Goal: Transaction & Acquisition: Purchase product/service

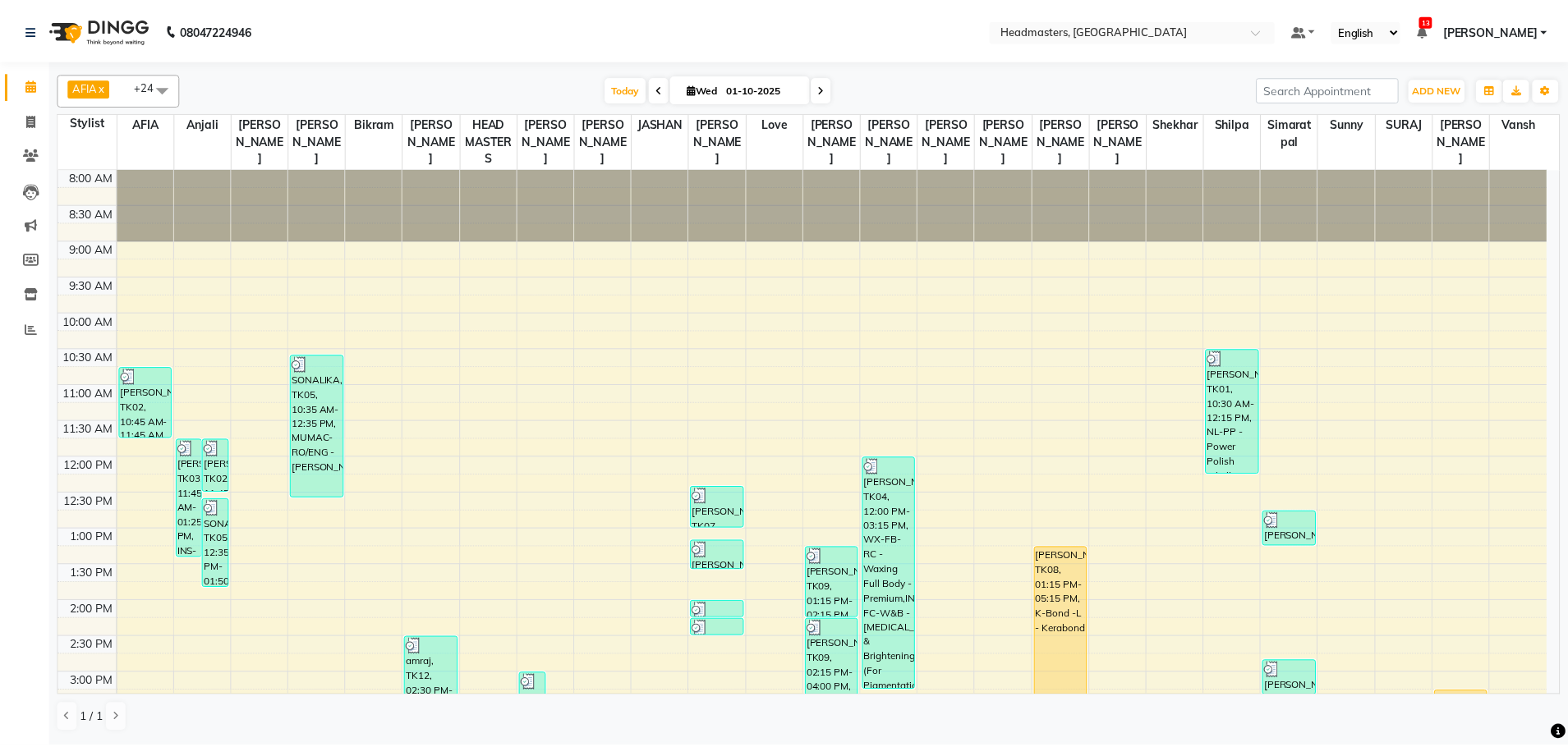
scroll to position [219, 0]
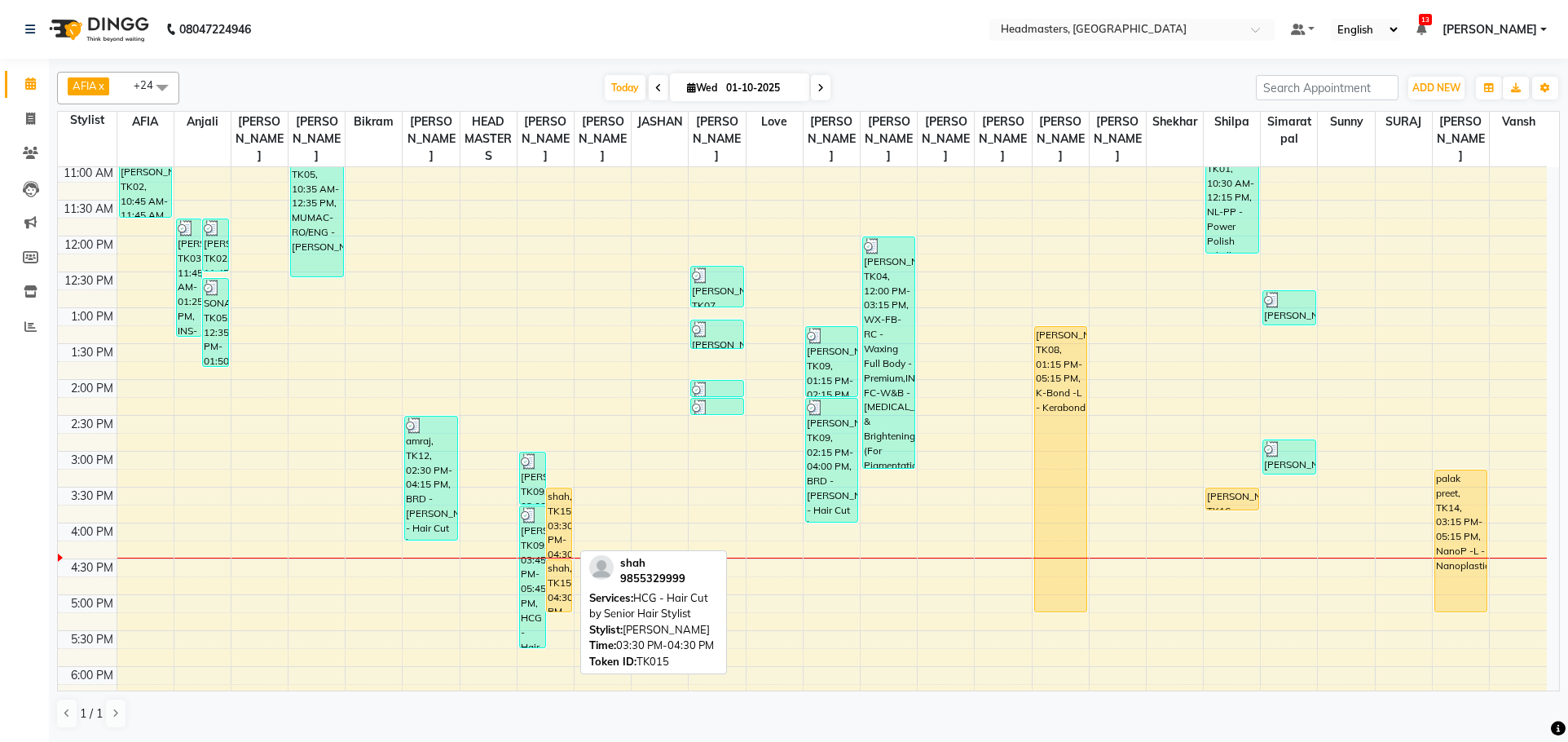
click at [559, 524] on div "shah, TK15, 03:30 PM-04:30 PM, HCG - Hair Cut by Senior Hair Stylist" at bounding box center [559, 523] width 25 height 69
select select "1"
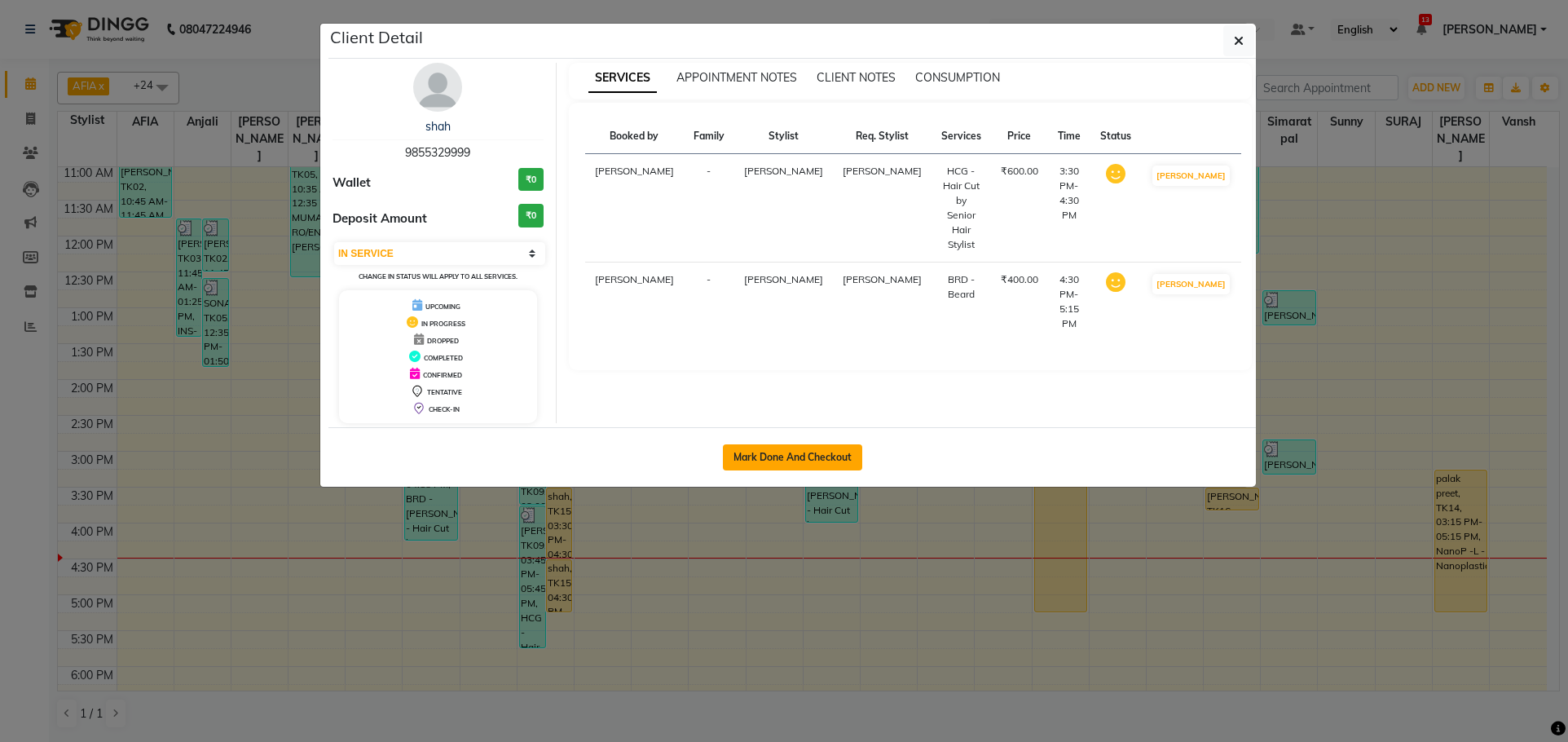
click at [799, 466] on button "Mark Done And Checkout" at bounding box center [792, 457] width 139 height 26
select select "service"
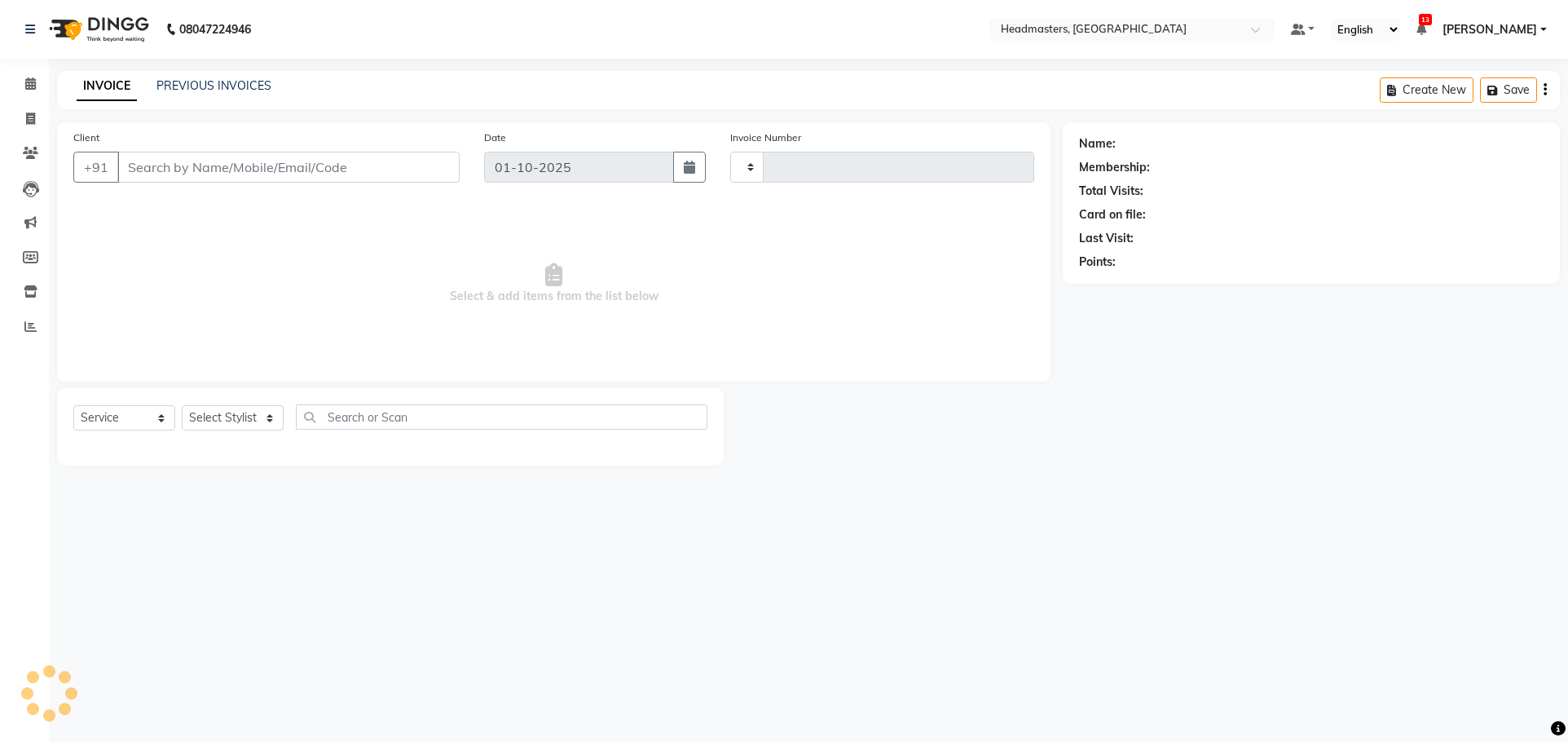
type input "3869"
select select "7136"
type input "9855329999"
select select "60663"
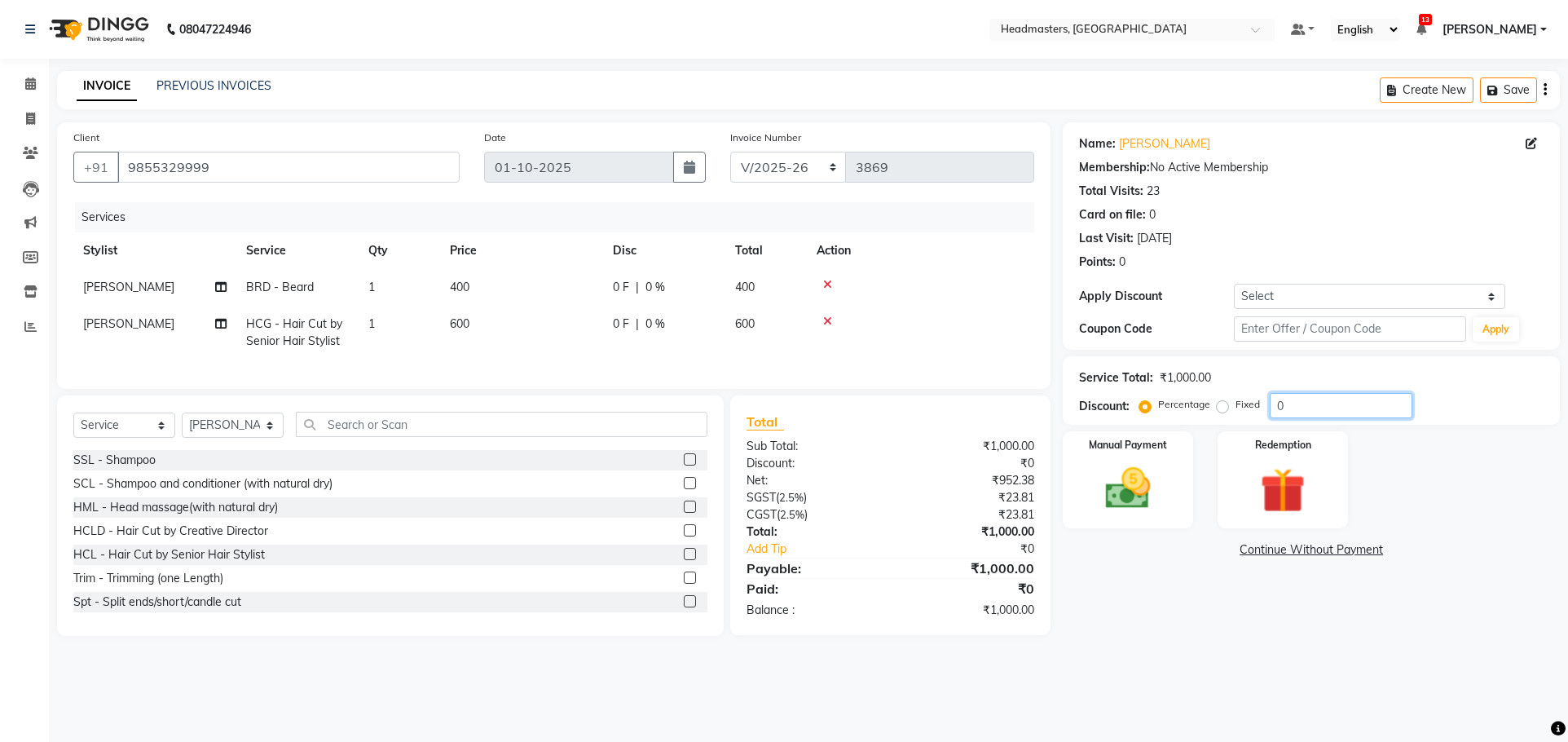
click at [1355, 399] on input "0" at bounding box center [1341, 406] width 142 height 25
type input "050"
click at [1159, 482] on img at bounding box center [1128, 488] width 77 height 54
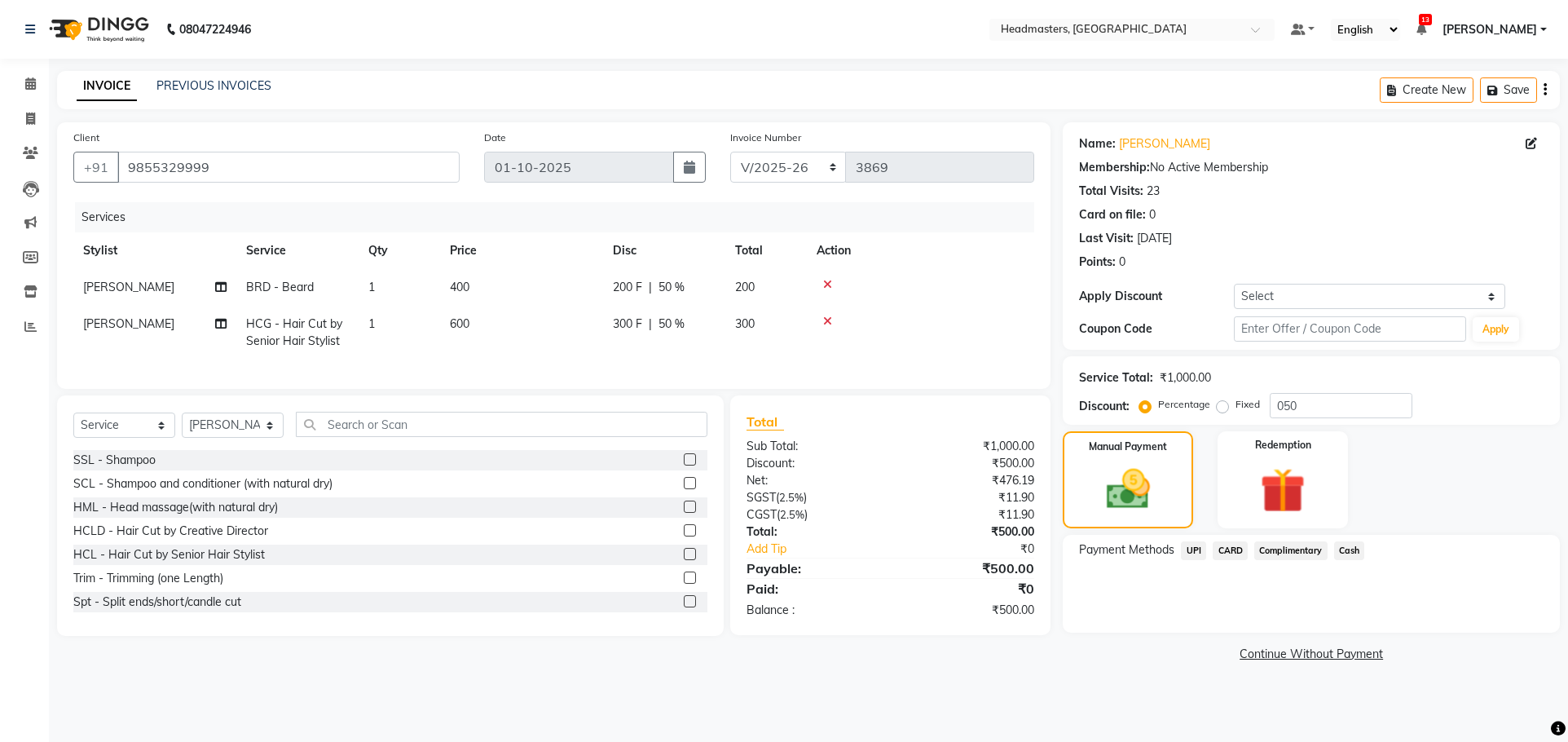
click at [1358, 544] on span "Cash" at bounding box center [1350, 550] width 31 height 19
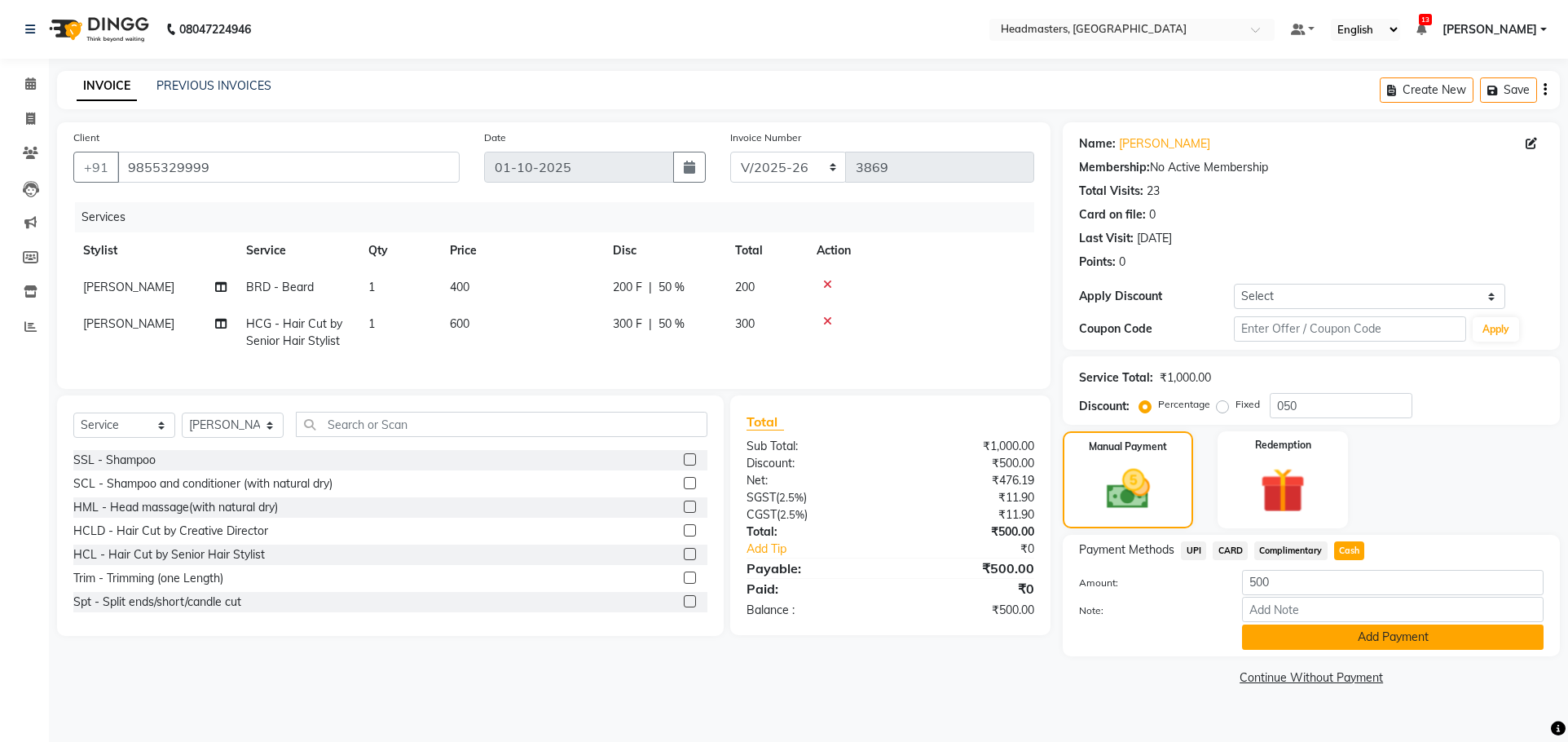
click at [1384, 635] on button "Add Payment" at bounding box center [1394, 638] width 302 height 25
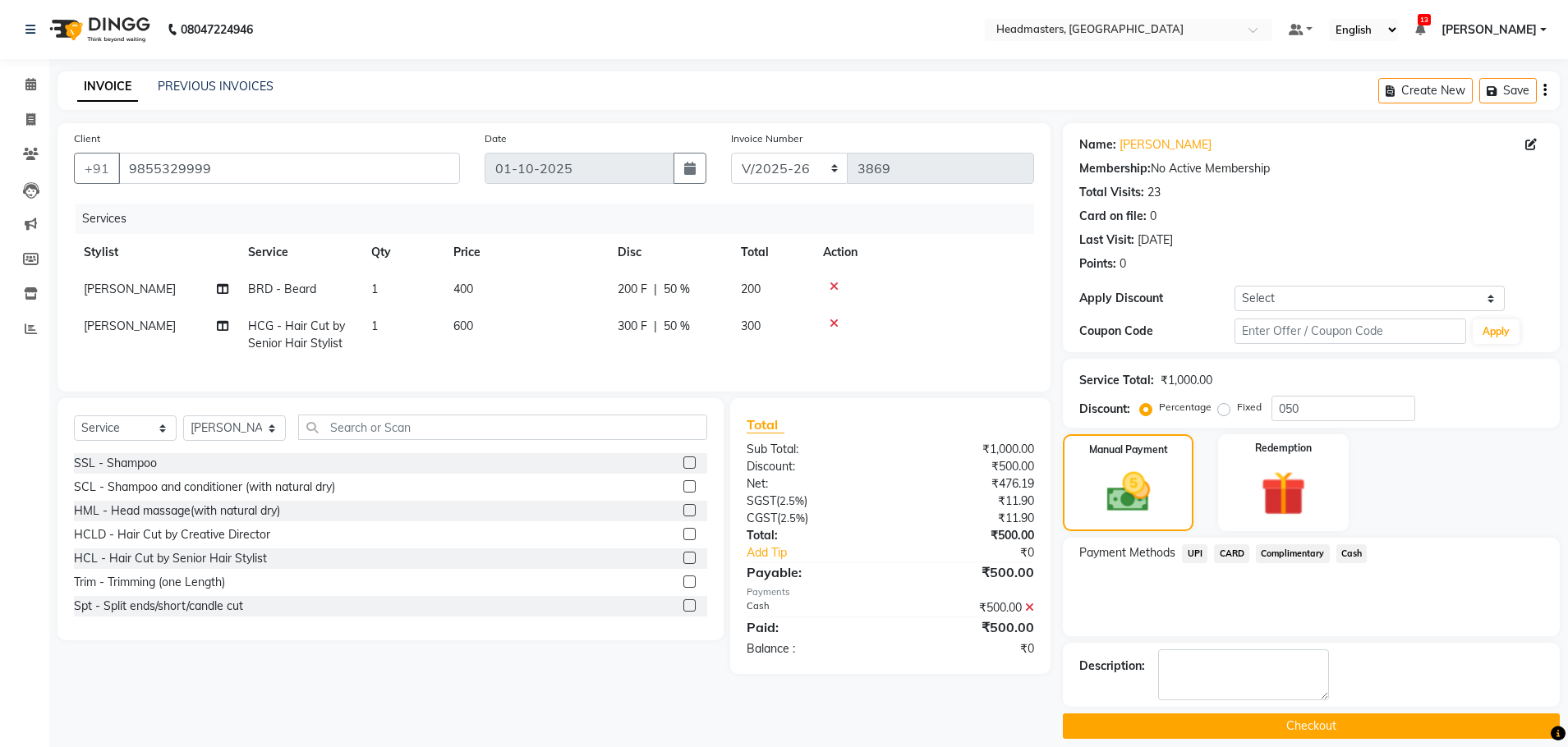
click at [1312, 725] on button "Checkout" at bounding box center [1311, 726] width 497 height 26
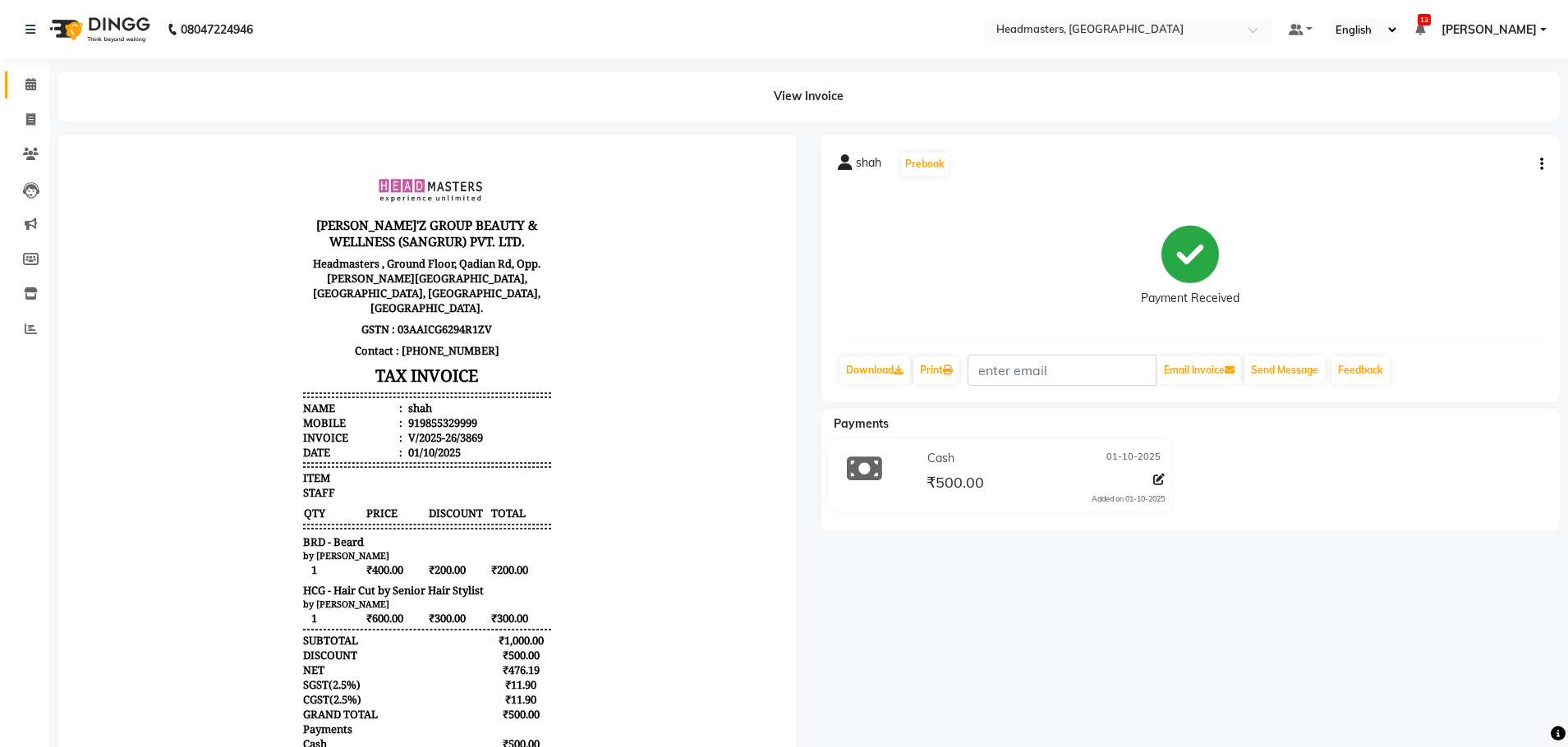
drag, startPoint x: 1305, startPoint y: 725, endPoint x: 45, endPoint y: 102, distance: 1405.6
click at [27, 83] on icon at bounding box center [30, 83] width 11 height 13
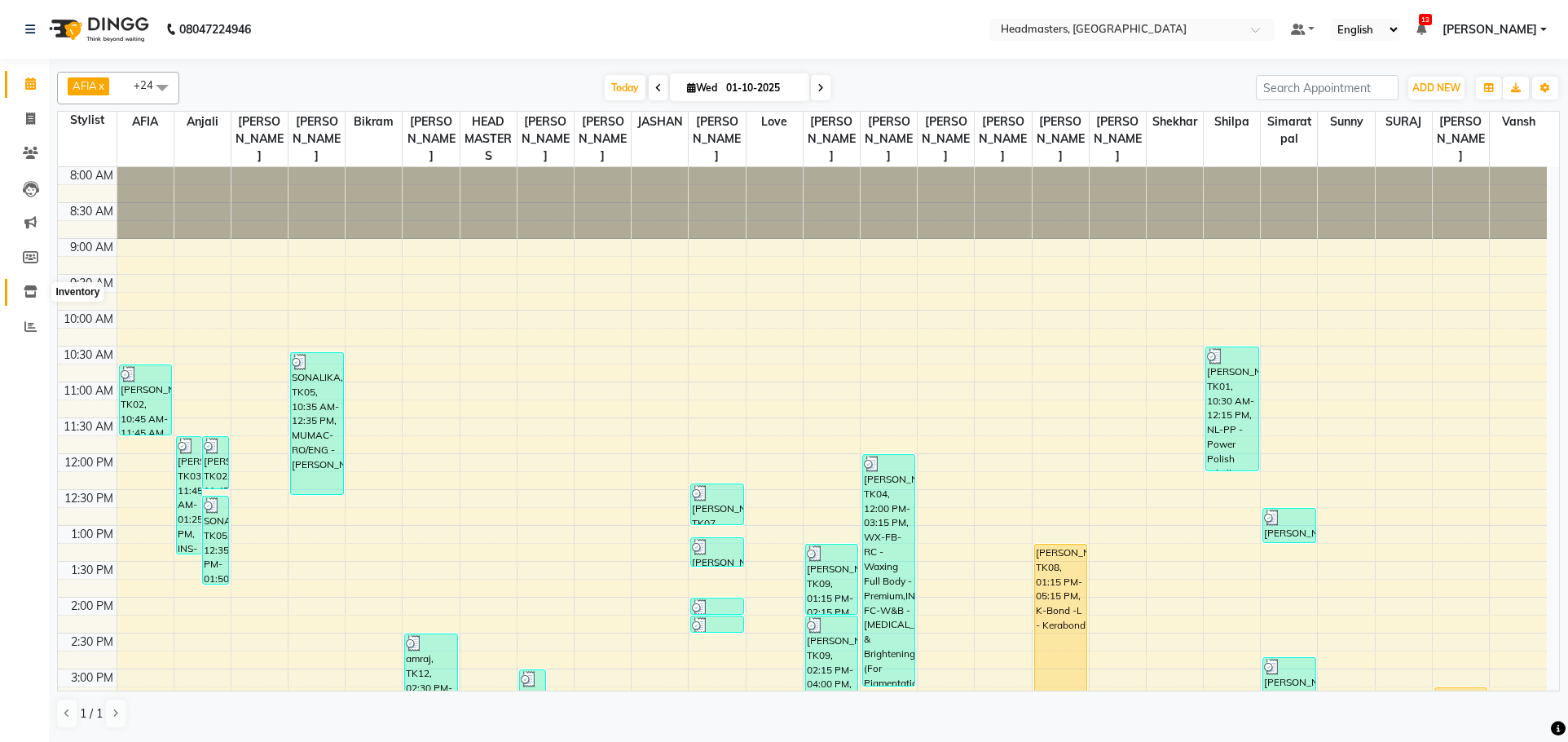
click at [30, 285] on span at bounding box center [30, 292] width 28 height 19
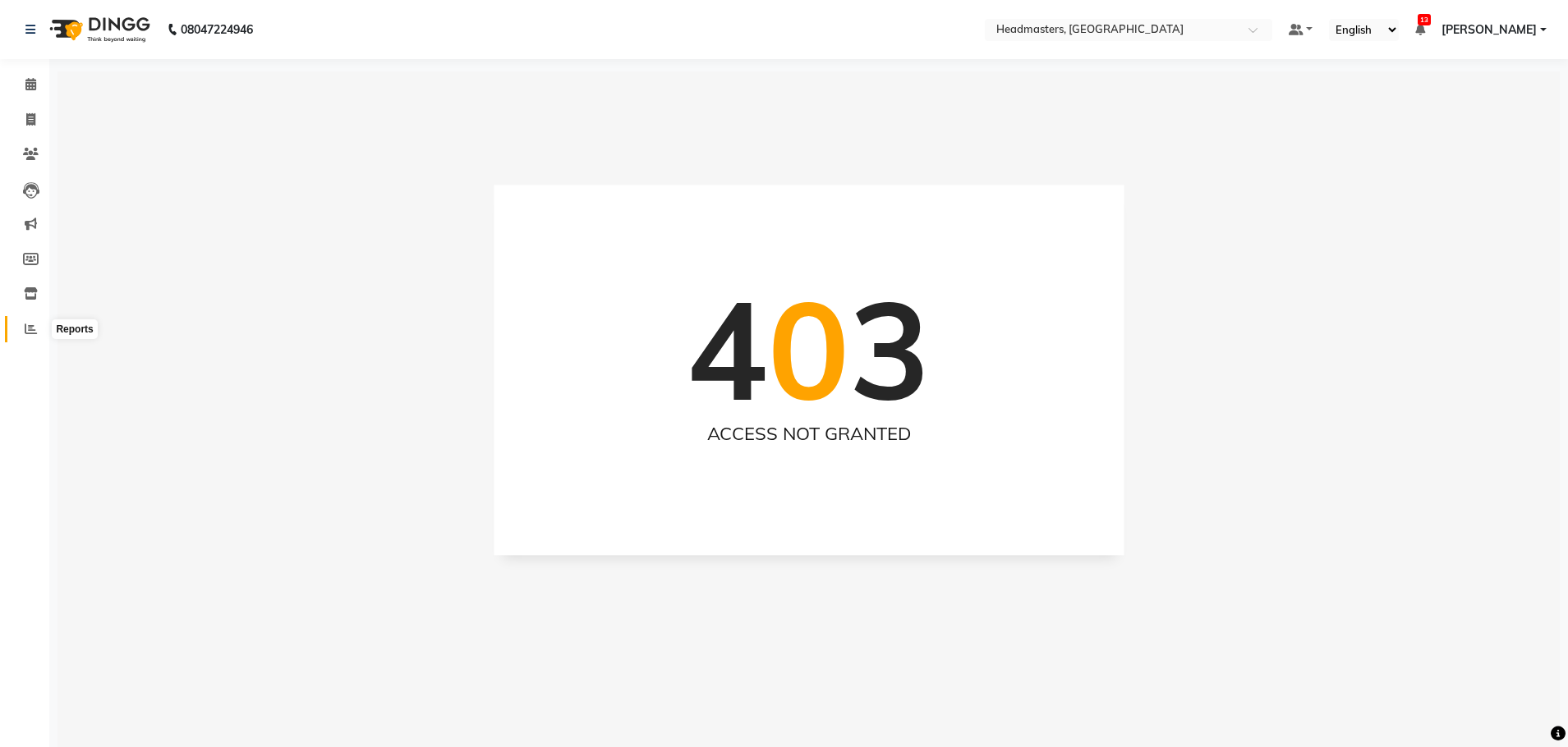
click at [21, 324] on span at bounding box center [30, 329] width 28 height 19
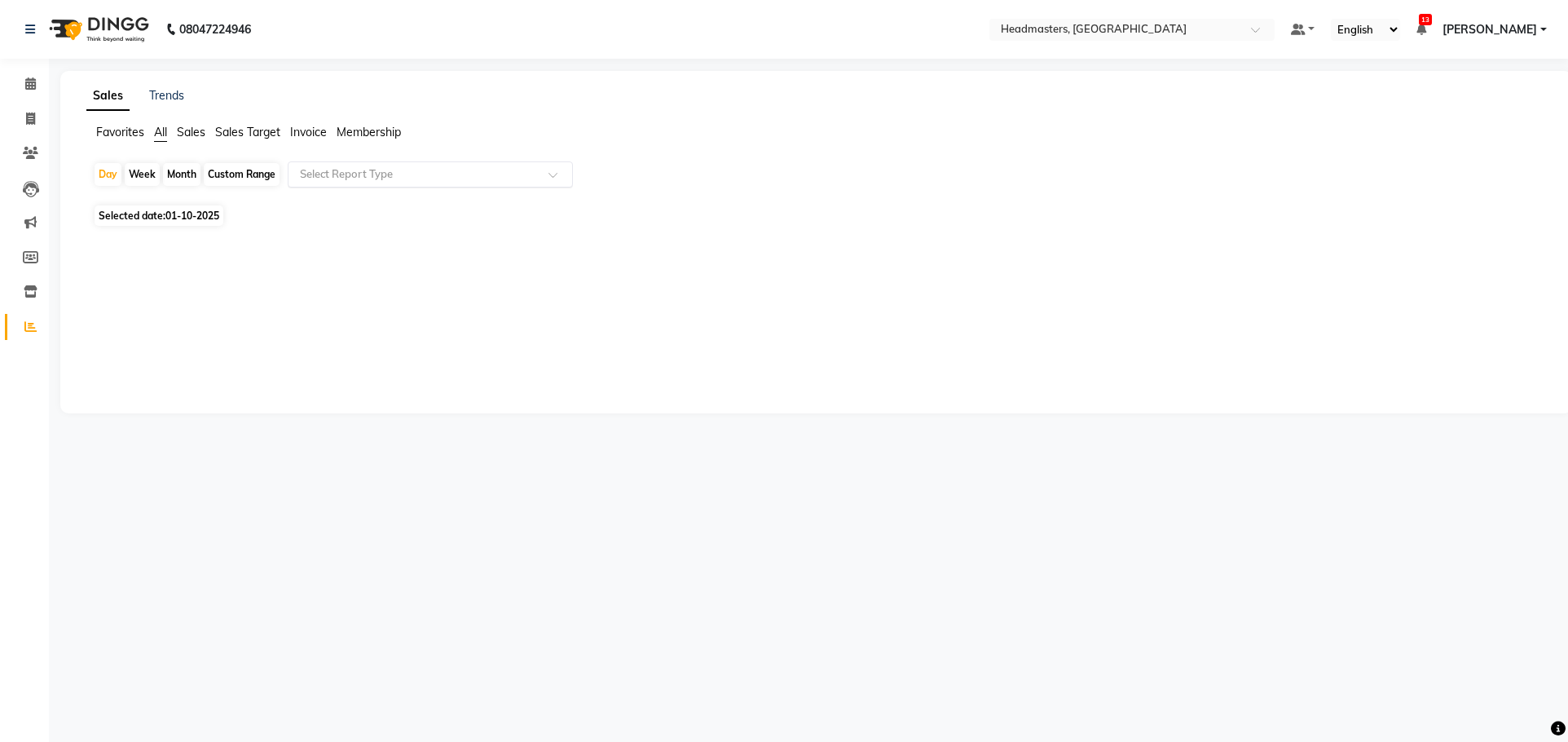
click at [328, 180] on input "text" at bounding box center [413, 175] width 235 height 17
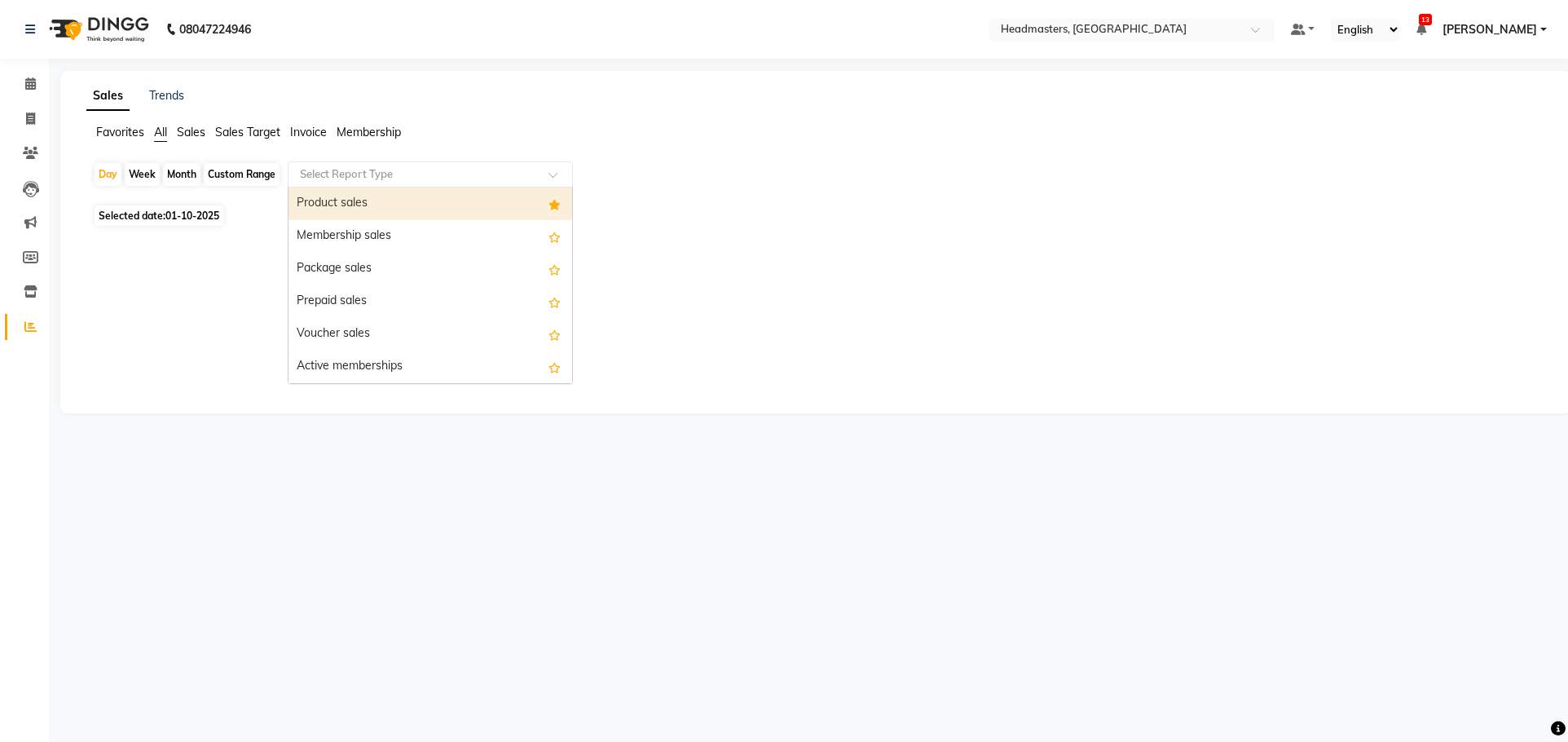
click at [356, 207] on div "Product sales" at bounding box center [430, 203] width 284 height 32
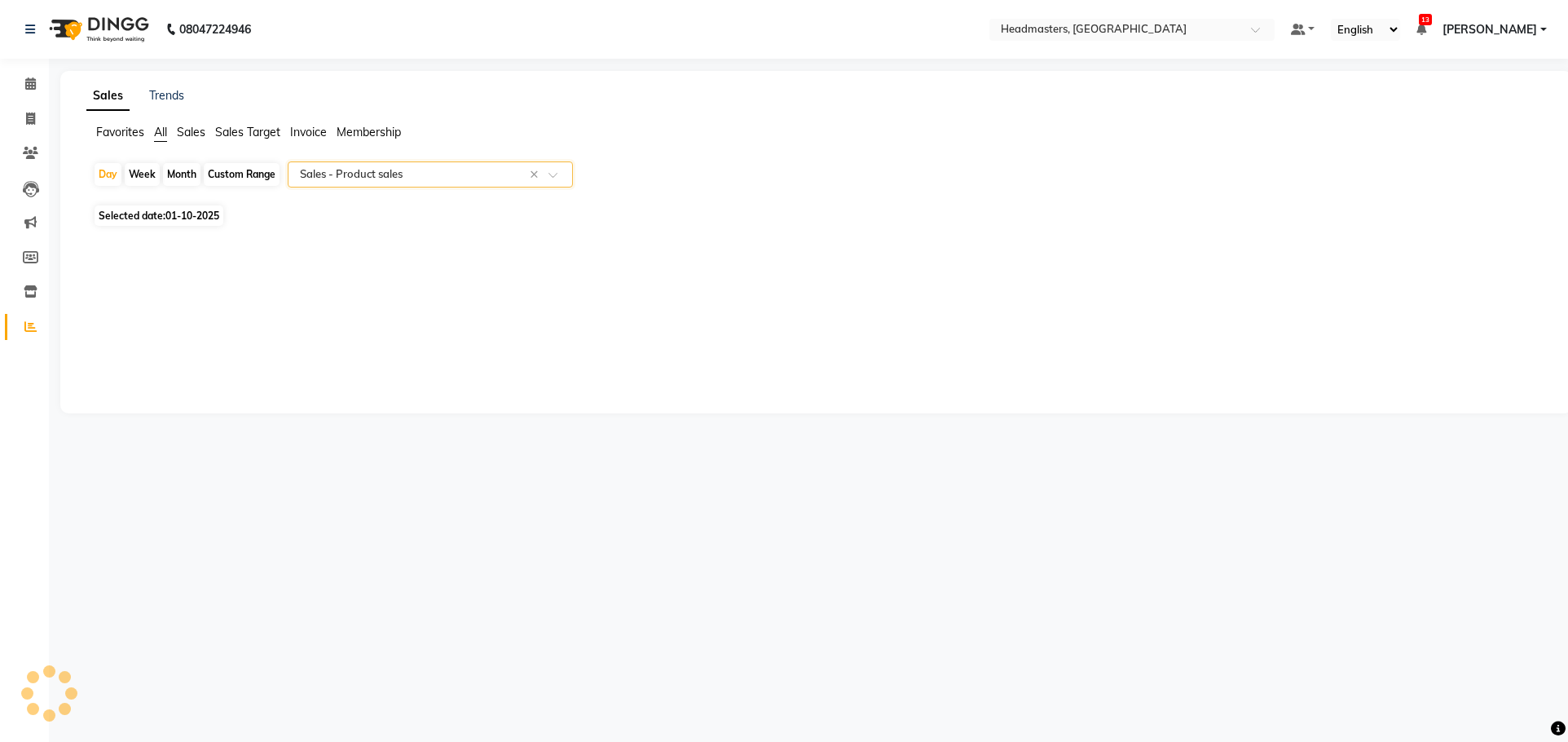
select select "csv"
click at [193, 217] on span "01-10-2025" at bounding box center [192, 215] width 54 height 13
select select "10"
select select "2025"
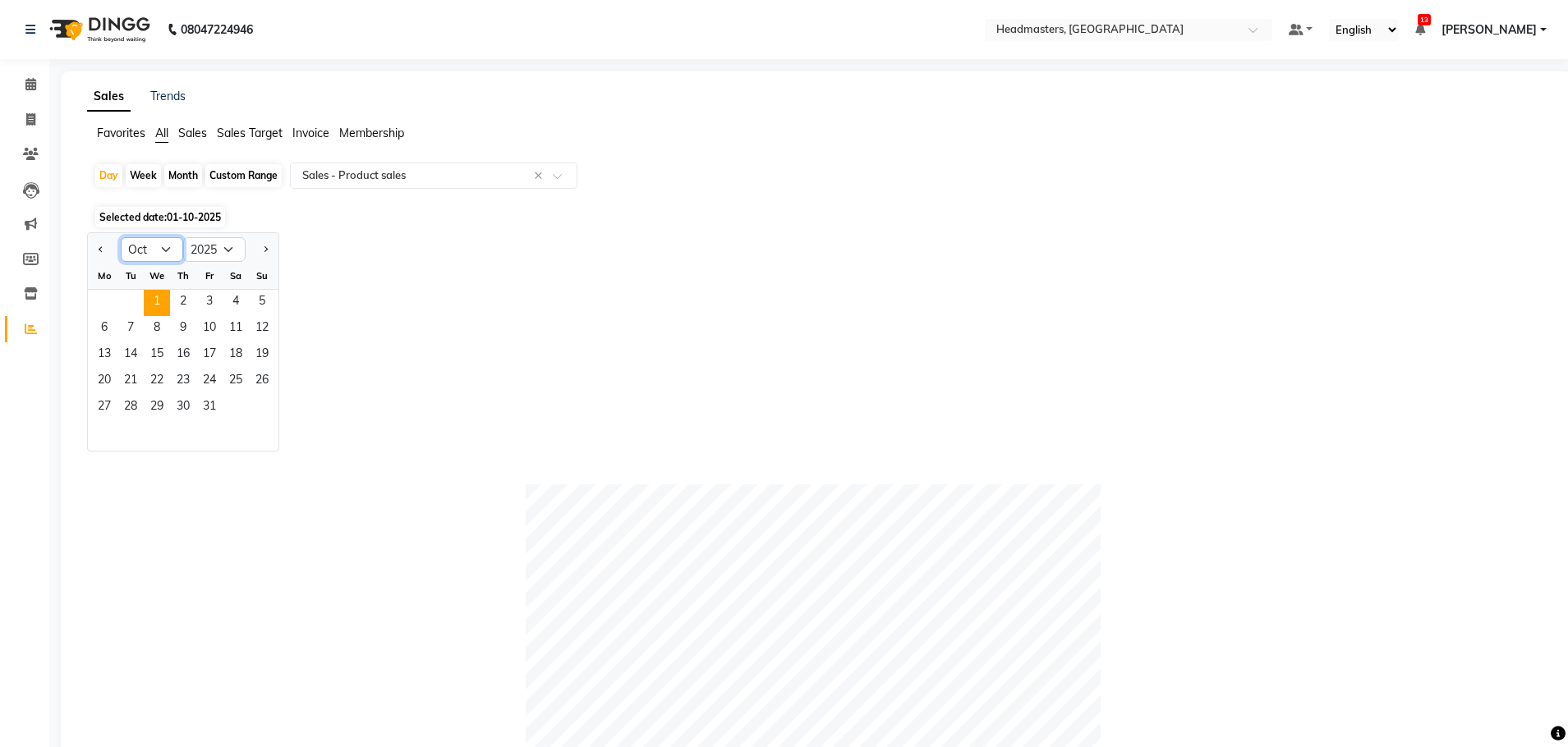
drag, startPoint x: 157, startPoint y: 243, endPoint x: 153, endPoint y: 261, distance: 18.4
click at [157, 244] on select "Jan Feb Mar Apr May Jun [DATE] Aug Sep Oct Nov Dec" at bounding box center [152, 249] width 63 height 25
select select "9"
click at [121, 238] on select "Jan Feb Mar Apr May Jun [DATE] Aug Sep Oct Nov Dec" at bounding box center [152, 249] width 63 height 25
click at [258, 380] on span "28" at bounding box center [261, 382] width 27 height 27
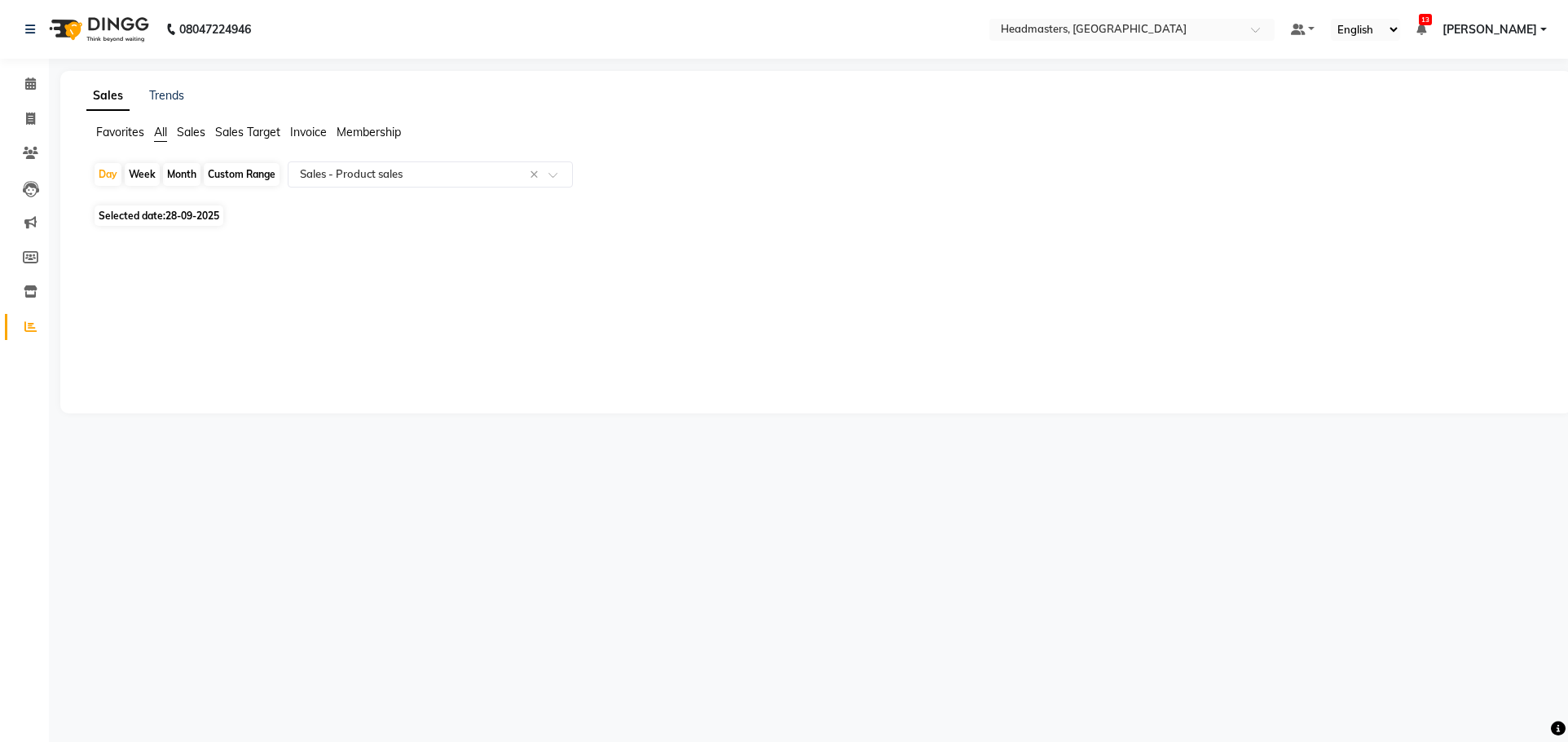
drag, startPoint x: 198, startPoint y: 213, endPoint x: 205, endPoint y: 230, distance: 18.4
click at [200, 215] on span "28-09-2025" at bounding box center [192, 215] width 54 height 13
select select "9"
select select "2025"
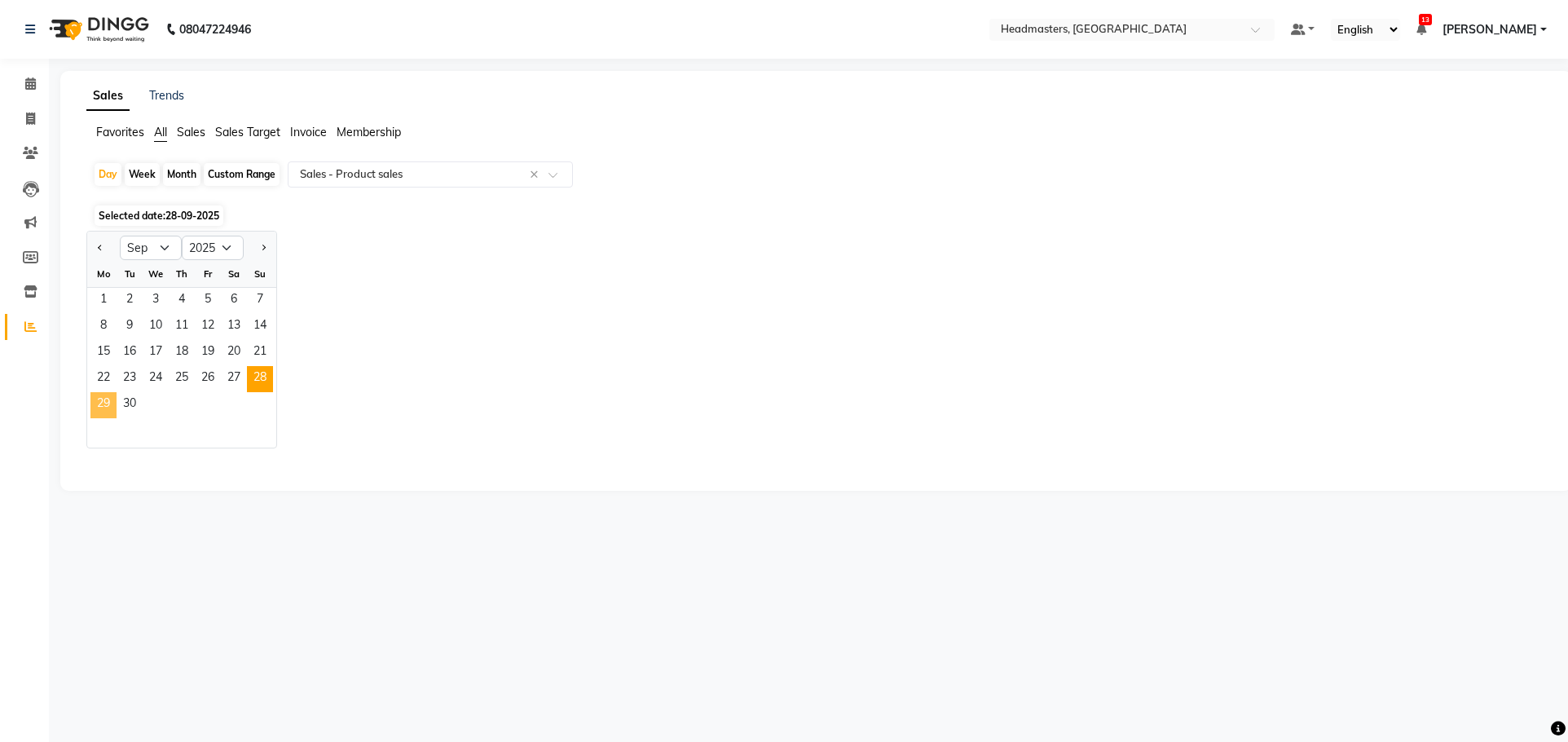
click at [105, 400] on span "29" at bounding box center [103, 405] width 26 height 26
select select "csv"
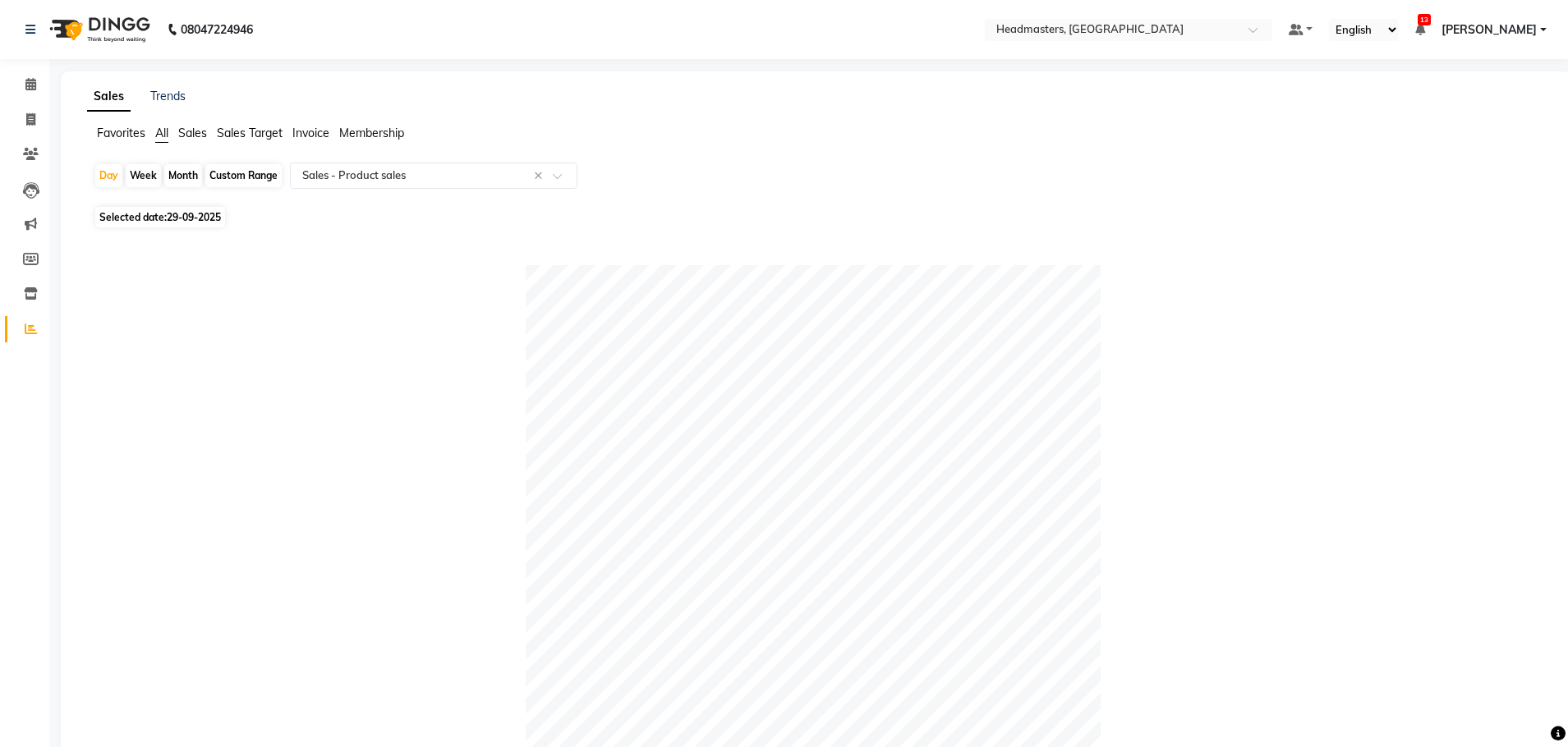
click at [173, 214] on span "29-09-2025" at bounding box center [193, 217] width 54 height 13
select select "9"
select select "2025"
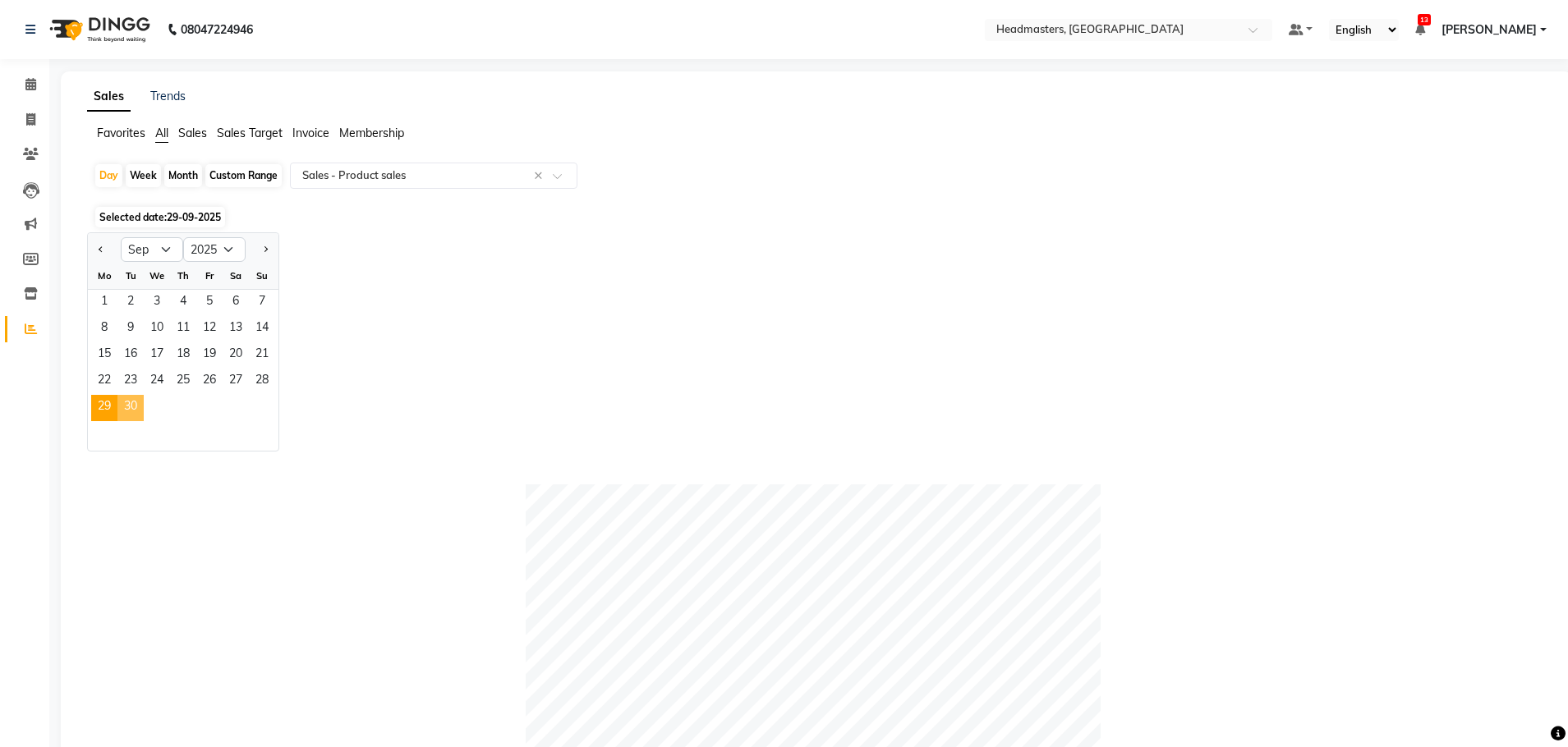
click at [143, 400] on span "30" at bounding box center [131, 407] width 27 height 27
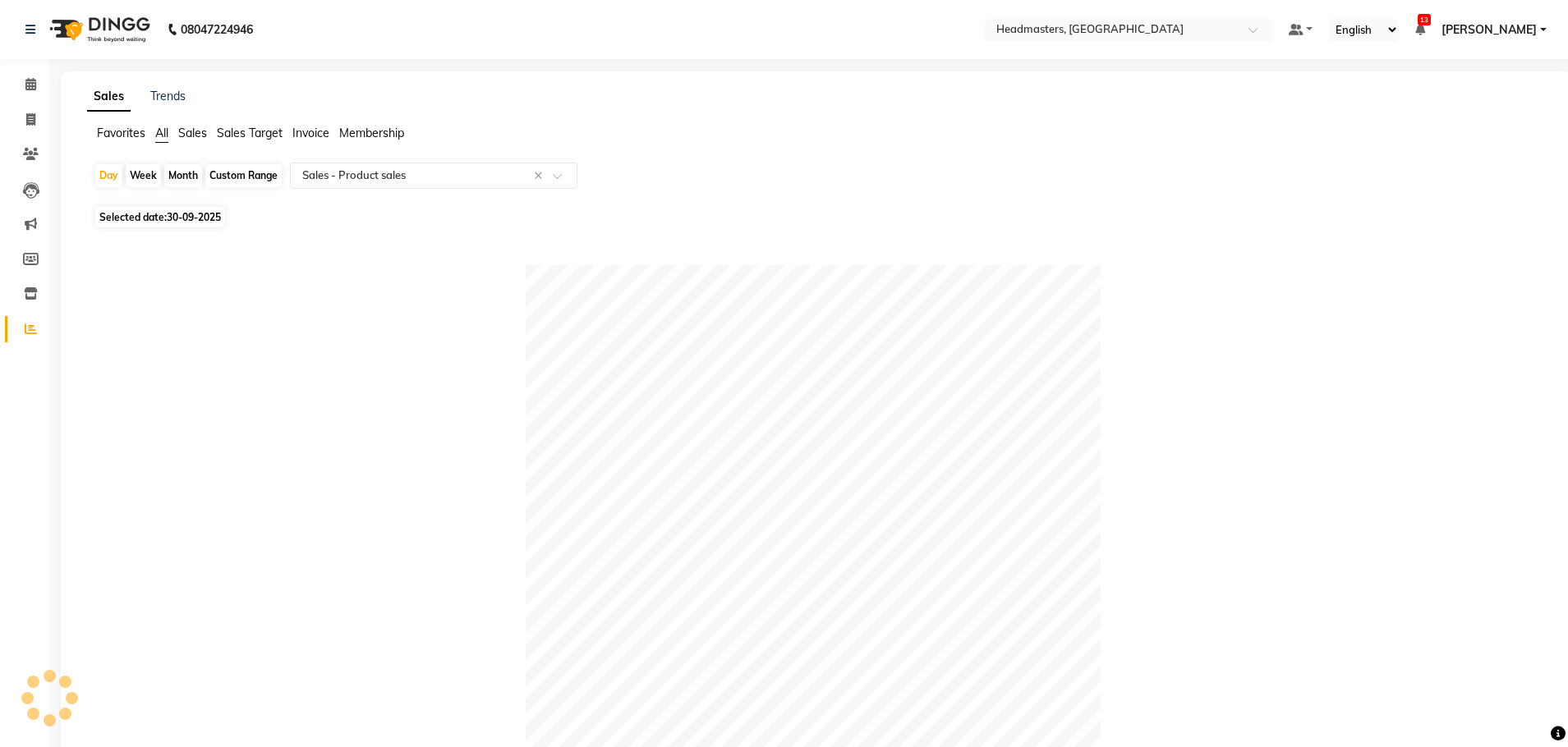
click at [187, 219] on span "30-09-2025" at bounding box center [193, 217] width 54 height 13
select select "9"
select select "2025"
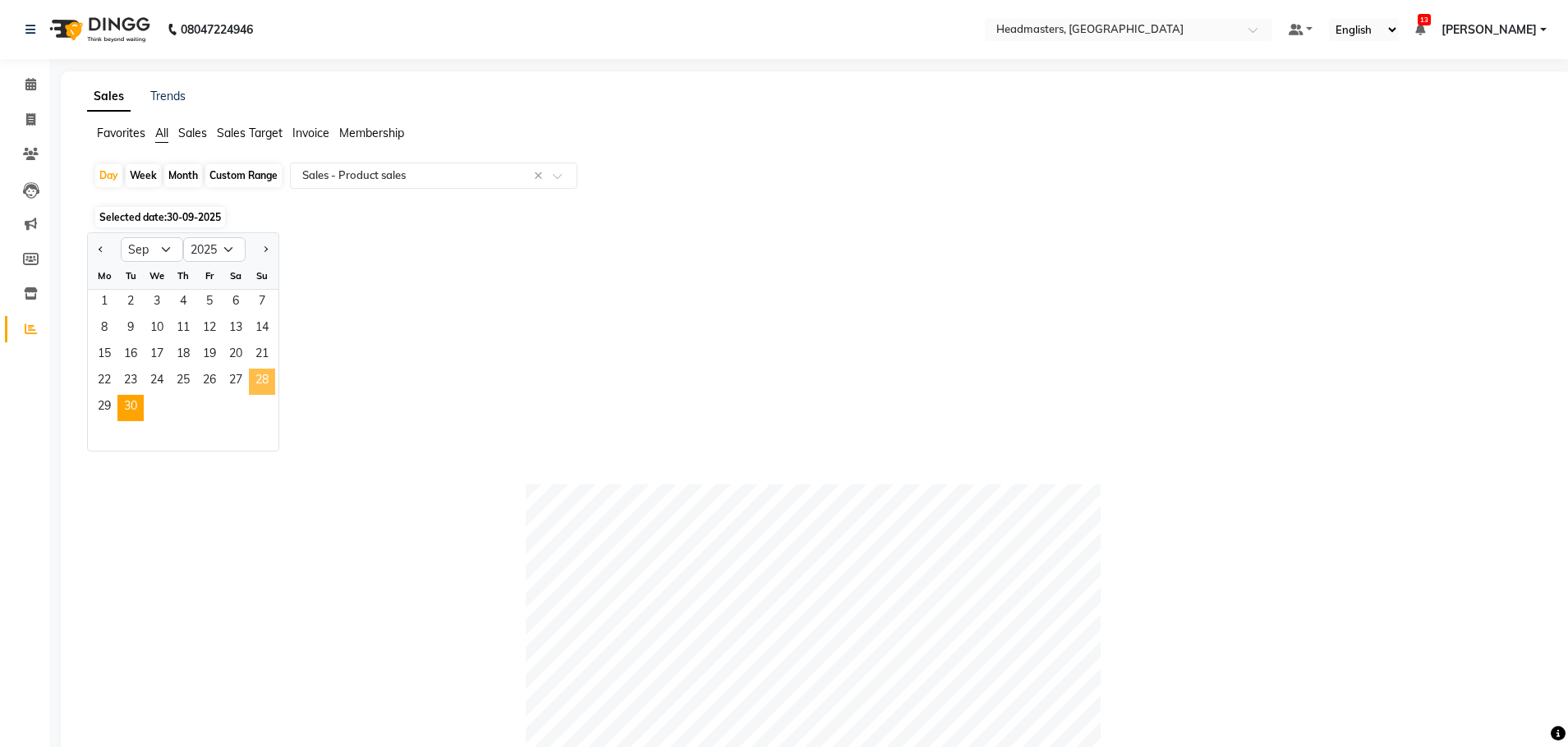
click at [261, 385] on span "28" at bounding box center [261, 382] width 27 height 27
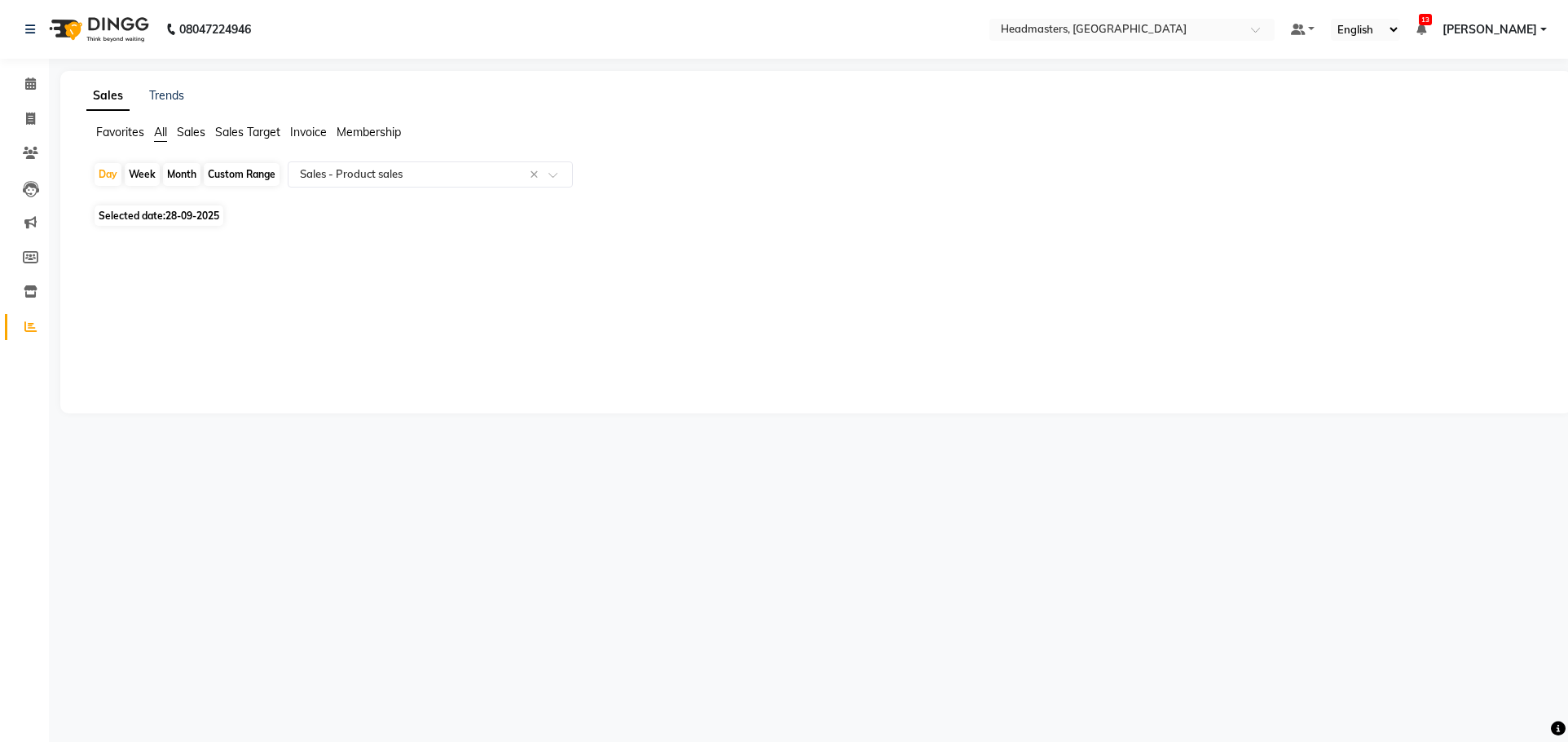
click at [182, 212] on span "28-09-2025" at bounding box center [192, 215] width 54 height 13
select select "9"
select select "2025"
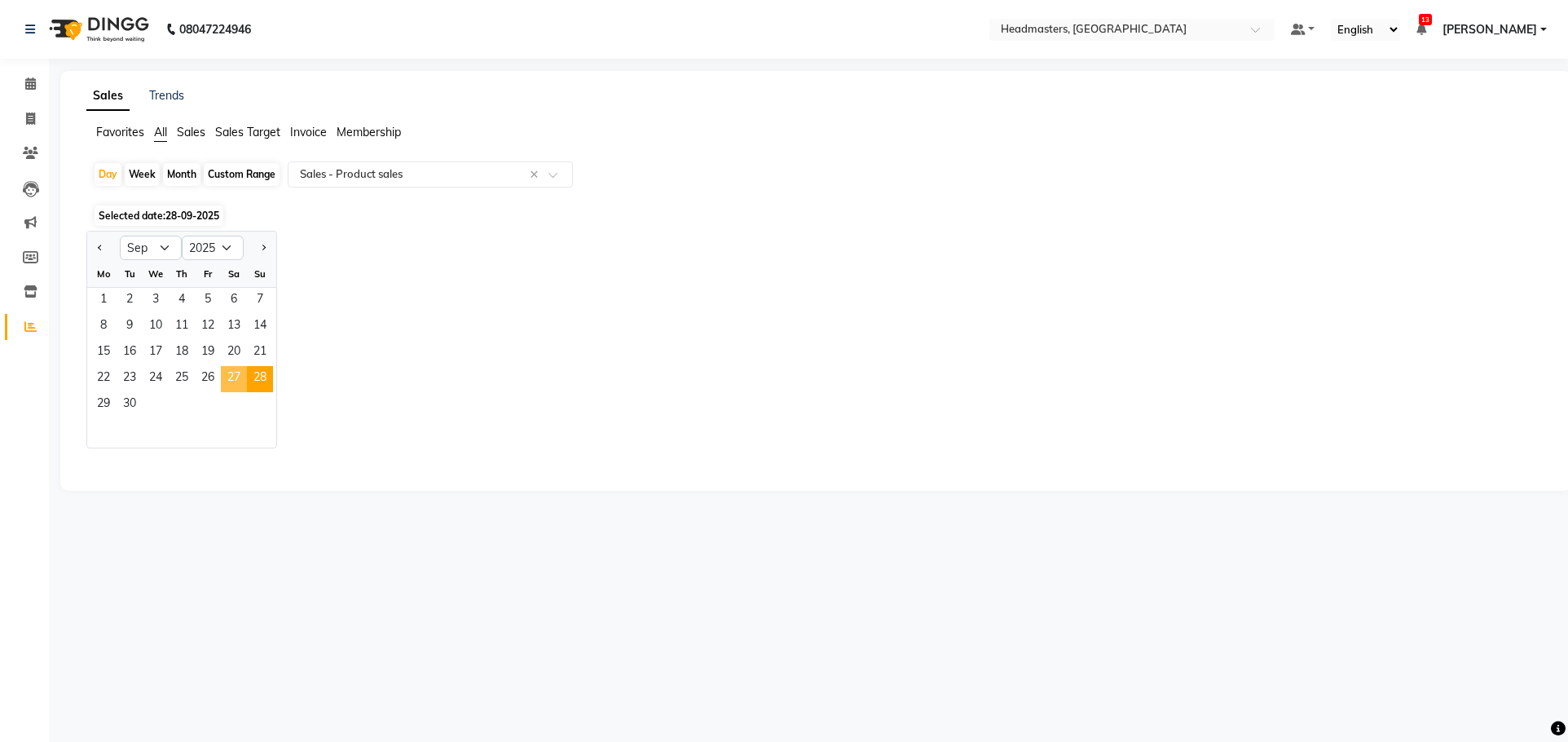
click at [234, 379] on span "27" at bounding box center [234, 379] width 26 height 26
select select "csv"
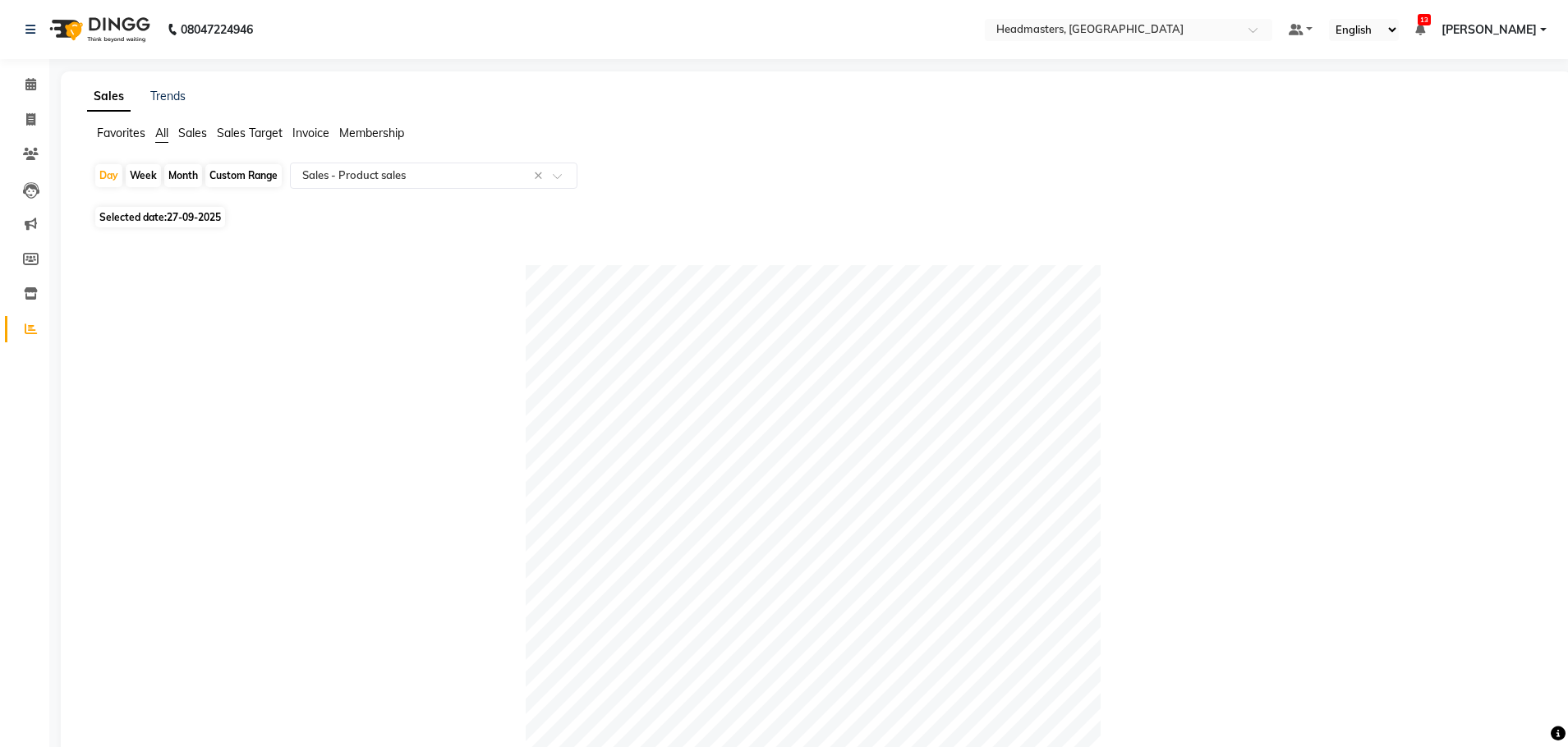
drag, startPoint x: 157, startPoint y: 217, endPoint x: 167, endPoint y: 228, distance: 14.9
click at [157, 217] on span "Selected date: [DATE]" at bounding box center [160, 217] width 130 height 21
select select "9"
select select "2025"
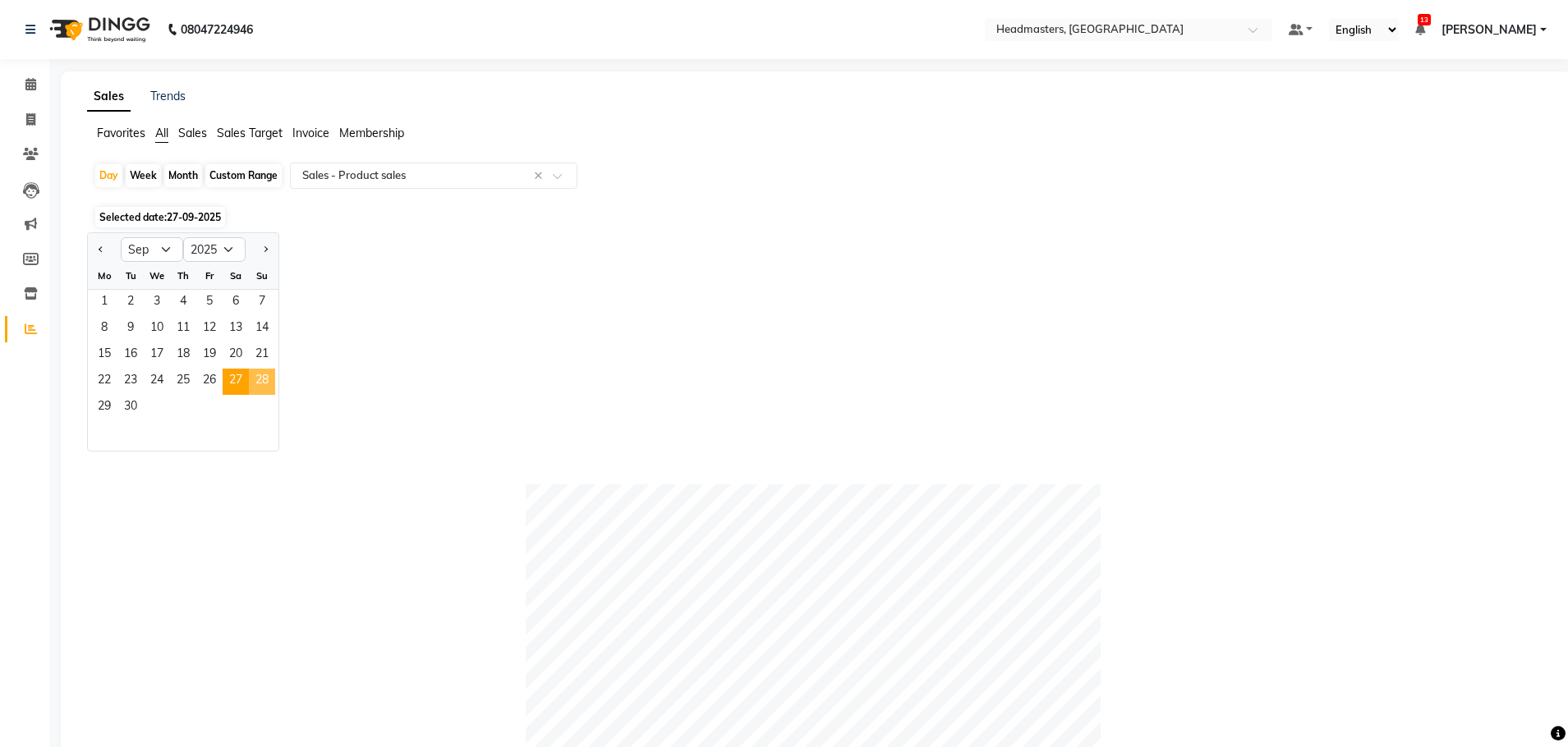
click at [263, 381] on span "28" at bounding box center [261, 382] width 27 height 27
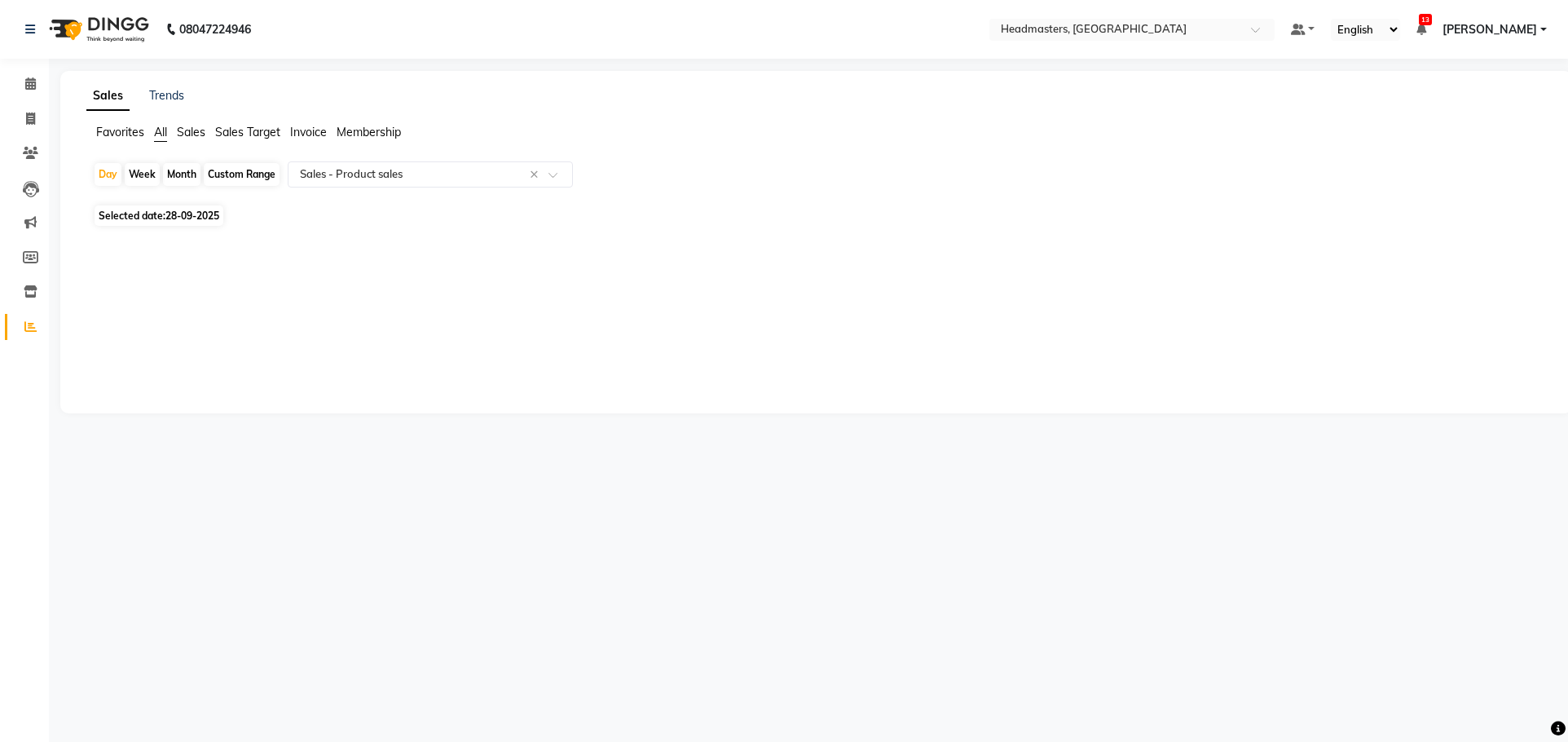
click at [200, 222] on span "Selected date: [DATE]" at bounding box center [159, 215] width 129 height 20
select select "9"
select select "2025"
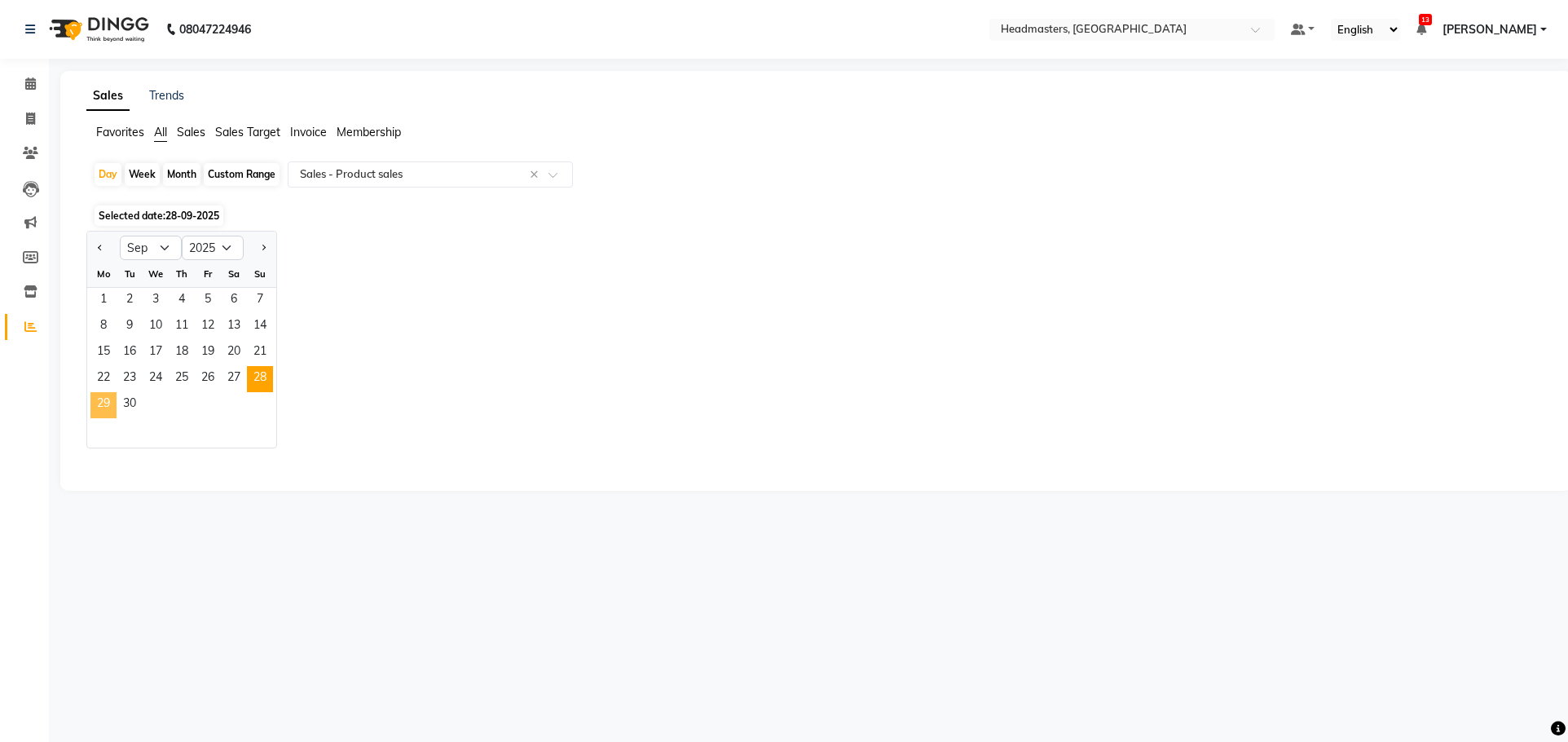
drag, startPoint x: 95, startPoint y: 407, endPoint x: 115, endPoint y: 407, distance: 20.0
click at [97, 407] on span "29" at bounding box center [103, 405] width 26 height 26
select select "csv"
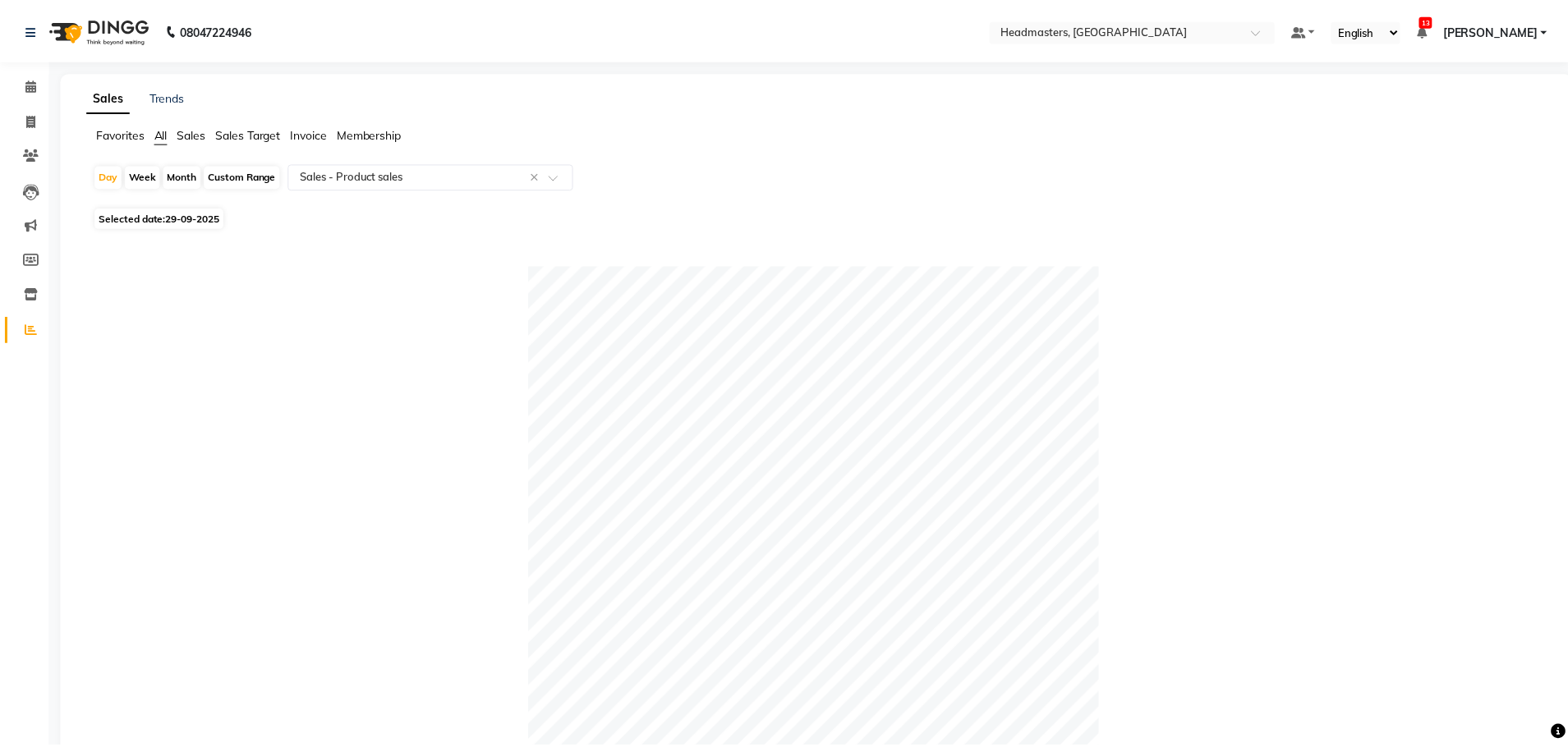
scroll to position [389, 0]
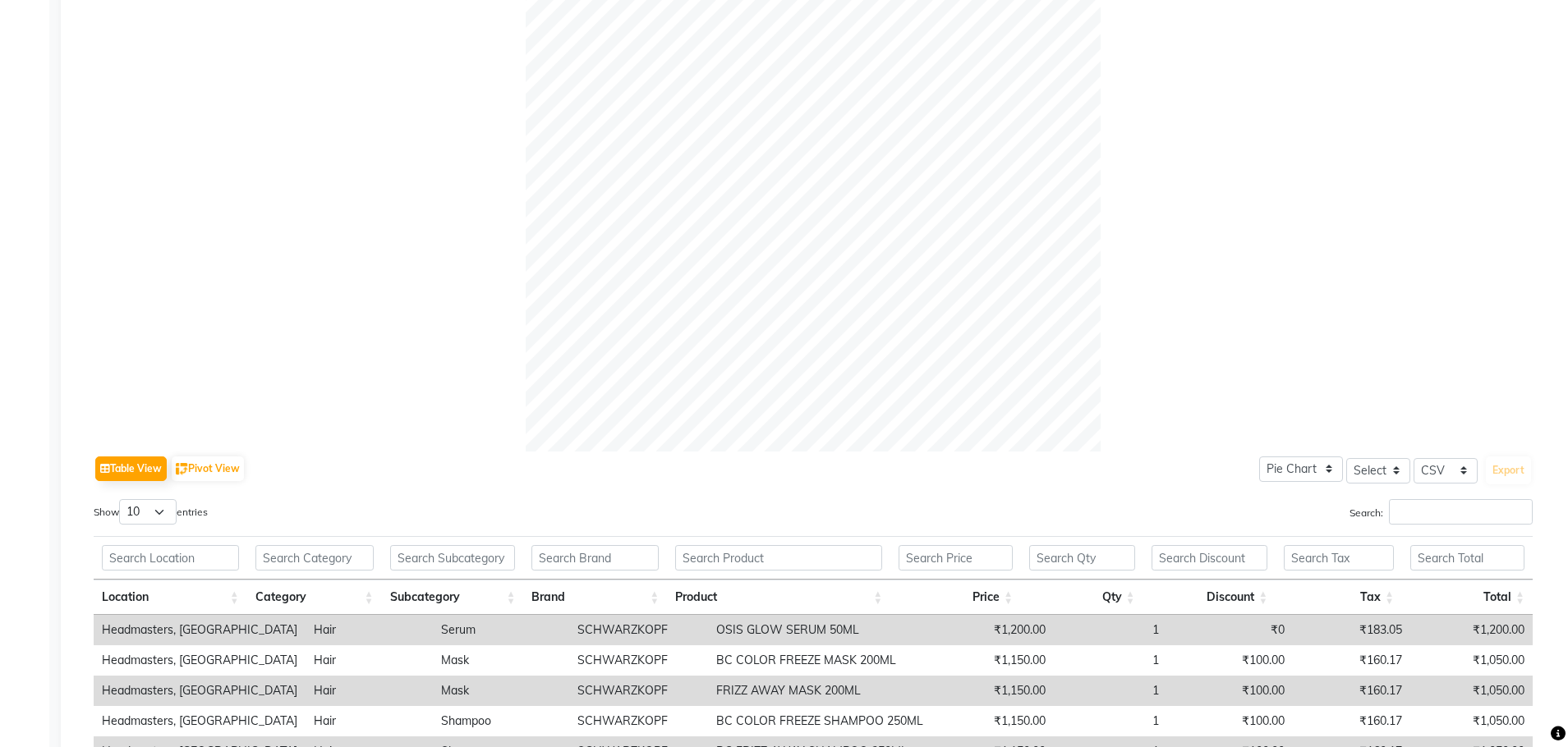
select select "9"
select select "2025"
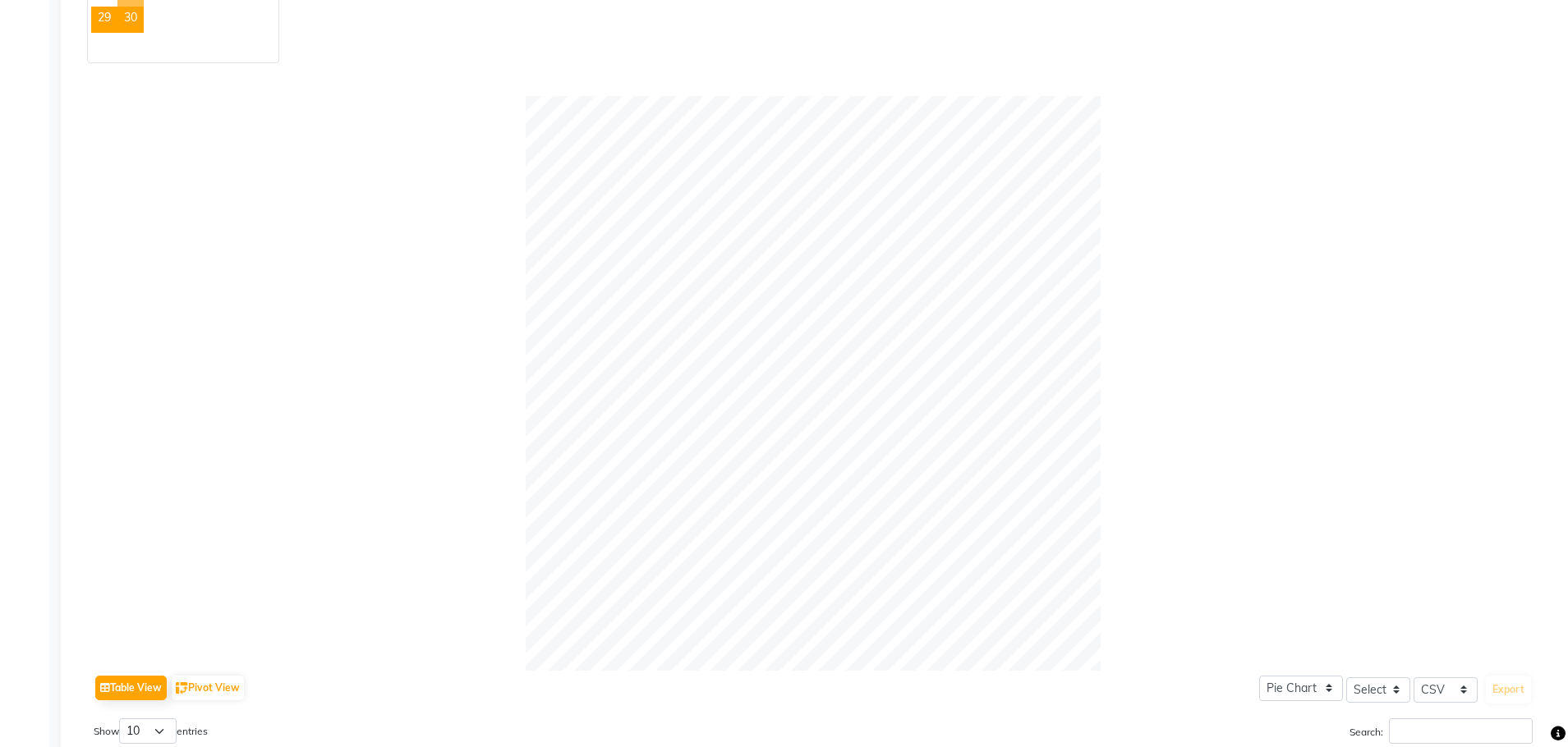
scroll to position [0, 0]
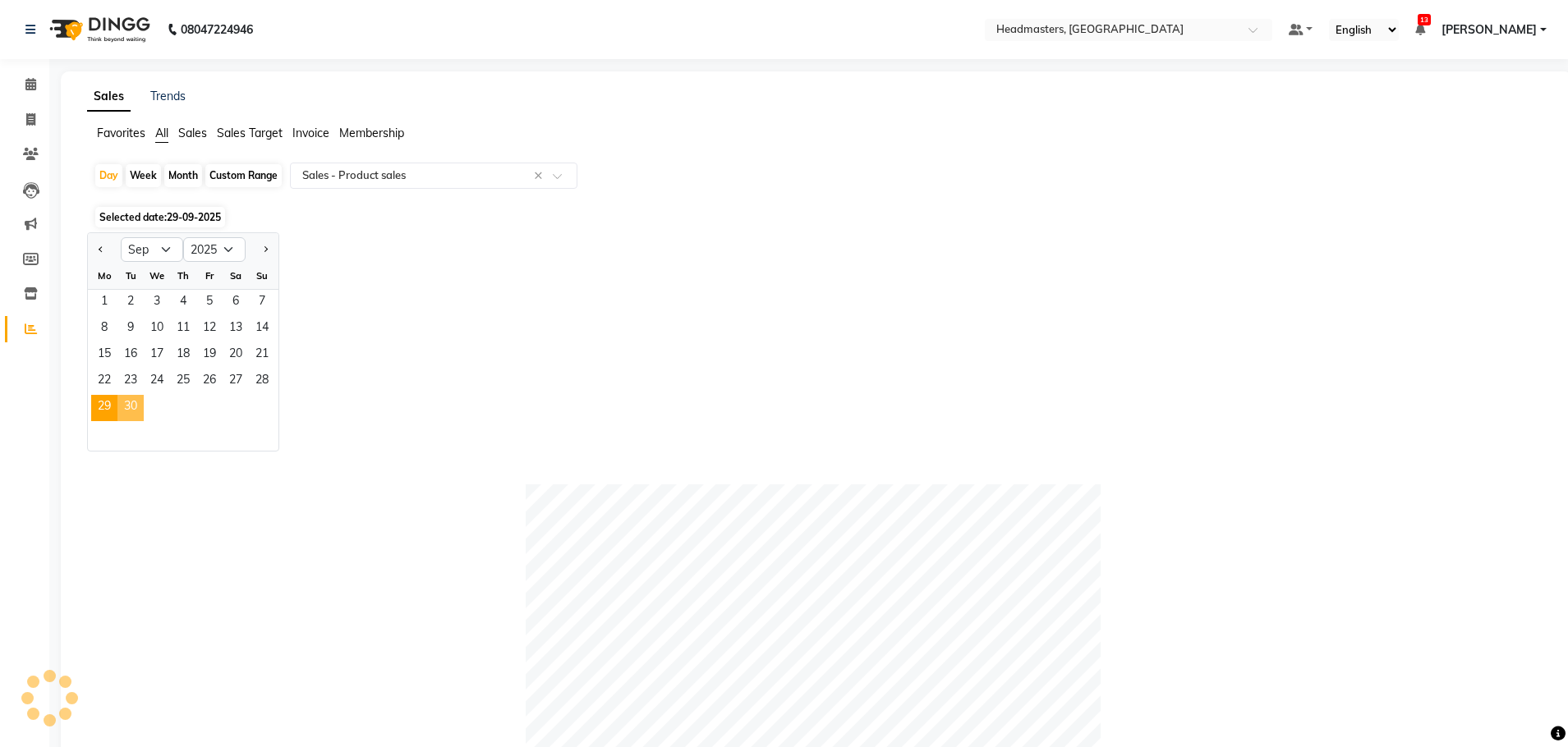
click at [123, 410] on span "30" at bounding box center [131, 407] width 27 height 27
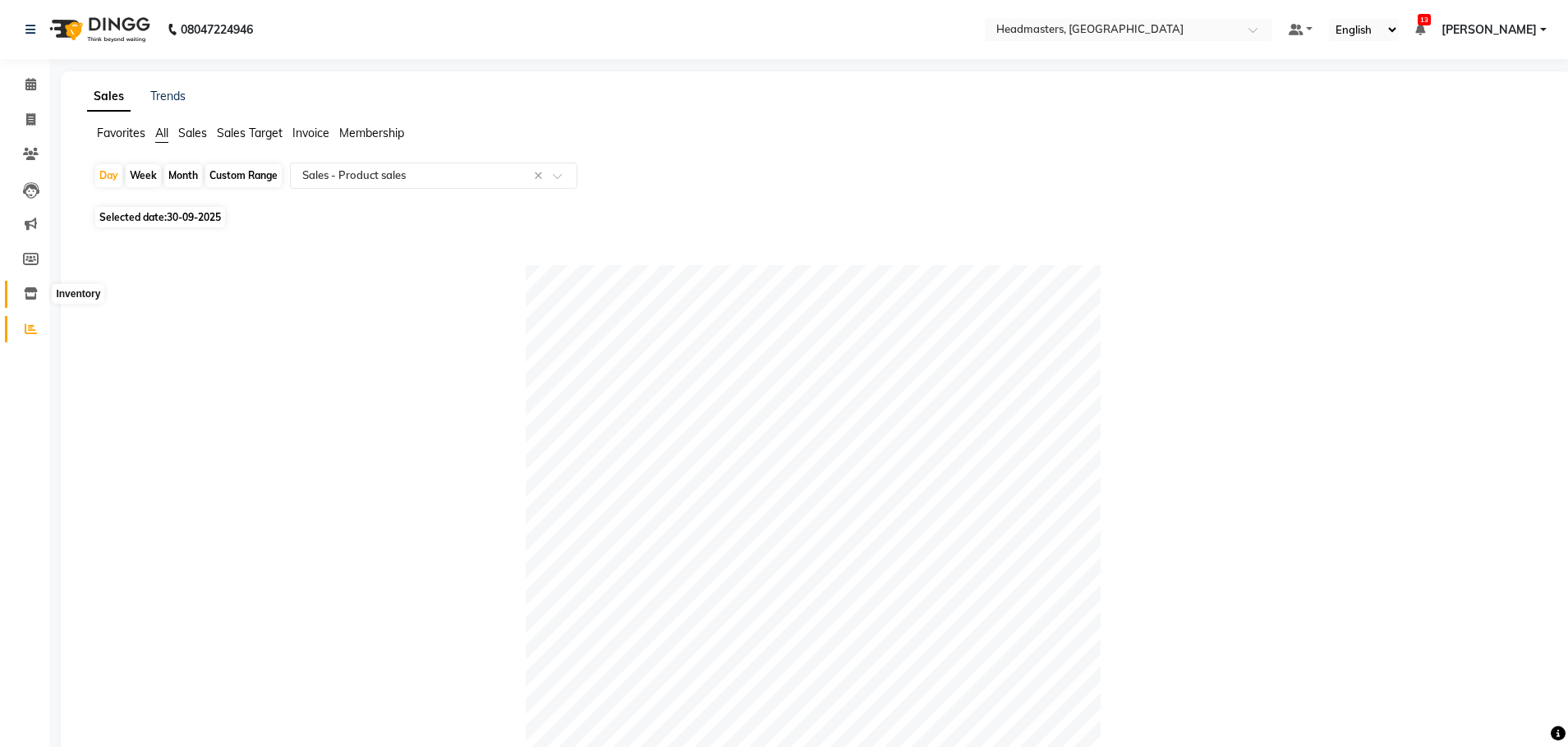
drag, startPoint x: 1278, startPoint y: 440, endPoint x: 29, endPoint y: 293, distance: 1257.6
click at [33, 298] on icon at bounding box center [30, 293] width 14 height 13
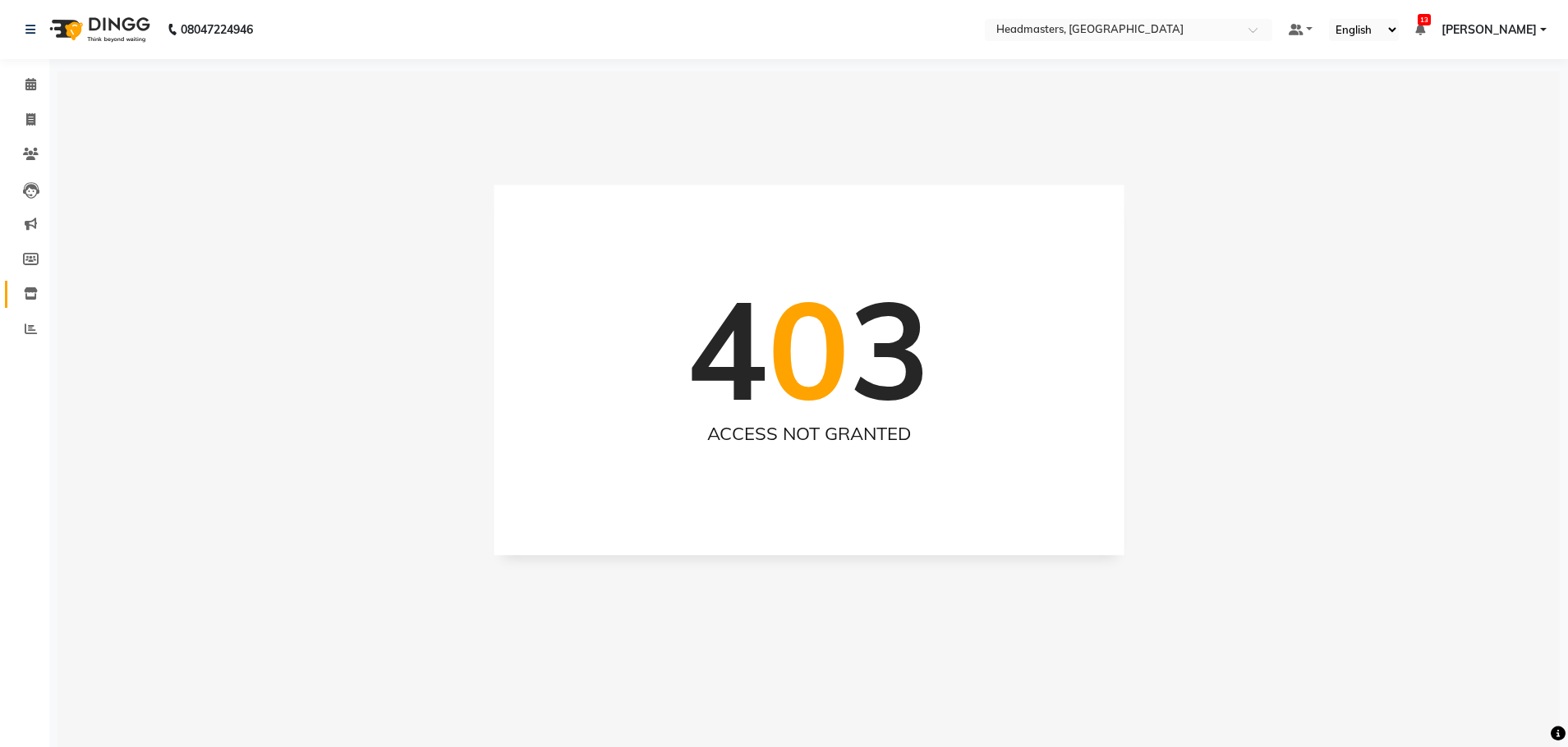
drag, startPoint x: 29, startPoint y: 293, endPoint x: 38, endPoint y: 286, distance: 11.4
click at [29, 293] on icon at bounding box center [30, 293] width 14 height 13
click at [26, 293] on icon at bounding box center [30, 293] width 14 height 13
click at [32, 258] on icon at bounding box center [30, 259] width 16 height 13
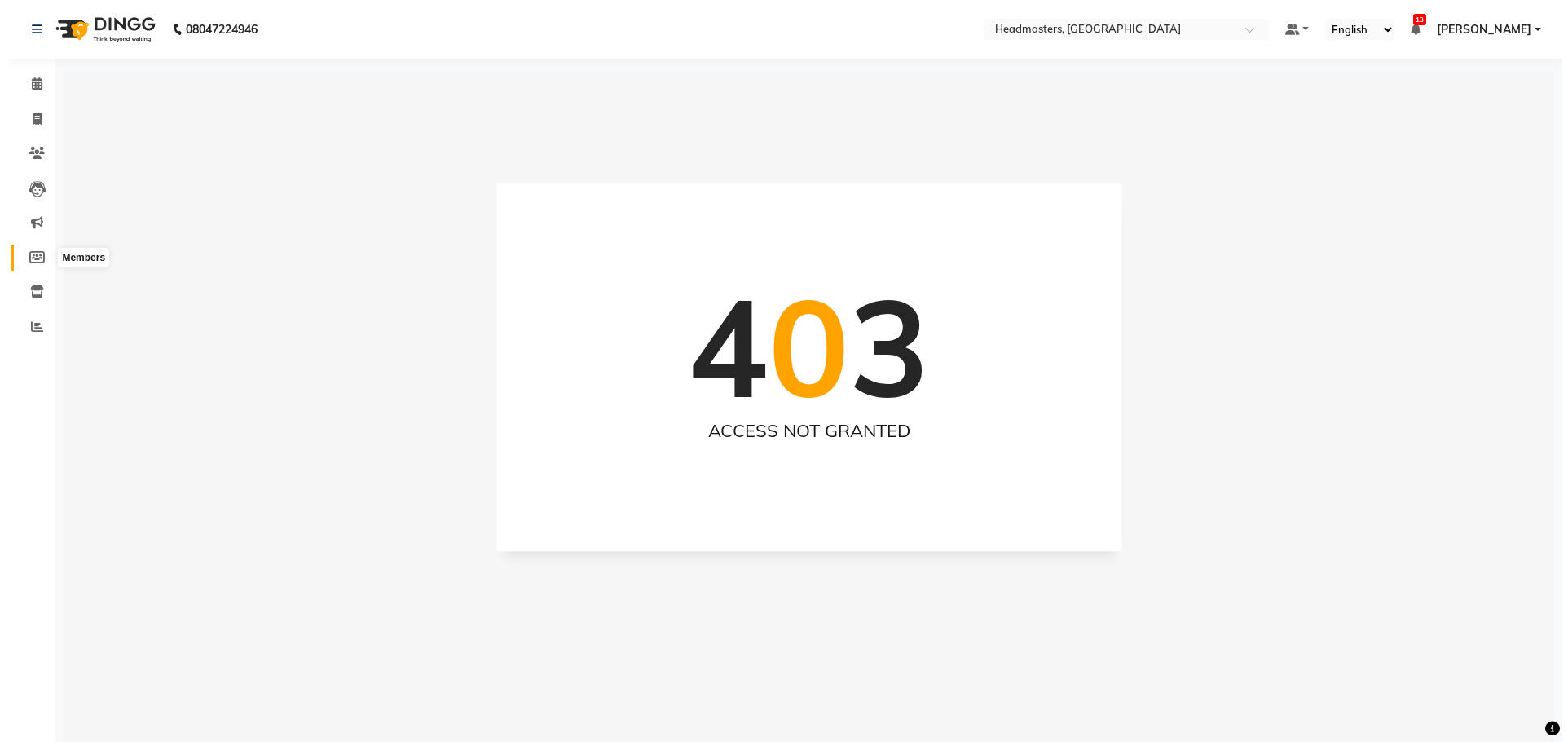
select select
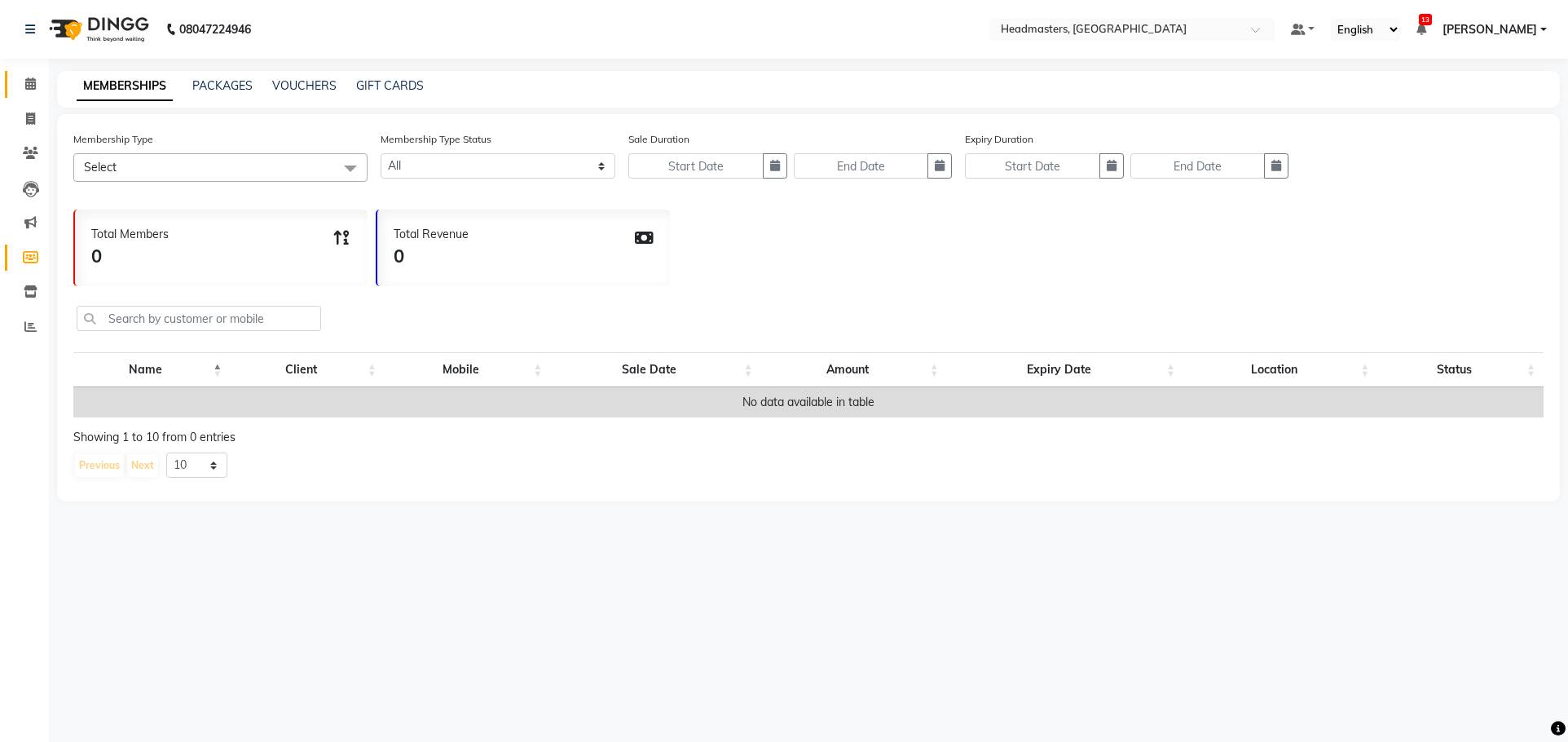
click at [32, 87] on icon at bounding box center [30, 83] width 11 height 13
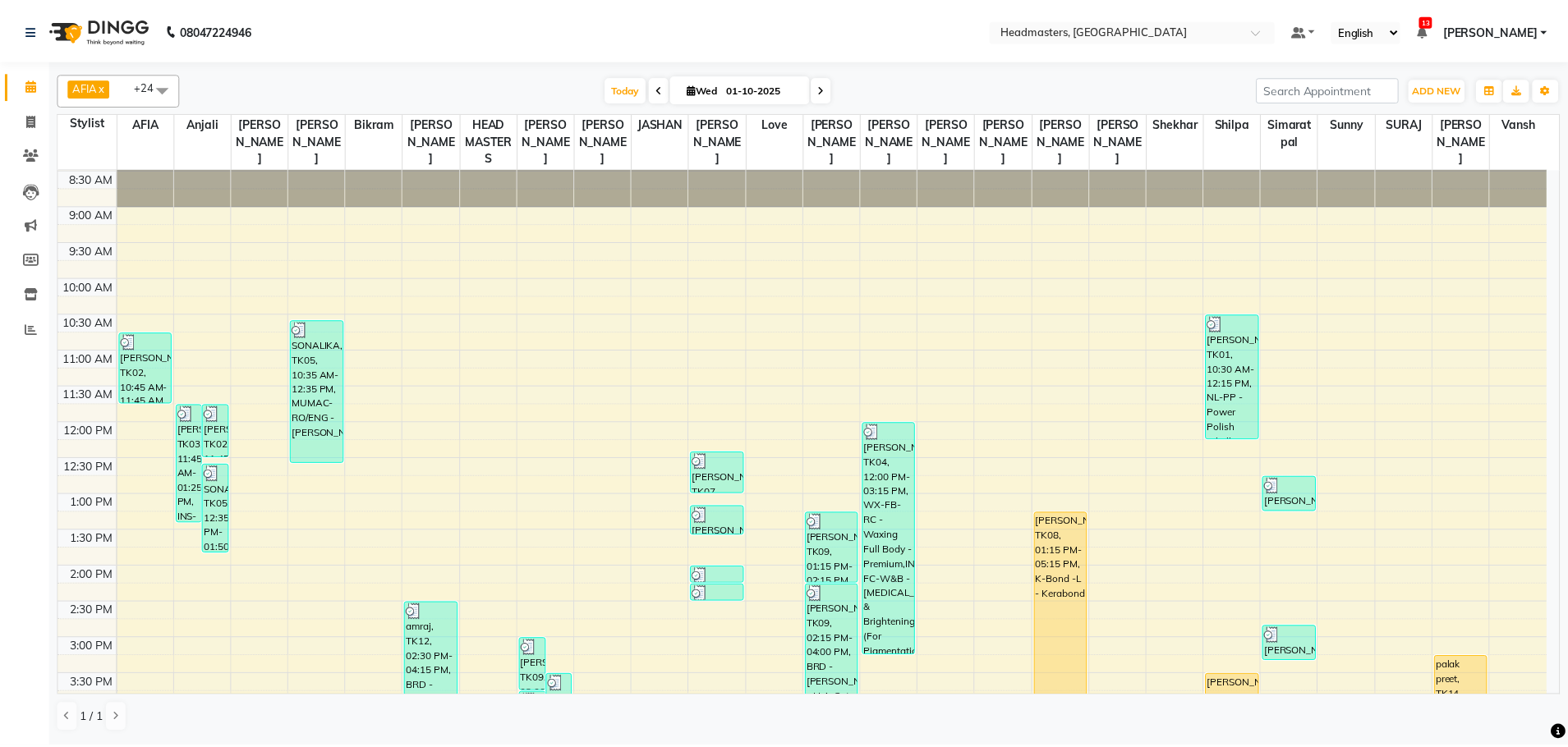
scroll to position [82, 0]
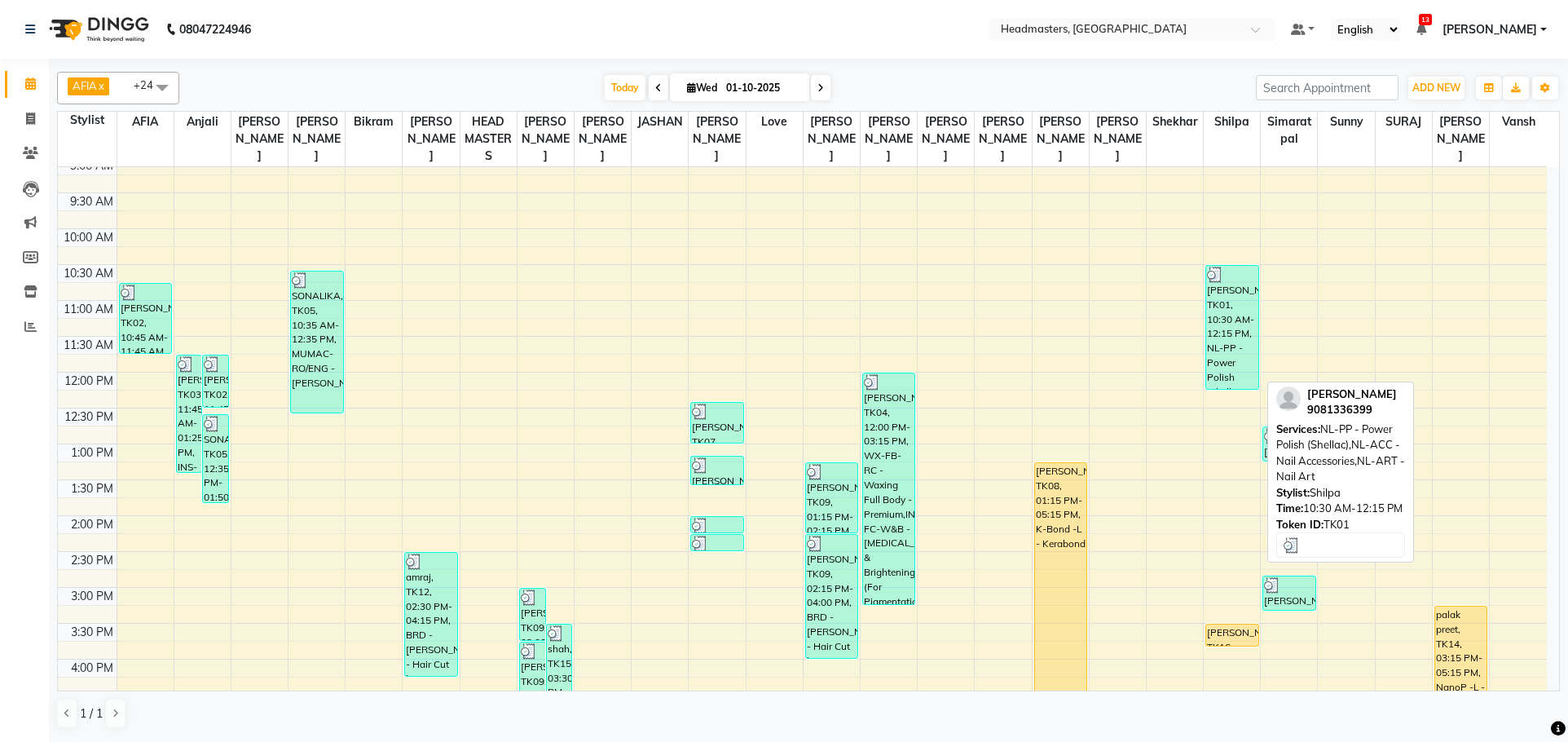
click at [1216, 361] on div "[PERSON_NAME], TK01, 10:30 AM-12:15 PM, NL-PP - Power Polish (Shellac),NL-ACC -…" at bounding box center [1232, 328] width 52 height 123
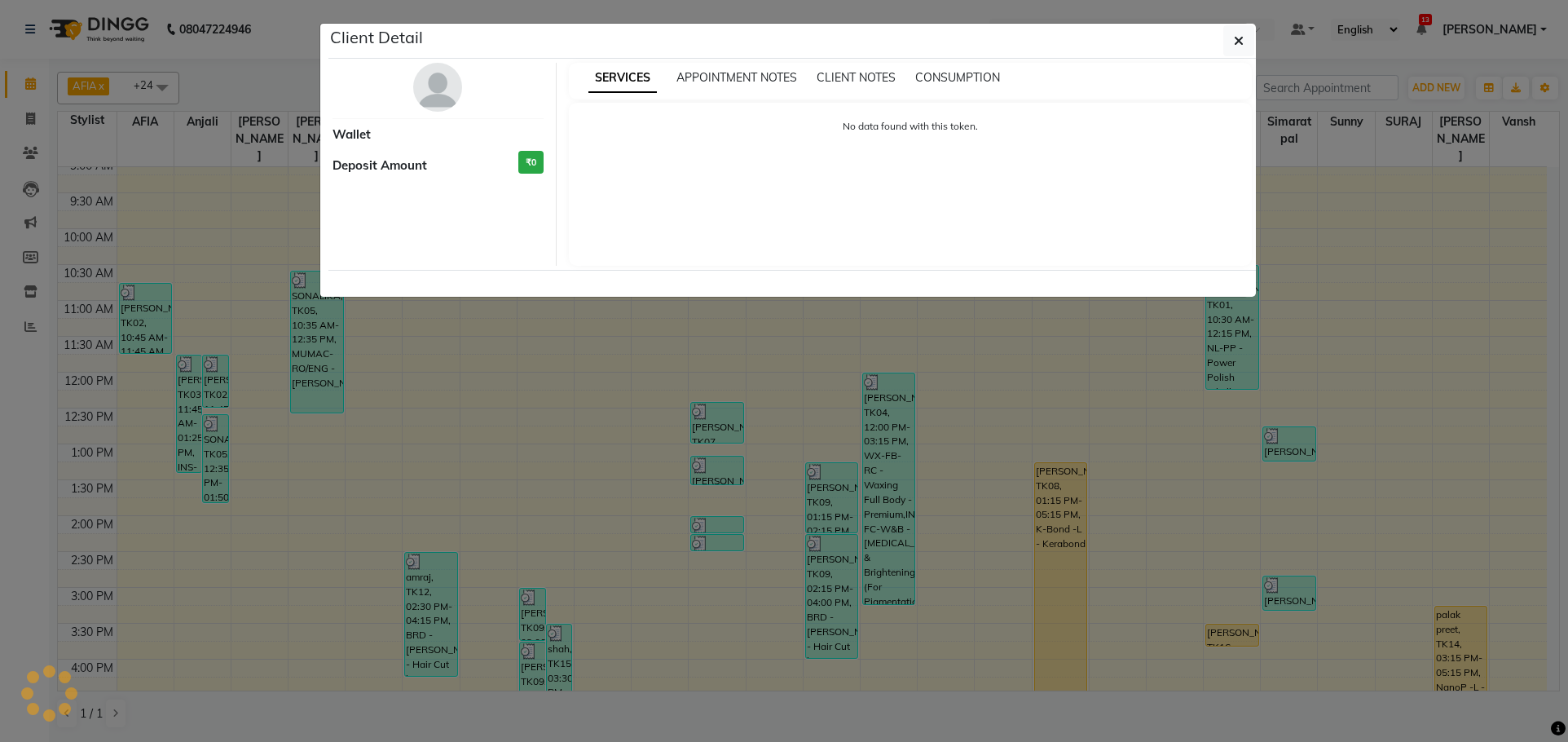
select select "3"
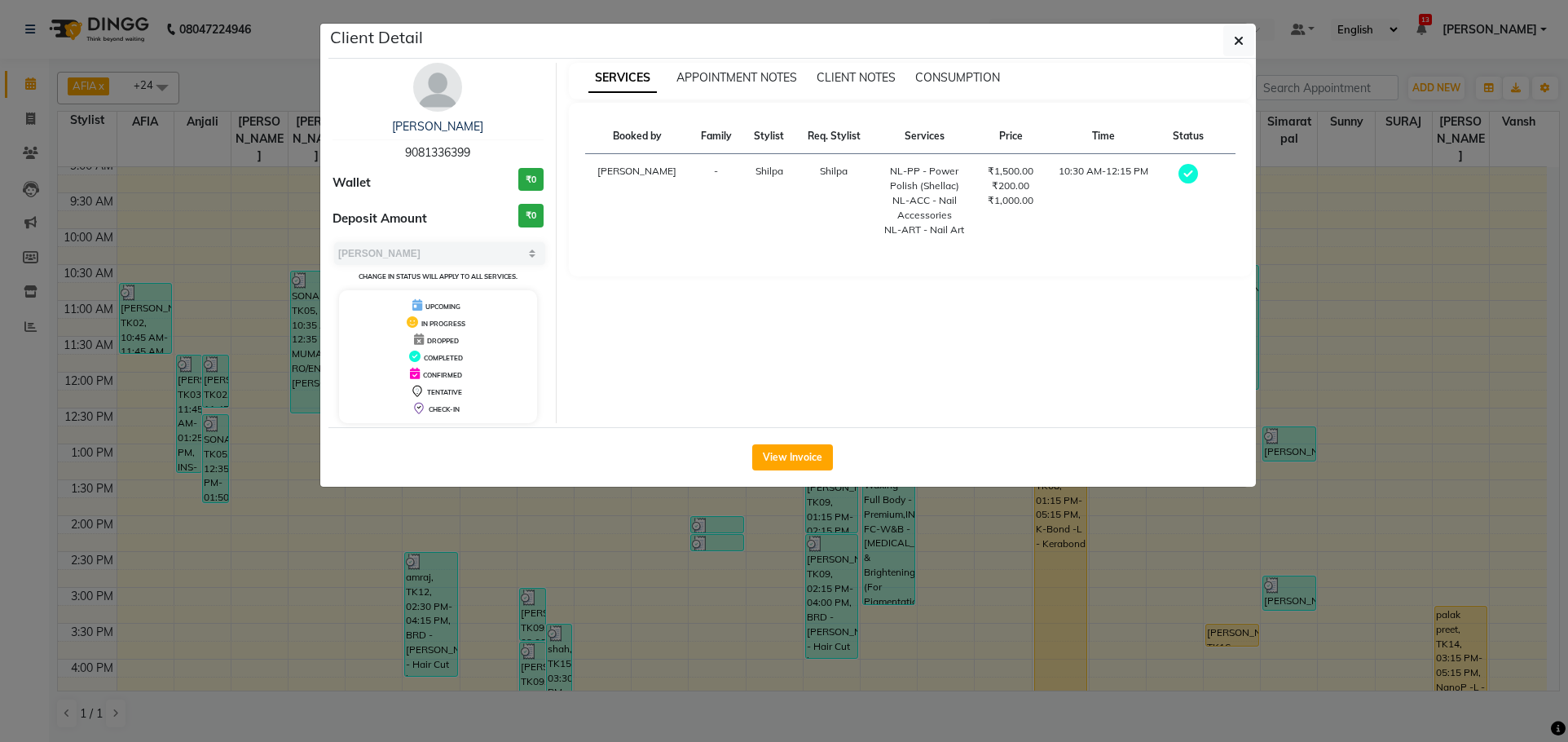
click at [1154, 541] on ngb-modal-window "Client Detail [PERSON_NAME] 9081336399 Wallet ₹0 Deposit Amount ₹0 Select MARK …" at bounding box center [784, 371] width 1568 height 742
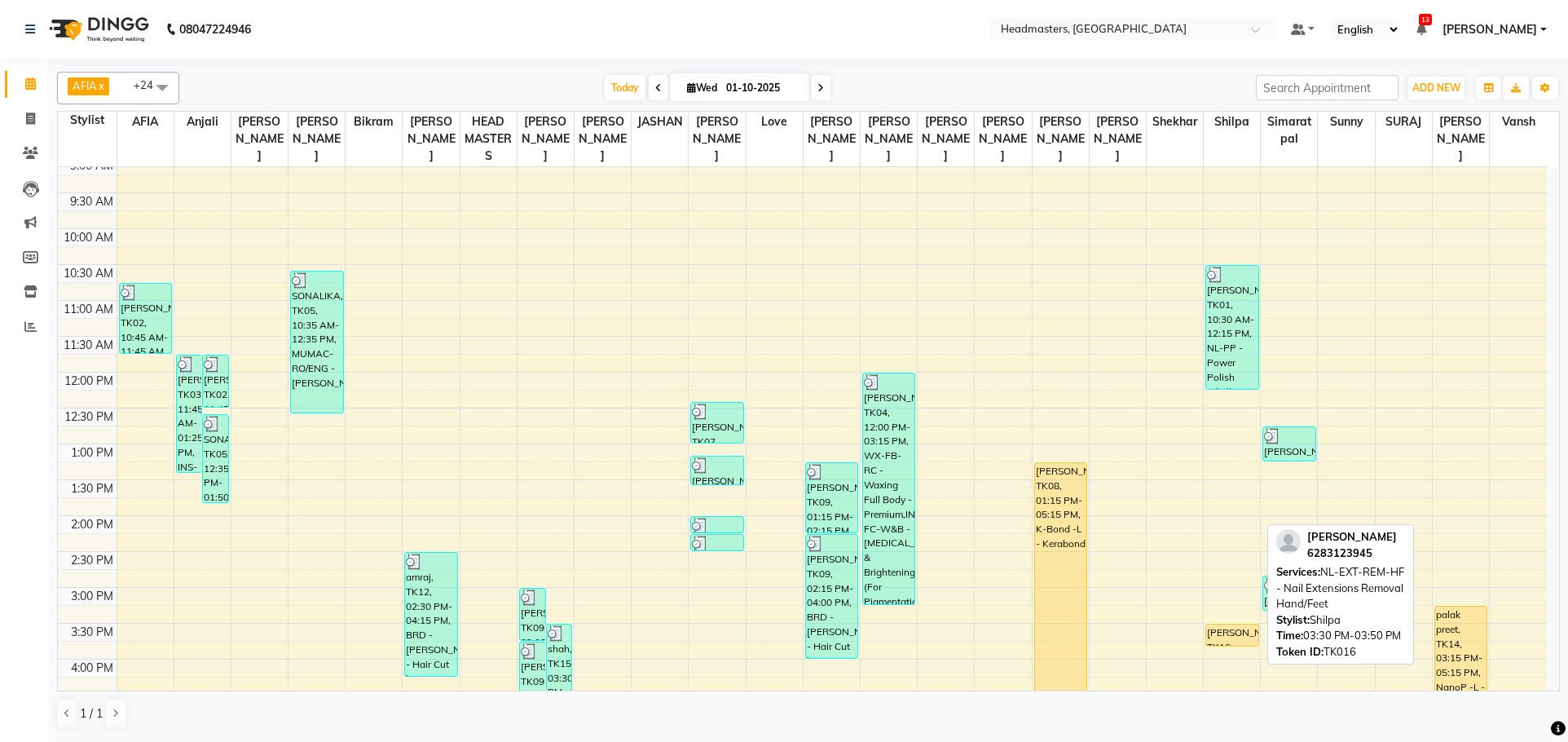
click at [1222, 640] on div "[PERSON_NAME], TK16, 03:30 PM-03:50 PM, NL-EXT-REM-HF - Nail Extensions Removal…" at bounding box center [1232, 636] width 52 height 21
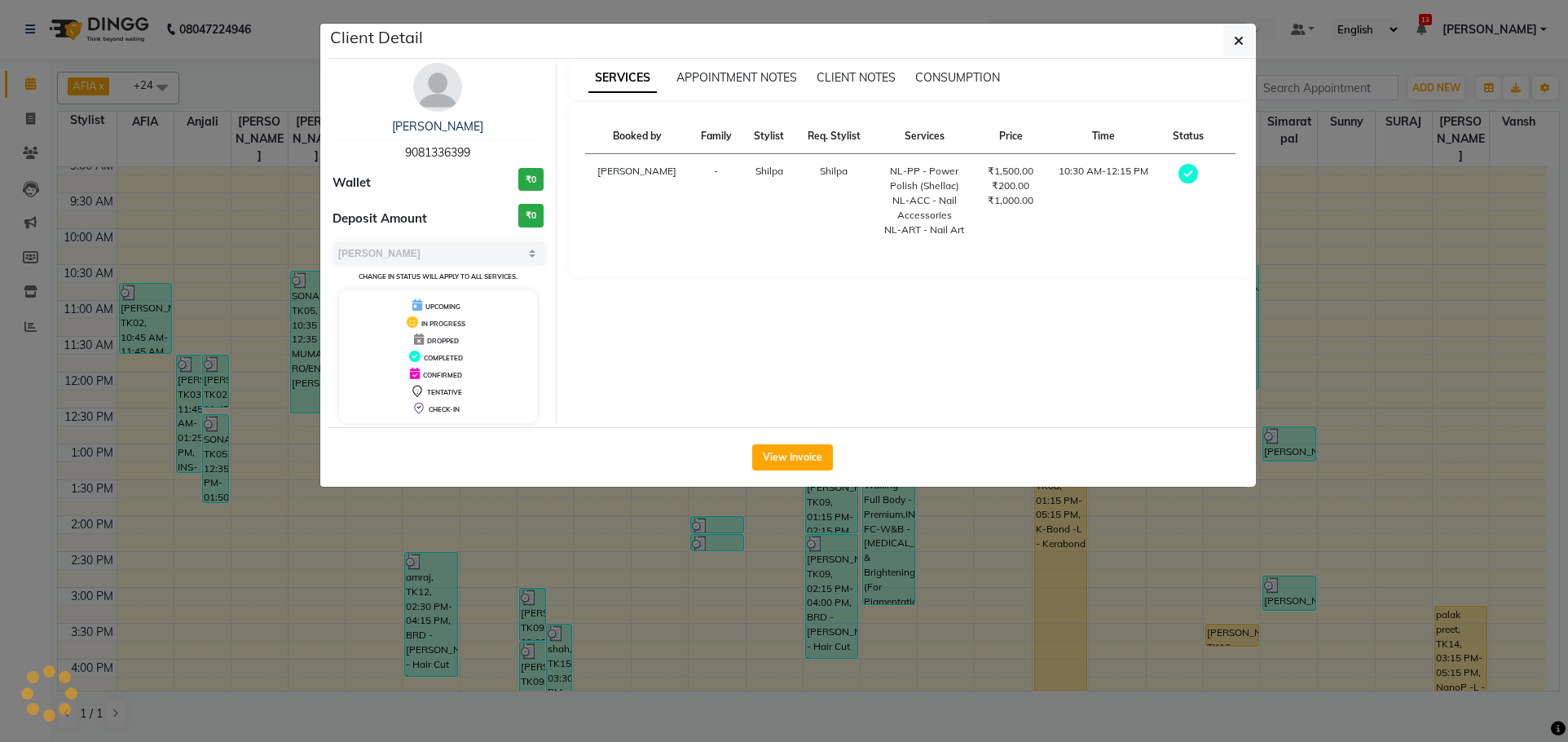
select select "1"
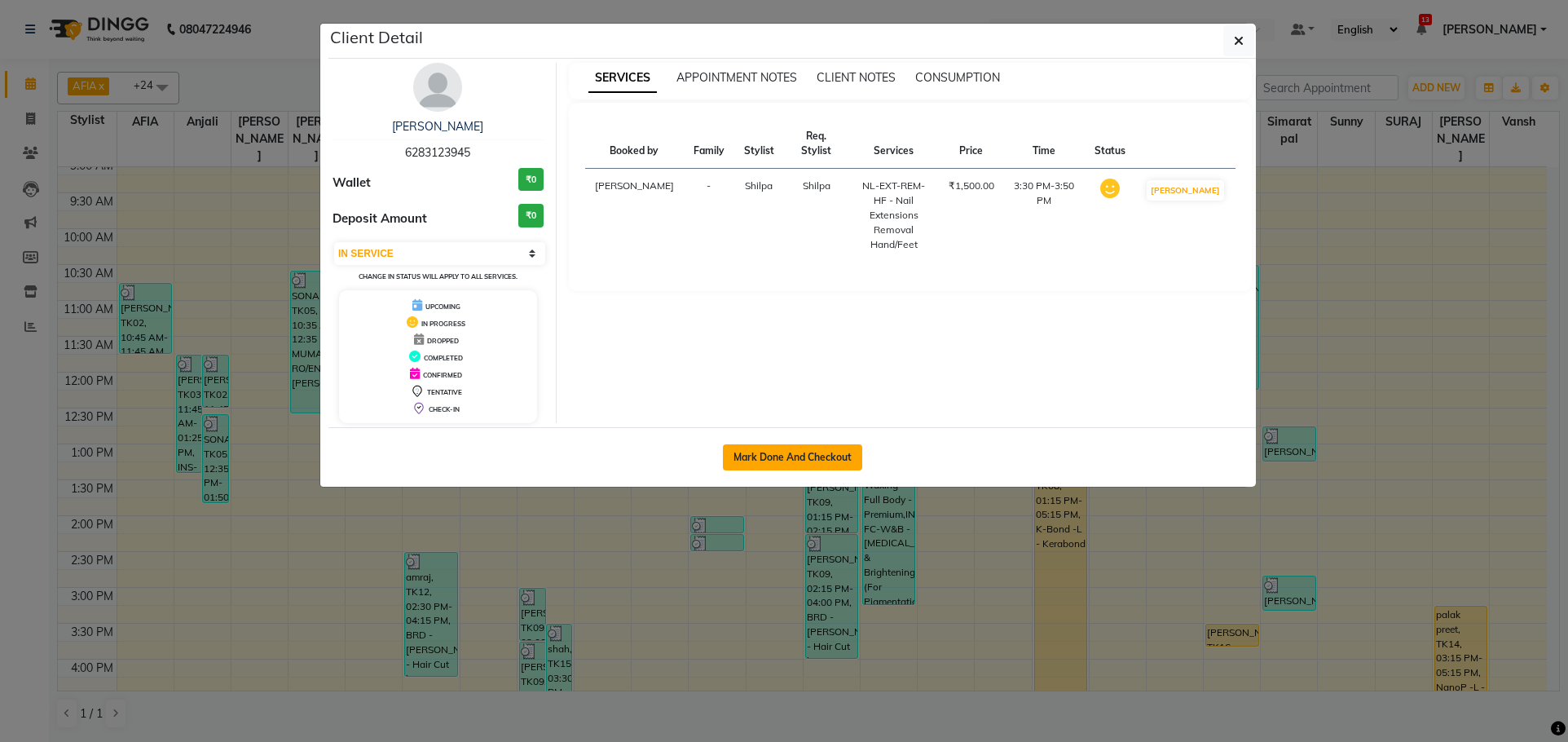
click at [829, 469] on button "Mark Done And Checkout" at bounding box center [792, 457] width 139 height 26
select select "service"
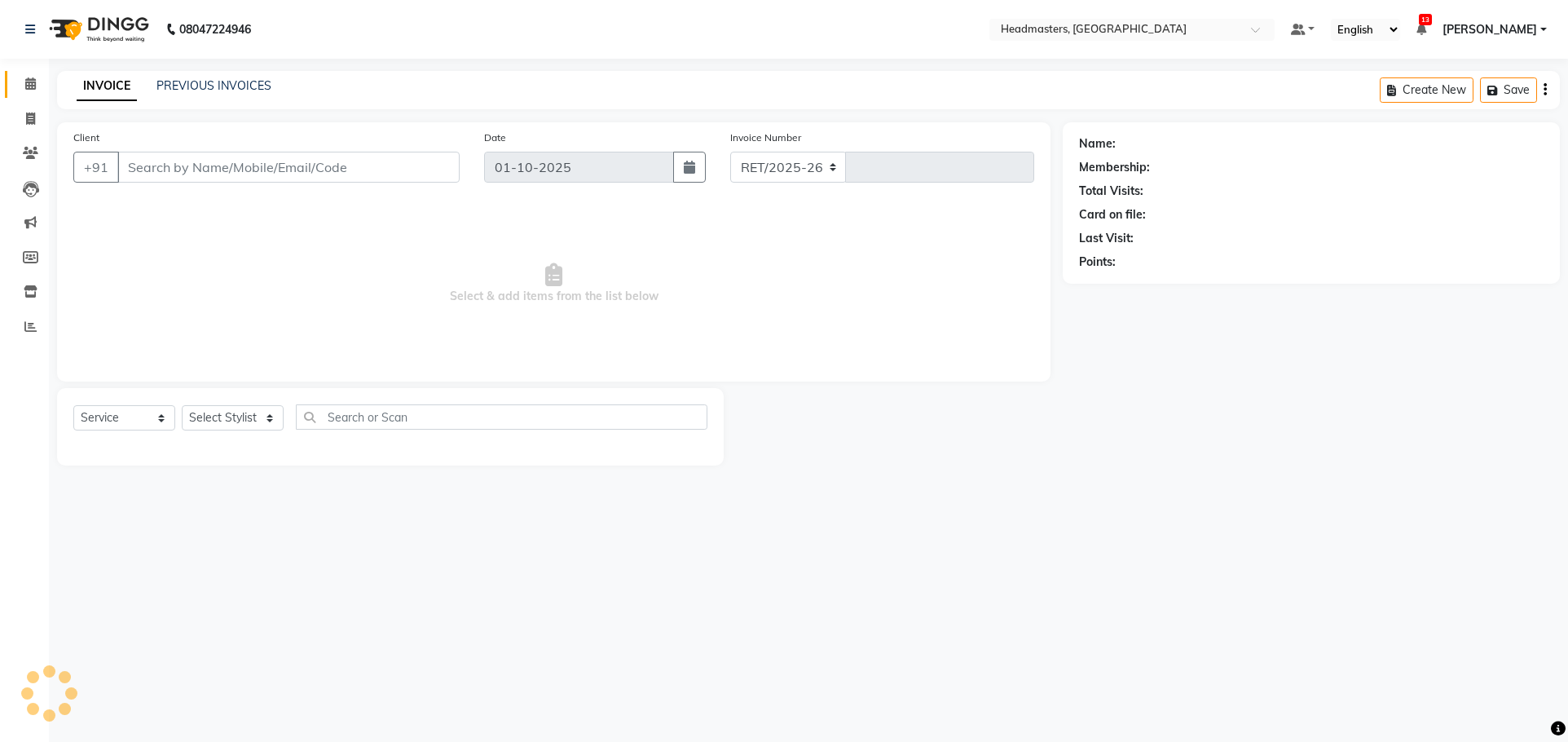
select select "7136"
type input "3870"
type input "6283123945"
select select "68491"
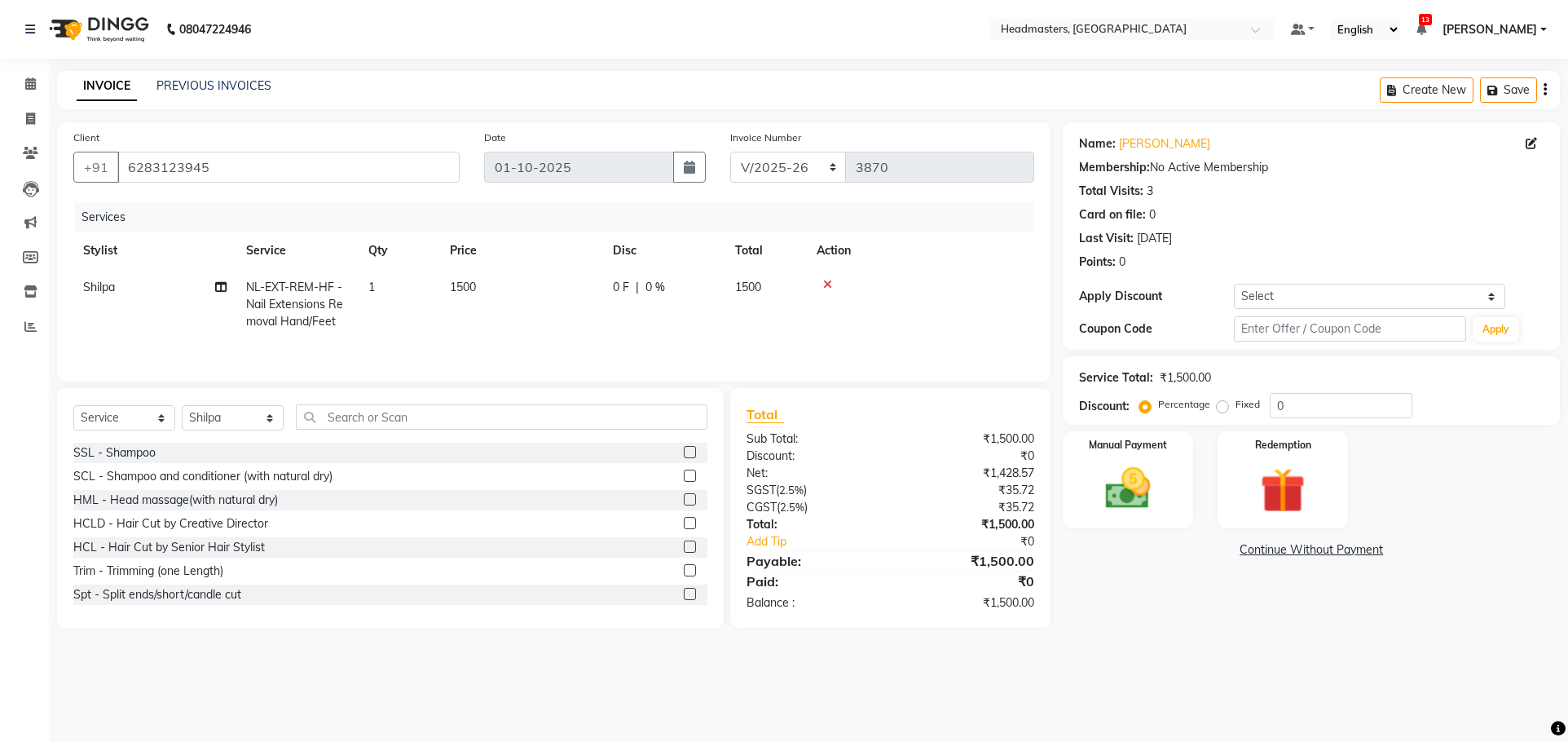
click at [385, 290] on td "1" at bounding box center [400, 304] width 82 height 71
select select "68491"
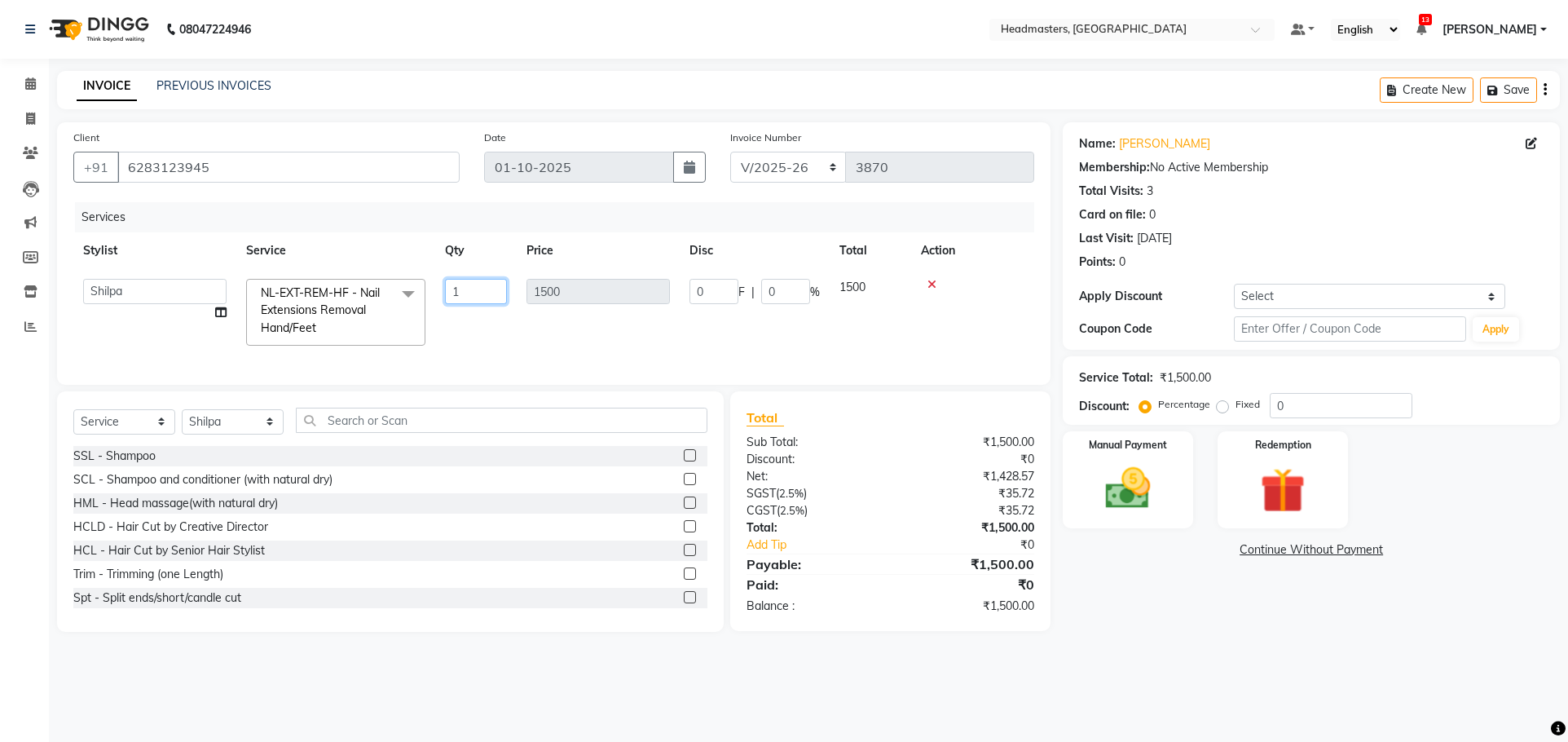
click at [481, 282] on input "1" at bounding box center [477, 292] width 62 height 25
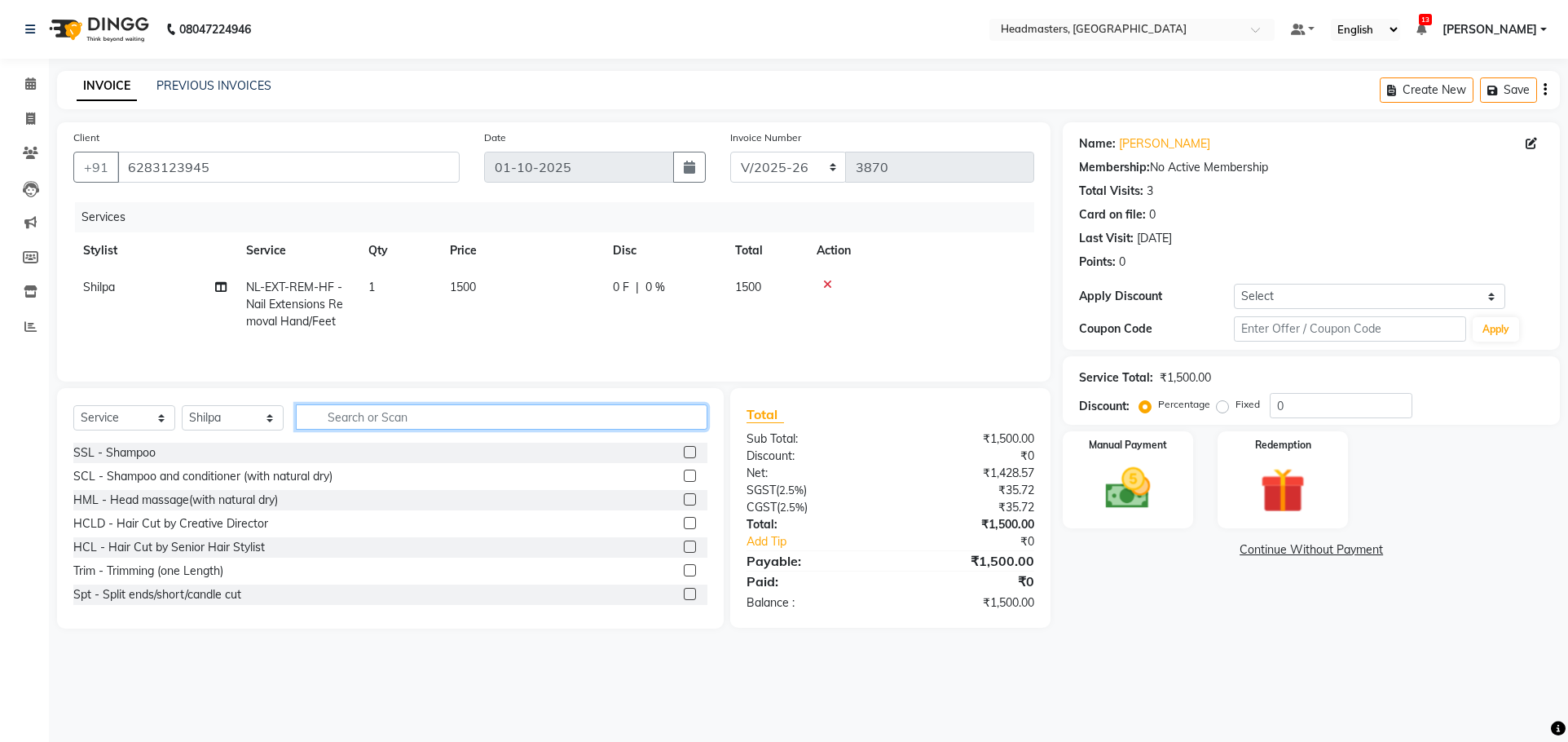
click at [432, 434] on div "Select Service Product Membership Package Voucher Prepaid Gift Card Select Styl…" at bounding box center [390, 423] width 634 height 38
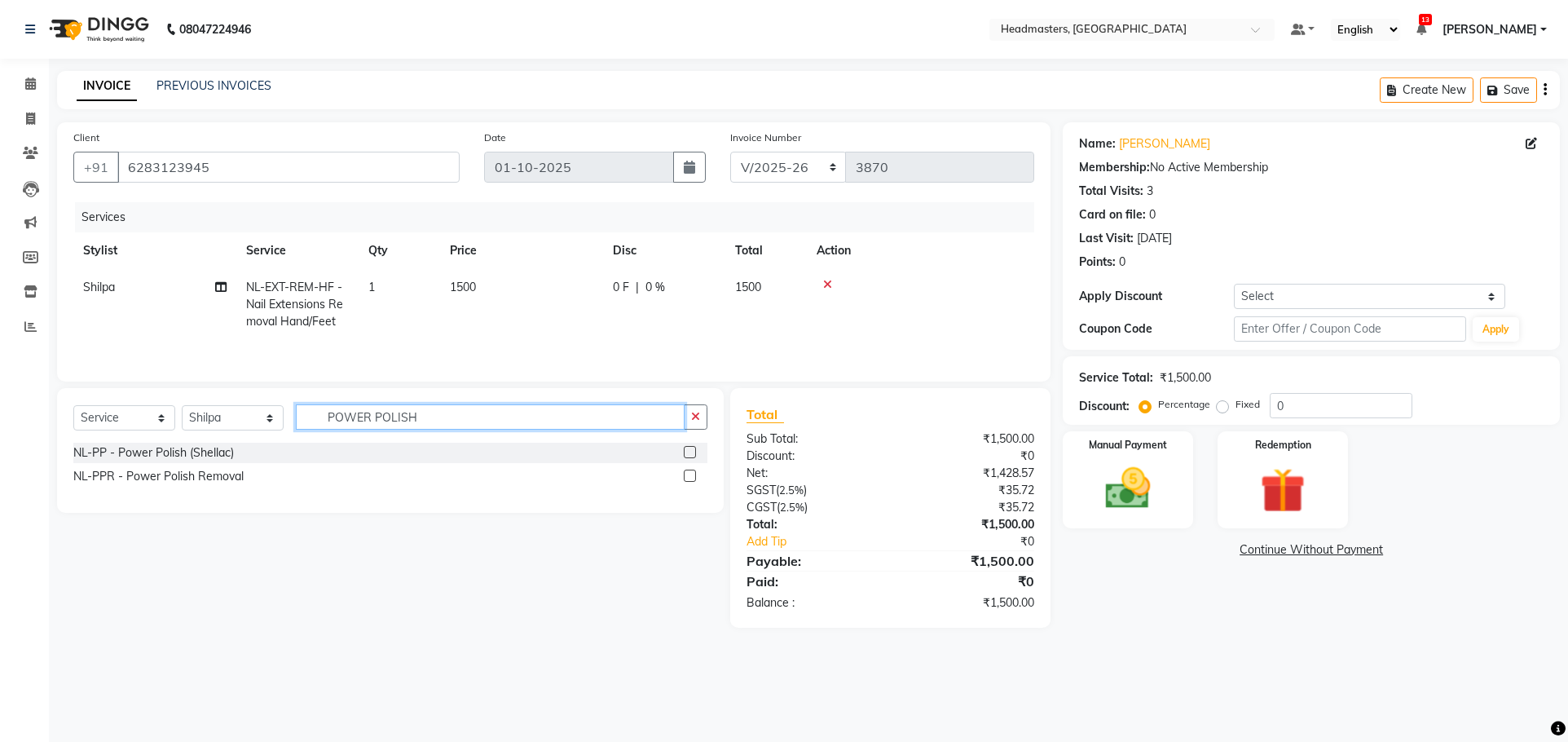
type input "POWER POLISH"
click at [692, 452] on label at bounding box center [690, 452] width 13 height 13
click at [692, 452] on input "checkbox" at bounding box center [689, 452] width 11 height 11
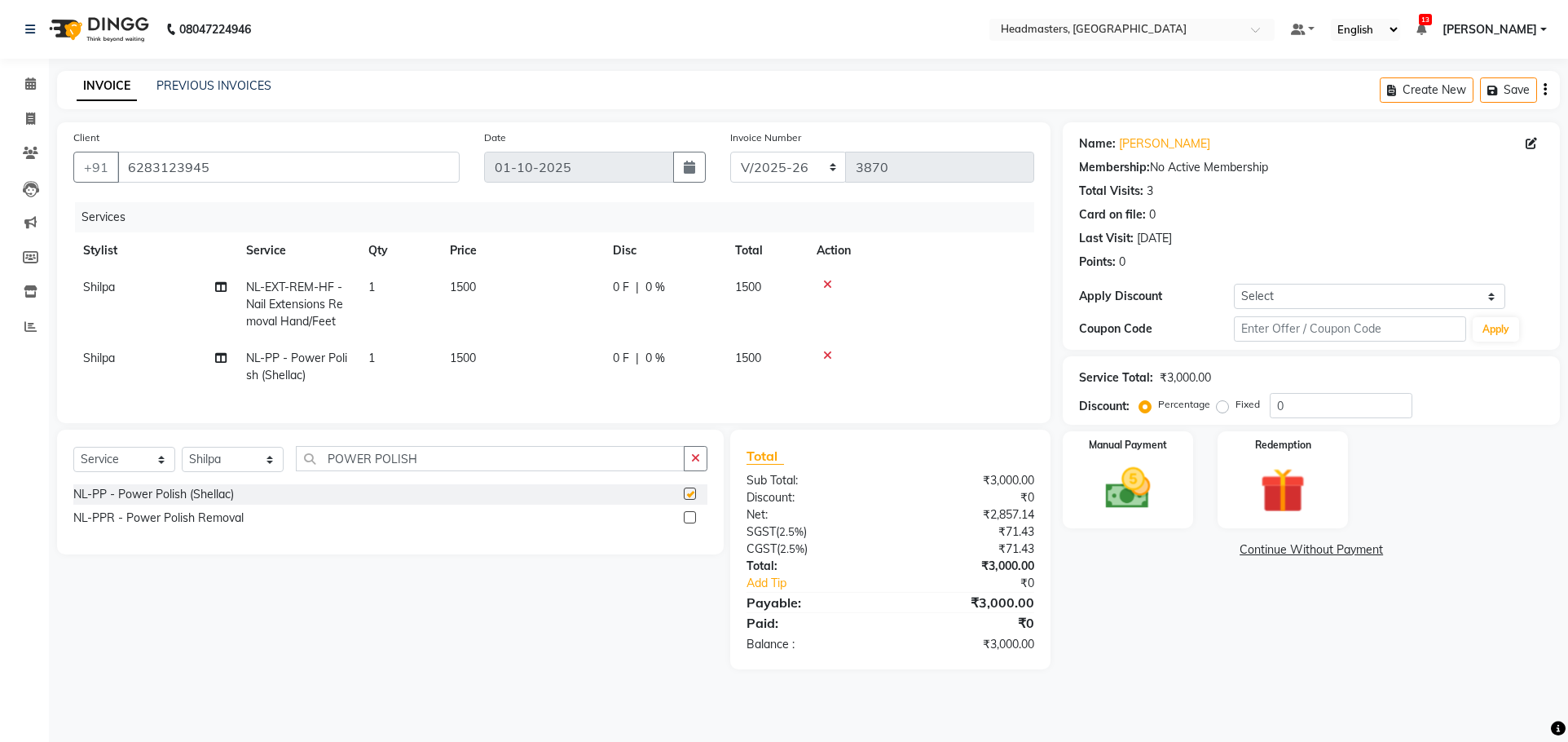
checkbox input "false"
click at [414, 361] on td "1" at bounding box center [400, 367] width 82 height 54
select select "68491"
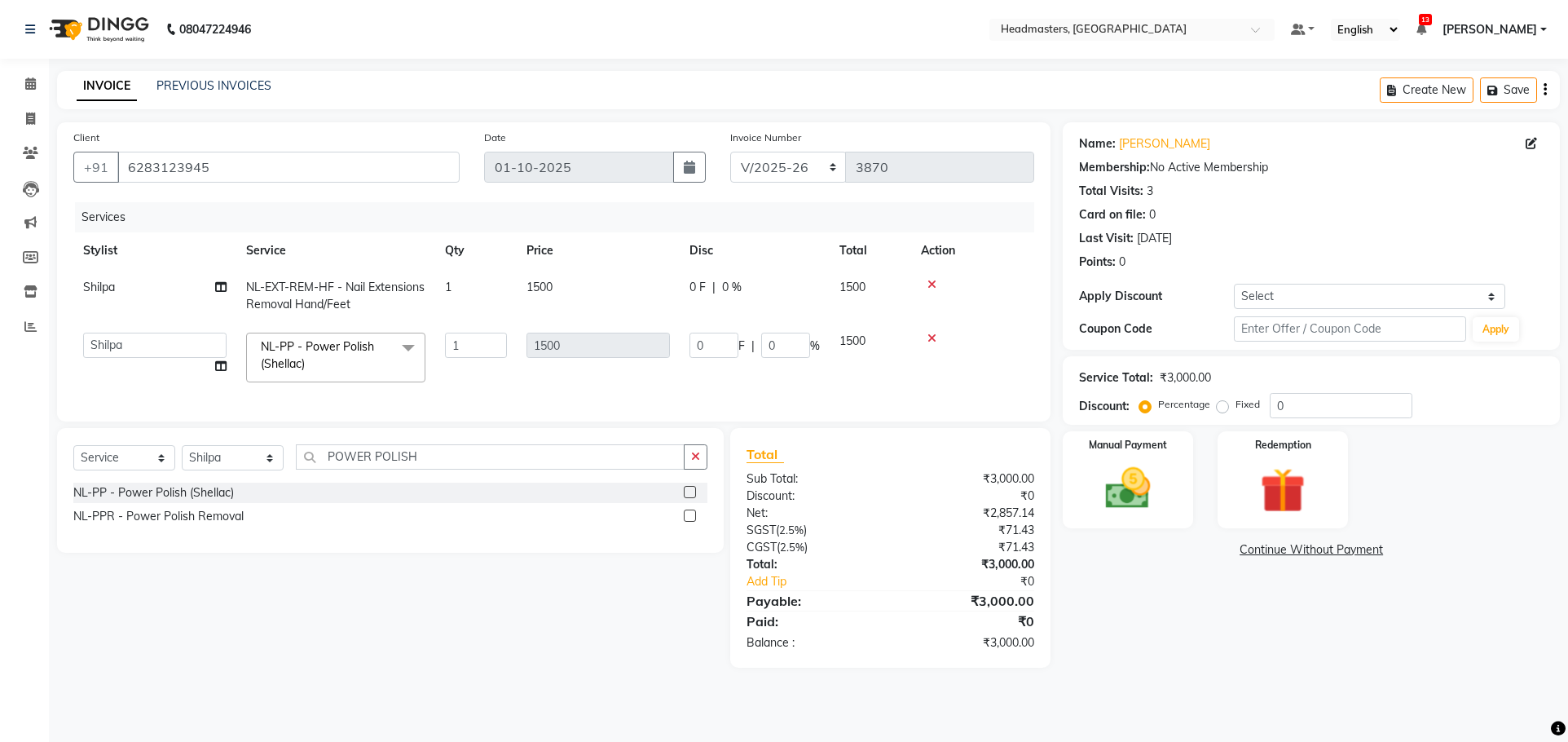
click at [511, 327] on td "1" at bounding box center [477, 357] width 82 height 69
click at [490, 350] on input "1" at bounding box center [477, 345] width 62 height 25
type input "2"
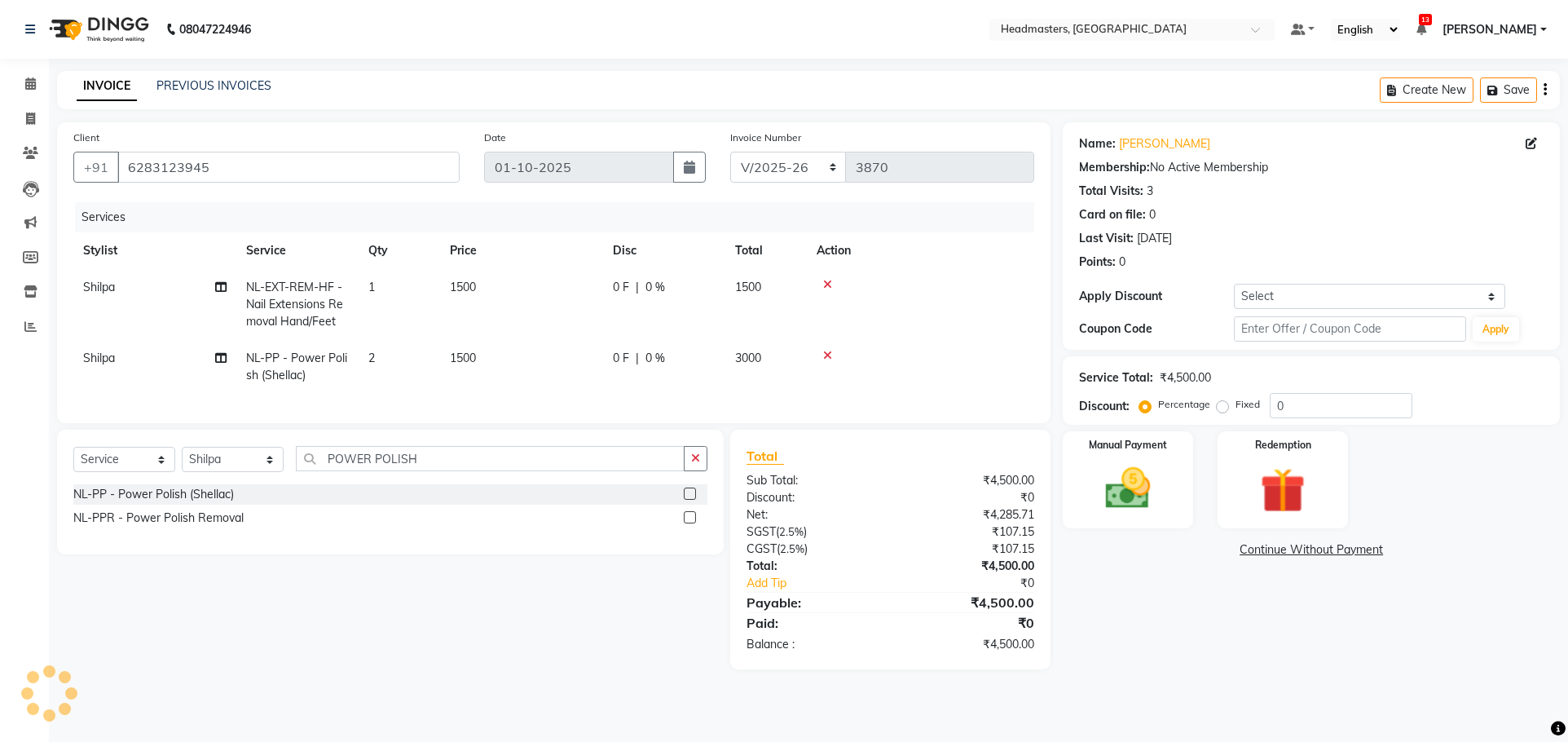
click at [715, 370] on td "0 F | 0 %" at bounding box center [664, 367] width 122 height 54
select select "68491"
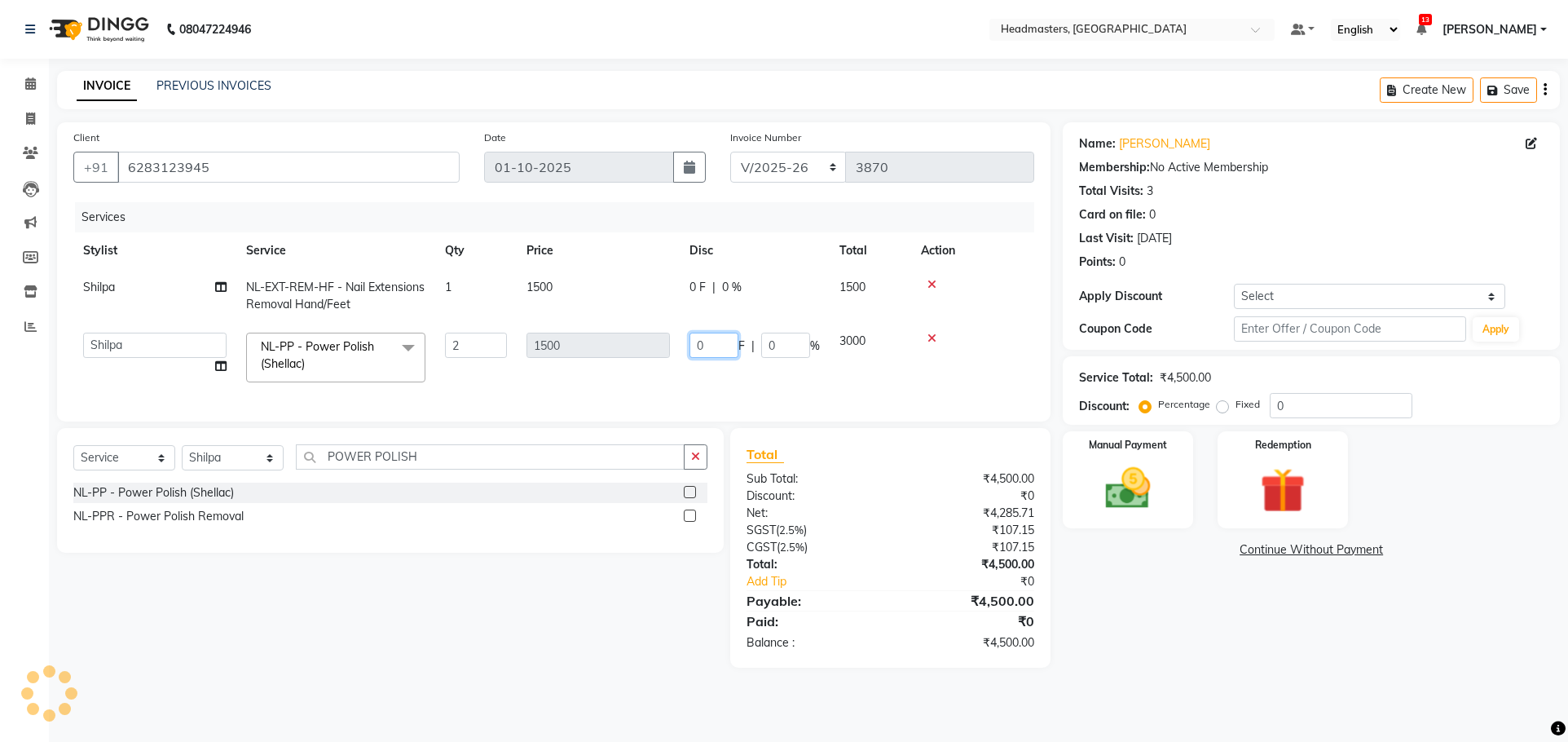
click at [718, 350] on input "0" at bounding box center [714, 345] width 49 height 25
type input "02000"
click at [756, 393] on div "Services Stylist Service Qty Price Disc Total Action Shilpa NL-EXT-REM-HF - Nai…" at bounding box center [554, 303] width 961 height 203
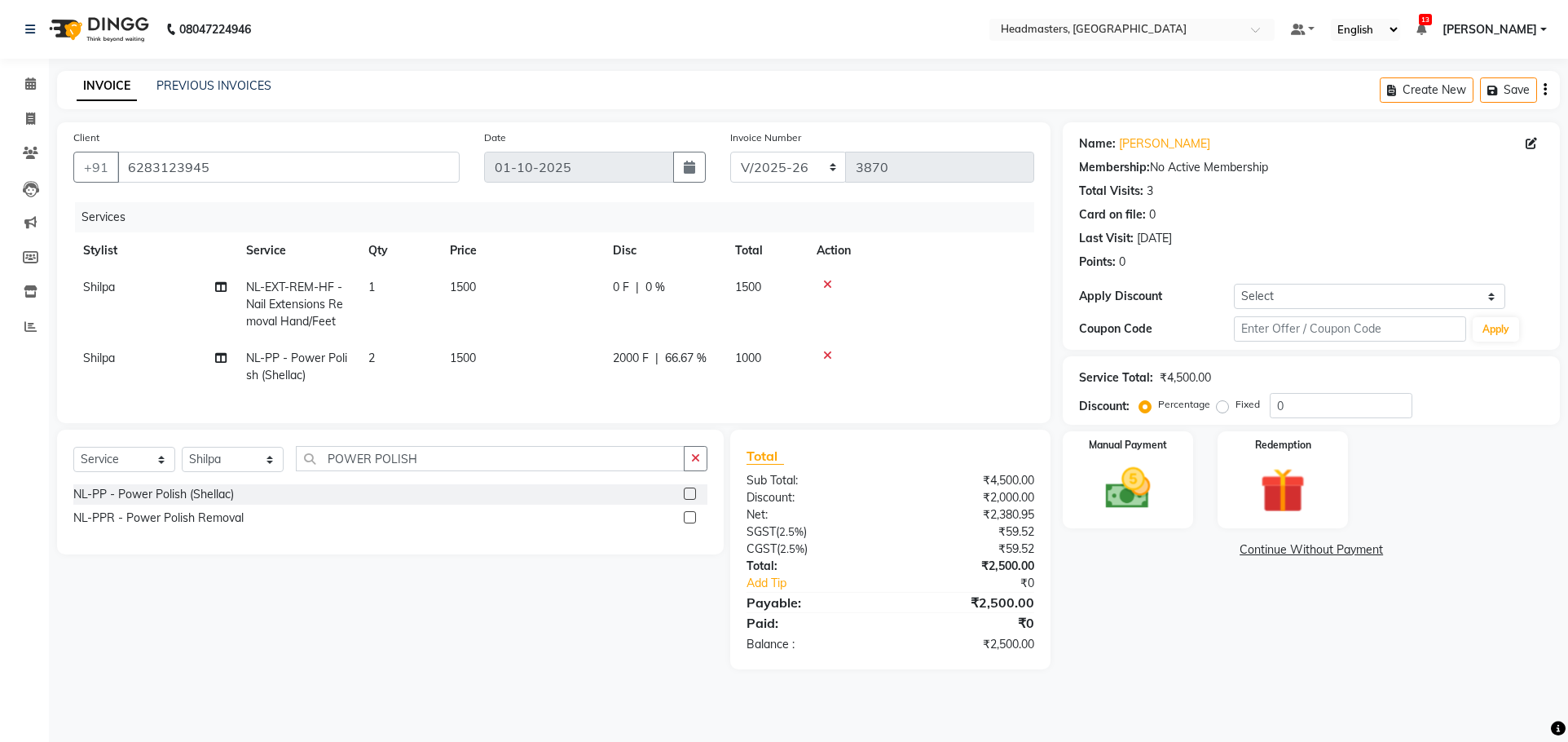
click at [642, 357] on span "2000 F" at bounding box center [631, 359] width 36 height 18
select select "68491"
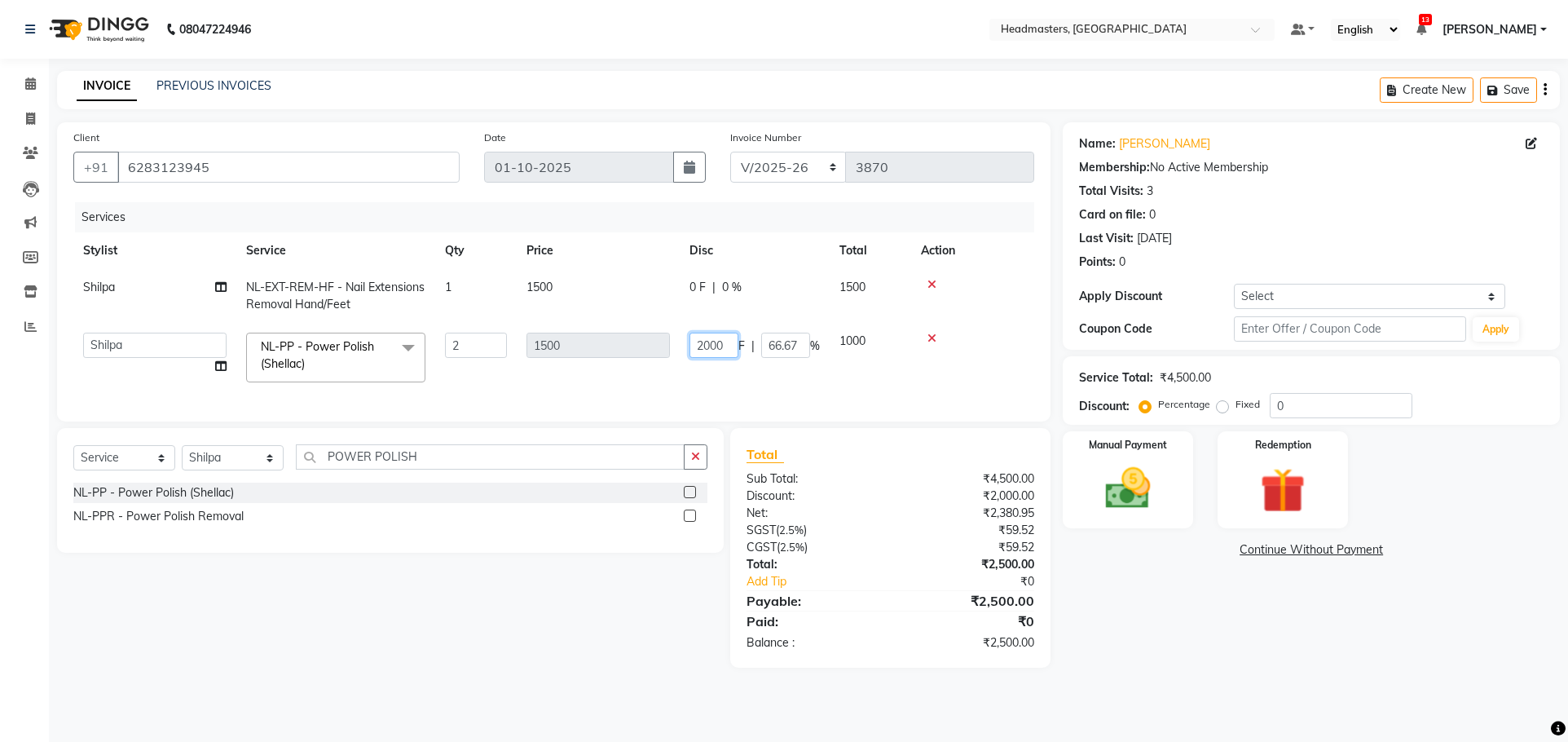
click at [726, 342] on input "2000" at bounding box center [714, 345] width 49 height 25
type input "2400"
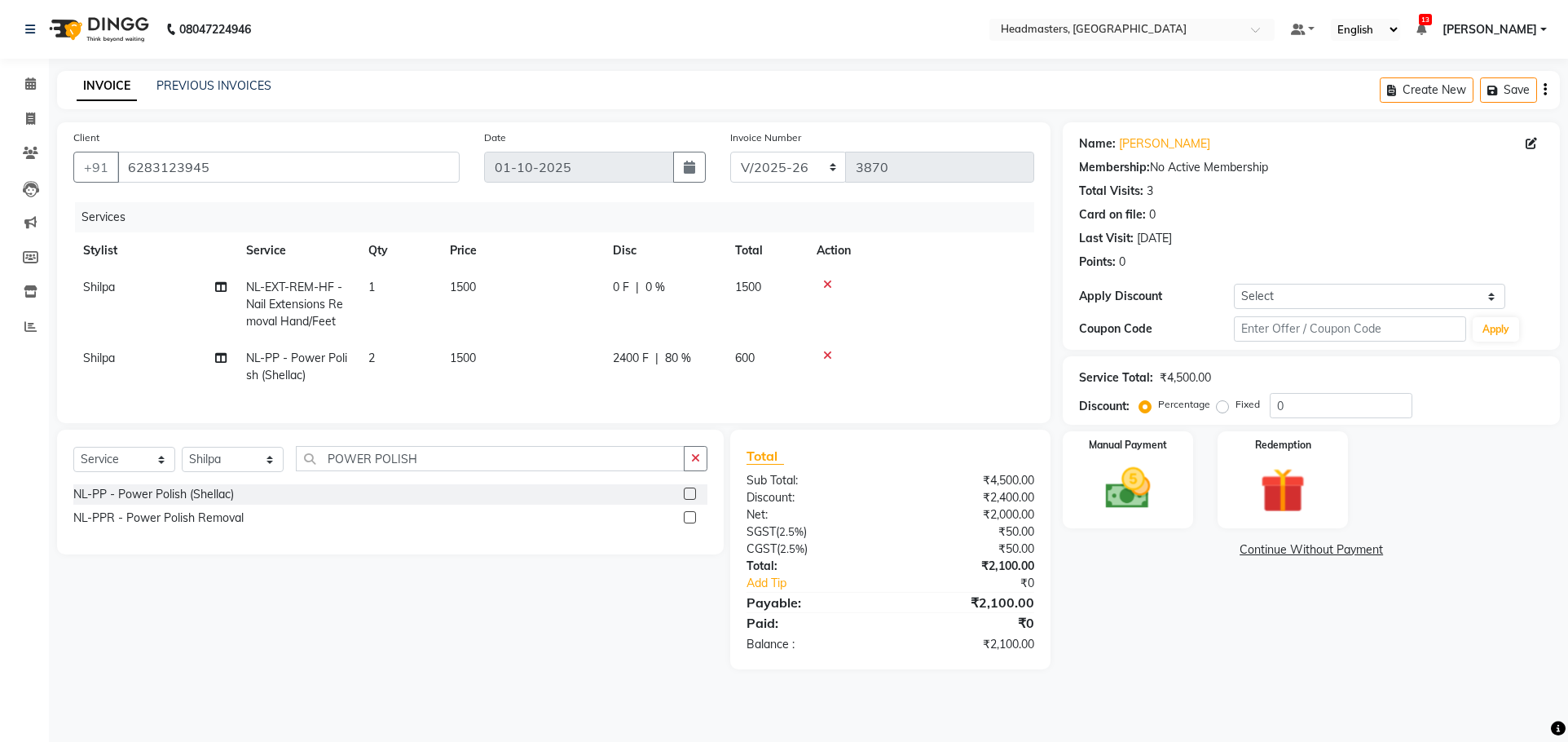
click at [770, 371] on tr "Shilpa NL-PP - Power Polish (Shellac) 2 1500 2400 F | 80 % 600" at bounding box center [554, 367] width 961 height 54
click at [636, 354] on td "2400 F | 80 %" at bounding box center [664, 367] width 122 height 54
select select "68491"
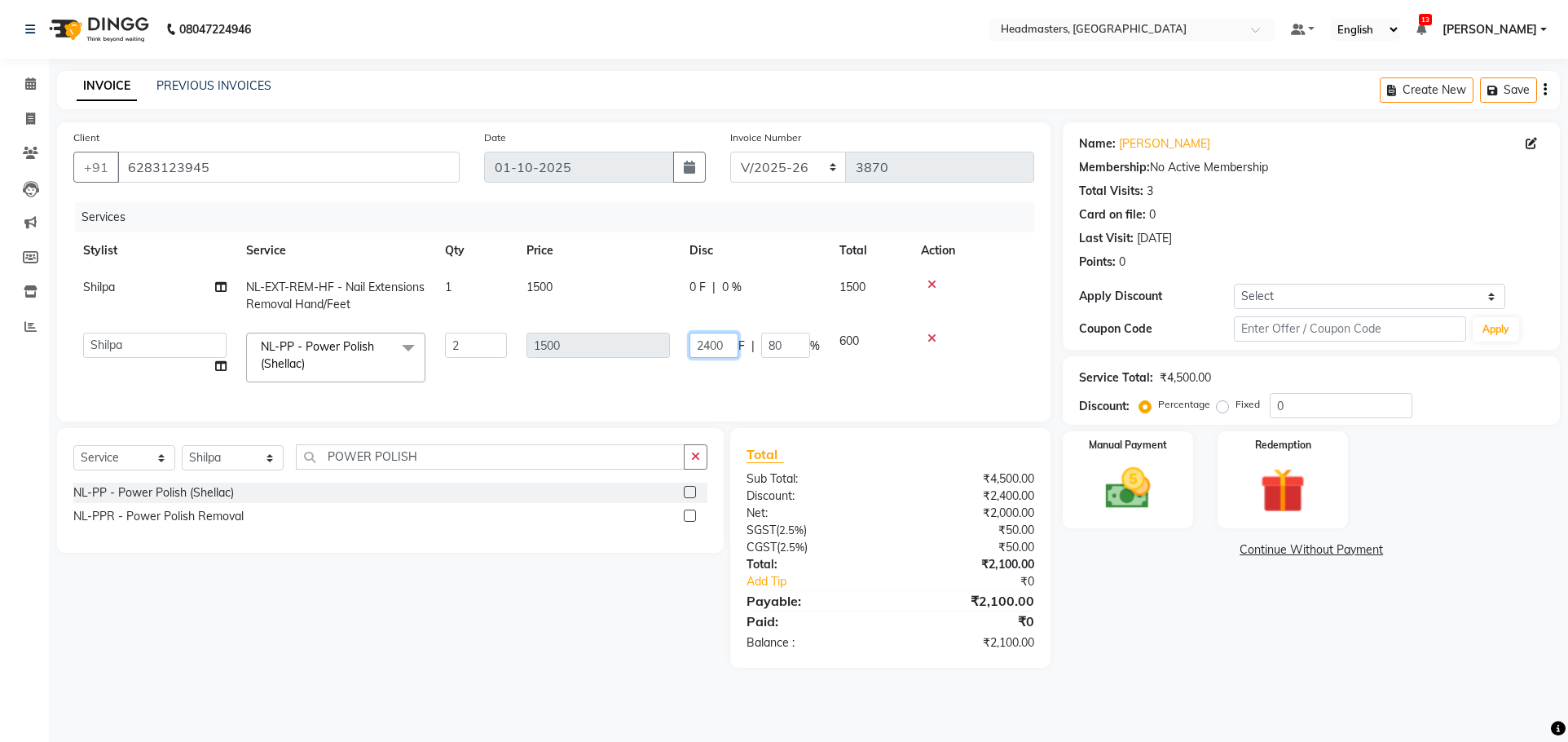
click at [705, 343] on input "2400" at bounding box center [714, 345] width 49 height 25
click at [706, 346] on input "400" at bounding box center [714, 345] width 49 height 25
type input "1600"
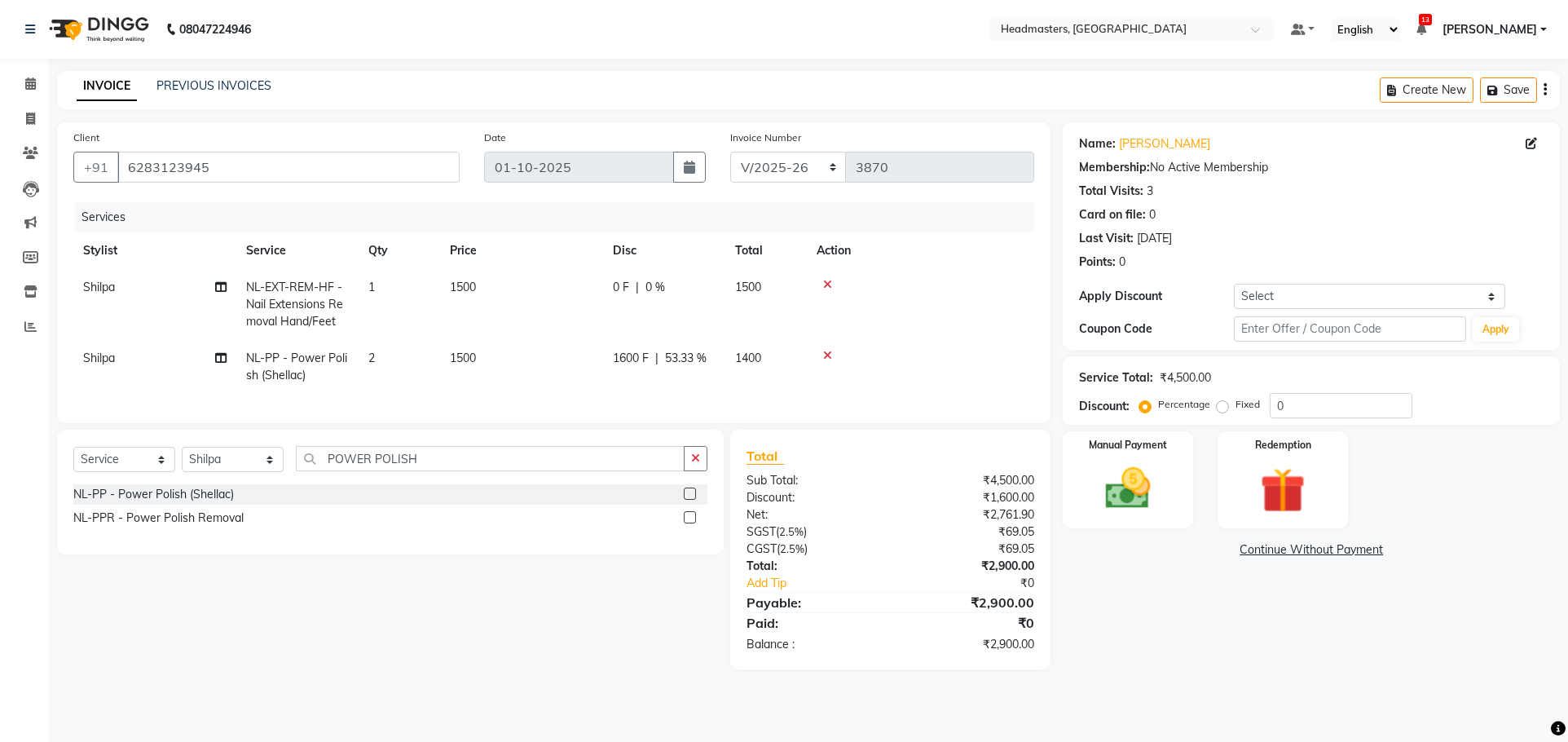
click at [785, 389] on tr "Shilpa NL-PP - Power Polish (Shellac) 2 1500 1600 F | 53.33 % 1400" at bounding box center [554, 367] width 961 height 54
click at [626, 352] on span "1600 F" at bounding box center [631, 359] width 36 height 18
select select "68491"
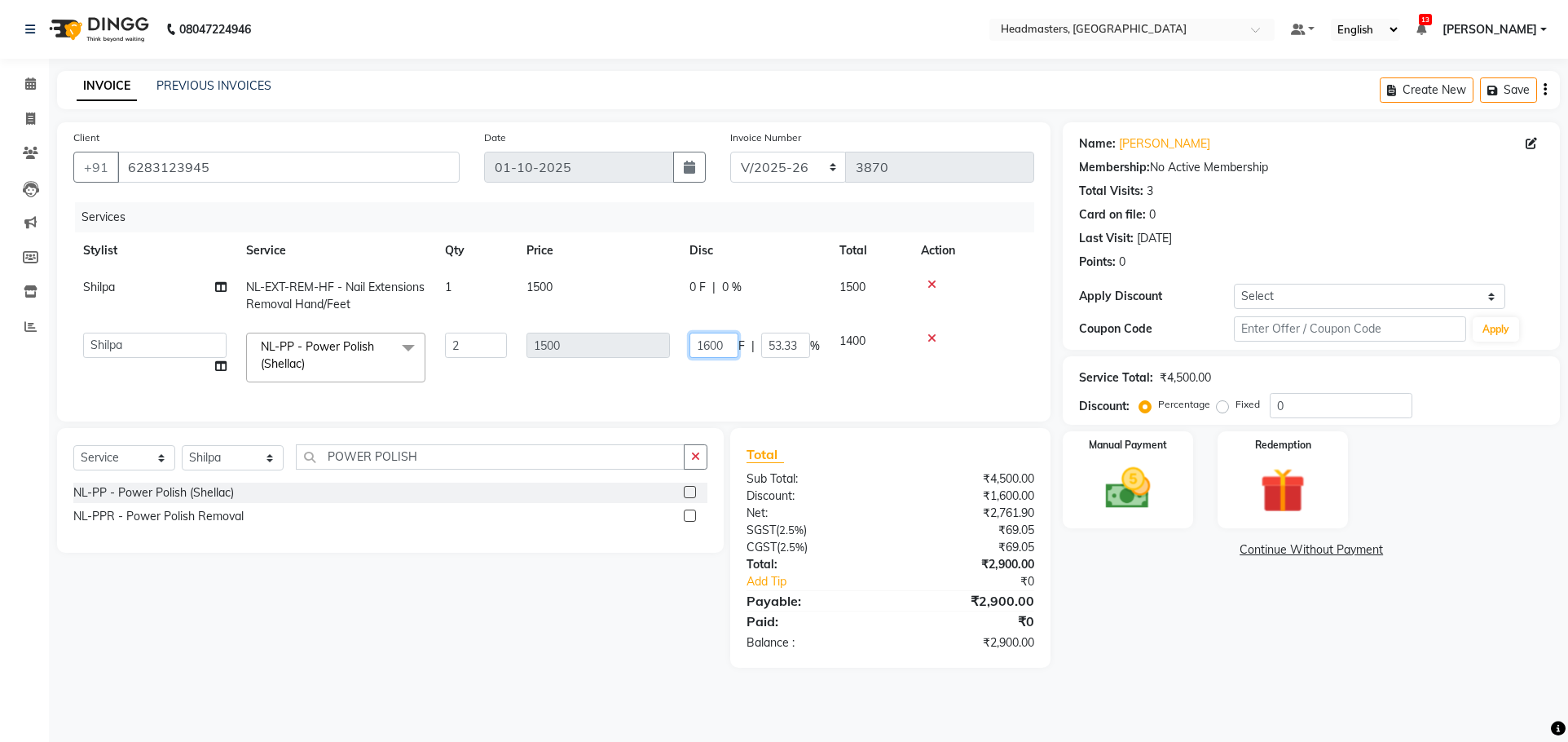
click at [711, 346] on input "1600" at bounding box center [714, 345] width 49 height 25
type input "1400"
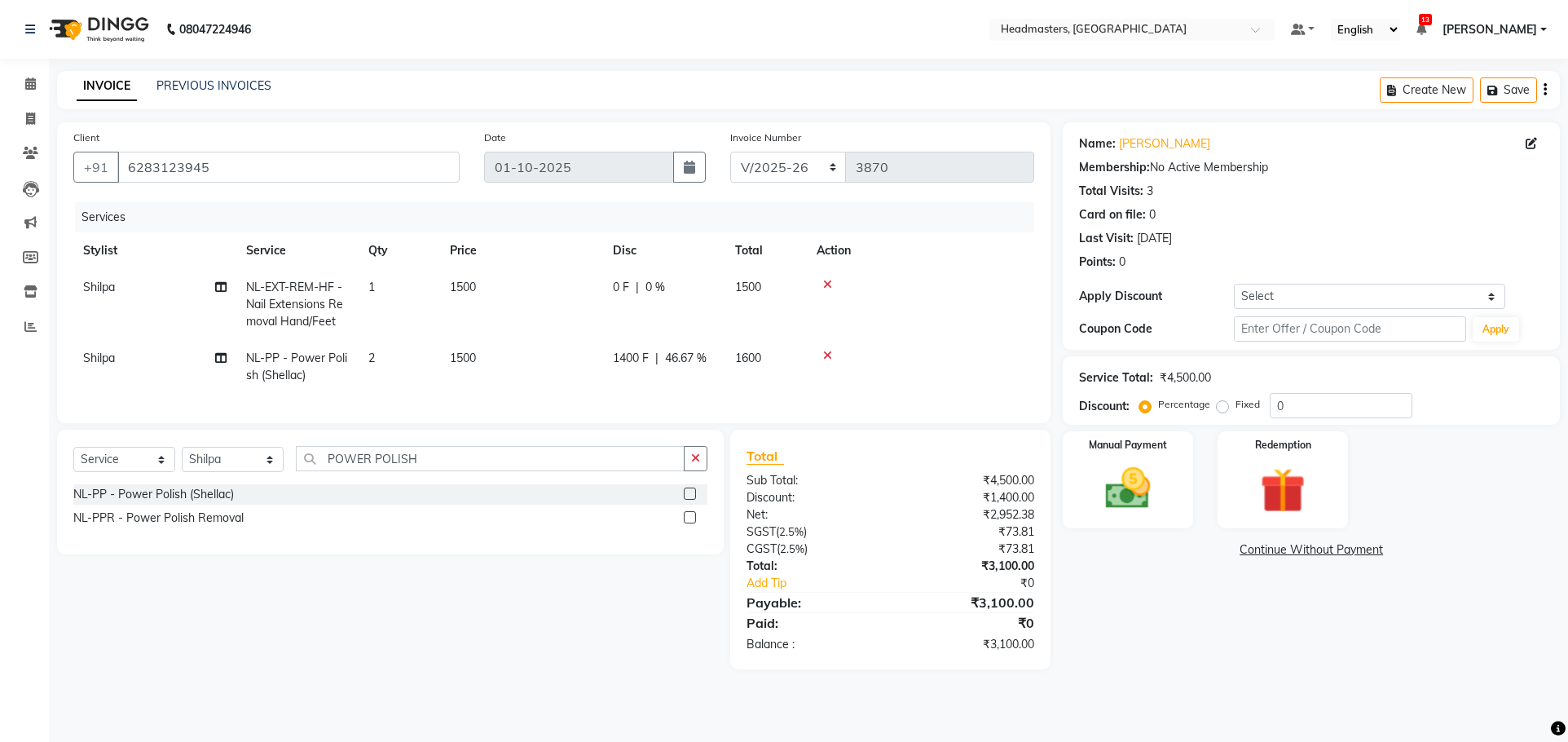
drag, startPoint x: 859, startPoint y: 397, endPoint x: 710, endPoint y: 325, distance: 165.5
click at [855, 397] on div "Services Stylist Service Qty Price Disc Total Action Shilpa NL-EXT-REM-HF - Nai…" at bounding box center [554, 304] width 961 height 205
click at [617, 291] on span "0 F" at bounding box center [621, 288] width 17 height 18
select select "68491"
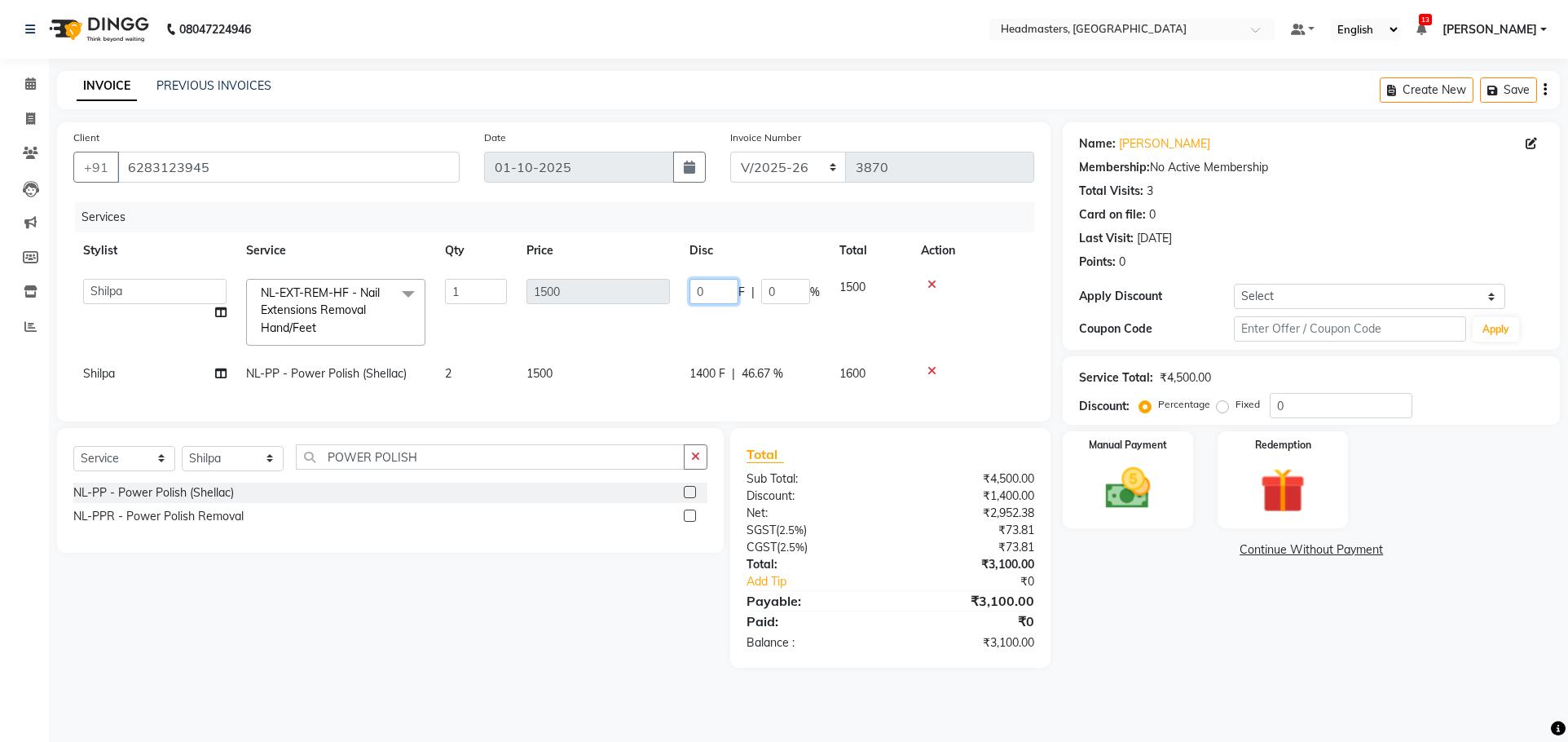
click at [706, 287] on input "0" at bounding box center [714, 292] width 49 height 25
type input "01000"
click at [769, 330] on tr "AFIA Anjali [PERSON_NAME] [PERSON_NAME] [PERSON_NAME] HEAD [PERSON_NAME] [PERSO…" at bounding box center [554, 312] width 961 height 87
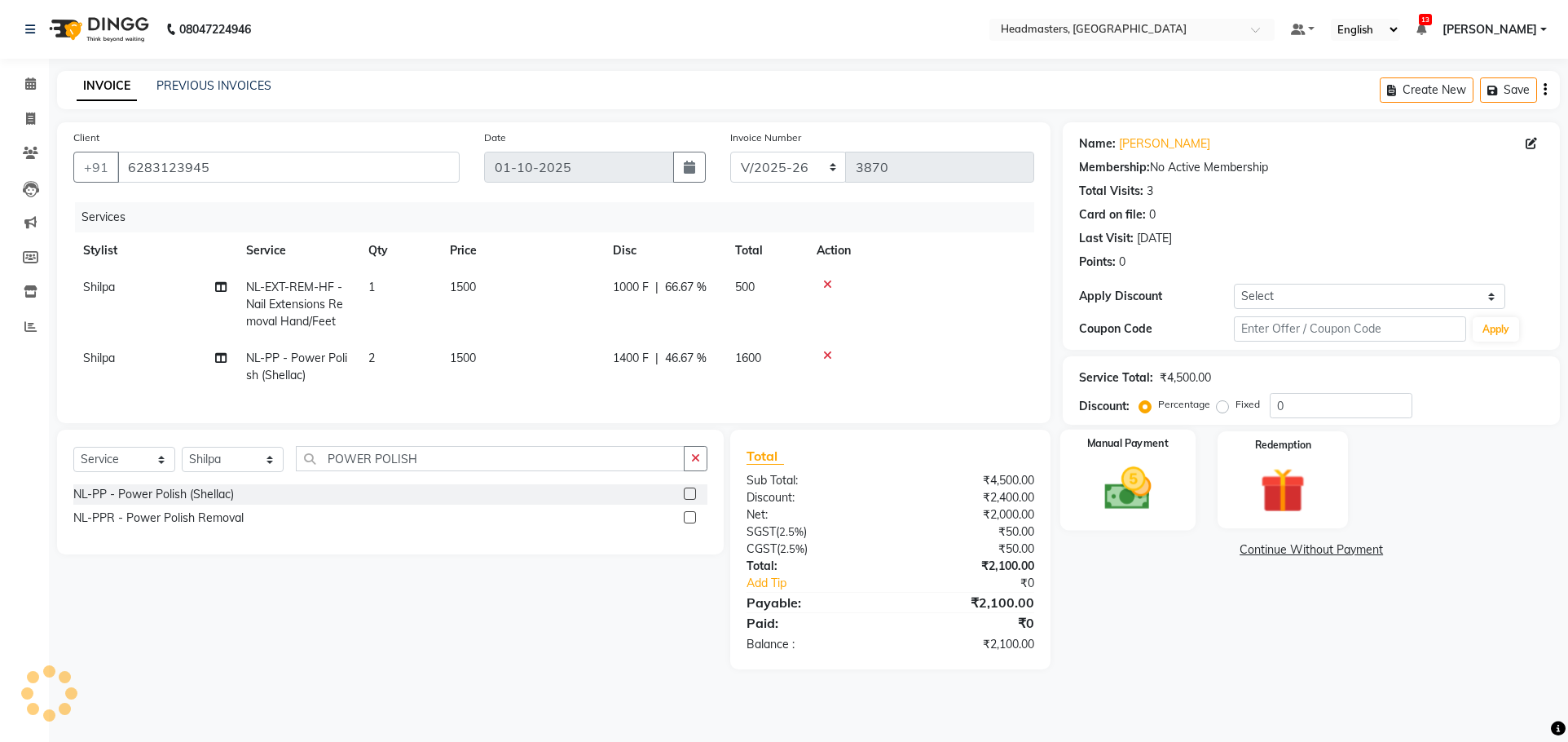
click at [1165, 465] on img at bounding box center [1128, 488] width 77 height 54
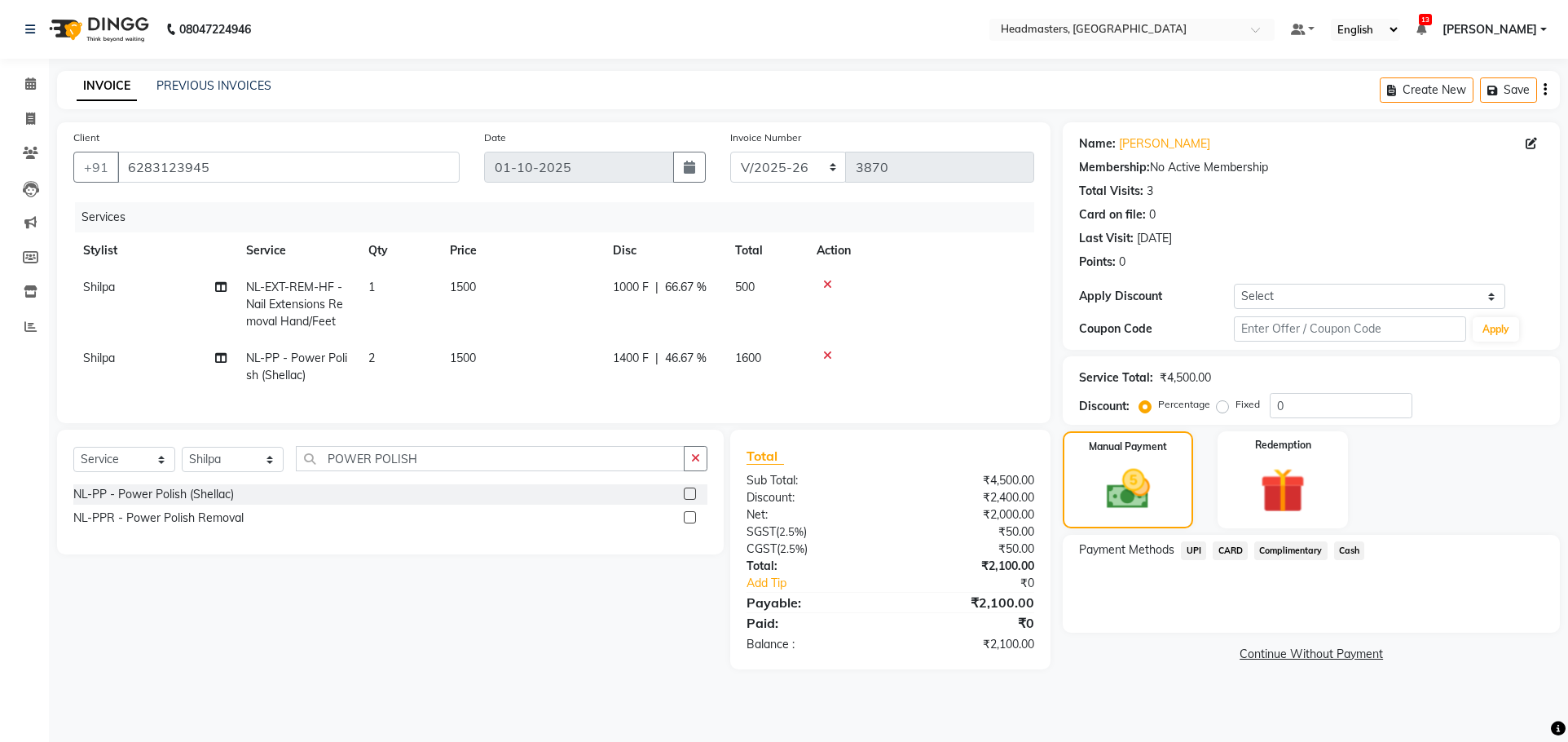
click at [1349, 547] on span "Cash" at bounding box center [1350, 550] width 31 height 19
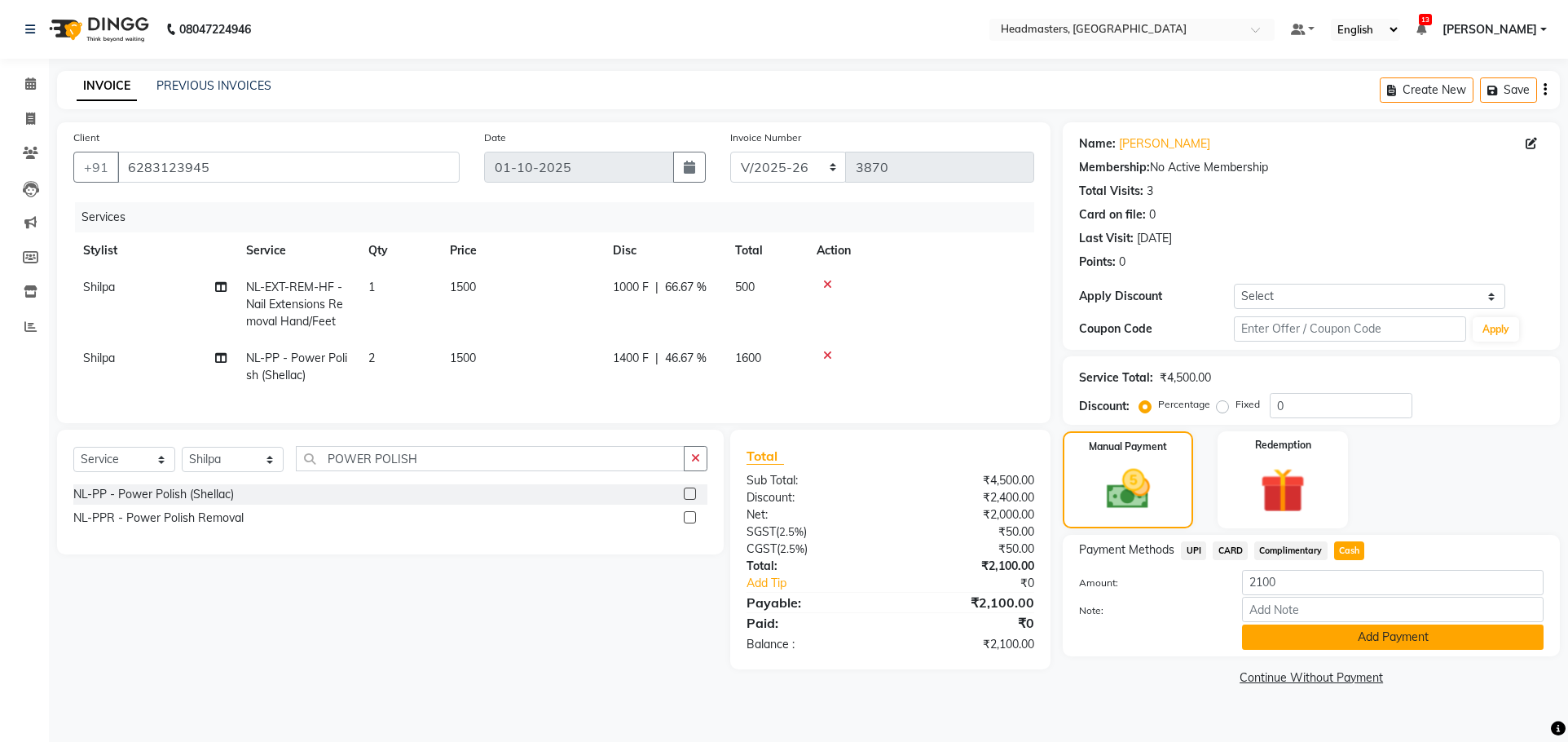
click at [1358, 627] on button "Add Payment" at bounding box center [1394, 638] width 302 height 25
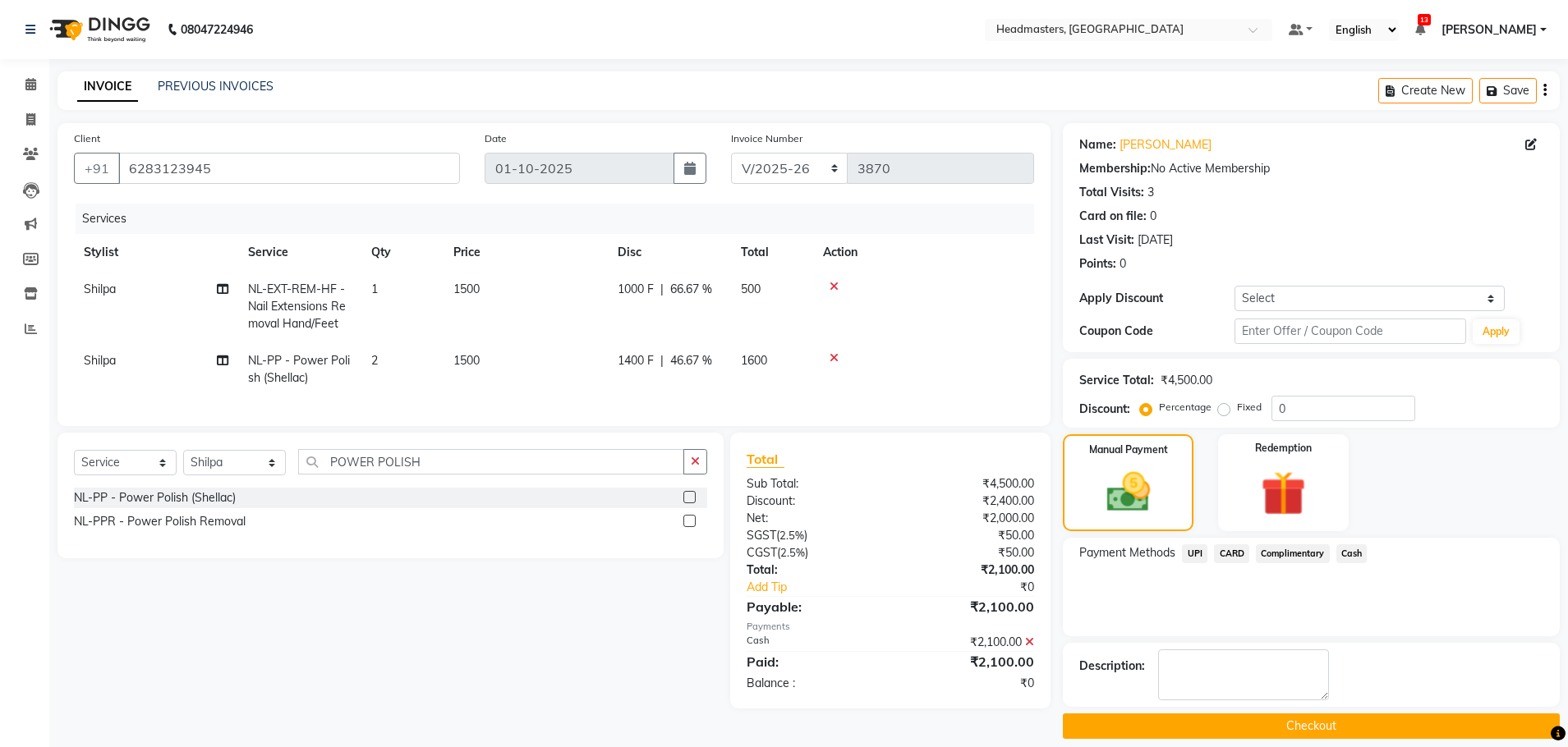
click at [1336, 736] on button "Checkout" at bounding box center [1311, 726] width 497 height 26
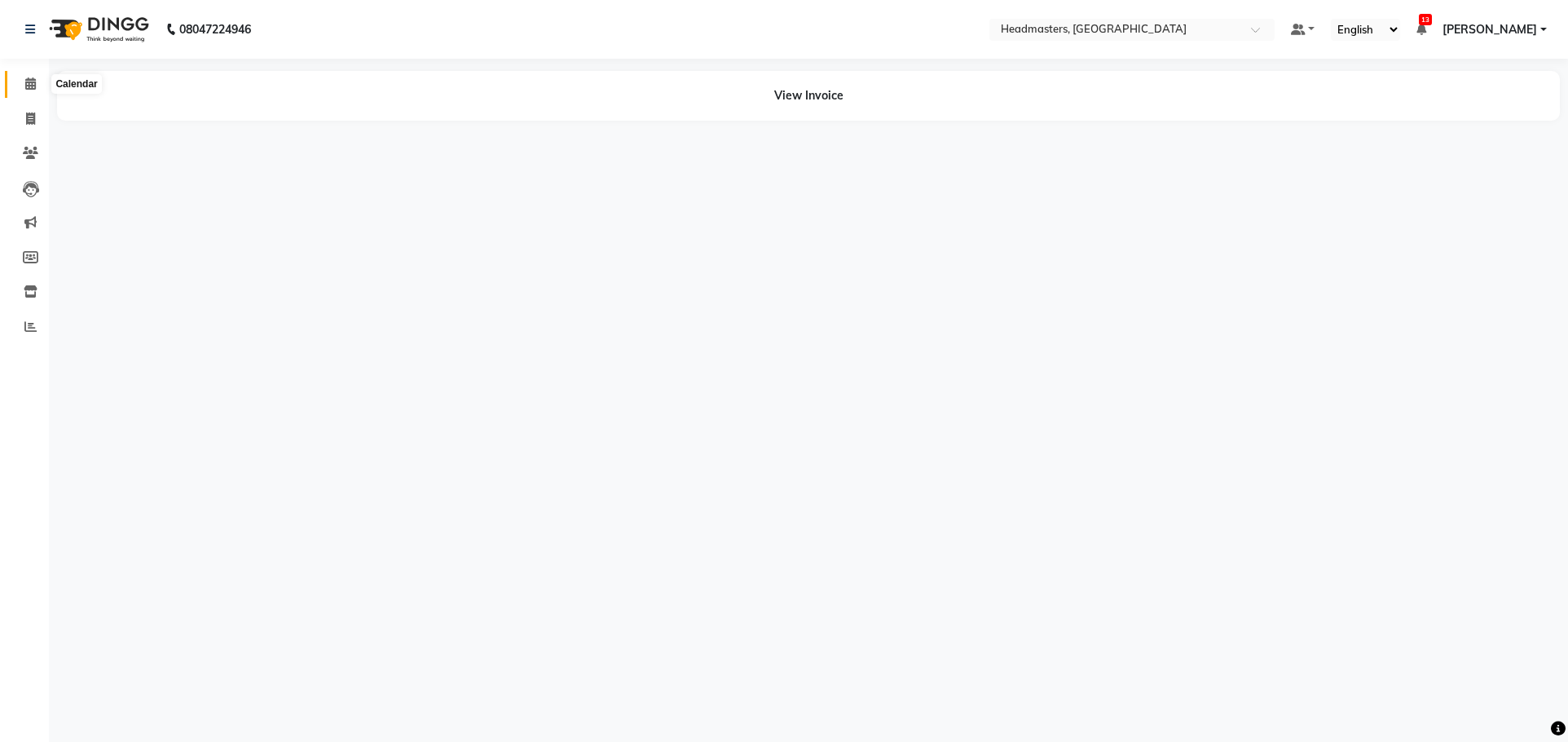
click at [23, 82] on span at bounding box center [30, 84] width 28 height 19
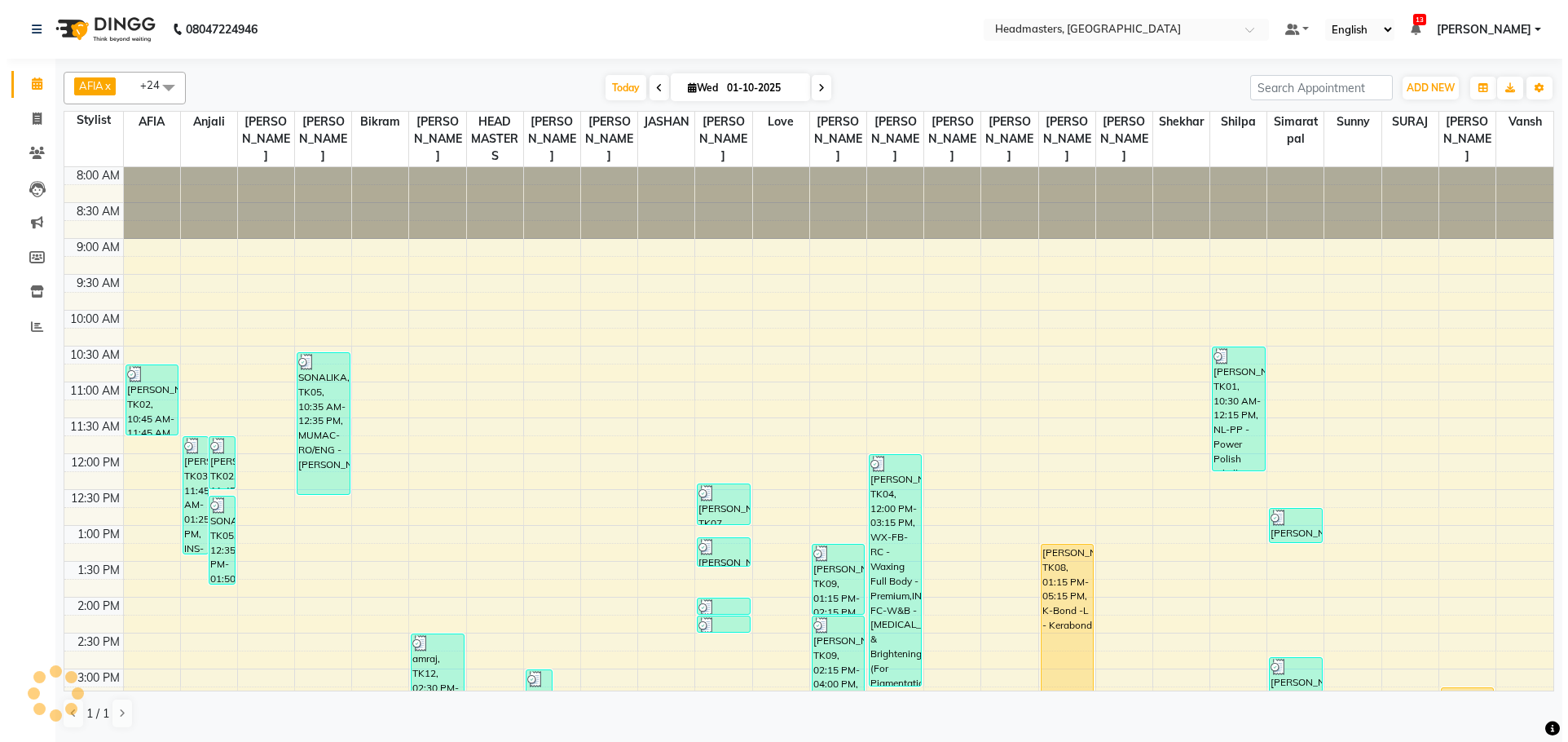
scroll to position [409, 0]
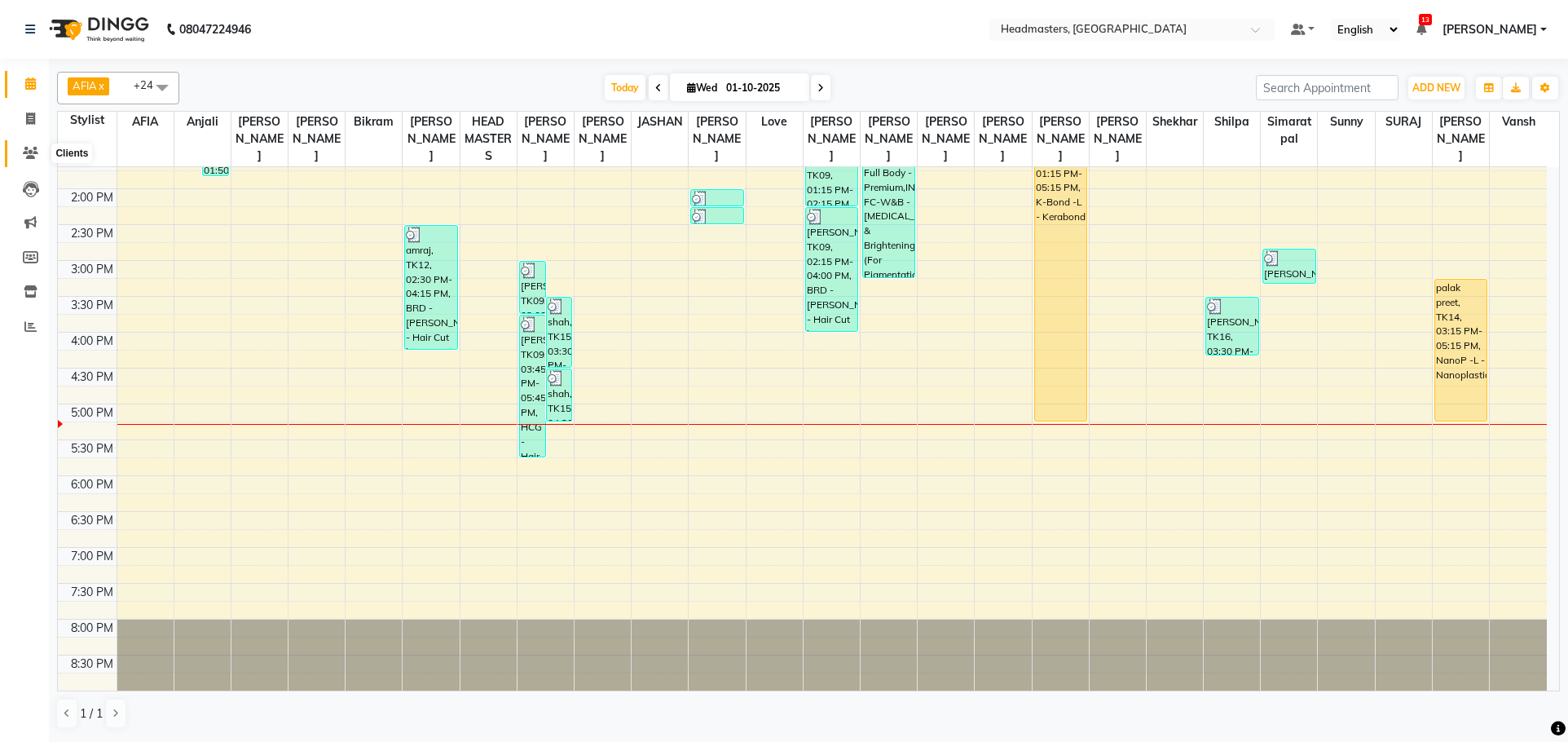
click at [27, 153] on icon at bounding box center [30, 153] width 16 height 13
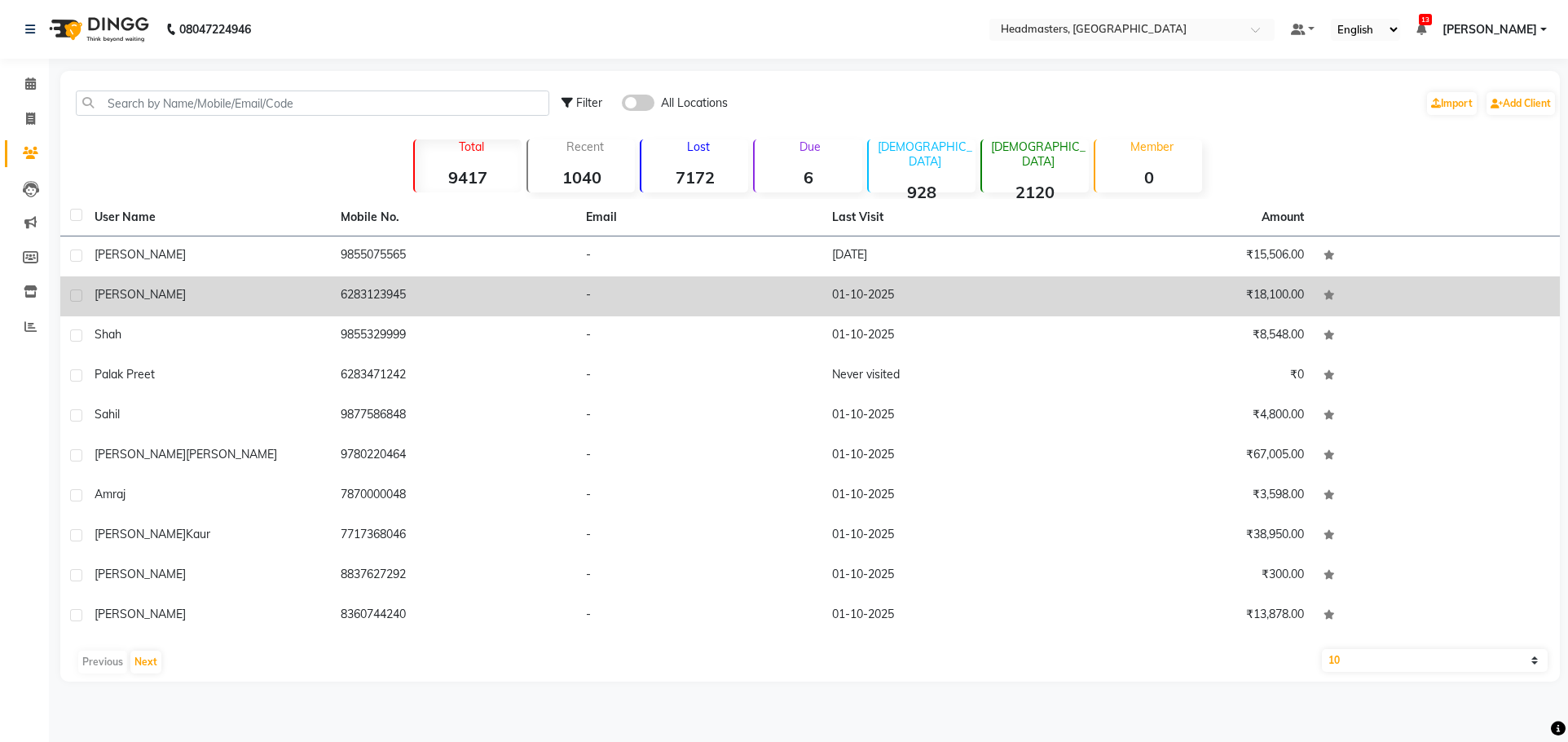
click at [224, 302] on div "[PERSON_NAME]" at bounding box center [208, 295] width 227 height 18
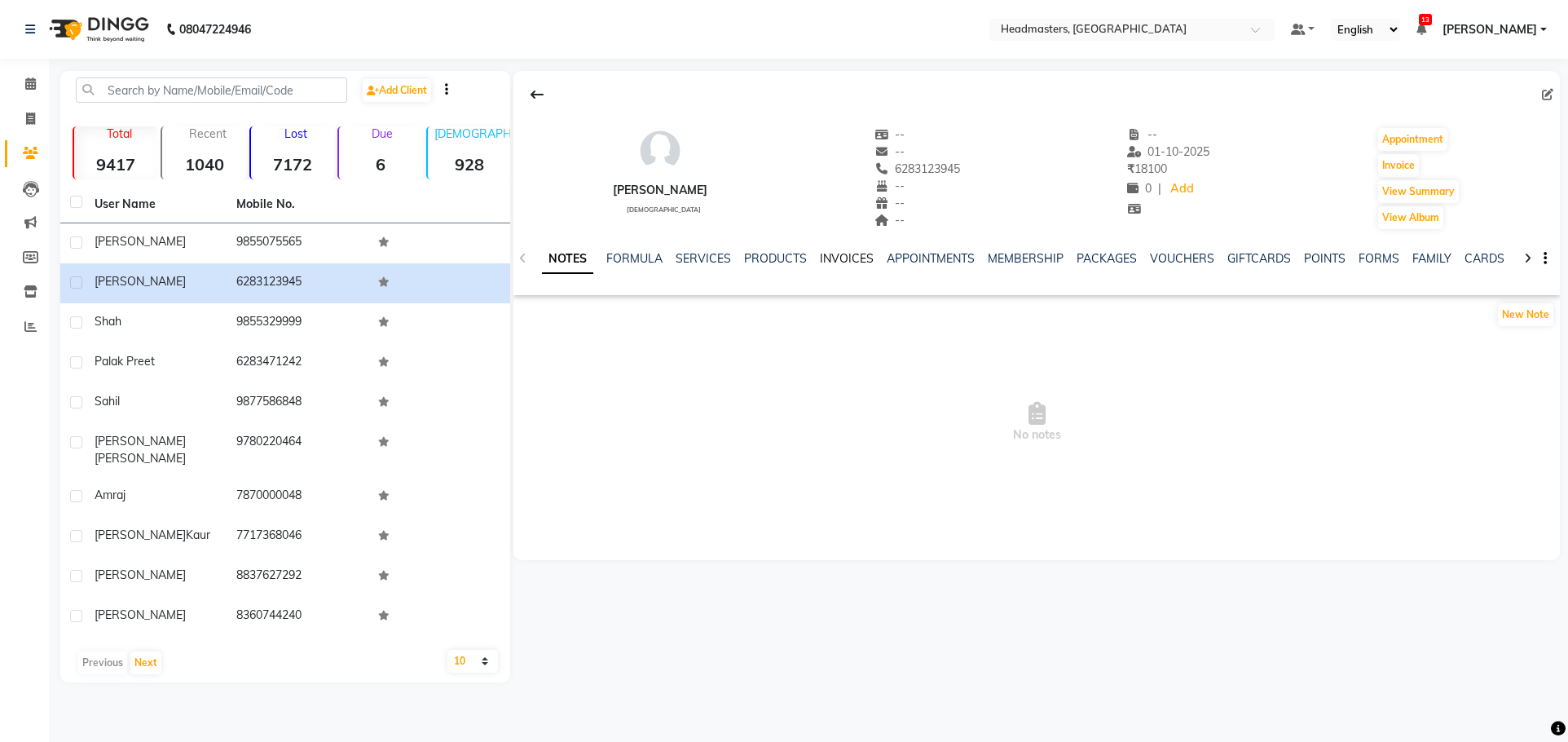
click at [834, 253] on link "INVOICES" at bounding box center [847, 258] width 54 height 15
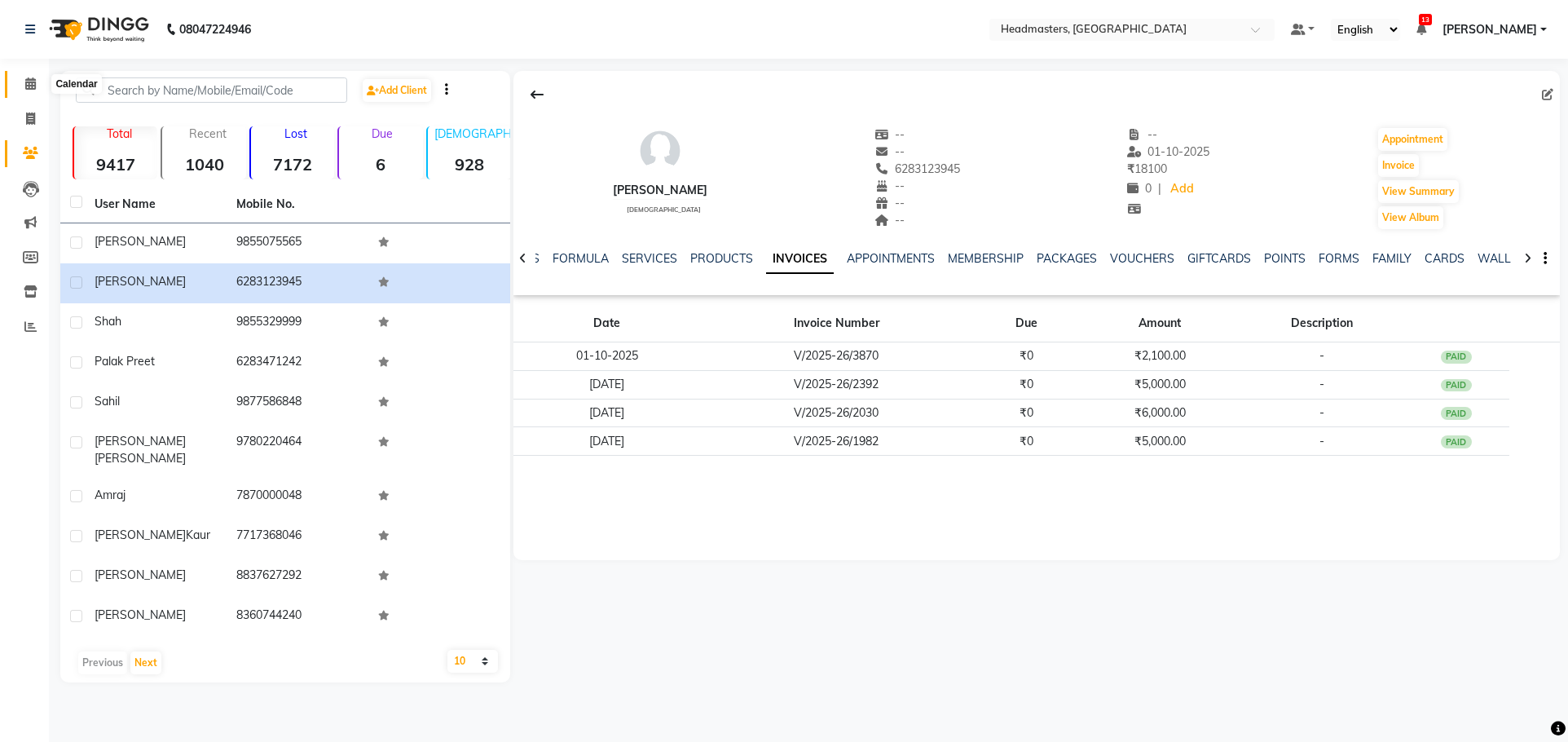
click at [25, 88] on icon at bounding box center [30, 83] width 11 height 13
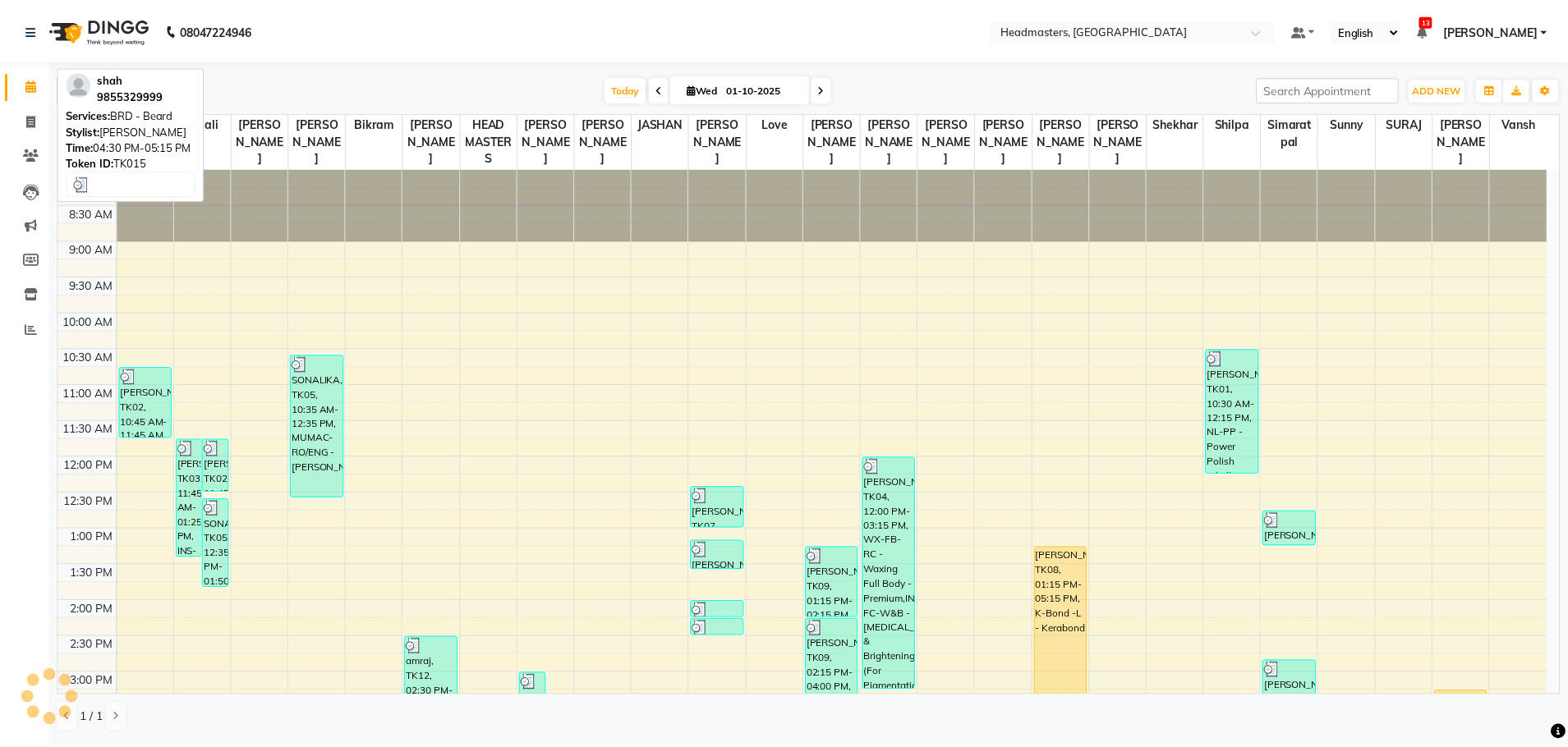
scroll to position [380, 0]
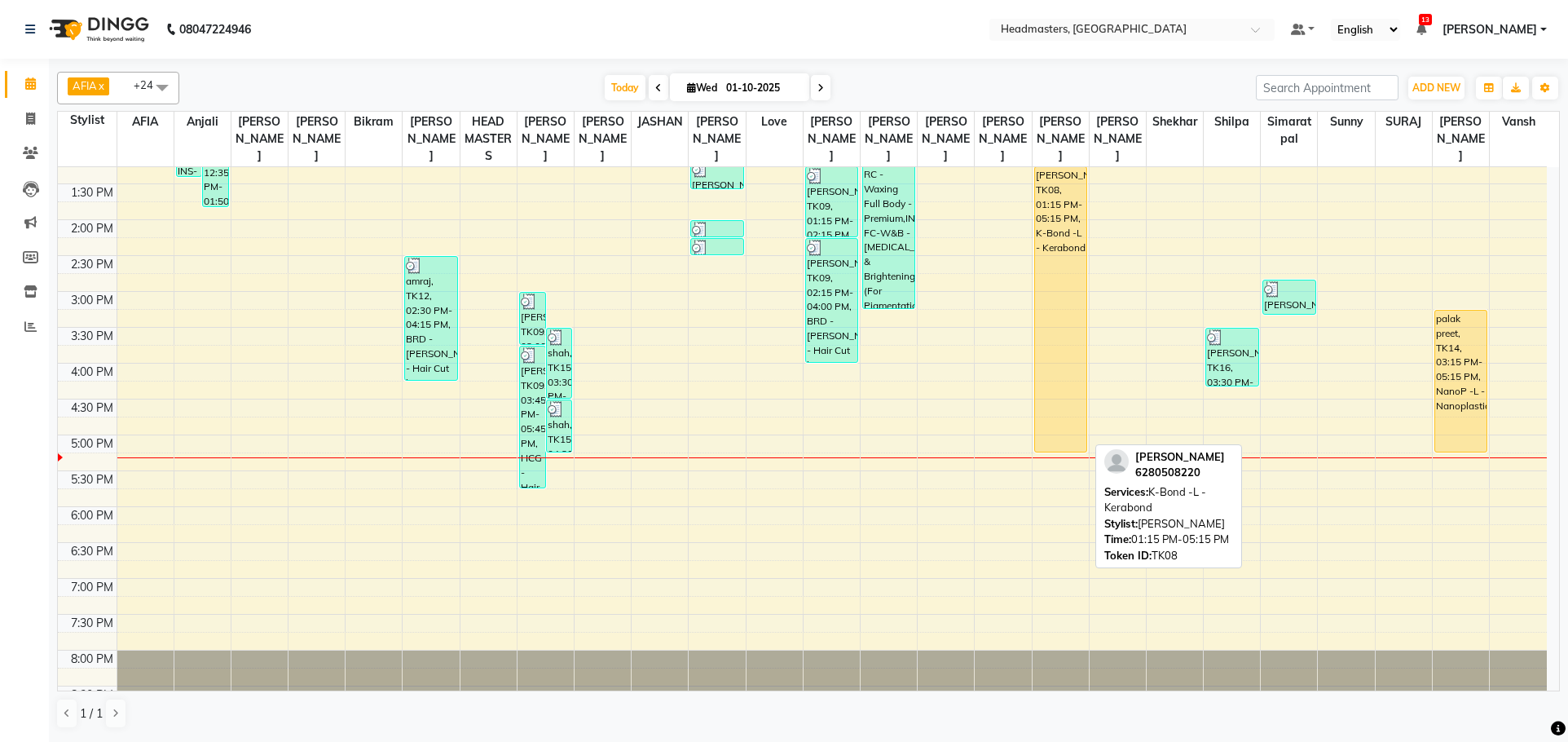
click at [1069, 248] on div "[PERSON_NAME], TK08, 01:15 PM-05:15 PM, K-Bond -L - Kerabond" at bounding box center [1060, 309] width 52 height 285
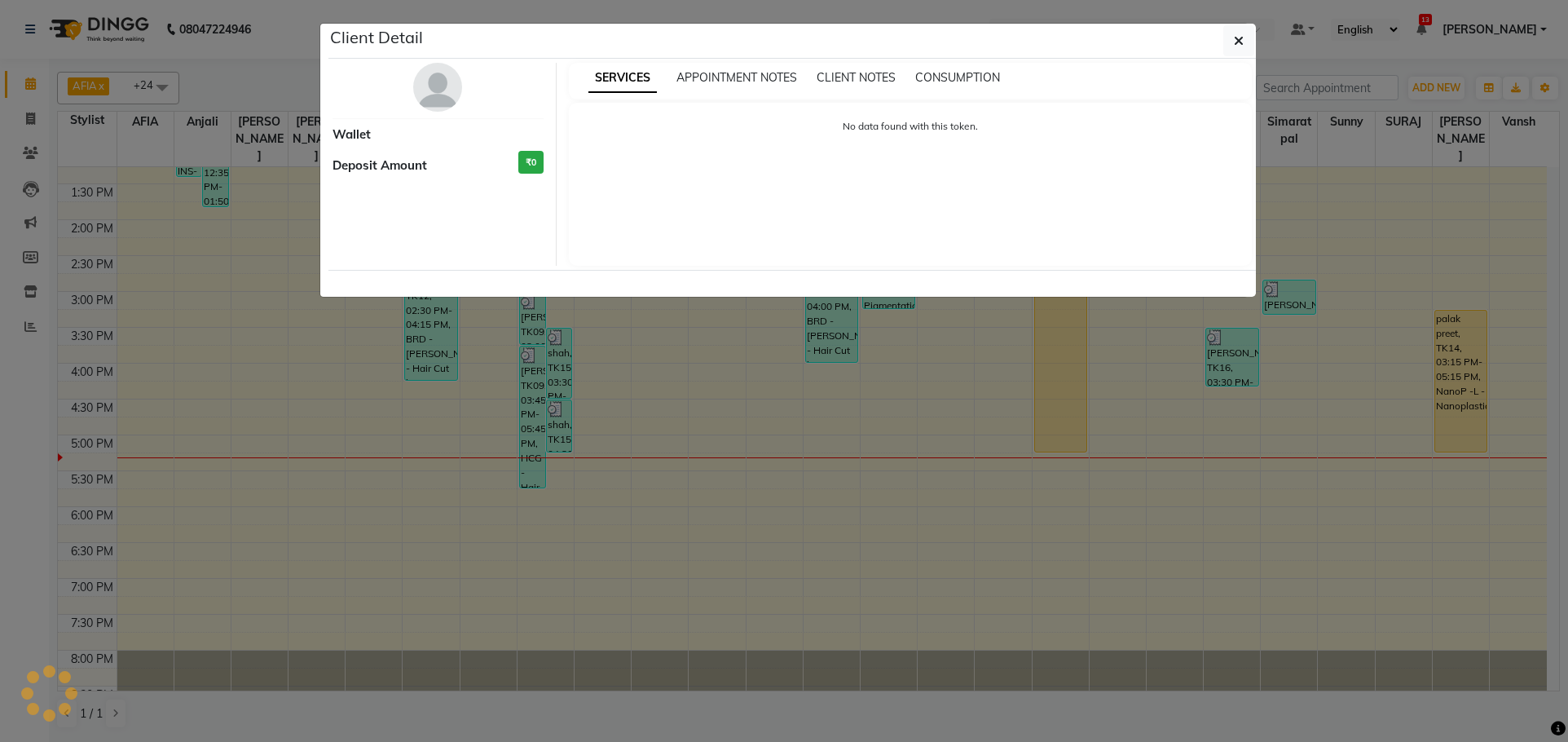
select select "1"
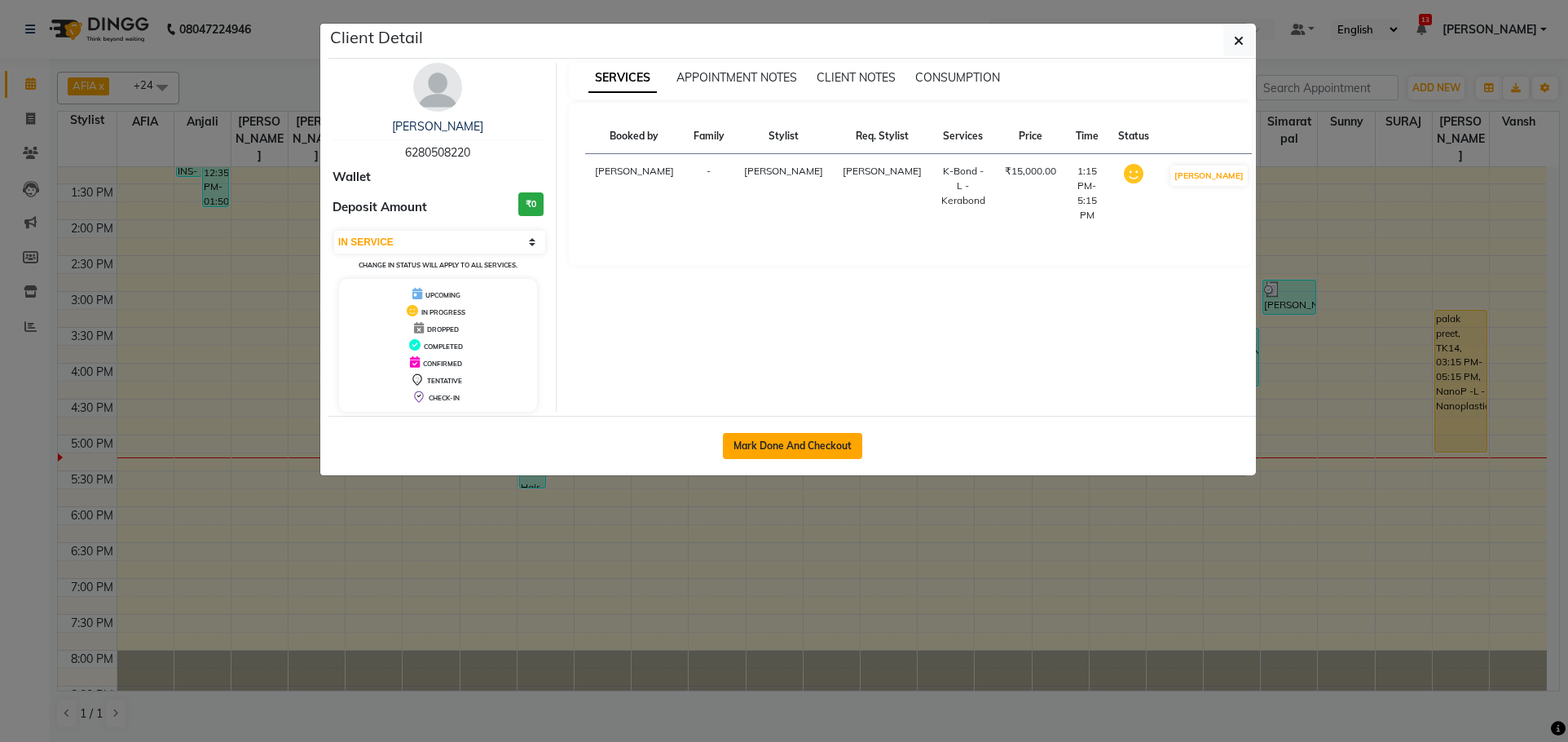
click at [781, 444] on button "Mark Done And Checkout" at bounding box center [792, 446] width 139 height 26
select select "service"
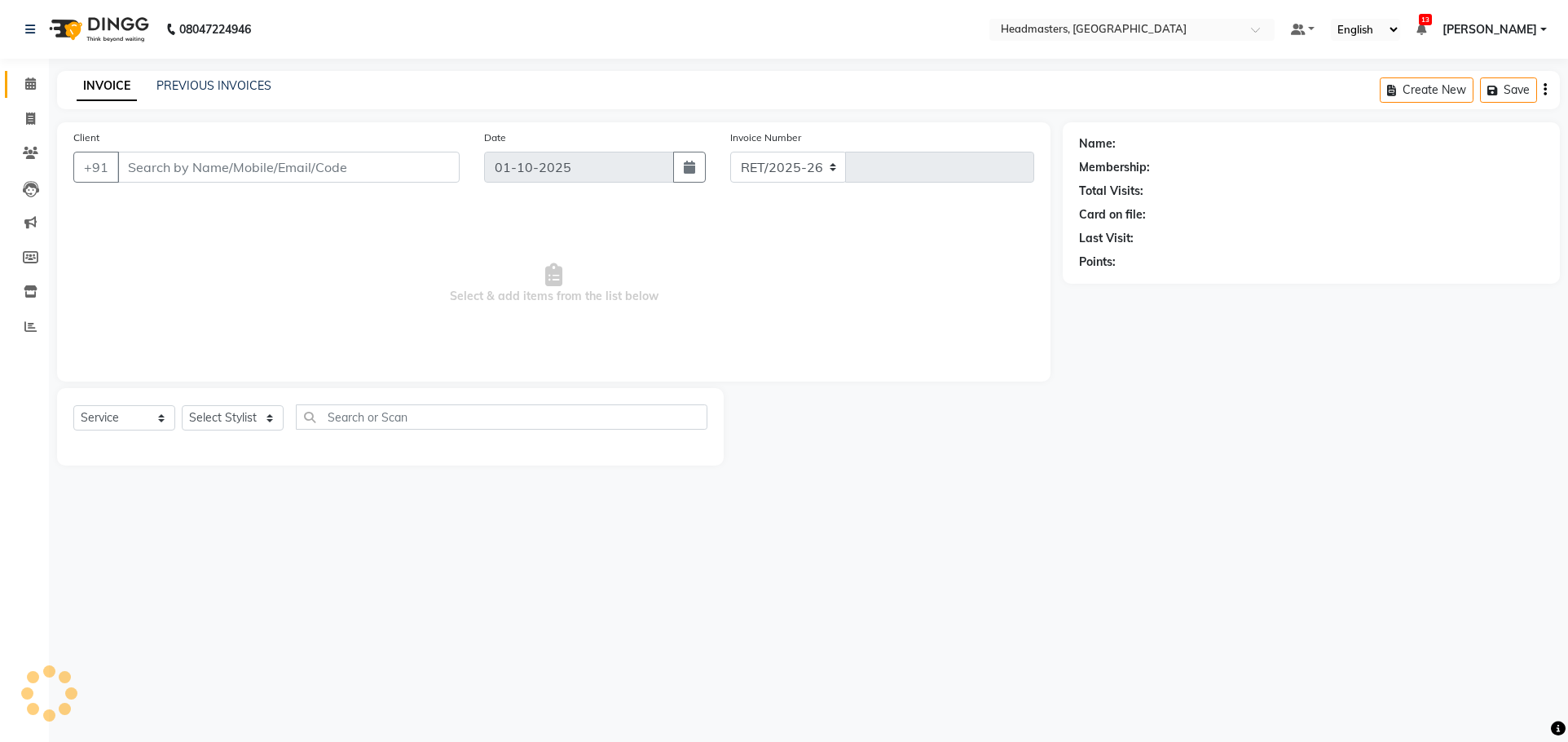
select select "7136"
type input "3871"
type input "6280508220"
select select "60659"
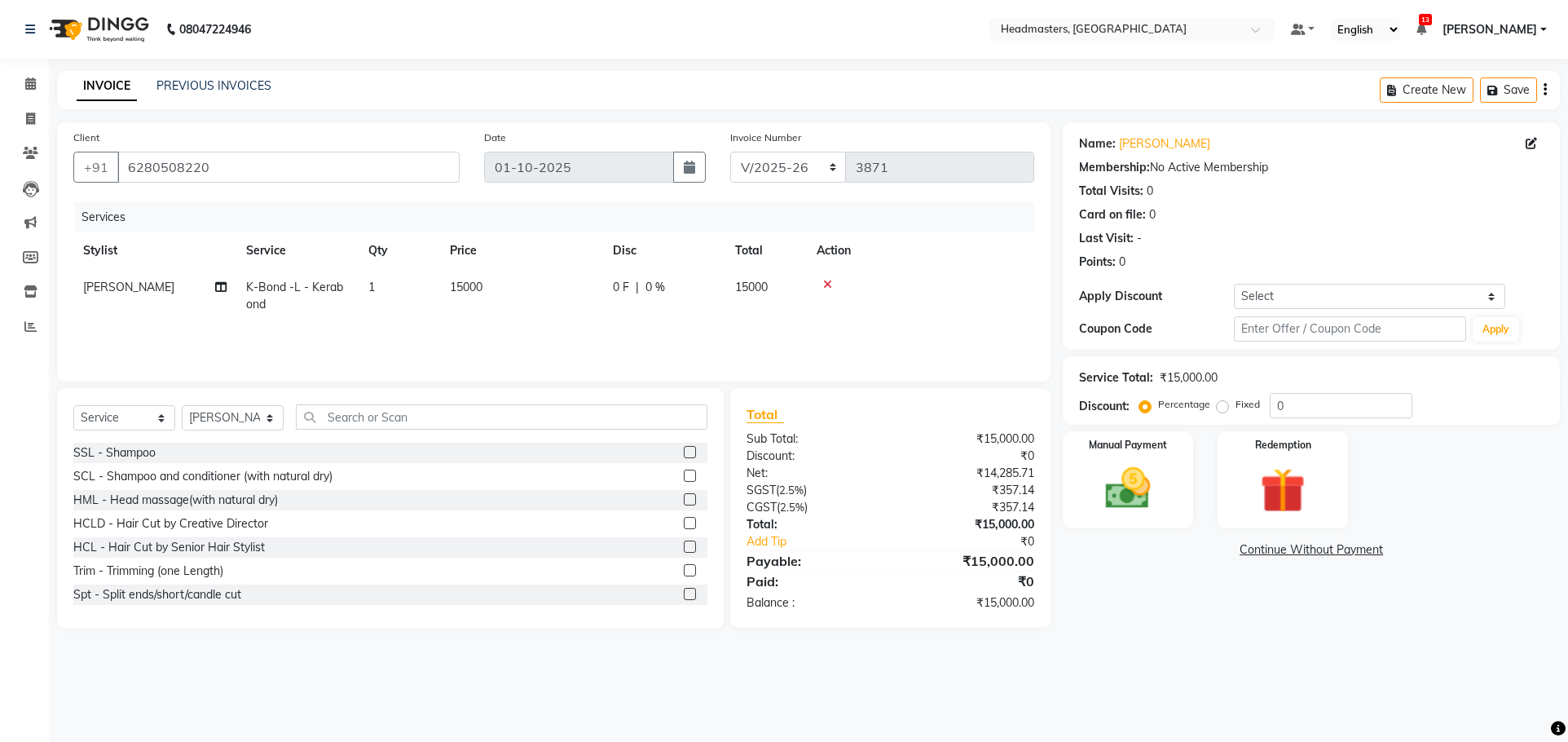
drag, startPoint x: 1226, startPoint y: 408, endPoint x: 1288, endPoint y: 411, distance: 62.1
click at [1236, 409] on label "Fixed" at bounding box center [1247, 404] width 24 height 15
click at [1229, 409] on input "Fixed" at bounding box center [1226, 405] width 12 height 12
radio input "true"
drag, startPoint x: 1346, startPoint y: 395, endPoint x: 1344, endPoint y: 405, distance: 10.2
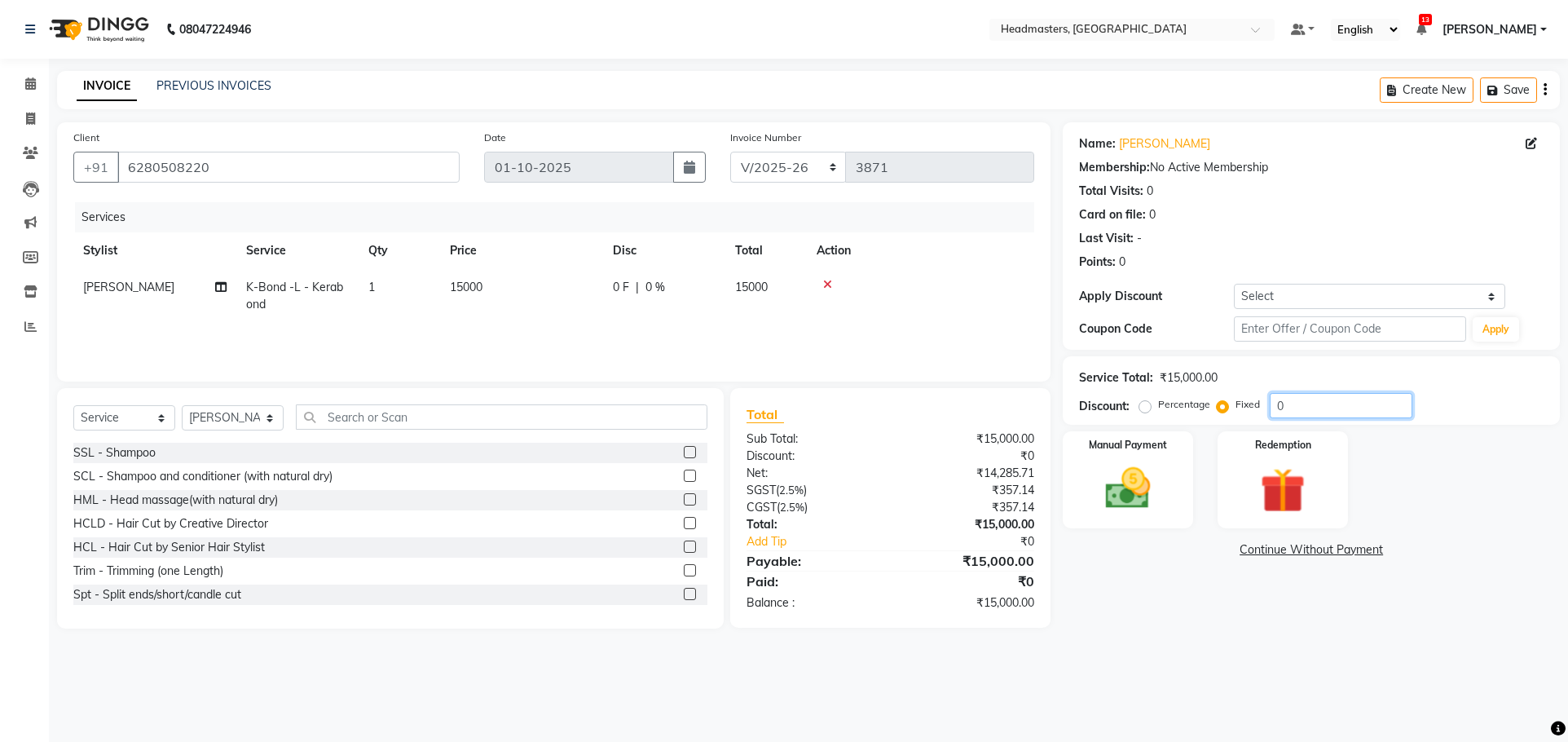
click at [1346, 397] on input "0" at bounding box center [1341, 406] width 142 height 25
click at [1348, 414] on input "0" at bounding box center [1341, 406] width 142 height 25
click at [827, 283] on icon at bounding box center [827, 285] width 9 height 12
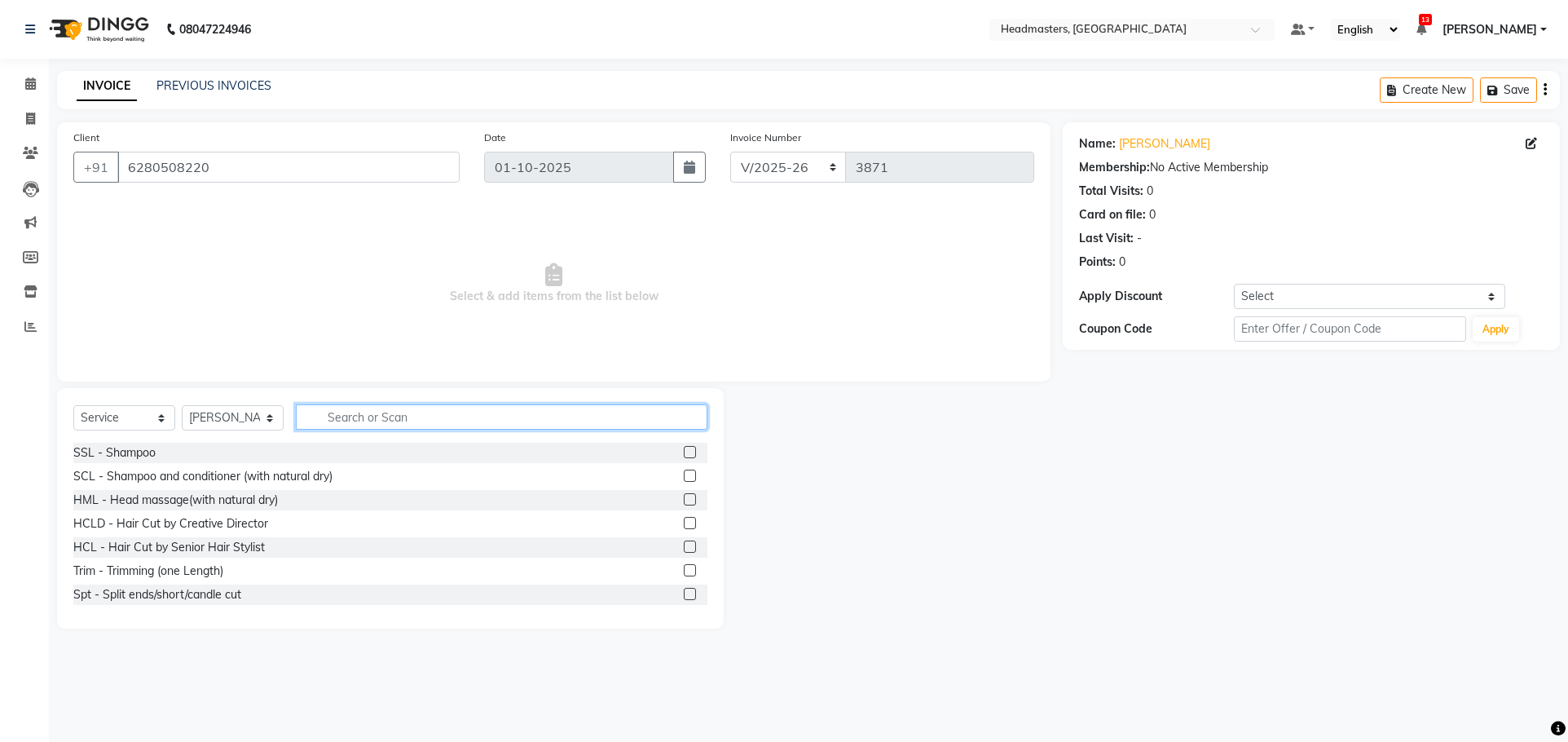
click at [367, 422] on input "text" at bounding box center [502, 417] width 411 height 25
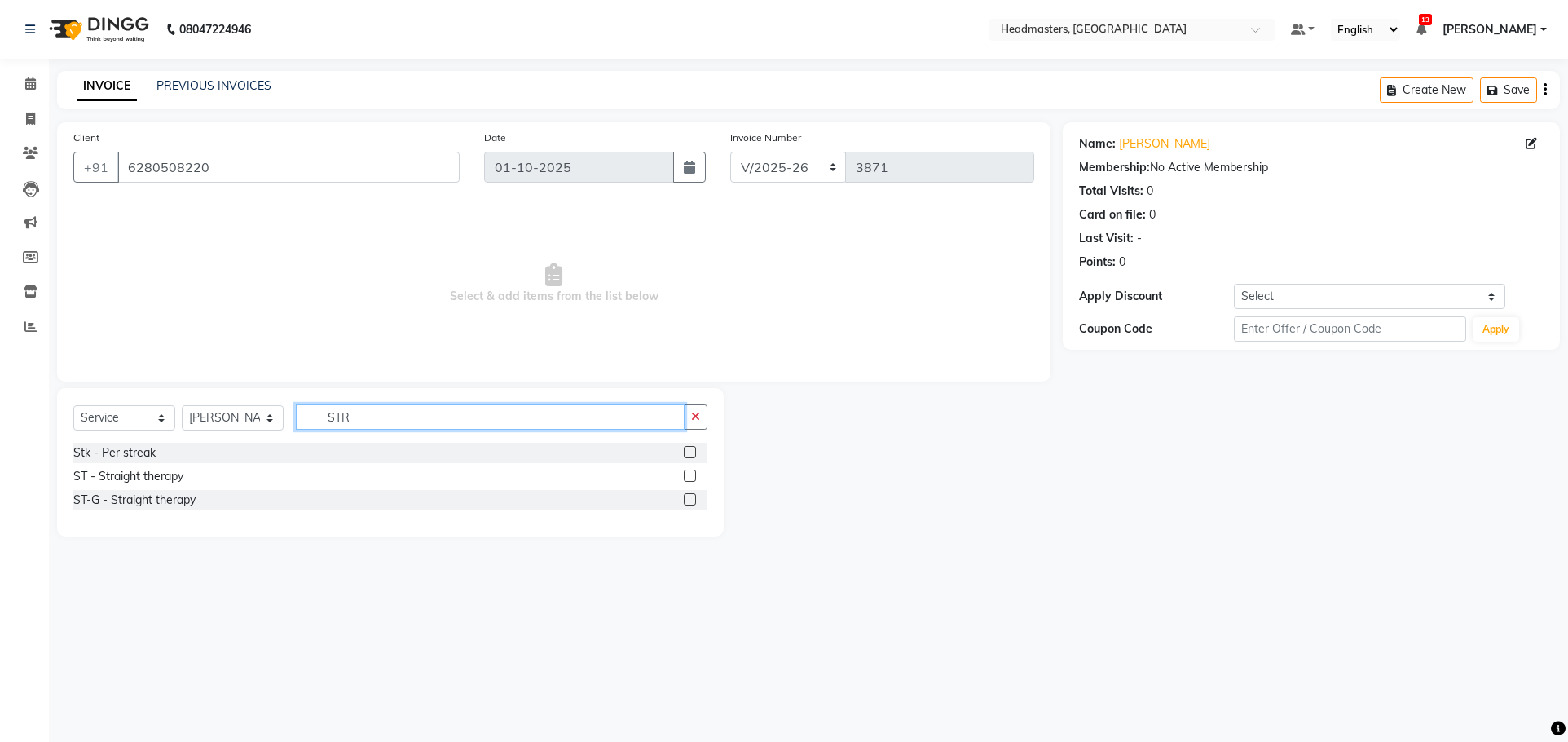
type input "STR"
click at [691, 472] on label at bounding box center [690, 476] width 13 height 13
click at [691, 472] on input "checkbox" at bounding box center [689, 476] width 11 height 11
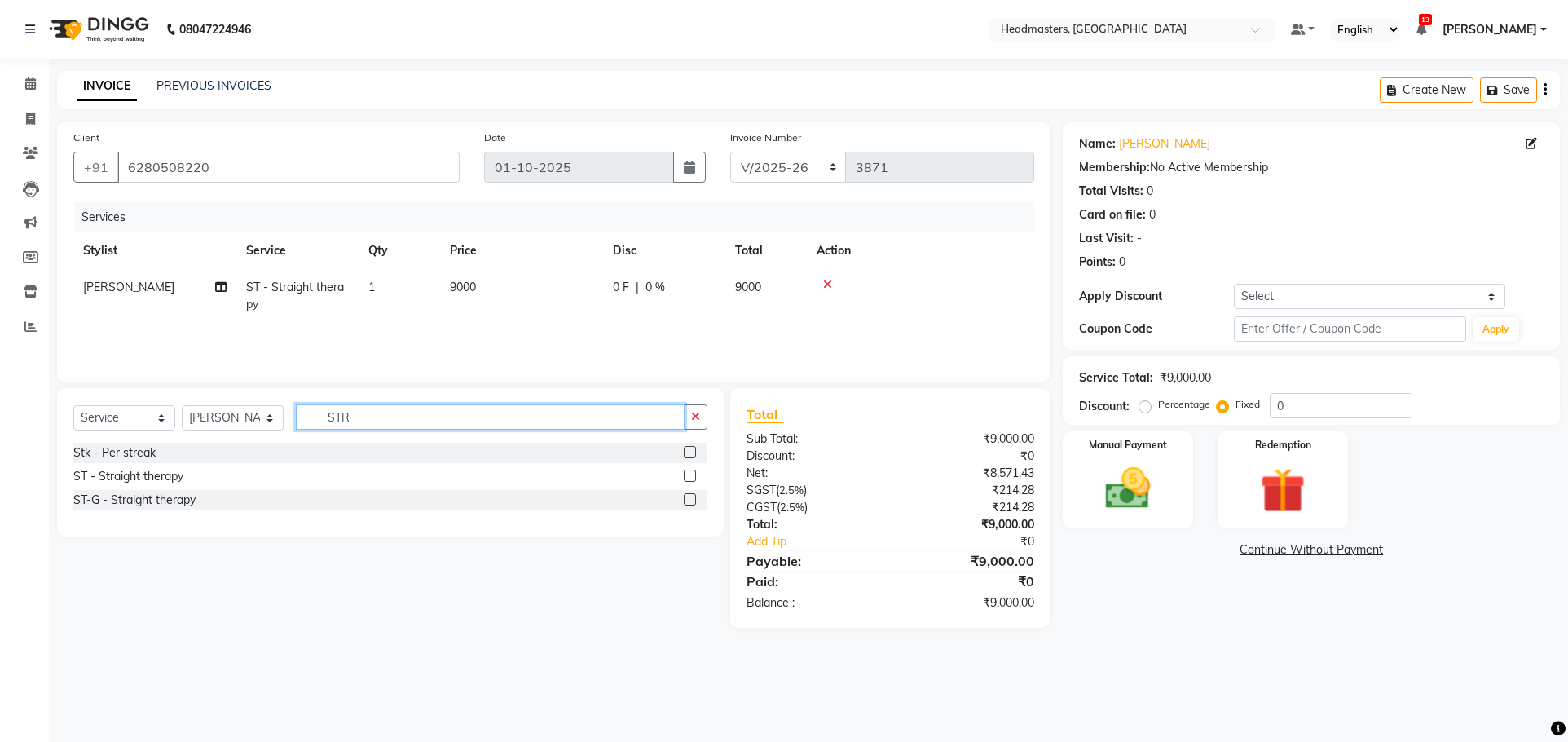
checkbox input "false"
click at [479, 410] on input "STR" at bounding box center [490, 417] width 389 height 25
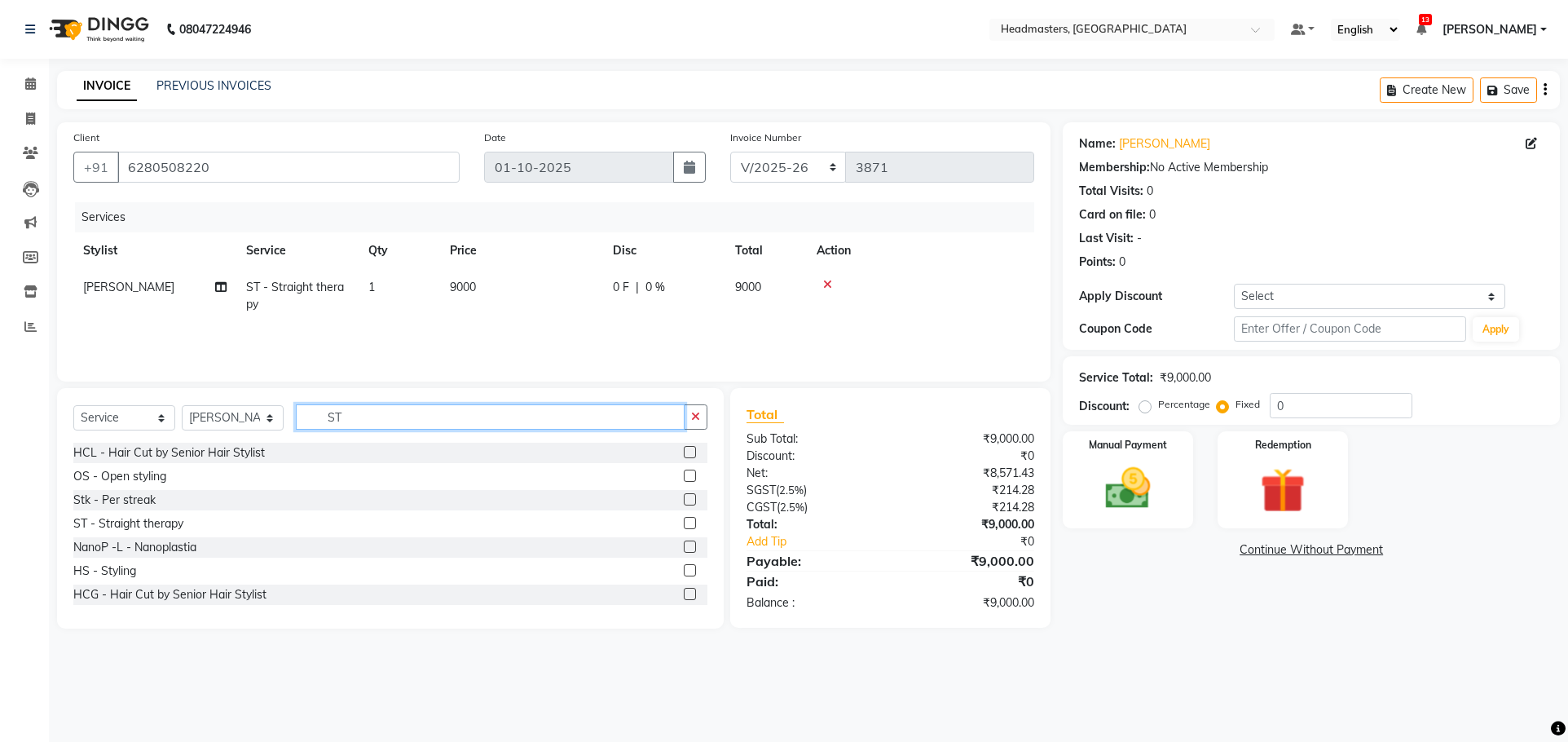
type input "S"
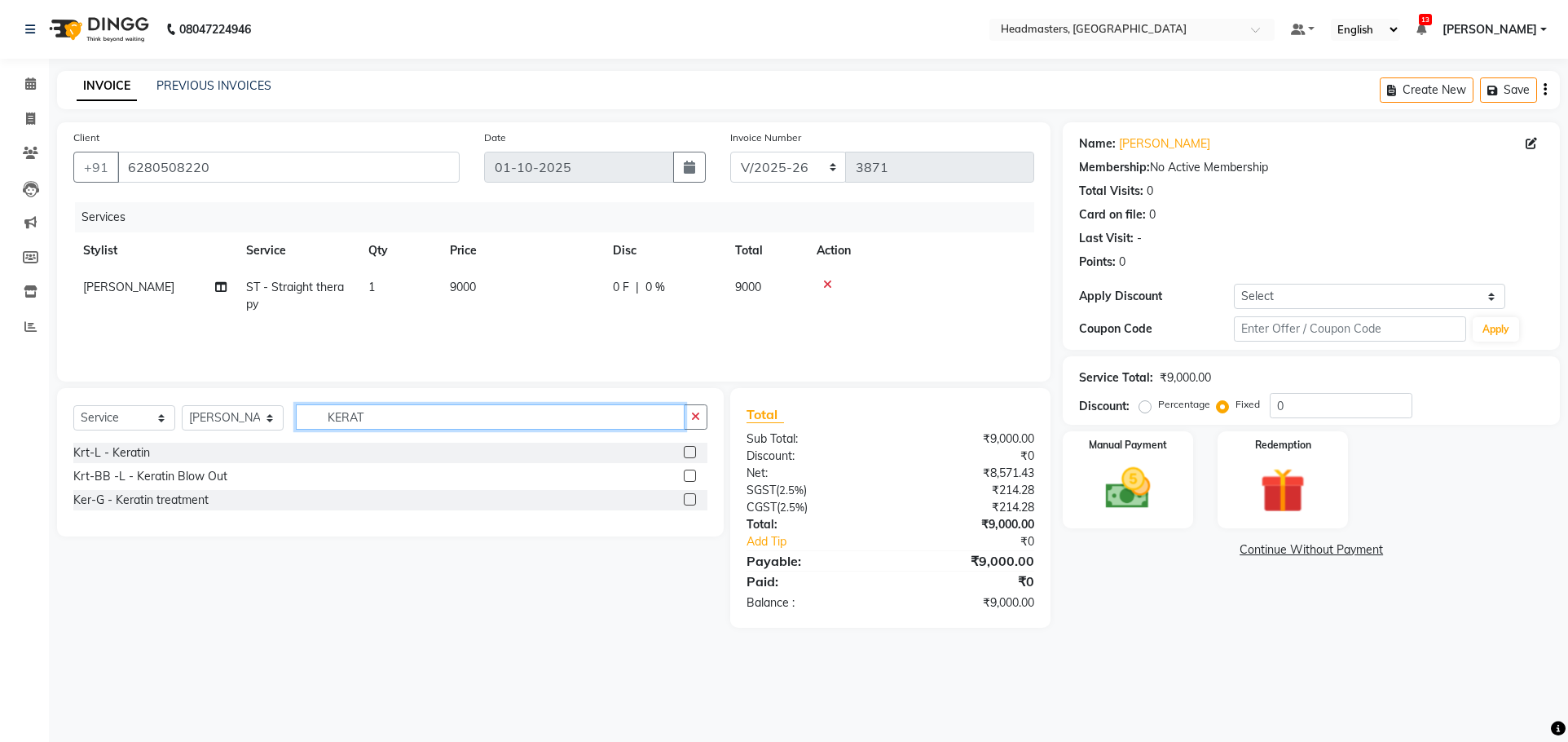
type input "KERAT"
click at [689, 447] on label at bounding box center [690, 452] width 13 height 13
click at [689, 448] on input "checkbox" at bounding box center [689, 452] width 11 height 11
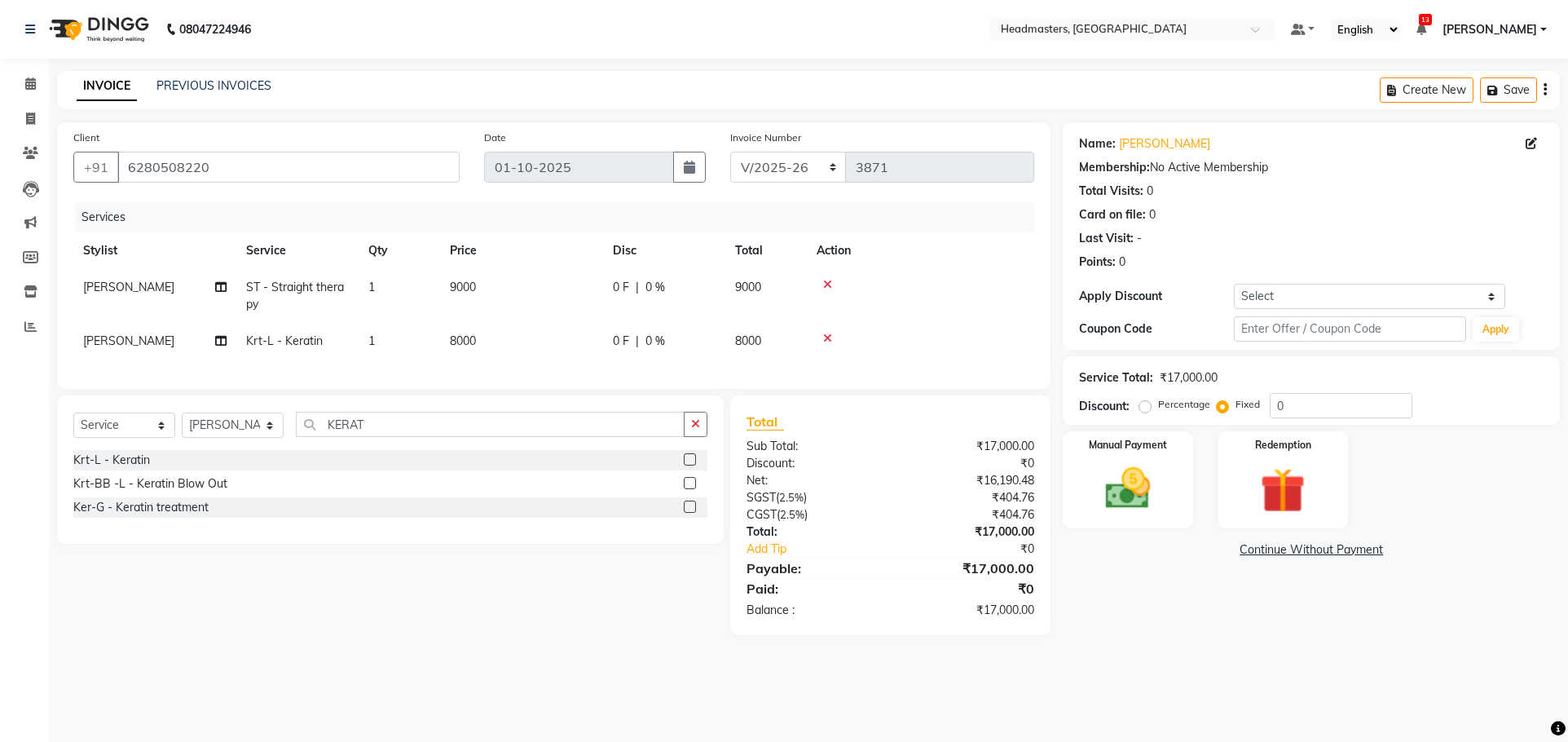
checkbox input "false"
drag, startPoint x: 613, startPoint y: 287, endPoint x: 623, endPoint y: 289, distance: 10.2
click at [623, 289] on span "0 F" at bounding box center [621, 288] width 17 height 18
select select "60659"
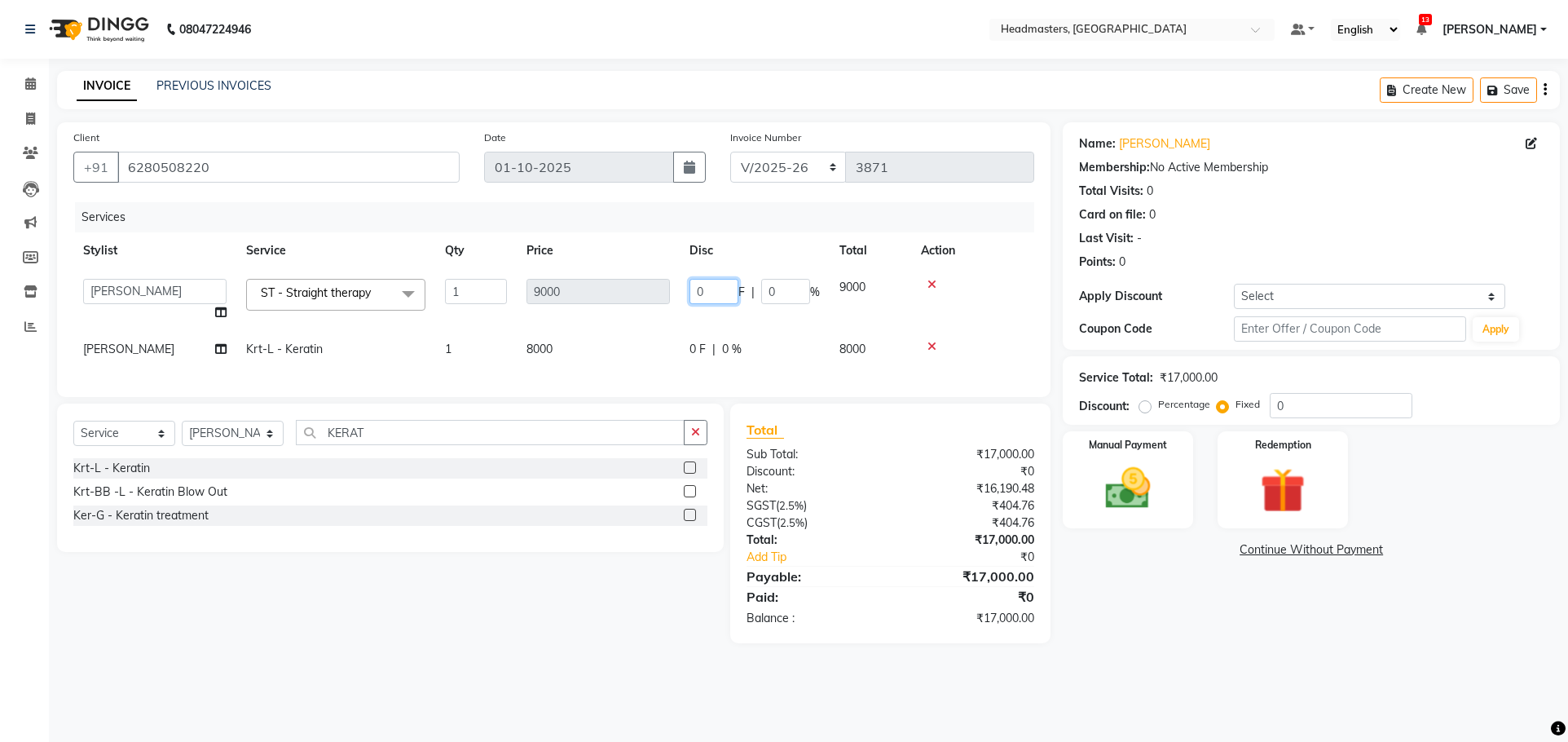
click at [710, 295] on input "0" at bounding box center [714, 292] width 49 height 25
click at [720, 364] on div "Services Stylist Service Qty Price Disc Total Action AFIA [PERSON_NAME] [PERSON…" at bounding box center [554, 291] width 961 height 178
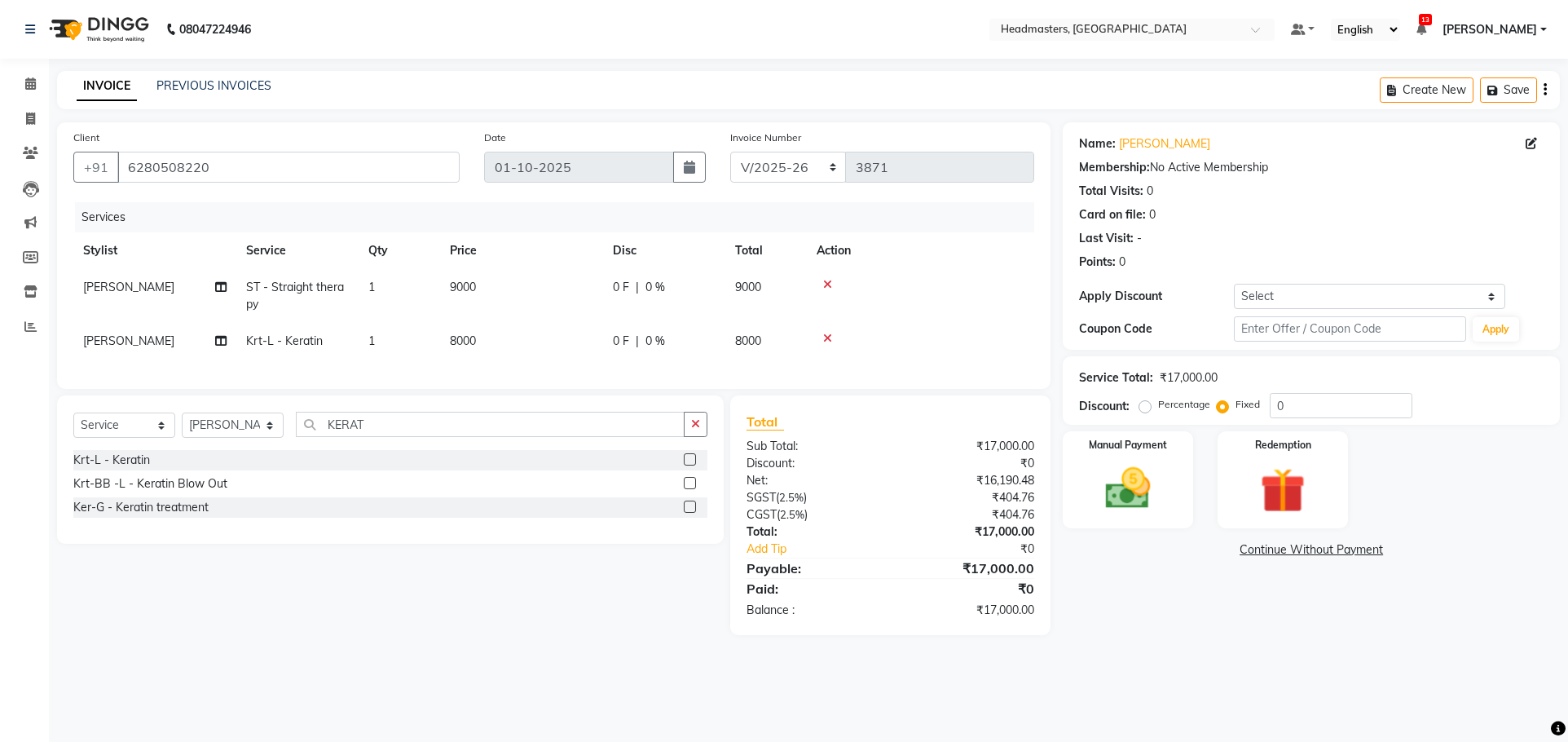
click at [701, 343] on div "0 F | 0 %" at bounding box center [664, 341] width 102 height 18
select select "60659"
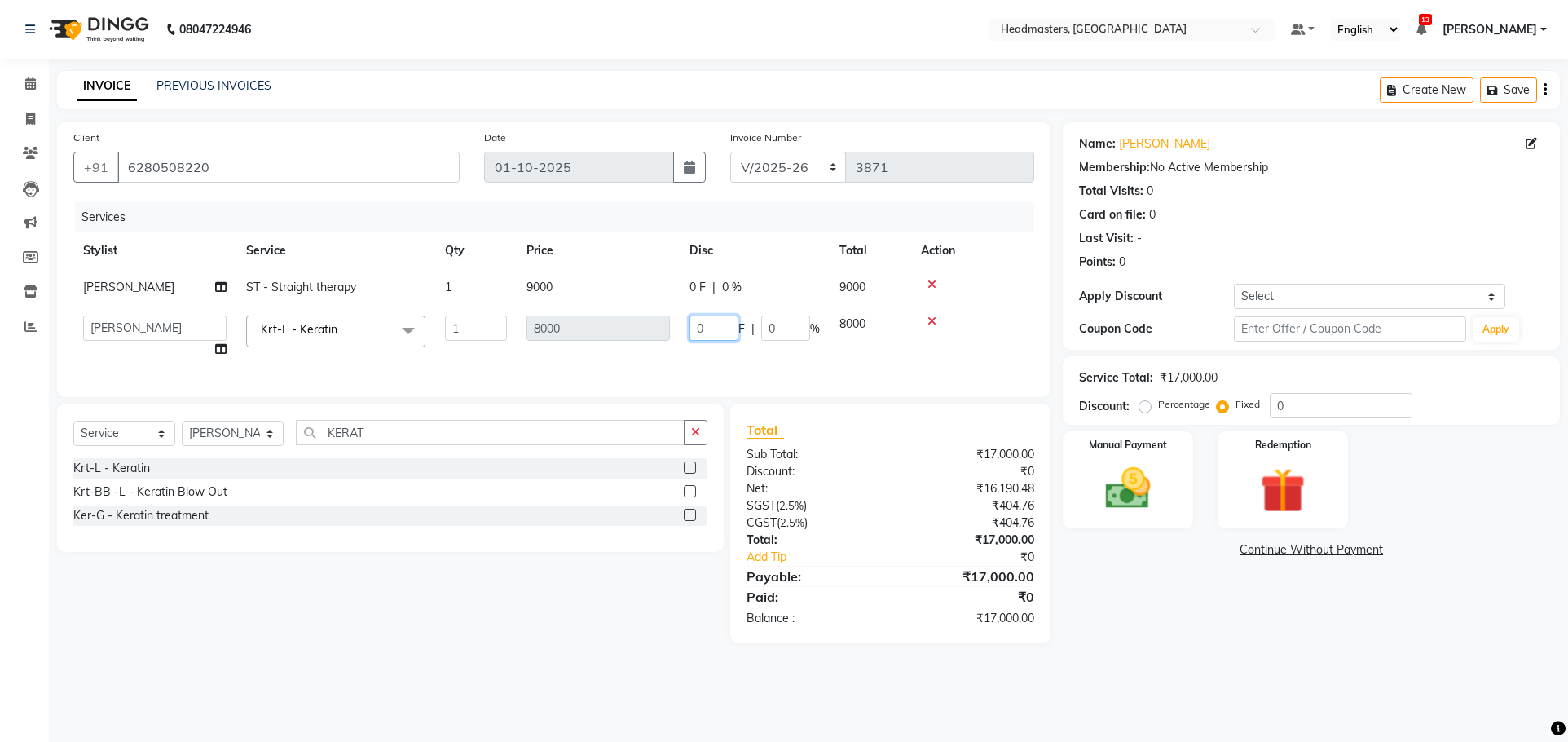
click at [718, 334] on input "0" at bounding box center [714, 329] width 49 height 25
type input "04500"
click at [698, 347] on td "04500 F | 0 %" at bounding box center [755, 337] width 150 height 62
select select "60659"
click at [713, 273] on td "0 F | 0 %" at bounding box center [755, 288] width 150 height 37
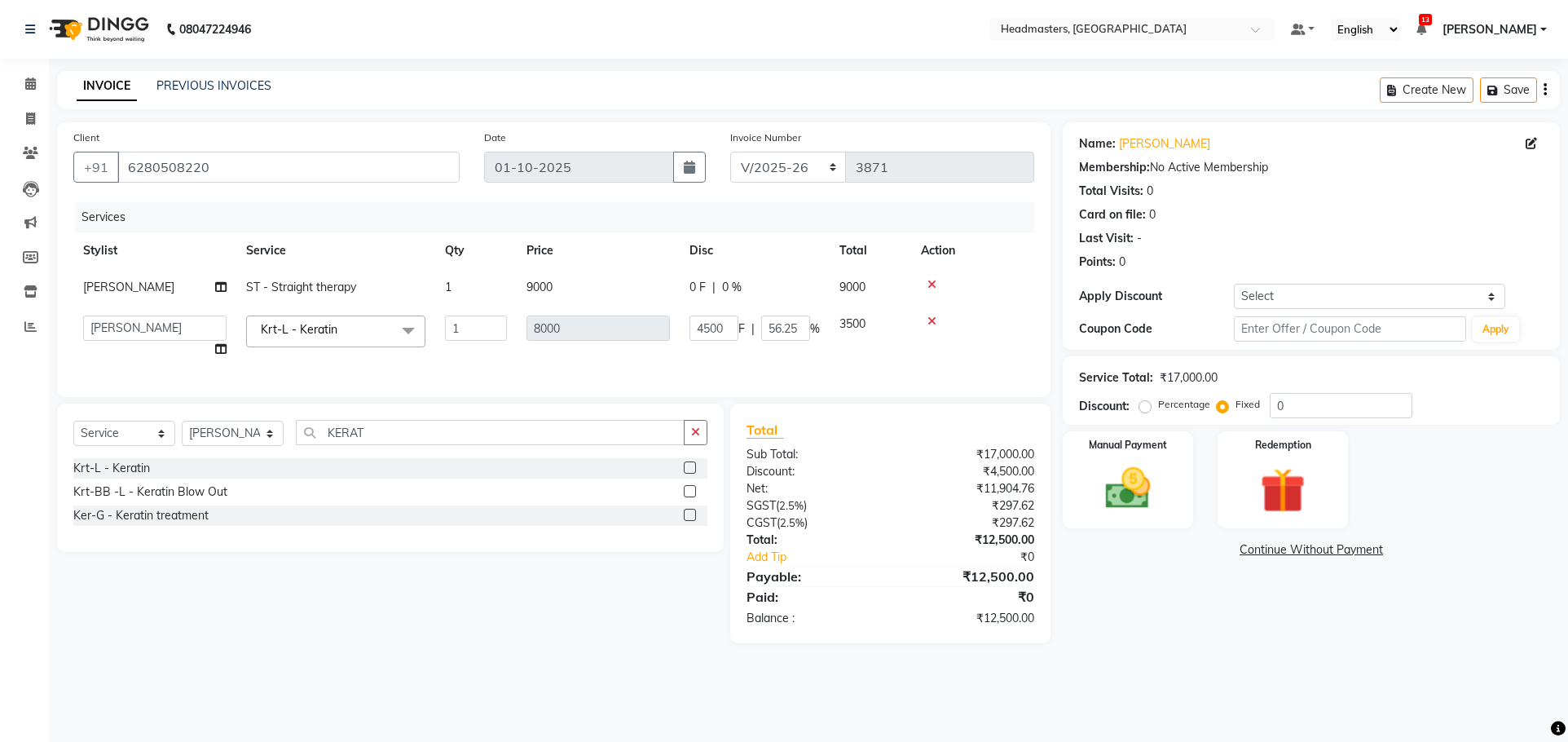
select select "60659"
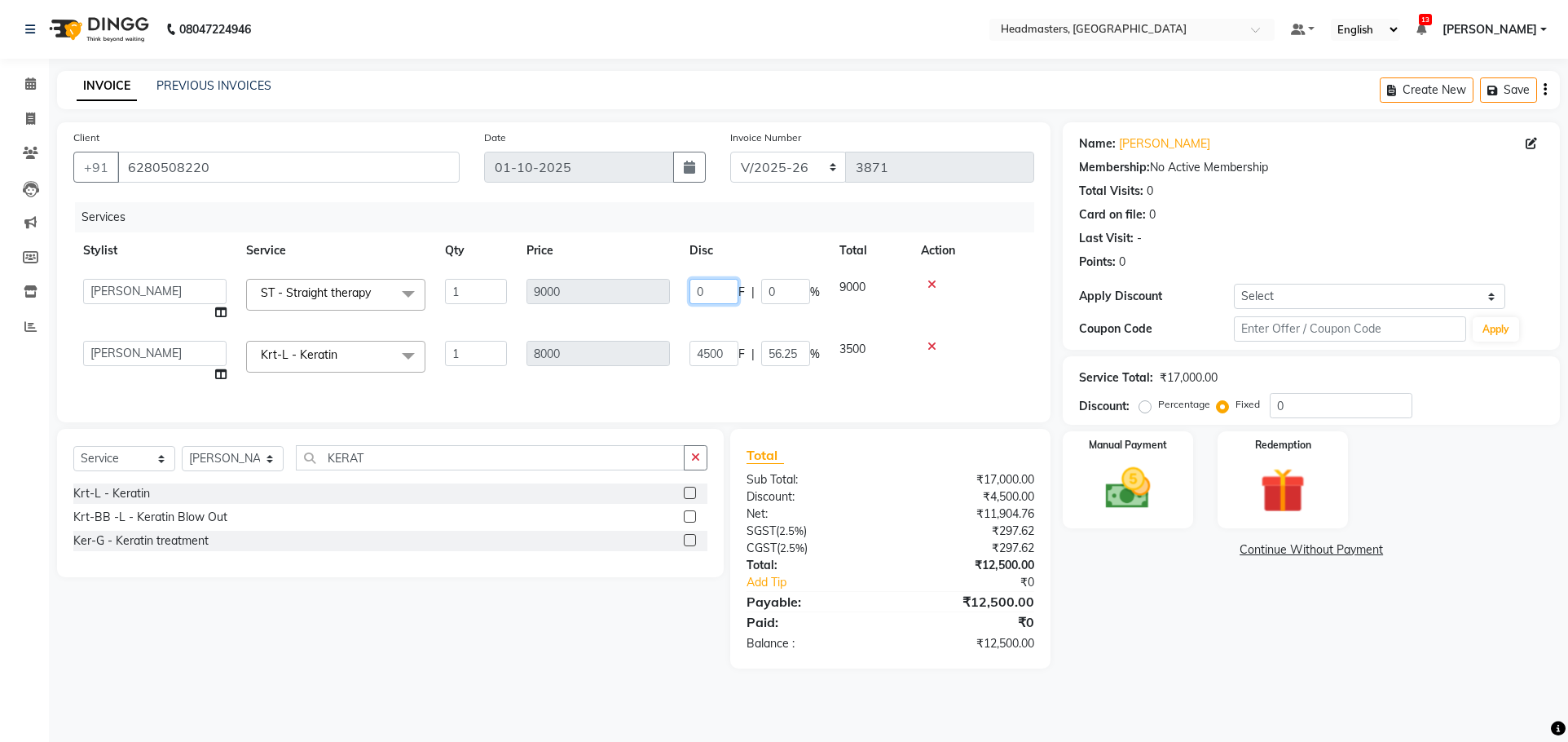
click at [727, 289] on input "0" at bounding box center [714, 292] width 49 height 25
type input "05500"
click at [741, 322] on tbody "AFIA Anjali [PERSON_NAME] [PERSON_NAME] [PERSON_NAME] HEAD [PERSON_NAME] [PERSO…" at bounding box center [554, 331] width 961 height 124
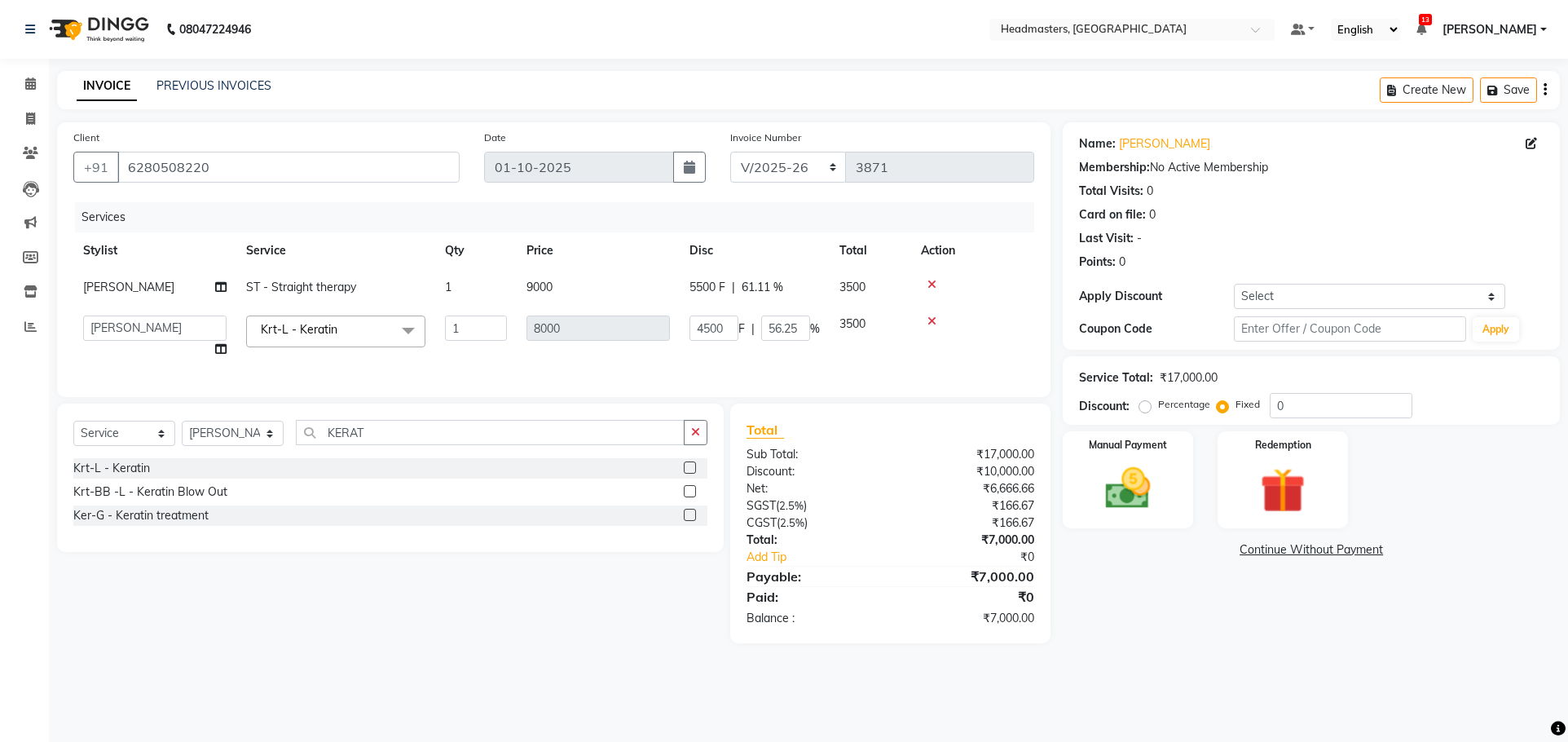
click at [705, 293] on span "5500 F" at bounding box center [708, 288] width 36 height 18
select select "60659"
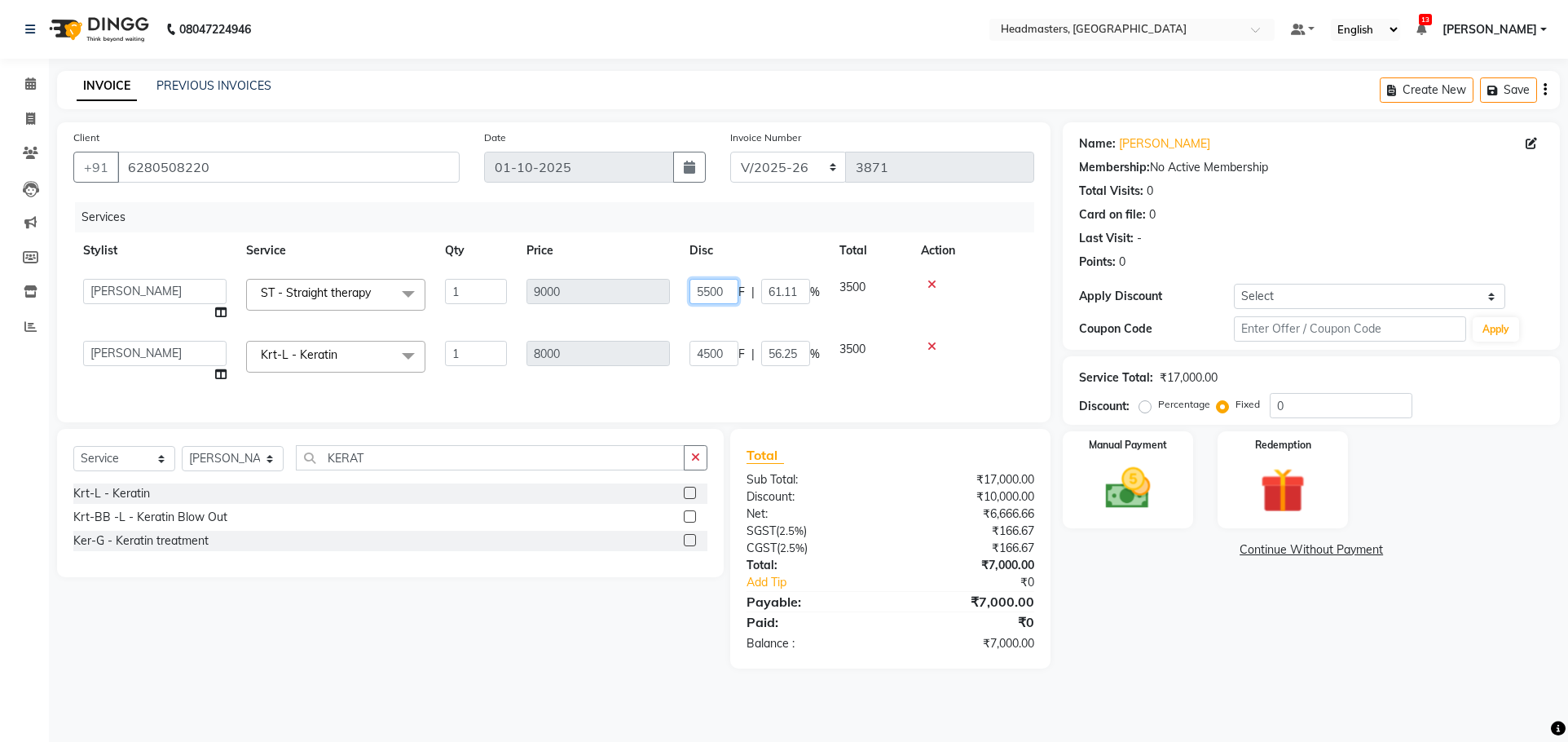
click at [709, 287] on input "5500" at bounding box center [714, 292] width 49 height 25
click at [701, 292] on input "5500" at bounding box center [714, 292] width 49 height 25
click at [736, 293] on input "500" at bounding box center [714, 292] width 49 height 25
type input "5"
type input "4000"
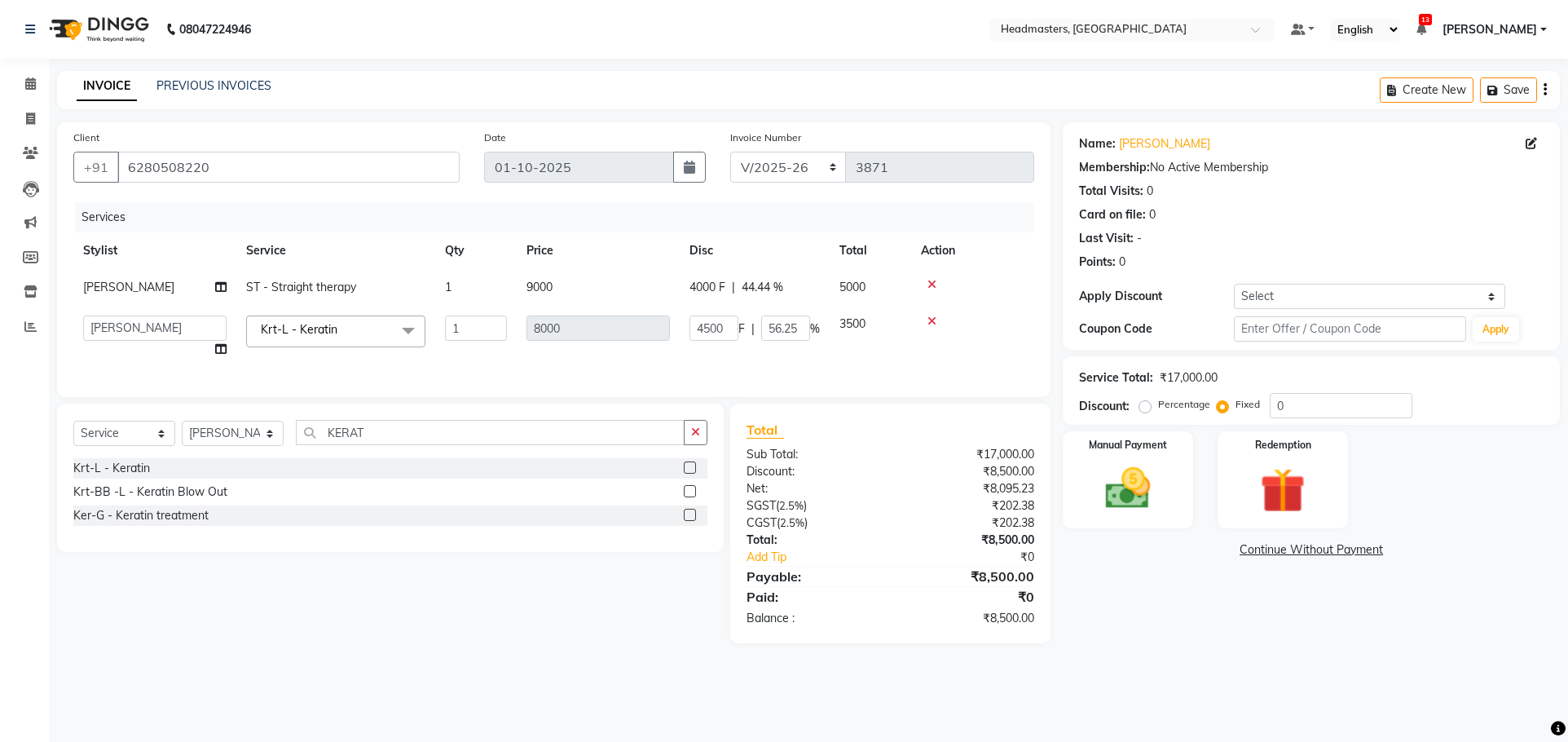
click at [1254, 659] on main "INVOICE PREVIOUS INVOICES Create New Save Client [PHONE_NUMBER] Date [DATE] Inv…" at bounding box center [808, 370] width 1519 height 597
click at [1175, 491] on div "Manual Payment" at bounding box center [1128, 481] width 135 height 101
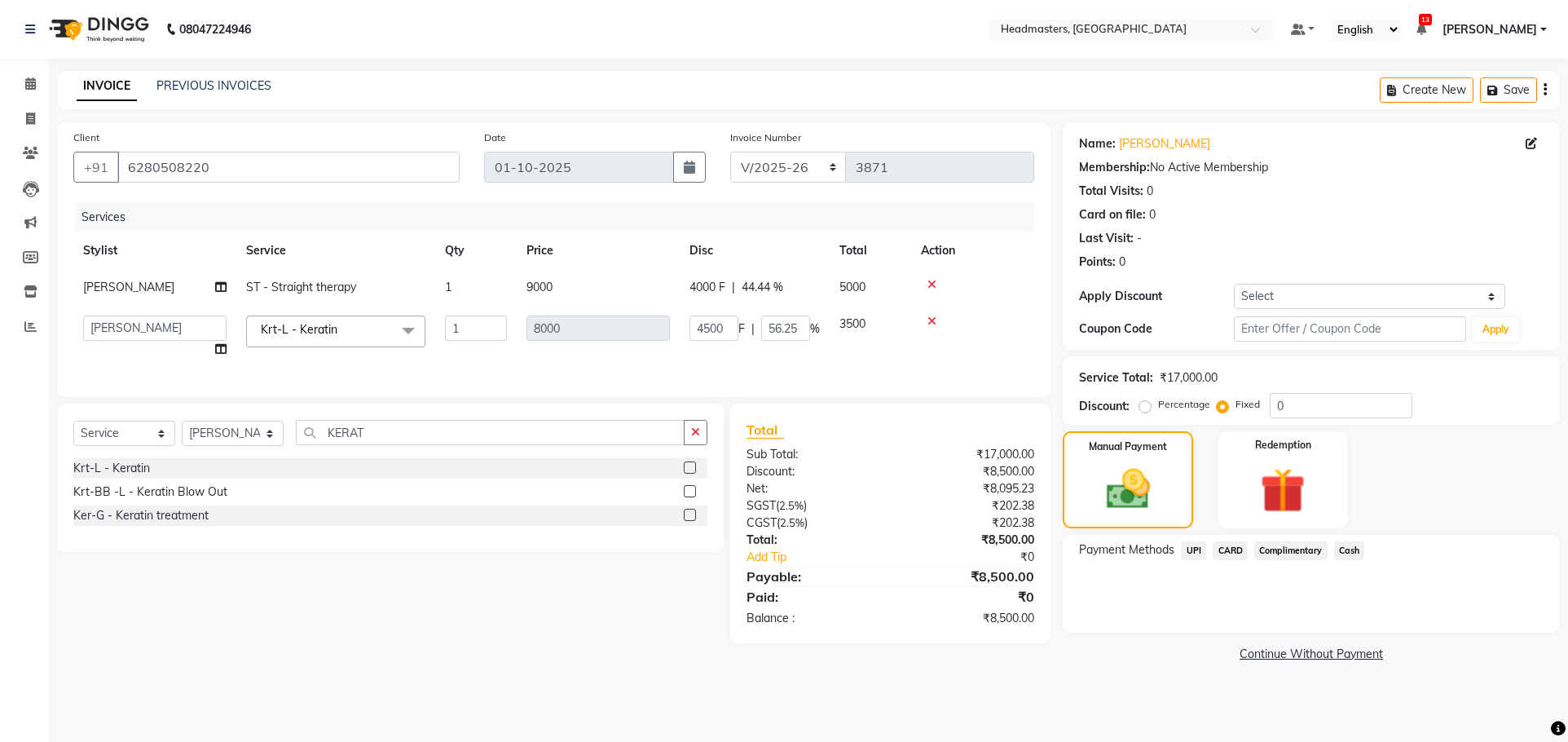
drag, startPoint x: 1194, startPoint y: 555, endPoint x: 1203, endPoint y: 559, distance: 9.8
click at [1196, 555] on span "UPI" at bounding box center [1194, 550] width 25 height 19
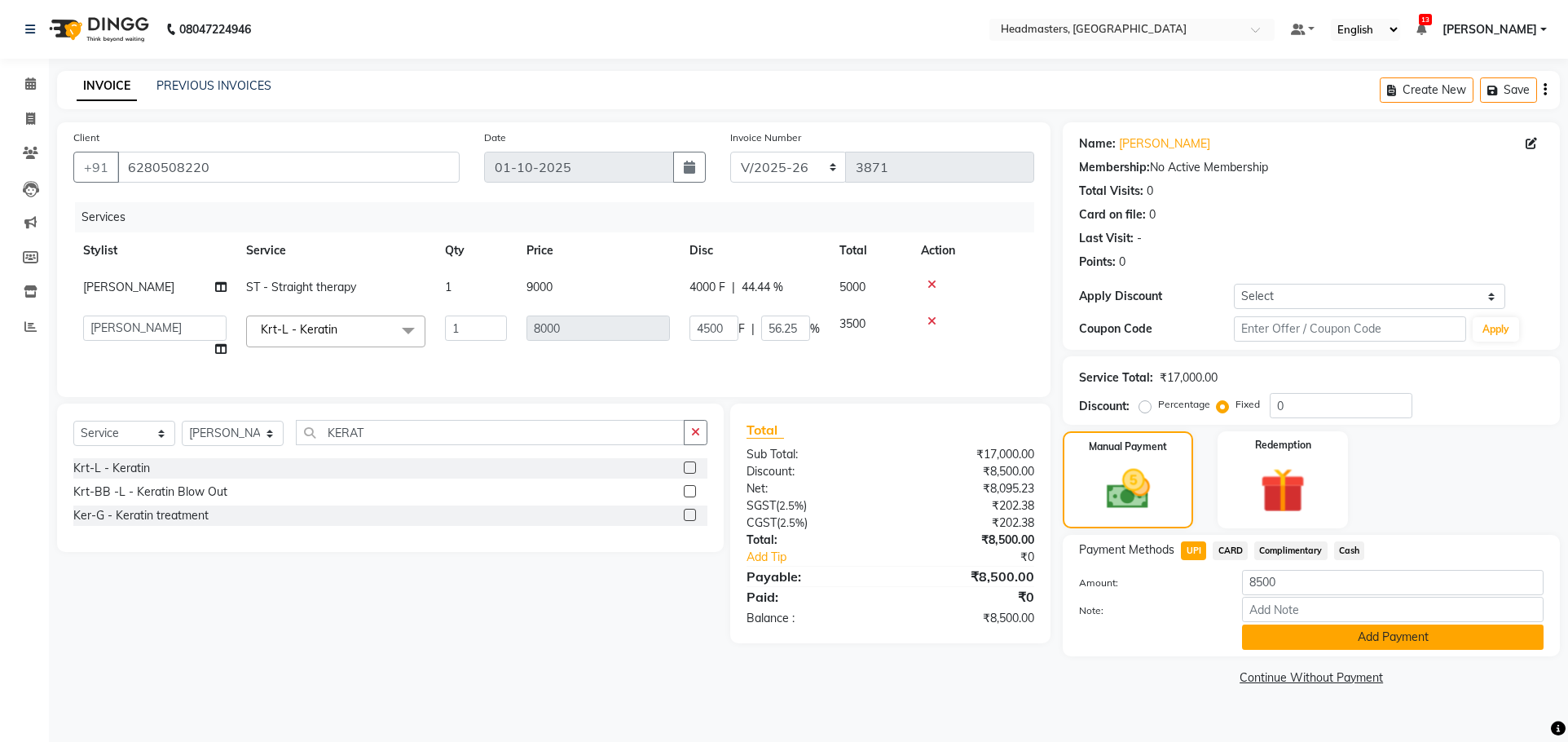
click at [1294, 632] on button "Add Payment" at bounding box center [1394, 638] width 302 height 25
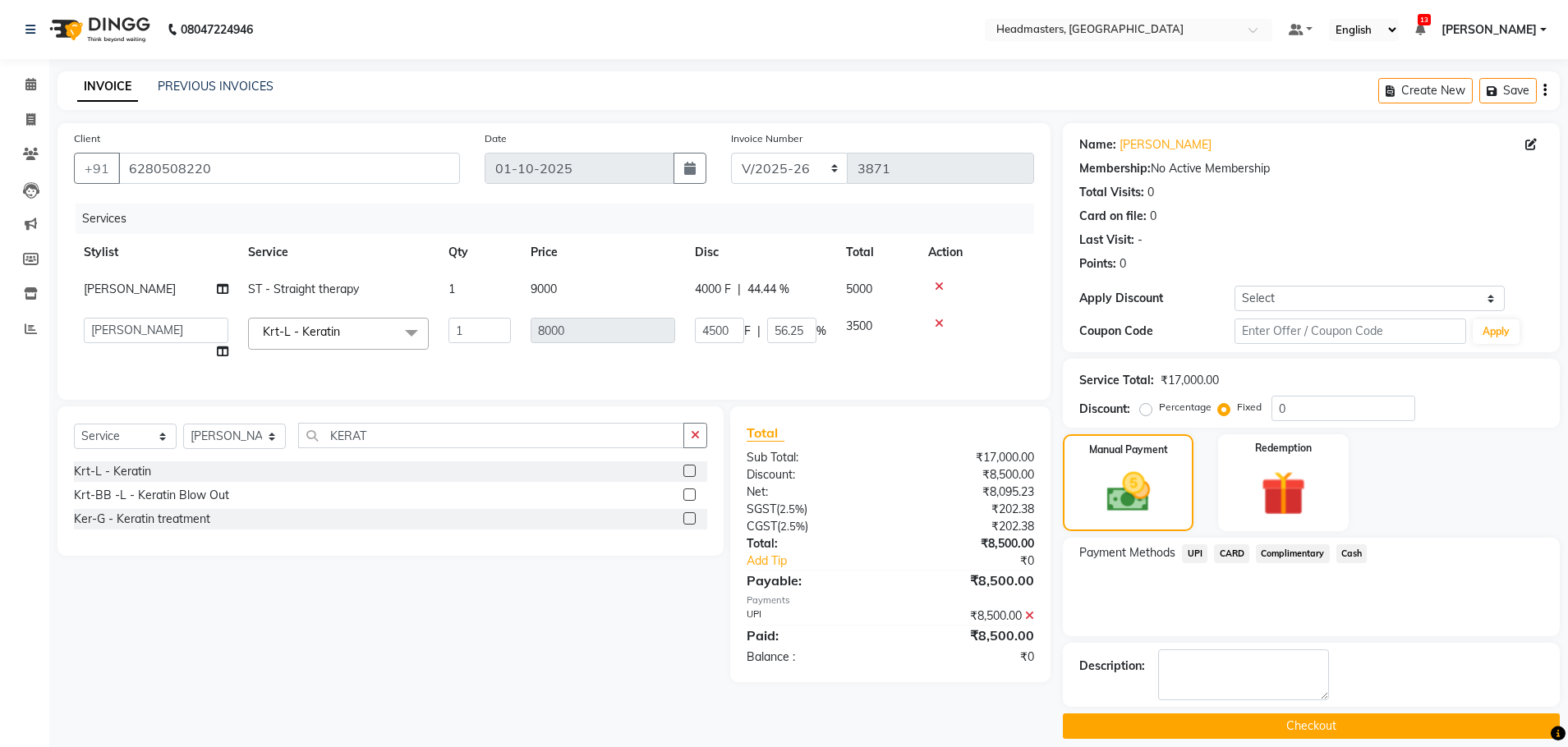
click at [1263, 730] on button "Checkout" at bounding box center [1311, 726] width 497 height 26
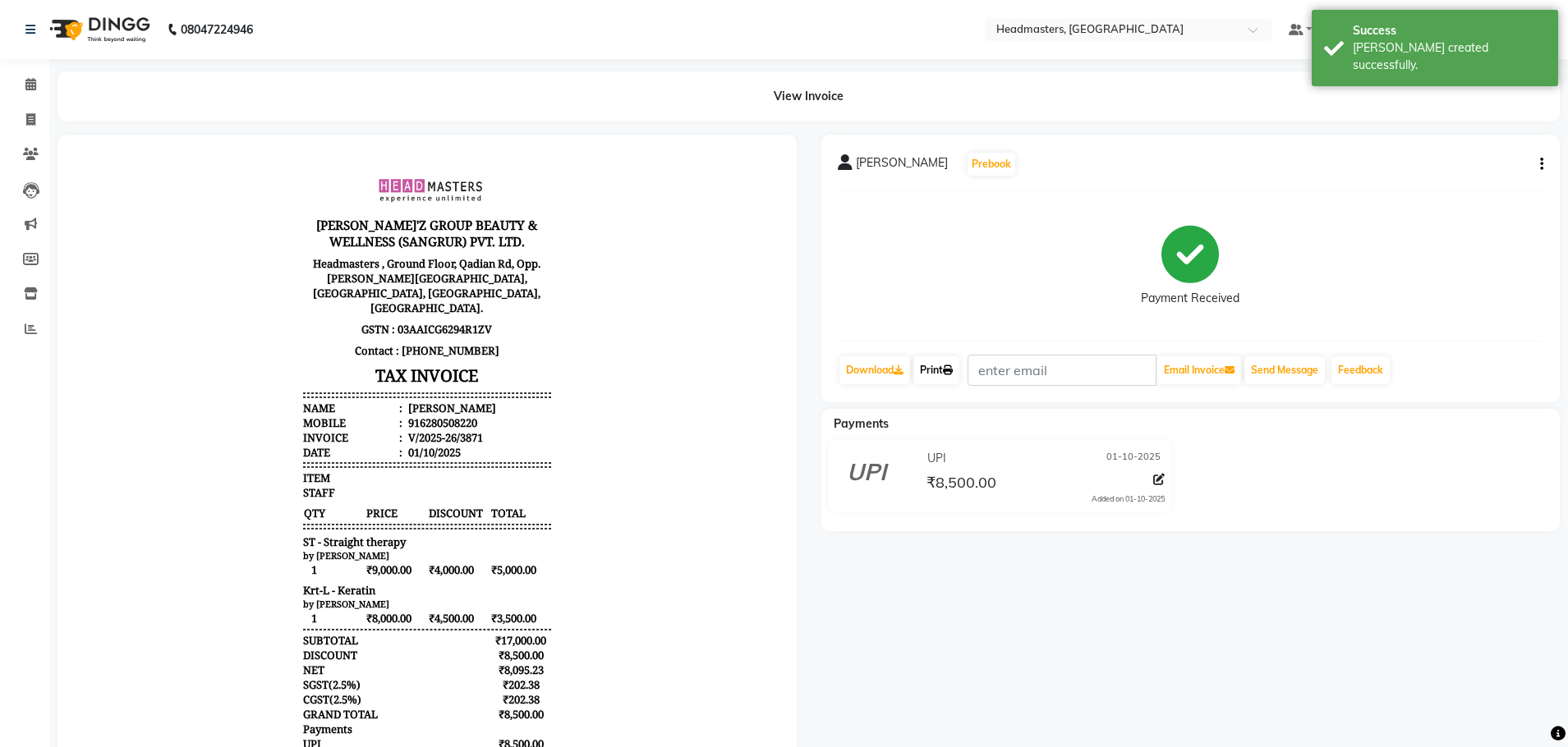
click at [959, 369] on link "Print" at bounding box center [936, 370] width 46 height 27
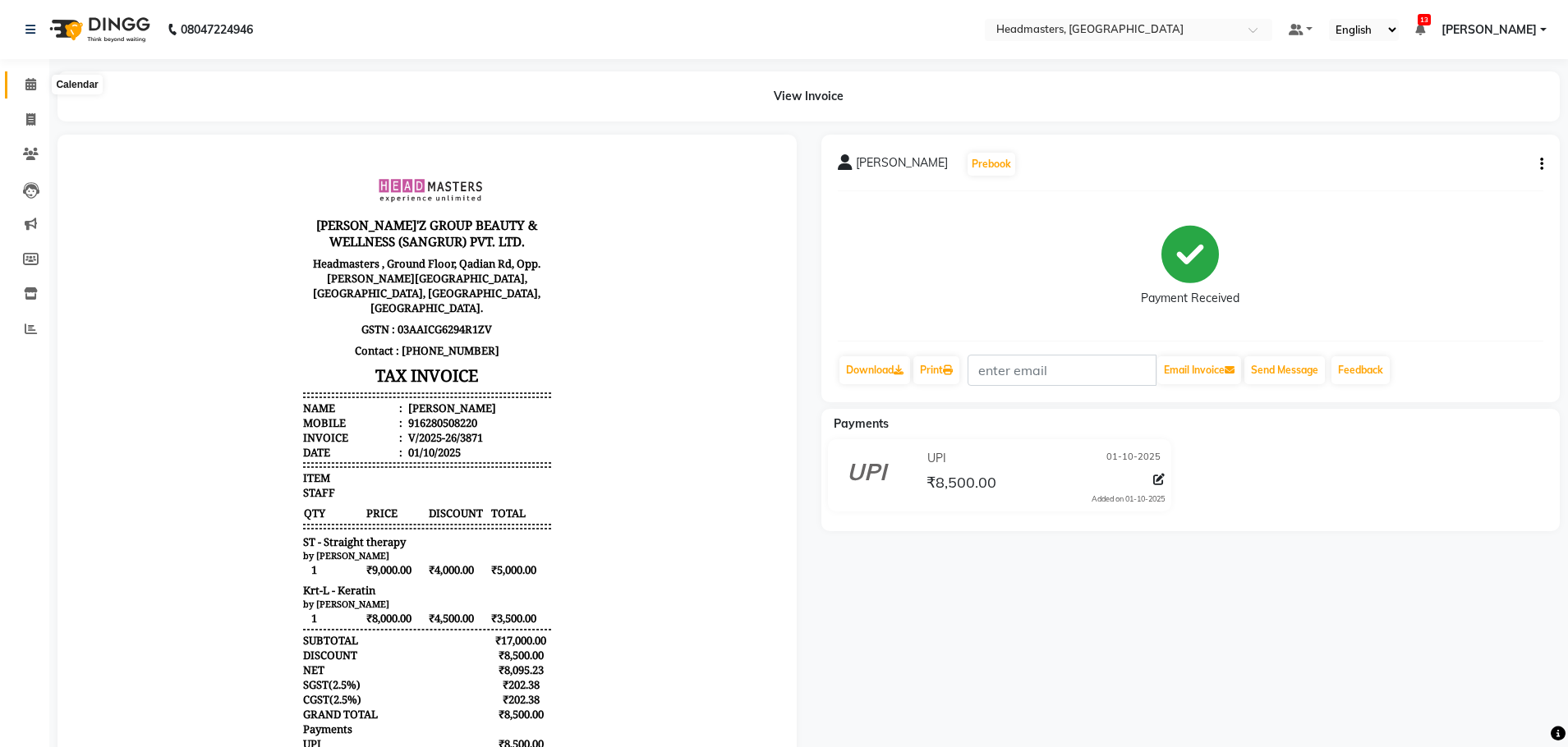
click at [27, 82] on icon at bounding box center [30, 83] width 11 height 13
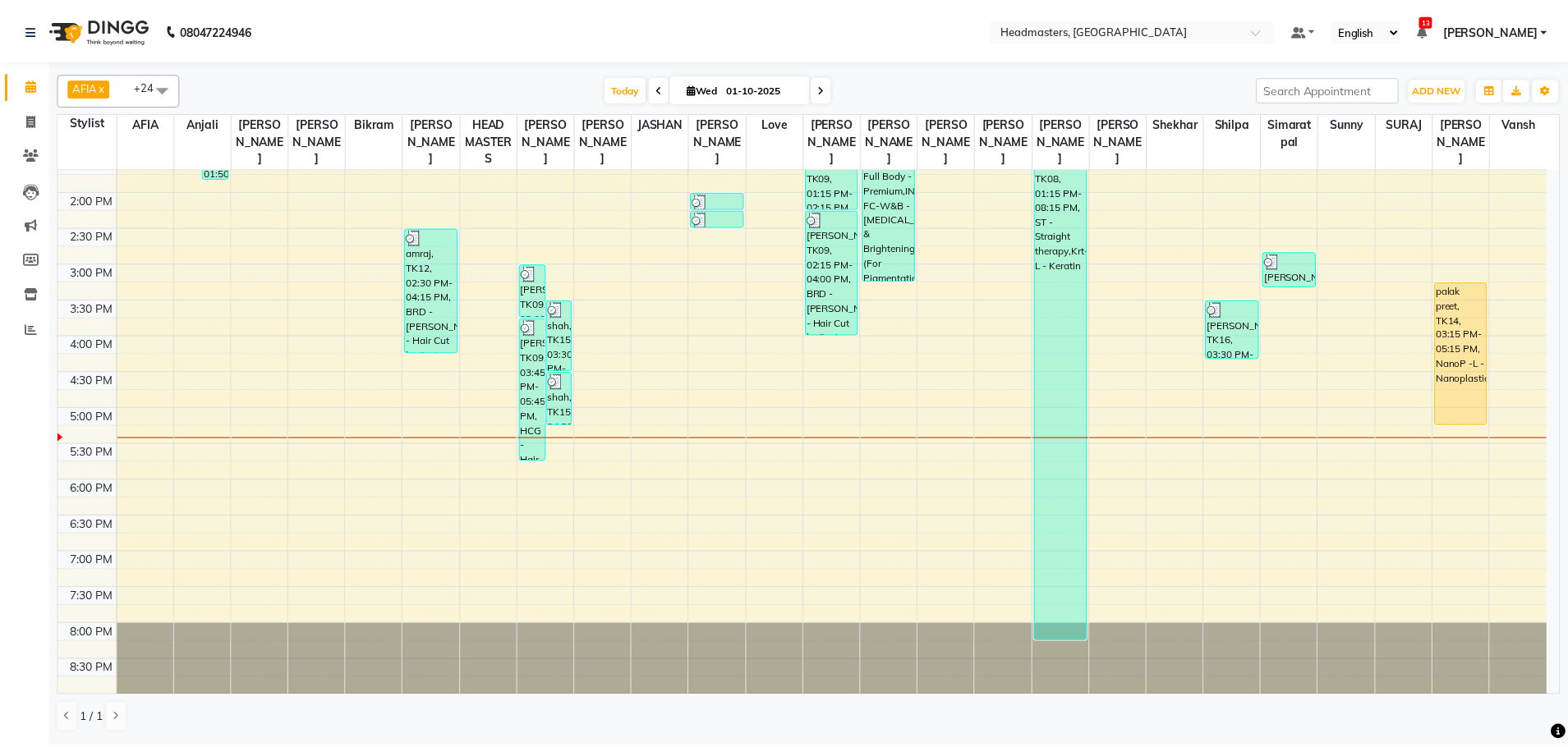
scroll to position [411, 0]
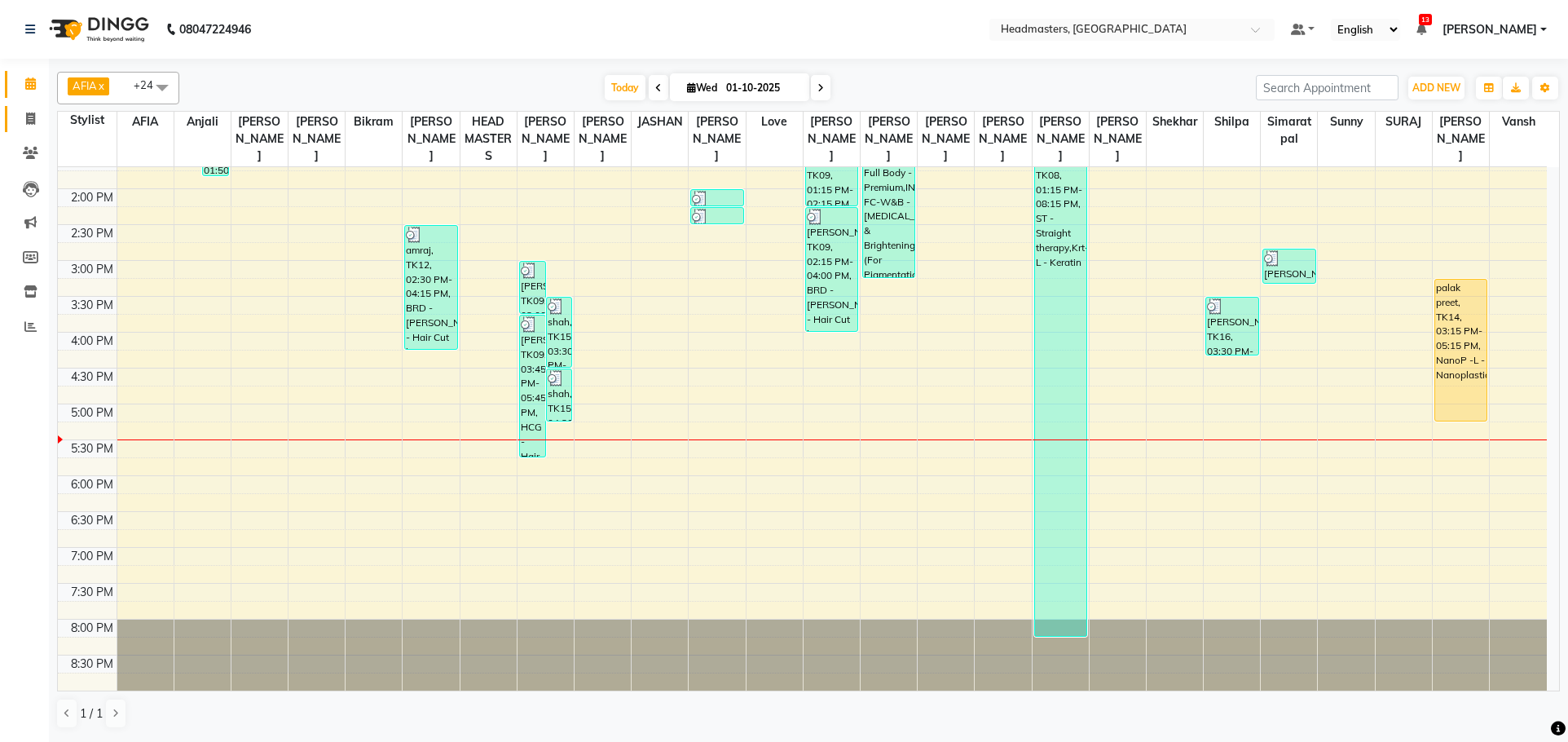
click at [34, 108] on link "Invoice" at bounding box center [24, 120] width 39 height 27
select select "service"
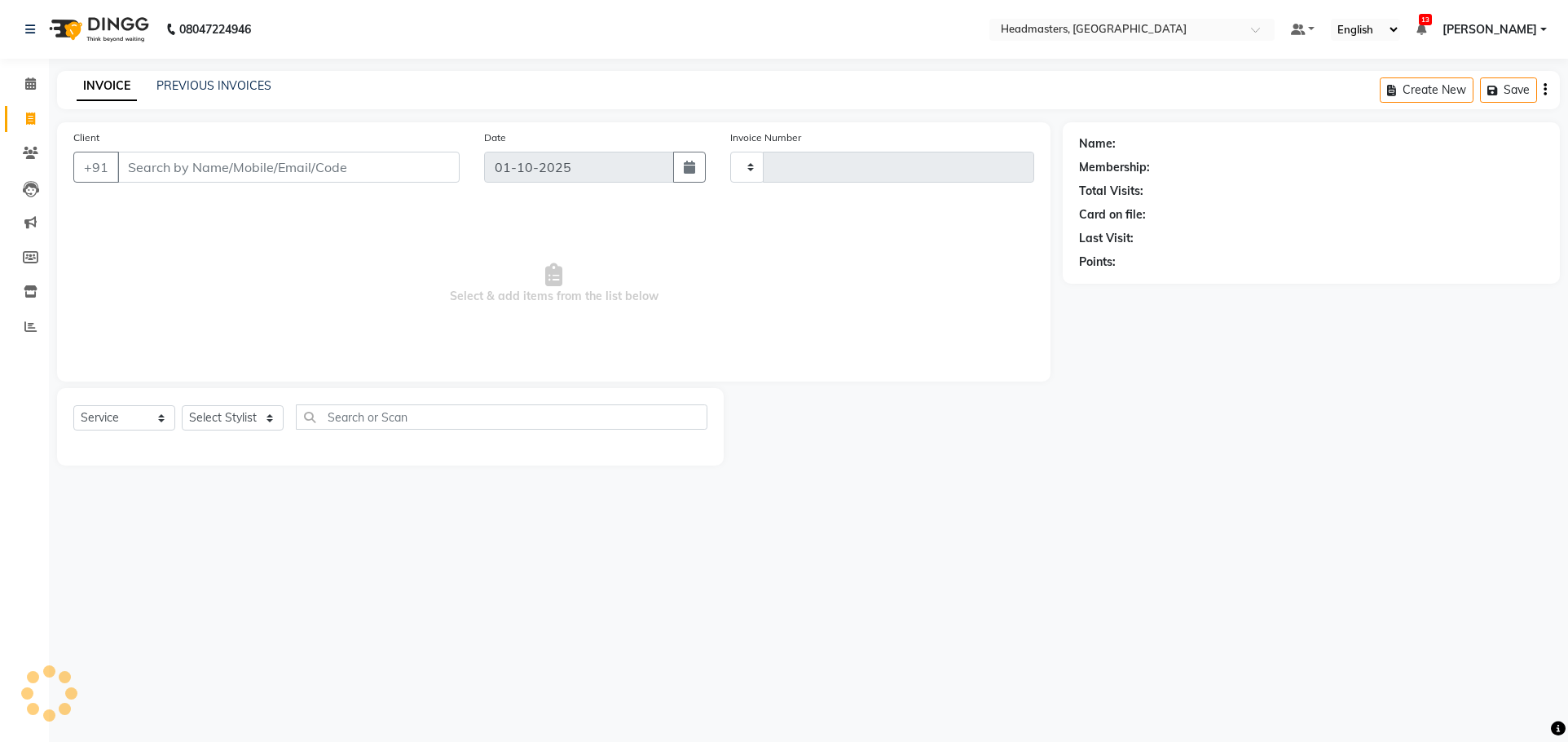
click at [144, 163] on input "Client" at bounding box center [287, 168] width 342 height 31
type input "3872"
select select "7136"
click at [147, 157] on input "Client" at bounding box center [287, 168] width 342 height 31
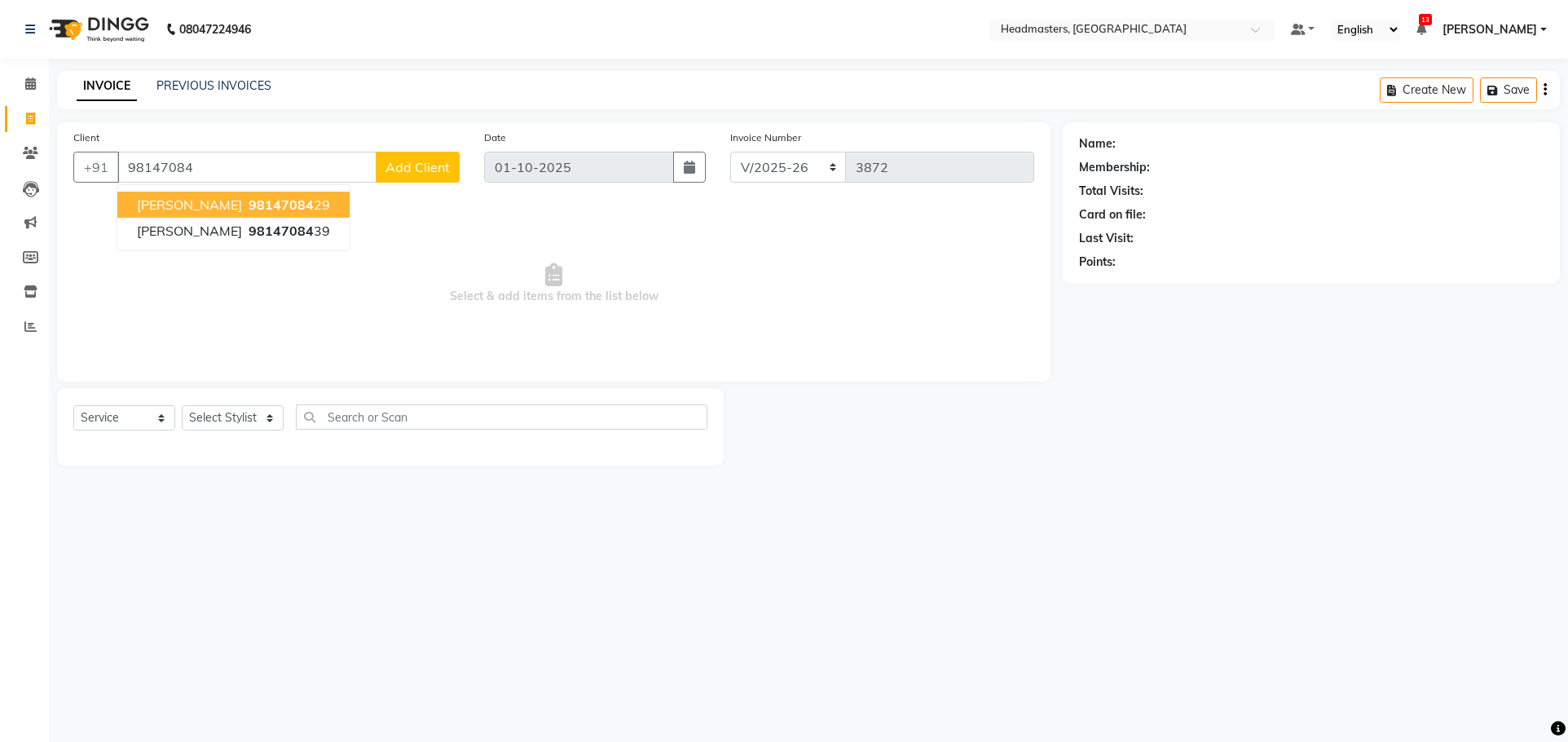
click at [258, 202] on ngb-highlight "98147084 29" at bounding box center [287, 205] width 85 height 17
type input "9814708429"
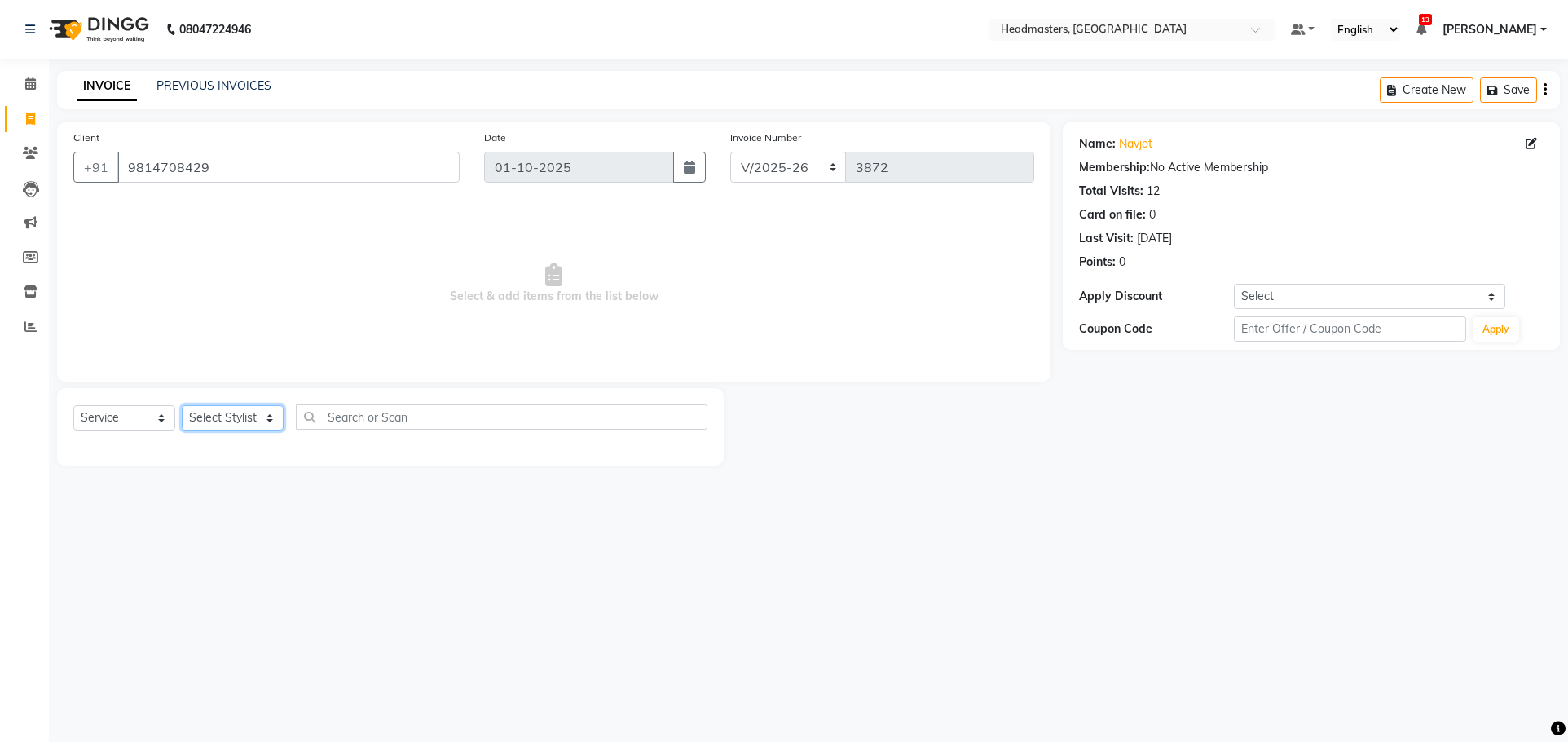
click at [260, 416] on select "Select Stylist AFIA Anjali [PERSON_NAME] [PERSON_NAME] [PERSON_NAME] HEAD [PERS…" at bounding box center [233, 418] width 102 height 25
click at [252, 430] on select "Select Stylist AFIA Anjali [PERSON_NAME] [PERSON_NAME] [PERSON_NAME] HEAD [PERS…" at bounding box center [233, 418] width 102 height 25
click at [227, 429] on select "Select Stylist AFIA Anjali [PERSON_NAME] [PERSON_NAME] [PERSON_NAME] HEAD [PERS…" at bounding box center [233, 418] width 102 height 25
select select "60665"
click at [342, 411] on input "text" at bounding box center [502, 417] width 411 height 25
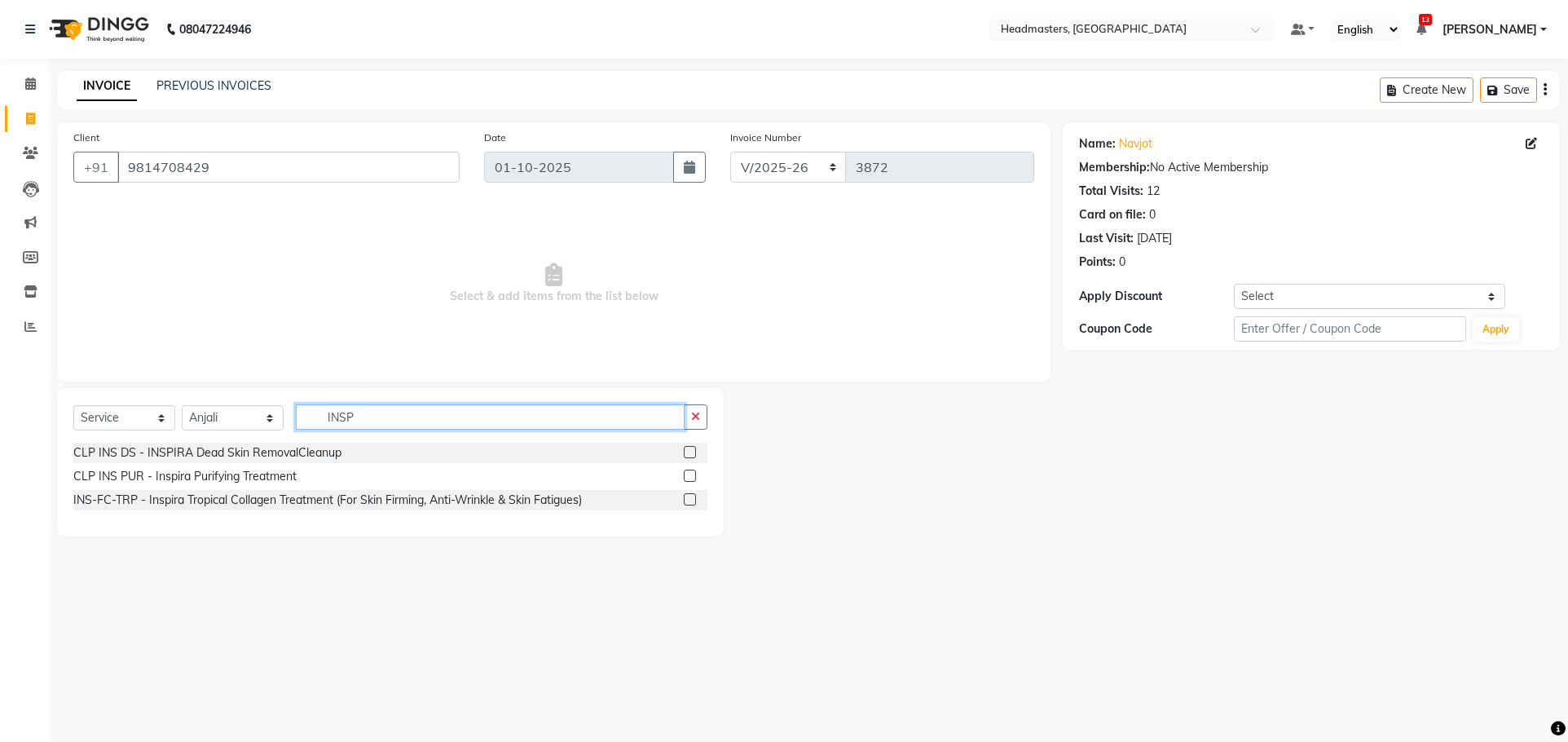
type input "INSP"
click at [691, 452] on label at bounding box center [690, 452] width 13 height 13
click at [691, 452] on input "checkbox" at bounding box center [689, 452] width 11 height 11
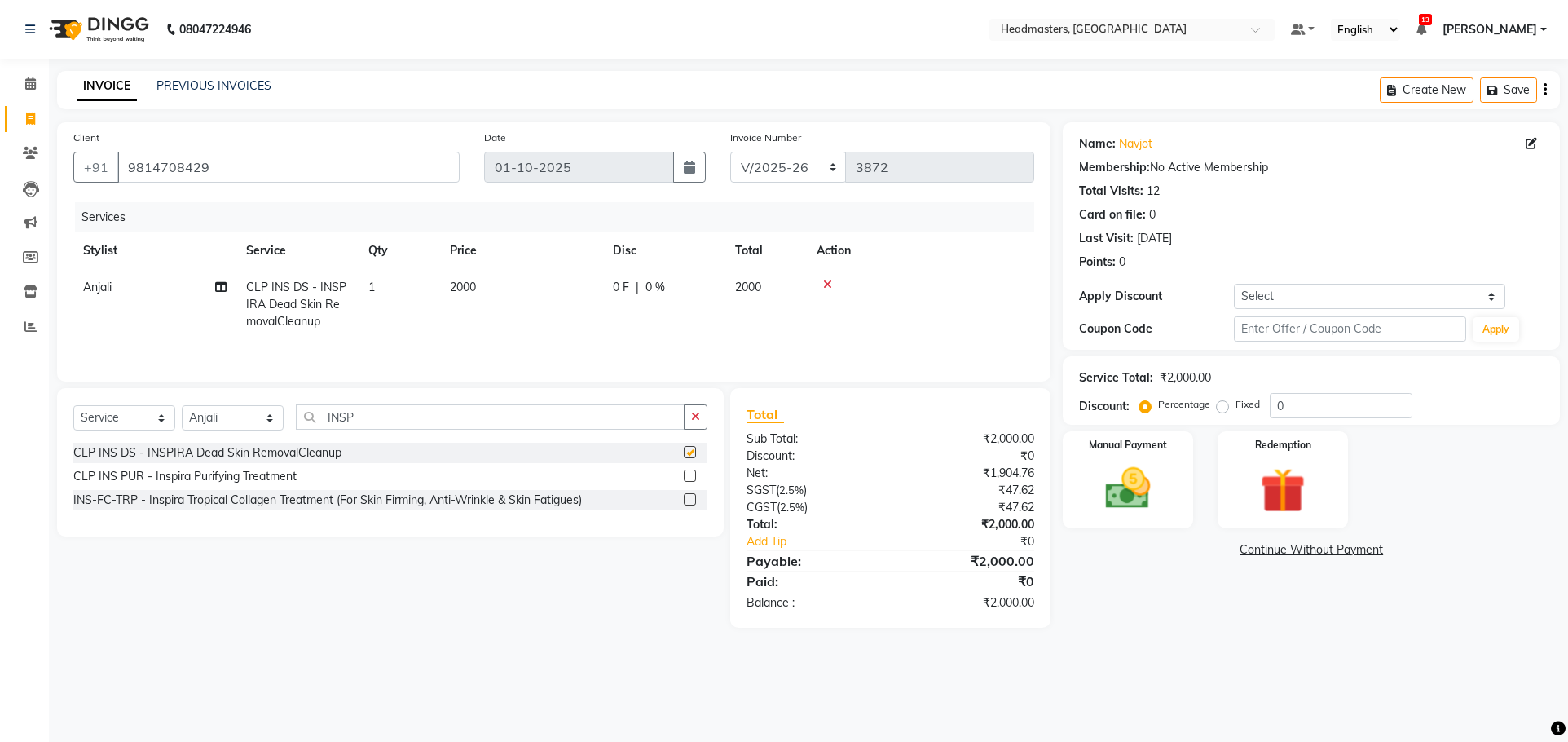
checkbox input "false"
click at [606, 308] on td "0 F | 0 %" at bounding box center [664, 304] width 122 height 71
select select "60665"
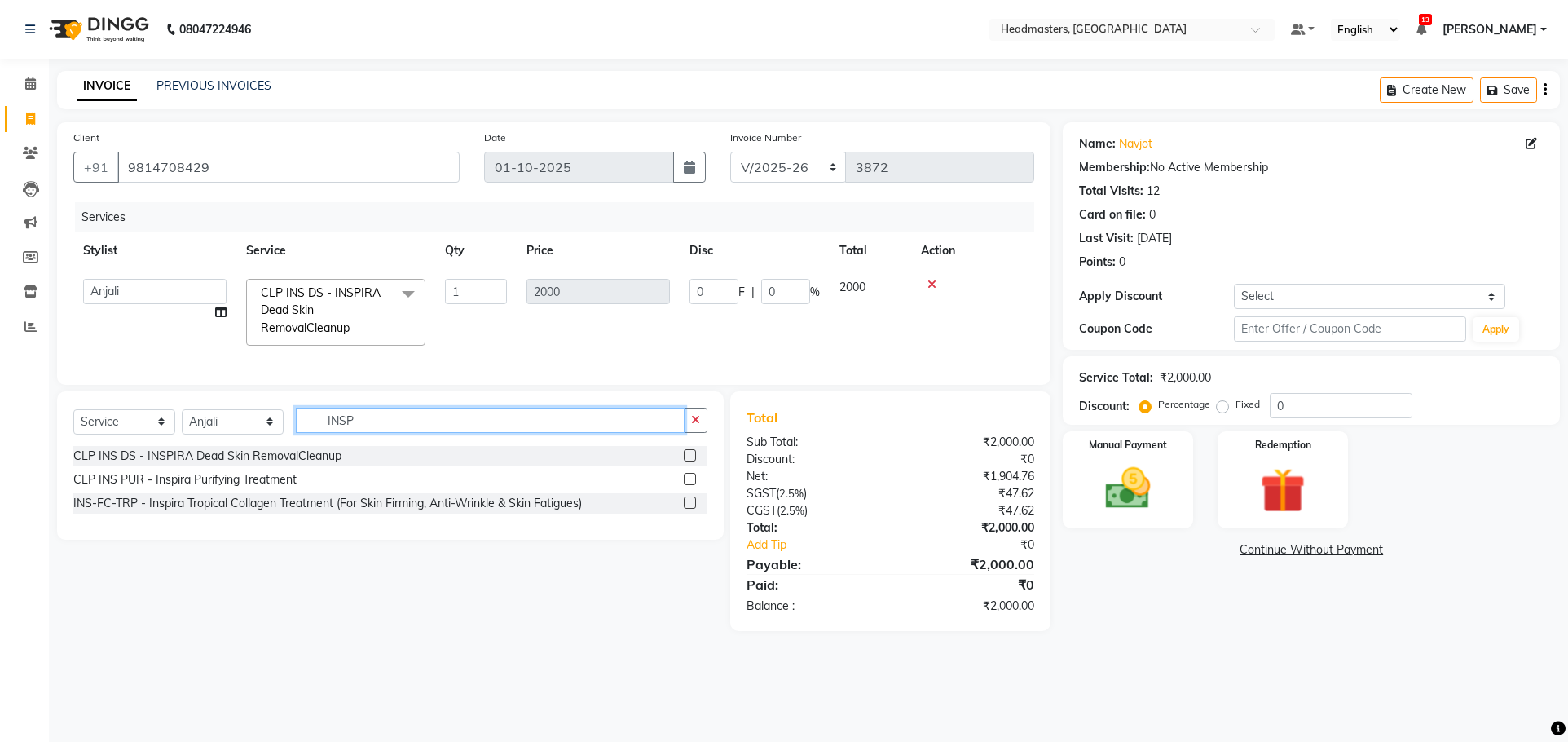
click at [414, 422] on input "INSP" at bounding box center [490, 420] width 389 height 25
click at [408, 433] on input "INSP" at bounding box center [490, 420] width 389 height 25
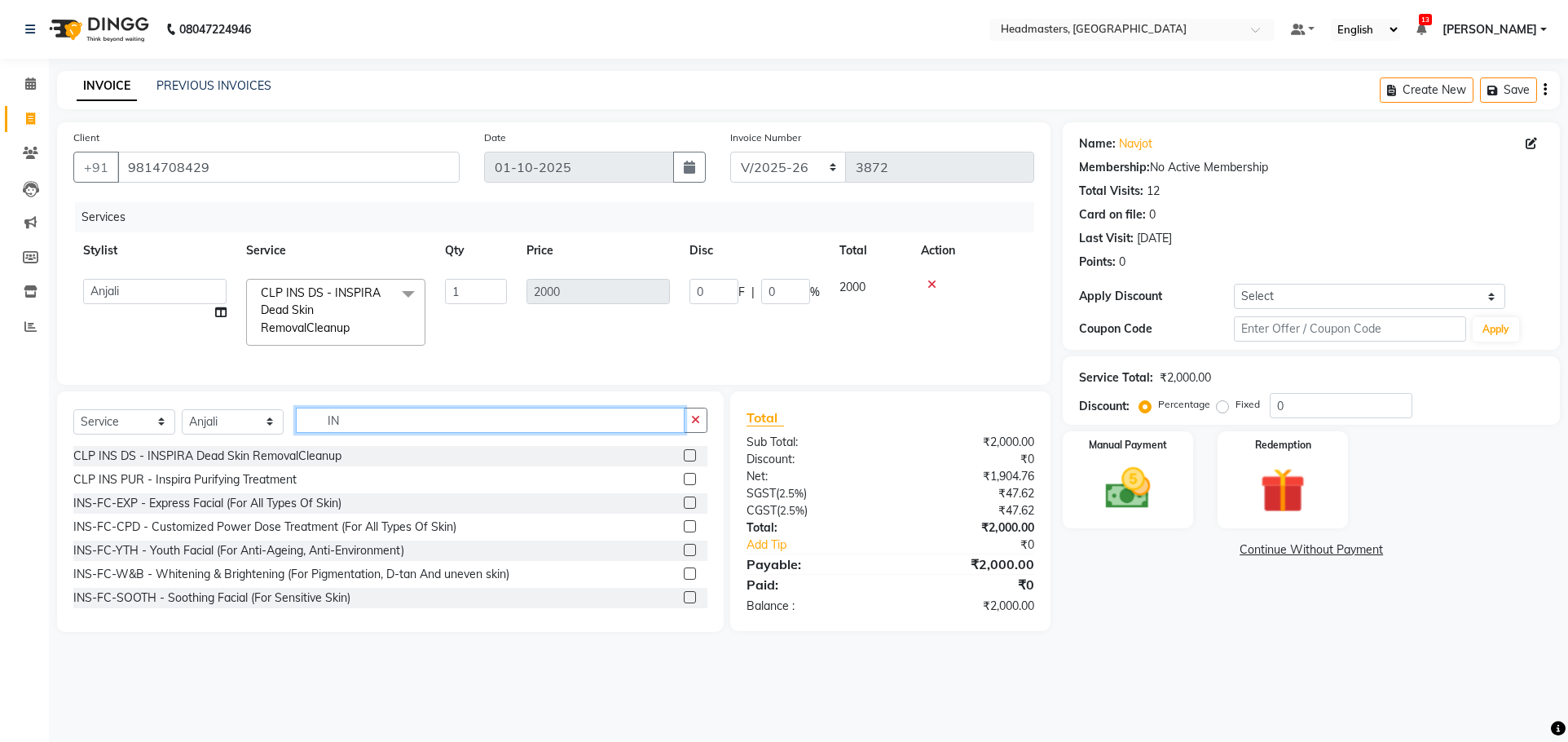
type input "I"
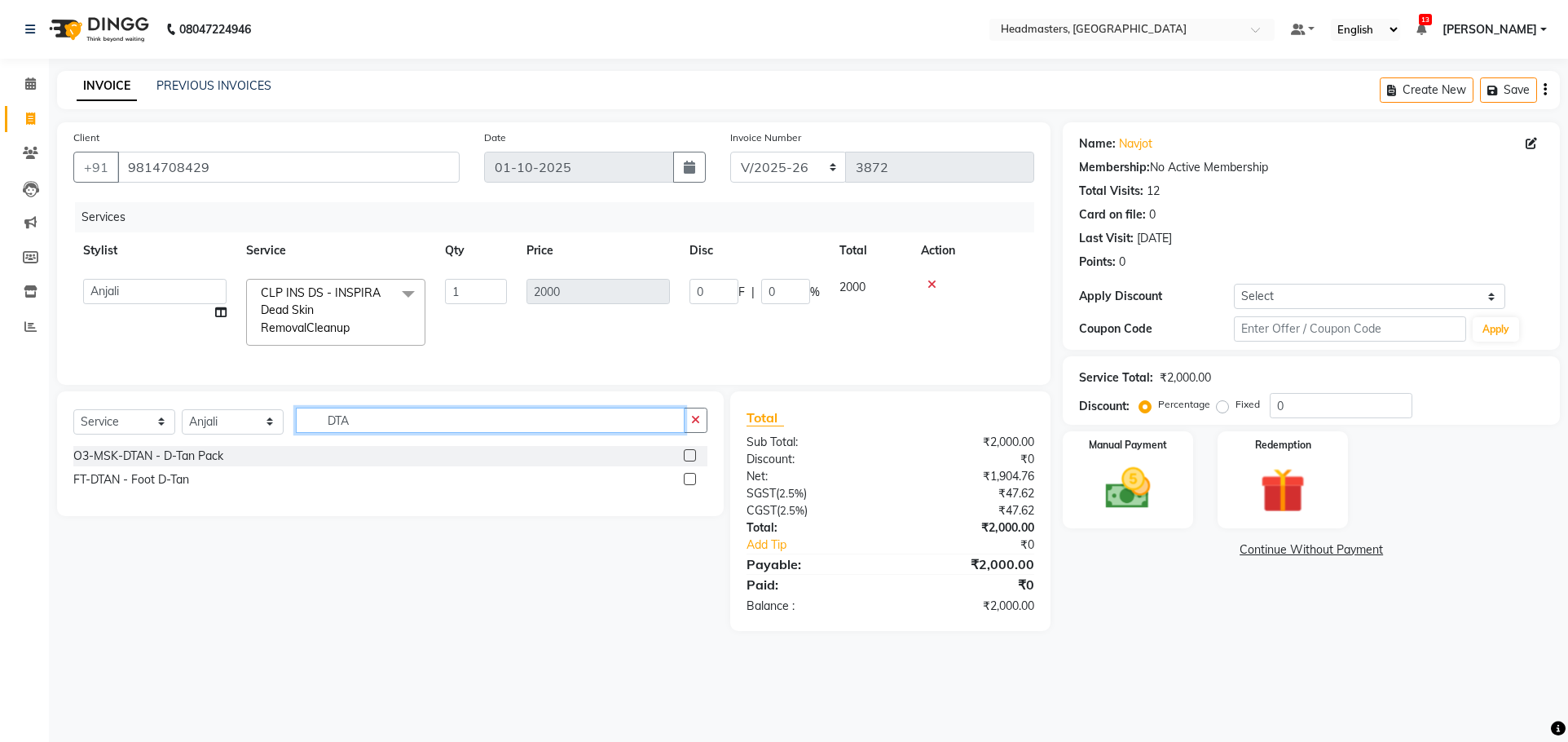
type input "DTA"
drag, startPoint x: 688, startPoint y: 467, endPoint x: 611, endPoint y: 462, distance: 77.2
click at [688, 461] on label at bounding box center [690, 455] width 13 height 13
click at [688, 461] on input "checkbox" at bounding box center [689, 456] width 11 height 11
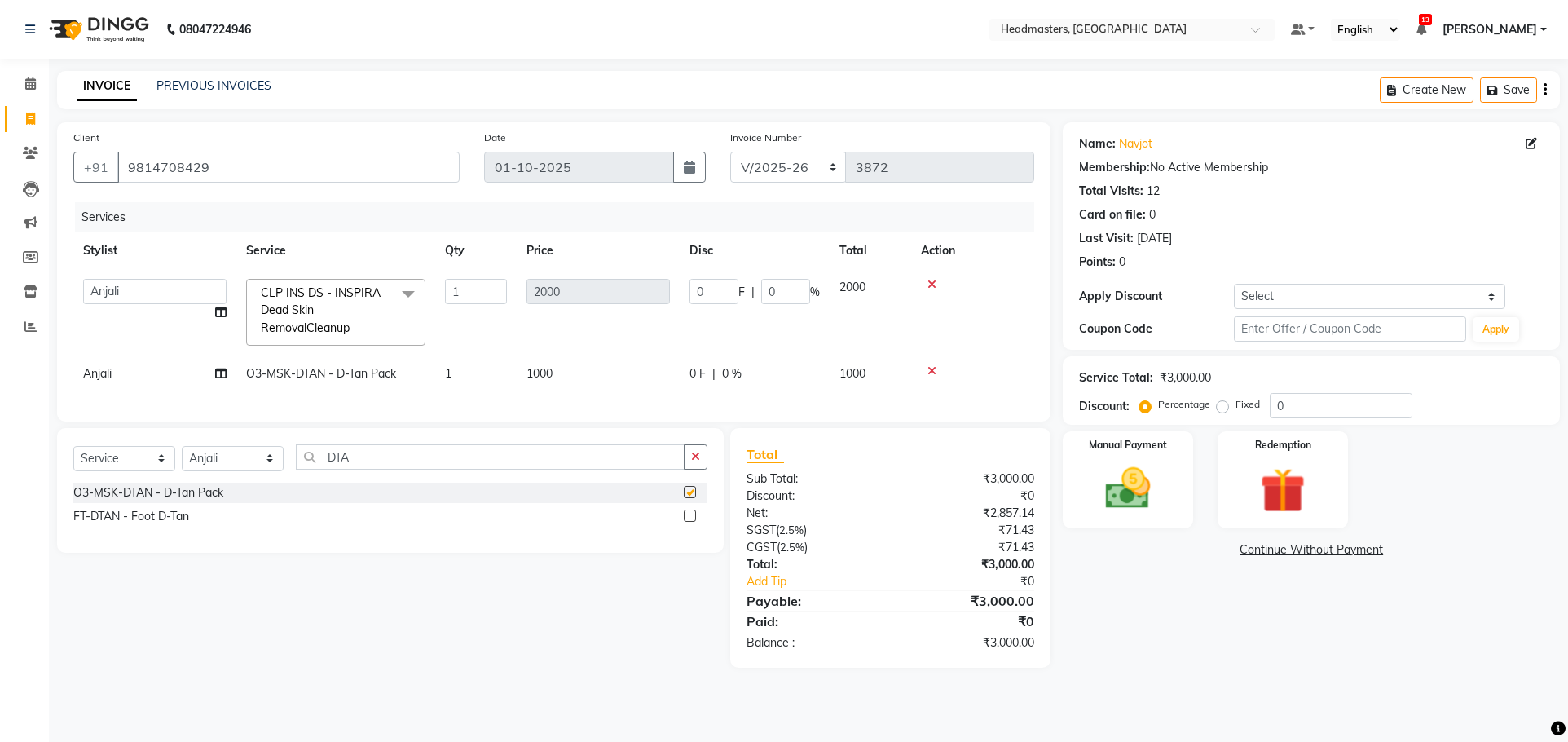
checkbox input "false"
click at [405, 470] on input "DTA" at bounding box center [490, 457] width 389 height 25
type input "D"
type input "EYE B"
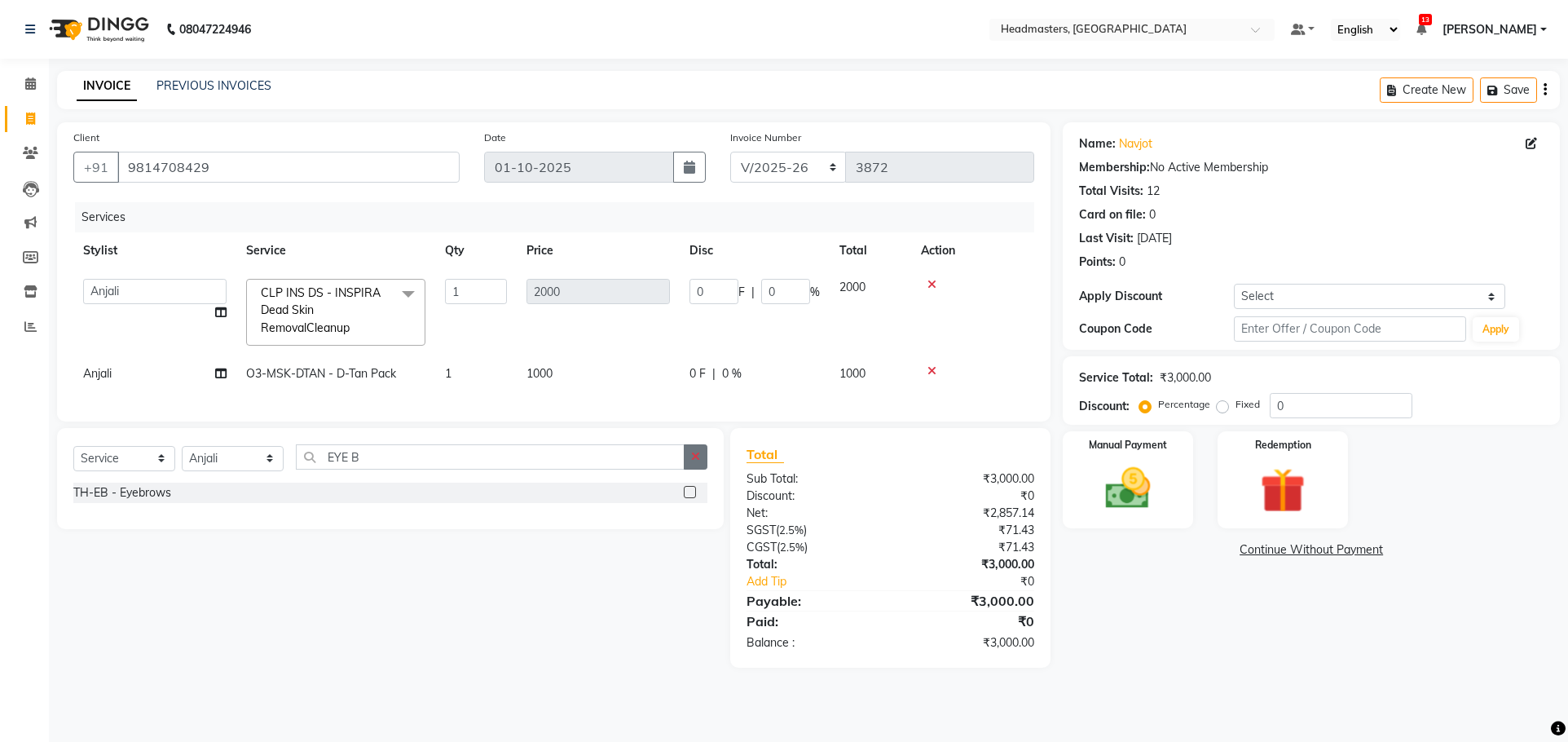
click at [685, 498] on label at bounding box center [690, 492] width 13 height 13
click at [685, 498] on input "checkbox" at bounding box center [689, 492] width 11 height 11
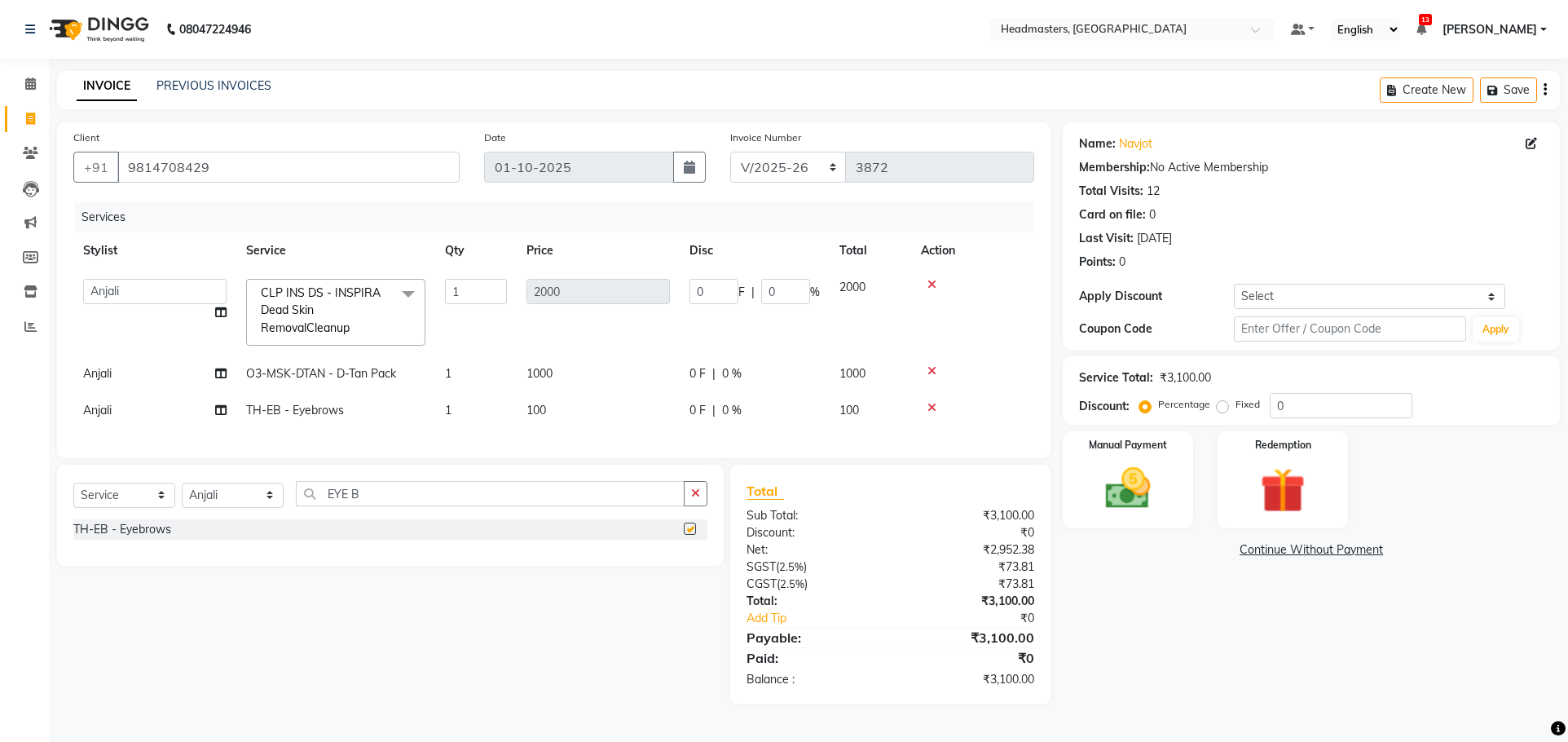
checkbox input "false"
click at [685, 423] on td "0 F | 0 %" at bounding box center [755, 410] width 150 height 37
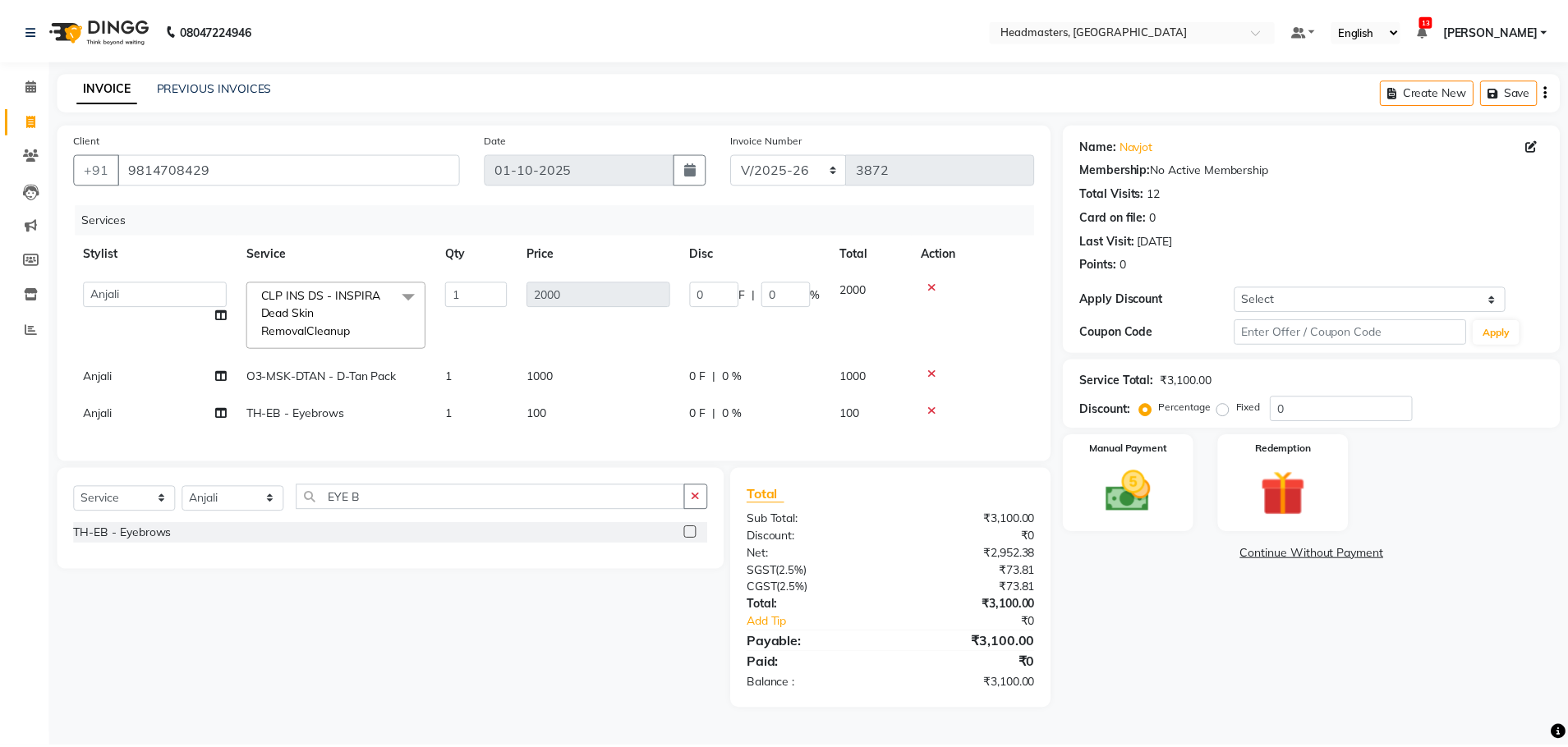
select select "60665"
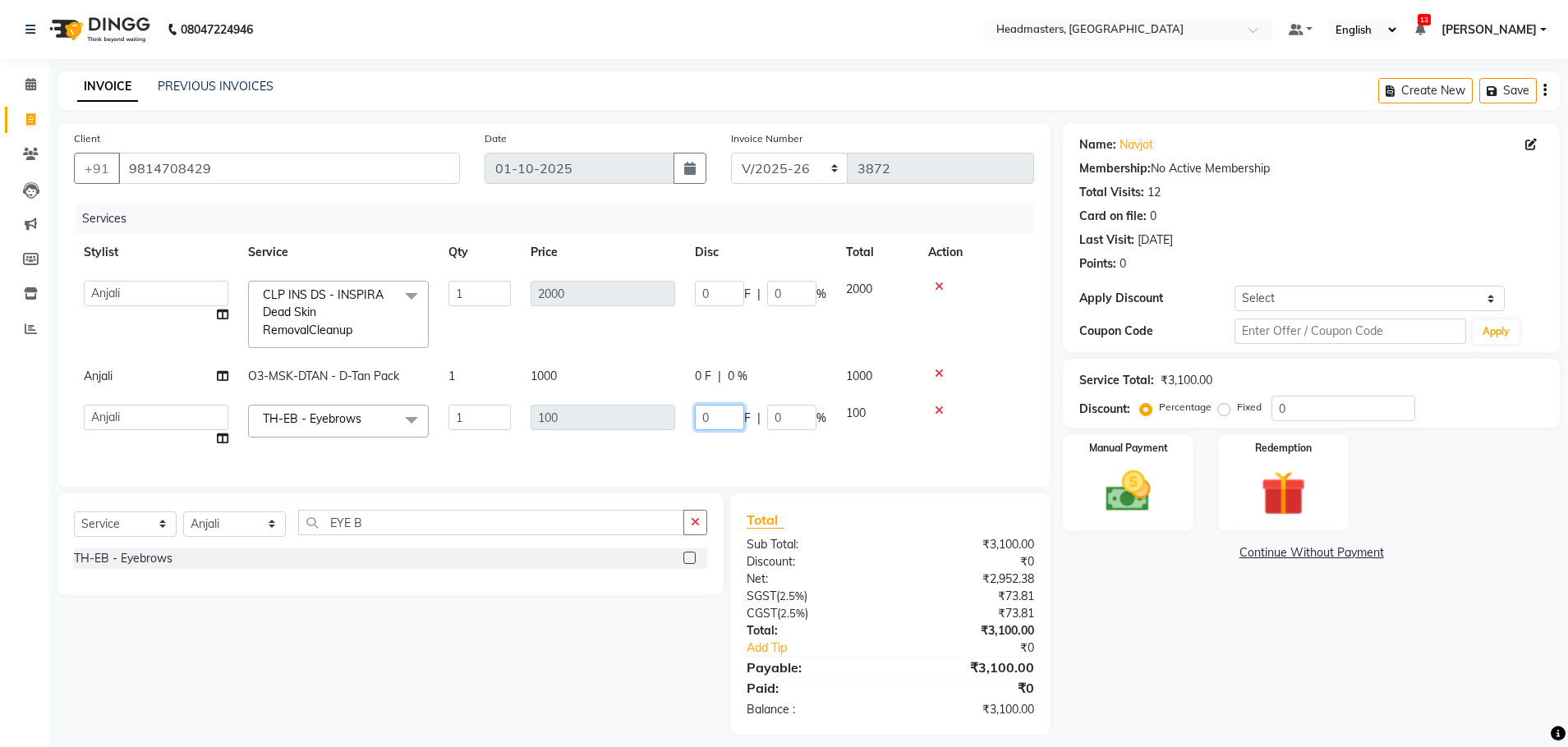
click at [728, 419] on input "0" at bounding box center [720, 417] width 49 height 26
type input "050"
click at [701, 357] on tbody "AFIA Anjali [PERSON_NAME] [PERSON_NAME] [PERSON_NAME] HEAD [PERSON_NAME] [PERSO…" at bounding box center [554, 364] width 960 height 187
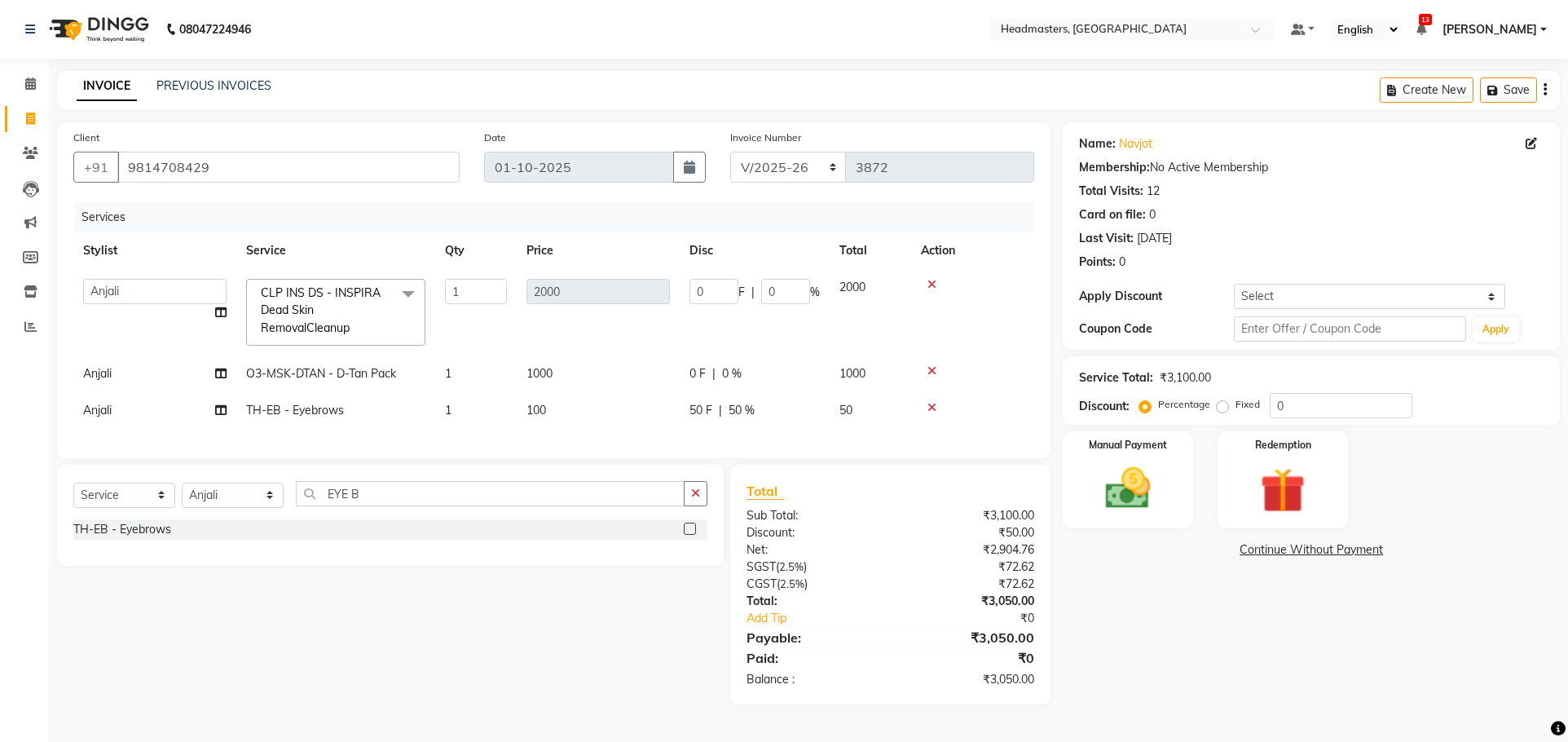
click at [743, 385] on td "0 F | 0 %" at bounding box center [755, 374] width 150 height 37
select select "60665"
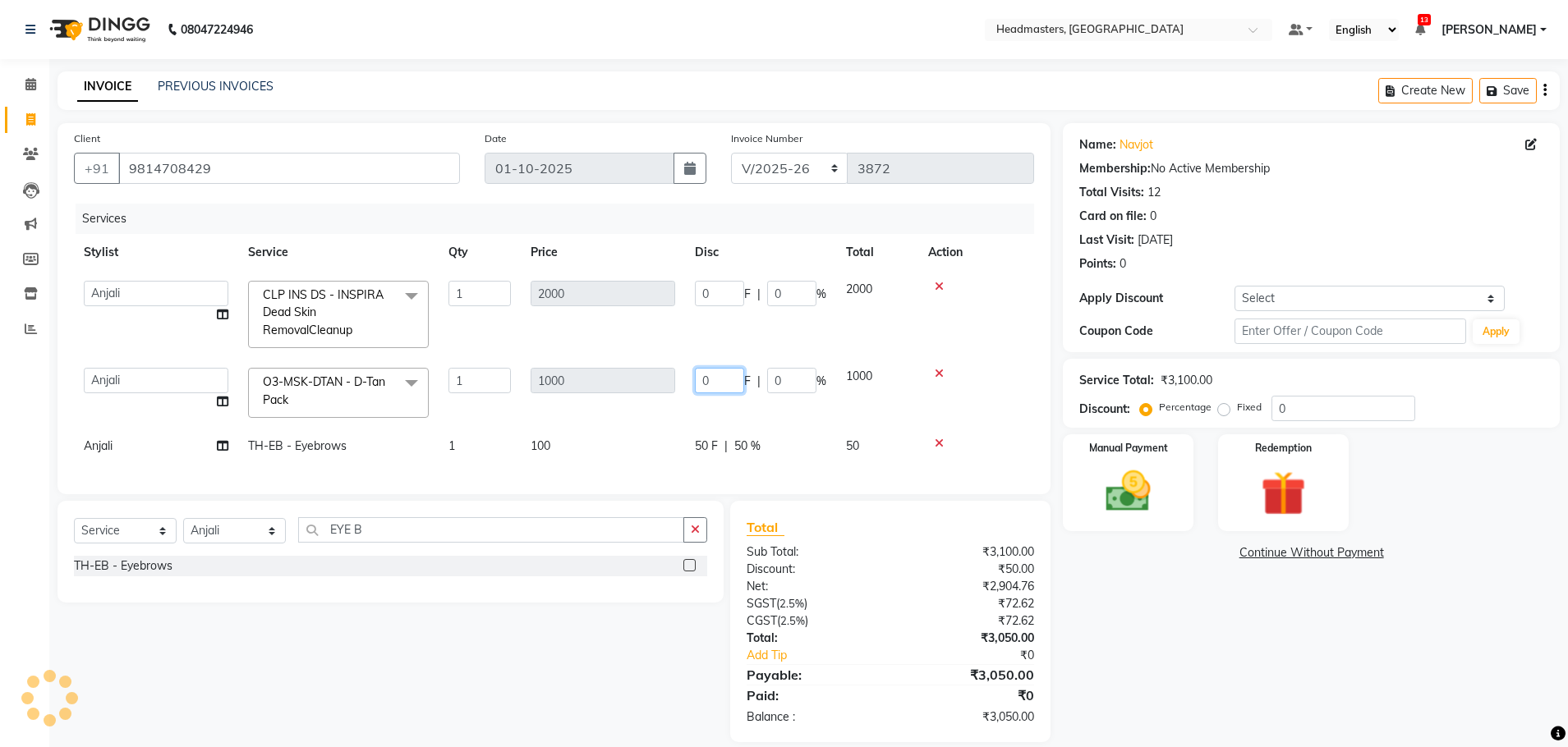
drag, startPoint x: 738, startPoint y: 384, endPoint x: 746, endPoint y: 377, distance: 10.6
click at [740, 383] on input "0" at bounding box center [720, 381] width 49 height 26
type input "0500"
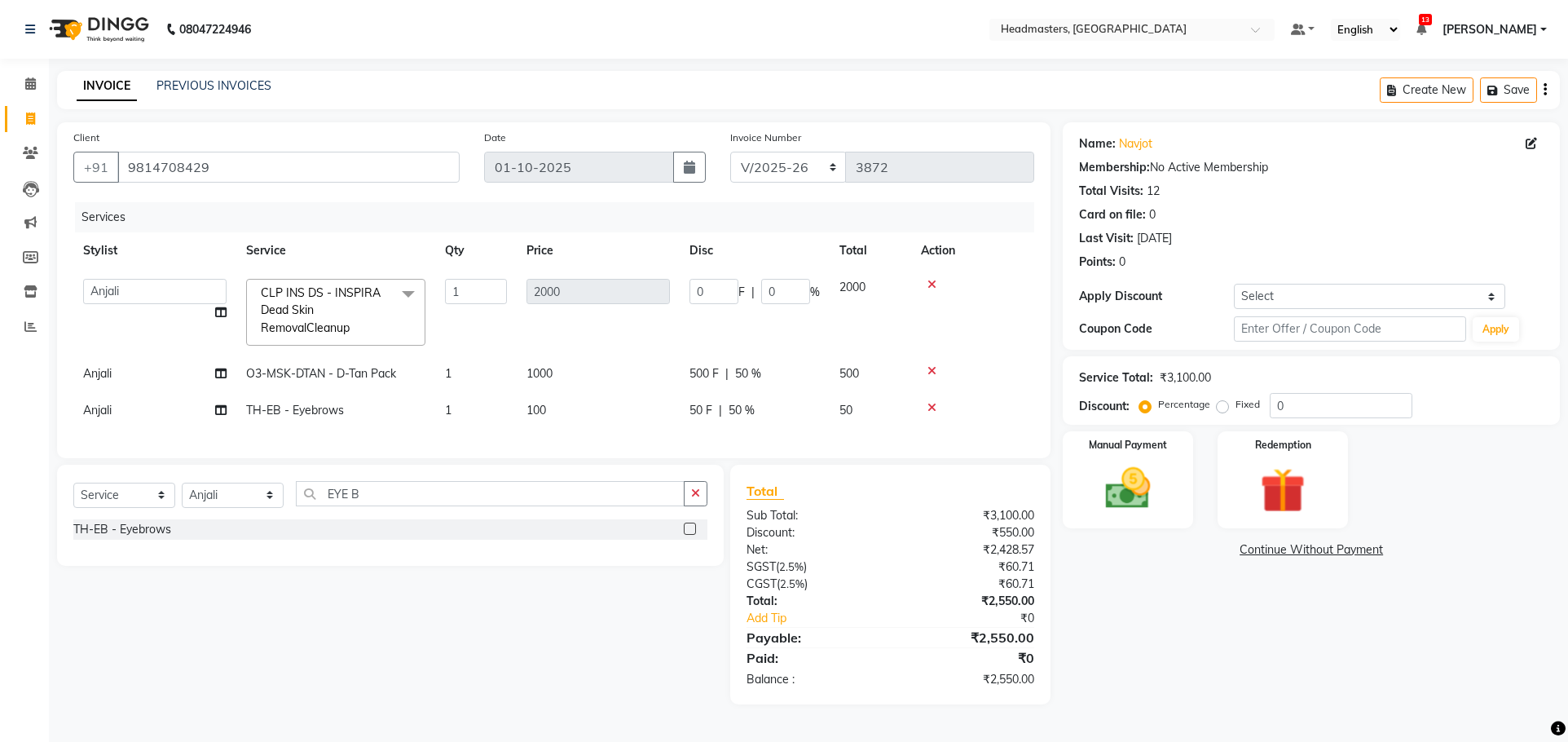
drag, startPoint x: 714, startPoint y: 262, endPoint x: 716, endPoint y: 284, distance: 22.1
click at [715, 264] on th "Disc" at bounding box center [755, 251] width 150 height 37
click at [716, 284] on input "0" at bounding box center [714, 292] width 49 height 25
type input "0800"
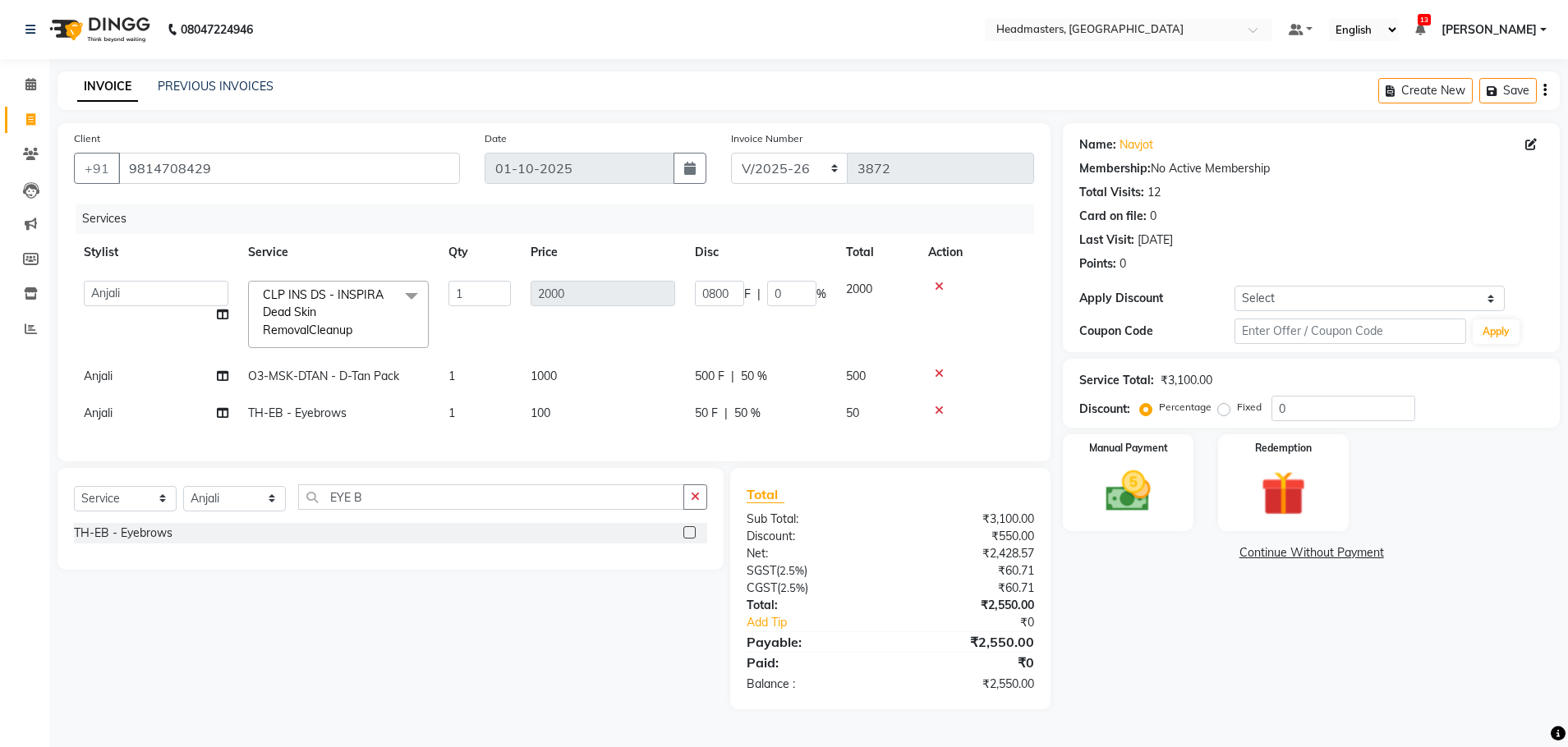
click at [605, 382] on td "1000" at bounding box center [602, 377] width 164 height 37
select select "60665"
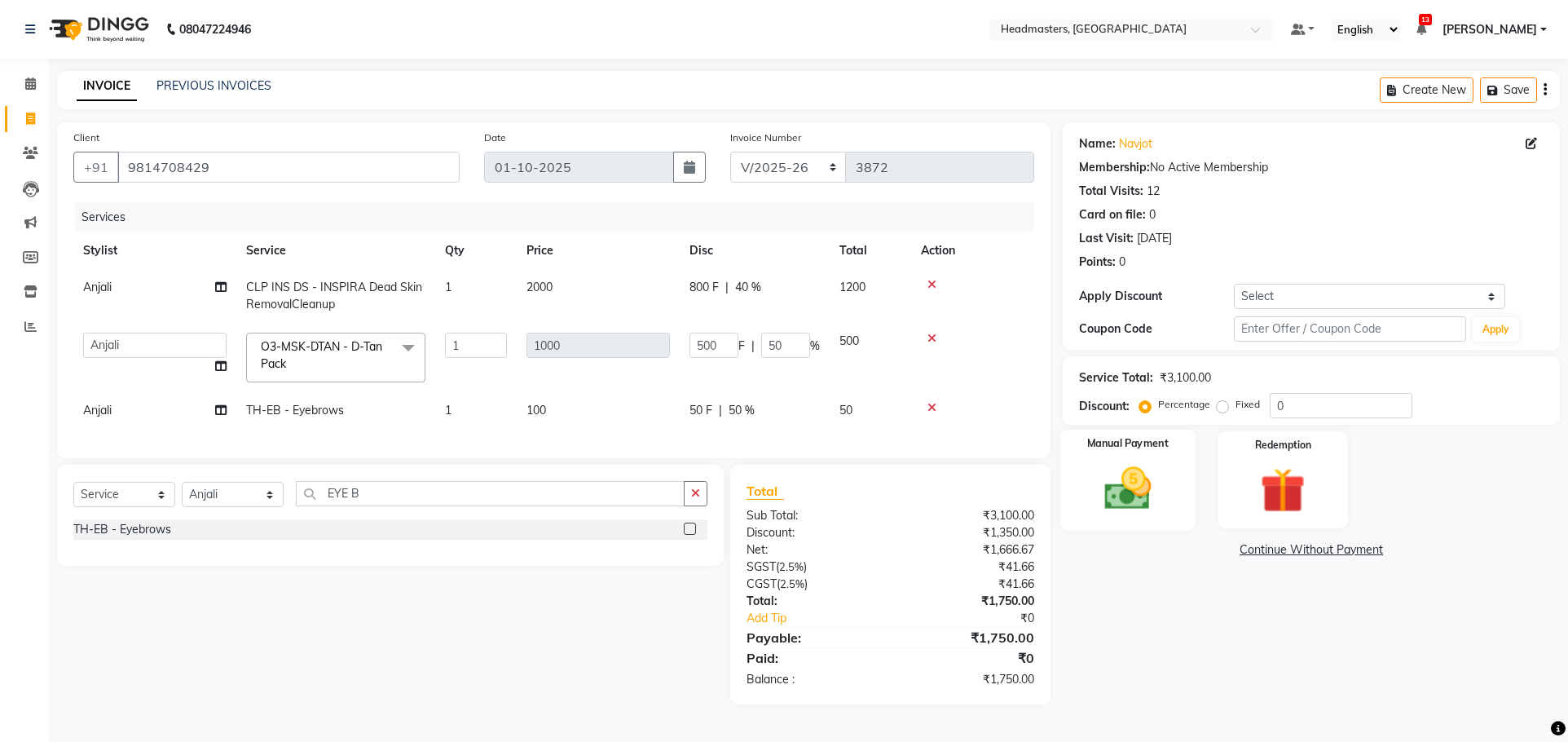
click at [1144, 475] on img at bounding box center [1128, 488] width 77 height 54
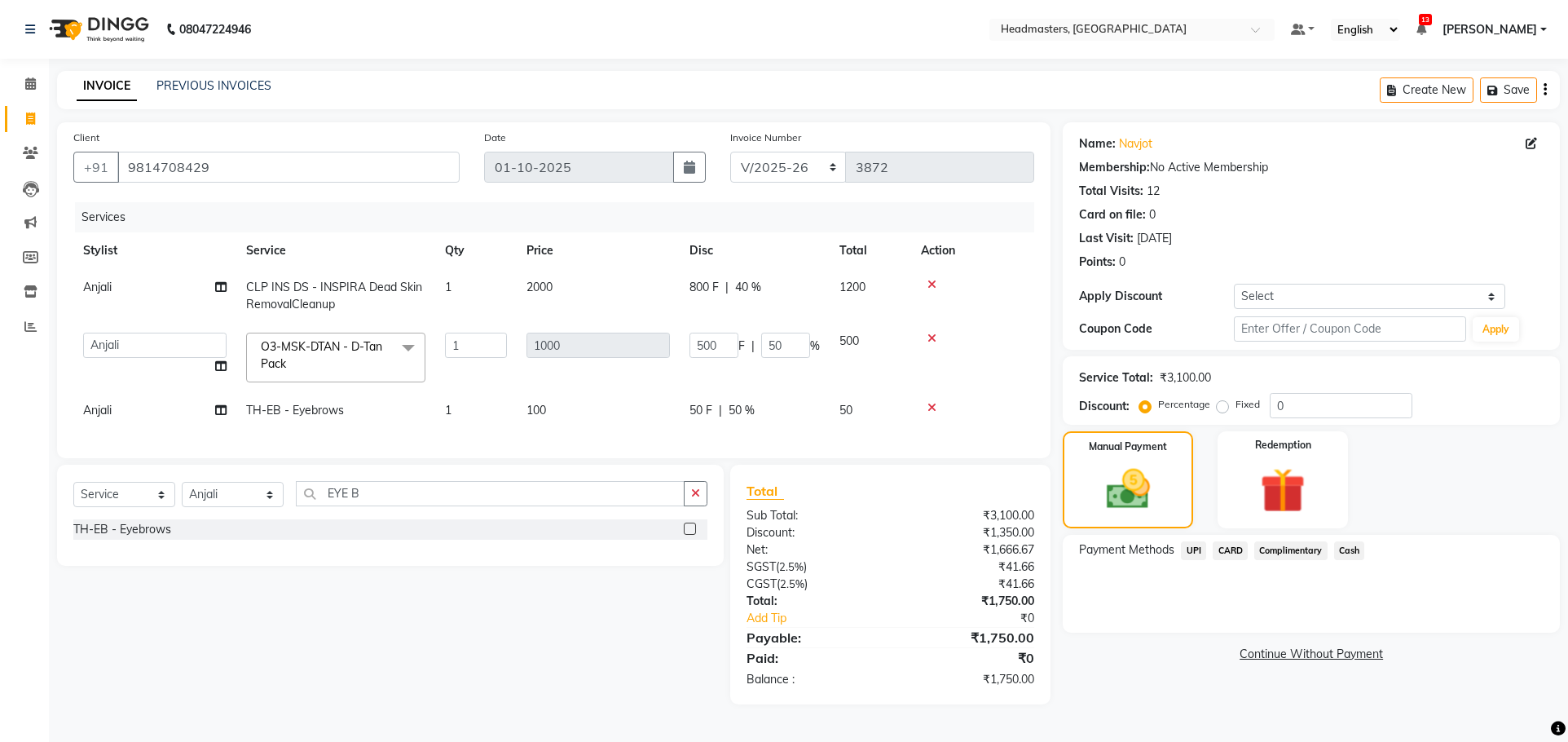
click at [1191, 555] on span "UPI" at bounding box center [1194, 550] width 25 height 19
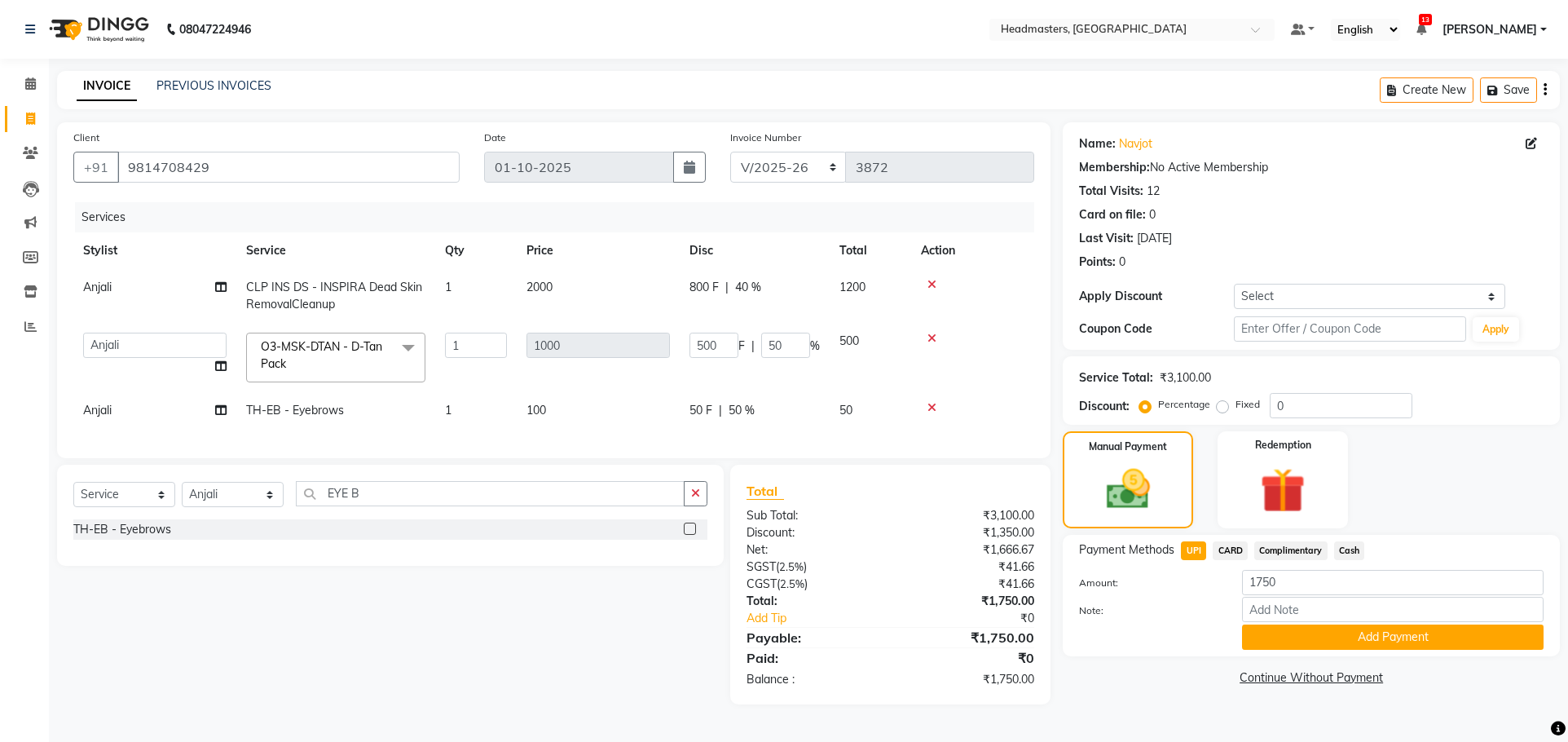
click at [1309, 639] on button "Add Payment" at bounding box center [1394, 638] width 302 height 25
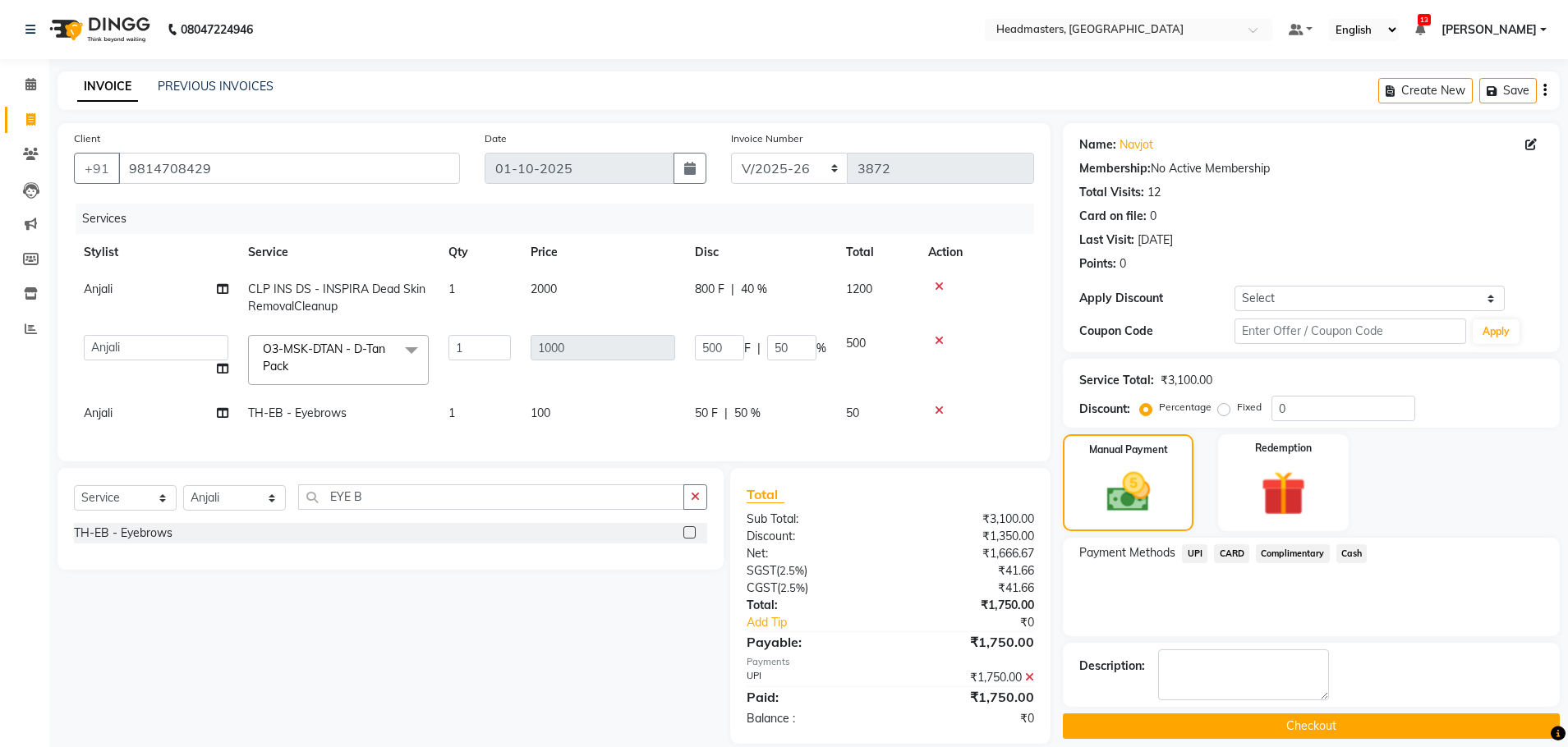
click at [1261, 721] on button "Checkout" at bounding box center [1311, 726] width 497 height 26
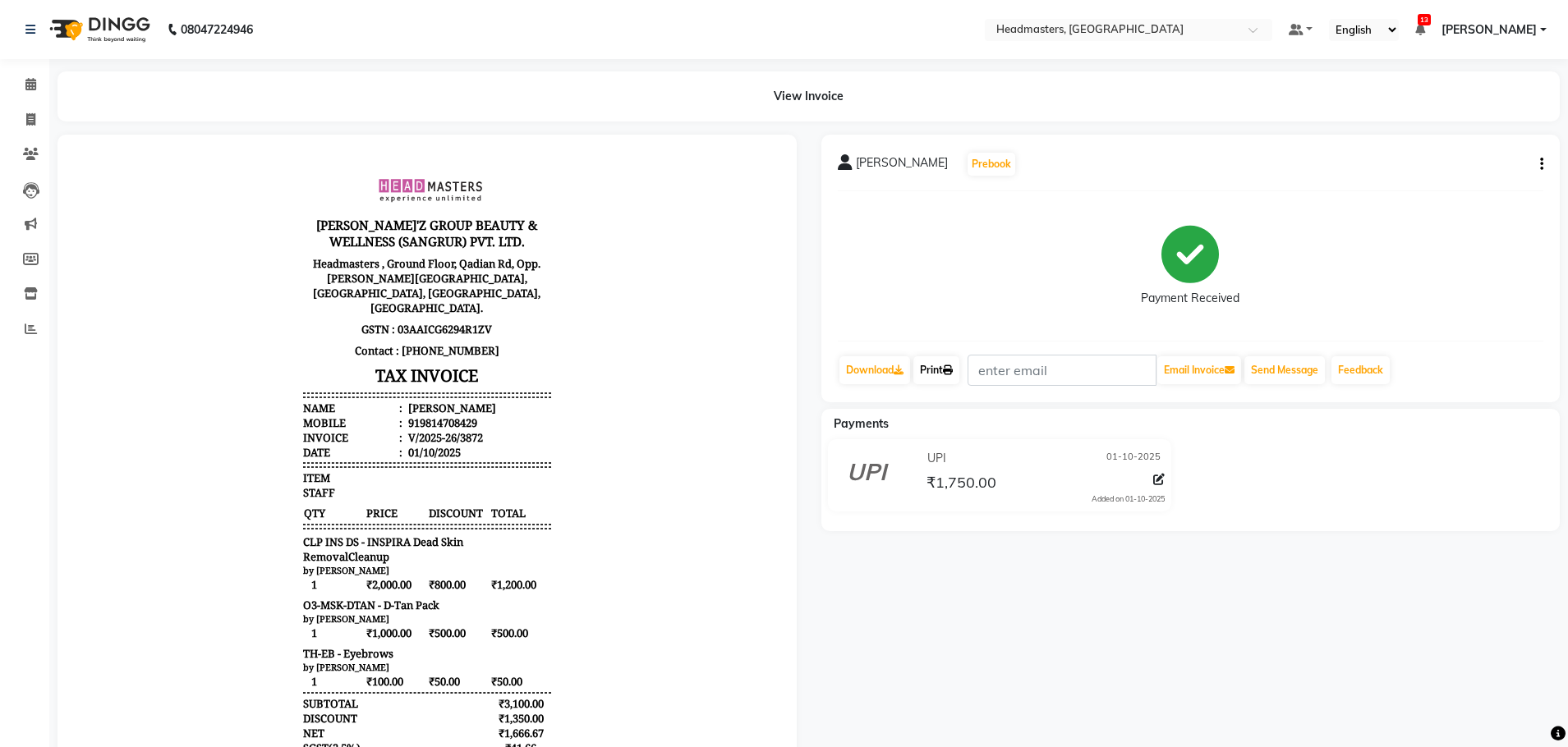
click at [958, 378] on link "Print" at bounding box center [936, 370] width 46 height 27
click at [930, 361] on link "Print" at bounding box center [936, 370] width 46 height 27
click at [39, 85] on span at bounding box center [30, 84] width 28 height 19
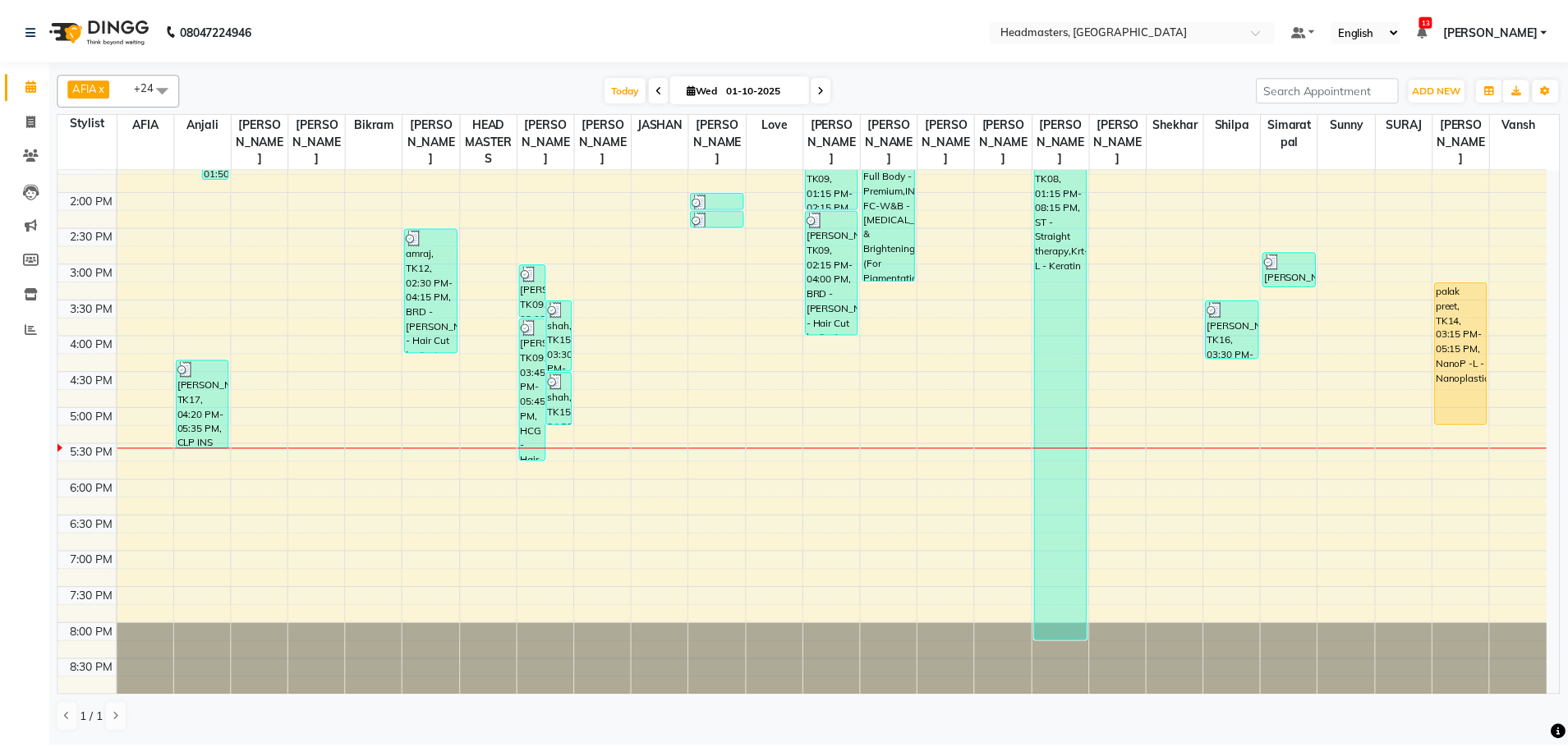
scroll to position [411, 0]
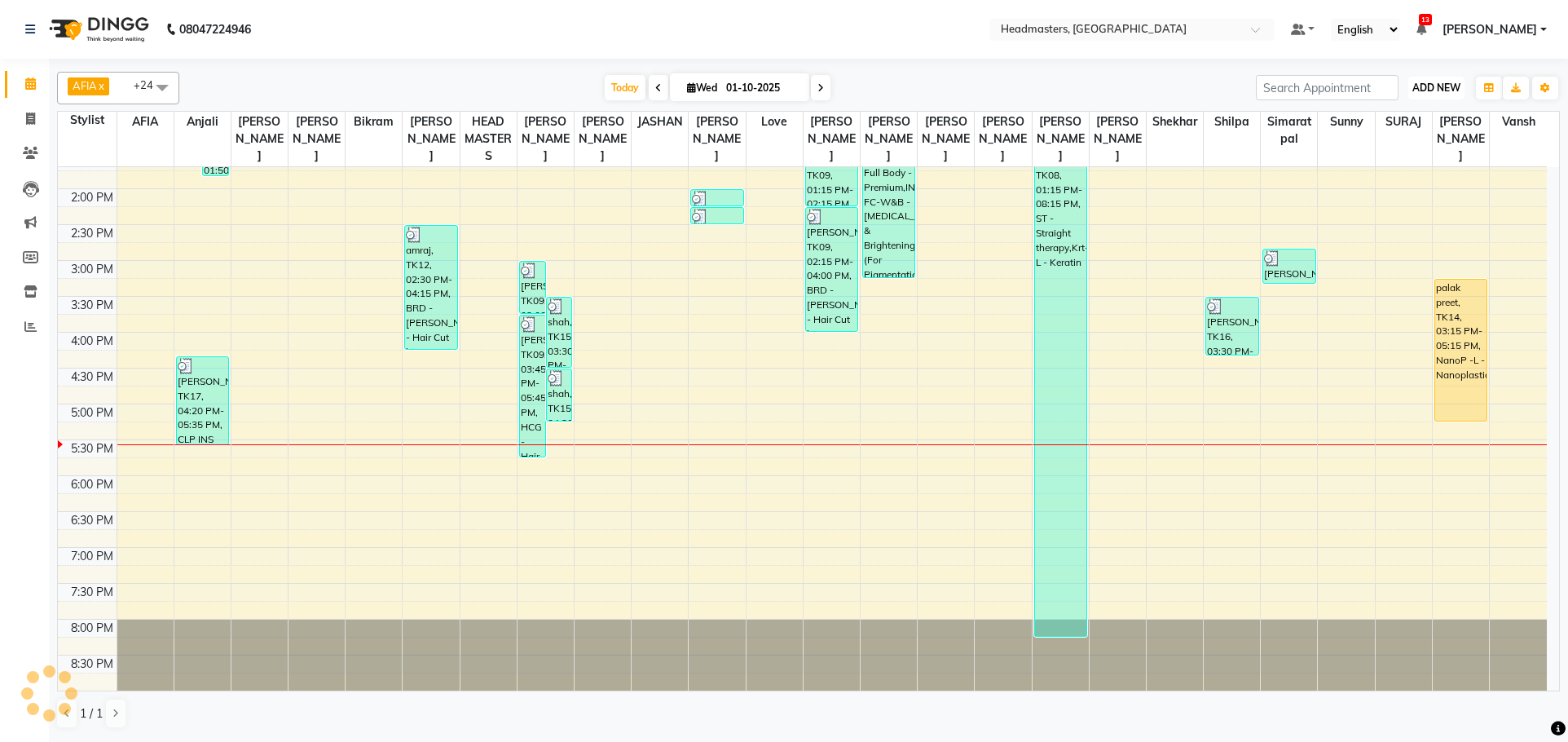
click at [1442, 83] on span "ADD NEW" at bounding box center [1436, 88] width 48 height 13
click at [1410, 114] on button "Add Appointment" at bounding box center [1399, 119] width 129 height 21
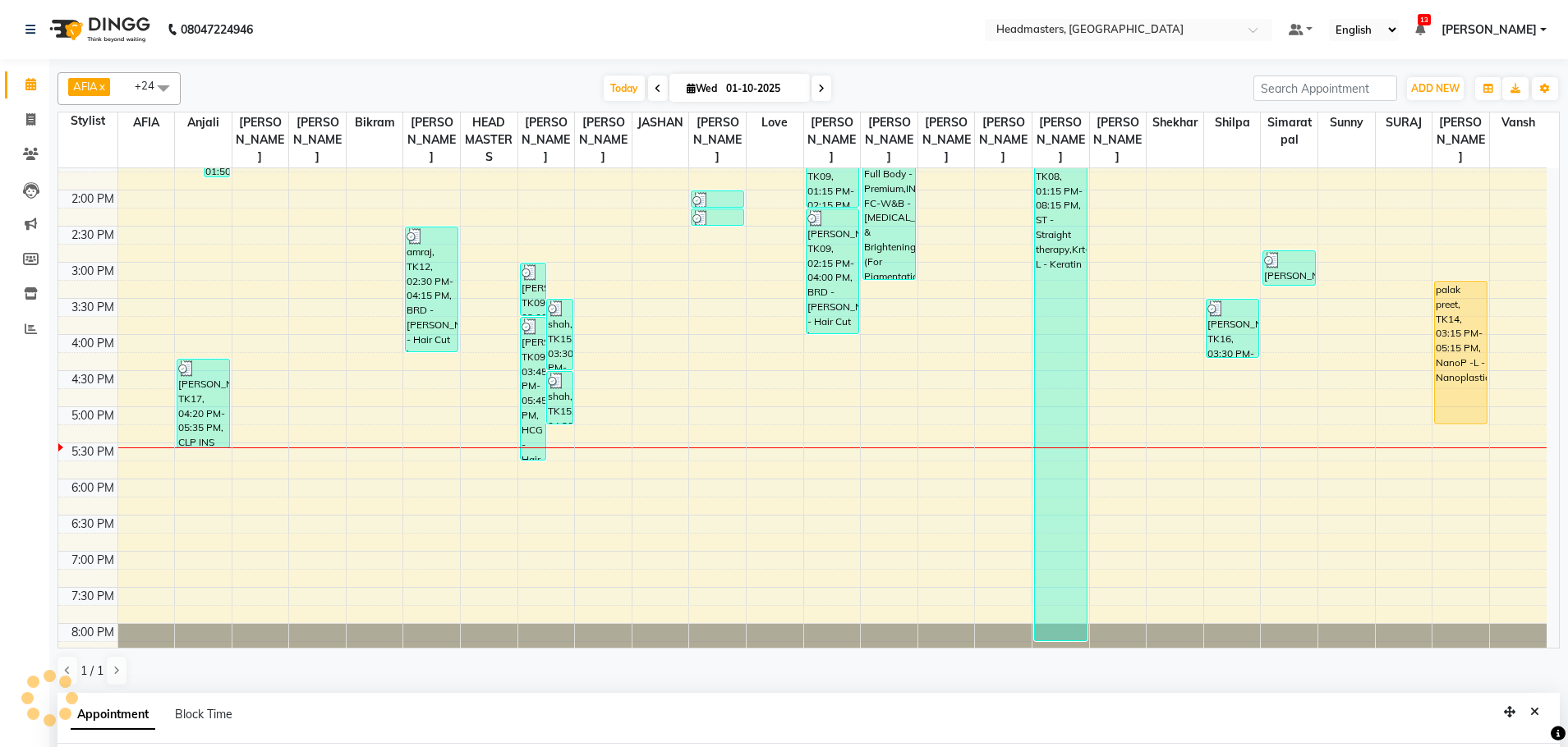
scroll to position [319, 0]
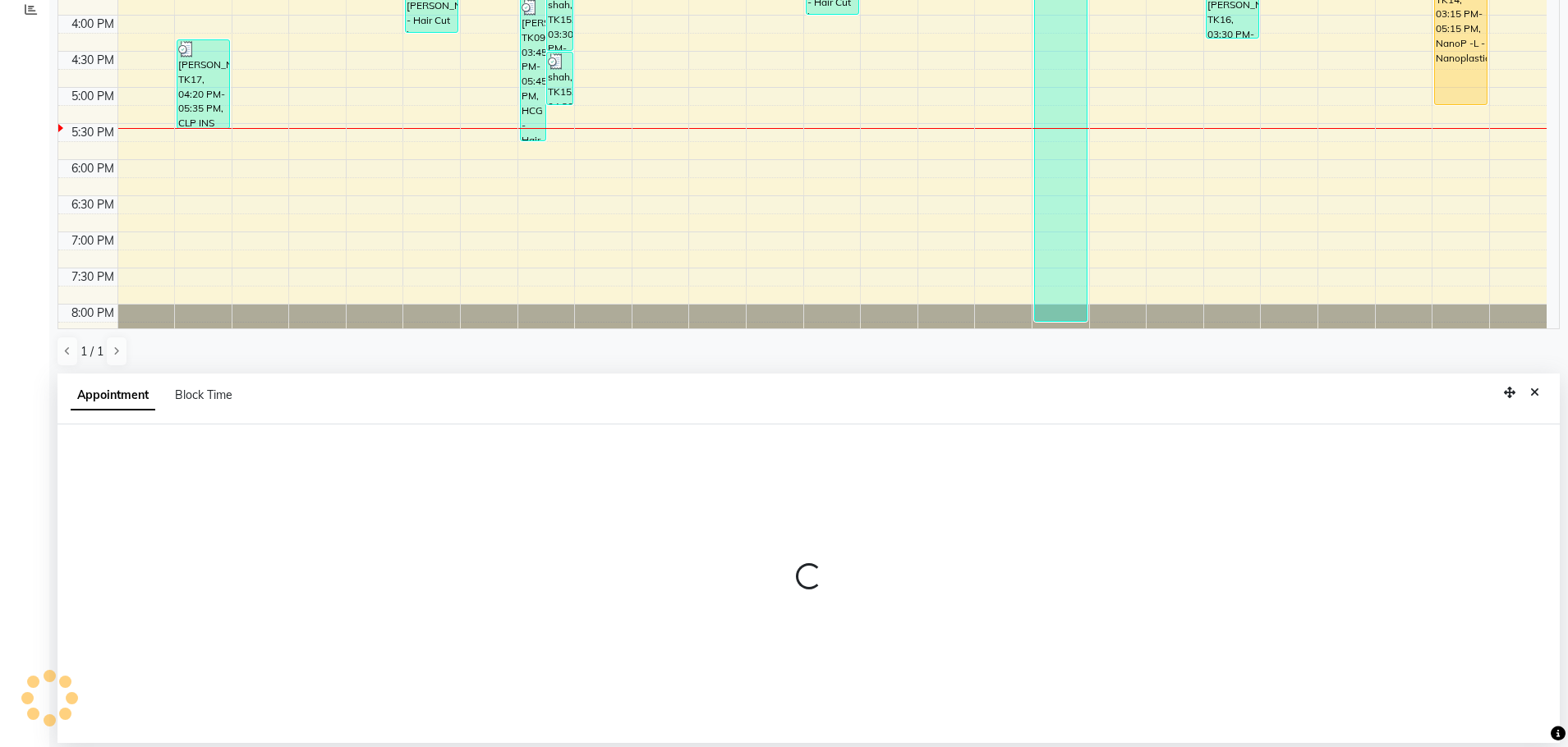
select select "540"
select select "tentative"
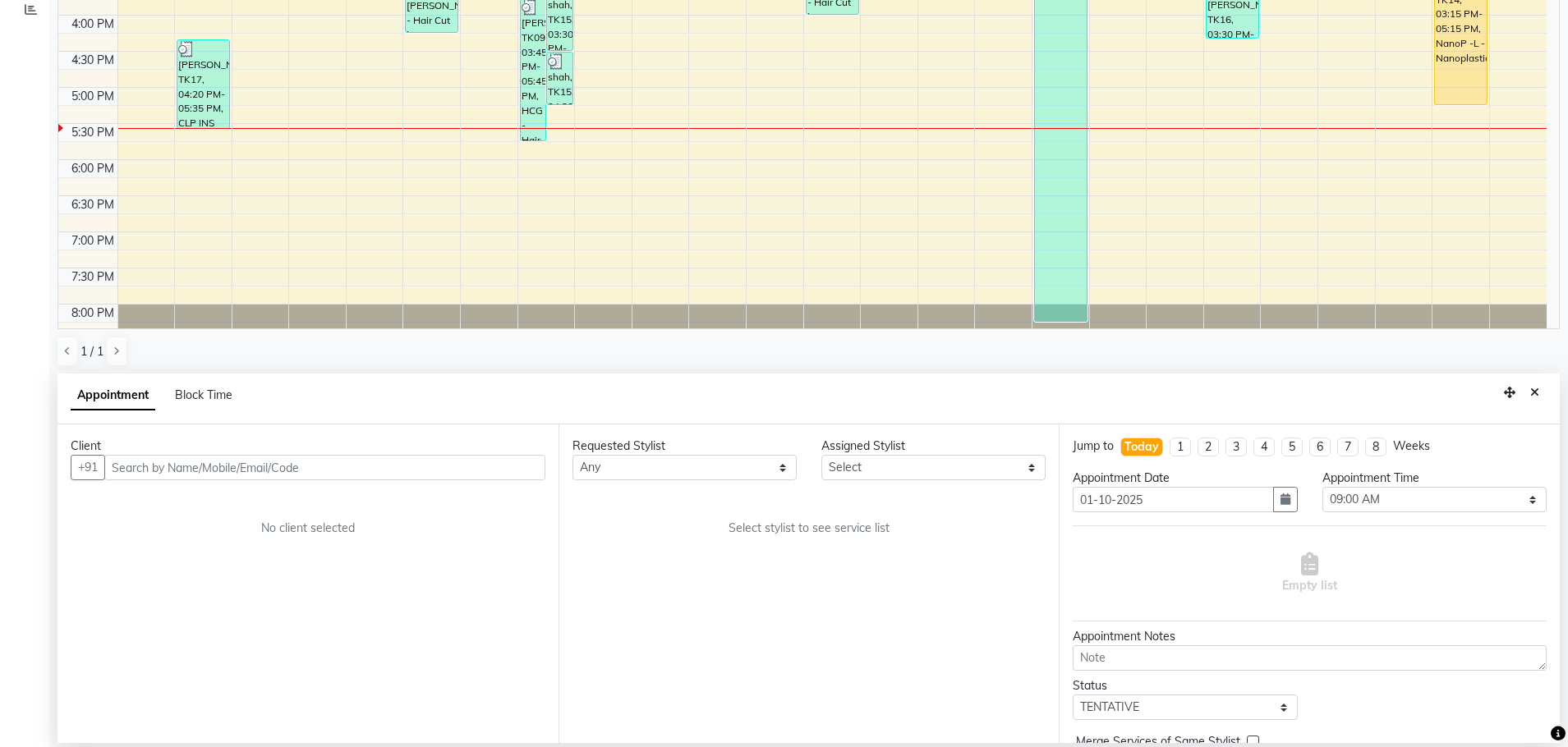
click at [450, 406] on div "Appointment Block Time" at bounding box center [809, 400] width 1502 height 51
click at [301, 473] on input "text" at bounding box center [324, 467] width 441 height 26
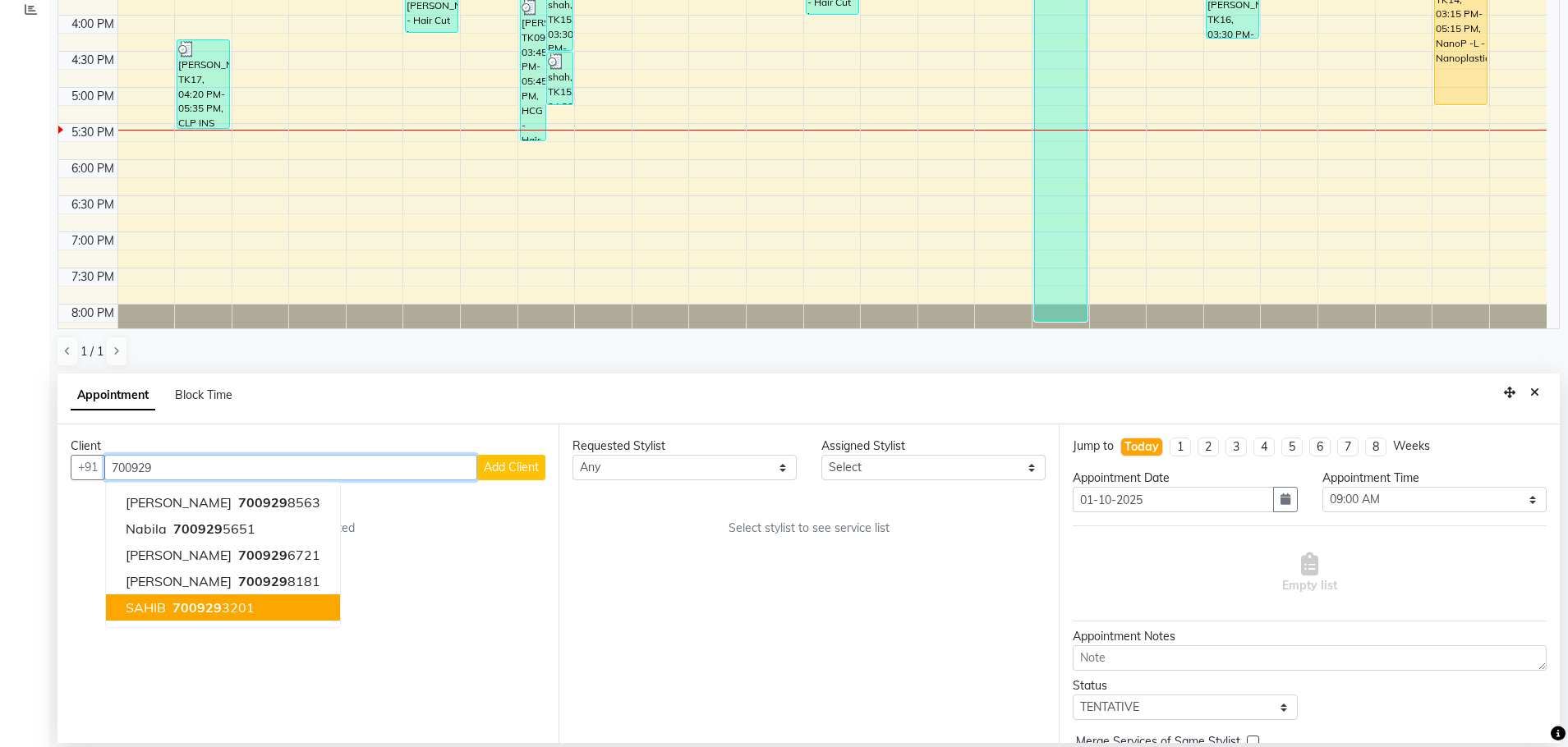
click at [202, 622] on ngb-typeahead-window "[PERSON_NAME] 700929 8563 nabila 700929 5651 [PERSON_NAME] 700929 6721 [PERSON_…" at bounding box center [223, 555] width 236 height 146
click at [196, 600] on span "700929" at bounding box center [197, 608] width 49 height 17
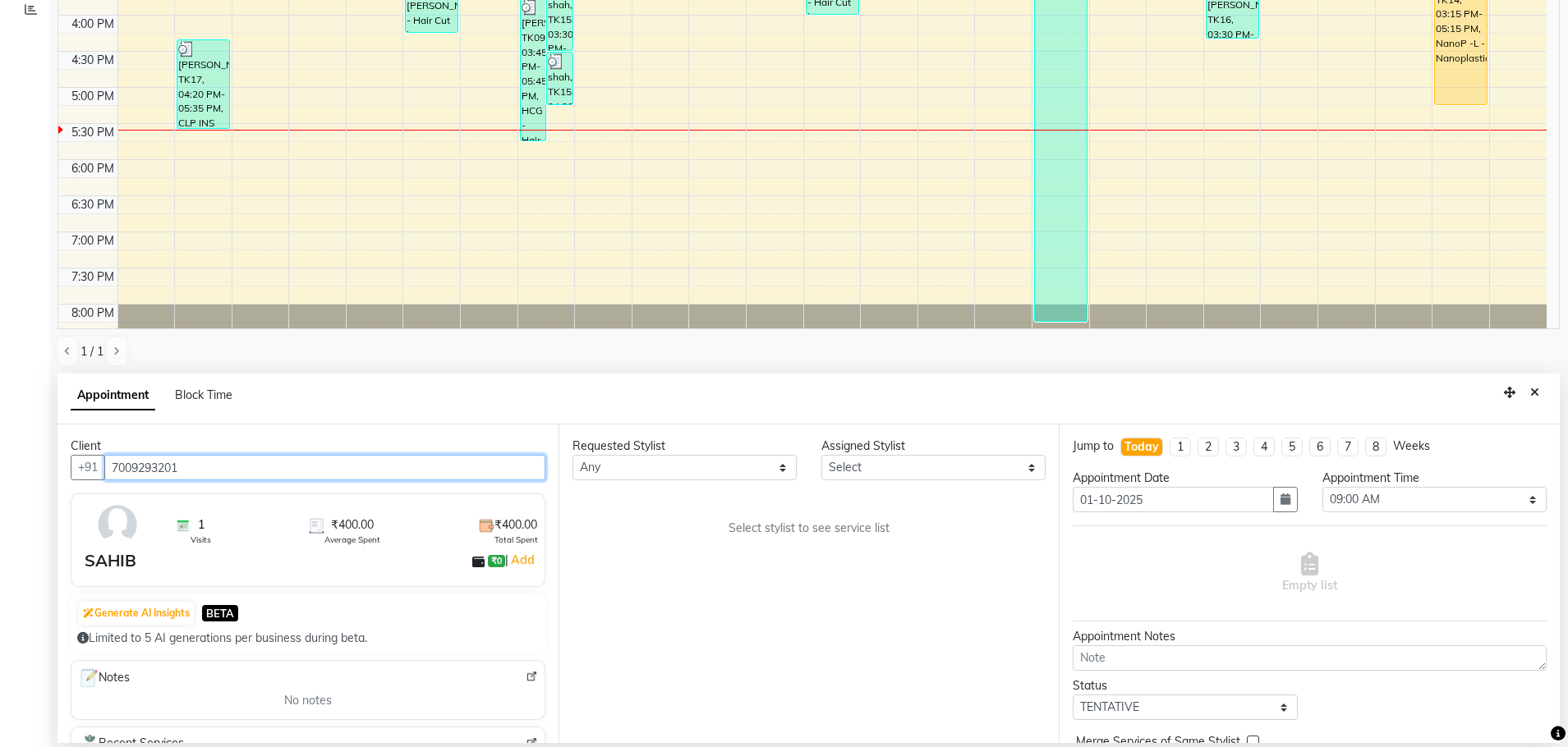
type input "7009293201"
click at [660, 464] on select "Any AFIA Anjali [PERSON_NAME] [PERSON_NAME] [PERSON_NAME] HEAD [PERSON_NAME] [P…" at bounding box center [684, 467] width 224 height 26
select select "60664"
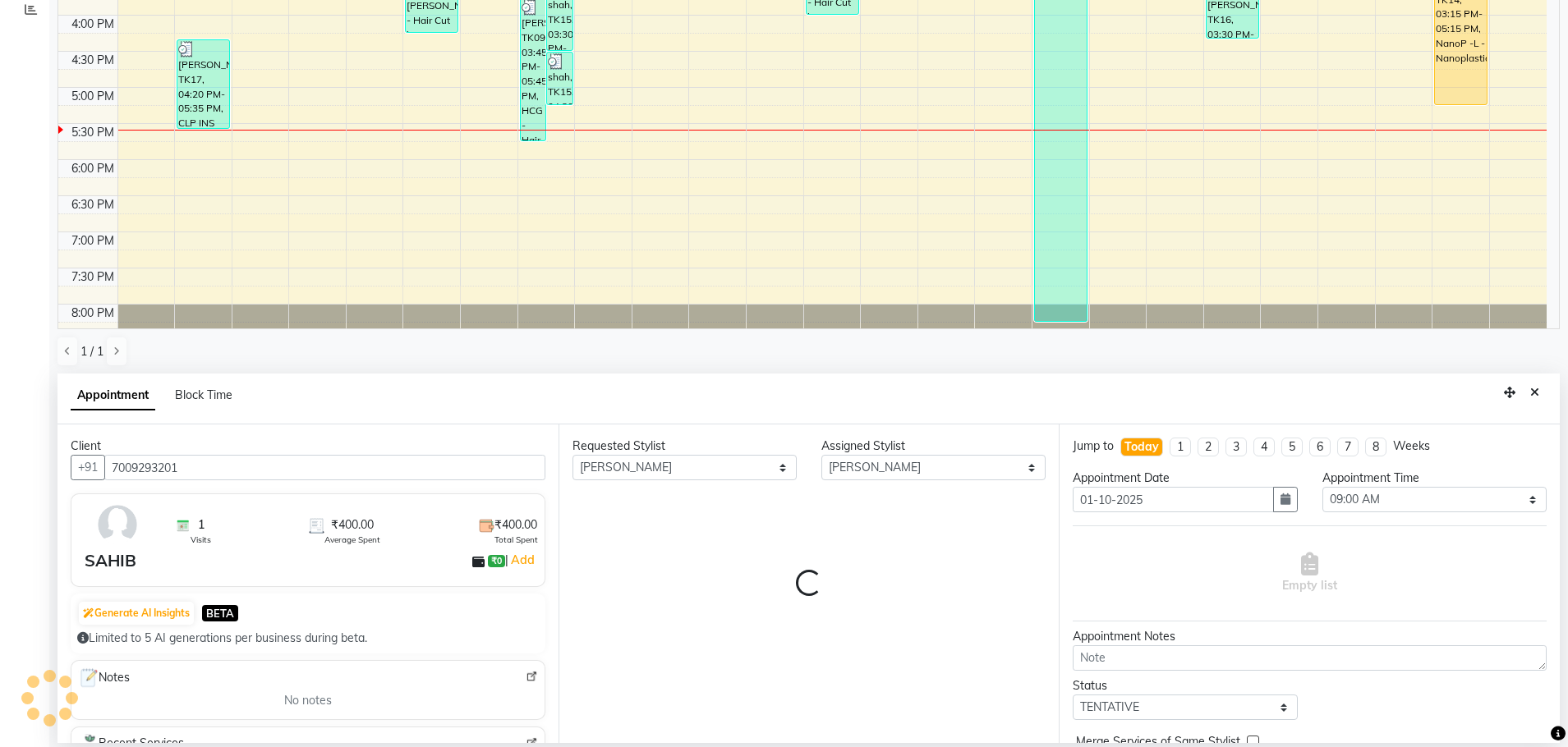
drag, startPoint x: 664, startPoint y: 499, endPoint x: 759, endPoint y: 531, distance: 100.2
click at [666, 505] on div "Requested Stylist Any AFIA Anjali [PERSON_NAME] [PERSON_NAME] [PERSON_NAME] HEA…" at bounding box center [809, 583] width 501 height 319
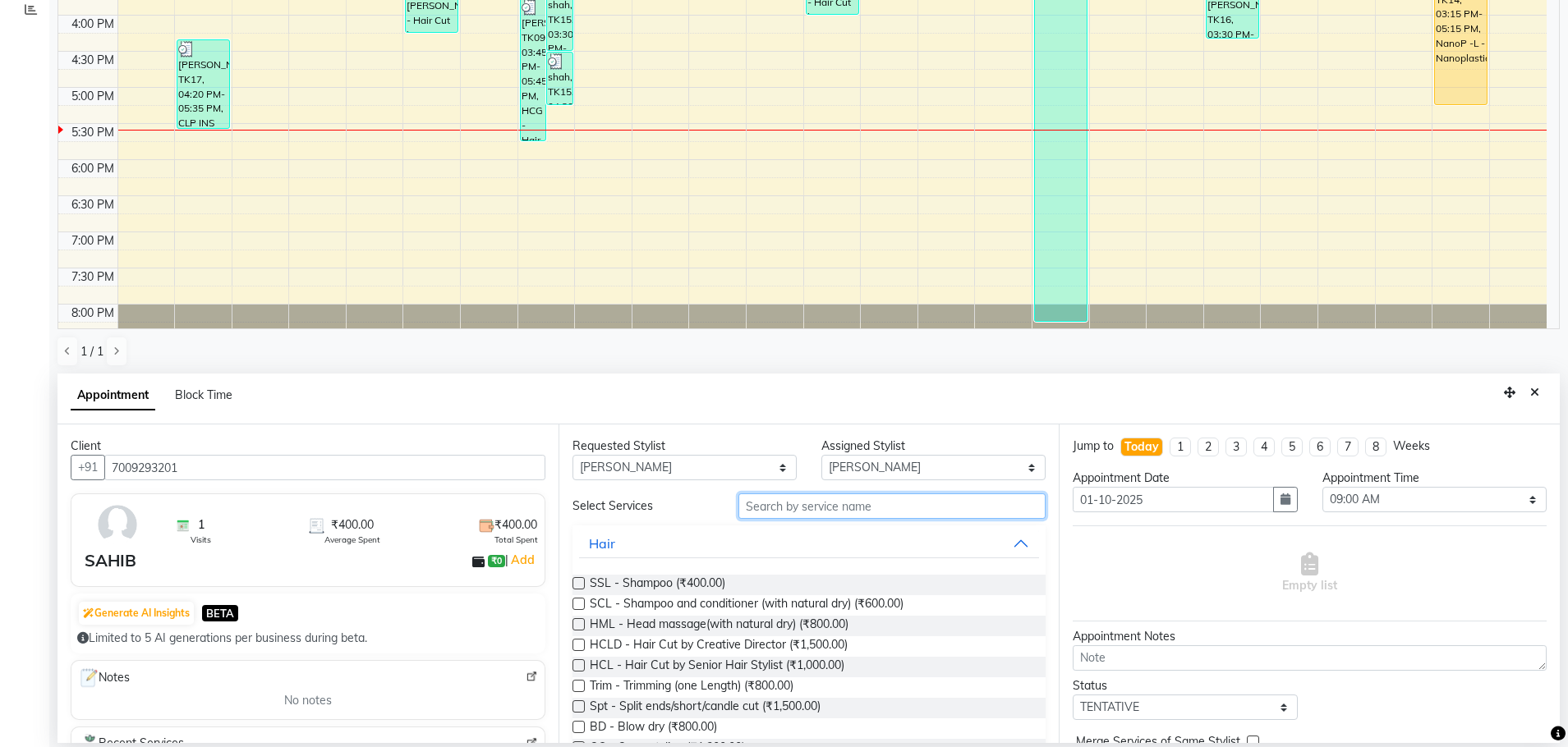
click at [793, 513] on input "text" at bounding box center [892, 507] width 307 height 26
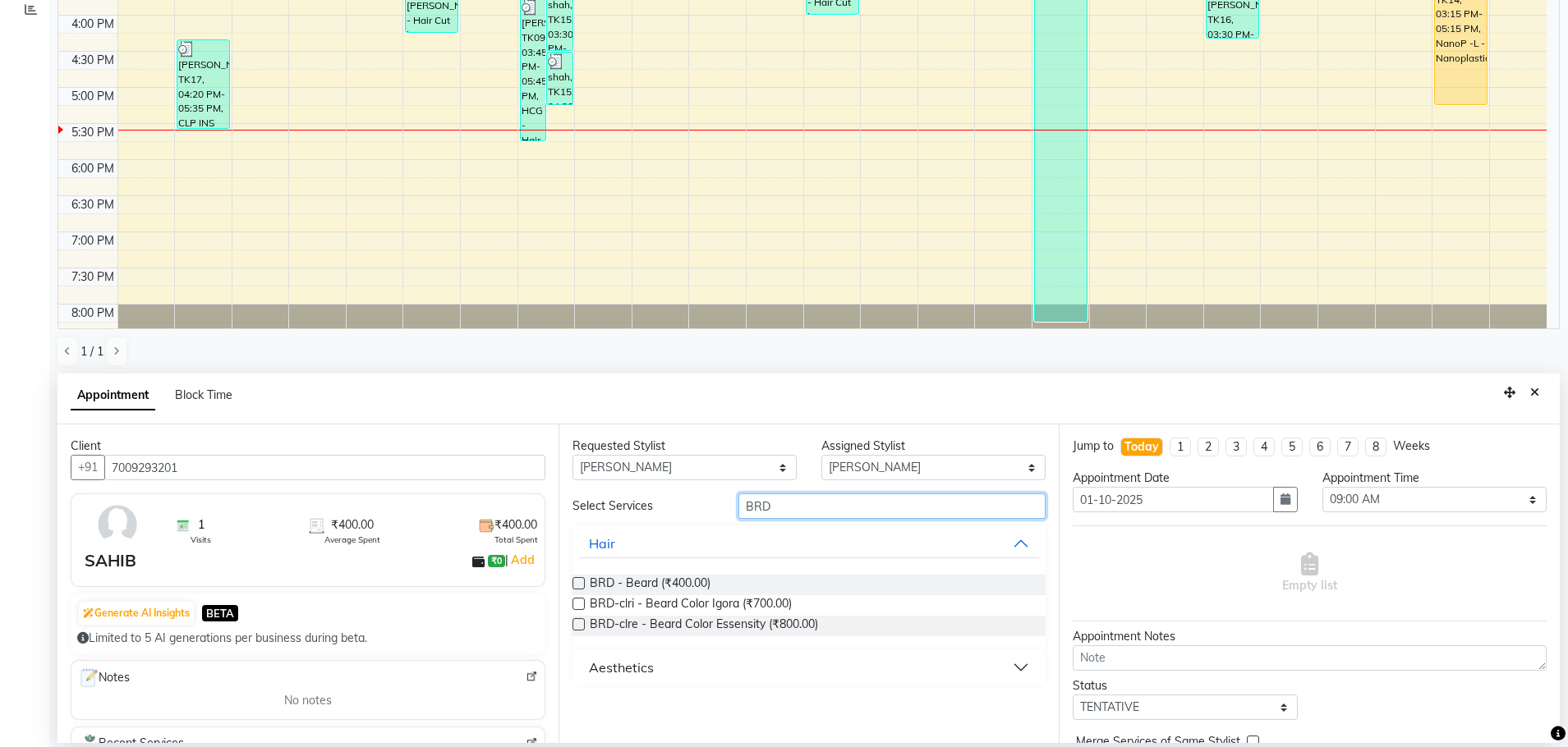
type input "BRD"
click at [680, 576] on span "BRD - Beard (₹400.00)" at bounding box center [650, 585] width 121 height 21
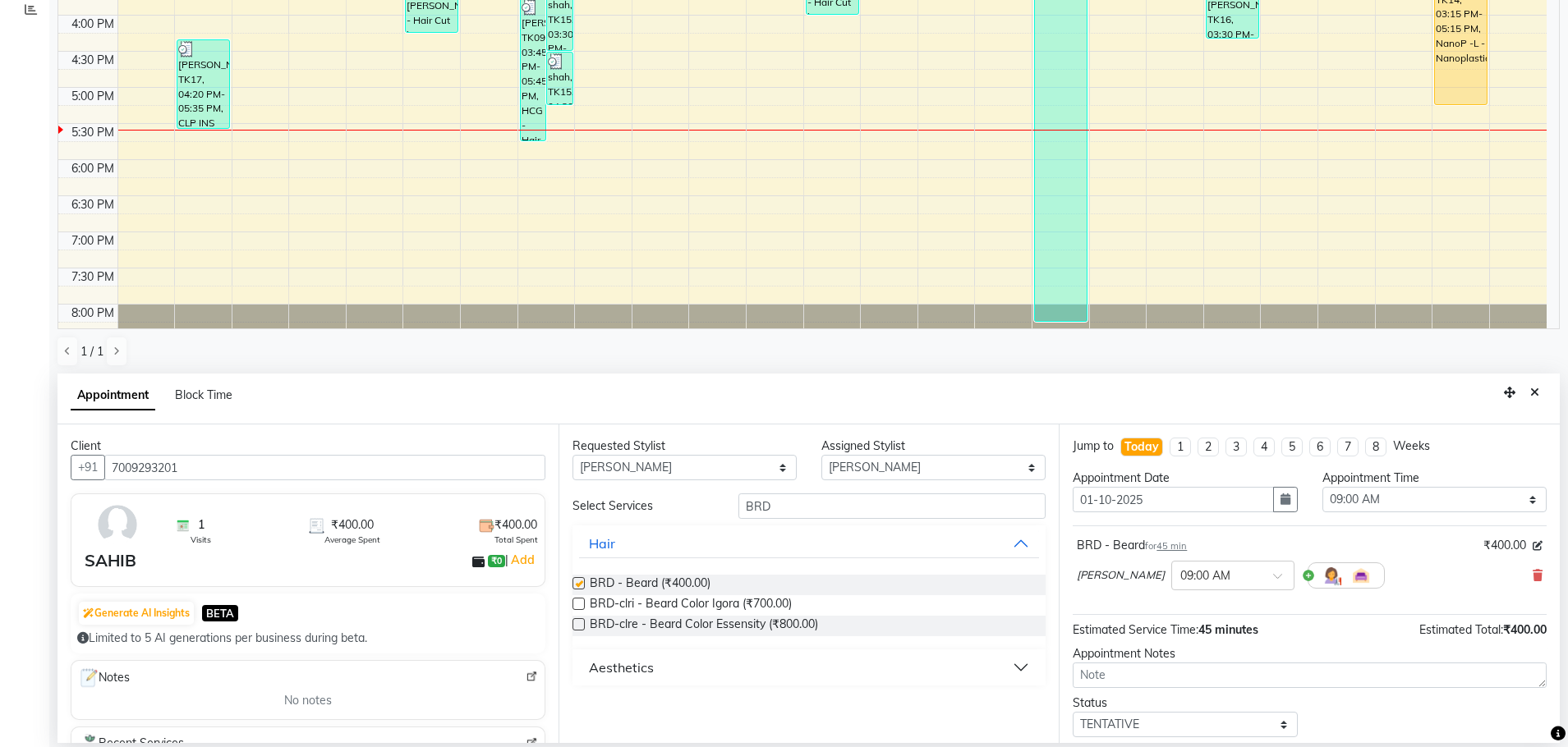
checkbox input "false"
drag, startPoint x: 1434, startPoint y: 507, endPoint x: 1425, endPoint y: 488, distance: 21.0
click at [1433, 507] on select "Select 09:00 AM 09:15 AM 09:30 AM 09:45 AM 10:00 AM 10:15 AM 10:30 AM 10:45 AM …" at bounding box center [1434, 500] width 224 height 26
select select "1050"
click at [1323, 487] on select "Select 09:00 AM 09:15 AM 09:30 AM 09:45 AM 10:00 AM 10:15 AM 10:30 AM 10:45 AM …" at bounding box center [1434, 500] width 224 height 26
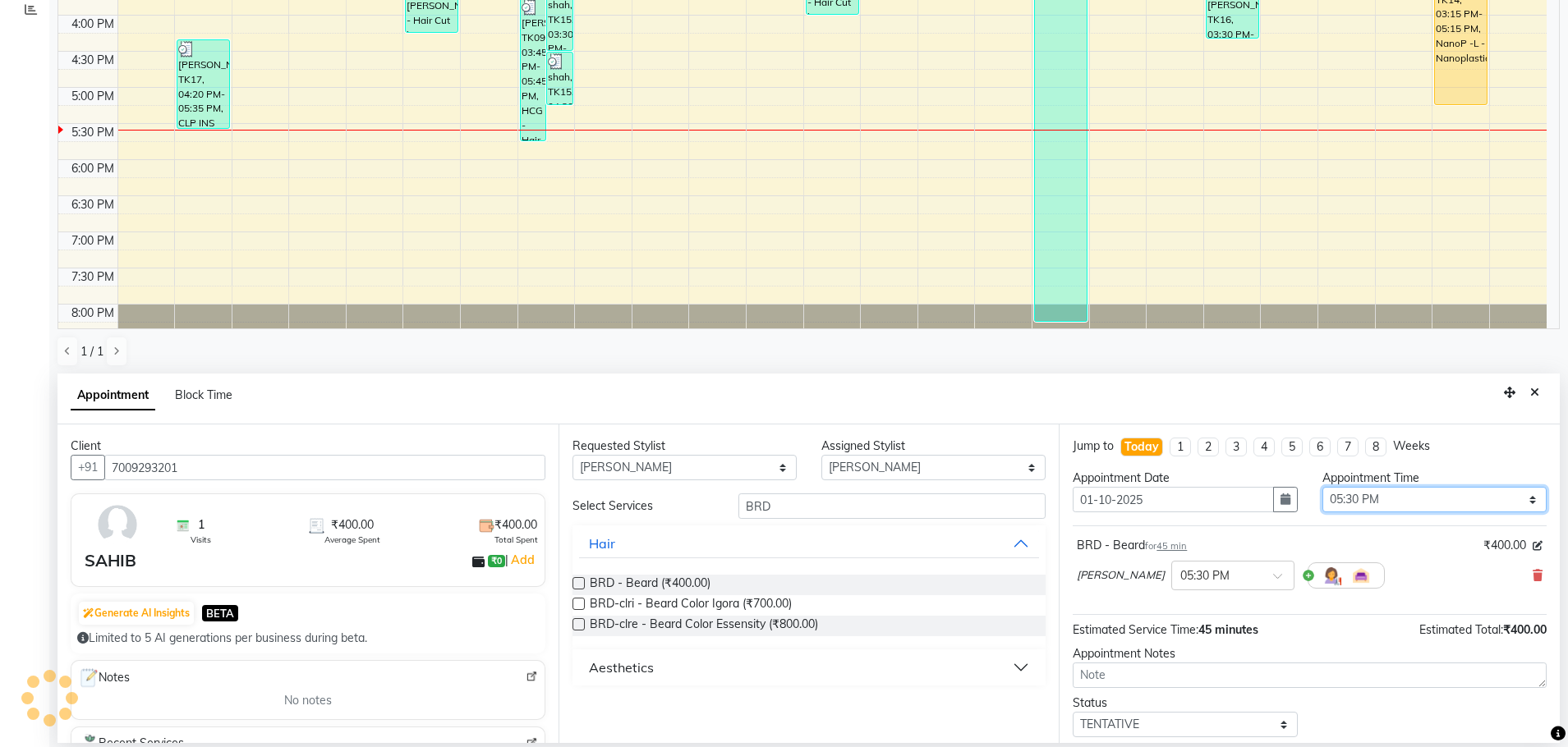
scroll to position [71, 0]
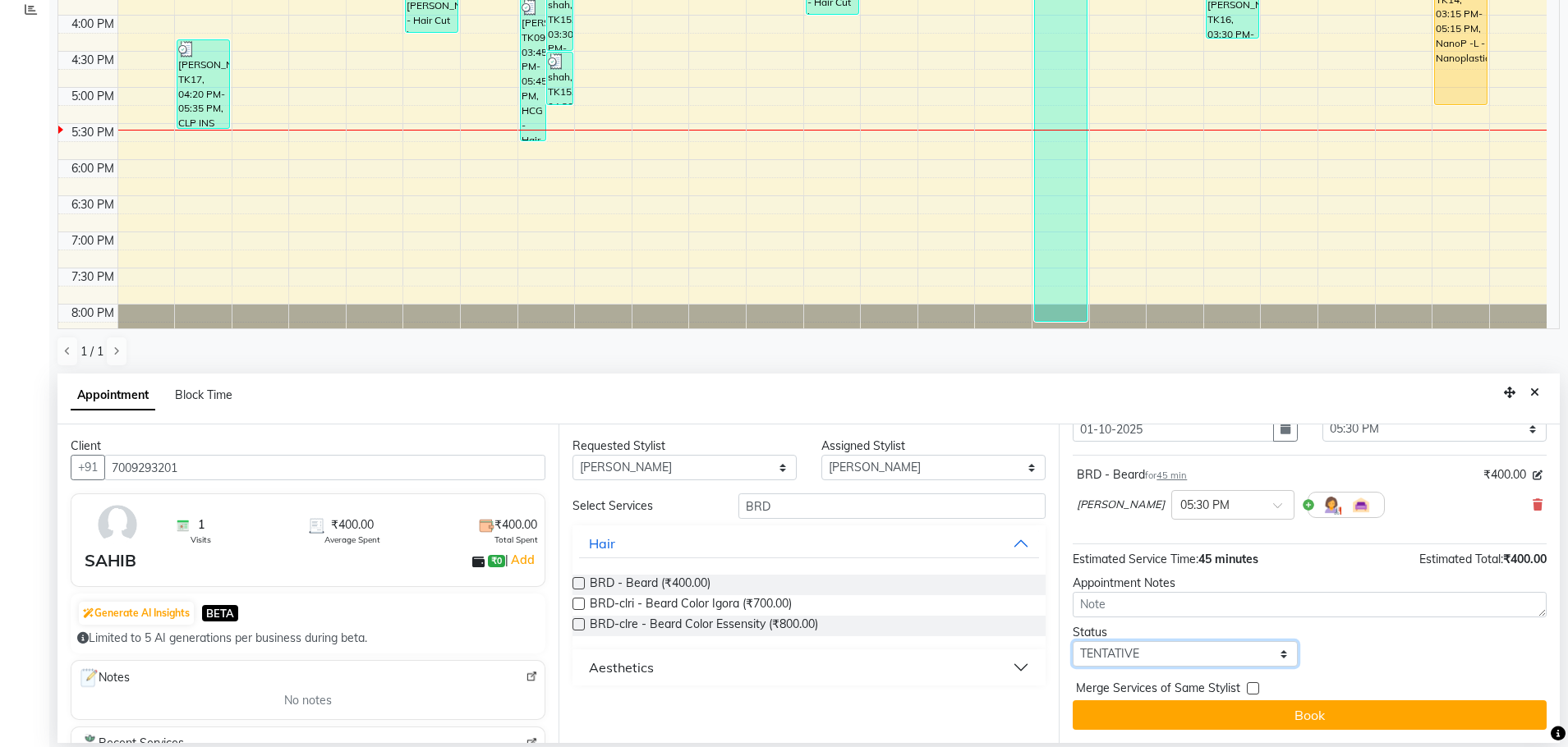
drag, startPoint x: 1126, startPoint y: 662, endPoint x: 1126, endPoint y: 642, distance: 20.0
click at [1125, 661] on select "Select TENTATIVE CONFIRM CHECK-IN UPCOMING" at bounding box center [1184, 654] width 224 height 26
select select "confirm booking"
click at [1072, 641] on select "Select TENTATIVE CONFIRM CHECK-IN UPCOMING" at bounding box center [1184, 654] width 224 height 26
click at [1195, 708] on button "Book" at bounding box center [1309, 716] width 474 height 29
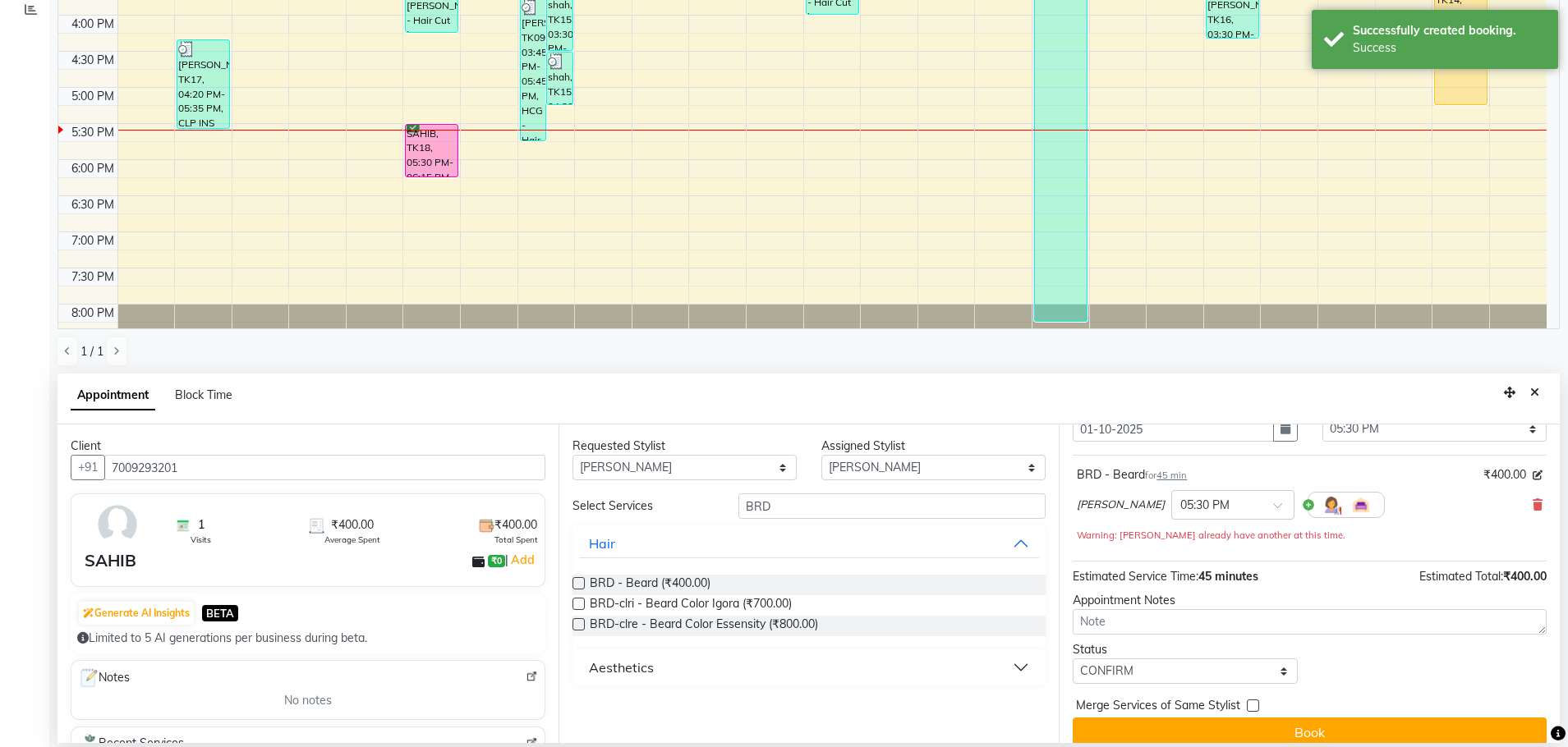
scroll to position [0, 0]
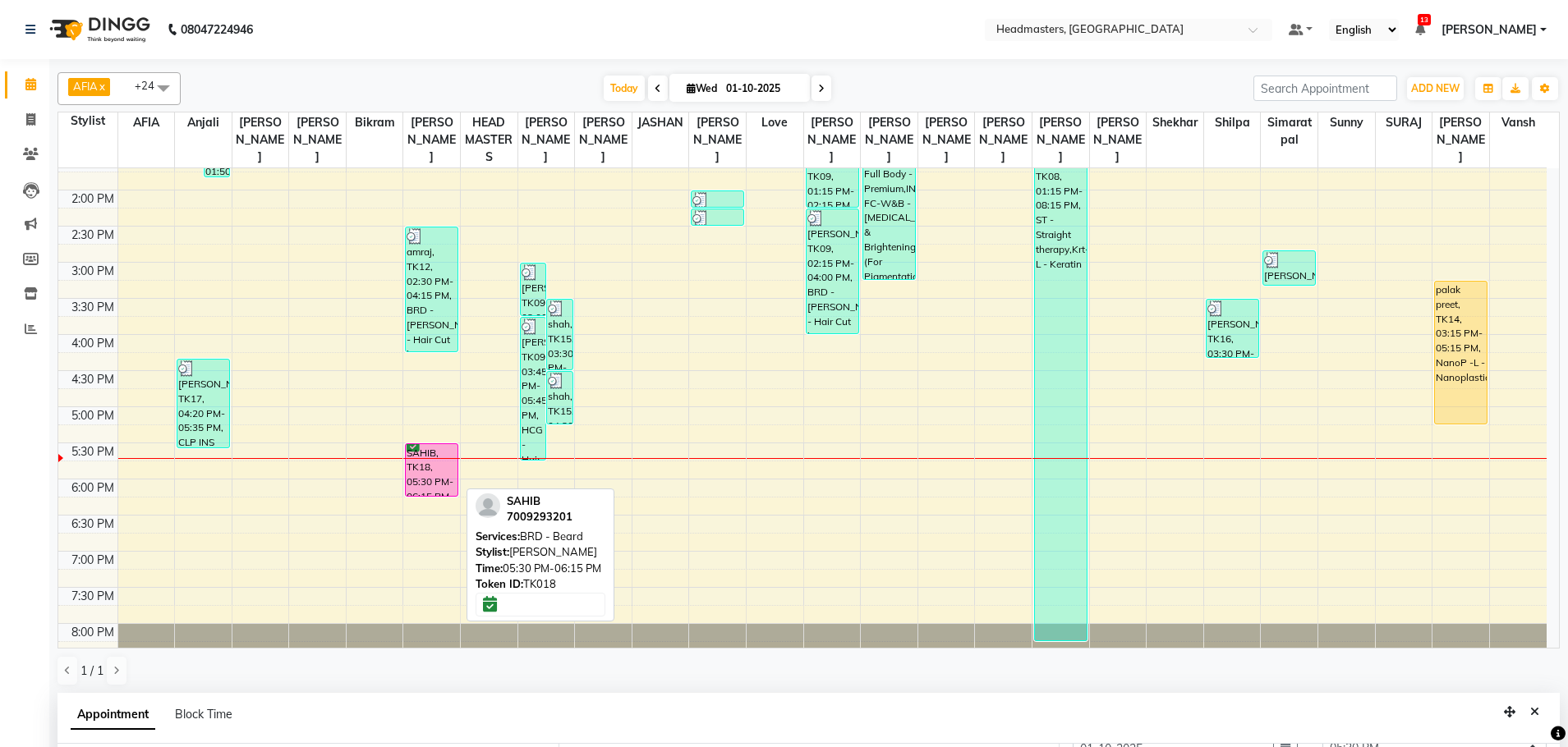
click at [420, 480] on div "SAHIB, TK18, 05:30 PM-06:15 PM, BRD - [PERSON_NAME]" at bounding box center [431, 470] width 52 height 52
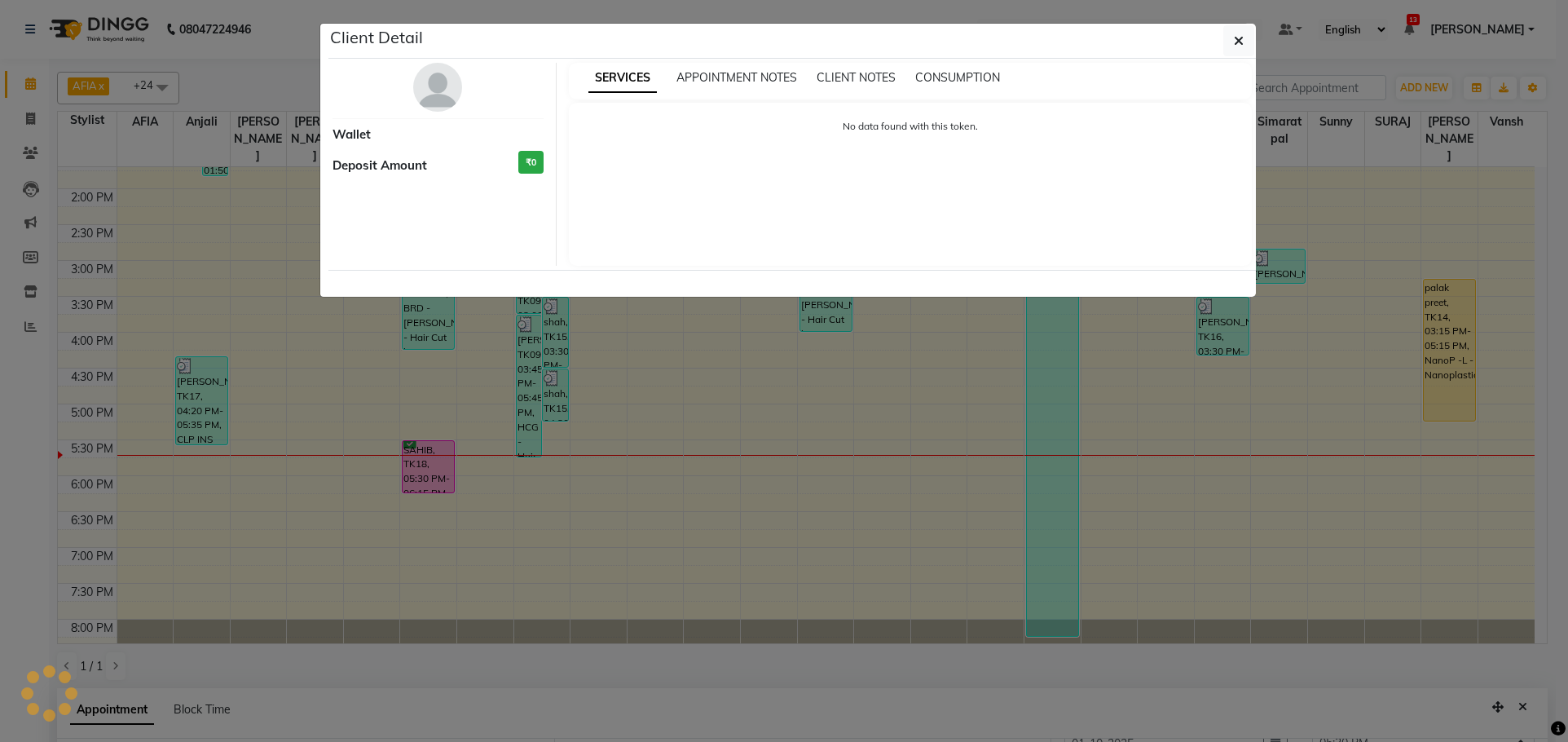
select select "6"
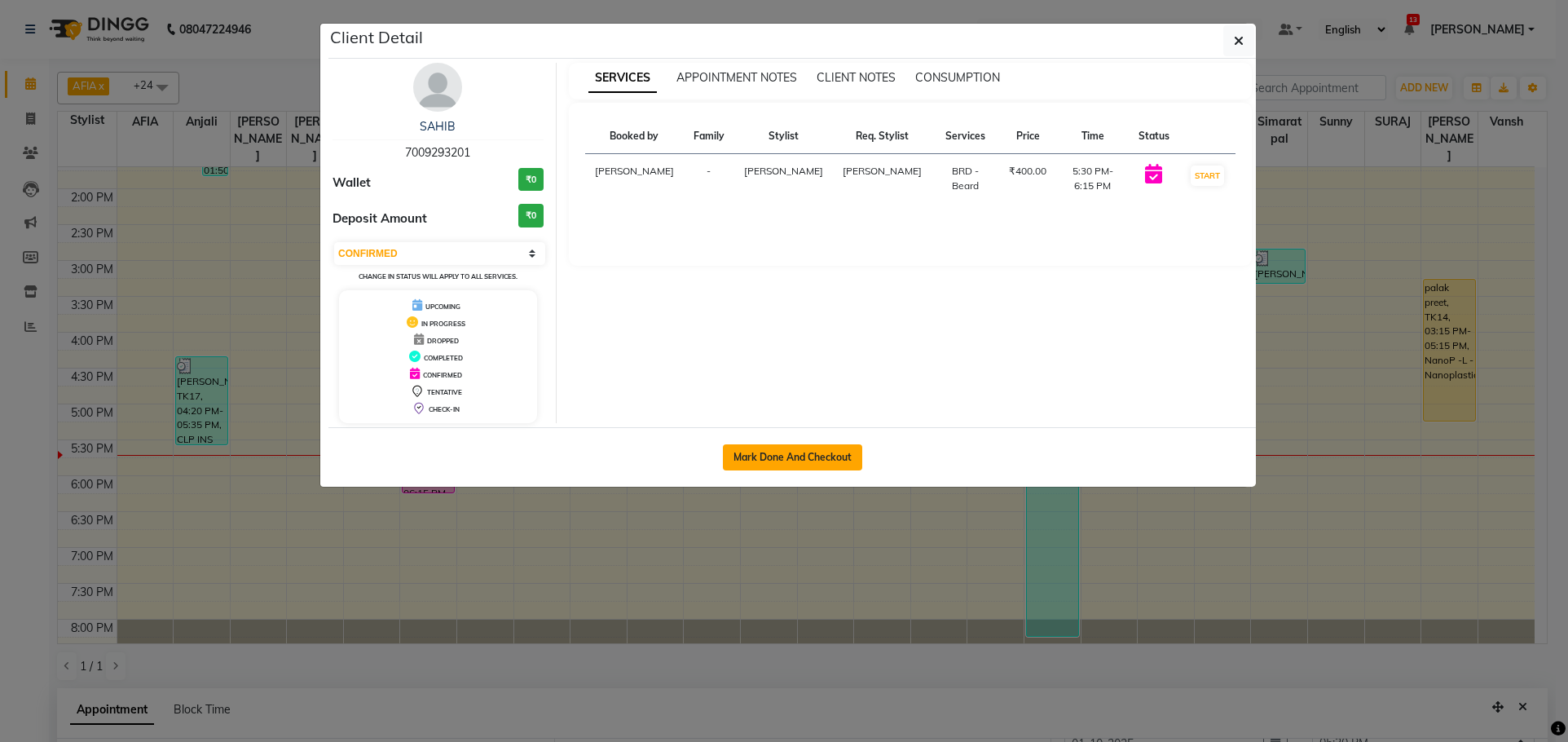
click at [753, 445] on button "Mark Done And Checkout" at bounding box center [792, 457] width 139 height 26
select select "service"
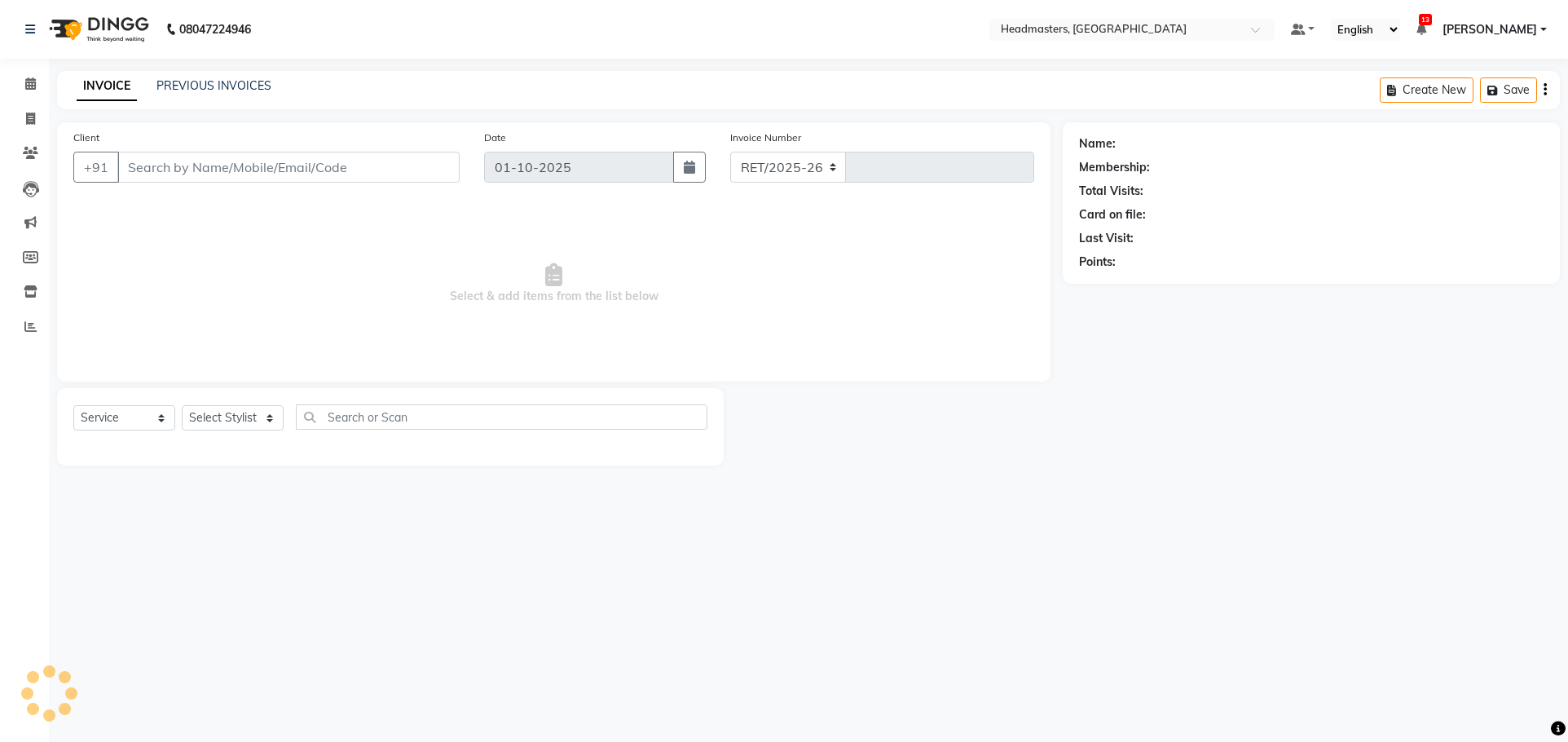
select select "7136"
type input "3873"
type input "7009293201"
select select "60664"
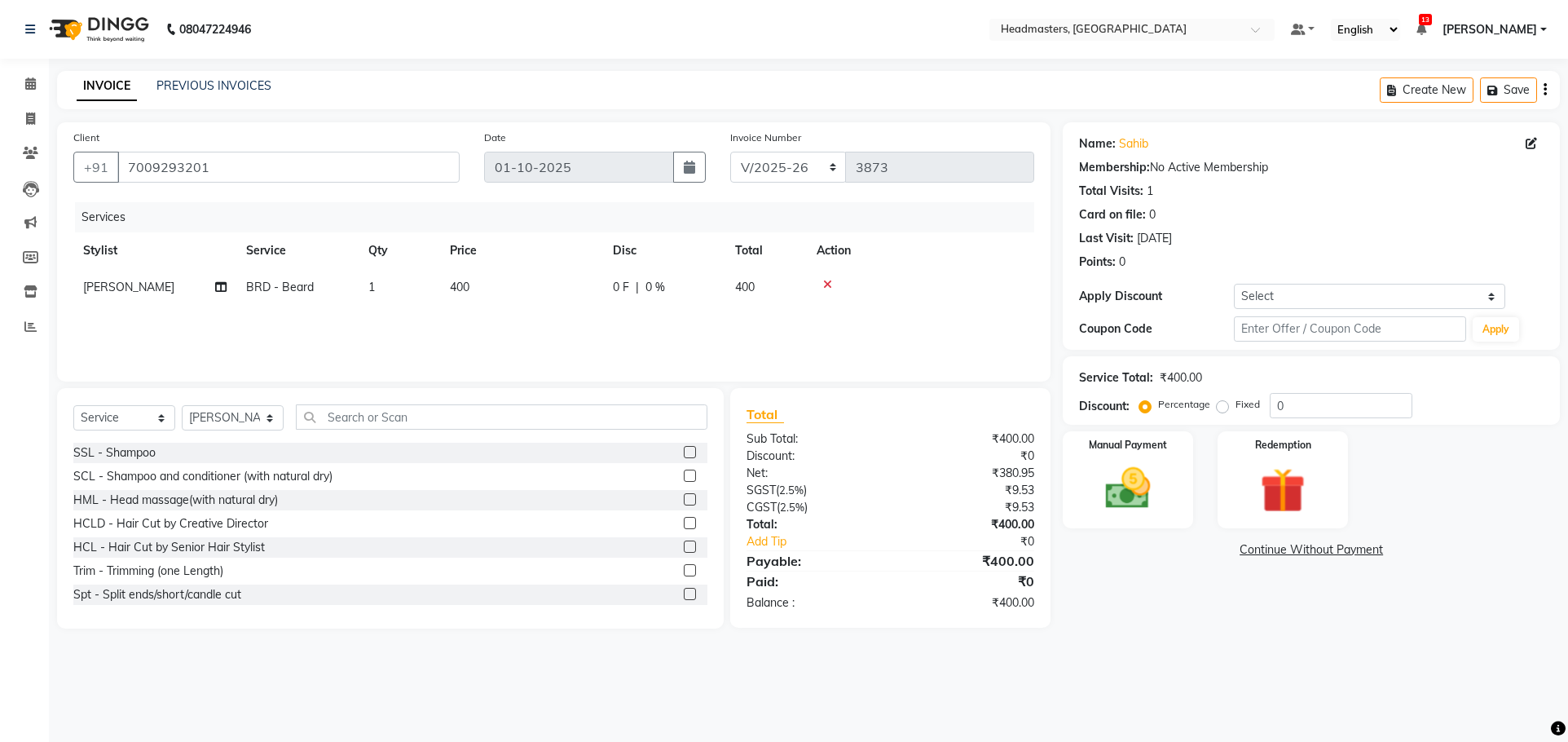
click at [631, 312] on div "Services Stylist Service Qty Price Disc Total Action [PERSON_NAME] BRD - [PERSO…" at bounding box center [554, 283] width 961 height 163
click at [647, 293] on span "0 %" at bounding box center [655, 288] width 19 height 18
select select "60664"
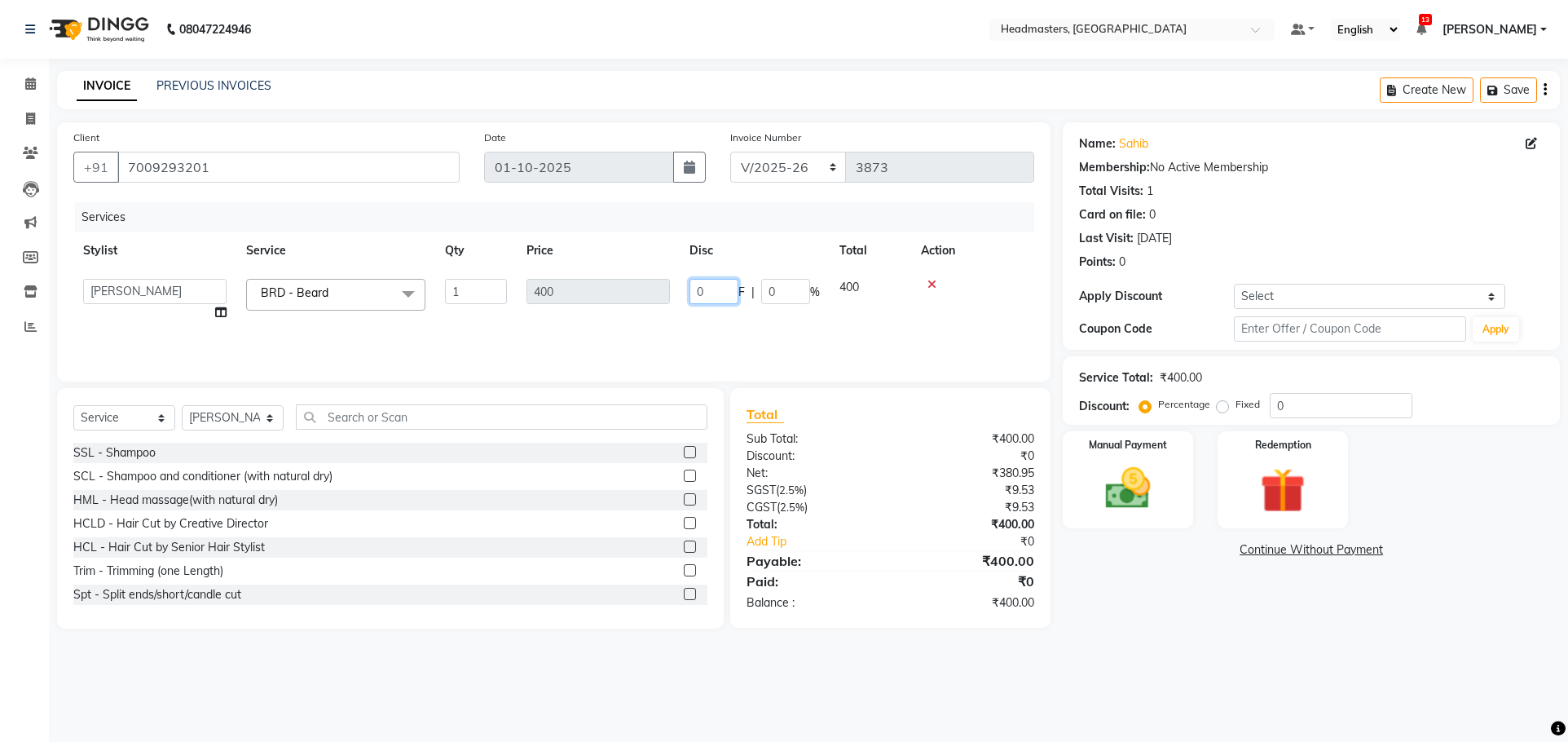
click at [701, 282] on input "0" at bounding box center [714, 292] width 49 height 25
type input "200"
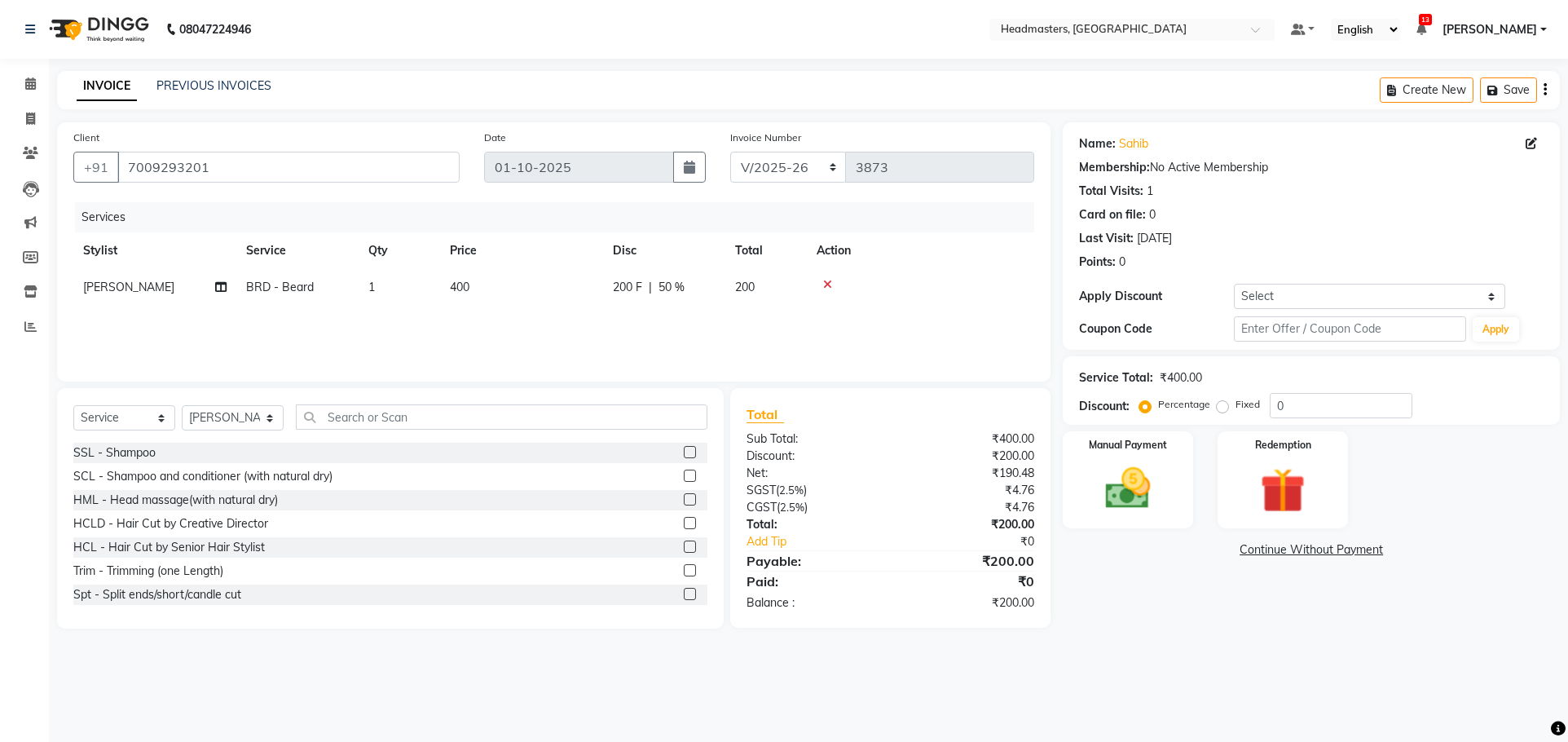
click at [713, 322] on div "Services Stylist Service Qty Price Disc Total Action [PERSON_NAME] BRD - [PERSO…" at bounding box center [554, 283] width 961 height 163
click at [1160, 477] on img at bounding box center [1128, 488] width 77 height 54
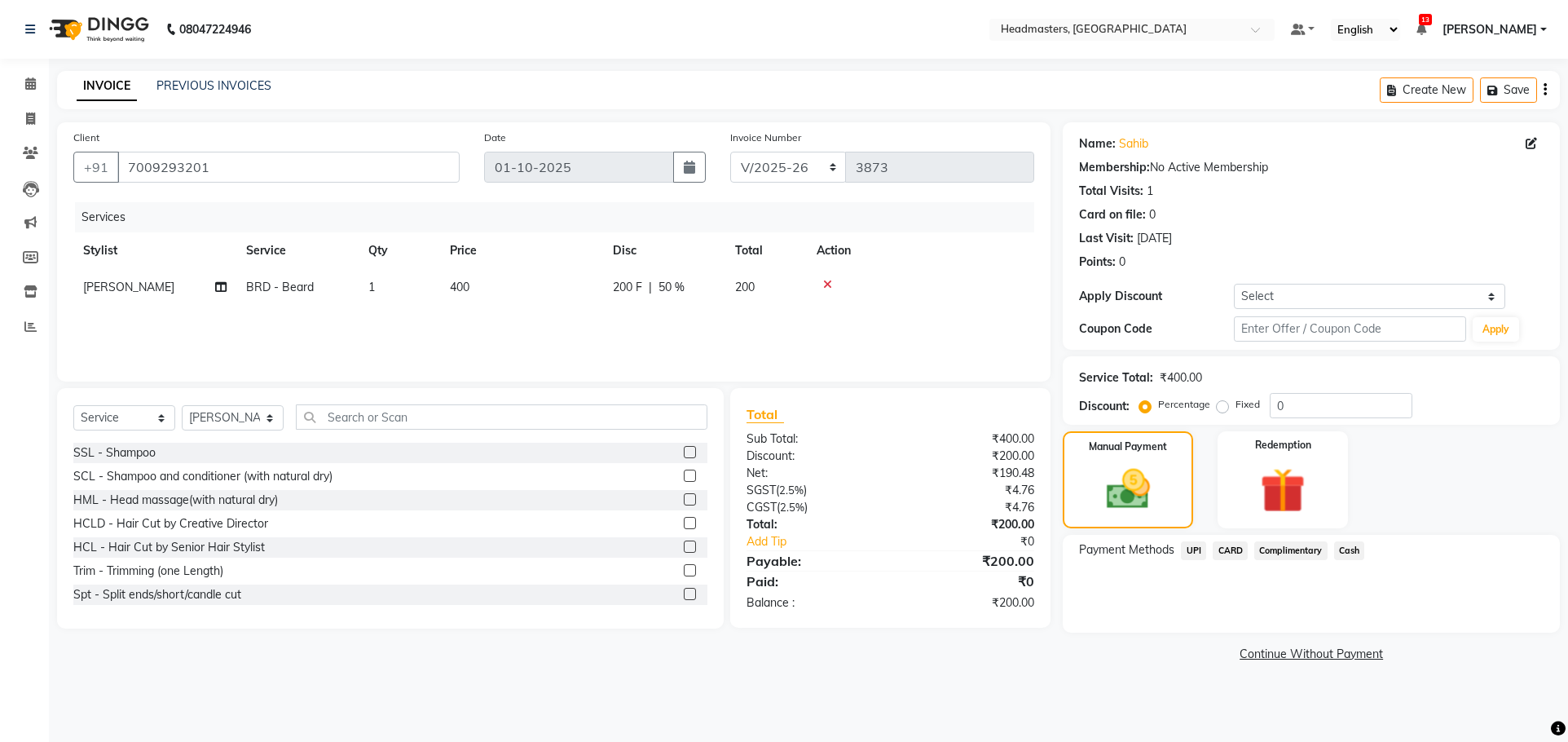
click at [1346, 554] on span "Cash" at bounding box center [1350, 550] width 31 height 19
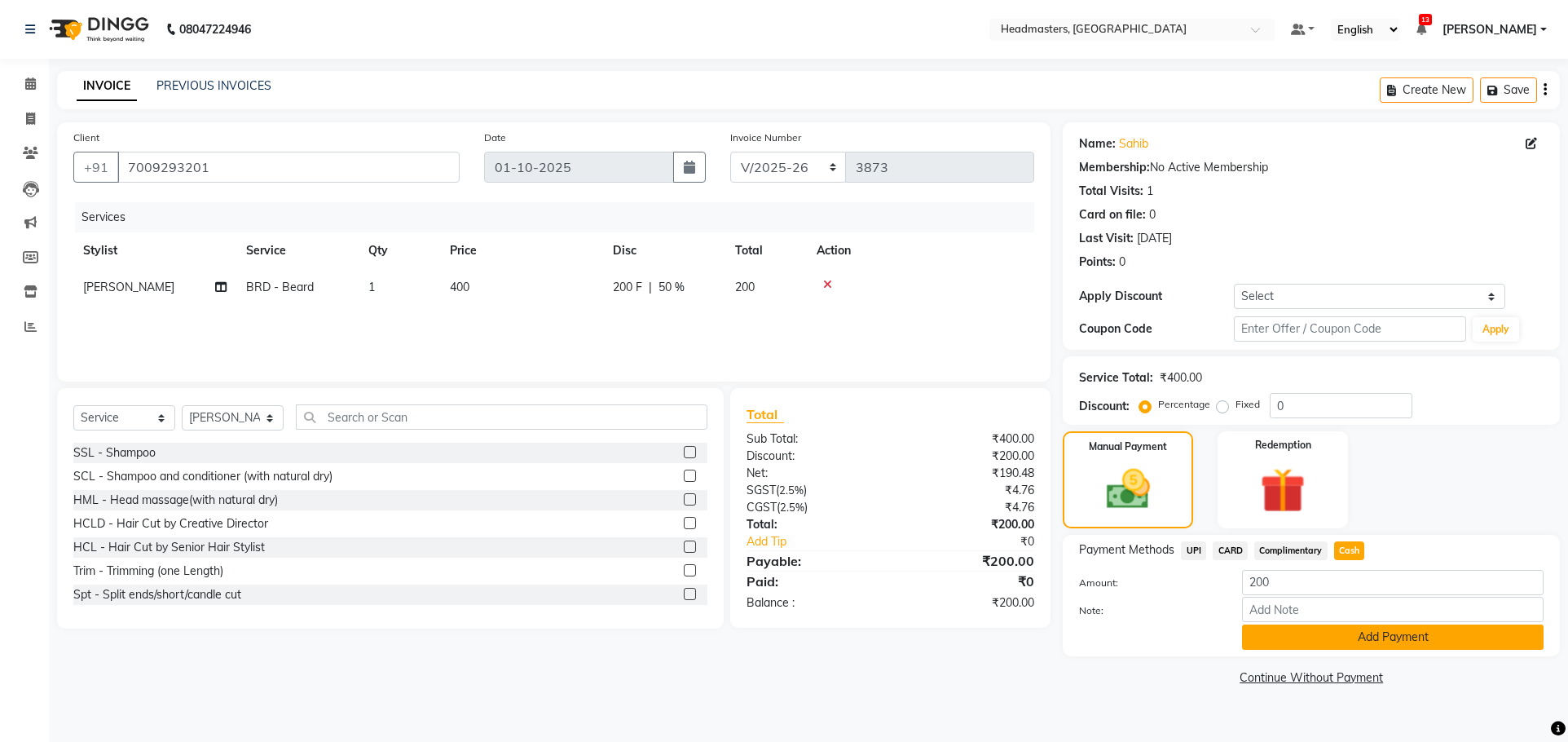
click at [1344, 641] on button "Add Payment" at bounding box center [1394, 638] width 302 height 25
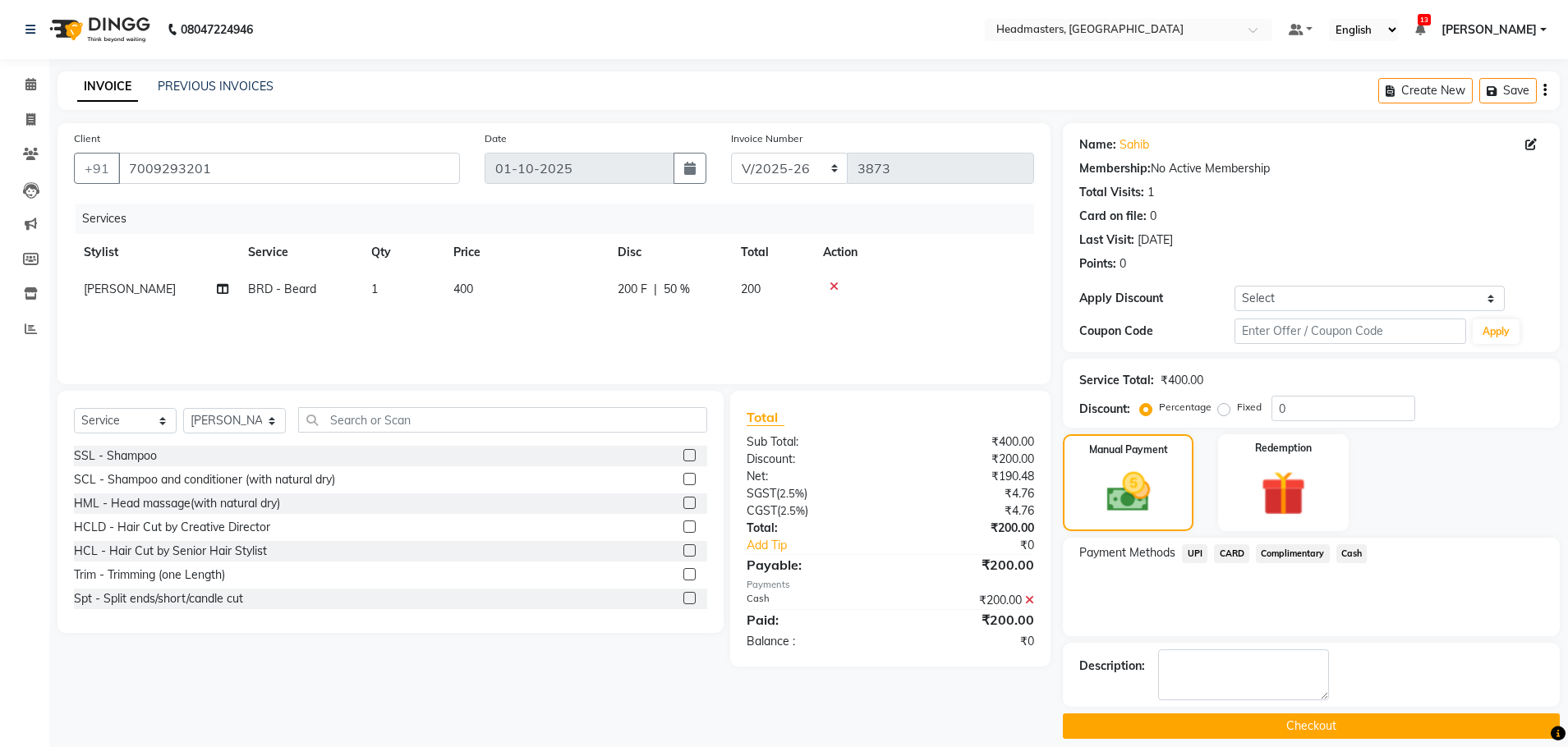
click at [1310, 715] on button "Checkout" at bounding box center [1311, 726] width 497 height 26
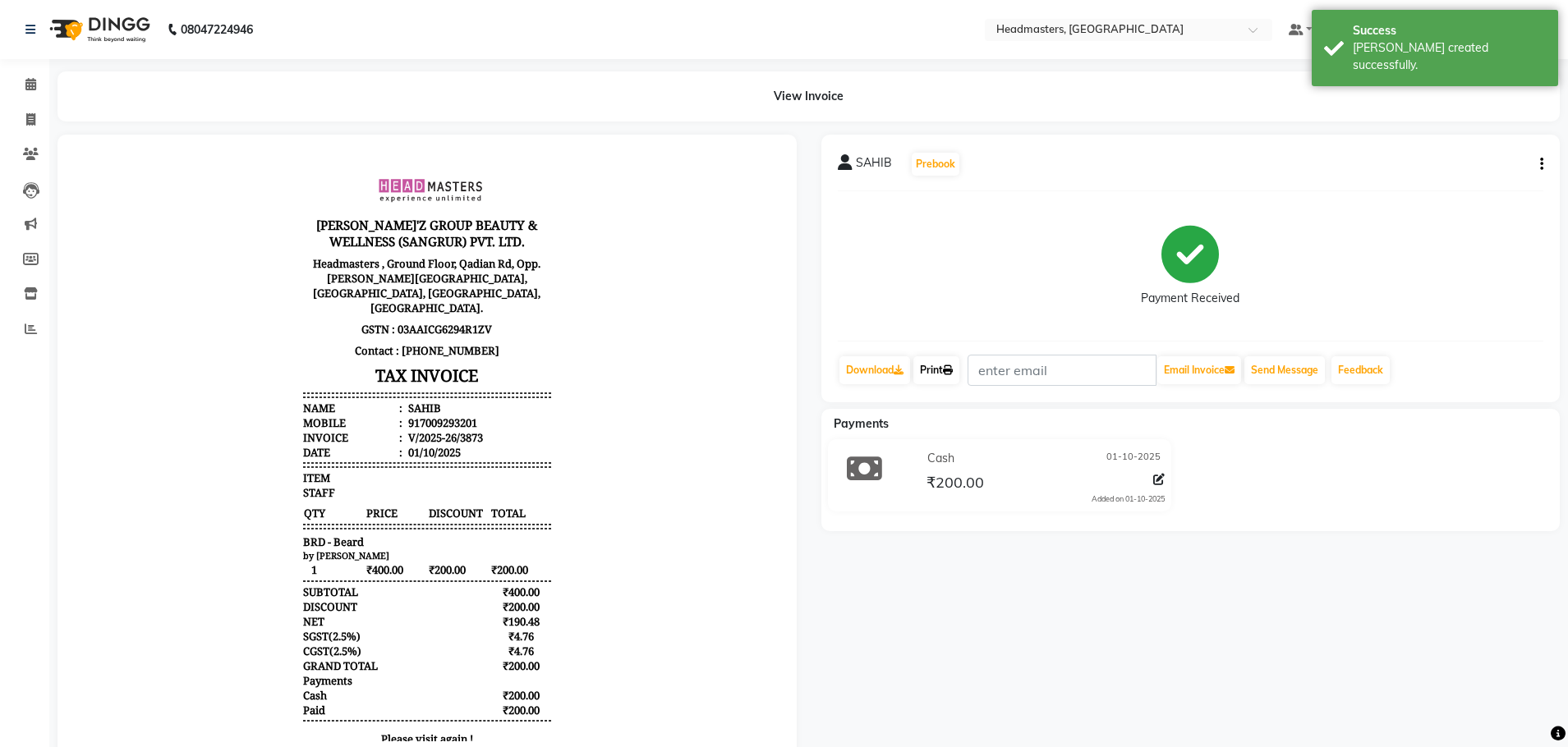
click at [952, 365] on icon at bounding box center [947, 370] width 10 height 10
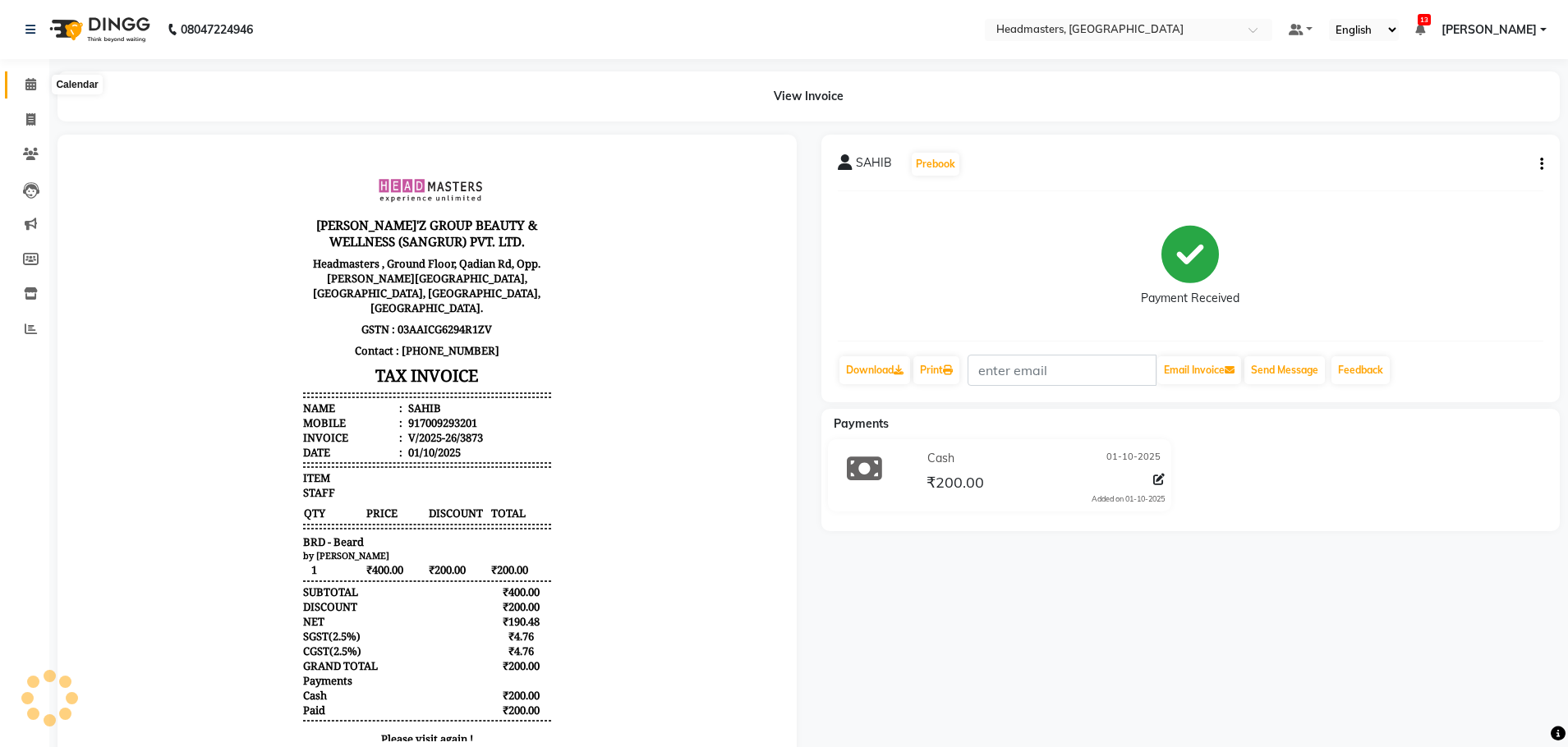
click at [31, 82] on icon at bounding box center [30, 83] width 11 height 13
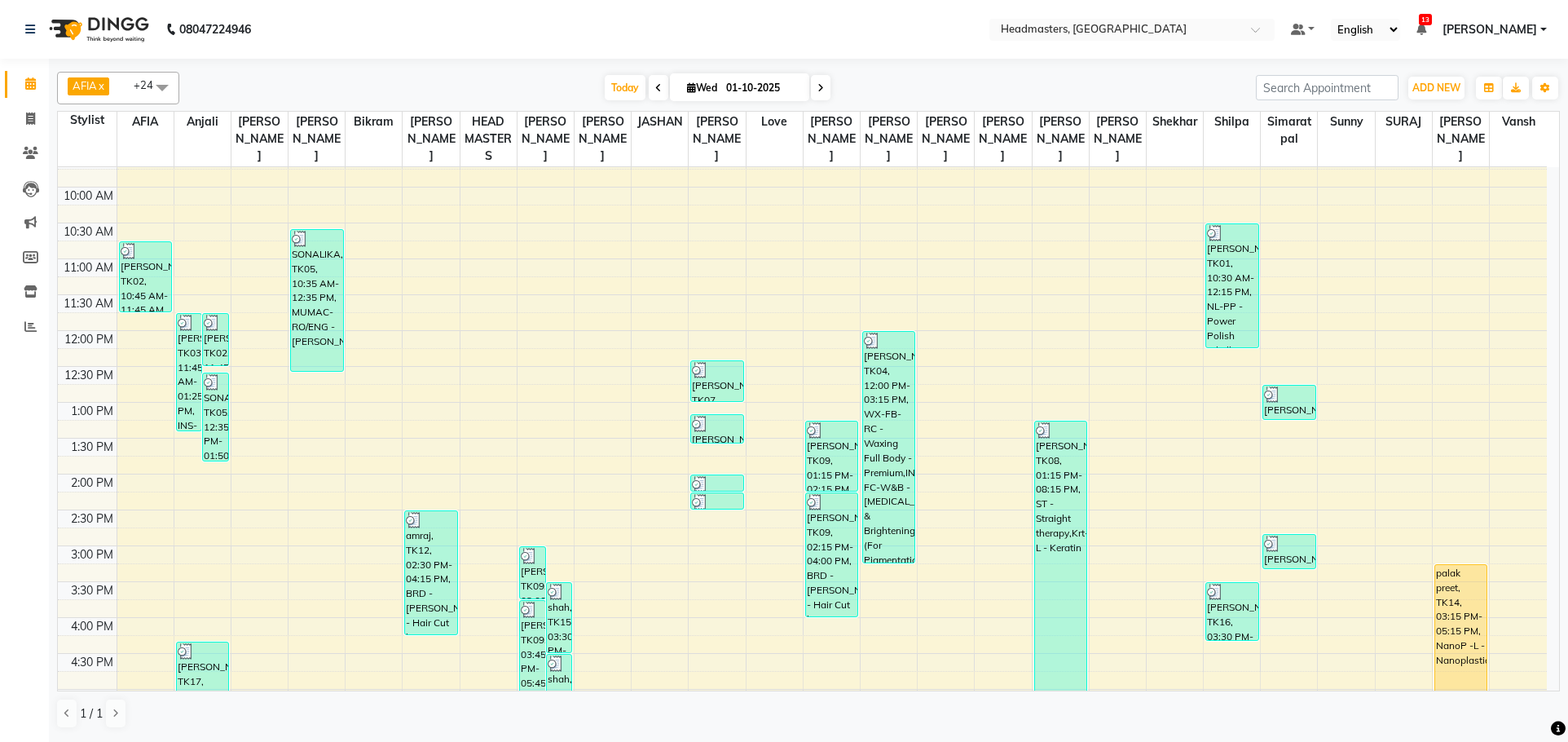
scroll to position [245, 0]
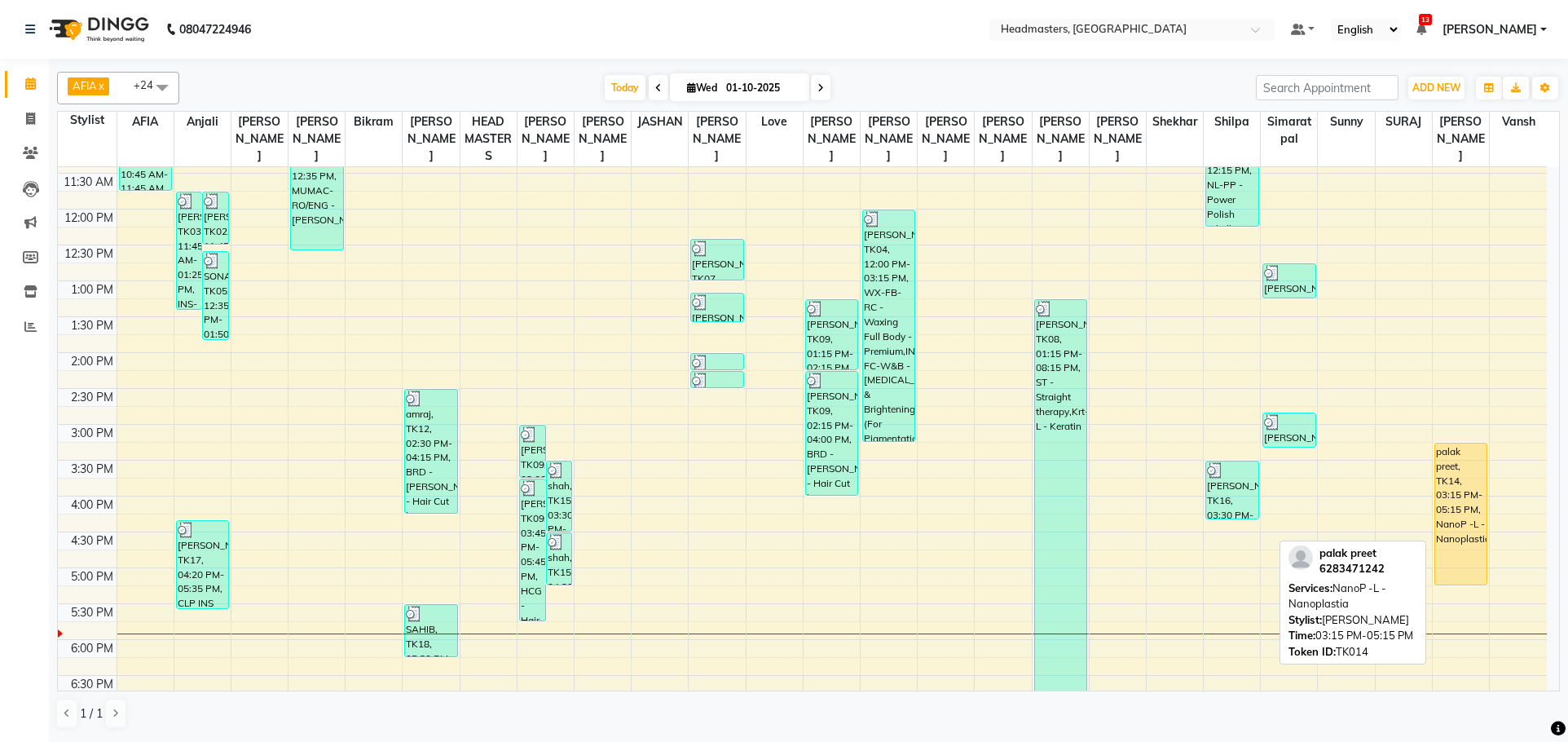
click at [1452, 482] on div "palak preet, TK14, 03:15 PM-05:15 PM, NanoP -L - Nanoplastia" at bounding box center [1461, 514] width 52 height 141
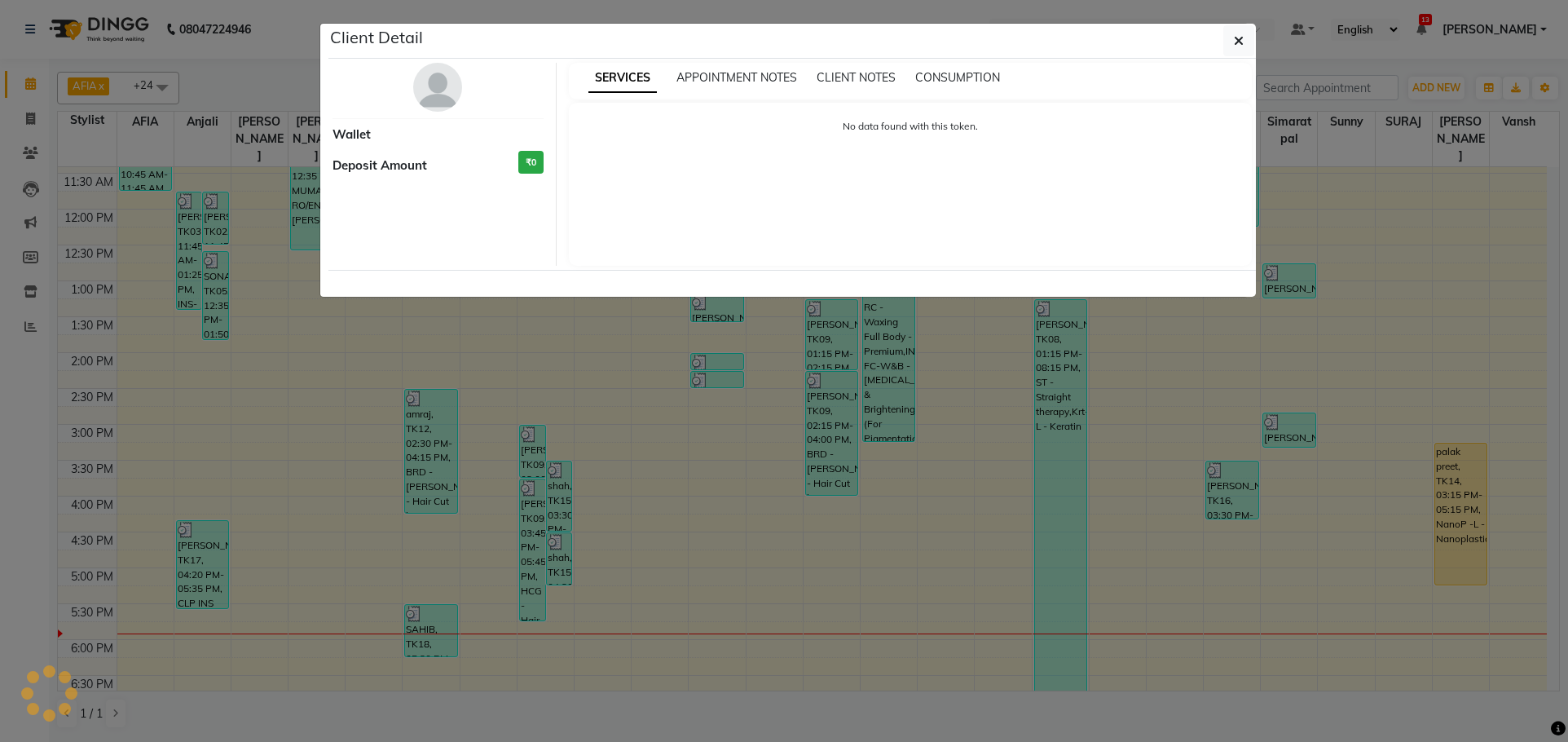
select select "1"
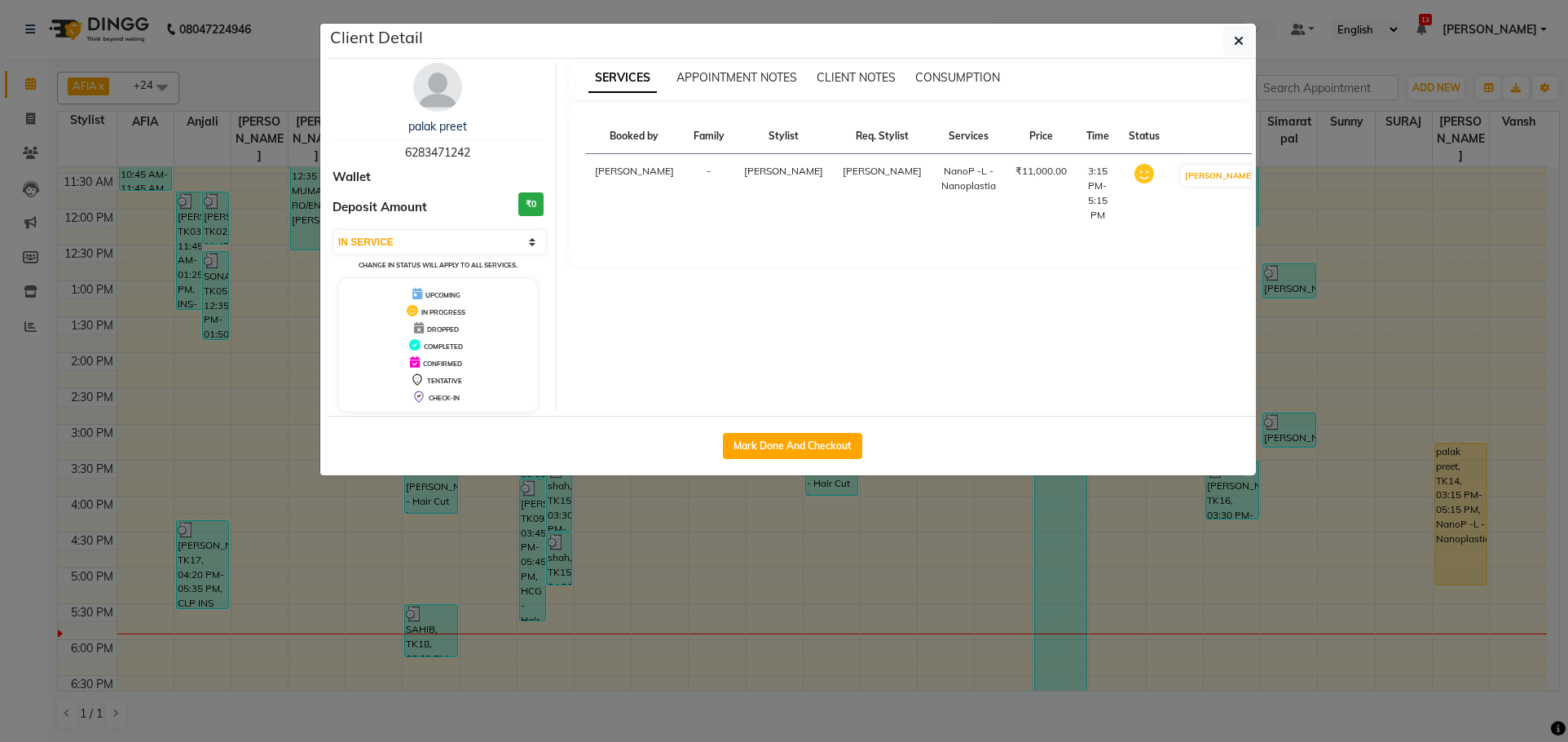
click at [759, 464] on div "Mark Done And Checkout" at bounding box center [792, 446] width 928 height 59
click at [761, 449] on button "Mark Done And Checkout" at bounding box center [792, 446] width 139 height 26
select select "service"
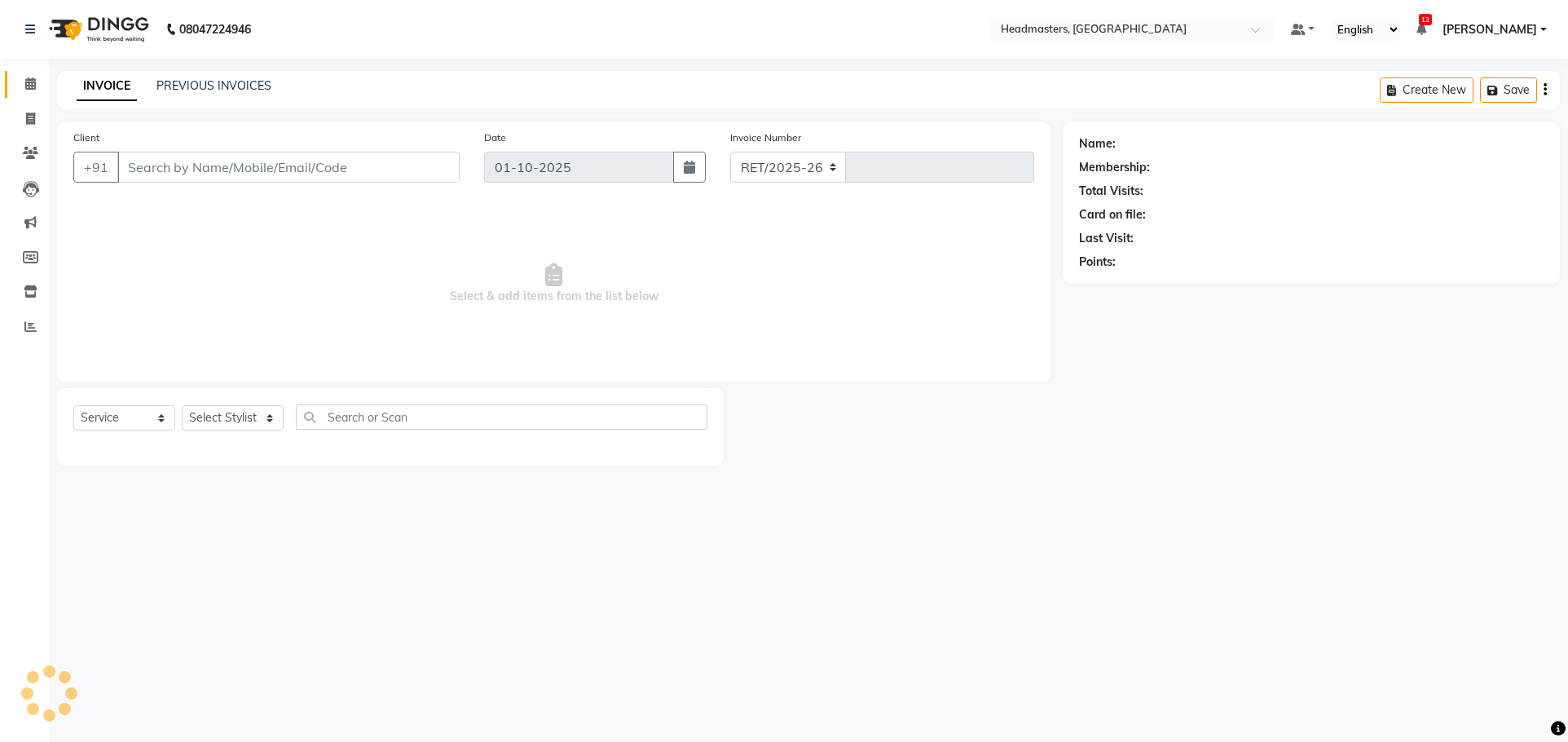
select select "7136"
type input "3874"
type input "6283471242"
select select "60660"
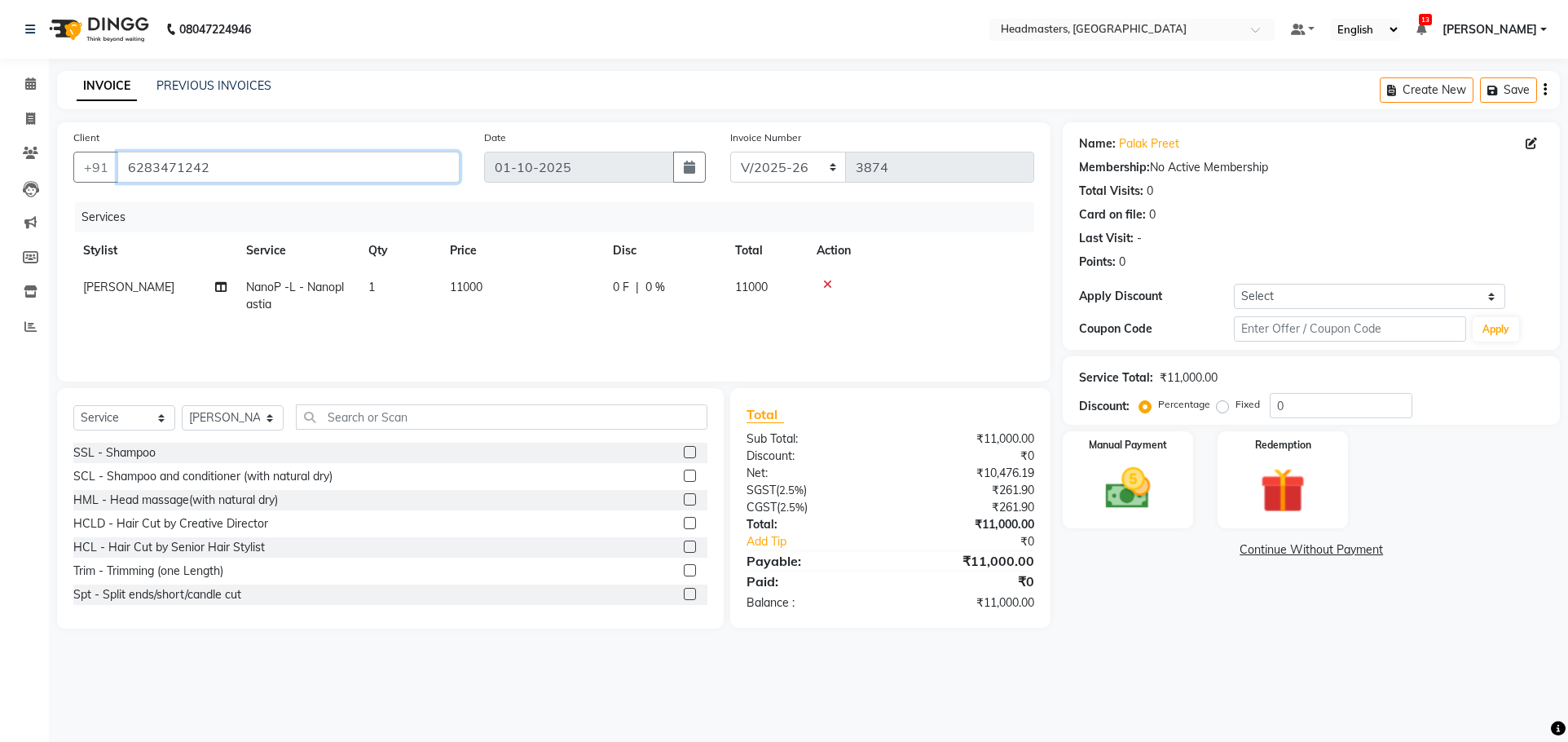
drag, startPoint x: 237, startPoint y: 163, endPoint x: 190, endPoint y: 182, distance: 50.7
click at [72, 159] on div "Client [PHONE_NUMBER]" at bounding box center [267, 162] width 411 height 67
click at [610, 304] on td "0 F | 0 %" at bounding box center [664, 295] width 122 height 54
select select "60660"
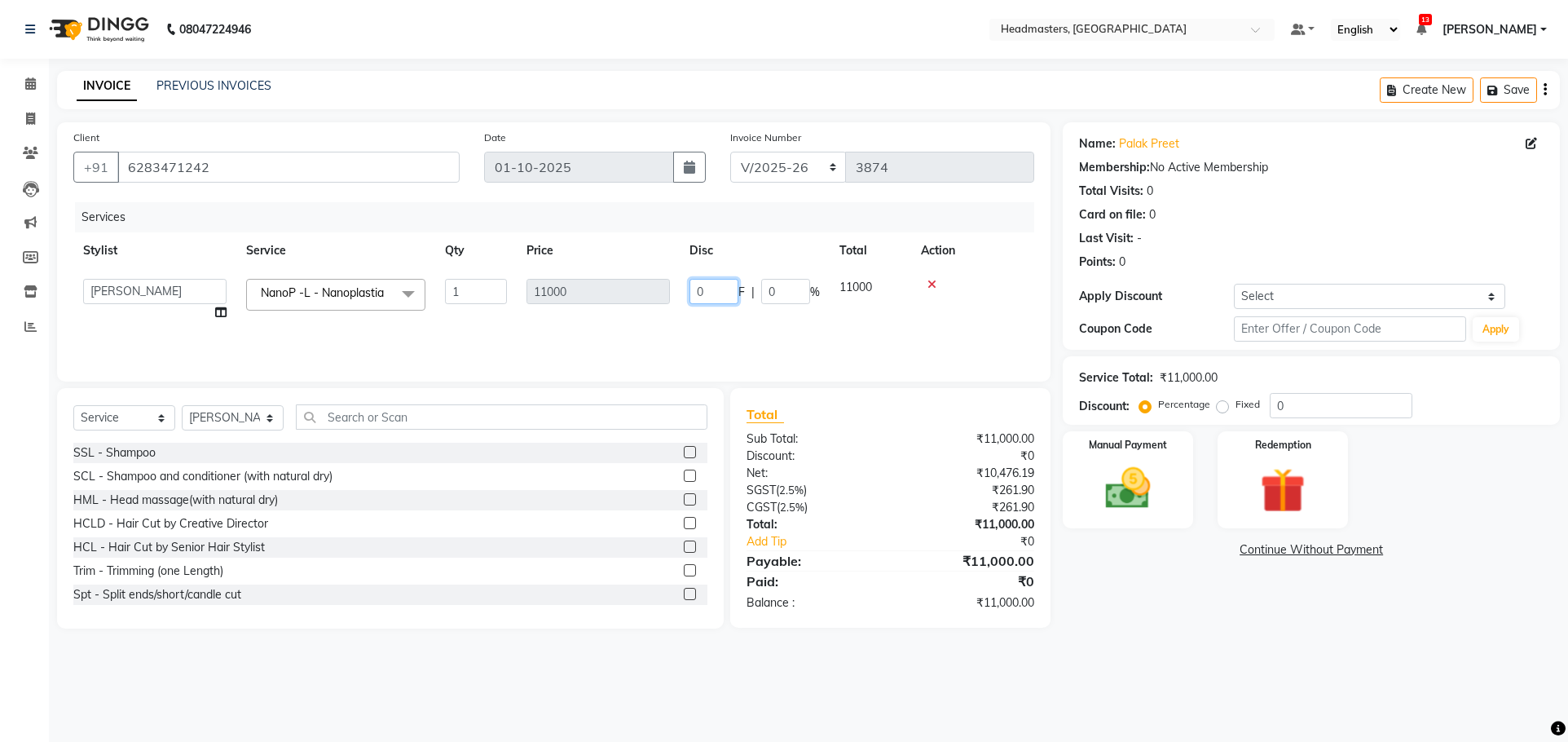
click at [712, 292] on input "0" at bounding box center [714, 292] width 49 height 25
type input "05500"
click at [722, 297] on input "05500" at bounding box center [714, 292] width 49 height 25
click at [778, 343] on div "Services Stylist Service Qty Price Disc Total Action AFIA Anjali [PERSON_NAME] …" at bounding box center [554, 283] width 961 height 163
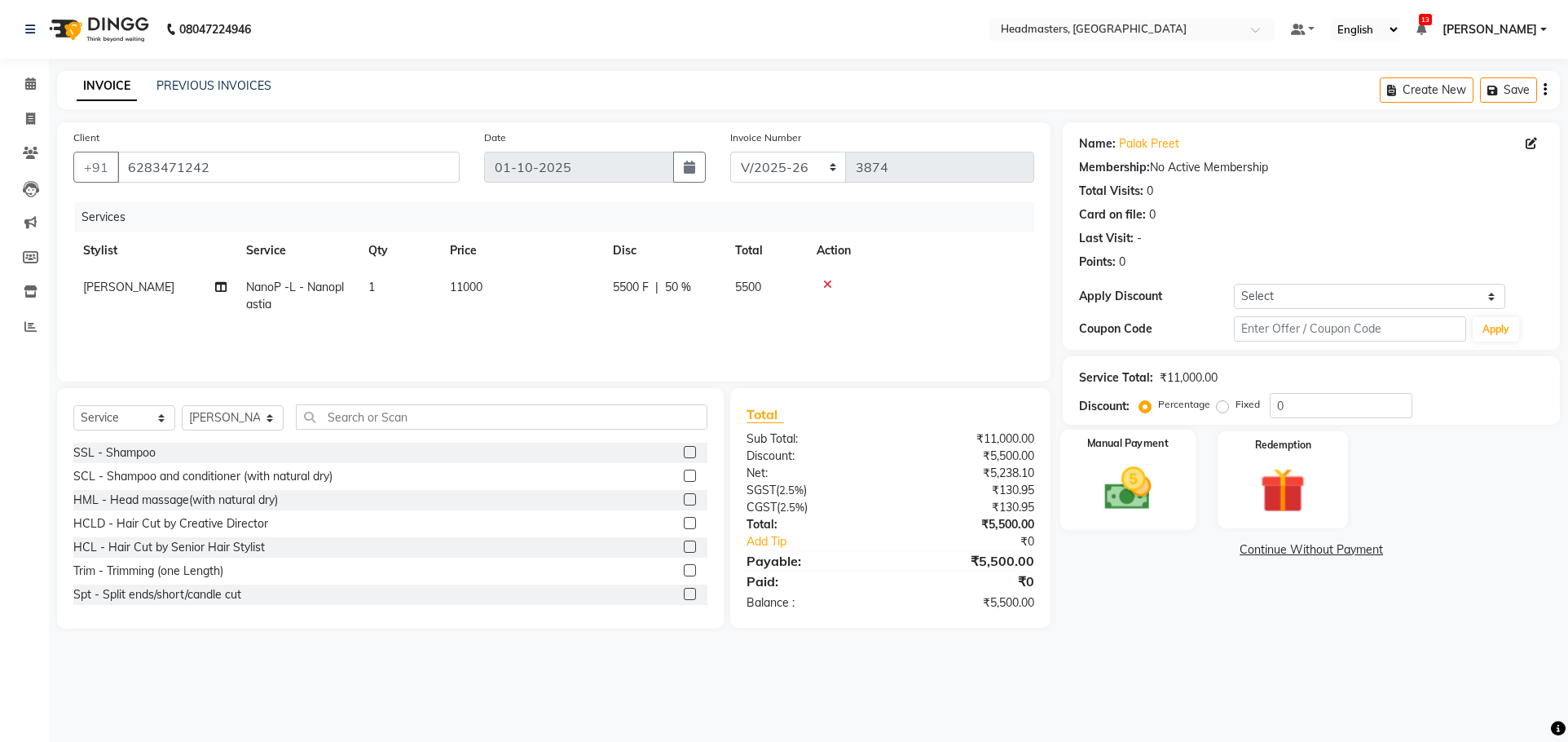
click at [1135, 487] on img at bounding box center [1128, 488] width 77 height 54
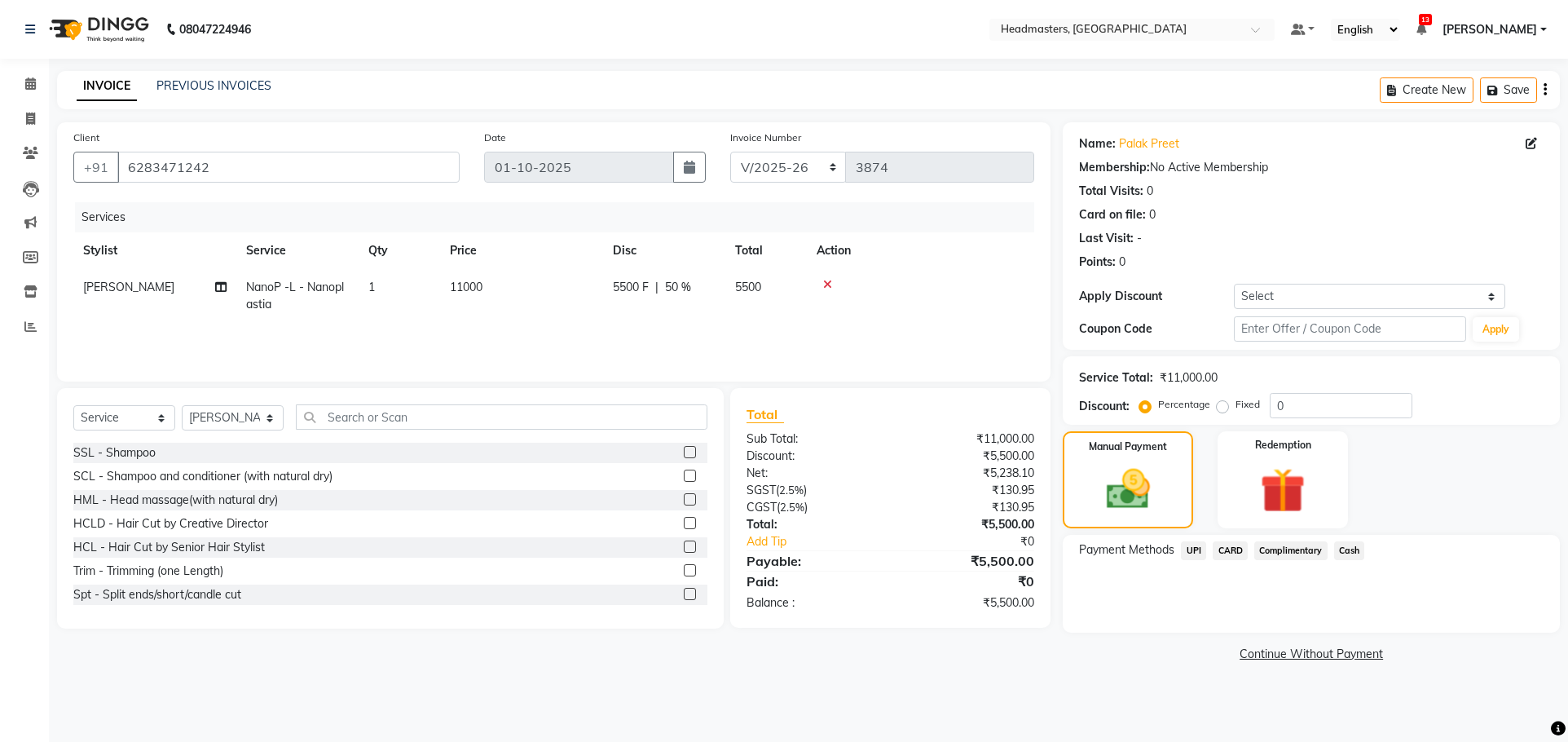
click at [1197, 546] on span "UPI" at bounding box center [1194, 550] width 25 height 19
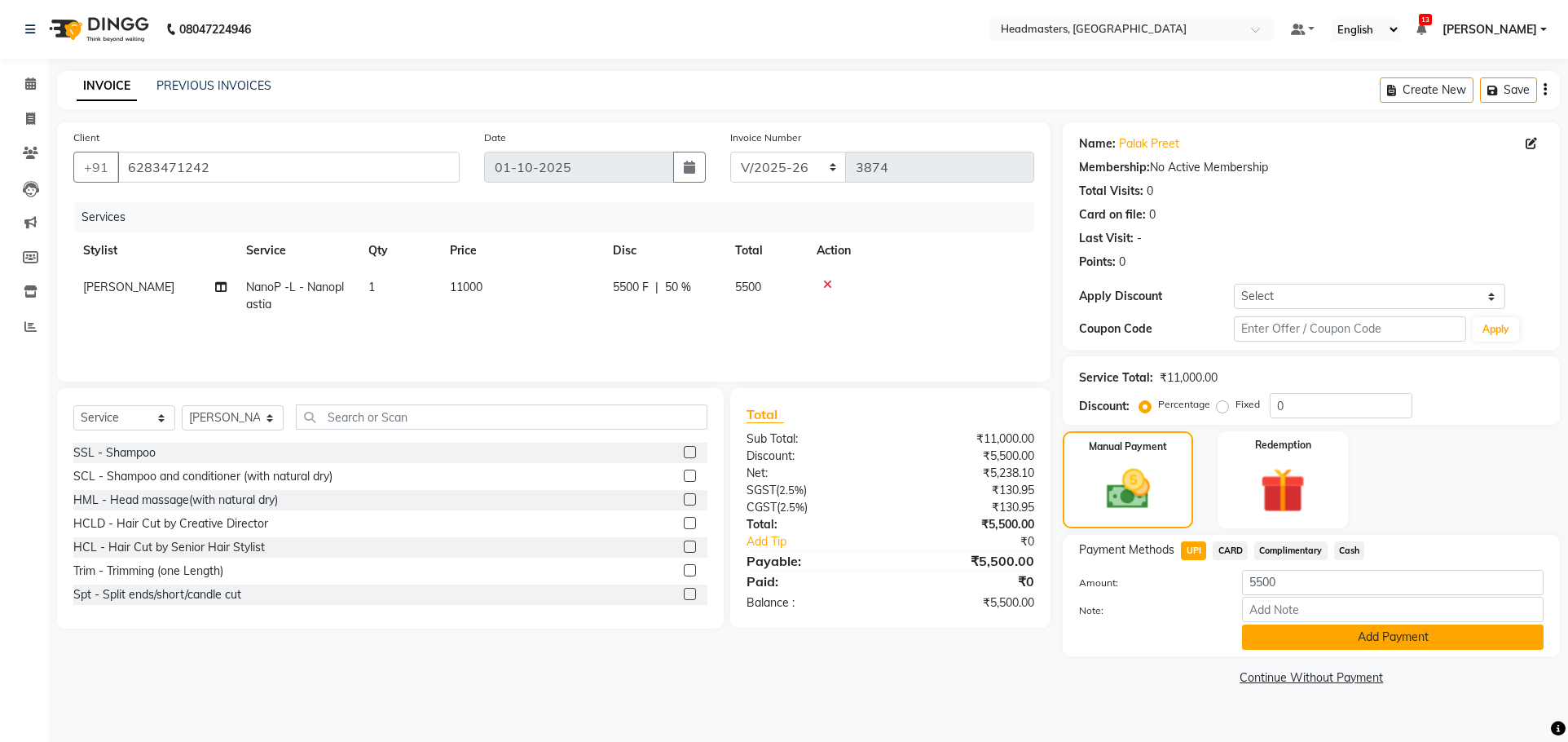
click at [1314, 636] on button "Add Payment" at bounding box center [1394, 638] width 302 height 25
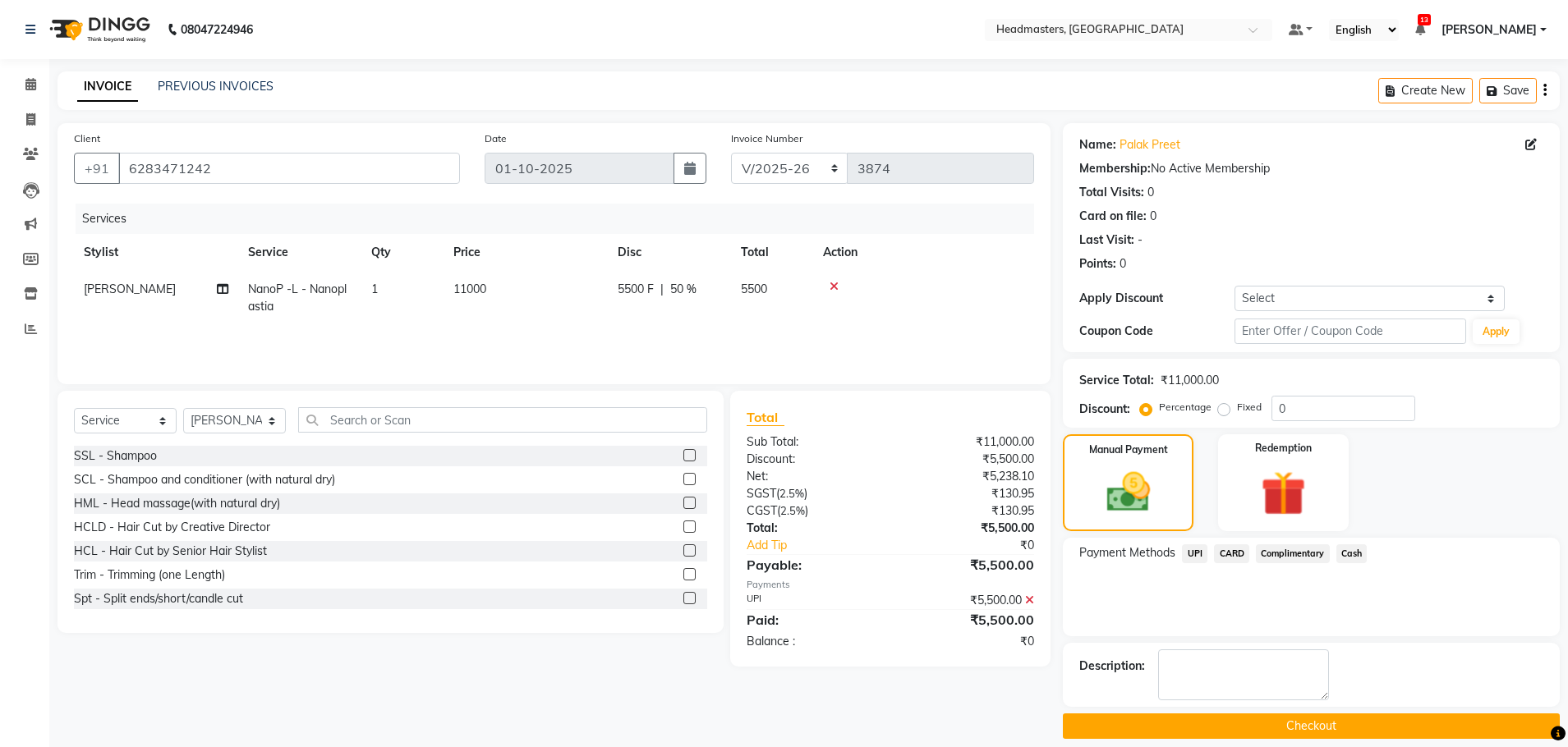
click at [1219, 719] on button "Checkout" at bounding box center [1311, 726] width 497 height 26
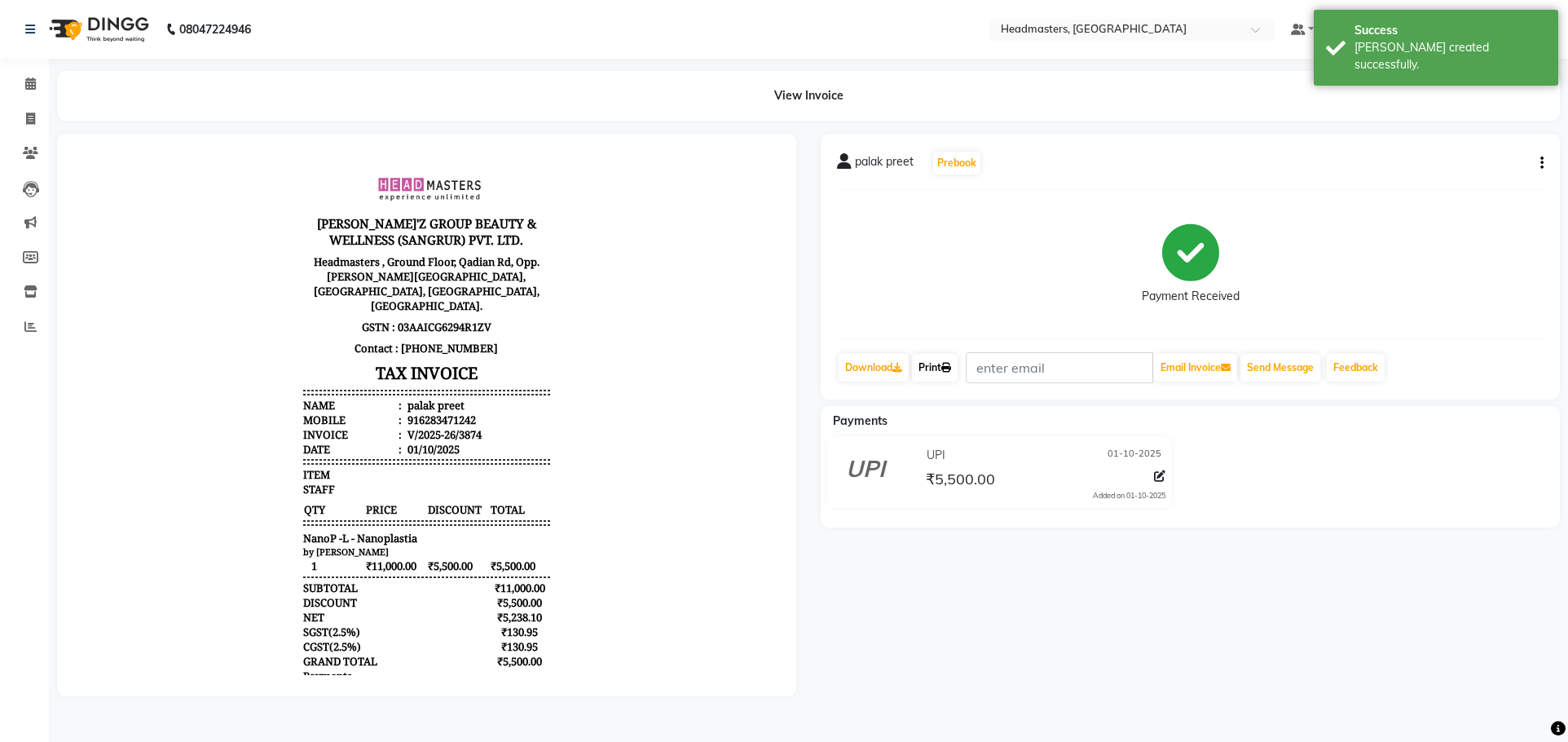
click at [930, 359] on link "Print" at bounding box center [935, 368] width 46 height 27
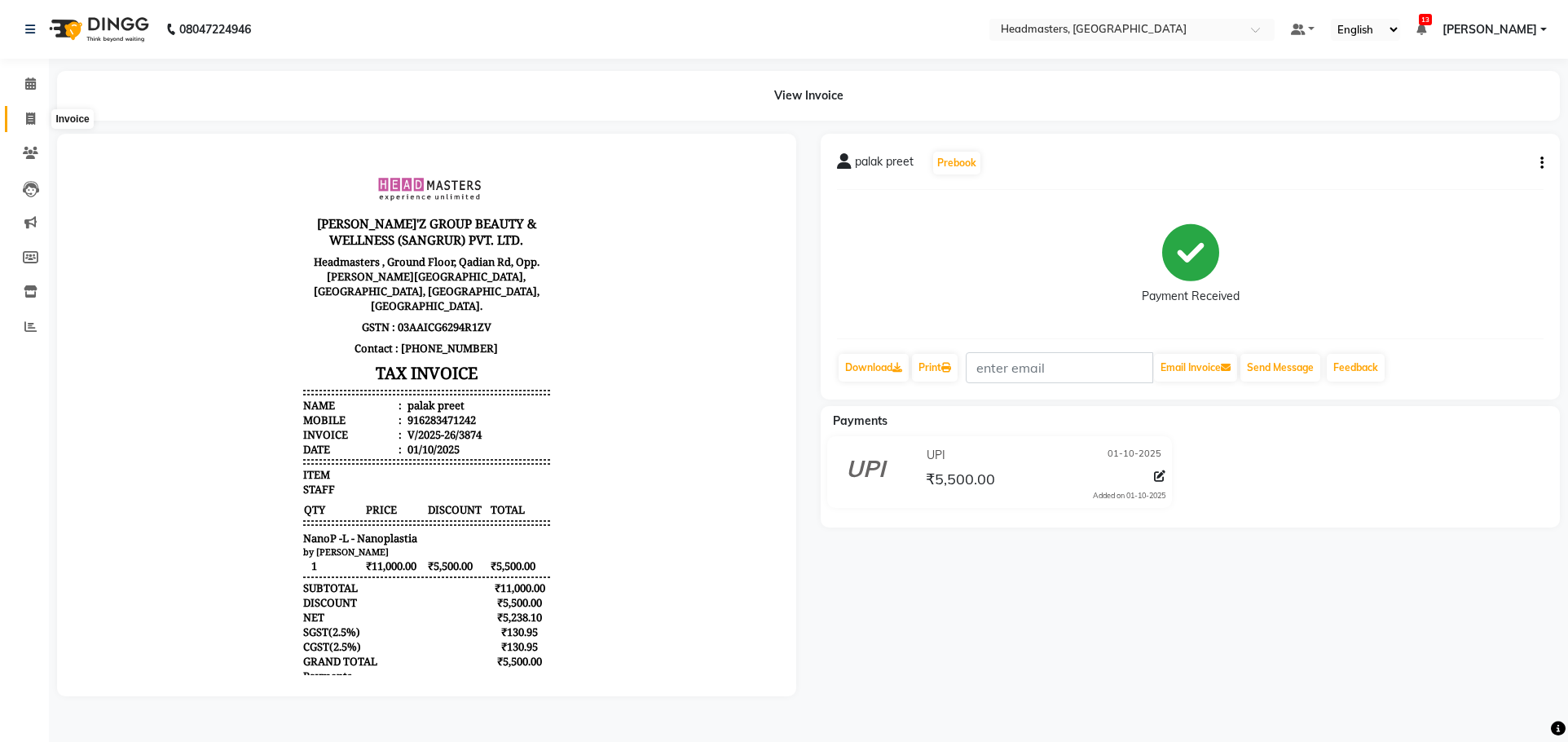
click at [35, 123] on icon at bounding box center [30, 118] width 9 height 13
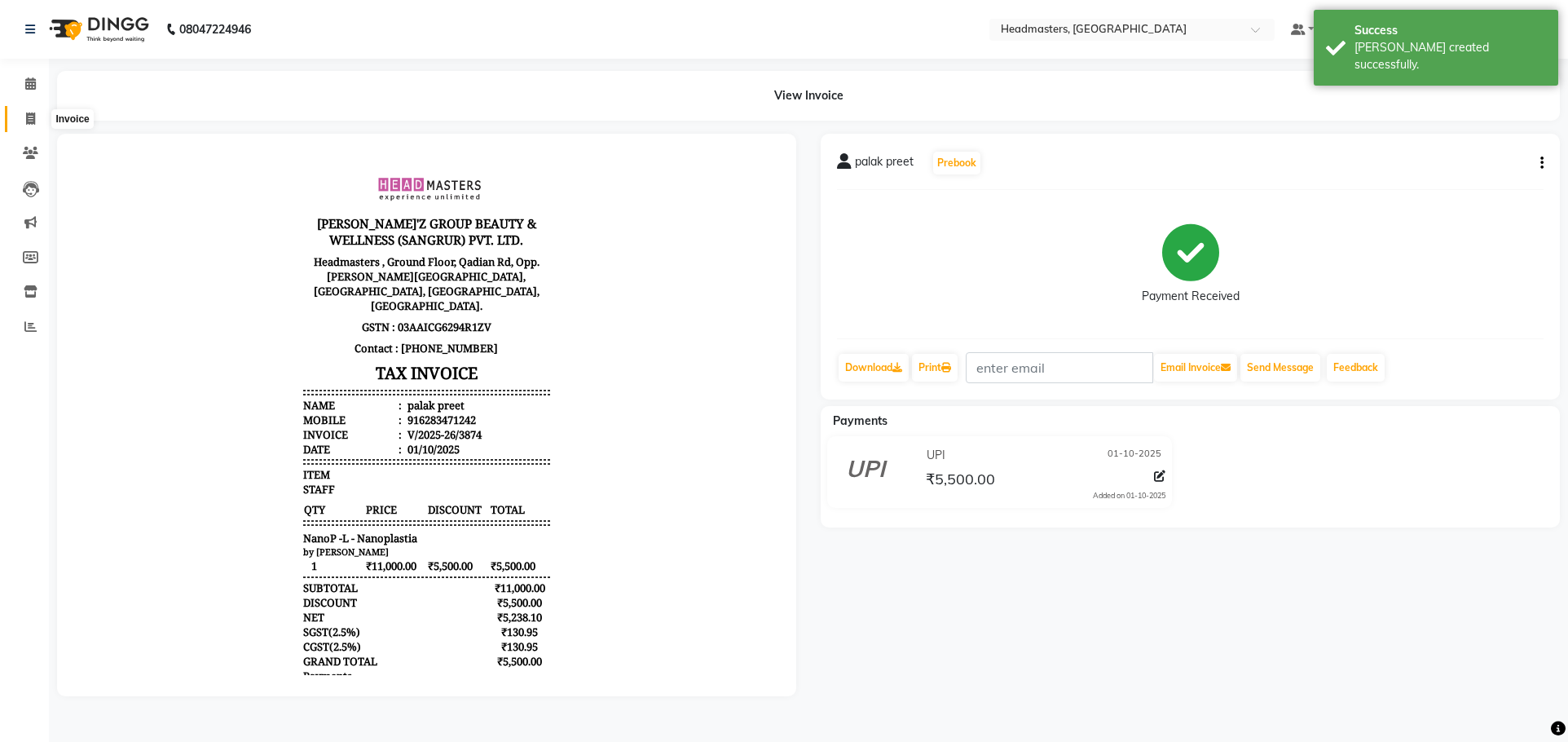
select select "service"
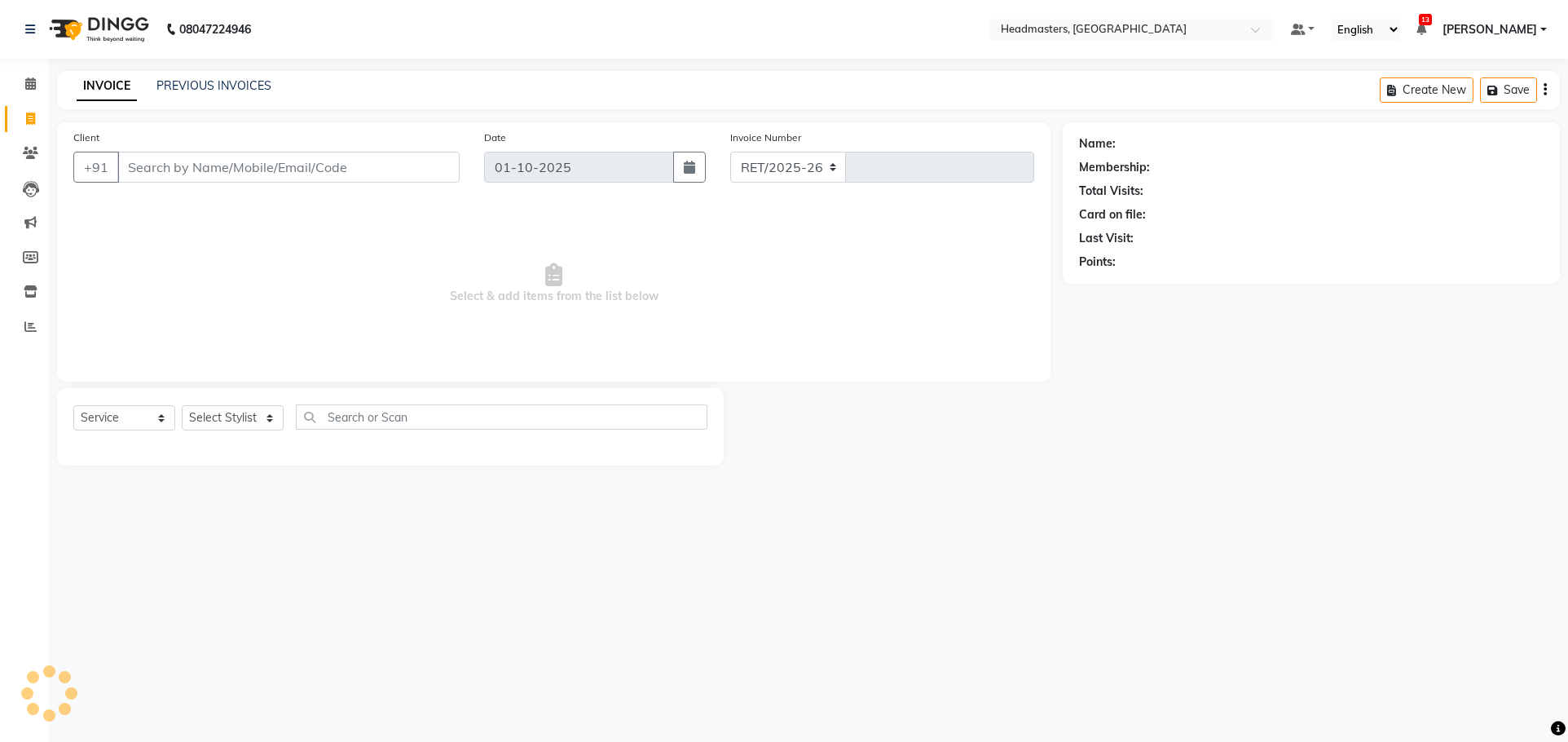
select select "7136"
type input "3875"
drag, startPoint x: 141, startPoint y: 192, endPoint x: 201, endPoint y: 163, distance: 66.6
click at [201, 163] on input "Client" at bounding box center [287, 168] width 342 height 31
click at [202, 163] on input "Client" at bounding box center [287, 168] width 342 height 31
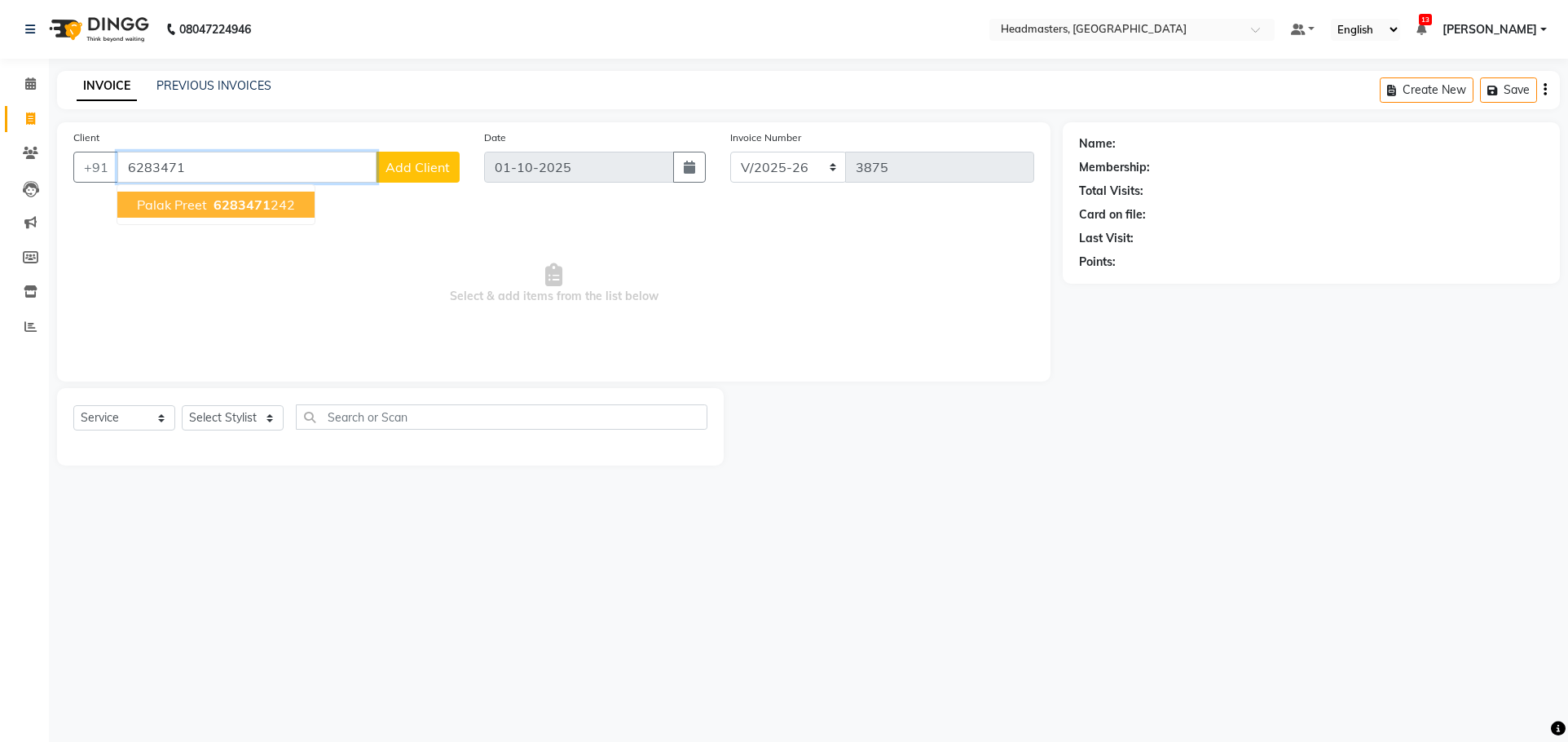
click at [271, 206] on ngb-highlight "6283471 242" at bounding box center [252, 205] width 85 height 17
type input "6283471242"
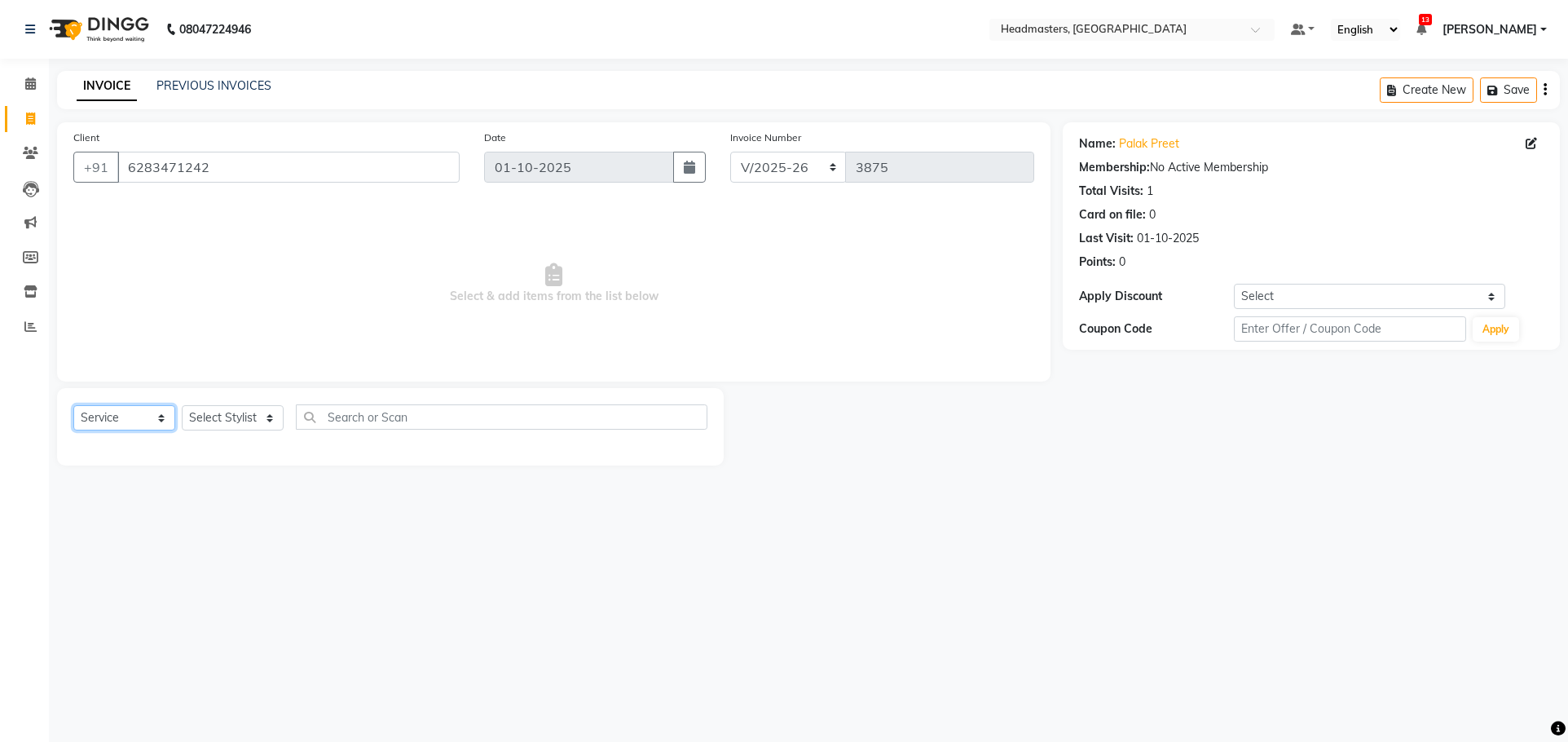
click at [112, 422] on select "Select Service Product Membership Package Voucher Prepaid Gift Card" at bounding box center [124, 418] width 102 height 25
select select "product"
click at [73, 406] on select "Select Service Product Membership Package Voucher Prepaid Gift Card" at bounding box center [124, 418] width 102 height 25
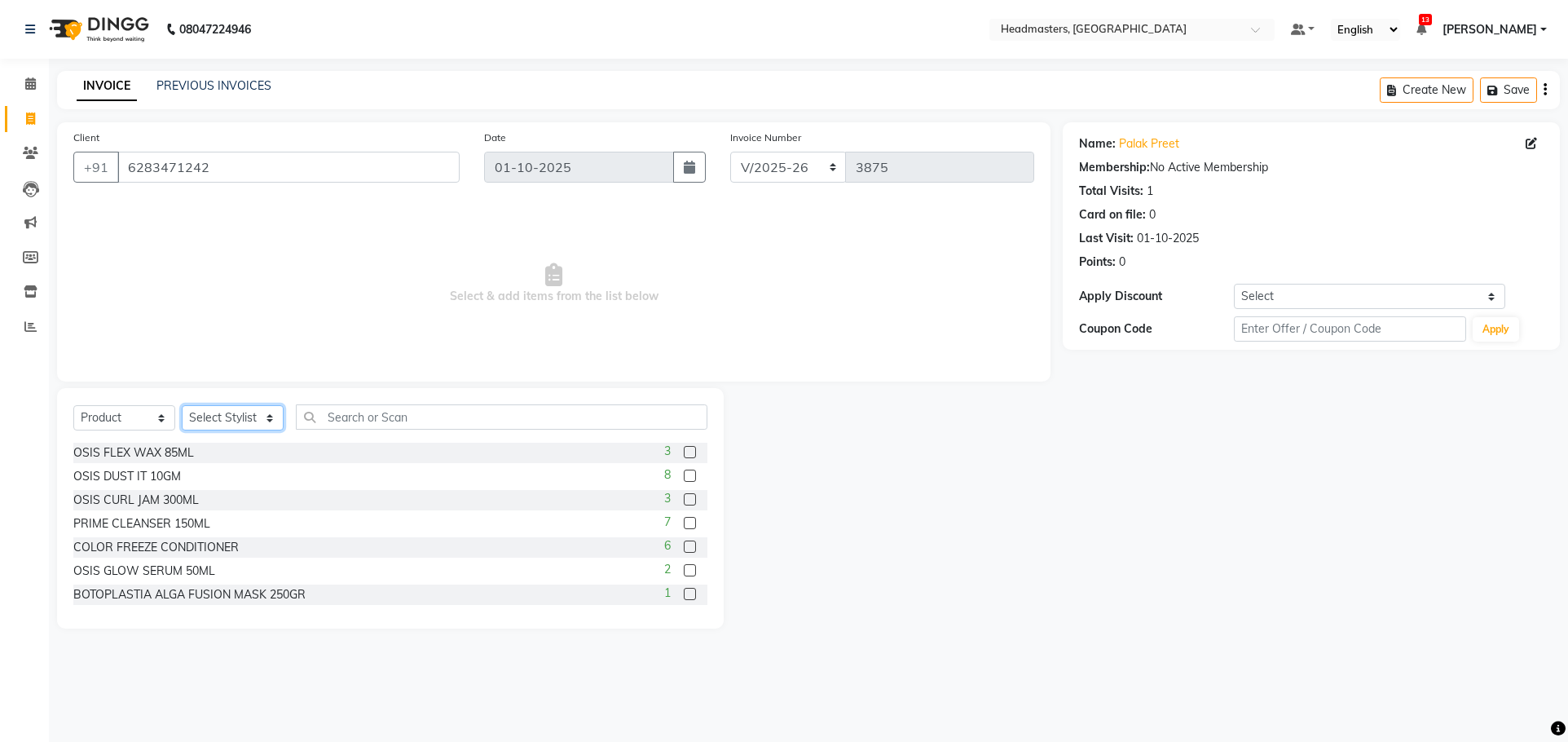
click at [231, 415] on select "Select Stylist AFIA Anjali [PERSON_NAME] [PERSON_NAME] [PERSON_NAME] HEAD [PERS…" at bounding box center [233, 418] width 102 height 25
select select "60660"
click at [387, 414] on input "text" at bounding box center [502, 417] width 411 height 25
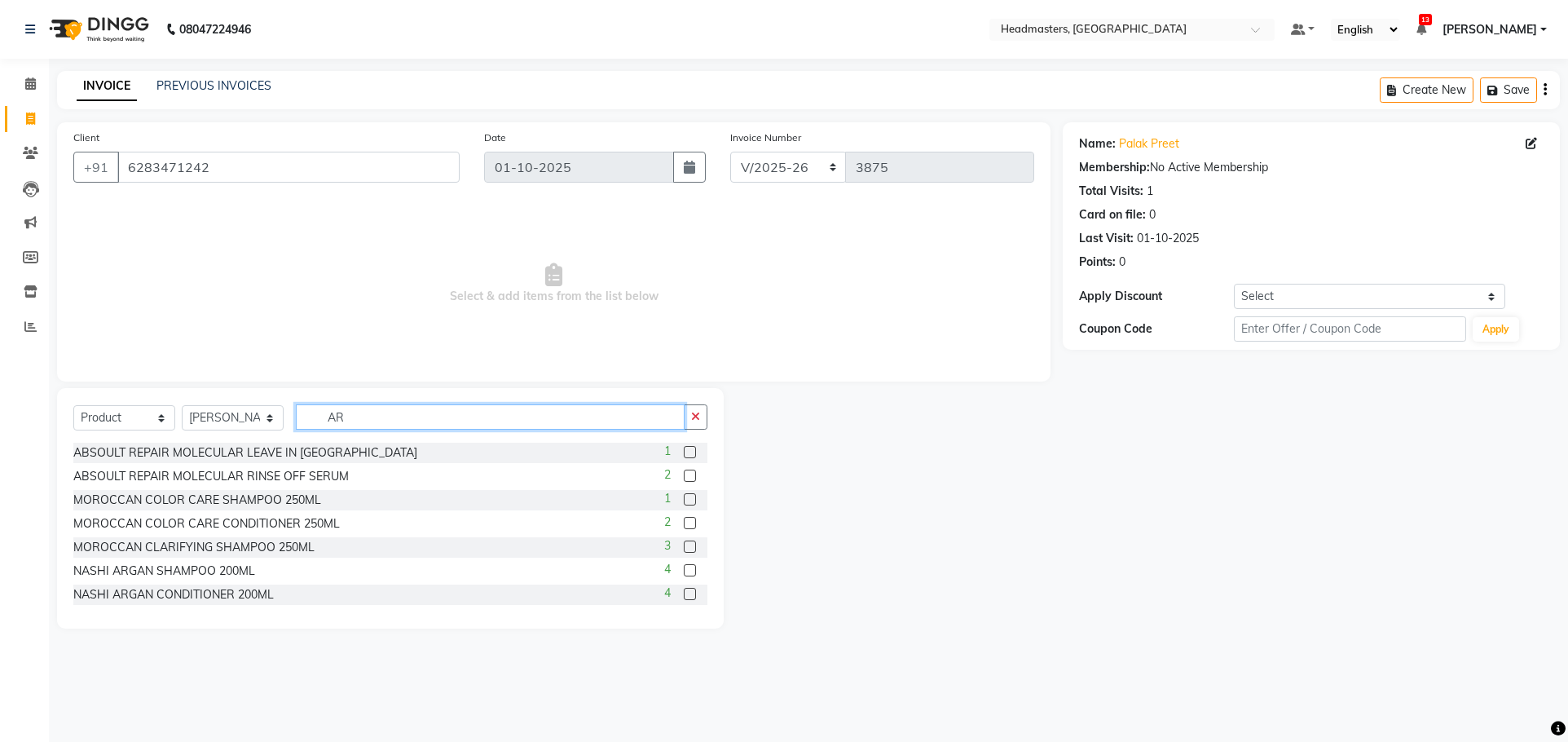
click at [400, 415] on input "AR" at bounding box center [490, 417] width 389 height 25
type input "A"
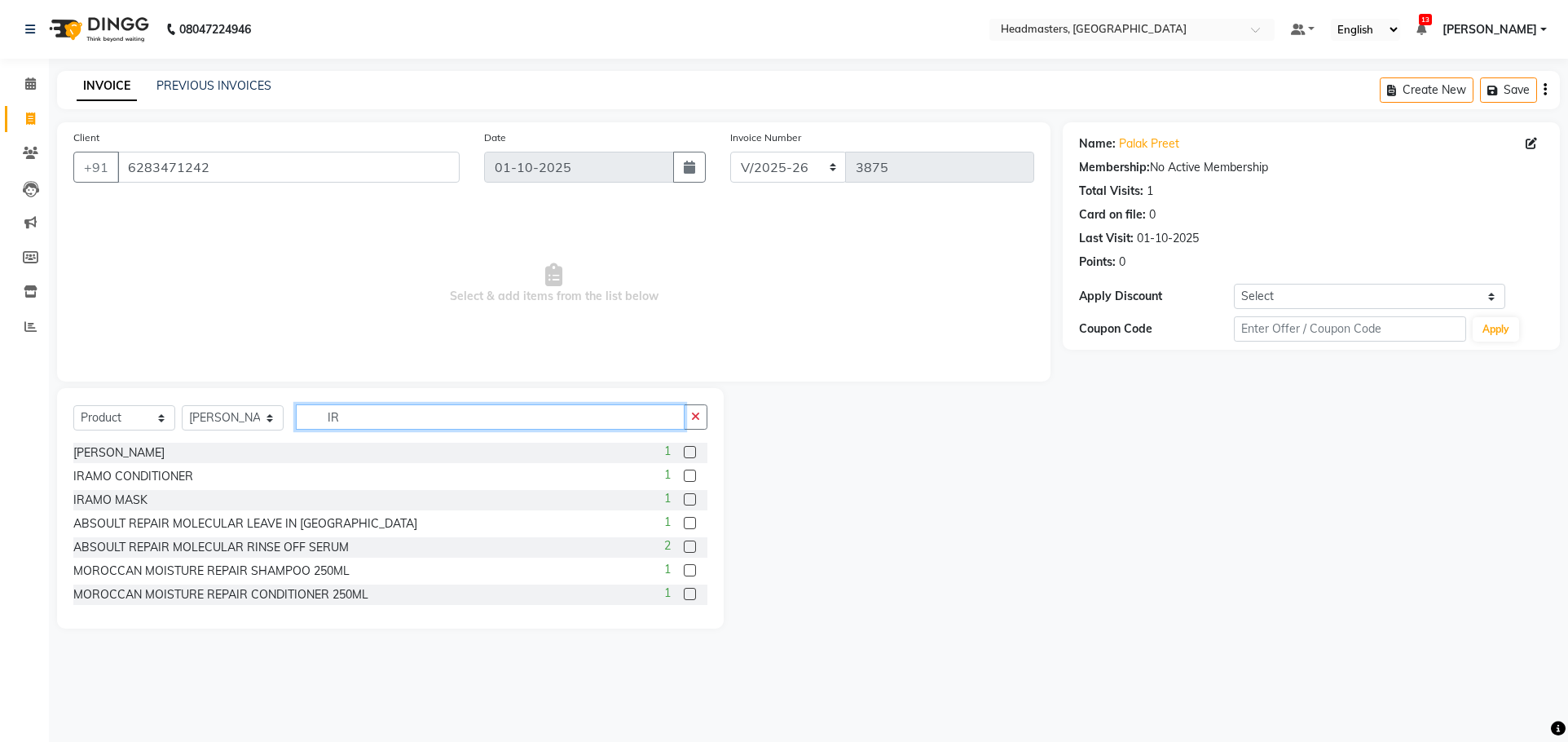
type input "IR"
click at [684, 454] on label at bounding box center [690, 452] width 13 height 13
click at [684, 454] on input "checkbox" at bounding box center [689, 452] width 11 height 11
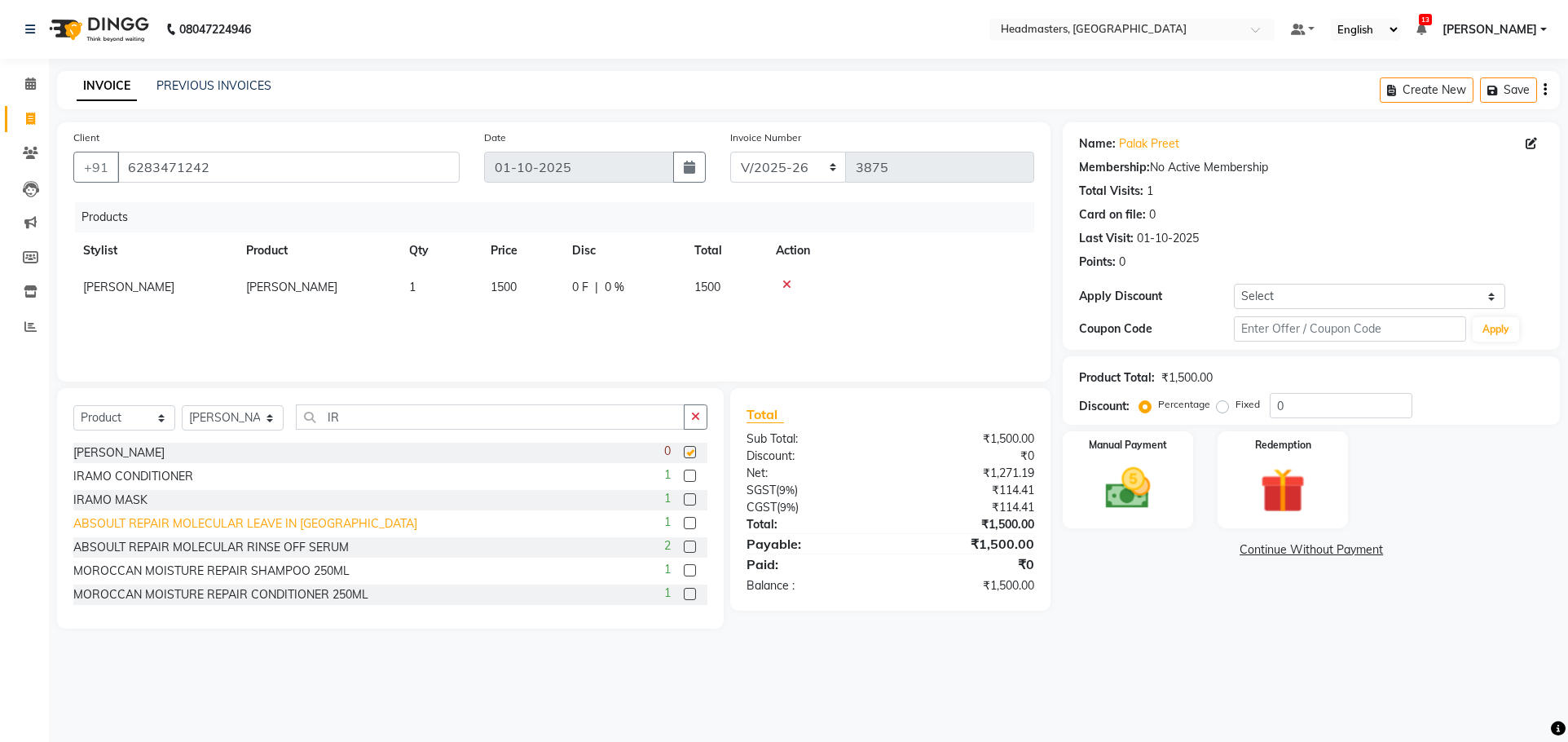
checkbox input "false"
click at [684, 470] on label at bounding box center [690, 476] width 13 height 13
click at [684, 471] on input "checkbox" at bounding box center [689, 476] width 11 height 11
checkbox input "false"
click at [1116, 490] on img at bounding box center [1128, 488] width 77 height 54
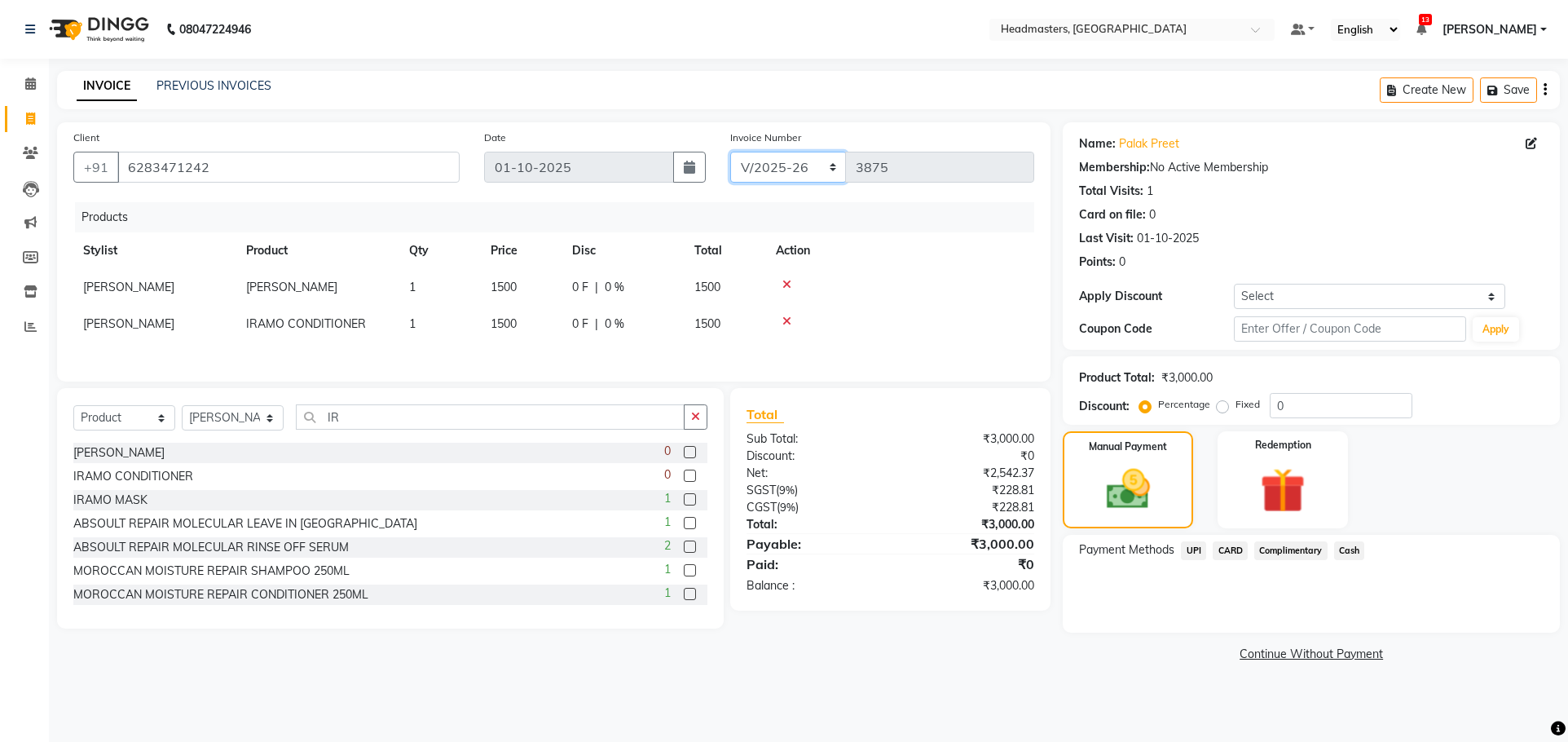
click at [810, 172] on select "RET/2025-26 V/2025-26" at bounding box center [788, 168] width 117 height 31
select select "9083"
click at [730, 152] on select "RET/2025-26 V/2025-26" at bounding box center [788, 168] width 117 height 31
type input "0019"
click at [1193, 549] on span "UPI" at bounding box center [1194, 550] width 25 height 19
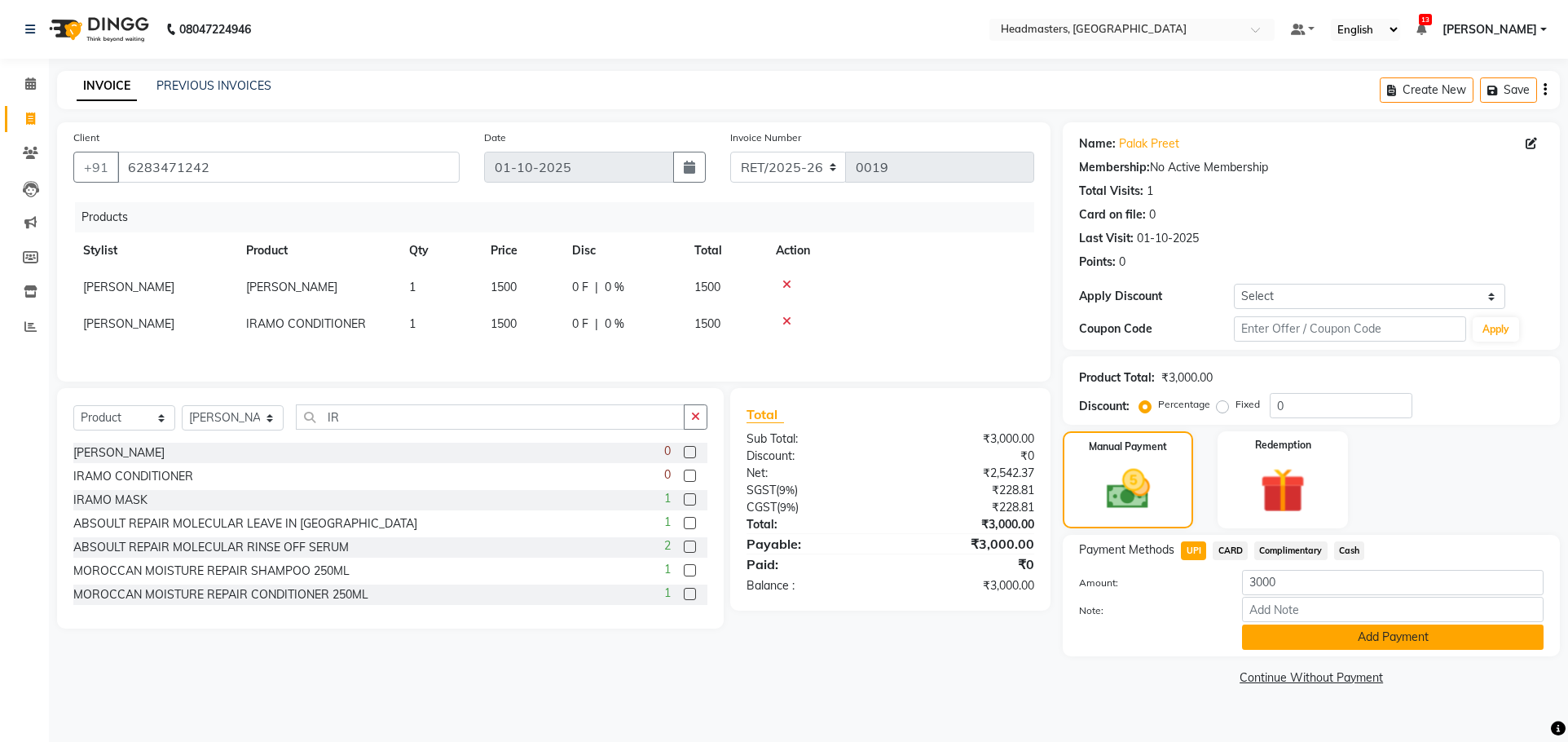
click at [1266, 634] on button "Add Payment" at bounding box center [1394, 638] width 302 height 25
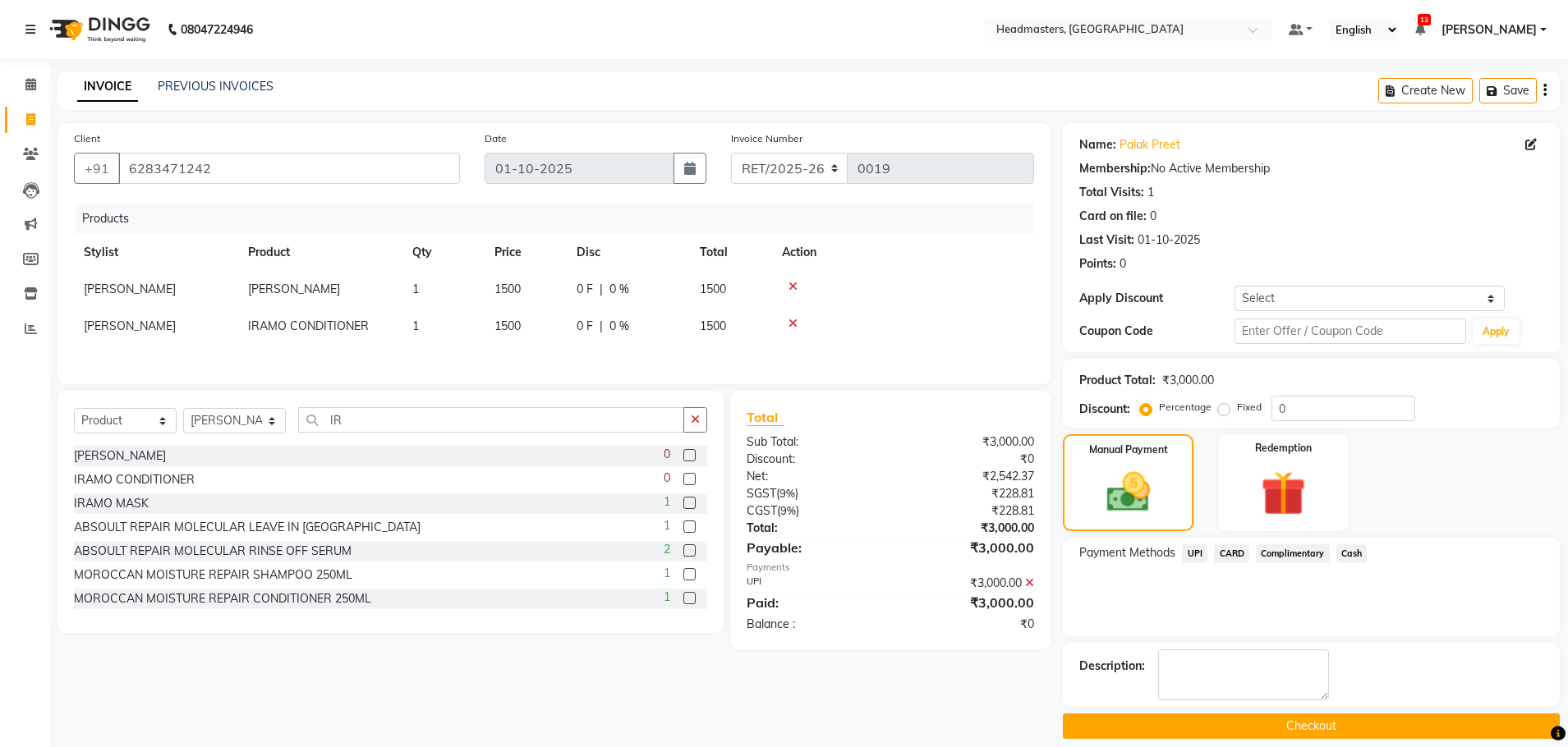
click at [1240, 730] on button "Checkout" at bounding box center [1311, 726] width 497 height 26
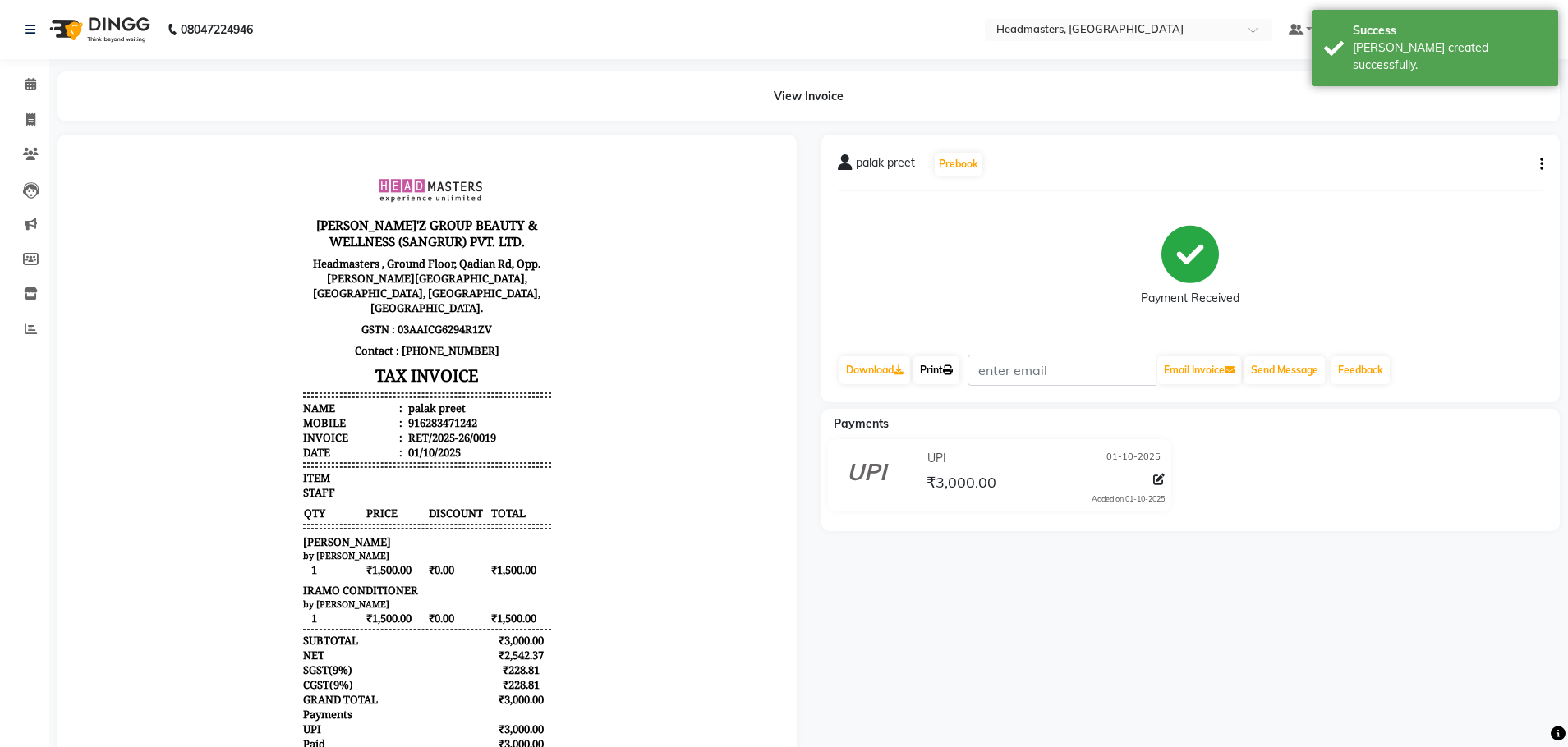
click at [959, 362] on link "Print" at bounding box center [936, 370] width 46 height 27
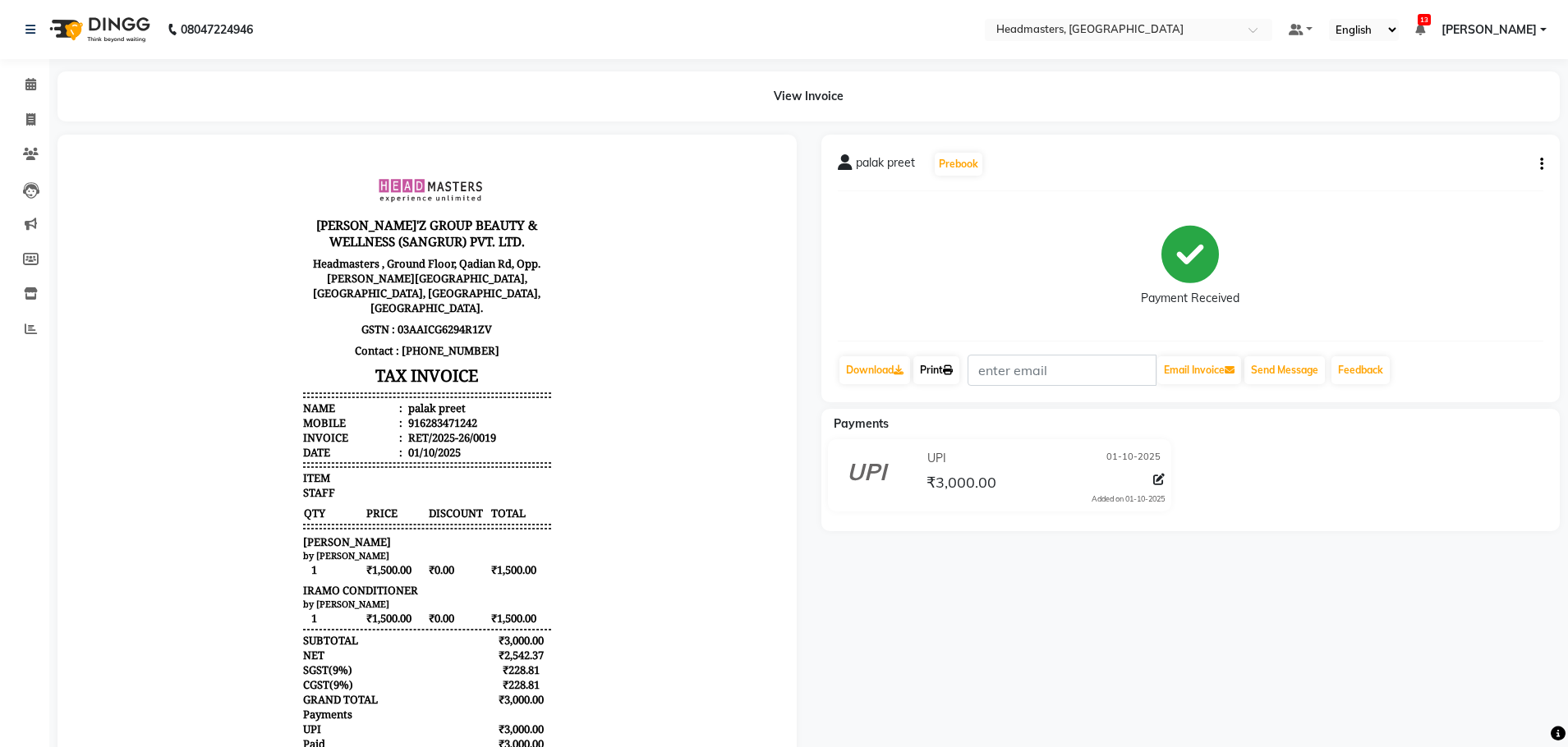
click at [952, 369] on icon at bounding box center [947, 370] width 10 height 10
click at [37, 85] on span at bounding box center [30, 84] width 28 height 19
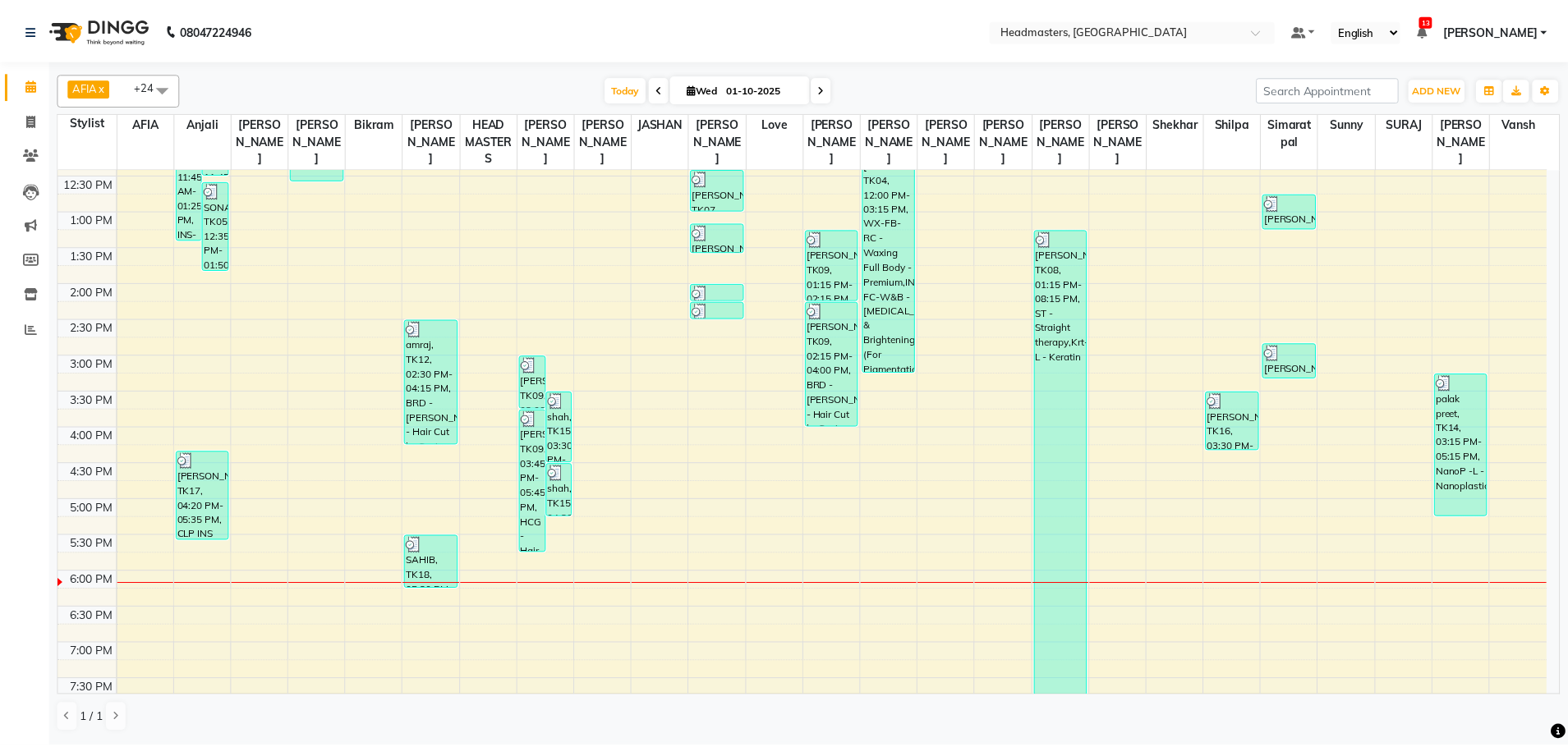
scroll to position [355, 0]
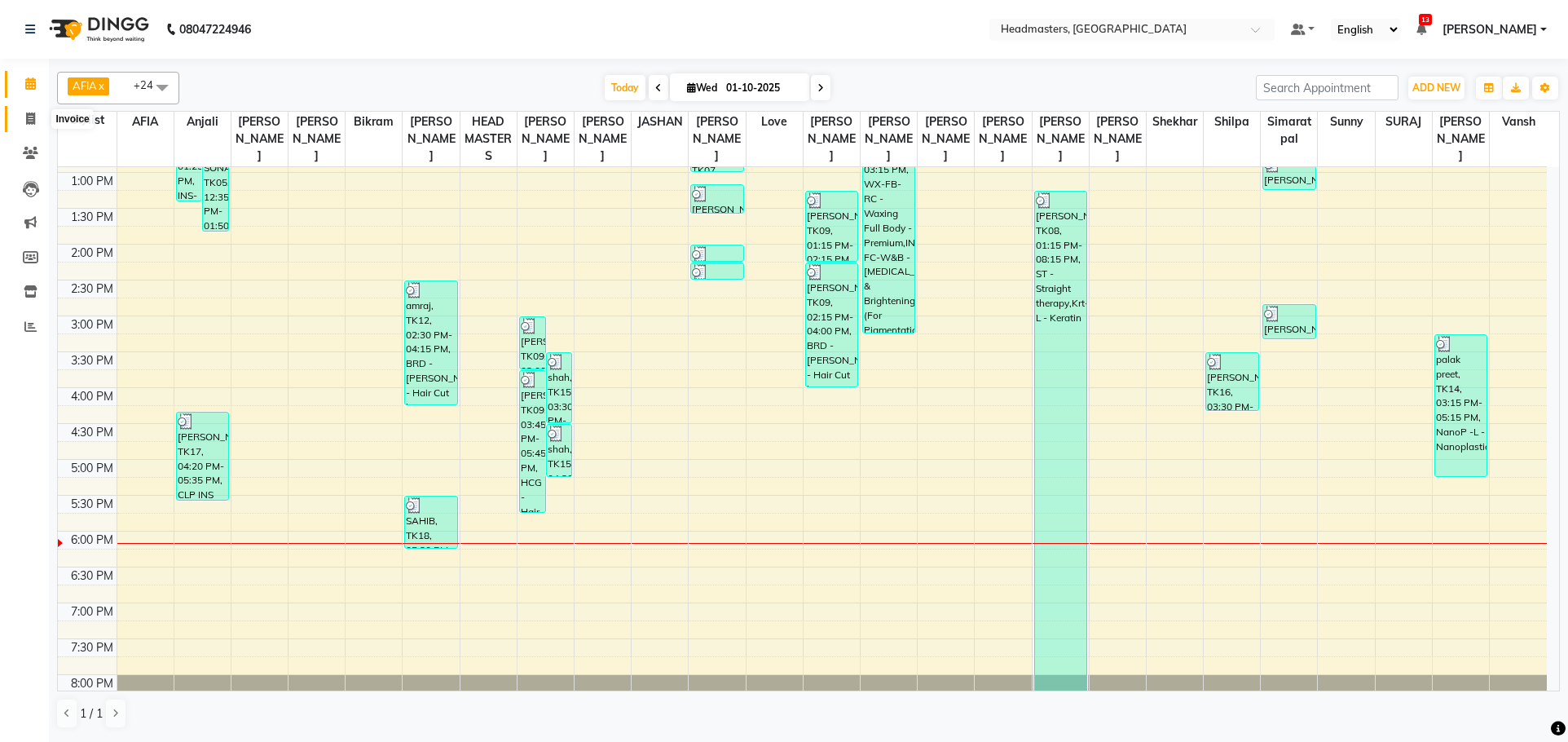
click at [33, 117] on icon at bounding box center [30, 118] width 9 height 13
select select "service"
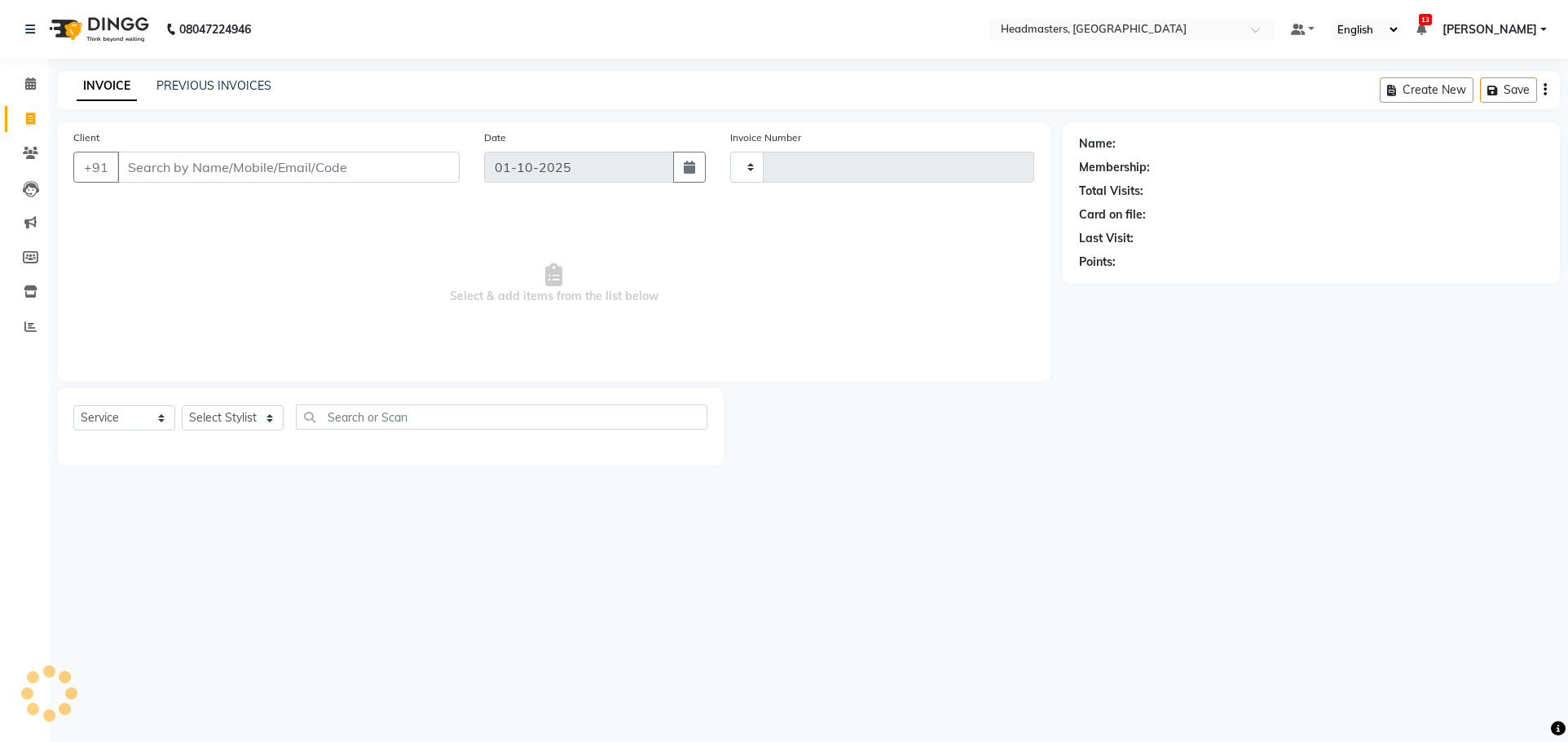
type input "3875"
select select "7136"
click at [187, 176] on input "Client" at bounding box center [287, 168] width 342 height 31
click at [180, 173] on input "Client" at bounding box center [287, 168] width 342 height 31
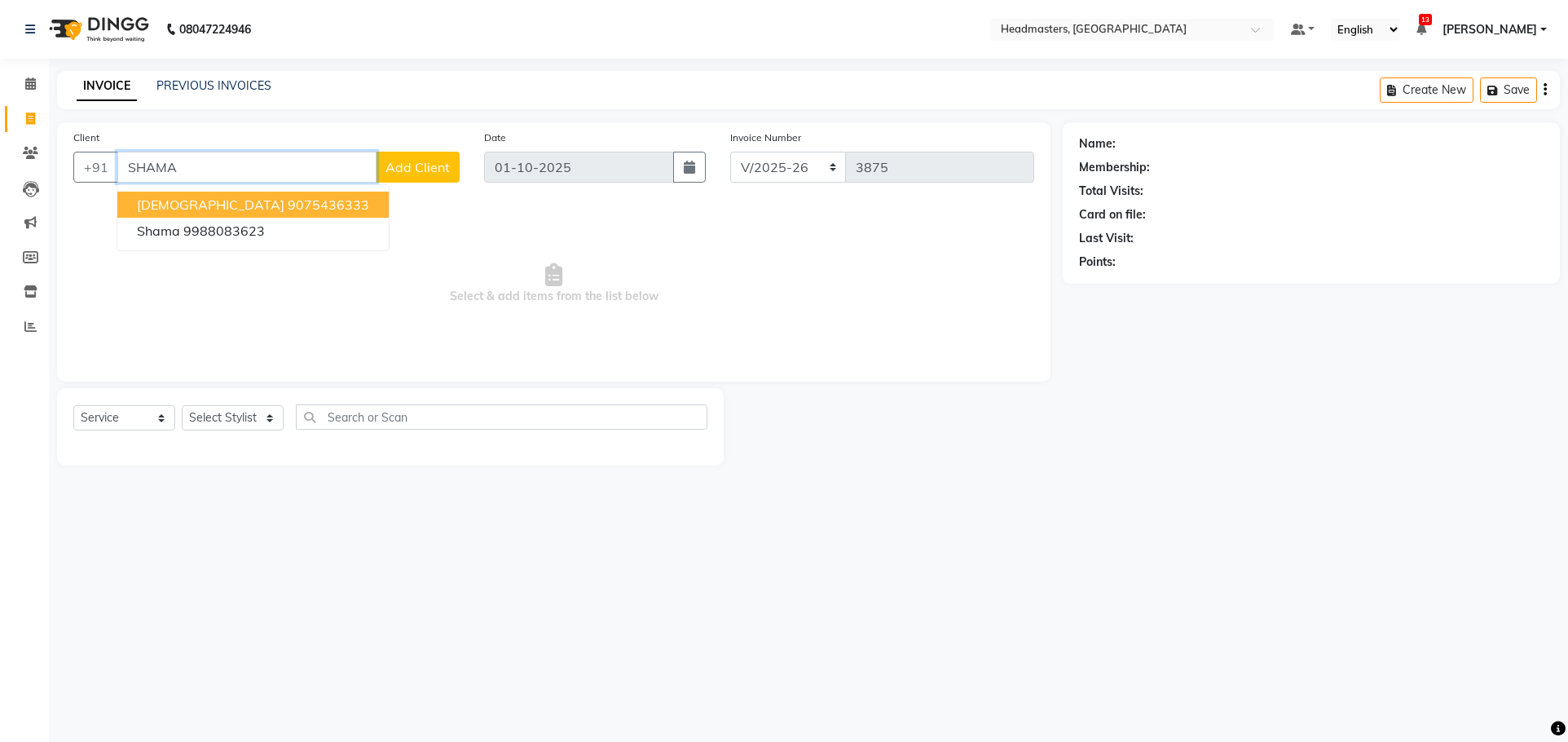
click at [201, 157] on input "SHAMA" at bounding box center [247, 168] width 259 height 31
type input "S"
click at [242, 198] on span "7696420" at bounding box center [234, 205] width 57 height 17
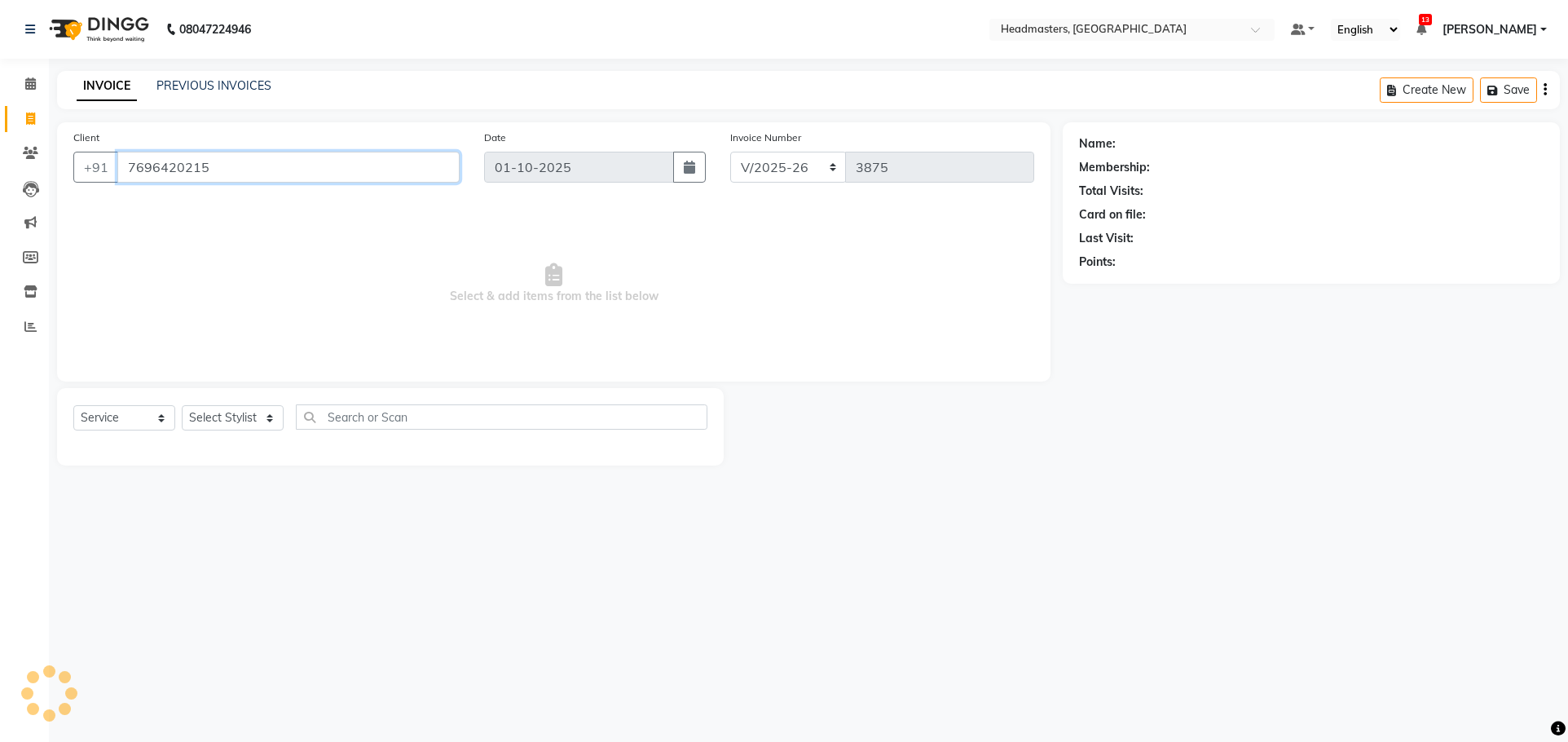
type input "7696420215"
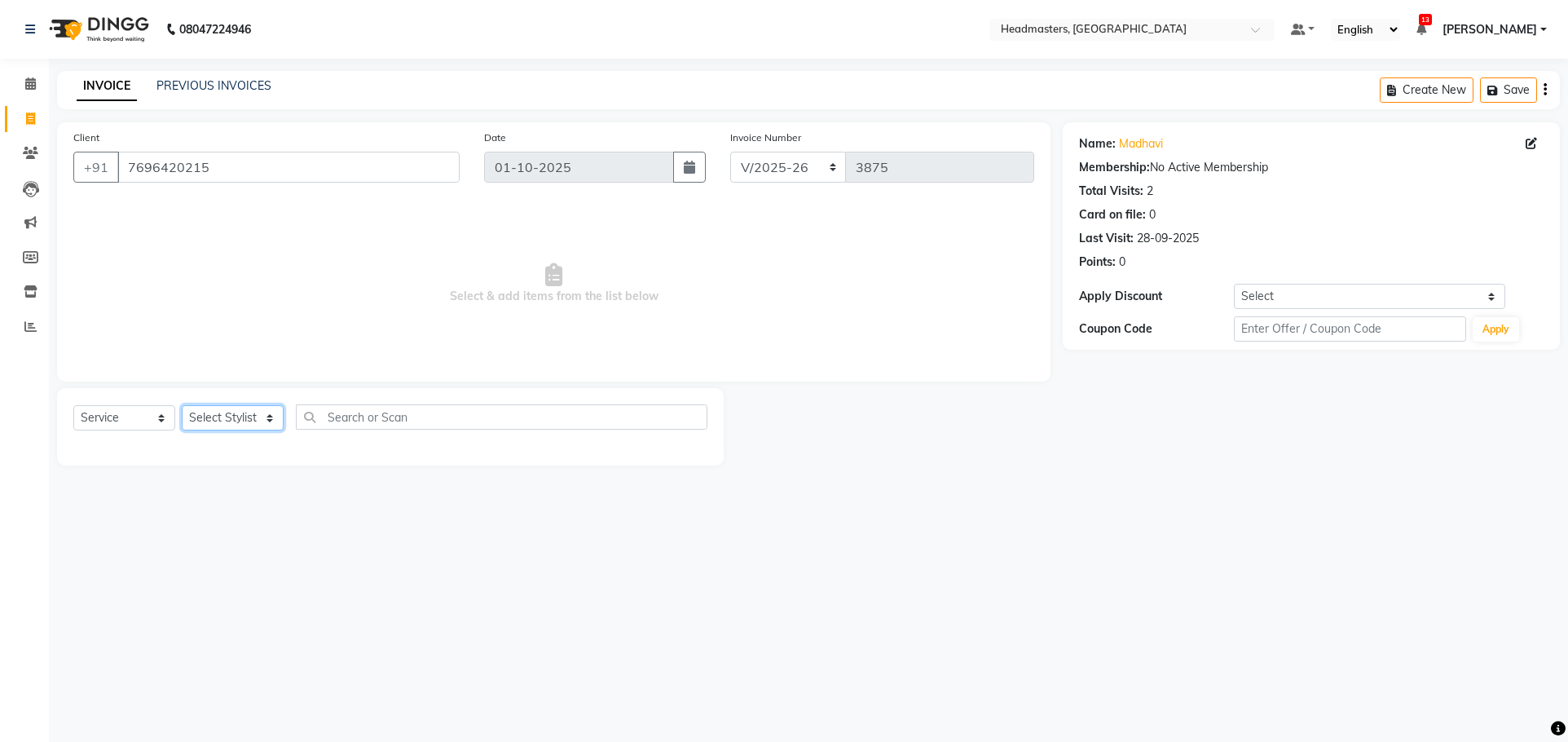
click at [245, 426] on select "Select Stylist AFIA Anjali [PERSON_NAME] [PERSON_NAME] [PERSON_NAME] HEAD [PERS…" at bounding box center [233, 418] width 102 height 25
select select "60988"
click at [357, 424] on input "text" at bounding box center [502, 417] width 411 height 25
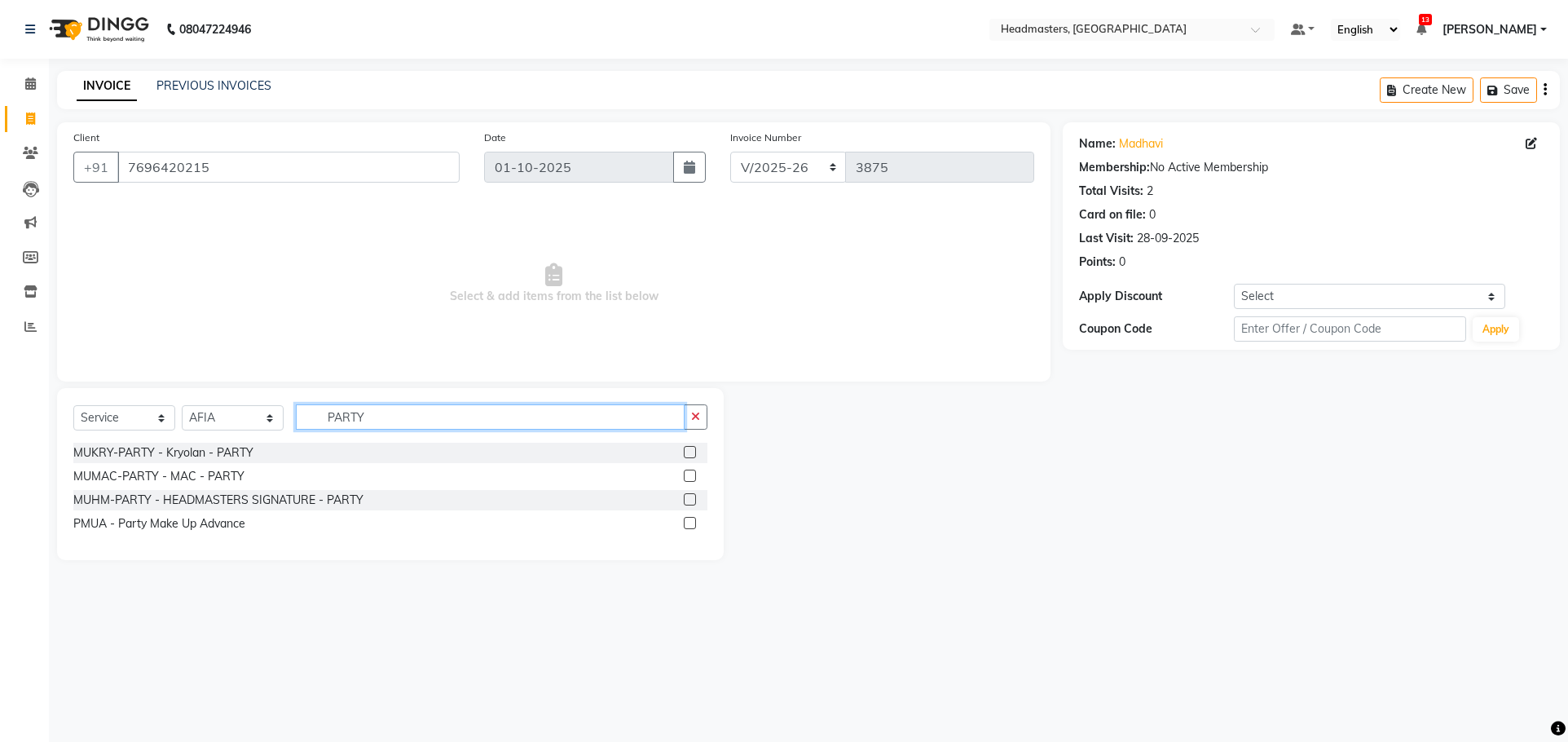
type input "PARTY"
click at [691, 448] on label at bounding box center [690, 452] width 13 height 13
click at [691, 448] on input "checkbox" at bounding box center [689, 452] width 11 height 11
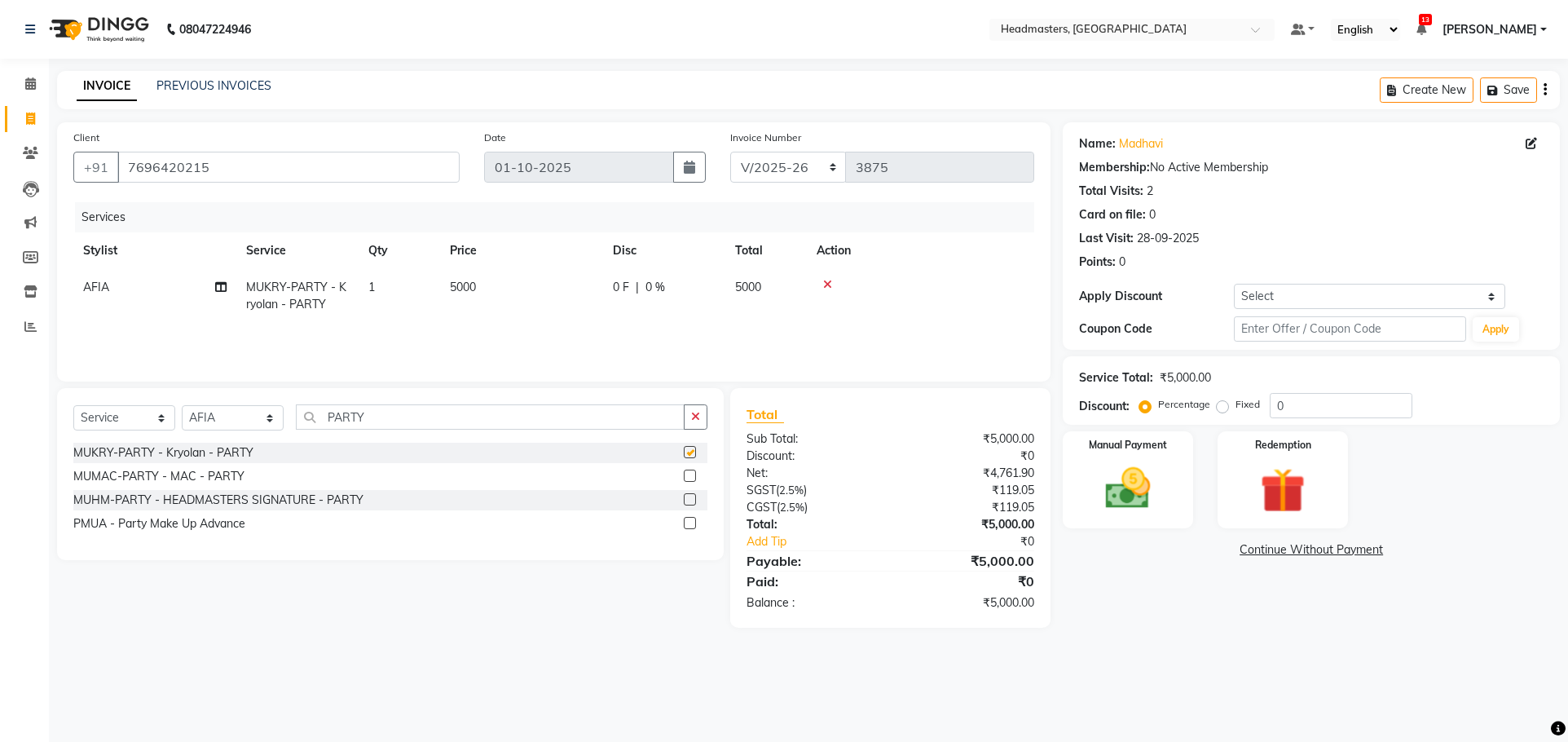
checkbox input "false"
click at [240, 419] on select "Select Stylist AFIA Anjali [PERSON_NAME] [PERSON_NAME] [PERSON_NAME] HEAD [PERS…" at bounding box center [233, 418] width 102 height 25
select select "60669"
click at [182, 406] on select "Select Stylist AFIA Anjali [PERSON_NAME] [PERSON_NAME] [PERSON_NAME] HEAD [PERS…" at bounding box center [233, 418] width 102 height 25
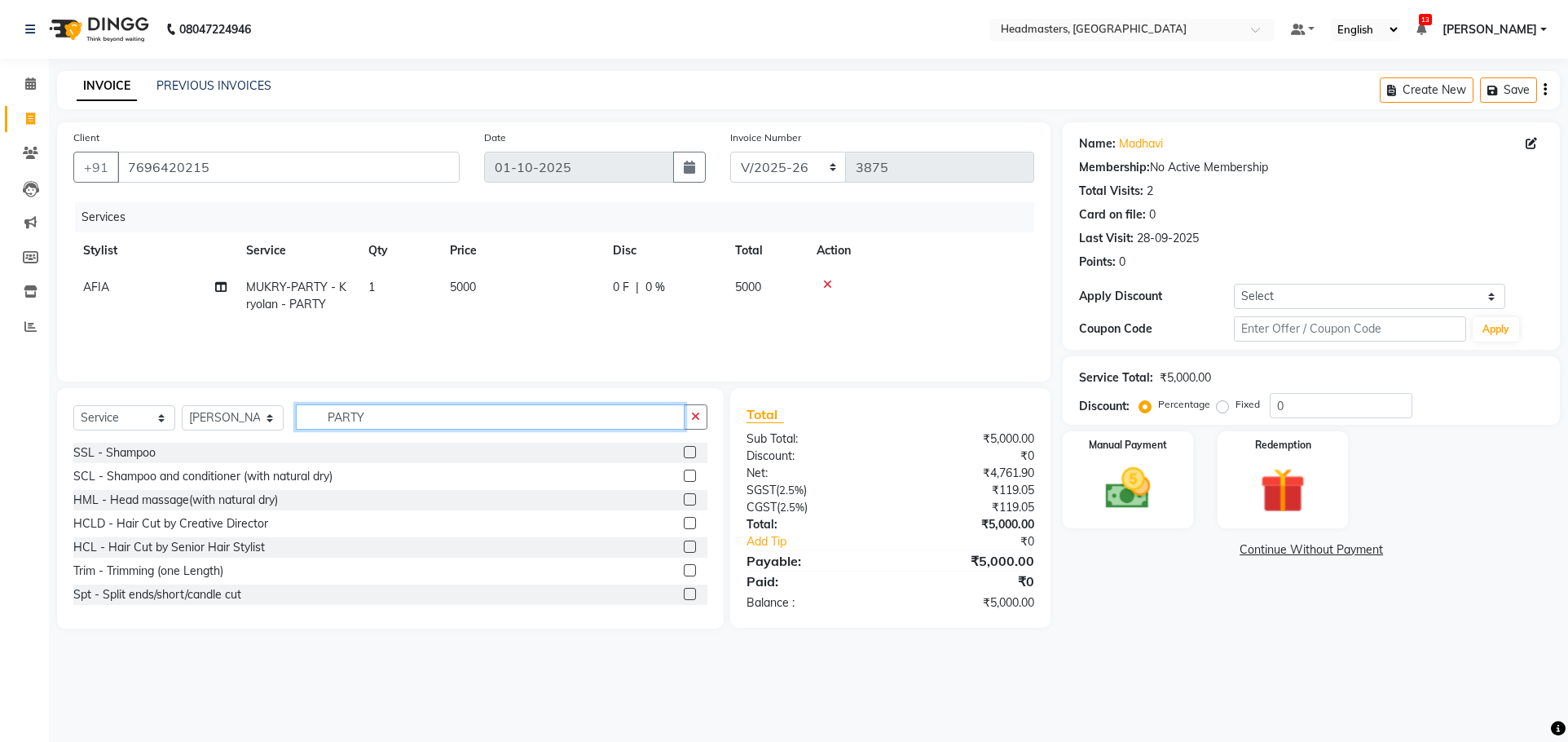
click at [397, 419] on input "PARTY" at bounding box center [490, 417] width 389 height 25
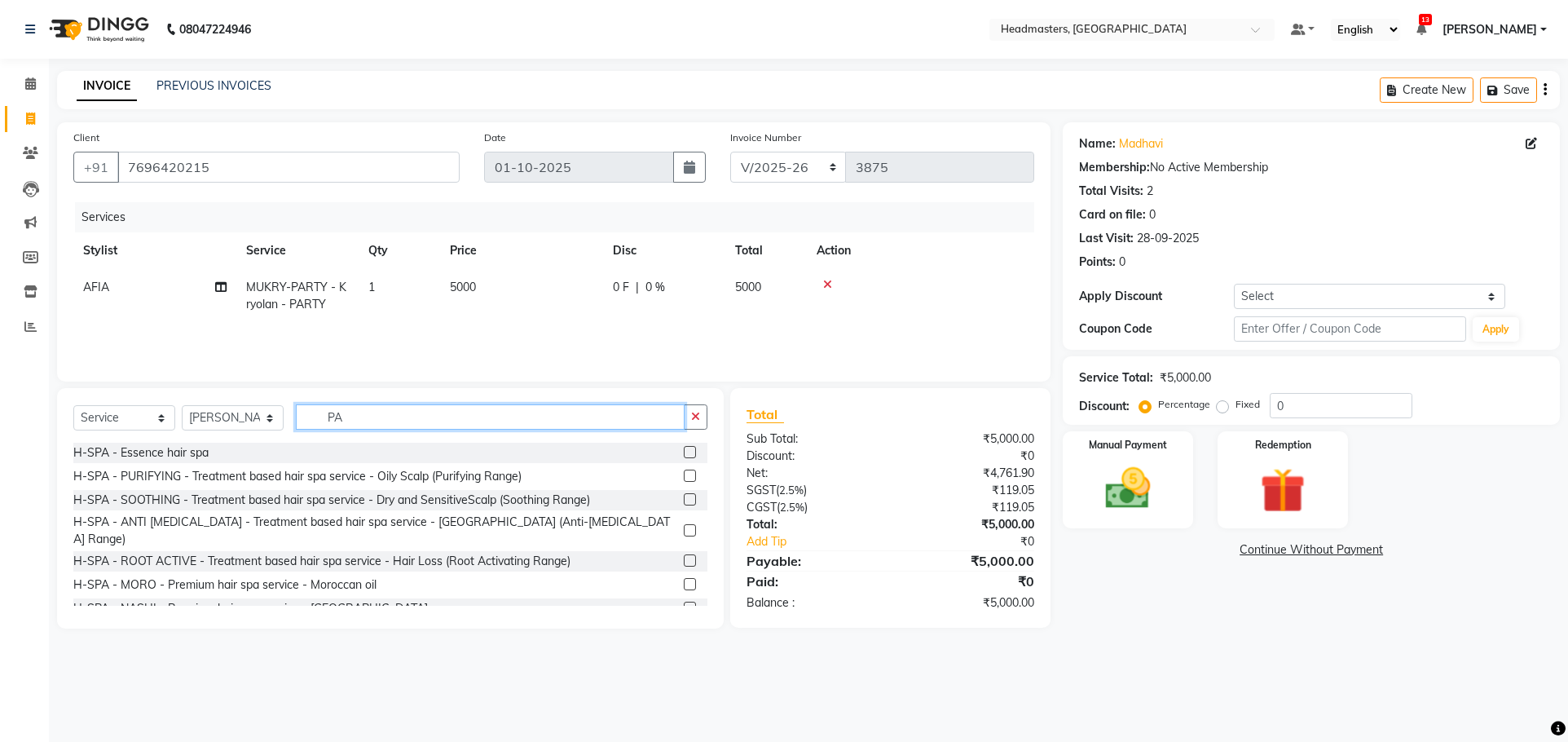
type input "P"
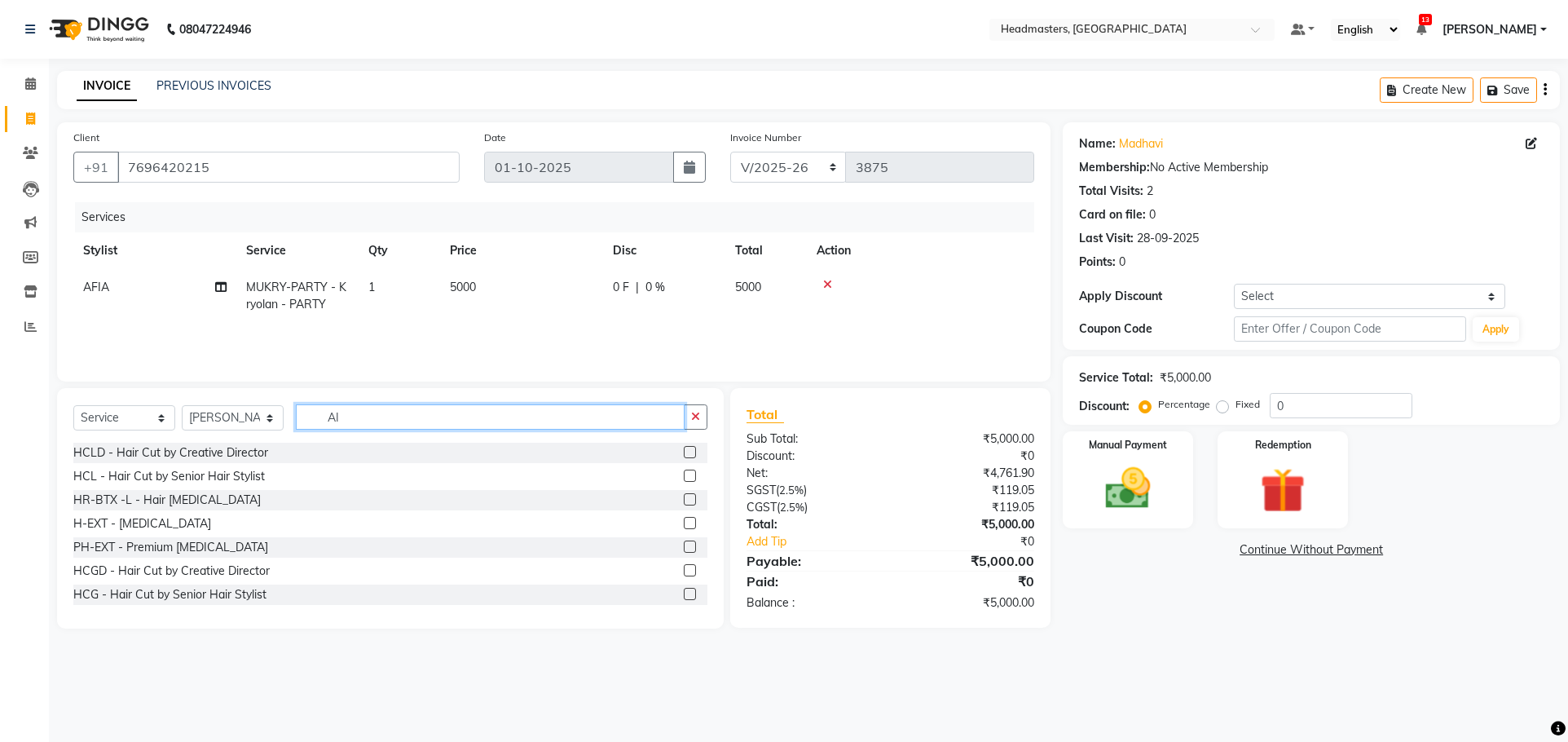
type input "A"
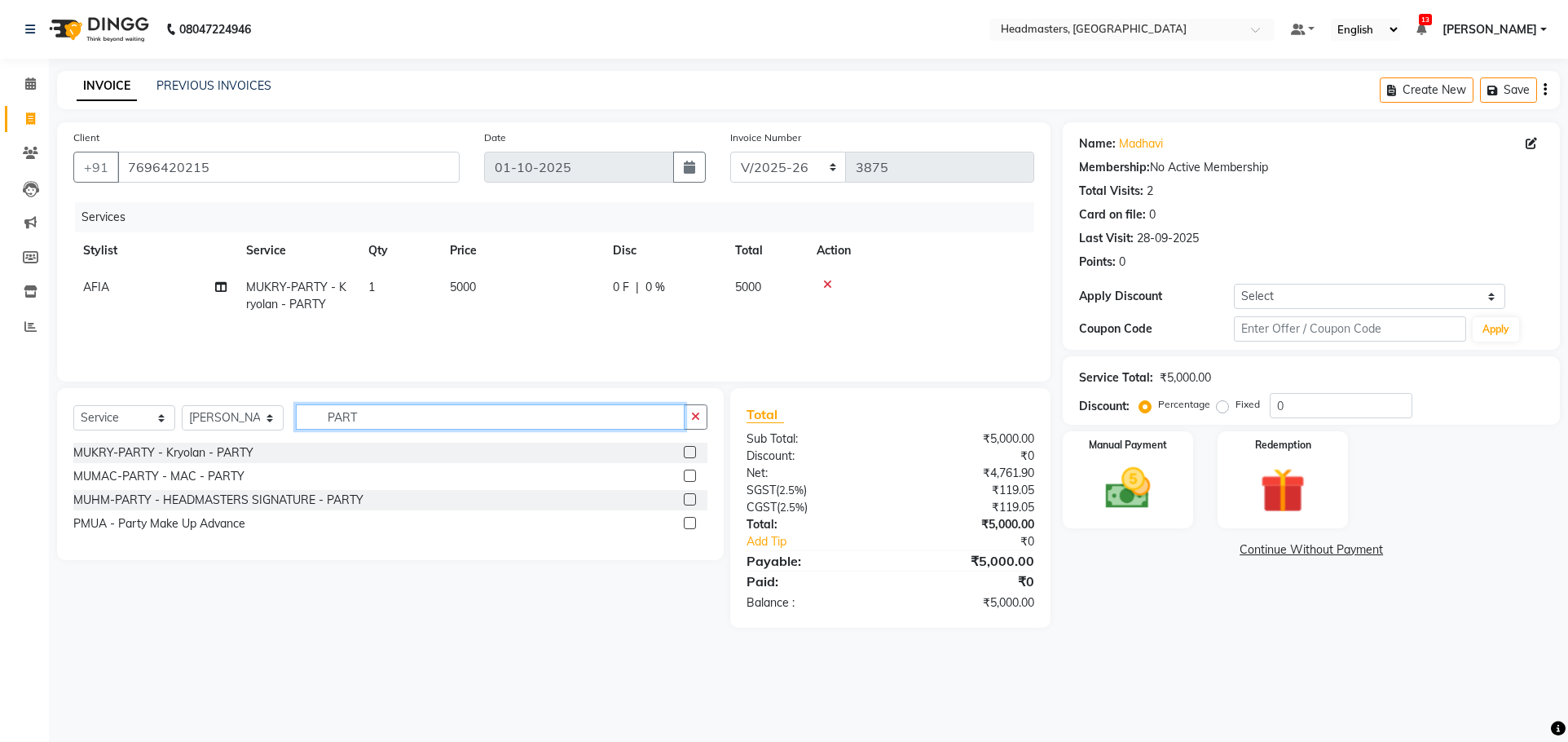
type input "PART"
click at [691, 499] on label at bounding box center [690, 499] width 13 height 13
click at [691, 499] on input "checkbox" at bounding box center [689, 500] width 11 height 11
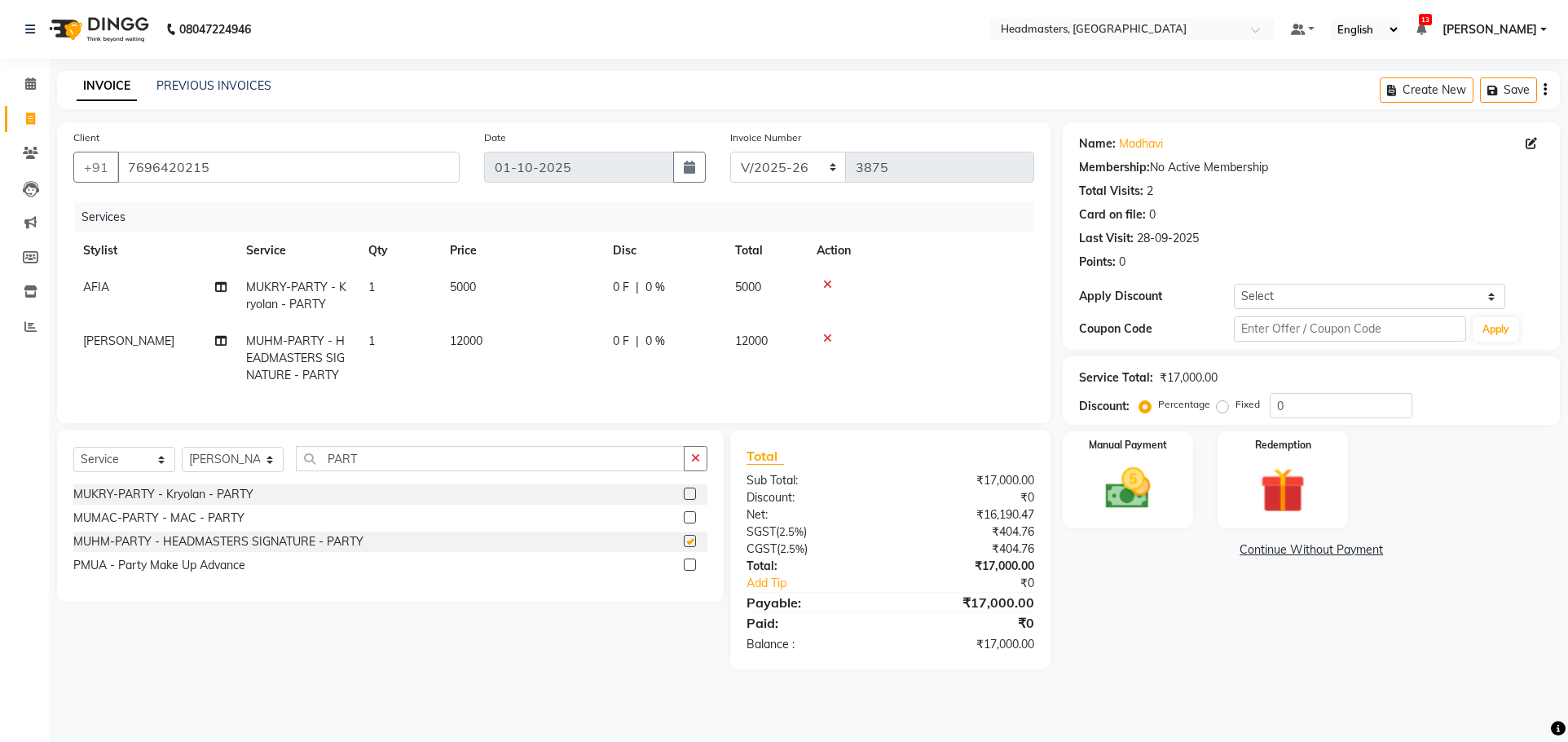
checkbox input "false"
click at [207, 464] on select "Select Stylist AFIA Anjali [PERSON_NAME] [PERSON_NAME] [PERSON_NAME] HEAD [PERS…" at bounding box center [233, 459] width 102 height 25
select select "60665"
click at [397, 461] on input "PART" at bounding box center [490, 459] width 389 height 25
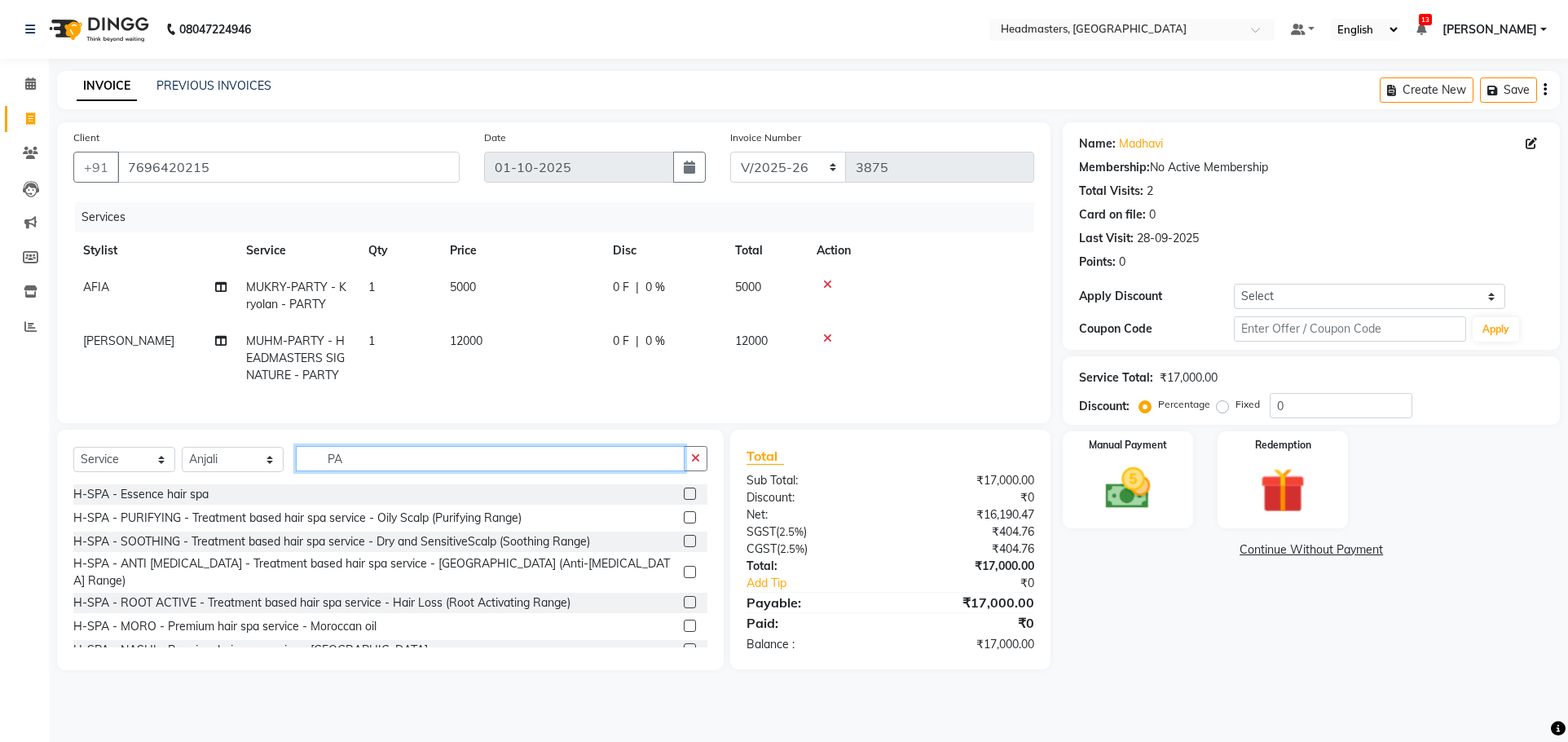
type input "P"
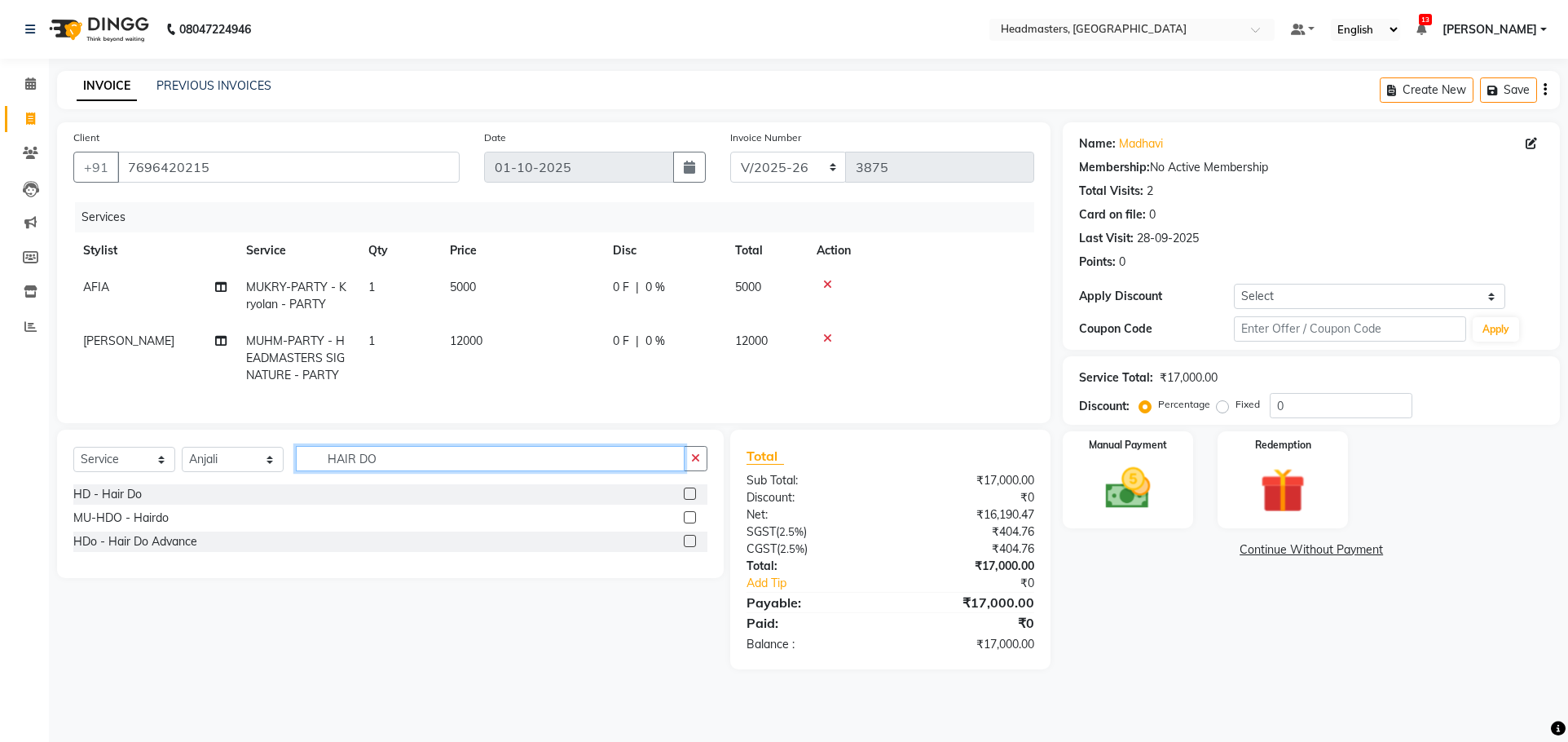
type input "HAIR DO"
click at [688, 500] on label at bounding box center [690, 493] width 13 height 13
click at [688, 500] on input "checkbox" at bounding box center [689, 494] width 11 height 11
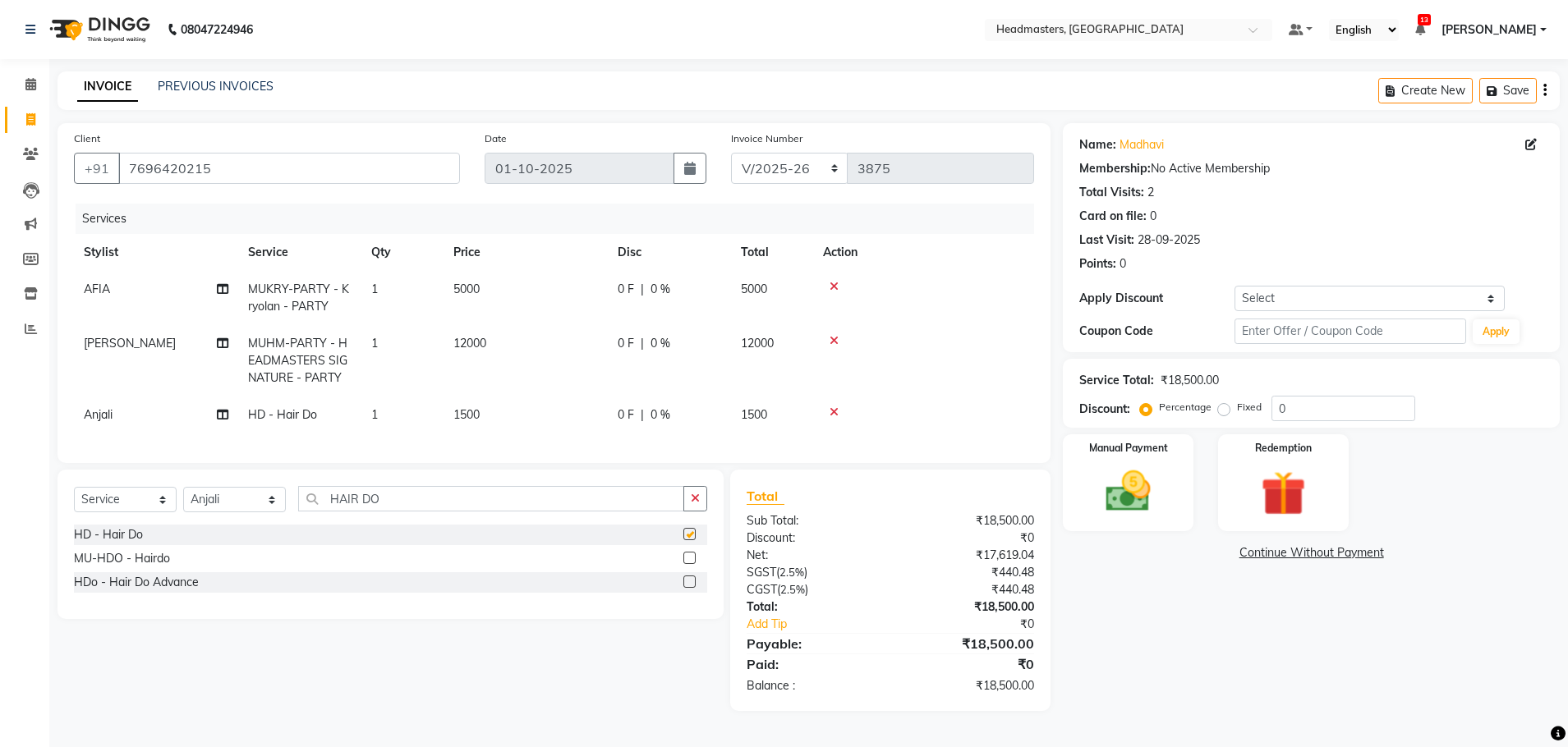
checkbox input "false"
click at [195, 509] on select "Select Stylist AFIA Anjali [PERSON_NAME] [PERSON_NAME] [PERSON_NAME] HEAD [PERS…" at bounding box center [235, 500] width 103 height 26
click at [184, 500] on select "Select Stylist AFIA Anjali [PERSON_NAME] [PERSON_NAME] [PERSON_NAME] HEAD [PERS…" at bounding box center [235, 500] width 103 height 26
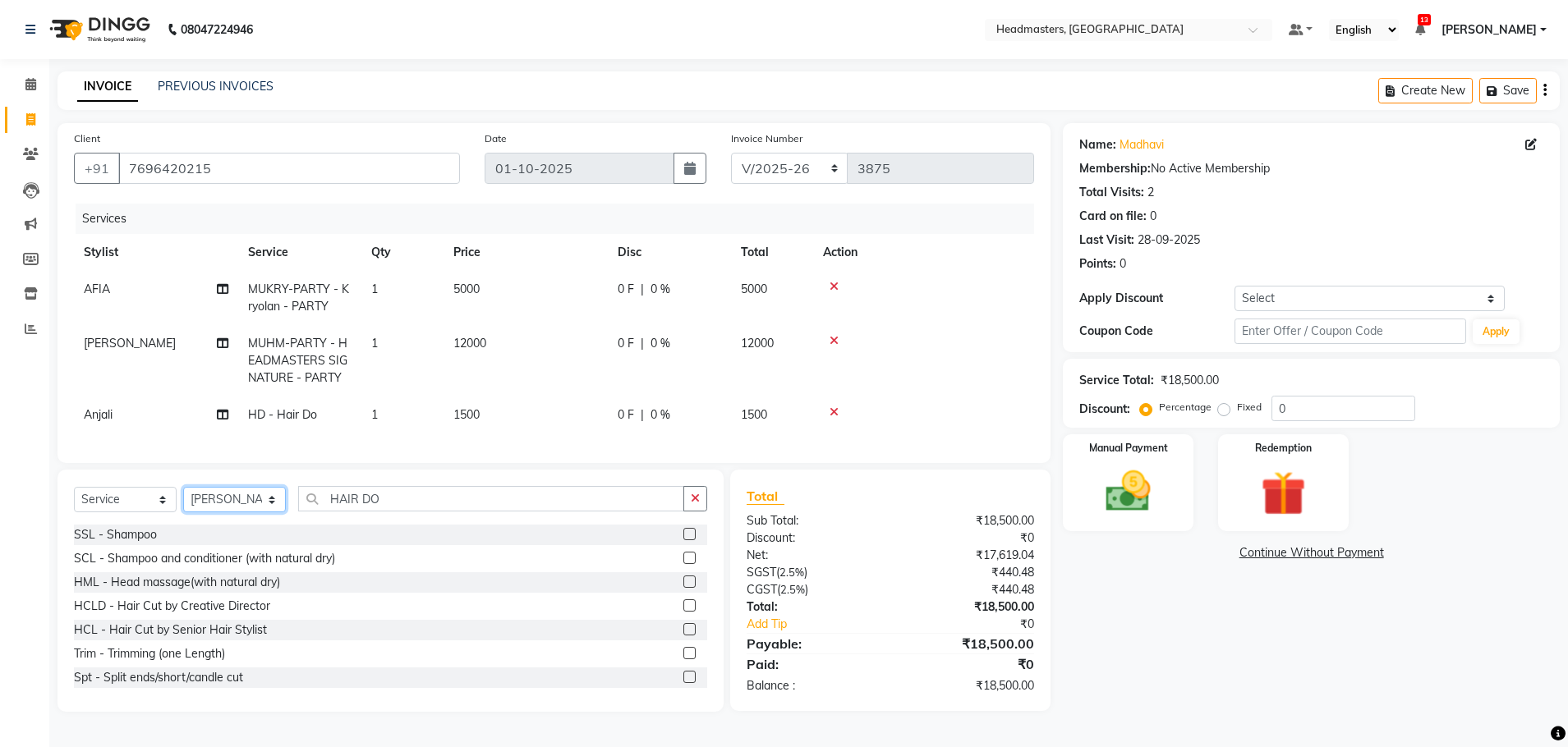
click at [239, 512] on select "Select Stylist AFIA Anjali [PERSON_NAME] [PERSON_NAME] [PERSON_NAME] HEAD [PERS…" at bounding box center [235, 500] width 103 height 26
select select "68491"
click at [184, 500] on select "Select Stylist AFIA Anjali [PERSON_NAME] [PERSON_NAME] [PERSON_NAME] HEAD [PERS…" at bounding box center [235, 500] width 103 height 26
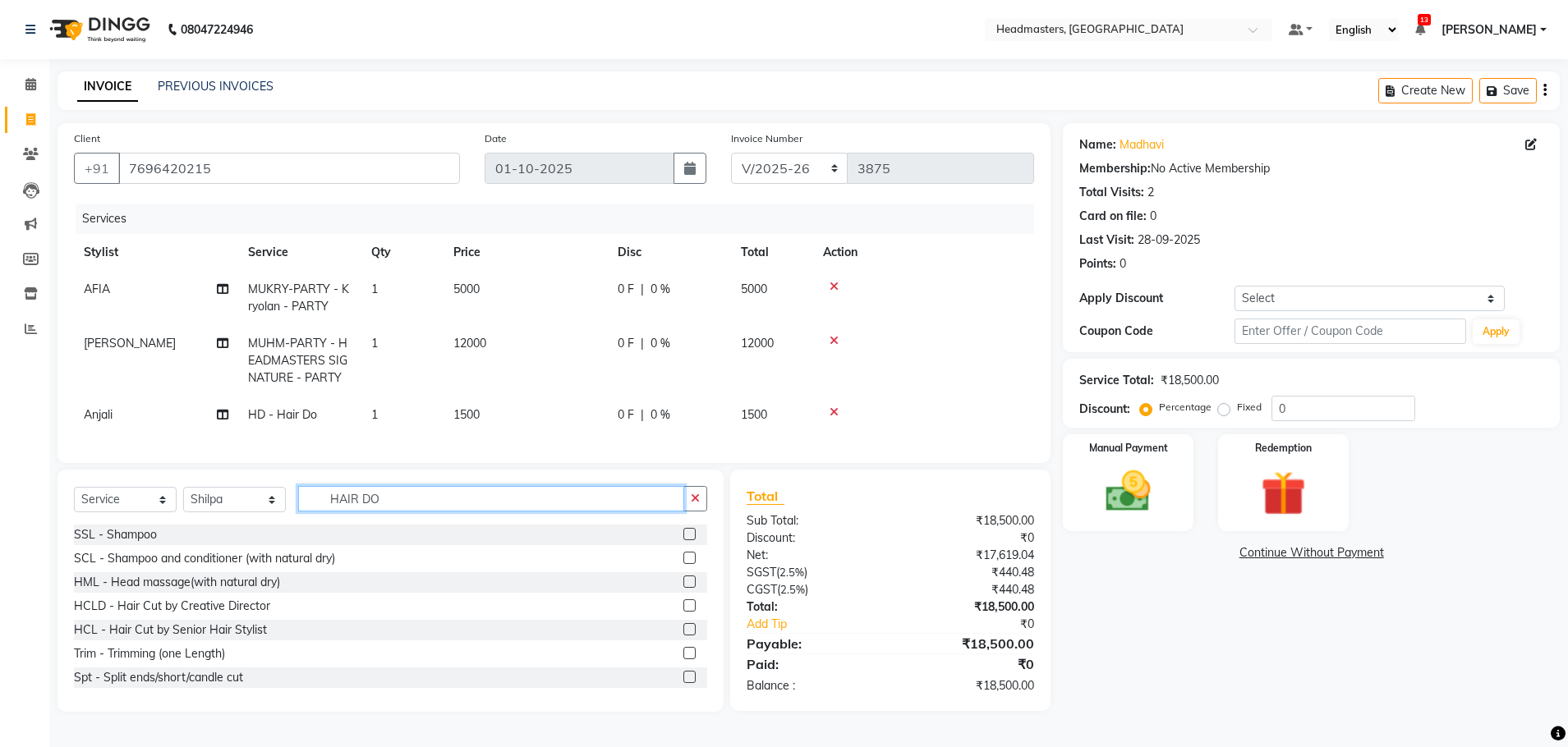
click at [408, 511] on input "HAIR DO" at bounding box center [491, 499] width 386 height 26
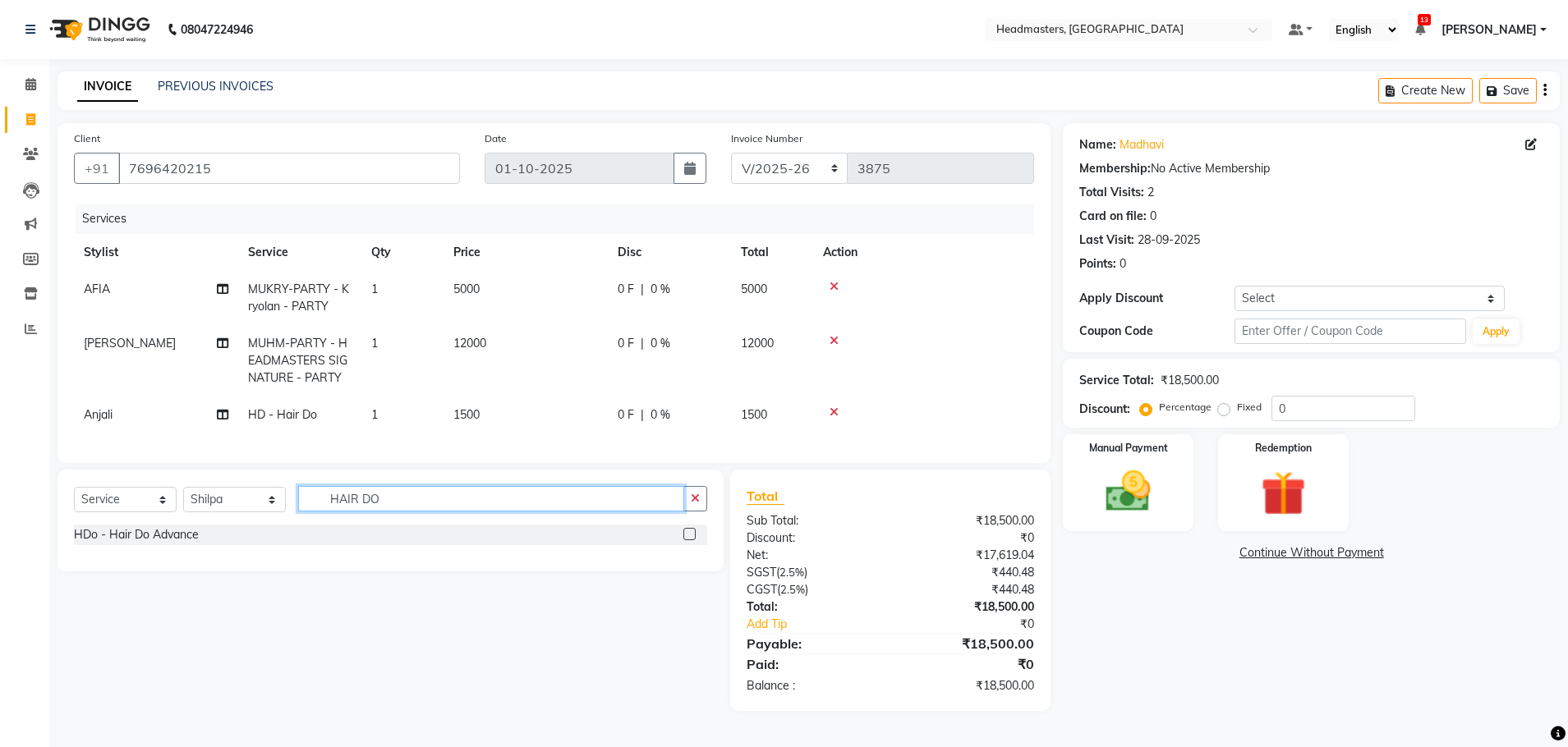
type input "HAIR DO"
click at [690, 540] on label at bounding box center [689, 534] width 13 height 13
click at [690, 540] on input "checkbox" at bounding box center [688, 535] width 11 height 11
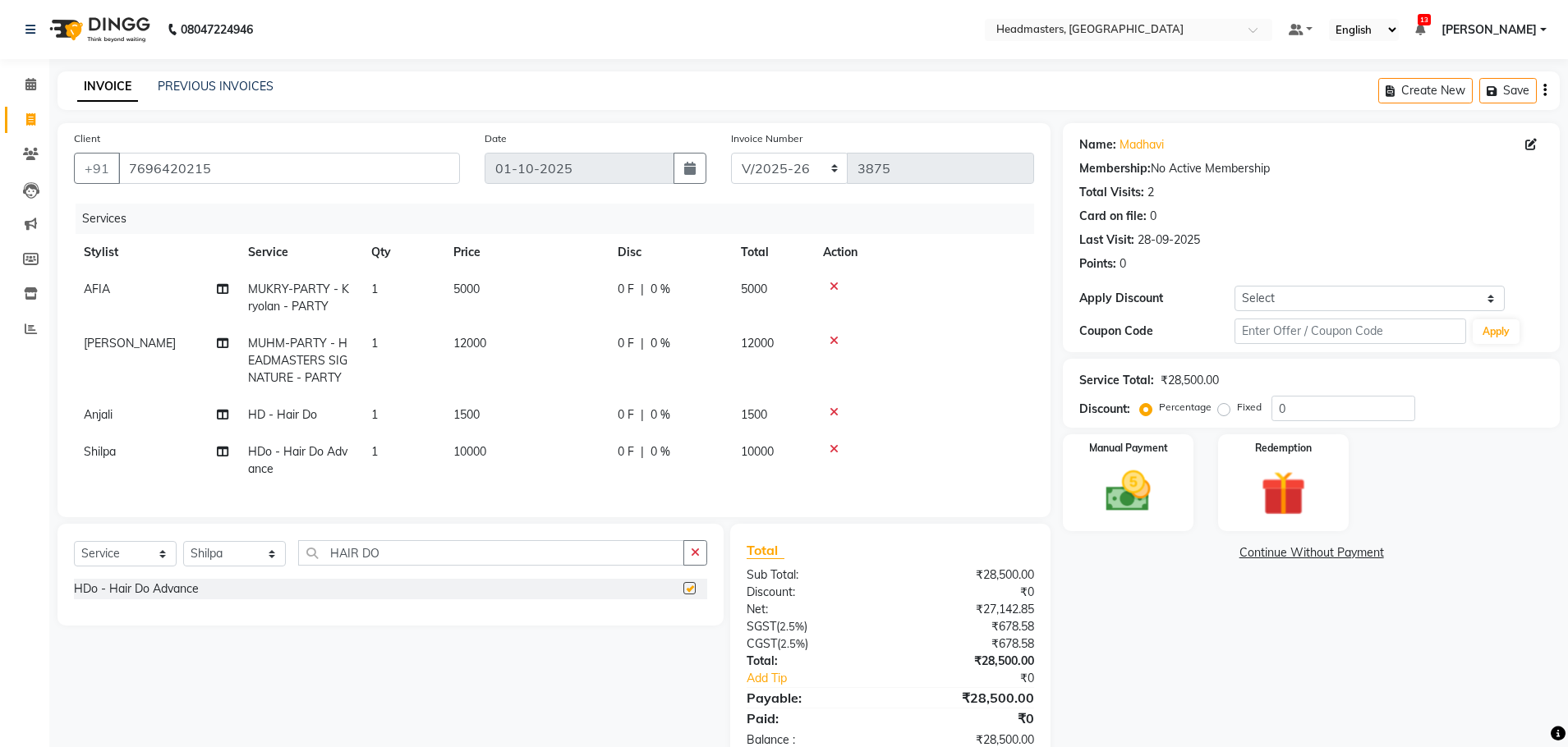
checkbox input "false"
click at [833, 453] on icon at bounding box center [834, 450] width 9 height 12
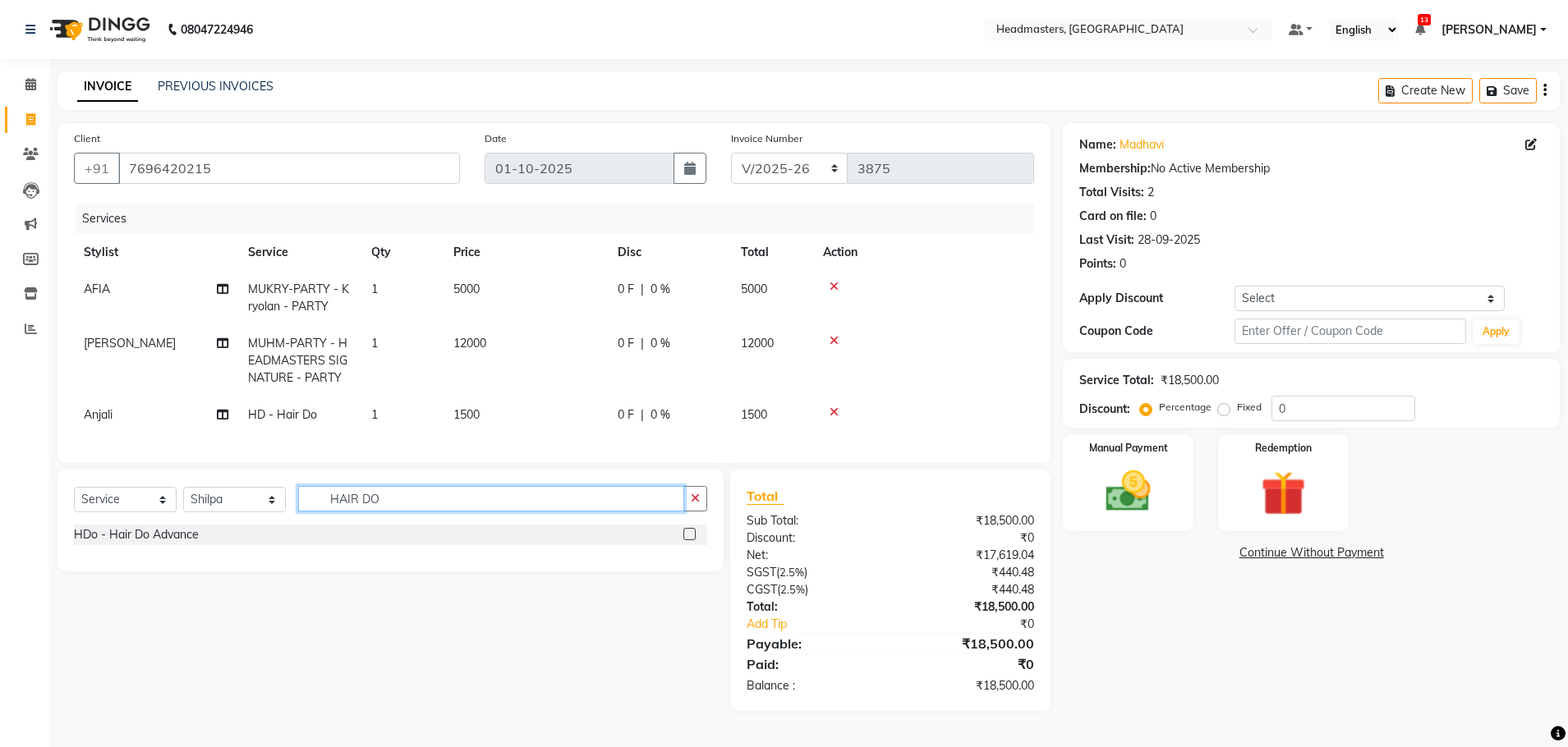
click at [402, 511] on input "HAIR DO" at bounding box center [491, 499] width 386 height 26
type input "HAIR DO"
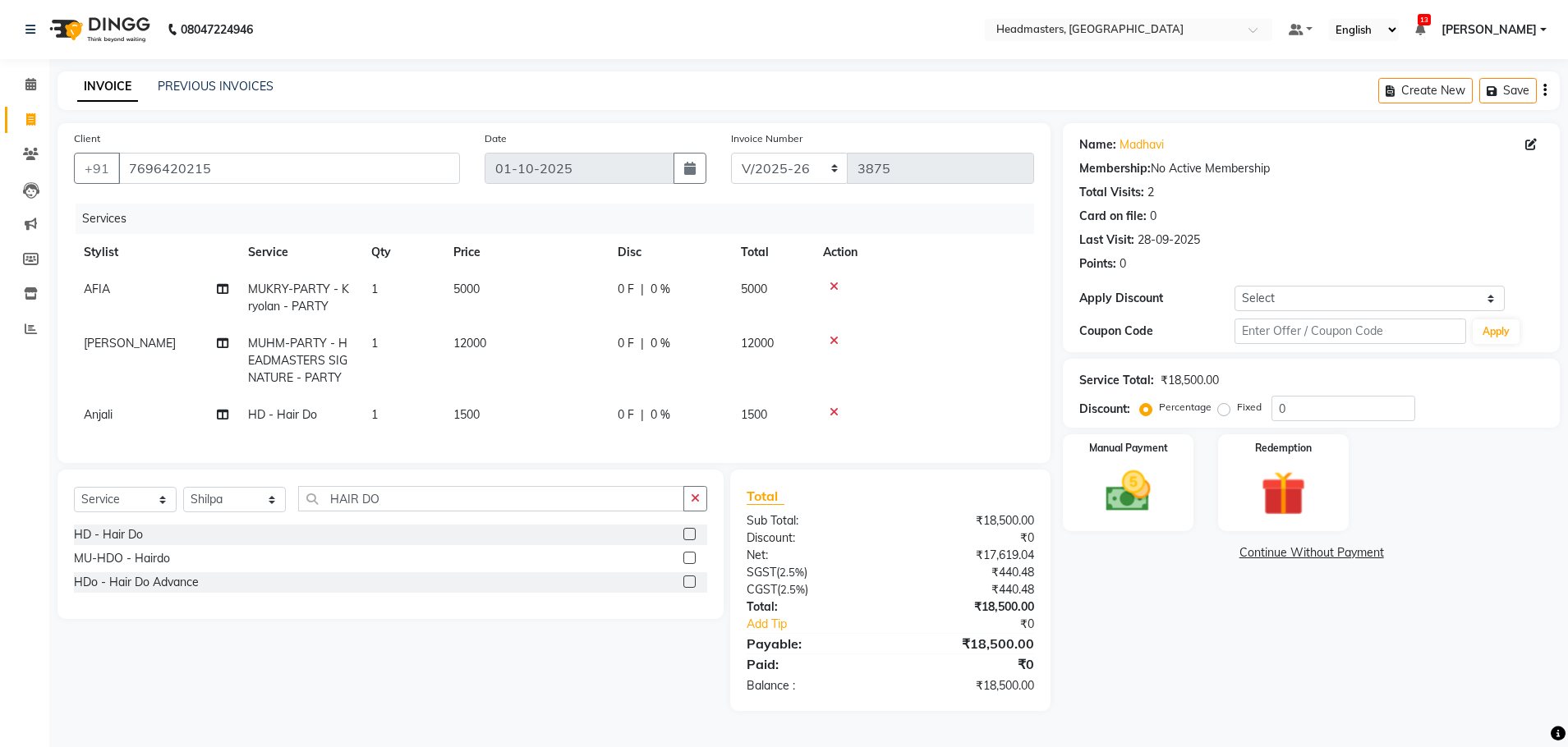
click at [688, 540] on label at bounding box center [689, 534] width 13 height 13
click at [688, 540] on input "checkbox" at bounding box center [688, 535] width 11 height 11
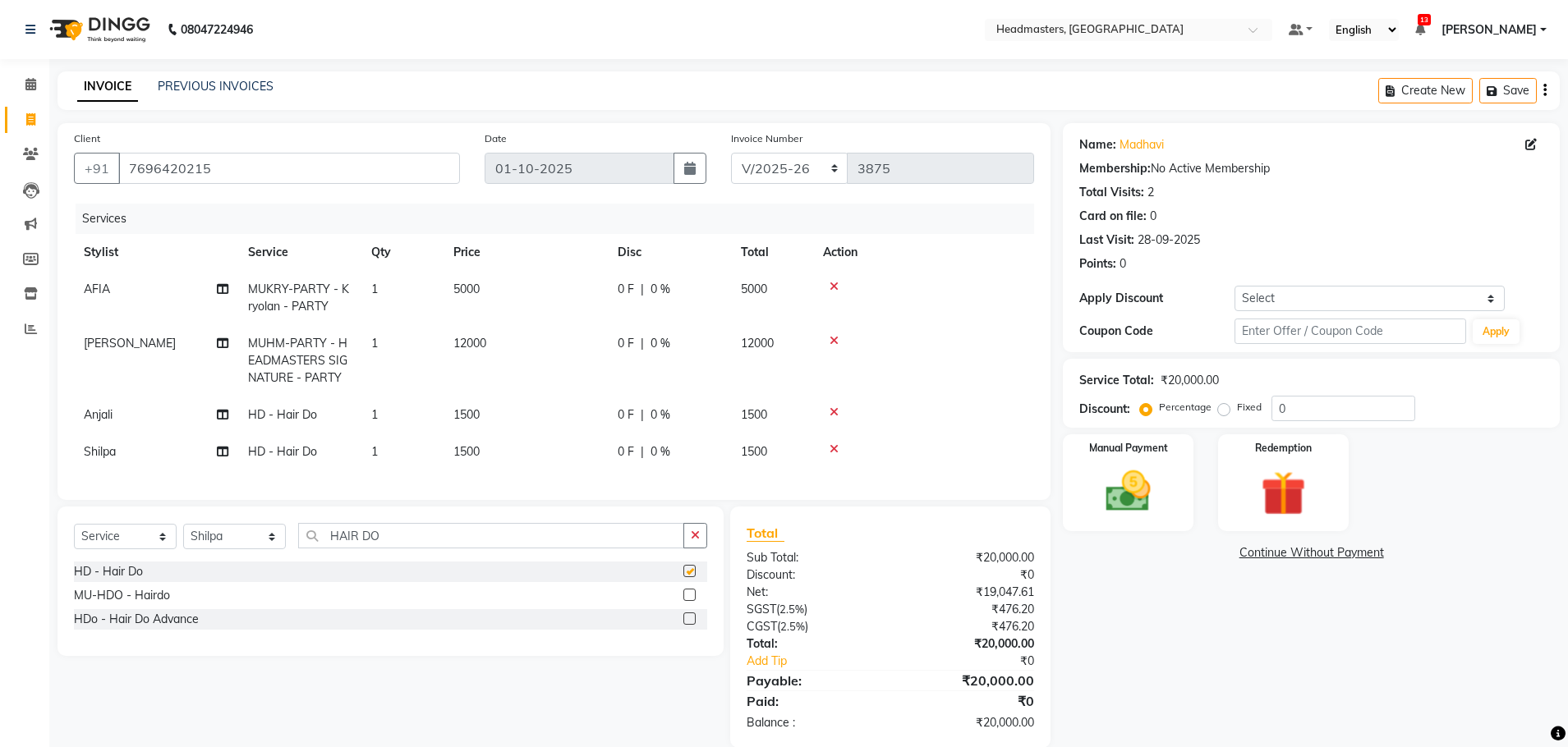
checkbox input "false"
click at [635, 416] on div "0 F | 0 %" at bounding box center [669, 415] width 103 height 18
select select "60665"
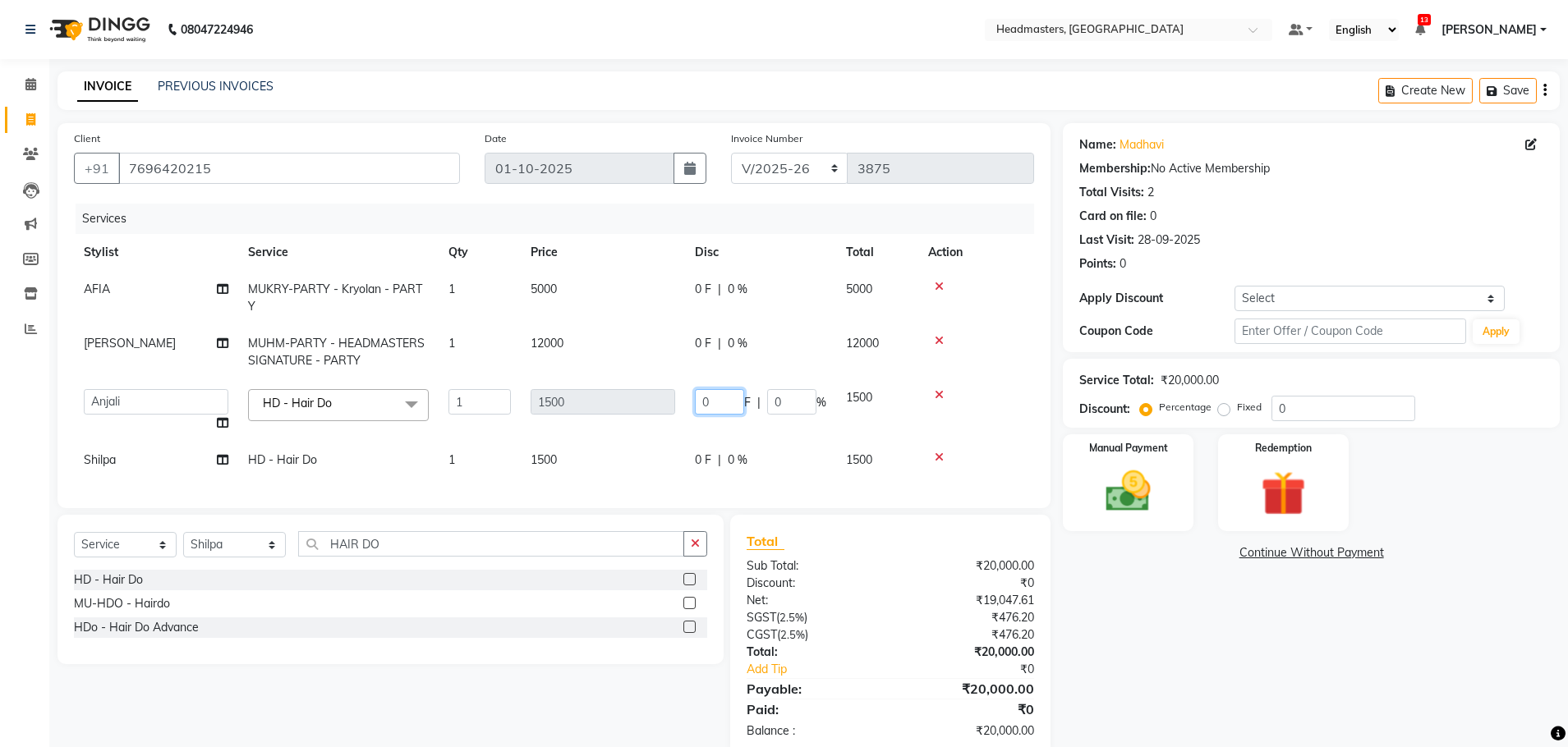
click at [725, 395] on input "0" at bounding box center [720, 401] width 49 height 26
type input "0"
click at [716, 471] on div "Services Stylist Service Qty Price Disc Total Action AFIA MUKRY-PARTY - Kryolan…" at bounding box center [554, 347] width 960 height 289
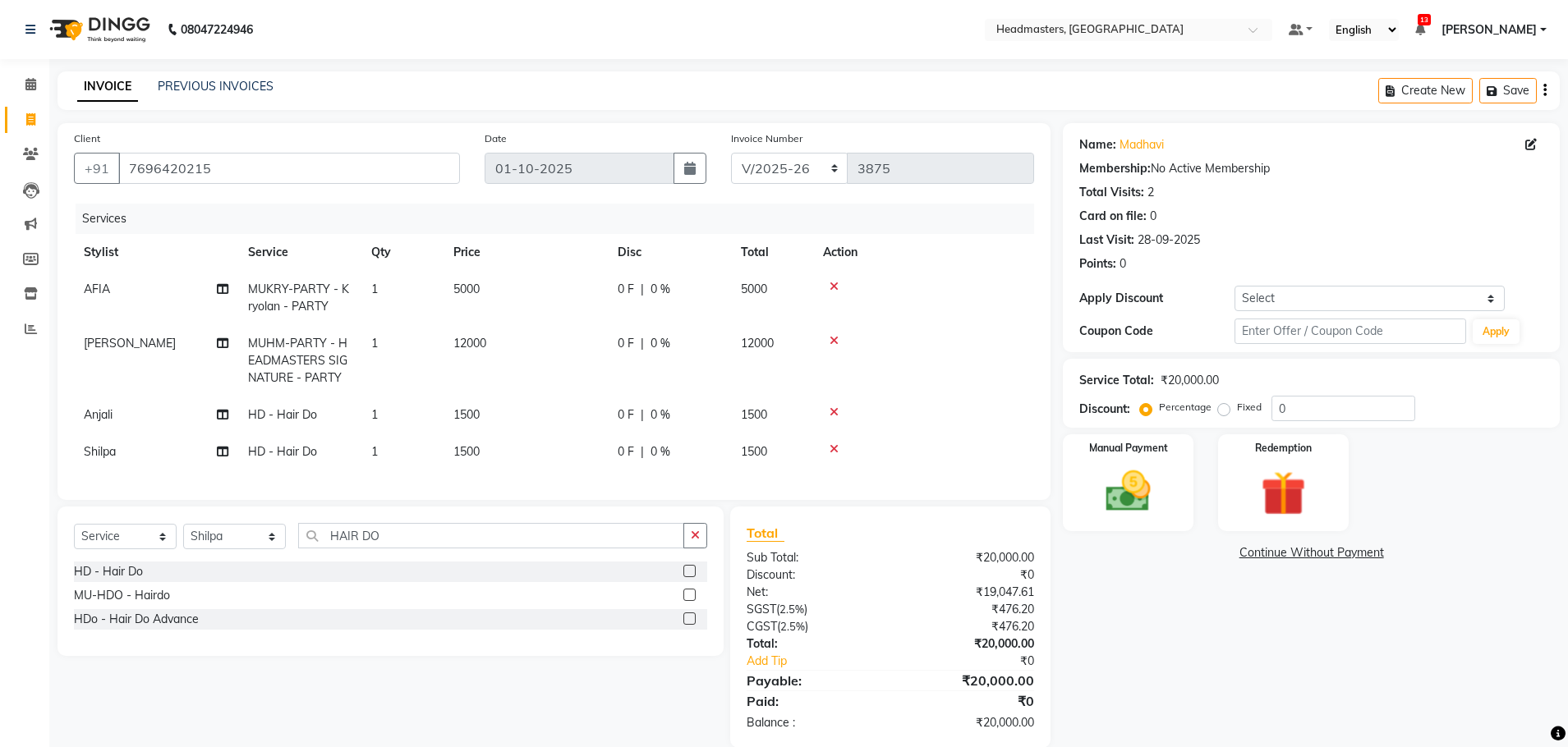
click at [685, 445] on div "0 F | 0 %" at bounding box center [669, 453] width 103 height 18
select select "68491"
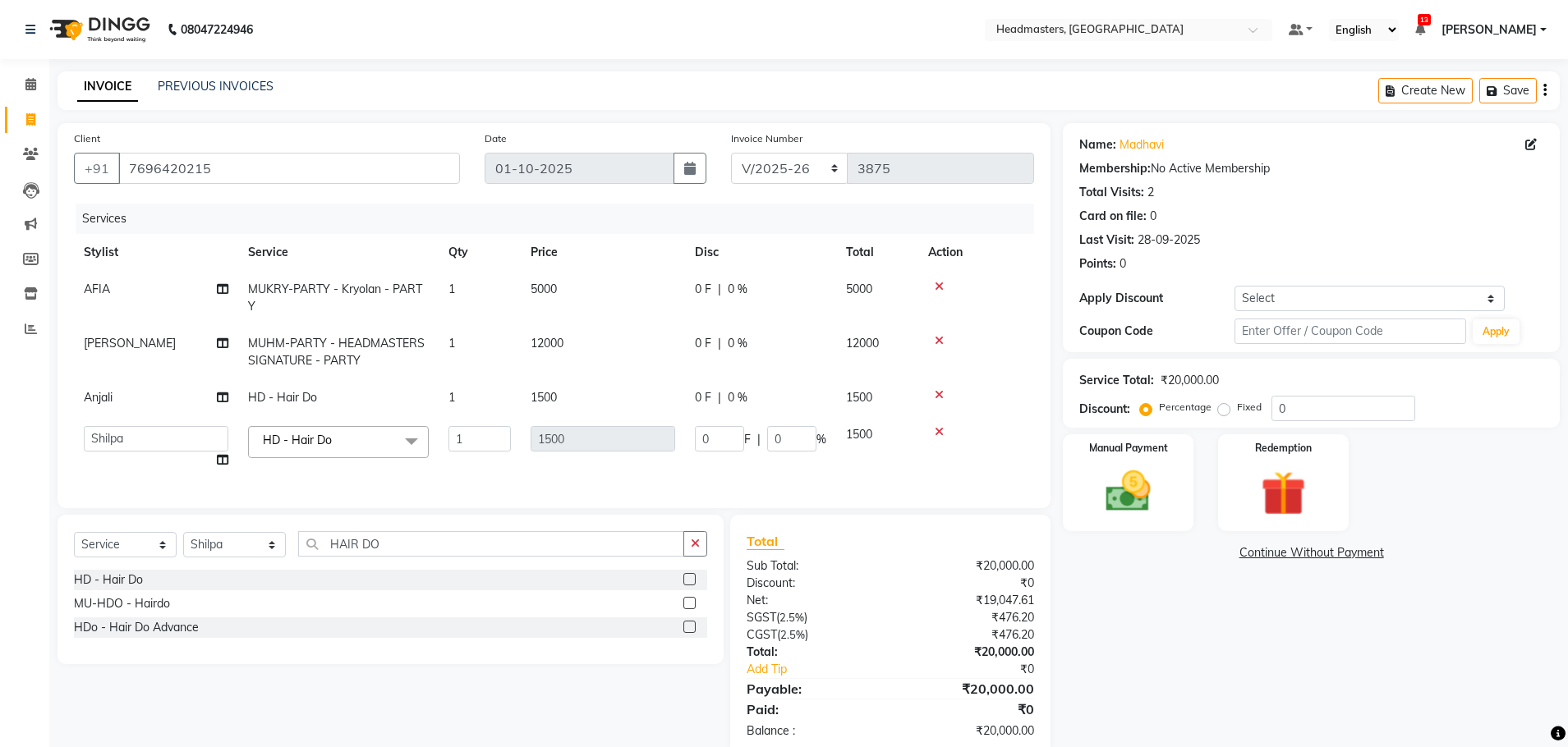
click at [706, 405] on span "0 F" at bounding box center [703, 398] width 17 height 18
select select "60665"
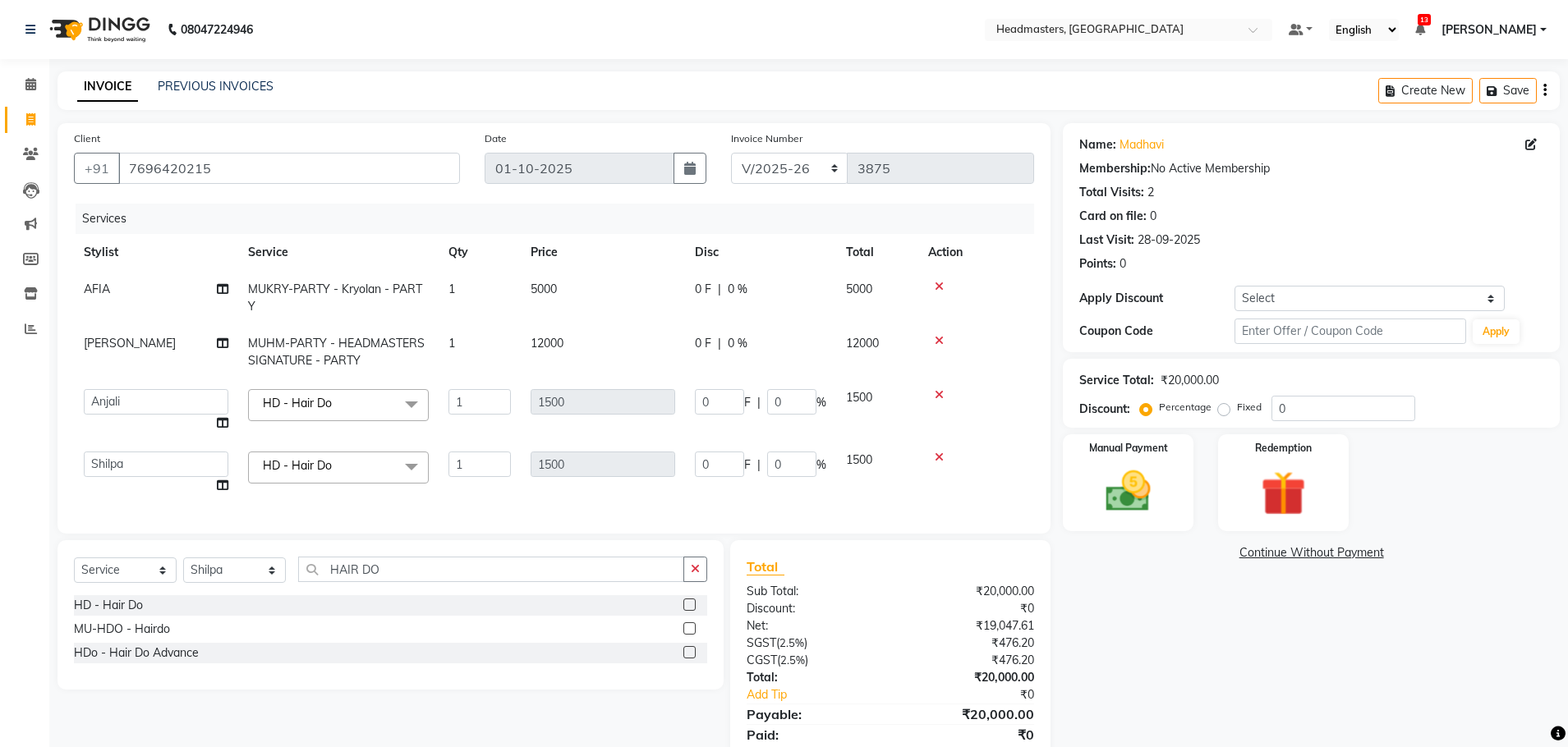
click at [725, 395] on input "0" at bounding box center [720, 401] width 49 height 26
type input "0200"
click at [403, 428] on tbody "AFIA MUKRY-PARTY - Kryolan - PARTY 1 5000 0 F | 0 % 5000 [PERSON_NAME]-PARTY - …" at bounding box center [554, 388] width 960 height 234
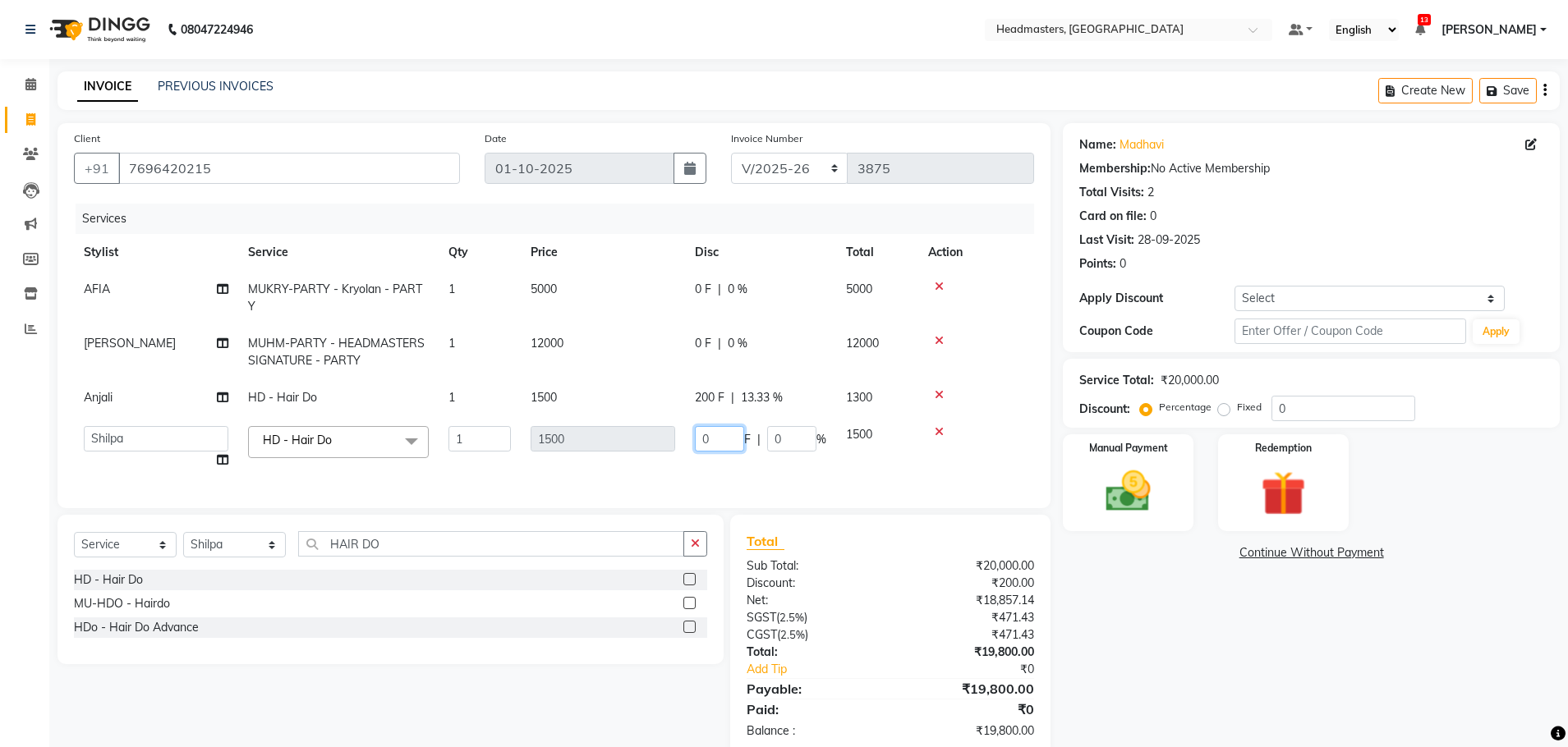
click at [729, 449] on input "0" at bounding box center [720, 439] width 49 height 26
type input "0800"
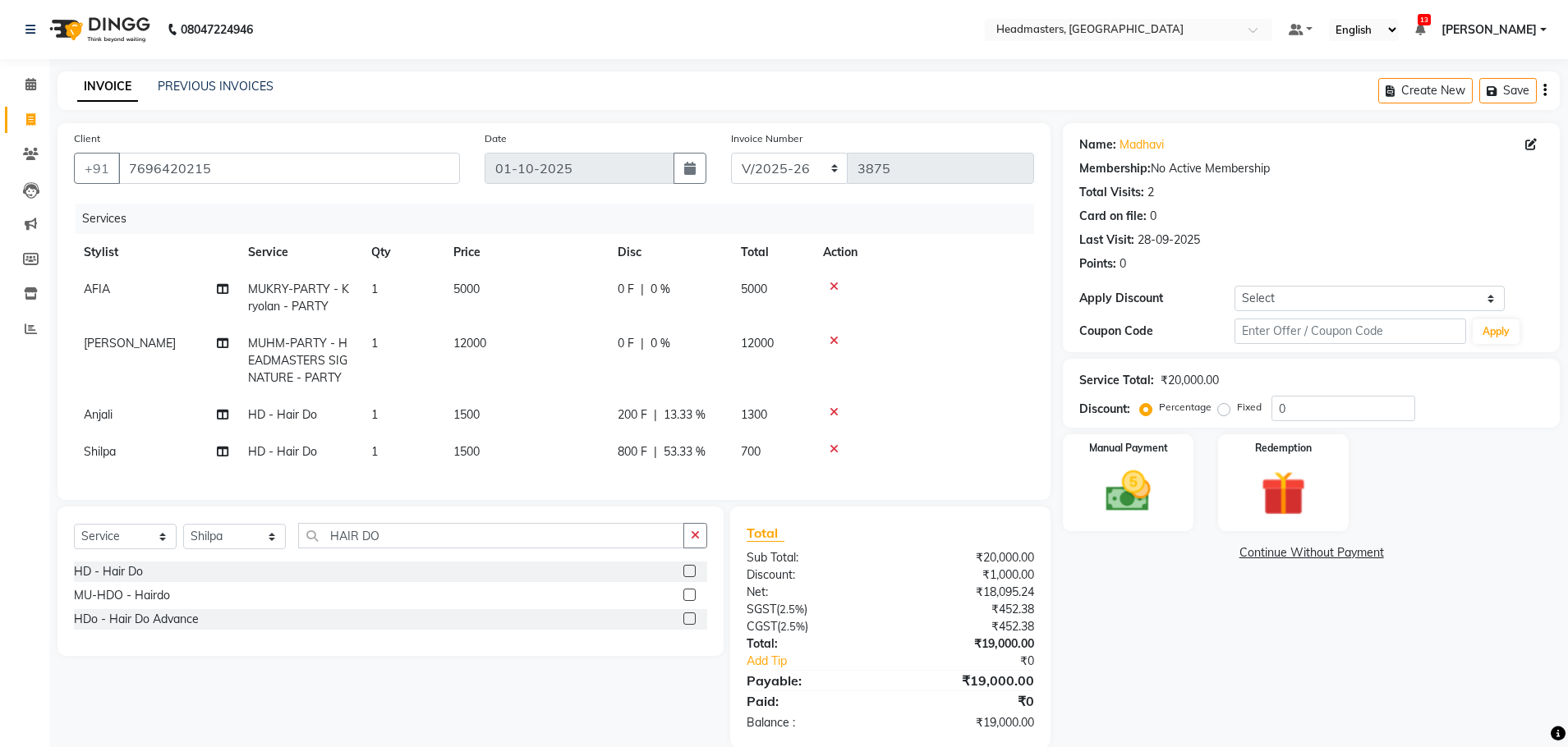
click at [727, 474] on div "Services Stylist Service Qty Price Disc Total Action AFIA MUKRY-PARTY - Kryolan…" at bounding box center [554, 343] width 960 height 280
drag, startPoint x: 615, startPoint y: 429, endPoint x: 647, endPoint y: 450, distance: 38.3
click at [615, 433] on td "200 F | 13.33 %" at bounding box center [669, 415] width 123 height 37
select select "60665"
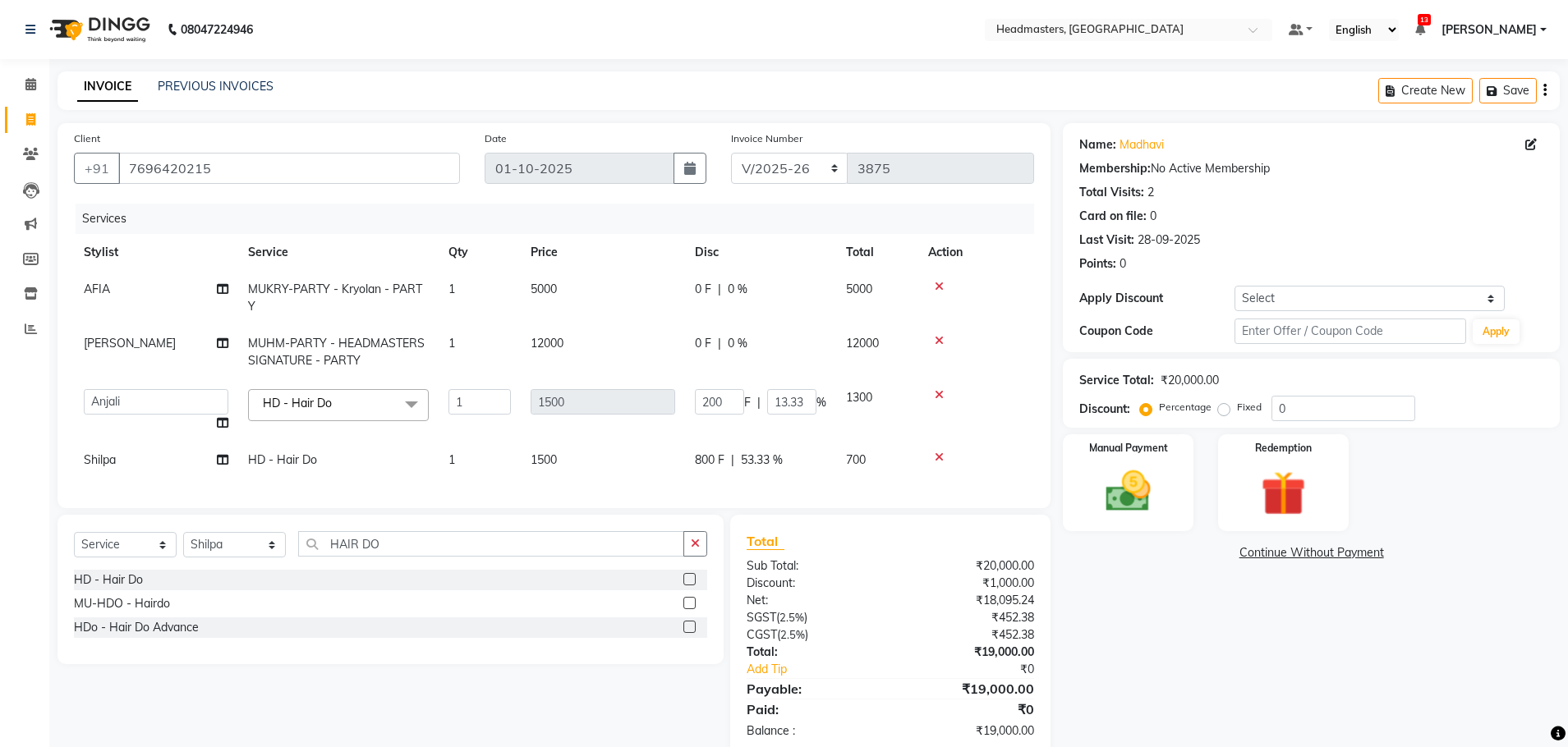
click at [702, 457] on span "800 F" at bounding box center [710, 460] width 29 height 18
select select "68491"
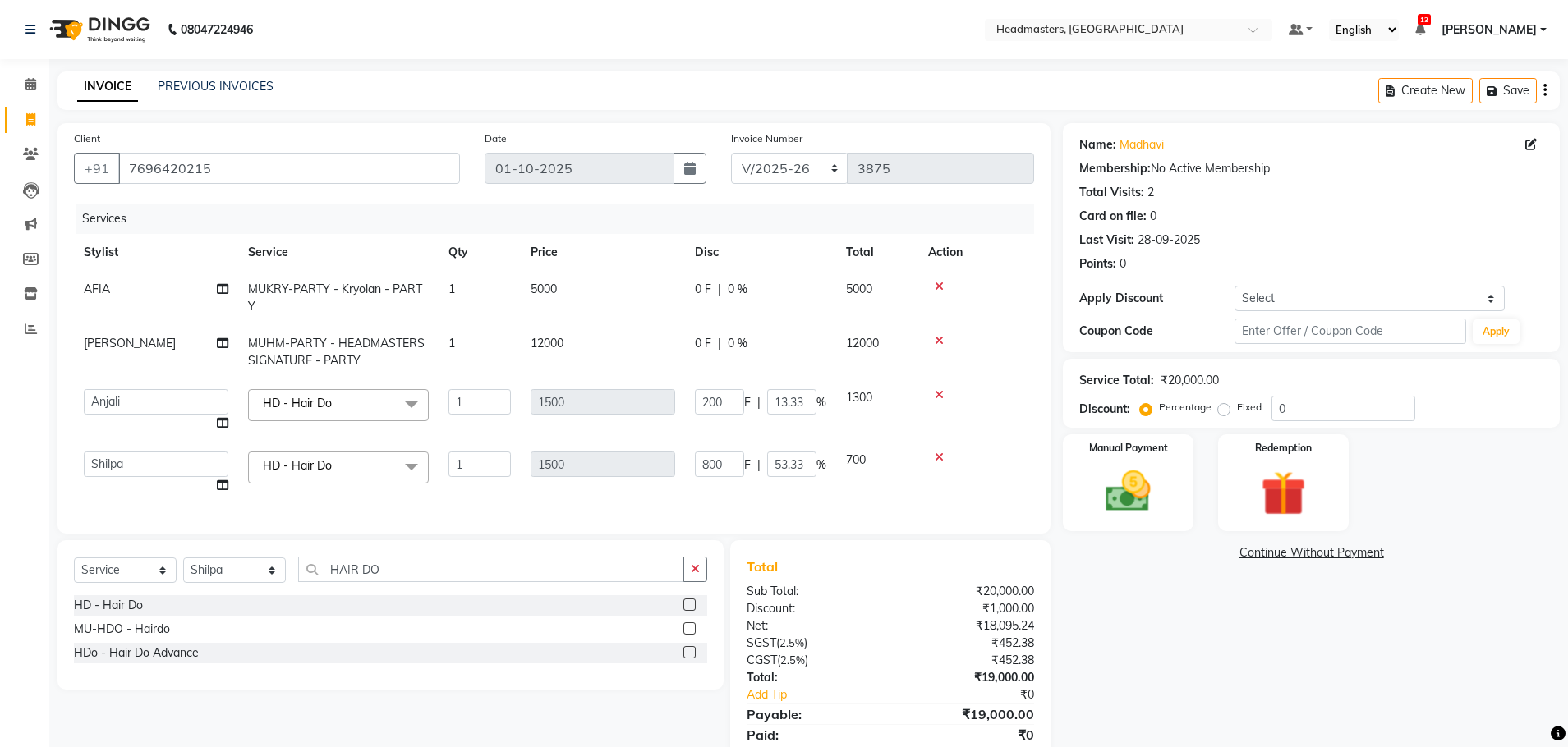
click at [702, 457] on input "800" at bounding box center [720, 464] width 49 height 26
type input "900"
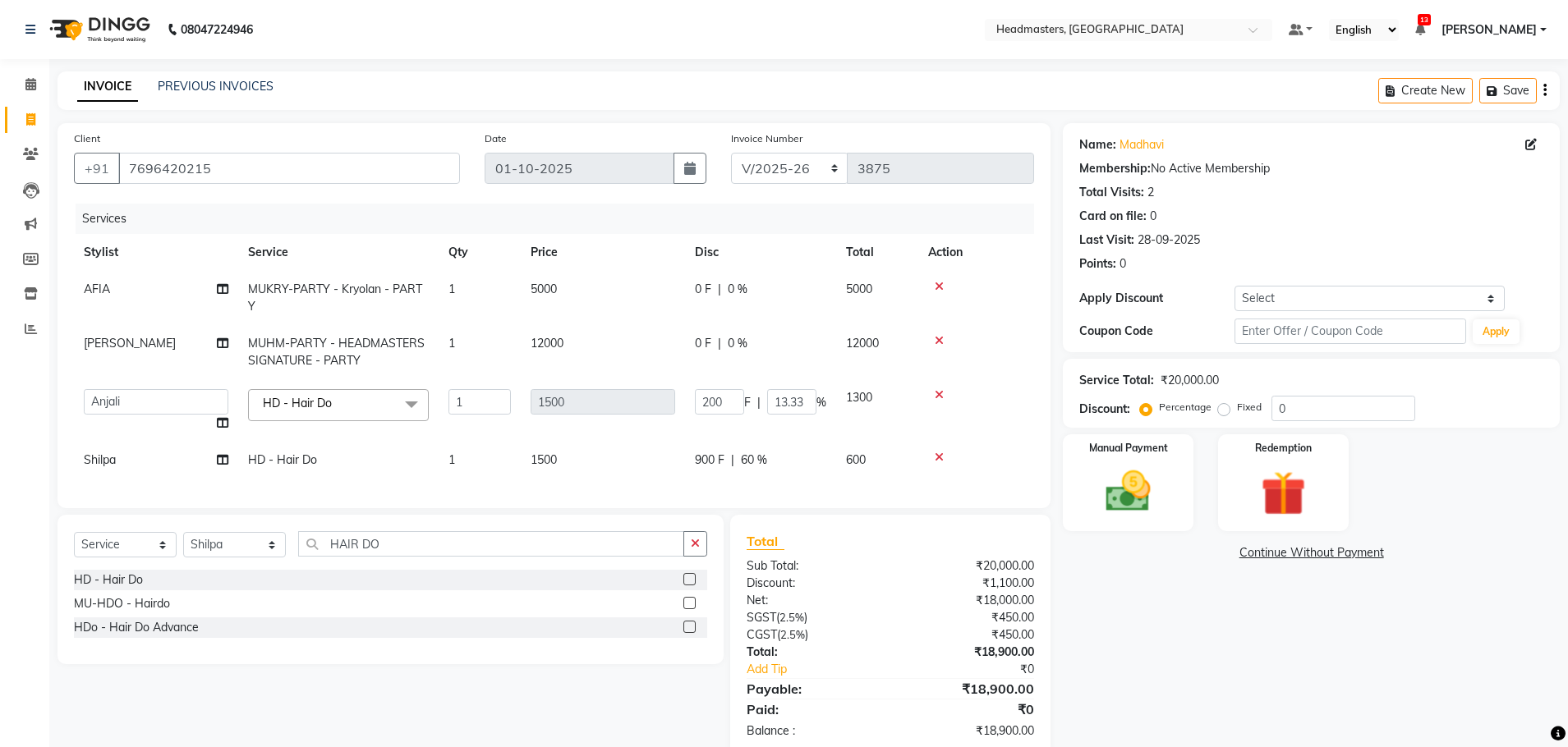
click at [728, 484] on div "Services Stylist Service Qty Price Disc Total Action AFIA MUKRY-PARTY - Kryolan…" at bounding box center [554, 347] width 960 height 289
click at [711, 341] on div "0 F | 0 %" at bounding box center [761, 344] width 132 height 18
select select "60669"
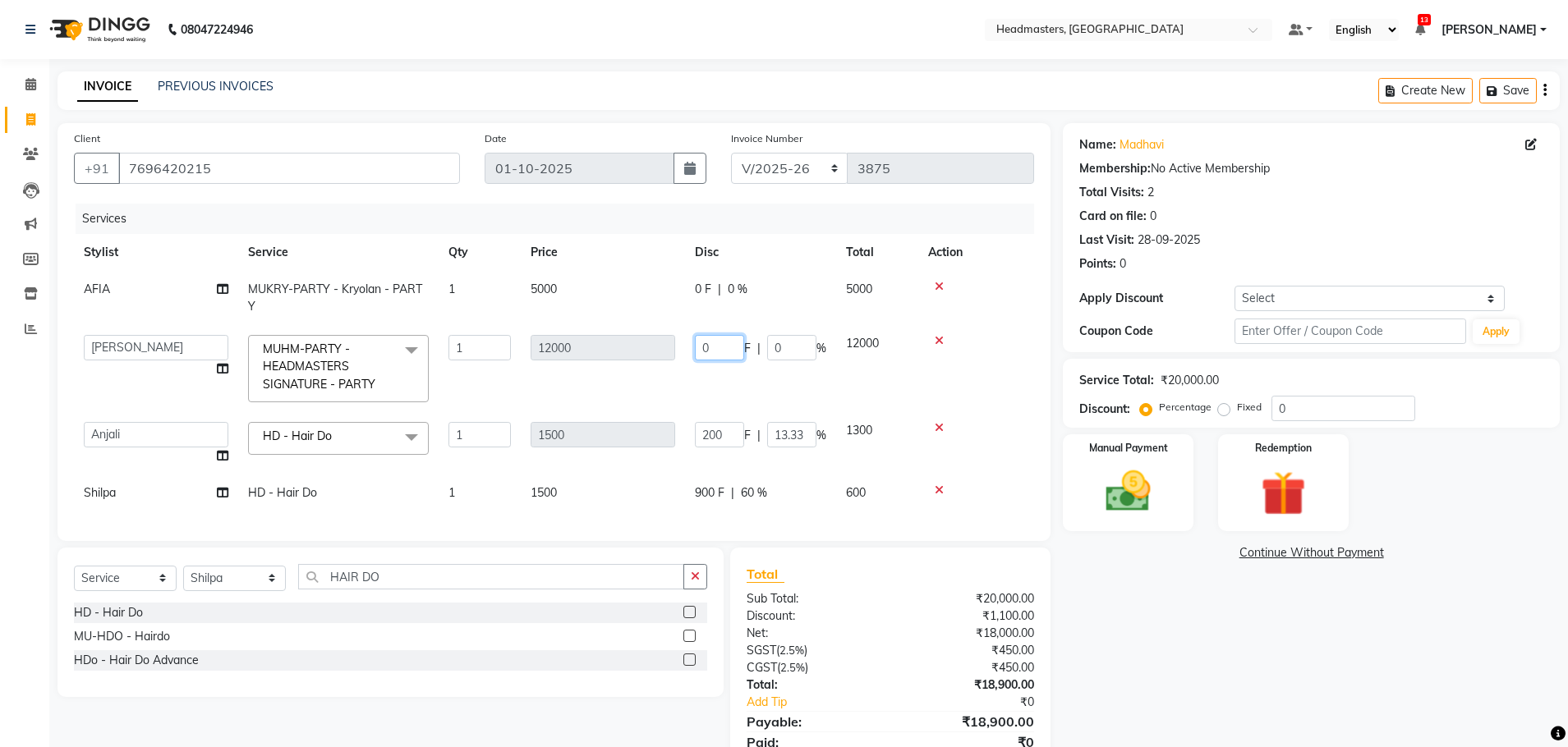
click at [716, 342] on input "0" at bounding box center [720, 347] width 49 height 26
click at [733, 337] on input "0" at bounding box center [720, 347] width 49 height 26
type input "09800"
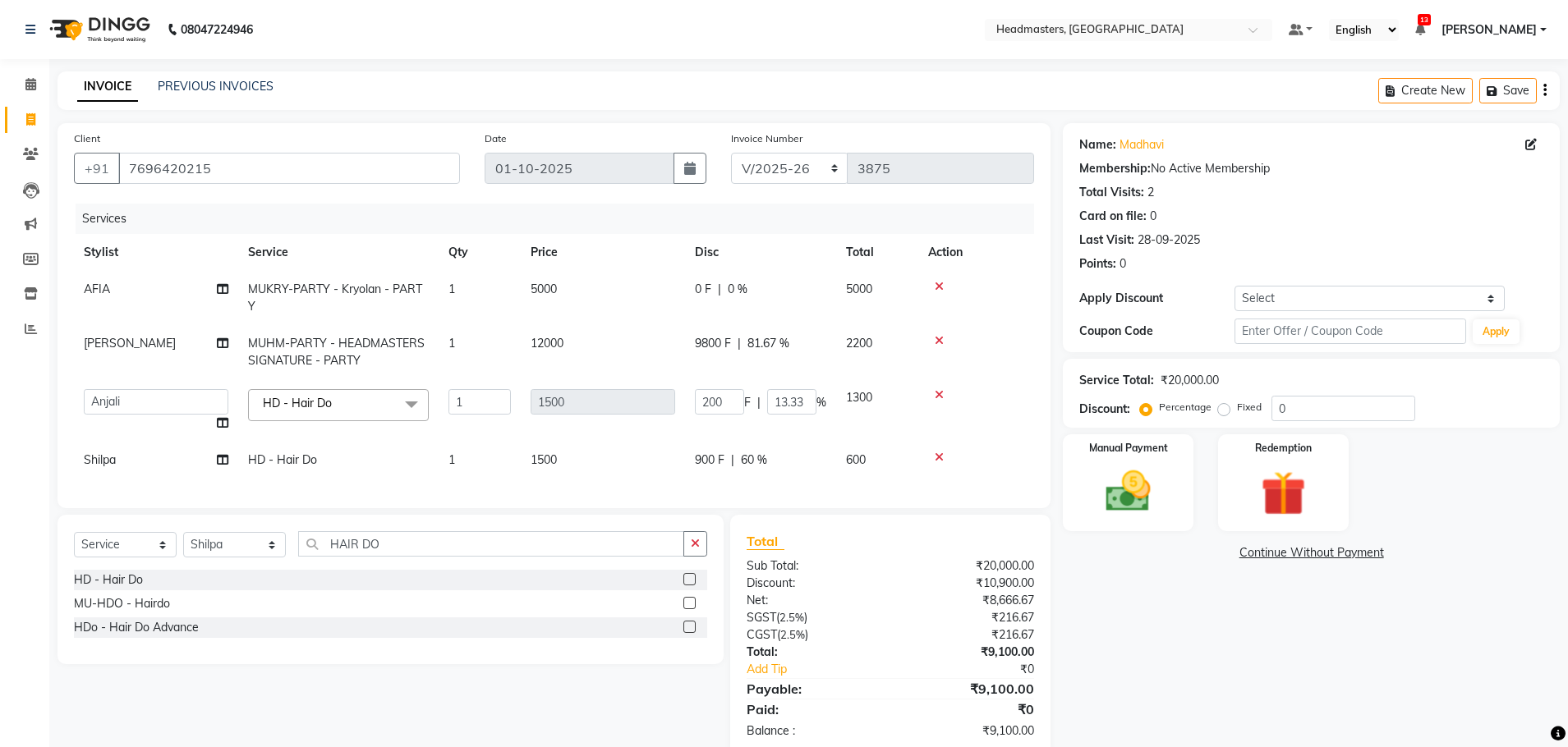
click at [703, 379] on td "9800 F | 81.67 %" at bounding box center [761, 351] width 151 height 54
select select "60669"
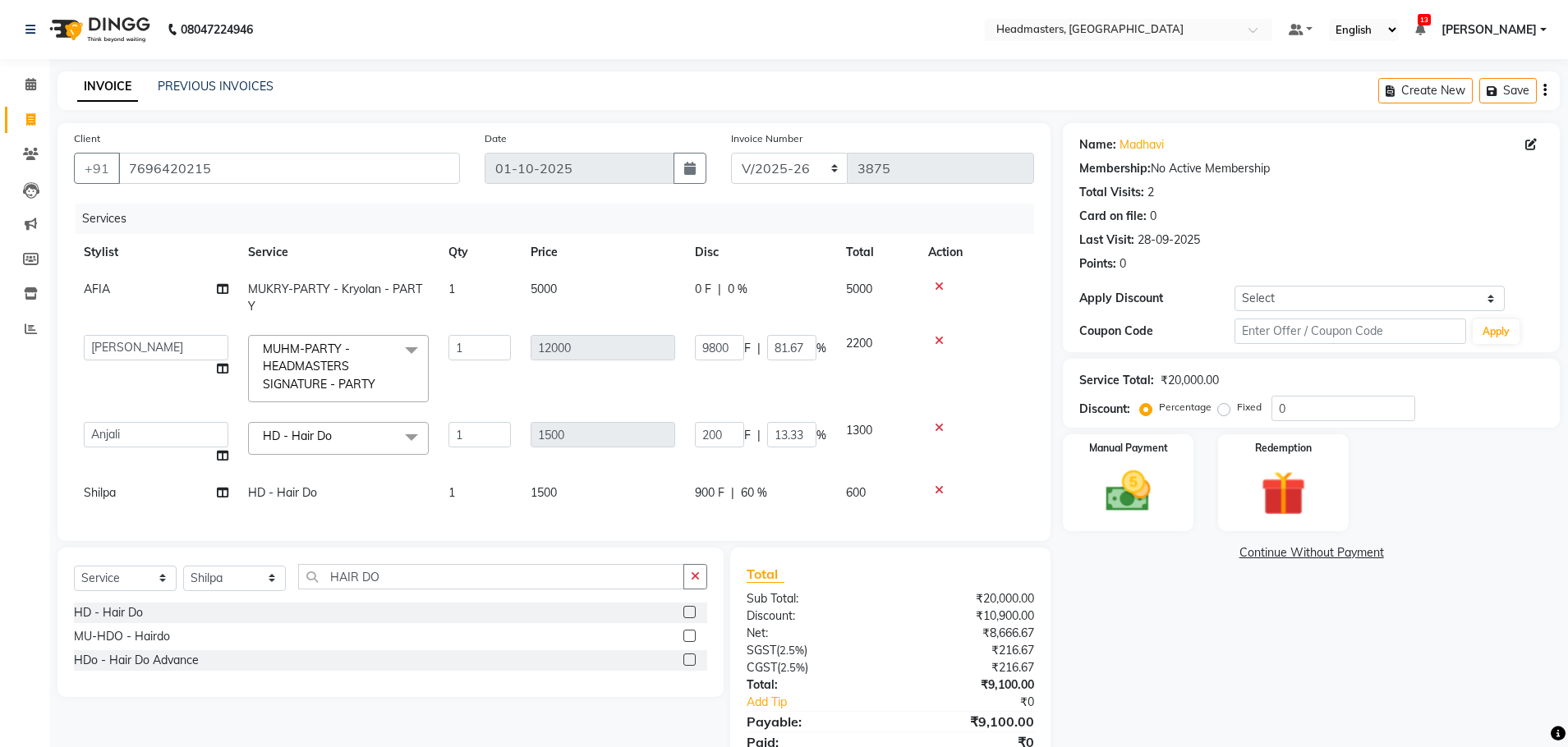
click at [733, 295] on span "0 %" at bounding box center [737, 290] width 20 height 18
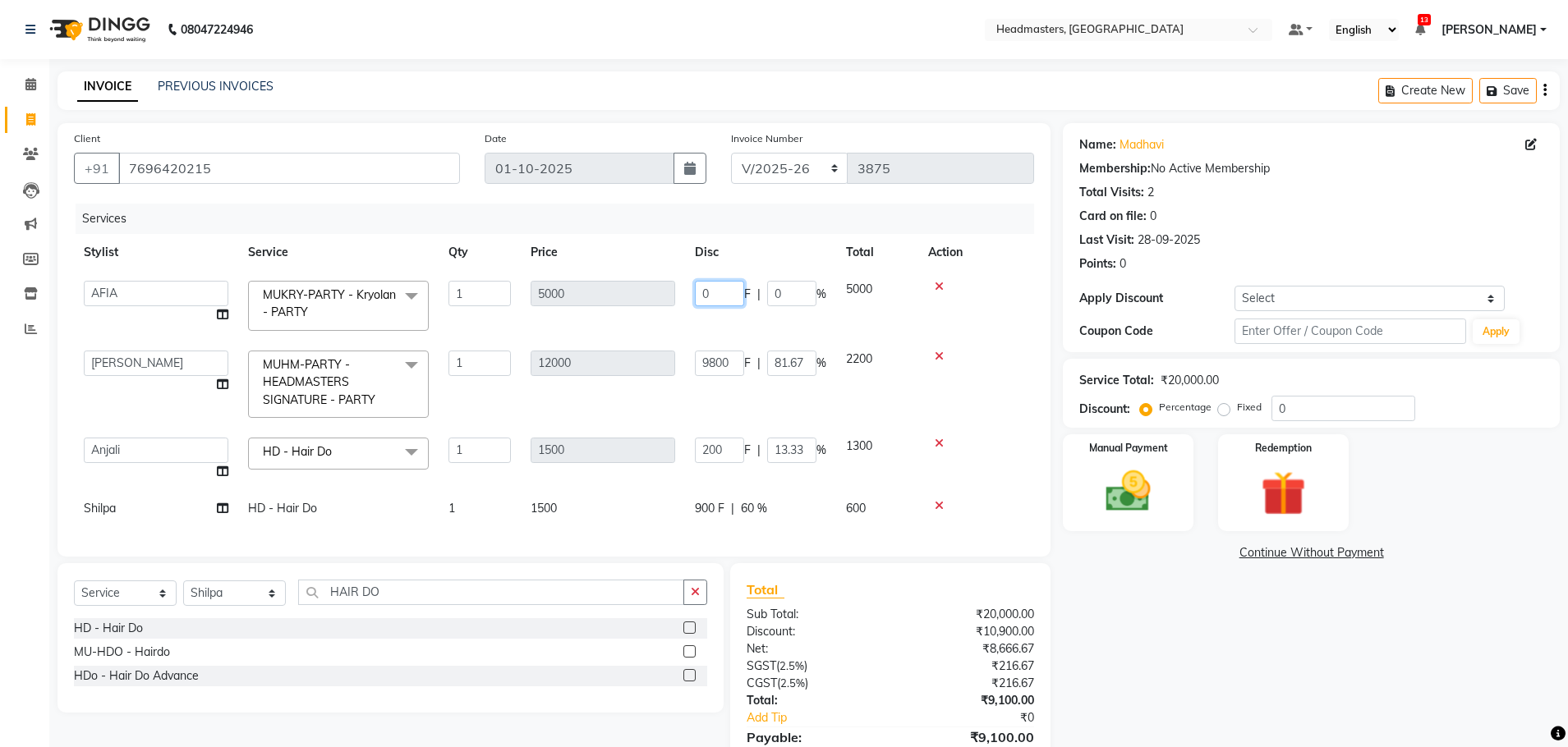
click at [732, 295] on input "0" at bounding box center [720, 293] width 49 height 26
type input "02600"
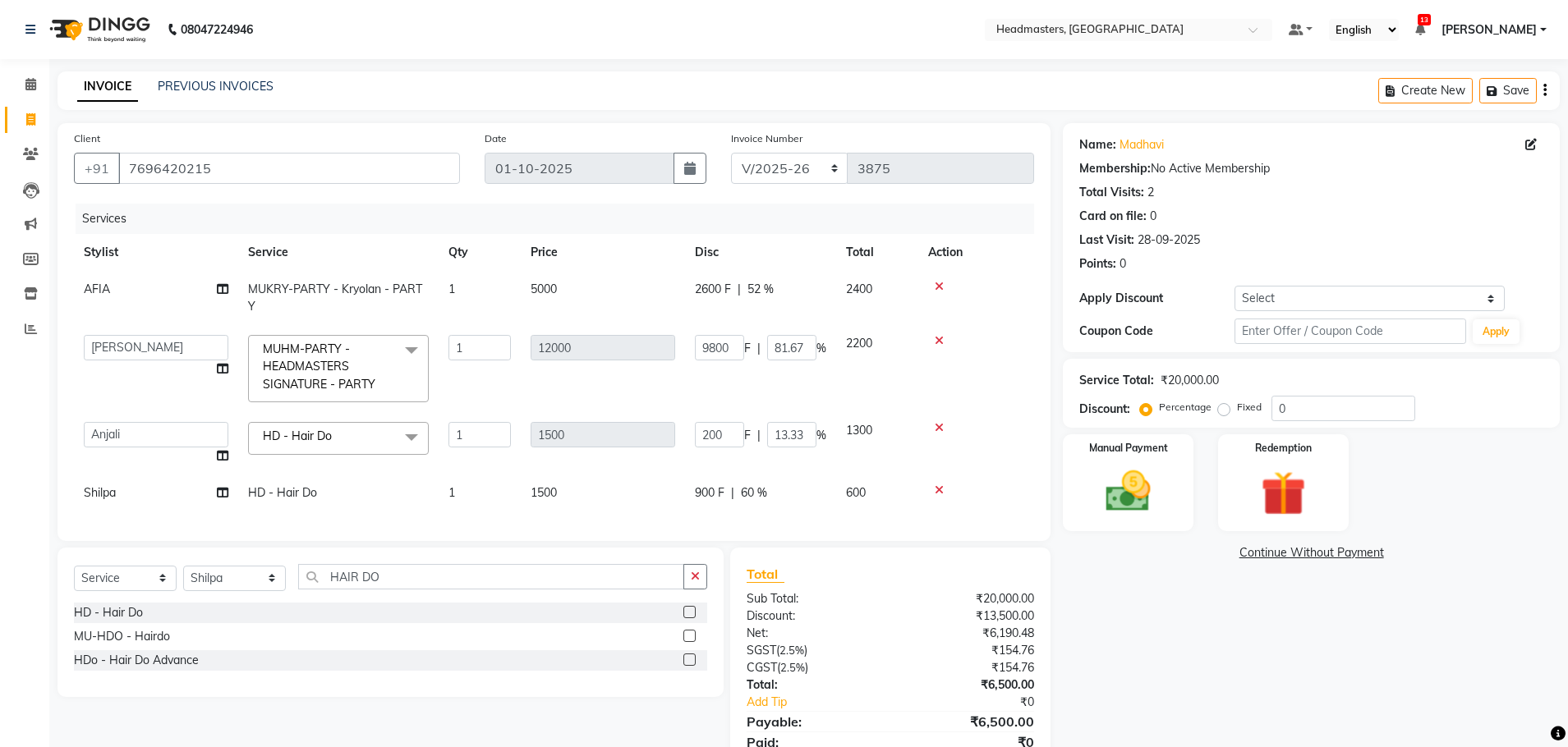
click at [763, 331] on tbody "AFIA MUKRY-PARTY - Kryolan - PARTY 1 5000 2600 F | 52 % 2400 AFIA Anjali [PERSO…" at bounding box center [554, 391] width 960 height 240
click at [234, 565] on select "Select Stylist AFIA Anjali [PERSON_NAME] [PERSON_NAME] [PERSON_NAME] HEAD [PERS…" at bounding box center [235, 578] width 103 height 26
click at [239, 565] on select "Select Stylist AFIA Anjali [PERSON_NAME] [PERSON_NAME] [PERSON_NAME] HEAD [PERS…" at bounding box center [235, 578] width 103 height 26
click at [238, 565] on select "Select Stylist AFIA Anjali [PERSON_NAME] [PERSON_NAME] [PERSON_NAME] HEAD [PERS…" at bounding box center [235, 578] width 103 height 26
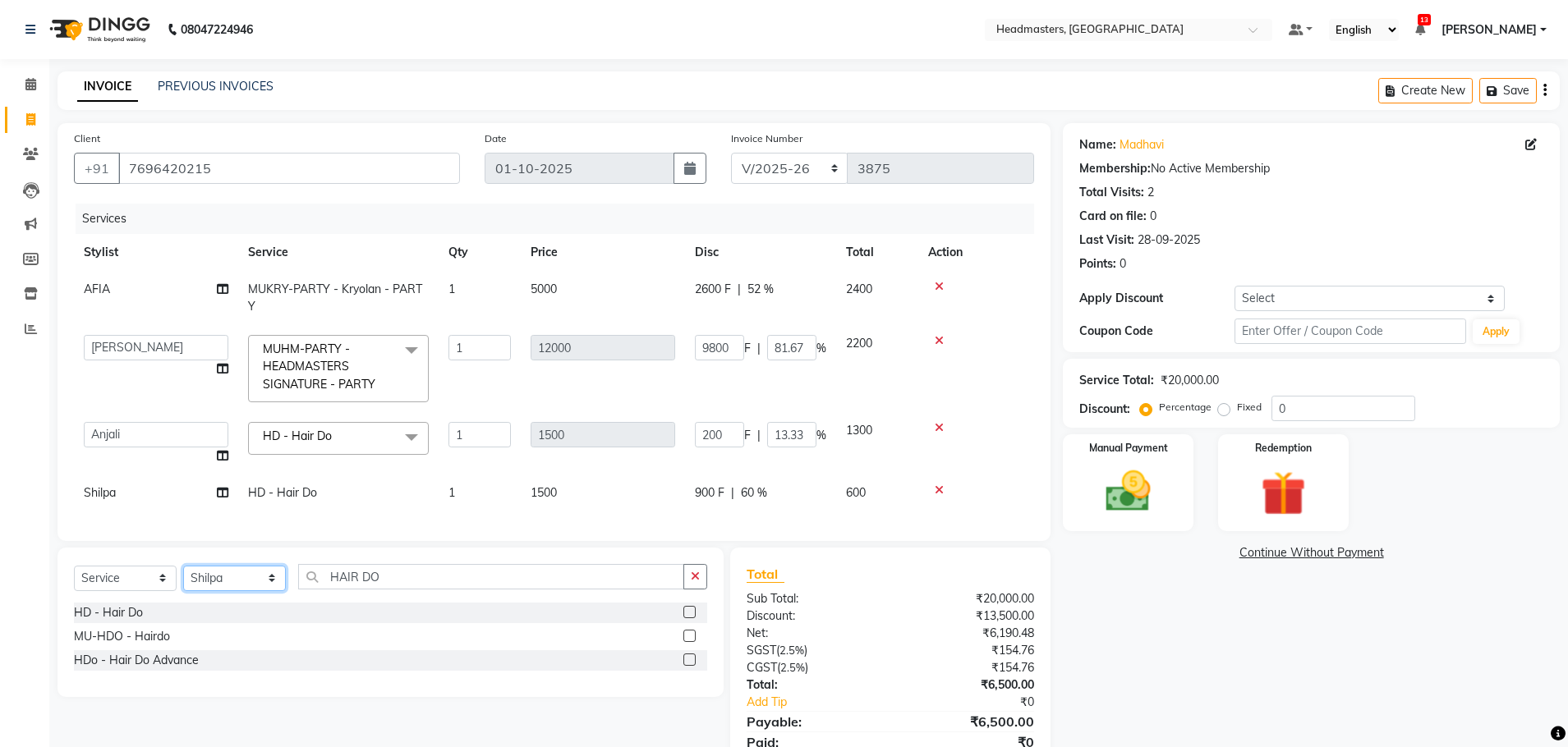
click at [238, 565] on select "Select Stylist AFIA Anjali [PERSON_NAME] [PERSON_NAME] [PERSON_NAME] HEAD [PERS…" at bounding box center [235, 578] width 103 height 26
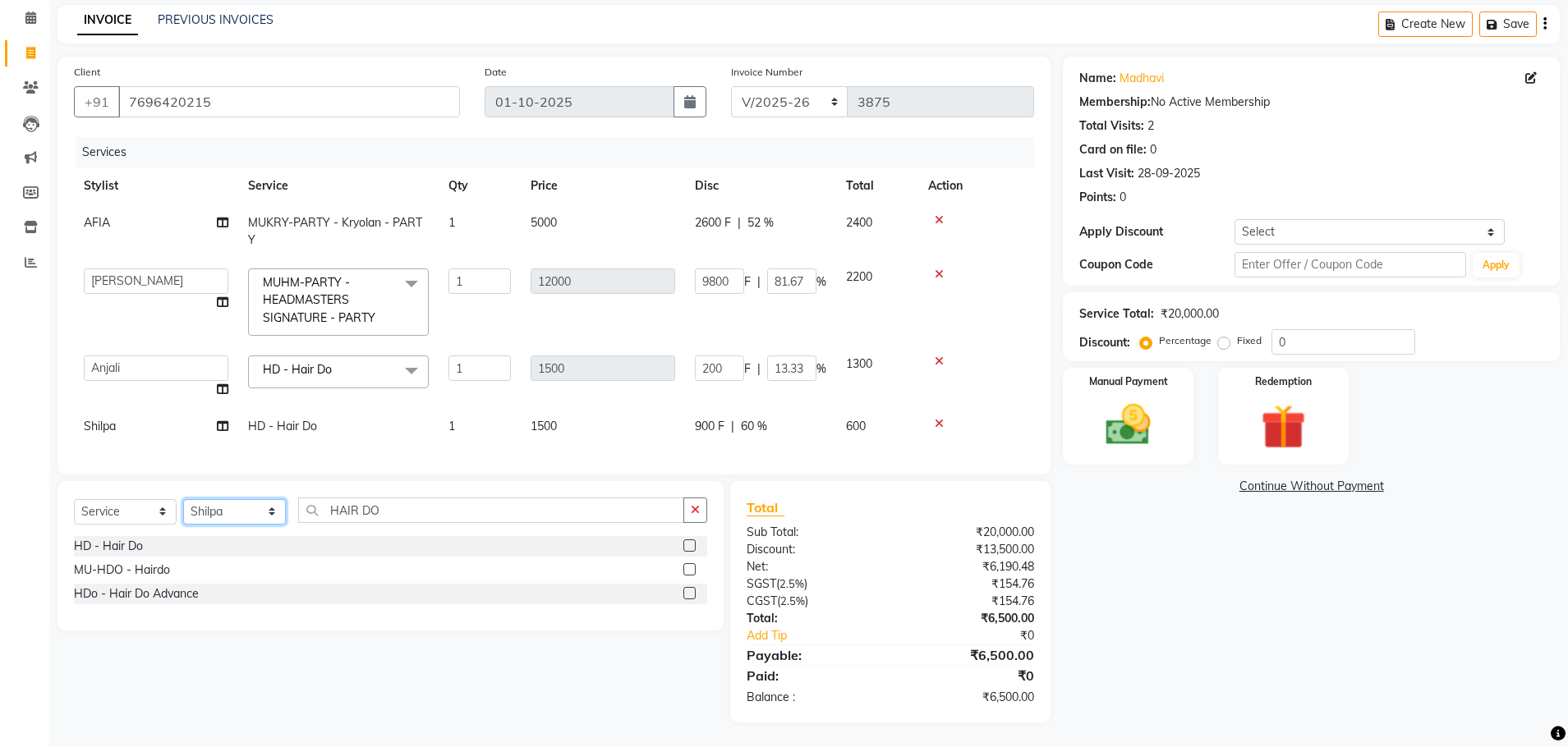
select select "60665"
click at [406, 496] on div "Select Service Product Membership Package Voucher Prepaid Gift Card Select Styl…" at bounding box center [391, 556] width 666 height 149
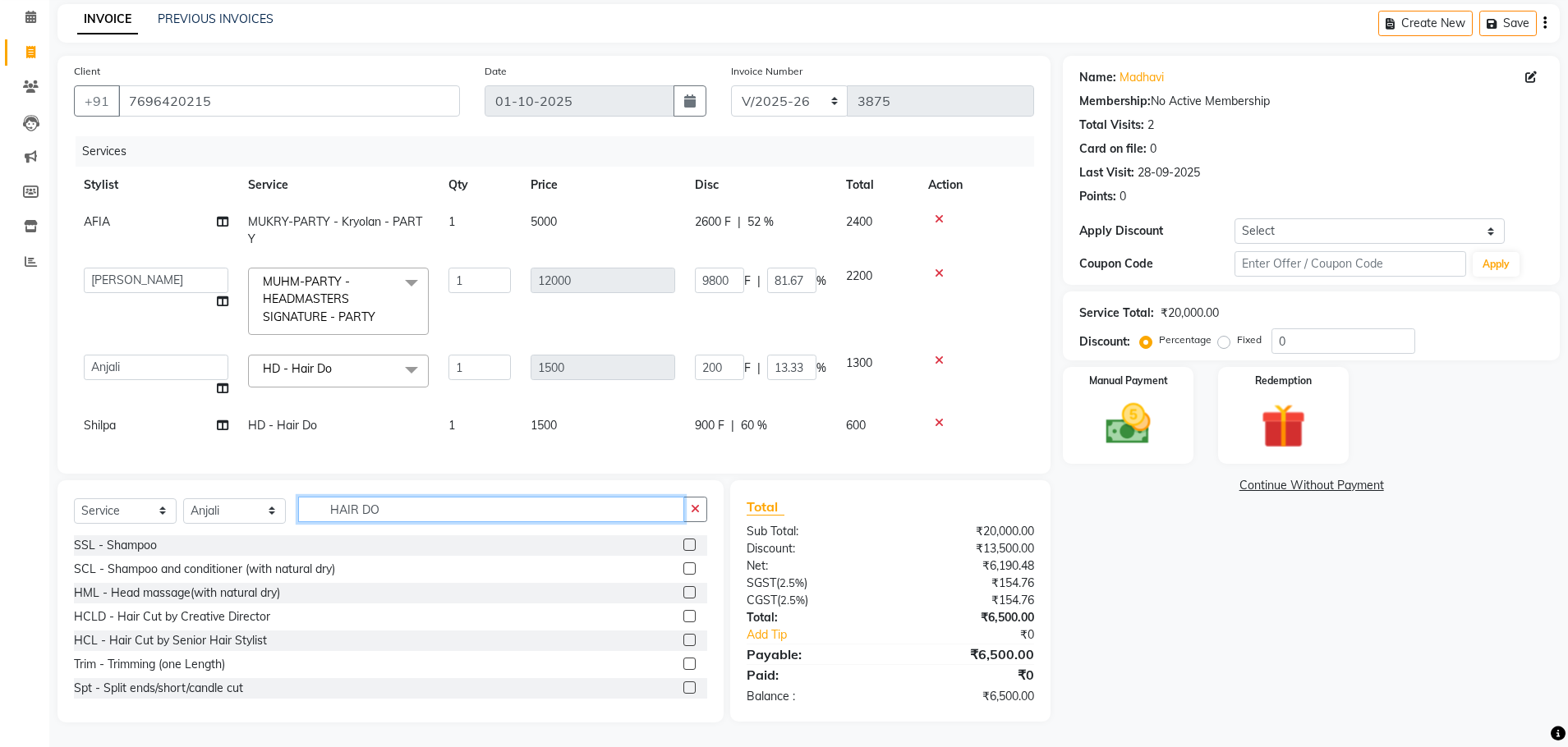
click at [407, 500] on input "HAIR DO" at bounding box center [491, 509] width 386 height 26
type input "H"
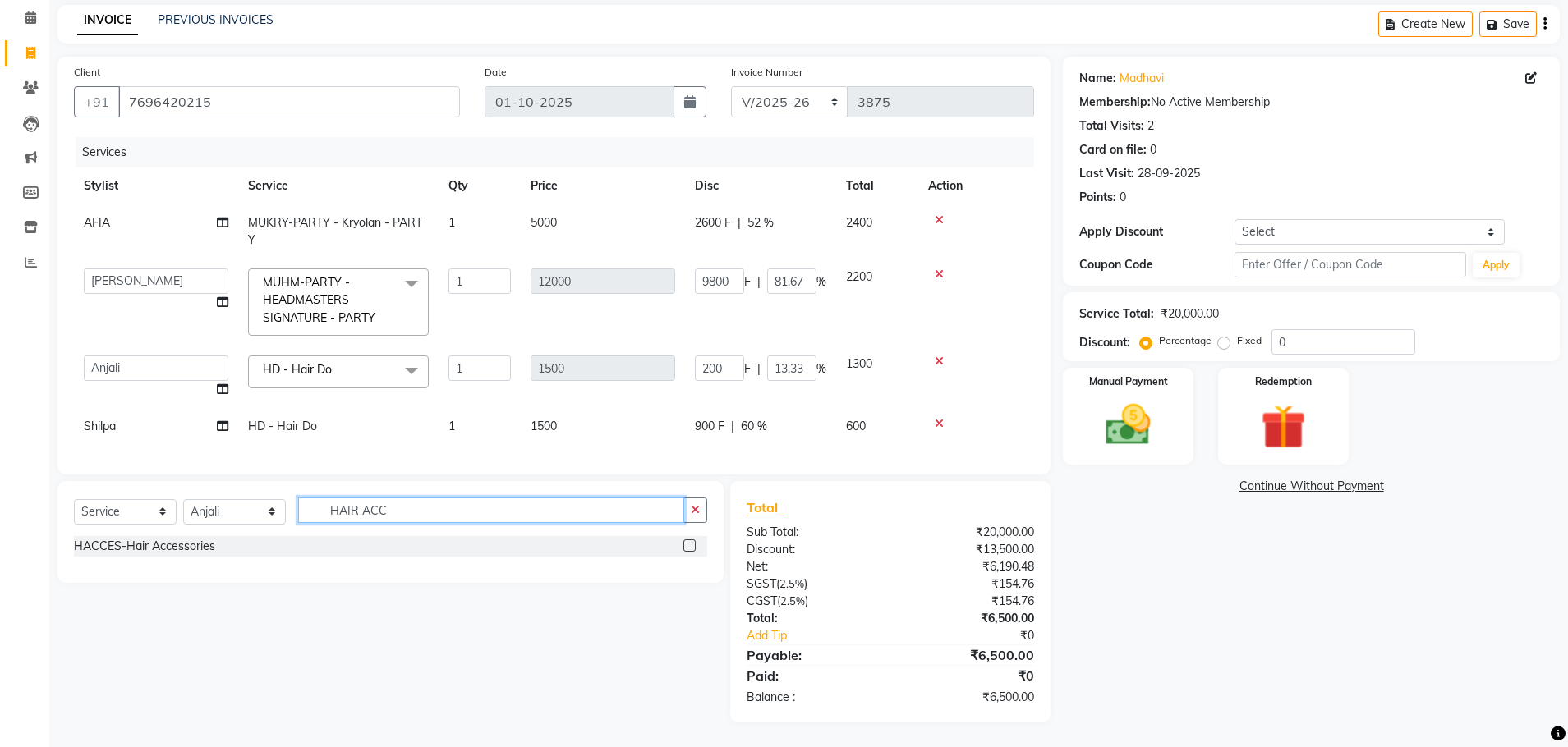
type input "HAIR ACC"
click at [691, 542] on label at bounding box center [689, 546] width 13 height 13
click at [691, 542] on input "checkbox" at bounding box center [688, 546] width 11 height 11
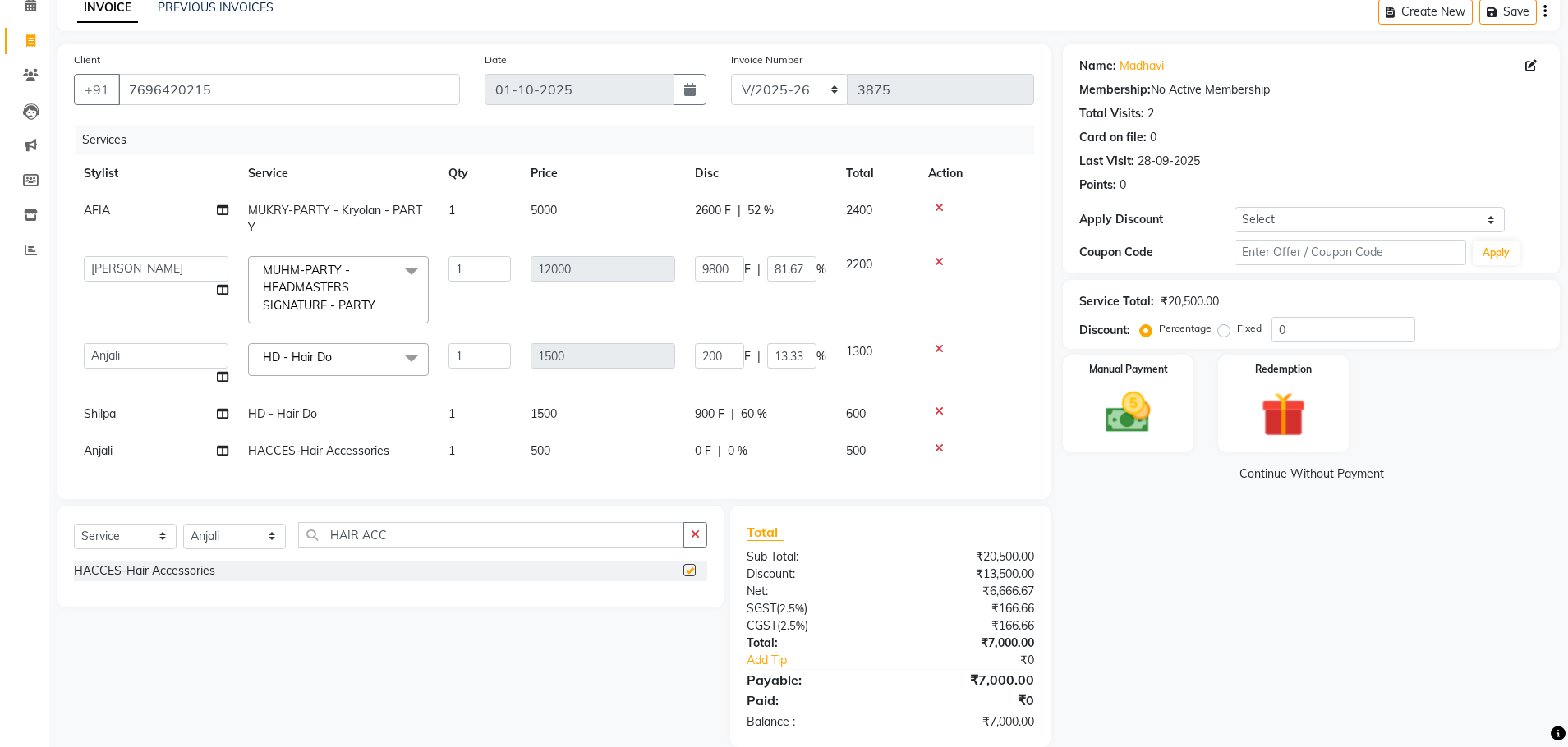
checkbox input "false"
drag, startPoint x: 676, startPoint y: 459, endPoint x: 698, endPoint y: 464, distance: 22.6
click at [685, 462] on tr "Anjali HACCES-Hair Accessories 1 500 0 F | 0 % 500" at bounding box center [554, 452] width 960 height 37
click at [720, 454] on span "|" at bounding box center [719, 452] width 3 height 18
select select "60665"
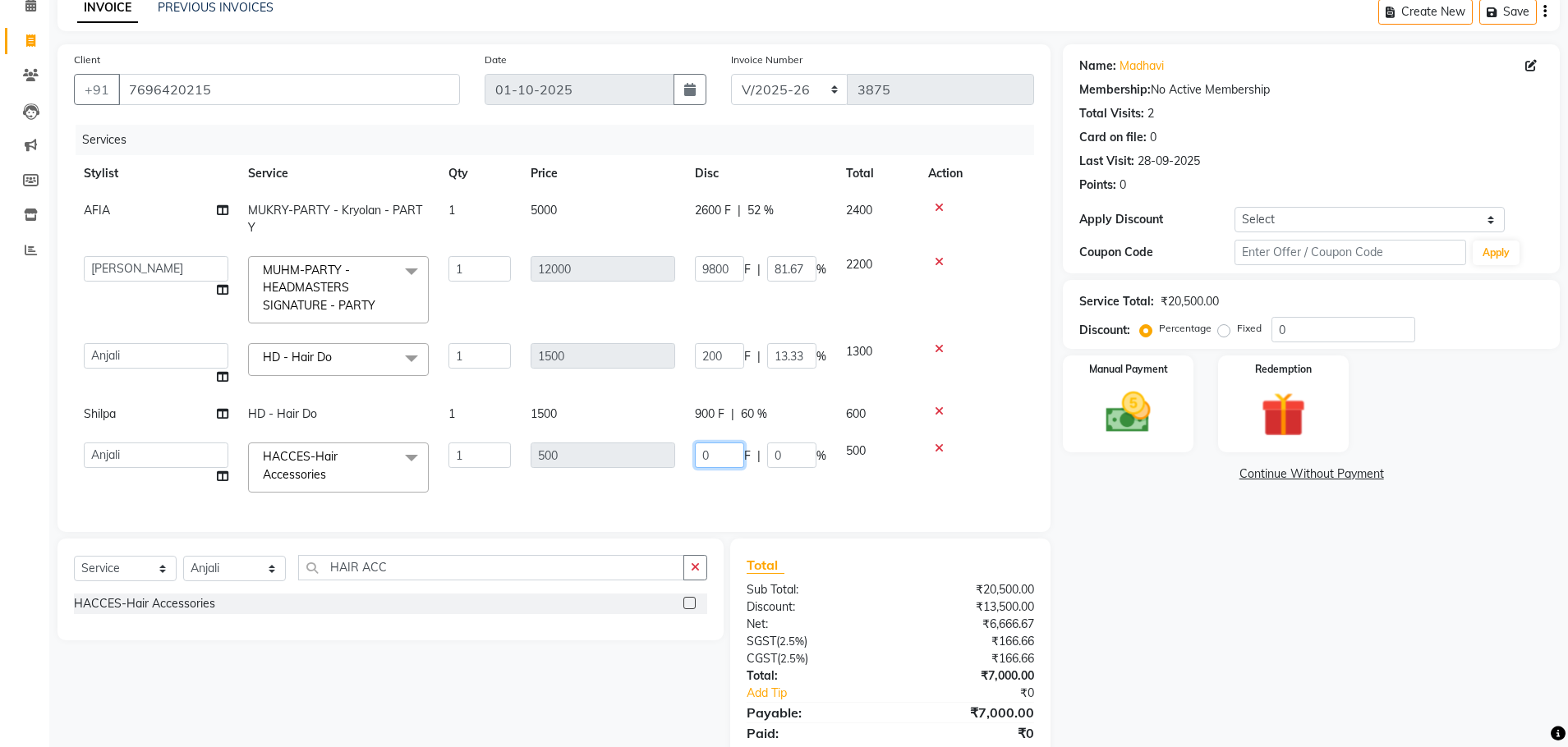
click at [738, 455] on input "0" at bounding box center [720, 455] width 49 height 26
type input "0100"
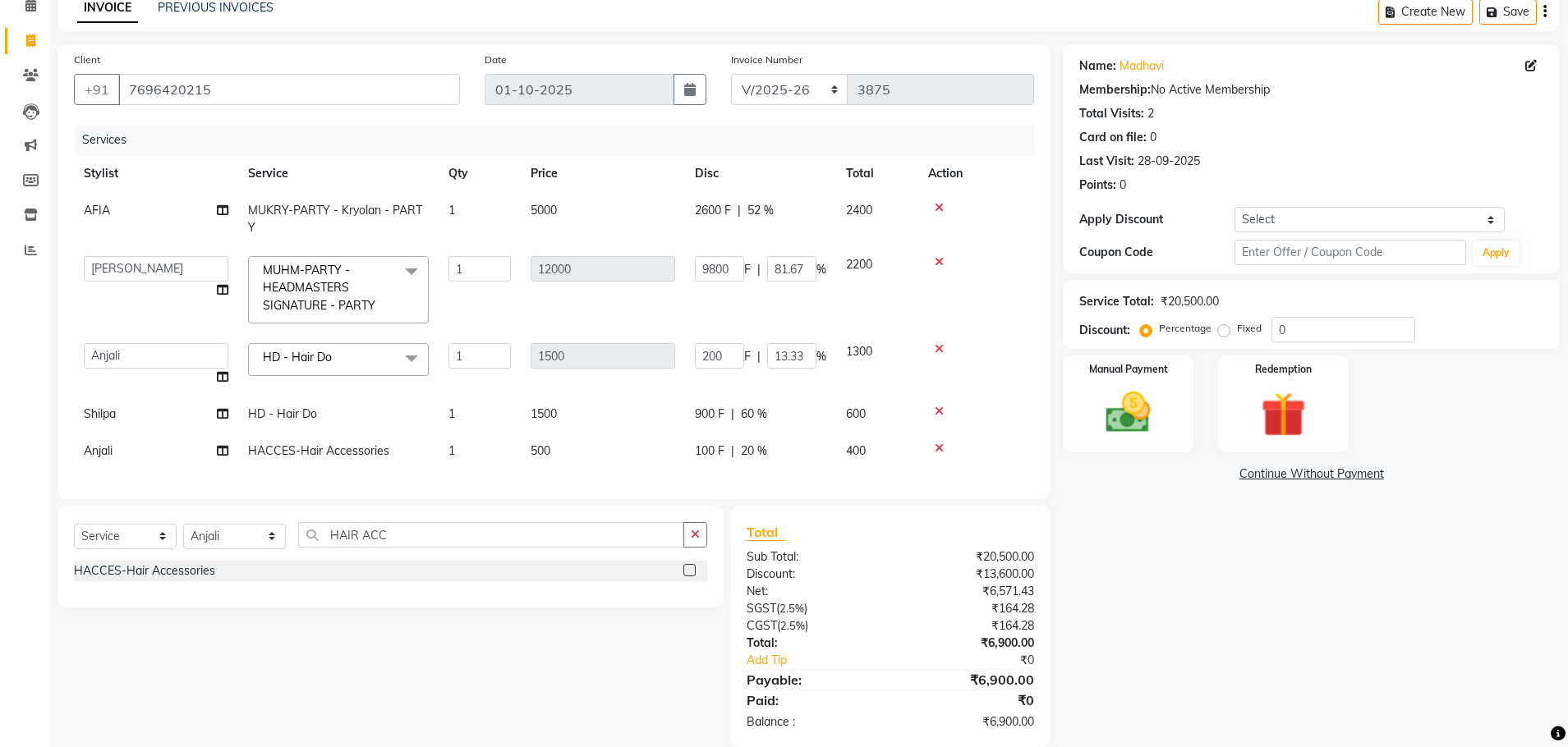
click at [1138, 550] on div "Name: Madhavi Membership: No Active Membership Total Visits: 2 Card on file: 0 …" at bounding box center [1317, 396] width 510 height 703
click at [1132, 391] on img at bounding box center [1128, 412] width 77 height 54
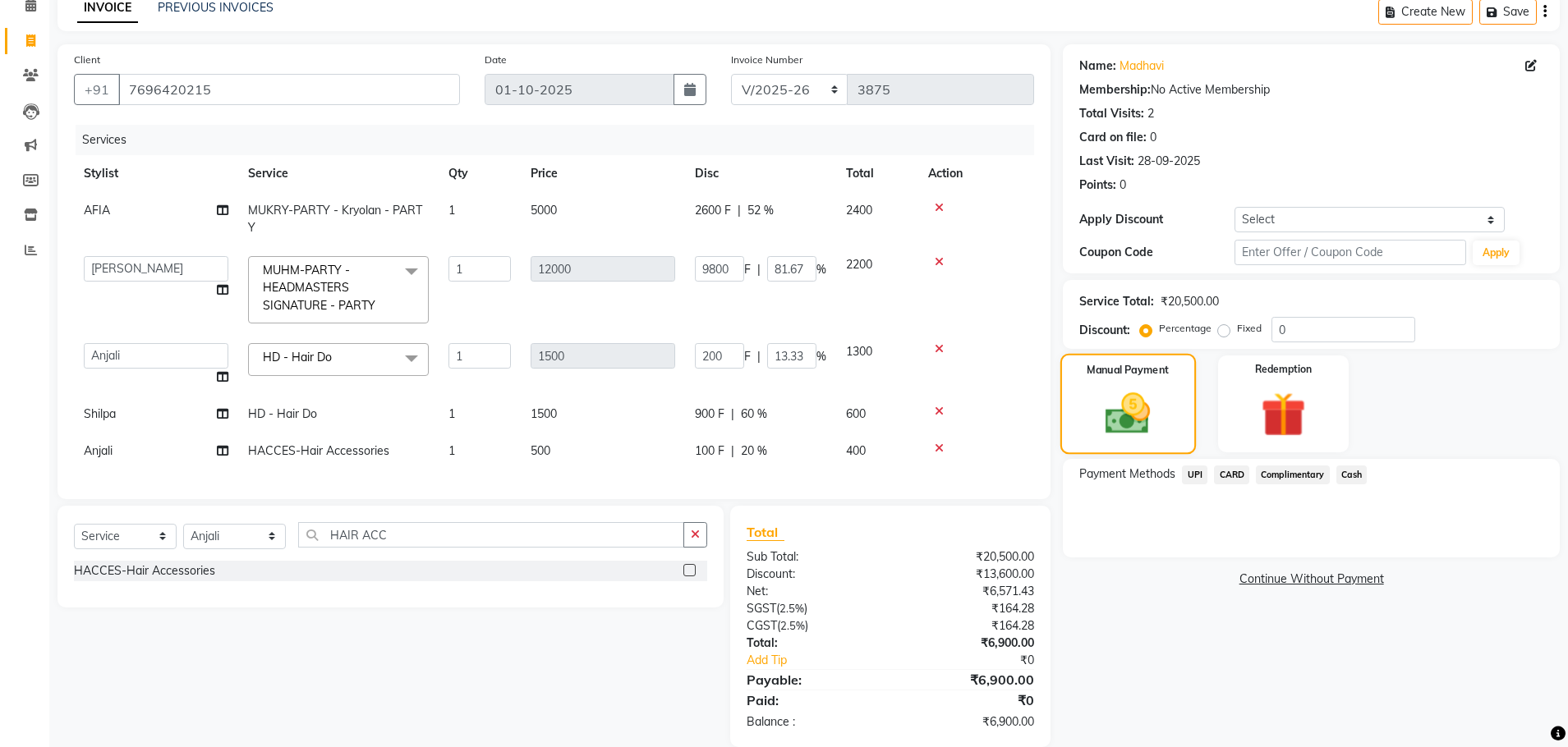
scroll to position [116, 0]
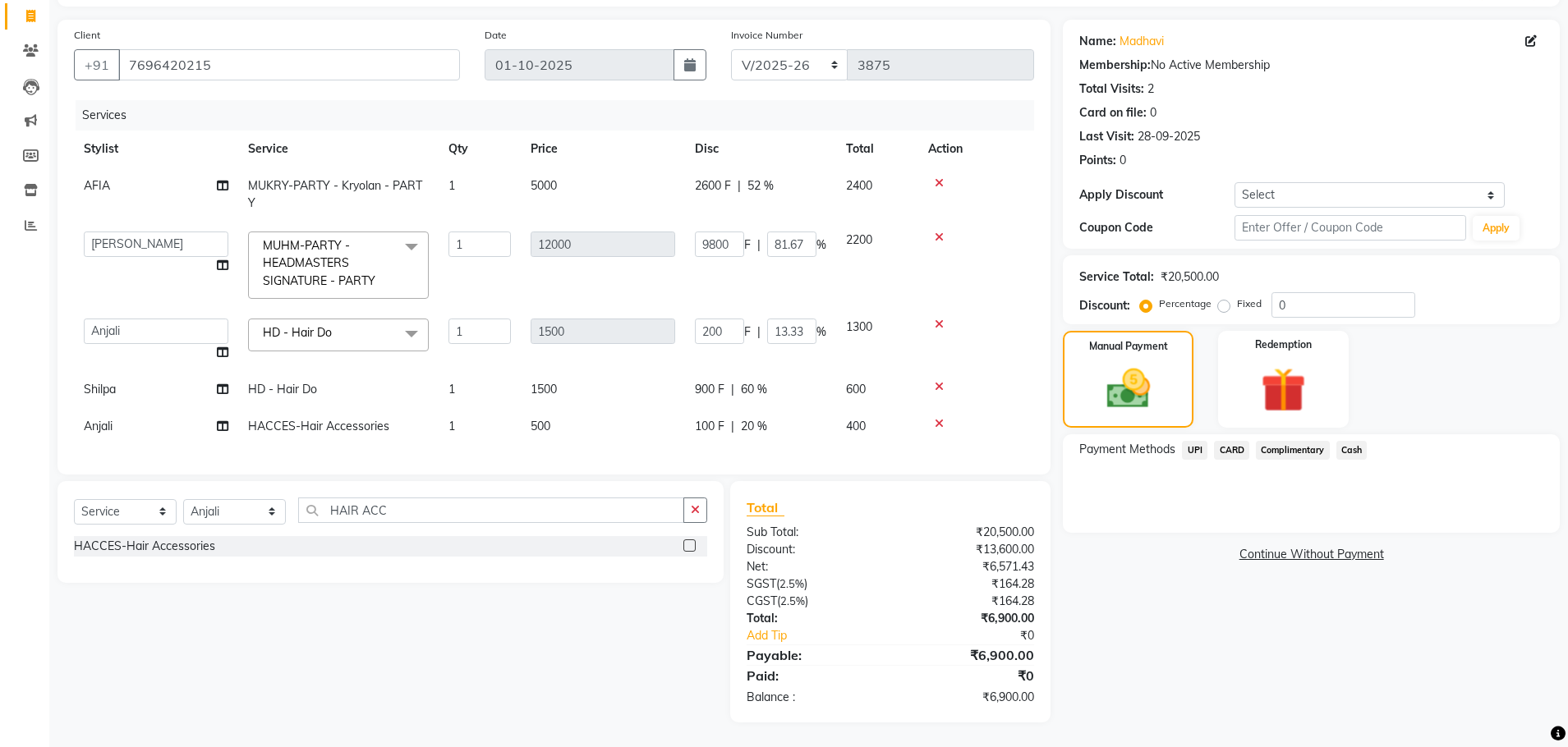
click at [1354, 441] on span "Cash" at bounding box center [1352, 450] width 31 height 19
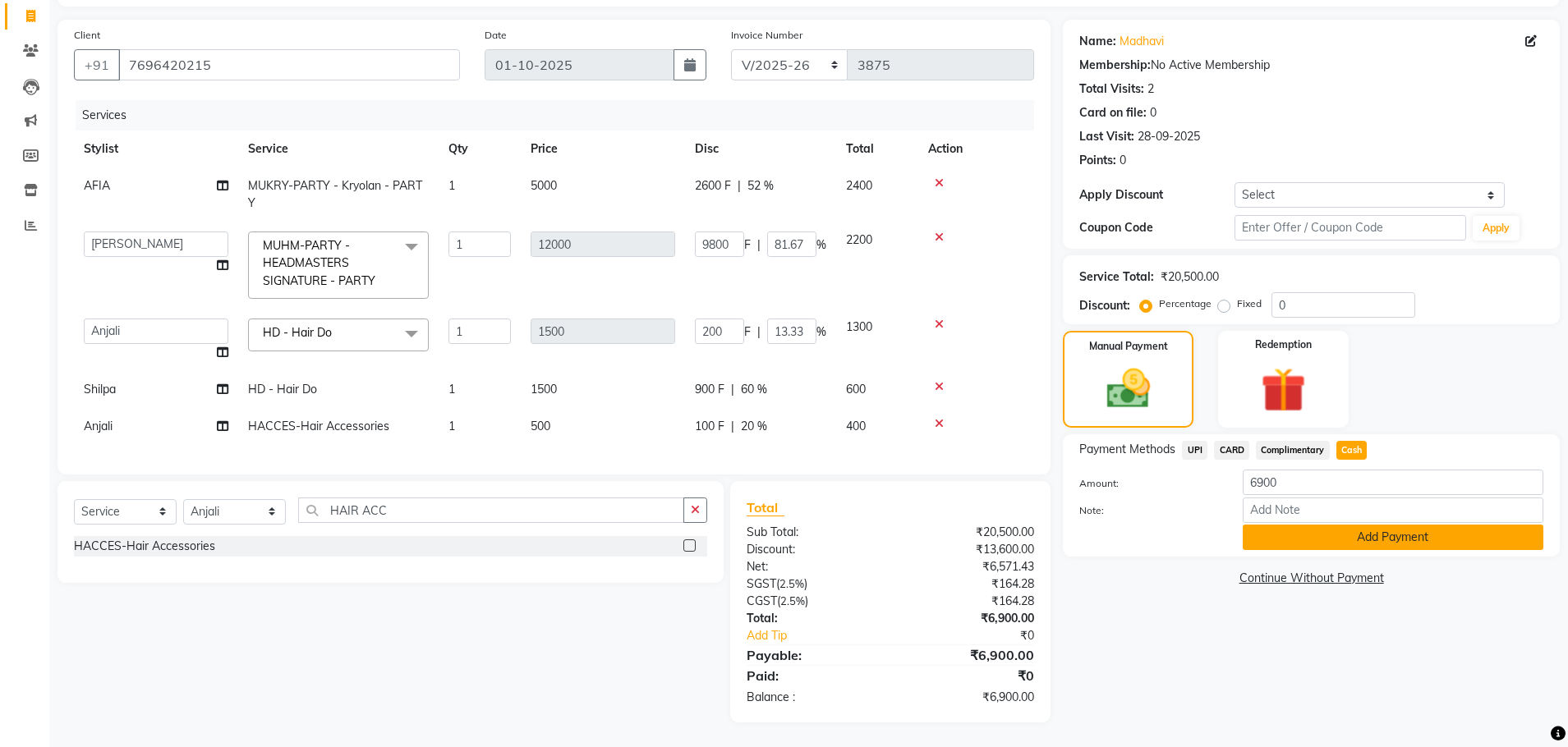
click at [1378, 525] on button "Add Payment" at bounding box center [1393, 538] width 300 height 26
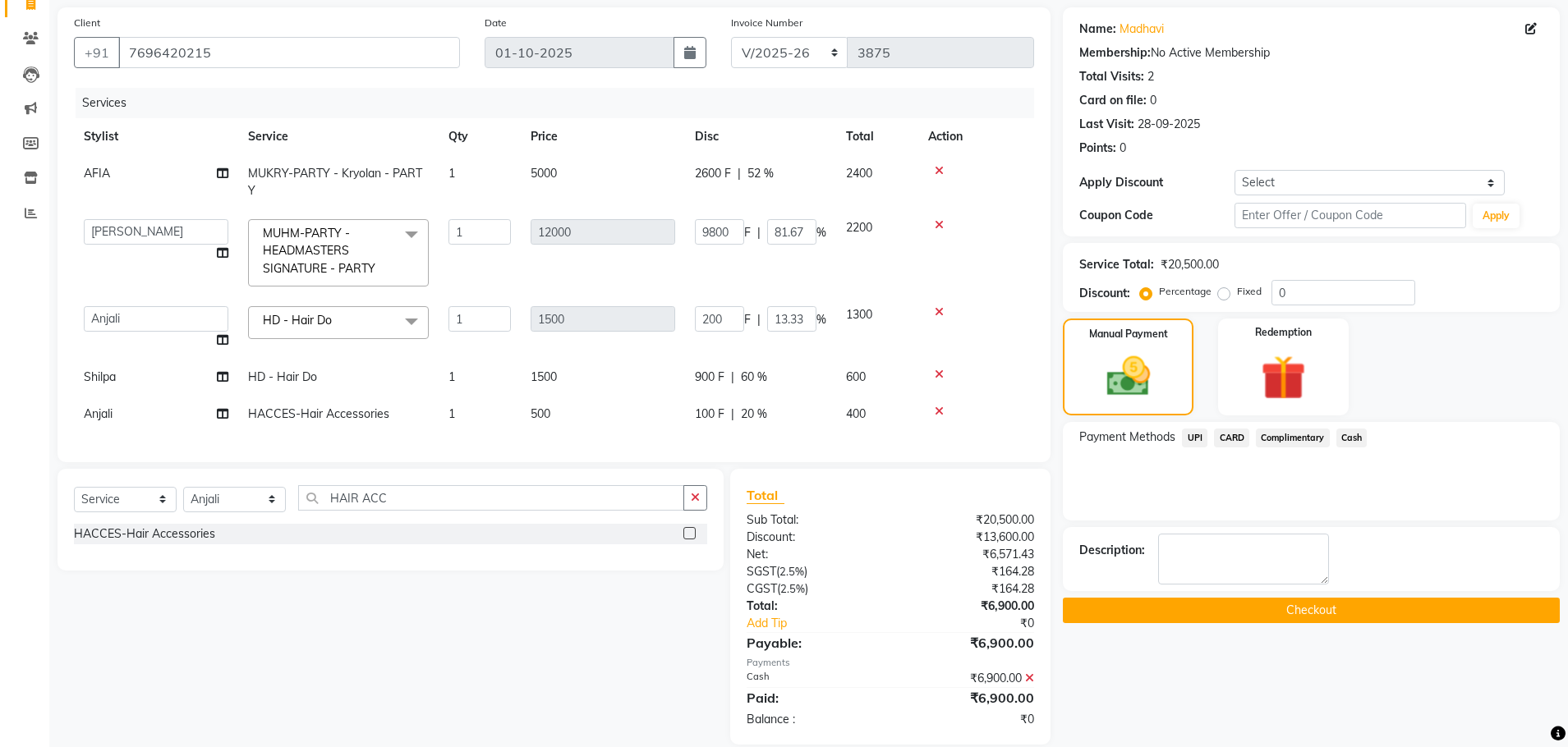
click at [1298, 615] on button "Checkout" at bounding box center [1311, 611] width 497 height 26
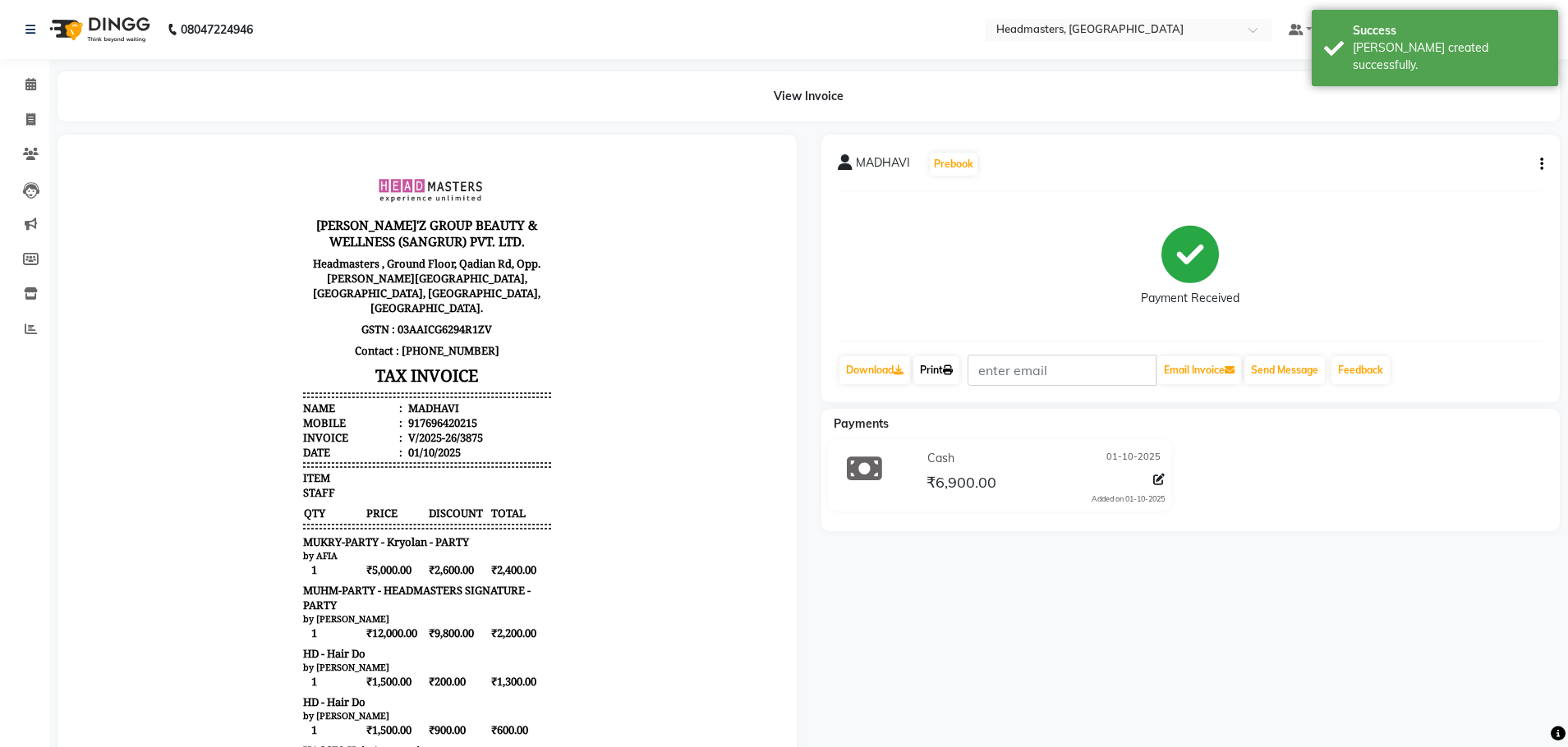
click at [959, 378] on link "Print" at bounding box center [936, 370] width 46 height 27
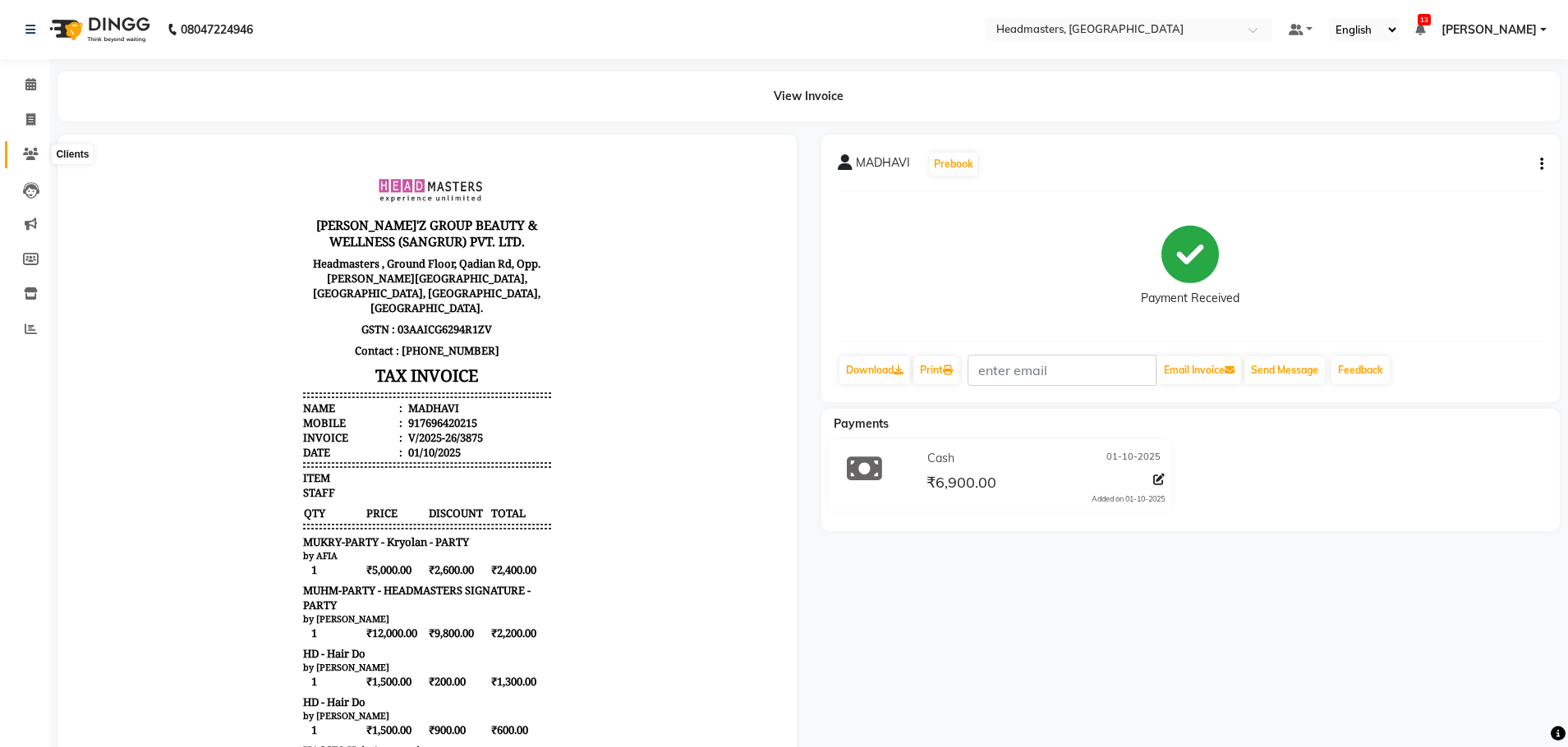
click at [36, 149] on icon at bounding box center [30, 154] width 16 height 13
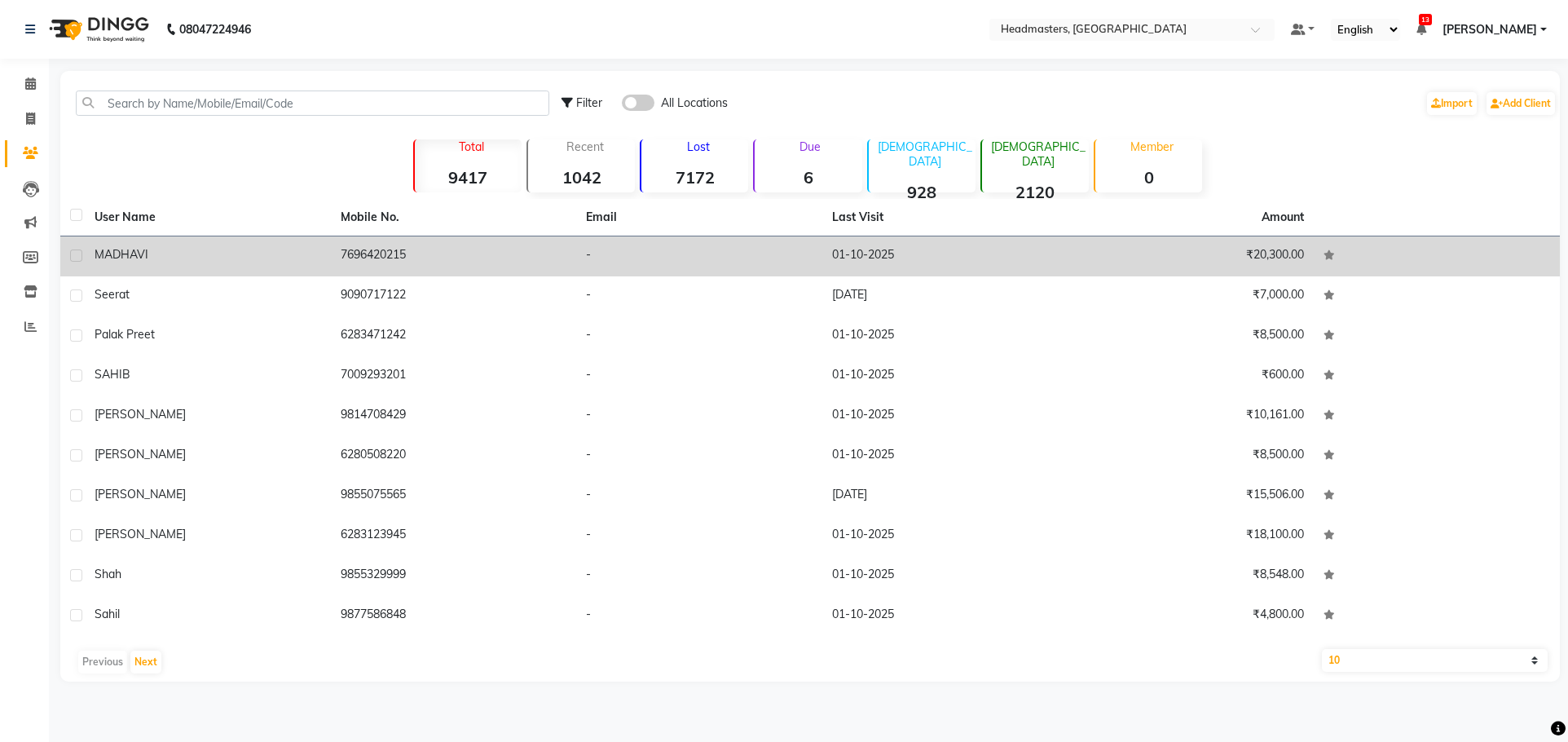
click at [218, 253] on div "MADHAVI" at bounding box center [208, 255] width 227 height 18
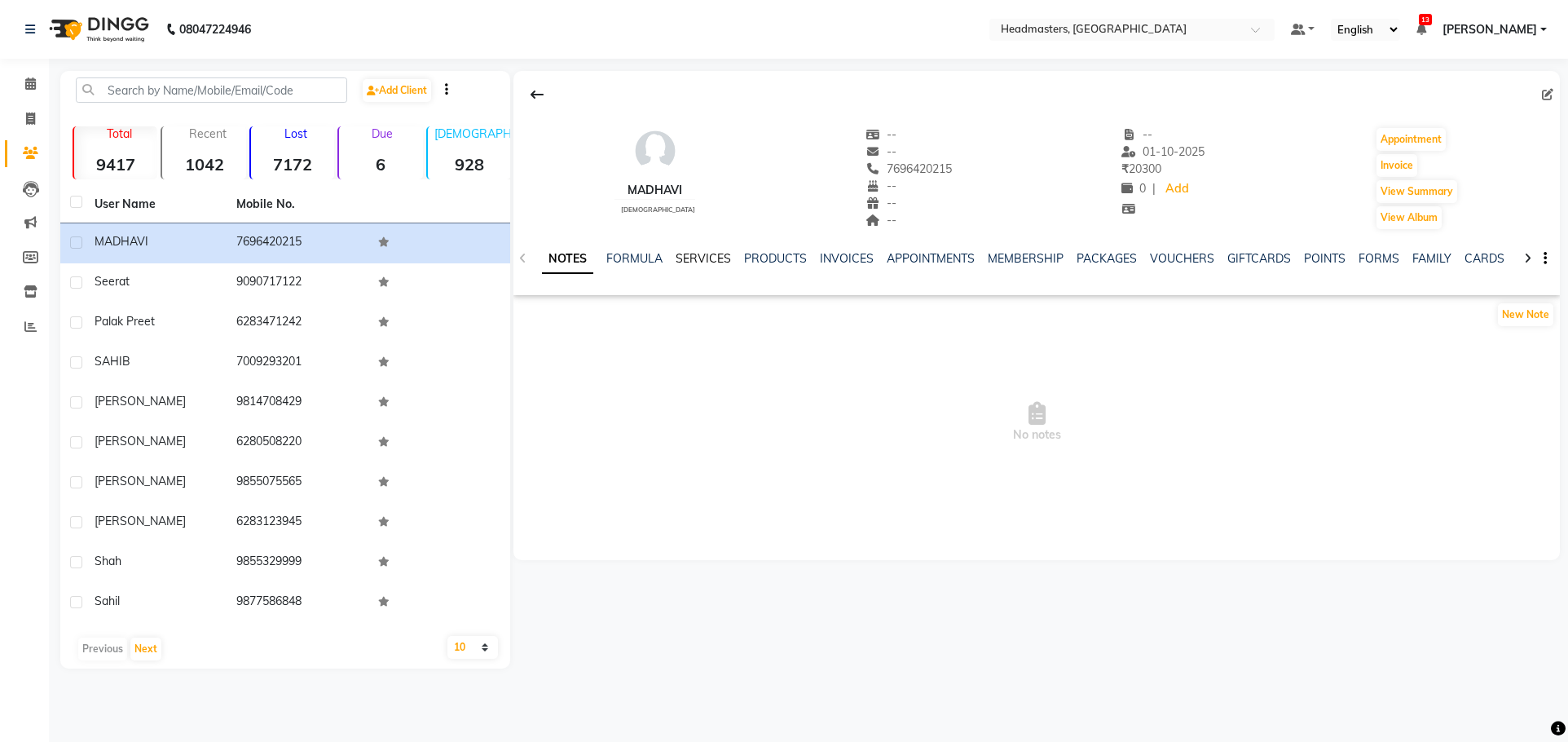
click at [707, 262] on link "SERVICES" at bounding box center [703, 258] width 56 height 15
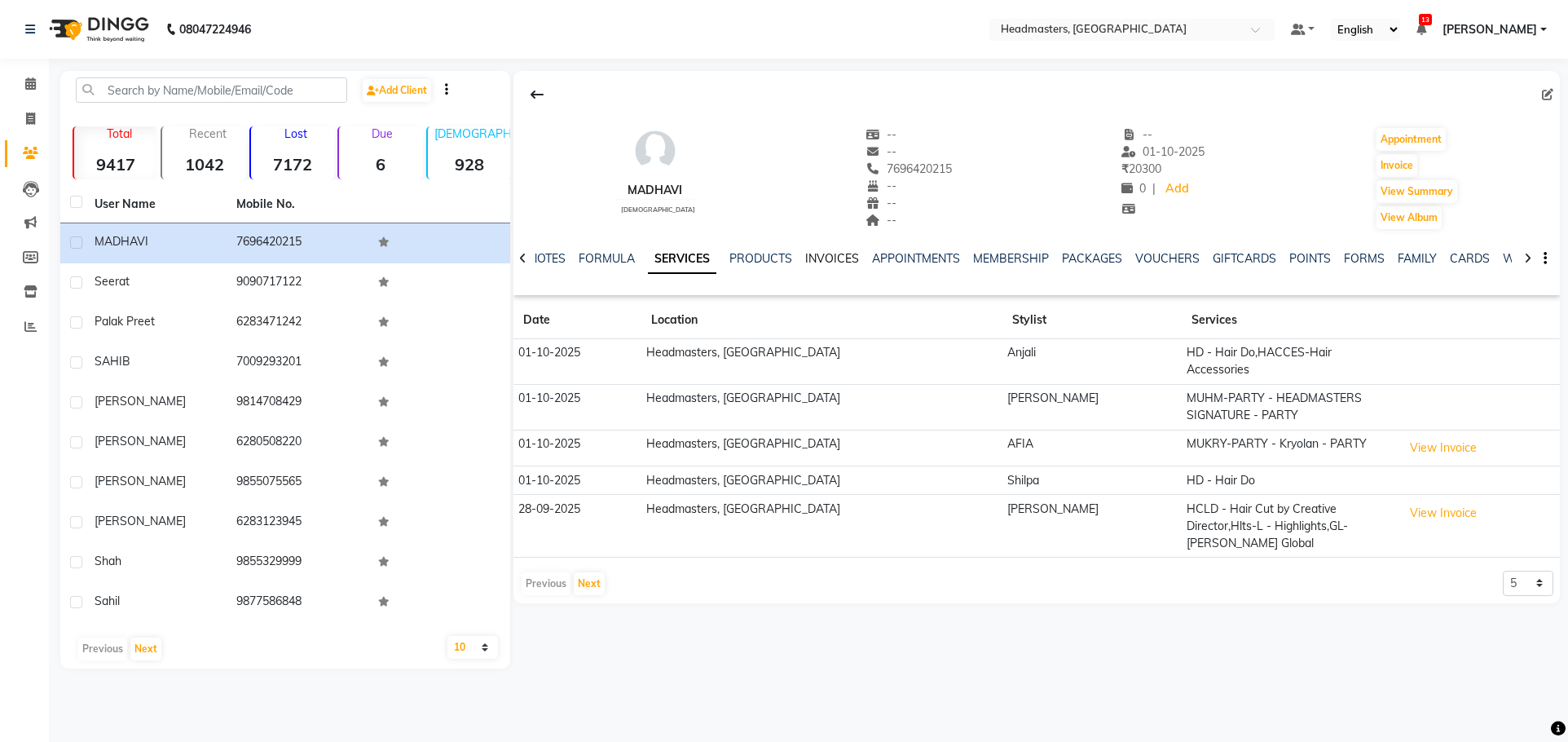
click at [819, 258] on link "INVOICES" at bounding box center [831, 258] width 54 height 15
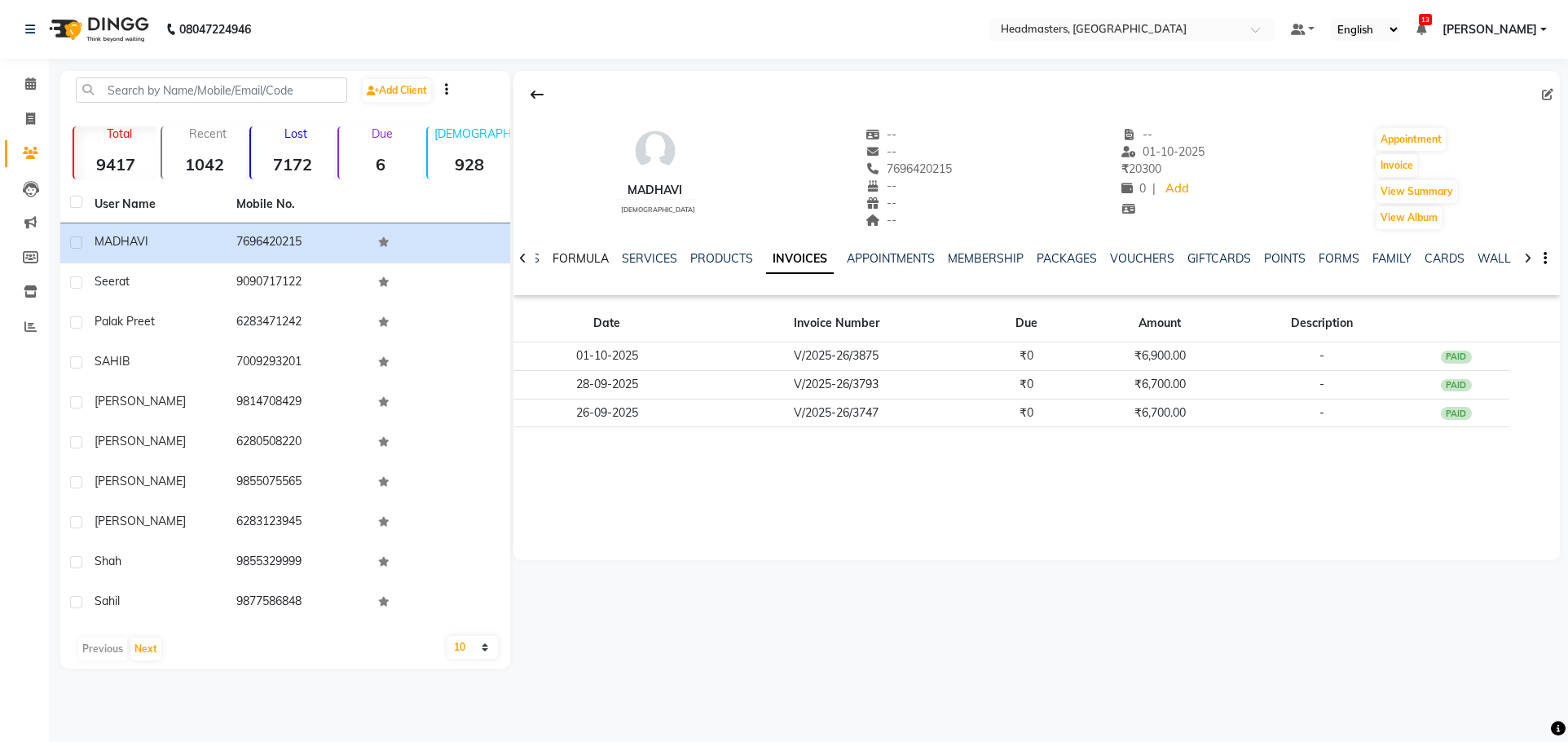
click at [557, 258] on link "FORMULA" at bounding box center [581, 258] width 57 height 15
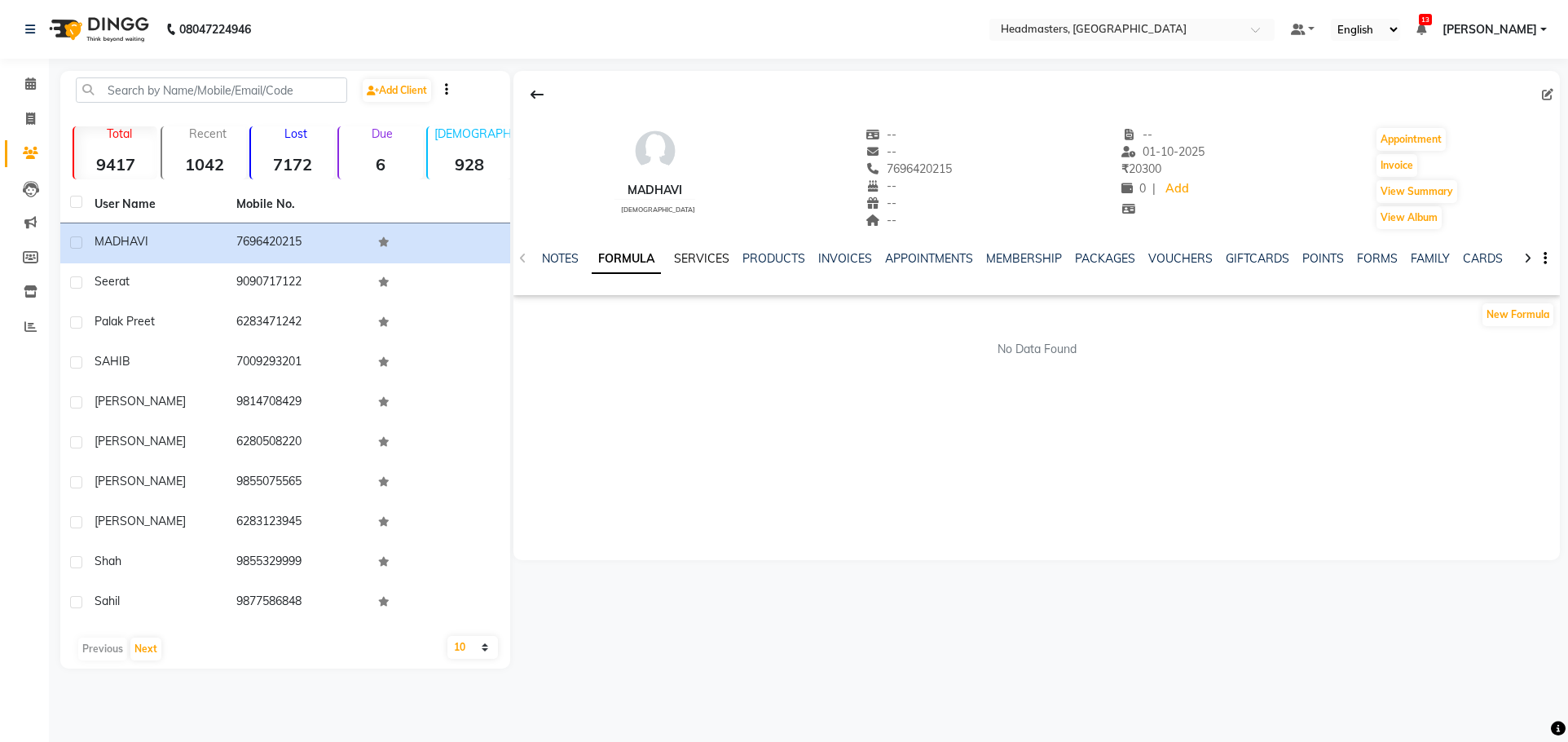
click at [711, 256] on link "SERVICES" at bounding box center [702, 258] width 56 height 15
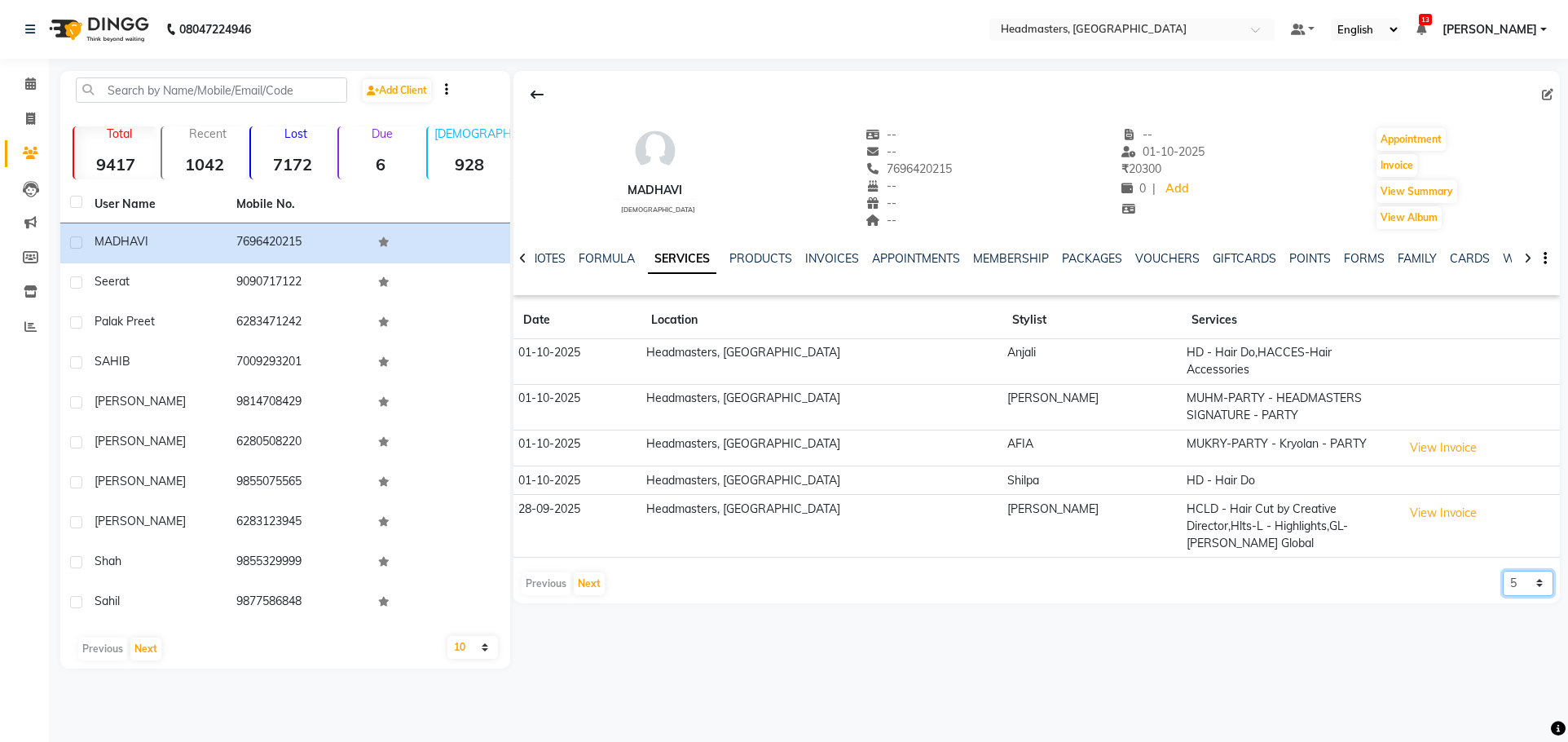
click at [1545, 571] on select "5 10 50 100 500" at bounding box center [1528, 584] width 51 height 25
click at [1503, 571] on select "5 10 50 100 500" at bounding box center [1528, 584] width 51 height 25
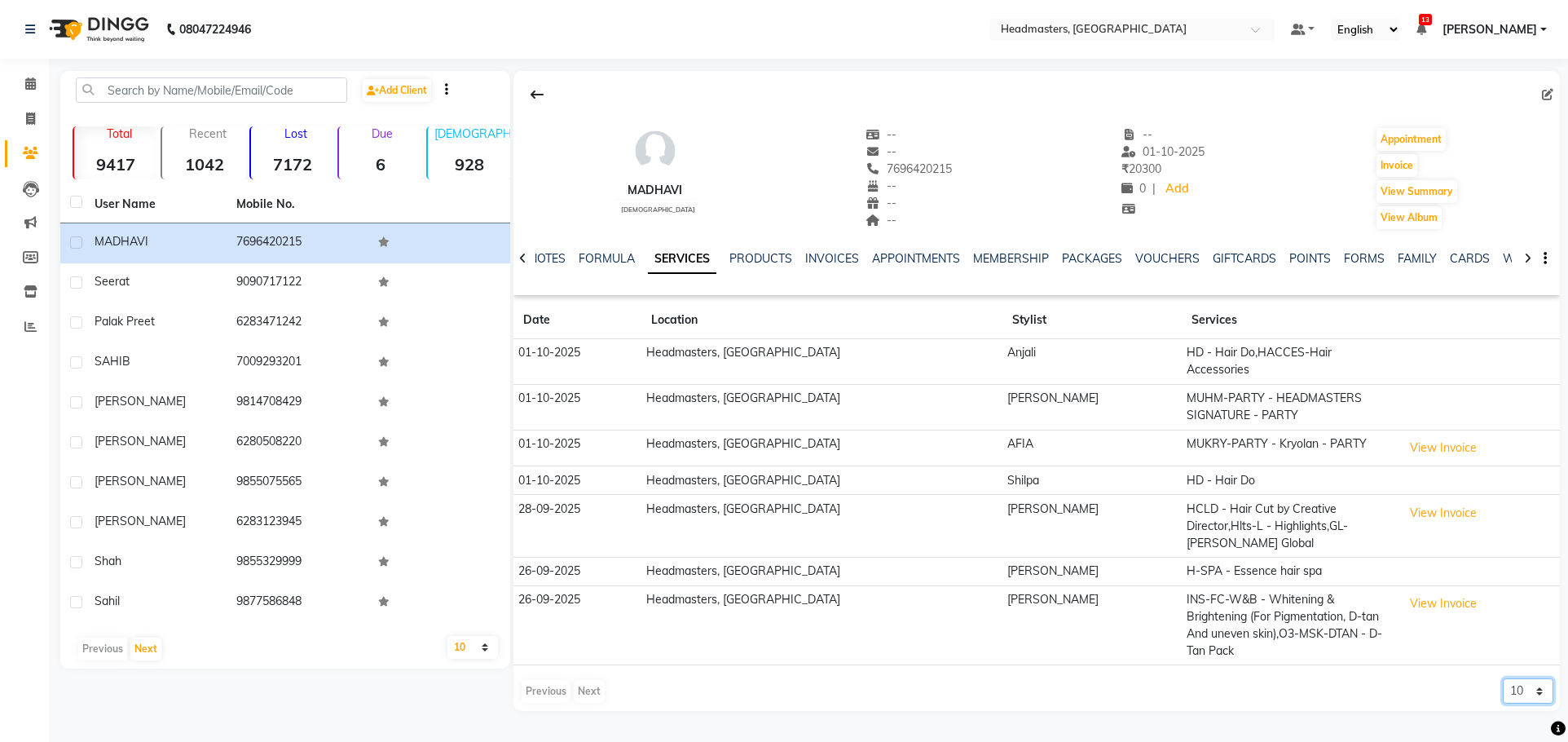
click at [1516, 679] on select "5 10 50 100 500" at bounding box center [1528, 691] width 51 height 25
click at [1503, 679] on select "5 10 50 100 500" at bounding box center [1528, 691] width 51 height 25
click at [1523, 679] on select "5 10 50 100 500" at bounding box center [1528, 691] width 51 height 25
select select "100"
click at [1503, 679] on select "5 10 50 100 500" at bounding box center [1528, 691] width 51 height 25
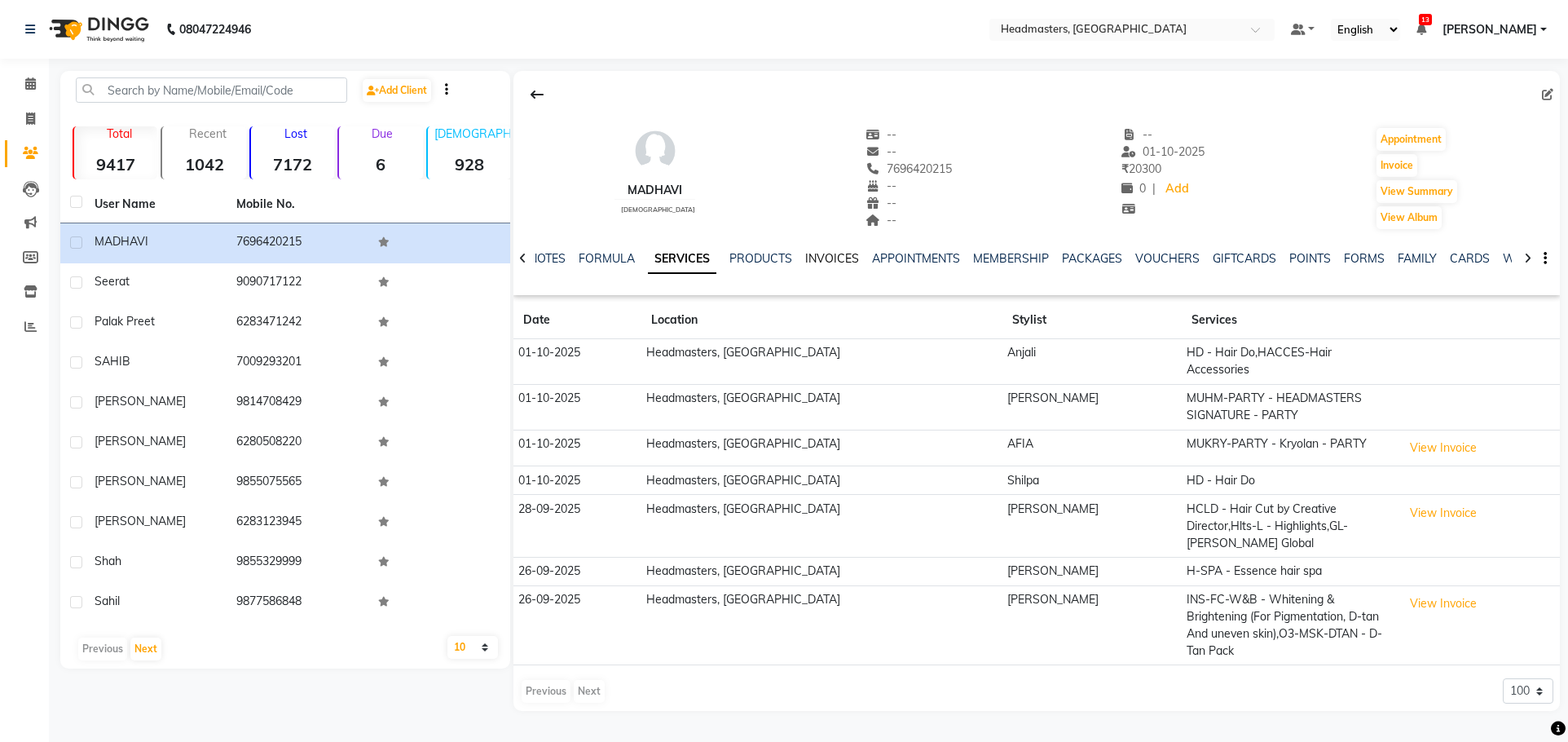
click at [810, 252] on div "INVOICES" at bounding box center [831, 259] width 54 height 18
click at [827, 254] on link "INVOICES" at bounding box center [831, 258] width 54 height 15
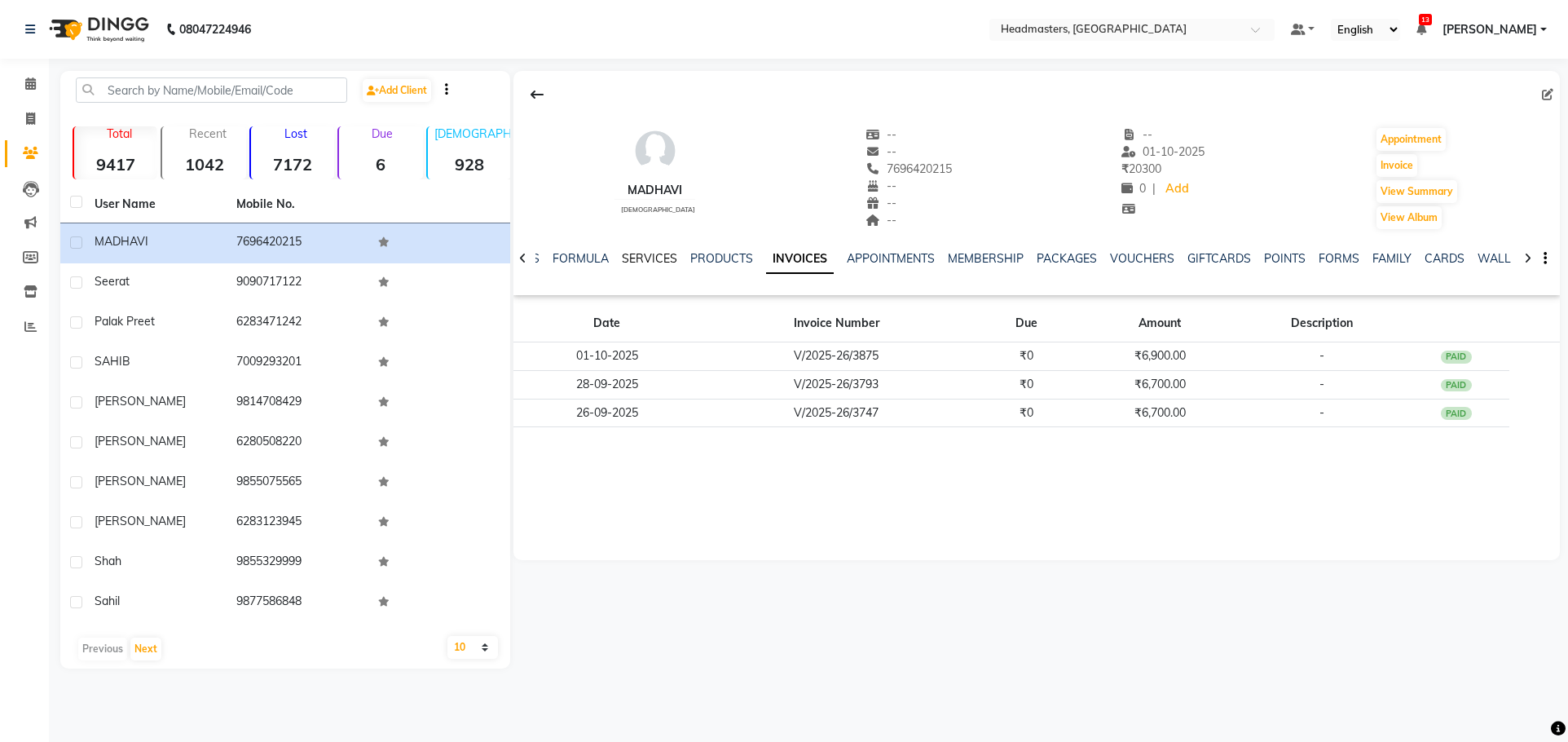
click at [628, 252] on link "SERVICES" at bounding box center [649, 258] width 56 height 15
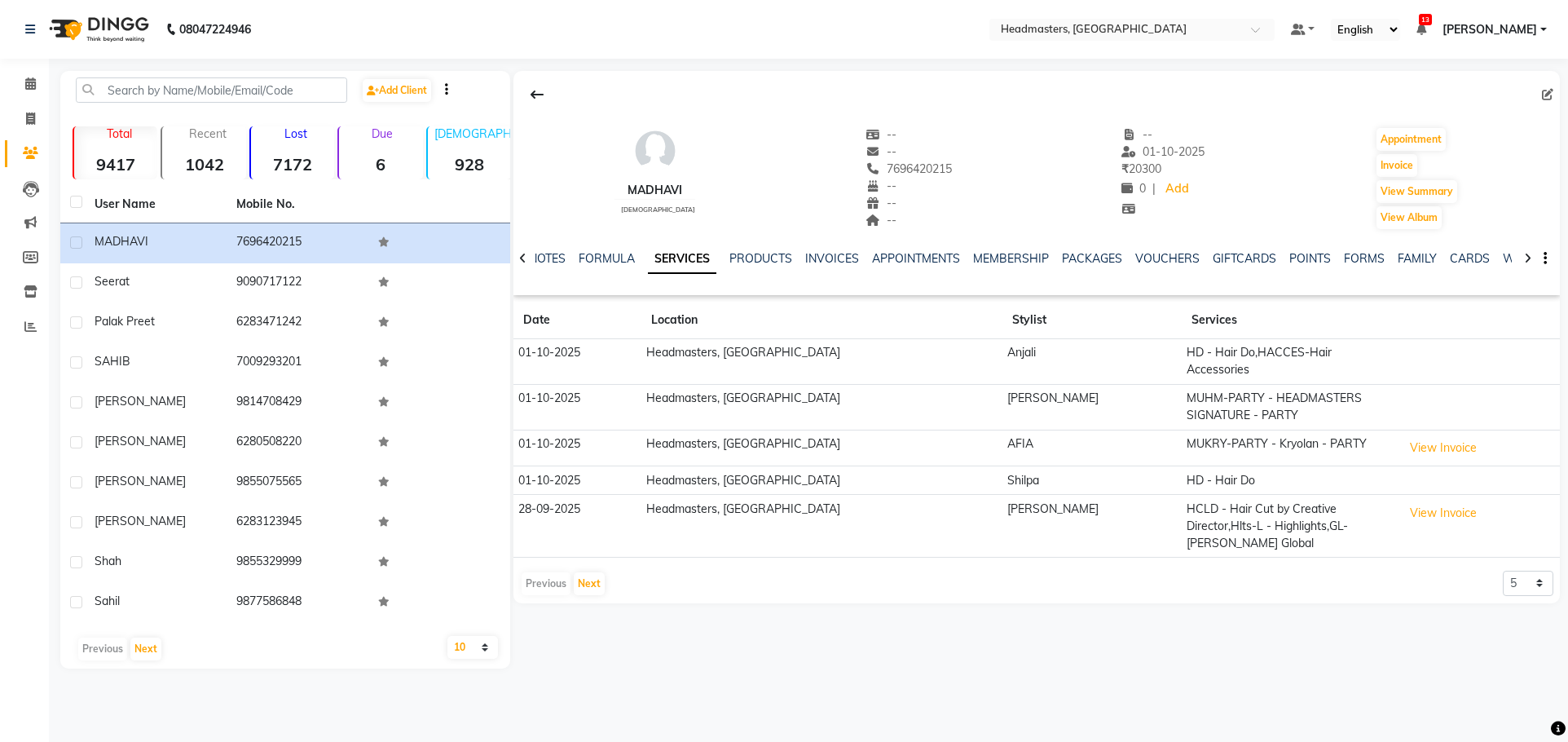
click at [247, 77] on div "Add Client Total 9417 Recent 1042 Lost 7172 Due 6 [DEMOGRAPHIC_DATA] 928 [DEMOG…" at bounding box center [286, 370] width 450 height 598
click at [242, 83] on input "text" at bounding box center [211, 90] width 272 height 25
click at [200, 90] on input "text" at bounding box center [211, 90] width 272 height 25
click at [203, 101] on input "text" at bounding box center [211, 90] width 272 height 25
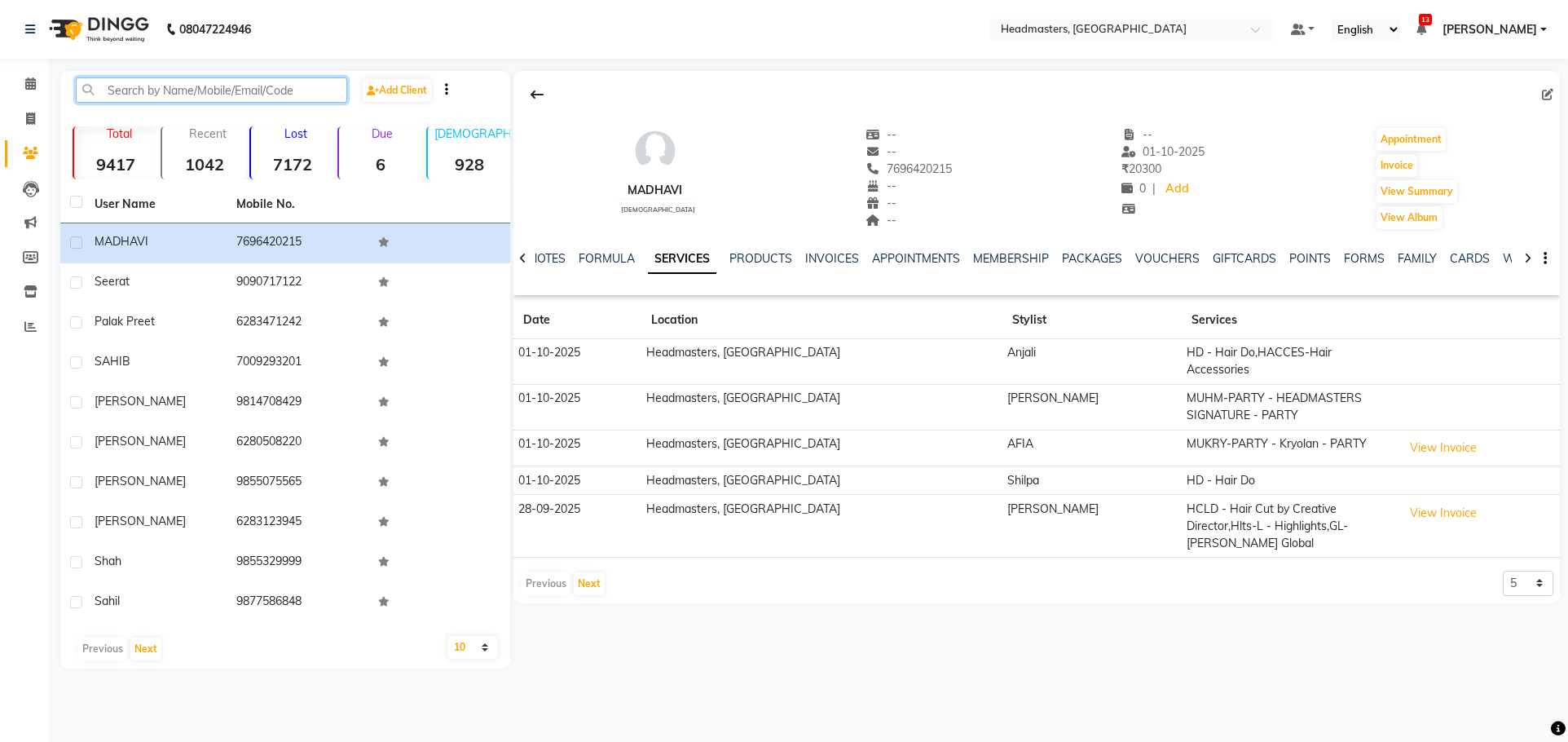
click at [203, 101] on input "text" at bounding box center [211, 90] width 272 height 25
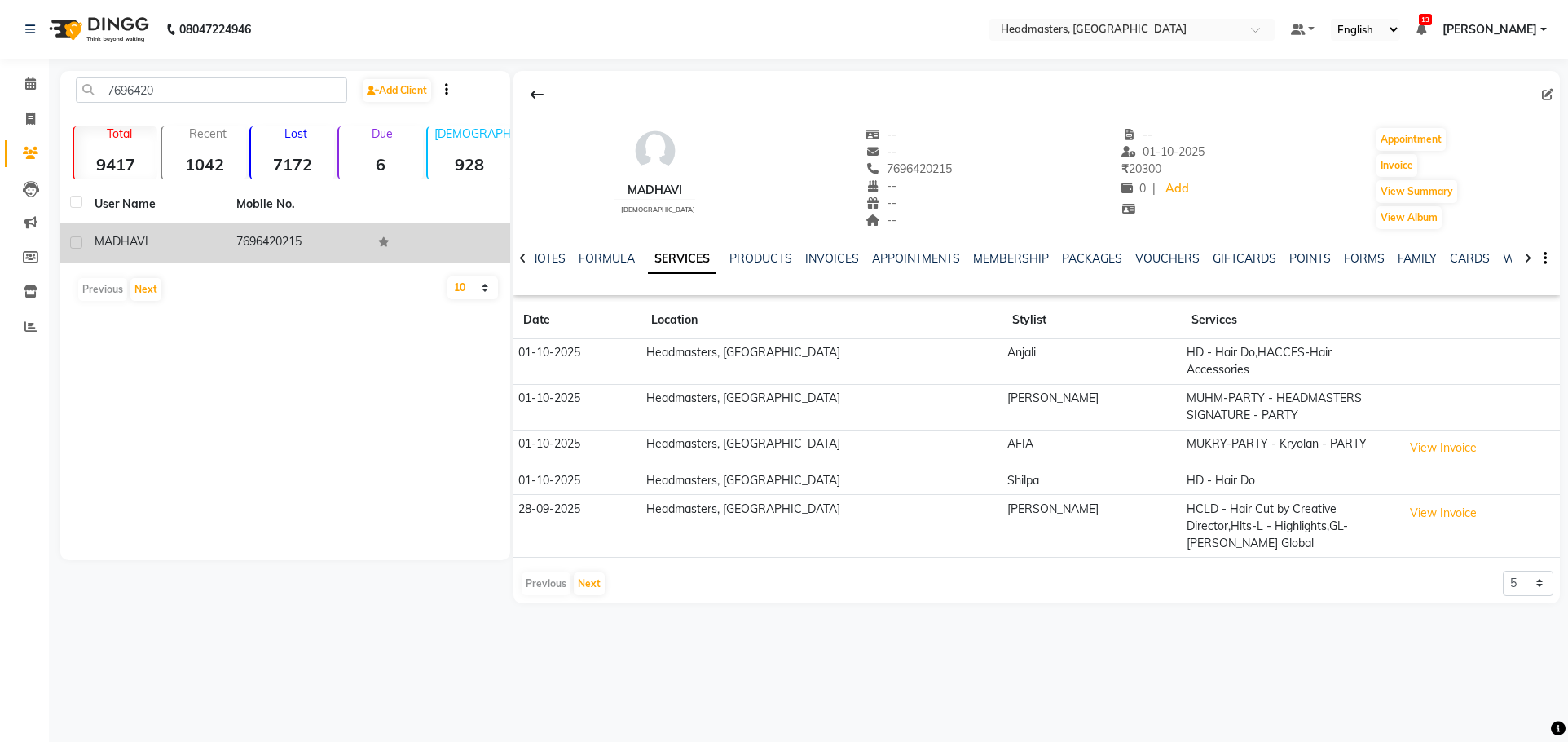
click at [276, 249] on td "7696420215" at bounding box center [298, 243] width 142 height 40
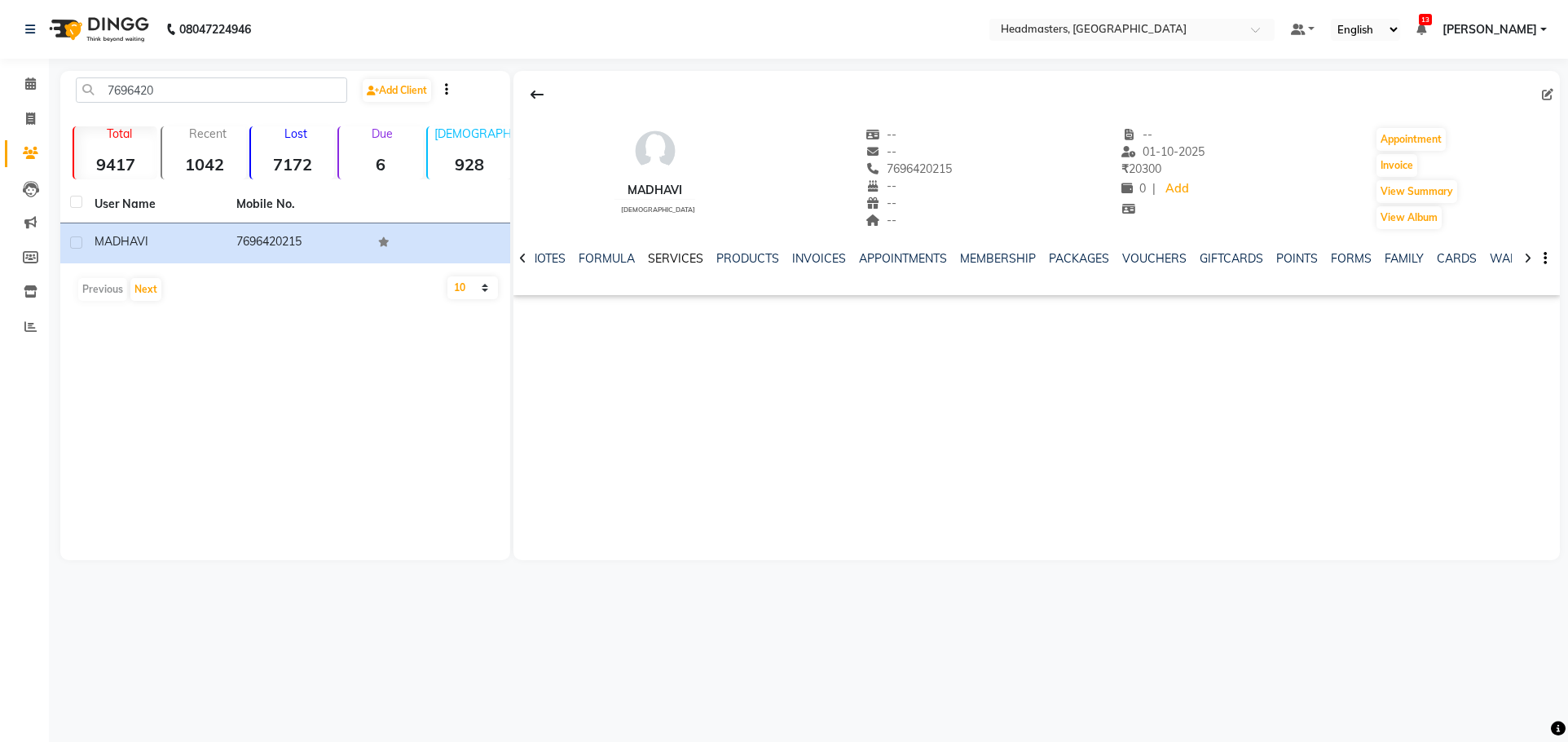
click at [674, 264] on link "SERVICES" at bounding box center [675, 258] width 56 height 15
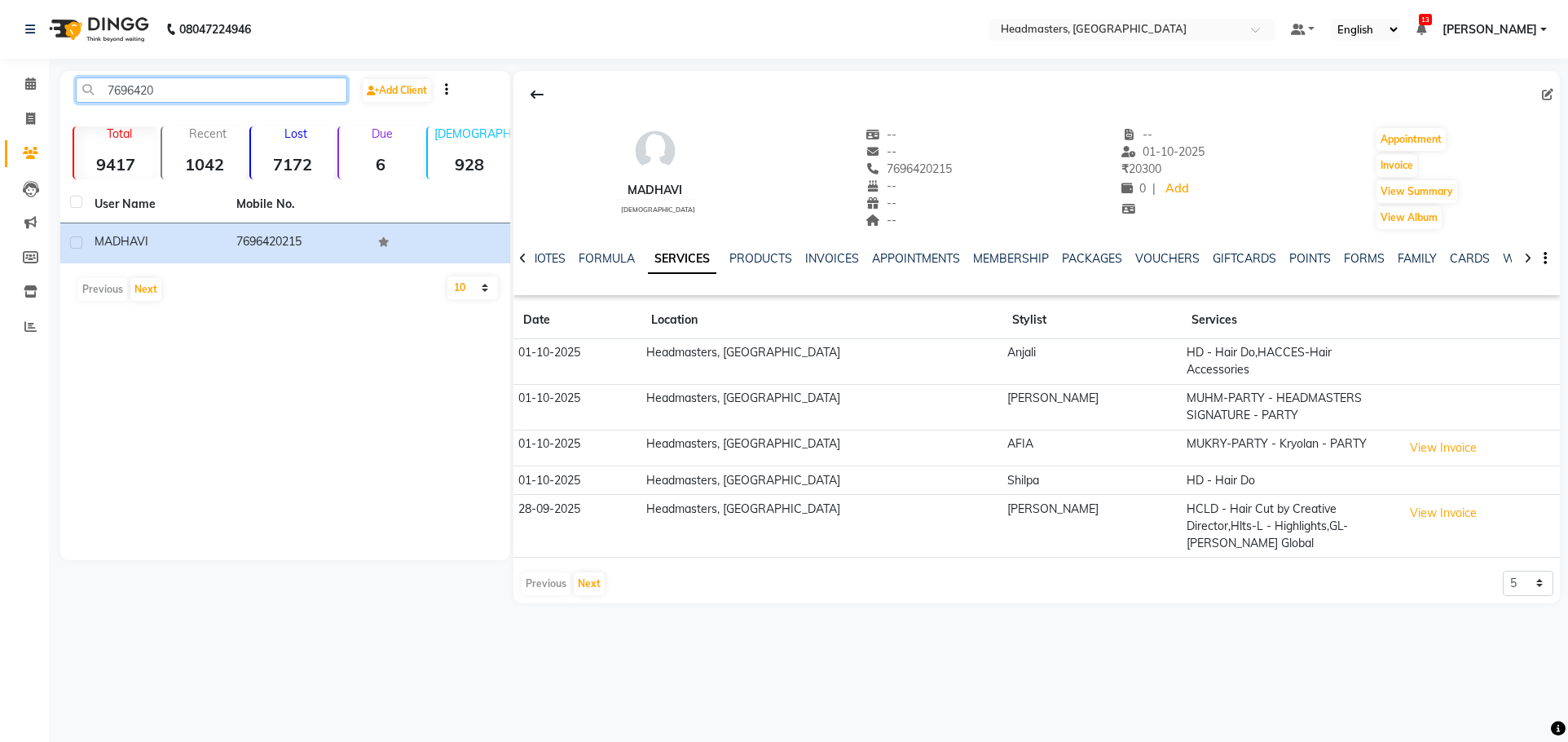
click at [195, 78] on input "7696420" at bounding box center [211, 90] width 272 height 25
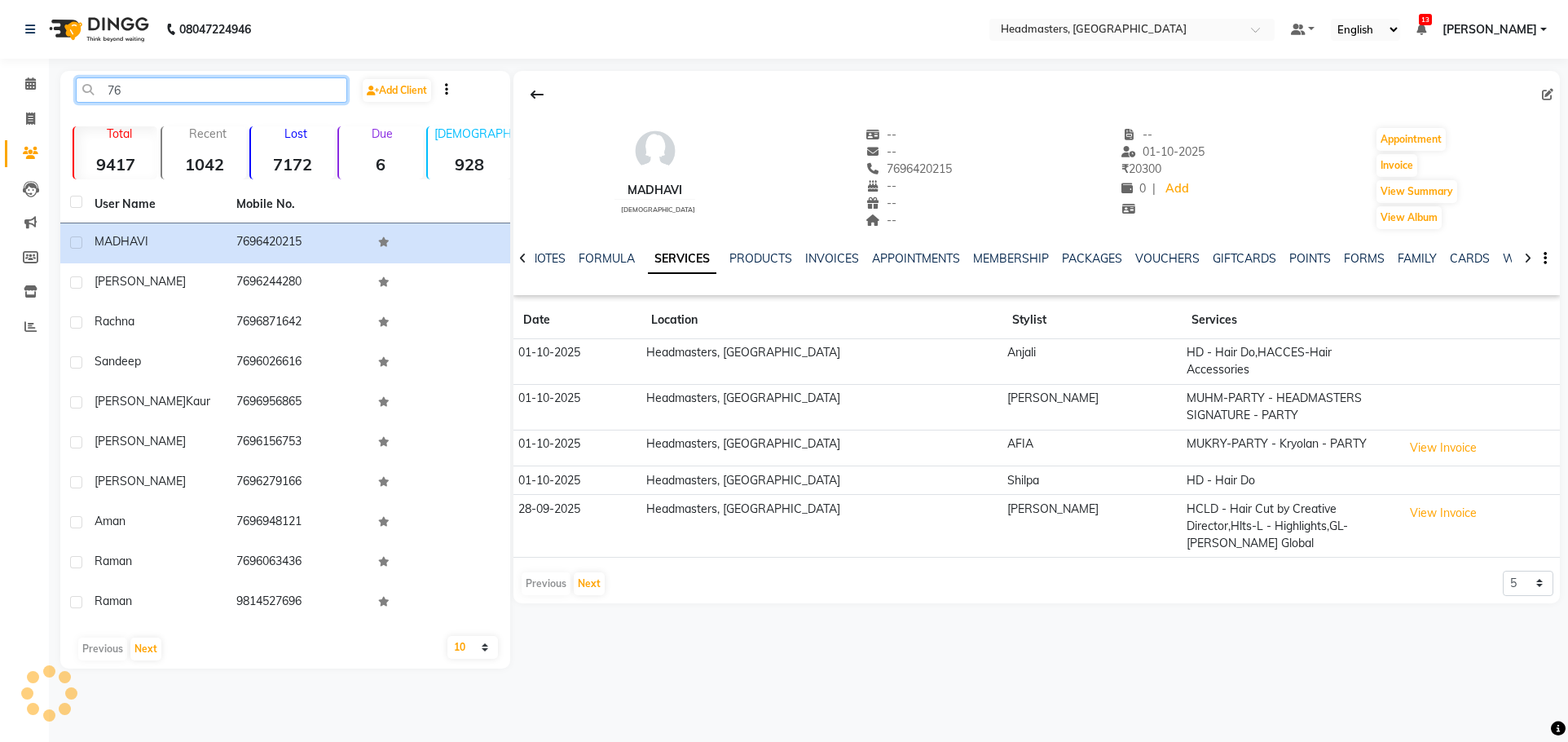
type input "7"
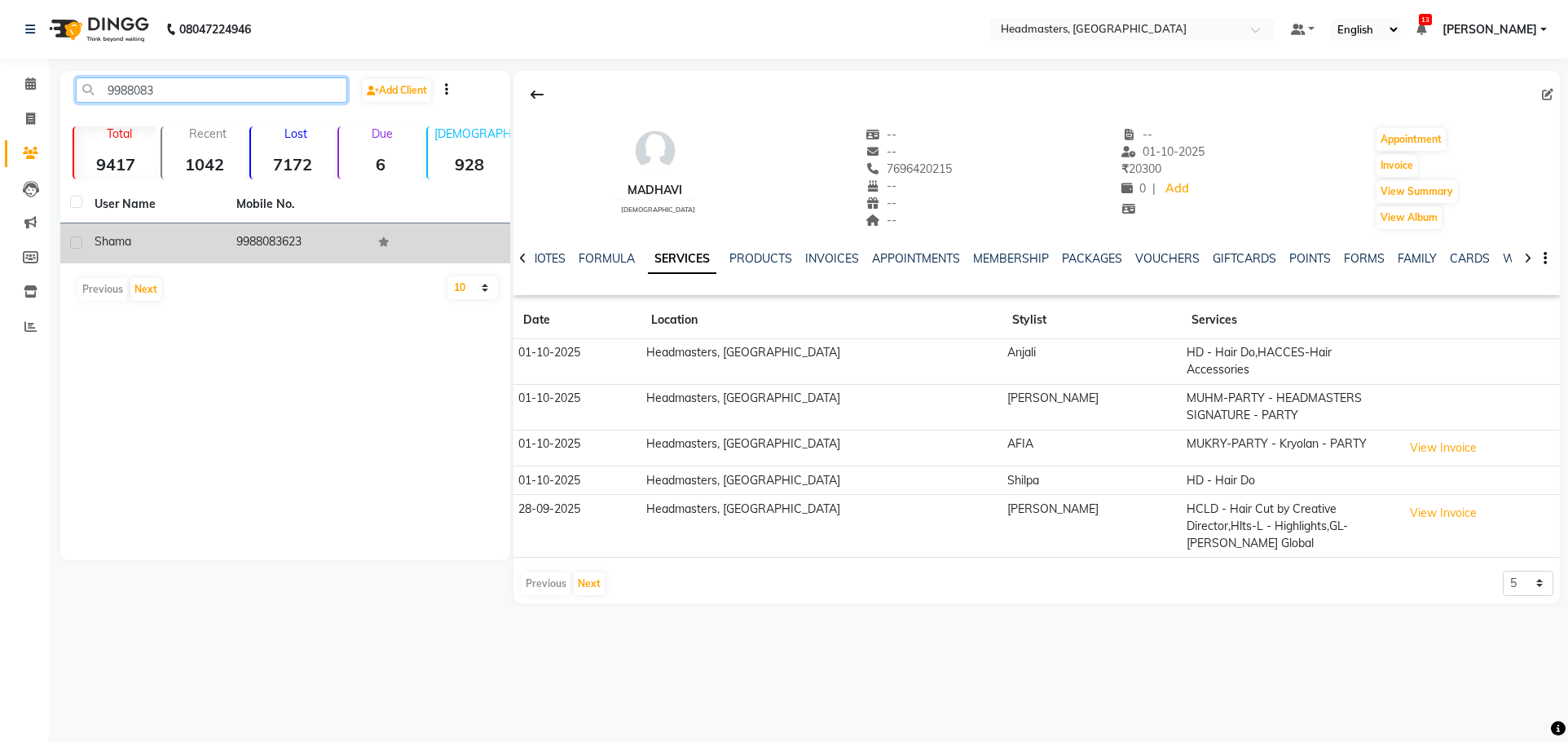
type input "9988083"
click at [162, 237] on div "shama" at bounding box center [155, 242] width 122 height 18
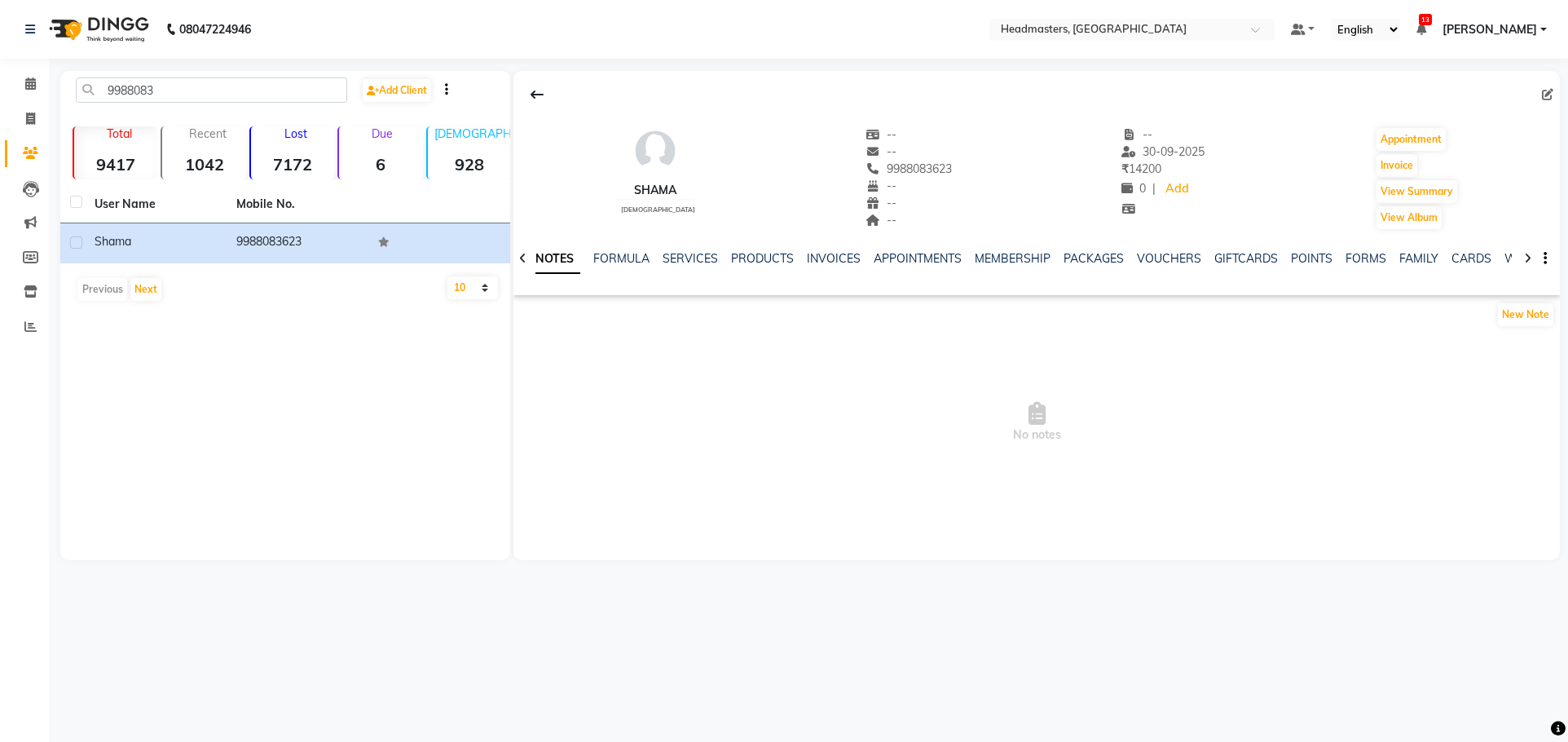
click at [670, 273] on div "NOTES FORMULA SERVICES PRODUCTS INVOICES APPOINTMENTS MEMBERSHIP PACKAGES VOUCH…" at bounding box center [1016, 265] width 950 height 30
click at [676, 256] on link "SERVICES" at bounding box center [690, 258] width 56 height 15
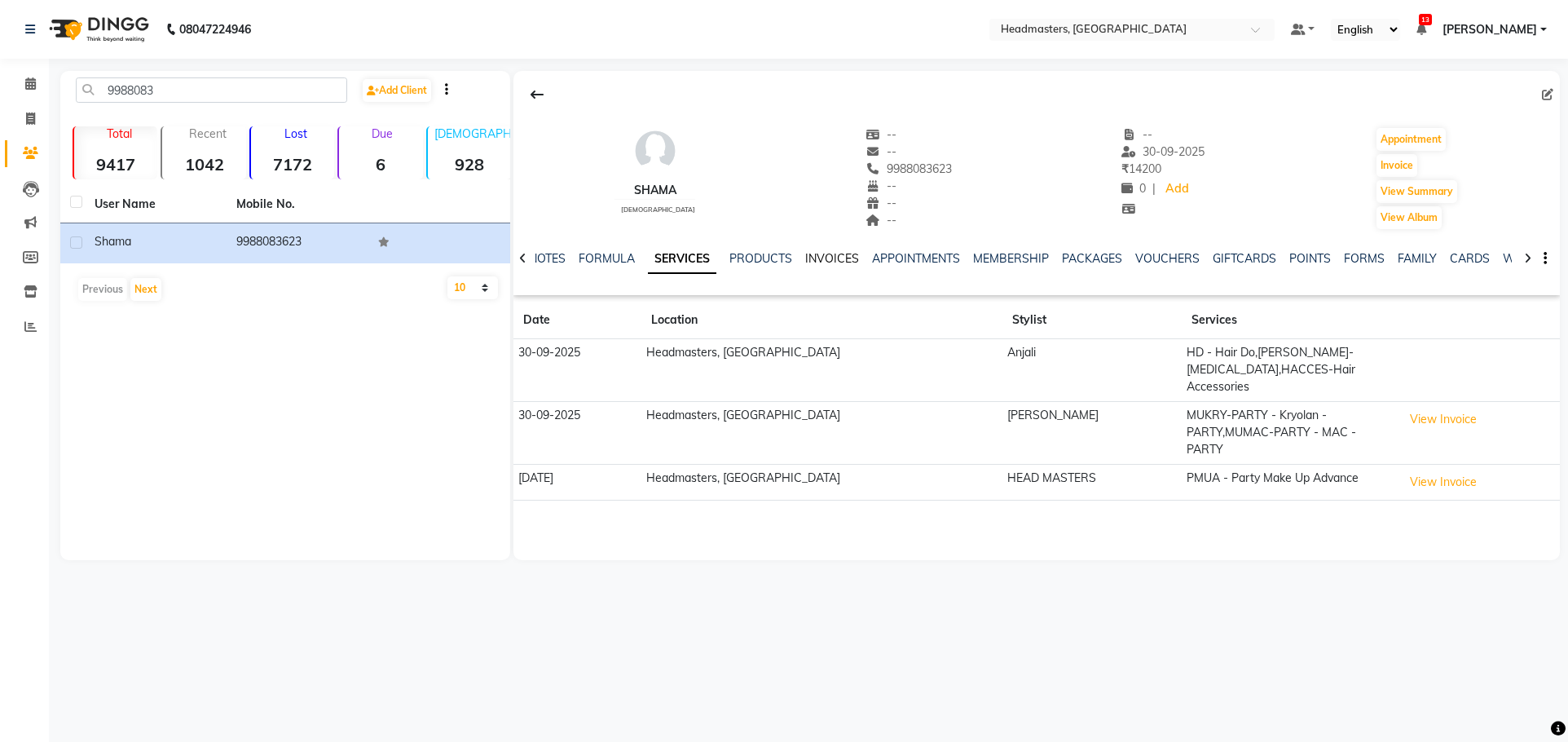
click at [819, 258] on link "INVOICES" at bounding box center [831, 258] width 54 height 15
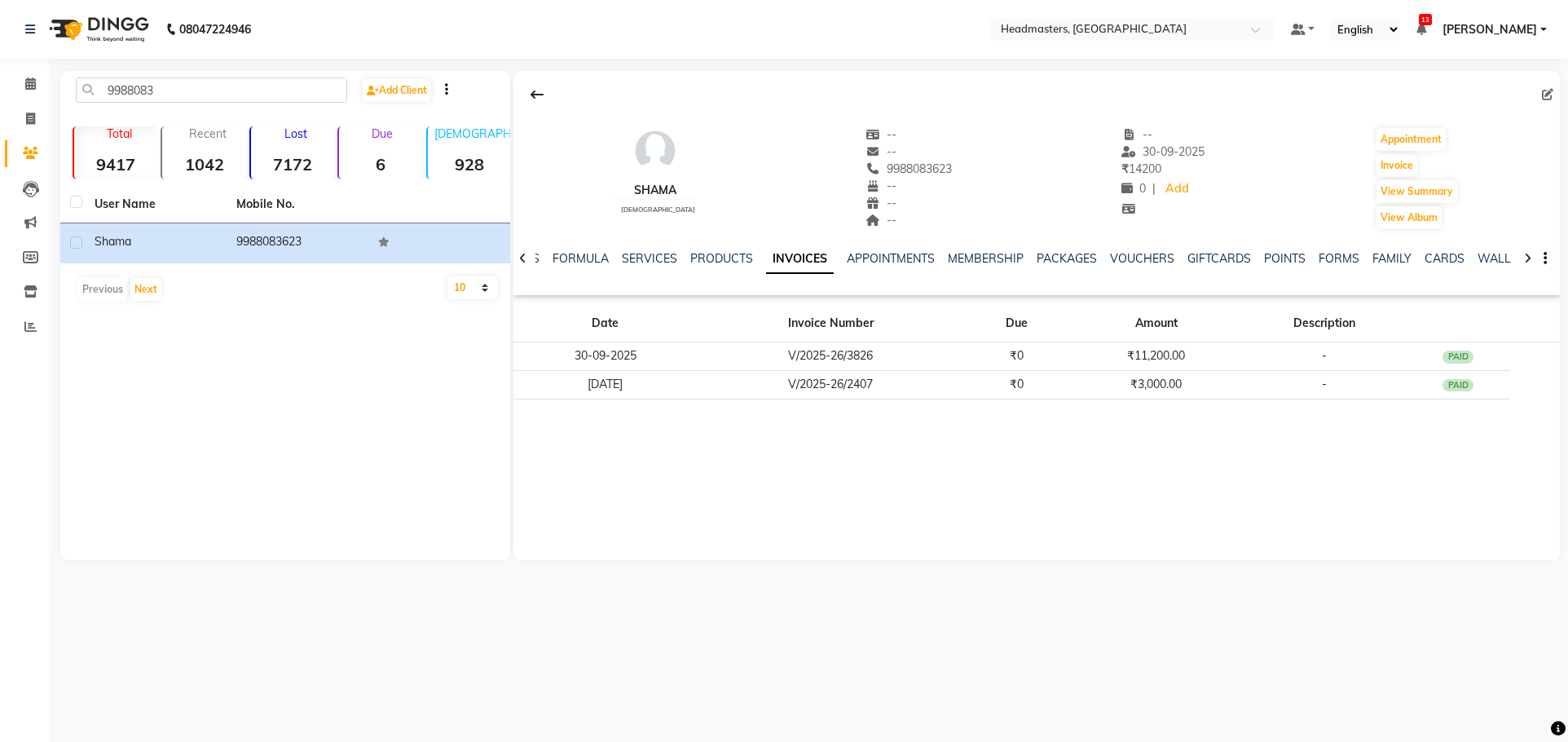
click at [1540, 98] on div at bounding box center [1037, 95] width 1047 height 31
click at [1541, 98] on div at bounding box center [1037, 95] width 1047 height 31
click at [1548, 95] on icon at bounding box center [1549, 95] width 12 height 12
select select "[DEMOGRAPHIC_DATA]"
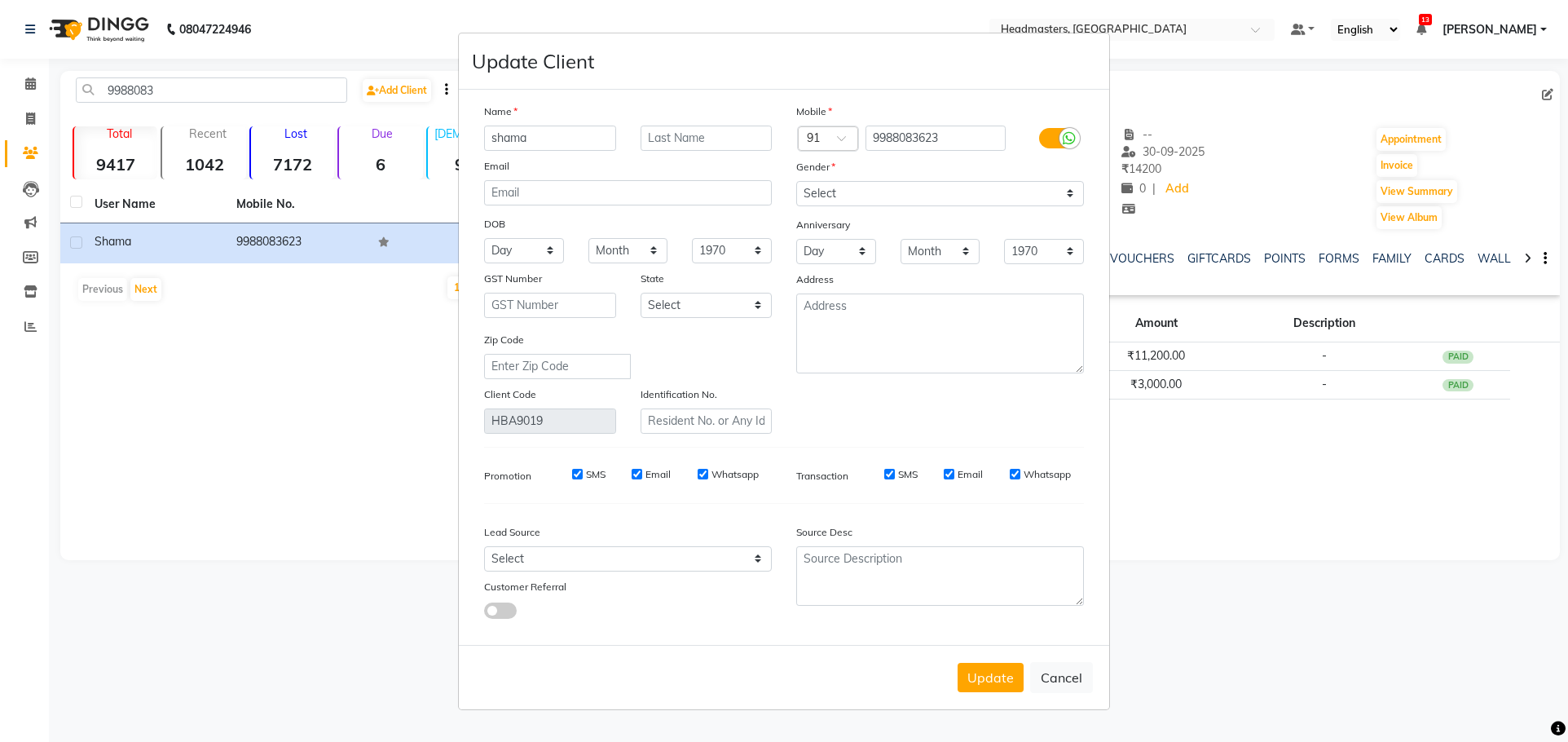
click at [317, 461] on ngb-modal-window "Update Client Name shama Email DOB Day 01 02 03 04 05 06 07 08 09 10 11 12 13 1…" at bounding box center [784, 371] width 1568 height 742
click at [28, 117] on ngb-modal-window "Update Client Name shama Email DOB Day 01 02 03 04 05 06 07 08 09 10 11 12 13 1…" at bounding box center [784, 371] width 1568 height 742
click at [230, 418] on ngb-modal-window "Update Client Name shama Email DOB Day 01 02 03 04 05 06 07 08 09 10 11 12 13 1…" at bounding box center [784, 371] width 1568 height 742
click at [1063, 672] on button "Cancel" at bounding box center [1061, 678] width 62 height 31
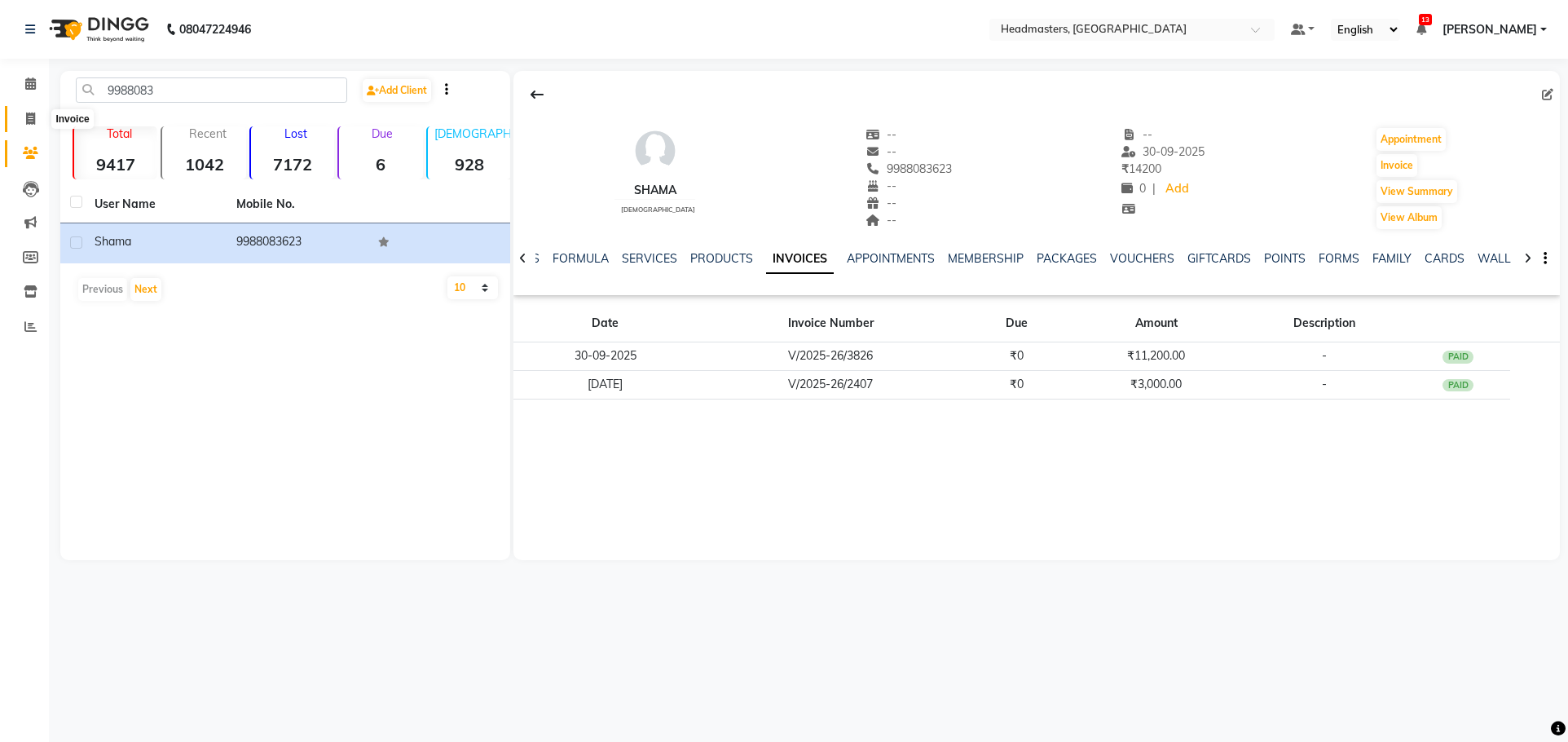
click at [42, 114] on span at bounding box center [30, 119] width 28 height 19
select select "service"
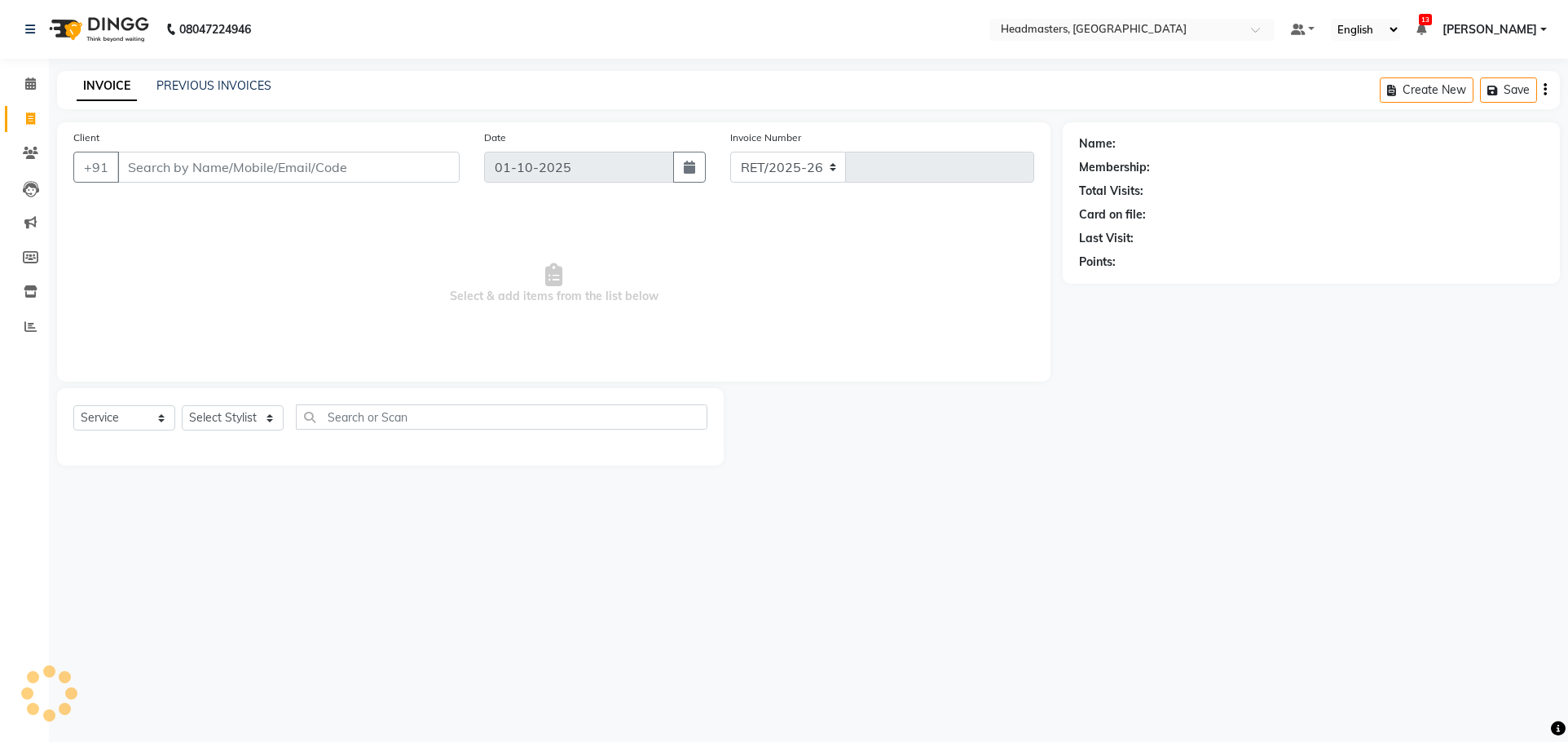
select select "7136"
type input "3876"
click at [31, 143] on link "Clients" at bounding box center [24, 154] width 39 height 27
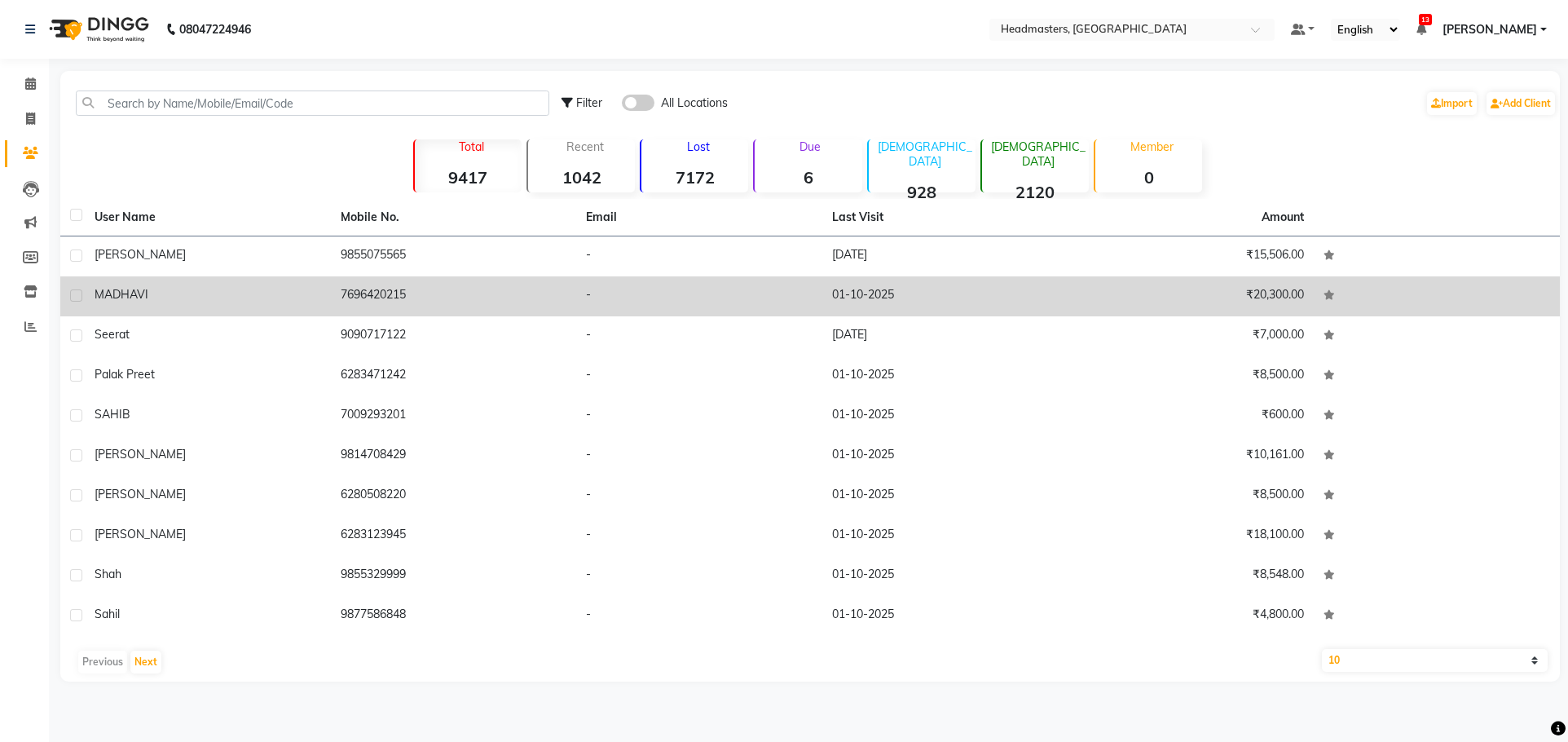
click at [248, 300] on div "MADHAVI" at bounding box center [208, 295] width 227 height 18
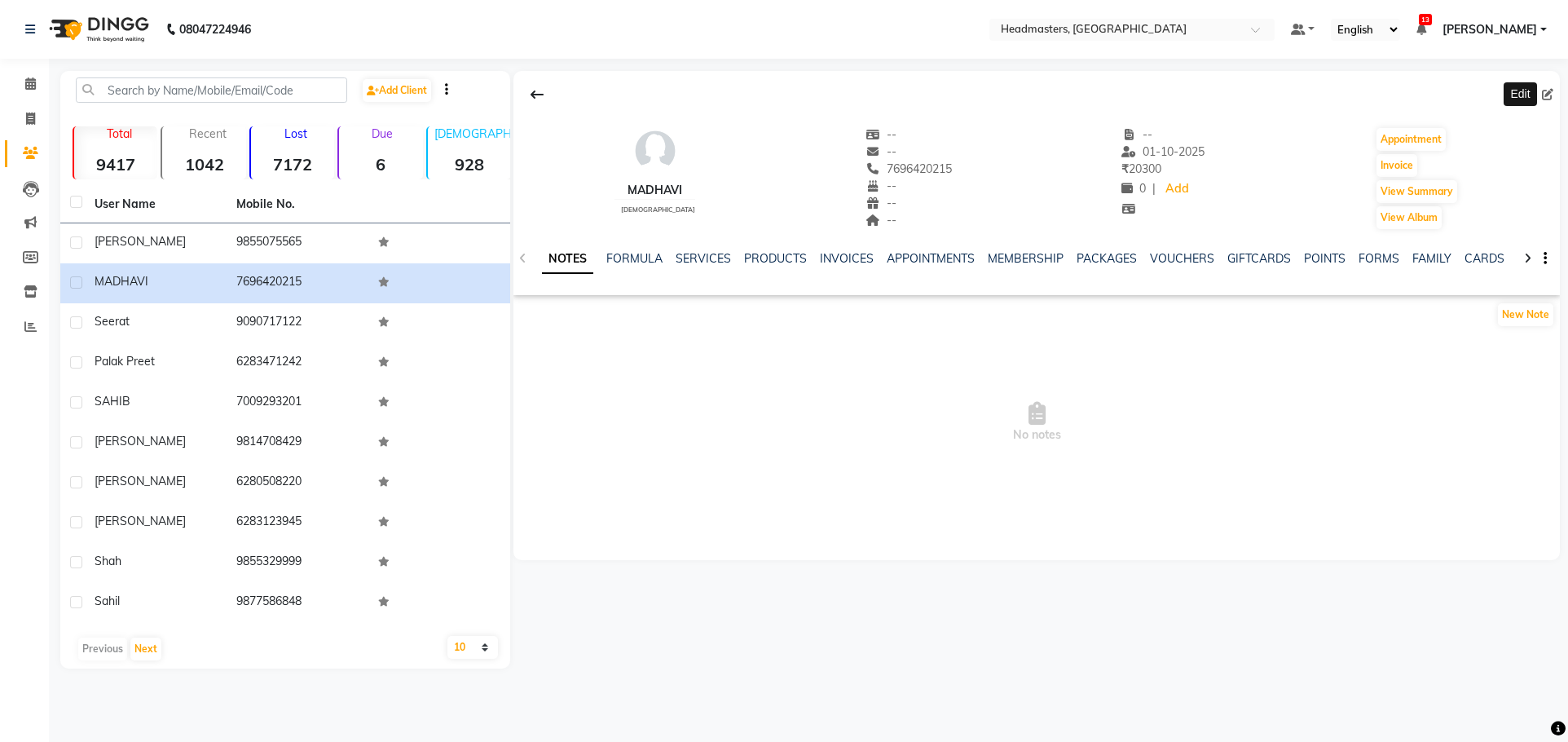
click at [1543, 91] on icon at bounding box center [1549, 95] width 12 height 12
select select "[DEMOGRAPHIC_DATA]"
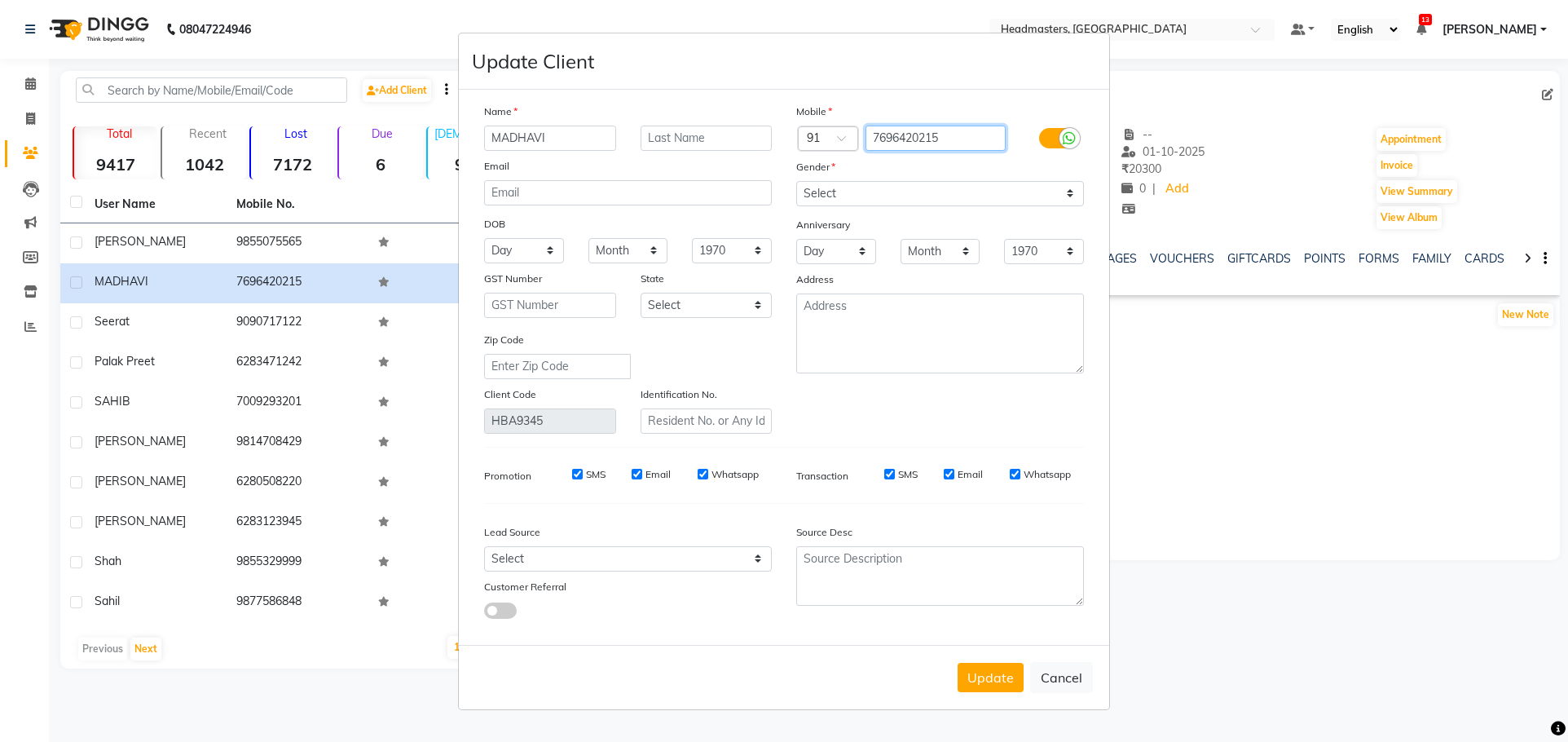
click at [984, 133] on input "7696420215" at bounding box center [936, 138] width 141 height 25
type input "7"
click at [988, 681] on button "Update" at bounding box center [991, 678] width 66 height 29
click at [969, 140] on input "9988083623" at bounding box center [936, 138] width 141 height 25
type input "9"
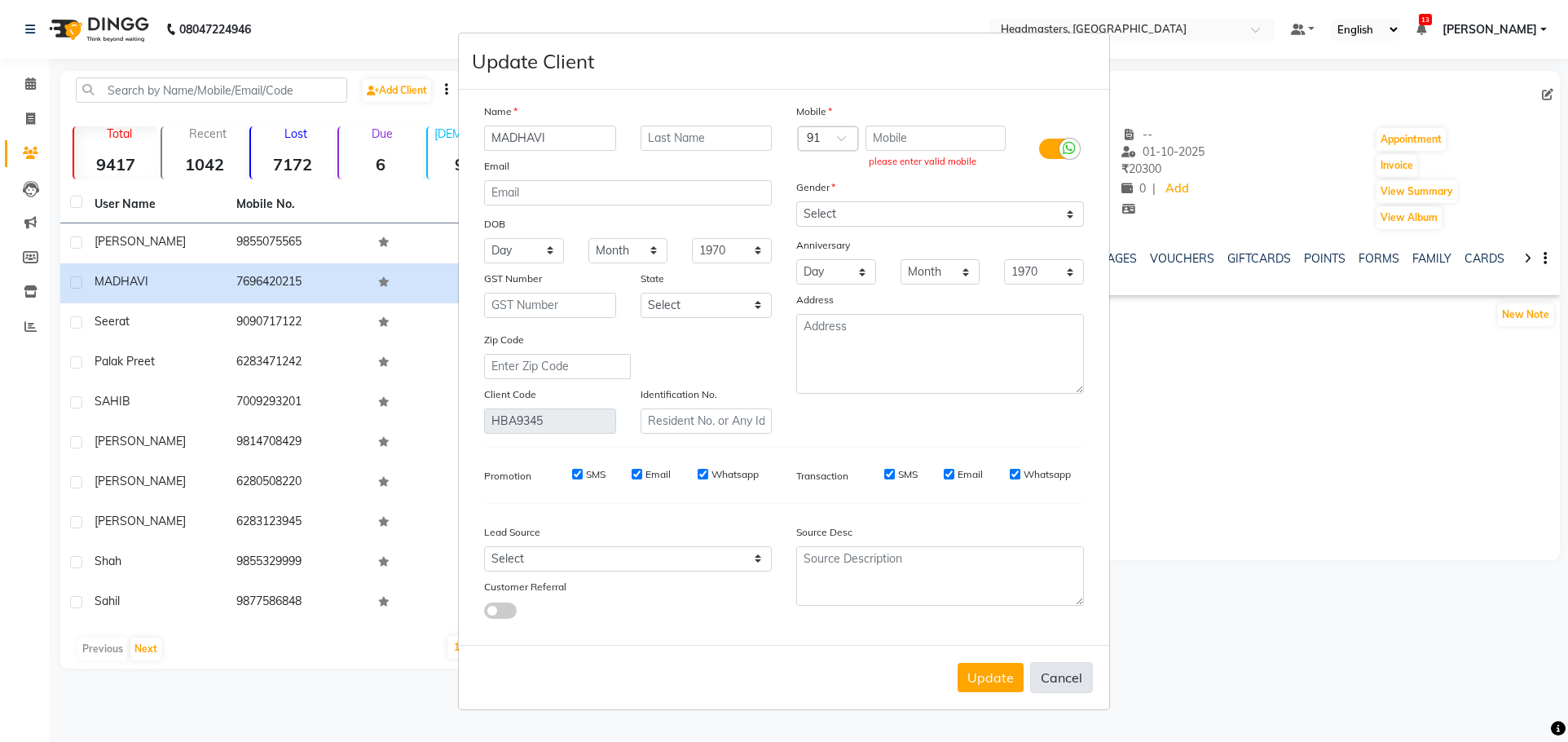
click at [1060, 676] on button "Cancel" at bounding box center [1061, 678] width 62 height 31
select select
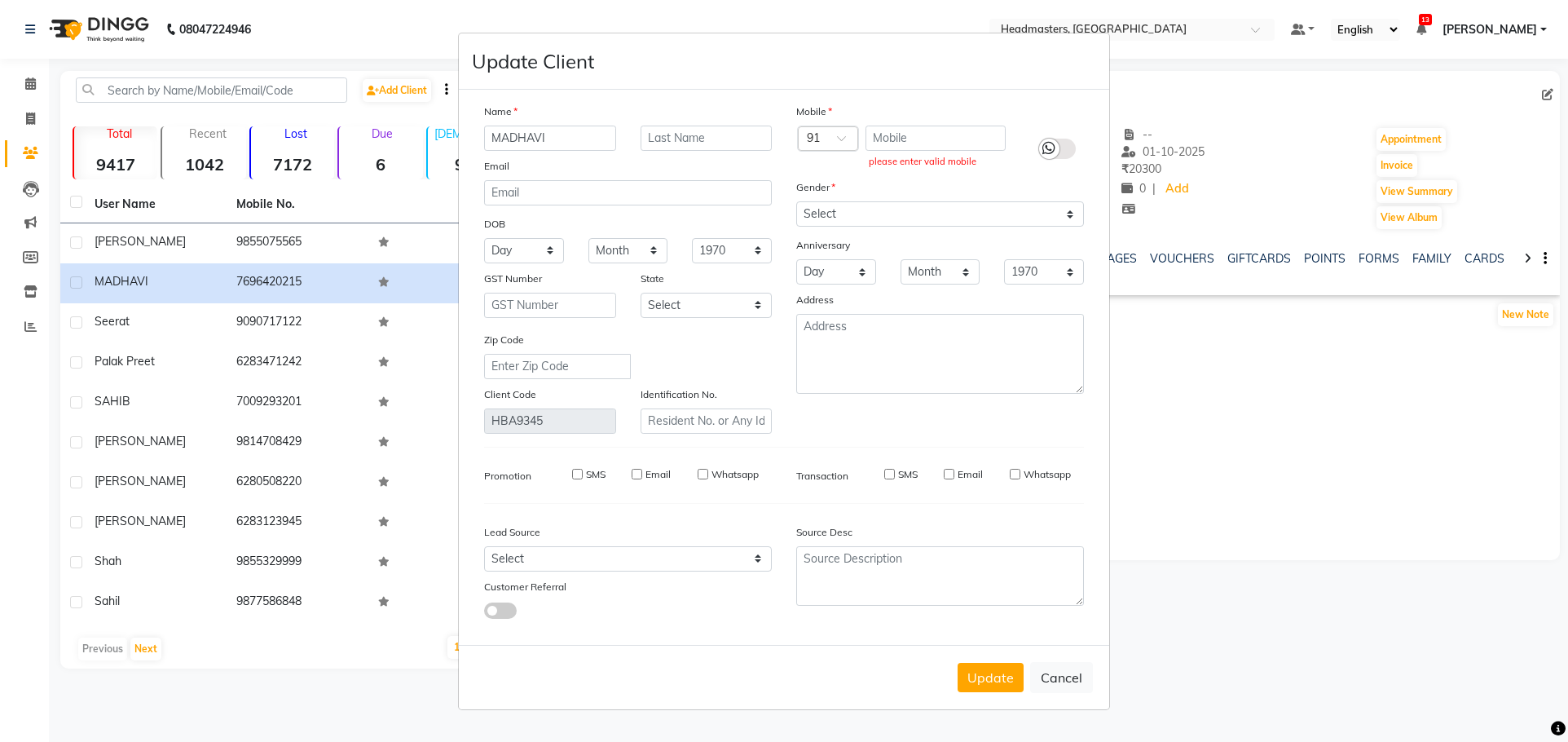
select select
checkbox input "false"
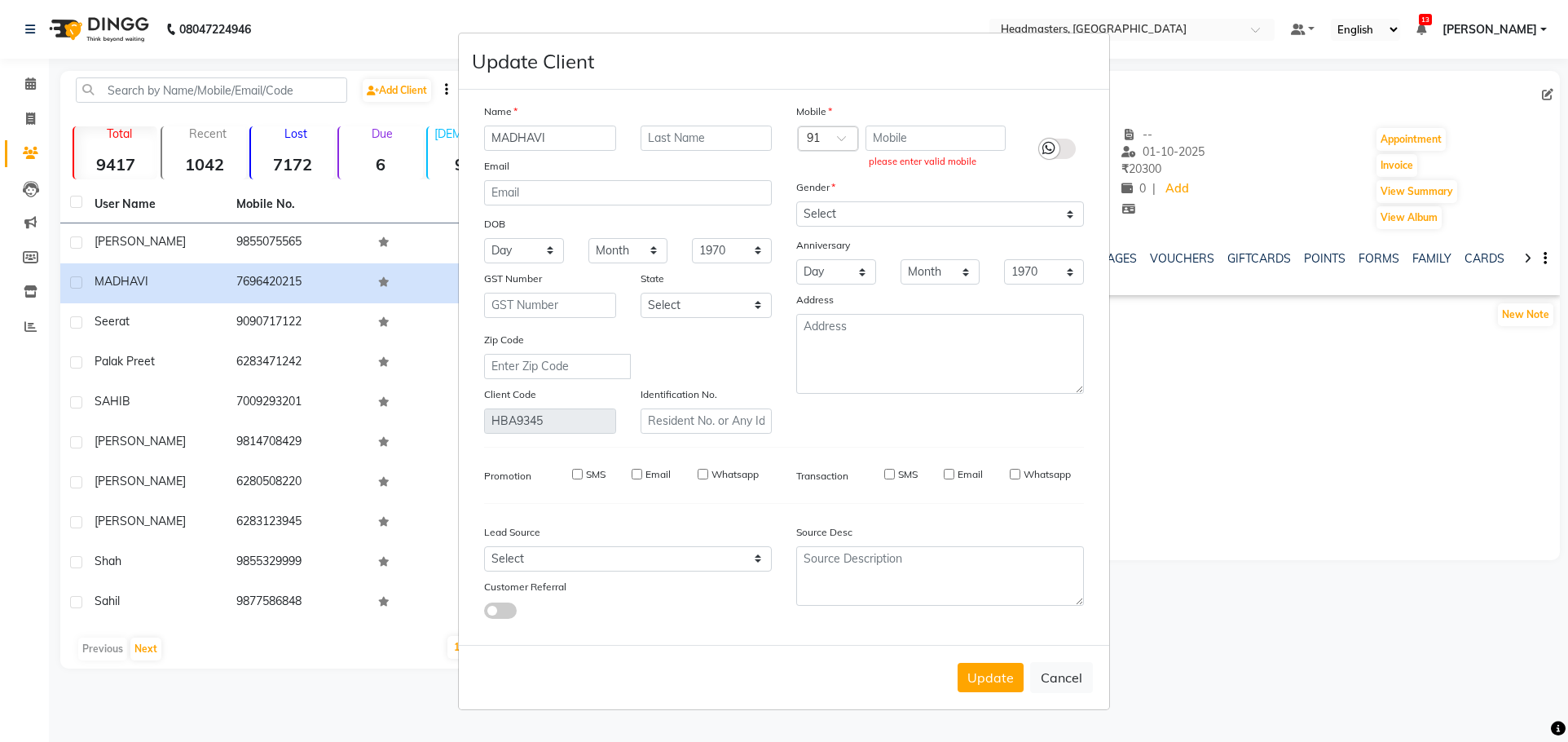
checkbox input "false"
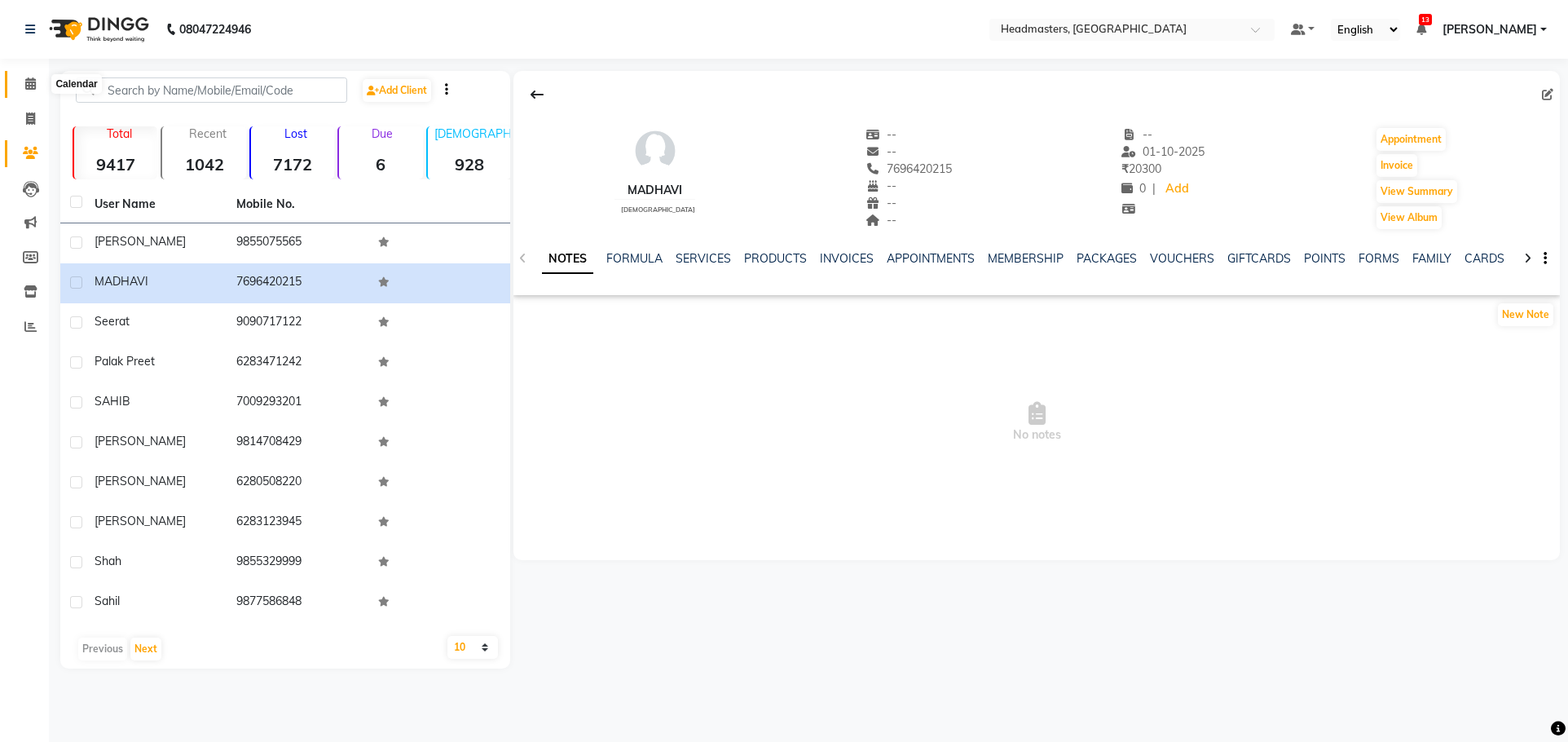
click at [31, 77] on icon at bounding box center [30, 83] width 11 height 13
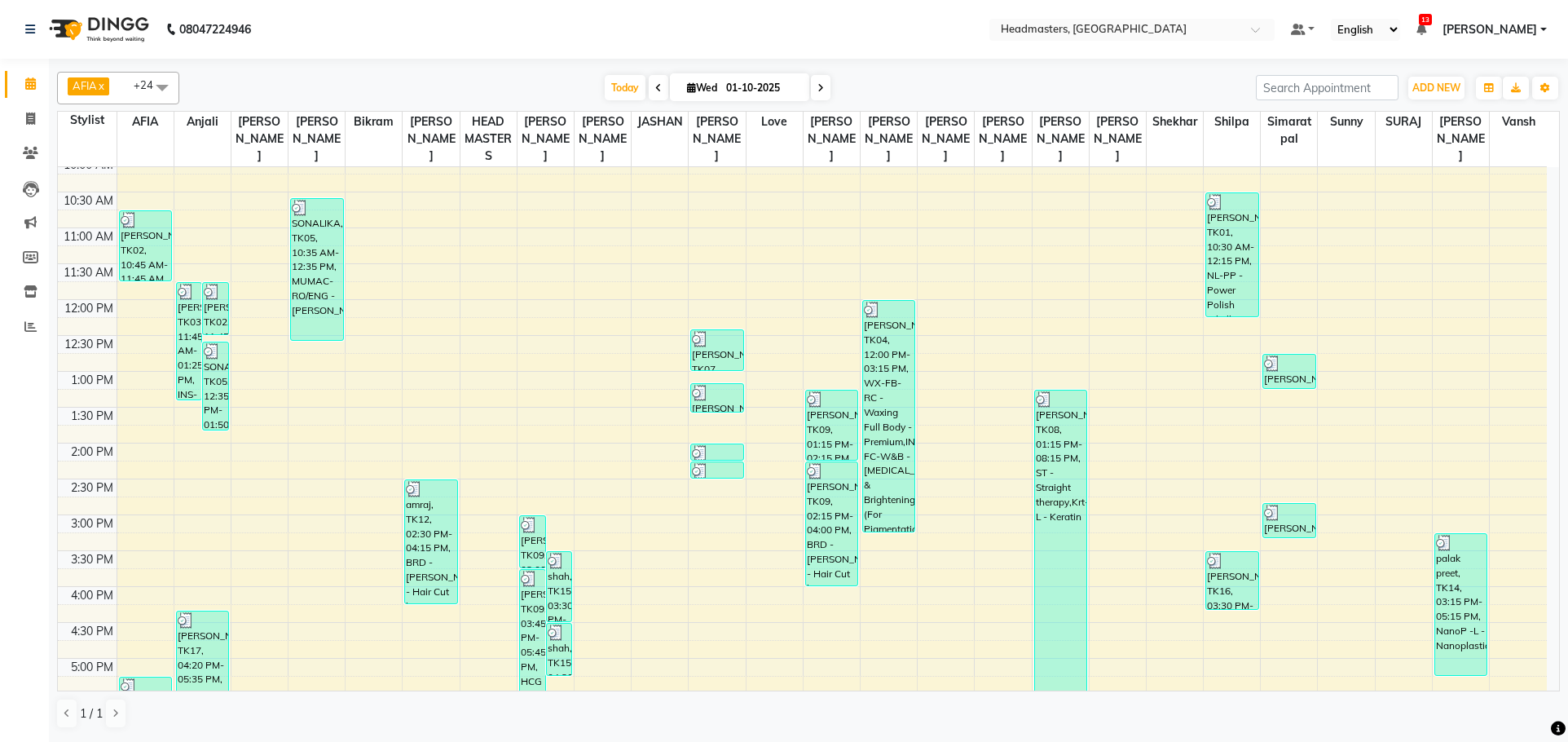
scroll to position [108, 0]
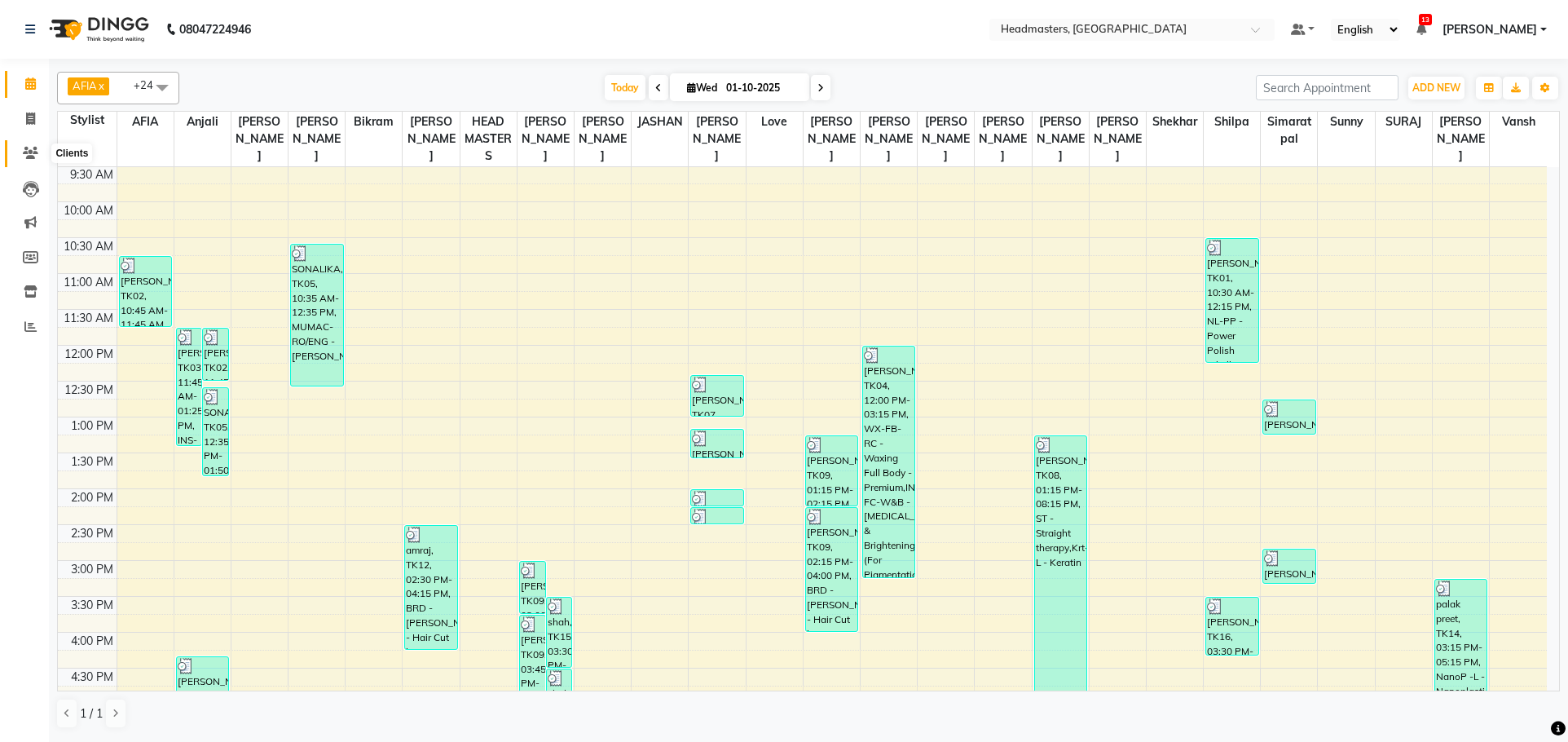
click at [33, 153] on icon at bounding box center [30, 153] width 16 height 13
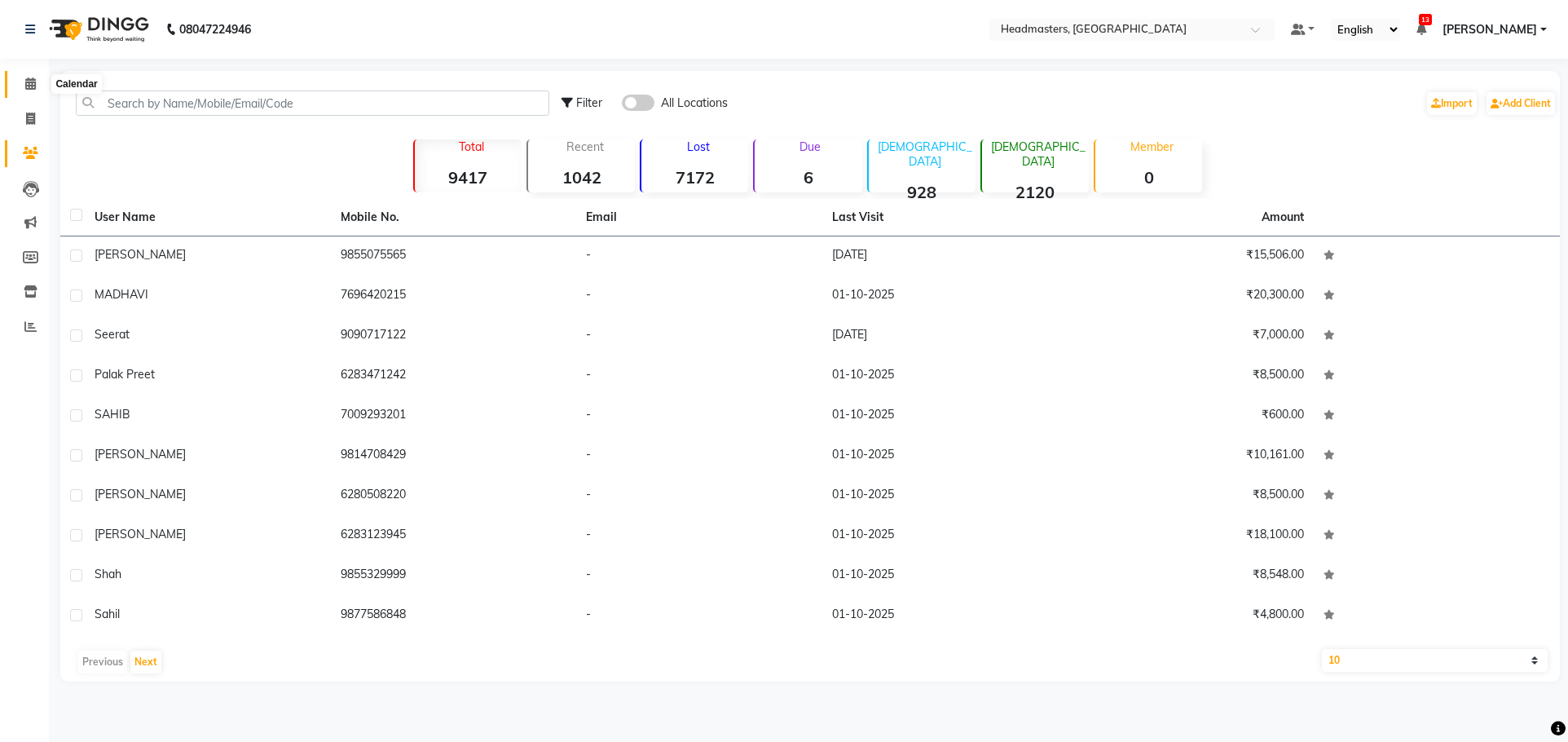
click at [30, 77] on icon at bounding box center [30, 83] width 11 height 13
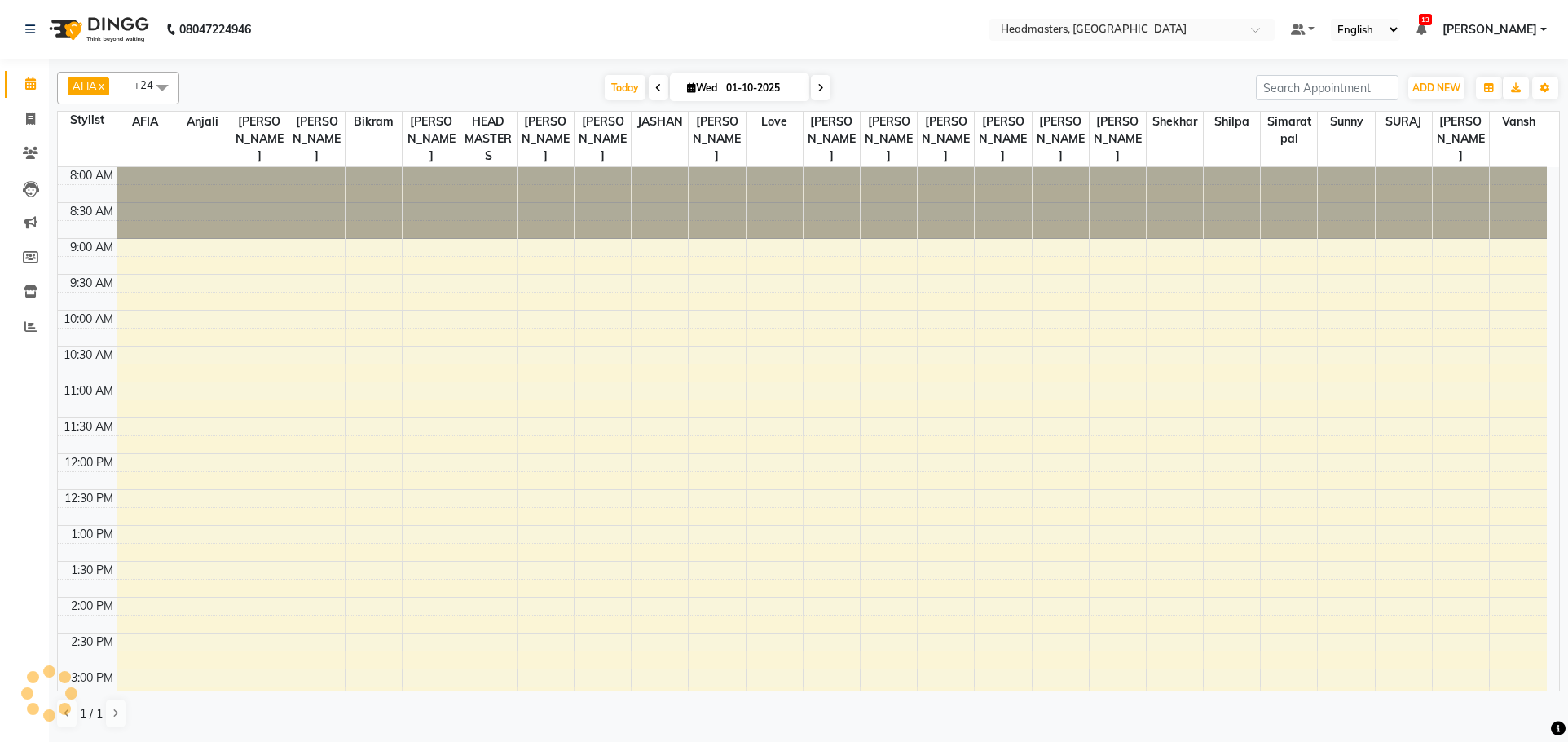
click at [649, 90] on span at bounding box center [659, 88] width 19 height 25
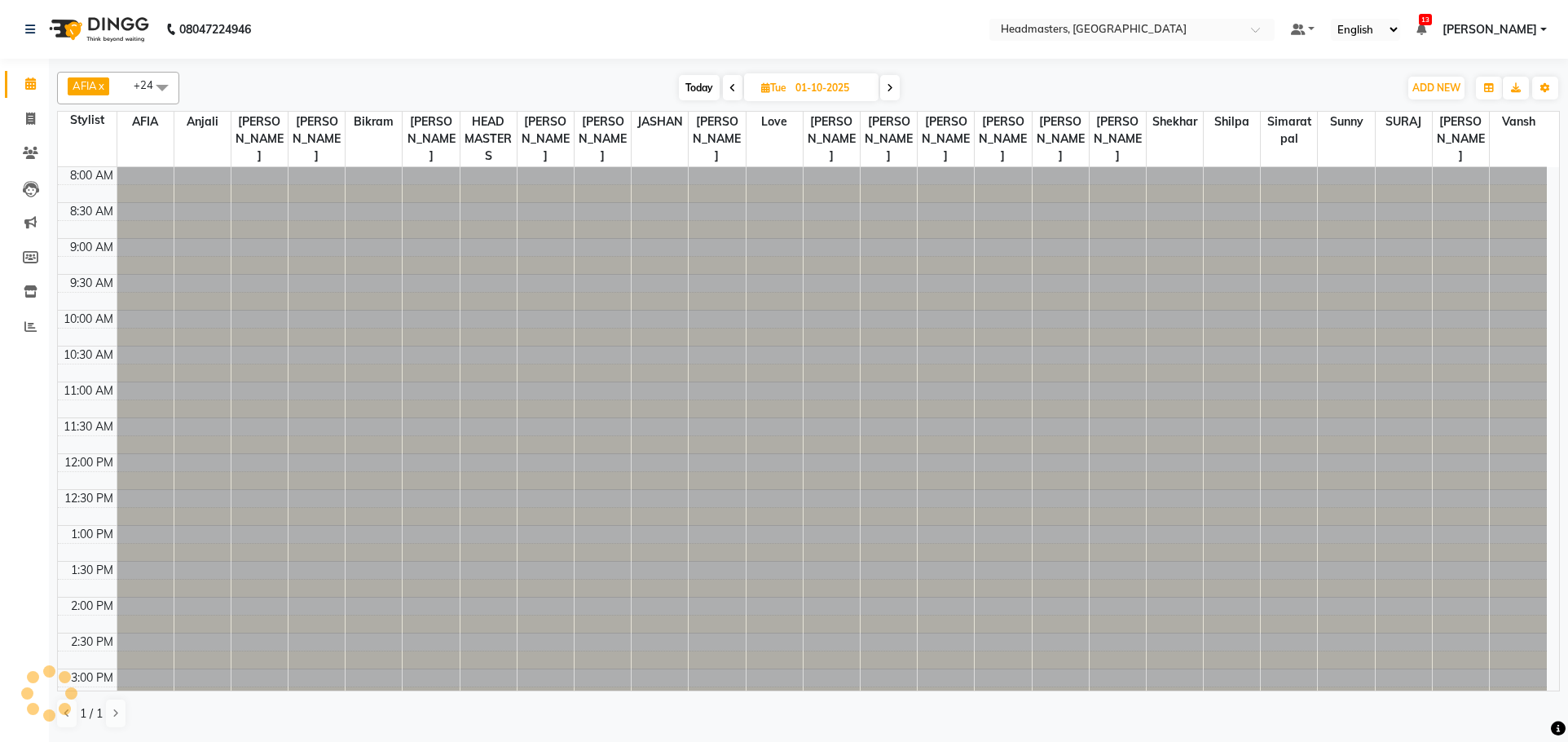
type input "30-09-2025"
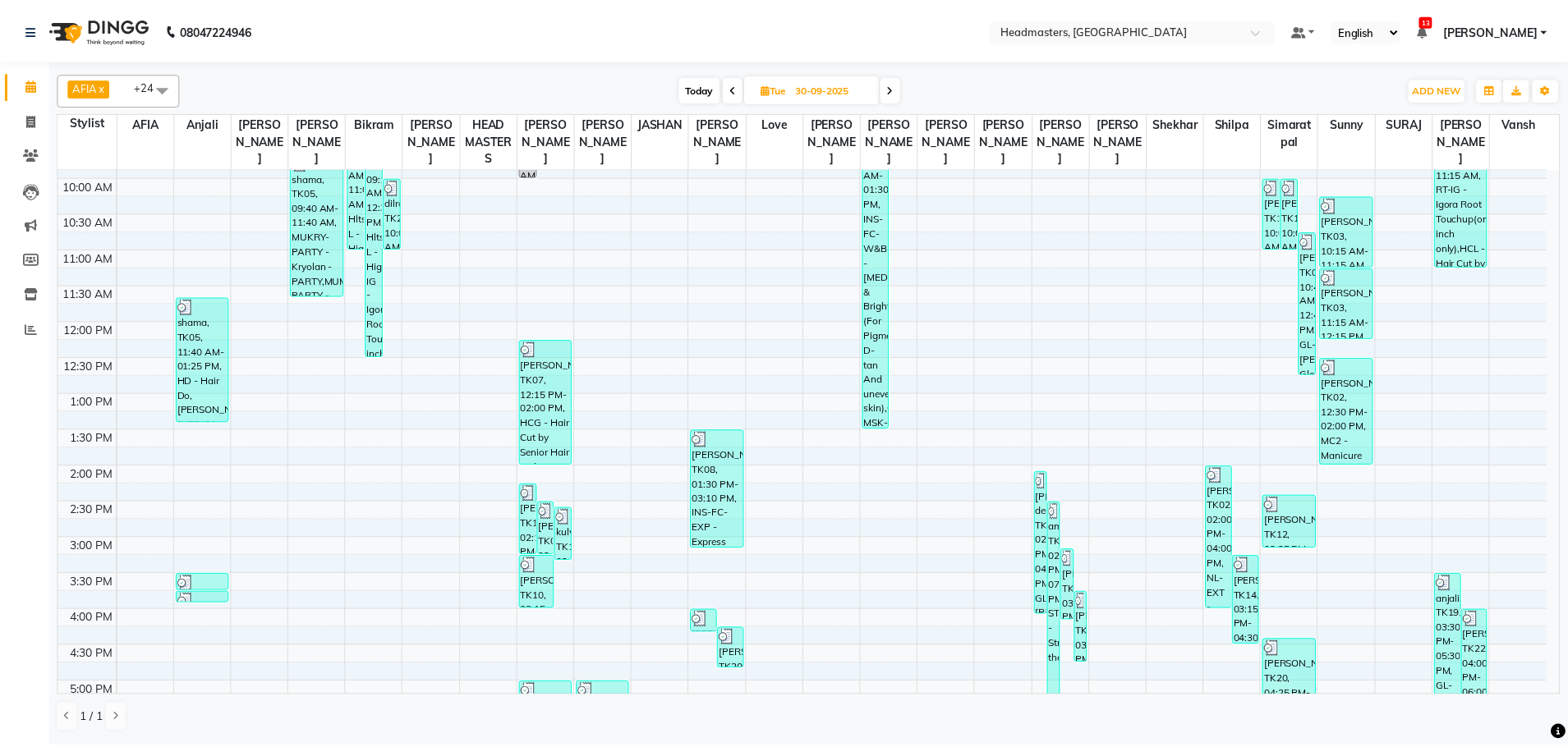
scroll to position [137, 0]
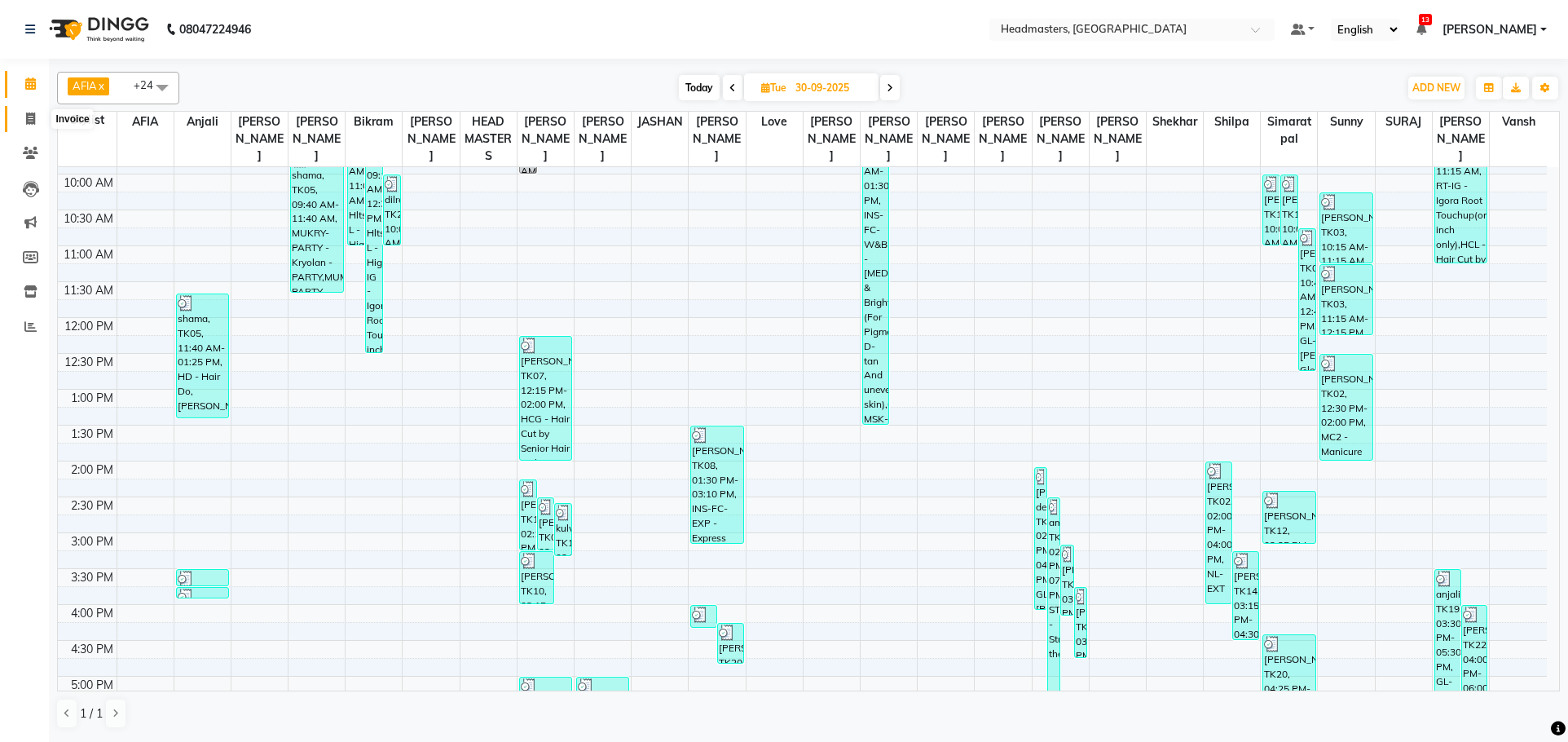
drag, startPoint x: 23, startPoint y: 120, endPoint x: 36, endPoint y: 127, distance: 14.8
click at [23, 120] on span at bounding box center [30, 119] width 28 height 19
select select "service"
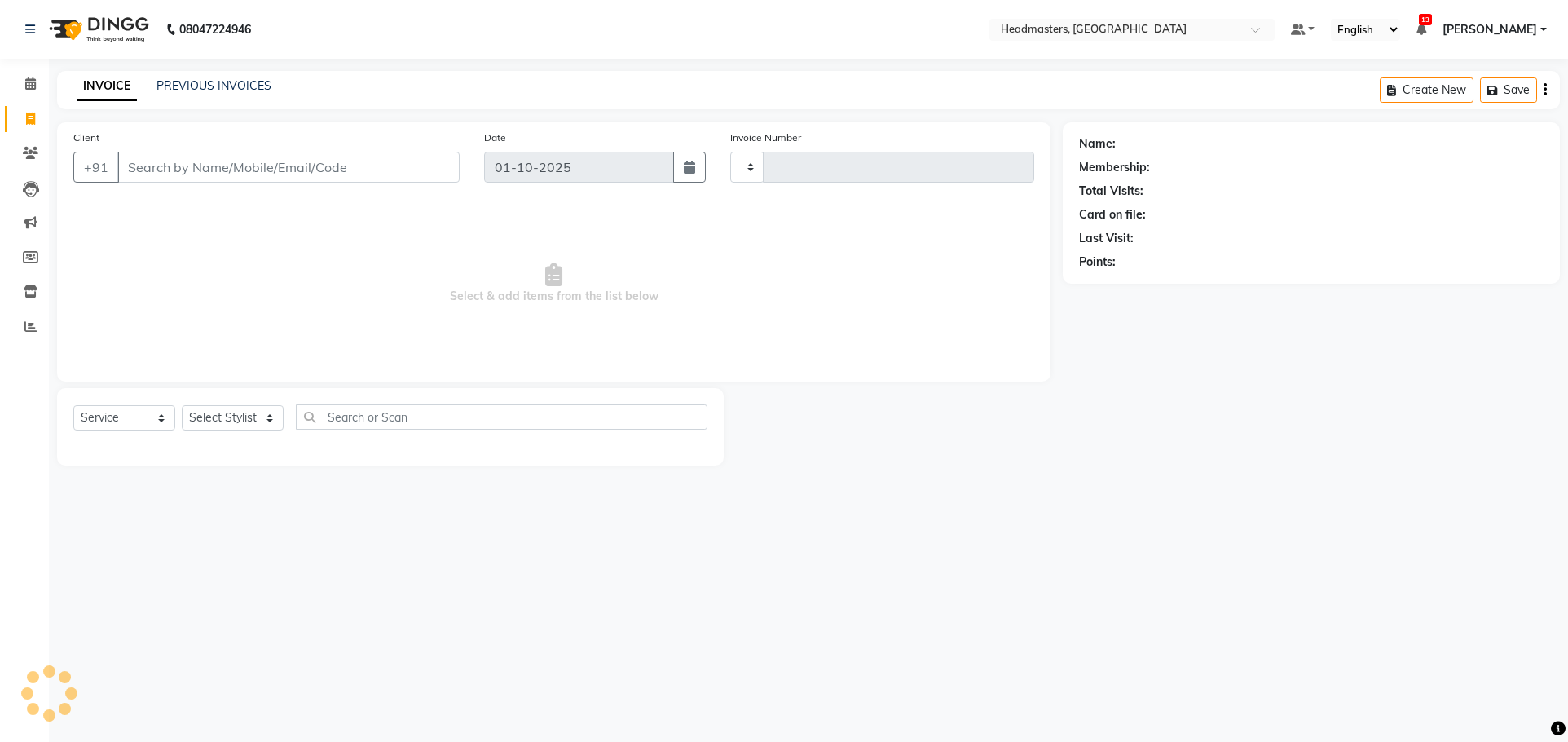
type input "3876"
select select "7136"
click at [162, 173] on input "Client" at bounding box center [287, 168] width 342 height 31
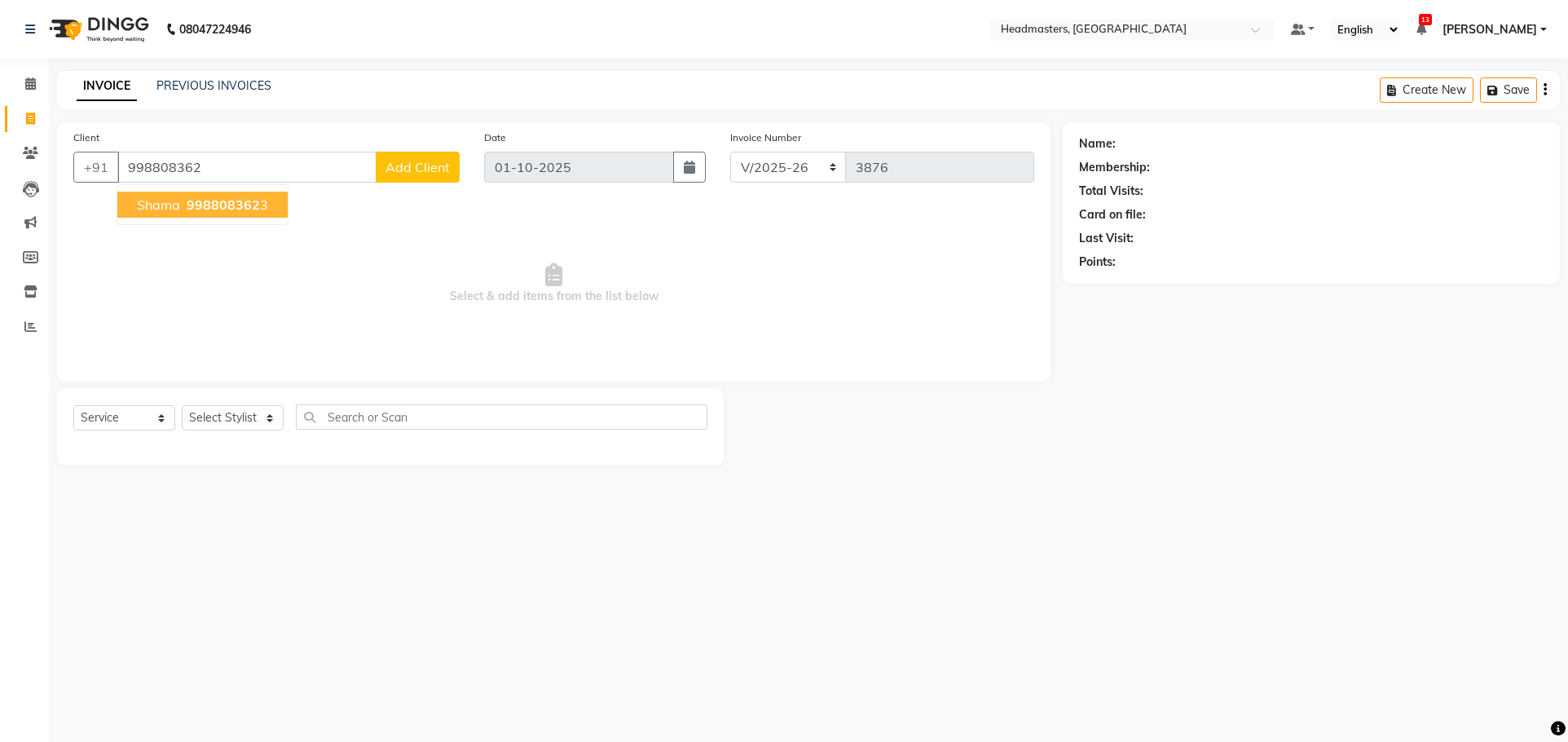
click at [167, 208] on span "shama" at bounding box center [159, 205] width 43 height 17
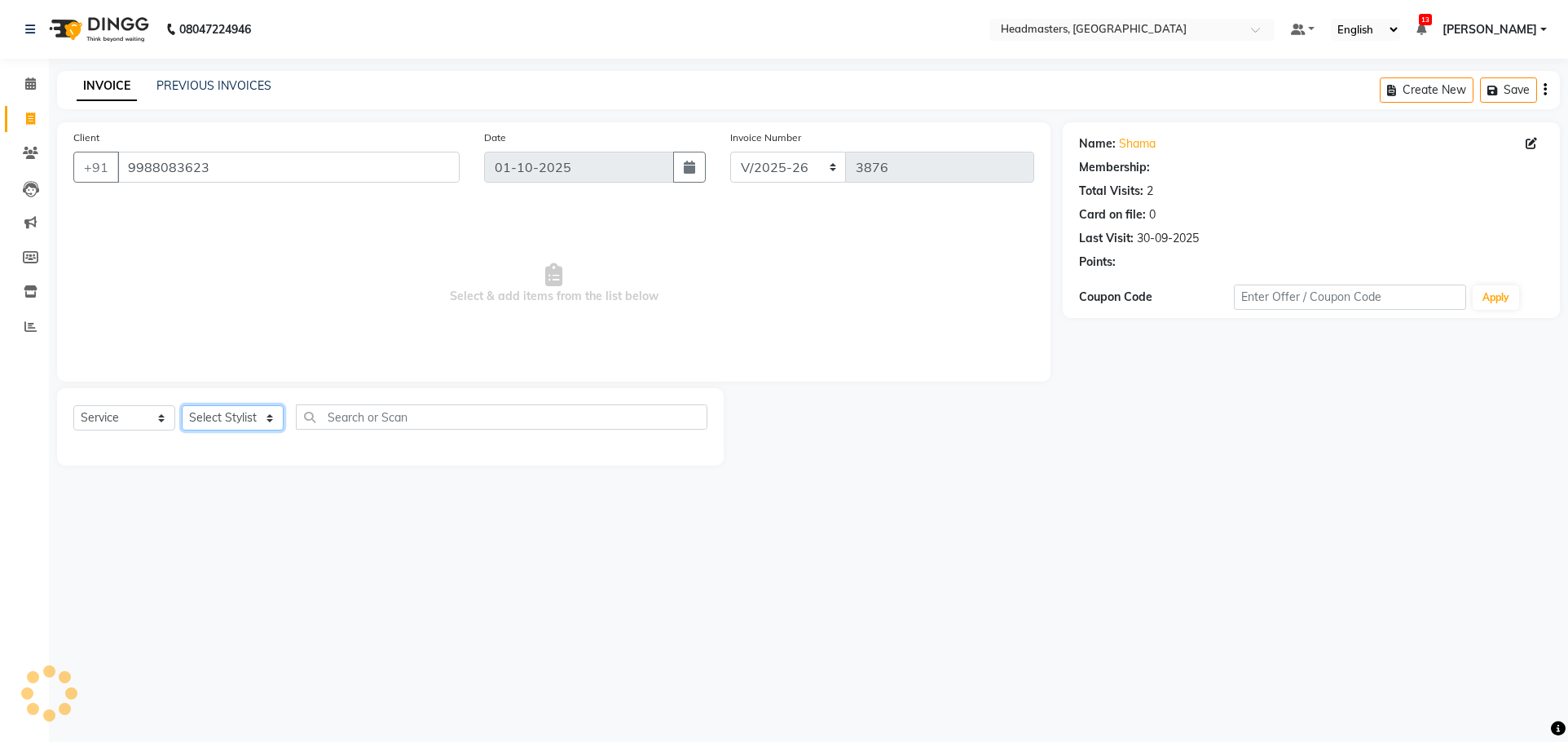
click at [243, 413] on select "Select Stylist AFIA Anjali [PERSON_NAME] [PERSON_NAME] [PERSON_NAME] HEAD [PERS…" at bounding box center [233, 418] width 102 height 25
drag, startPoint x: 368, startPoint y: 430, endPoint x: 381, endPoint y: 416, distance: 19.1
click at [368, 430] on div "Select Service Product Membership Package Voucher Prepaid Gift Card Select Styl…" at bounding box center [390, 423] width 634 height 38
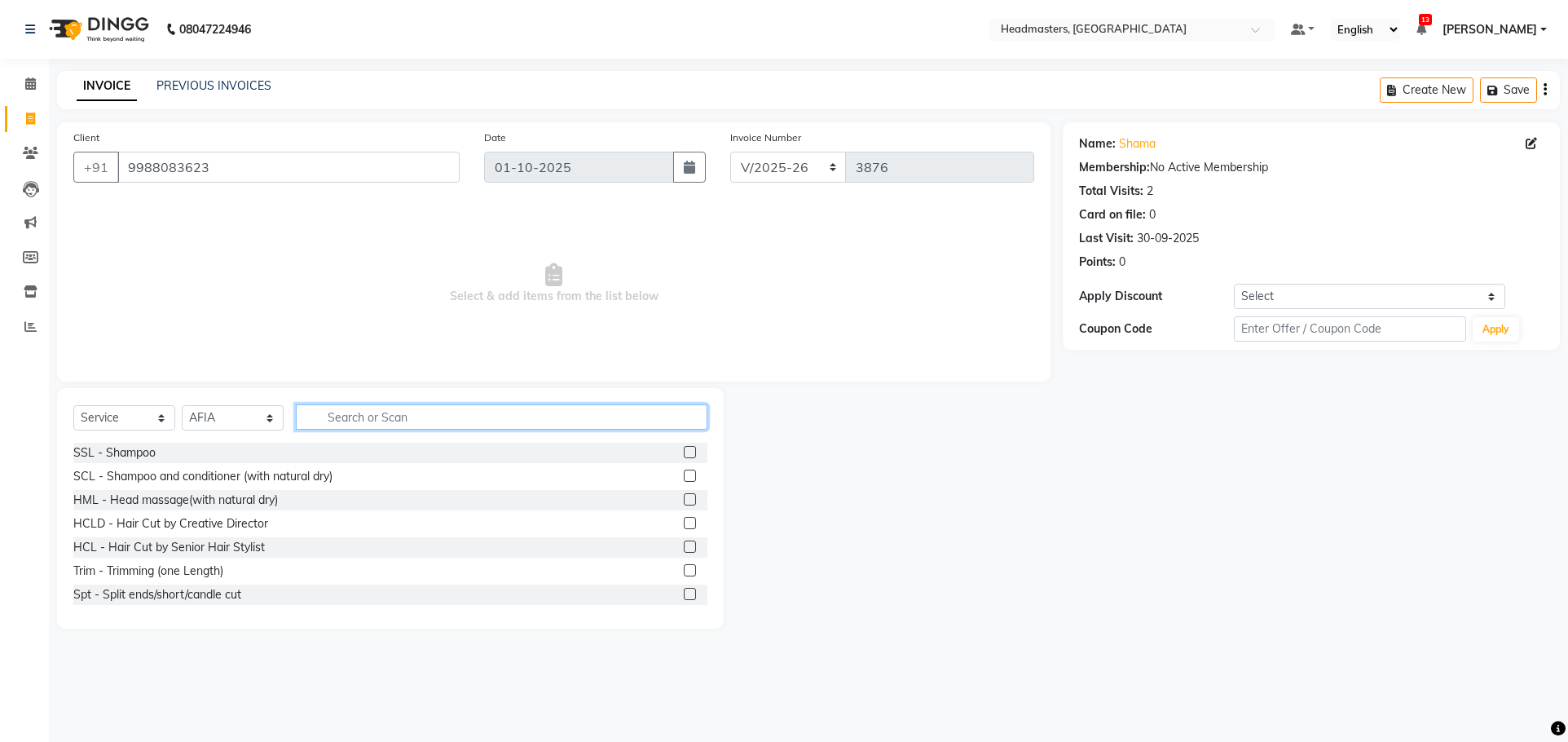
click at [381, 416] on input "text" at bounding box center [502, 417] width 411 height 25
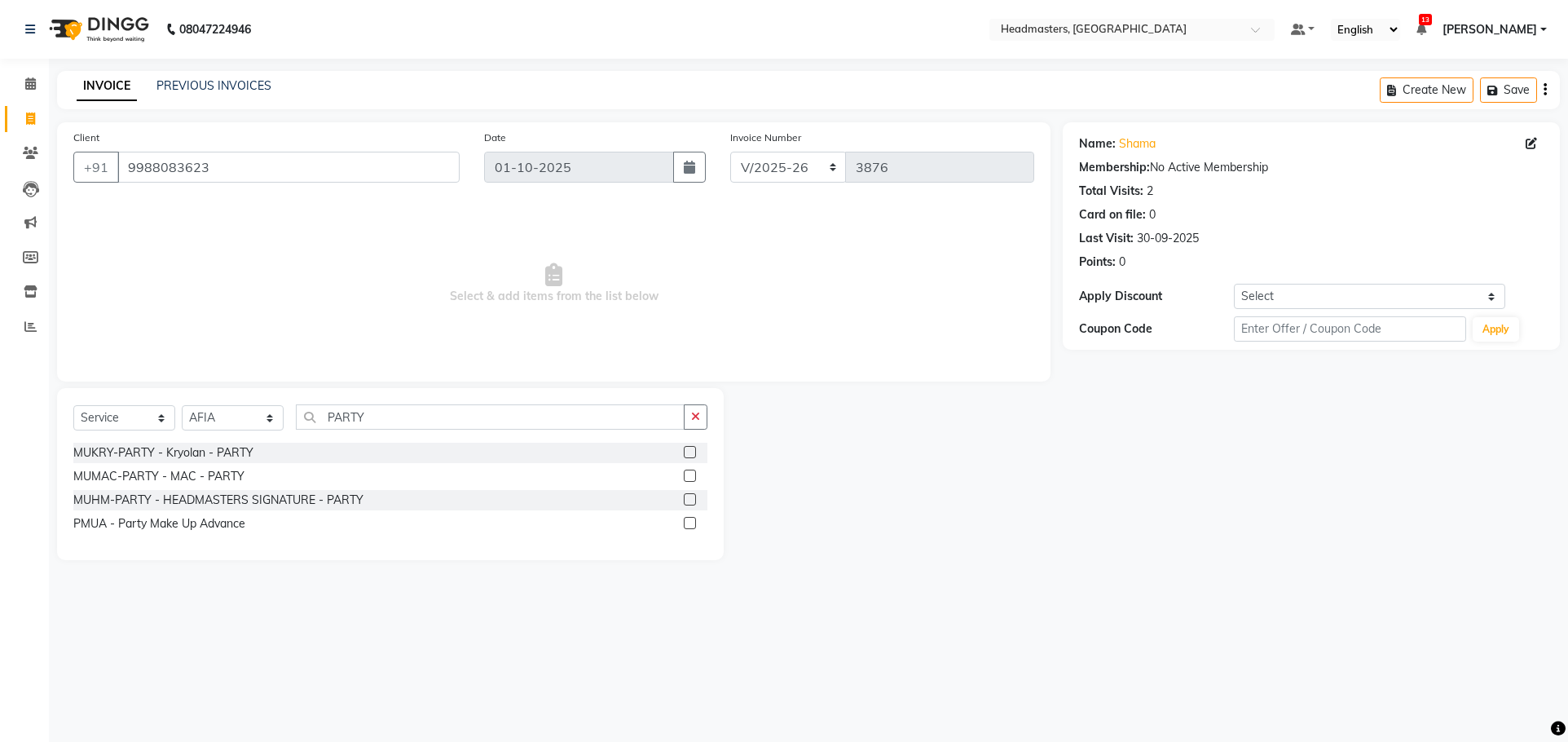
click at [692, 453] on label at bounding box center [690, 452] width 13 height 13
click at [692, 453] on input "checkbox" at bounding box center [689, 452] width 11 height 11
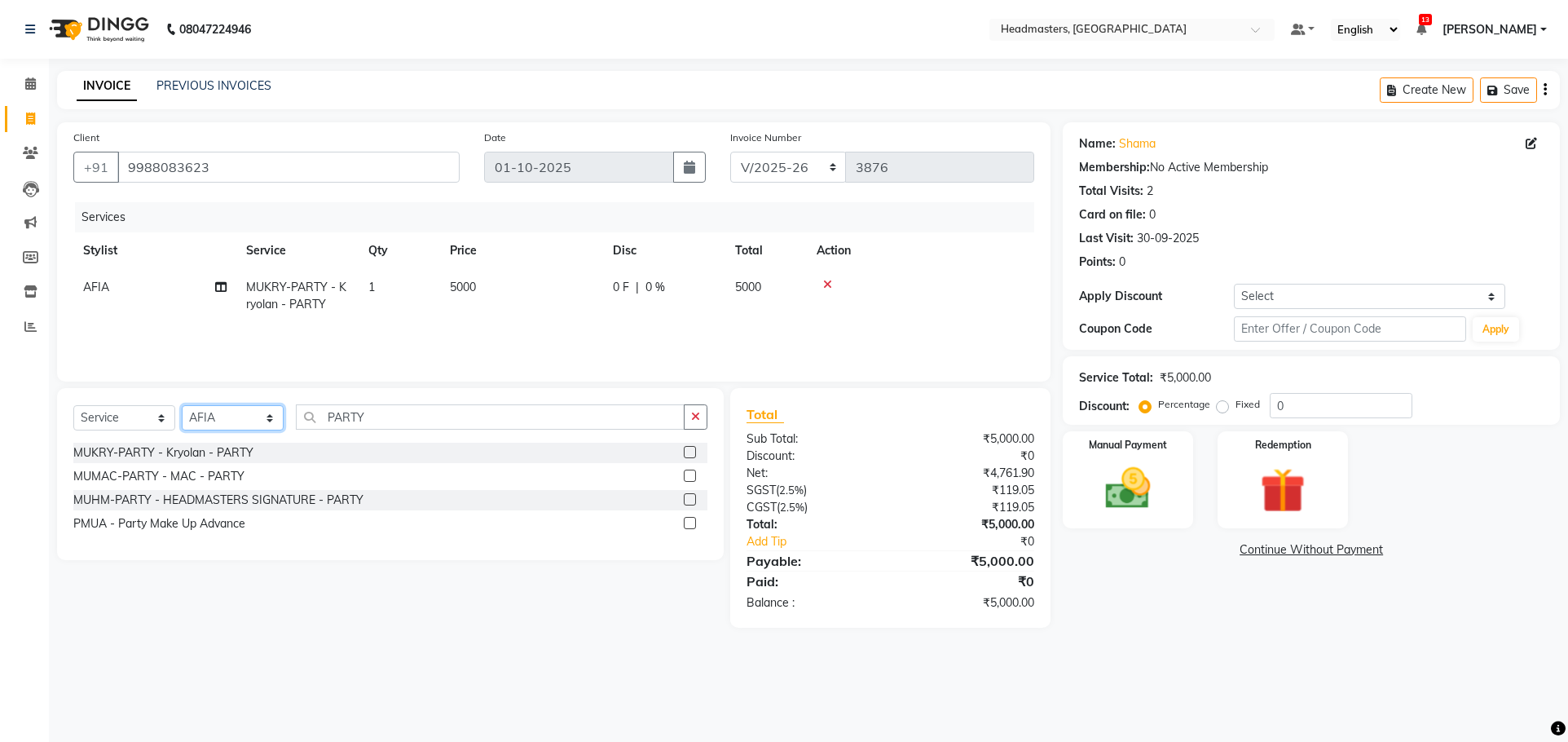
click at [272, 413] on select "Select Stylist AFIA Anjali [PERSON_NAME] [PERSON_NAME] [PERSON_NAME] HEAD [PERS…" at bounding box center [233, 418] width 102 height 25
click at [182, 406] on select "Select Stylist AFIA Anjali [PERSON_NAME] [PERSON_NAME] [PERSON_NAME] HEAD [PERS…" at bounding box center [233, 418] width 102 height 25
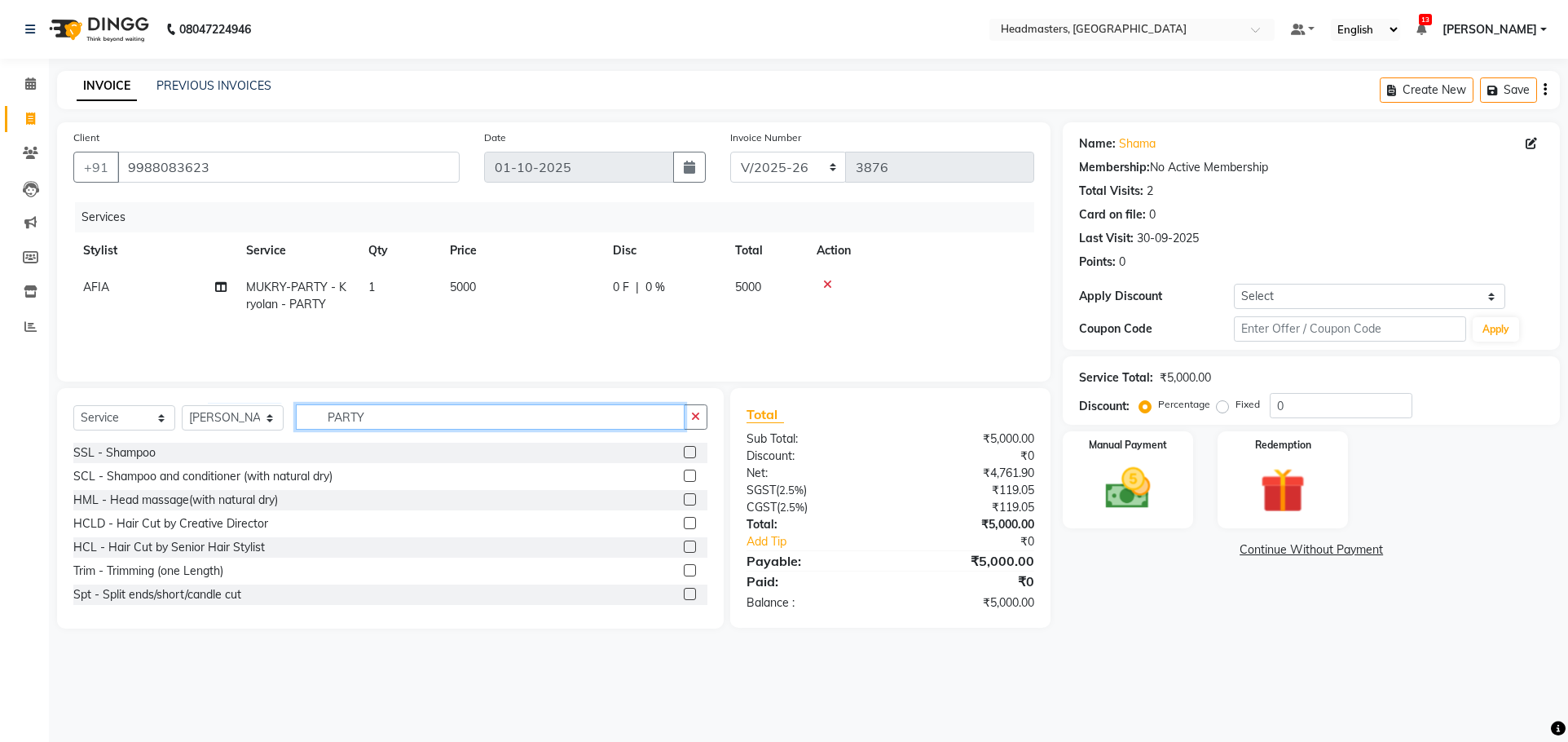
click at [382, 420] on input "PARTY" at bounding box center [490, 417] width 389 height 25
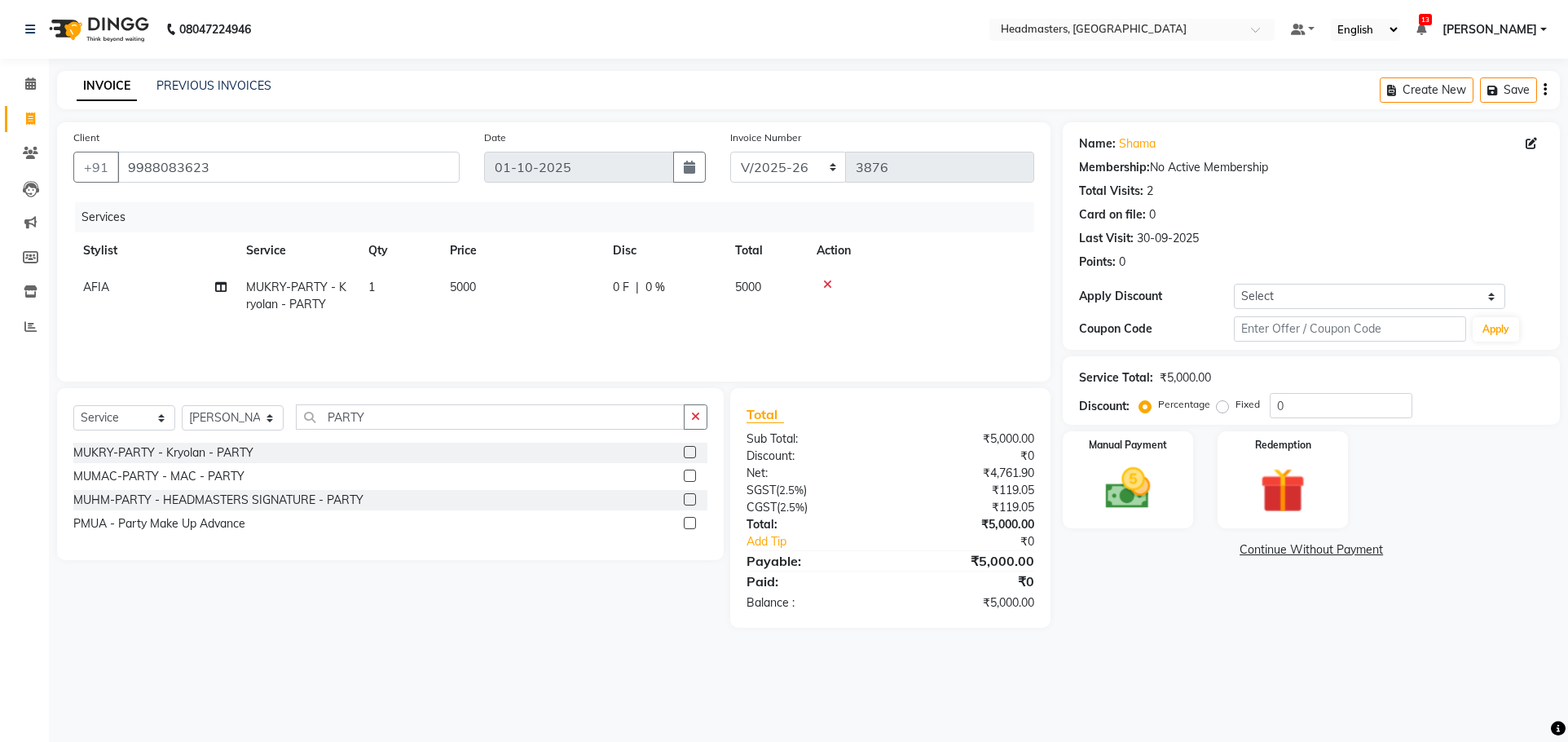
click at [690, 503] on label at bounding box center [690, 499] width 13 height 13
click at [690, 503] on input "checkbox" at bounding box center [689, 500] width 11 height 11
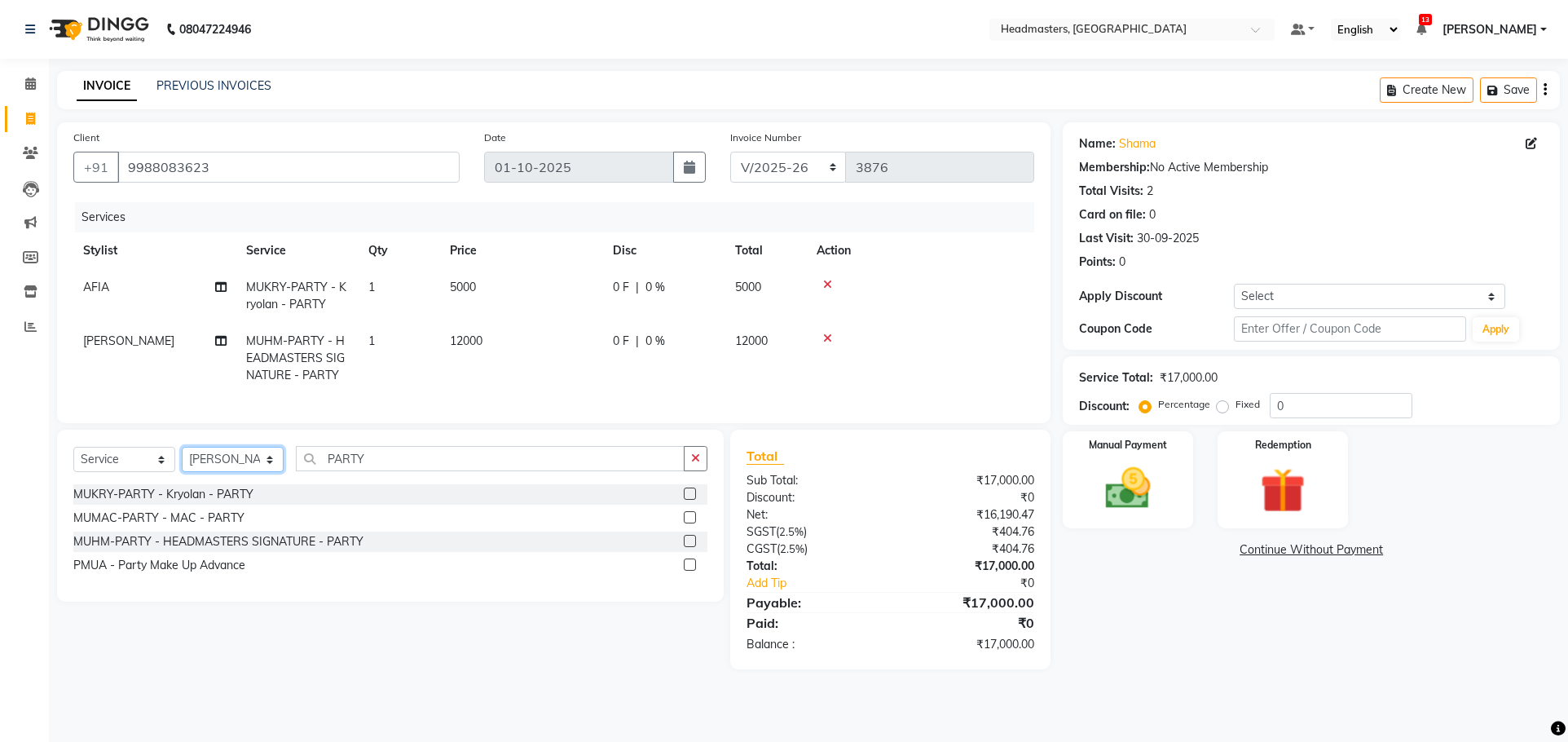
click at [207, 472] on select "Select Stylist AFIA Anjali [PERSON_NAME] [PERSON_NAME] [PERSON_NAME] HEAD [PERS…" at bounding box center [233, 459] width 102 height 25
click at [182, 459] on select "Select Stylist AFIA Anjali [PERSON_NAME] [PERSON_NAME] [PERSON_NAME] HEAD [PERS…" at bounding box center [233, 459] width 102 height 25
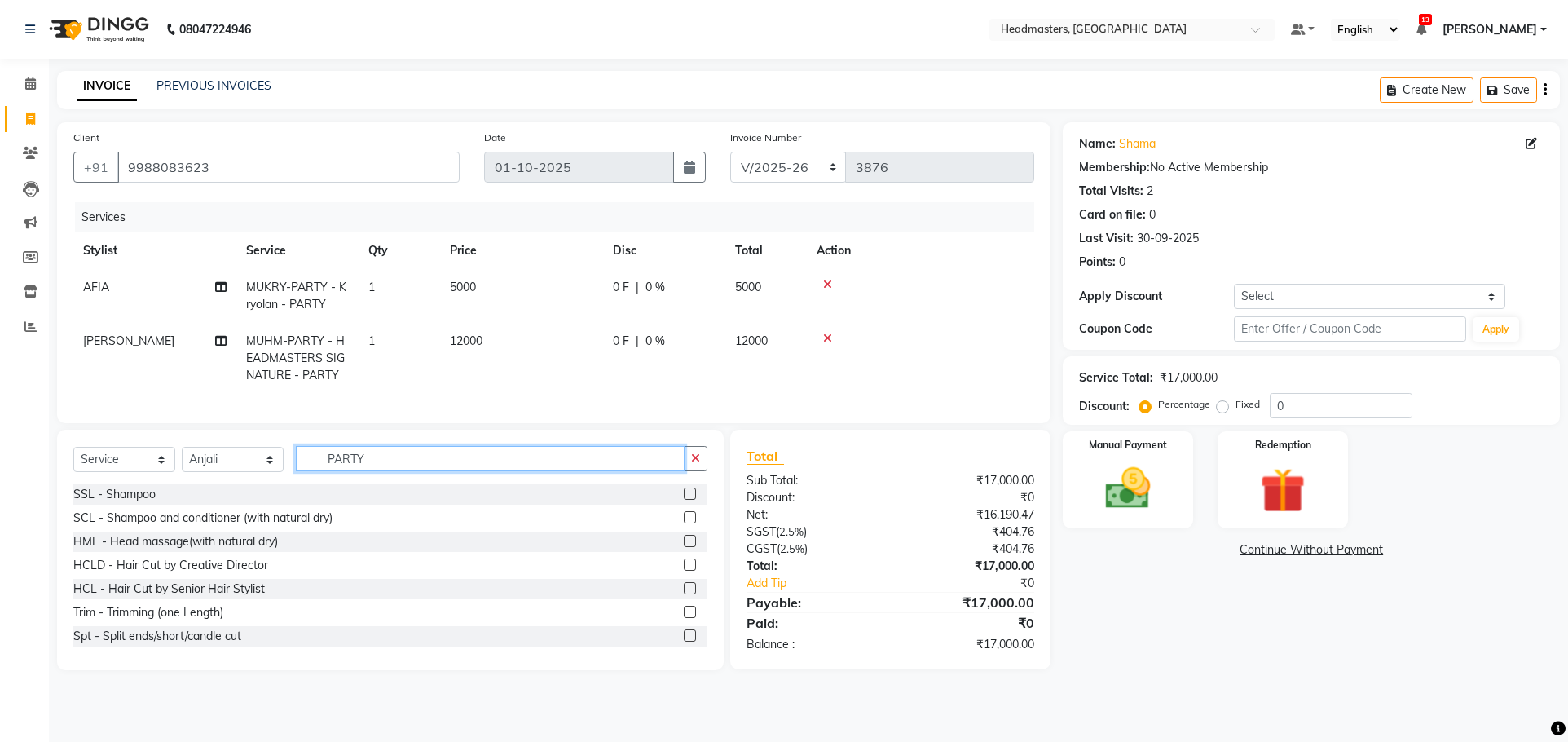
click at [393, 471] on input "PARTY" at bounding box center [490, 459] width 389 height 25
click at [34, 153] on icon at bounding box center [30, 153] width 16 height 13
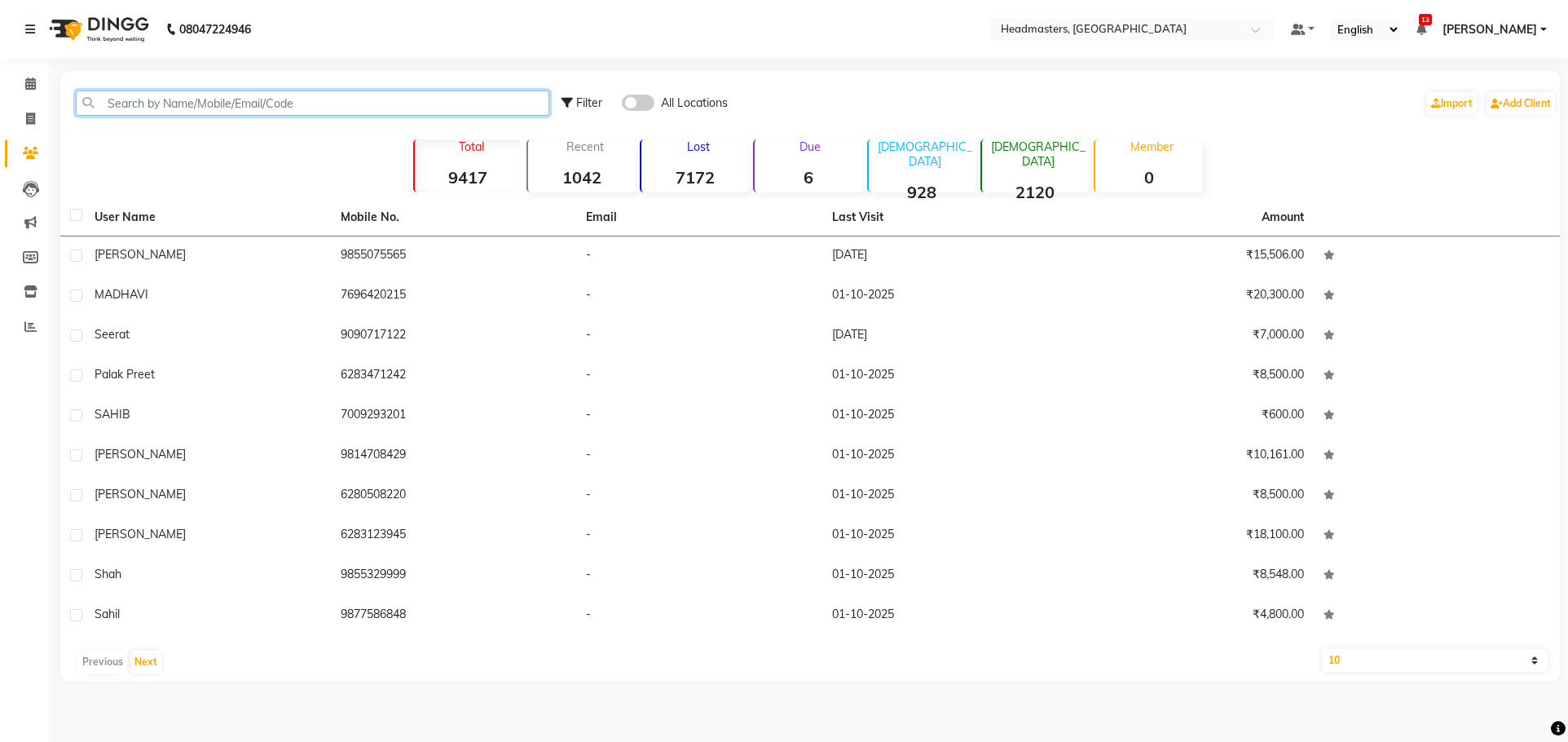
click at [253, 93] on input "text" at bounding box center [313, 103] width 474 height 25
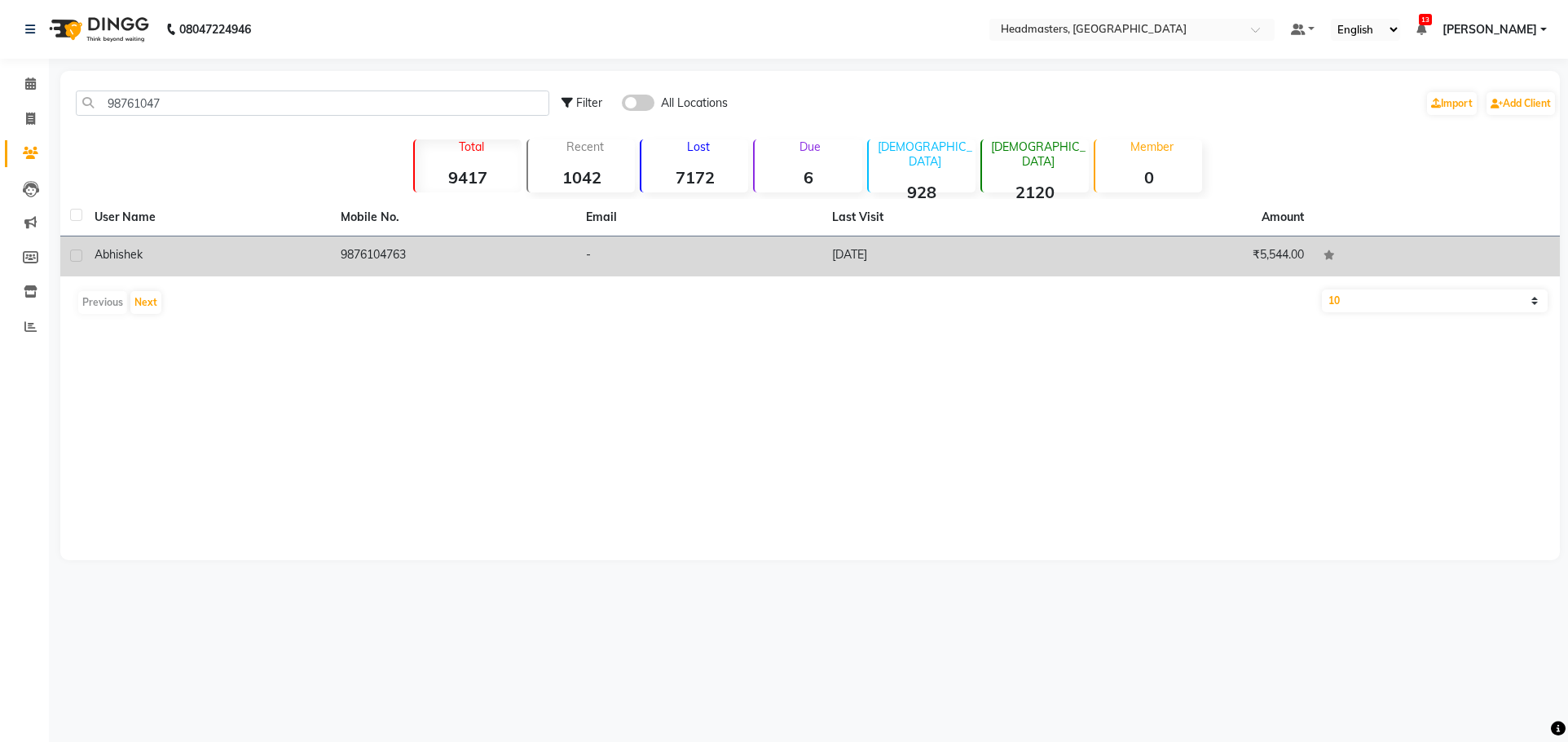
click at [534, 241] on td "9876104763" at bounding box center [454, 256] width 247 height 40
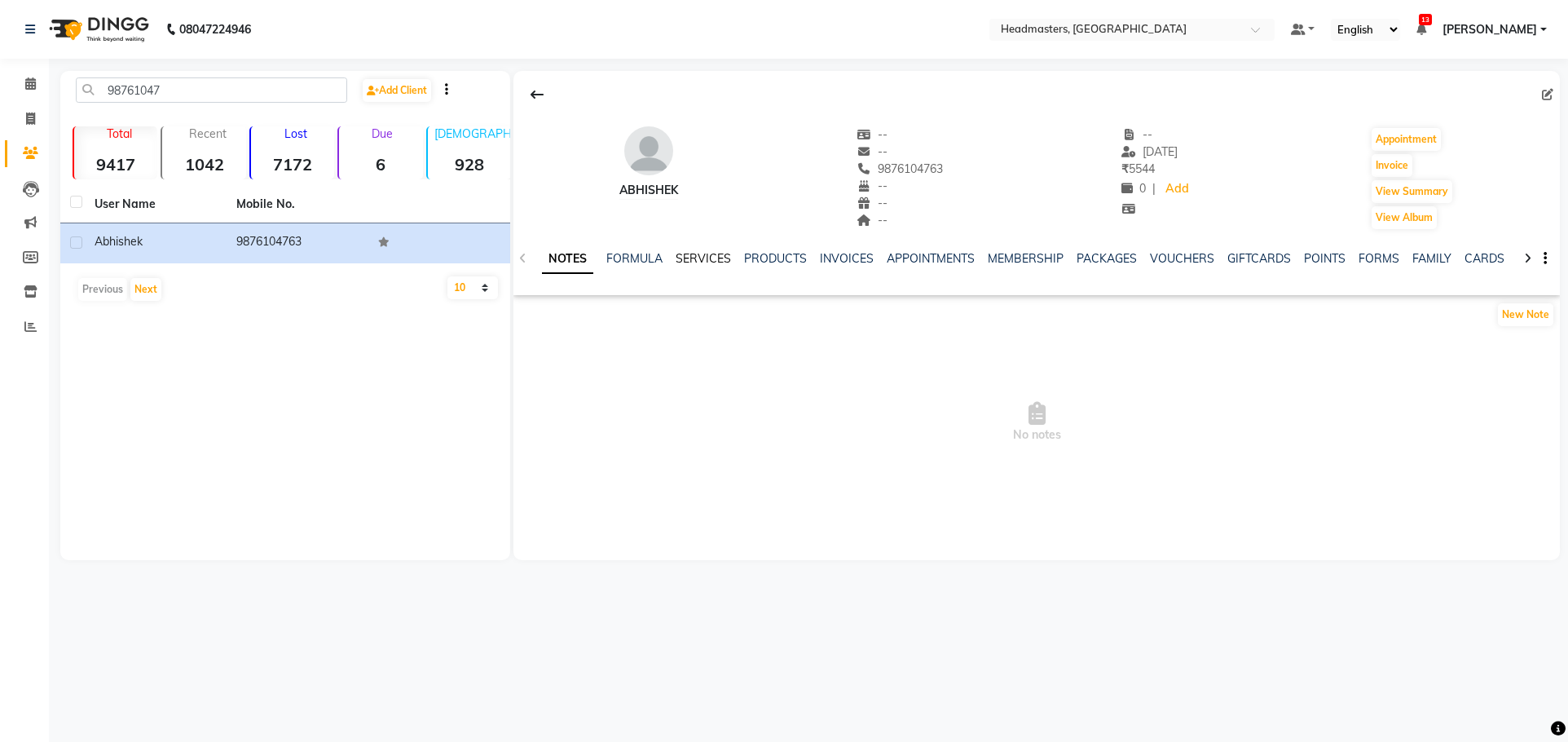
click at [720, 252] on link "SERVICES" at bounding box center [703, 258] width 56 height 15
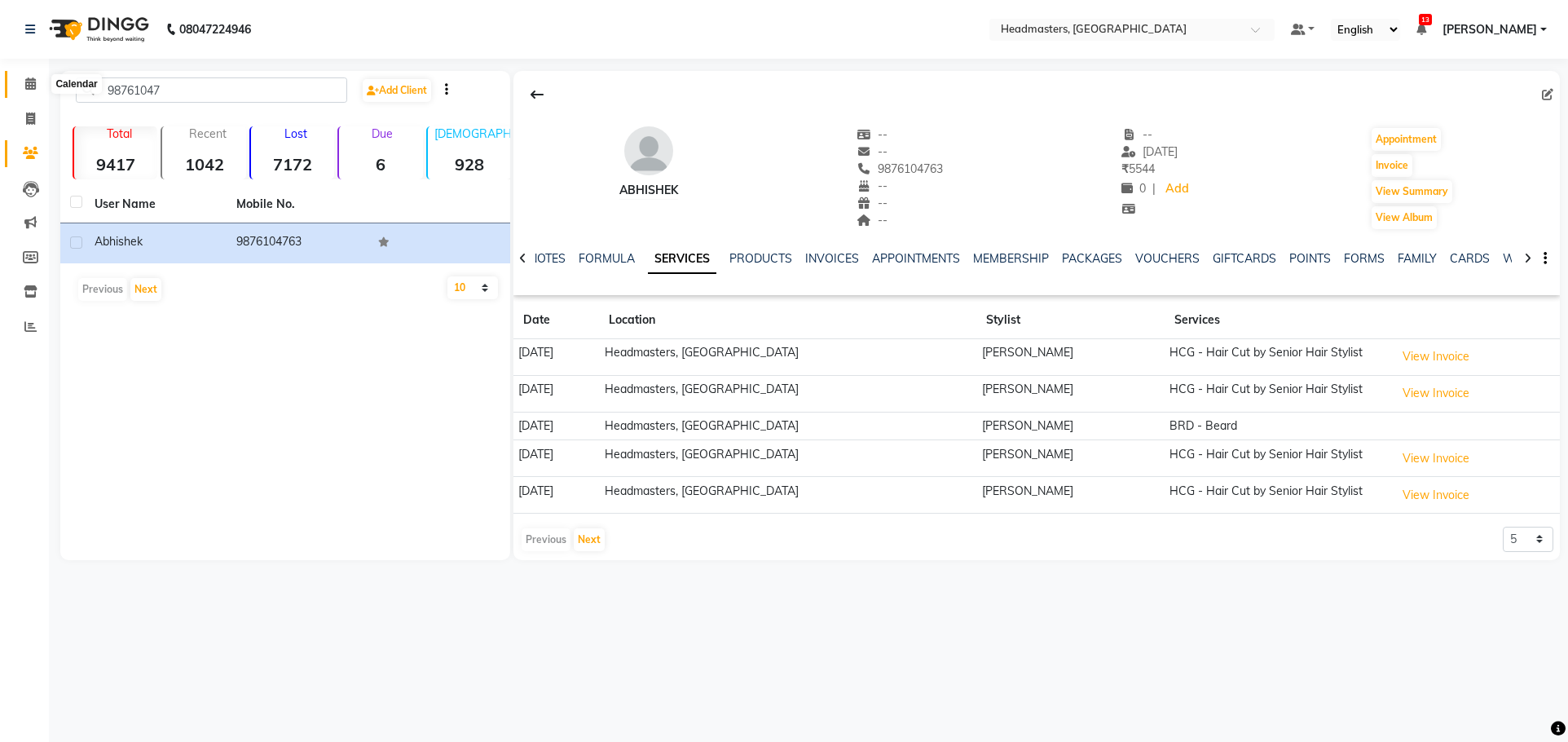
click at [41, 88] on span at bounding box center [30, 84] width 28 height 19
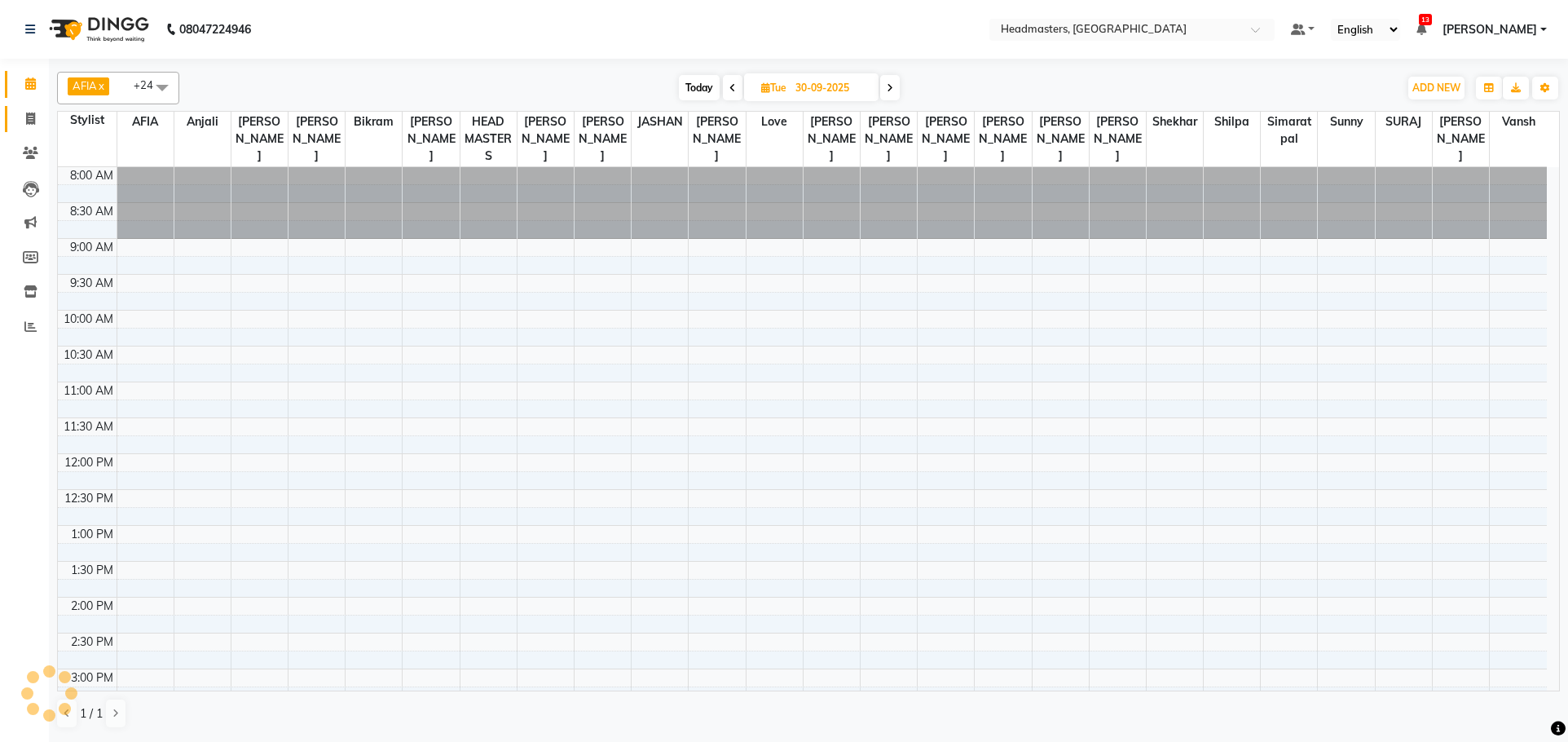
click at [33, 120] on icon at bounding box center [30, 118] width 9 height 13
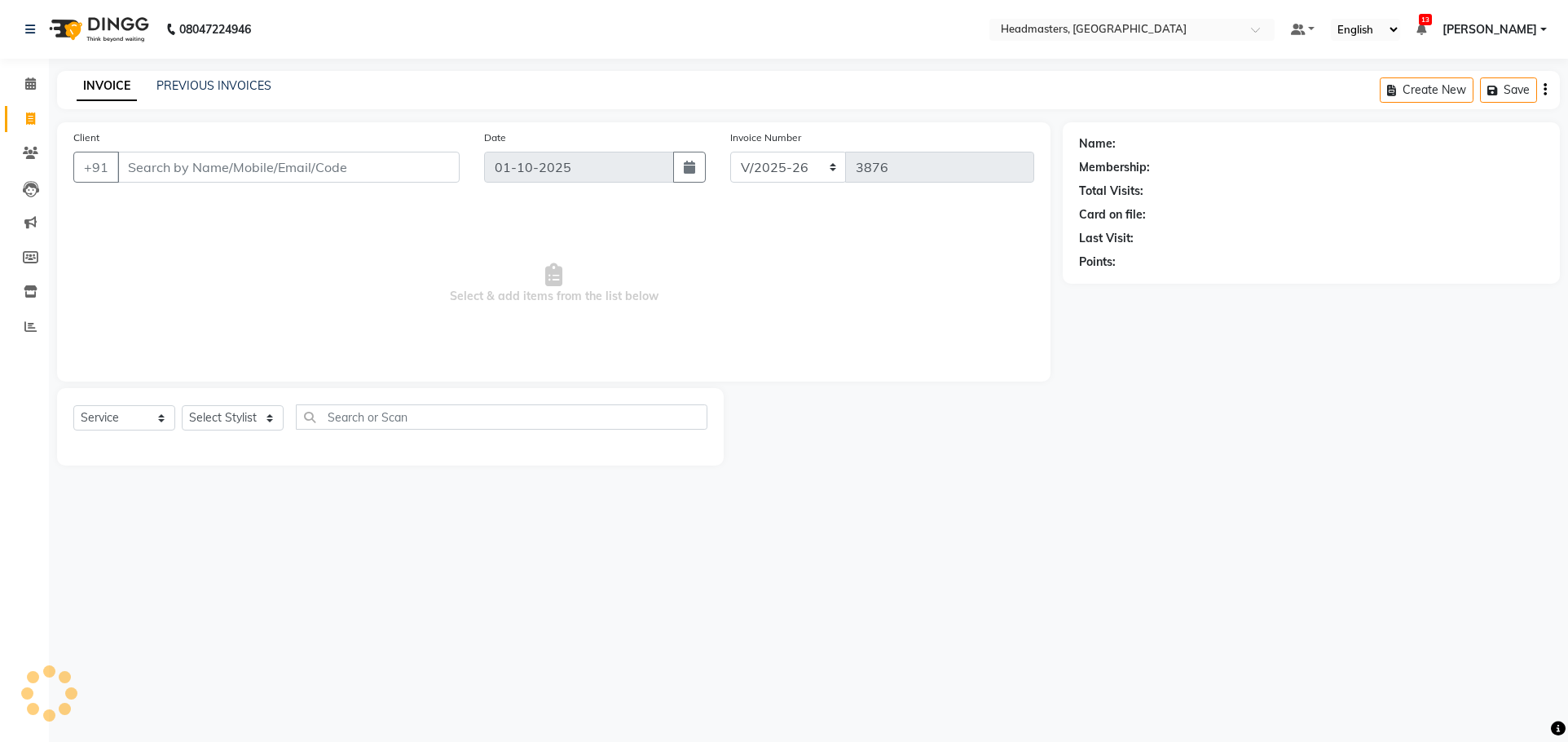
click at [142, 166] on input "Client" at bounding box center [287, 168] width 342 height 31
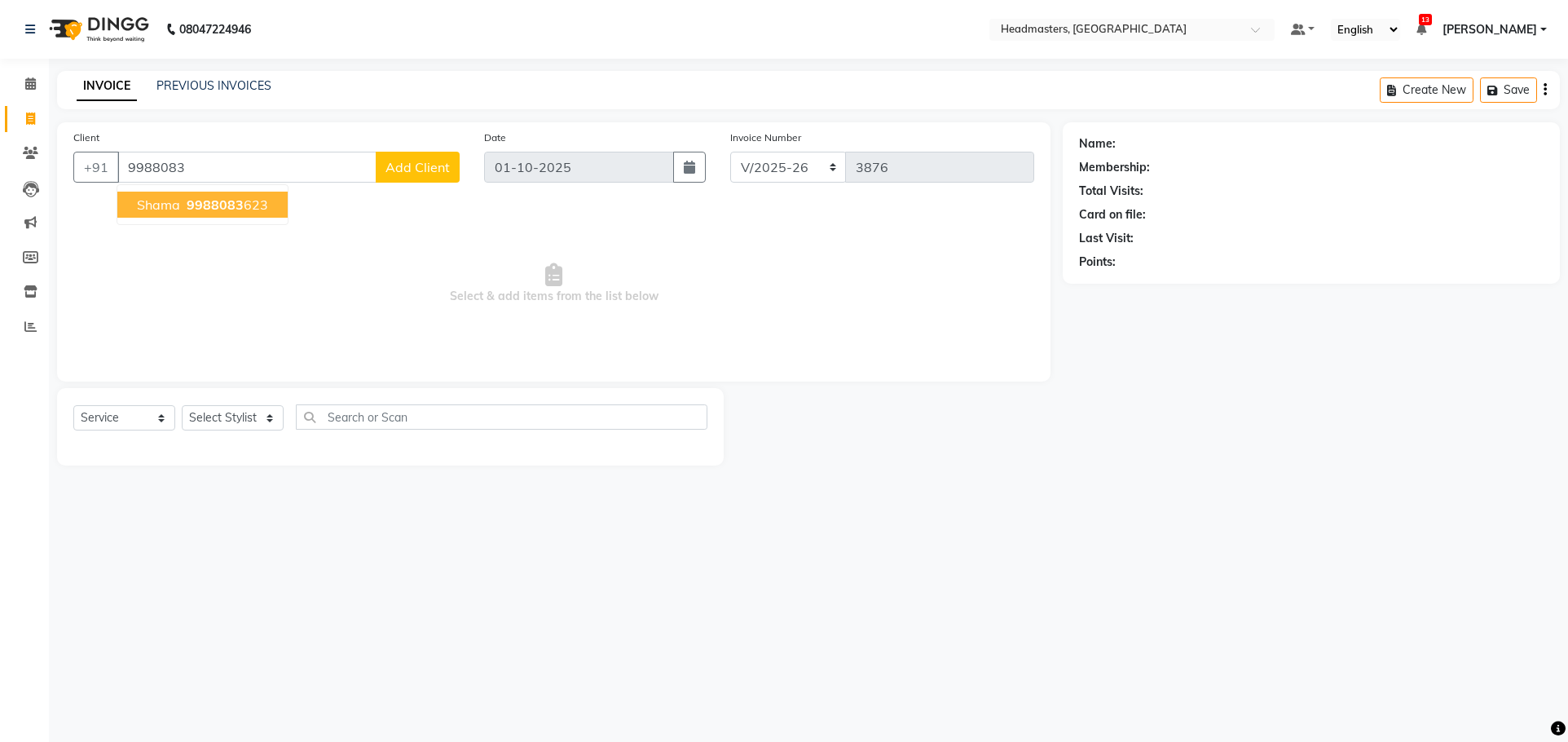
click at [188, 208] on span "9988083" at bounding box center [215, 205] width 57 height 17
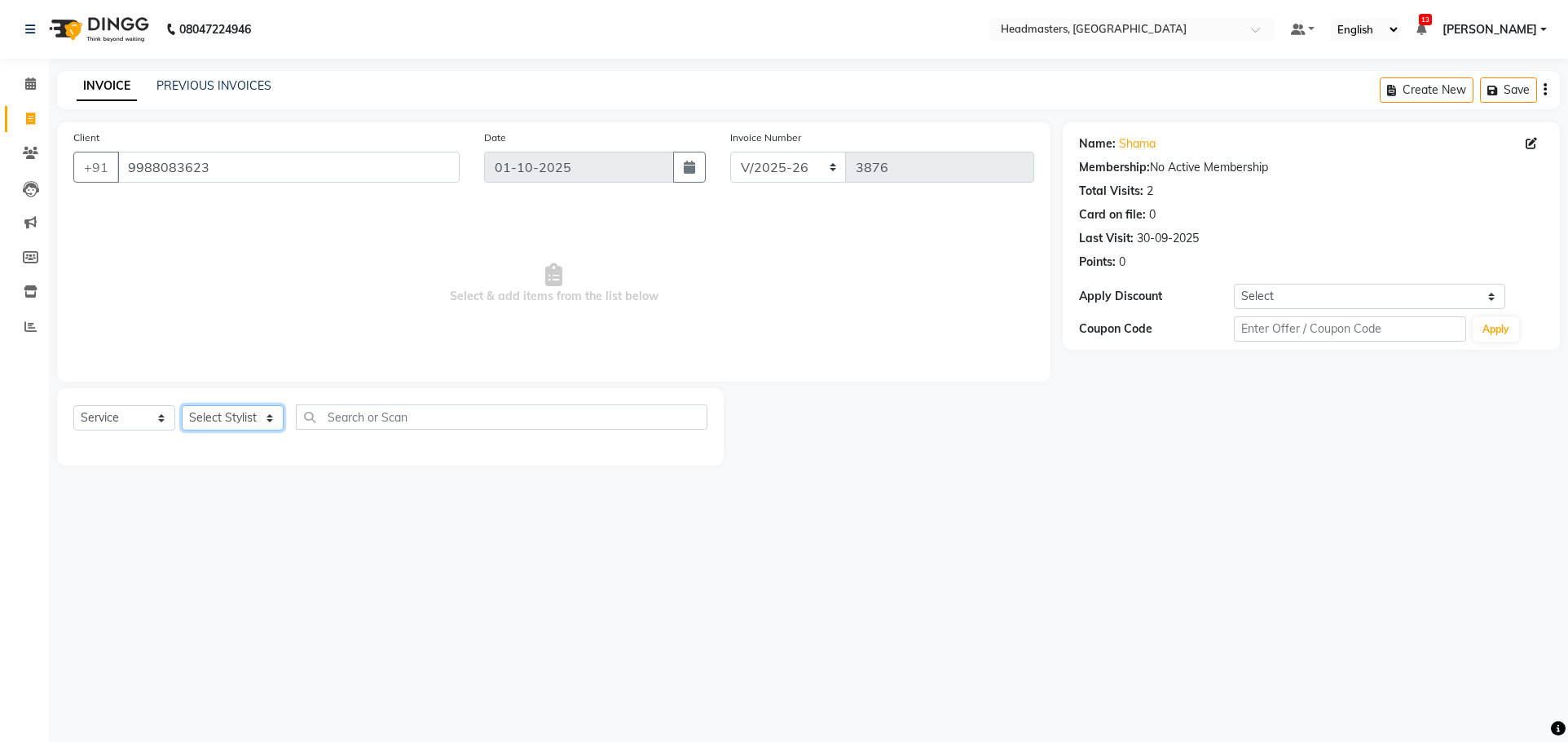
click at [222, 421] on select "Select Stylist AFIA Anjali [PERSON_NAME] [PERSON_NAME] [PERSON_NAME] HEAD [PERS…" at bounding box center [233, 418] width 102 height 25
click at [397, 410] on input "text" at bounding box center [502, 417] width 411 height 25
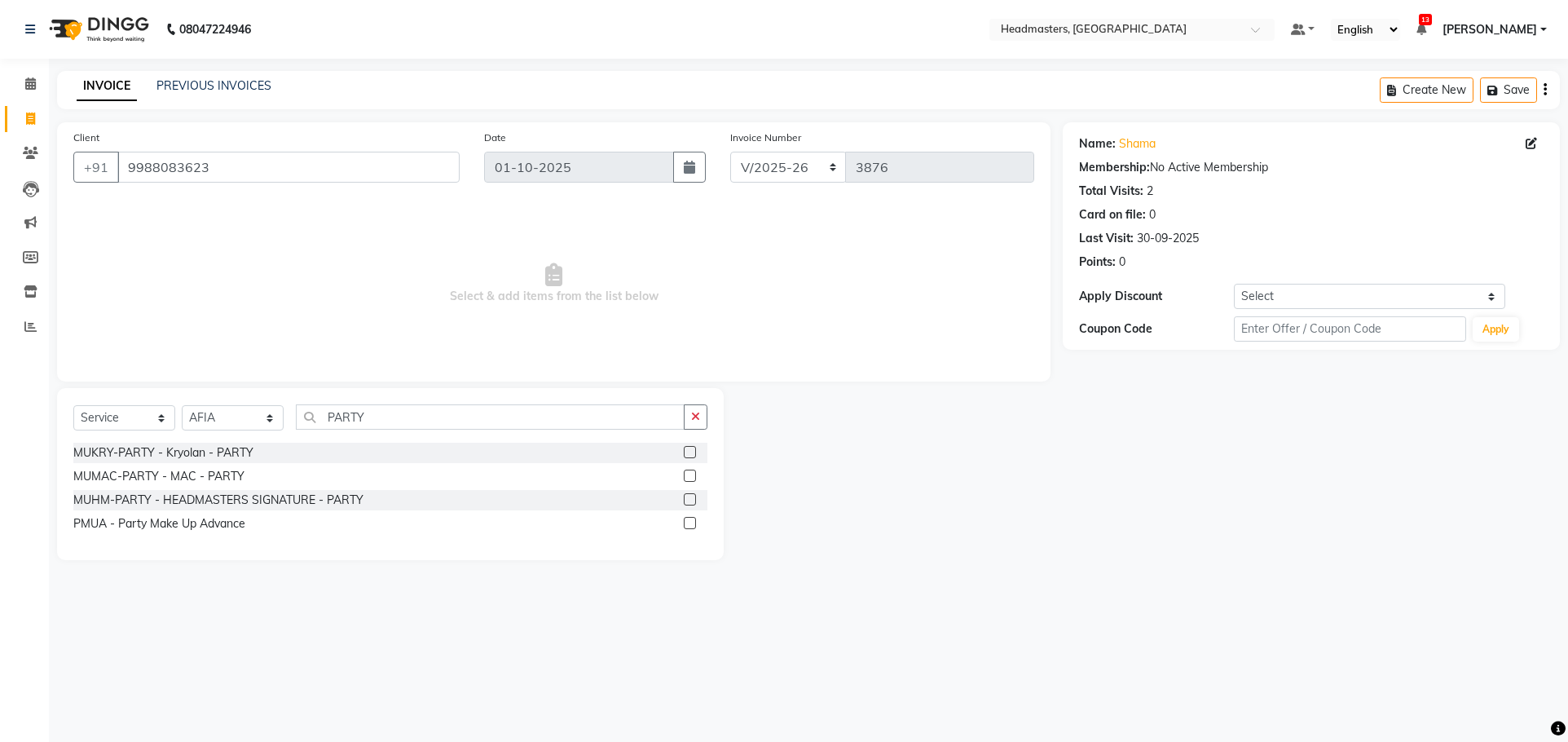
click at [692, 451] on label at bounding box center [690, 452] width 13 height 13
click at [692, 451] on input "checkbox" at bounding box center [689, 452] width 11 height 11
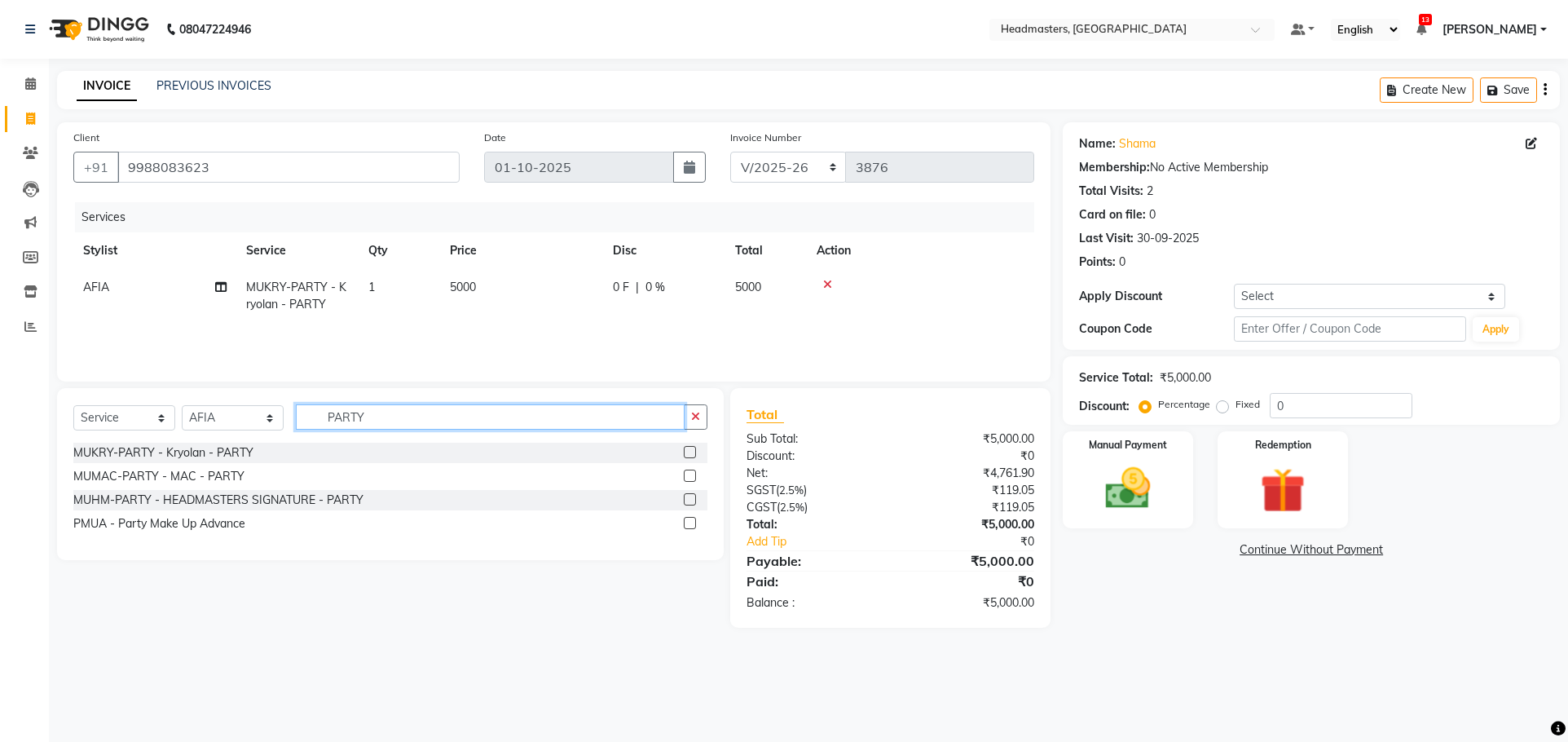
click at [402, 412] on input "PARTY" at bounding box center [490, 417] width 389 height 25
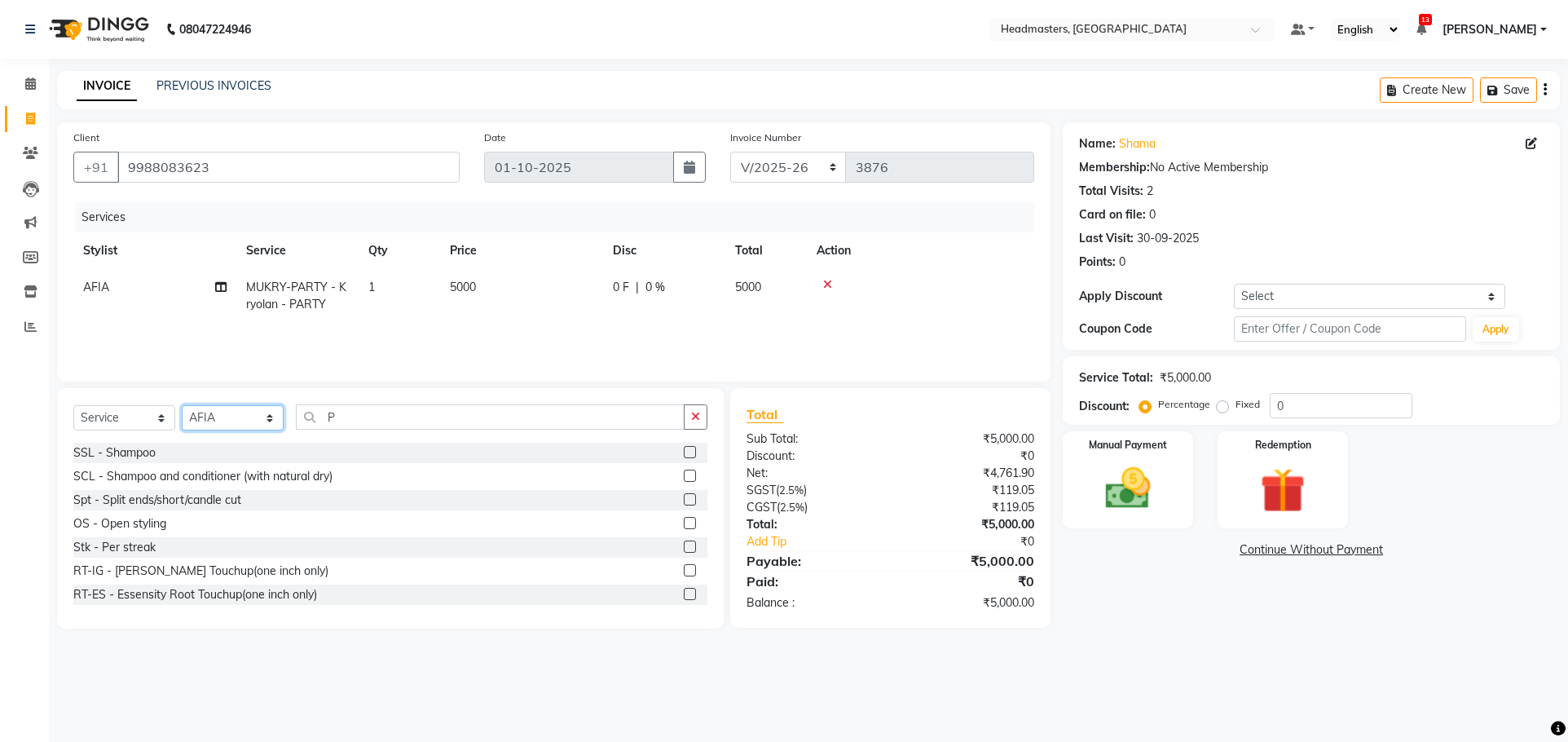
click at [207, 411] on select "Select Stylist AFIA Anjali [PERSON_NAME] [PERSON_NAME] [PERSON_NAME] HEAD [PERS…" at bounding box center [233, 418] width 102 height 25
click at [182, 406] on select "Select Stylist AFIA Anjali [PERSON_NAME] [PERSON_NAME] [PERSON_NAME] HEAD [PERS…" at bounding box center [233, 418] width 102 height 25
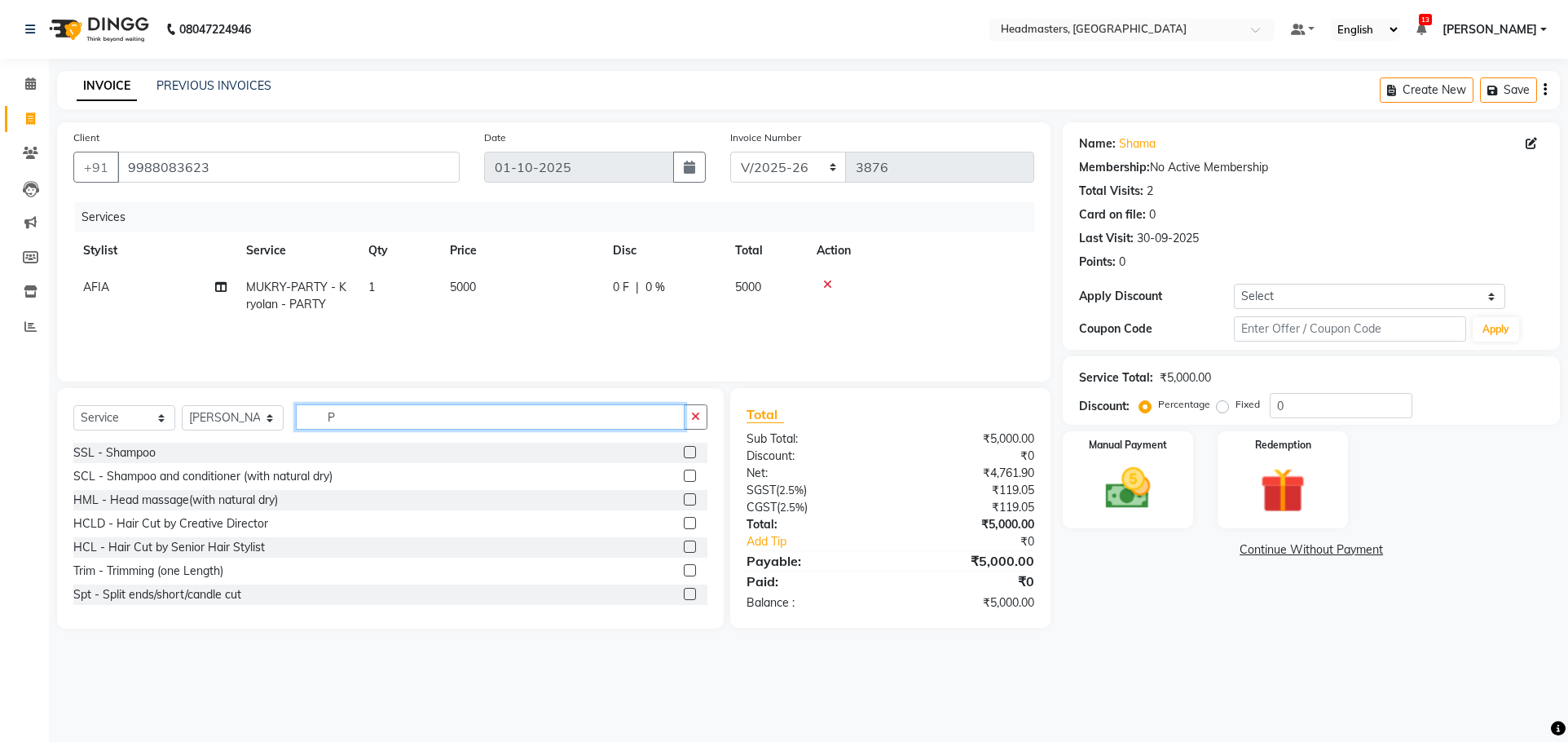
click at [397, 417] on input "P" at bounding box center [490, 417] width 389 height 25
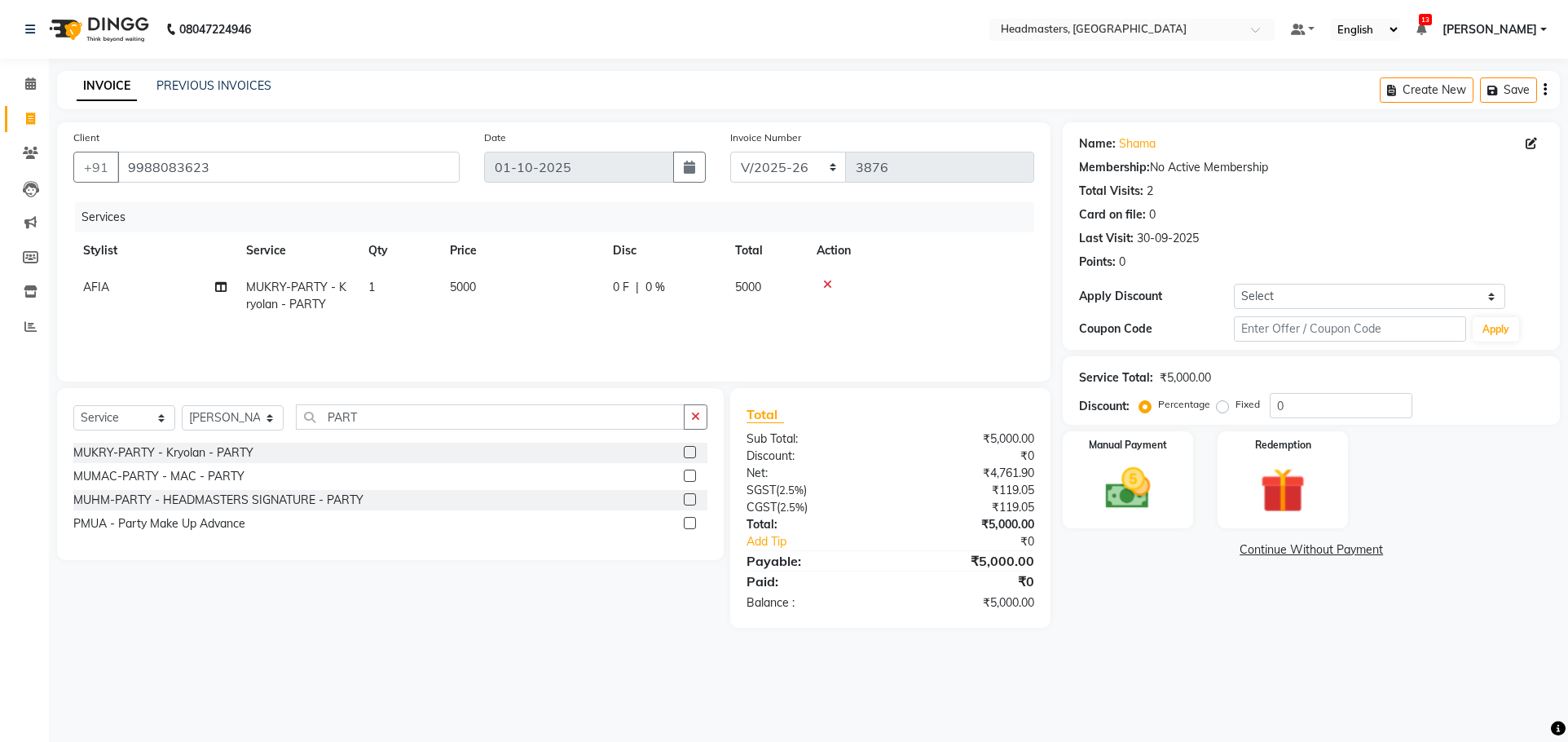
click at [687, 501] on label at bounding box center [690, 499] width 13 height 13
click at [687, 501] on input "checkbox" at bounding box center [689, 500] width 11 height 11
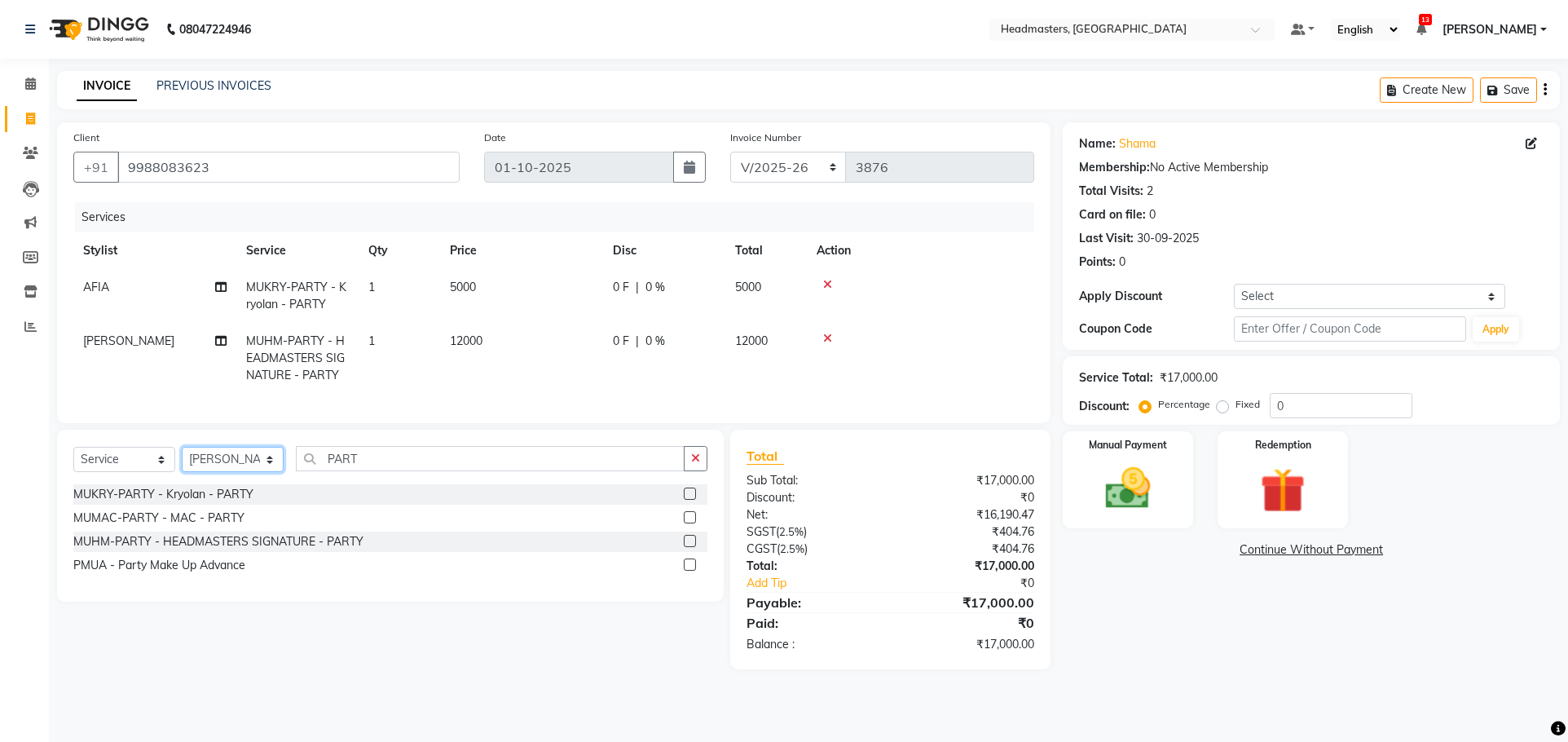
click at [262, 469] on select "Select Stylist AFIA Anjali [PERSON_NAME] [PERSON_NAME] [PERSON_NAME] HEAD [PERS…" at bounding box center [233, 459] width 102 height 25
click at [182, 459] on select "Select Stylist AFIA Anjali [PERSON_NAME] [PERSON_NAME] [PERSON_NAME] HEAD [PERS…" at bounding box center [233, 459] width 102 height 25
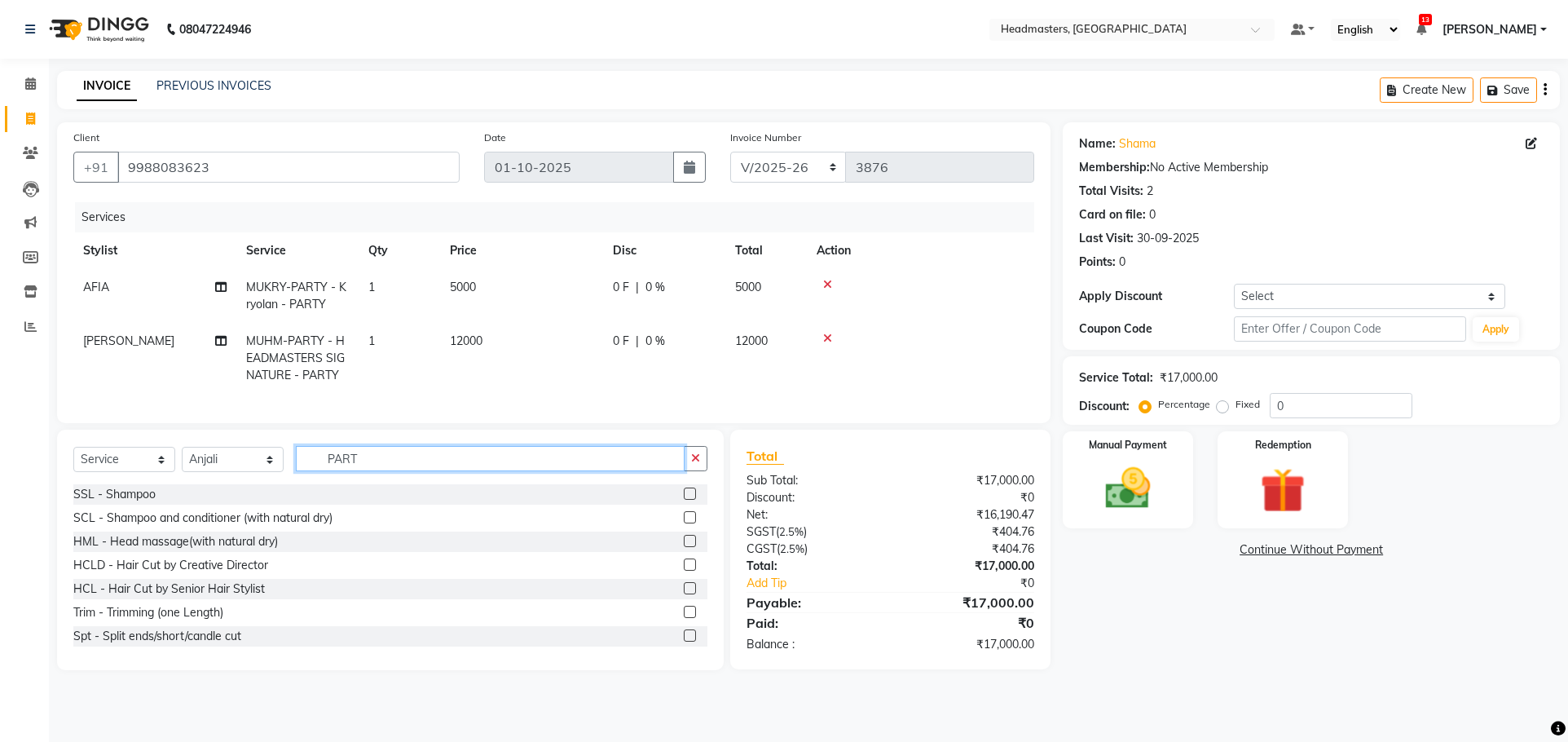
click at [376, 471] on input "PART" at bounding box center [490, 459] width 389 height 25
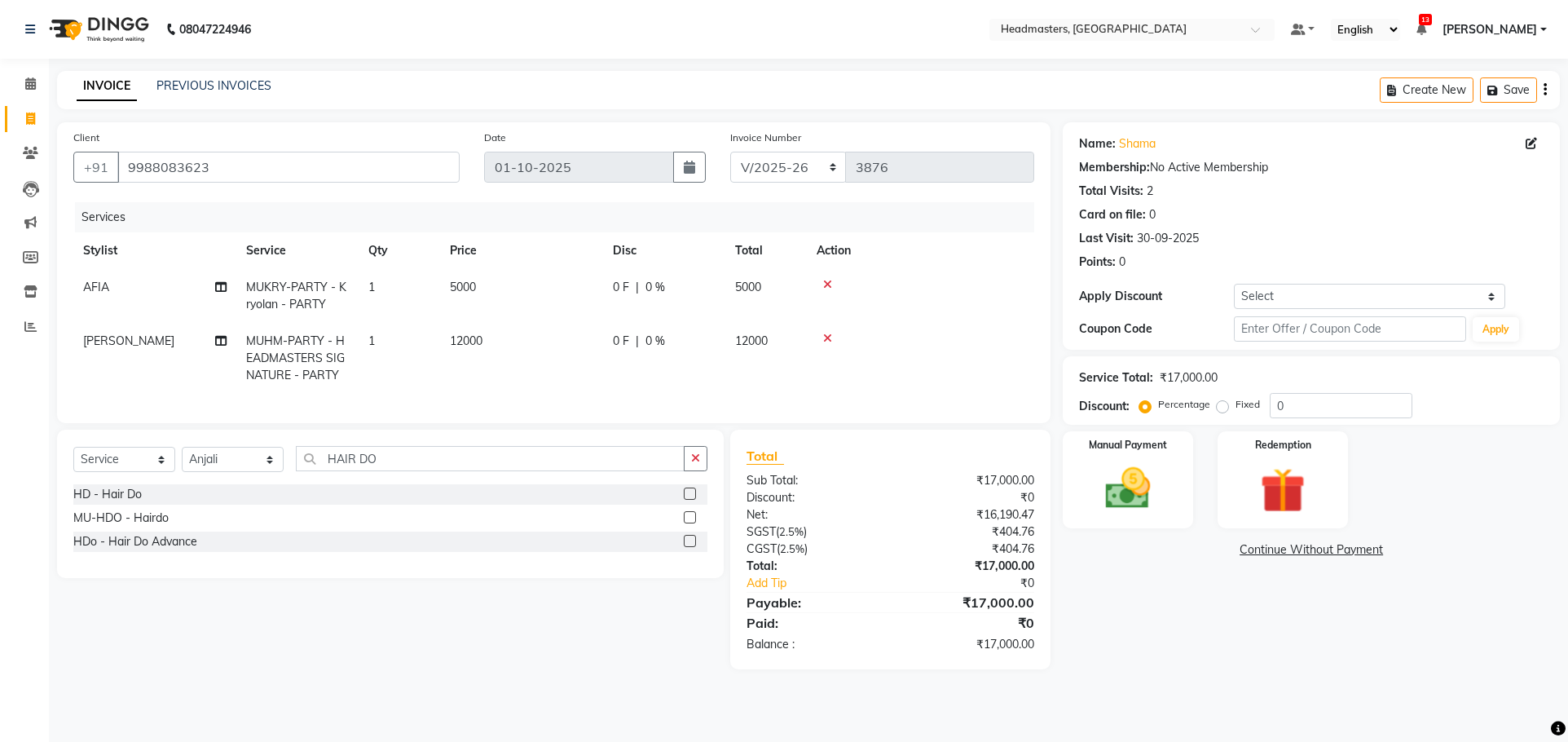
click at [691, 500] on label at bounding box center [690, 493] width 13 height 13
click at [691, 500] on input "checkbox" at bounding box center [689, 494] width 11 height 11
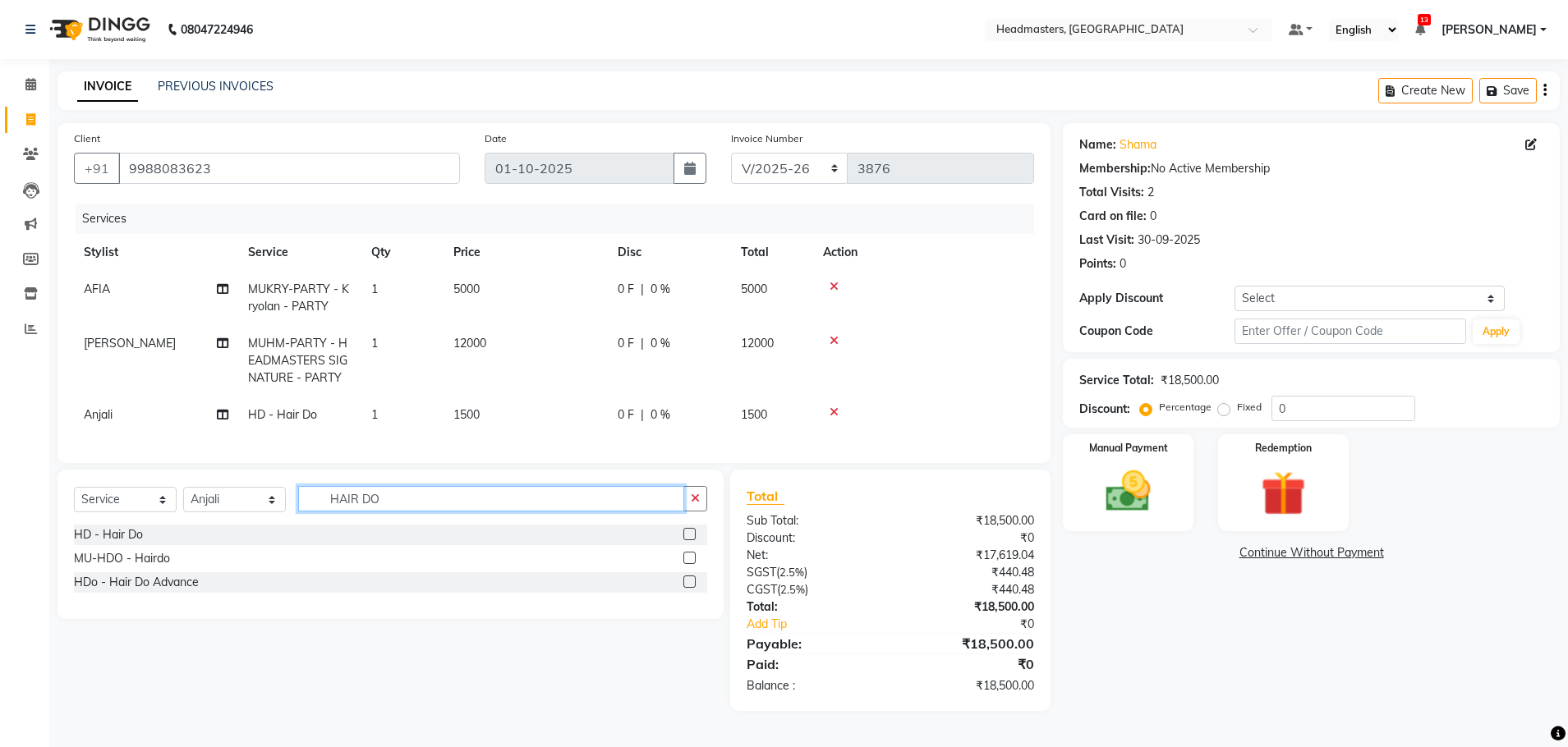
click at [406, 507] on input "HAIR DO" at bounding box center [491, 499] width 386 height 26
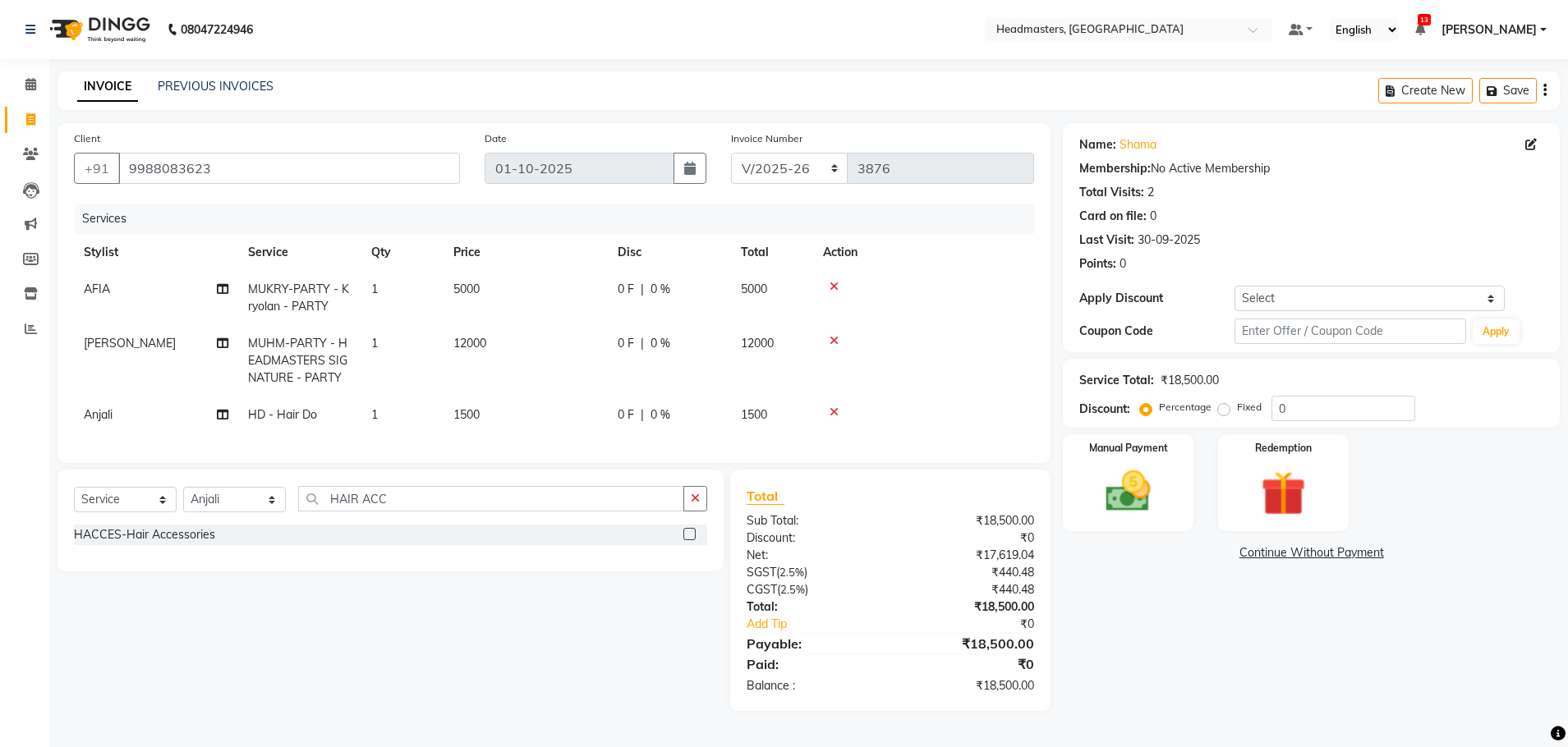
click at [687, 540] on label at bounding box center [689, 534] width 13 height 13
click at [687, 540] on input "checkbox" at bounding box center [688, 535] width 11 height 11
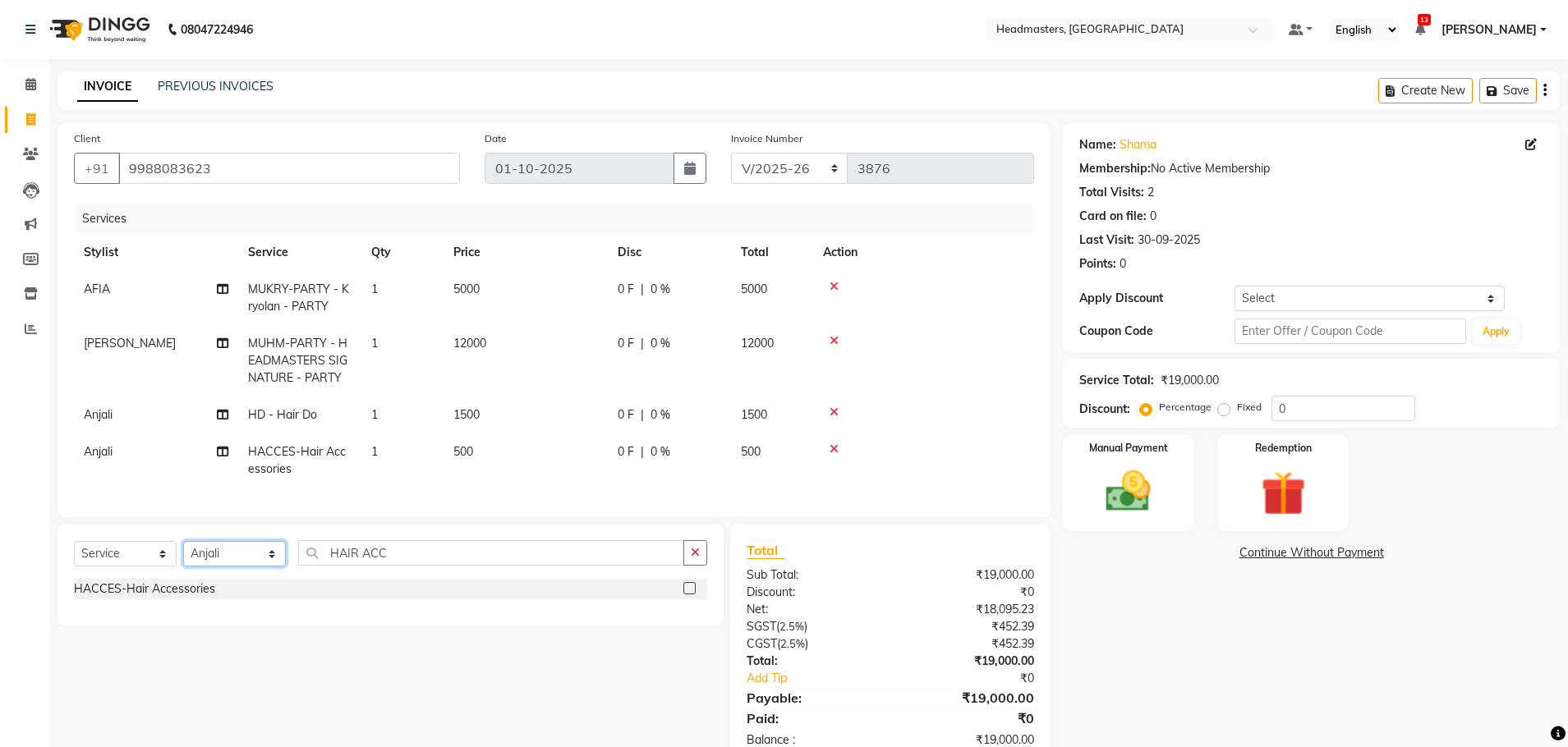
click at [222, 561] on select "Select Stylist AFIA Anjali [PERSON_NAME] [PERSON_NAME] [PERSON_NAME] HEAD [PERS…" at bounding box center [235, 554] width 103 height 26
click at [184, 554] on select "Select Stylist AFIA Anjali [PERSON_NAME] [PERSON_NAME] [PERSON_NAME] HEAD [PERS…" at bounding box center [235, 554] width 103 height 26
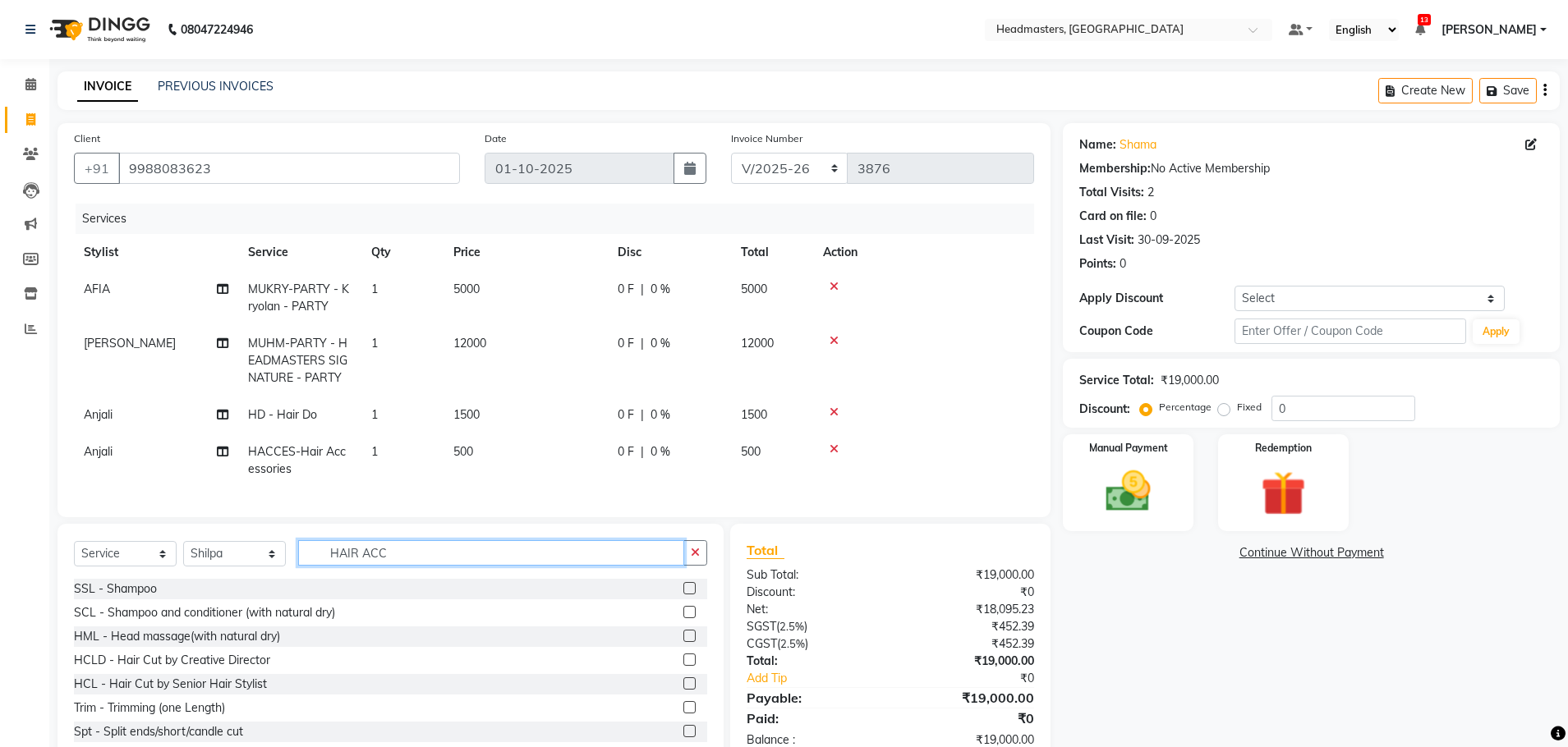
click at [442, 560] on input "HAIR ACC" at bounding box center [491, 553] width 386 height 26
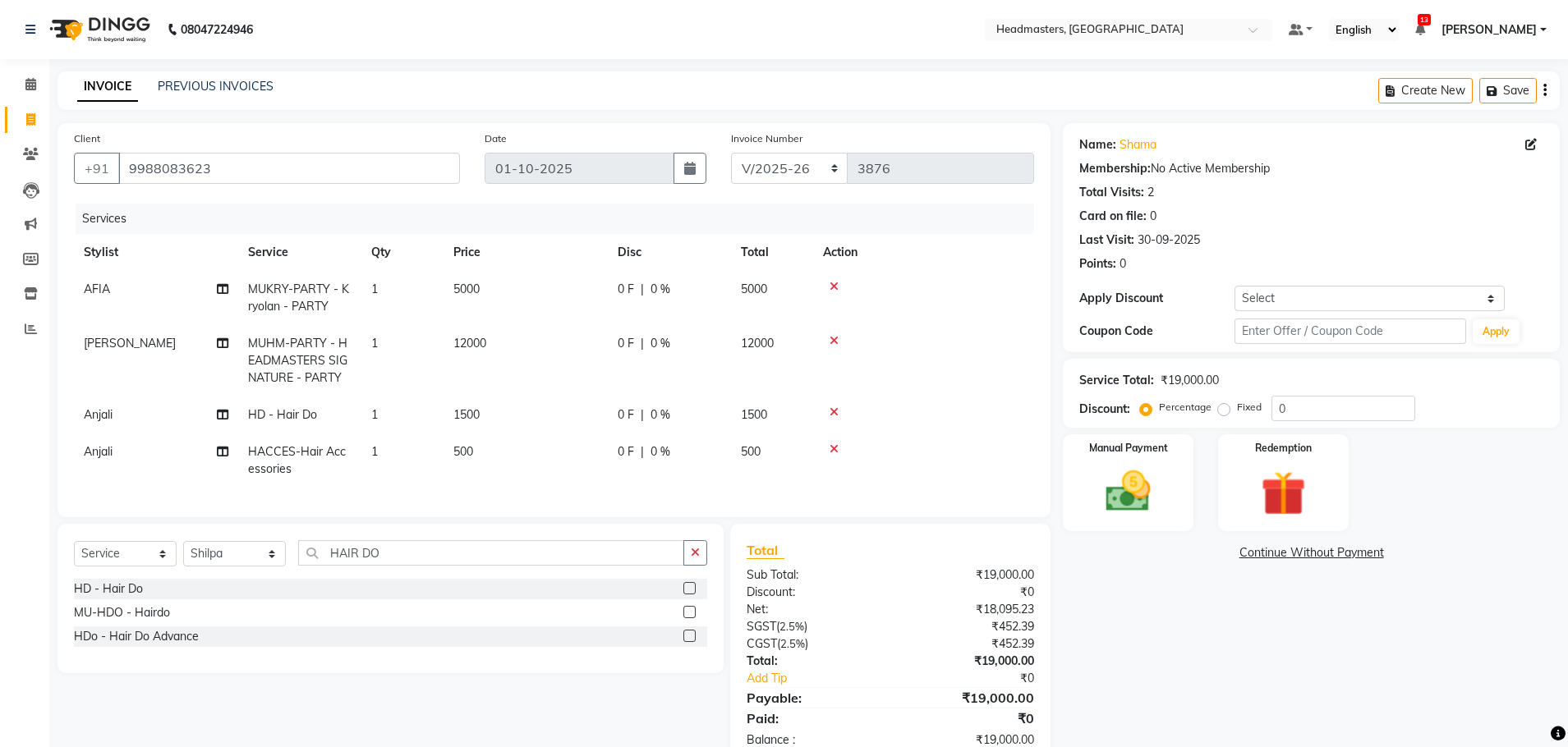
click at [693, 595] on label at bounding box center [689, 588] width 13 height 13
click at [693, 595] on input "checkbox" at bounding box center [688, 589] width 11 height 11
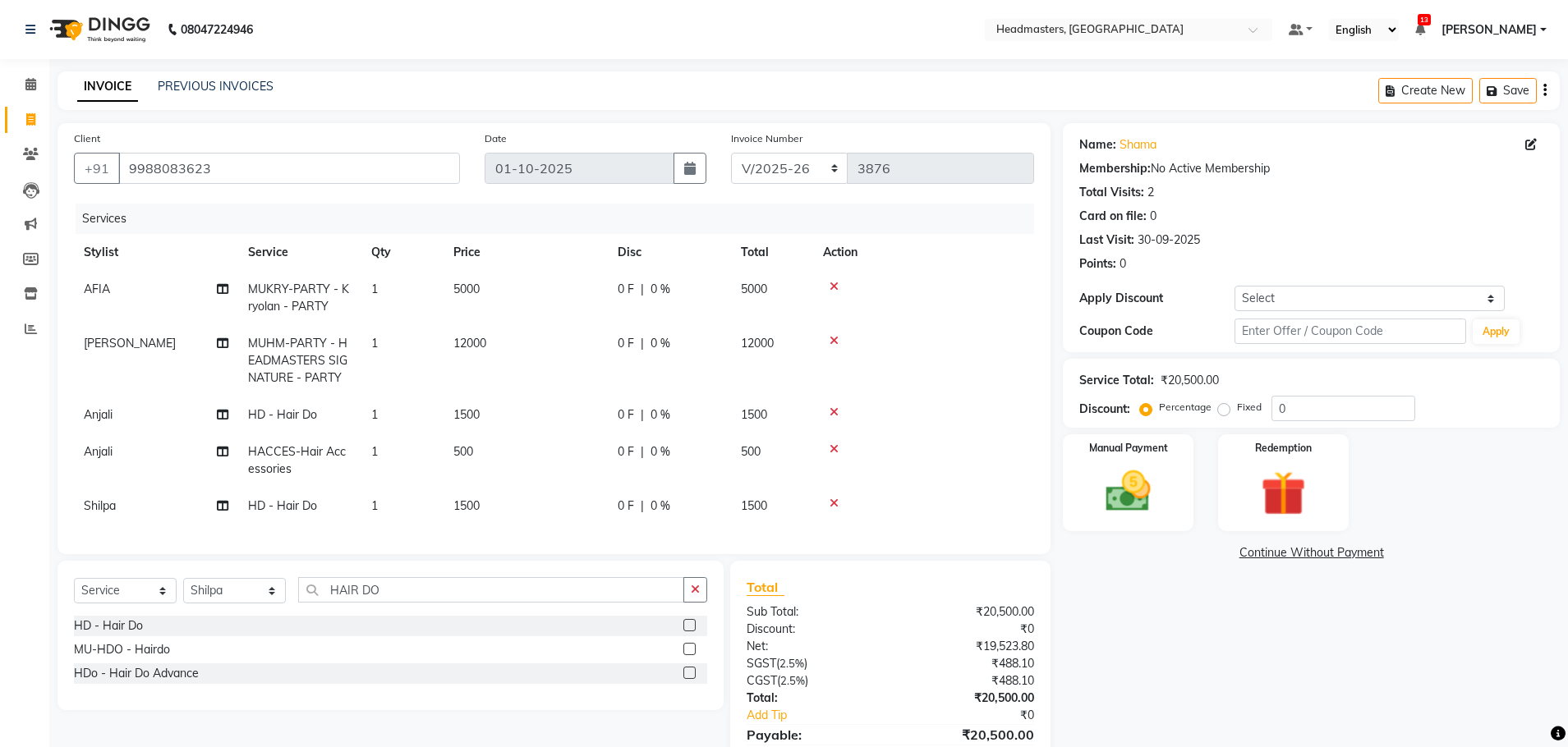
click at [629, 419] on span "0 F" at bounding box center [625, 415] width 17 height 18
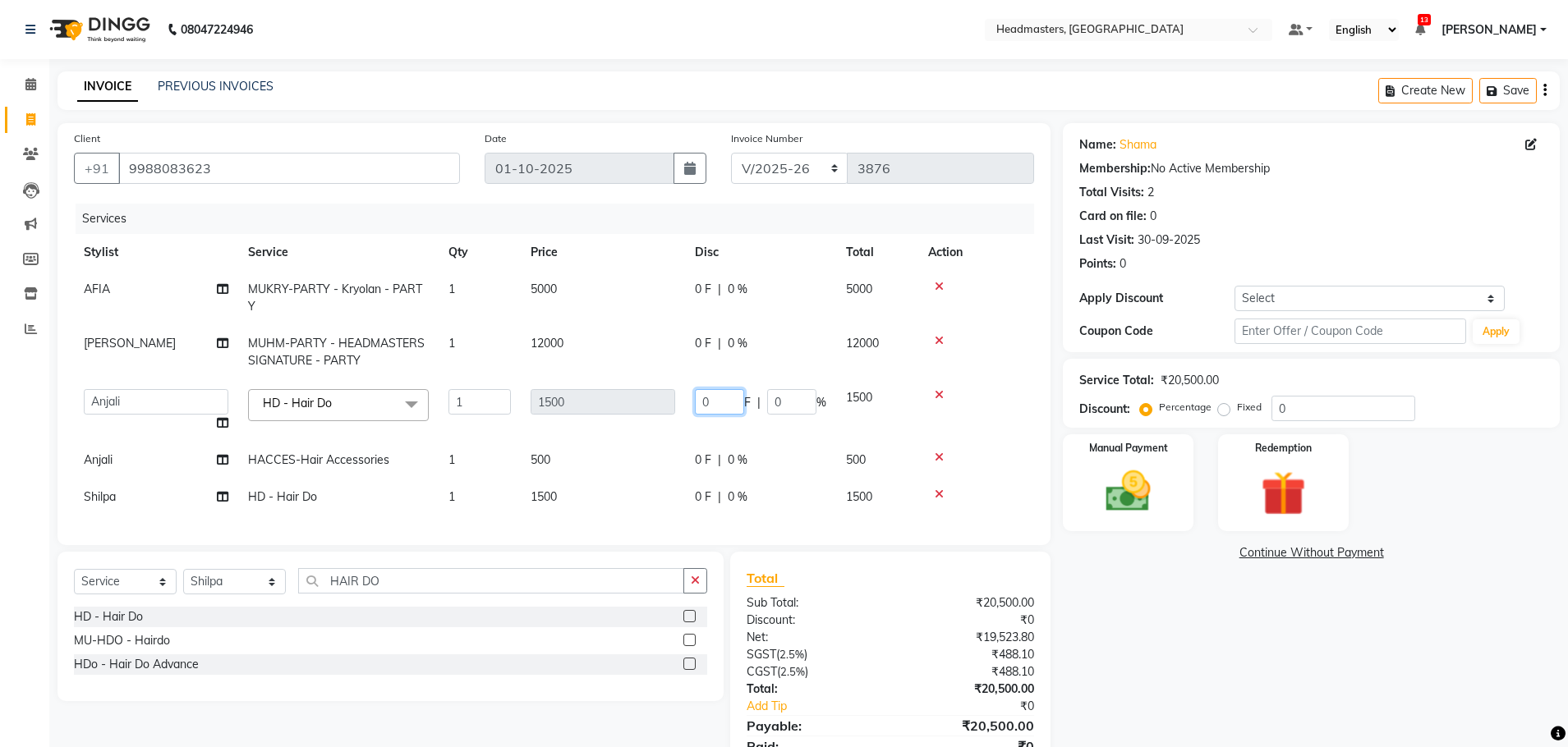
click at [728, 405] on input "0" at bounding box center [720, 401] width 49 height 26
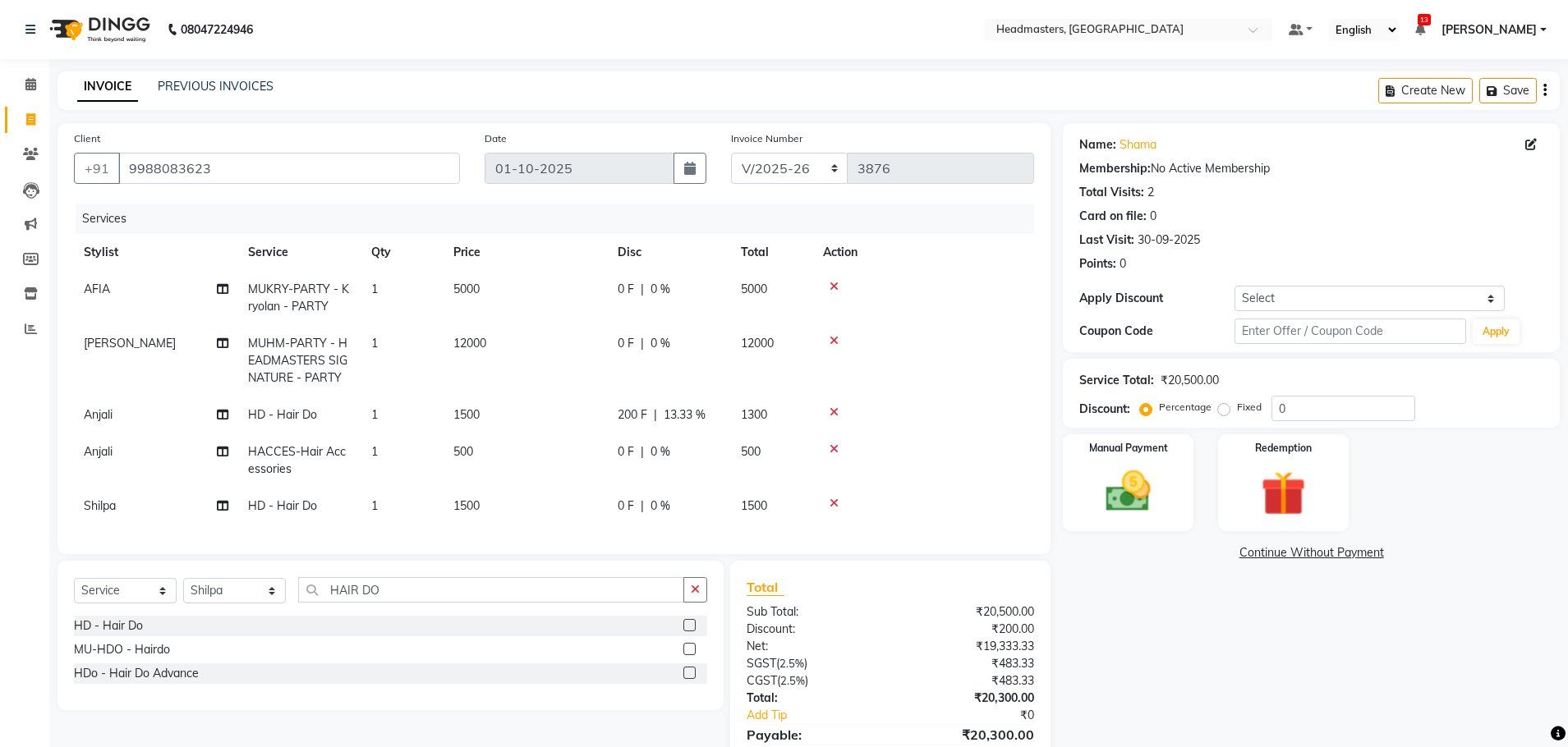
click at [719, 446] on td "0 F | 0 %" at bounding box center [669, 460] width 123 height 54
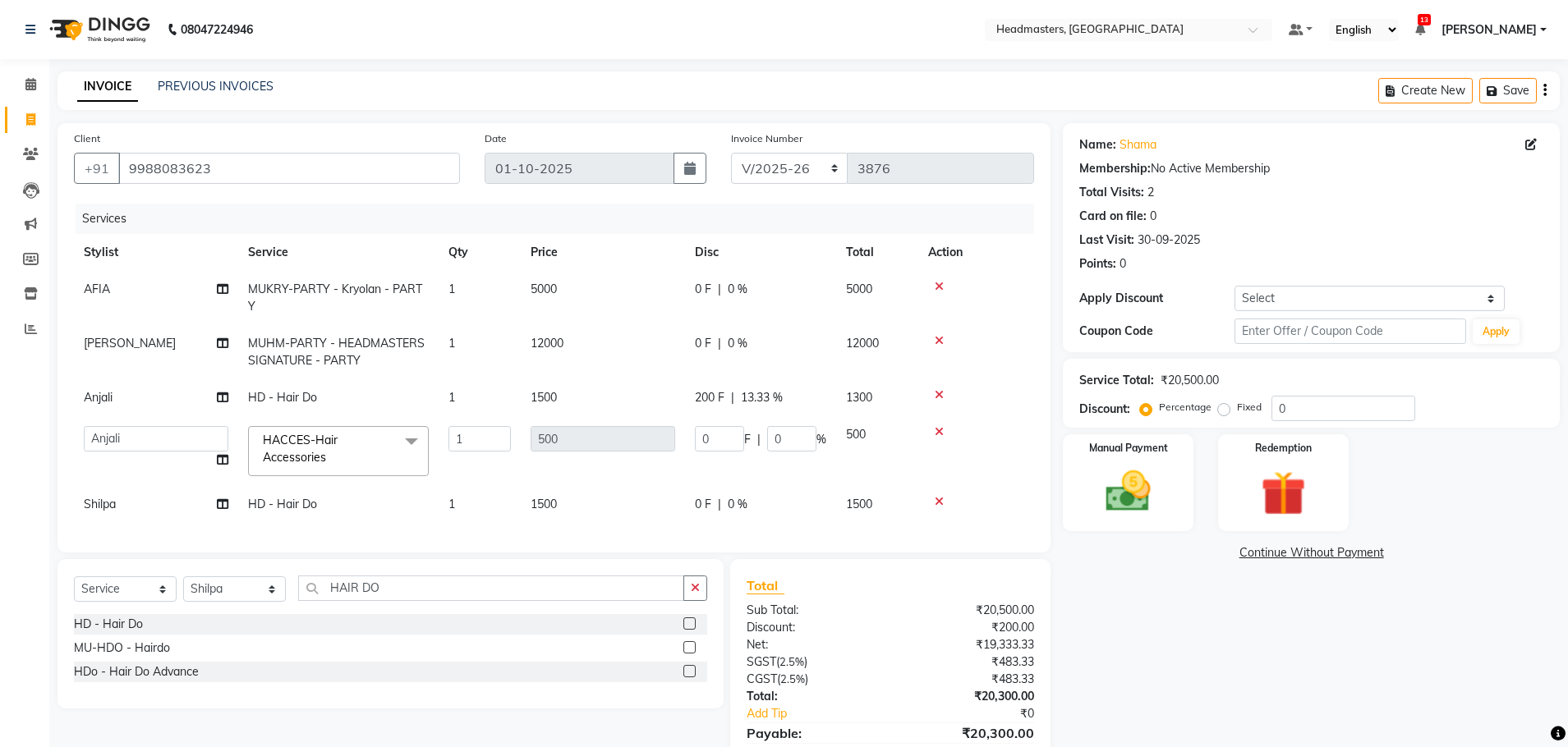
click at [719, 446] on input "0" at bounding box center [720, 439] width 49 height 26
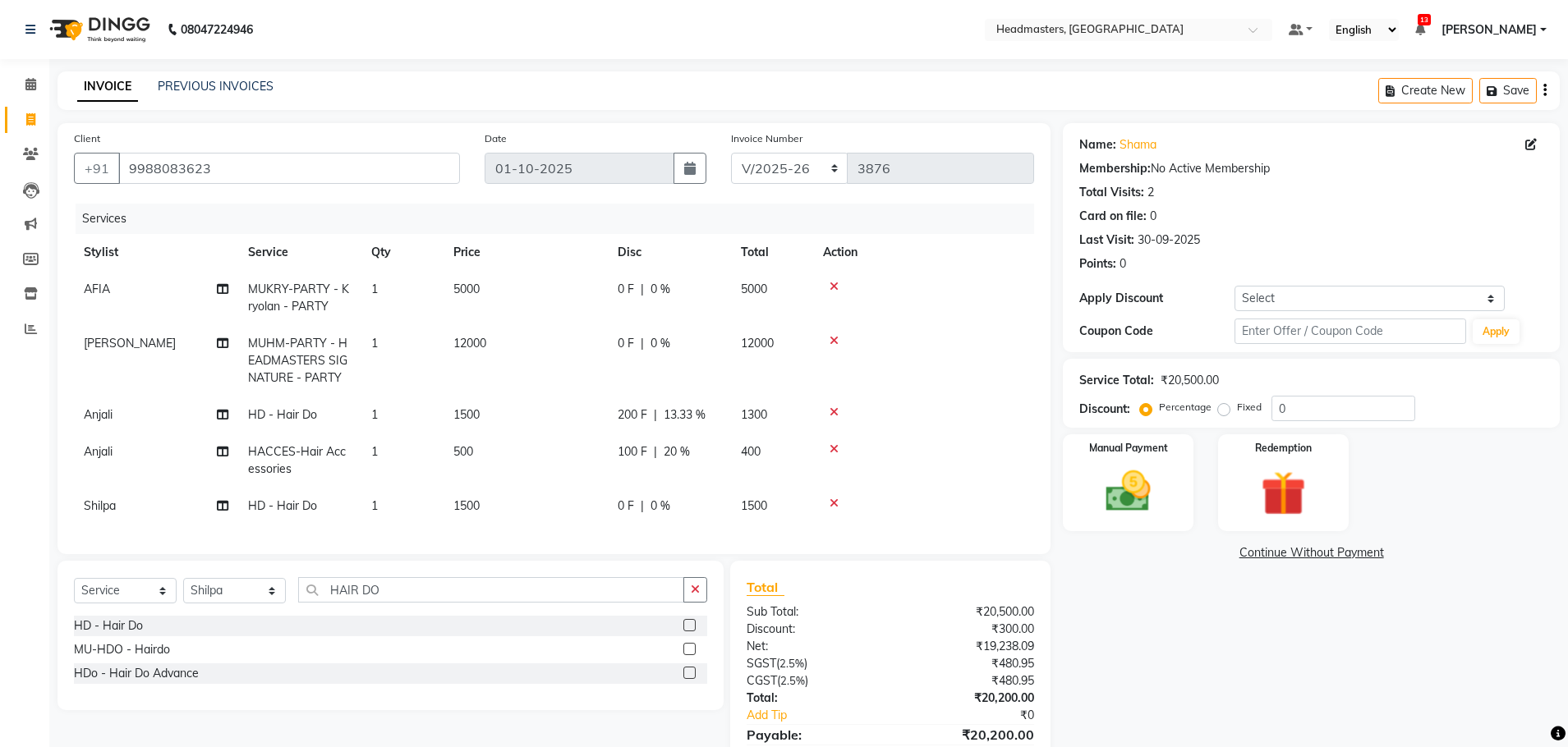
click at [698, 380] on tbody "AFIA MUKRY-PARTY - Kryolan - PARTY 1 5000 0 F | 0 % 5000 [PERSON_NAME]-PARTY - …" at bounding box center [554, 398] width 960 height 253
click at [689, 364] on td "0 F | 0 %" at bounding box center [669, 360] width 123 height 72
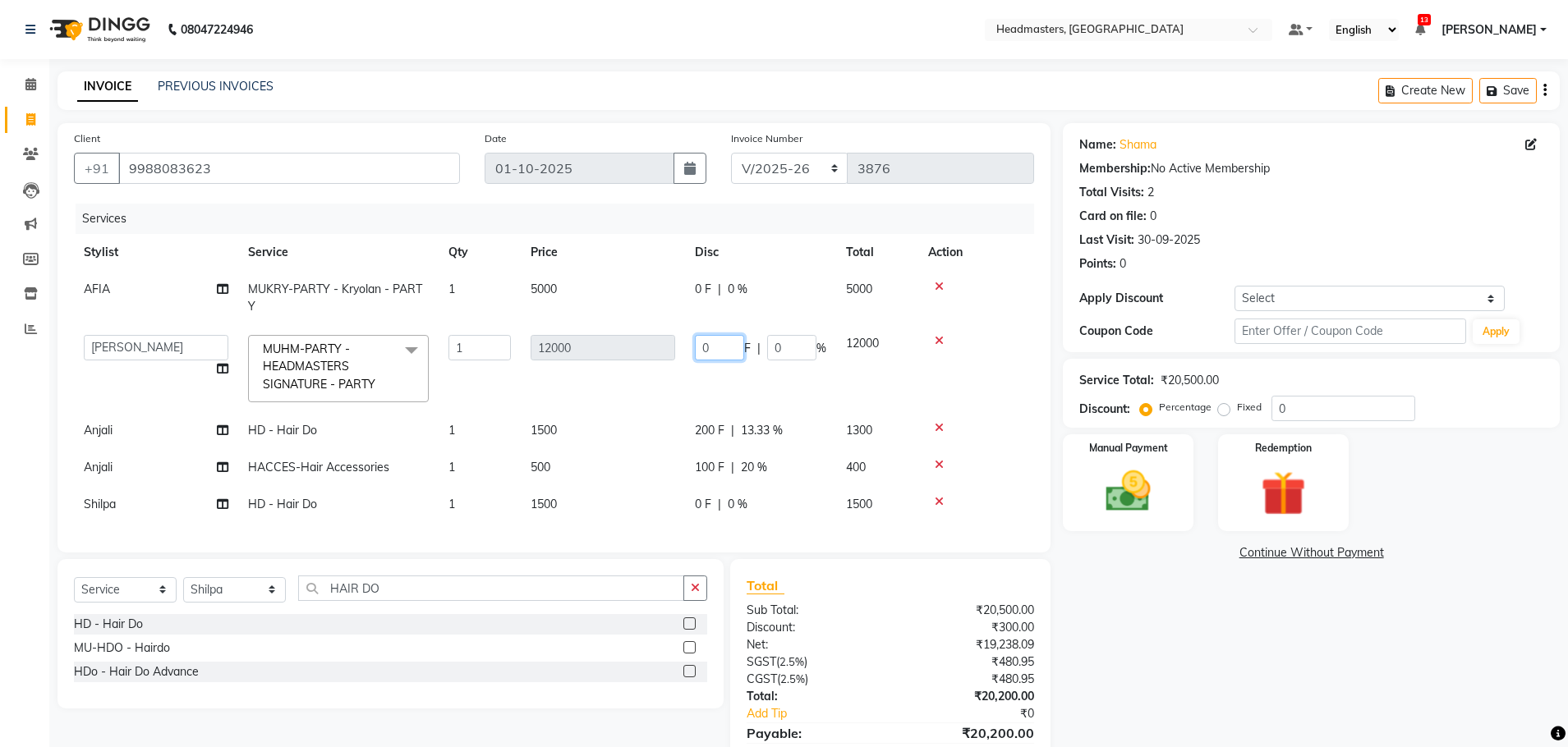
click at [718, 347] on input "0" at bounding box center [720, 347] width 49 height 26
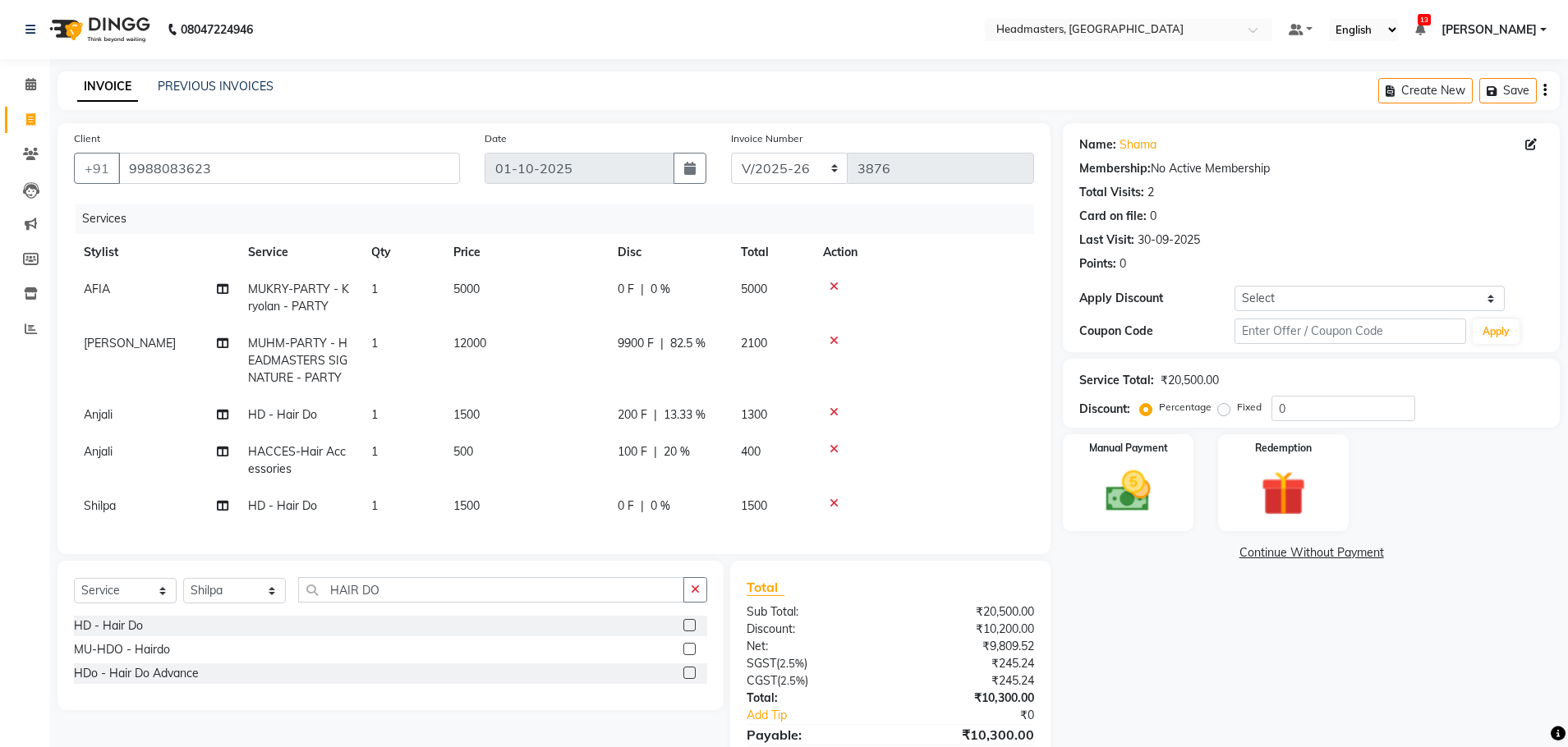
click at [696, 324] on td "0 F | 0 %" at bounding box center [669, 297] width 123 height 54
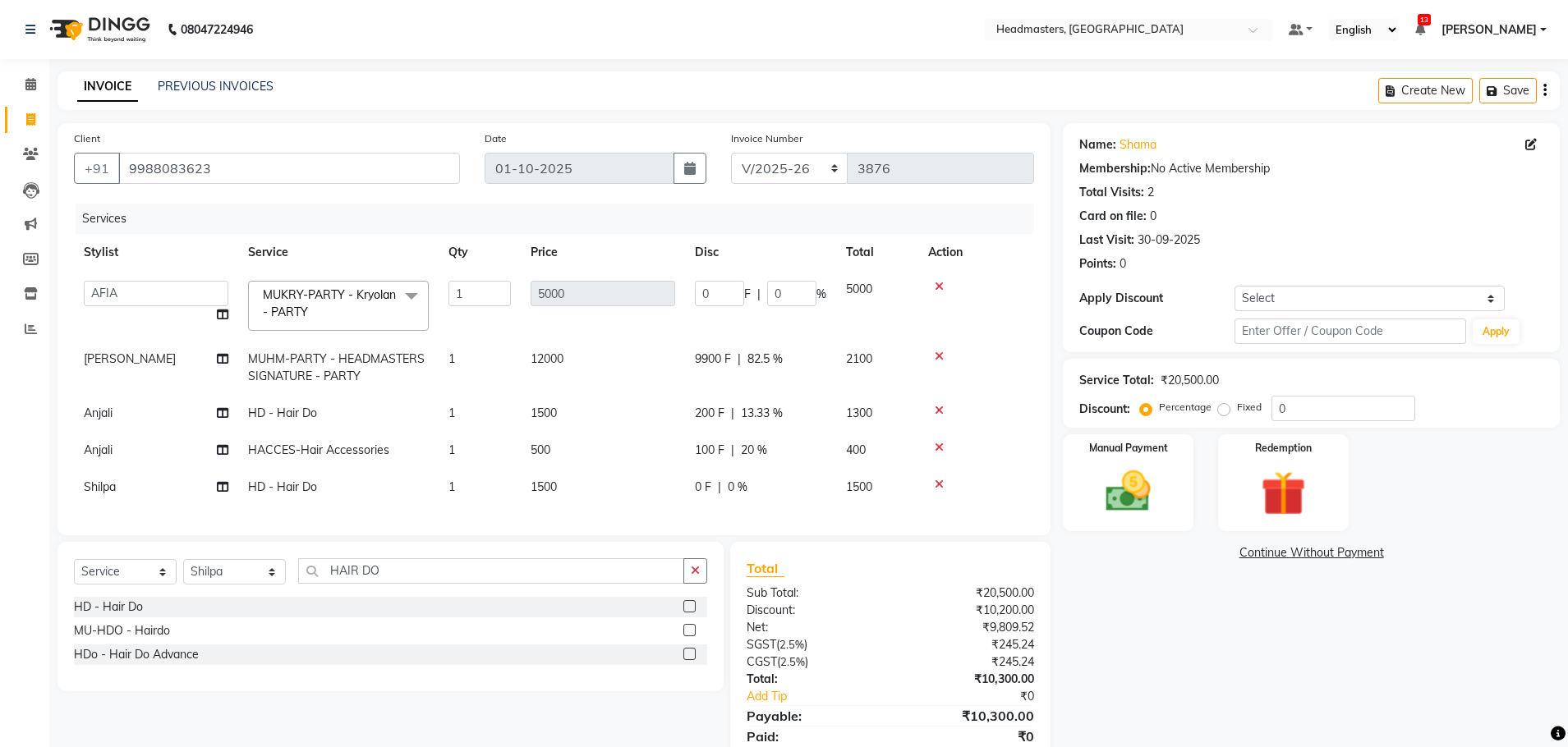
click at [692, 294] on td "0 F | 0 %" at bounding box center [761, 305] width 151 height 70
click at [704, 362] on span "9900 F" at bounding box center [713, 359] width 36 height 18
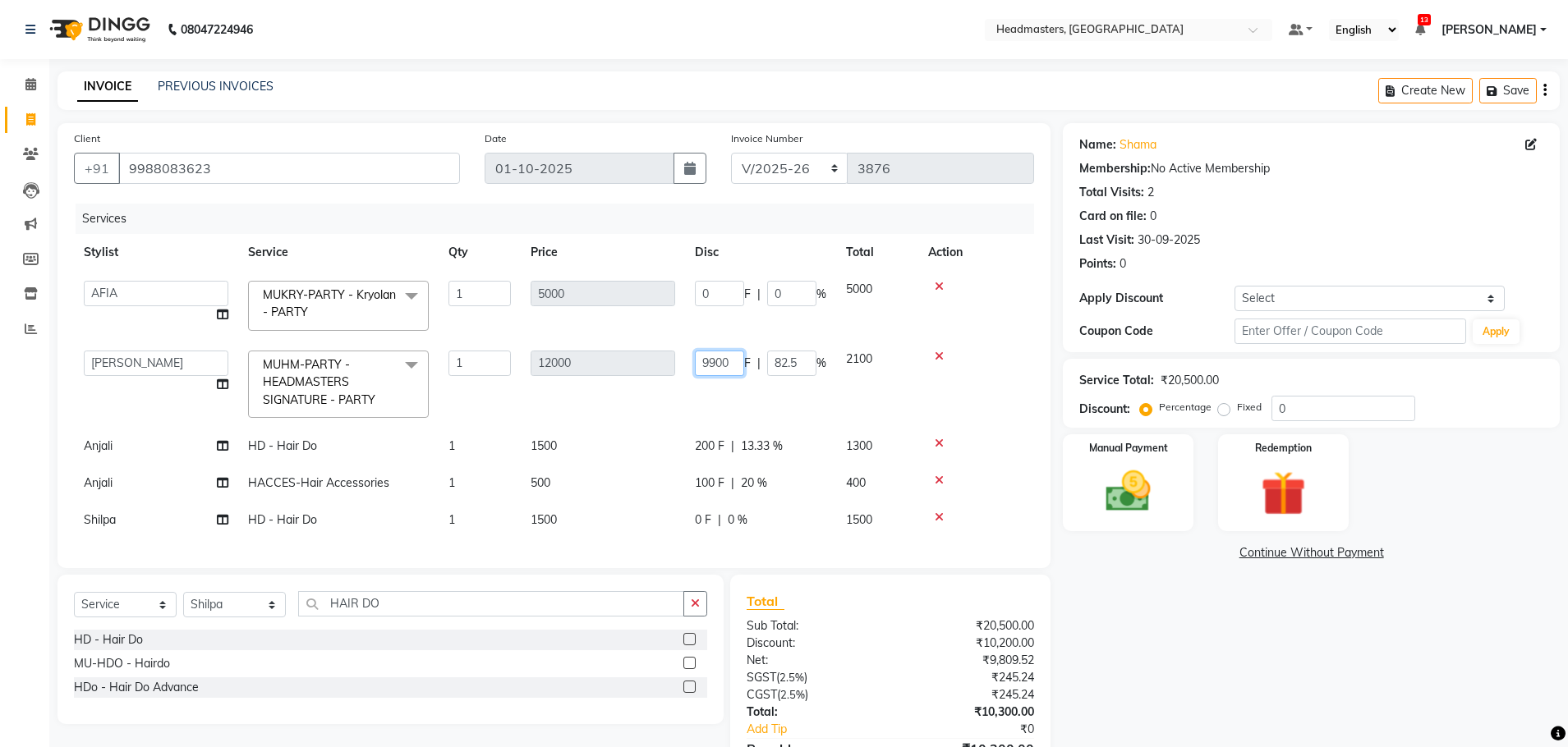
click at [721, 354] on input "9900" at bounding box center [720, 363] width 49 height 26
click at [718, 357] on input "9900" at bounding box center [720, 363] width 49 height 26
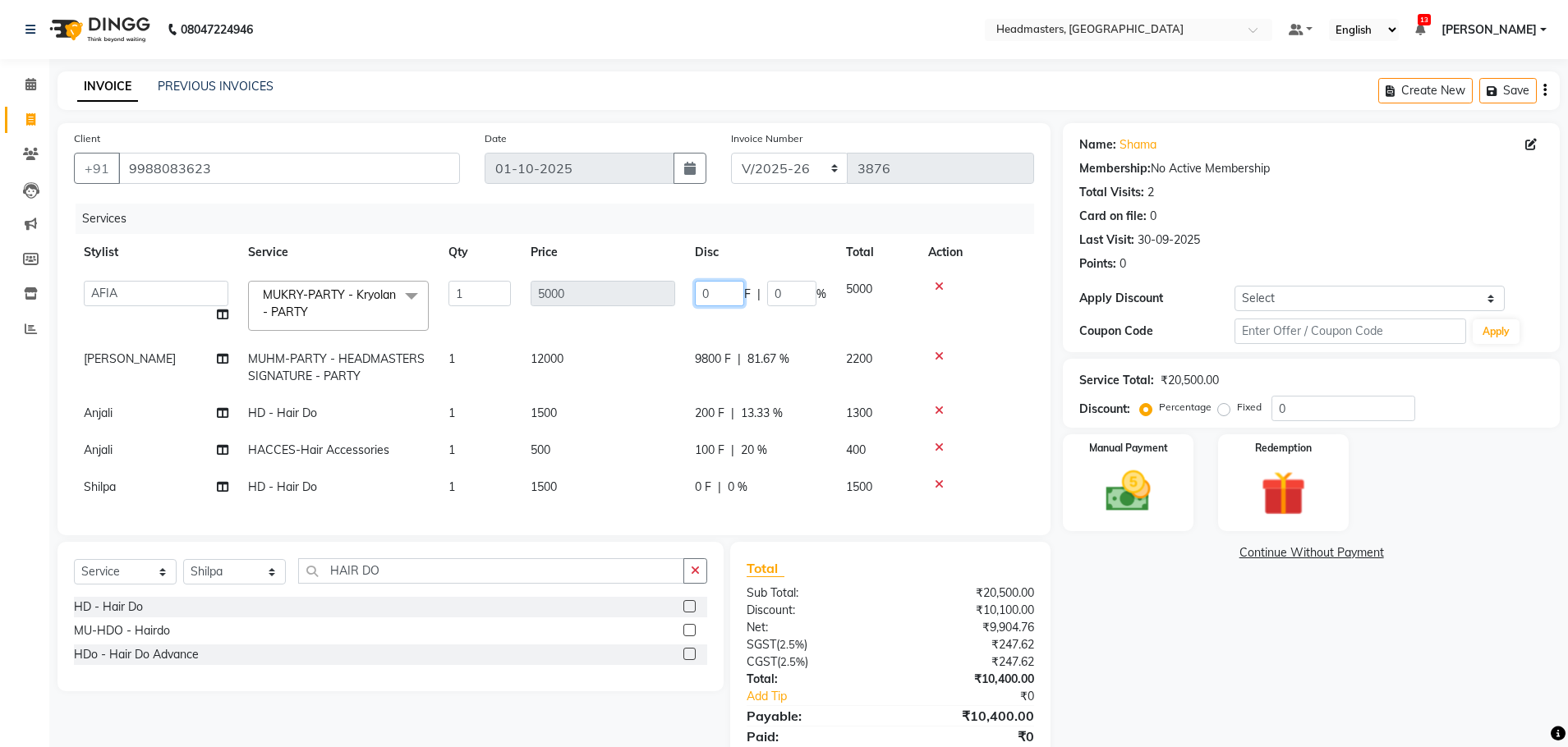
click at [722, 292] on input "0" at bounding box center [720, 293] width 49 height 26
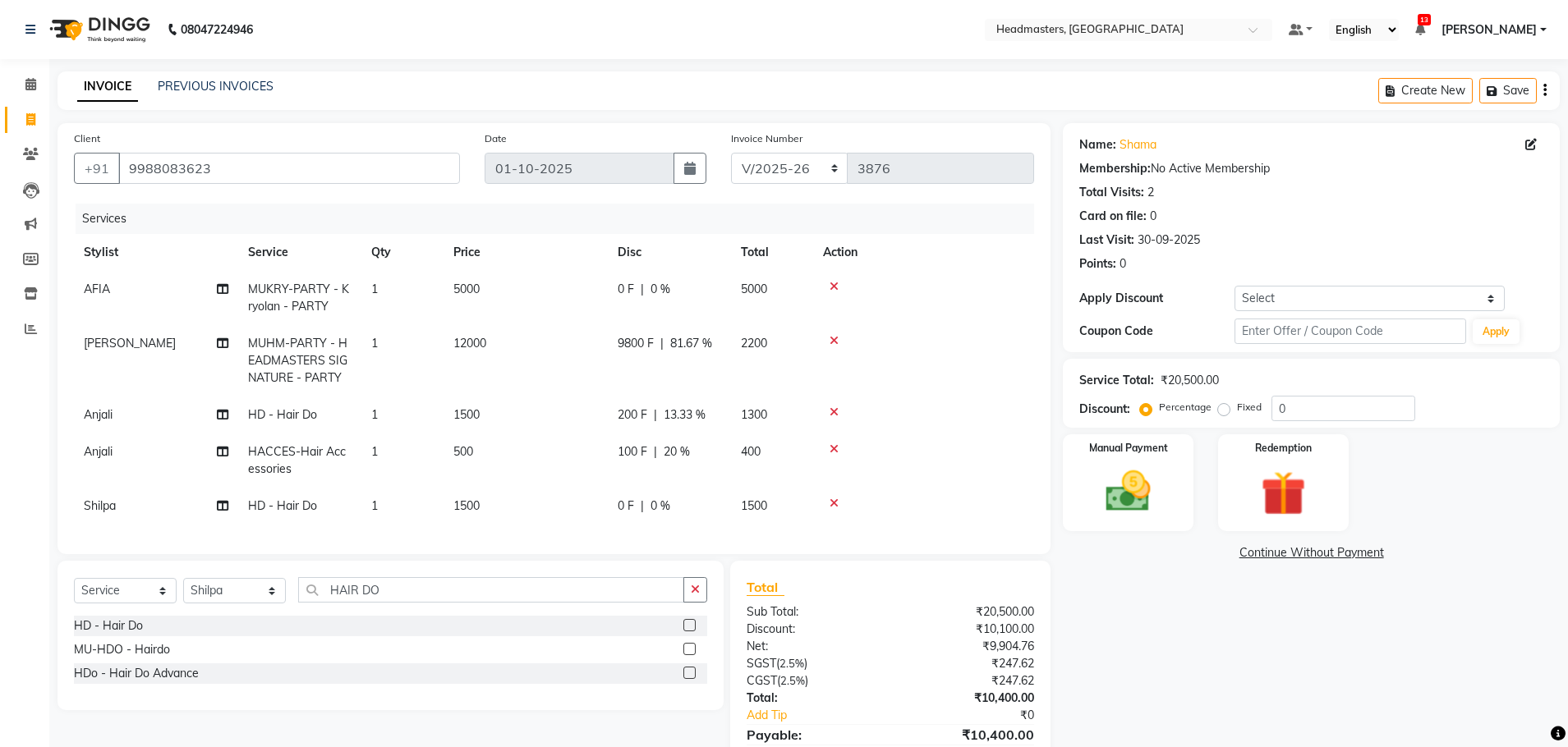
click at [716, 496] on td "0 F | 0 %" at bounding box center [669, 507] width 123 height 37
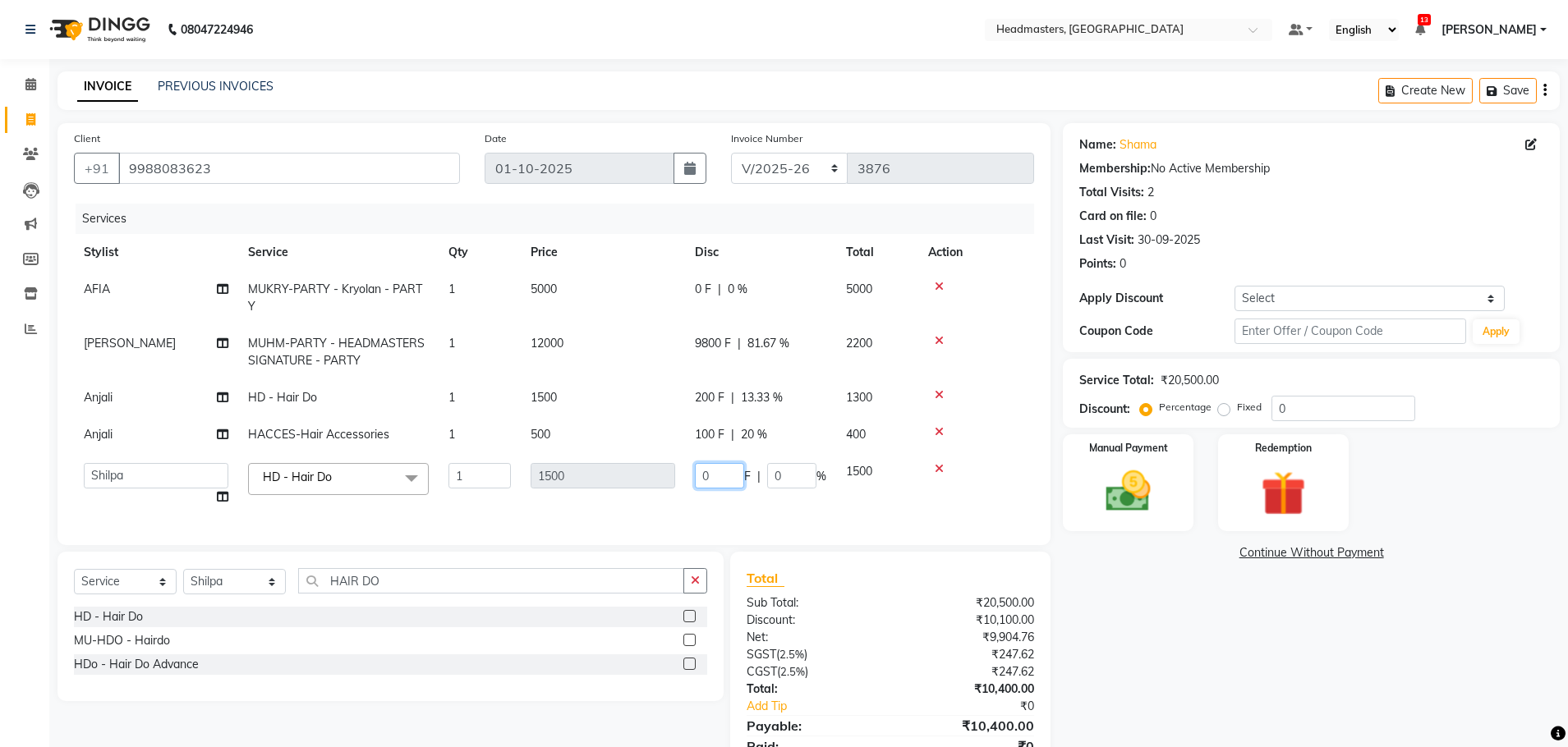
click at [730, 474] on input "0" at bounding box center [720, 476] width 49 height 26
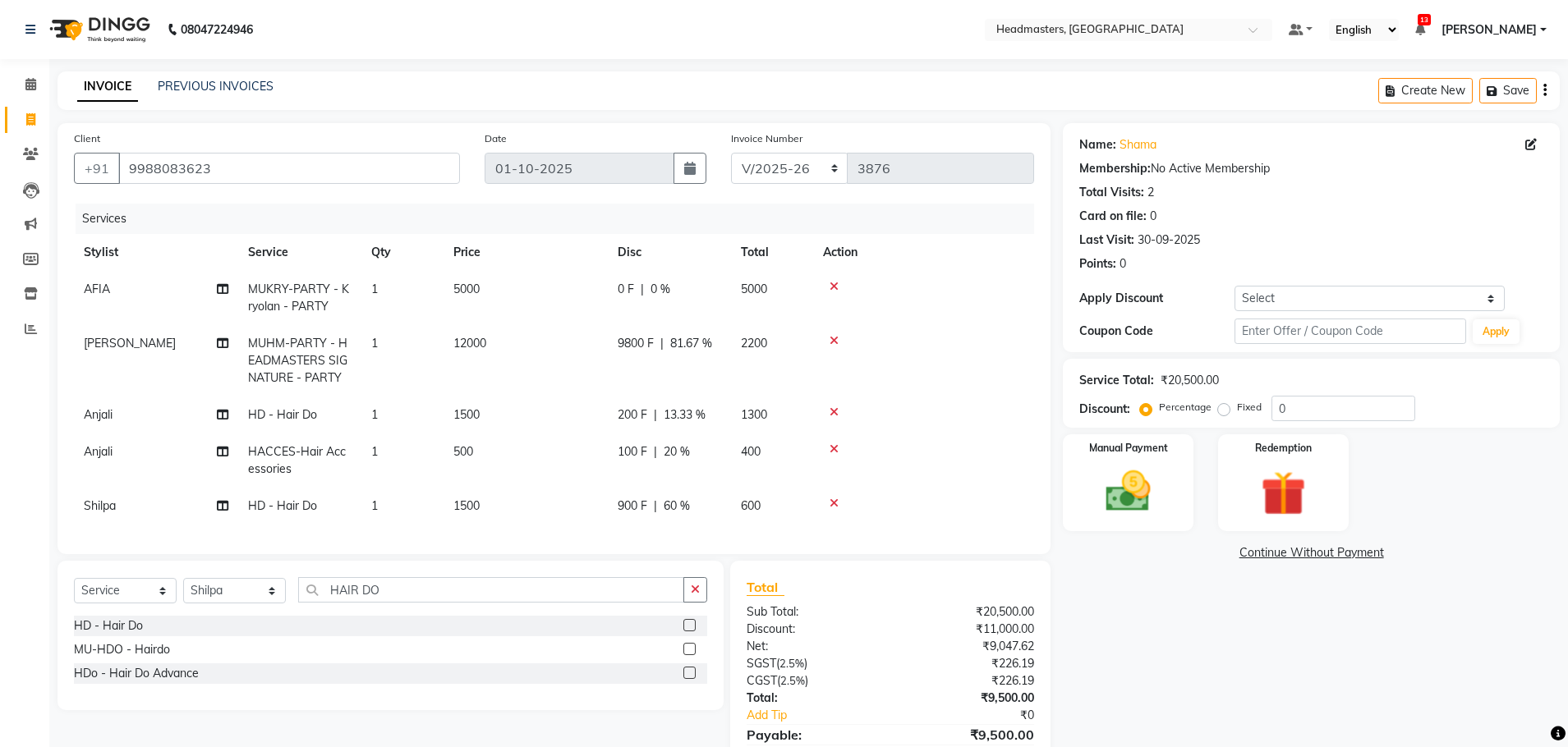
click at [759, 503] on tr "Shilpa HD - Hair Do 1 1500 900 F | 60 % 600" at bounding box center [554, 507] width 960 height 37
click at [582, 389] on td "12000" at bounding box center [525, 360] width 164 height 72
click at [608, 424] on td "1500" at bounding box center [525, 415] width 164 height 37
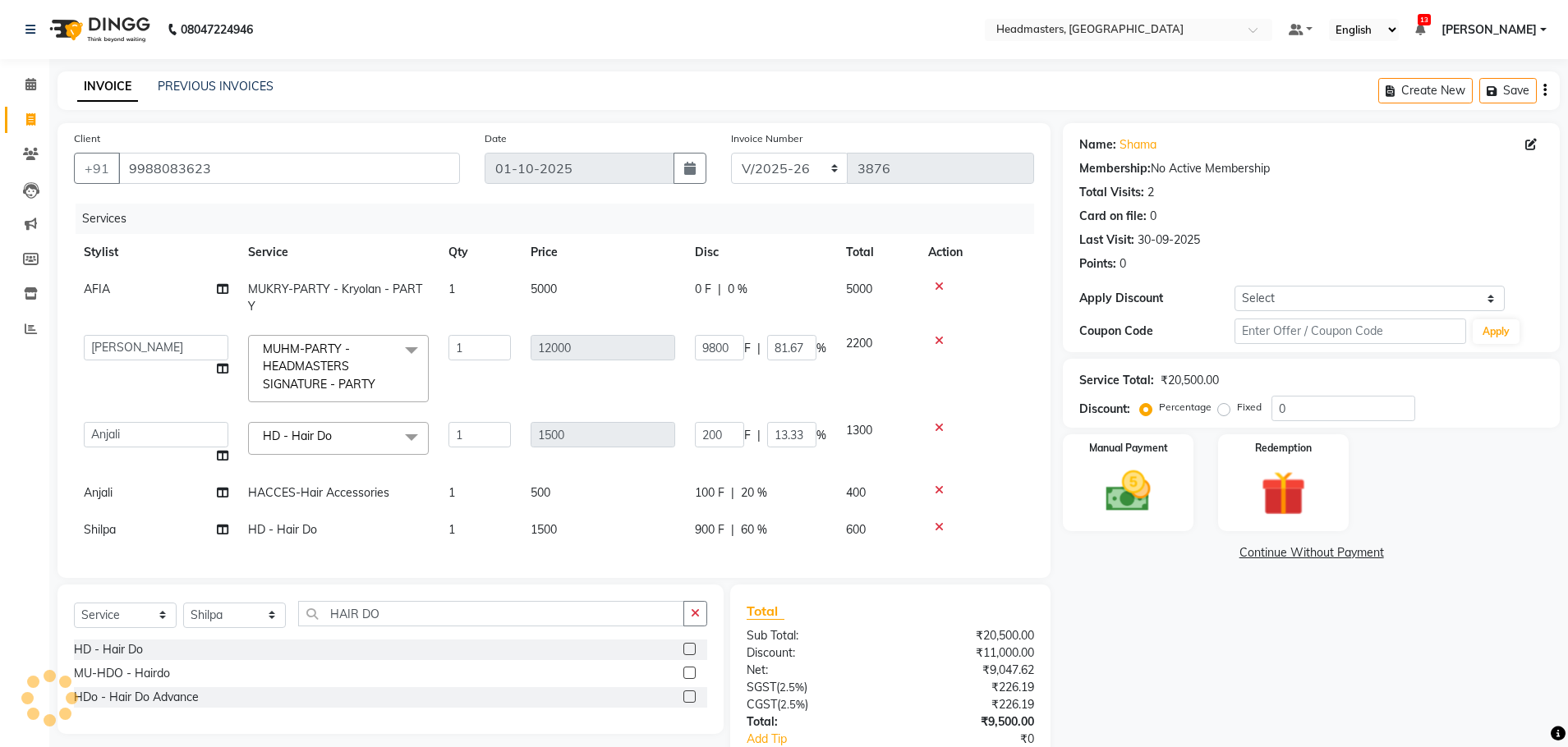
scroll to position [92, 0]
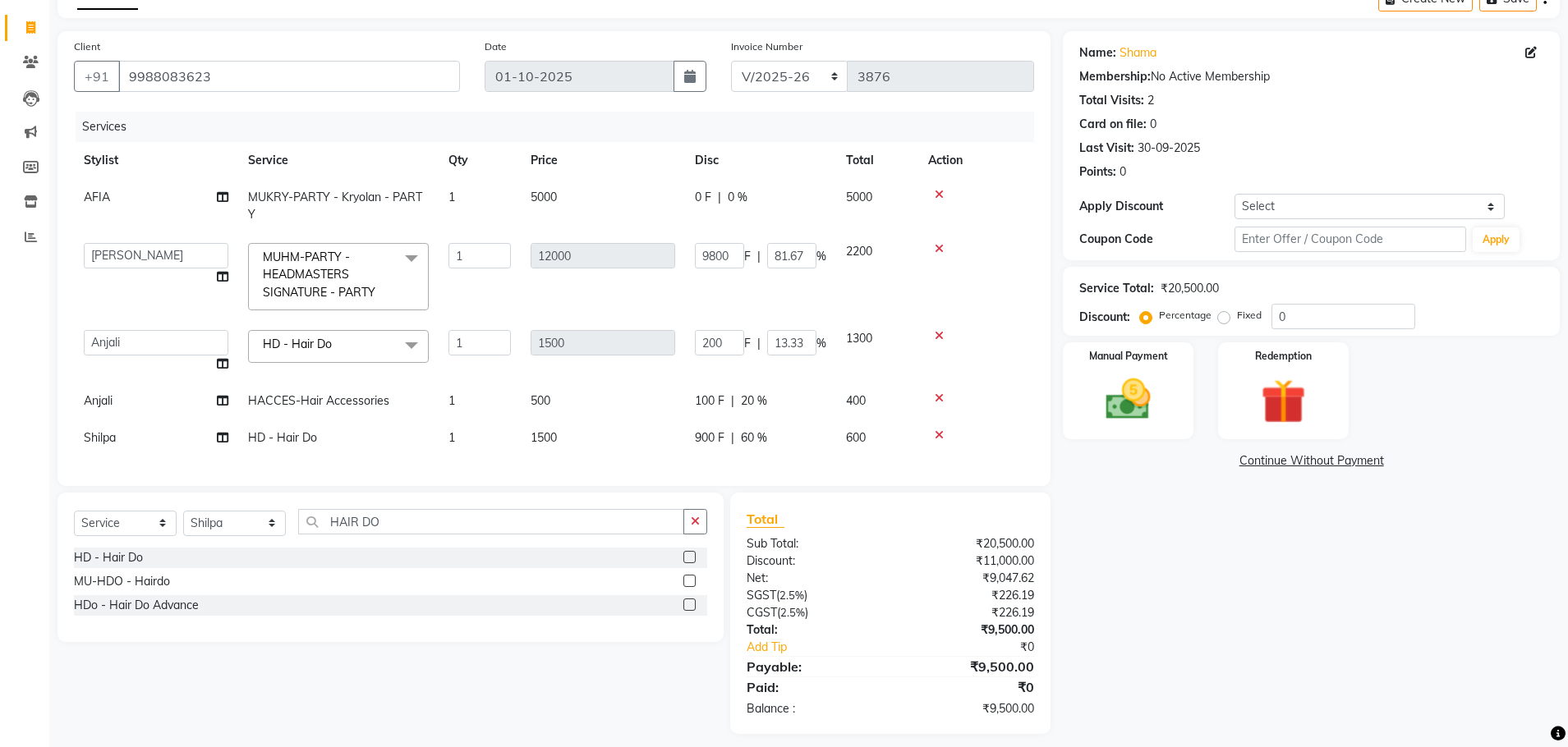
click at [703, 195] on span "0 F" at bounding box center [703, 197] width 17 height 18
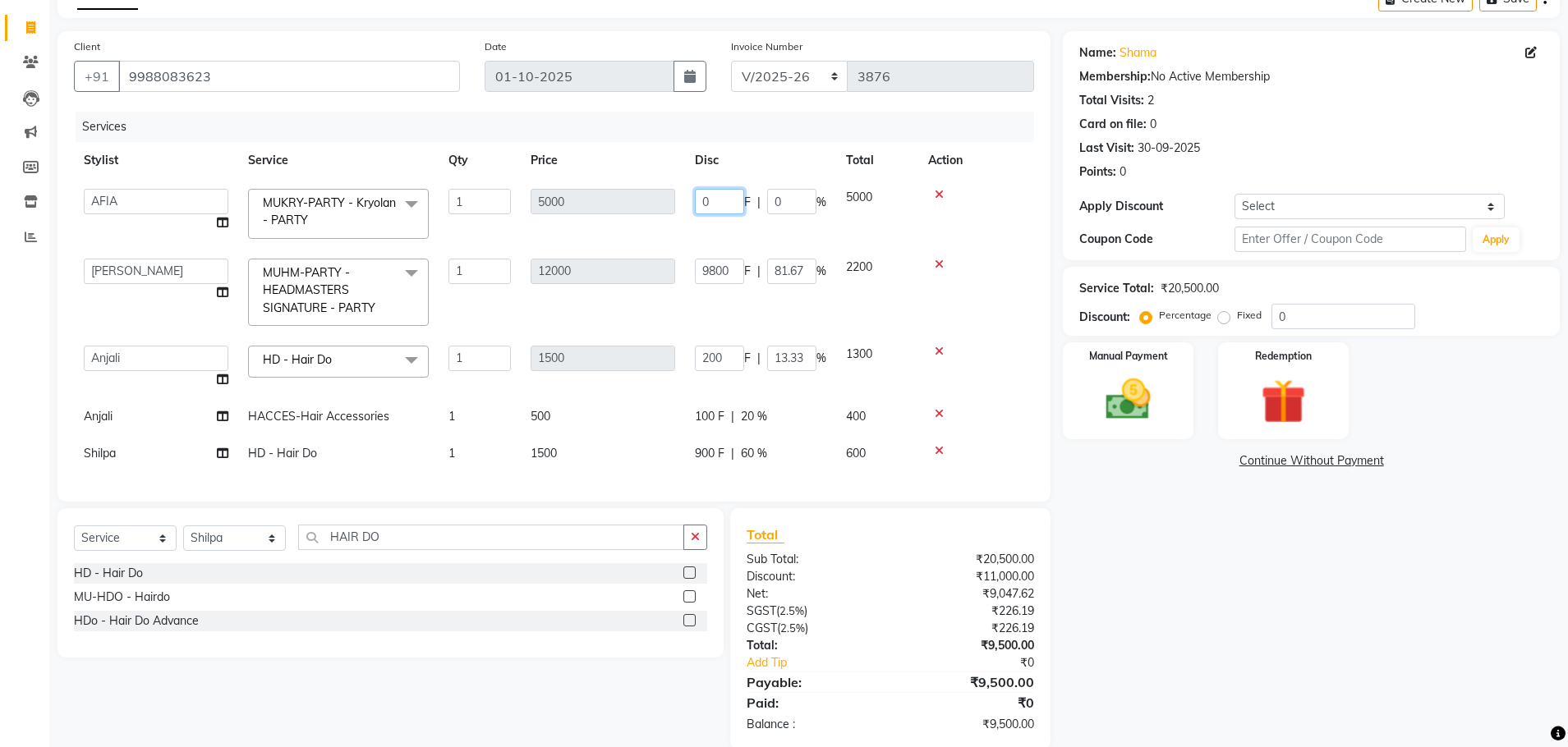
click at [728, 199] on input "0" at bounding box center [720, 201] width 49 height 26
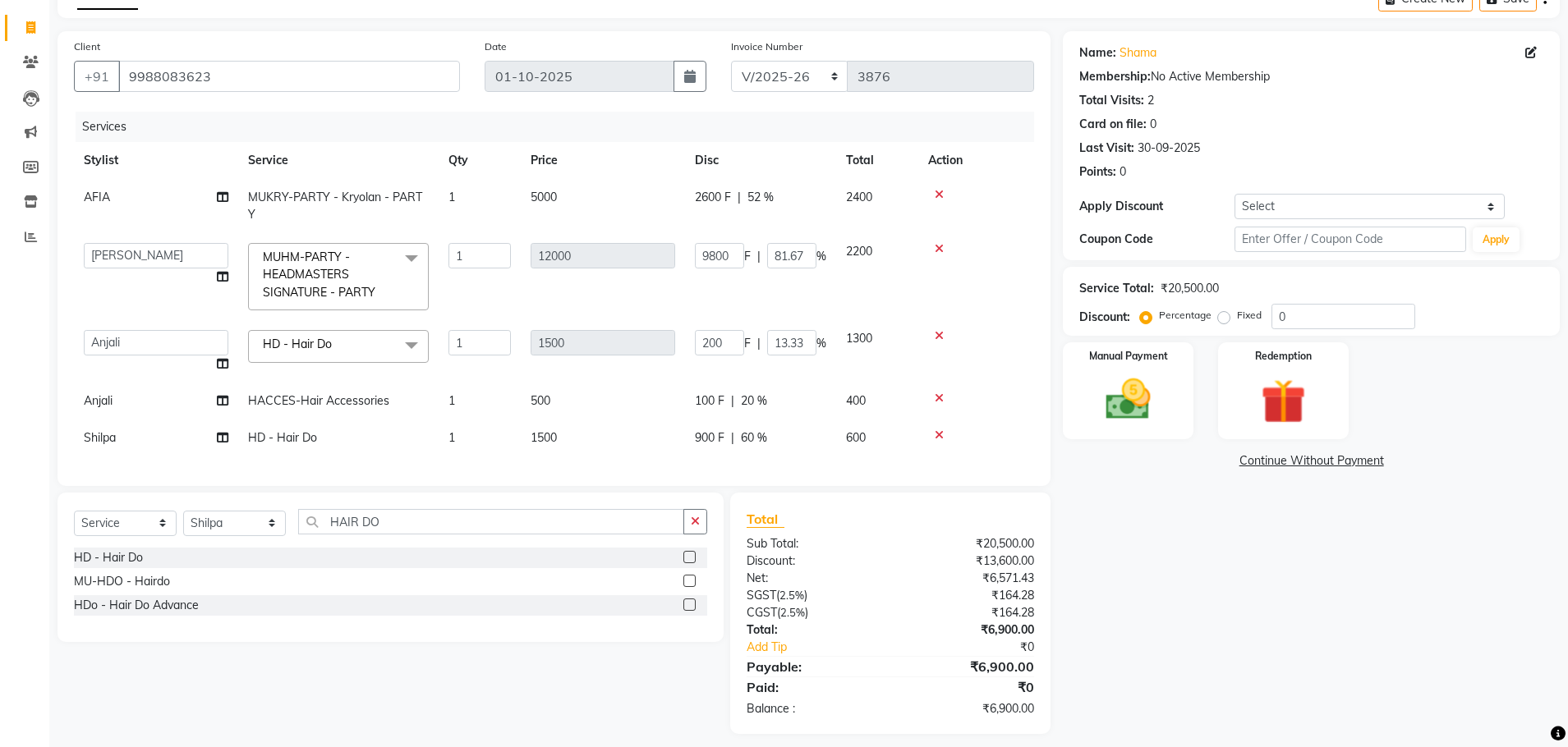
click at [734, 319] on td "9800 F | 81.67 %" at bounding box center [761, 277] width 151 height 87
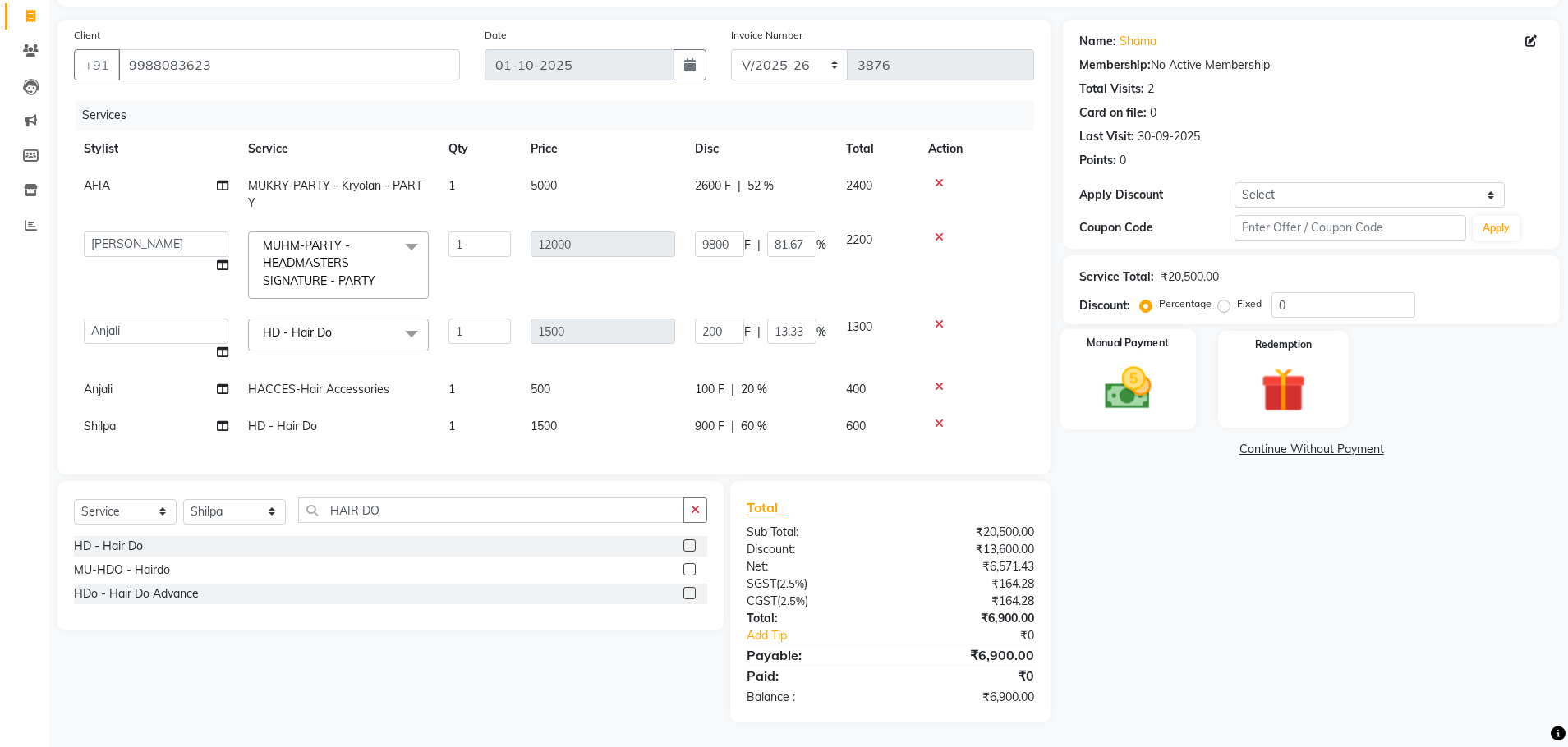
click at [1140, 361] on img at bounding box center [1128, 388] width 77 height 54
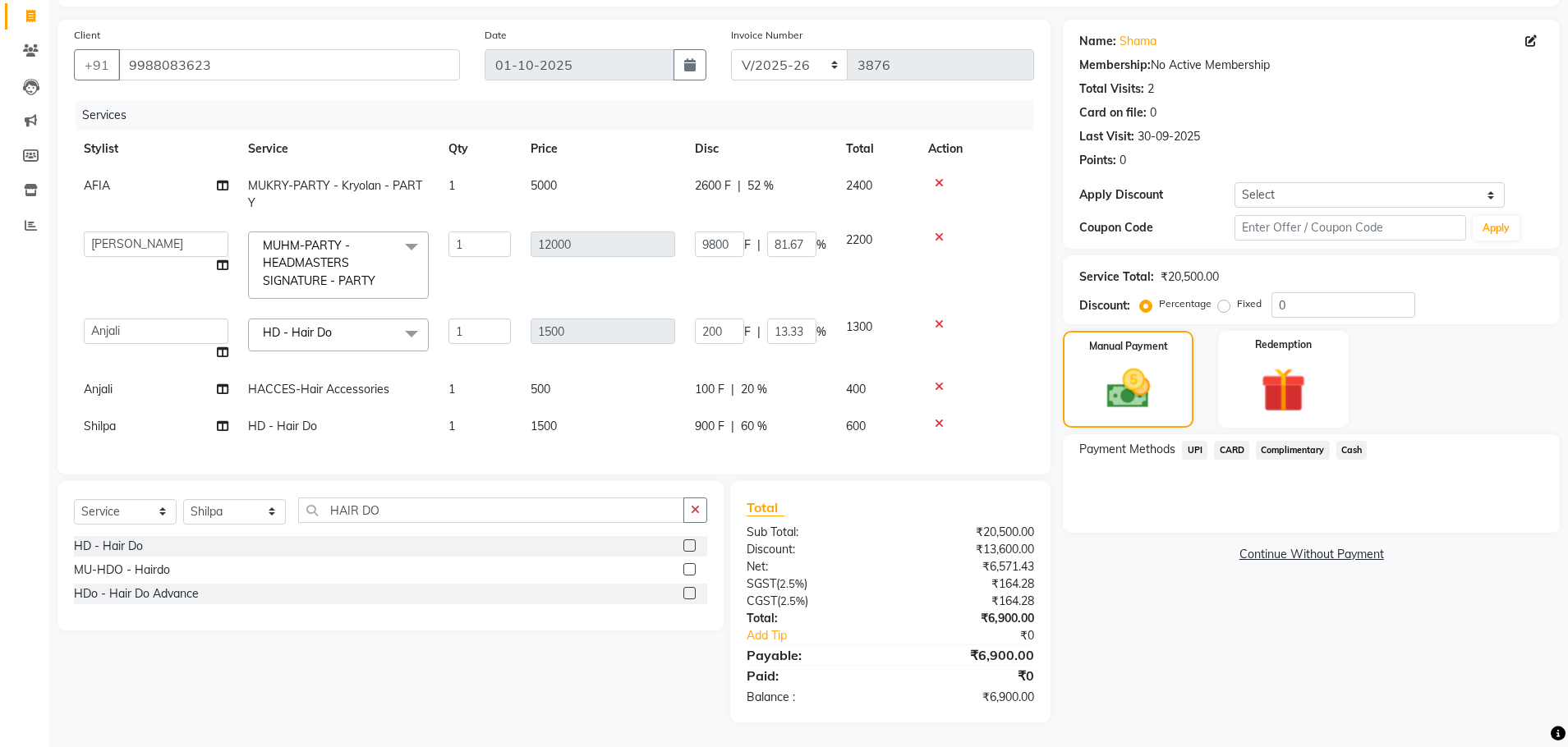
click at [1352, 441] on span "Cash" at bounding box center [1352, 450] width 31 height 19
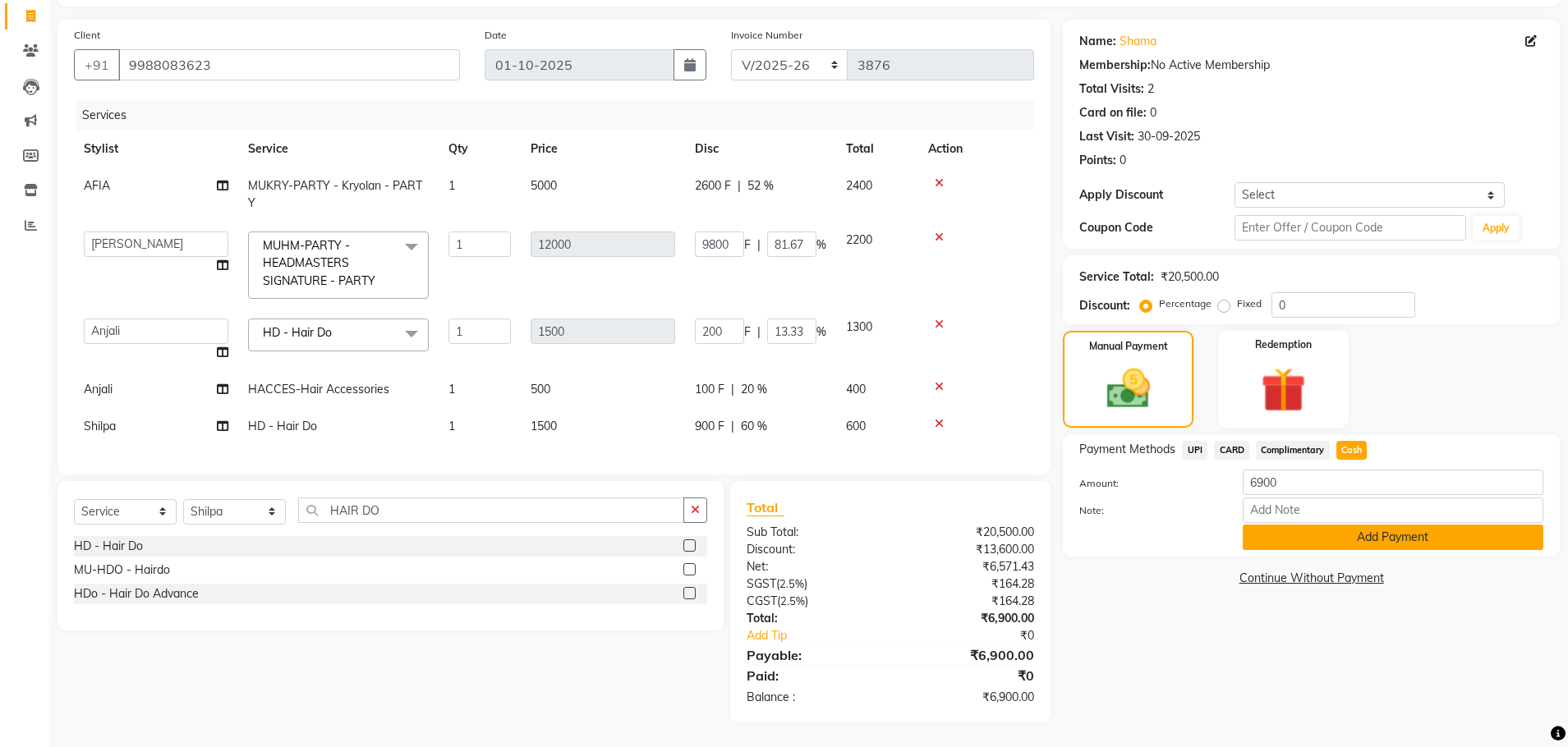
click at [1394, 527] on button "Add Payment" at bounding box center [1393, 538] width 300 height 26
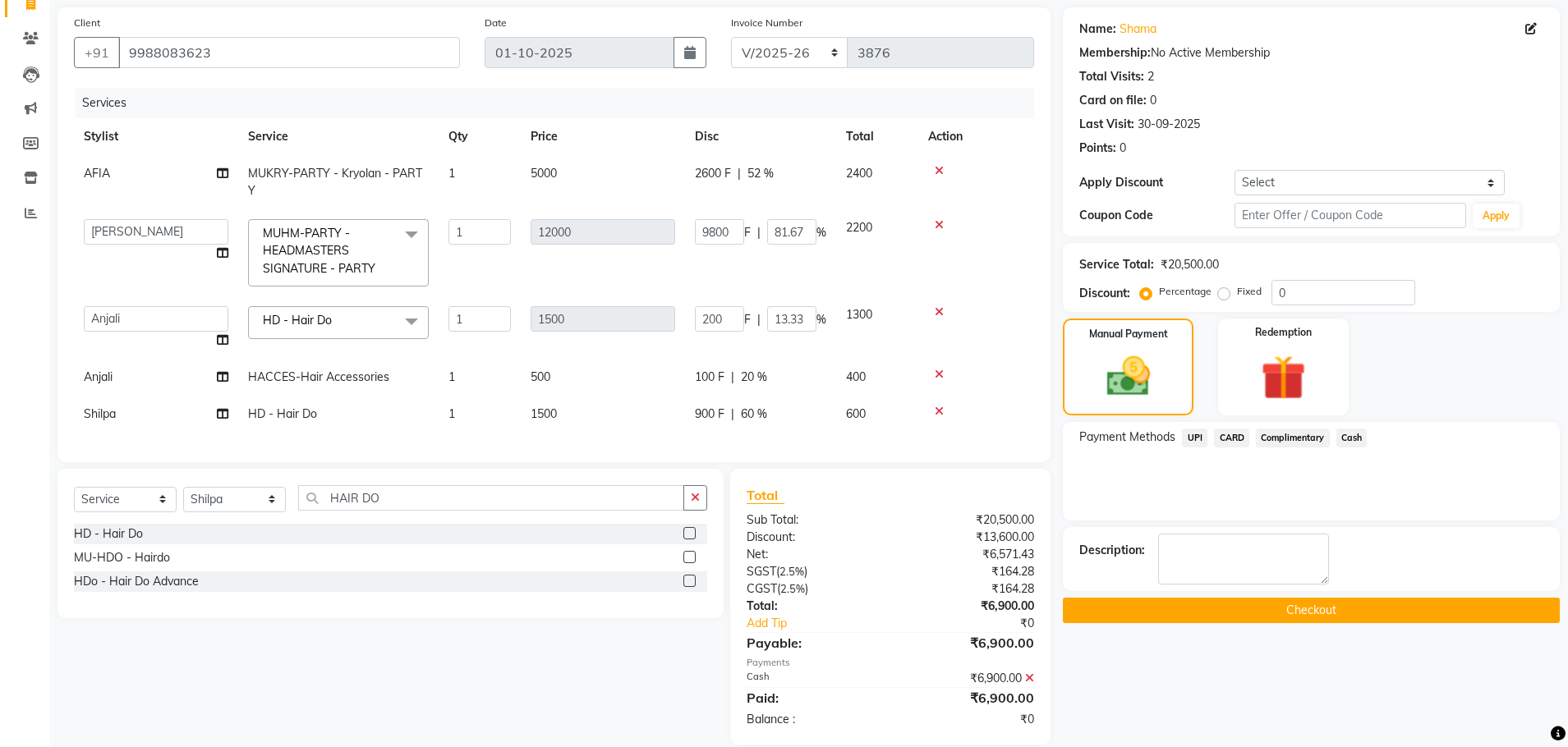
click at [1327, 614] on button "Checkout" at bounding box center [1311, 611] width 497 height 26
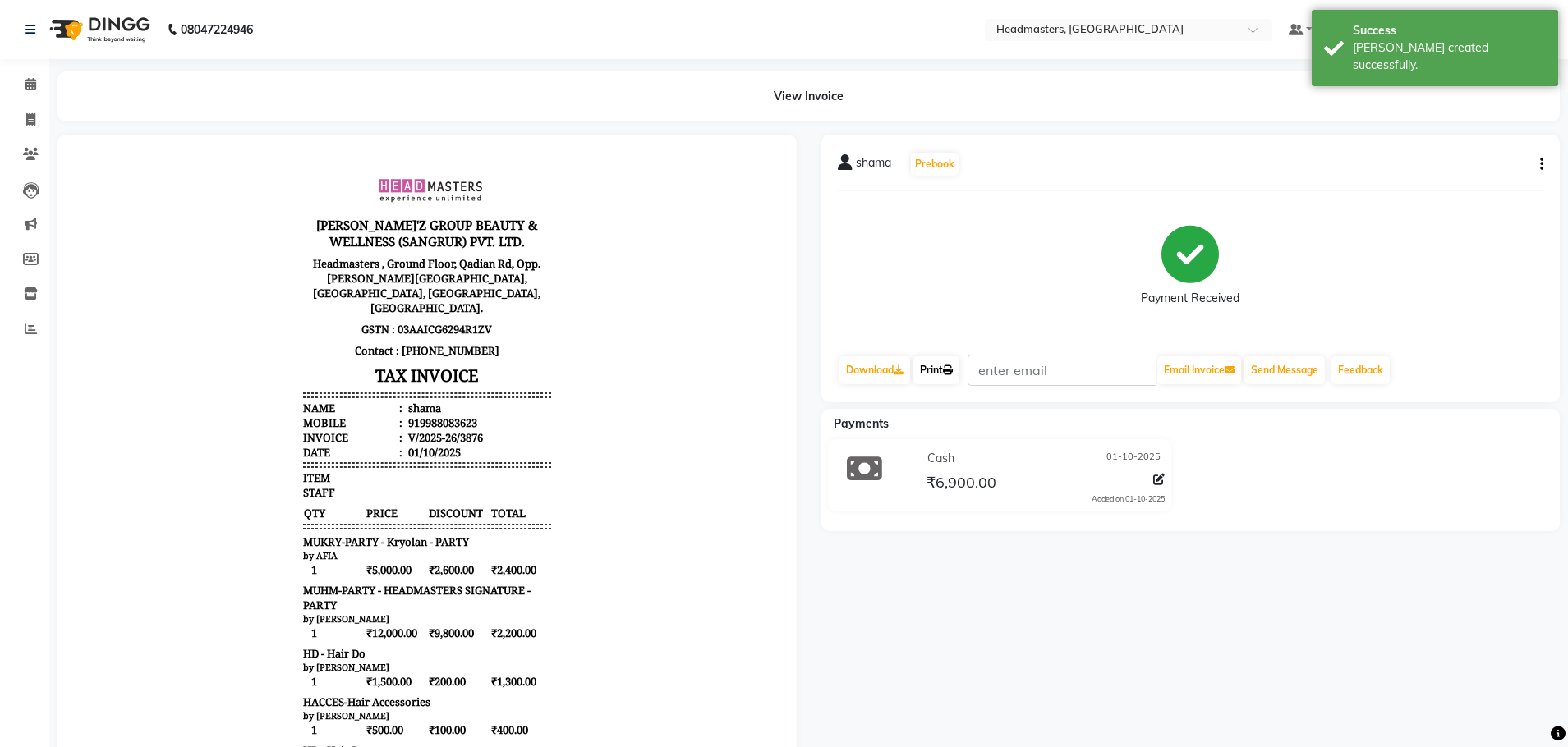
click at [937, 374] on link "Print" at bounding box center [936, 370] width 46 height 27
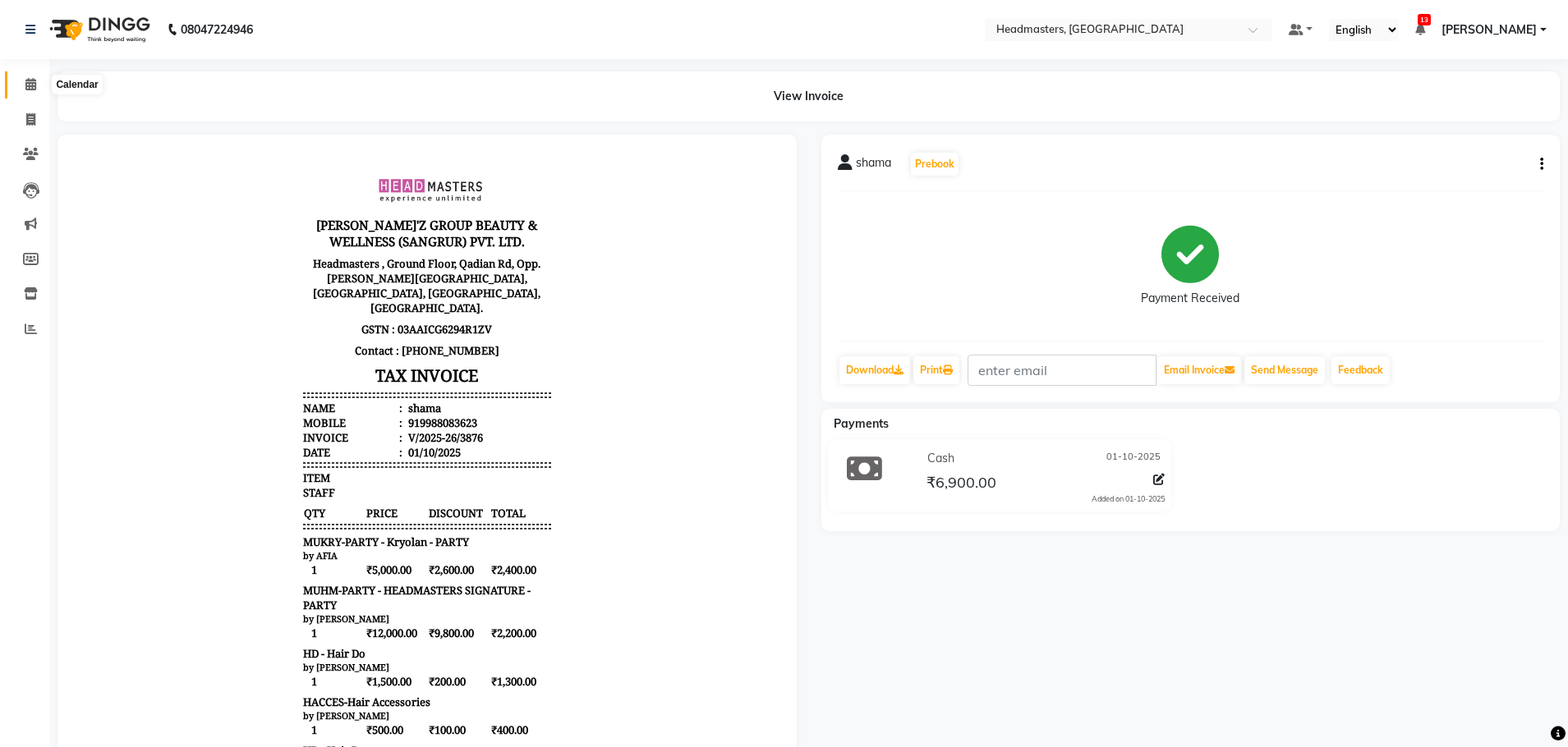
click at [19, 81] on span at bounding box center [30, 84] width 28 height 19
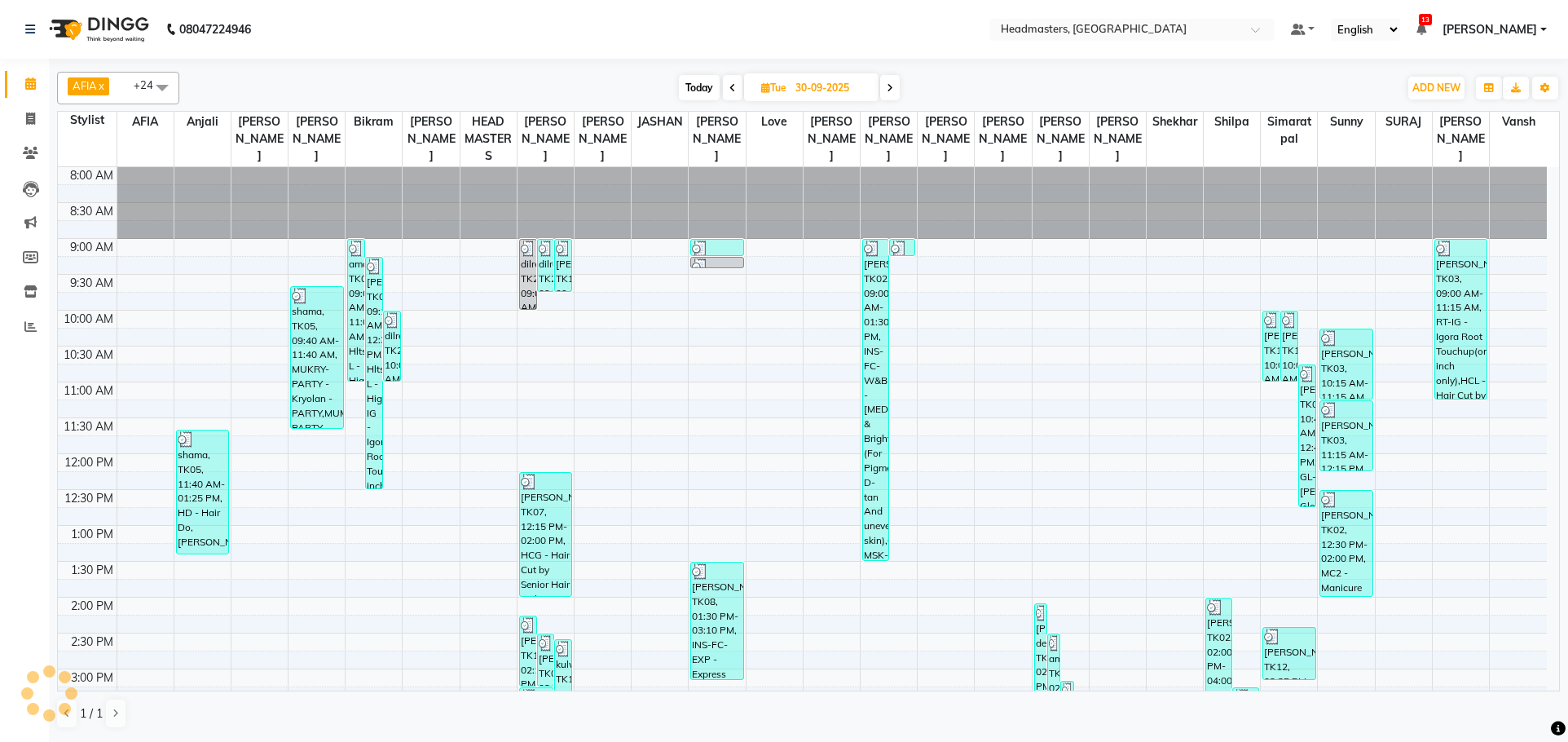
click at [895, 78] on span at bounding box center [890, 88] width 19 height 25
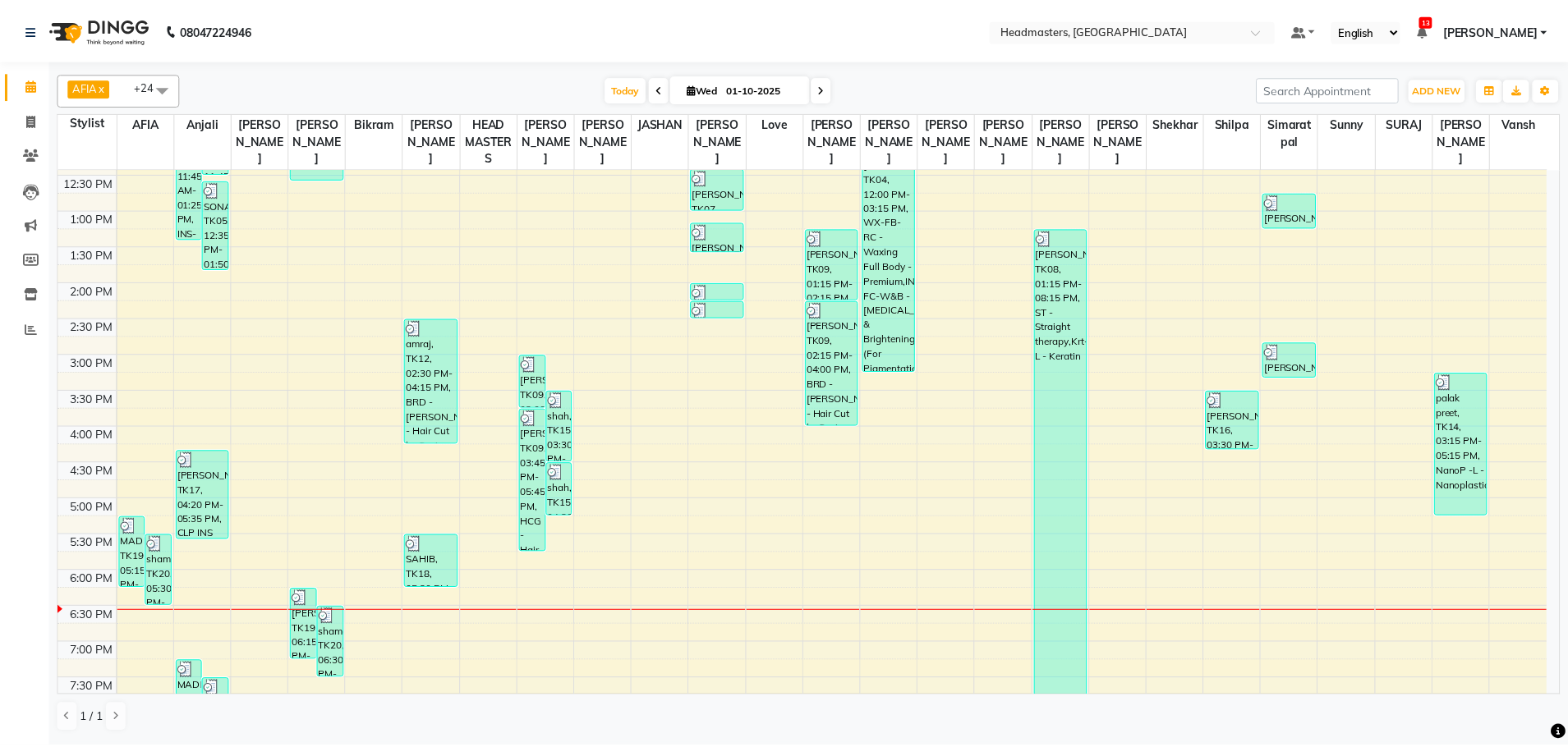
scroll to position [411, 0]
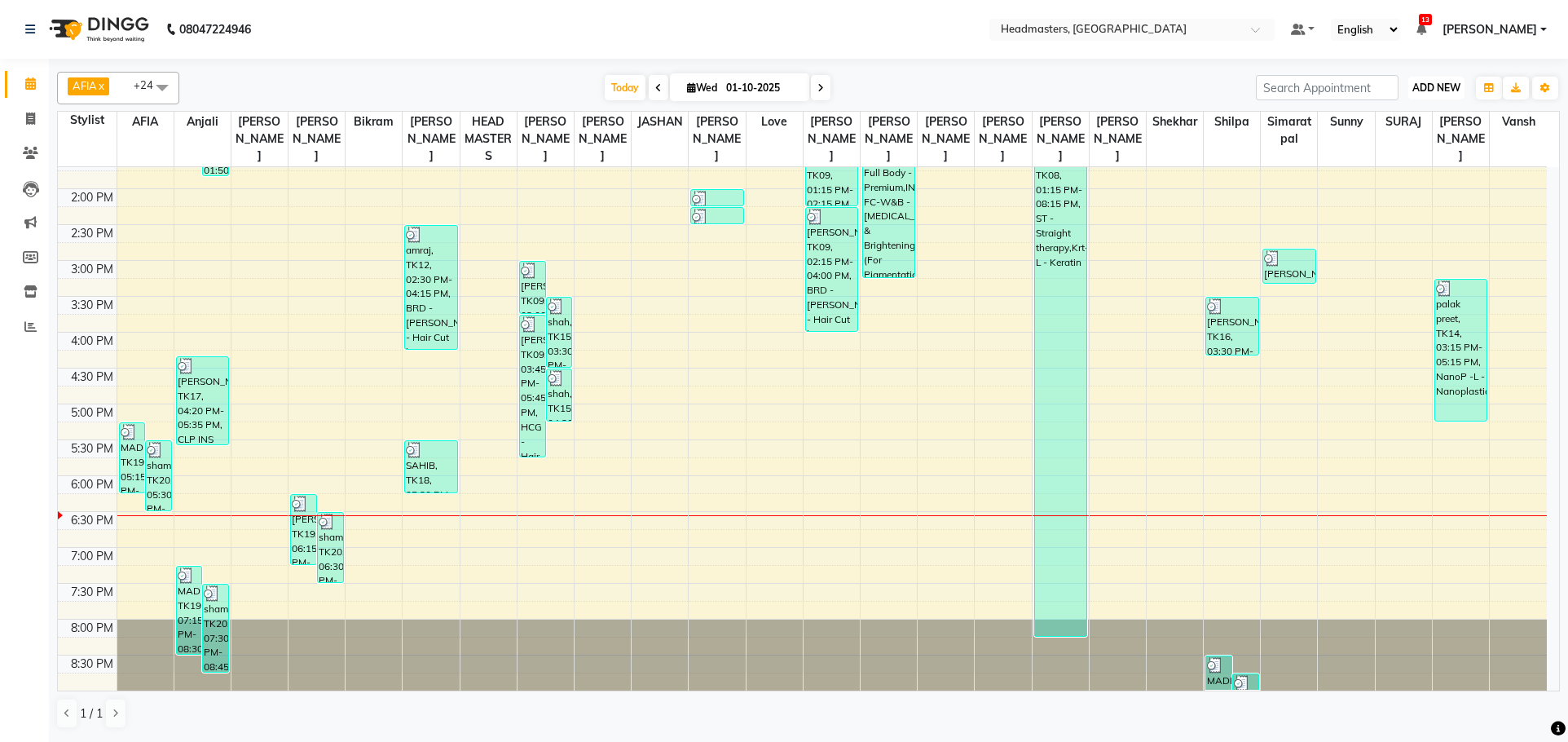
click at [1429, 88] on span "ADD NEW" at bounding box center [1436, 88] width 48 height 13
click at [1411, 114] on button "Add Appointment" at bounding box center [1399, 119] width 129 height 21
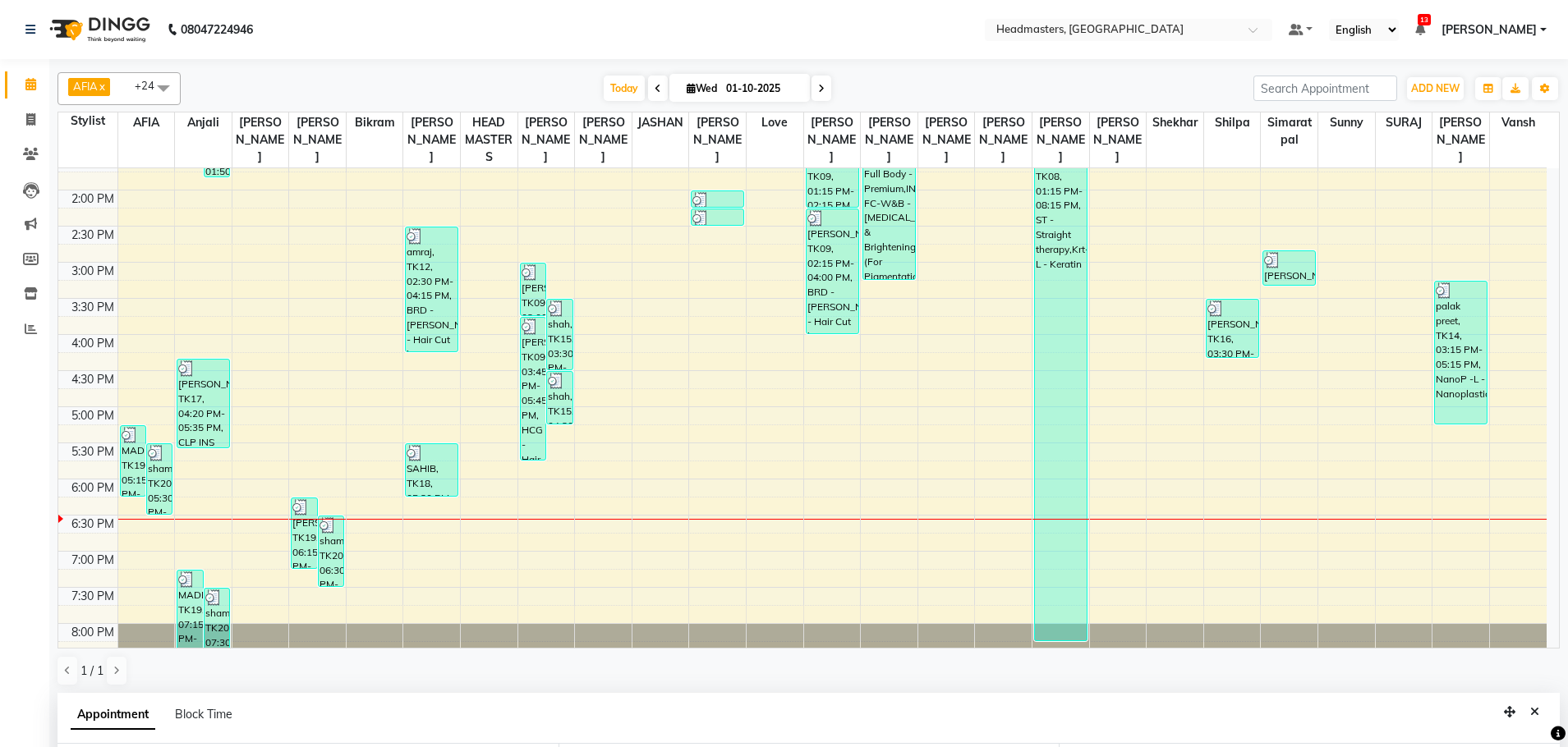
scroll to position [319, 0]
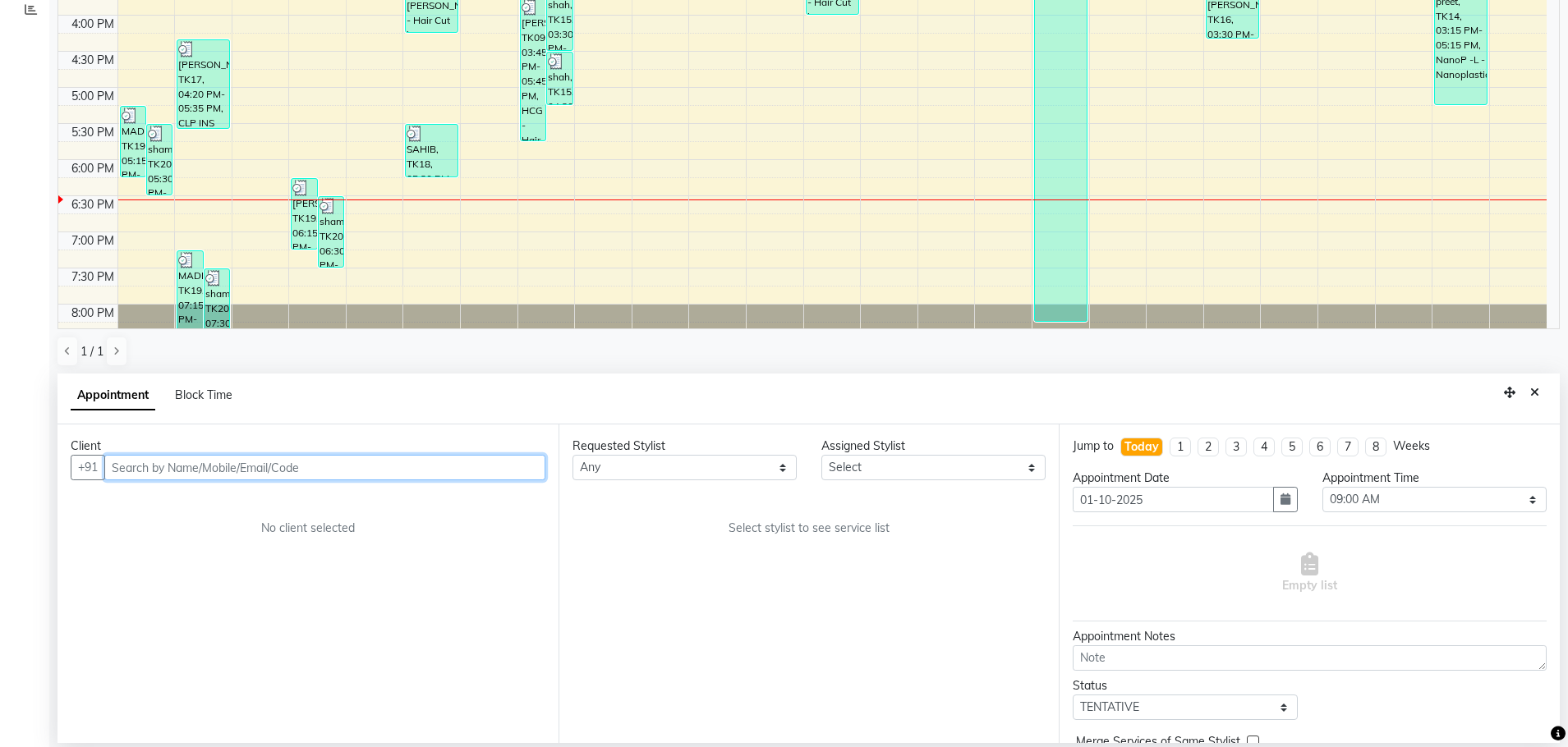
click at [186, 471] on input "text" at bounding box center [324, 467] width 441 height 26
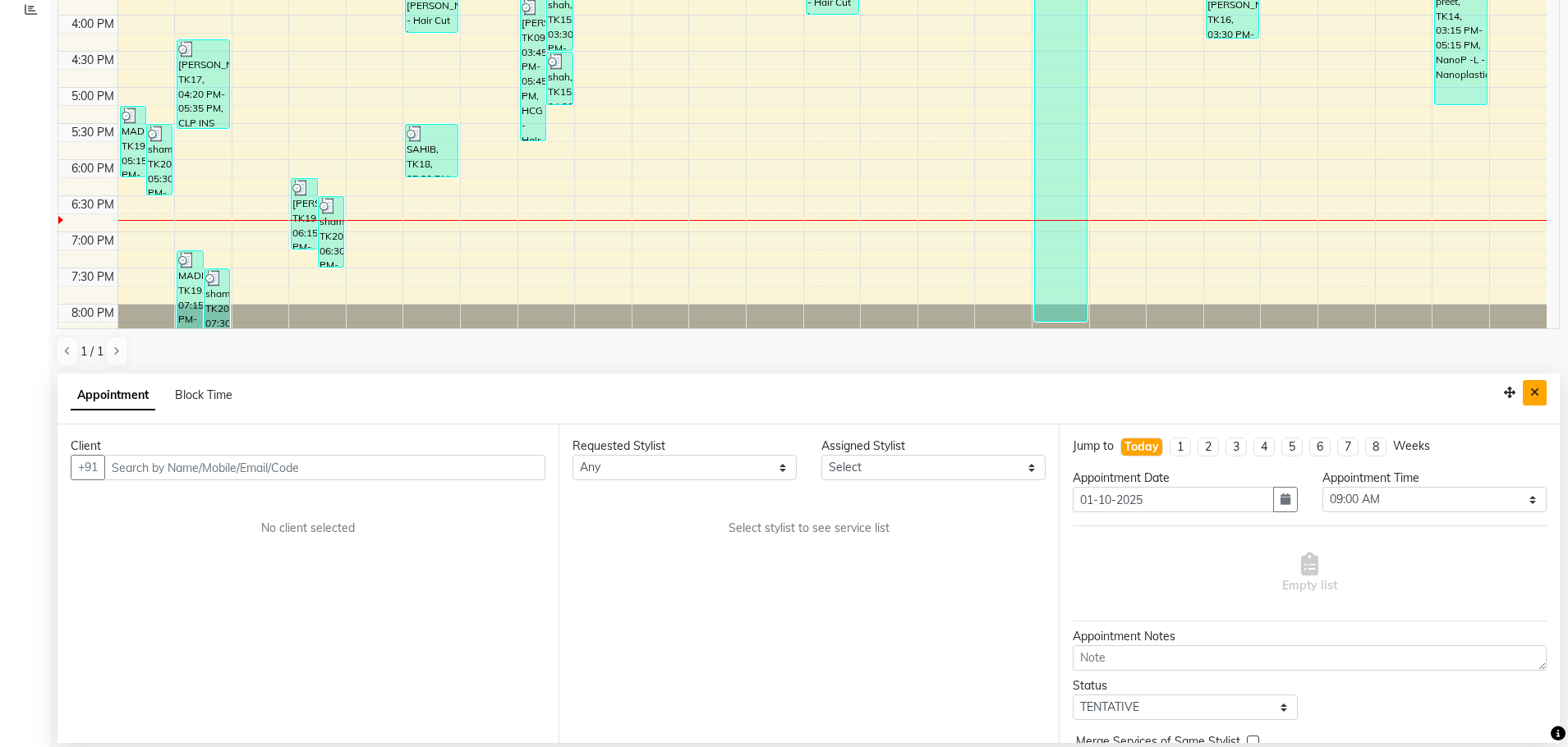
click at [1540, 388] on button "Close" at bounding box center [1535, 393] width 24 height 26
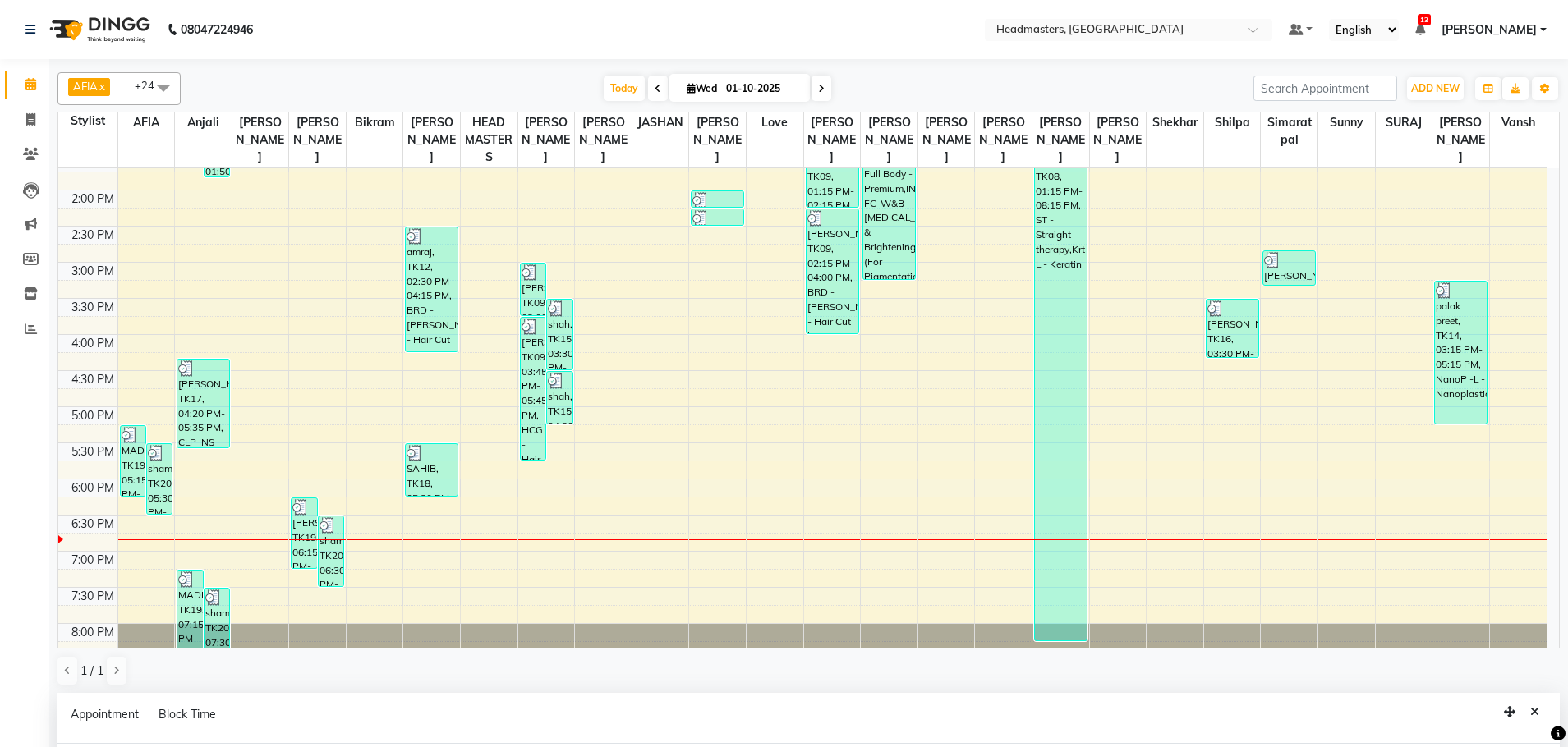
scroll to position [247, 0]
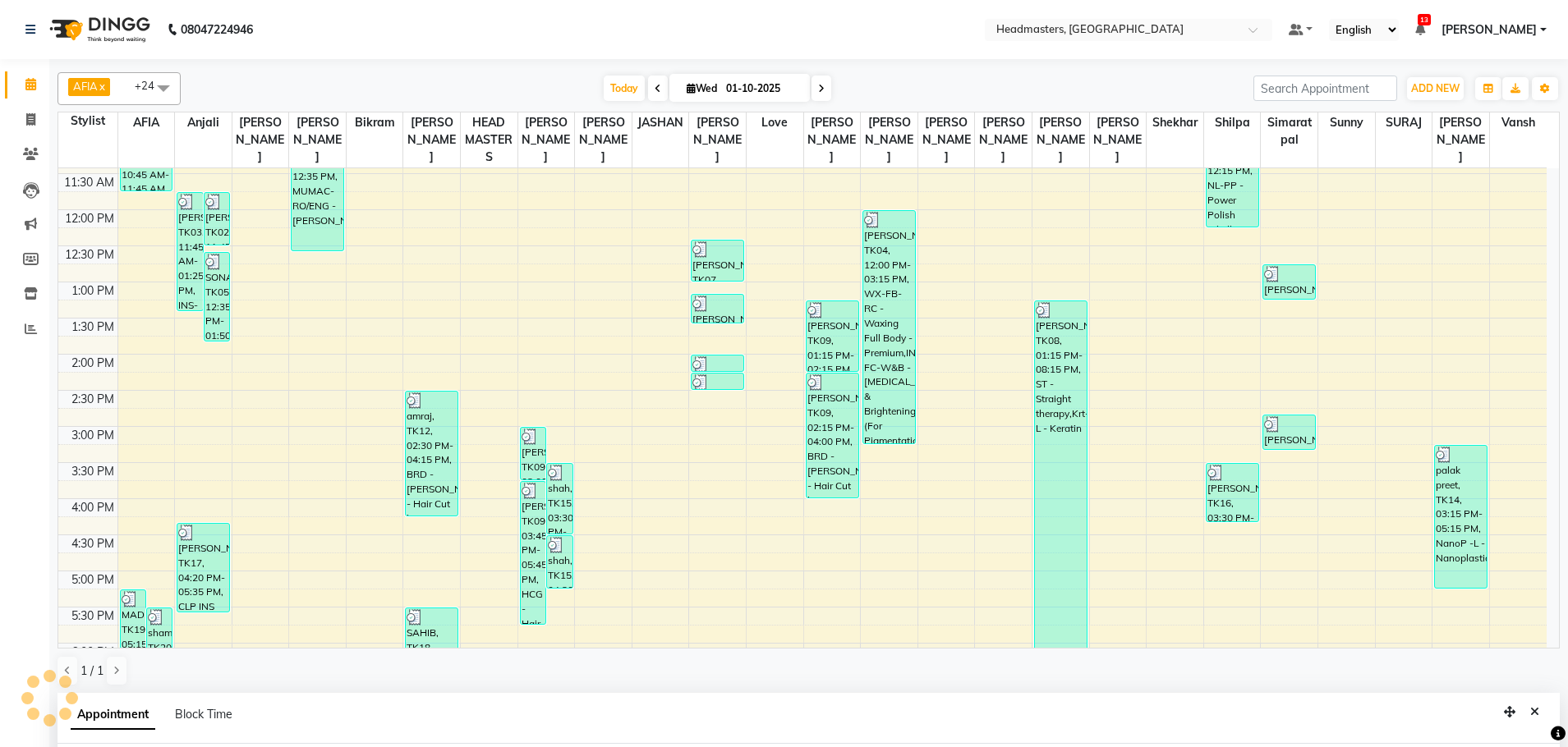
click at [1534, 706] on icon "Close" at bounding box center [1534, 712] width 9 height 12
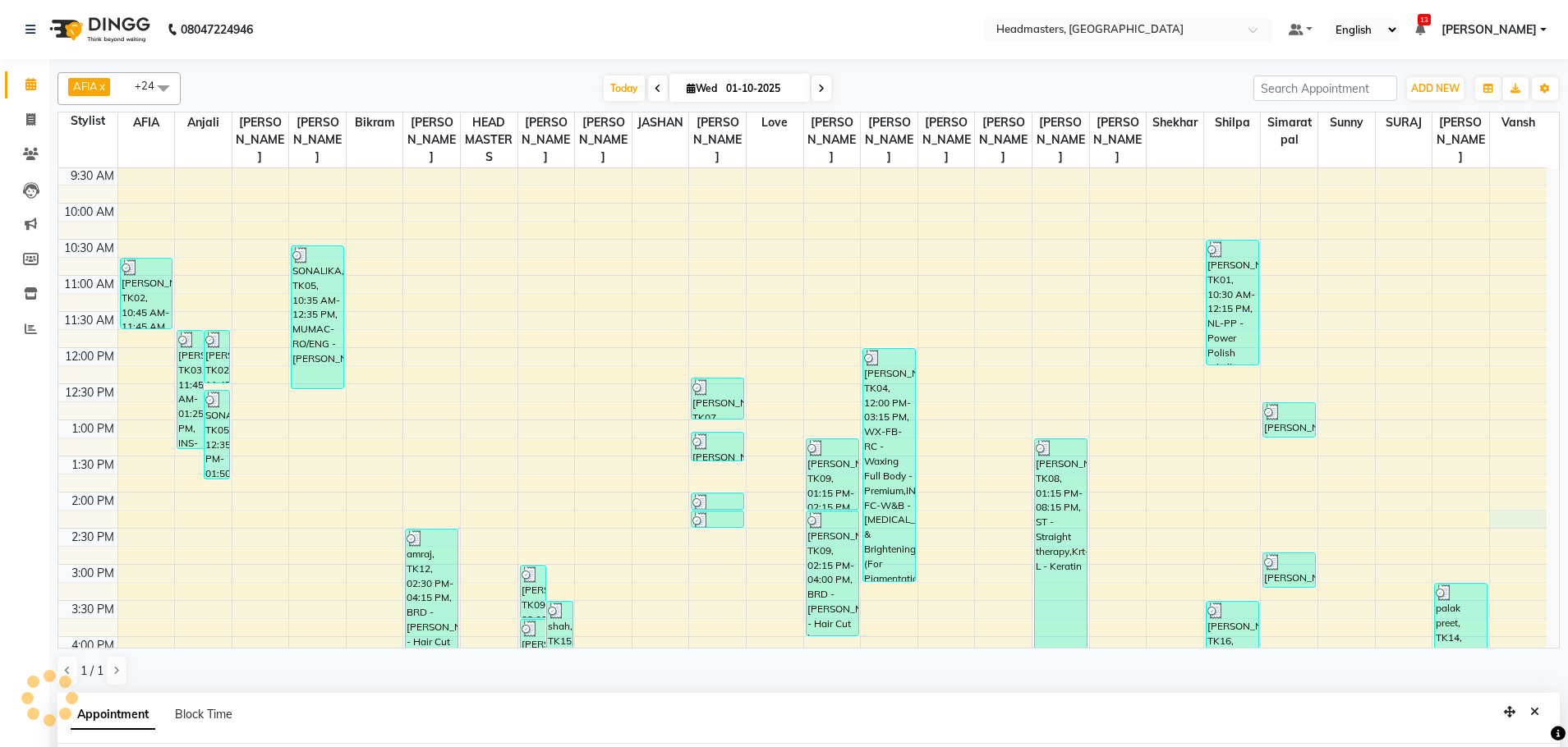
scroll to position [188, 0]
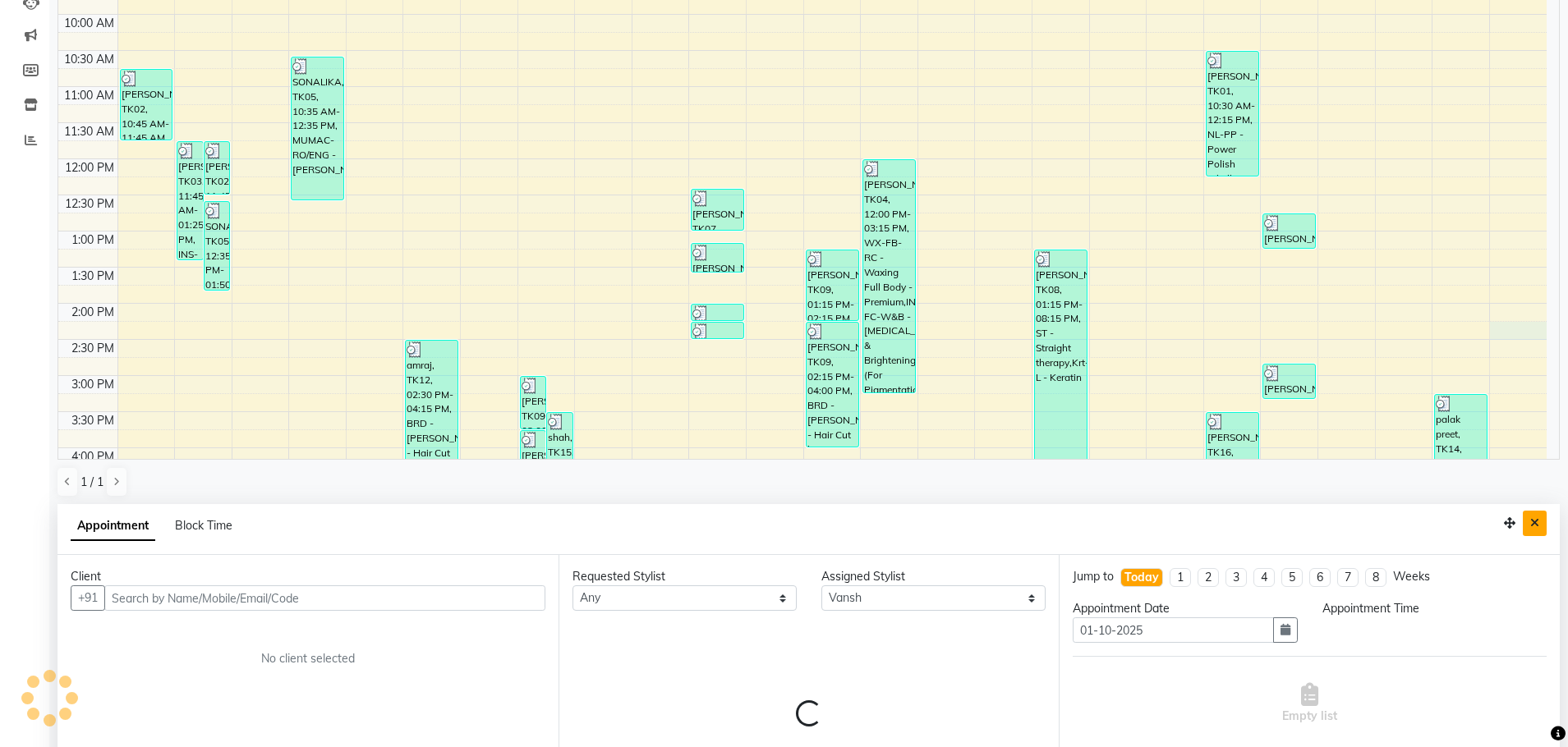
click at [1539, 517] on icon "Close" at bounding box center [1534, 523] width 9 height 12
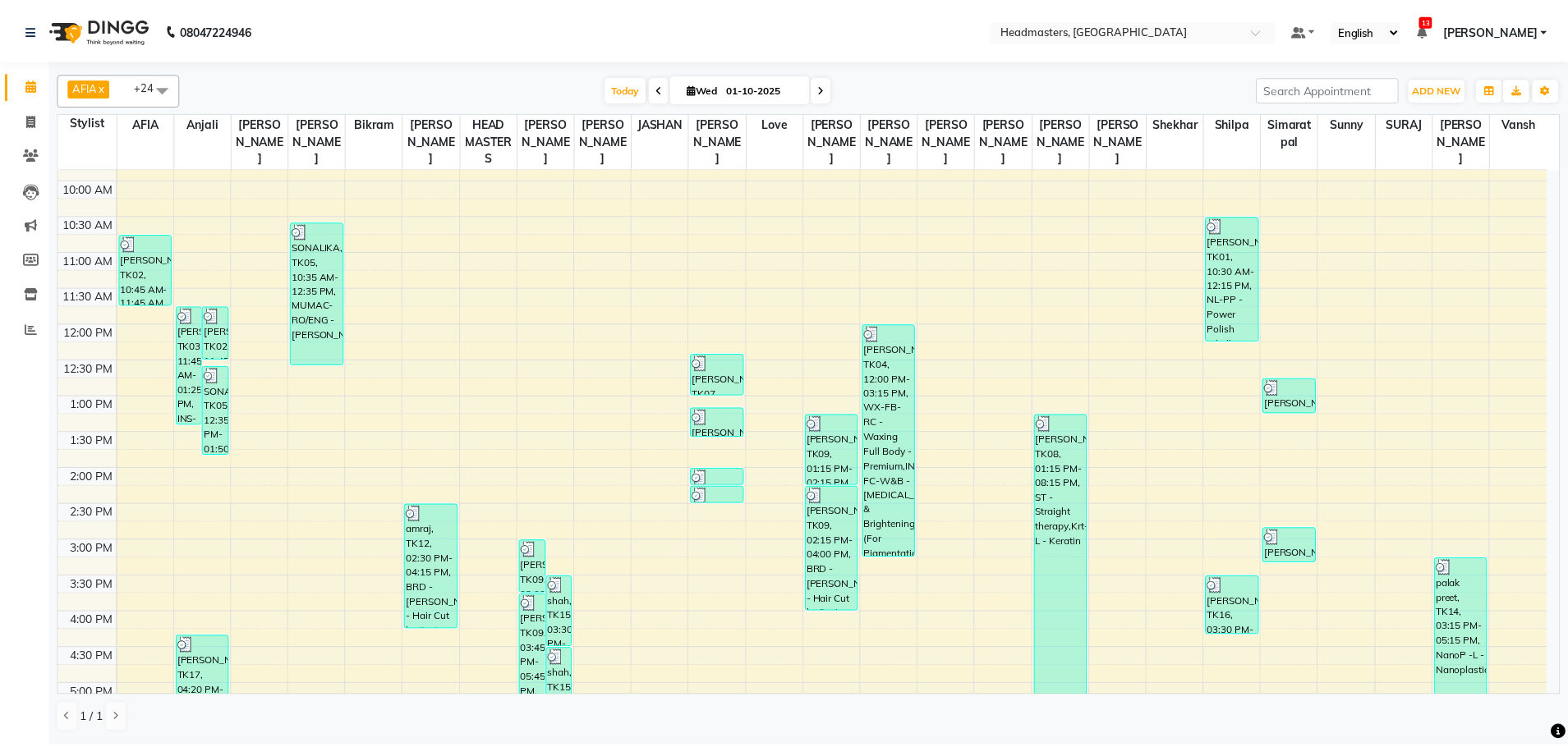
scroll to position [82, 0]
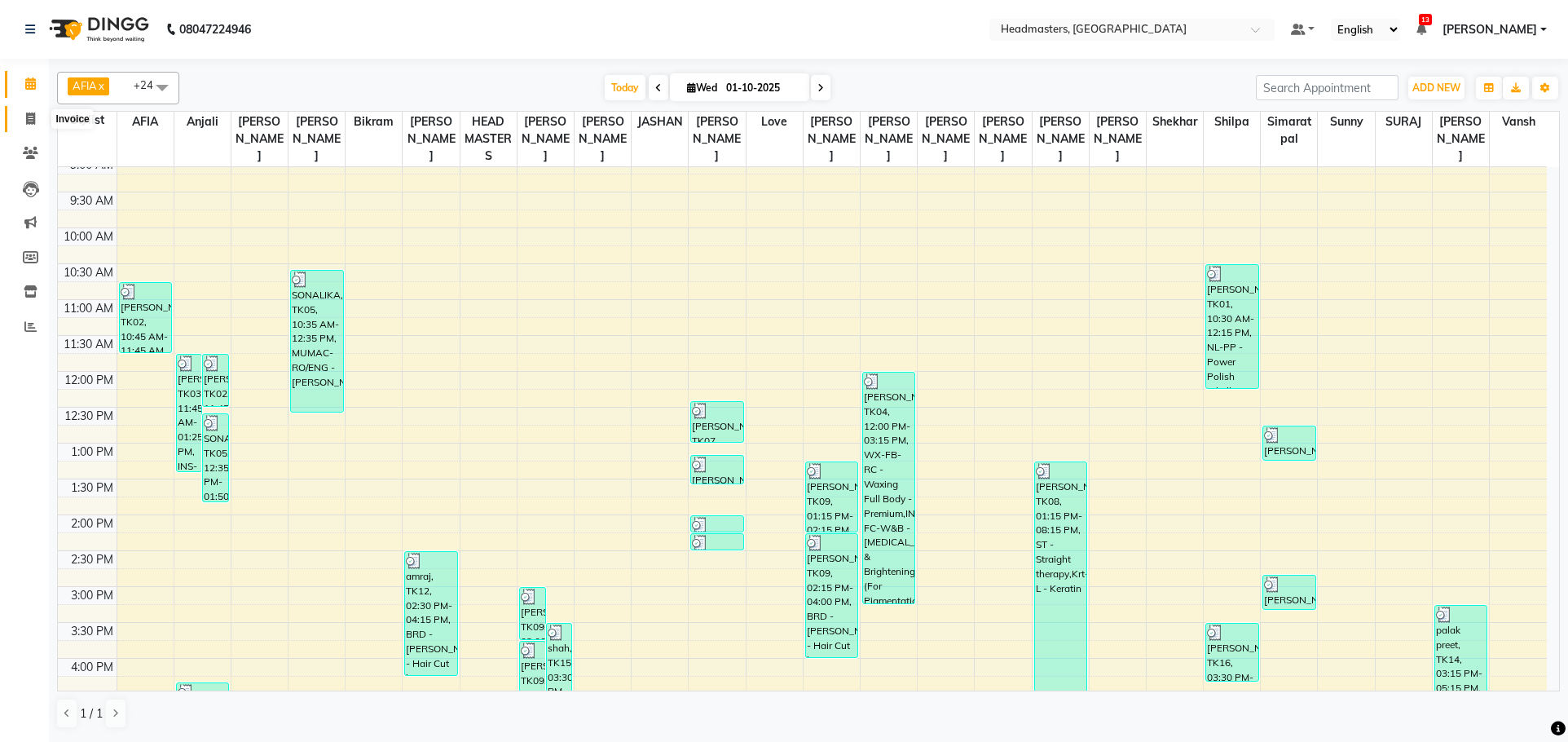
click at [26, 120] on icon at bounding box center [30, 118] width 9 height 13
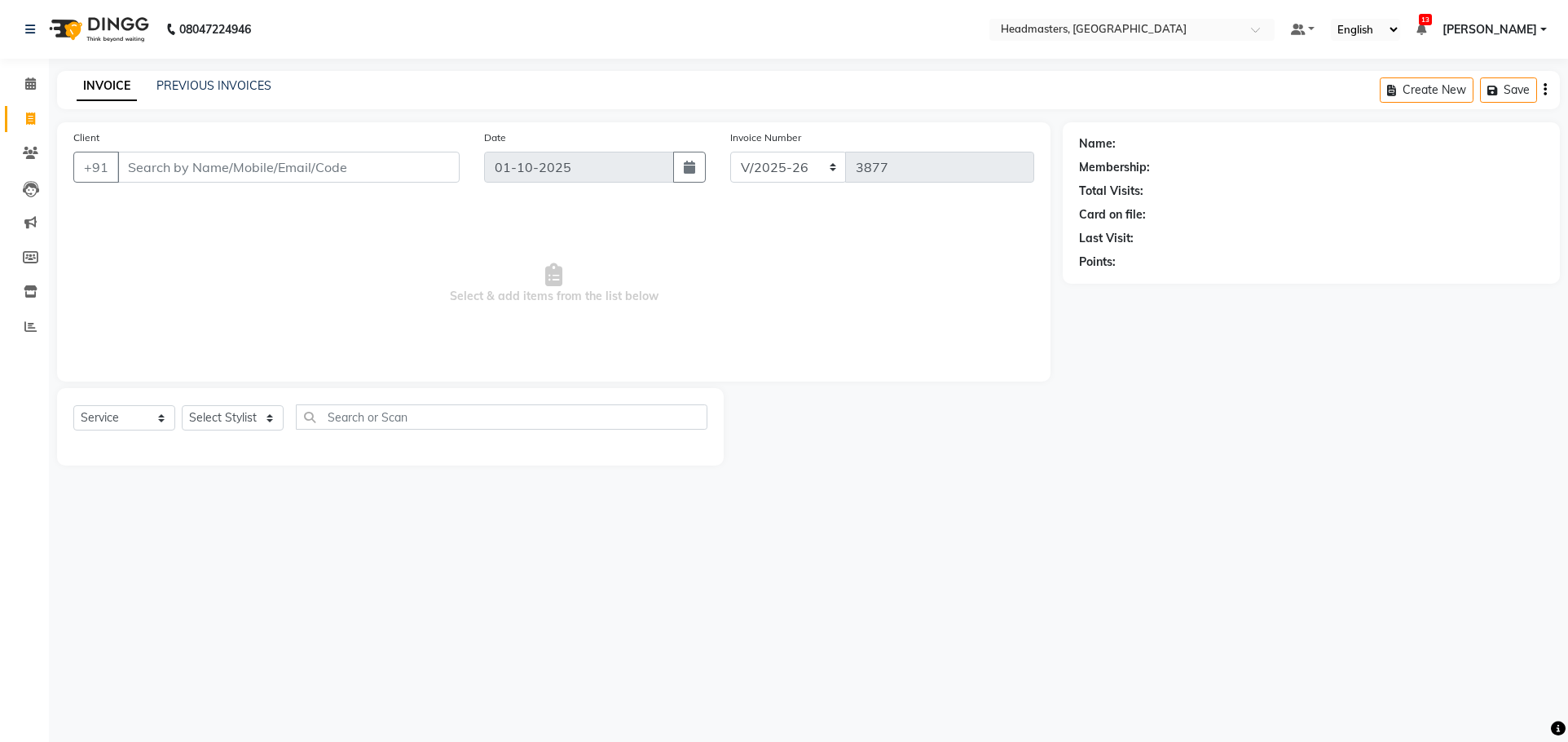
click at [266, 172] on input "Client" at bounding box center [287, 168] width 342 height 31
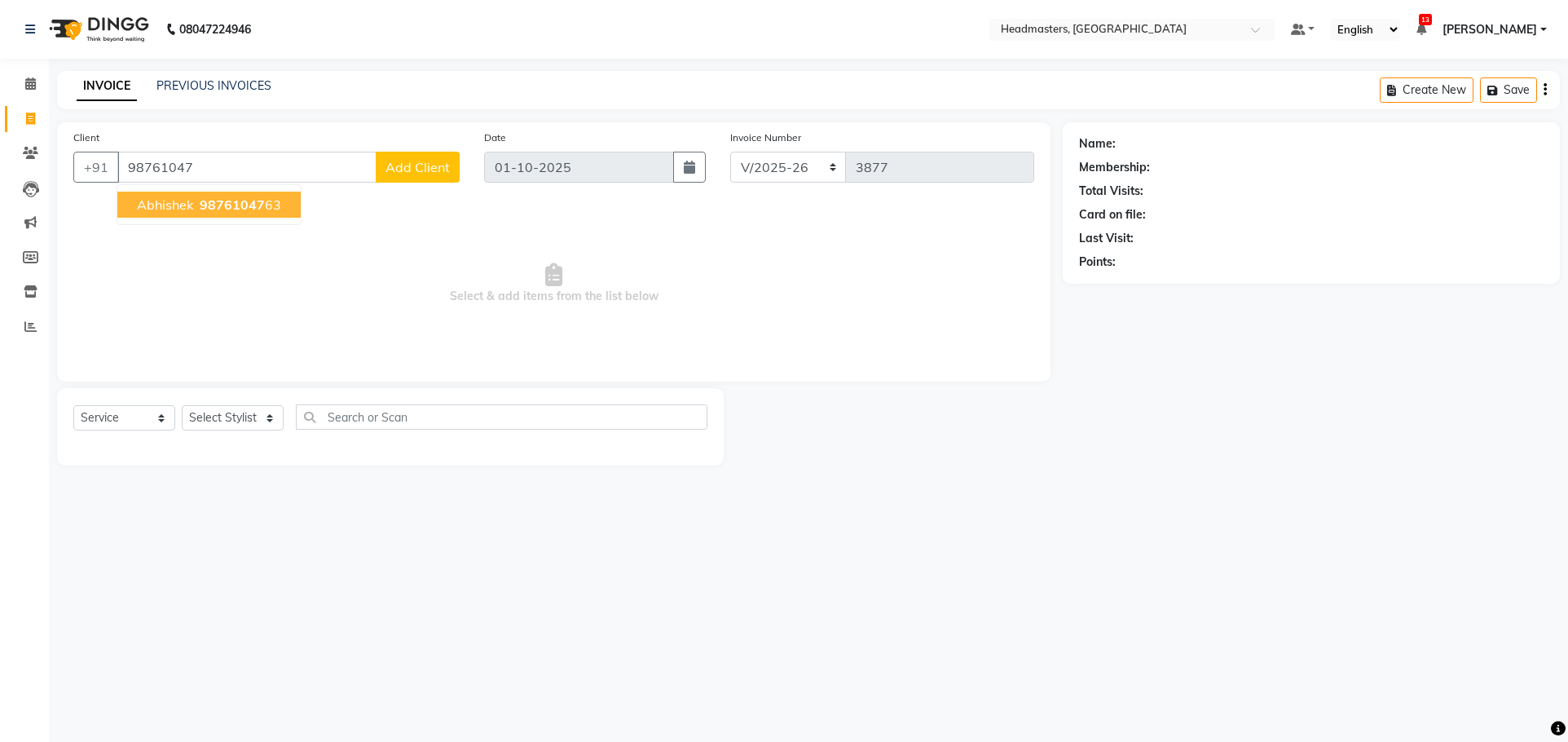
click at [235, 212] on span "98761047" at bounding box center [232, 205] width 65 height 17
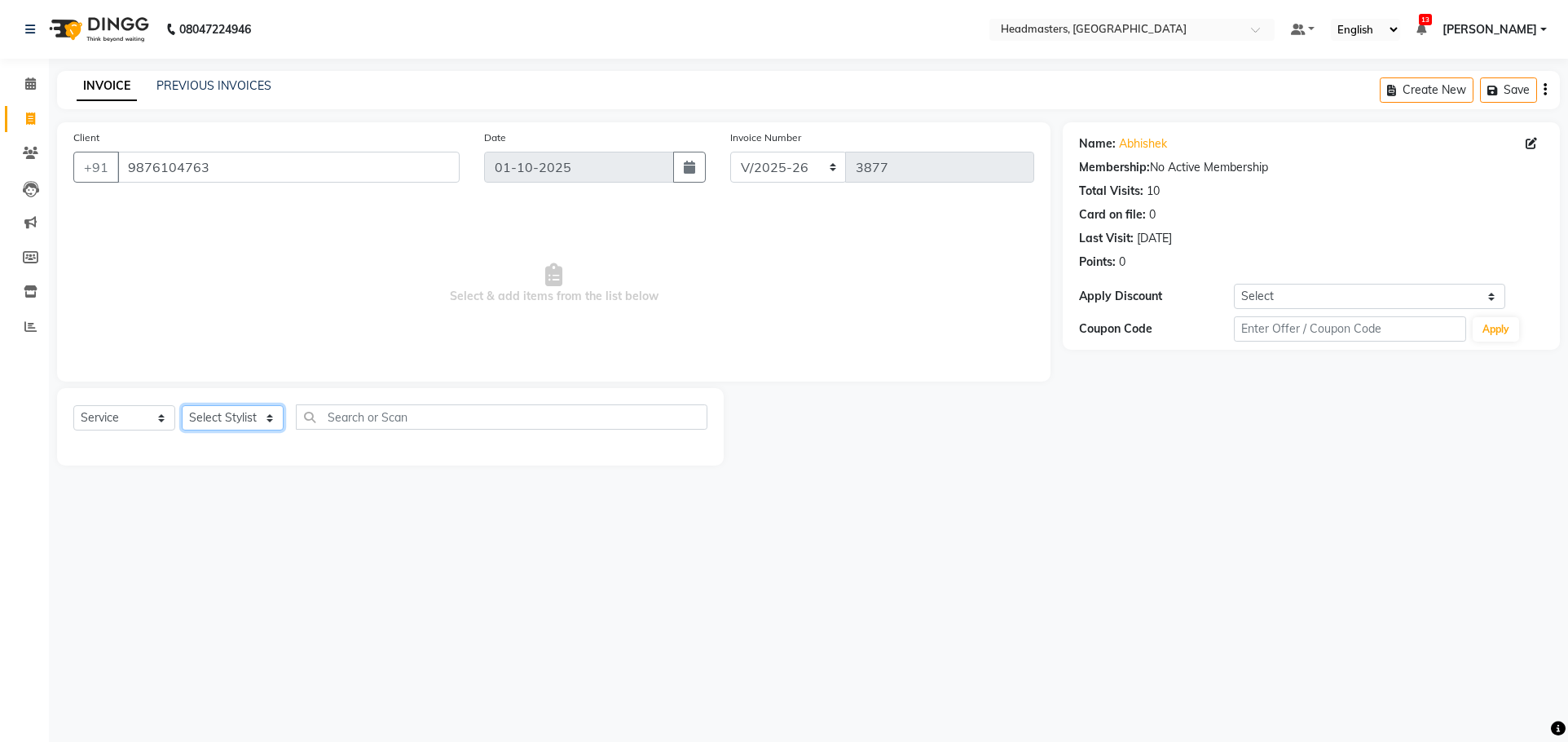
click at [225, 413] on select "Select Stylist AFIA Anjali [PERSON_NAME] [PERSON_NAME] [PERSON_NAME] HEAD [PERS…" at bounding box center [233, 418] width 102 height 25
click at [413, 440] on div "Select Service Product Membership Package Voucher Prepaid Gift Card Select Styl…" at bounding box center [390, 423] width 634 height 38
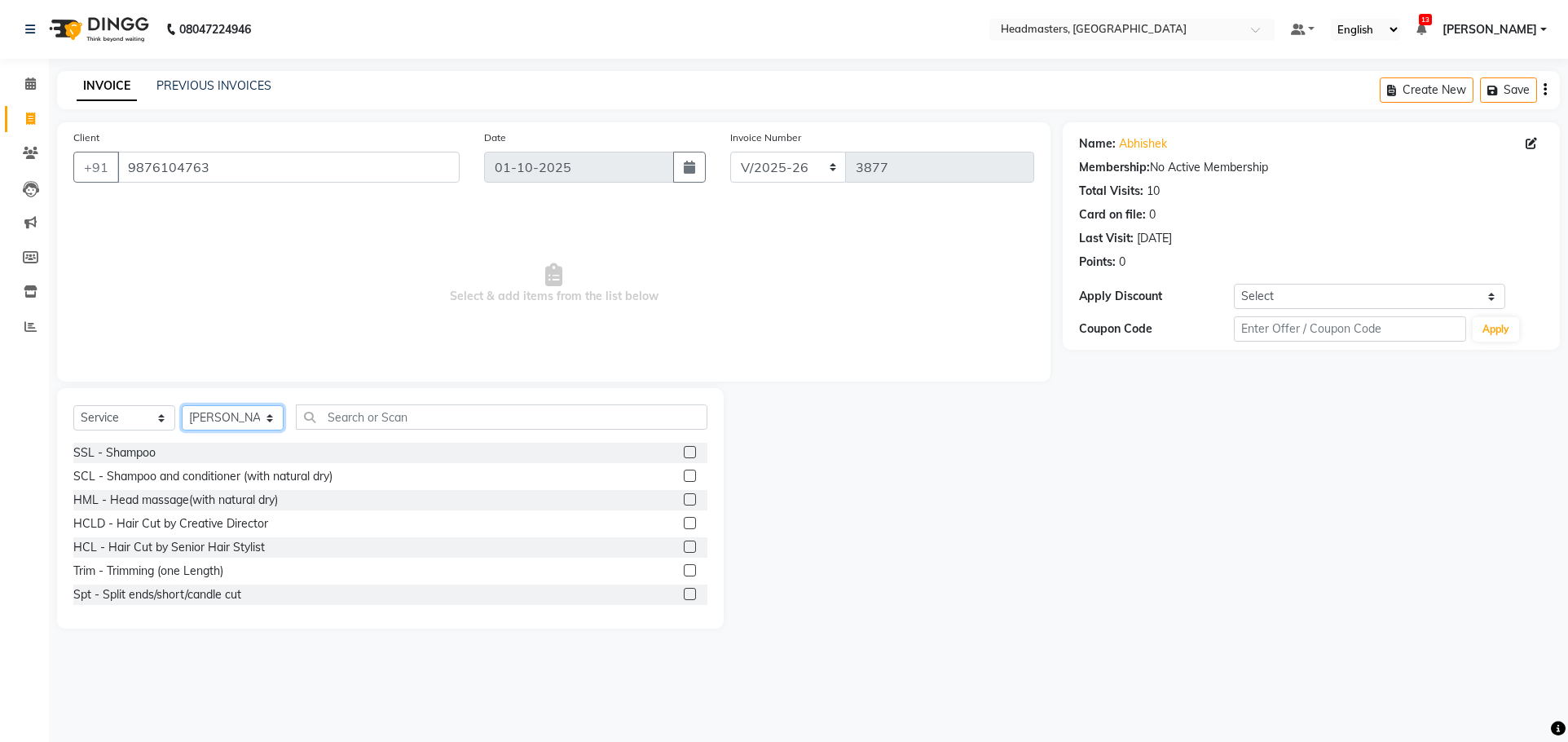
click at [257, 411] on select "Select Stylist AFIA Anjali [PERSON_NAME] [PERSON_NAME] [PERSON_NAME] HEAD [PERS…" at bounding box center [233, 418] width 102 height 25
click at [376, 408] on input "text" at bounding box center [502, 417] width 411 height 25
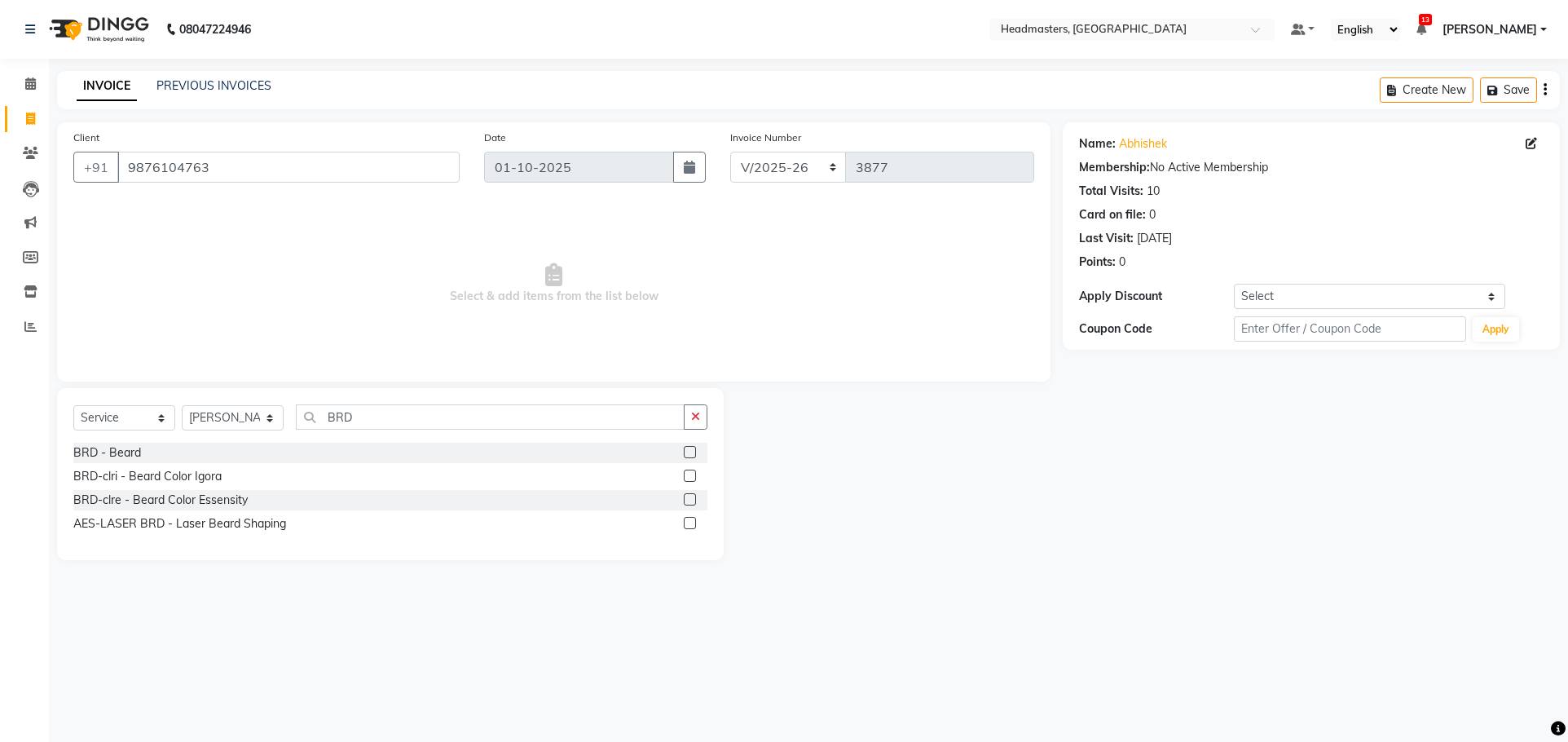
click at [686, 451] on label at bounding box center [690, 452] width 13 height 13
click at [686, 451] on input "checkbox" at bounding box center [689, 452] width 11 height 11
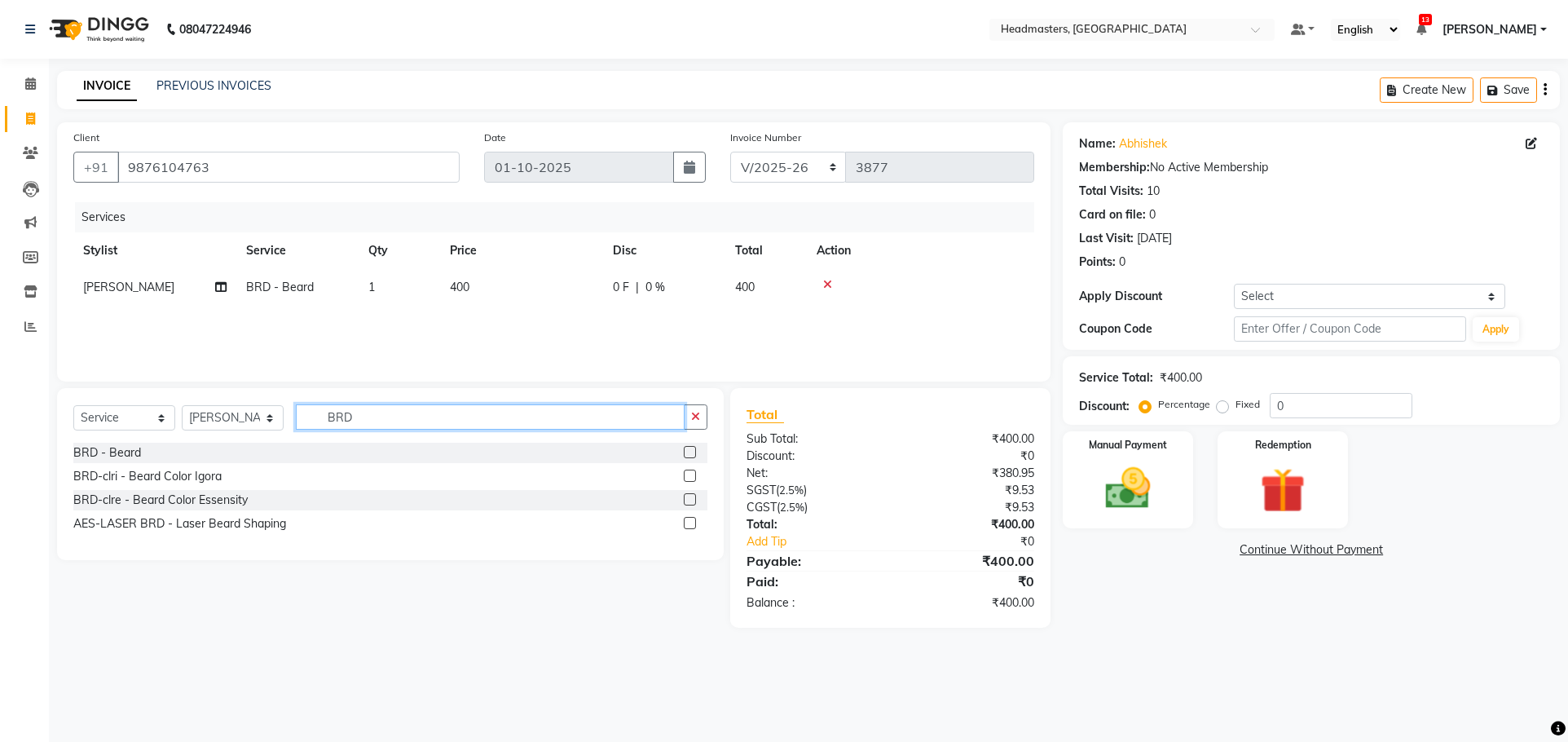
click at [433, 417] on input "BRD" at bounding box center [490, 417] width 389 height 25
click at [687, 471] on label at bounding box center [690, 476] width 13 height 13
click at [687, 471] on input "checkbox" at bounding box center [689, 476] width 11 height 11
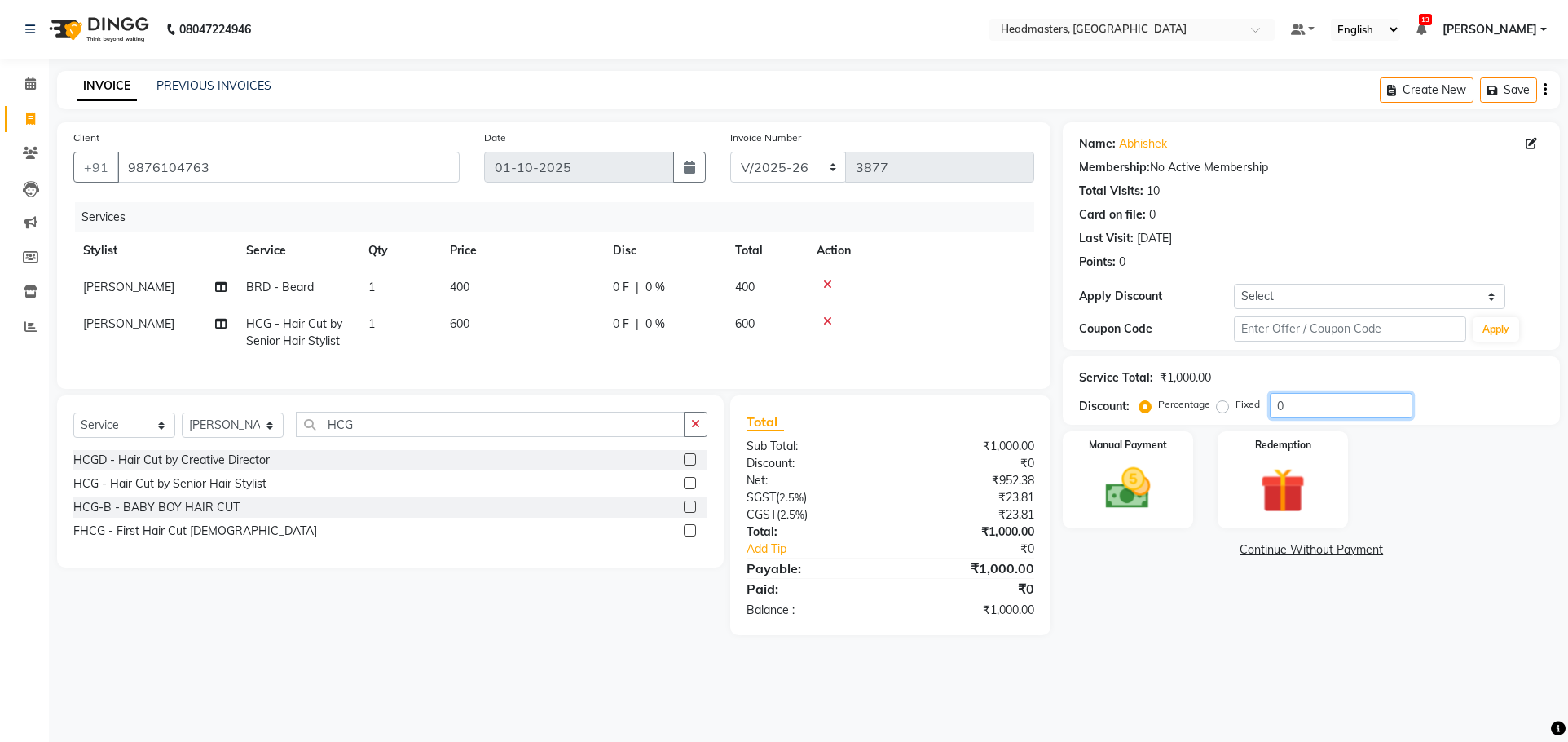
click at [1289, 397] on input "0" at bounding box center [1341, 406] width 142 height 25
click at [1158, 501] on img at bounding box center [1128, 488] width 77 height 54
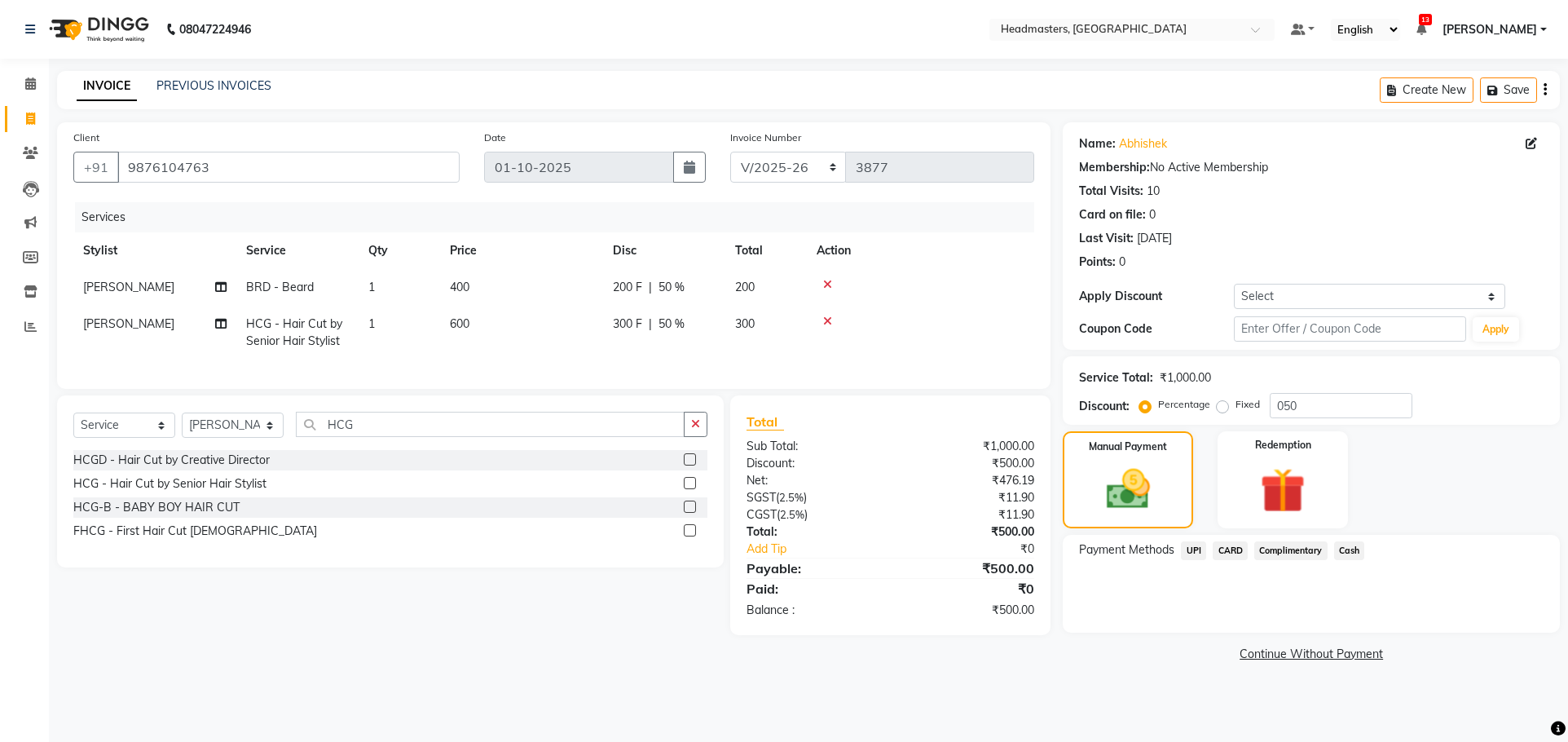
click at [1357, 553] on span "Cash" at bounding box center [1350, 550] width 31 height 19
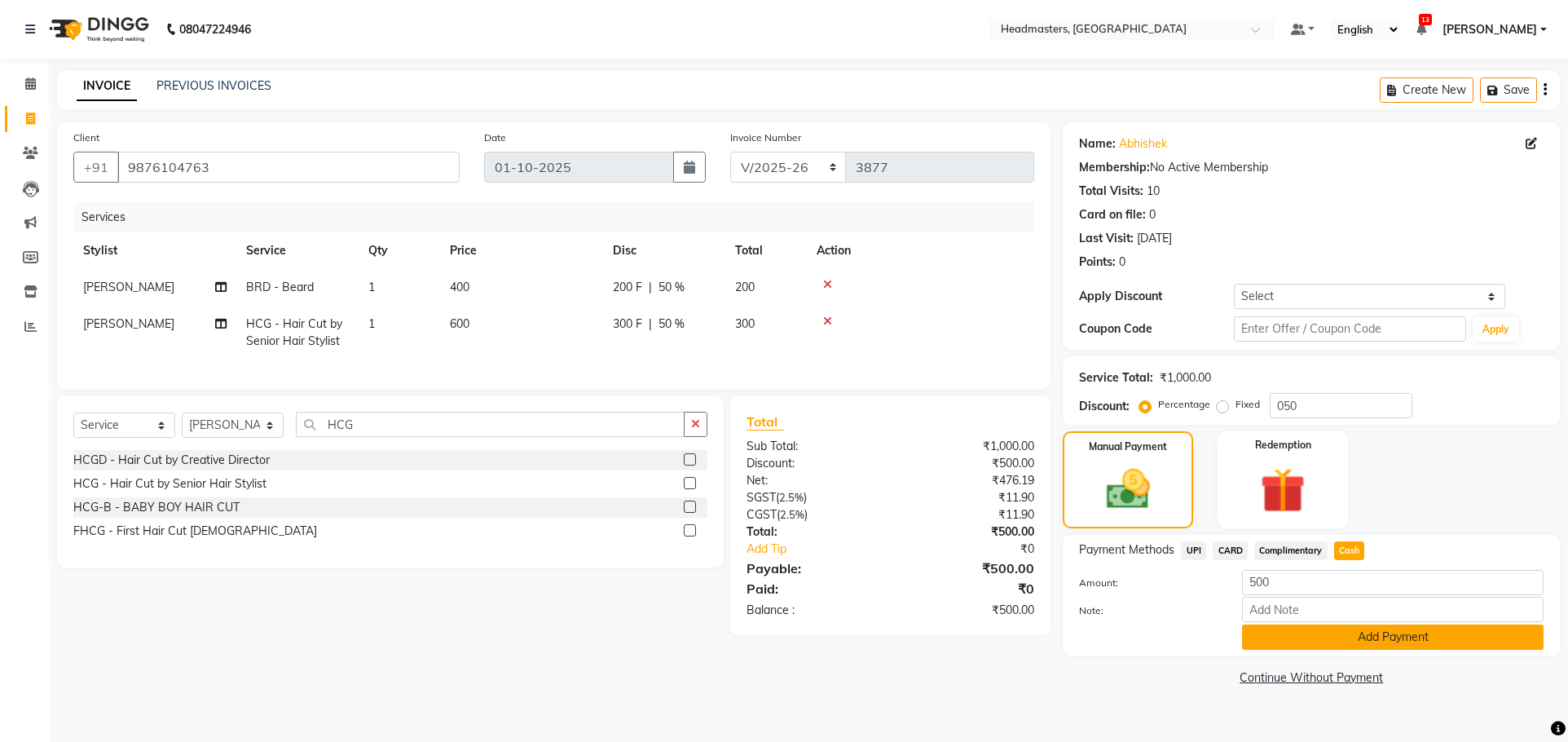
click at [1373, 639] on button "Add Payment" at bounding box center [1394, 638] width 302 height 25
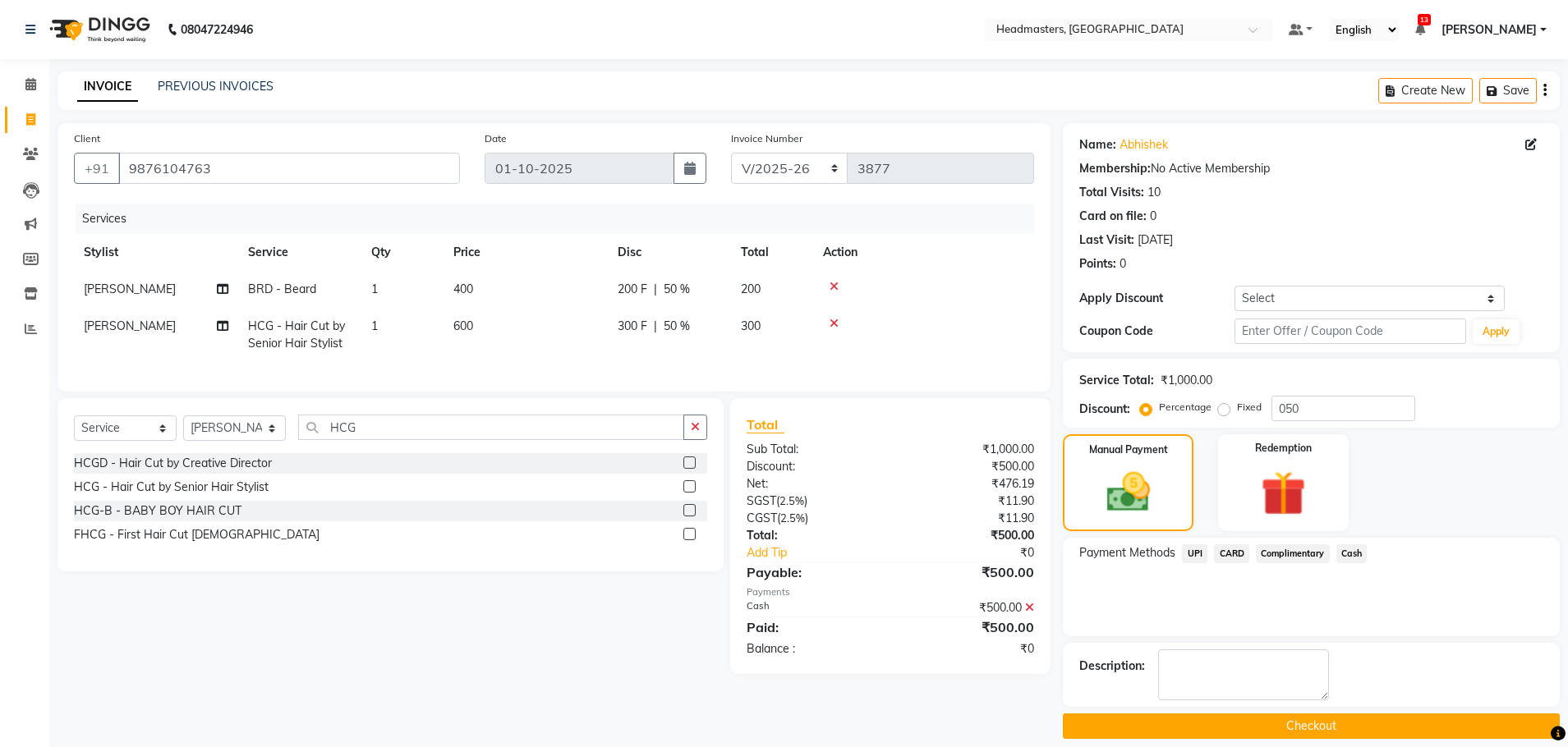
click at [1339, 728] on button "Checkout" at bounding box center [1311, 726] width 497 height 26
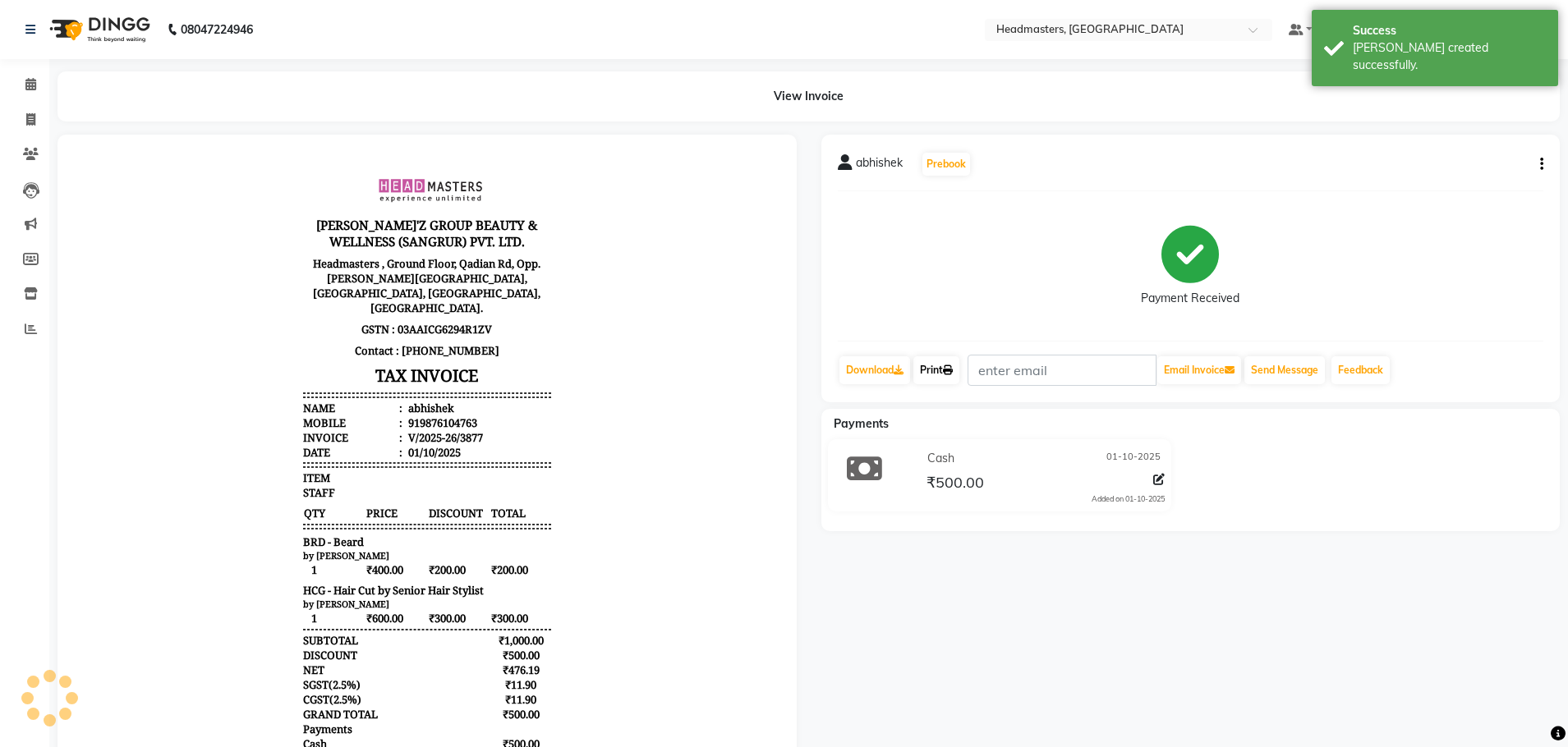
click at [952, 369] on icon at bounding box center [947, 370] width 10 height 10
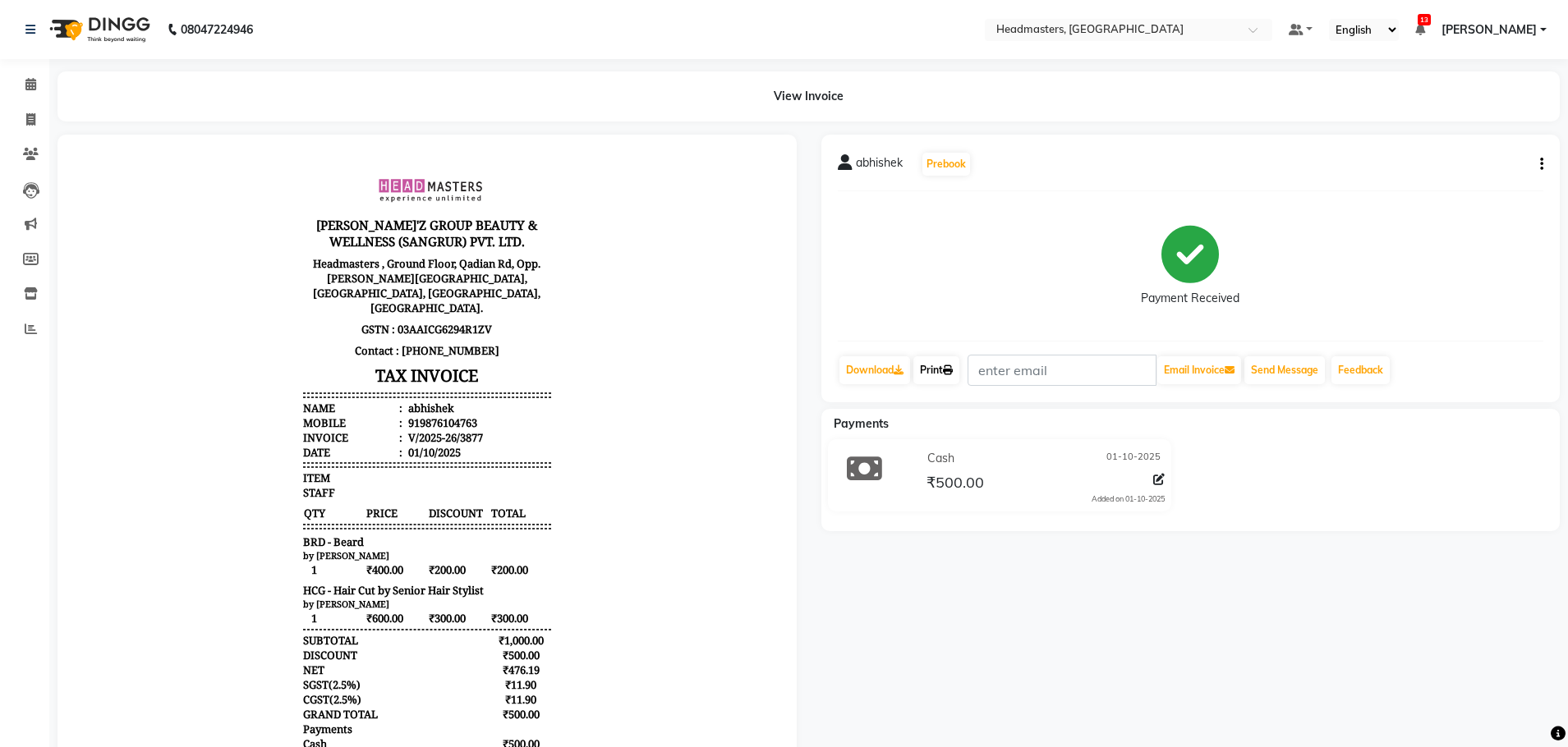
click at [952, 370] on icon at bounding box center [947, 370] width 10 height 10
click at [33, 119] on icon at bounding box center [30, 119] width 9 height 13
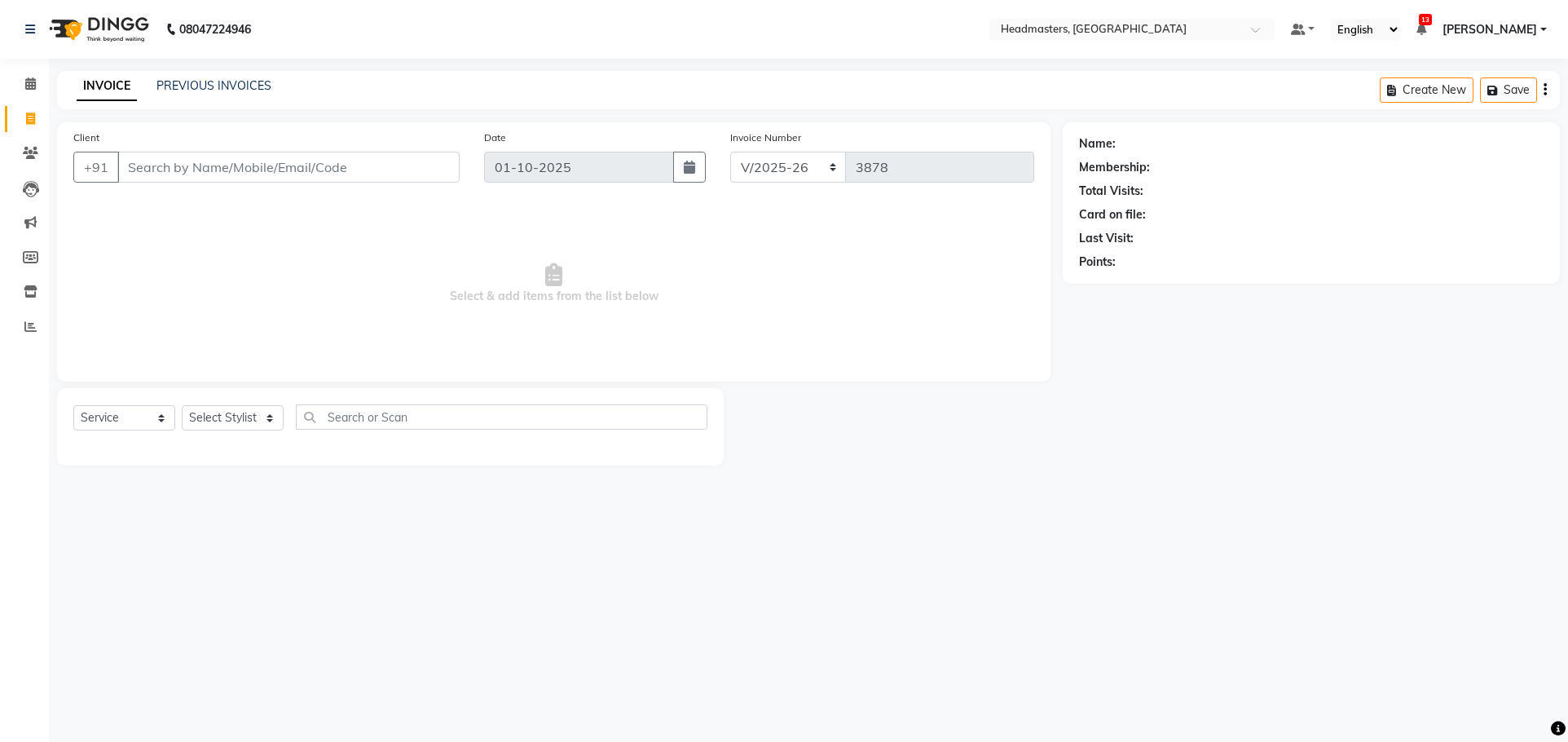
click at [166, 171] on input "Client" at bounding box center [287, 168] width 342 height 31
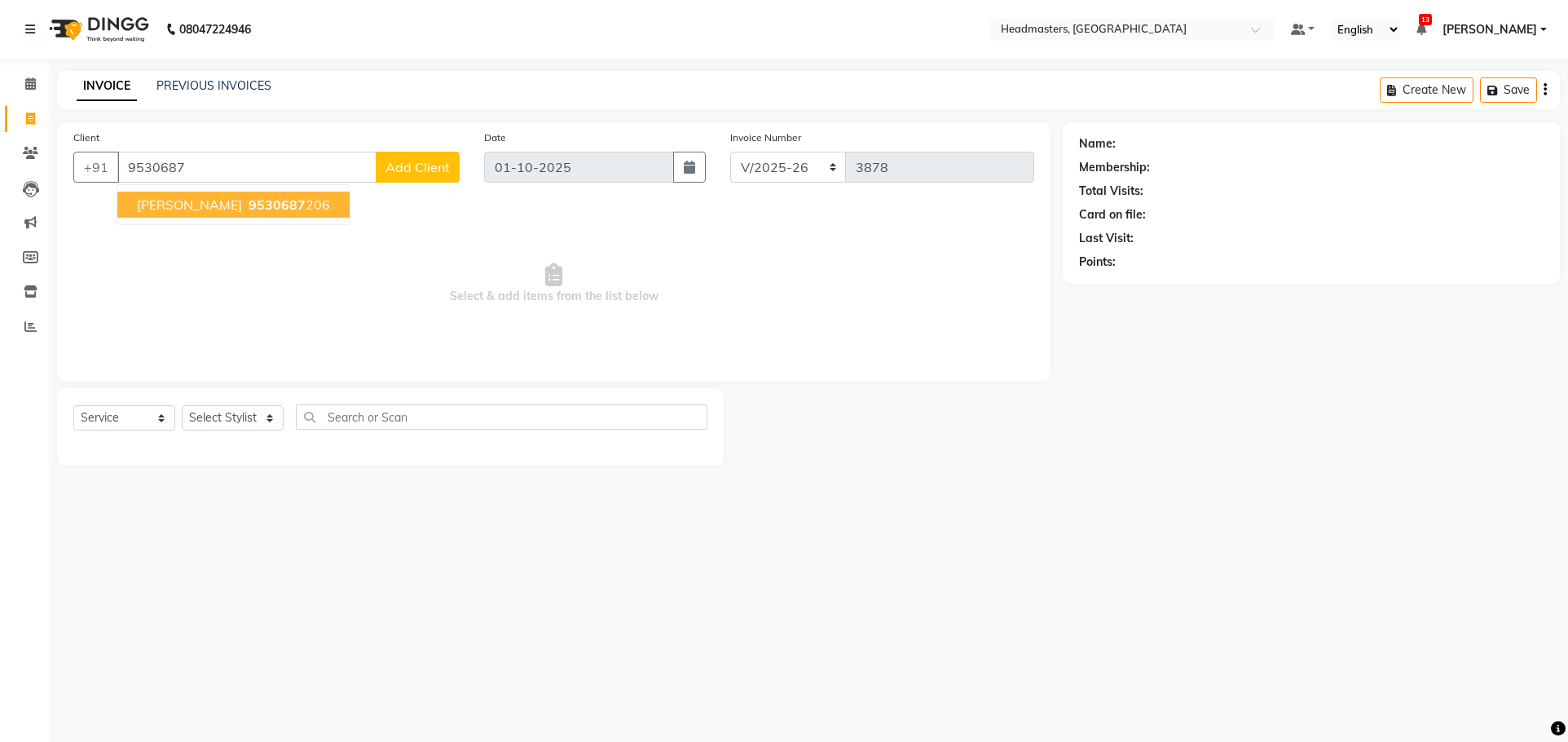
click at [205, 205] on span "[PERSON_NAME]" at bounding box center [190, 205] width 105 height 17
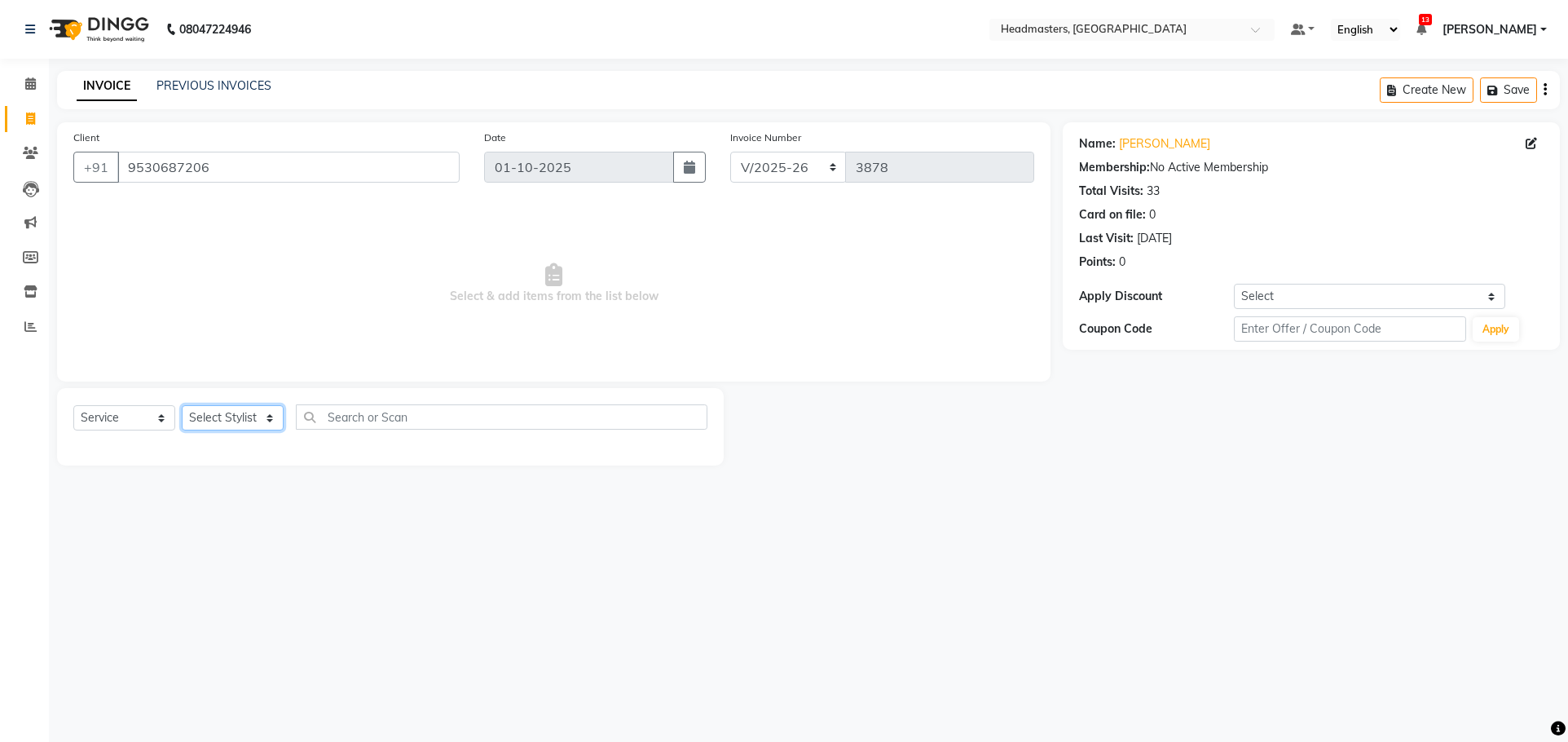
click at [227, 408] on select "Select Stylist AFIA Anjali [PERSON_NAME] [PERSON_NAME] [PERSON_NAME] HEAD [PERS…" at bounding box center [233, 418] width 102 height 25
drag, startPoint x: 324, startPoint y: 405, endPoint x: 336, endPoint y: 410, distance: 13.0
click at [325, 405] on input "text" at bounding box center [502, 417] width 411 height 25
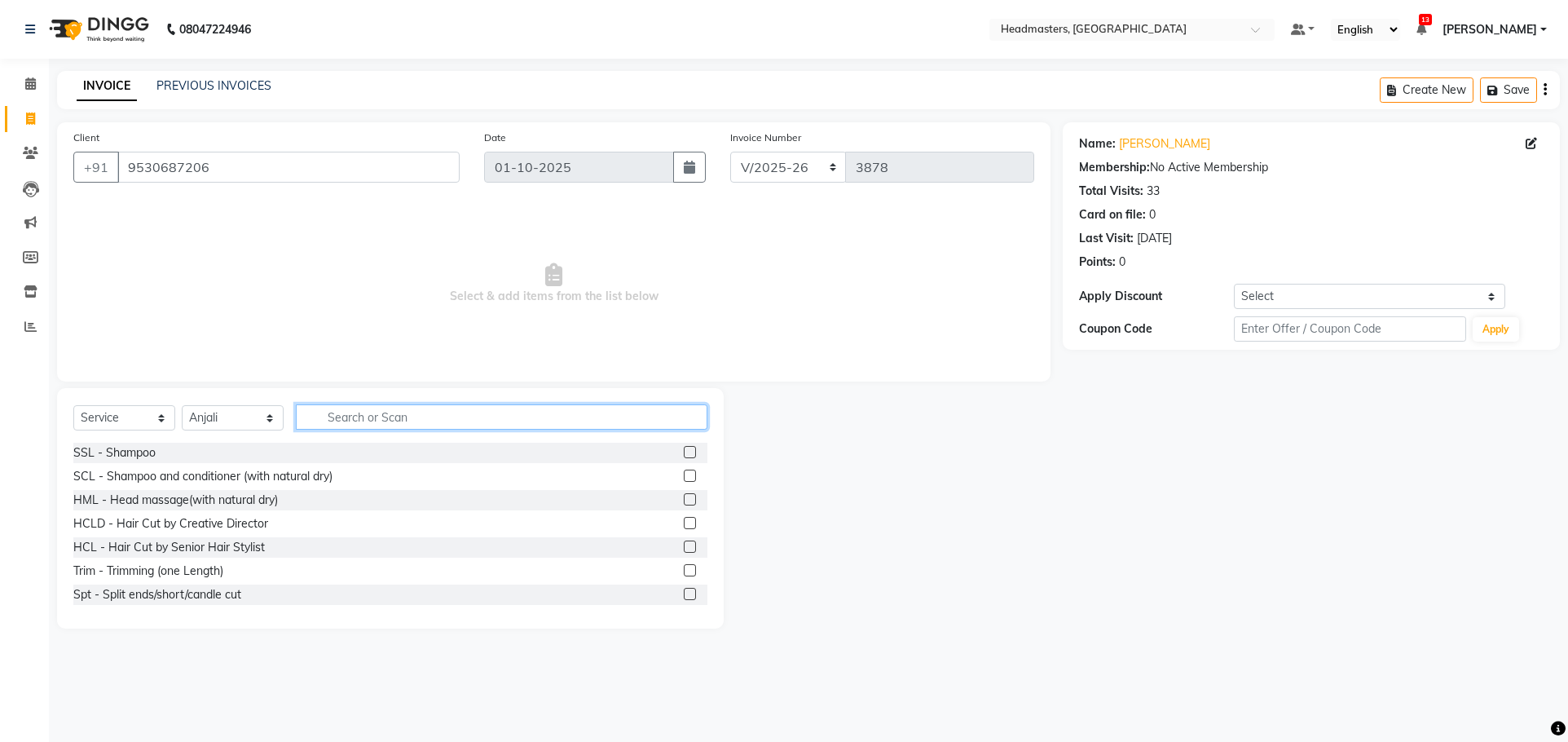
click at [340, 410] on input "text" at bounding box center [502, 417] width 411 height 25
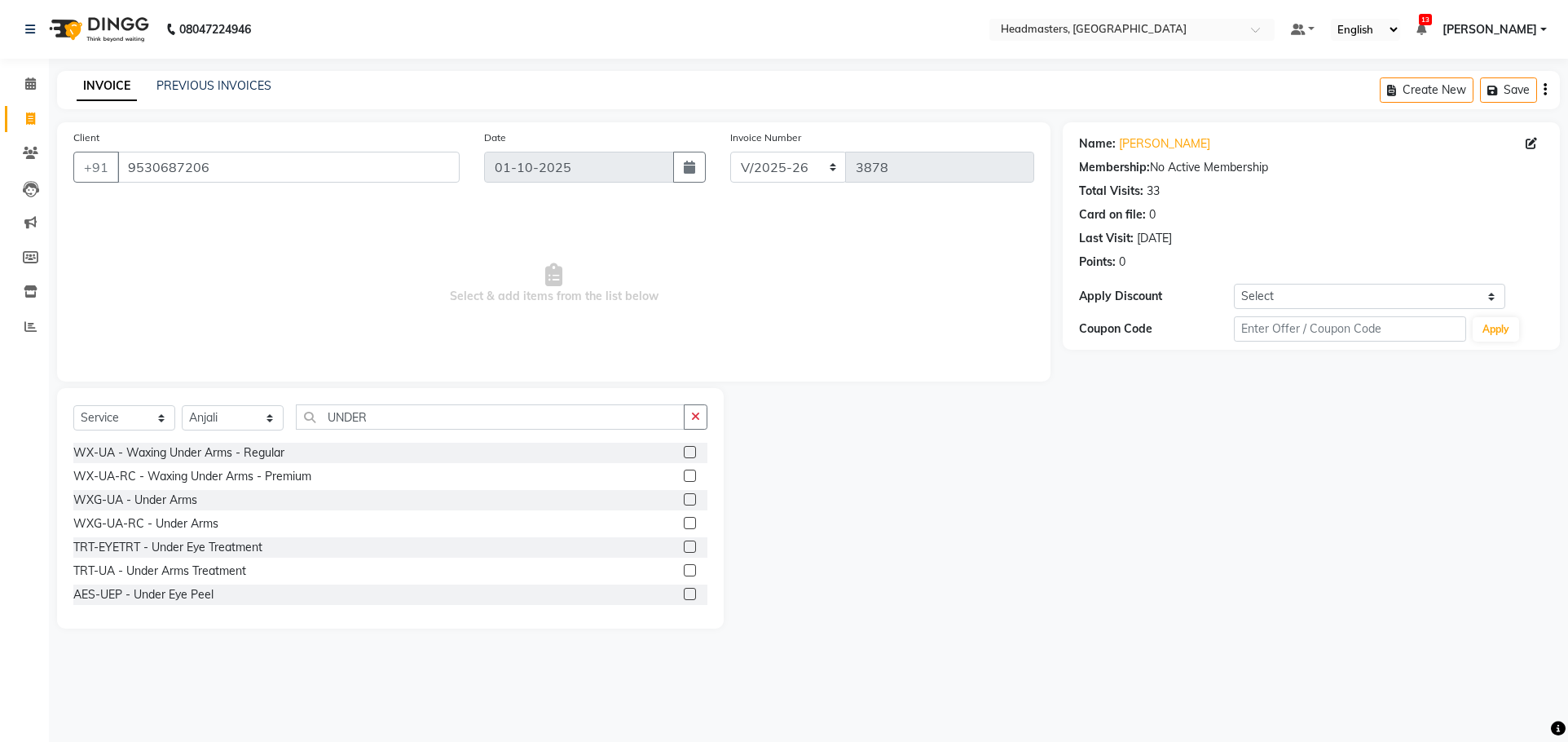
click at [684, 478] on label at bounding box center [690, 476] width 13 height 13
click at [684, 478] on input "checkbox" at bounding box center [689, 476] width 11 height 11
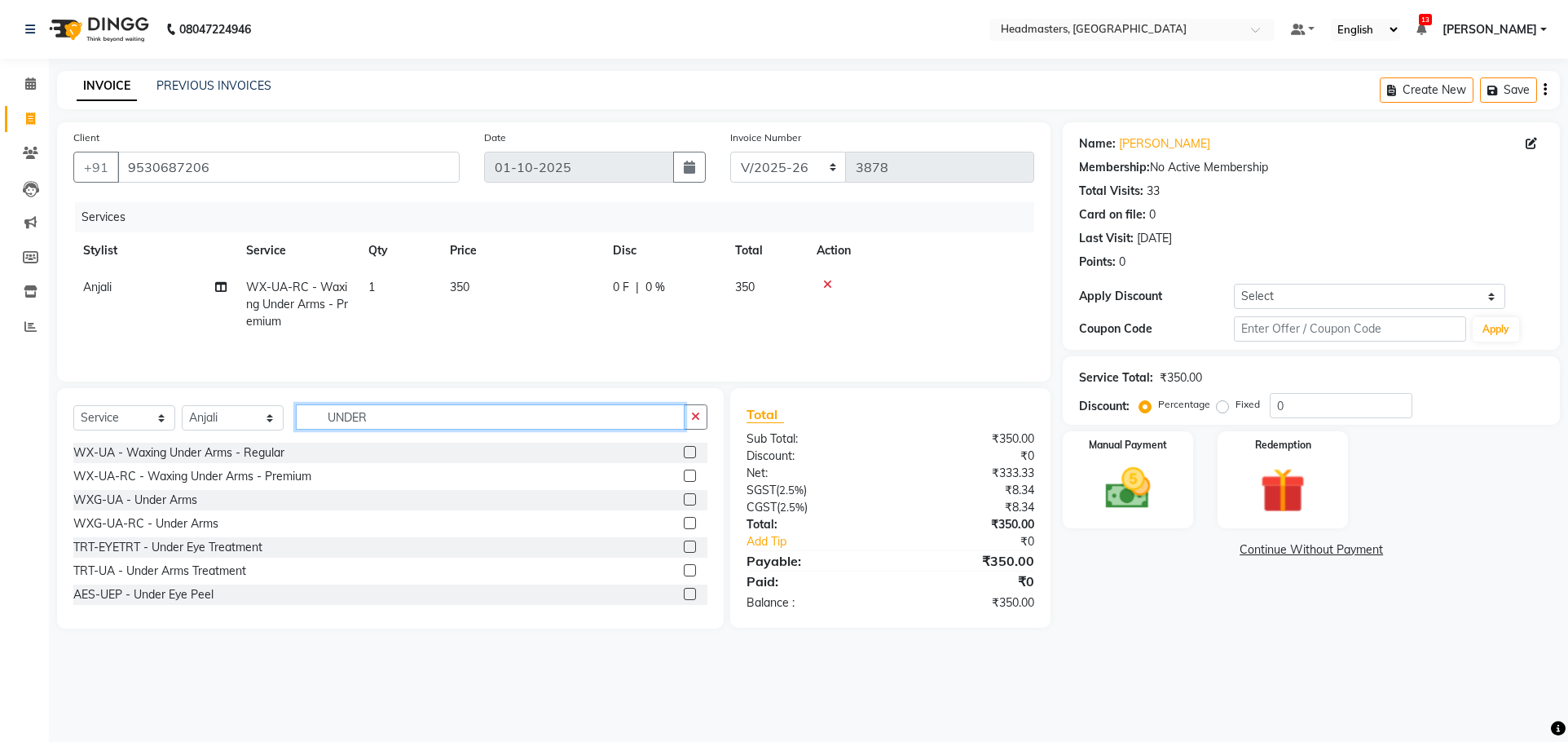
click at [384, 420] on input "UNDER" at bounding box center [490, 417] width 389 height 25
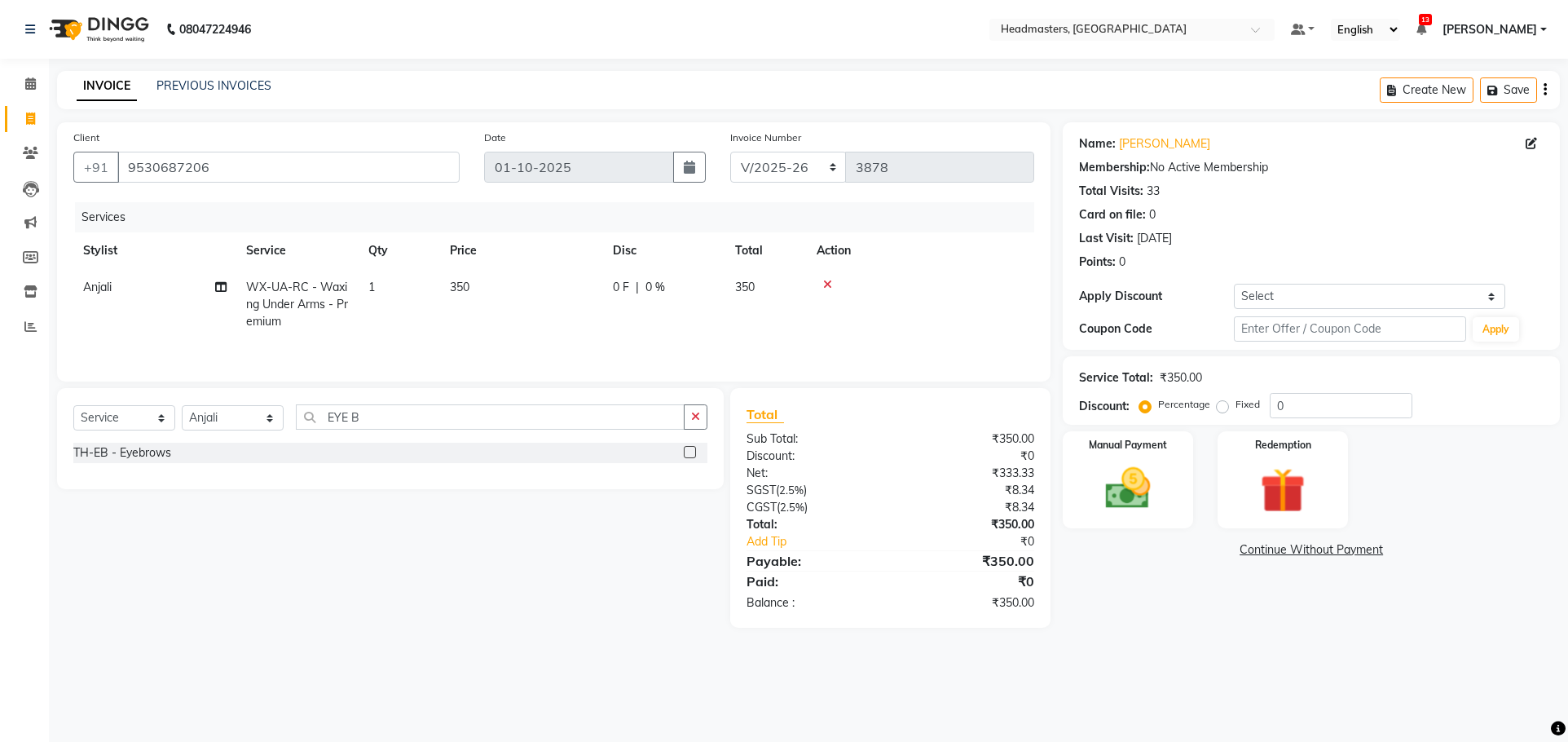
click at [688, 449] on label at bounding box center [690, 452] width 13 height 13
click at [688, 449] on input "checkbox" at bounding box center [689, 452] width 11 height 11
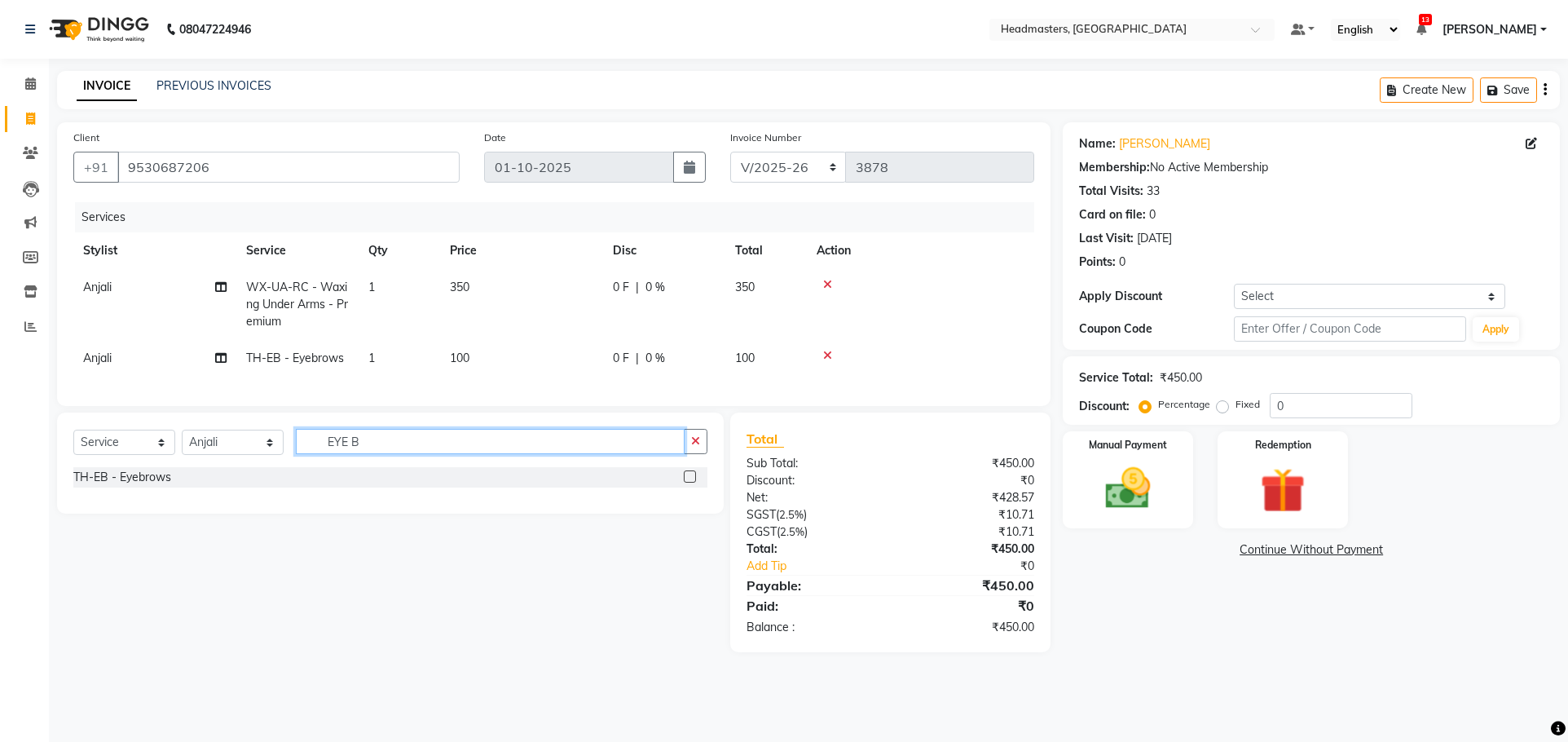
click at [395, 451] on input "EYE B" at bounding box center [490, 442] width 389 height 25
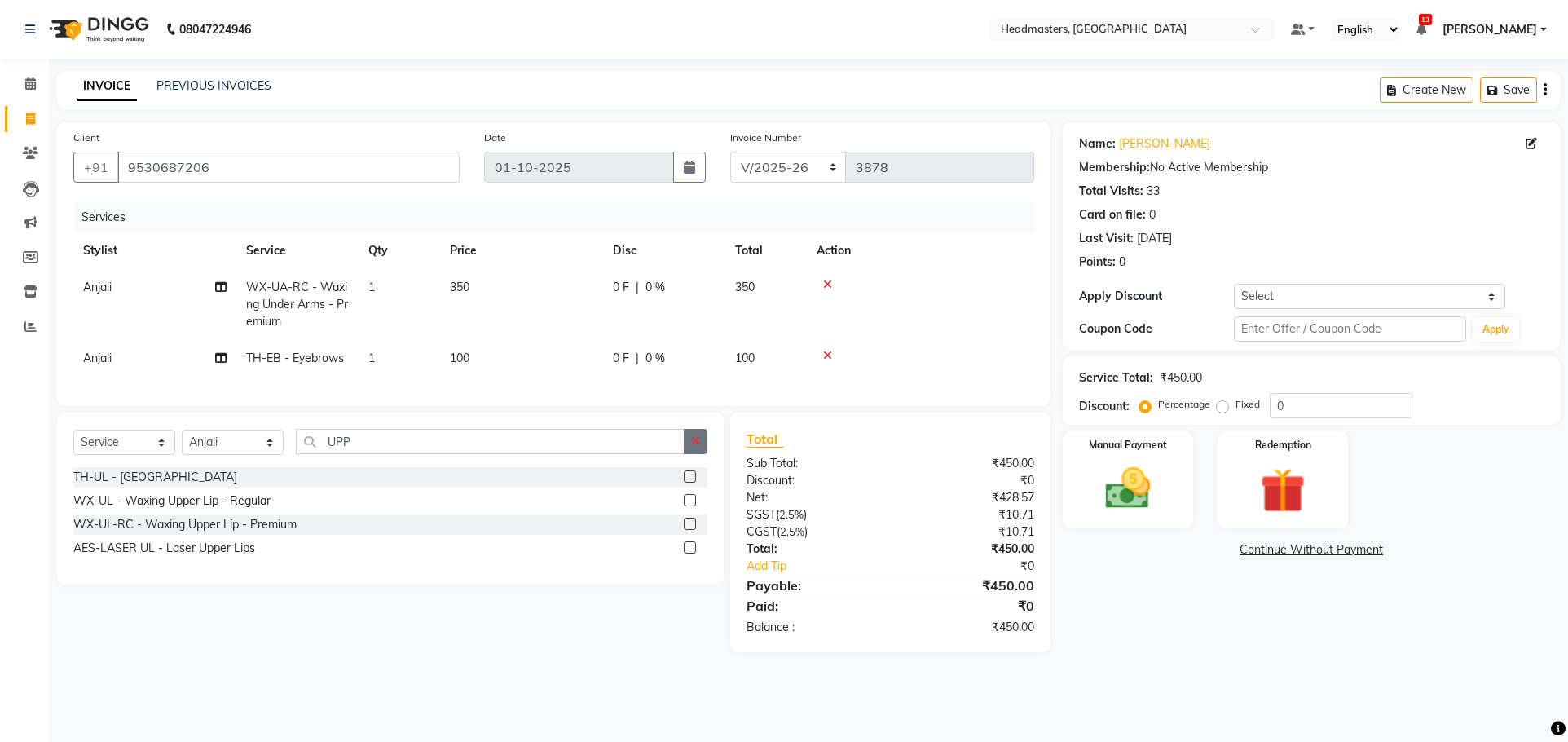
click at [693, 483] on label at bounding box center [690, 477] width 13 height 13
click at [693, 483] on input "checkbox" at bounding box center [689, 477] width 11 height 11
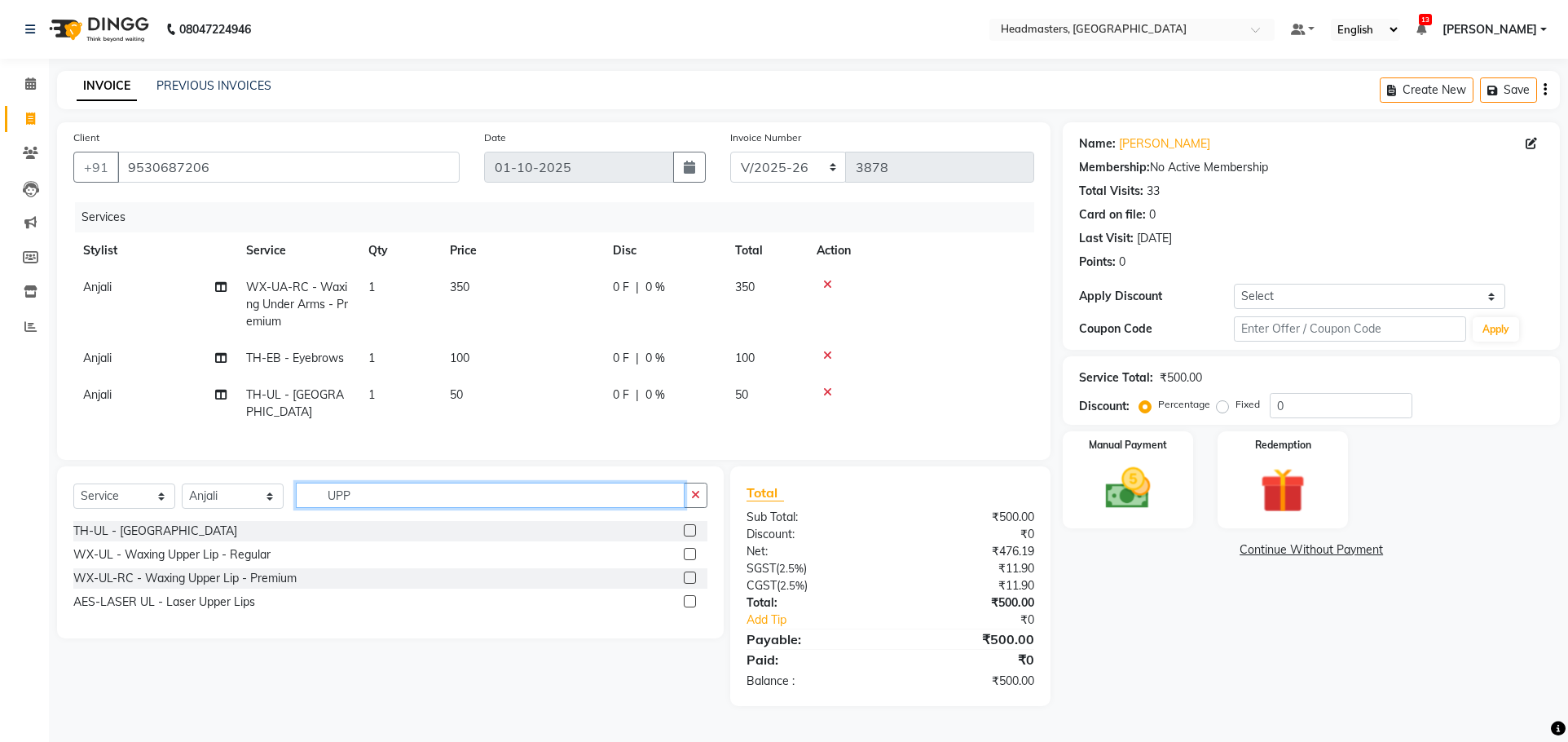
click at [431, 496] on input "UPP" at bounding box center [490, 495] width 389 height 25
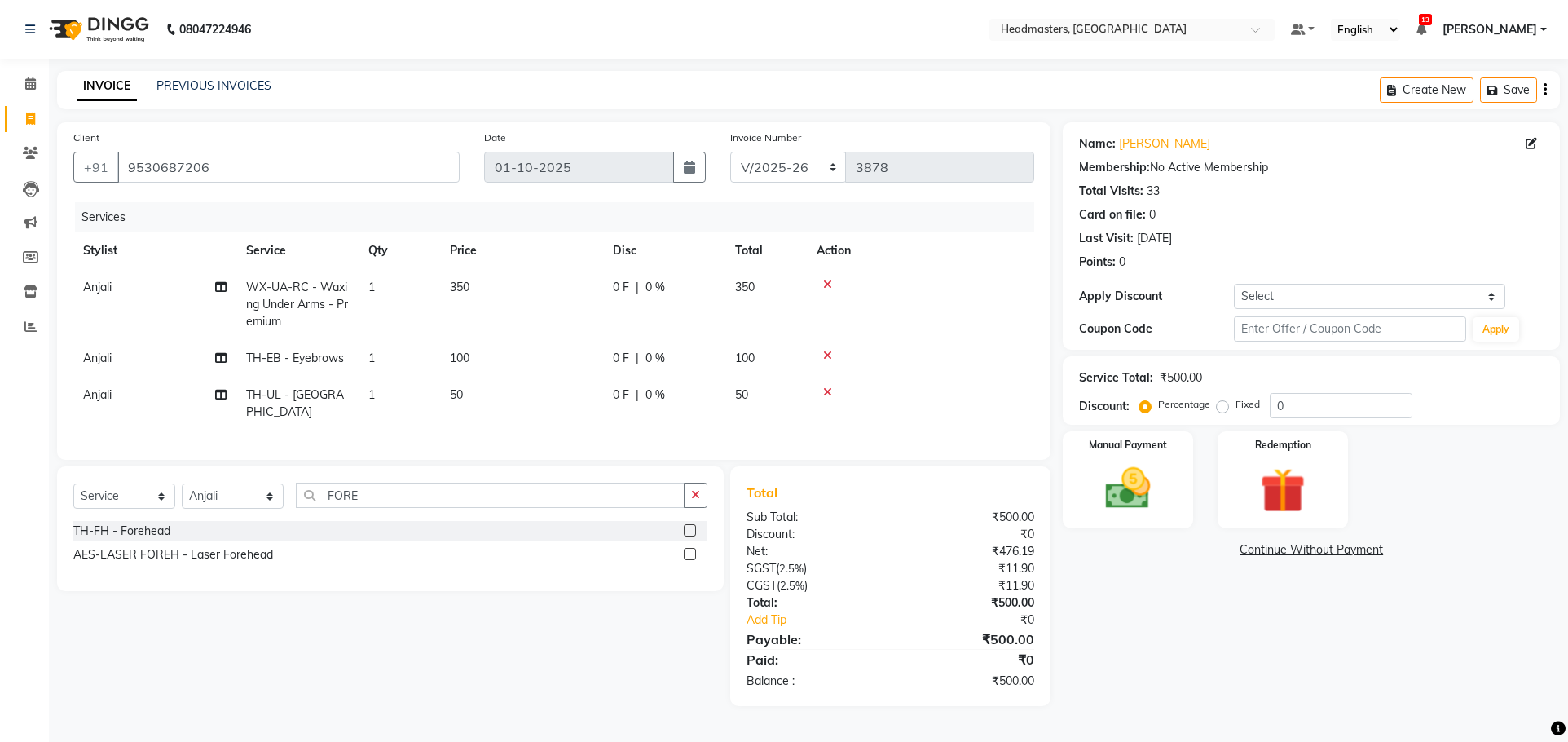
click at [696, 524] on div at bounding box center [696, 531] width 23 height 20
click at [687, 525] on label at bounding box center [690, 530] width 13 height 13
click at [687, 527] on input "checkbox" at bounding box center [689, 531] width 11 height 11
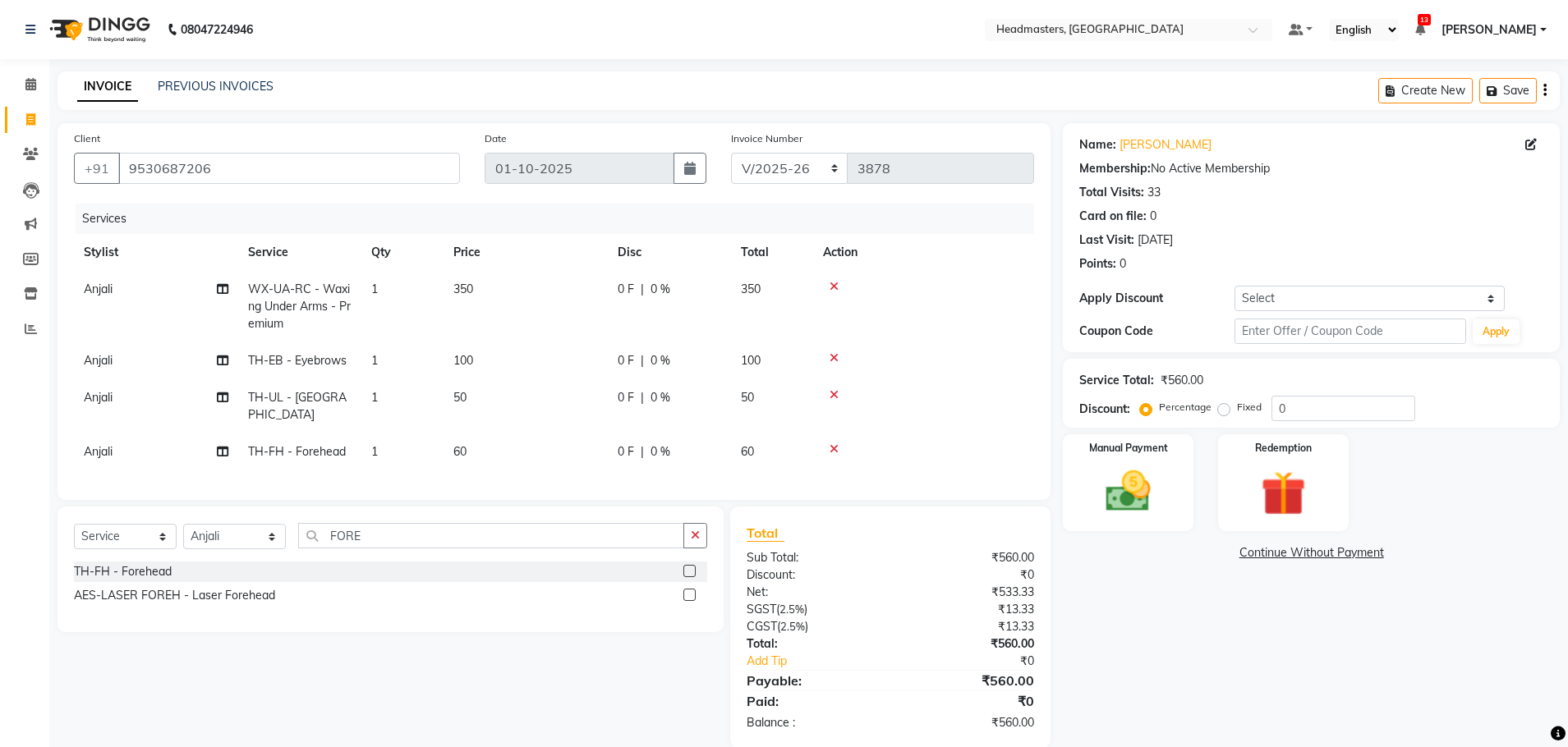
click at [645, 444] on div "0 F | 0 %" at bounding box center [669, 453] width 103 height 18
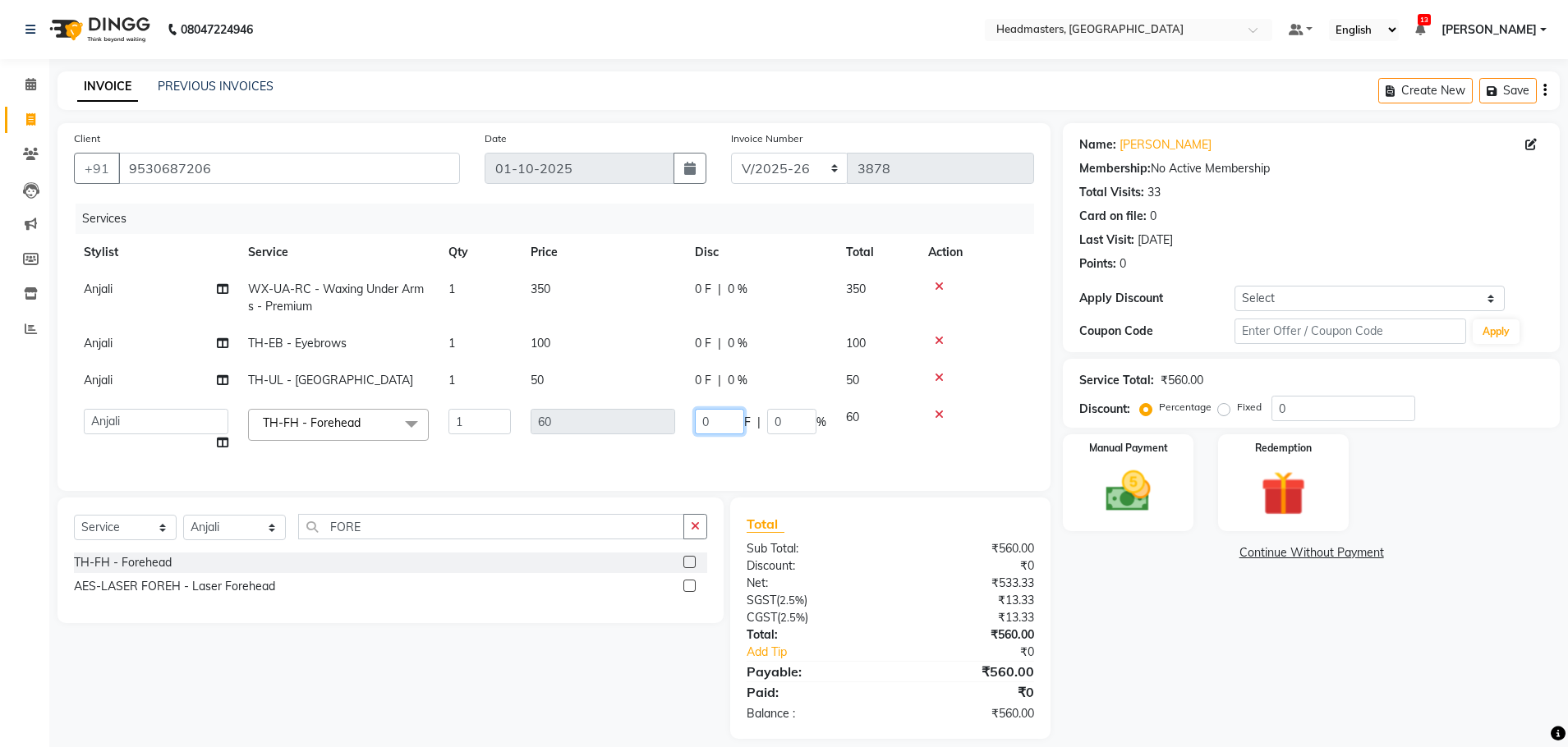
click at [718, 421] on input "0" at bounding box center [720, 422] width 49 height 26
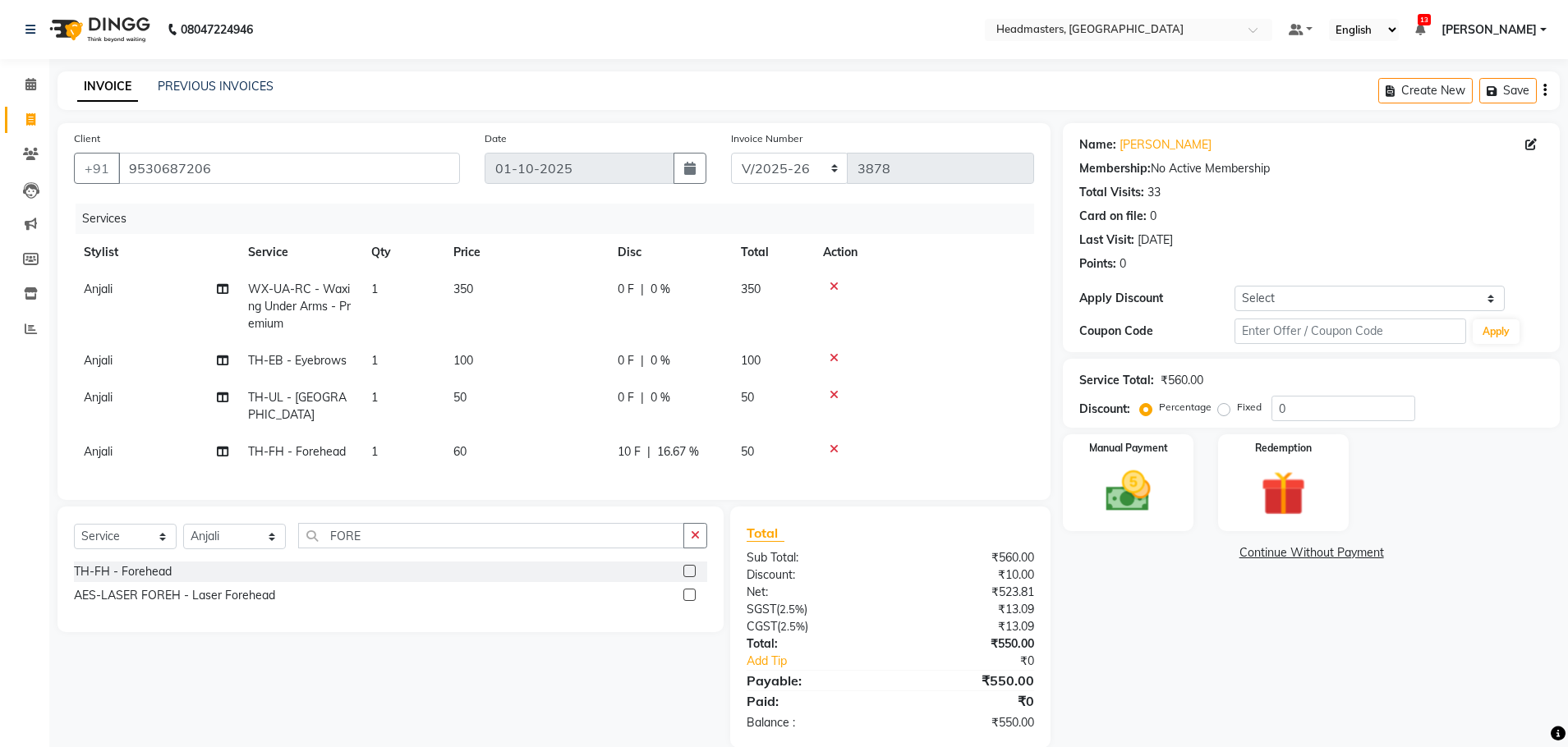
click at [1283, 623] on div "Name: Dr Navneet Membership: No Active Membership Total Visits: 33 Card on file…" at bounding box center [1317, 435] width 510 height 625
click at [1132, 487] on img at bounding box center [1128, 491] width 77 height 54
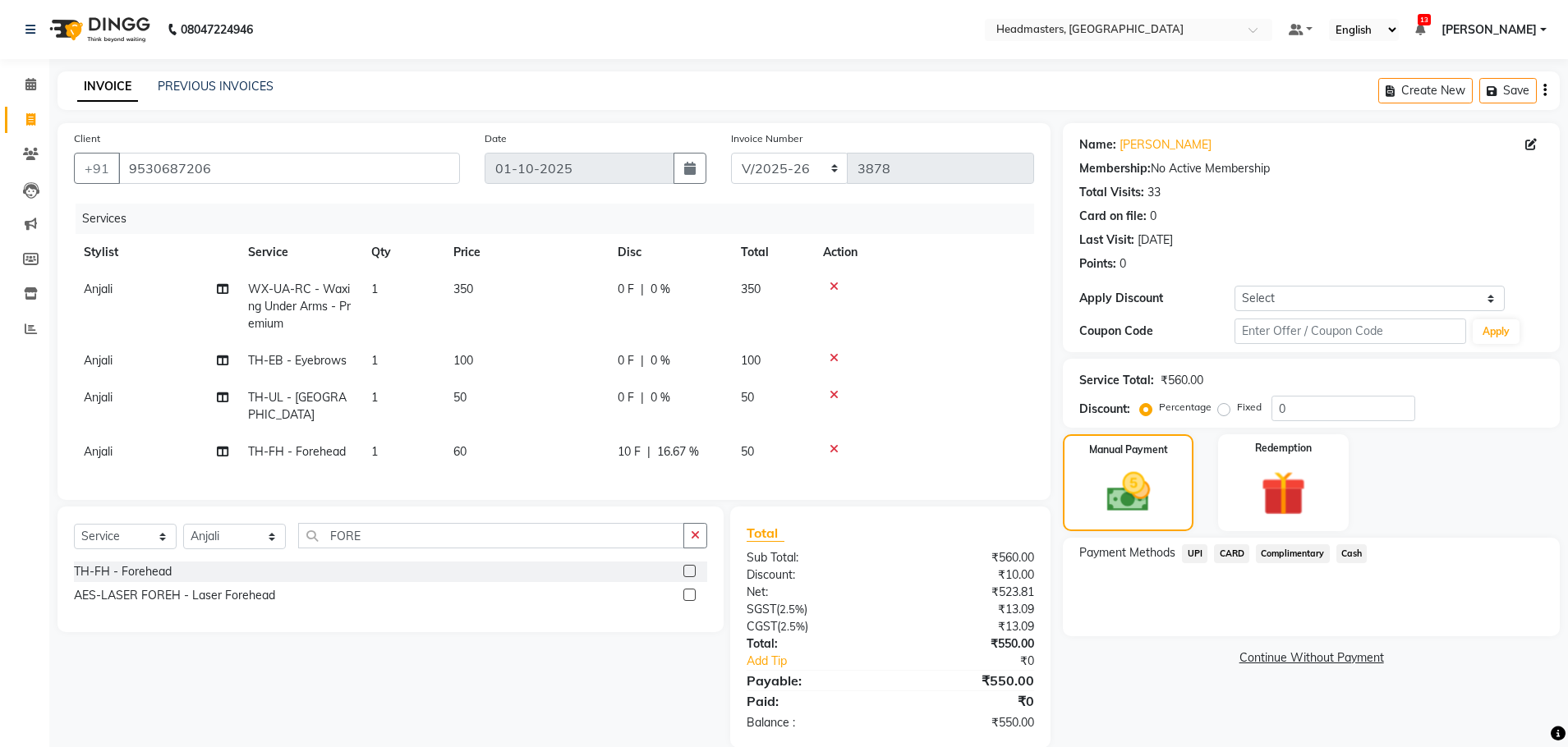
click at [1353, 552] on span "Cash" at bounding box center [1352, 554] width 31 height 19
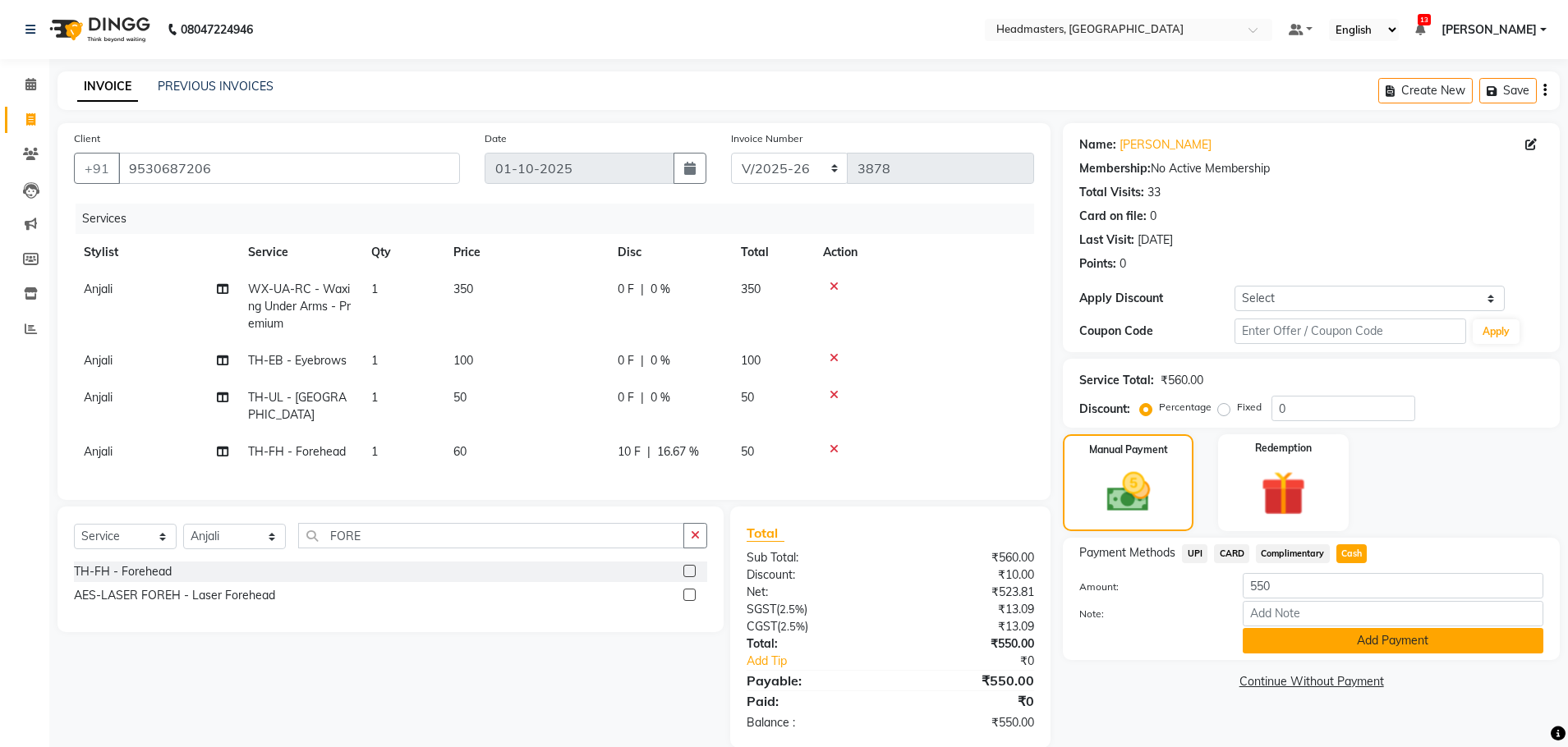
click at [1395, 646] on button "Add Payment" at bounding box center [1393, 641] width 300 height 26
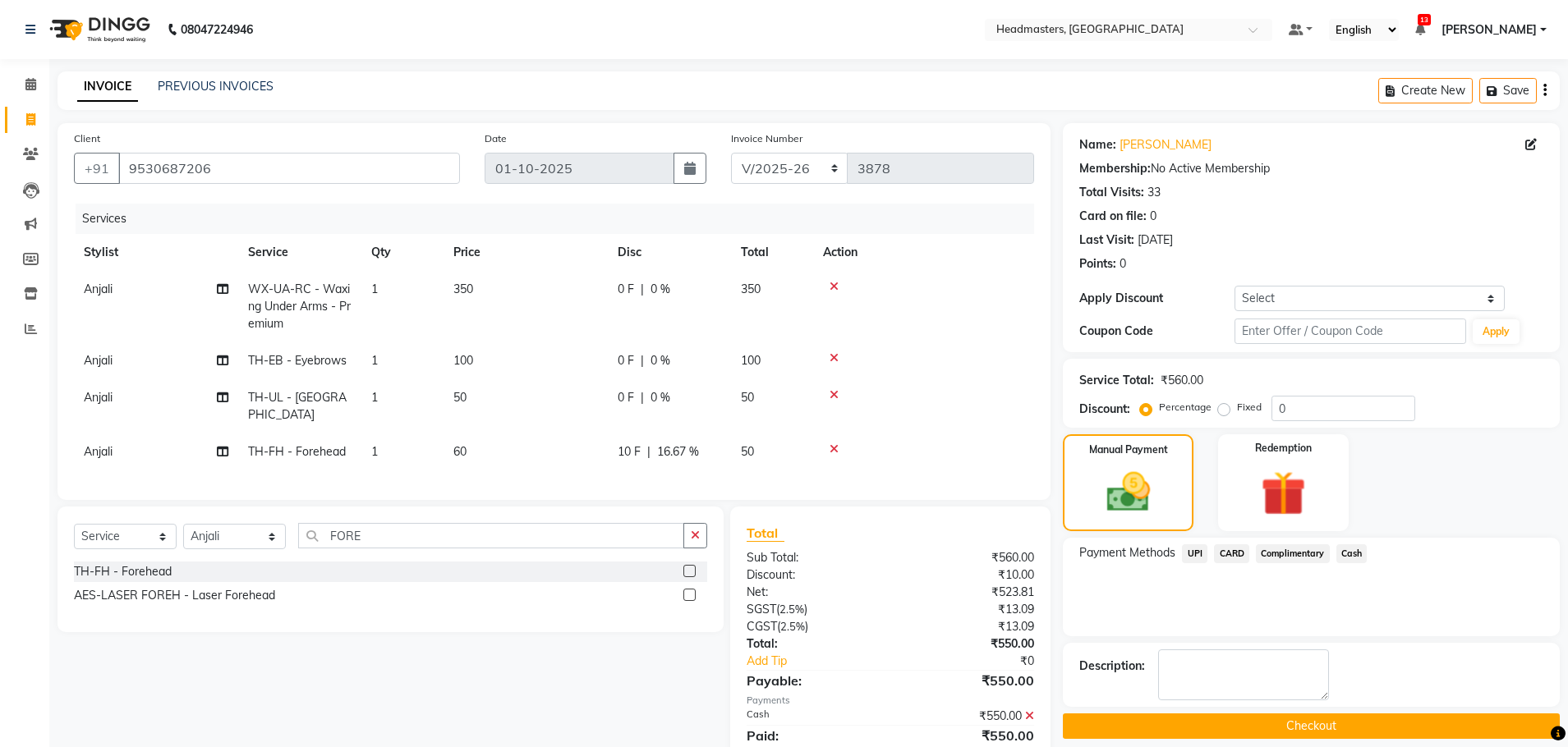
click at [1274, 730] on button "Checkout" at bounding box center [1311, 726] width 497 height 26
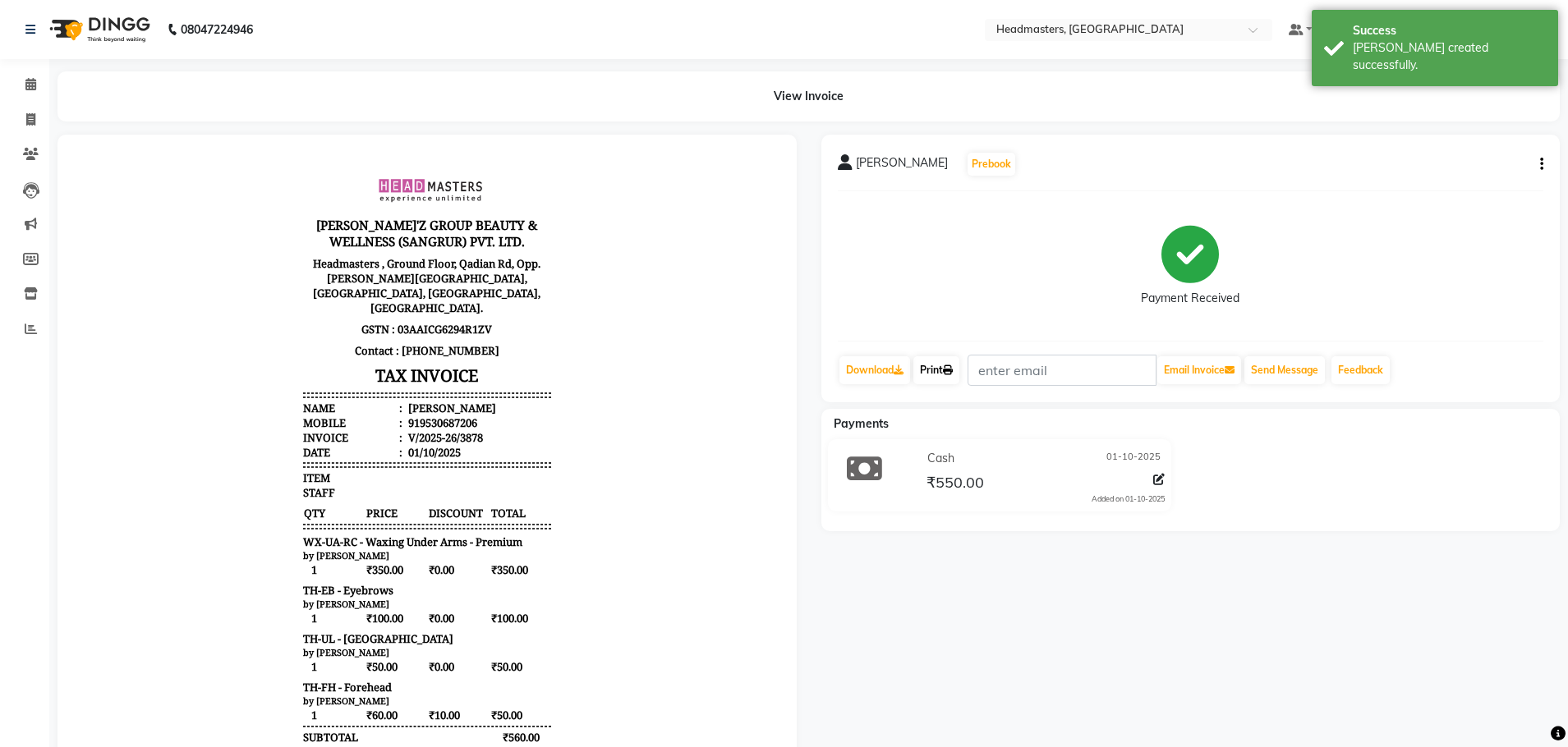
click at [935, 364] on link "Print" at bounding box center [936, 370] width 46 height 27
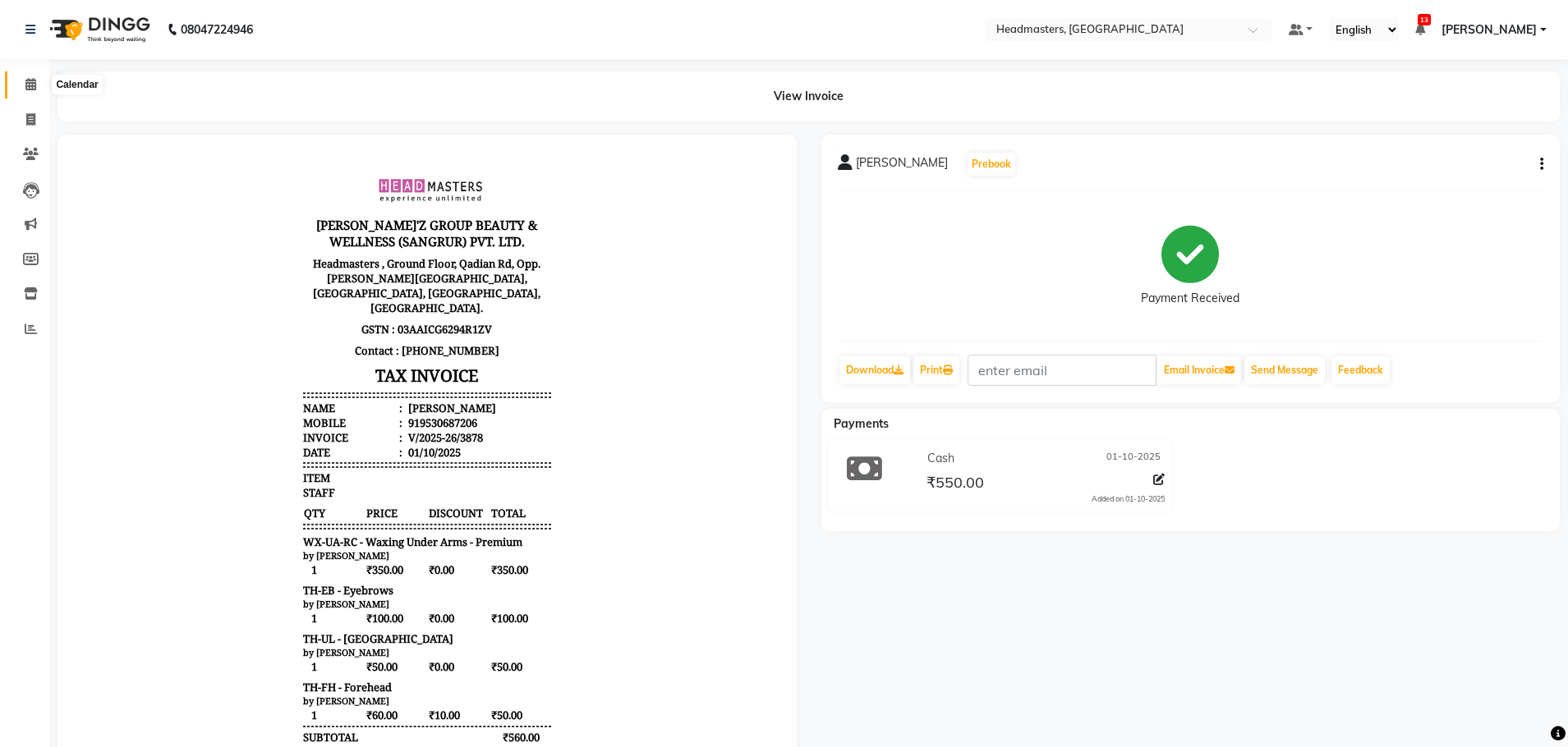
click at [26, 86] on icon at bounding box center [30, 83] width 11 height 13
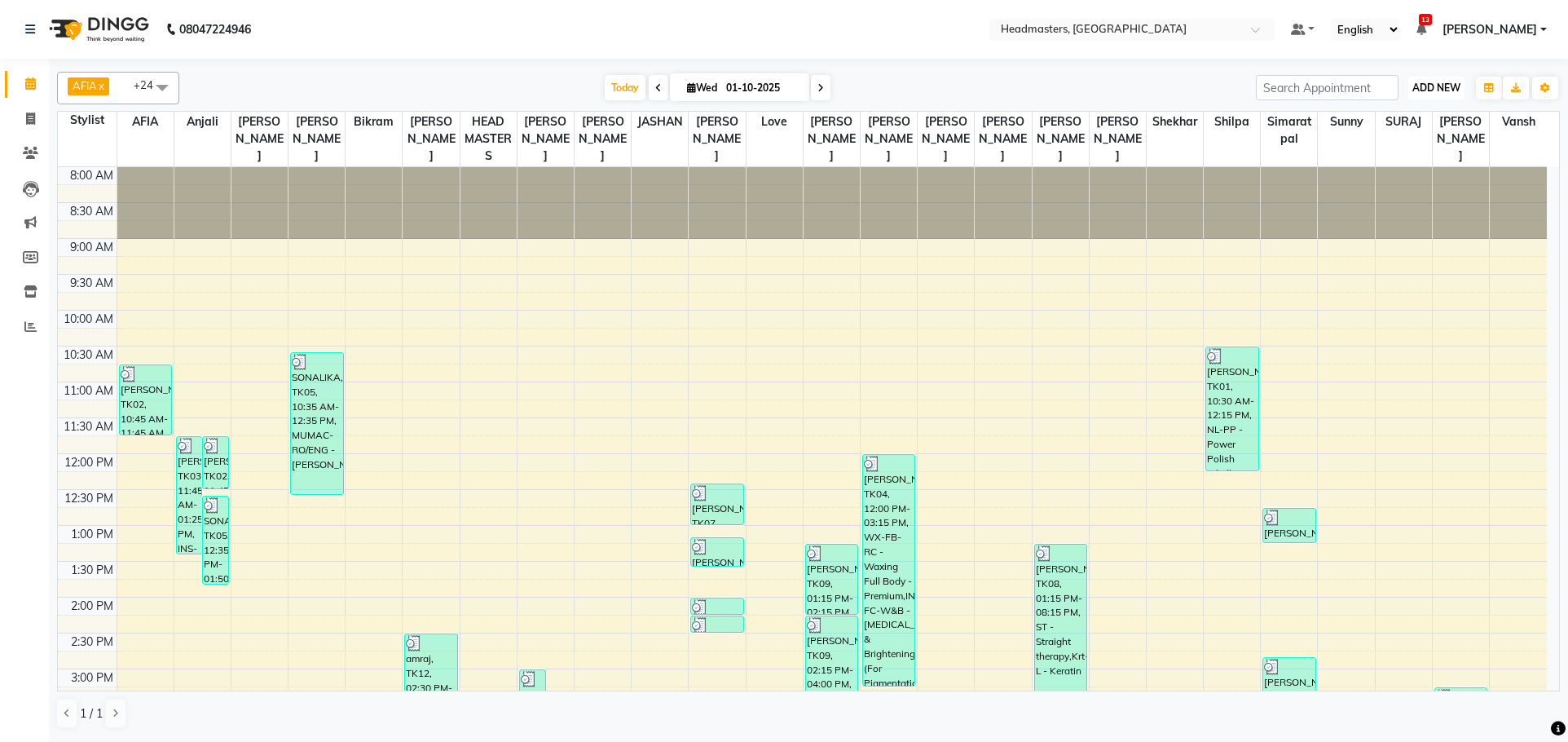
click at [1439, 88] on span "ADD NEW" at bounding box center [1436, 88] width 48 height 13
click at [1422, 118] on button "Add Appointment" at bounding box center [1399, 119] width 129 height 21
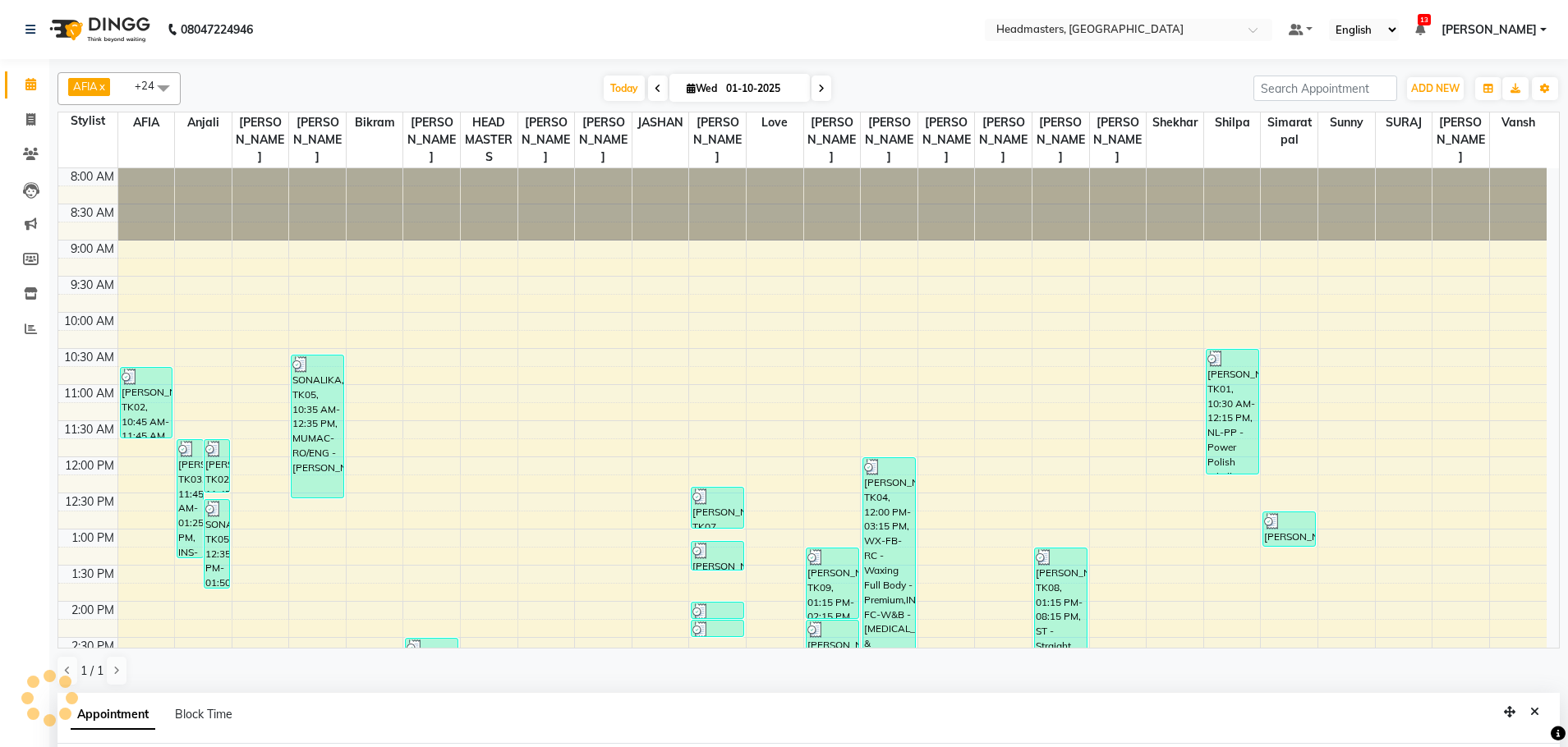
scroll to position [319, 0]
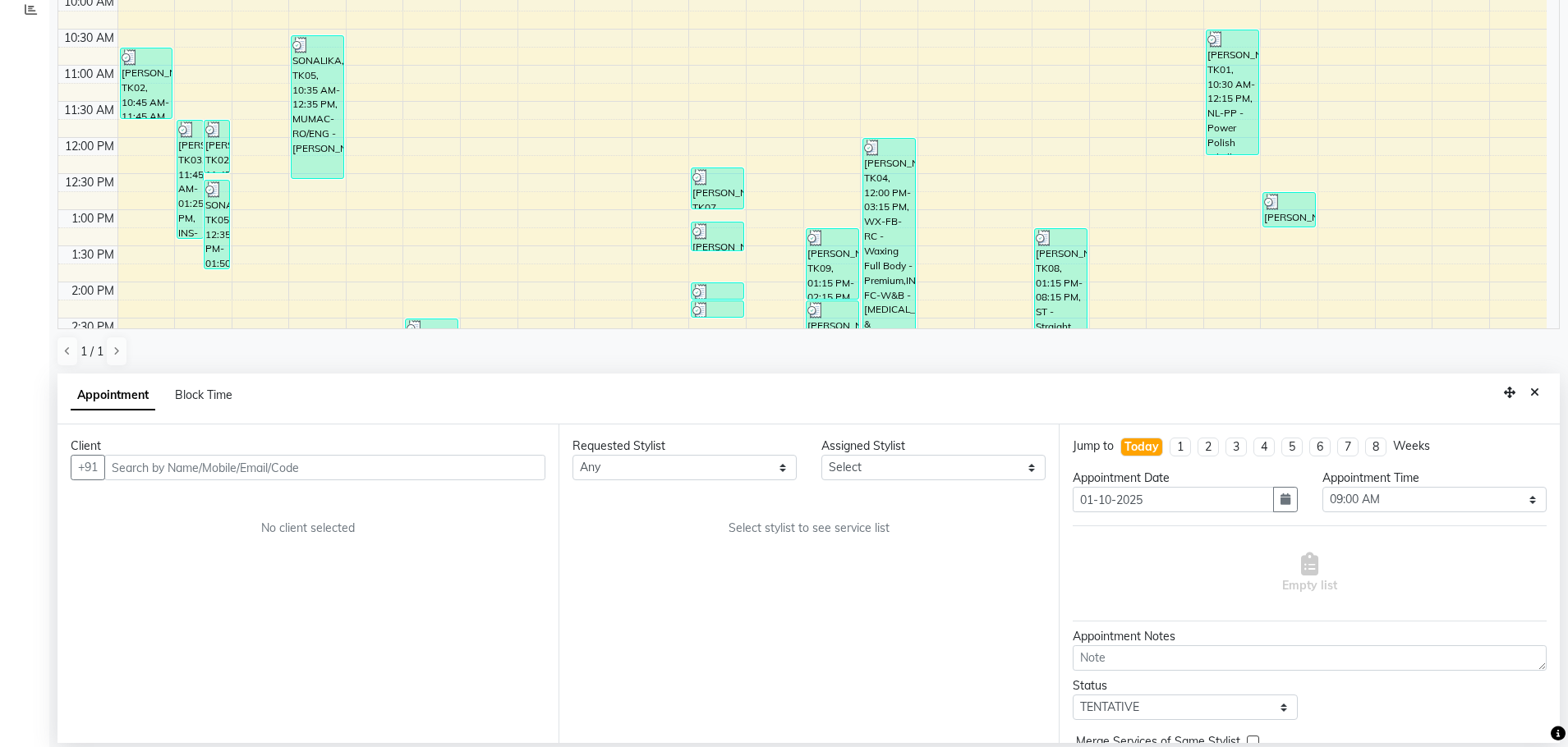
click at [151, 463] on input "text" at bounding box center [324, 467] width 441 height 26
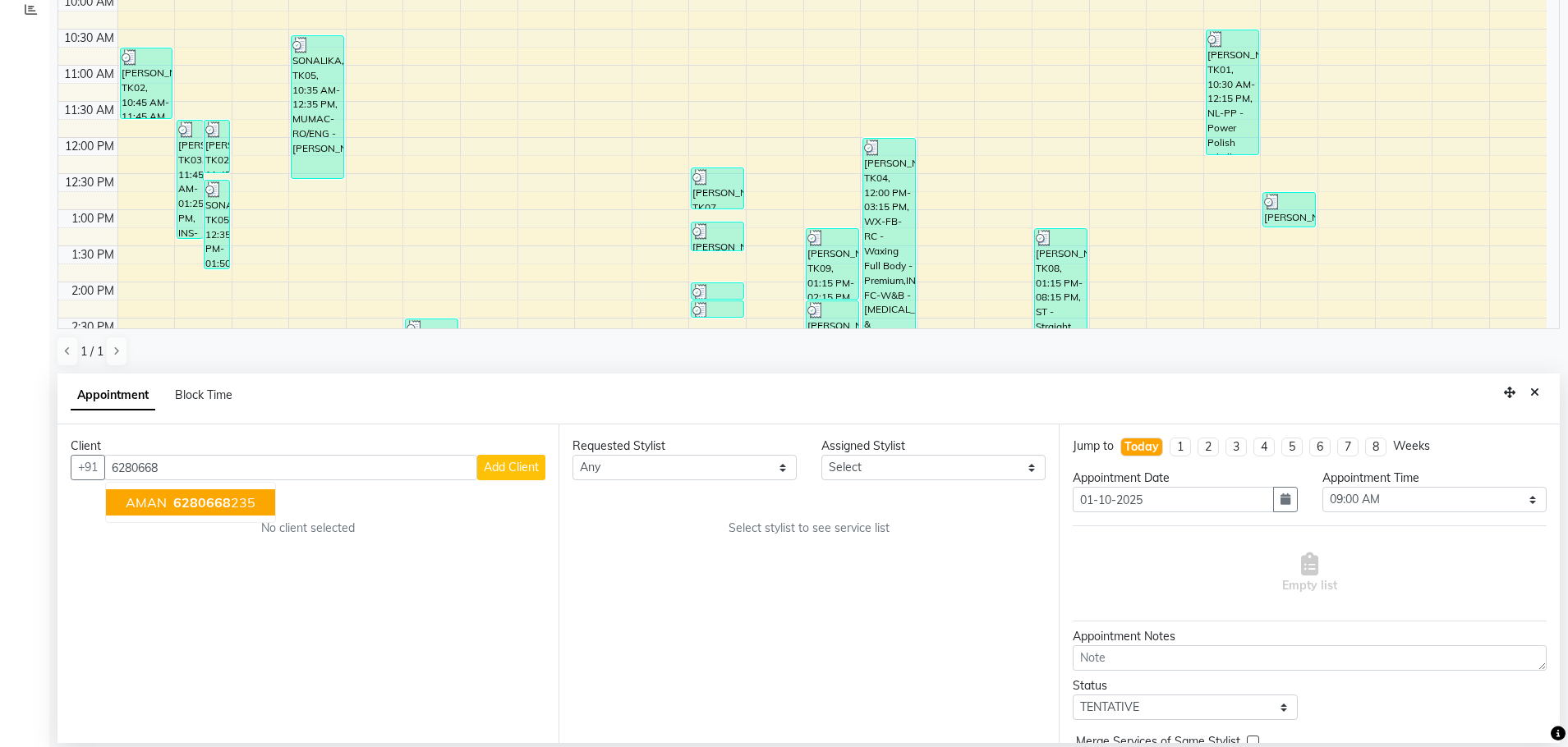
click at [208, 500] on span "6280668" at bounding box center [201, 503] width 58 height 17
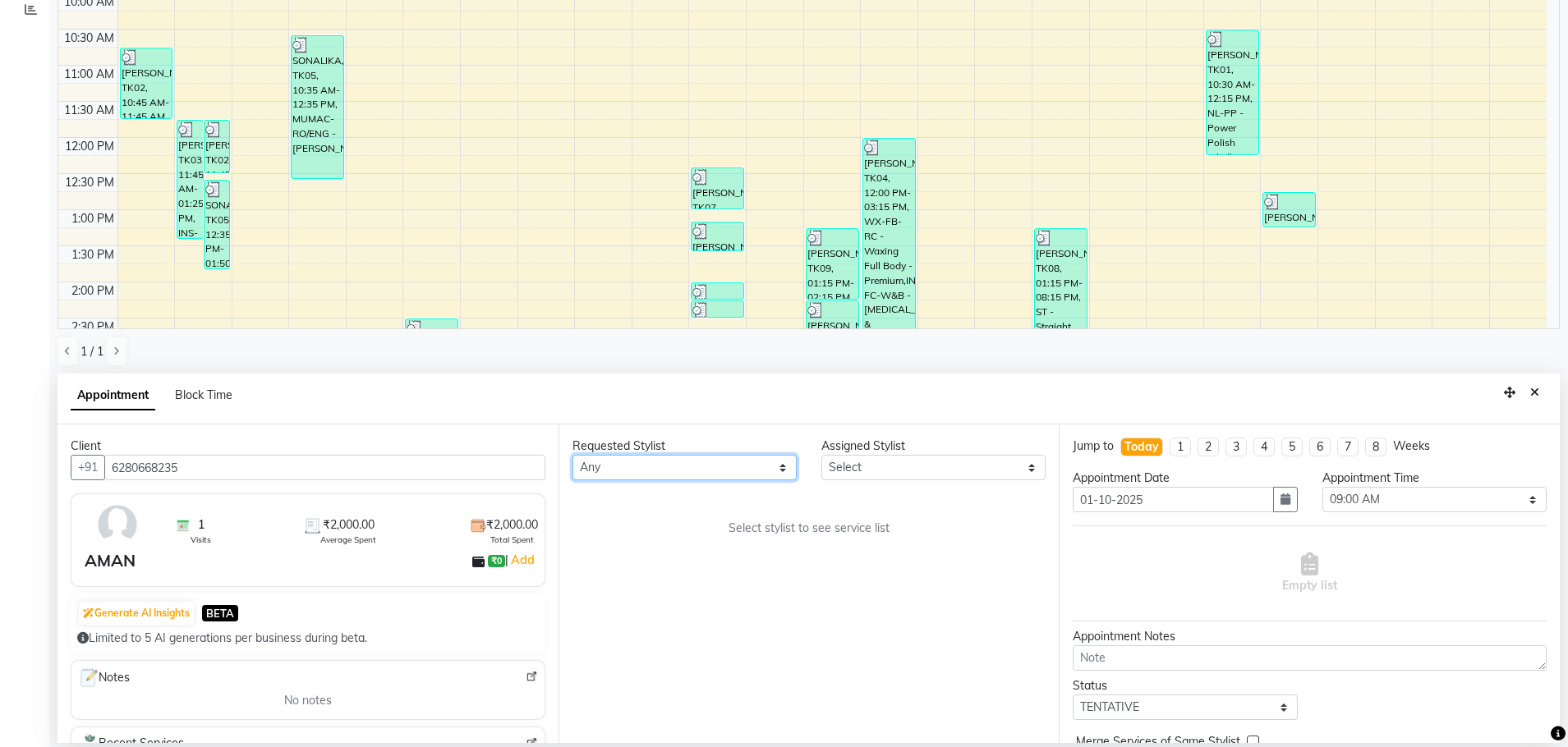
click at [623, 464] on select "Any AFIA Anjali [PERSON_NAME] [PERSON_NAME] [PERSON_NAME] HEAD [PERSON_NAME] [P…" at bounding box center [684, 467] width 224 height 26
click at [605, 505] on div "Requested Stylist Any AFIA Anjali [PERSON_NAME] [PERSON_NAME] [PERSON_NAME] HEA…" at bounding box center [809, 583] width 501 height 319
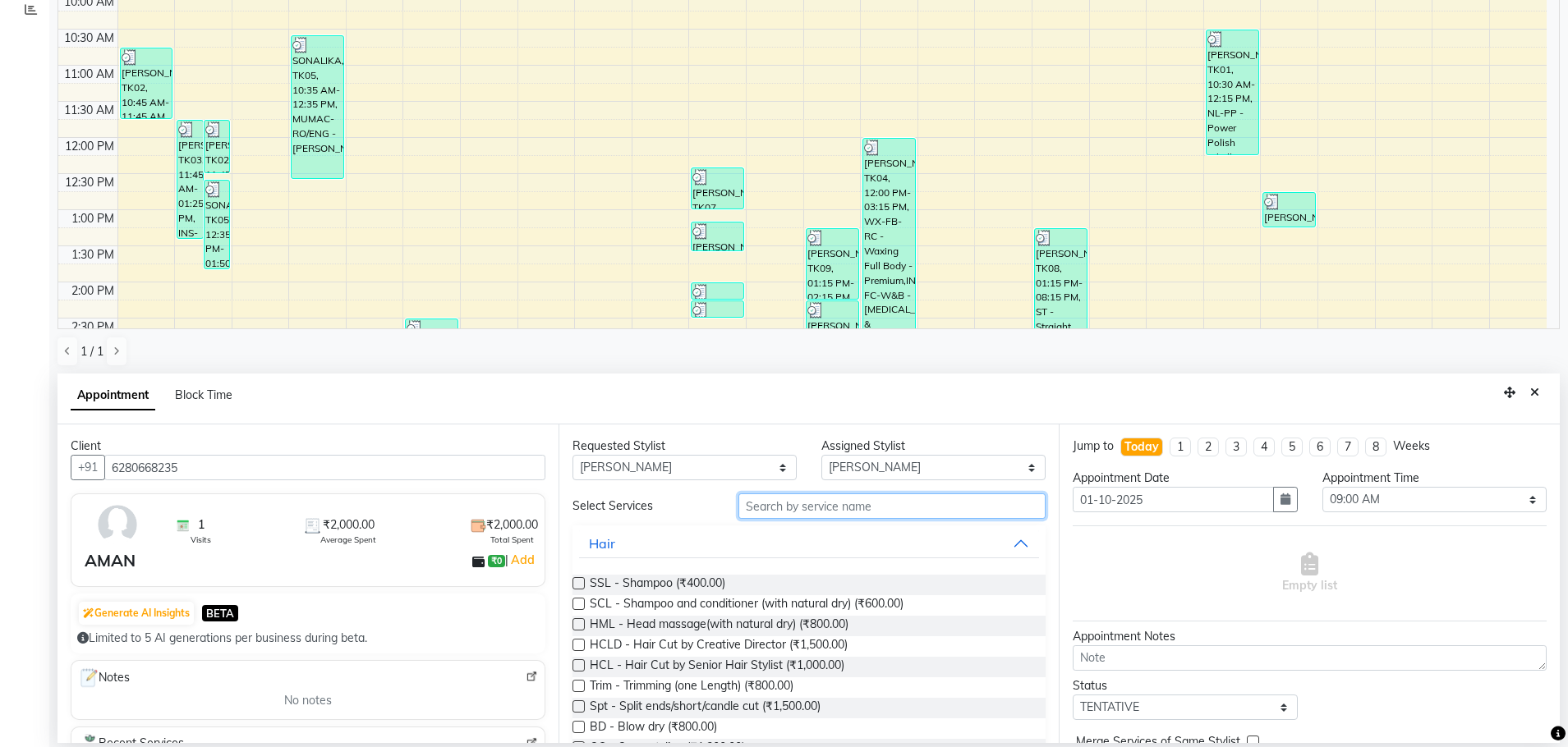
click at [793, 507] on input "text" at bounding box center [892, 507] width 307 height 26
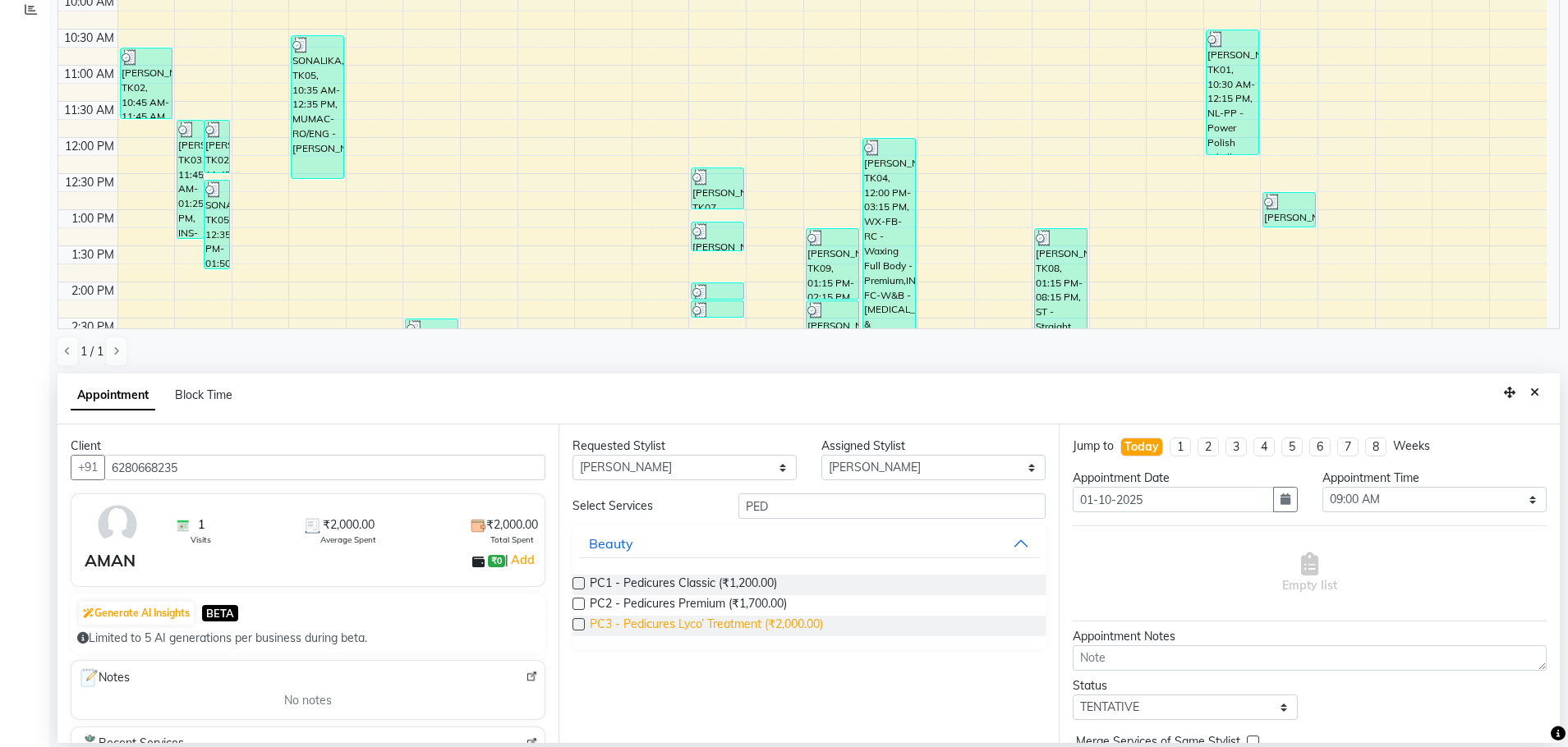
click at [749, 620] on span "PC3 - Pedicures Lyco’ Treatment (₹2,000.00)" at bounding box center [707, 625] width 234 height 21
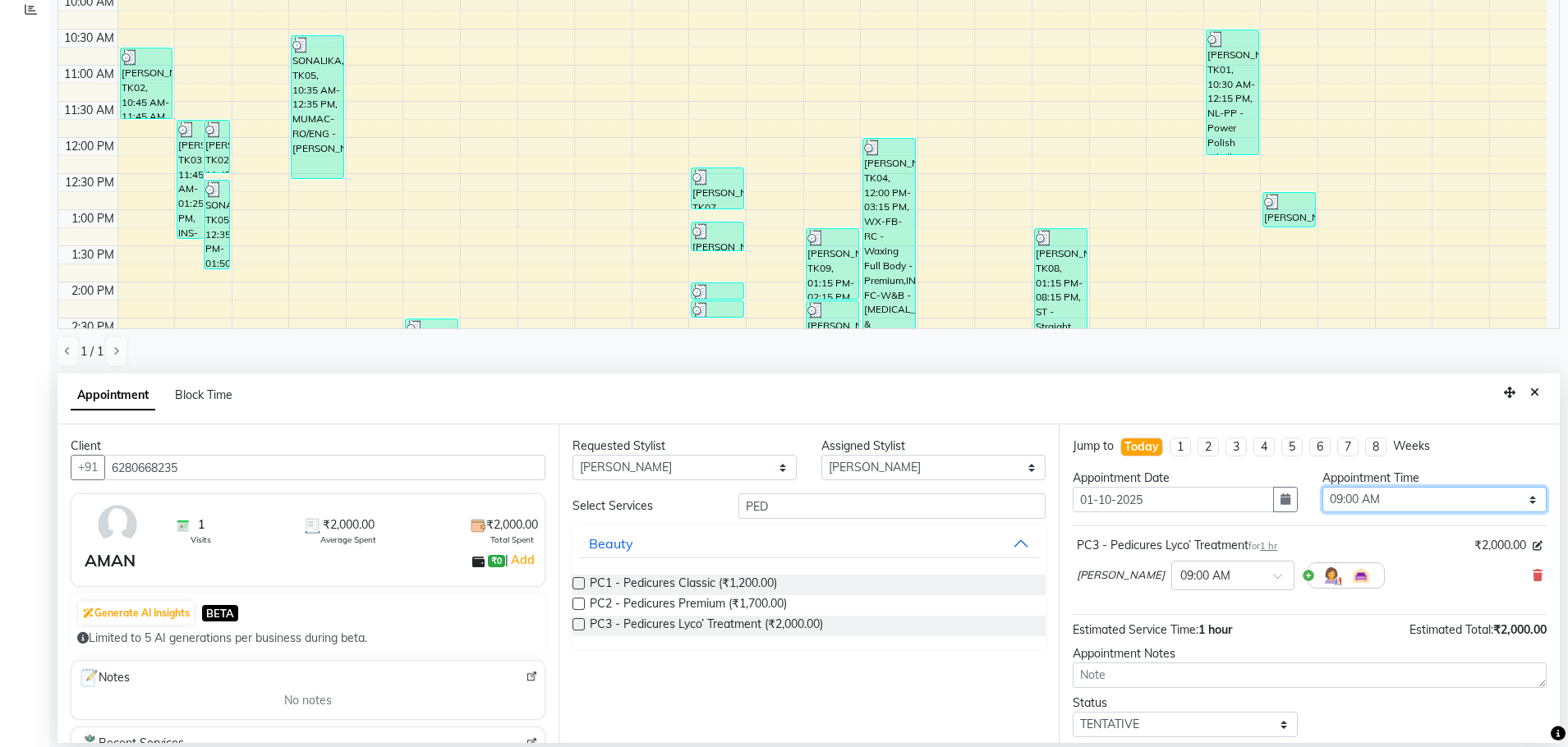
click at [1396, 500] on select "Select 09:00 AM 09:15 AM 09:30 AM 09:45 AM 10:00 AM 10:15 AM 10:30 AM 10:45 AM …" at bounding box center [1434, 500] width 224 height 26
click at [1323, 487] on select "Select 09:00 AM 09:15 AM 09:30 AM 09:45 AM 10:00 AM 10:15 AM 10:30 AM 10:45 AM …" at bounding box center [1434, 500] width 224 height 26
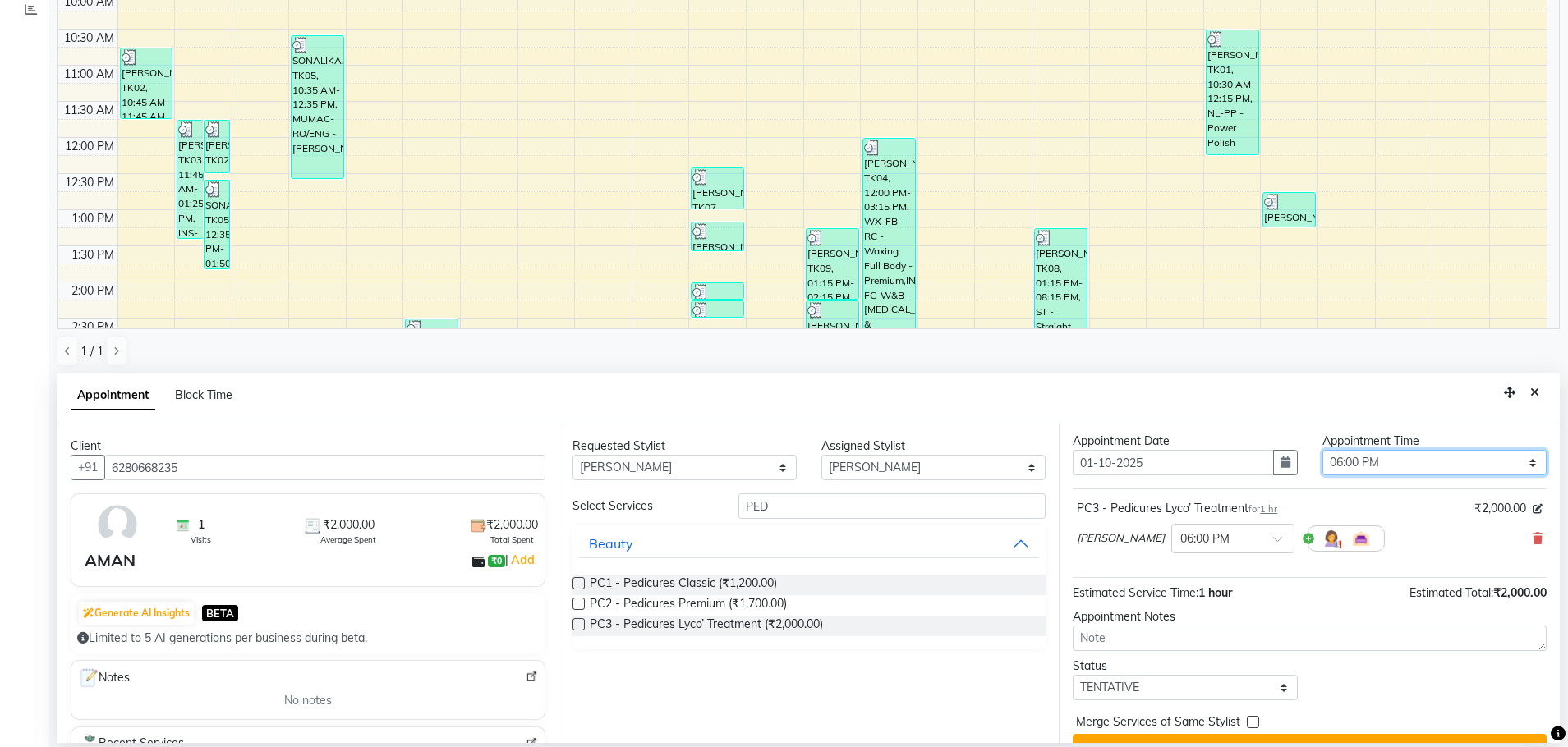
scroll to position [71, 0]
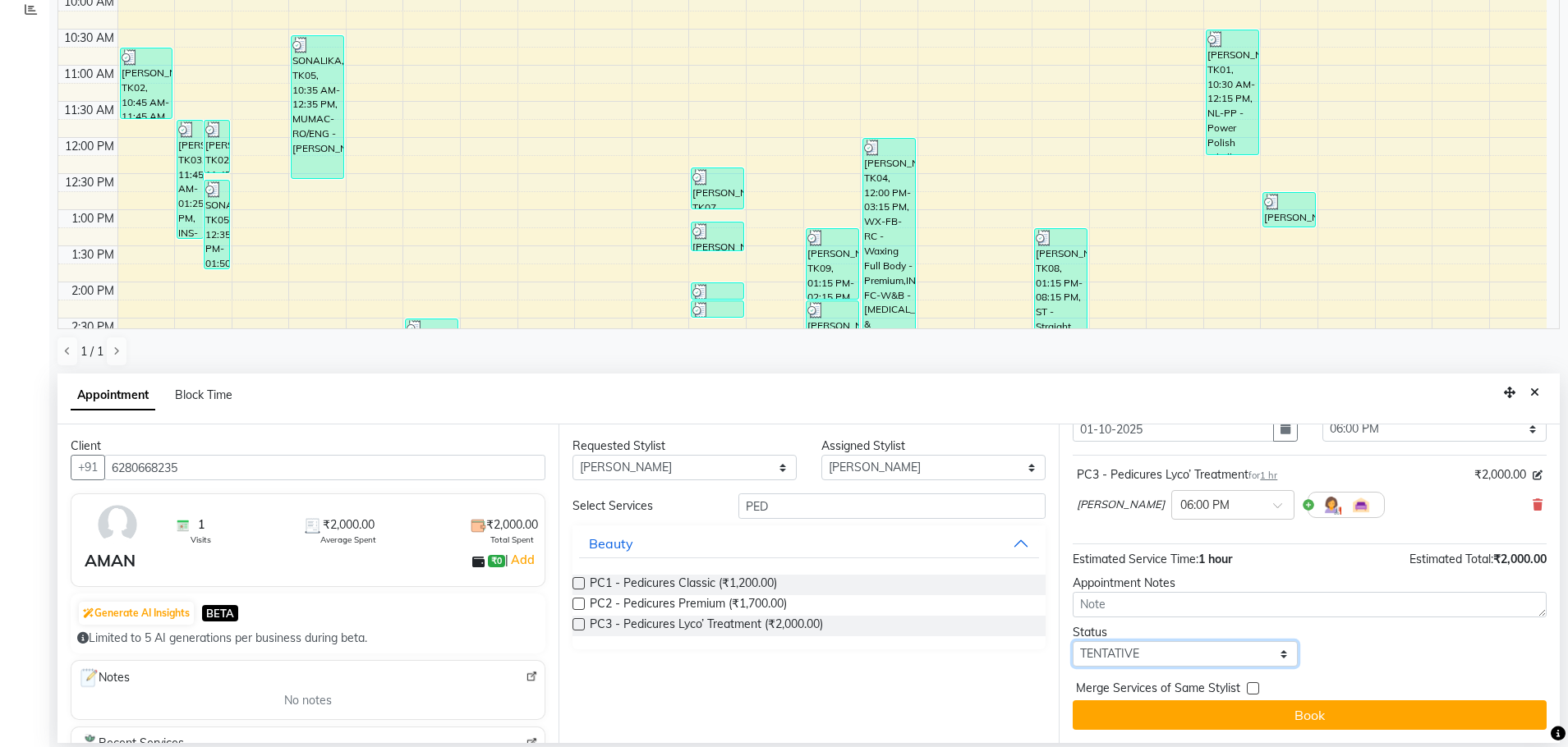
click at [1093, 656] on select "Select TENTATIVE CONFIRM CHECK-IN UPCOMING" at bounding box center [1184, 654] width 224 height 26
click at [1072, 641] on select "Select TENTATIVE CONFIRM CHECK-IN UPCOMING" at bounding box center [1184, 654] width 224 height 26
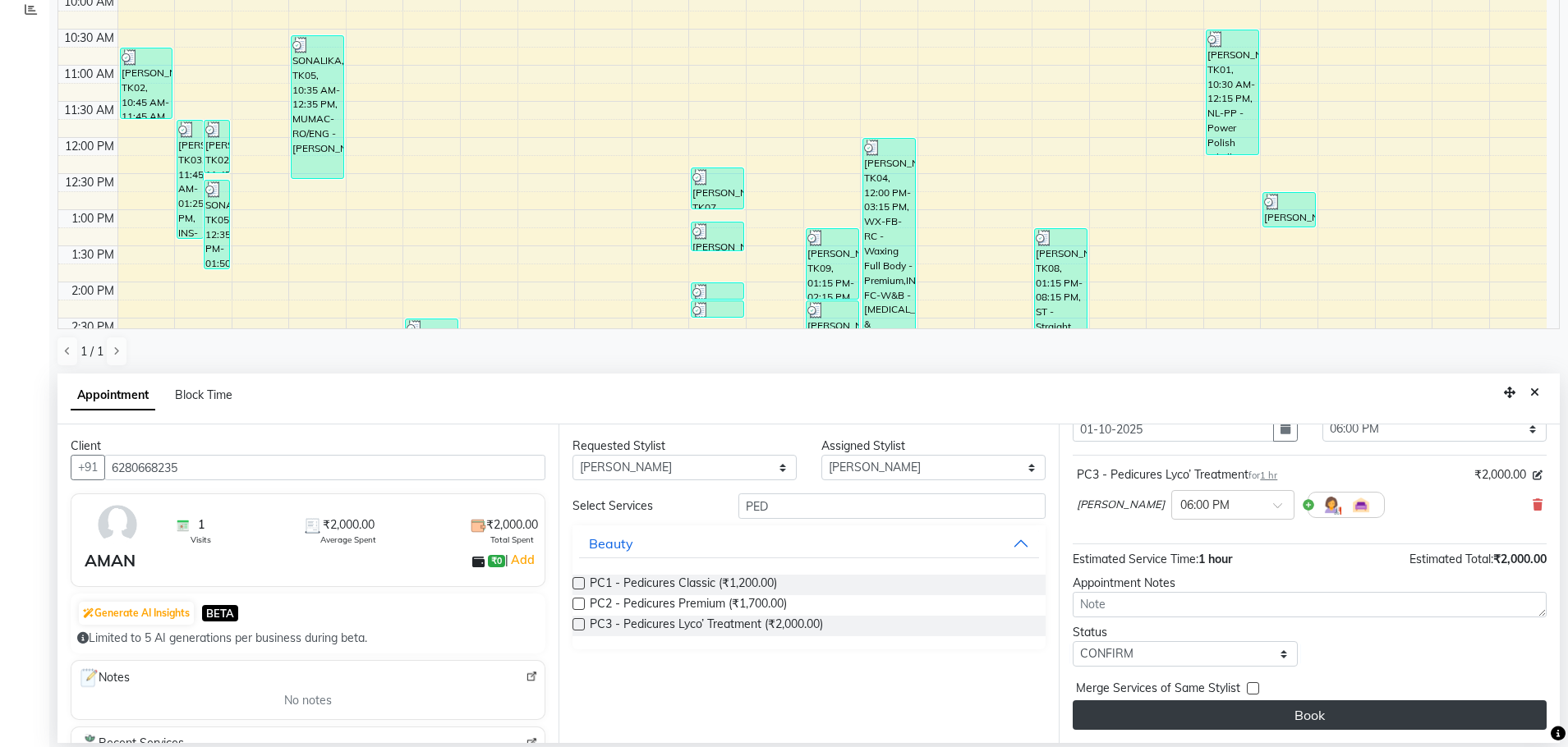
click at [1271, 712] on button "Book" at bounding box center [1309, 716] width 474 height 29
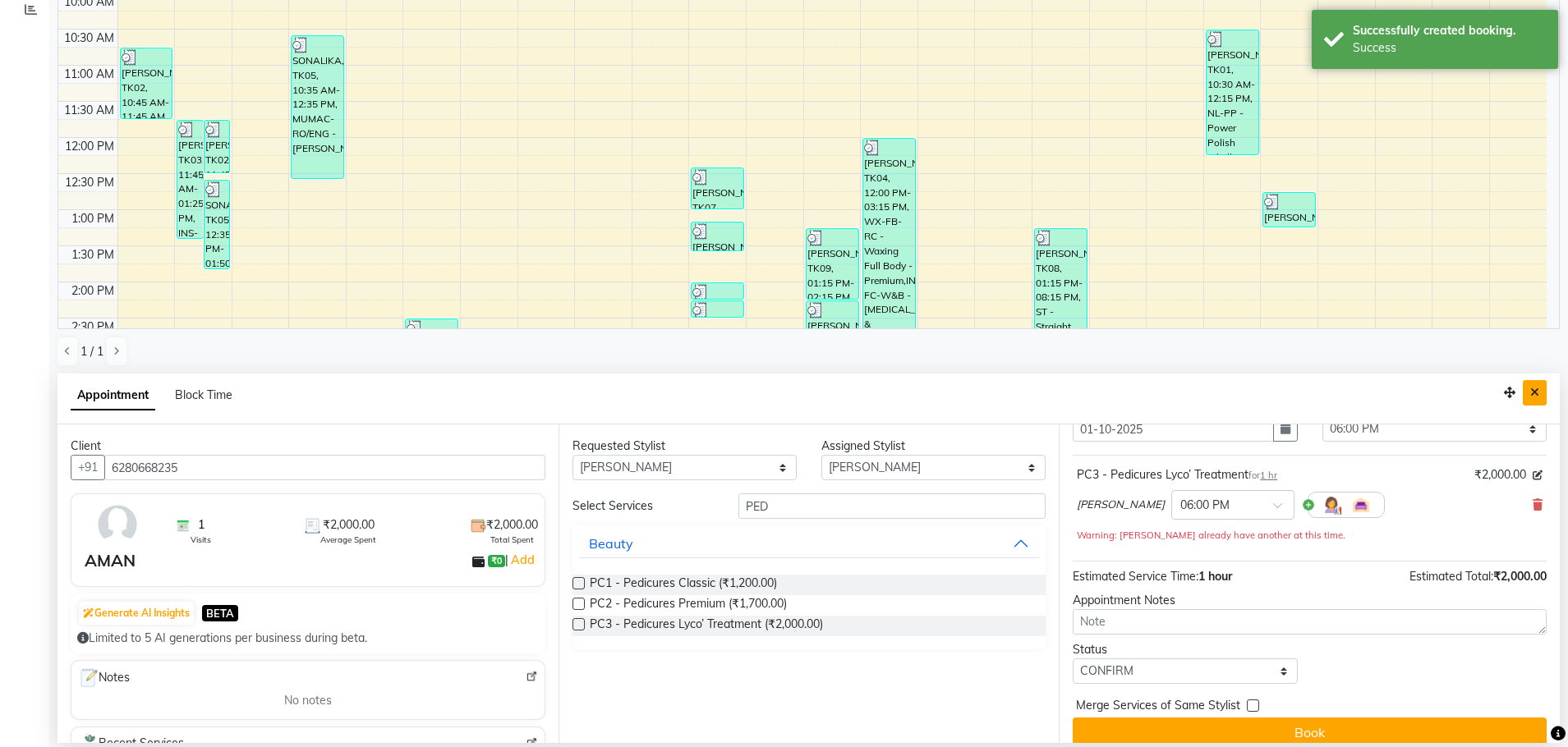
click at [1544, 405] on button "Close" at bounding box center [1535, 393] width 24 height 26
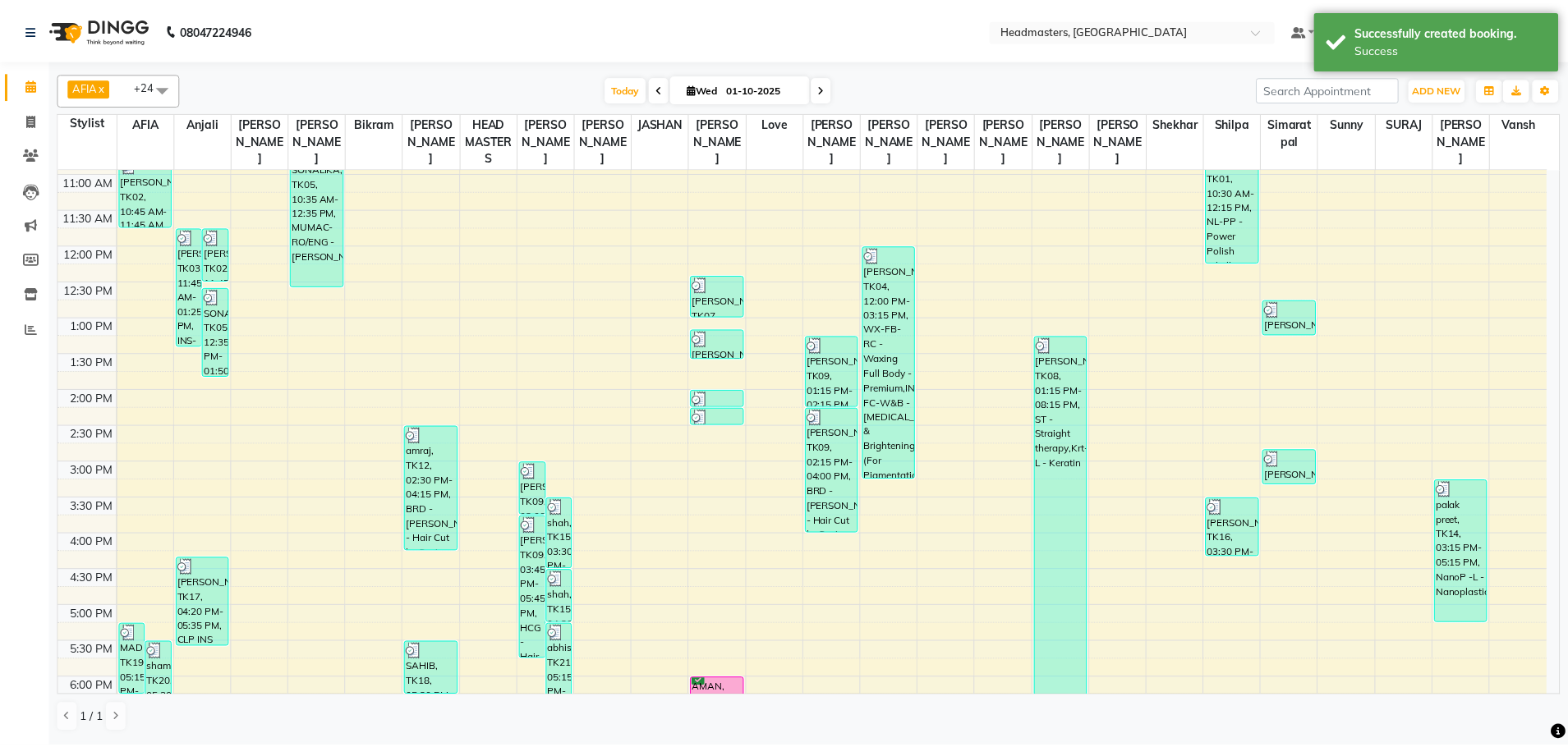
scroll to position [191, 0]
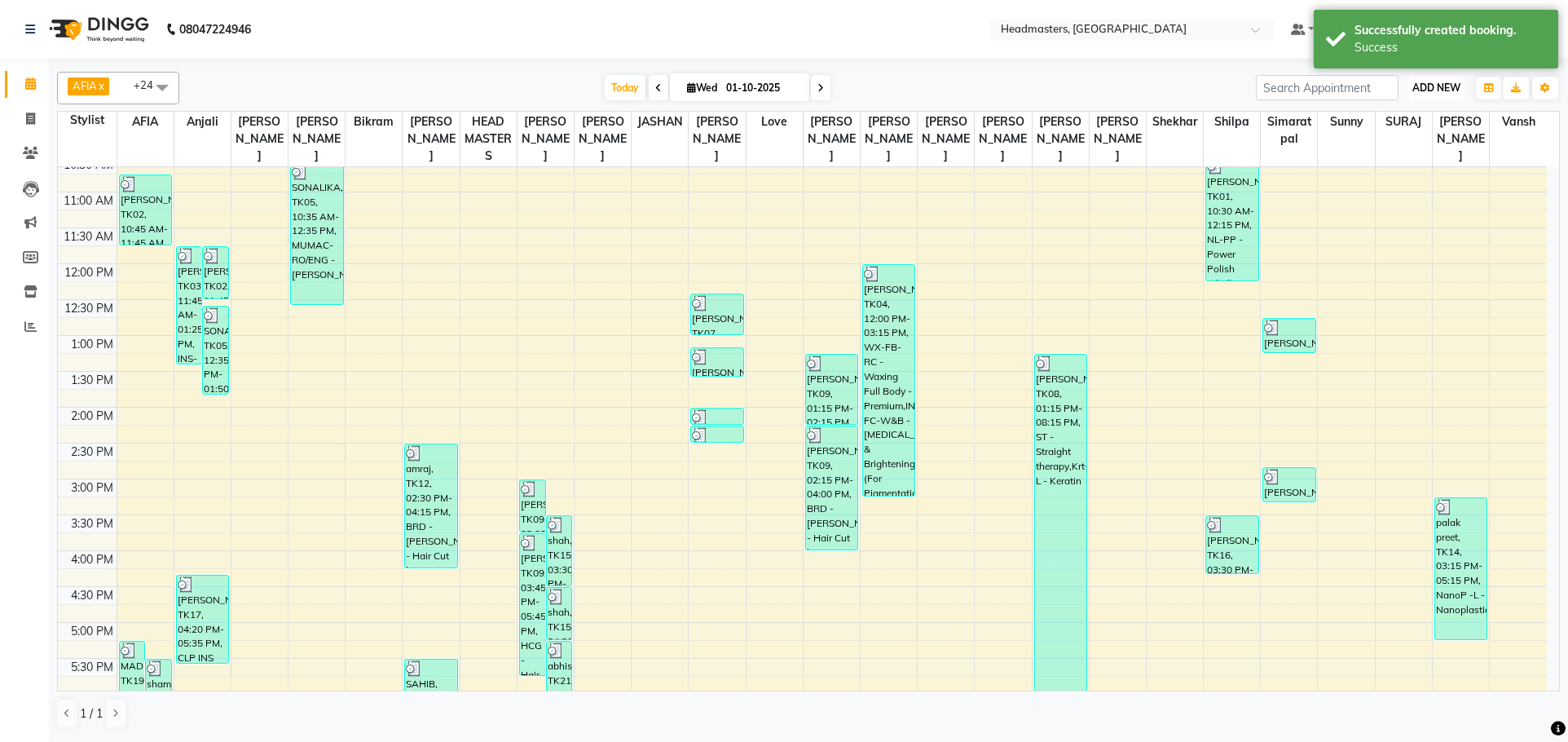
click at [1427, 82] on span "ADD NEW" at bounding box center [1436, 88] width 48 height 13
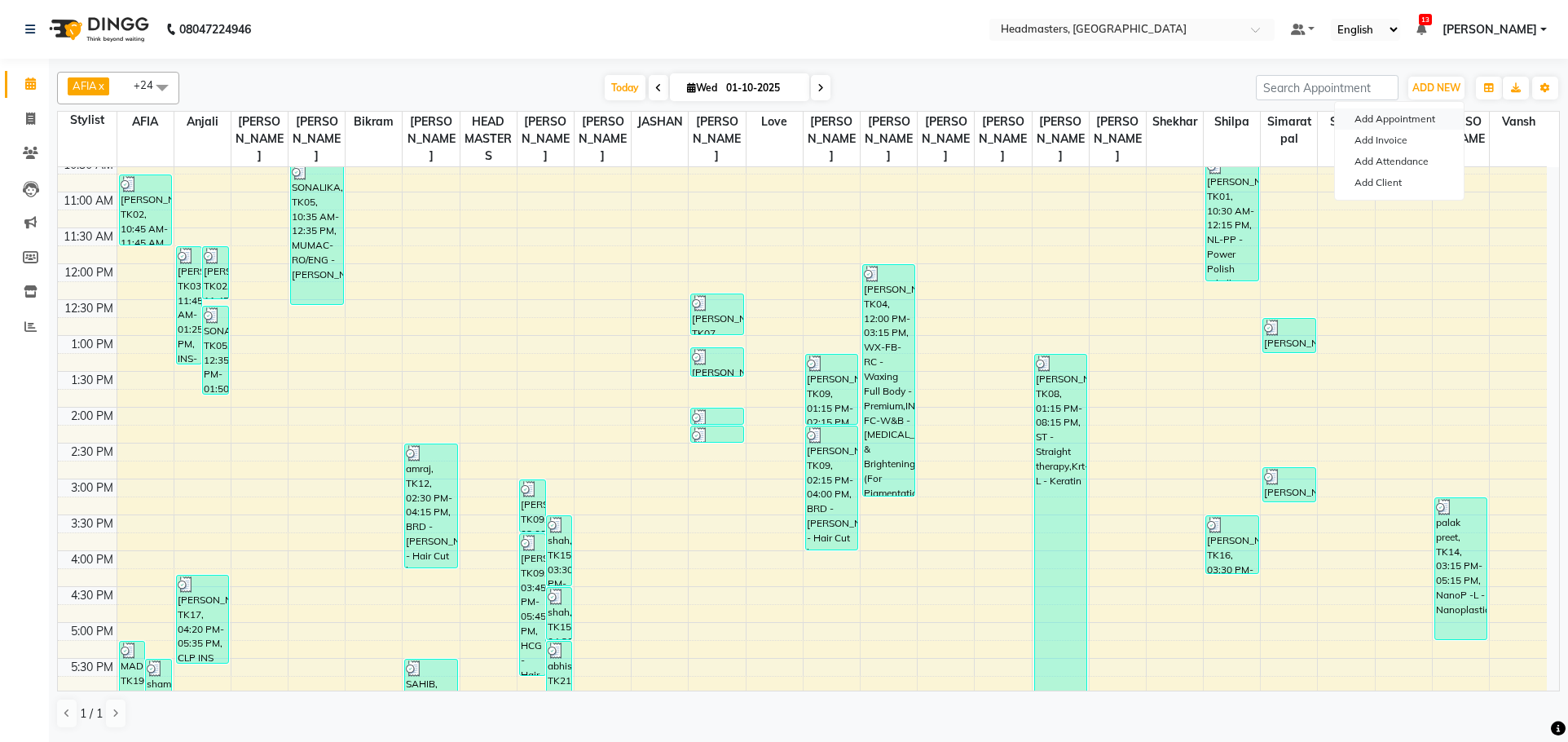
click at [1413, 113] on button "Add Appointment" at bounding box center [1399, 119] width 129 height 21
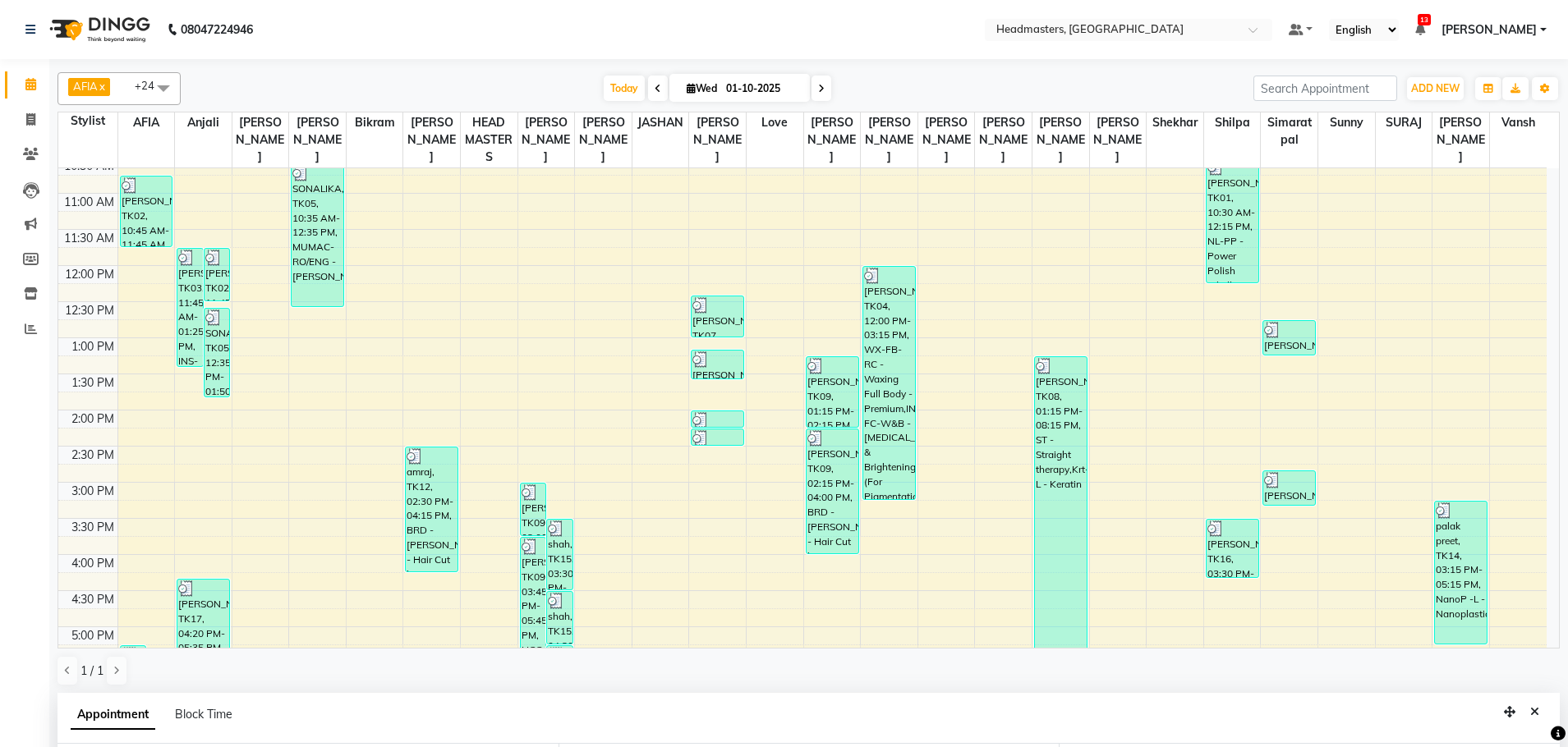
scroll to position [319, 0]
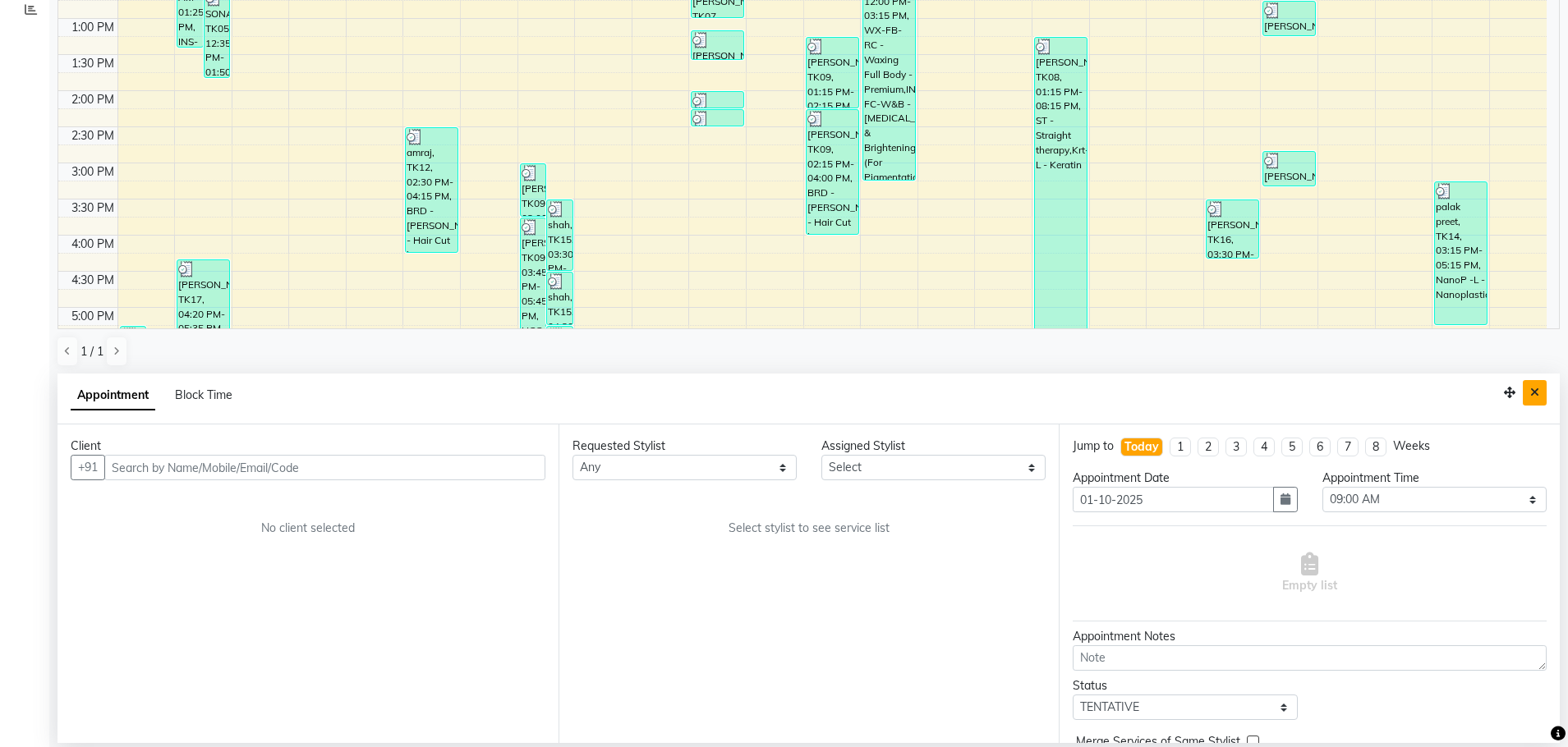
click at [1535, 399] on icon "Close" at bounding box center [1534, 393] width 9 height 12
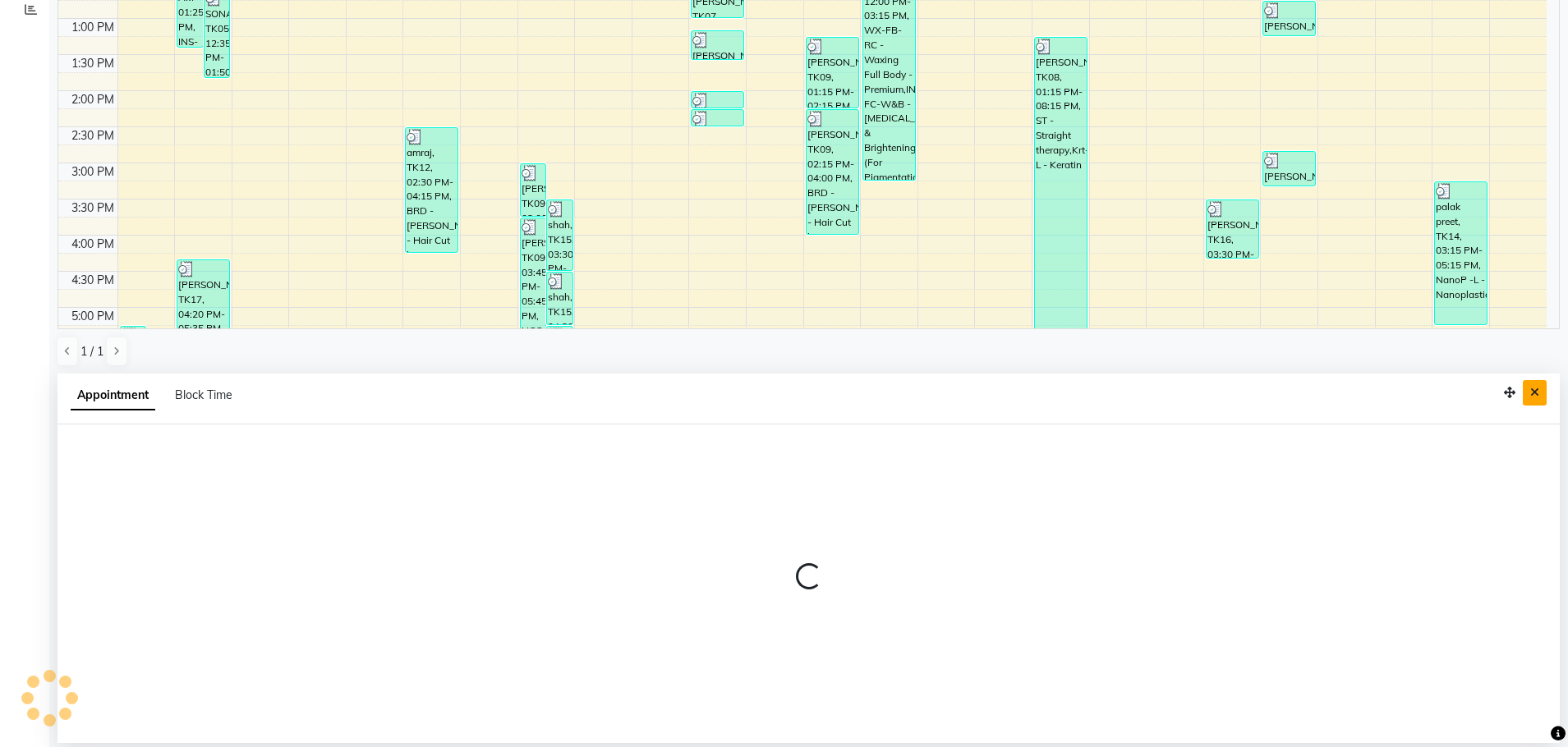
click at [1538, 393] on div "8:00 AM 8:30 AM 9:00 AM 9:30 AM 10:00 AM 10:30 AM 11:00 AM 11:30 AM 12:00 PM 12…" at bounding box center [802, 127] width 1488 height 938
click at [1536, 389] on icon "Close" at bounding box center [1534, 393] width 9 height 12
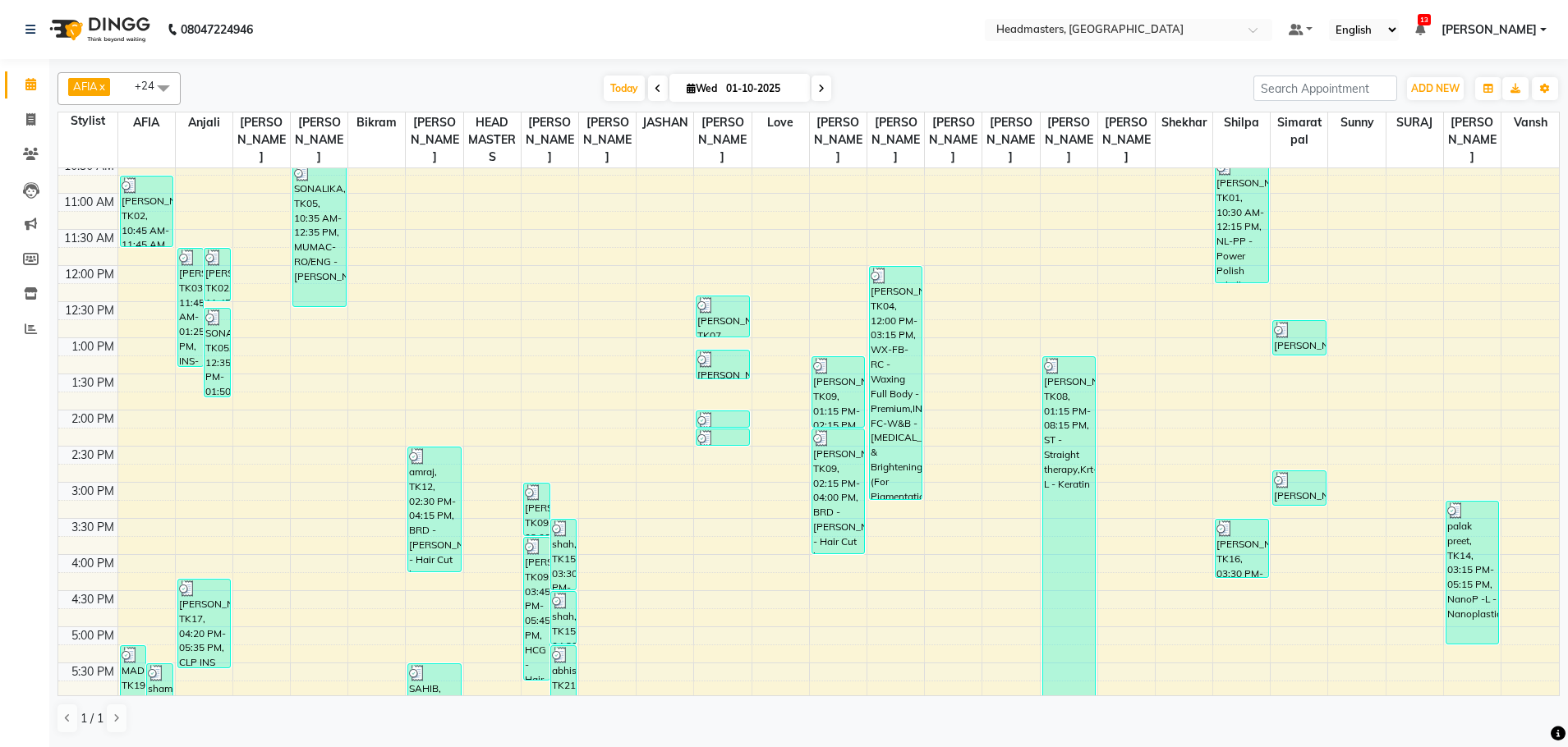
click at [1536, 609] on td at bounding box center [838, 617] width 1441 height 18
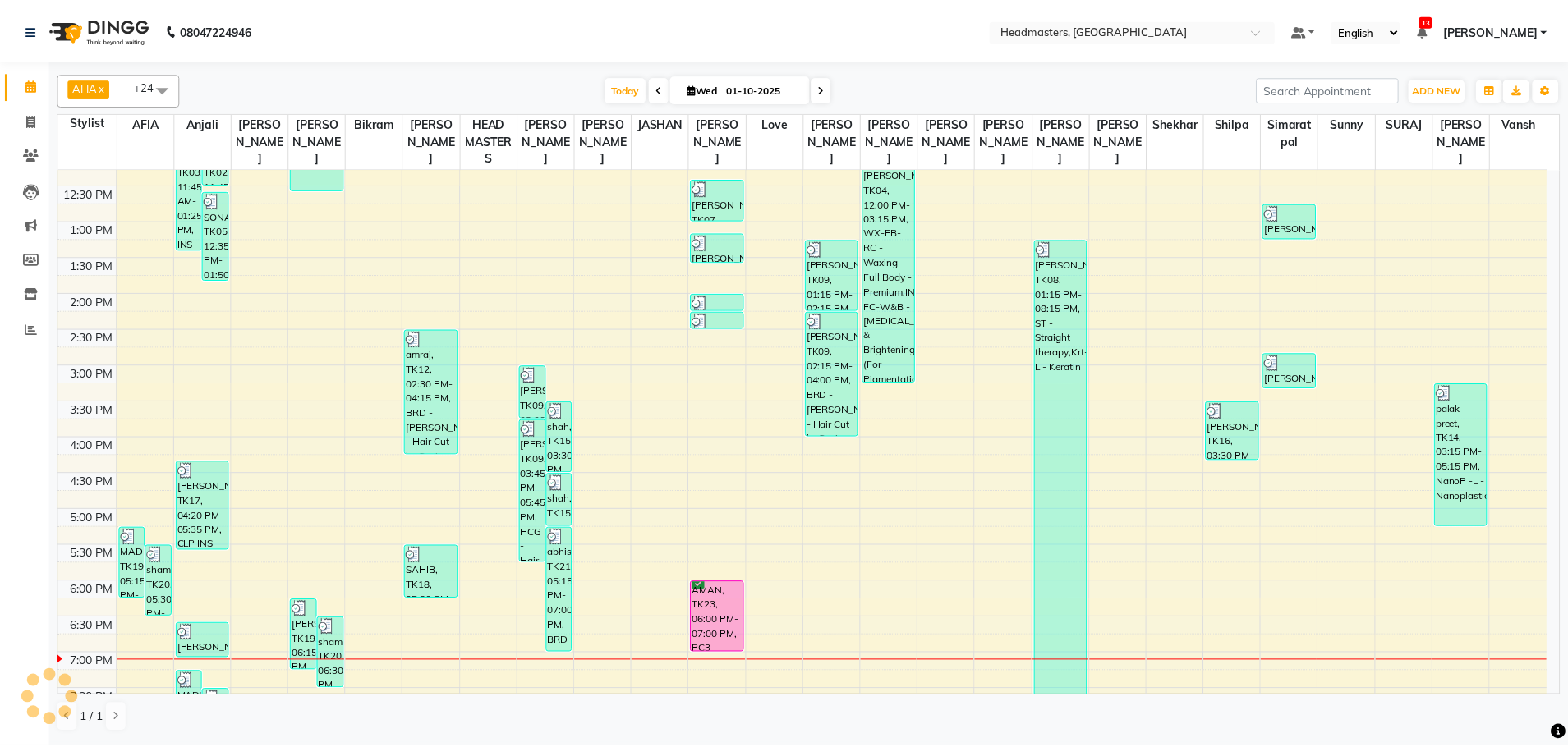
scroll to position [411, 0]
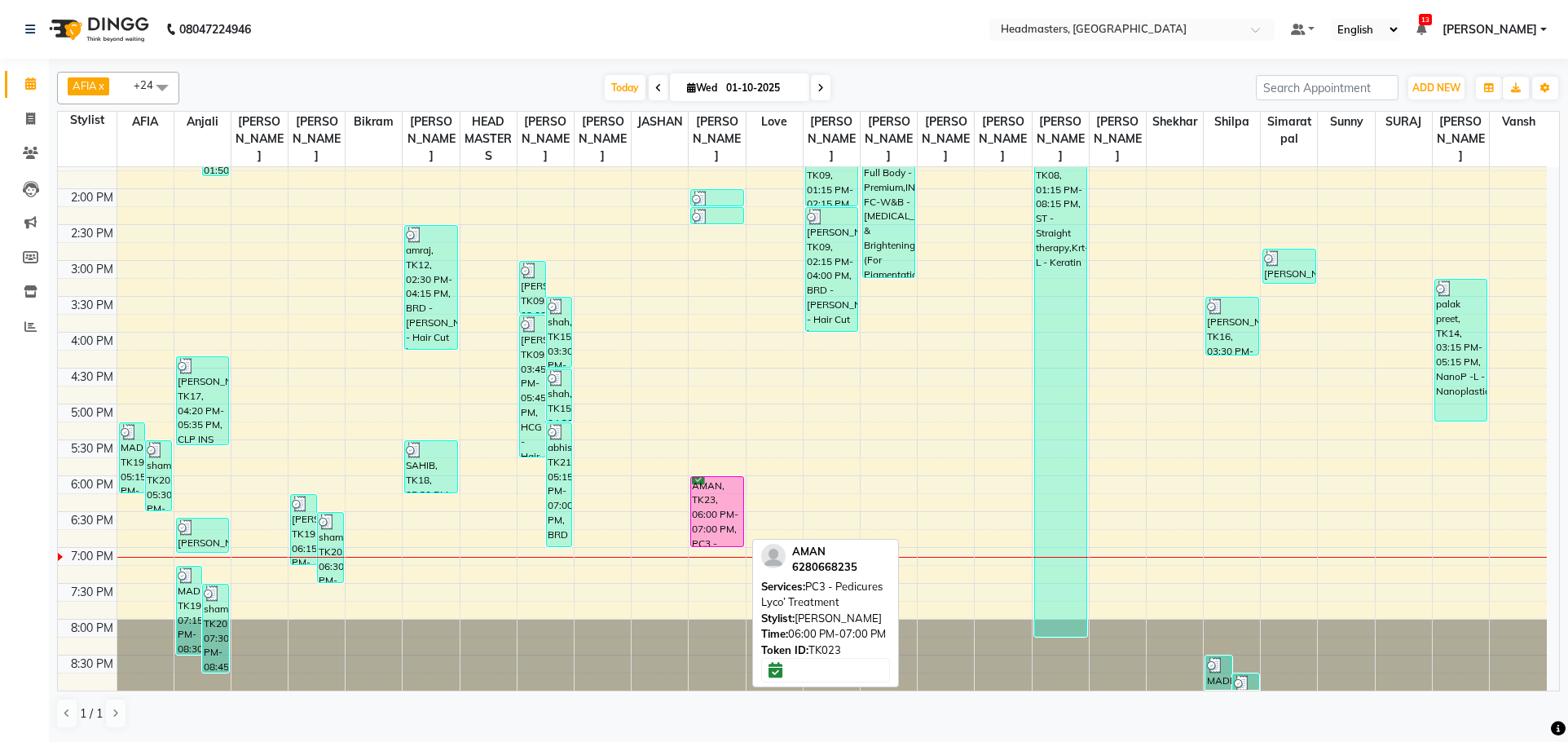
click at [720, 516] on div "AMAN, TK23, 06:00 PM-07:00 PM, PC3 - Pedicures Lyco’ Treatment" at bounding box center [716, 511] width 52 height 69
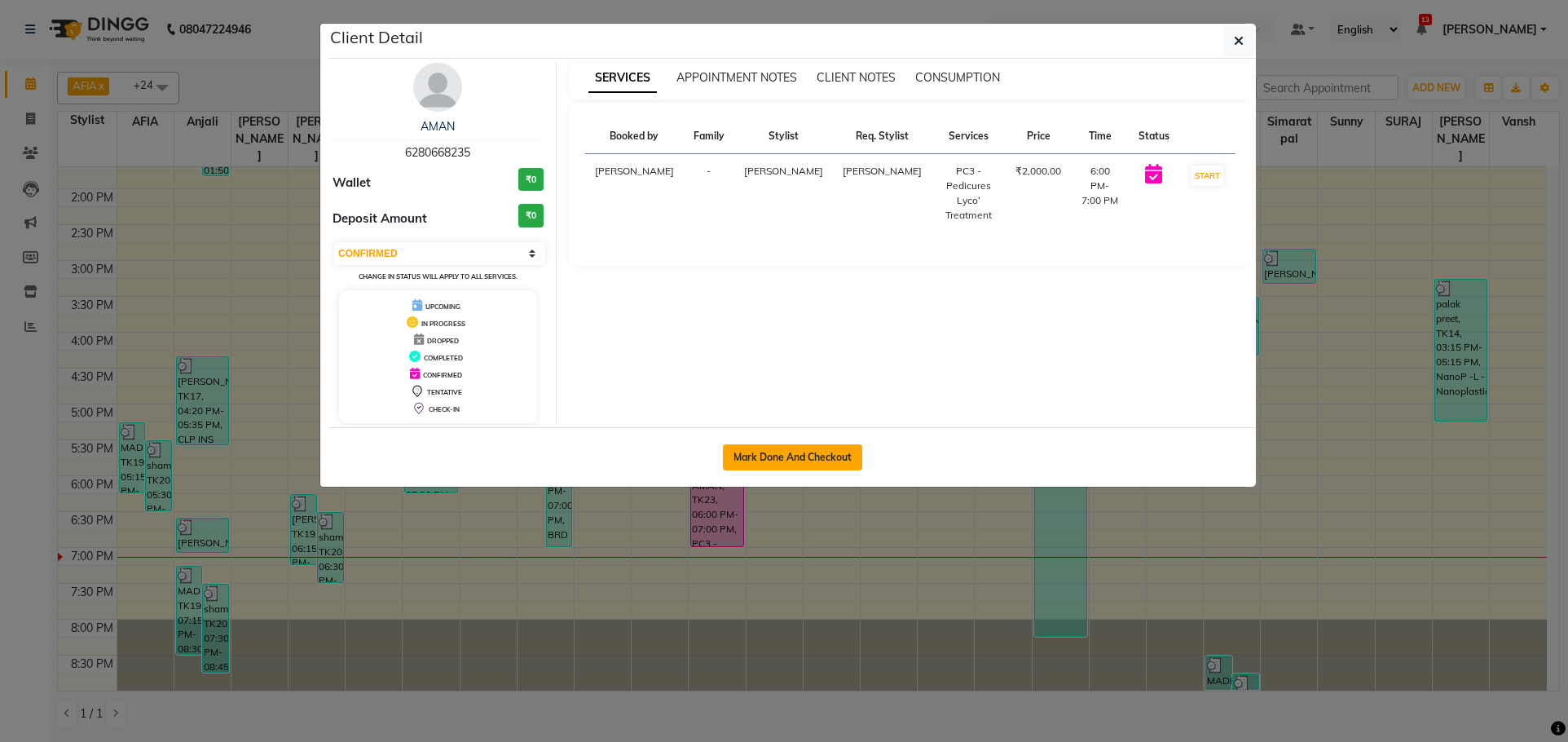
click at [789, 456] on button "Mark Done And Checkout" at bounding box center [792, 457] width 139 height 26
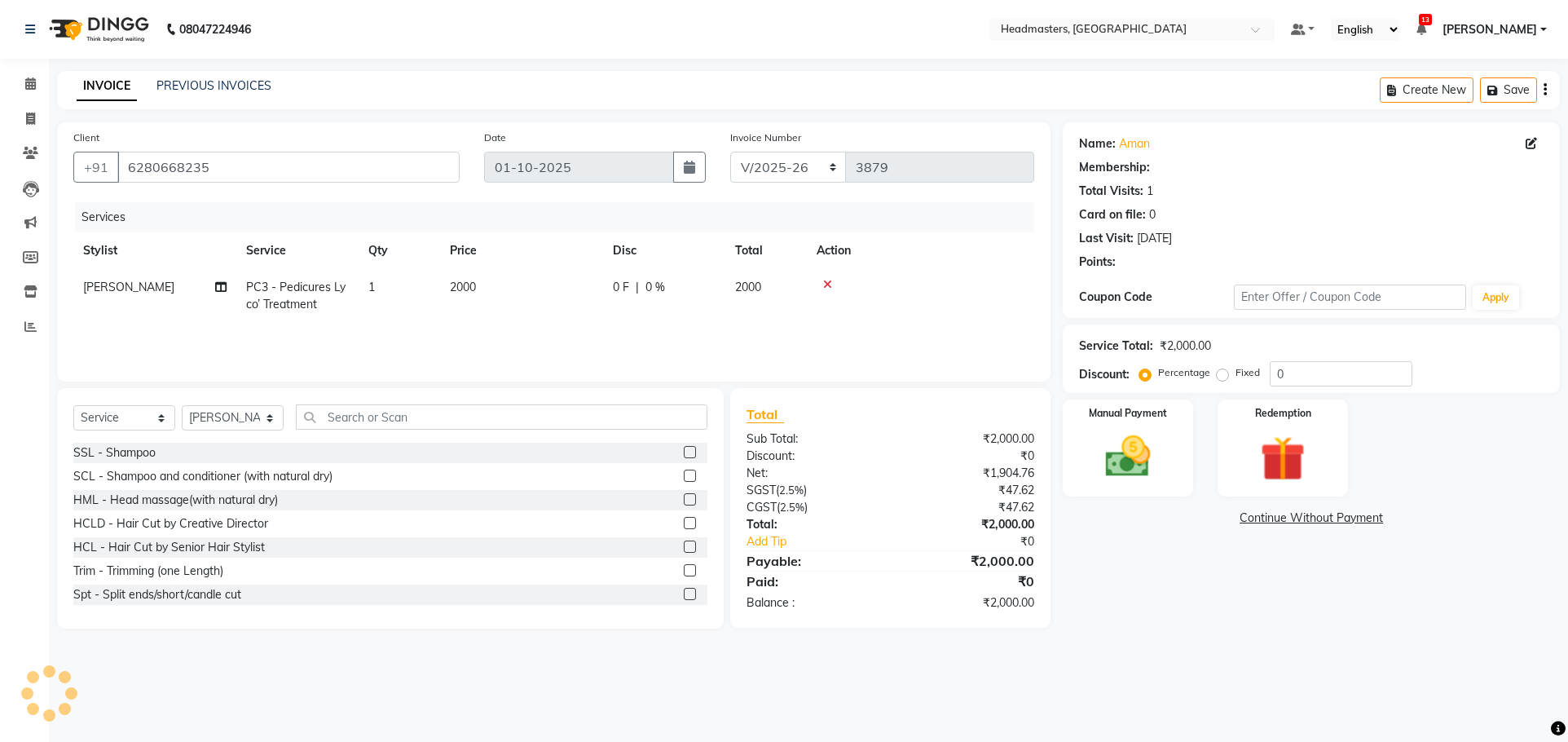
click at [612, 288] on td "0 F | 0 %" at bounding box center [664, 295] width 122 height 54
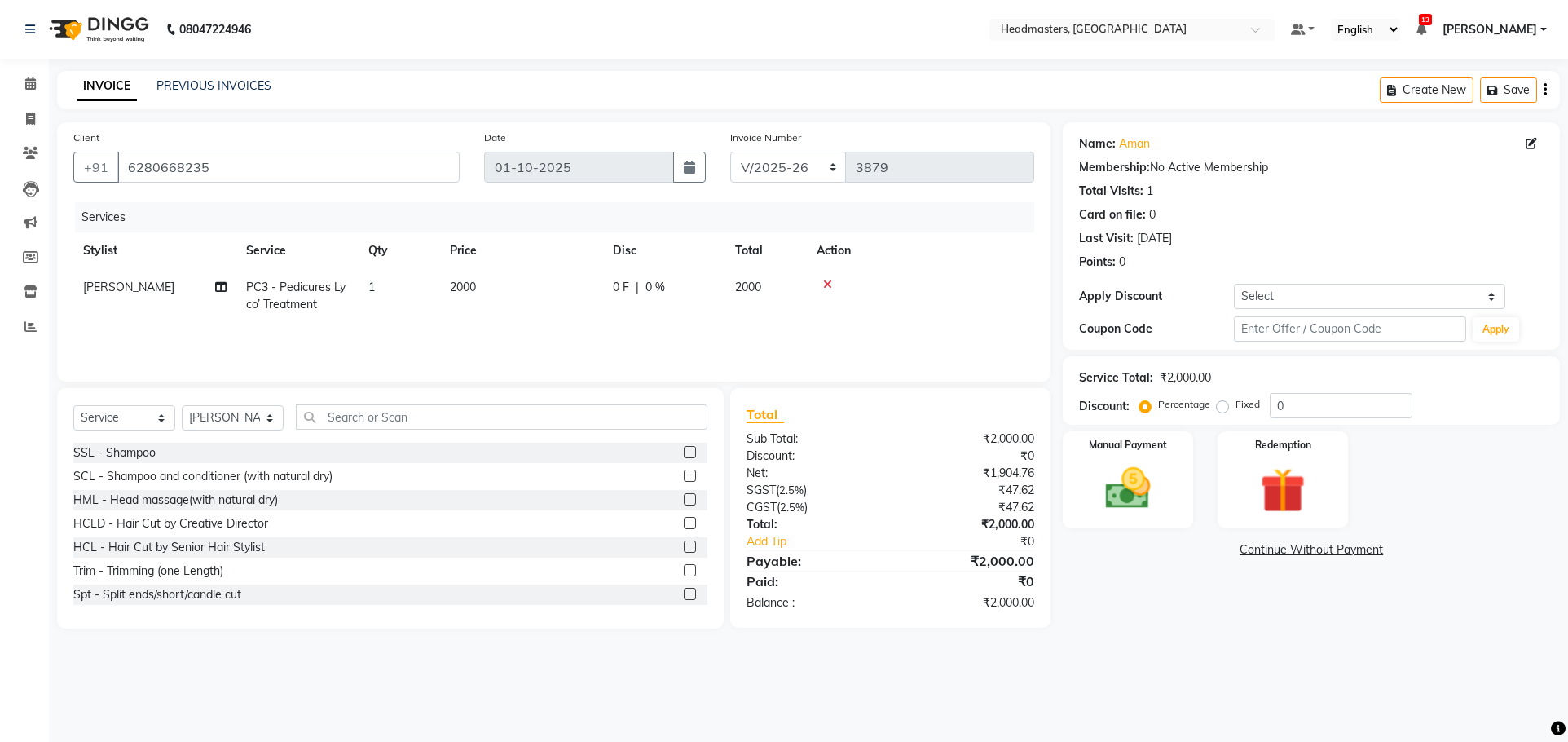
click at [729, 296] on td "2000" at bounding box center [766, 295] width 82 height 54
drag, startPoint x: 740, startPoint y: 298, endPoint x: 821, endPoint y: 277, distance: 83.7
click at [741, 297] on span "F" at bounding box center [742, 293] width 7 height 18
click at [822, 276] on td "0 F | 0 %" at bounding box center [755, 303] width 150 height 69
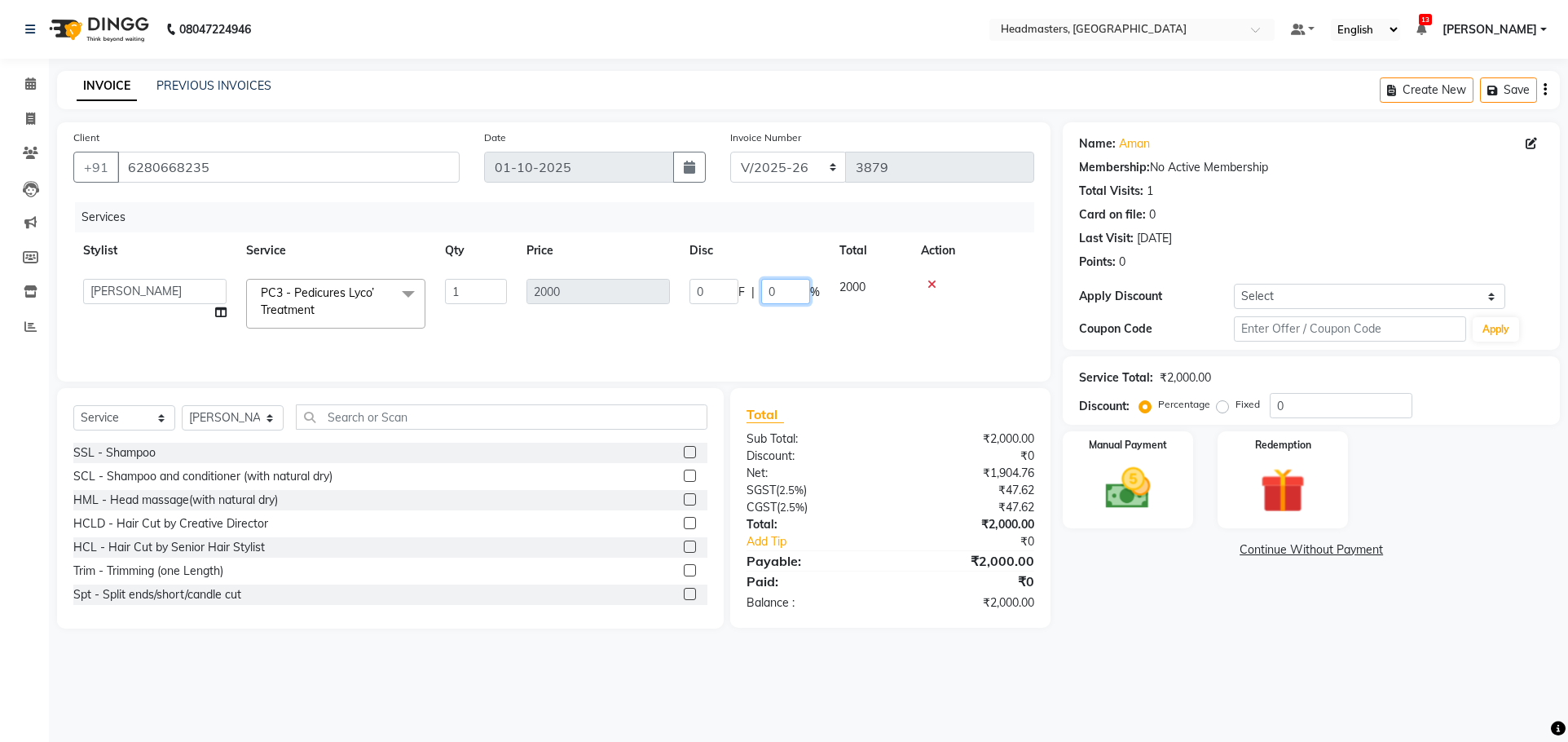
click at [796, 288] on input "0" at bounding box center [785, 292] width 49 height 25
click at [799, 322] on tr "AFIA Anjali [PERSON_NAME] [PERSON_NAME] [PERSON_NAME] HEAD [PERSON_NAME] [PERSO…" at bounding box center [554, 303] width 961 height 69
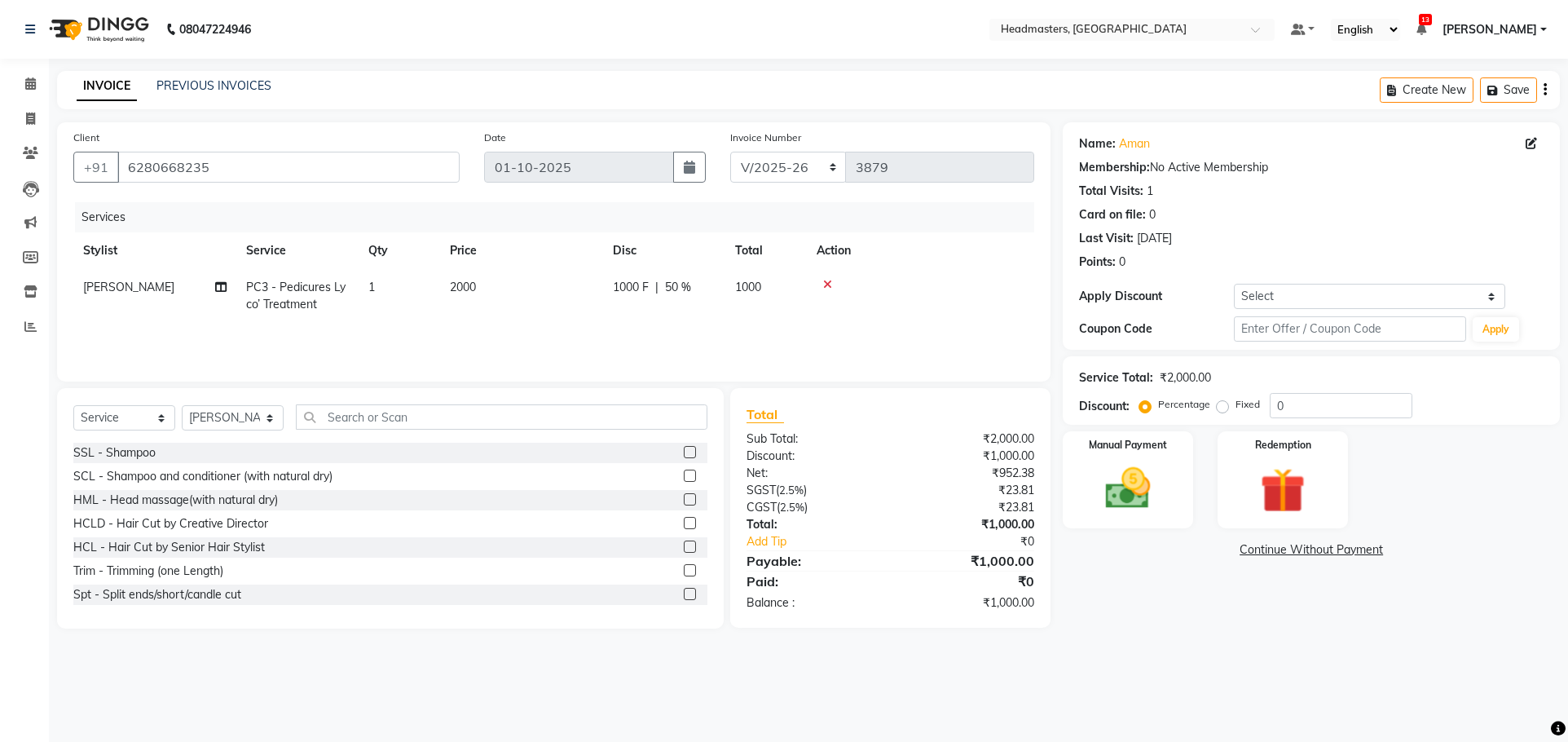
click at [1169, 620] on div "Name: Aman Membership: No Active Membership Total Visits: 1 Card on file: 0 Las…" at bounding box center [1318, 374] width 510 height 506
click at [1153, 495] on img at bounding box center [1128, 488] width 77 height 54
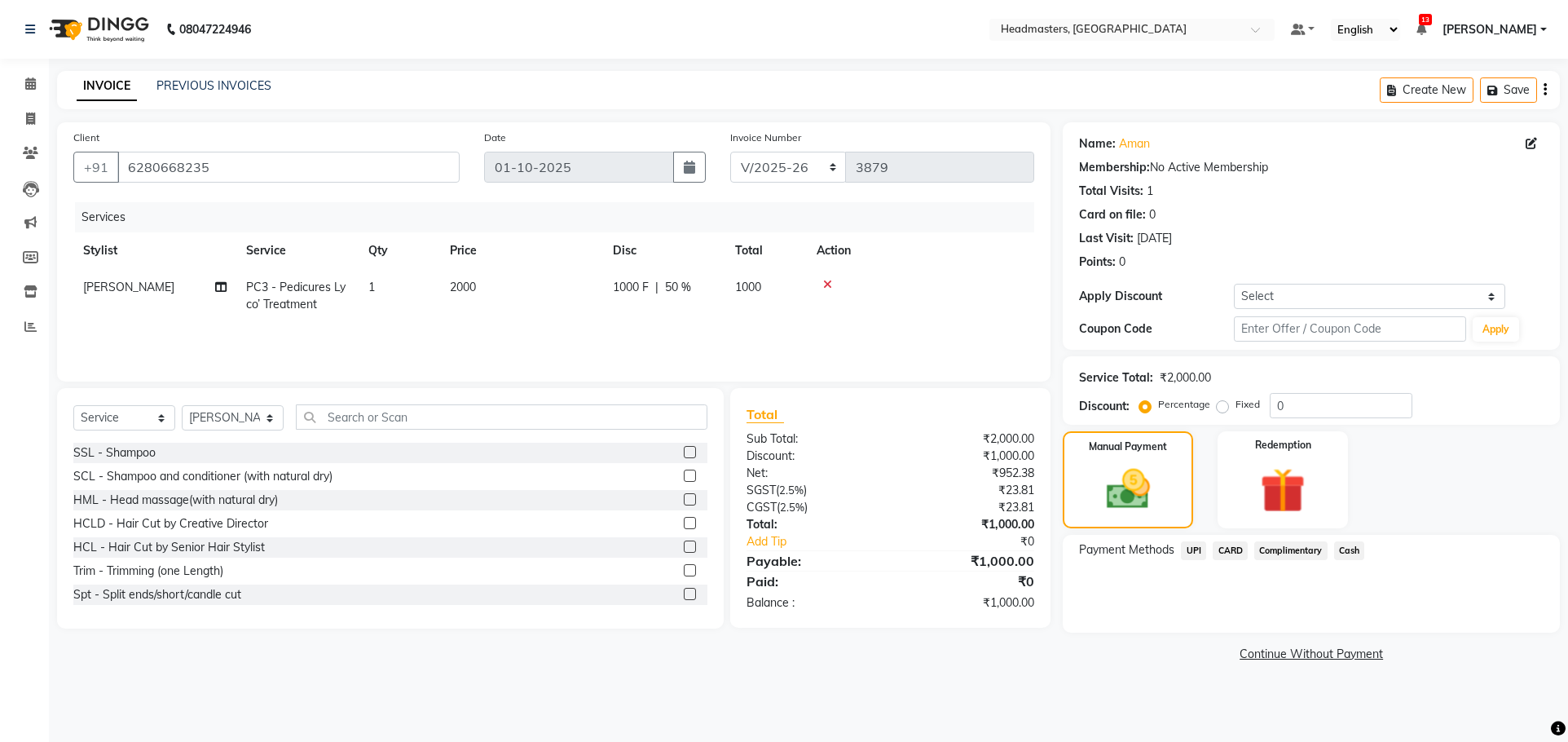
click at [1199, 553] on span "UPI" at bounding box center [1194, 550] width 25 height 19
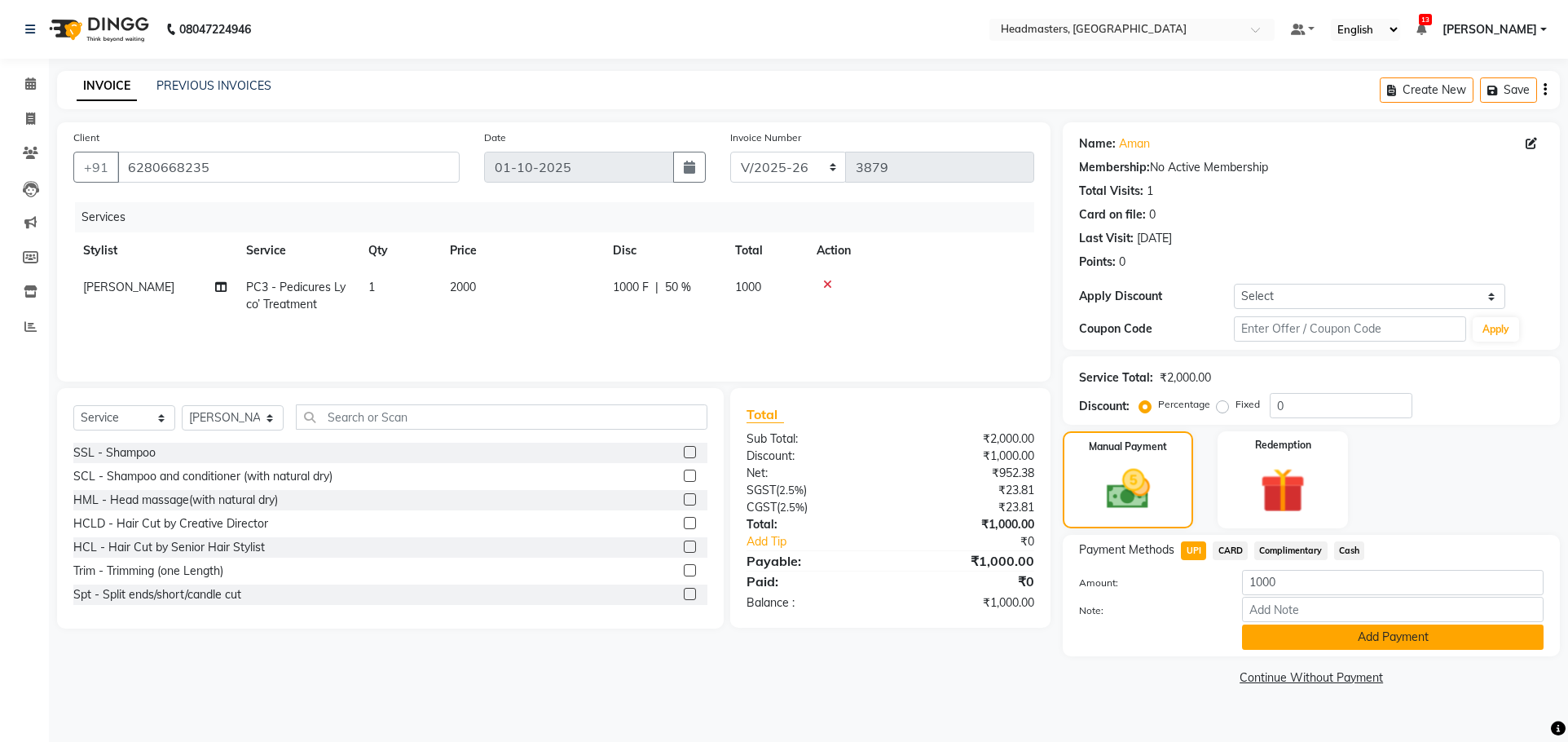
click at [1299, 638] on button "Add Payment" at bounding box center [1394, 638] width 302 height 25
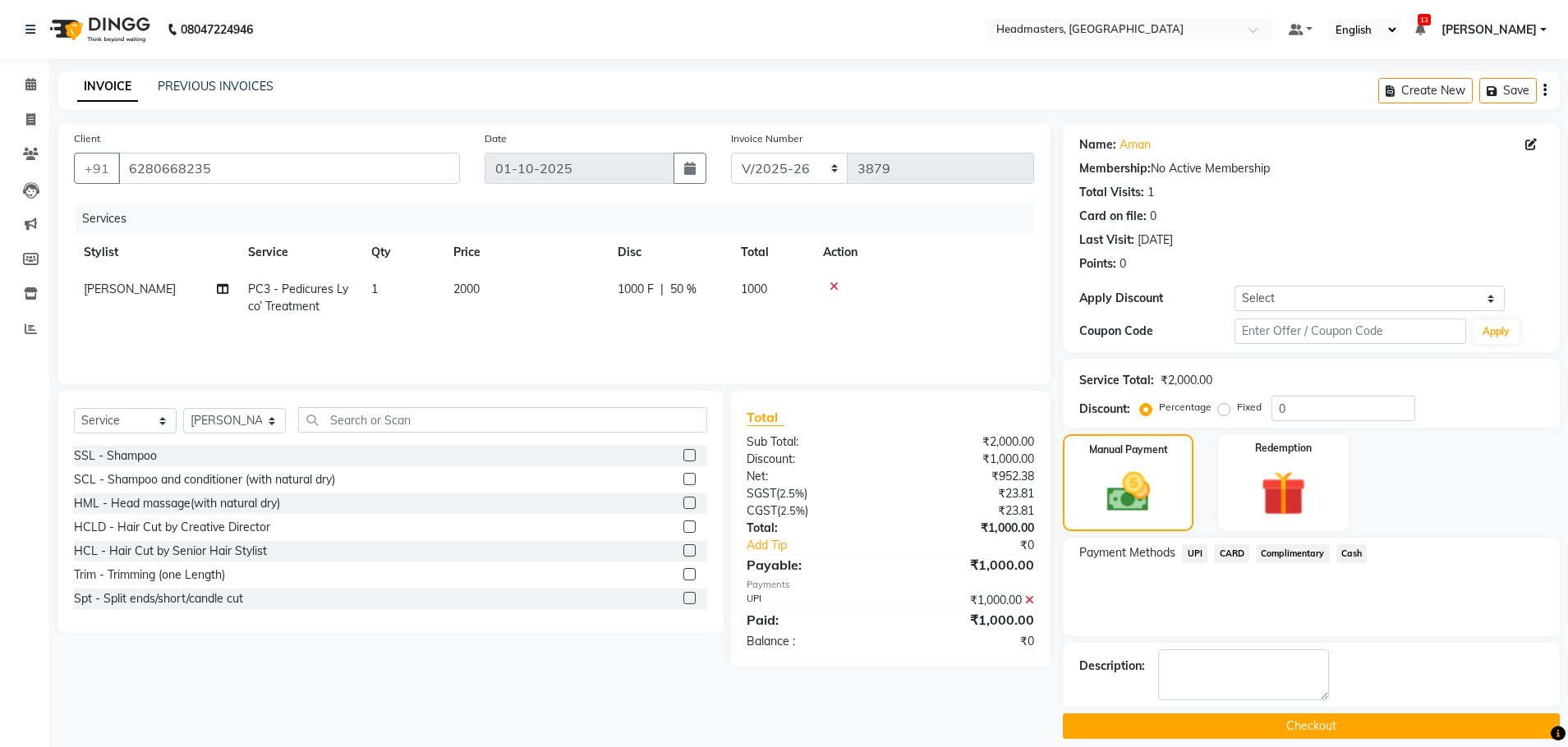
click at [1250, 734] on button "Checkout" at bounding box center [1311, 726] width 497 height 26
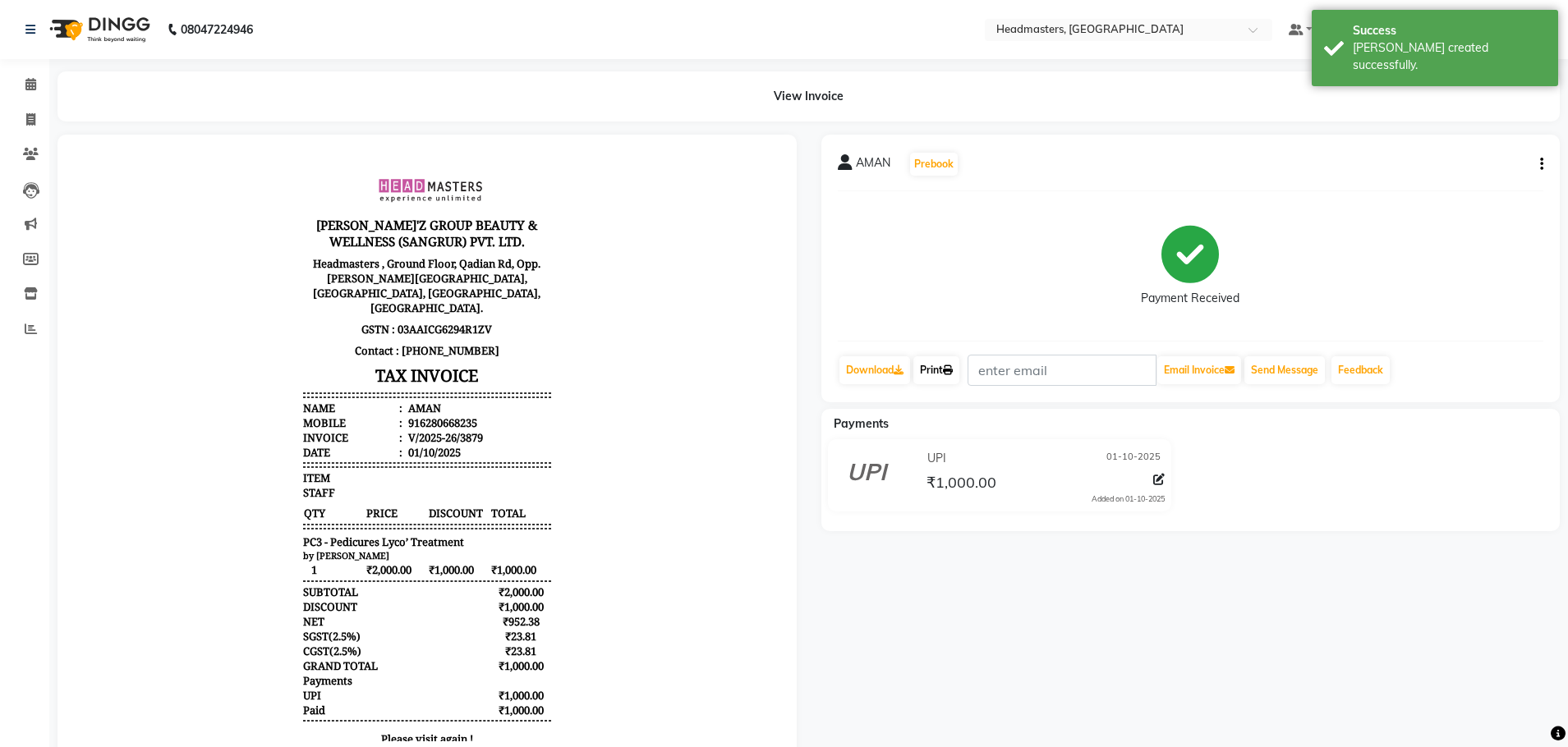
click at [942, 376] on link "Print" at bounding box center [936, 370] width 46 height 27
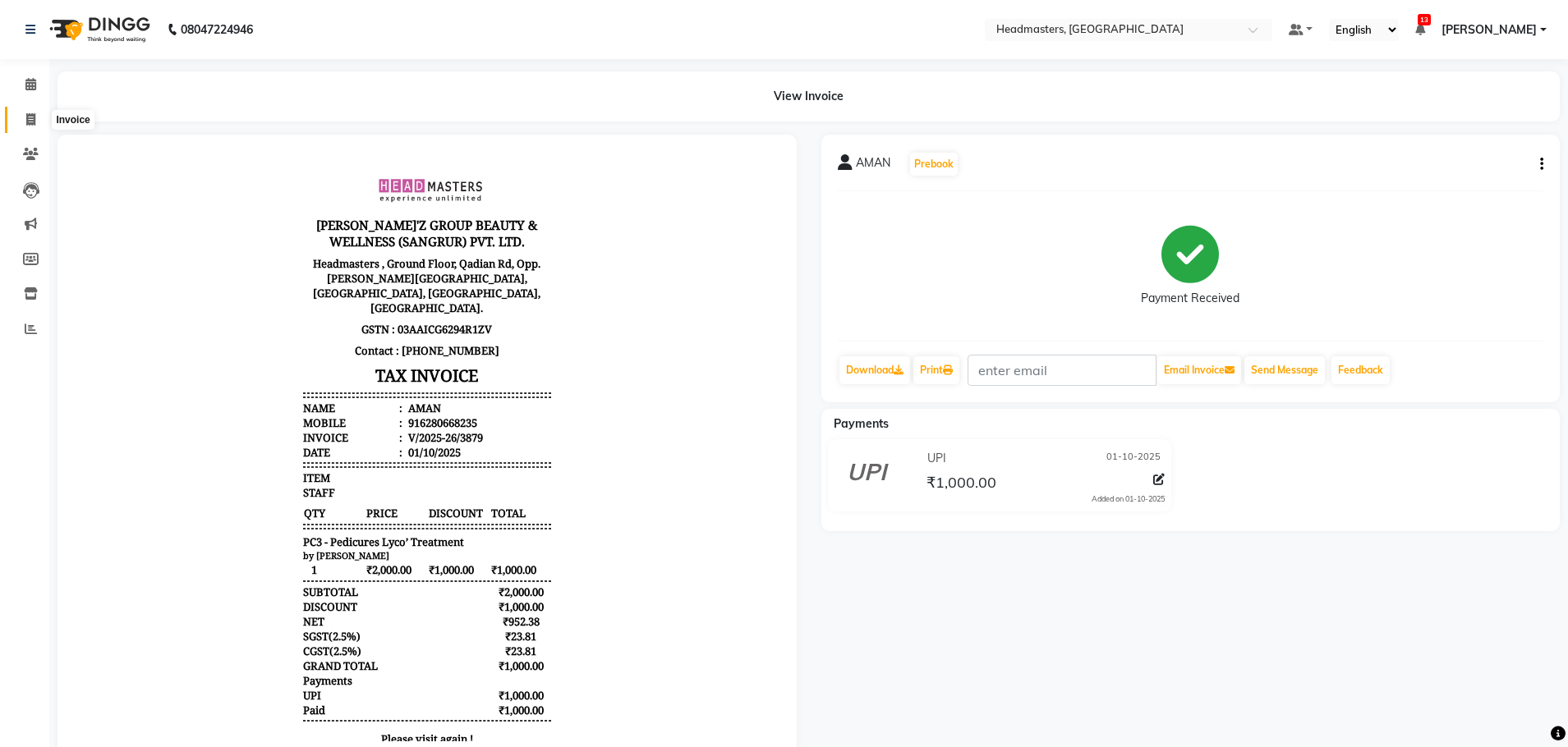
click at [24, 125] on span at bounding box center [30, 120] width 28 height 19
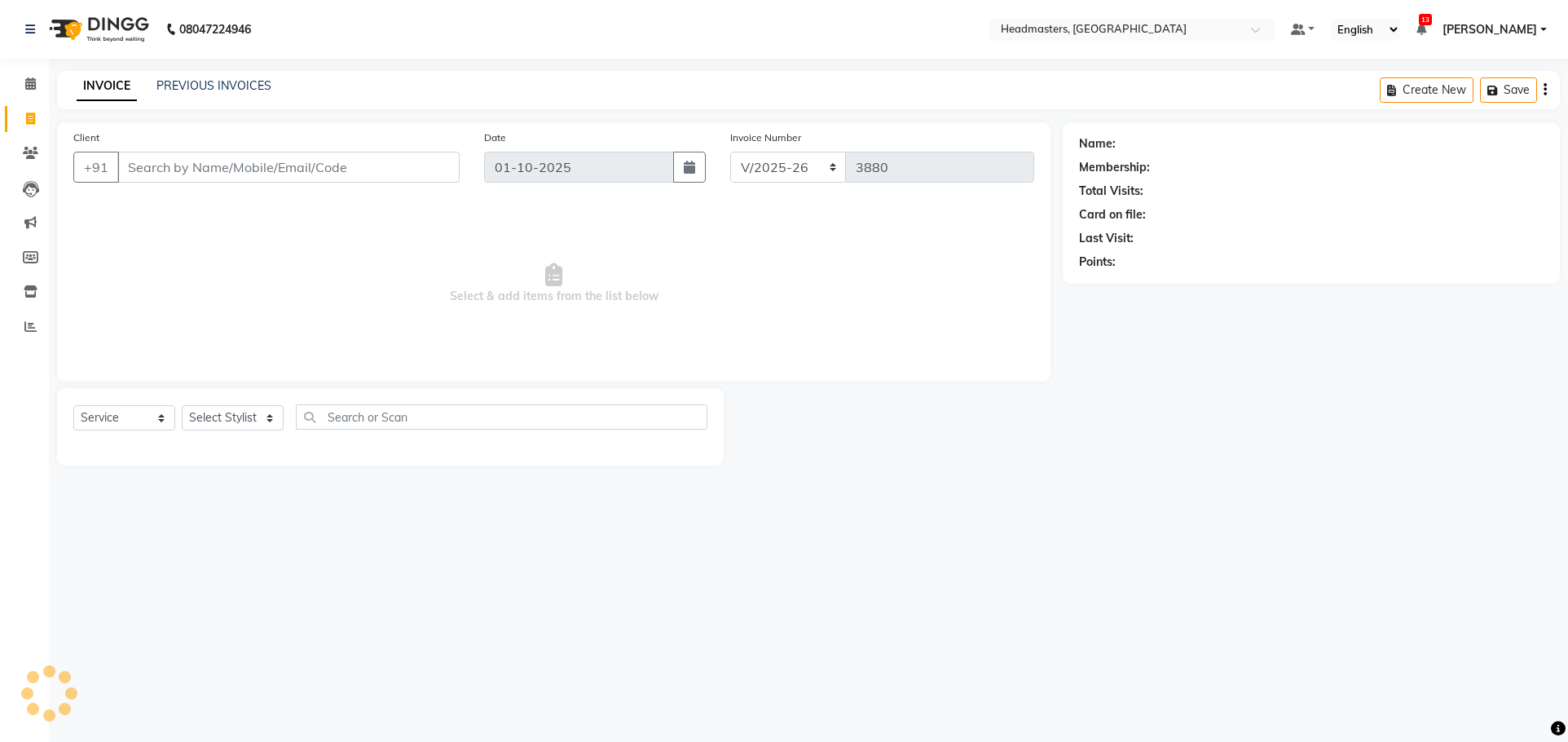
click at [118, 169] on input "Client" at bounding box center [287, 168] width 342 height 31
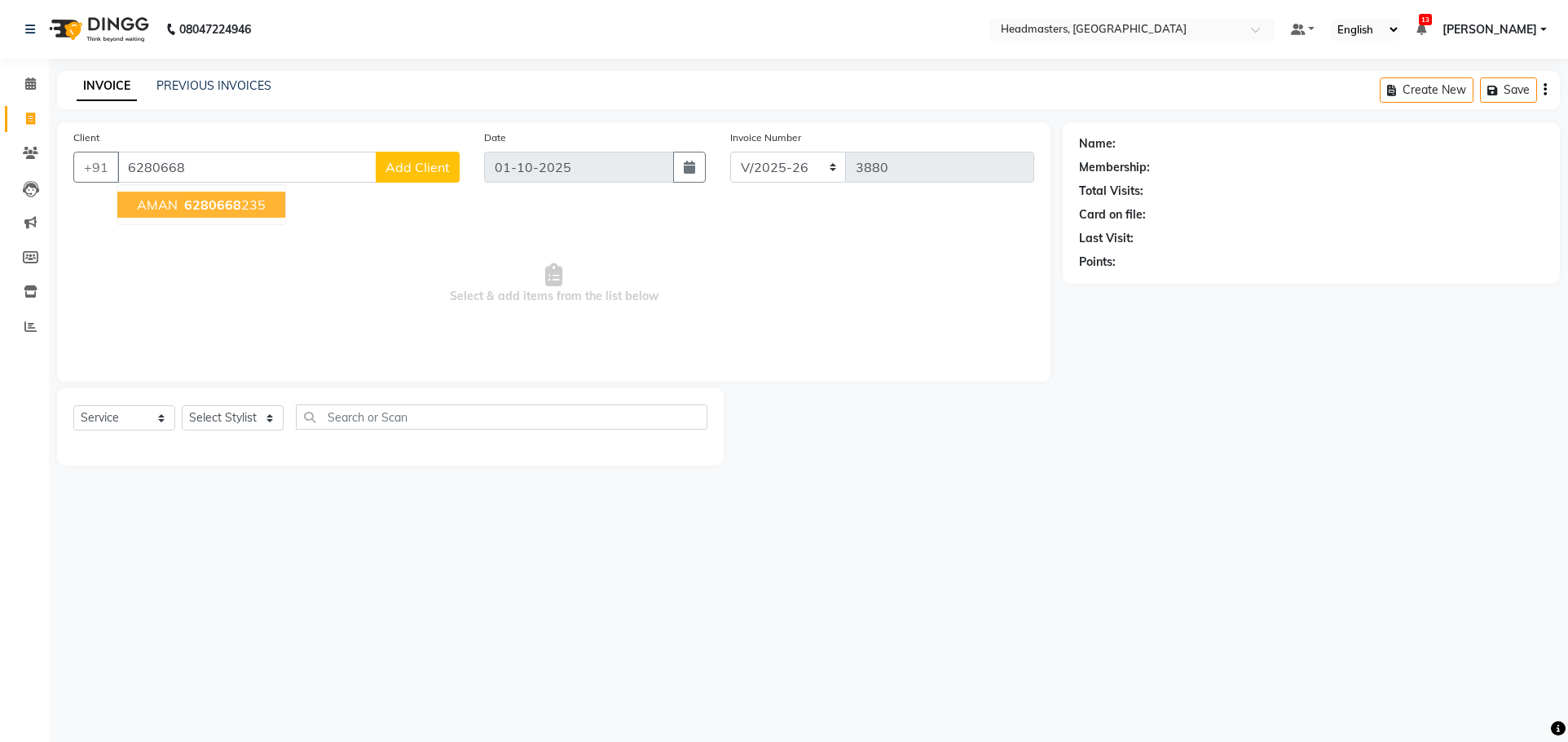
click at [229, 209] on span "6280668" at bounding box center [212, 205] width 57 height 17
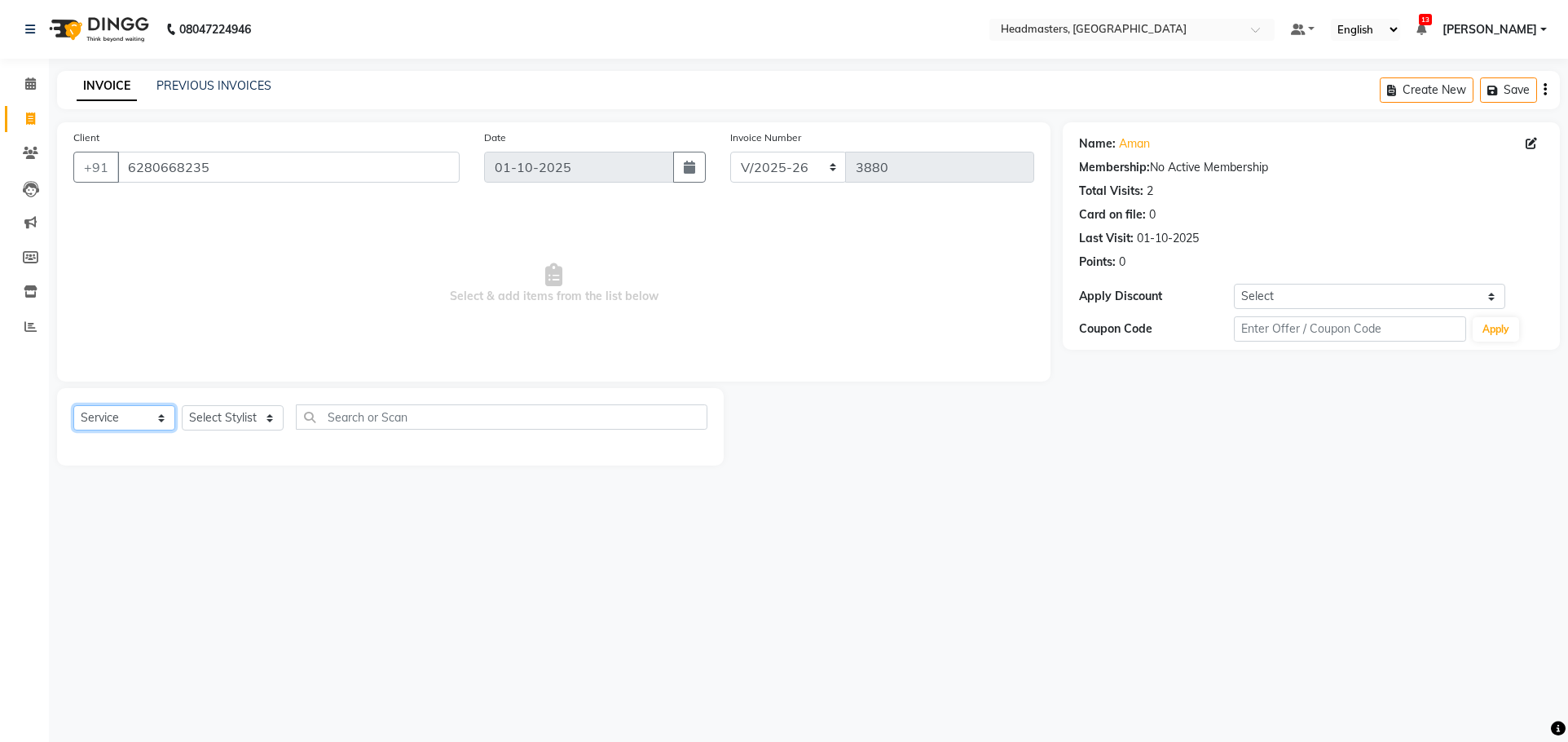
click at [152, 414] on select "Select Service Product Membership Package Voucher Prepaid Gift Card" at bounding box center [124, 418] width 102 height 25
click at [73, 406] on select "Select Service Product Membership Package Voucher Prepaid Gift Card" at bounding box center [124, 418] width 102 height 25
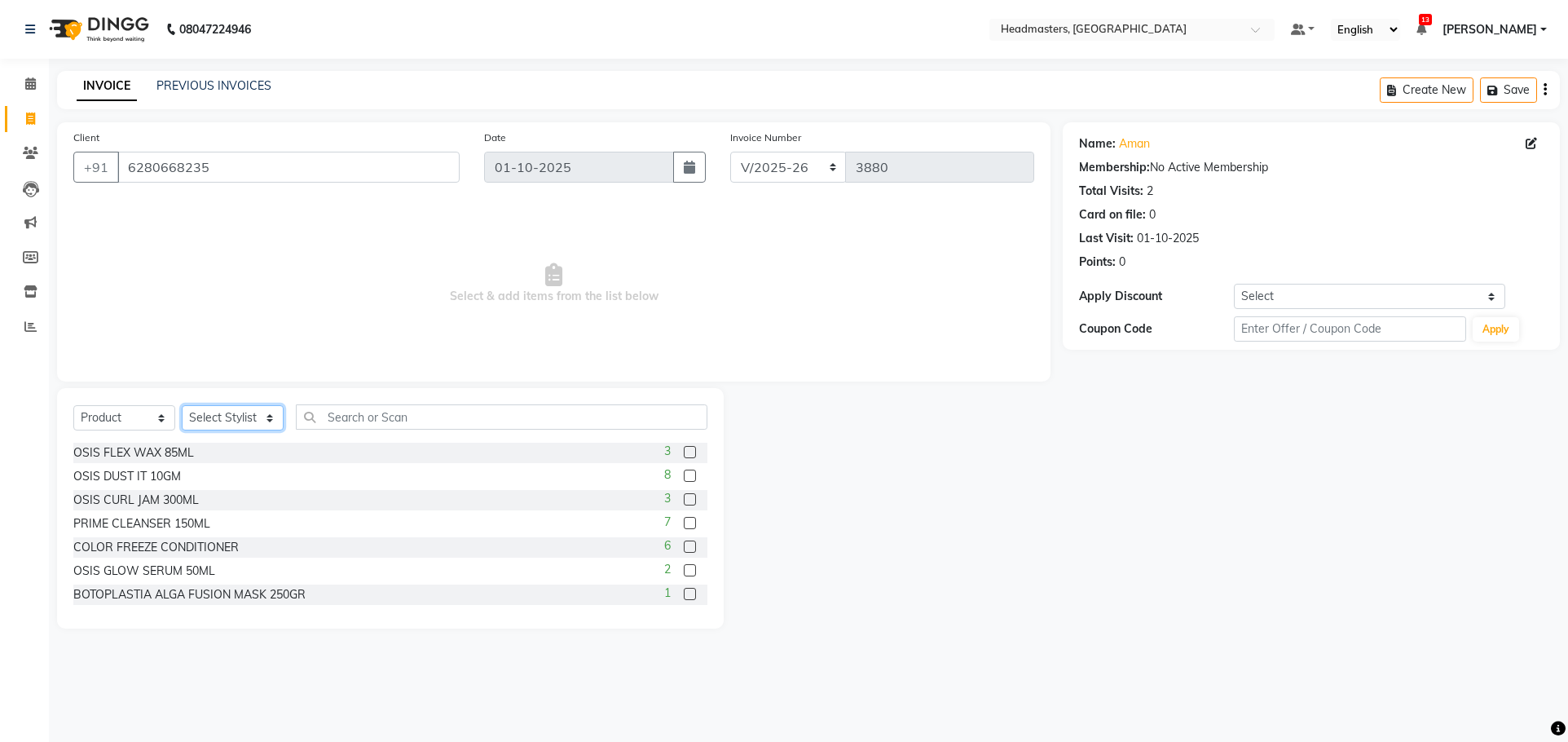
click at [236, 421] on select "Select Stylist AFIA Anjali [PERSON_NAME] [PERSON_NAME] [PERSON_NAME] HEAD [PERS…" at bounding box center [233, 418] width 102 height 25
click at [425, 421] on input "text" at bounding box center [502, 417] width 411 height 25
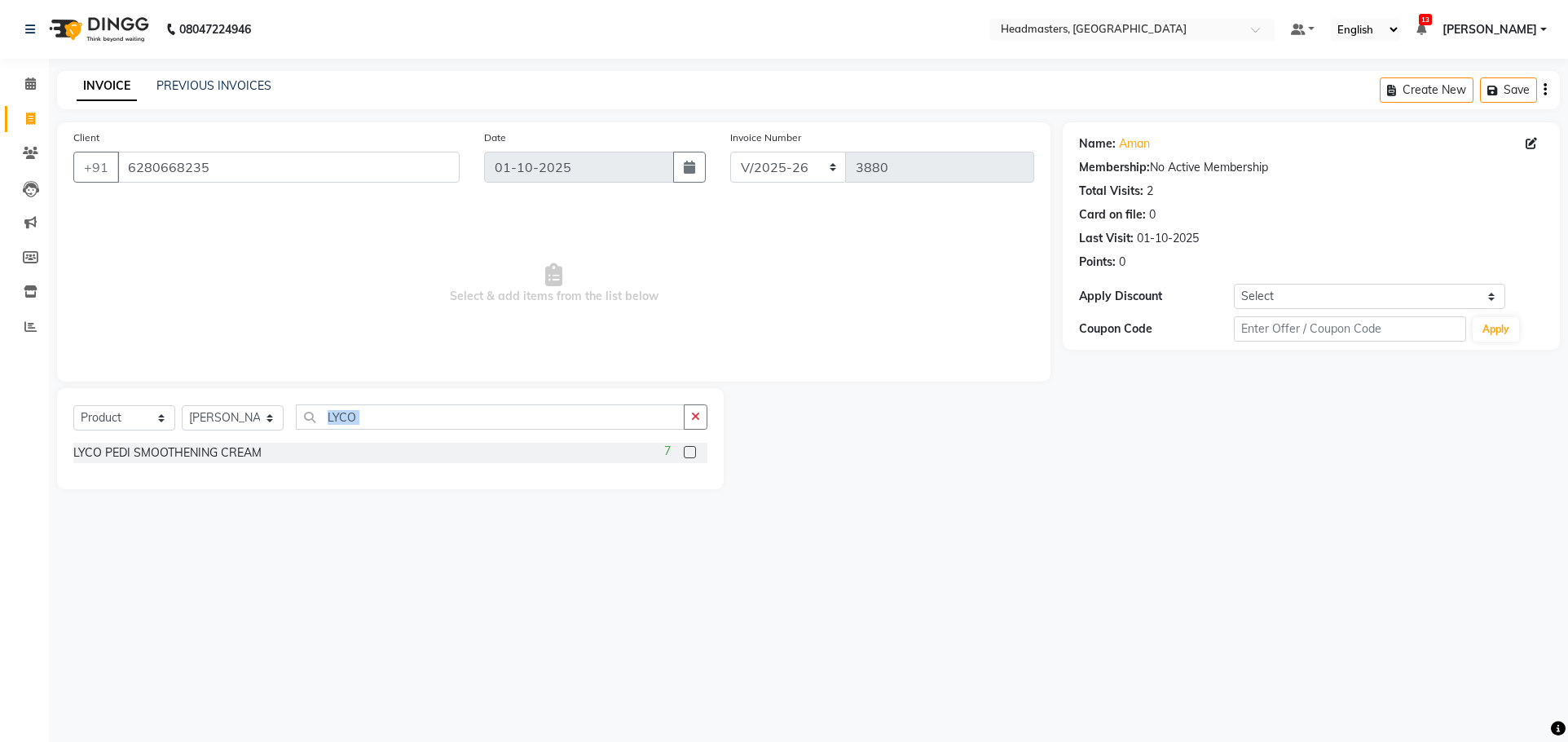
click at [682, 440] on div "Select Service Product Membership Package Voucher Prepaid Gift Card Select Styl…" at bounding box center [390, 423] width 634 height 38
click at [692, 444] on div "7" at bounding box center [686, 452] width 43 height 20
click at [685, 447] on label at bounding box center [690, 452] width 13 height 13
click at [685, 448] on input "checkbox" at bounding box center [689, 452] width 11 height 11
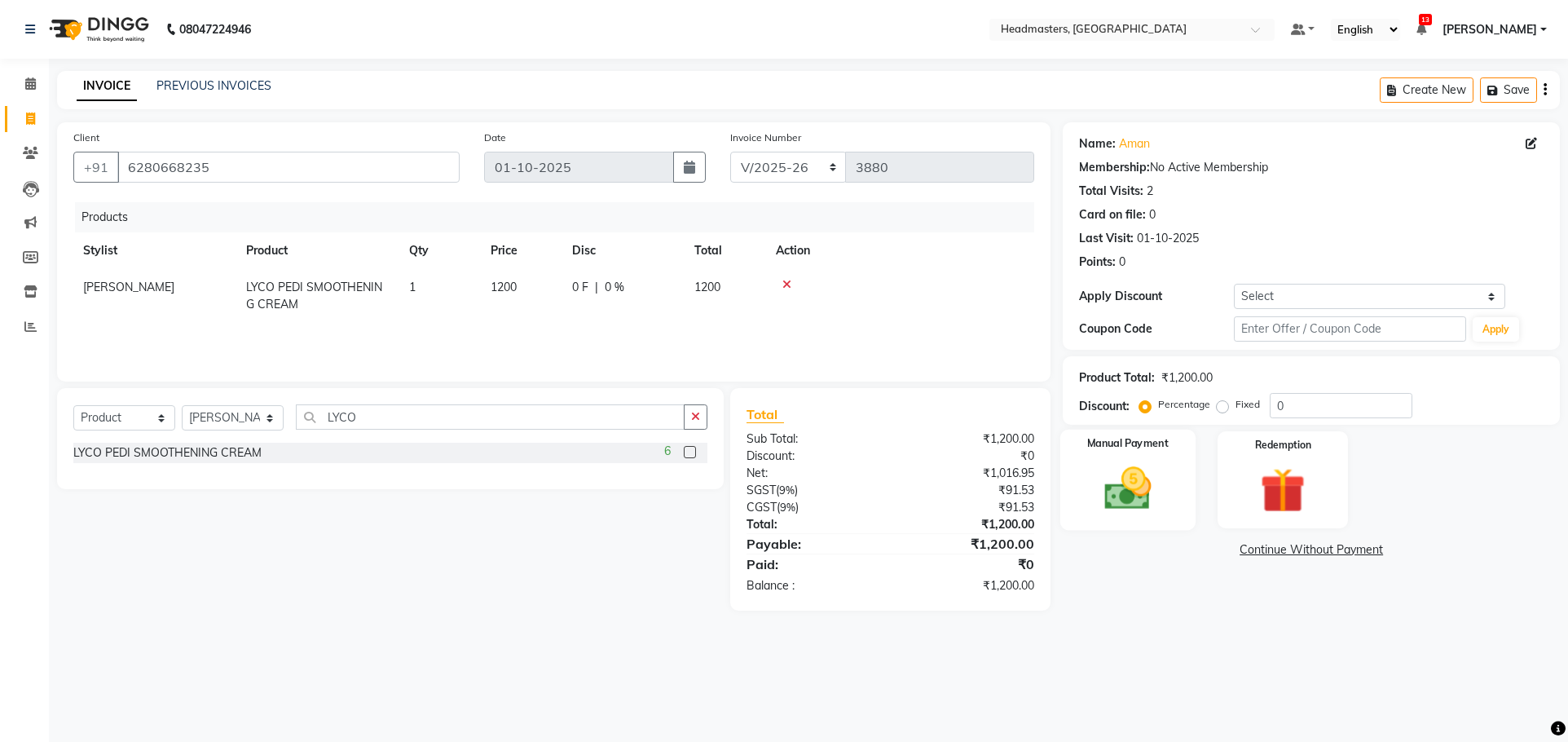
click at [1165, 500] on img at bounding box center [1128, 488] width 77 height 54
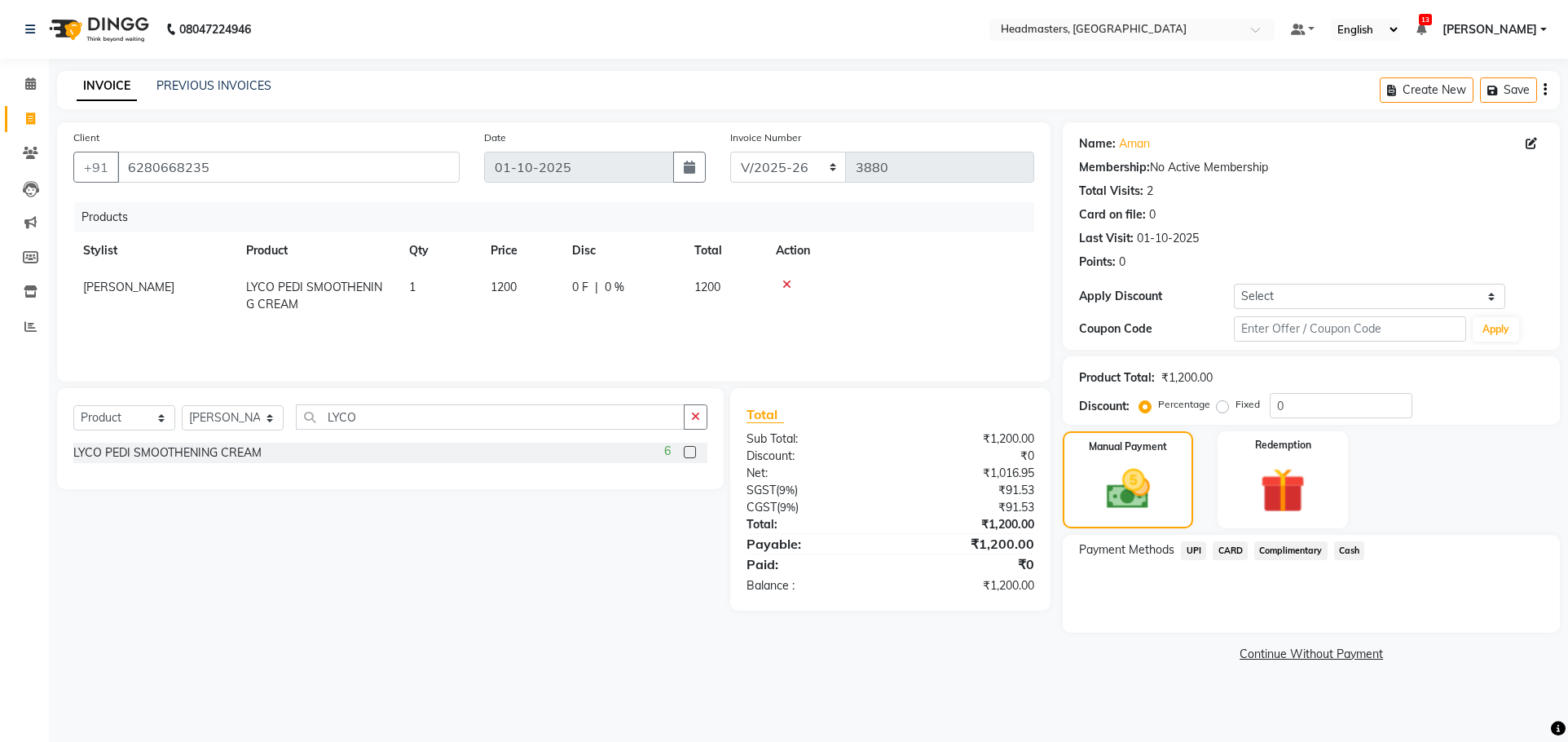
click at [1199, 551] on span "UPI" at bounding box center [1194, 550] width 25 height 19
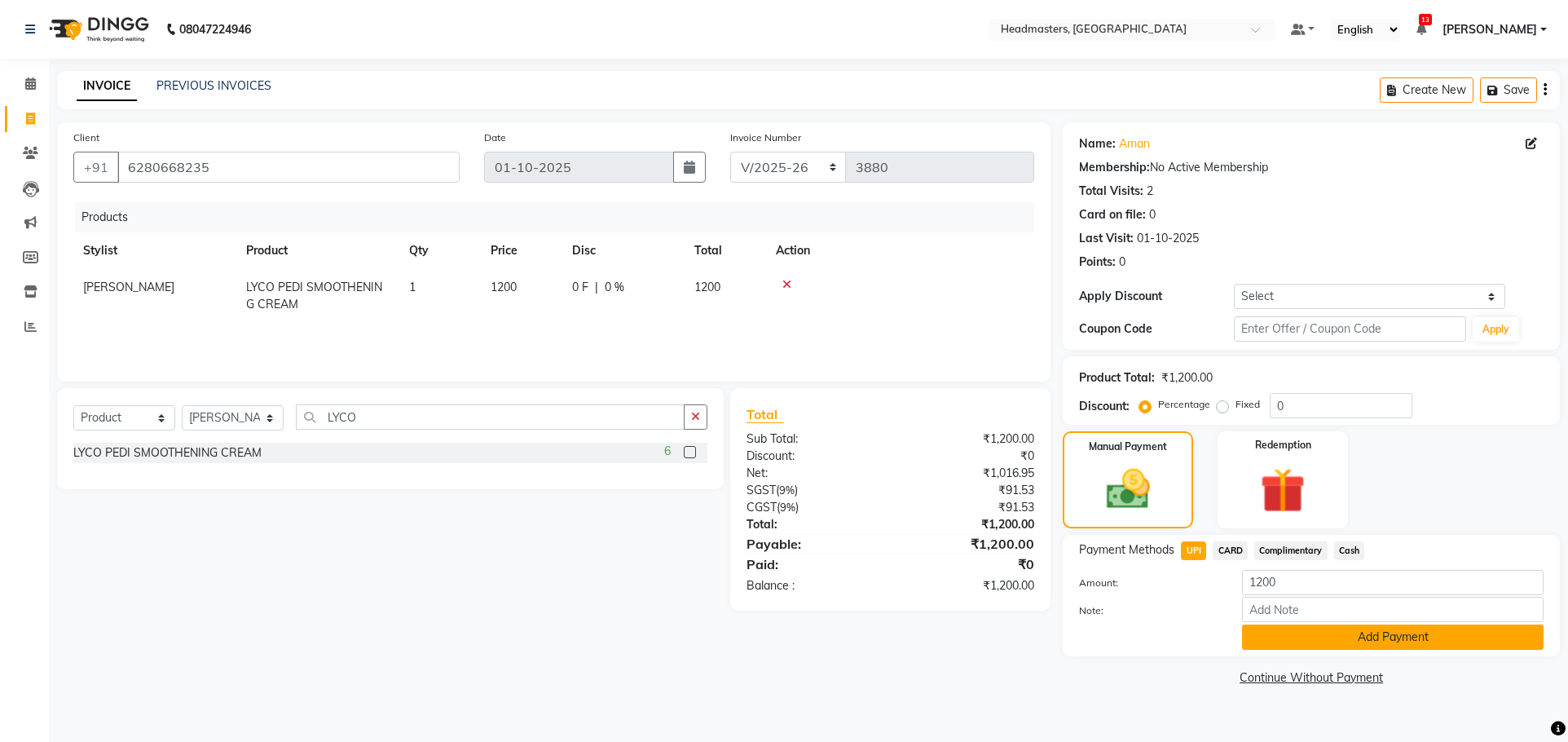
click at [1283, 630] on button "Add Payment" at bounding box center [1394, 638] width 302 height 25
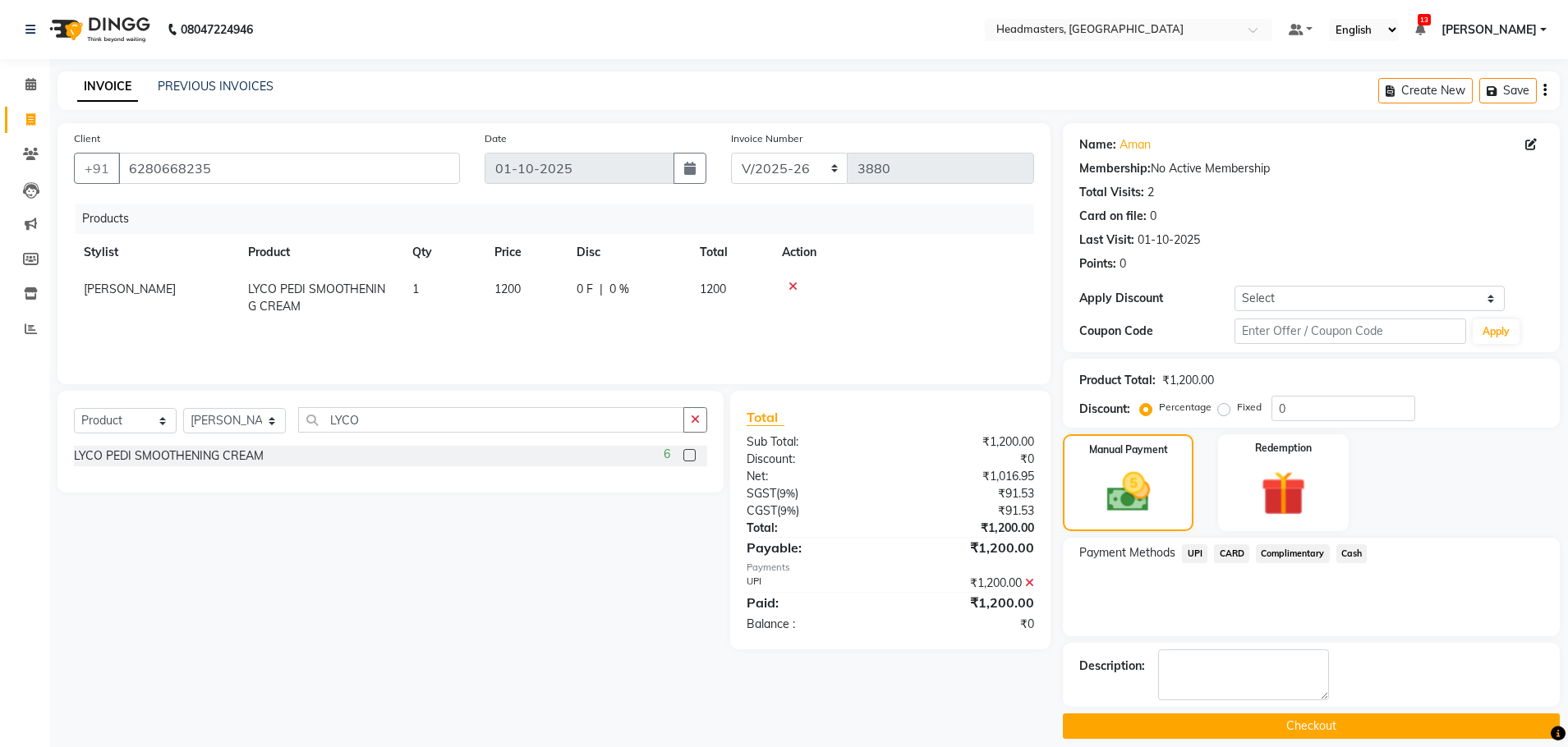
click at [1298, 720] on button "Checkout" at bounding box center [1311, 726] width 497 height 26
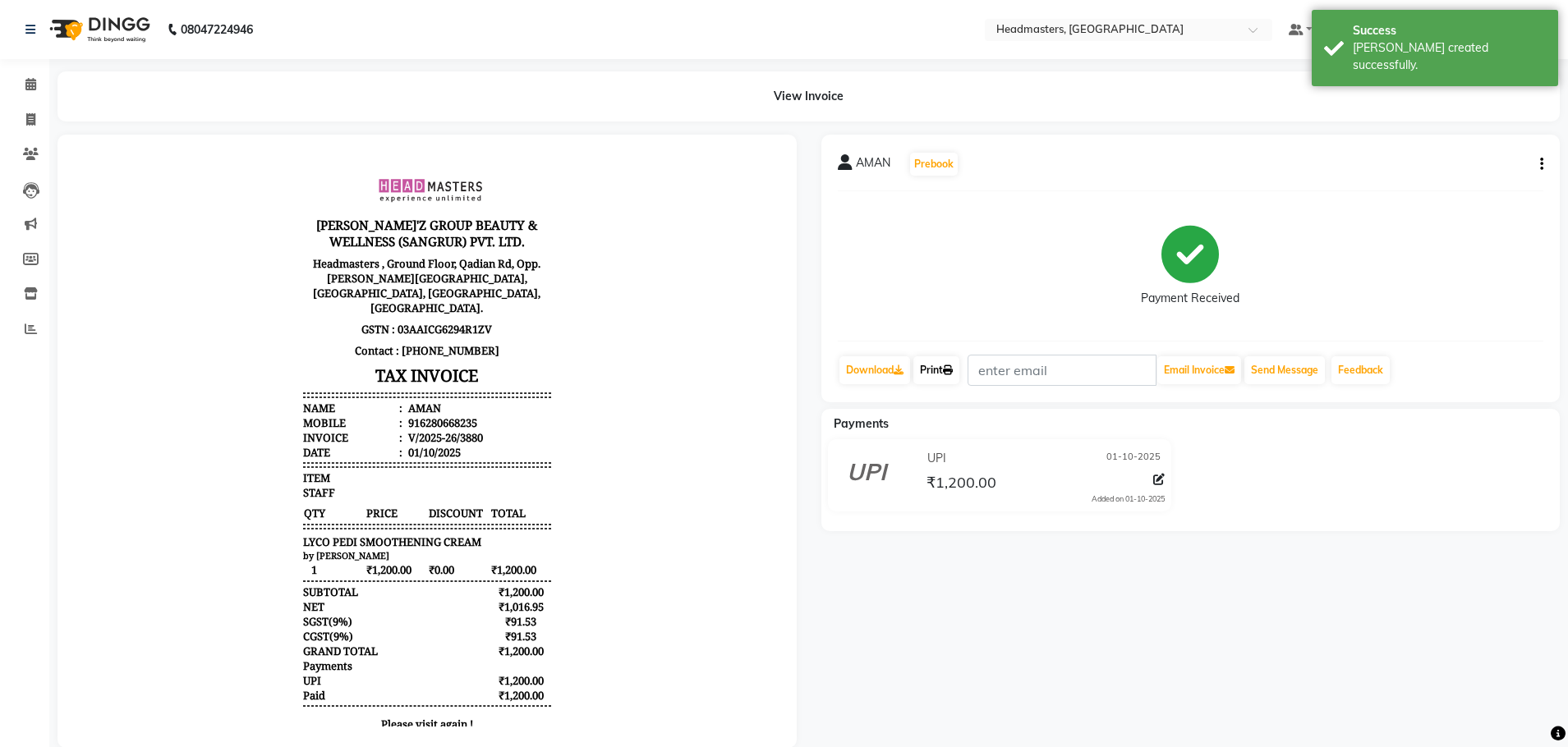
click at [923, 368] on link "Print" at bounding box center [936, 370] width 46 height 27
click at [945, 371] on link "Print" at bounding box center [936, 370] width 46 height 27
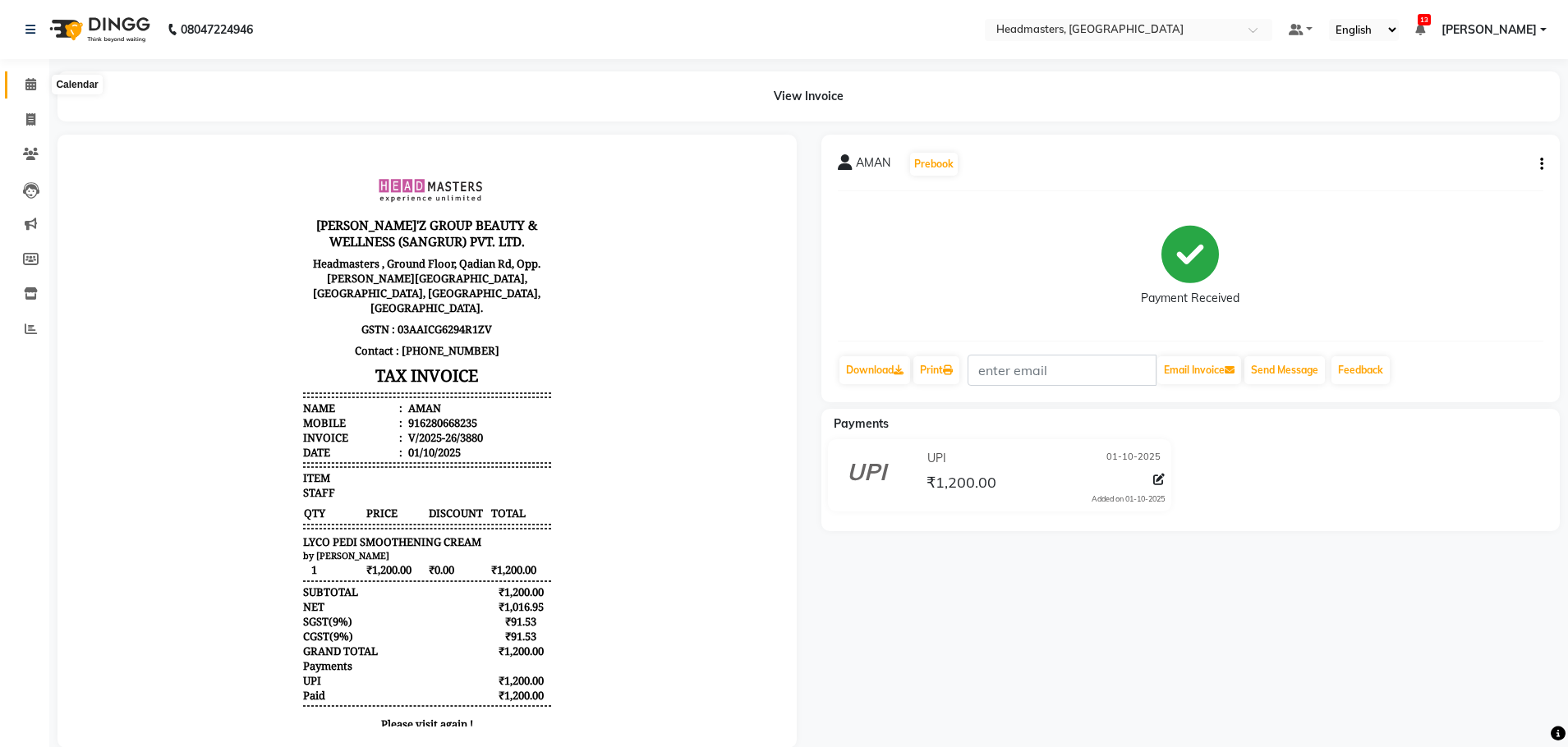
click at [30, 76] on span at bounding box center [30, 84] width 28 height 19
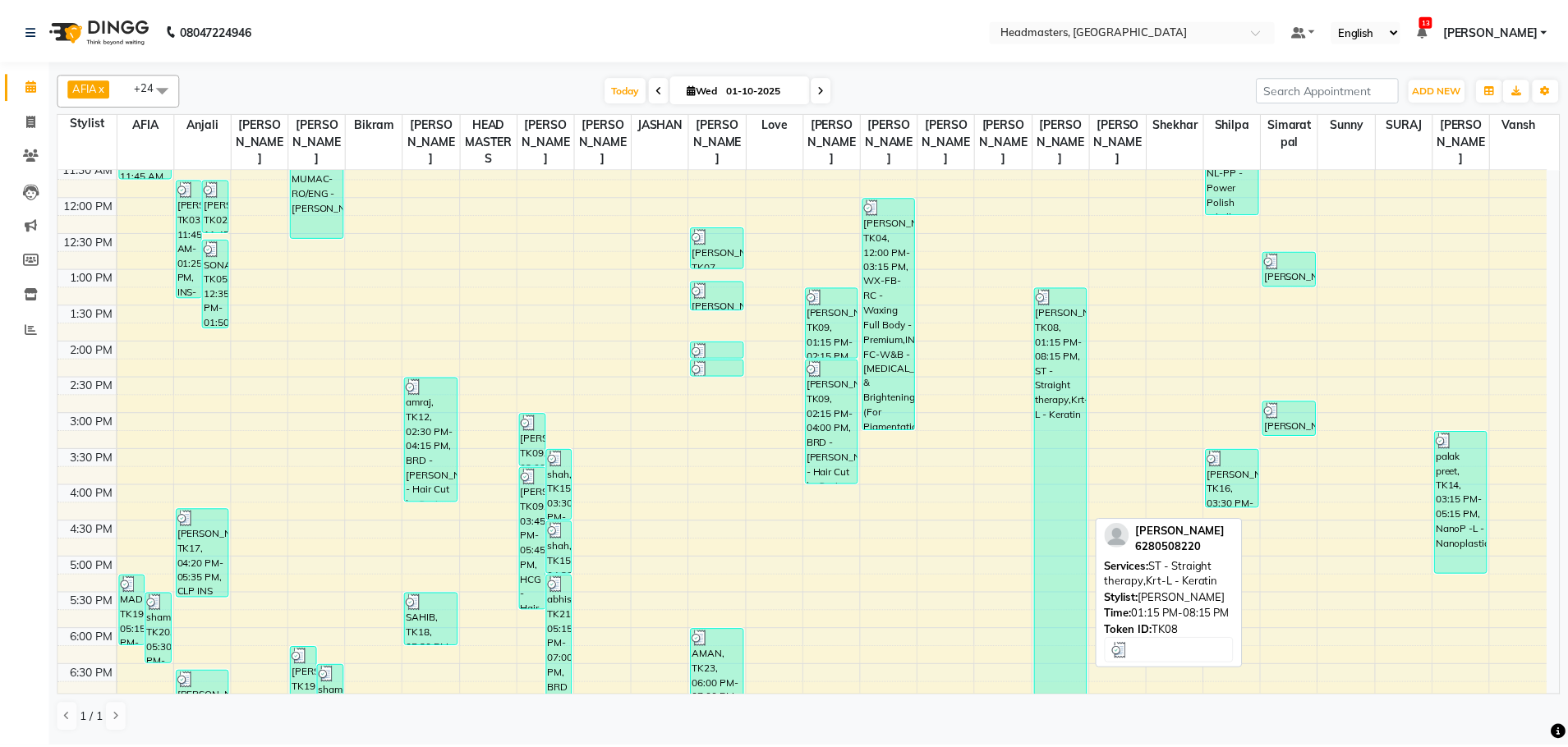
scroll to position [220, 0]
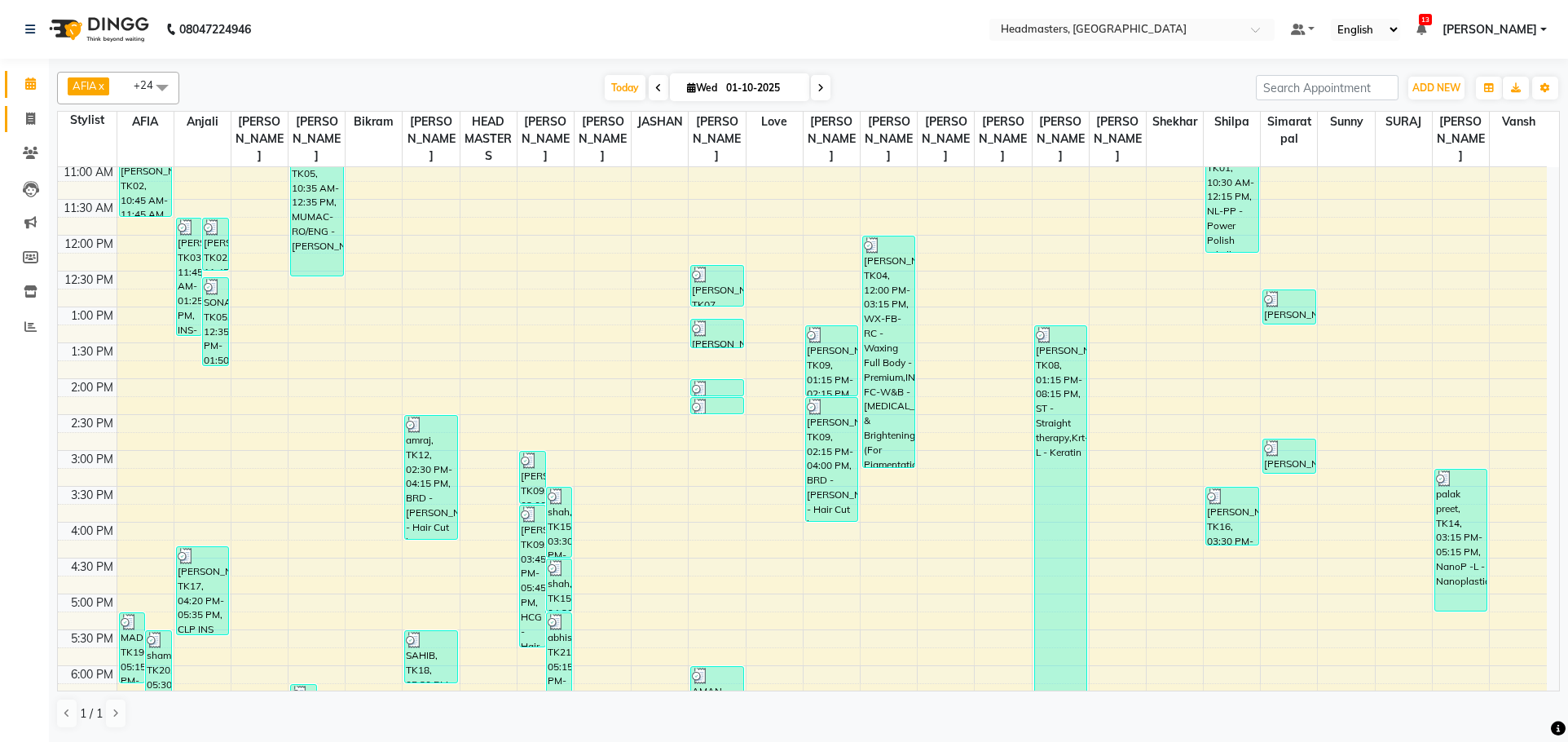
click at [27, 129] on link "Invoice" at bounding box center [24, 120] width 39 height 27
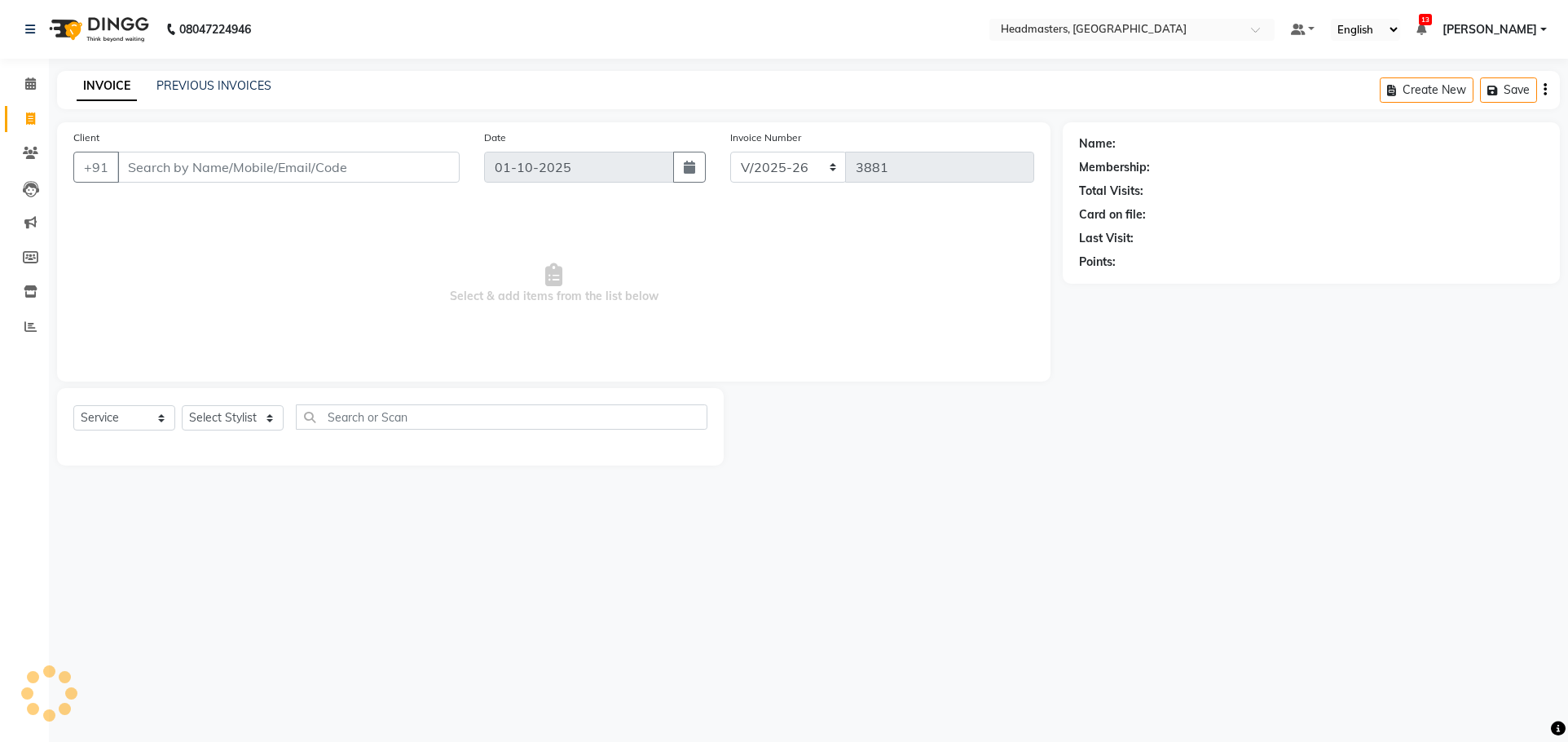
click at [141, 165] on input "Client" at bounding box center [287, 168] width 342 height 31
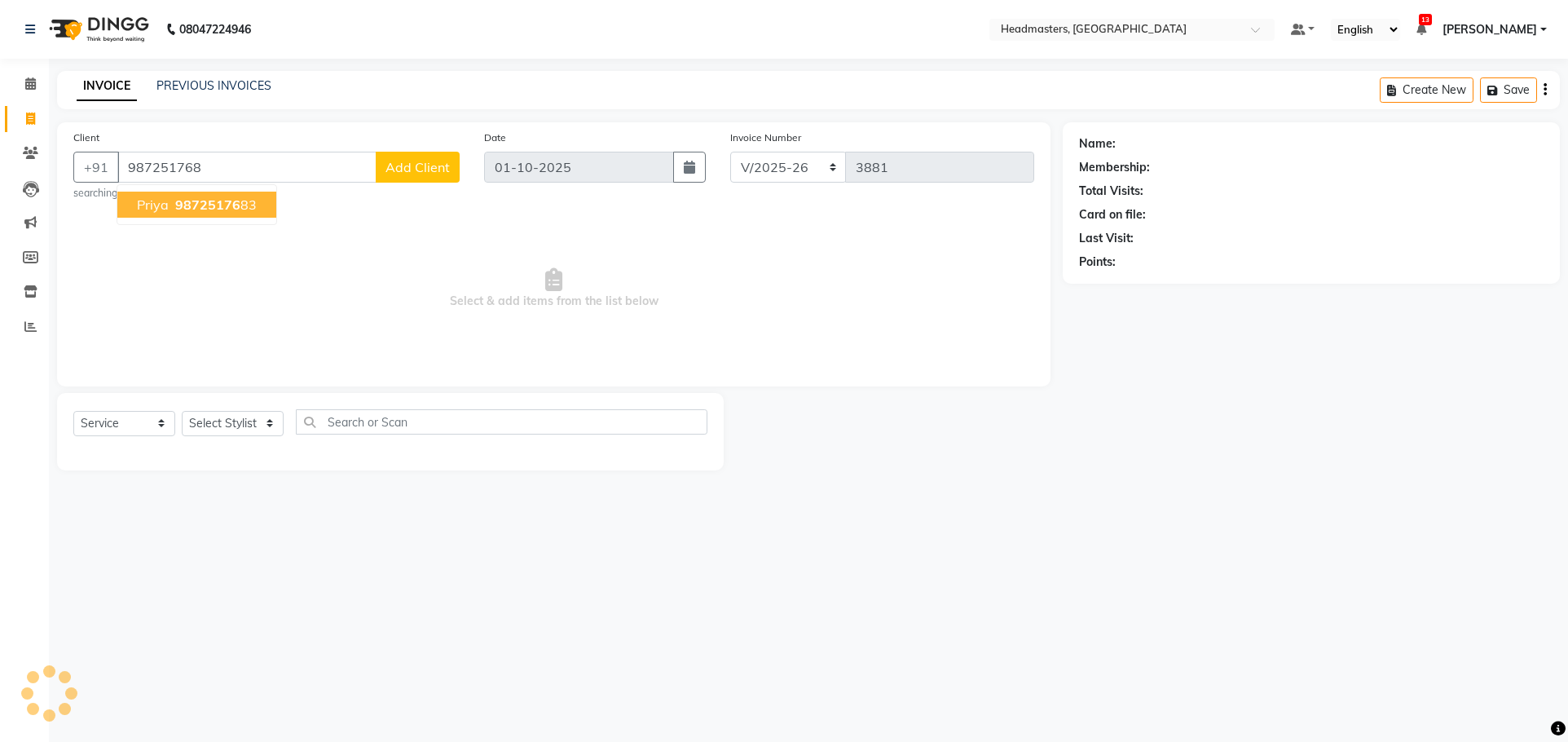
click at [172, 197] on ngb-highlight "98725176 83" at bounding box center [213, 205] width 85 height 17
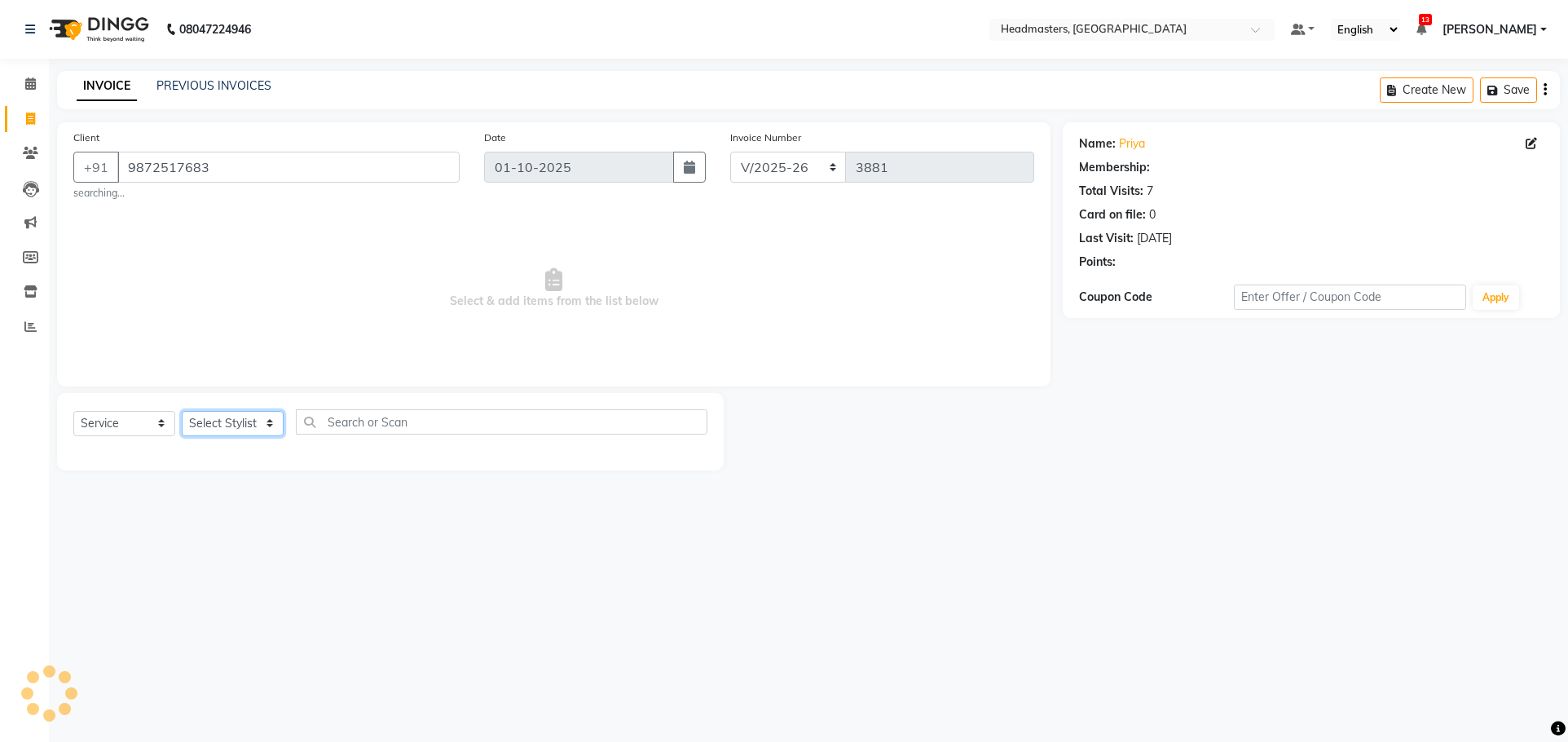
click at [222, 432] on select "Select Stylist AFIA Anjali [PERSON_NAME] [PERSON_NAME] [PERSON_NAME] HEAD [PERS…" at bounding box center [233, 424] width 102 height 25
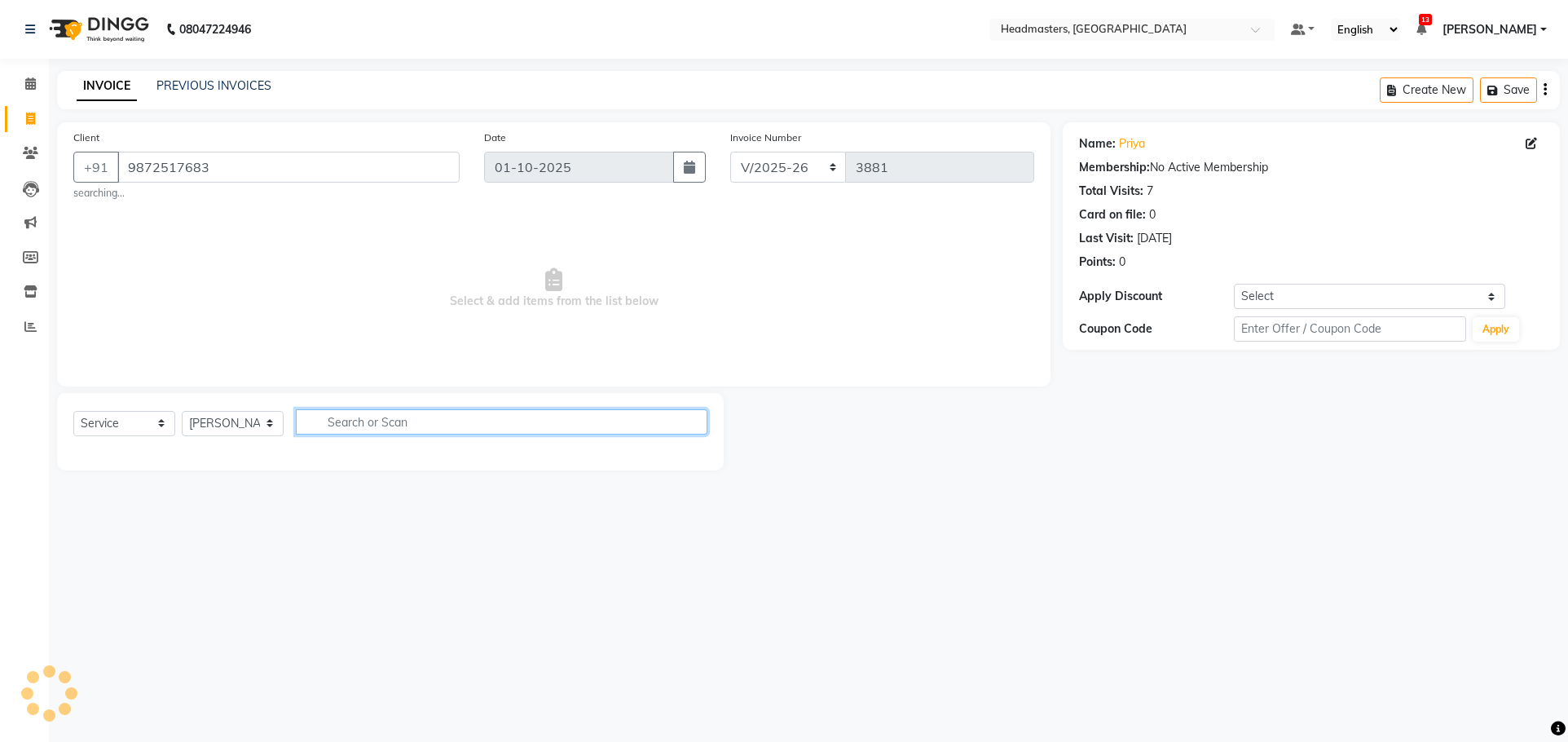
click at [416, 417] on input "text" at bounding box center [502, 422] width 411 height 25
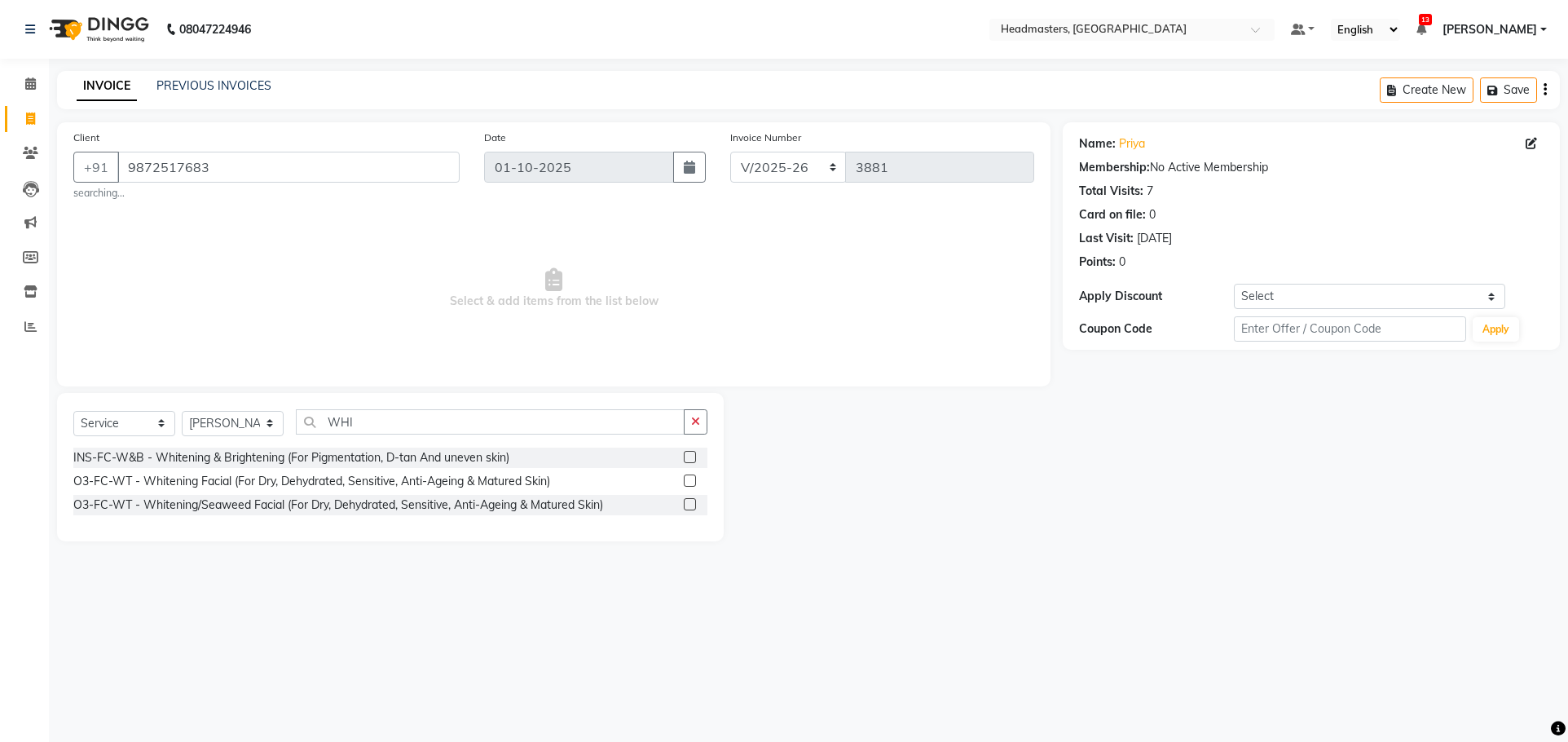
click at [686, 449] on div at bounding box center [696, 457] width 23 height 20
click at [686, 458] on label at bounding box center [690, 457] width 13 height 13
click at [686, 458] on input "checkbox" at bounding box center [689, 457] width 11 height 11
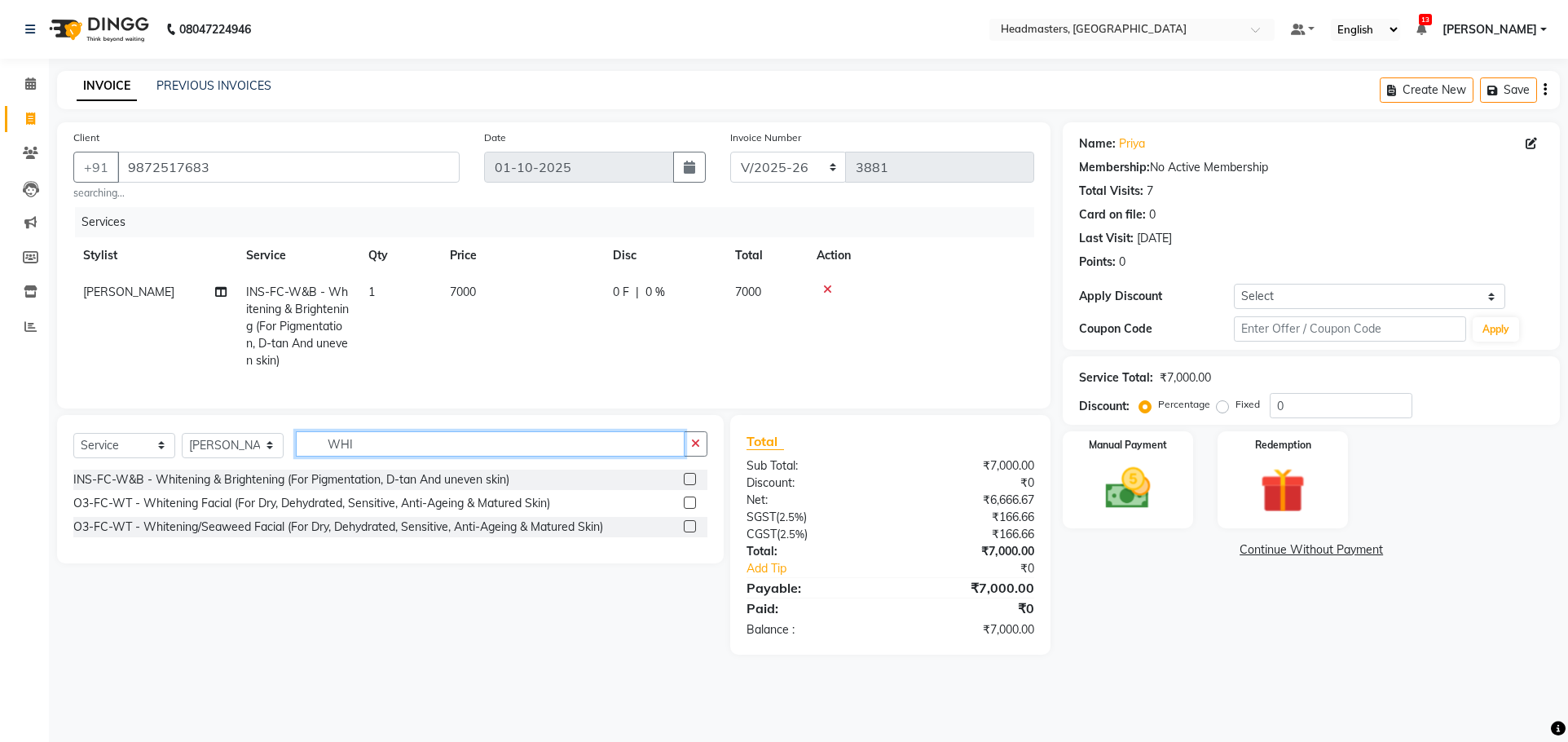
click at [426, 456] on input "WHI" at bounding box center [490, 445] width 389 height 25
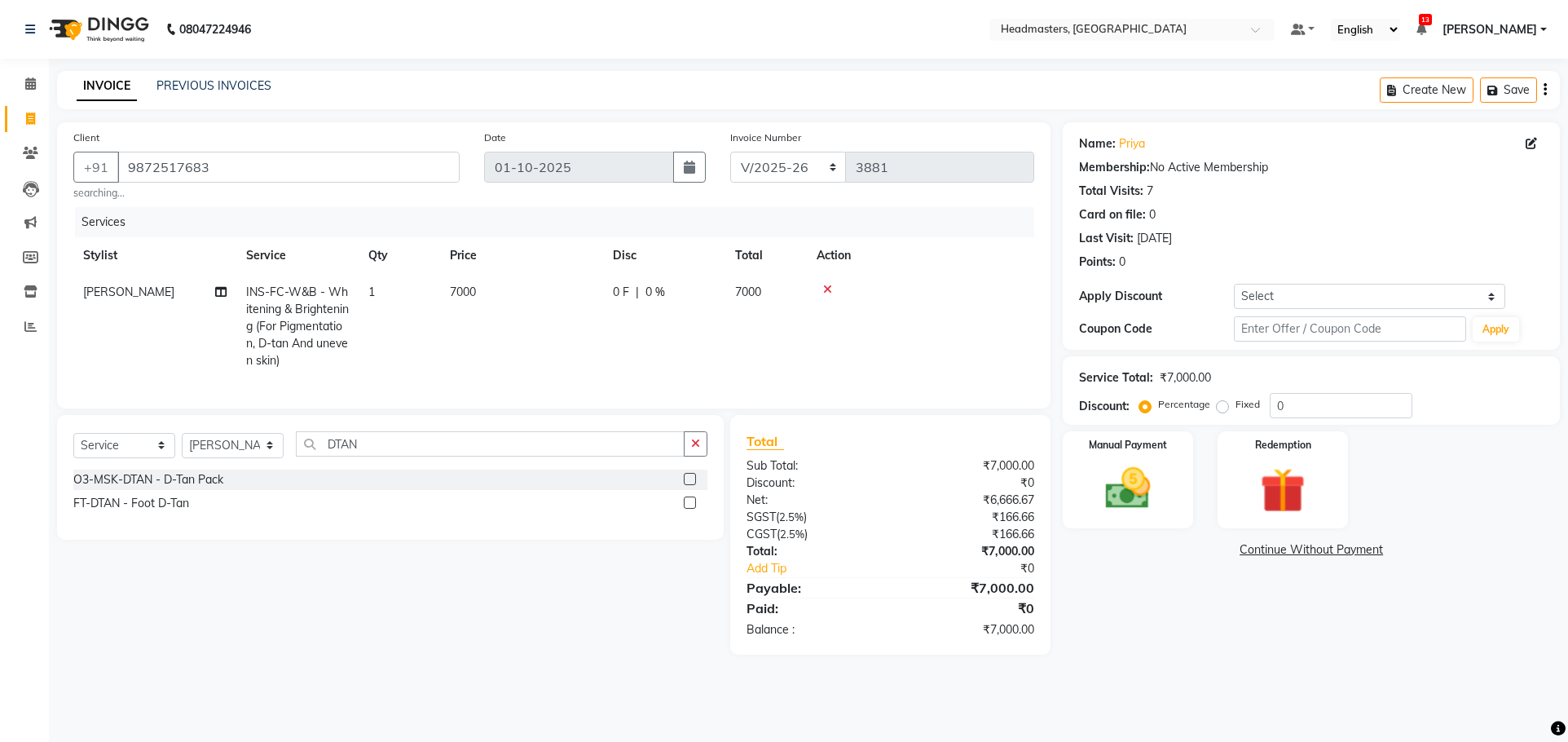
click at [693, 486] on label at bounding box center [690, 479] width 13 height 13
click at [693, 486] on input "checkbox" at bounding box center [689, 480] width 11 height 11
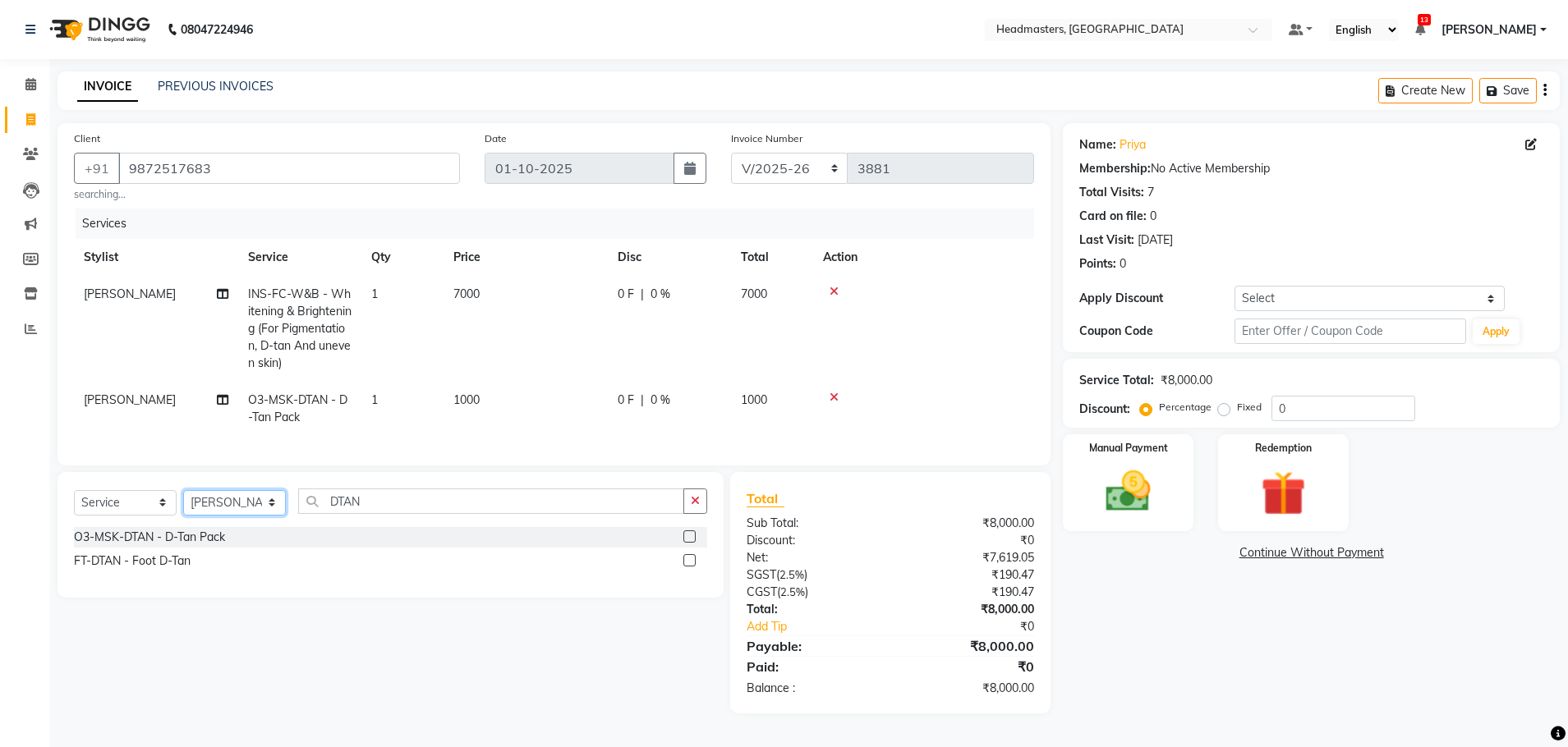
click at [217, 514] on select "Select Stylist AFIA Anjali [PERSON_NAME] [PERSON_NAME] [PERSON_NAME] HEAD [PERS…" at bounding box center [235, 503] width 103 height 26
click at [387, 504] on input "DTAN" at bounding box center [491, 502] width 386 height 26
click at [688, 543] on label at bounding box center [689, 536] width 13 height 13
click at [688, 543] on input "checkbox" at bounding box center [688, 537] width 11 height 11
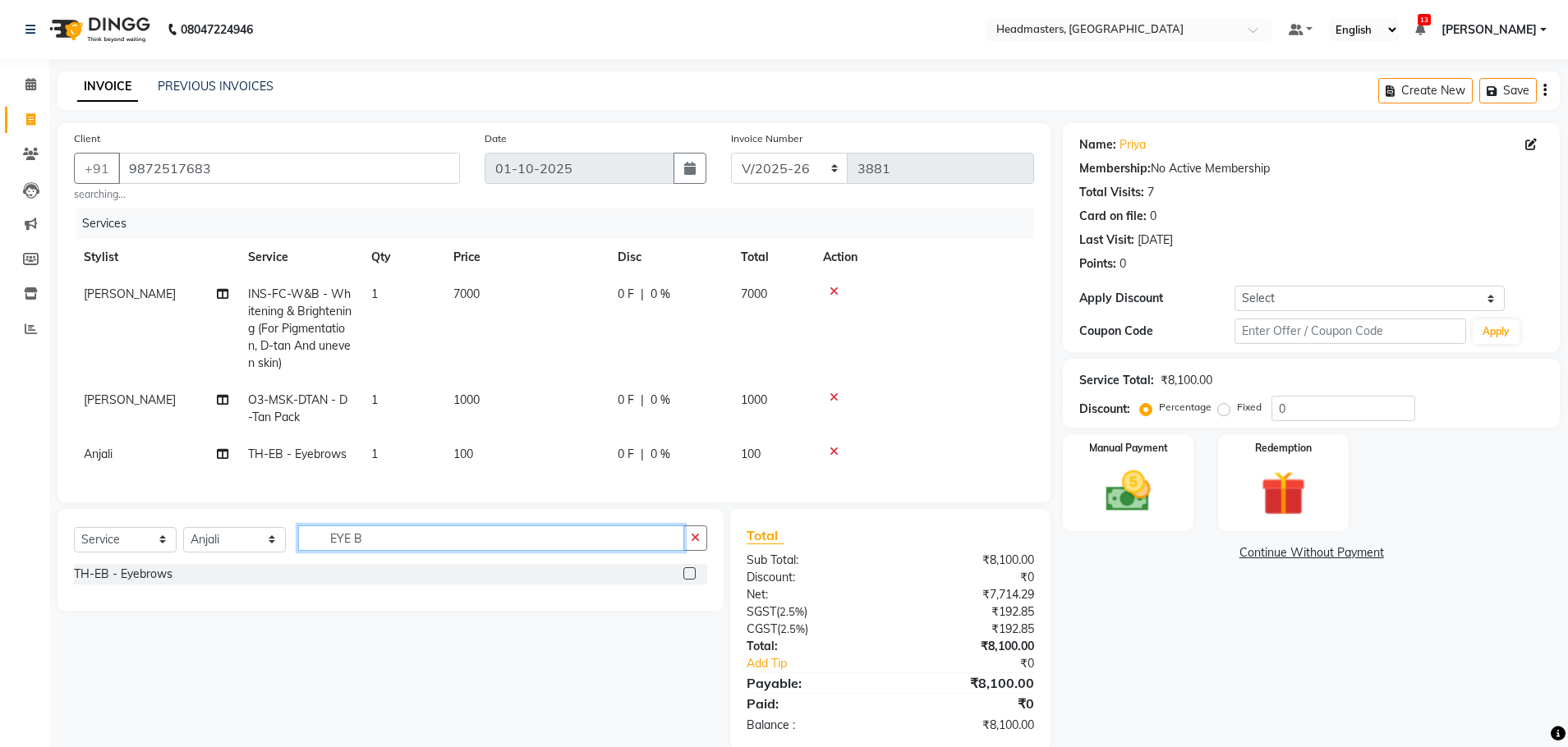
click at [427, 549] on input "EYE B" at bounding box center [491, 538] width 386 height 26
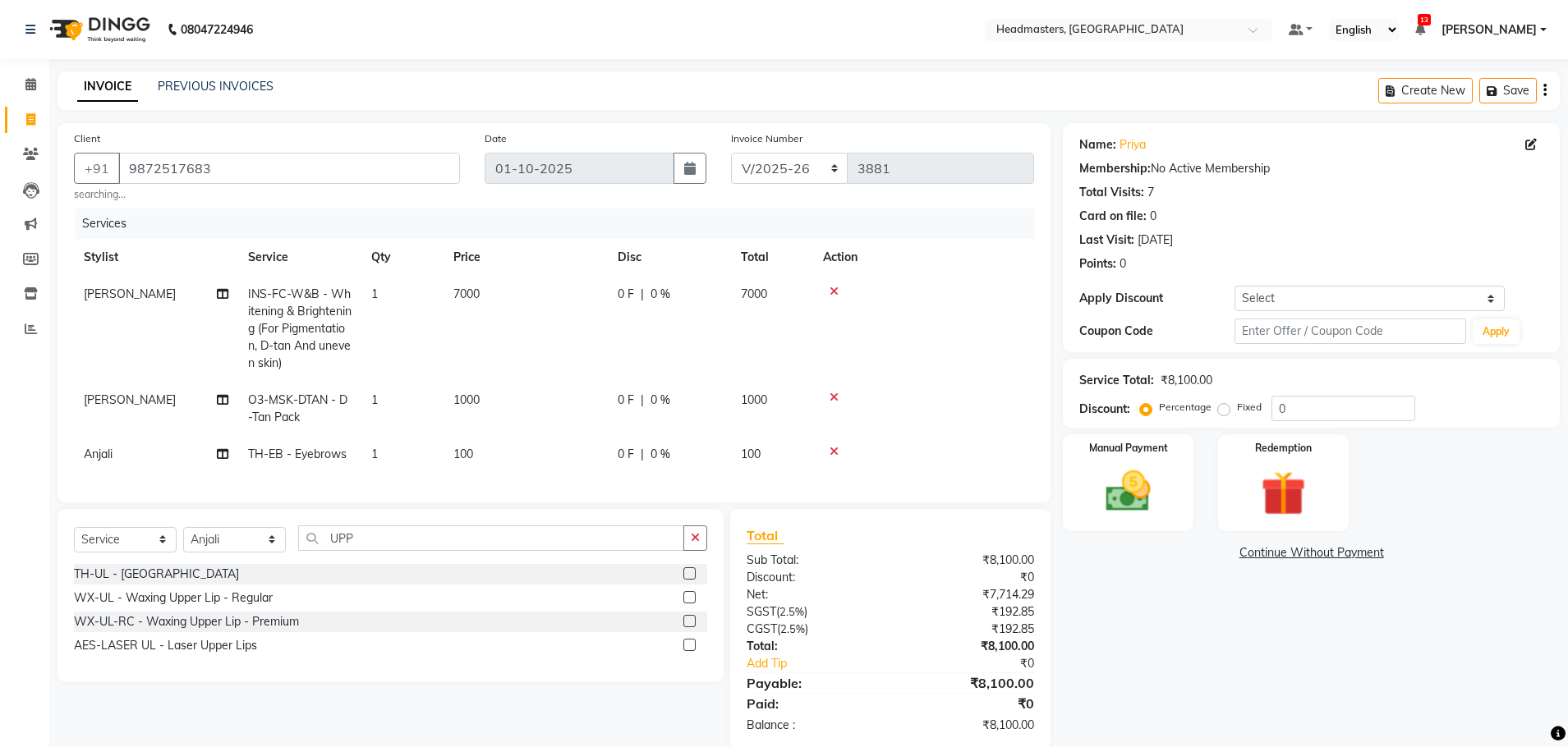
click at [693, 580] on label at bounding box center [689, 573] width 13 height 13
click at [693, 580] on input "checkbox" at bounding box center [688, 574] width 11 height 11
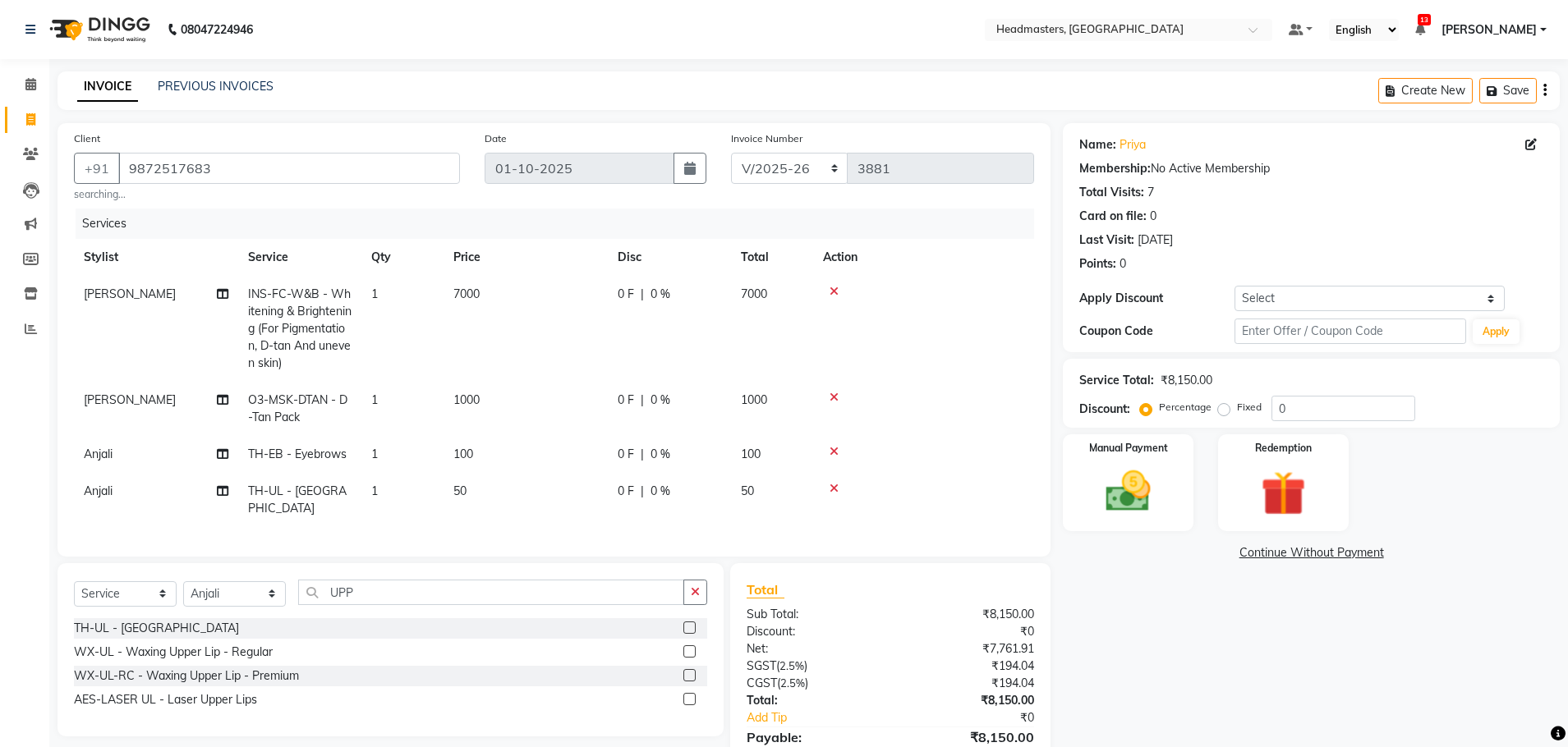
click at [611, 401] on td "0 F | 0 %" at bounding box center [669, 408] width 123 height 54
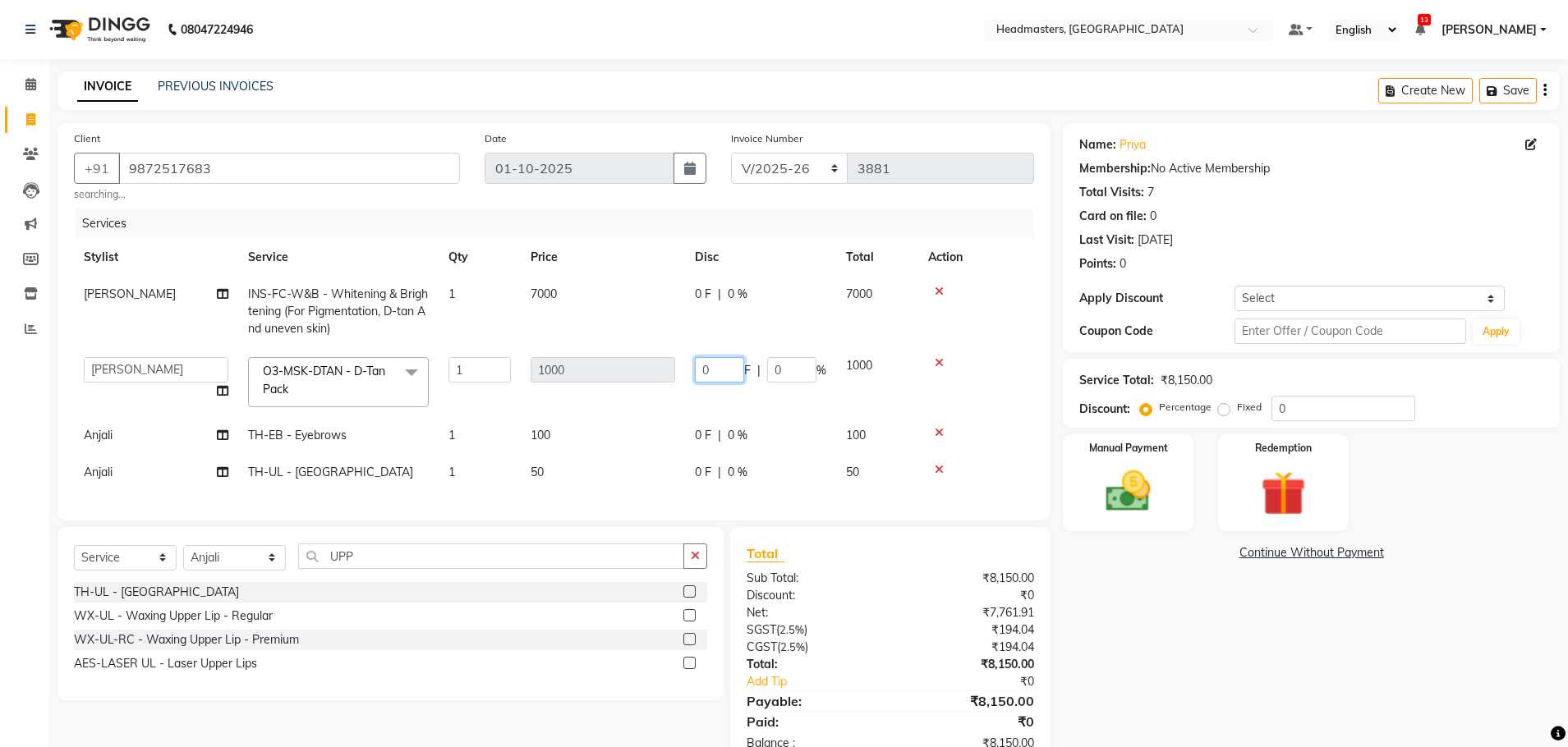
click at [730, 370] on input "0" at bounding box center [720, 370] width 49 height 26
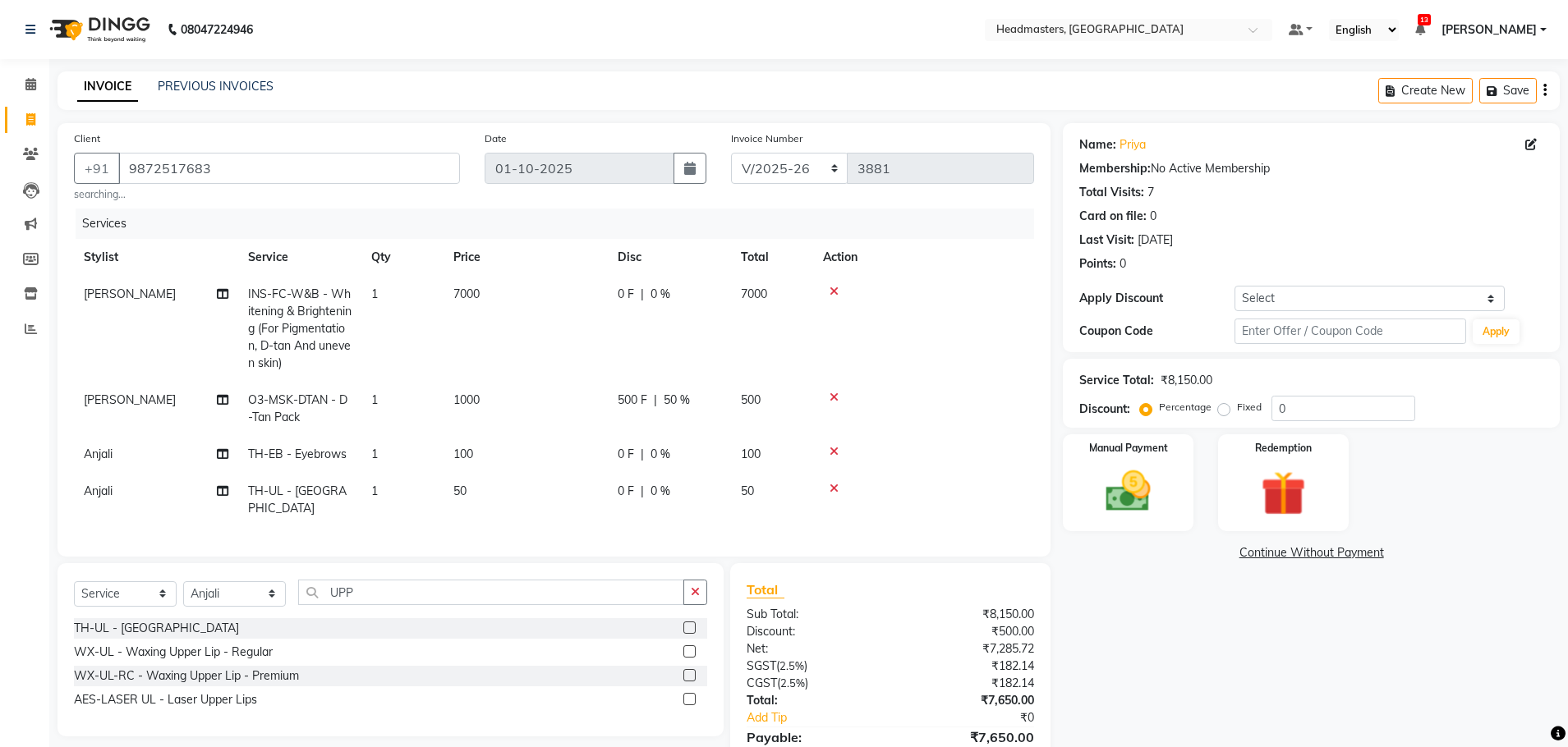
click at [673, 293] on tr "[PERSON_NAME] INS-FC-W&B - [MEDICAL_DATA] & Brightening (For Pigmentation, D-ta…" at bounding box center [554, 329] width 960 height 106
click at [683, 293] on div "0 F | 0 %" at bounding box center [669, 294] width 103 height 18
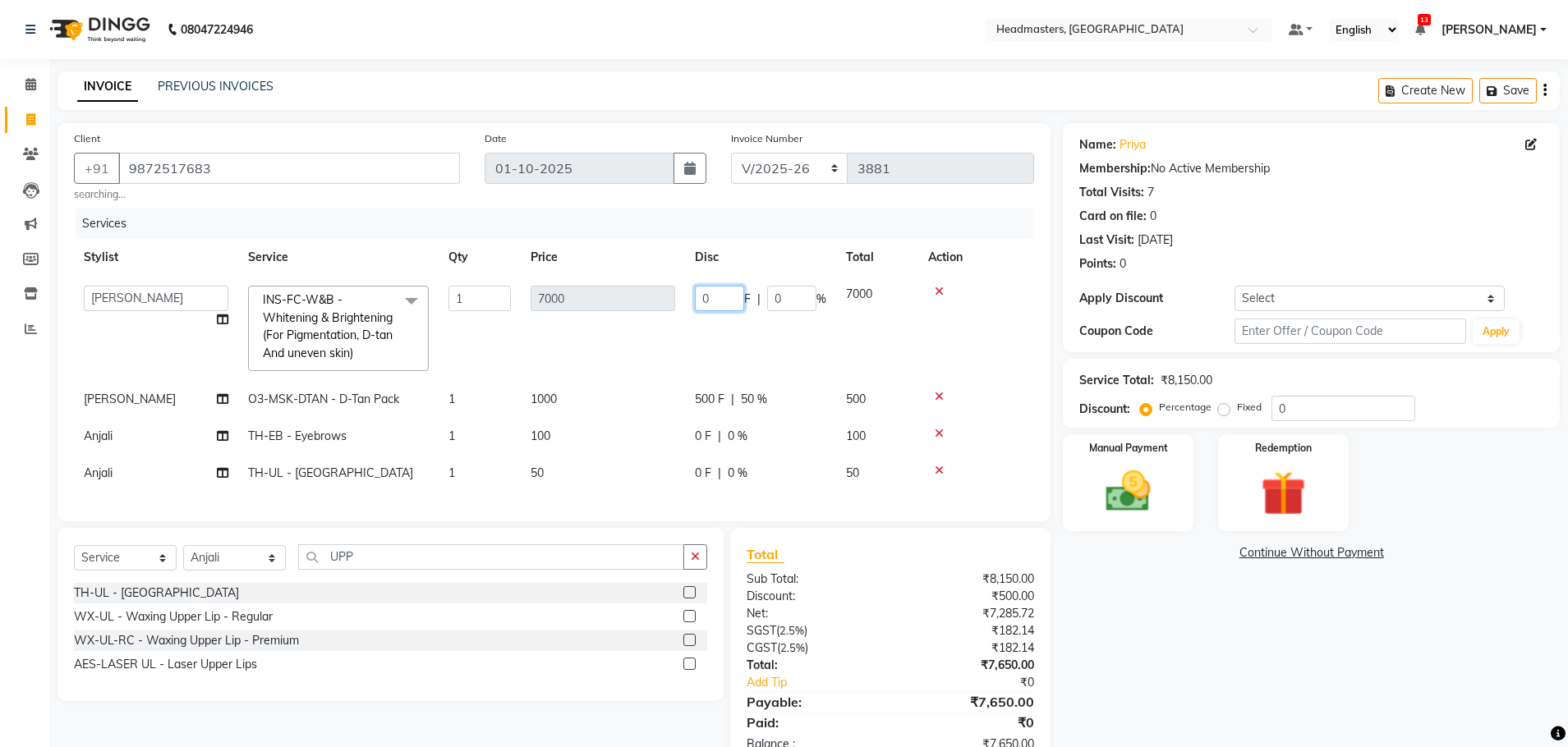
click at [730, 293] on input "0" at bounding box center [720, 298] width 49 height 26
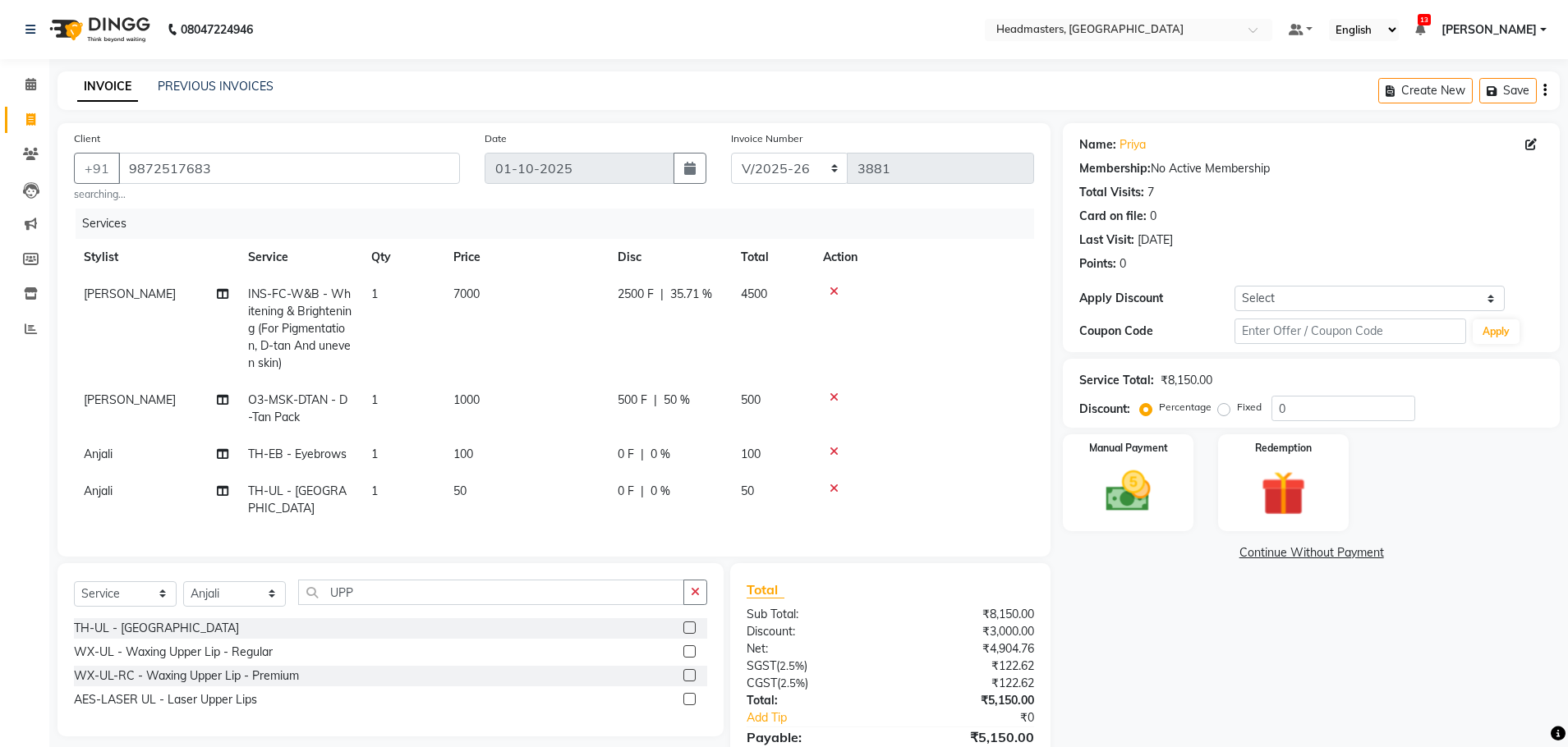
click at [778, 362] on tr "[PERSON_NAME] INS-FC-W&B - [MEDICAL_DATA] & Brightening (For Pigmentation, D-ta…" at bounding box center [554, 329] width 960 height 106
click at [389, 511] on div "Services Stylist Service Qty Price Disc Total Action [PERSON_NAME] INS-FC-W&B -…" at bounding box center [554, 374] width 960 height 332
click at [389, 512] on div "Client [PHONE_NUMBER] searching... Date [DATE] Invoice Number RET/2025-26 V/[PH…" at bounding box center [554, 463] width 1017 height 681
click at [389, 580] on input "UPP" at bounding box center [491, 593] width 386 height 26
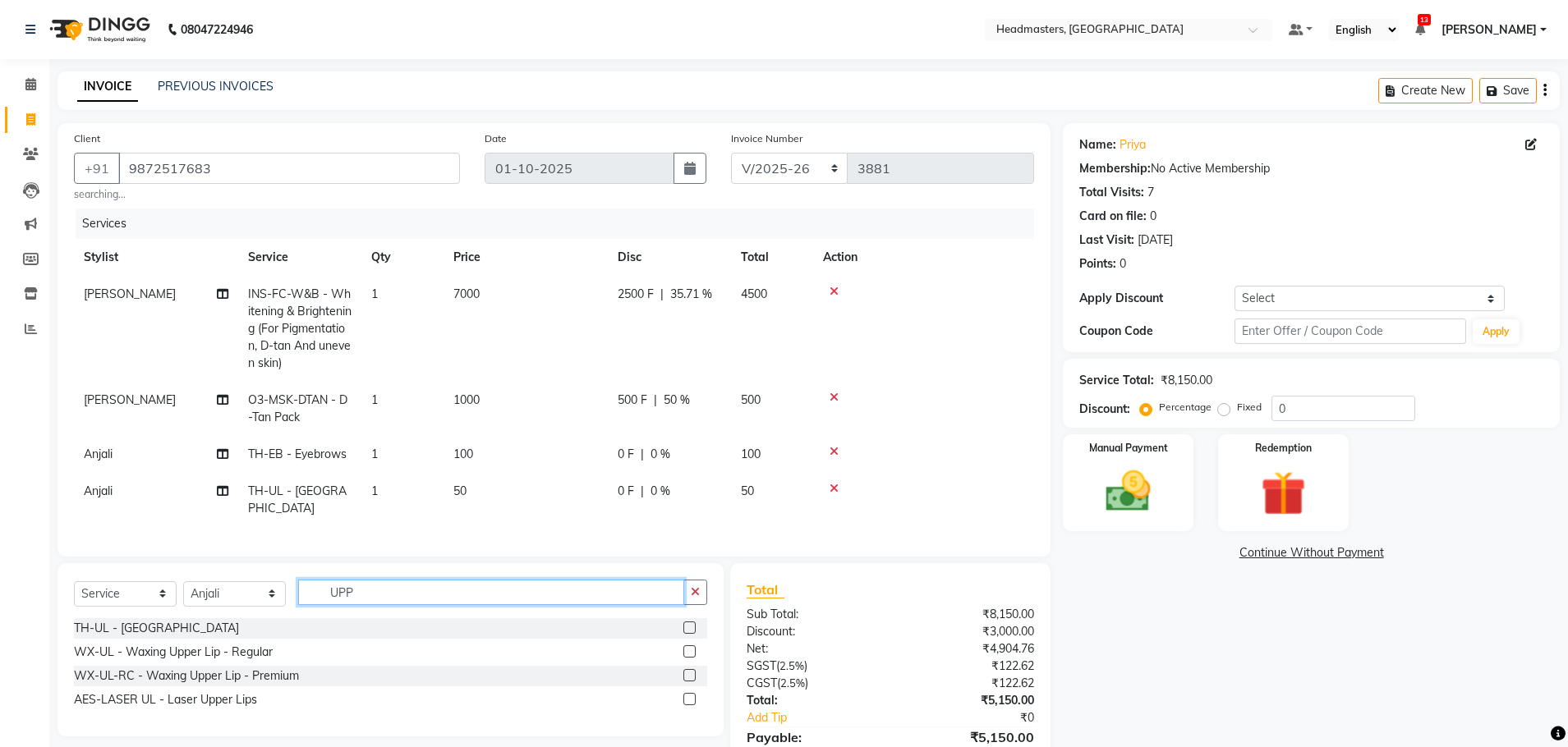
click at [386, 580] on input "UPP" at bounding box center [491, 593] width 386 height 26
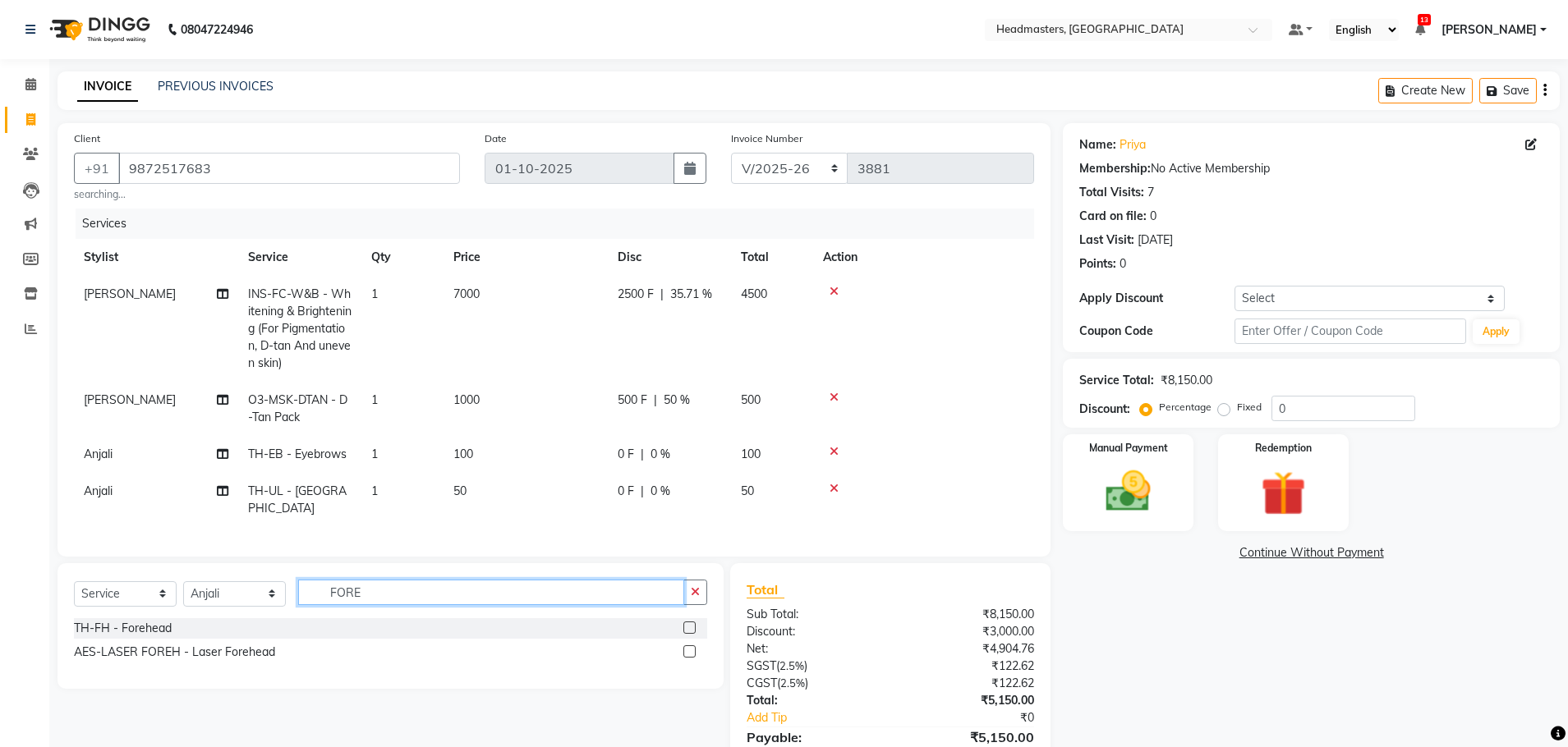
scroll to position [78, 0]
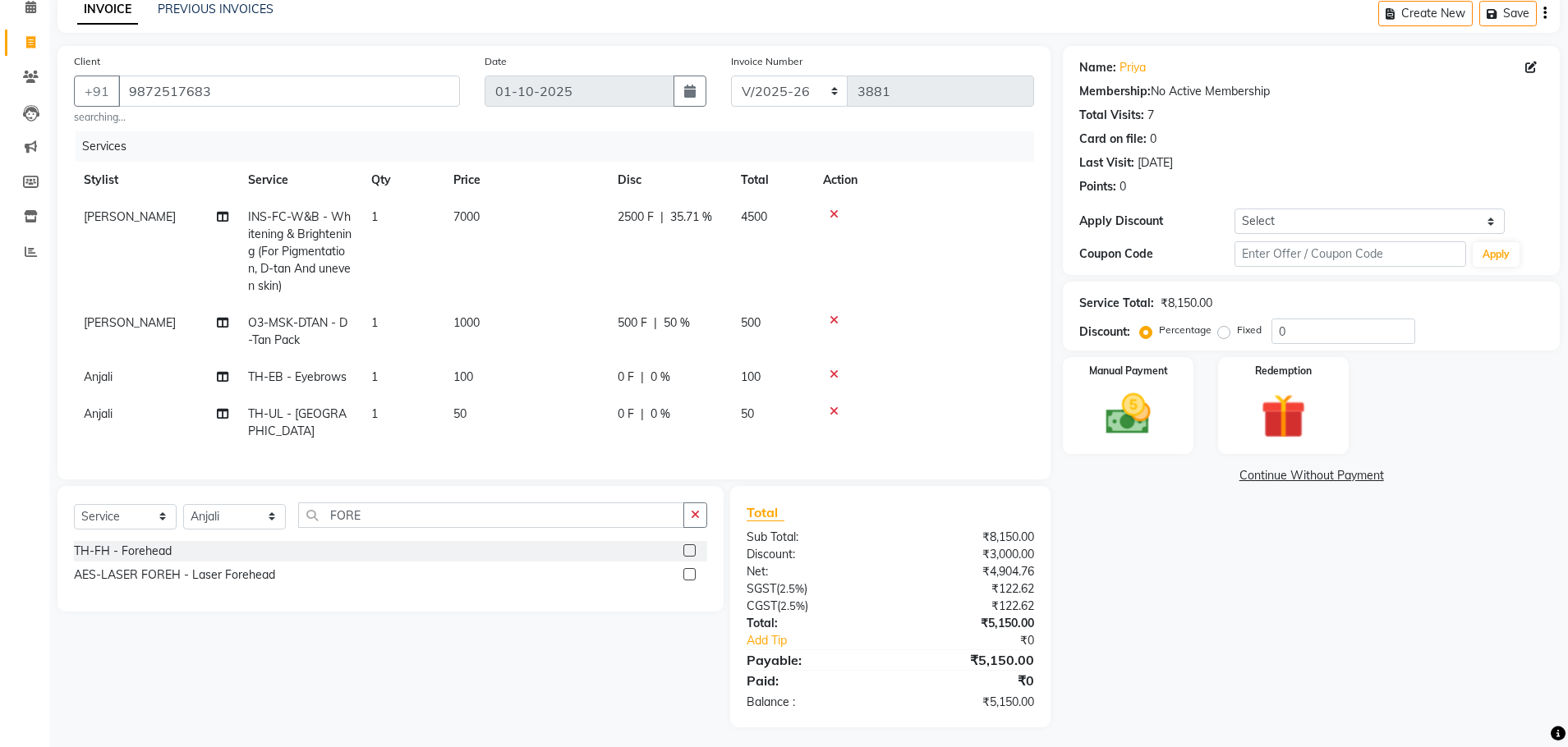
click at [690, 545] on label at bounding box center [689, 551] width 13 height 13
click at [690, 546] on input "checkbox" at bounding box center [688, 551] width 11 height 11
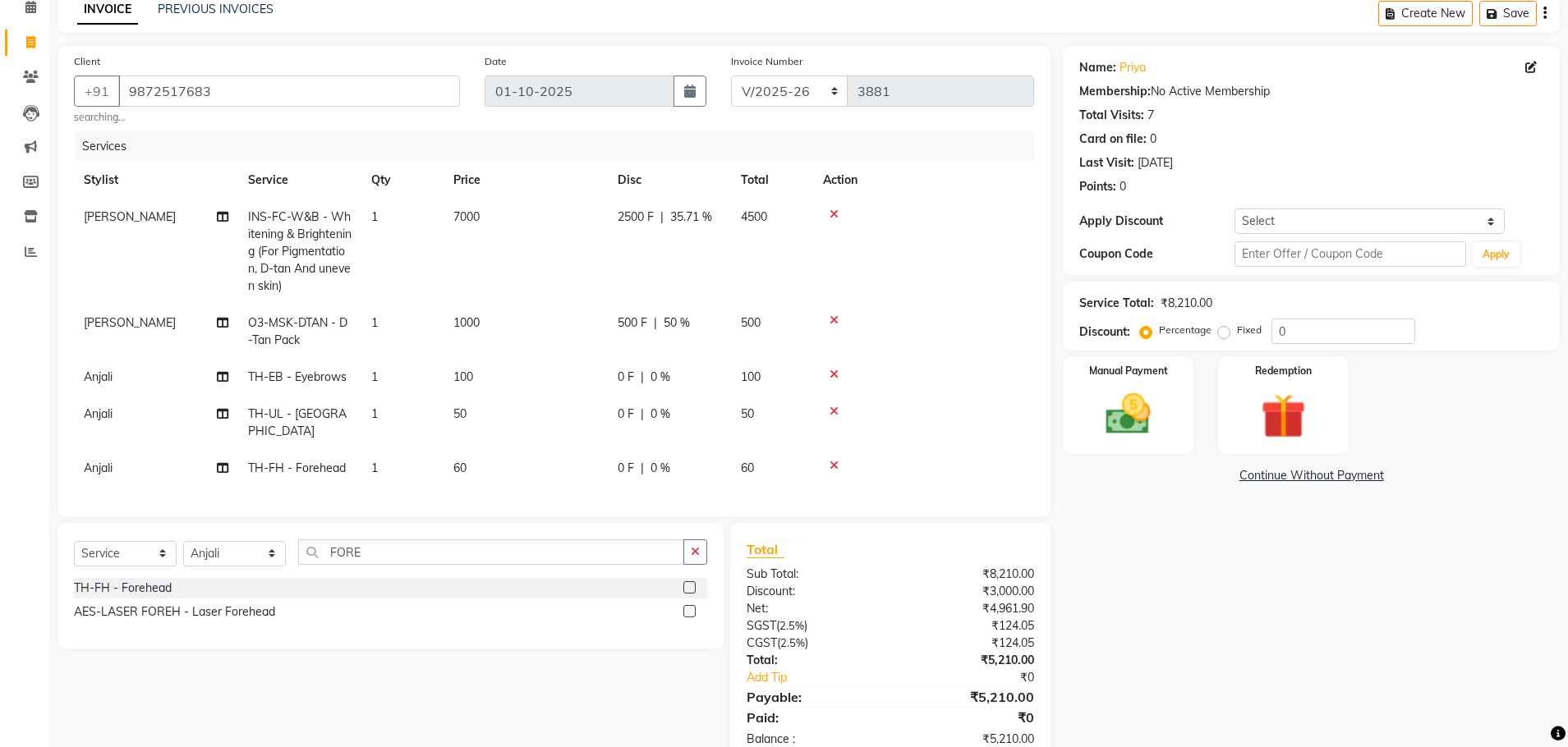
drag, startPoint x: 600, startPoint y: 454, endPoint x: 645, endPoint y: 450, distance: 45.2
click at [618, 454] on tr "Anjali TH-FH - Forehead 1 60 0 F | 0 % 60" at bounding box center [554, 468] width 960 height 37
click at [645, 459] on div "0 F | 0 %" at bounding box center [669, 468] width 103 height 18
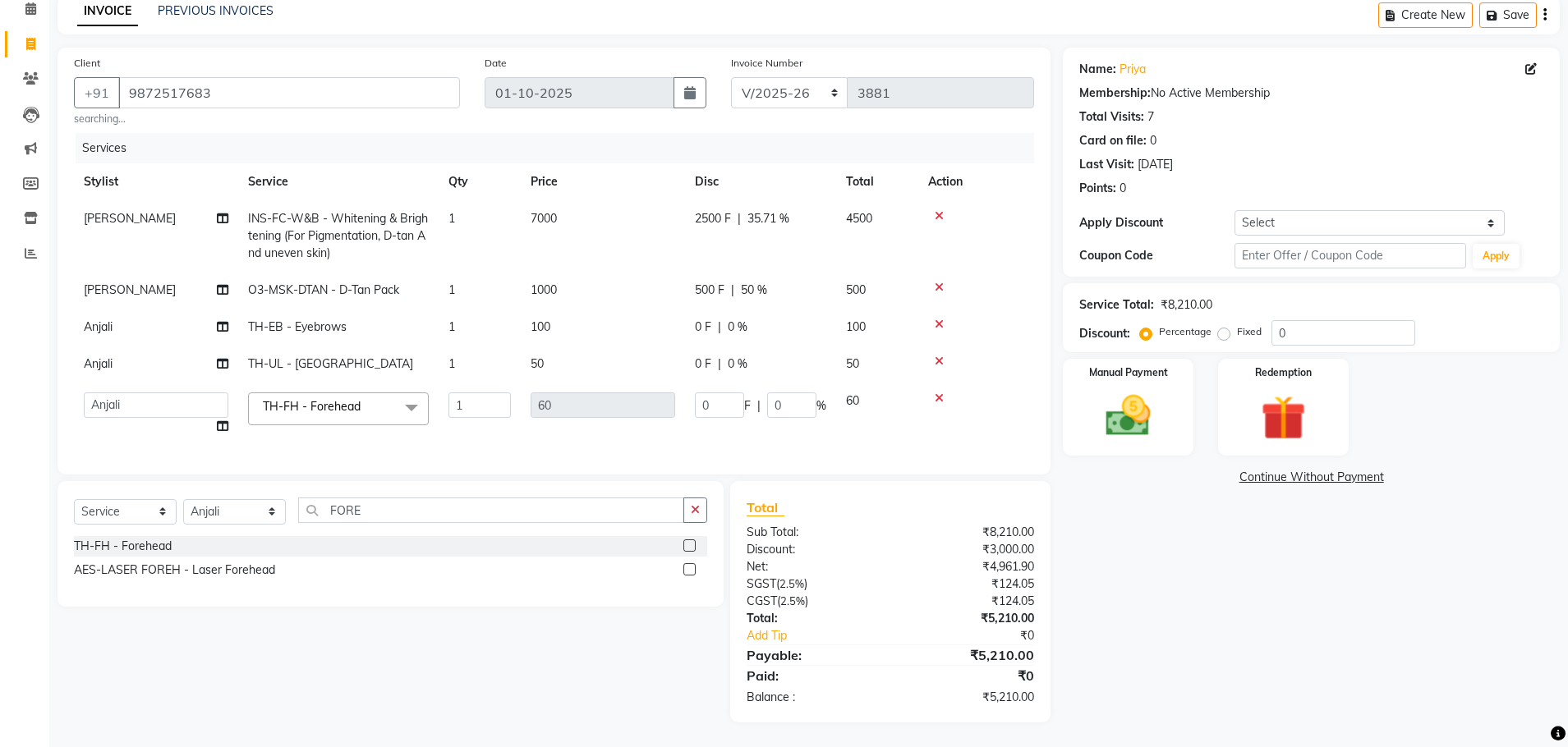
click at [645, 450] on div "Services Stylist Service Qty Price Disc Total Action [PERSON_NAME] INS-FC-W&B -…" at bounding box center [554, 295] width 960 height 325
click at [730, 399] on input "0" at bounding box center [720, 405] width 49 height 26
click at [702, 337] on tbody "[PERSON_NAME] INS-FC-W&B - [MEDICAL_DATA] & Brightening (For Pigmentation, D-ta…" at bounding box center [554, 322] width 960 height 244
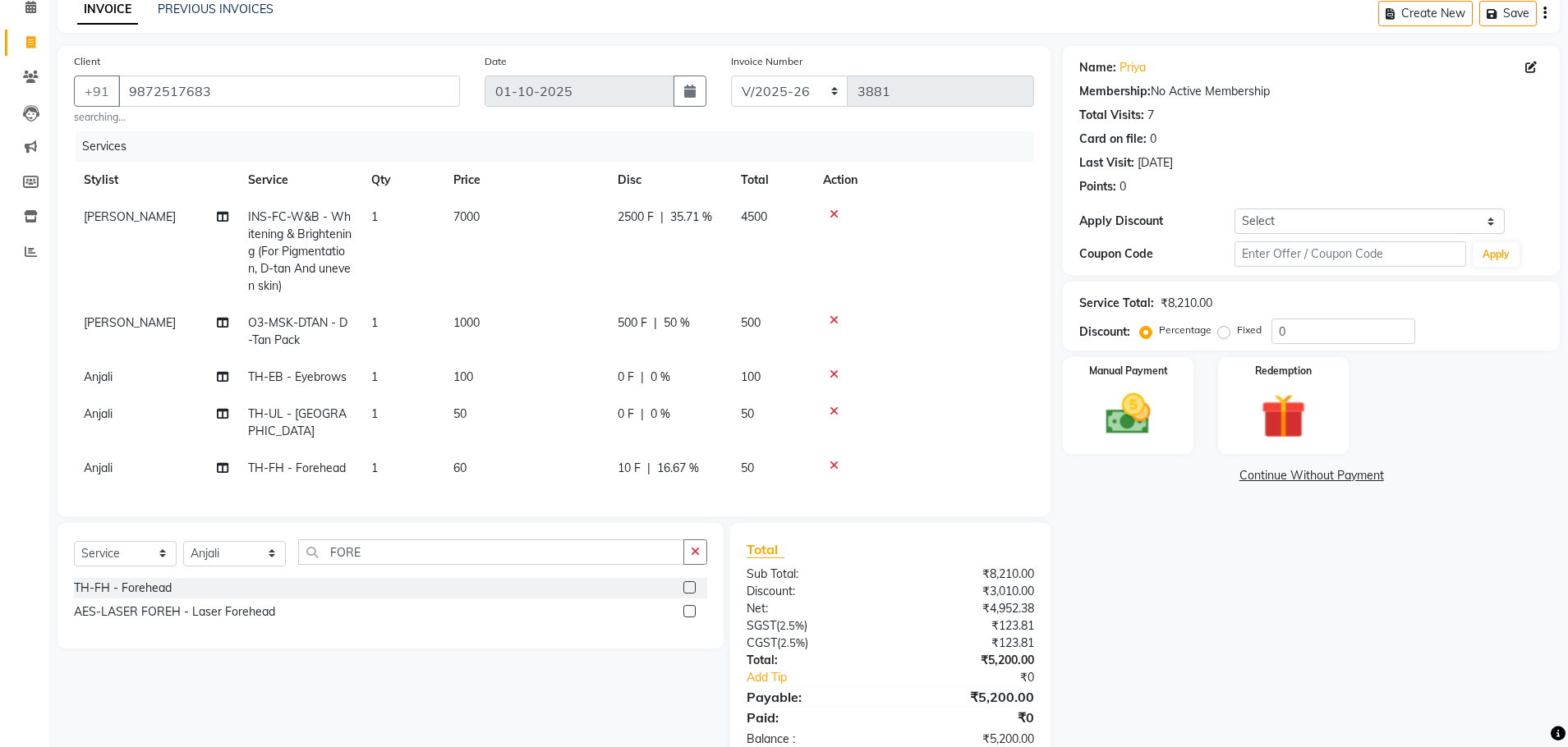
click at [696, 359] on td "0 F | 0 %" at bounding box center [669, 378] width 123 height 37
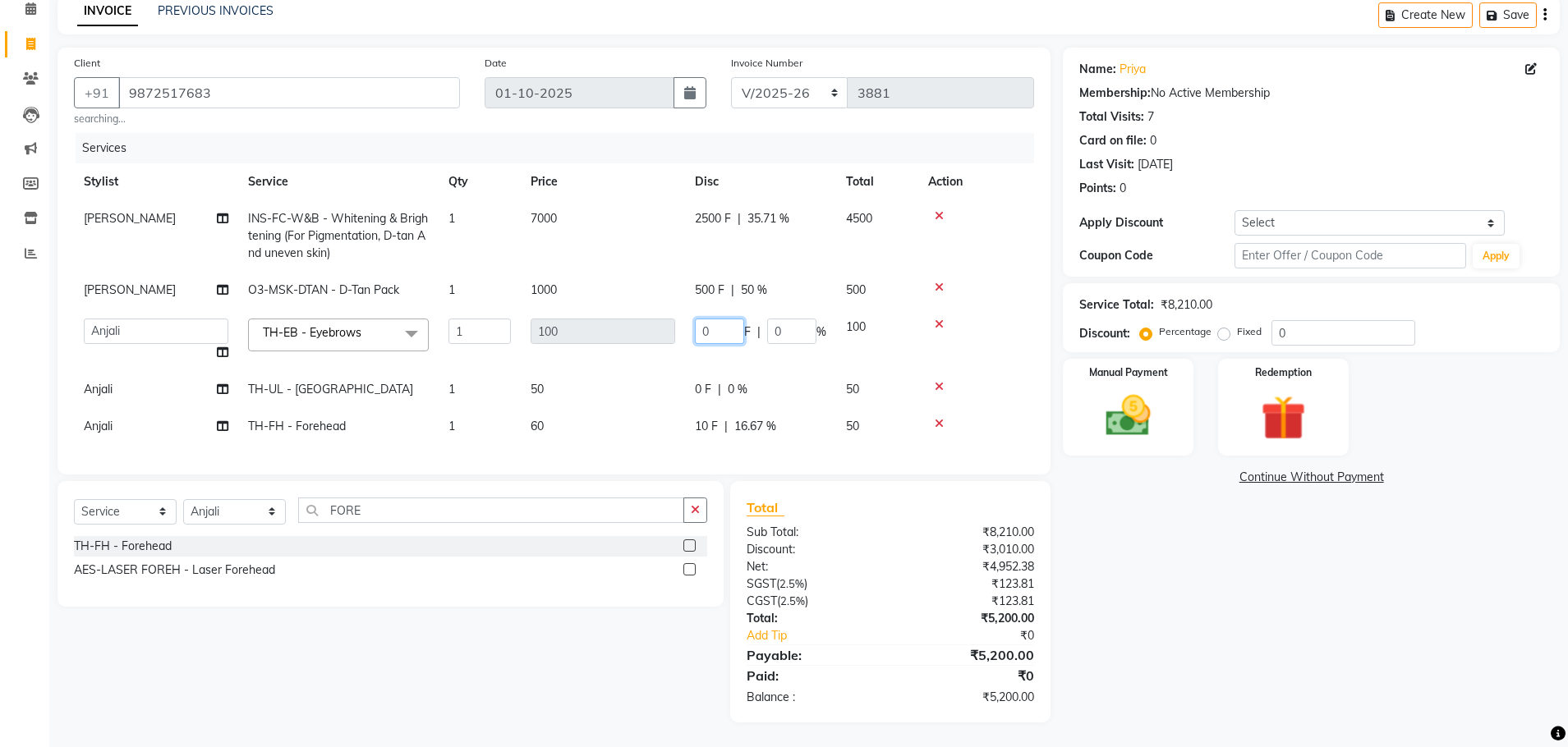
click at [710, 340] on input "0" at bounding box center [720, 332] width 49 height 26
click at [1217, 637] on div "Name: Priya Membership: No Active Membership Total Visits: 7 Card on file: 0 La…" at bounding box center [1317, 386] width 510 height 675
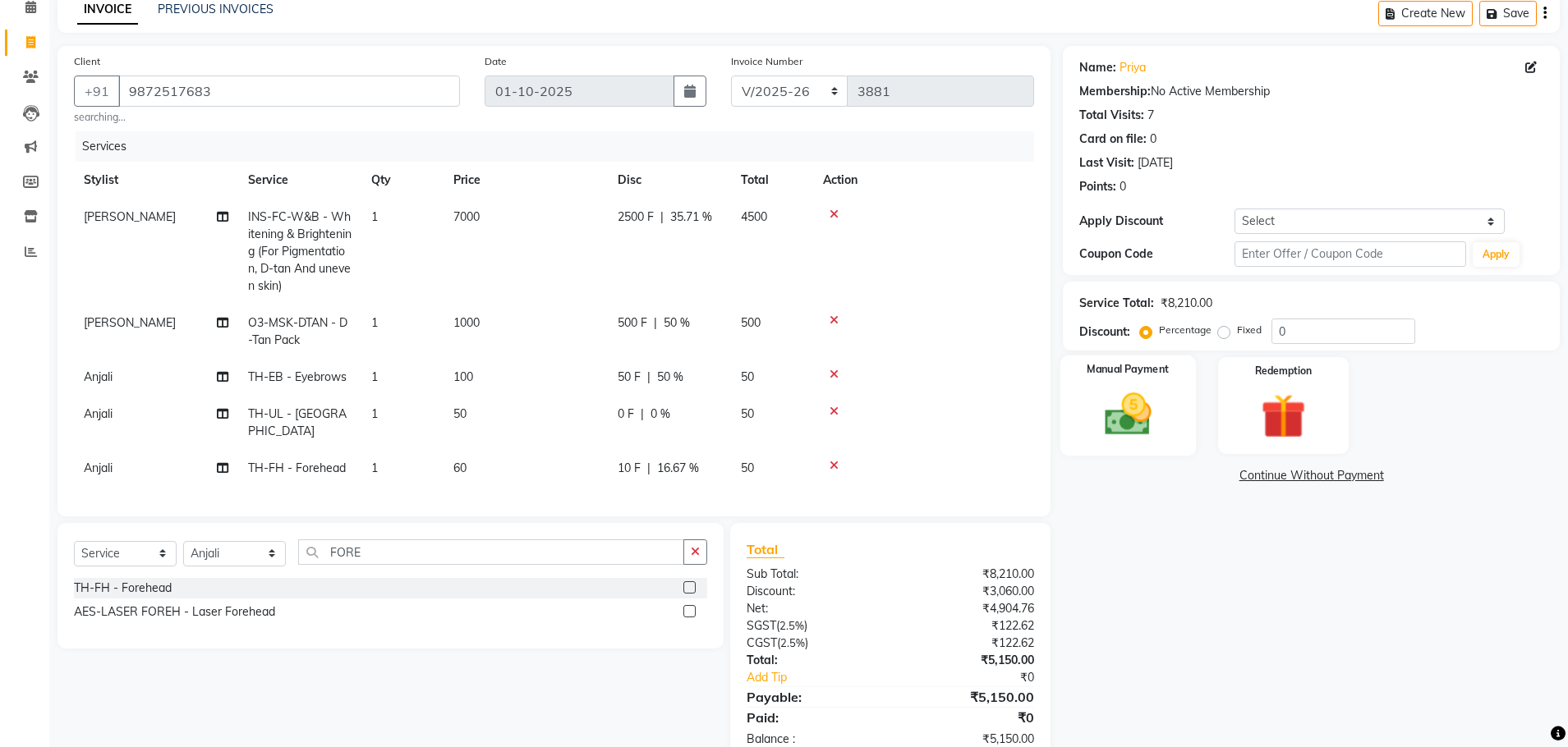
click at [1131, 424] on img at bounding box center [1128, 414] width 77 height 54
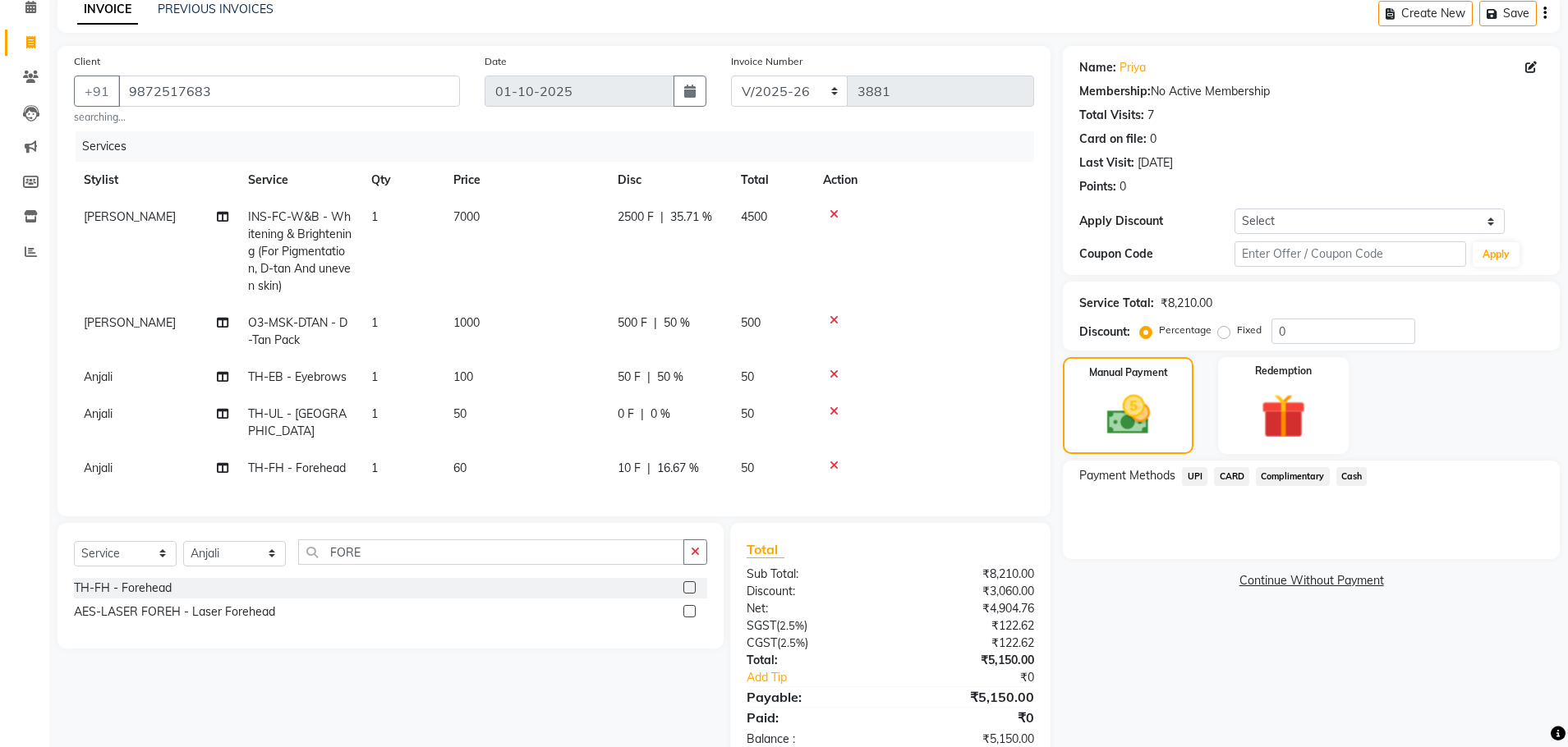
click at [1199, 474] on span "UPI" at bounding box center [1195, 476] width 26 height 19
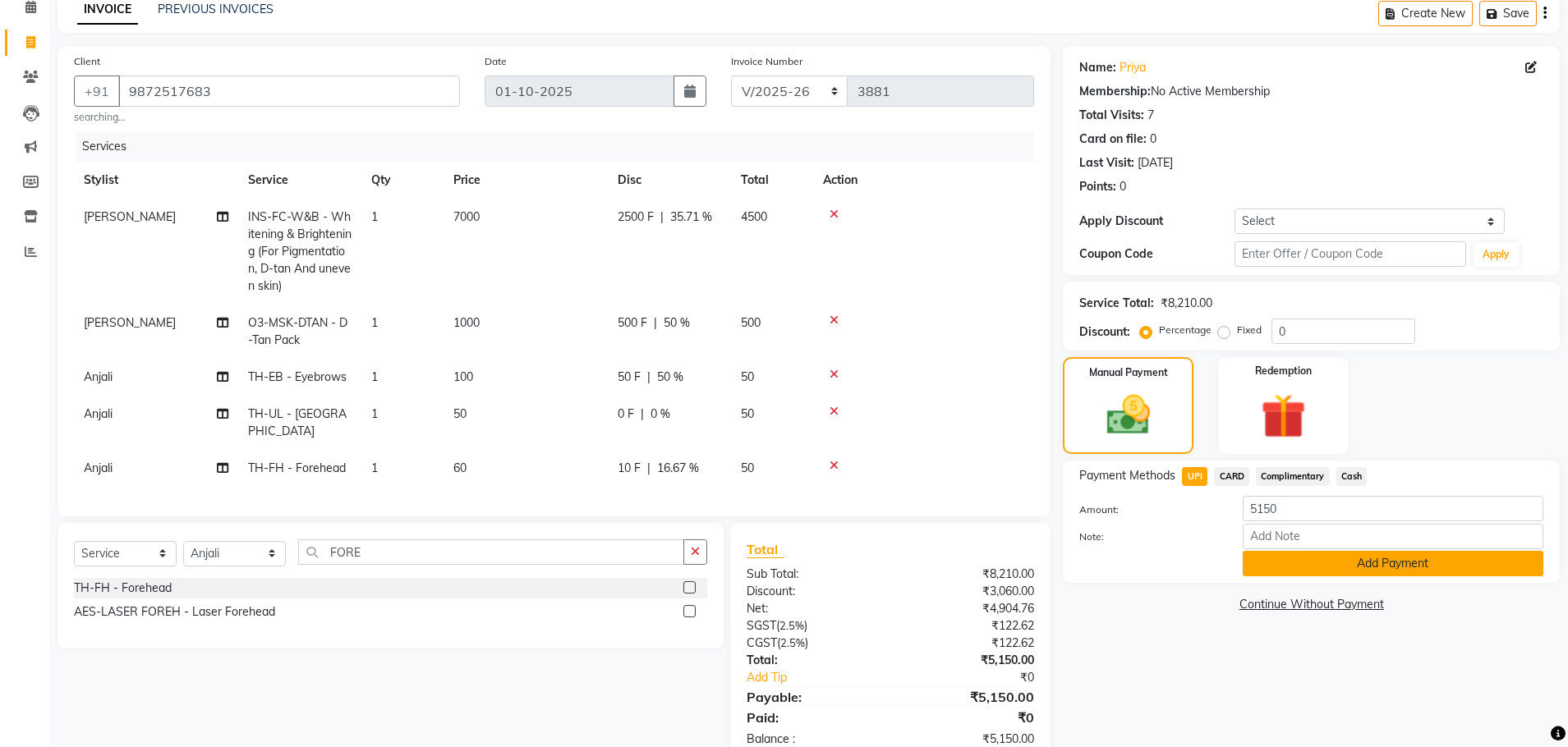
click at [1306, 555] on button "Add Payment" at bounding box center [1393, 563] width 300 height 26
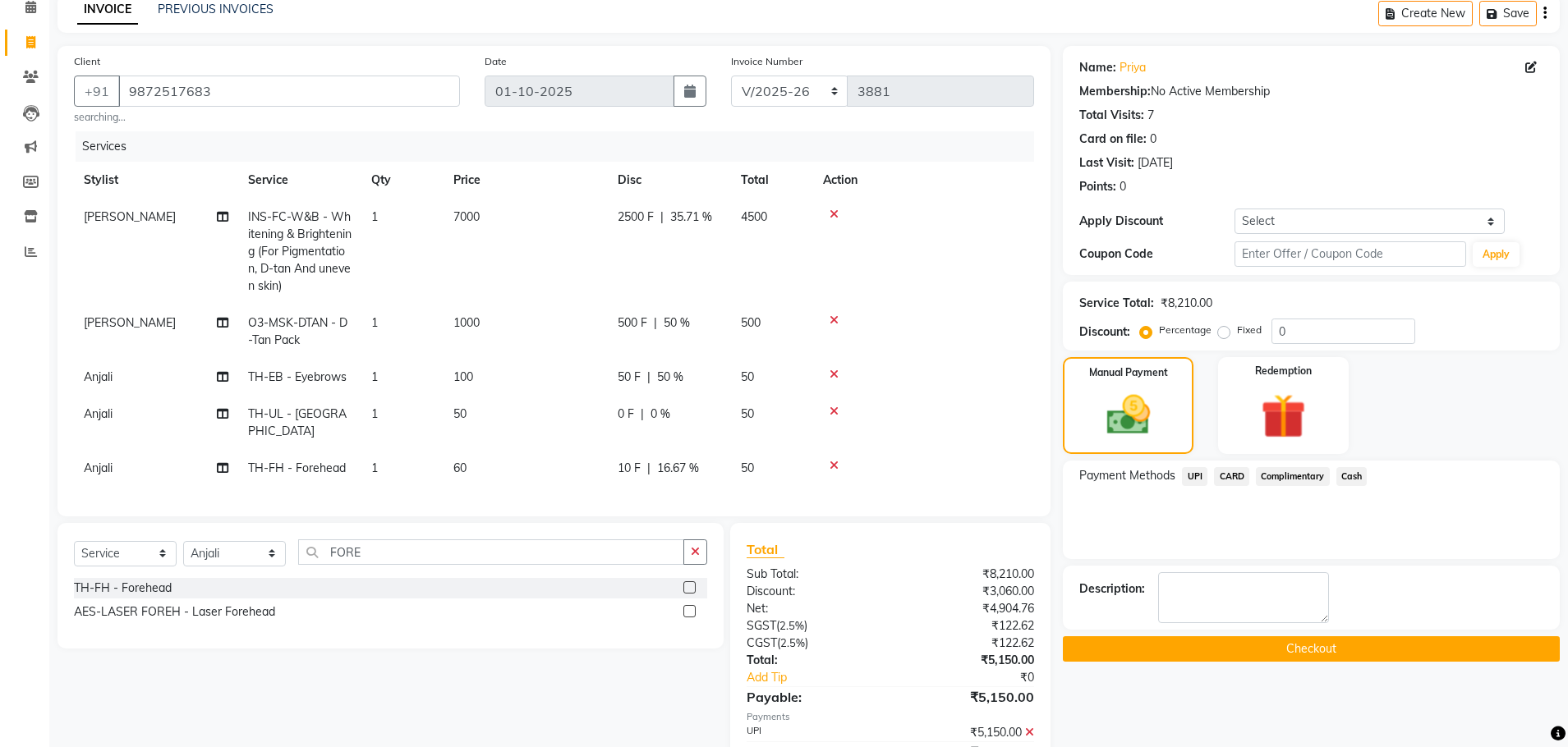
click at [1284, 643] on button "Checkout" at bounding box center [1311, 649] width 497 height 26
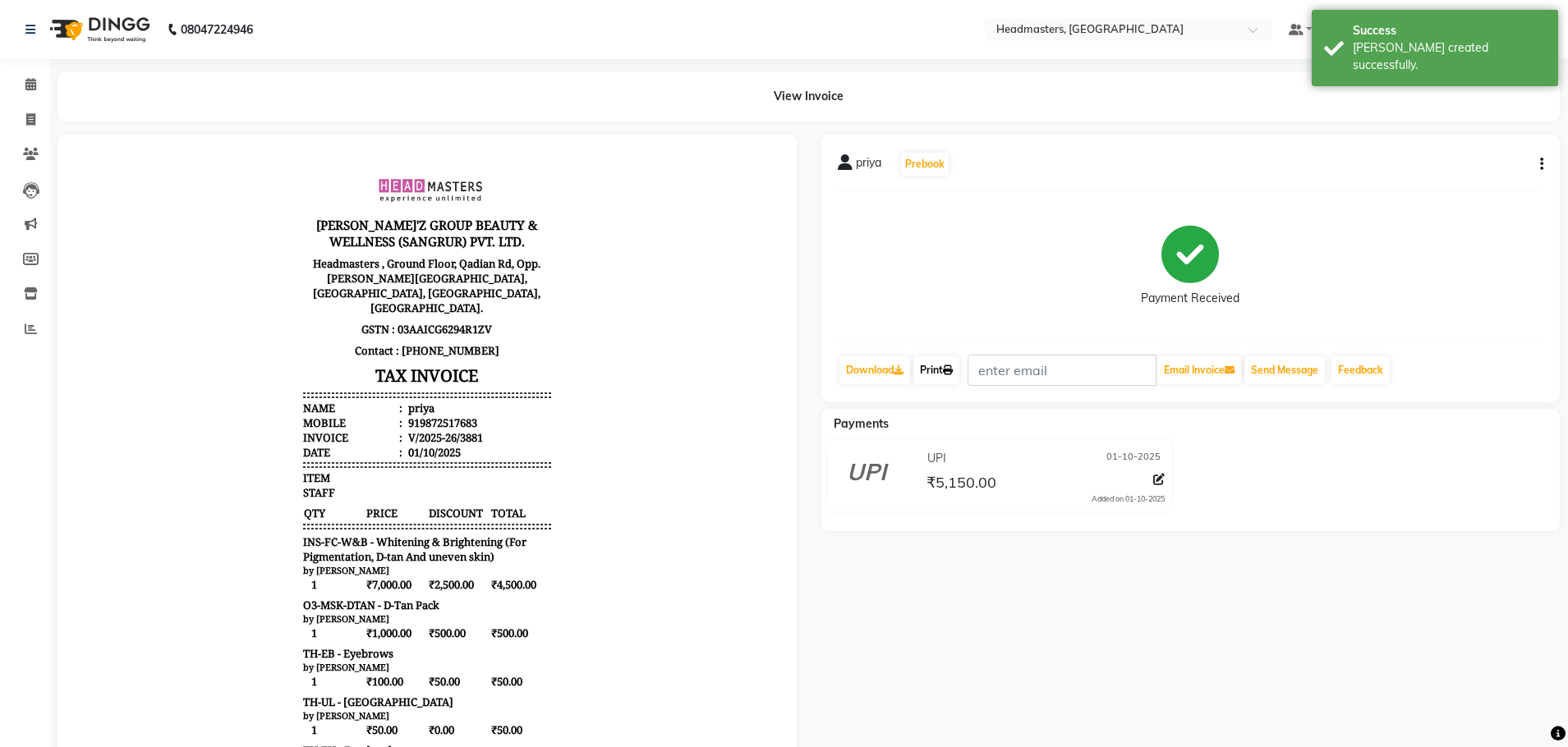
click at [934, 374] on link "Print" at bounding box center [936, 370] width 46 height 27
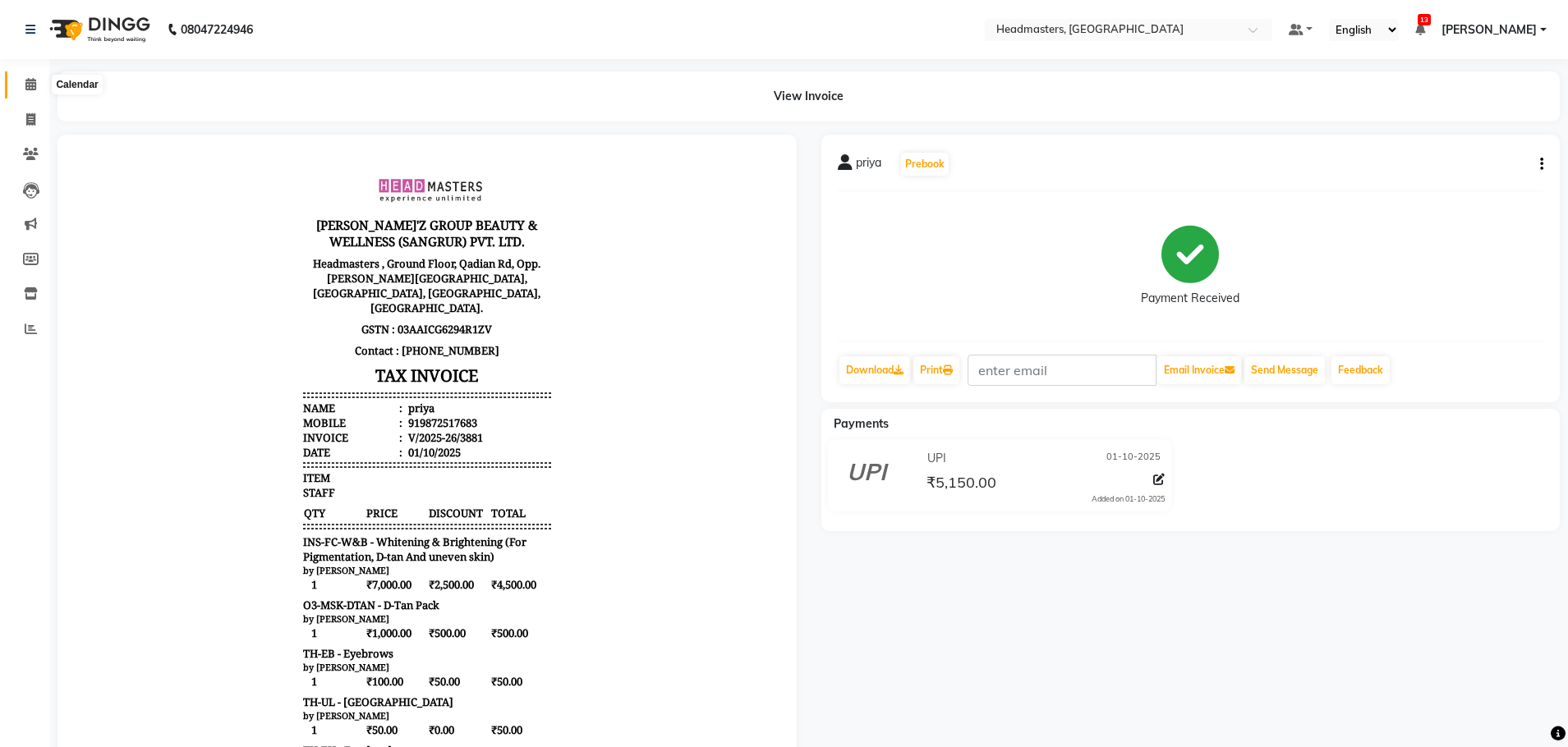
click at [24, 82] on span at bounding box center [30, 84] width 28 height 19
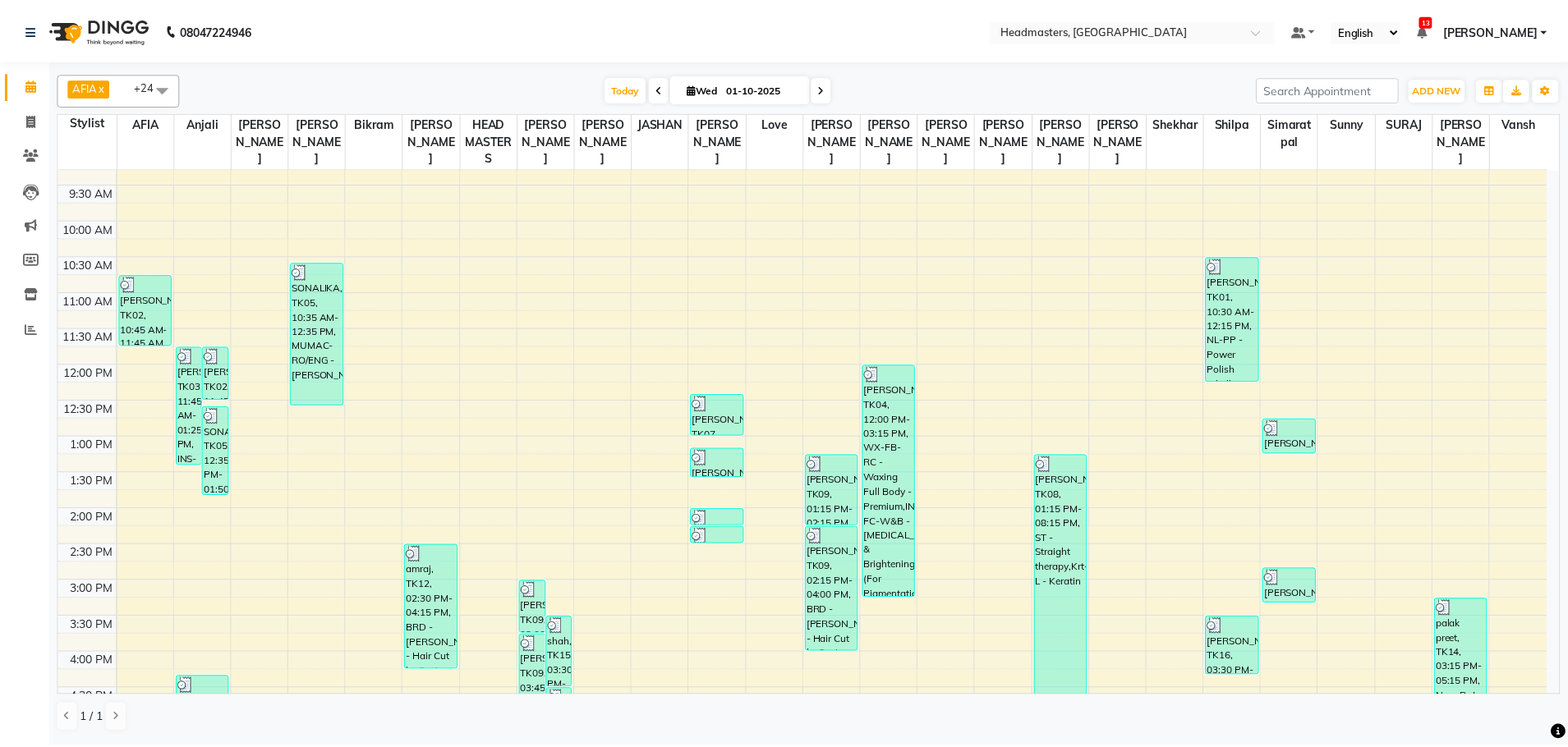
scroll to position [82, 0]
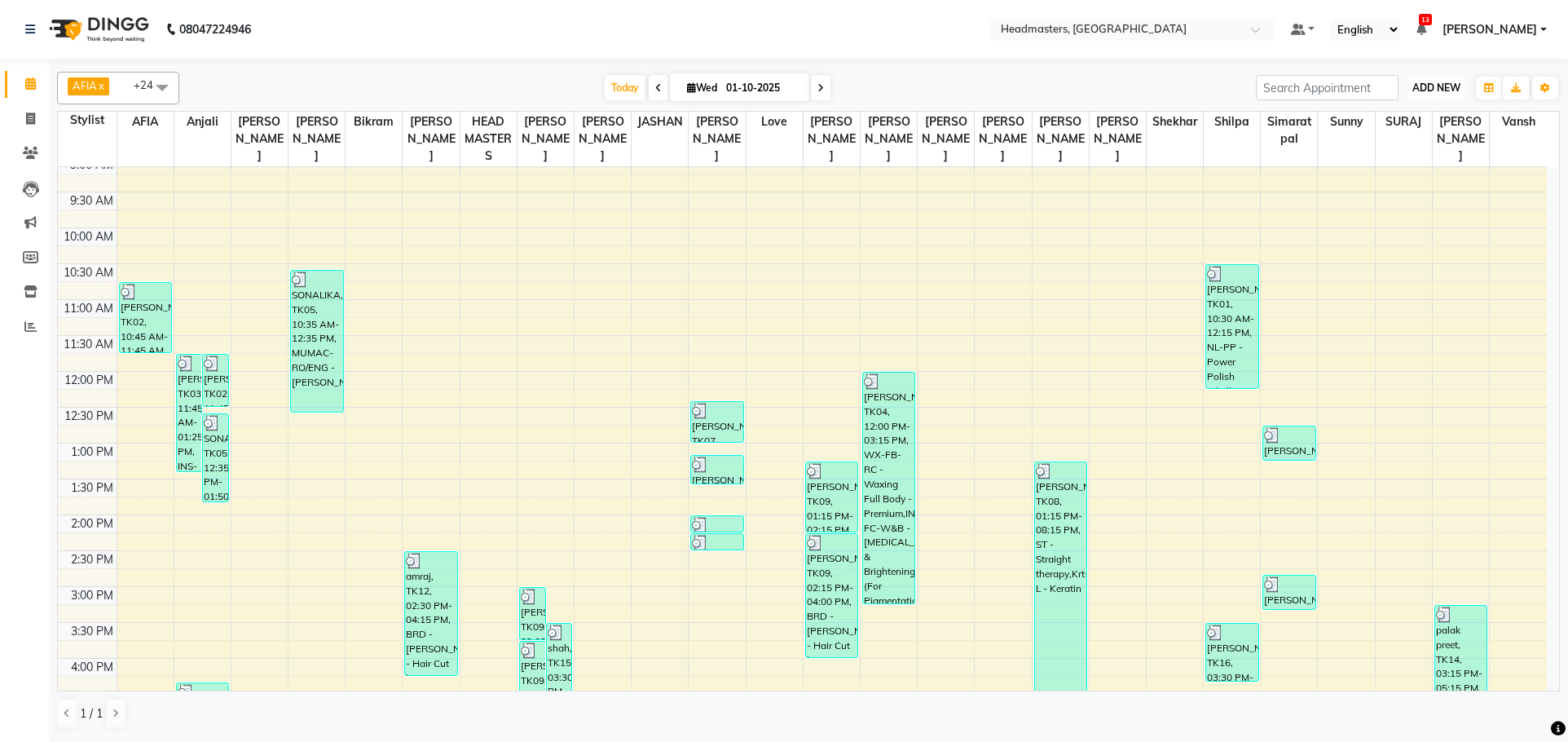
click at [1434, 82] on span "ADD NEW" at bounding box center [1436, 88] width 48 height 13
click at [1407, 122] on button "Add Appointment" at bounding box center [1399, 119] width 129 height 21
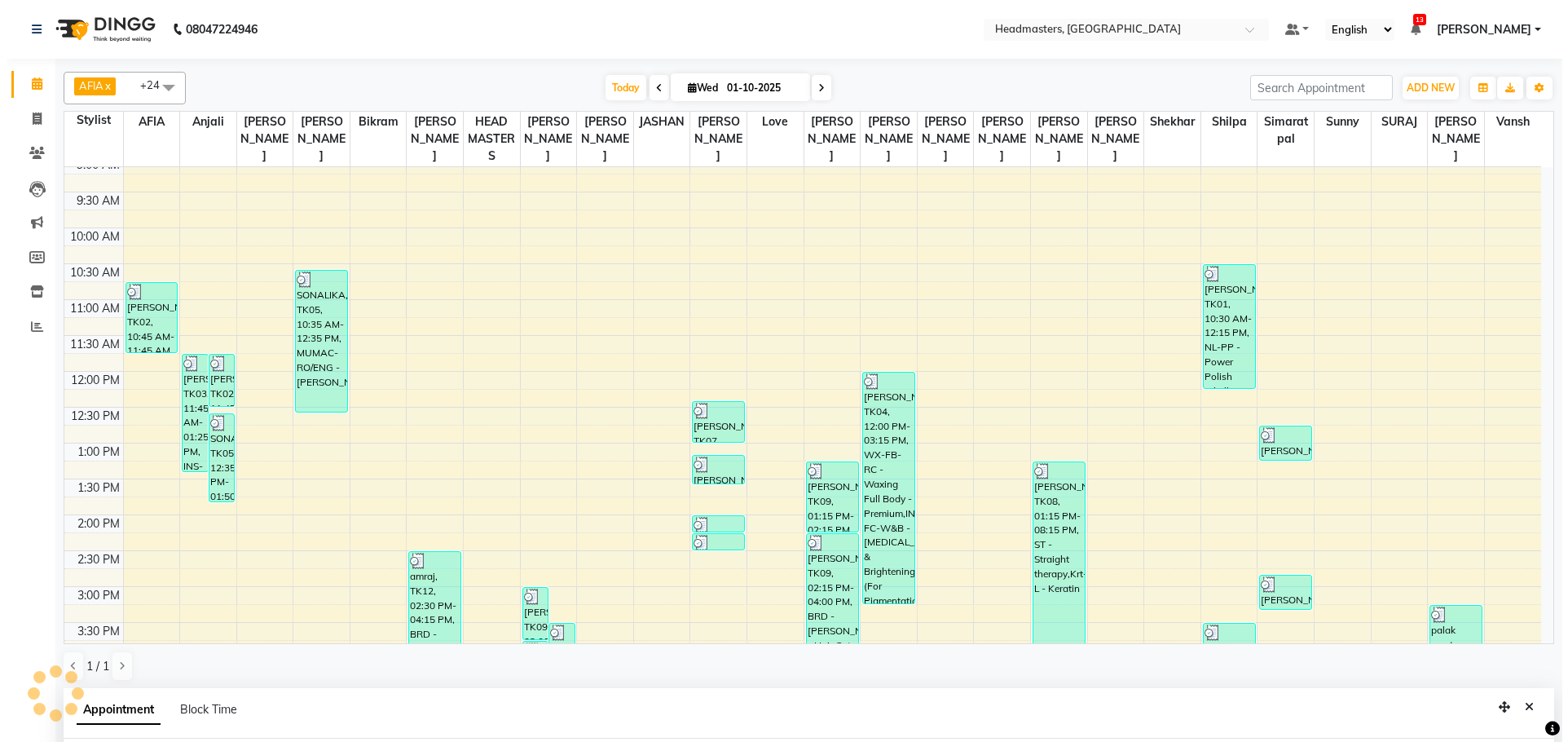
scroll to position [317, 0]
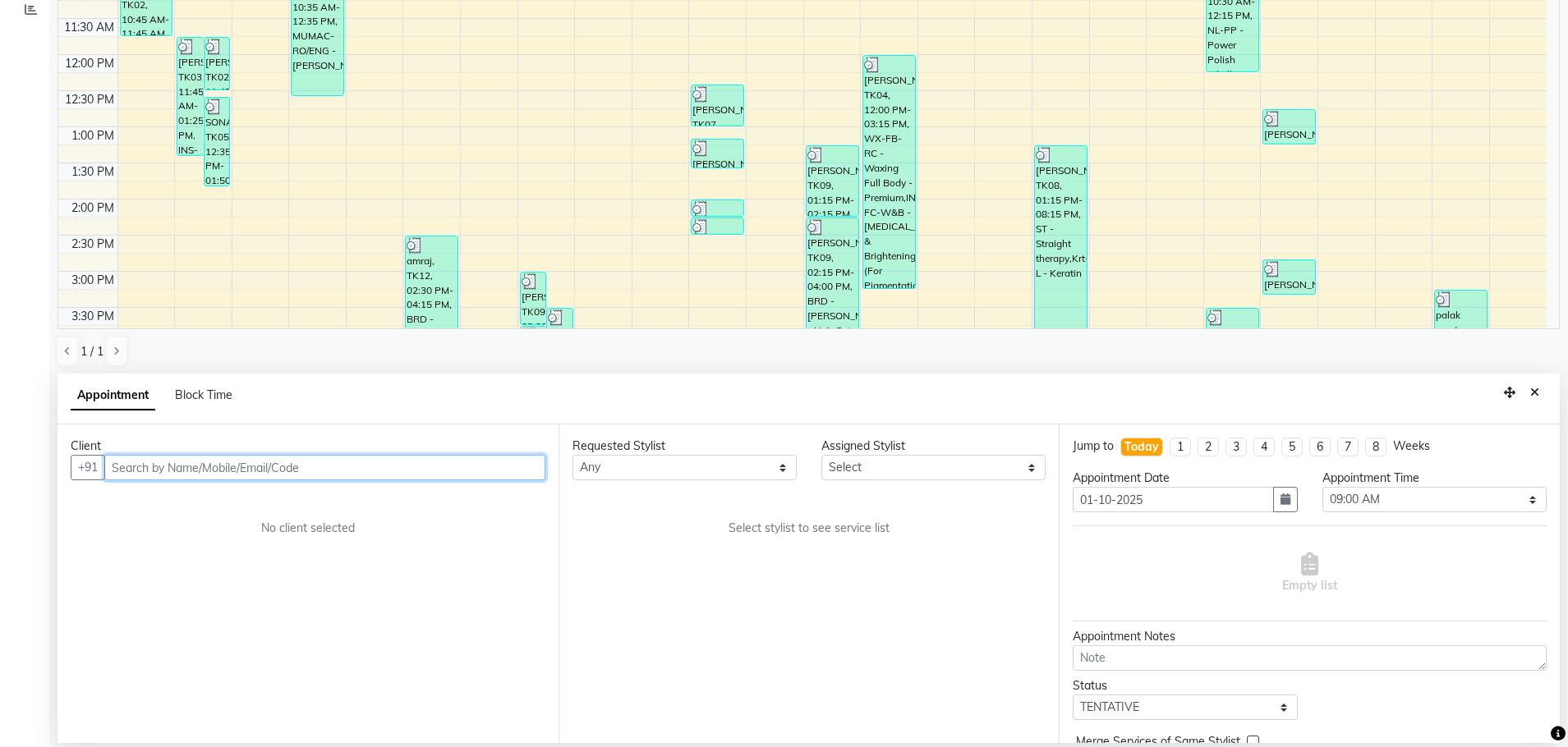
click at [236, 454] on input "text" at bounding box center [324, 467] width 441 height 26
click at [514, 460] on span "Add Client" at bounding box center [512, 466] width 55 height 15
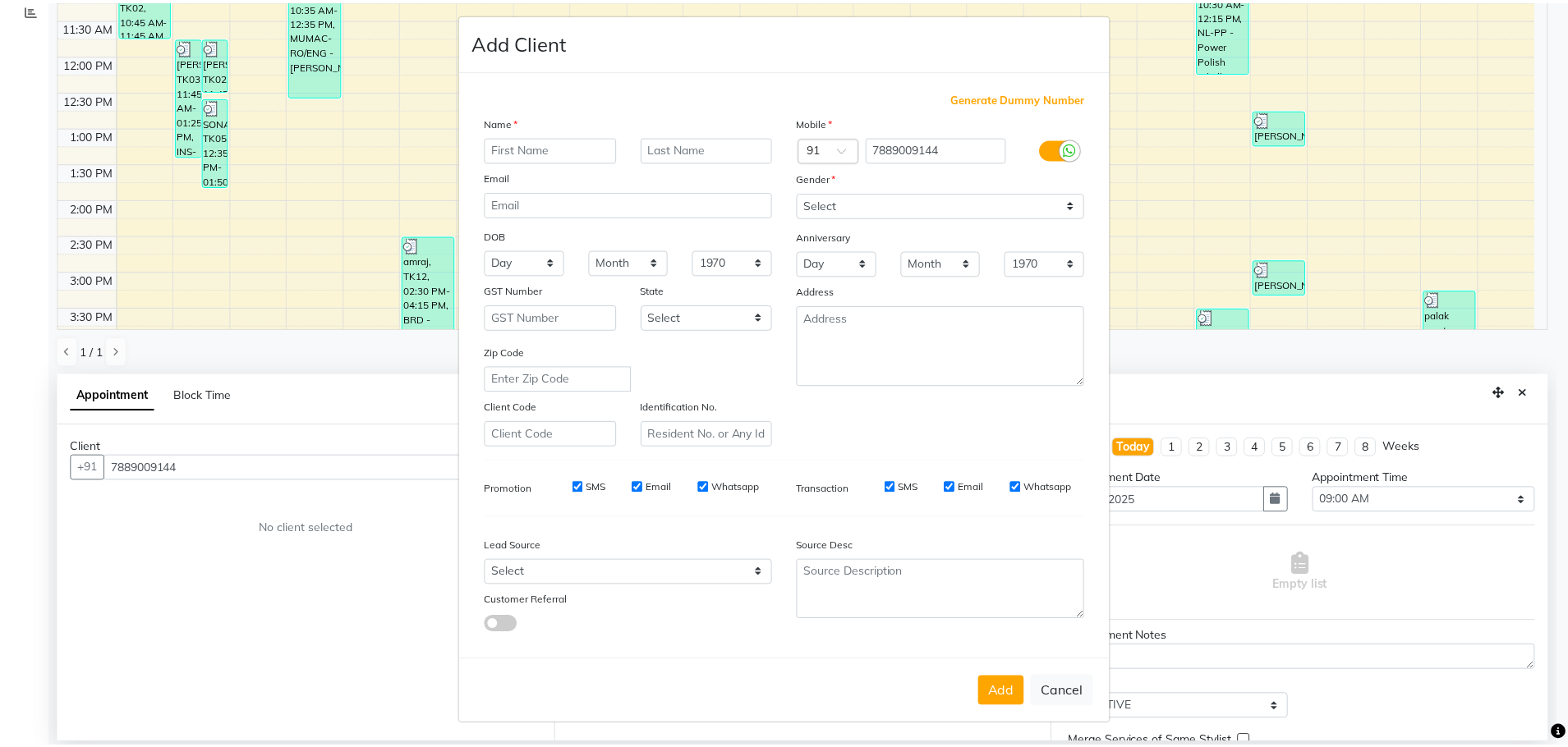
scroll to position [11, 0]
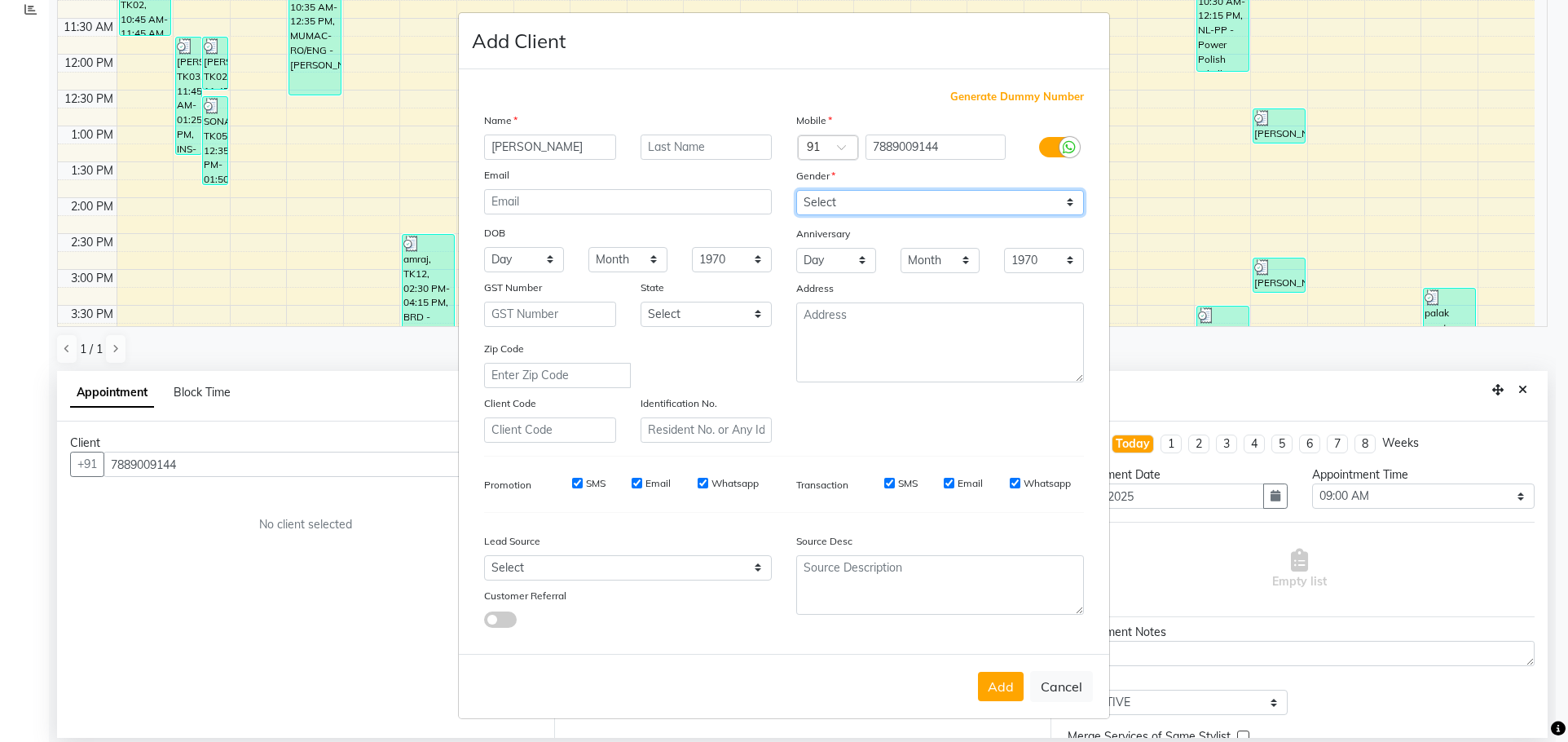
click at [915, 212] on select "Select [DEMOGRAPHIC_DATA] [DEMOGRAPHIC_DATA] Other Prefer Not To Say" at bounding box center [939, 203] width 287 height 25
click at [796, 190] on select "Select [DEMOGRAPHIC_DATA] [DEMOGRAPHIC_DATA] Other Prefer Not To Say" at bounding box center [939, 203] width 287 height 25
click at [989, 675] on button "Add" at bounding box center [1001, 686] width 46 height 29
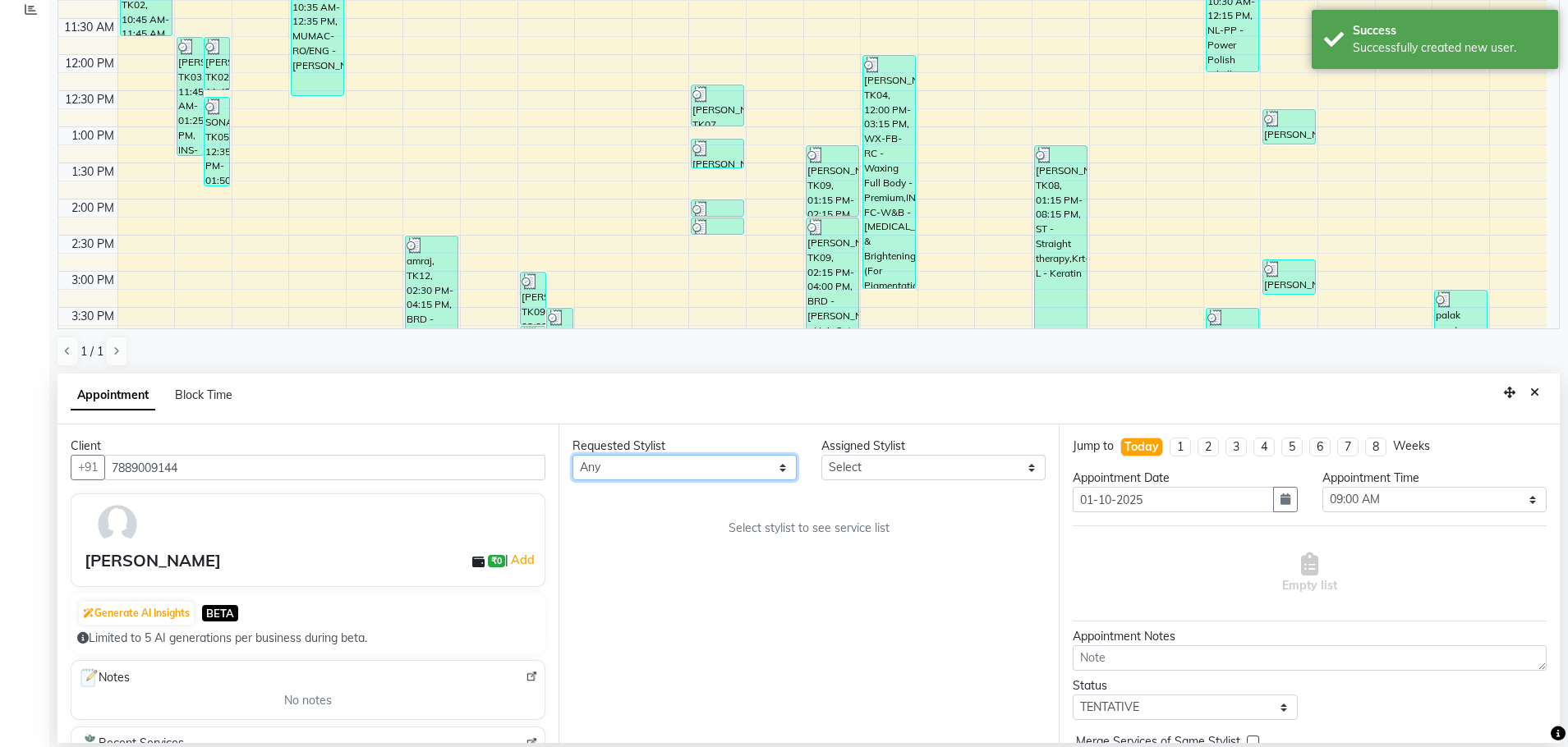
click at [671, 458] on select "Any AFIA Anjali [PERSON_NAME] [PERSON_NAME] [PERSON_NAME] HEAD [PERSON_NAME] [P…" at bounding box center [684, 467] width 224 height 26
click at [690, 510] on div "Requested Stylist Any AFIA Anjali [PERSON_NAME] [PERSON_NAME] [PERSON_NAME] HEA…" at bounding box center [809, 583] width 501 height 319
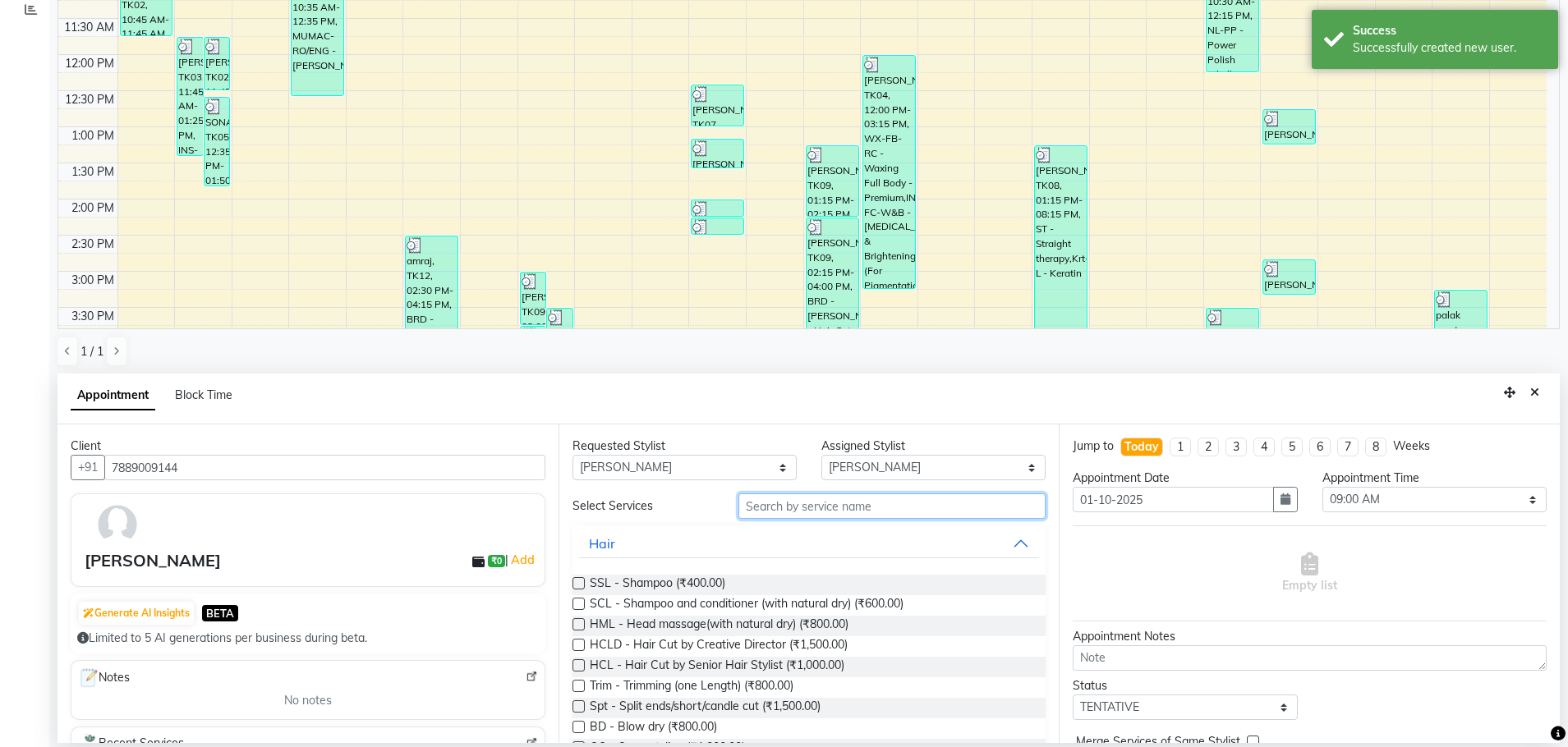
click at [809, 513] on input "text" at bounding box center [892, 507] width 307 height 26
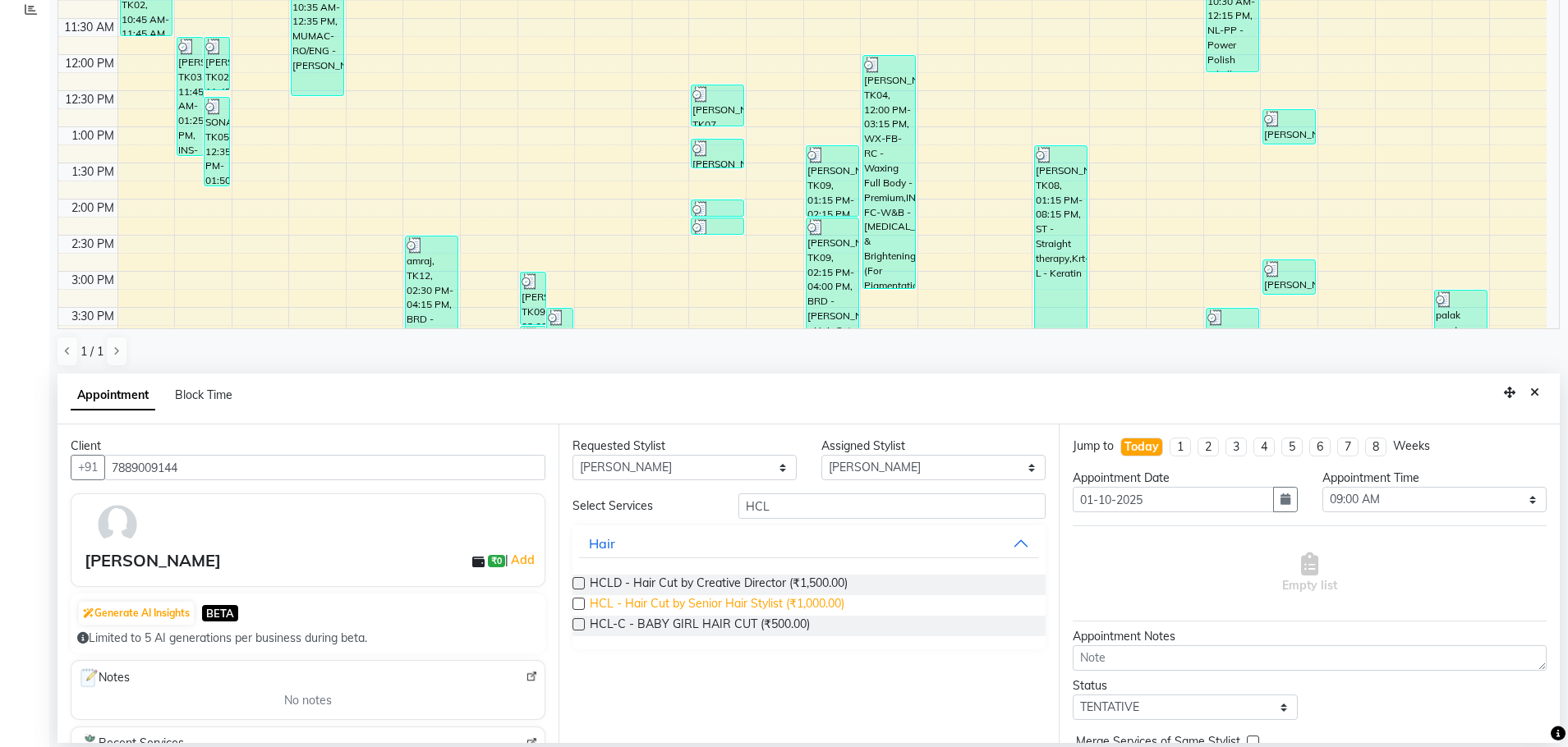
click at [829, 601] on span "HCL - Hair Cut by Senior Hair Stylist (₹1,000.00)" at bounding box center [717, 605] width 254 height 21
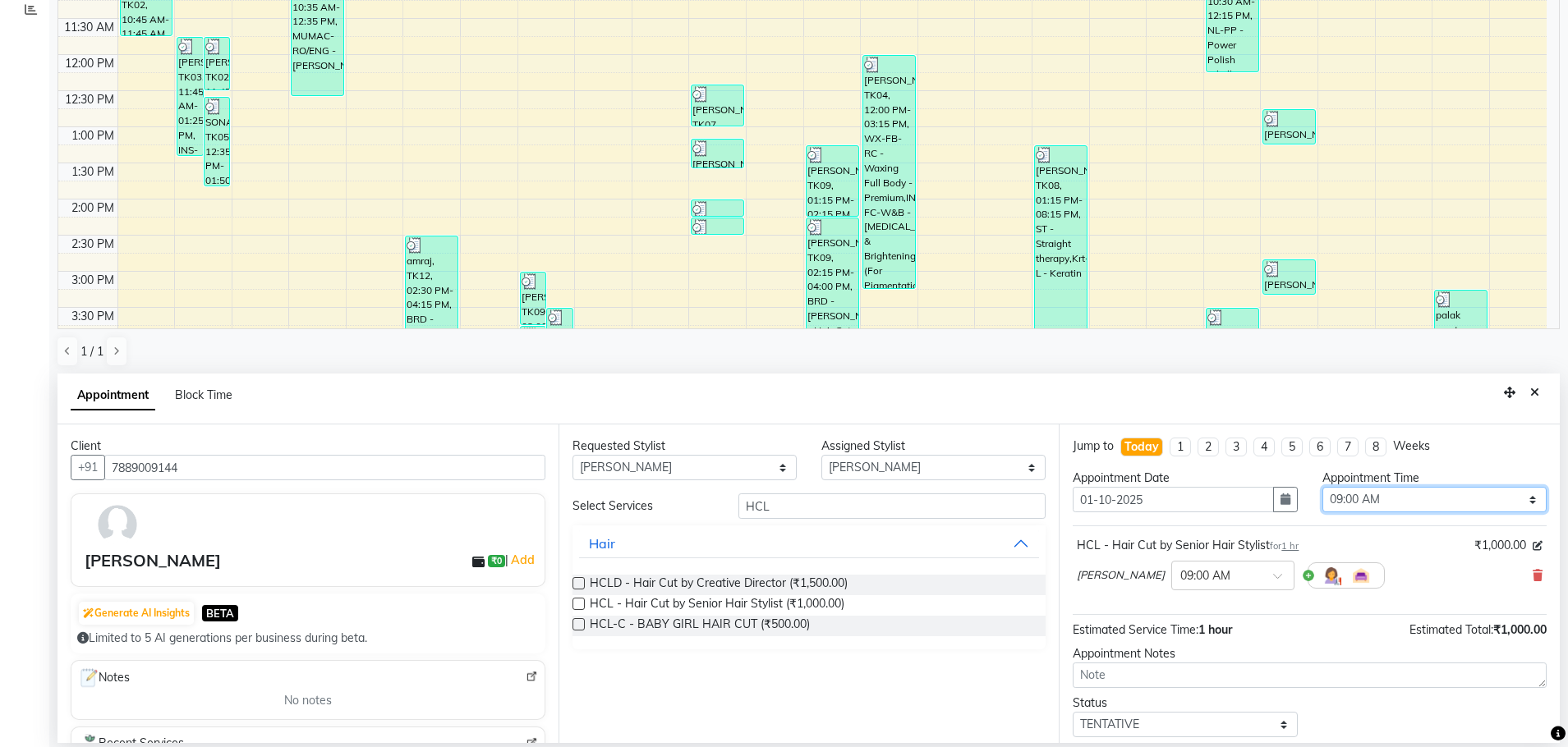
click at [1325, 498] on select "Select 09:00 AM 09:15 AM 09:30 AM 09:45 AM 10:00 AM 10:15 AM 10:30 AM 10:45 AM …" at bounding box center [1434, 500] width 224 height 26
click at [1323, 487] on select "Select 09:00 AM 09:15 AM 09:30 AM 09:45 AM 10:00 AM 10:15 AM 10:30 AM 10:45 AM …" at bounding box center [1434, 500] width 224 height 26
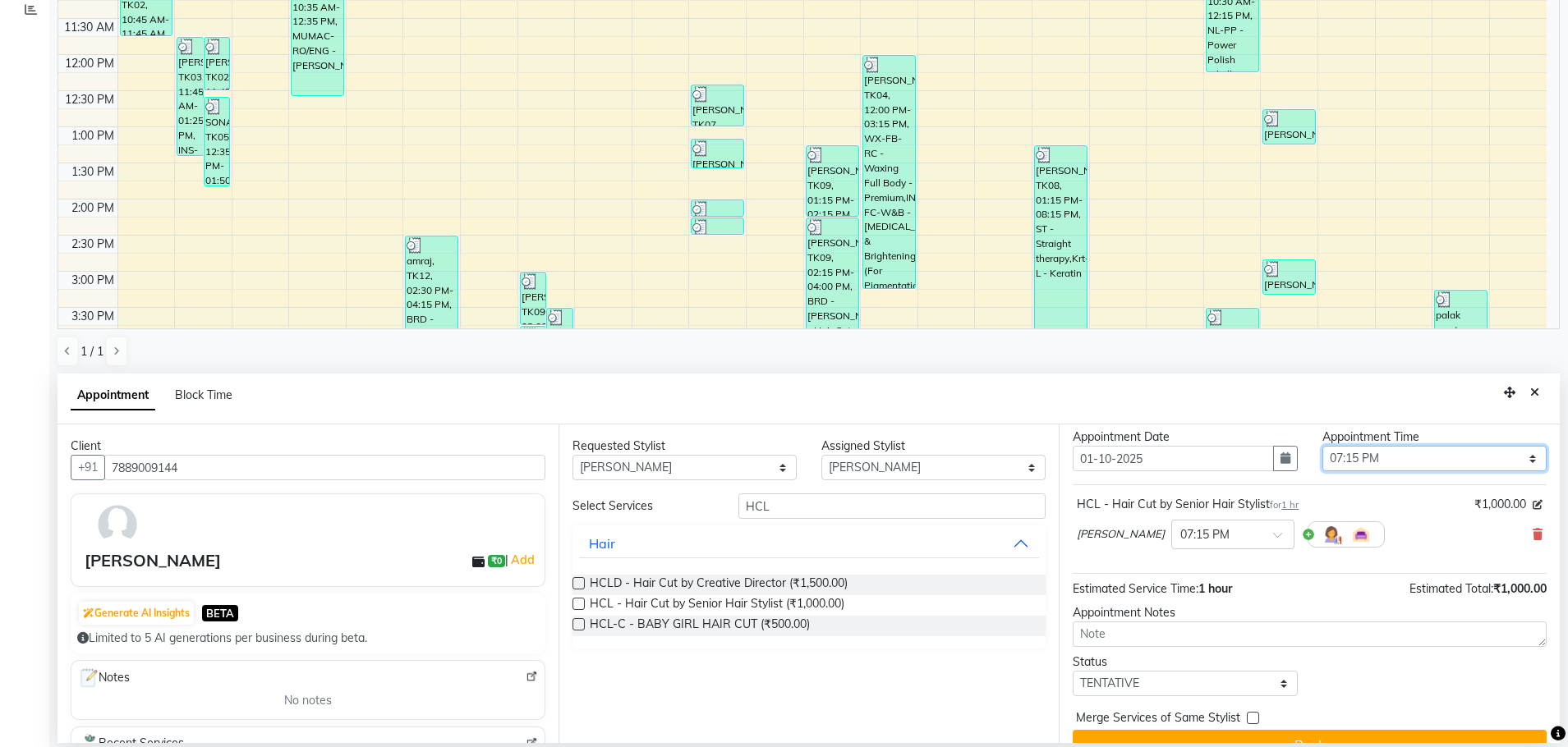
scroll to position [71, 0]
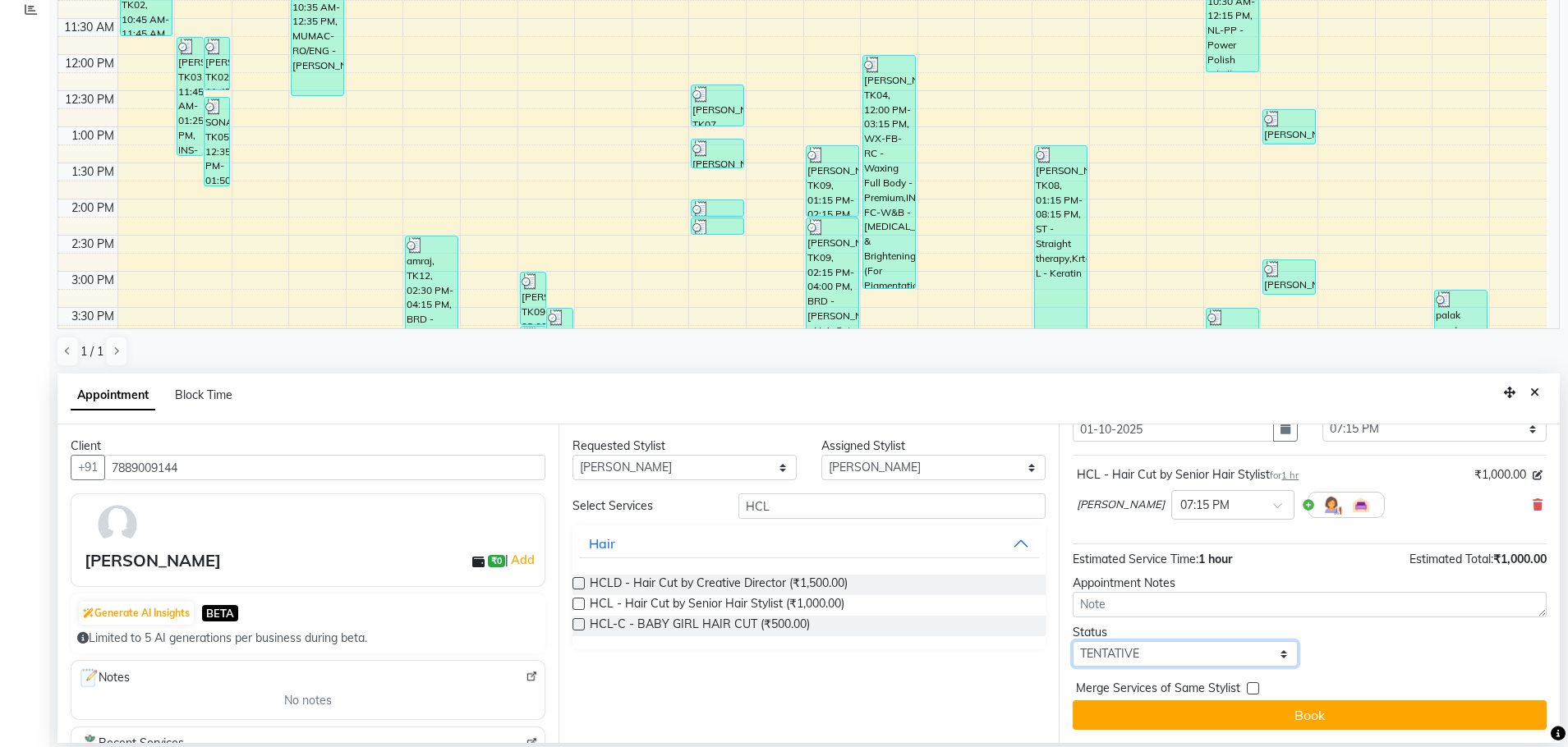
click at [1178, 650] on select "Select TENTATIVE CONFIRM CHECK-IN UPCOMING" at bounding box center [1184, 654] width 224 height 26
click at [1072, 641] on select "Select TENTATIVE CONFIRM CHECK-IN UPCOMING" at bounding box center [1184, 654] width 224 height 26
click at [1182, 734] on div "Jump to [DATE] 1 2 3 4 5 6 7 8 Weeks Appointment Date [DATE] Appointment Time S…" at bounding box center [1309, 583] width 501 height 319
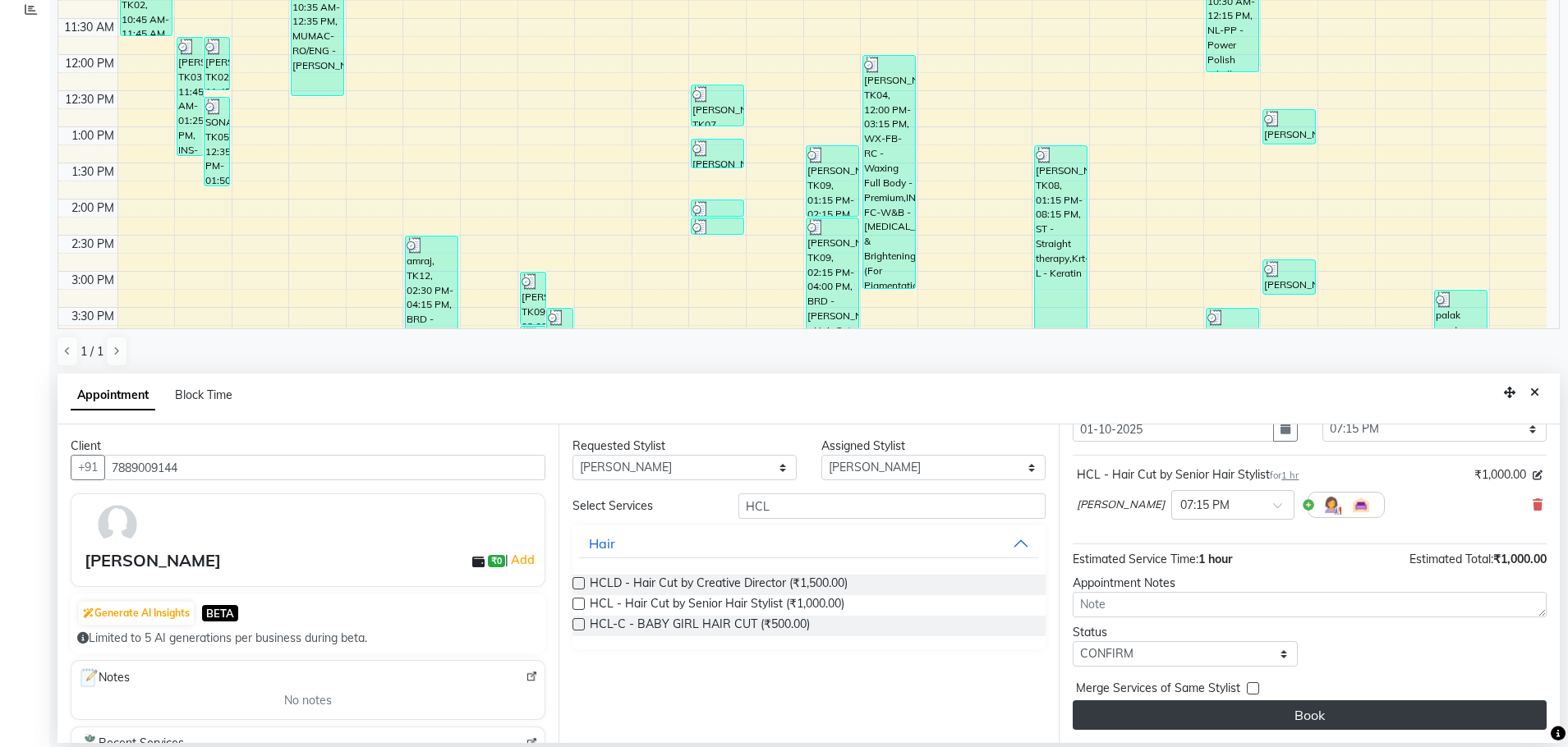
click at [1182, 708] on button "Book" at bounding box center [1309, 716] width 474 height 29
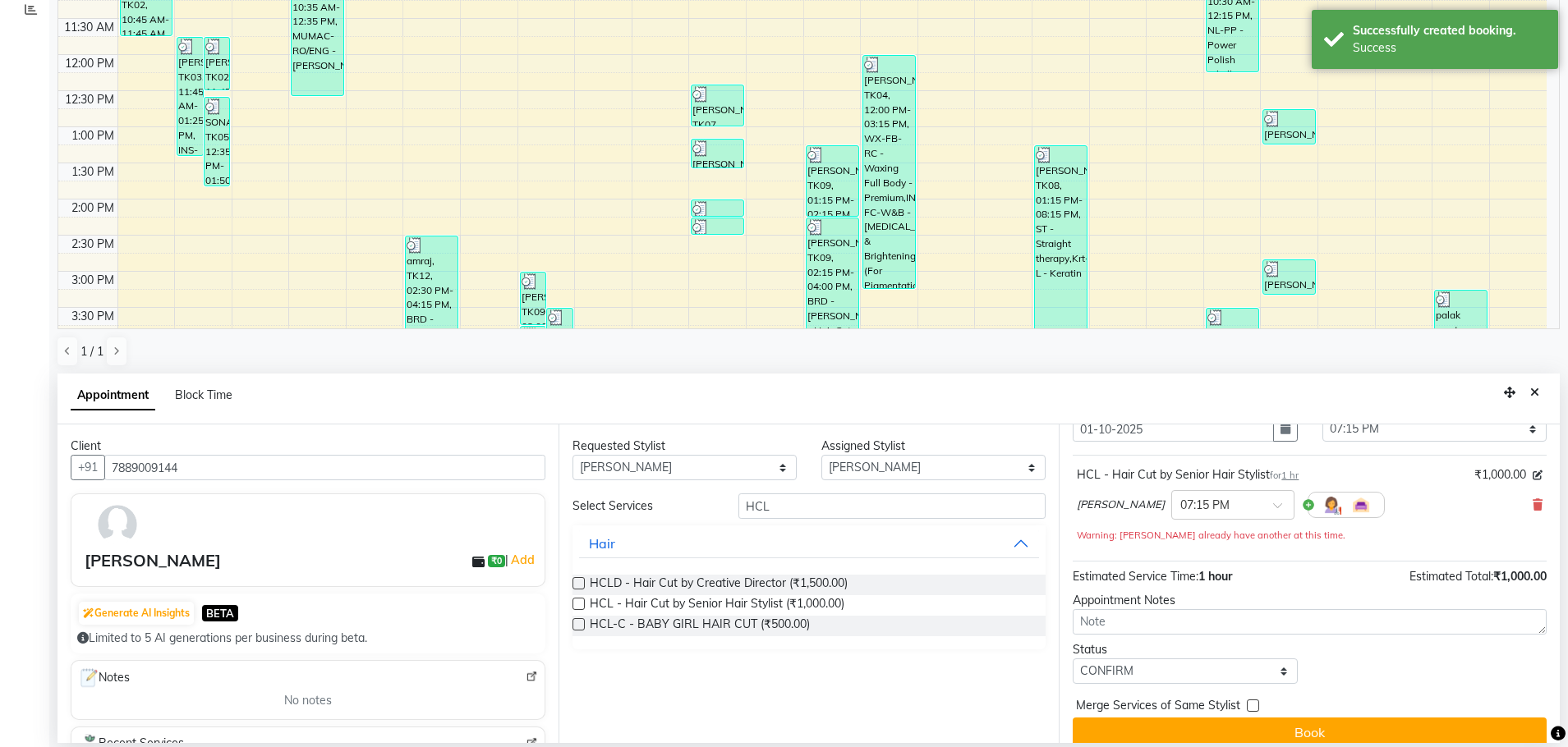
click at [1532, 714] on div "Merge Services of Same Stylist" at bounding box center [1309, 707] width 474 height 21
click at [1536, 387] on icon "Close" at bounding box center [1534, 393] width 9 height 12
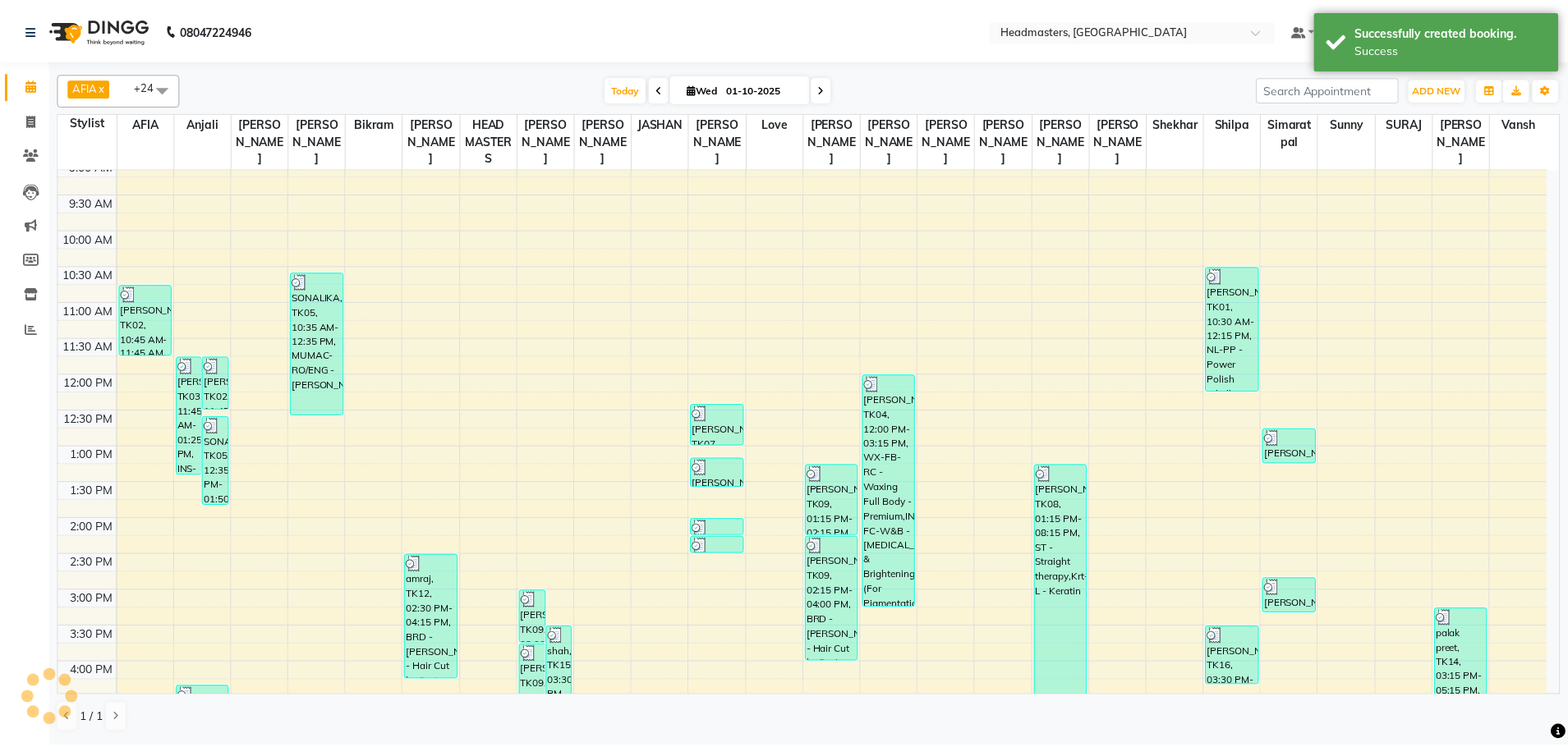
scroll to position [411, 0]
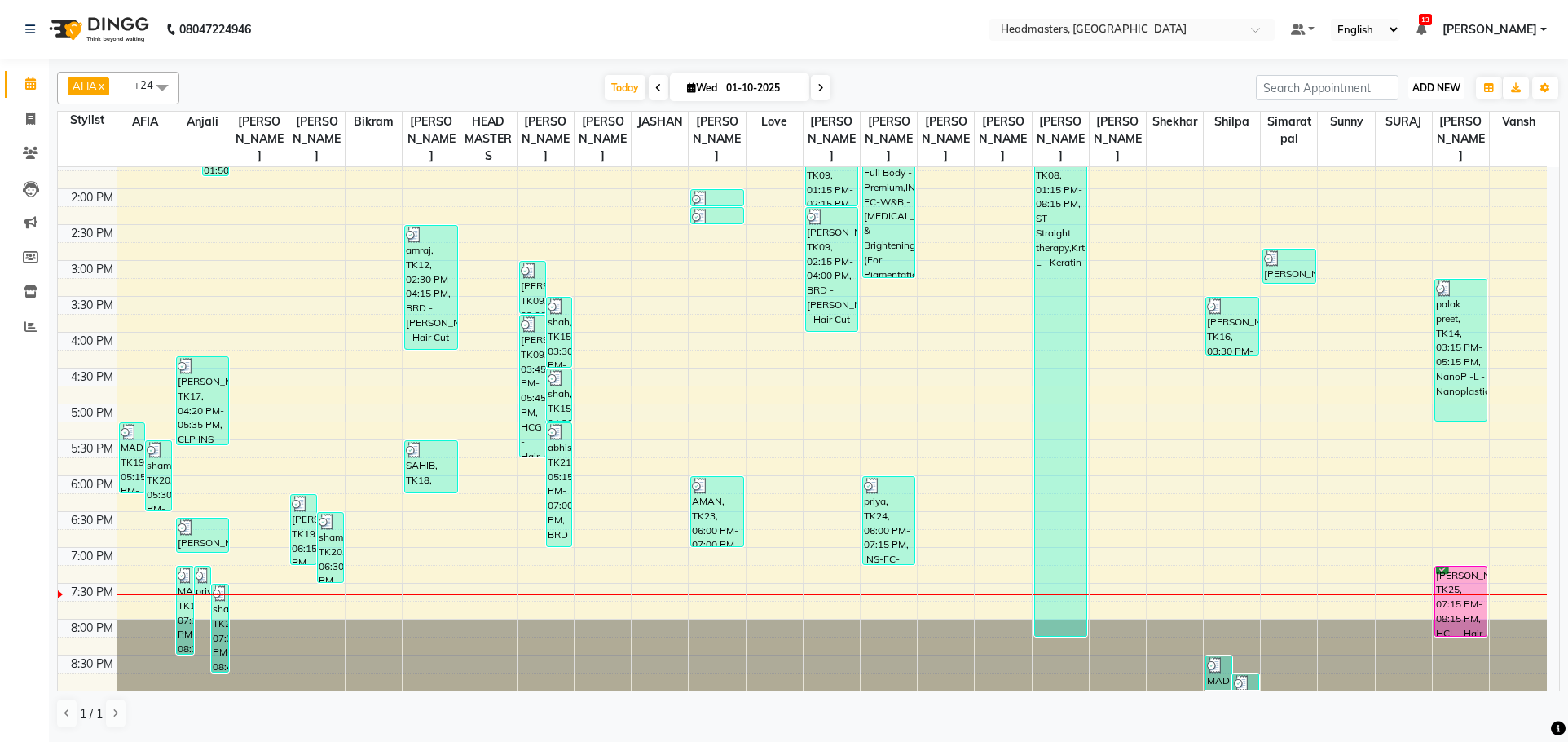
click at [1442, 79] on button "ADD NEW Toggle Dropdown" at bounding box center [1436, 88] width 57 height 22
click at [1424, 125] on button "Add Appointment" at bounding box center [1399, 119] width 129 height 21
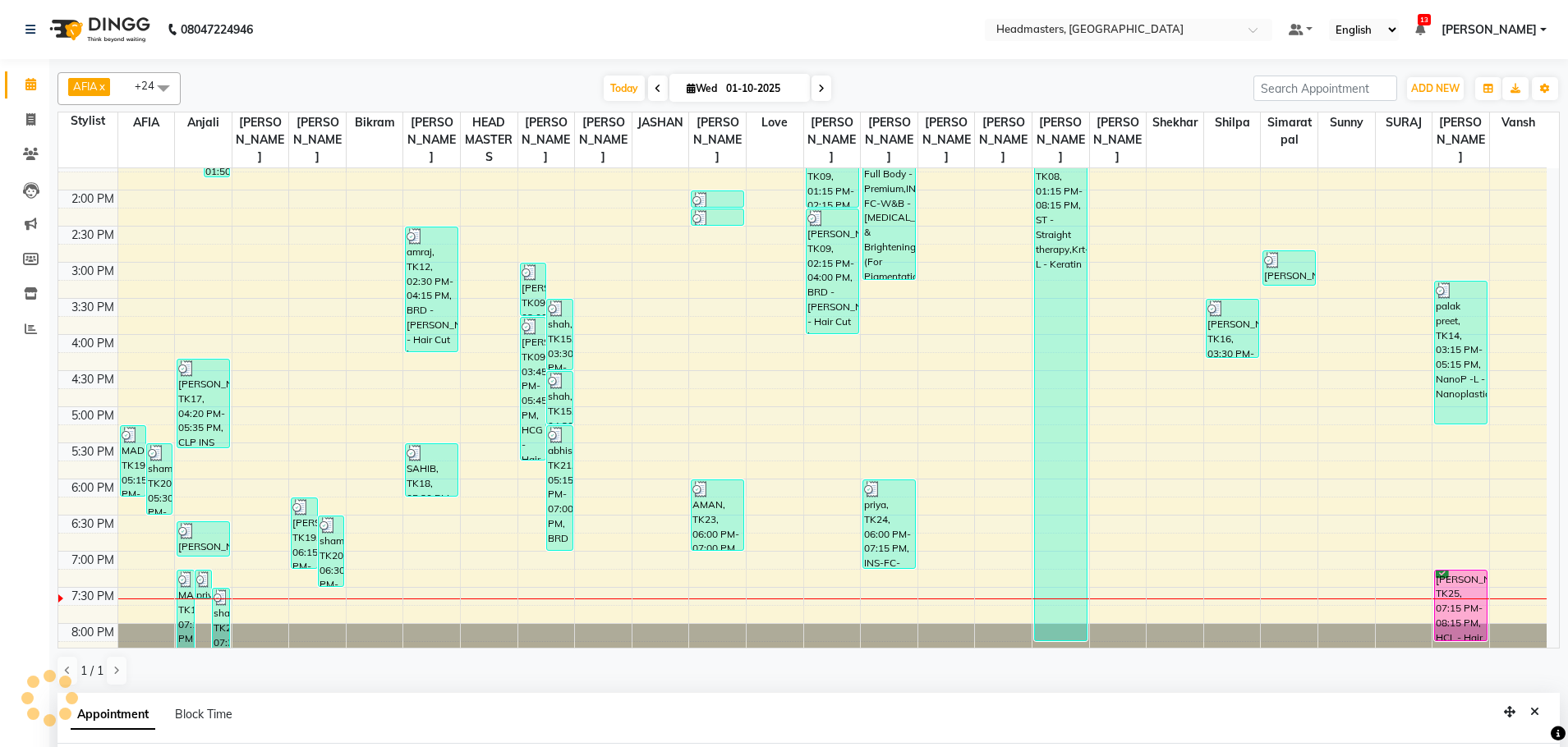
scroll to position [319, 0]
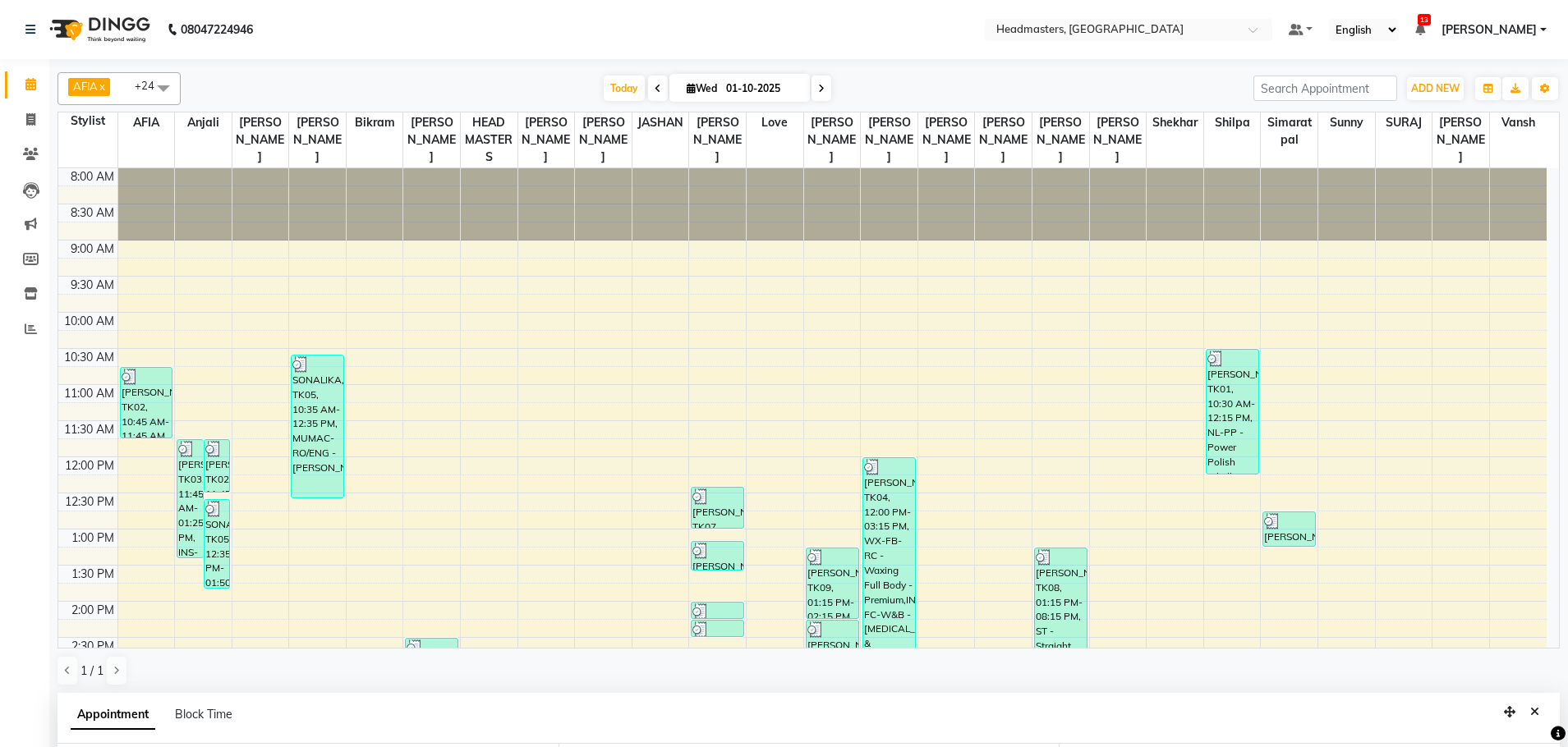
select select "540"
select select "tentative"
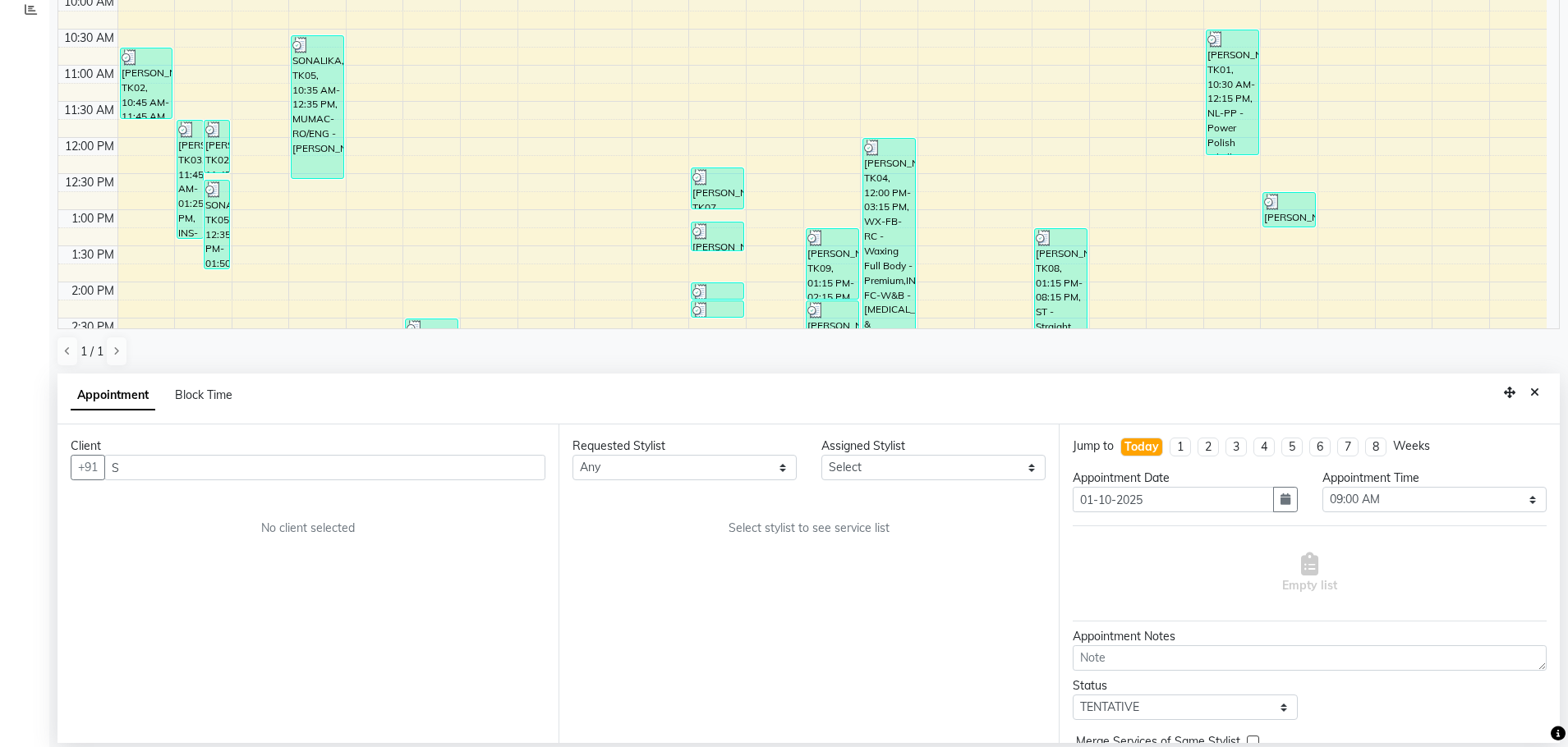
scroll to position [411, 0]
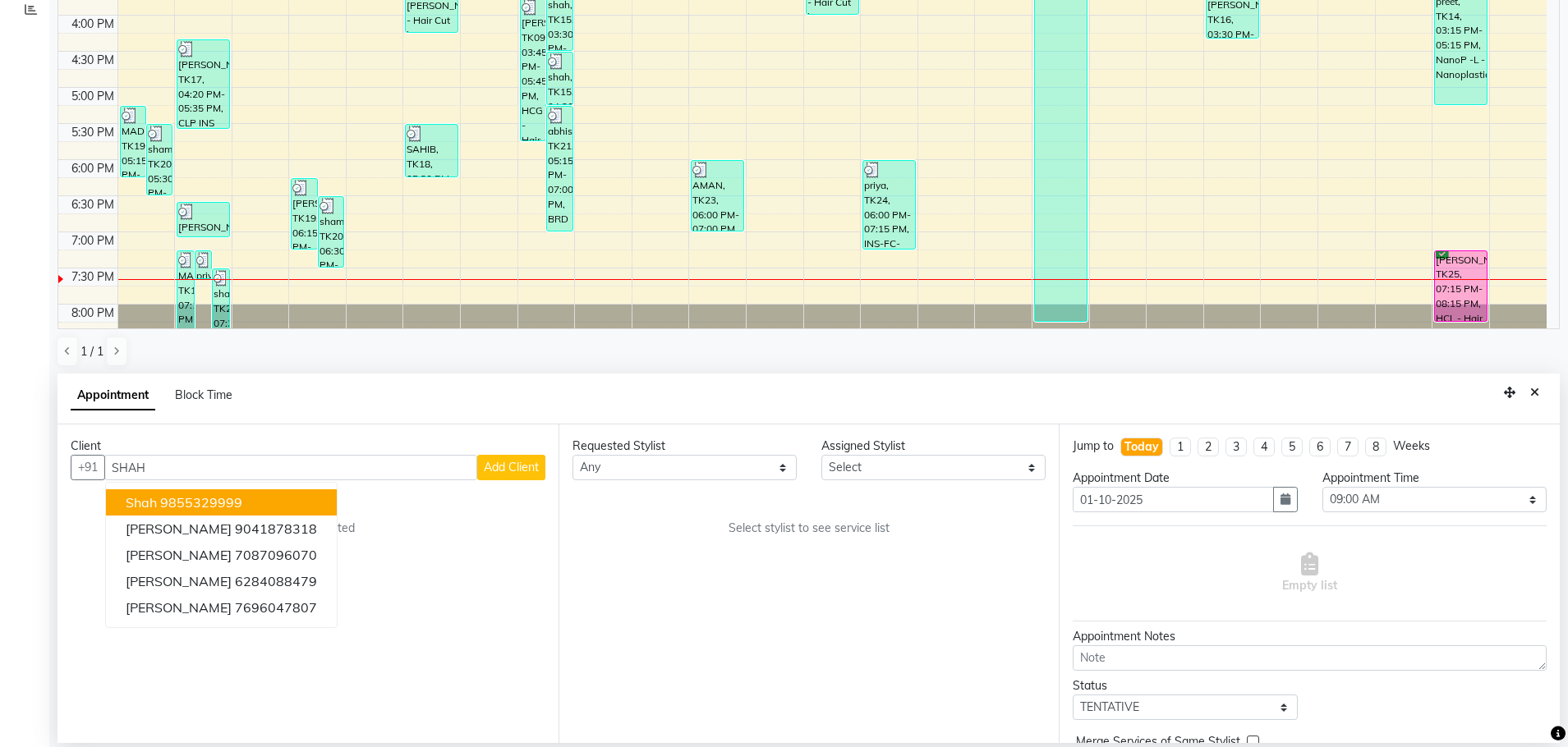
click at [221, 496] on ngb-highlight "9855329999" at bounding box center [201, 503] width 82 height 17
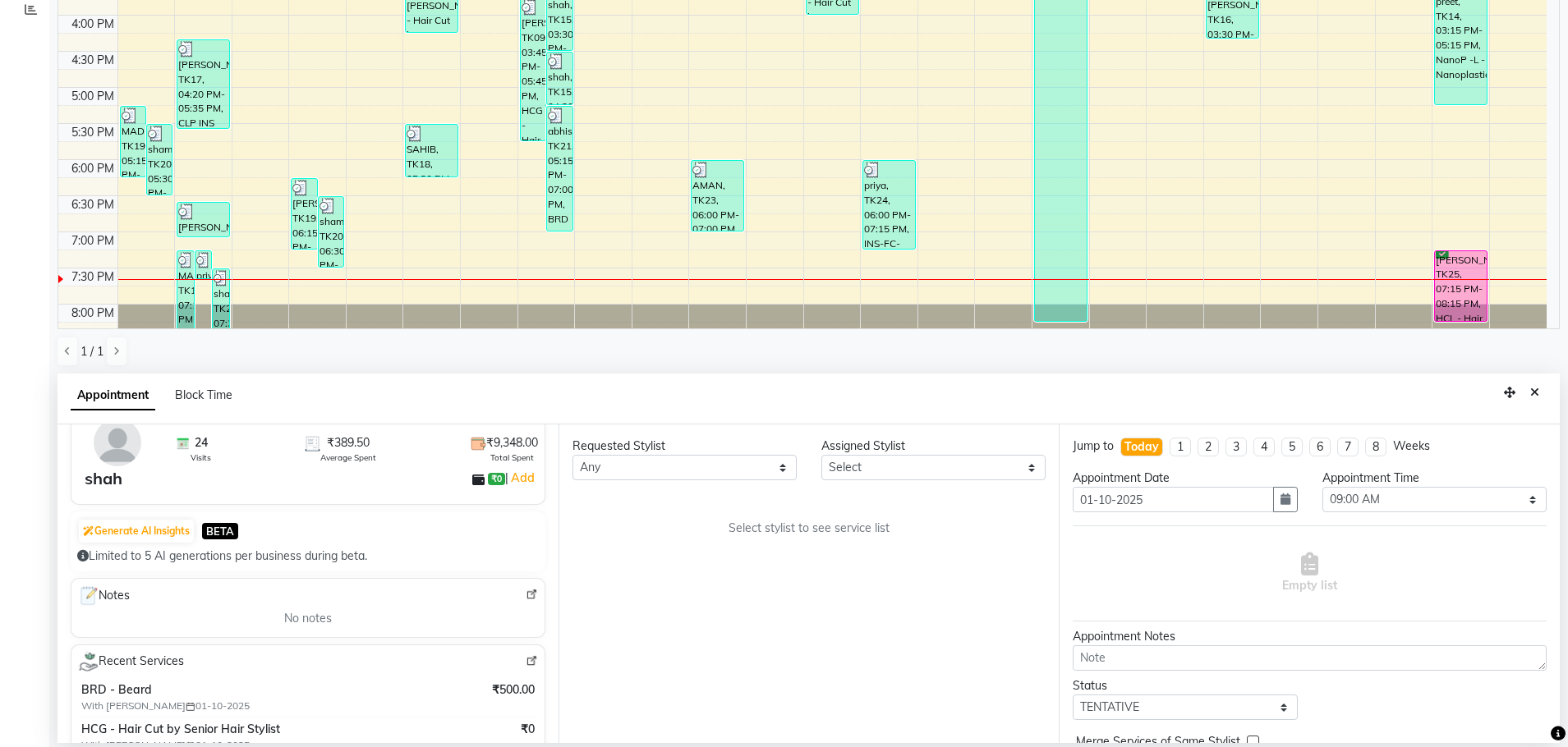
scroll to position [0, 0]
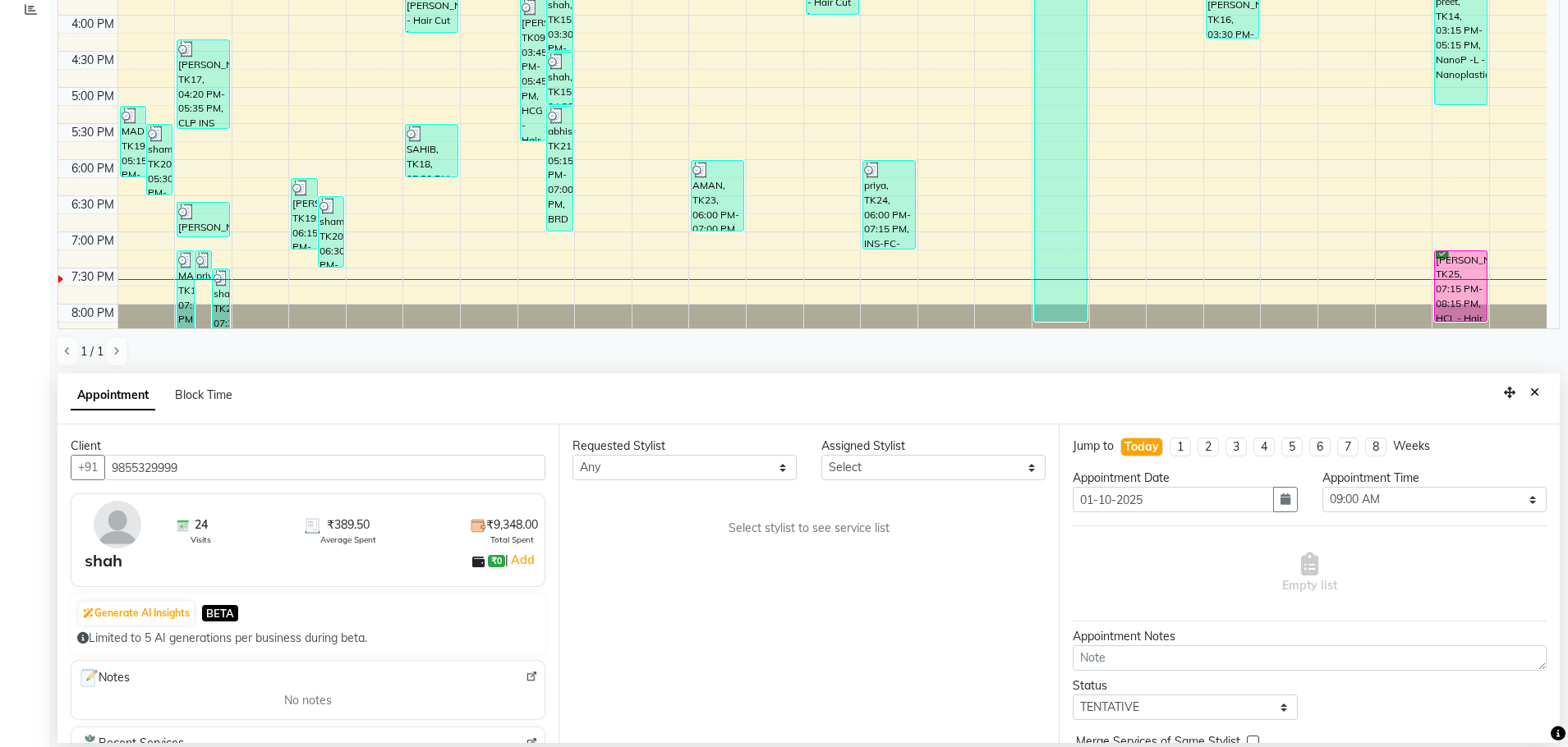
type input "9855329999"
click at [290, 623] on div "Generate AI Insights BETA" at bounding box center [308, 613] width 461 height 27
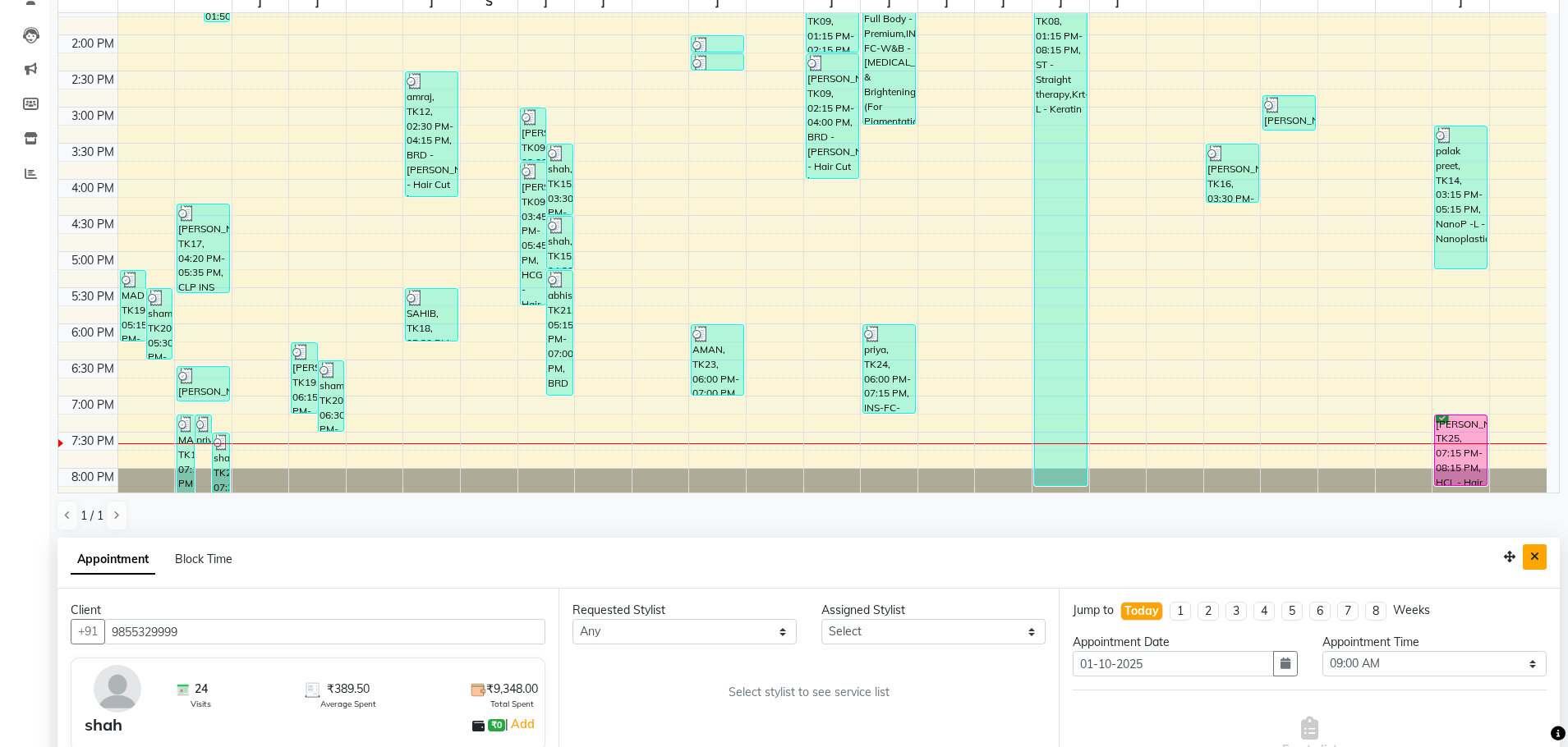
click at [1540, 560] on button "Close" at bounding box center [1535, 558] width 24 height 26
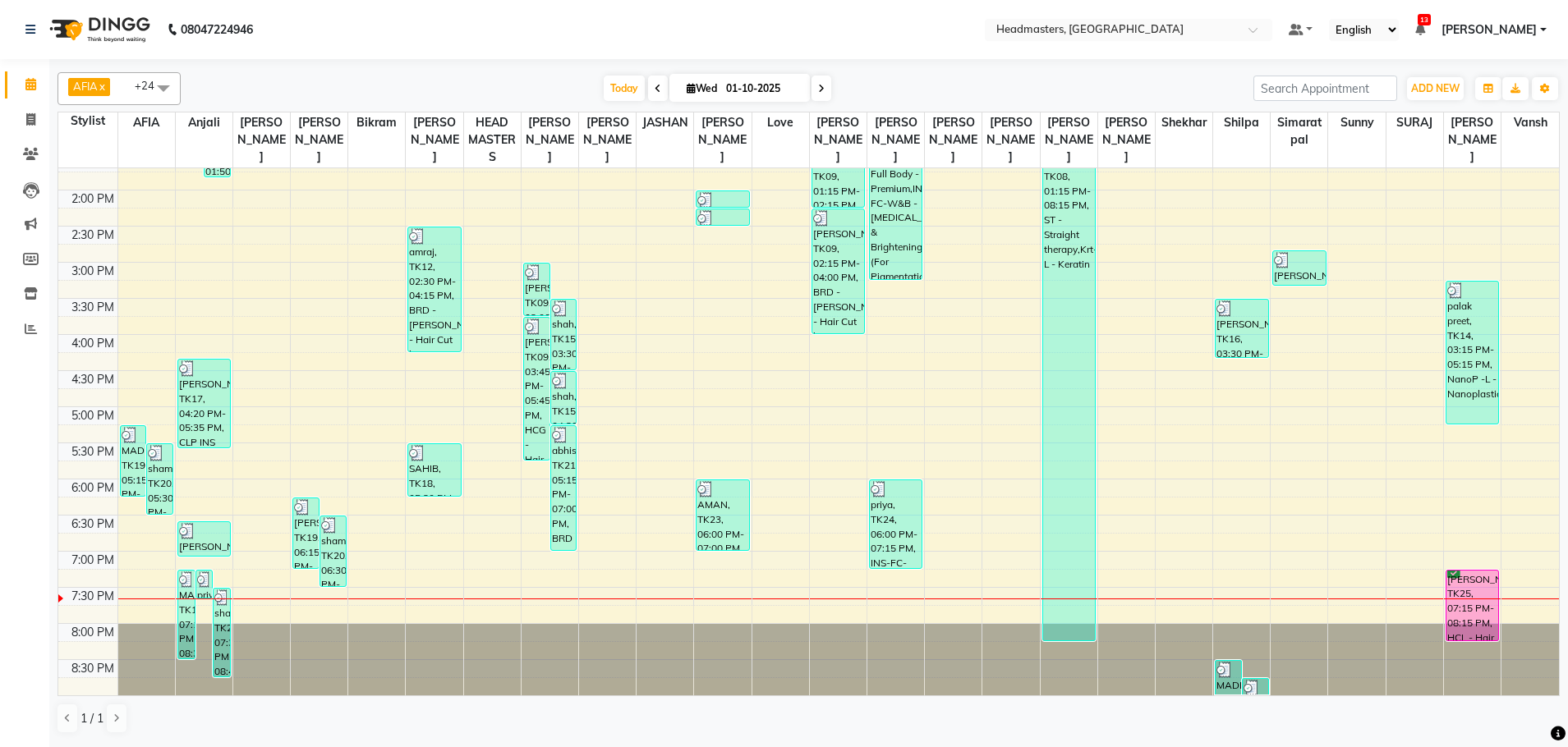
scroll to position [0, 0]
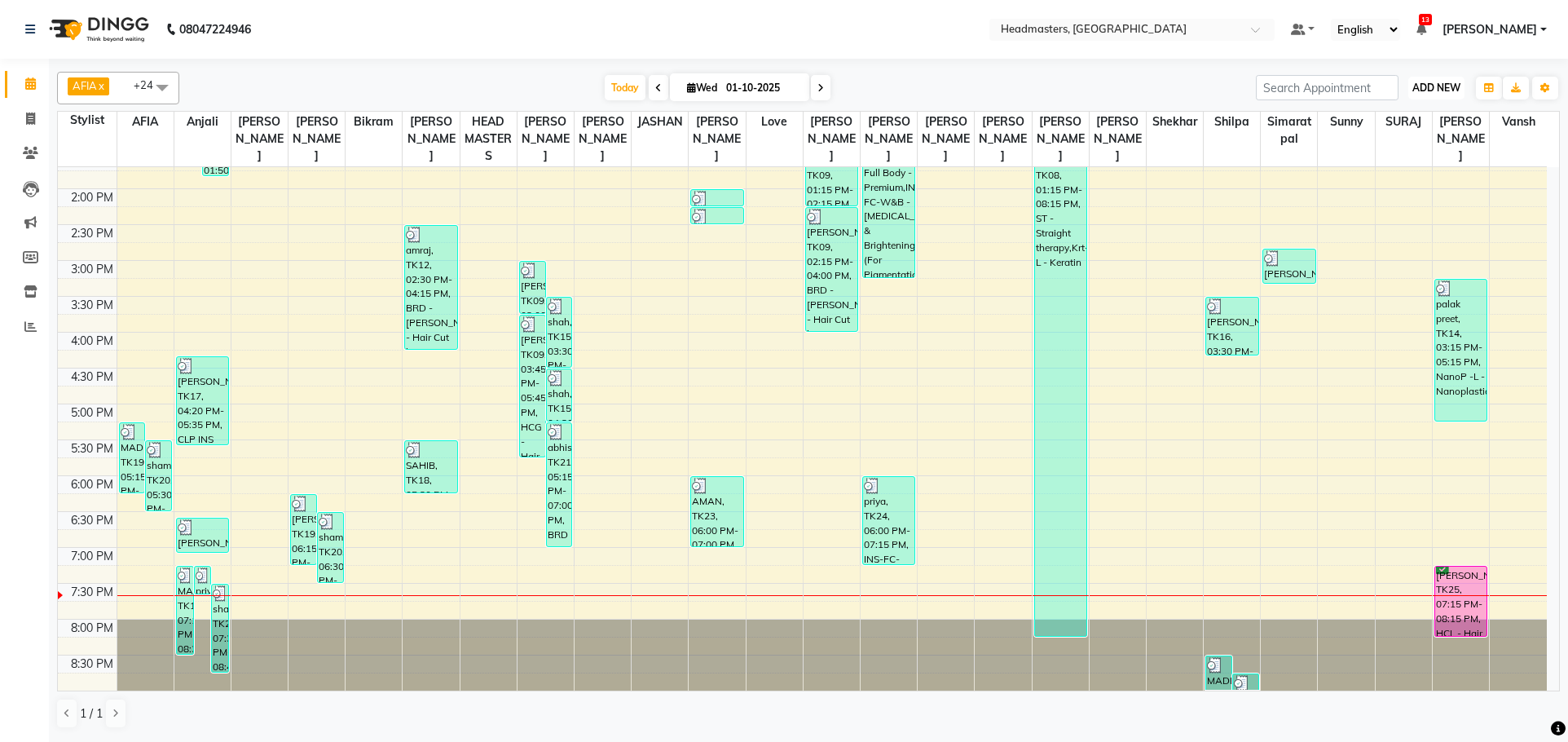
click at [1426, 90] on span "ADD NEW" at bounding box center [1436, 88] width 48 height 13
click at [1386, 119] on button "Add Appointment" at bounding box center [1399, 119] width 129 height 21
select select "tentative"
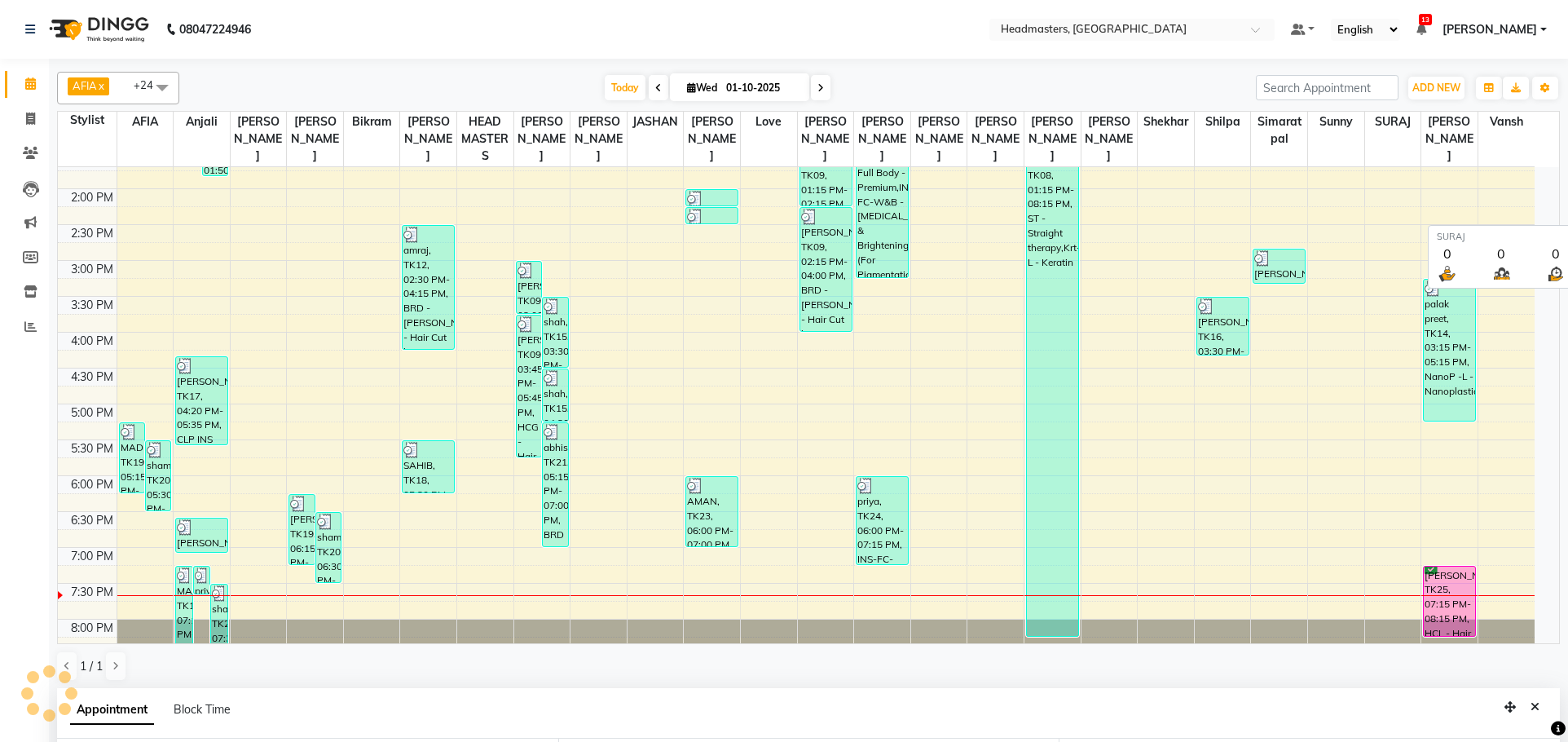
select select "540"
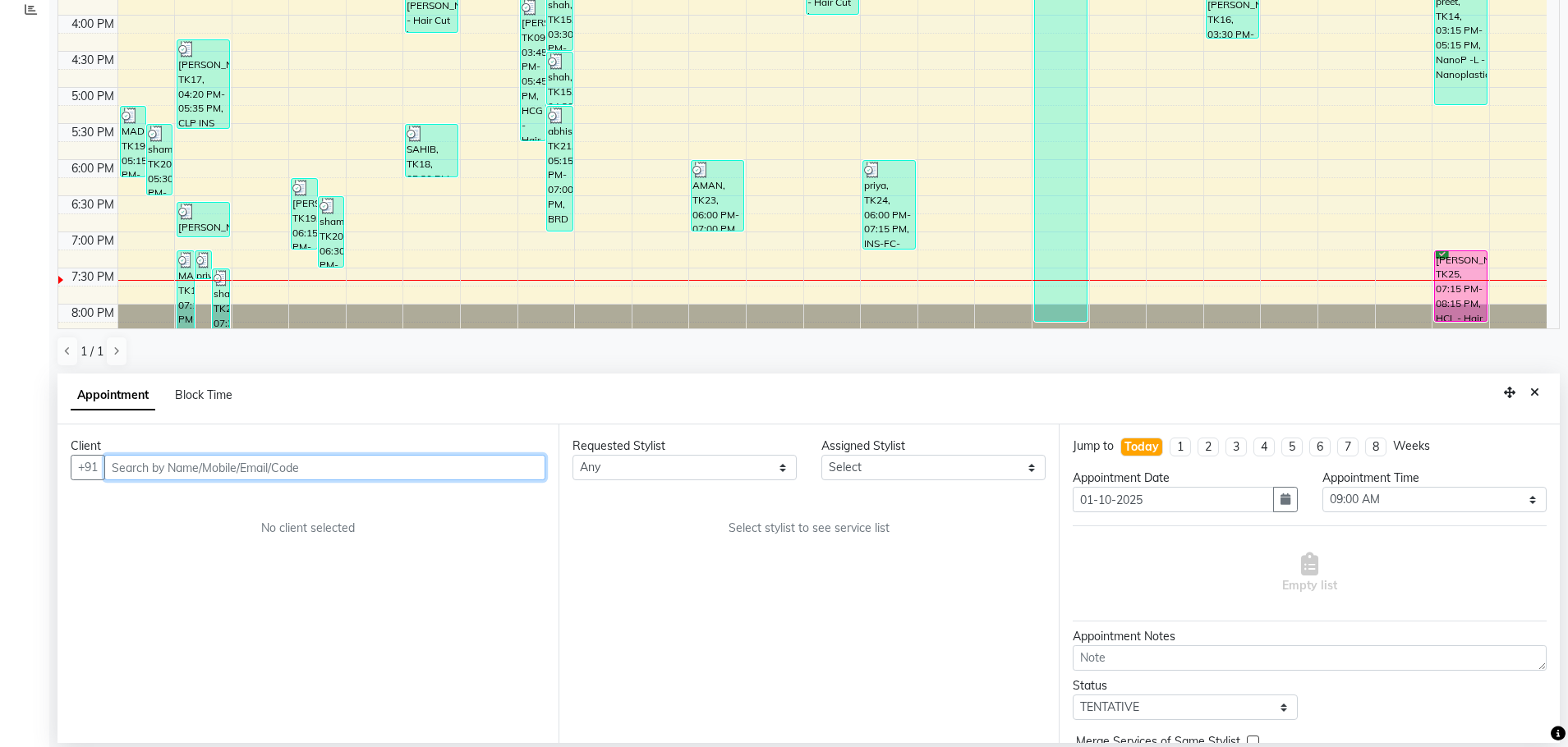
click at [297, 470] on input "text" at bounding box center [324, 467] width 441 height 26
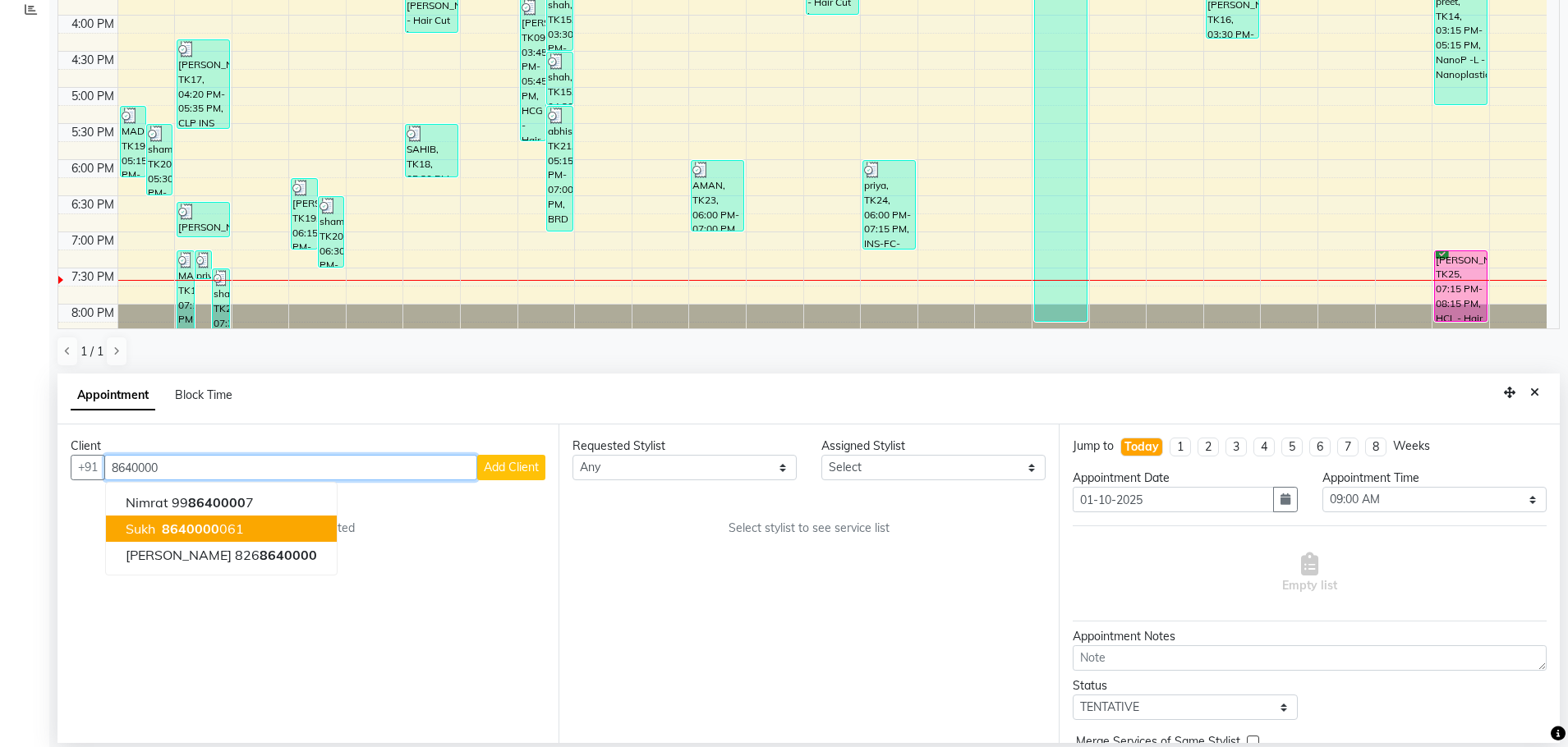
click at [231, 536] on ngb-highlight "8640000 061" at bounding box center [200, 528] width 85 height 17
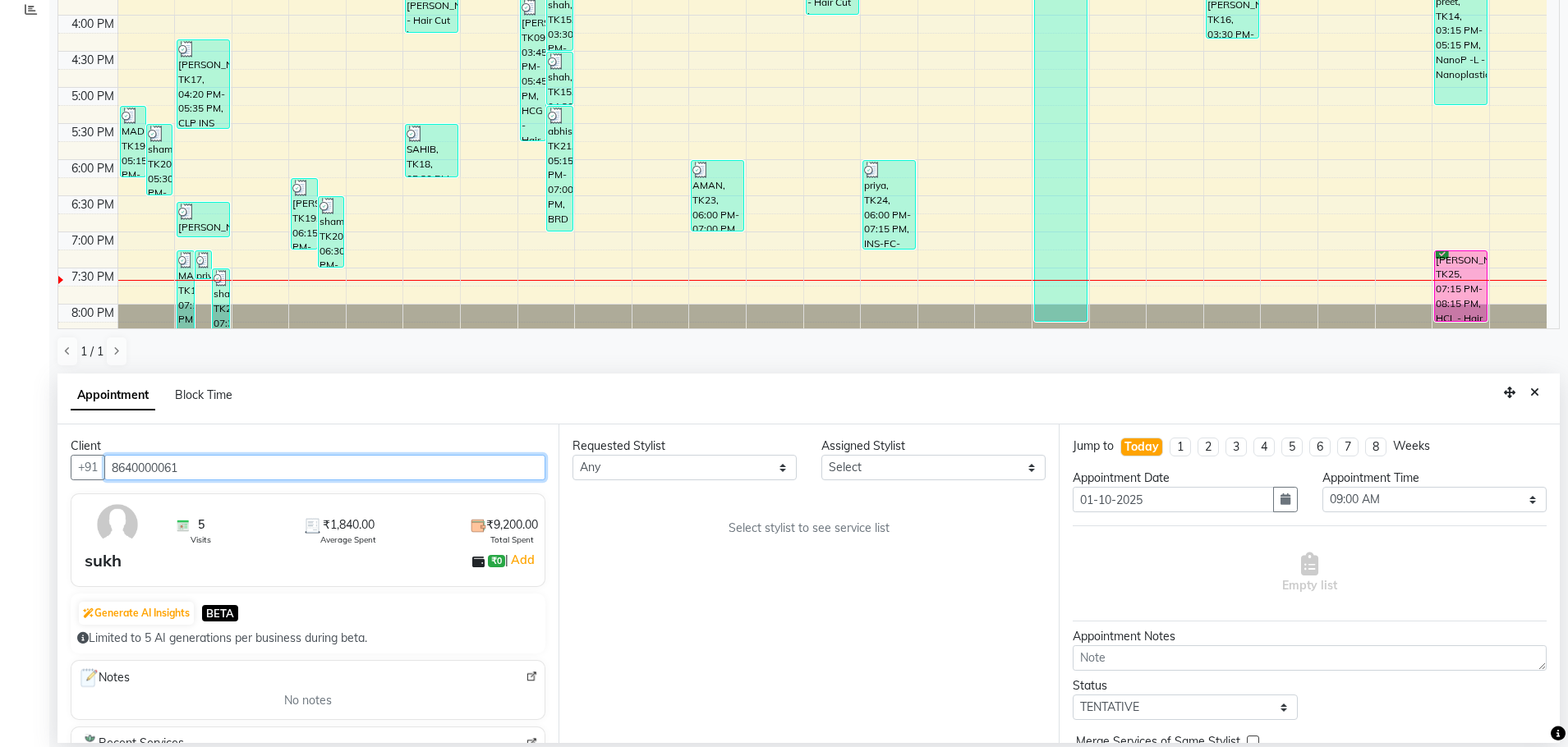
type input "8640000061"
click at [869, 465] on select "Select AFIA Anjali Ankita Arwinder Bikram Harjinder HEAD MASTERS Inder Jashan J…" at bounding box center [933, 467] width 224 height 26
select select "60672"
click at [821, 454] on select "Select AFIA Anjali Ankita Arwinder Bikram Harjinder HEAD MASTERS Inder Jashan J…" at bounding box center [933, 467] width 224 height 26
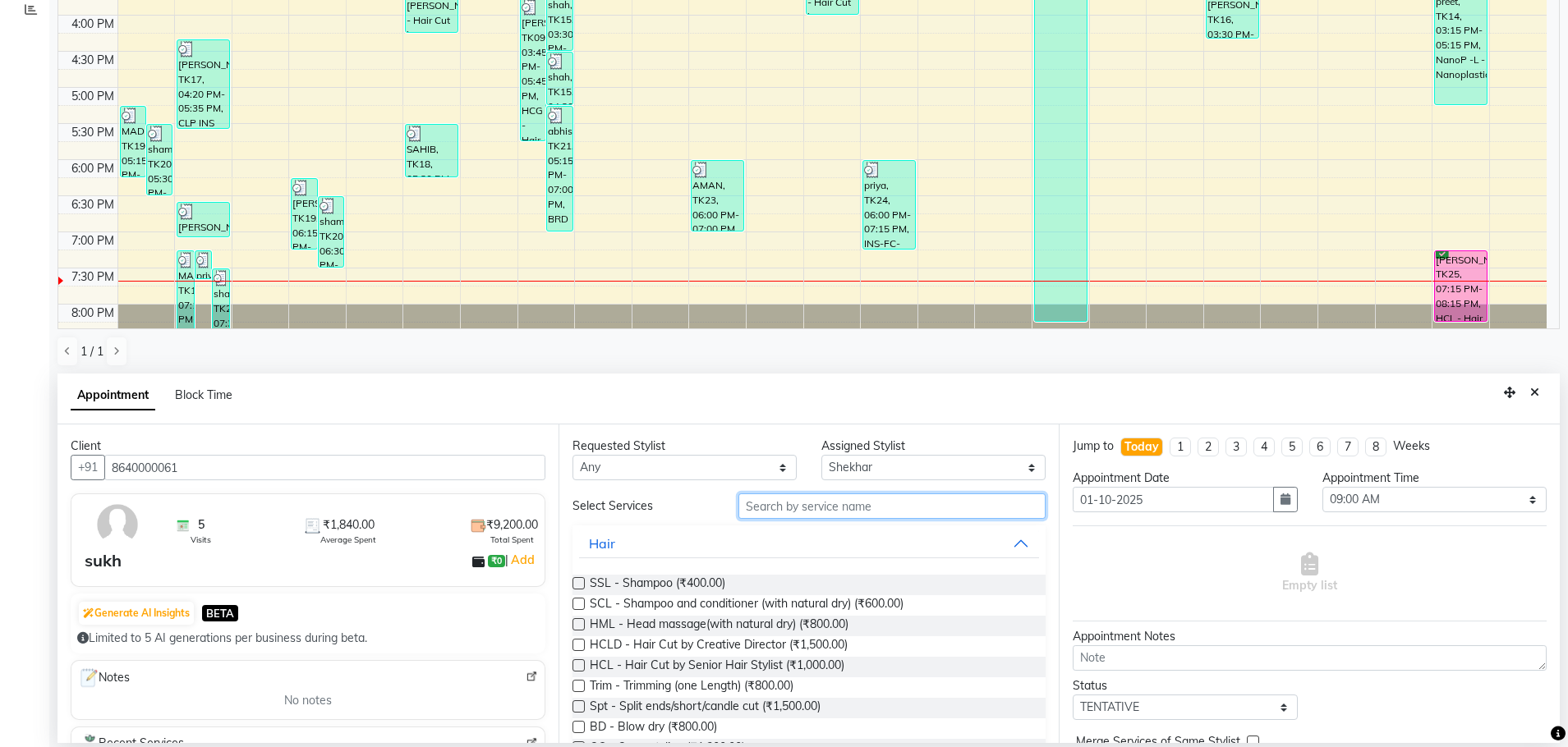
click at [825, 514] on input "text" at bounding box center [892, 507] width 307 height 26
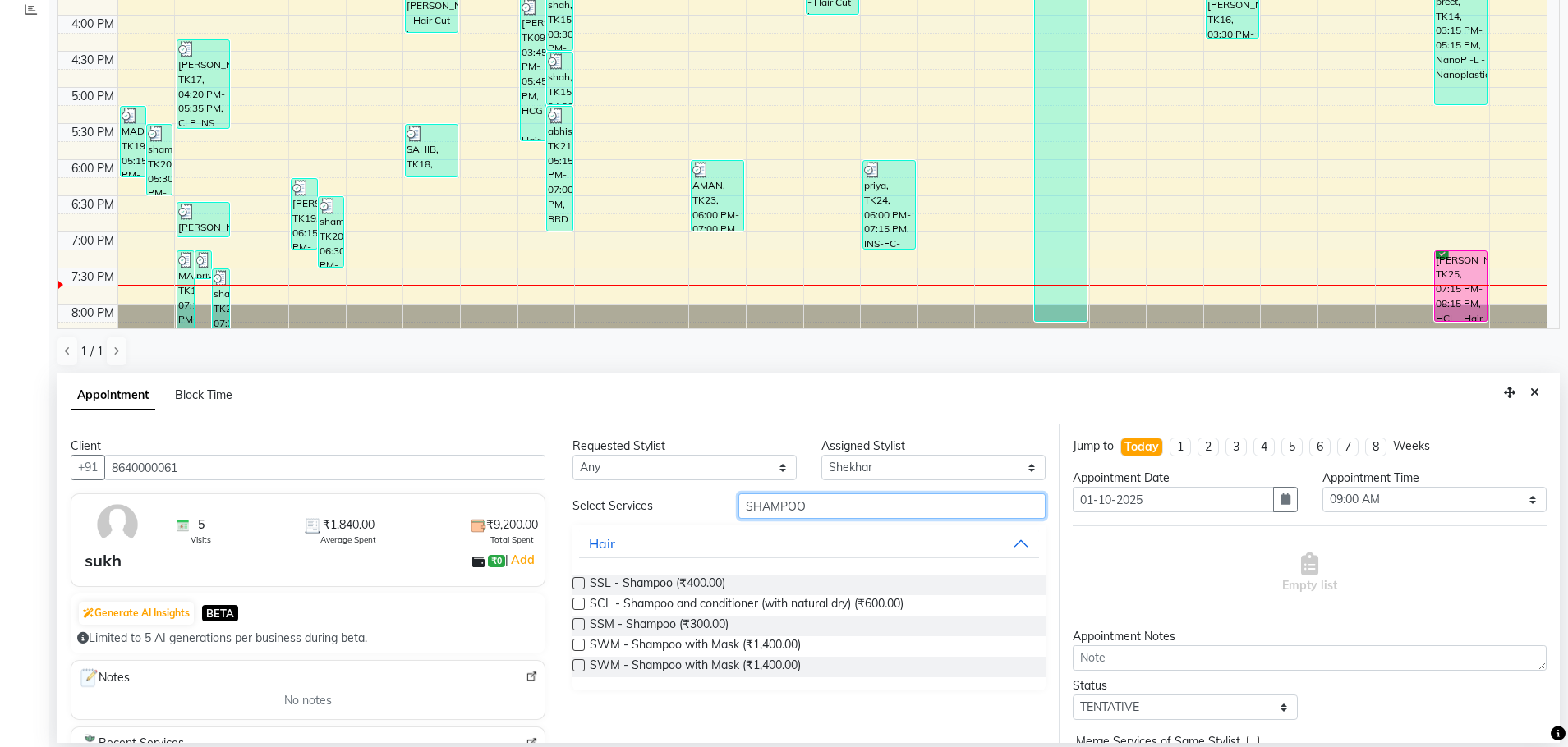
type input "SHAMPOO"
click at [1358, 504] on select "Select 09:00 AM 09:15 AM 09:30 AM 09:45 AM 10:00 AM 10:15 AM 10:30 AM 10:45 AM …" at bounding box center [1434, 500] width 224 height 26
click at [1323, 487] on select "Select 09:00 AM 09:15 AM 09:30 AM 09:45 AM 10:00 AM 10:15 AM 10:30 AM 10:45 AM …" at bounding box center [1434, 500] width 224 height 26
click at [1377, 500] on select "Select 09:00 AM 09:15 AM 09:30 AM 09:45 AM 10:00 AM 10:15 AM 10:30 AM 10:45 AM …" at bounding box center [1434, 500] width 224 height 26
select select "1170"
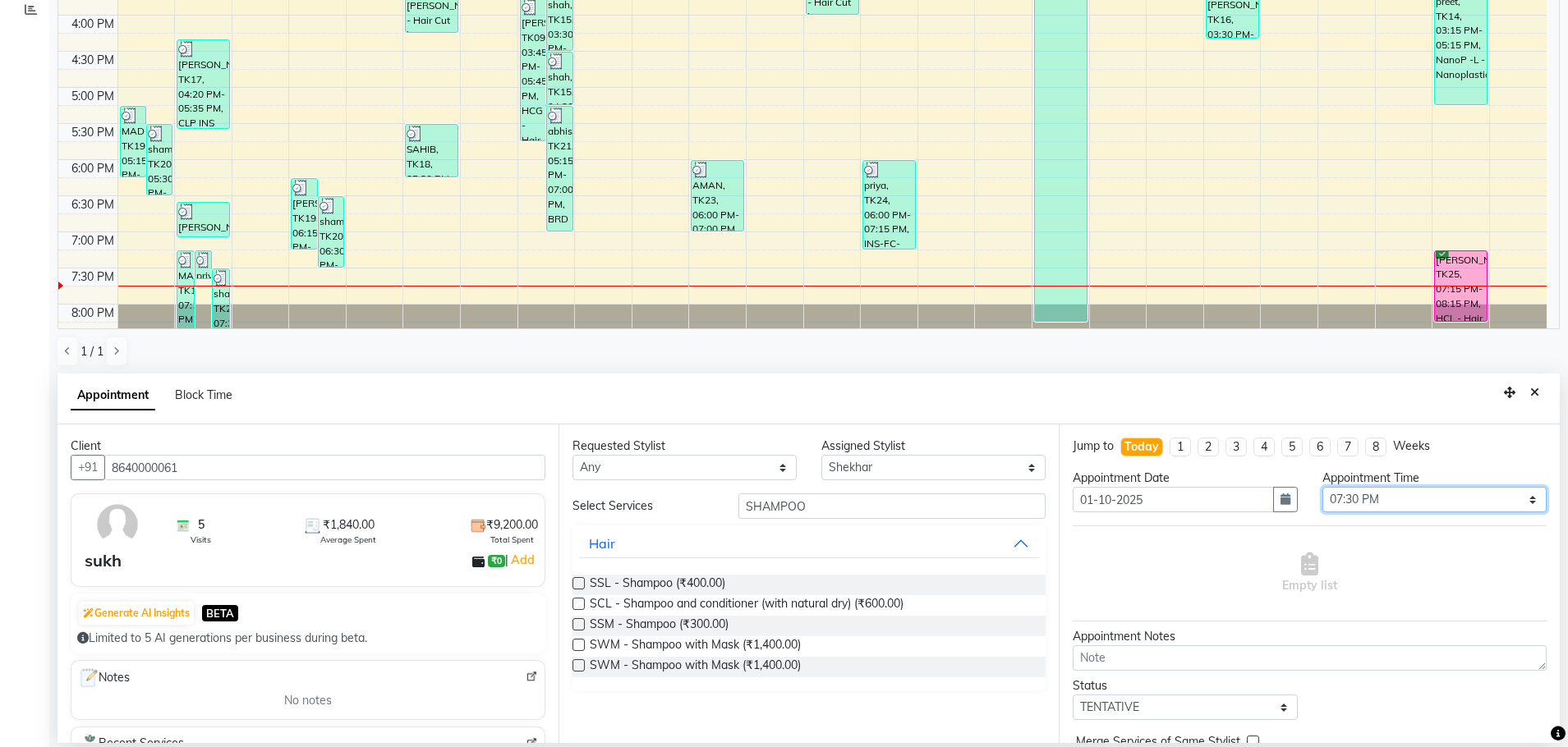
click at [1323, 487] on select "Select 09:00 AM 09:15 AM 09:30 AM 09:45 AM 10:00 AM 10:15 AM 10:30 AM 10:45 AM …" at bounding box center [1434, 500] width 224 height 26
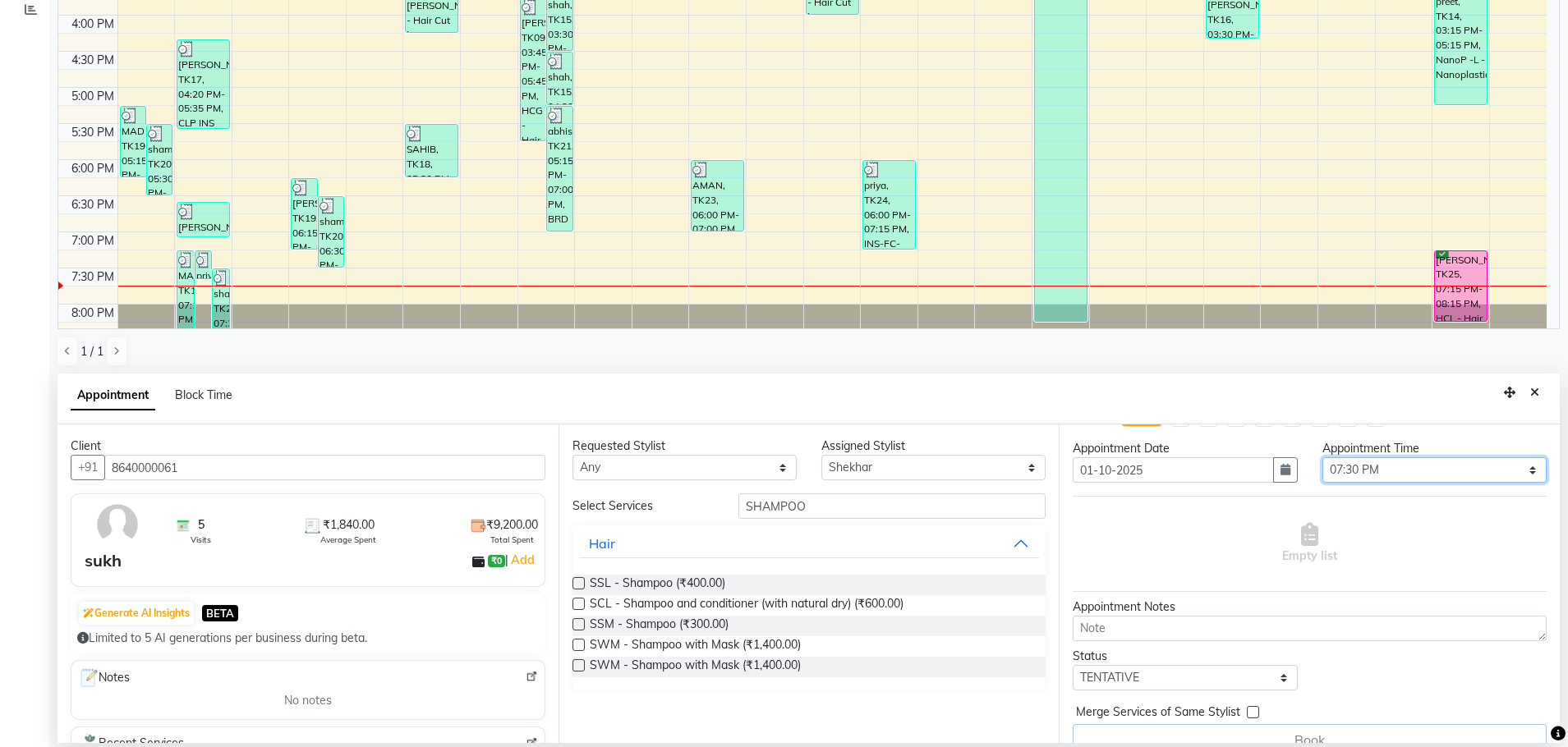
scroll to position [55, 0]
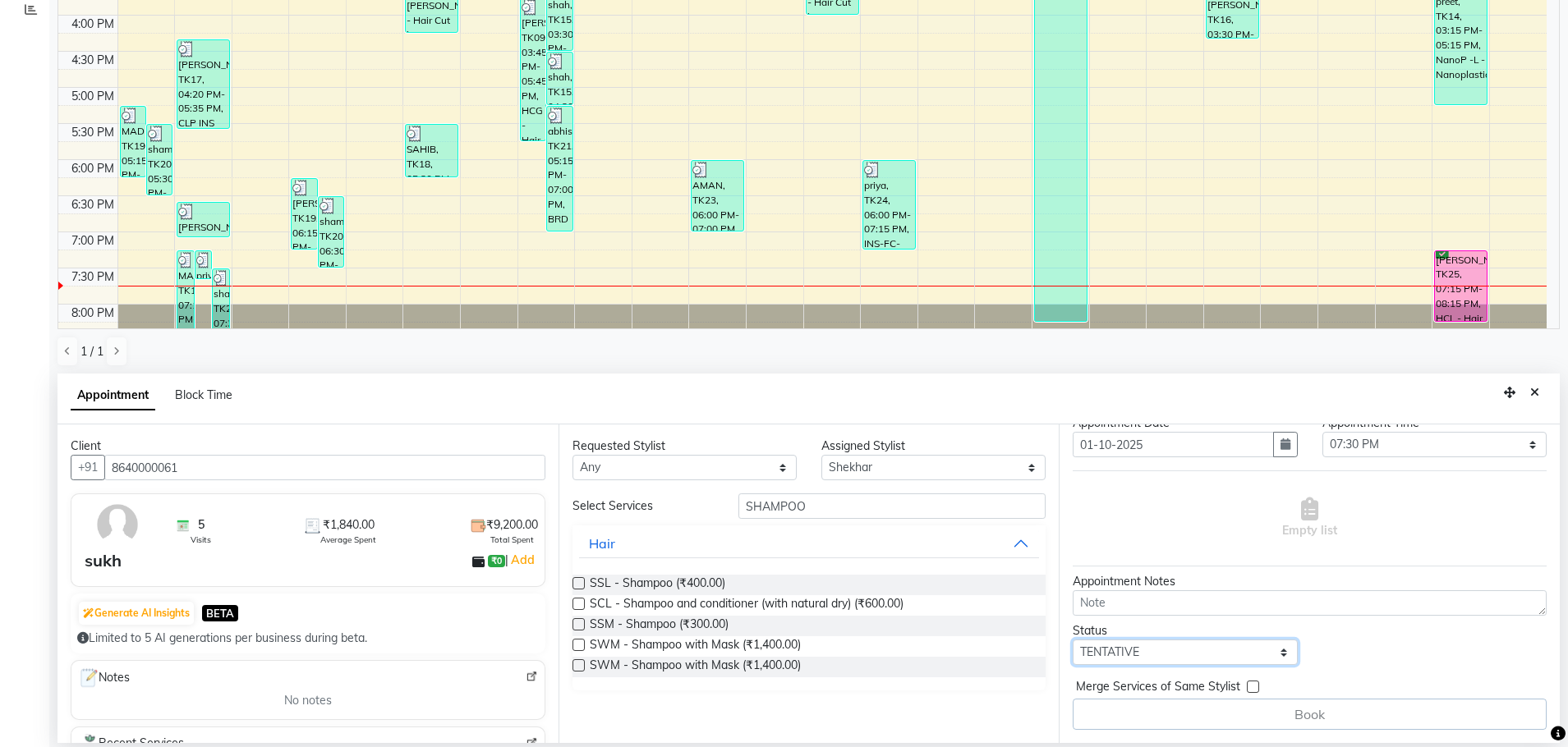
click at [1178, 660] on select "Select TENTATIVE CONFIRM CHECK-IN UPCOMING" at bounding box center [1184, 653] width 224 height 26
click at [639, 584] on span "SSL - Shampoo (₹400.00)" at bounding box center [658, 585] width 135 height 21
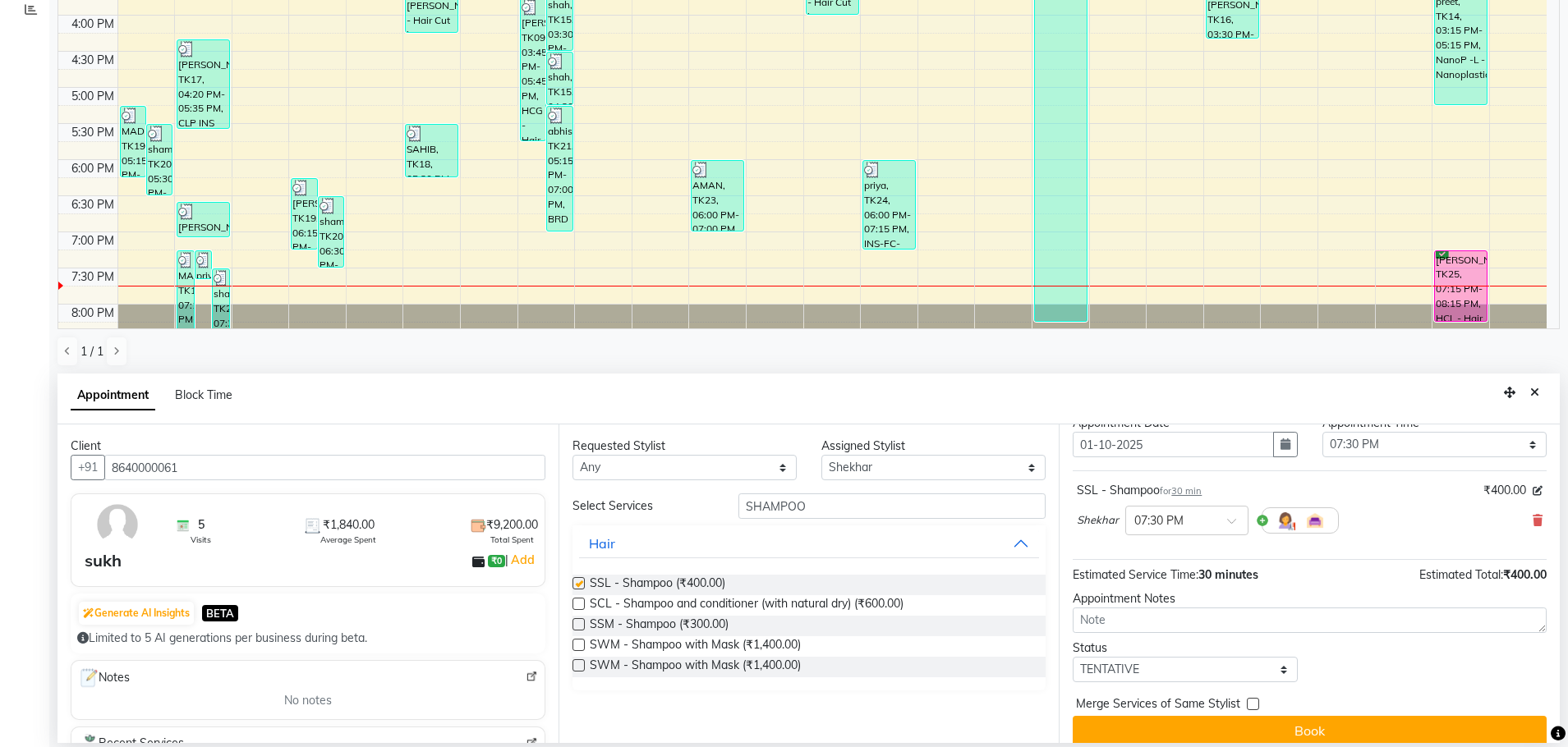
checkbox input "false"
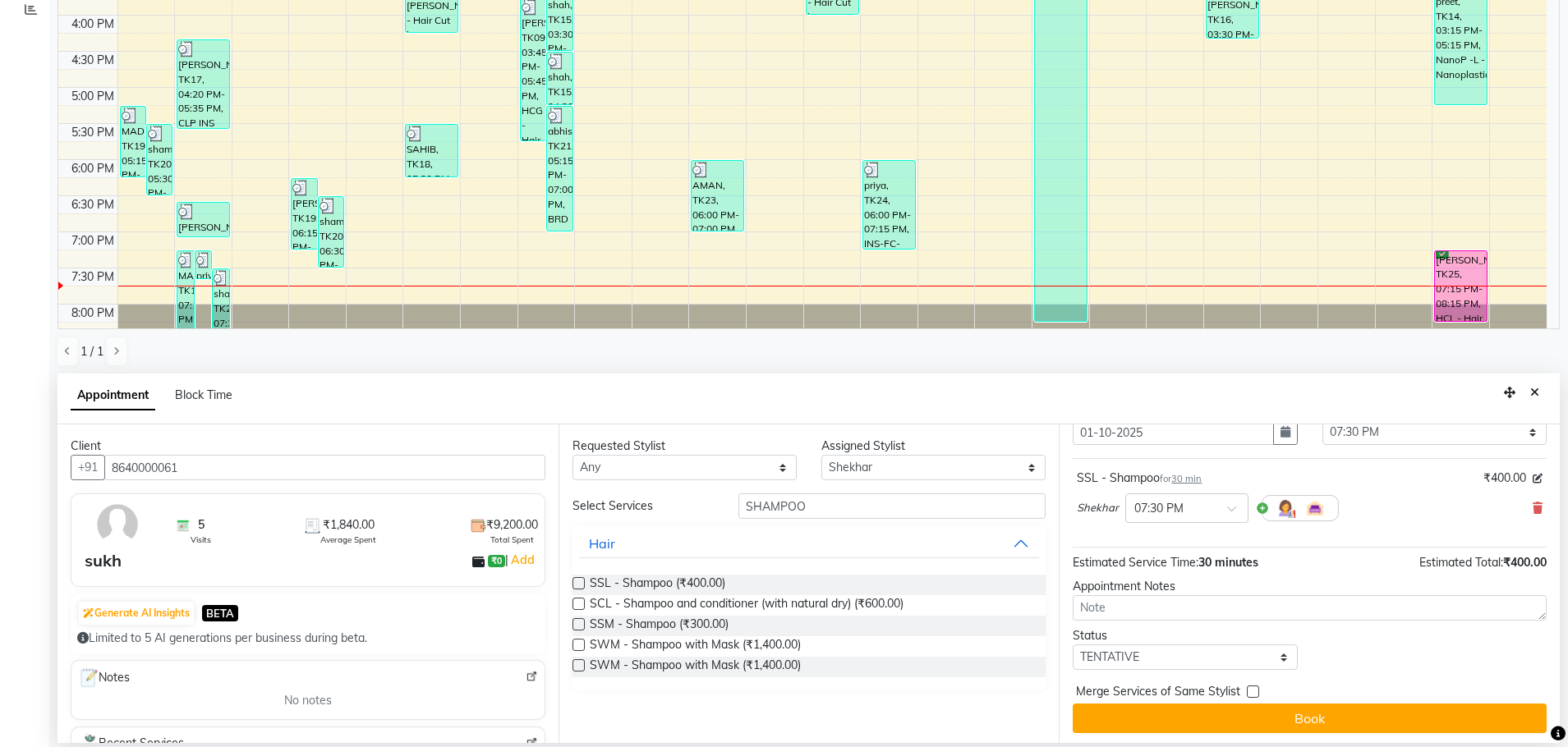
scroll to position [71, 0]
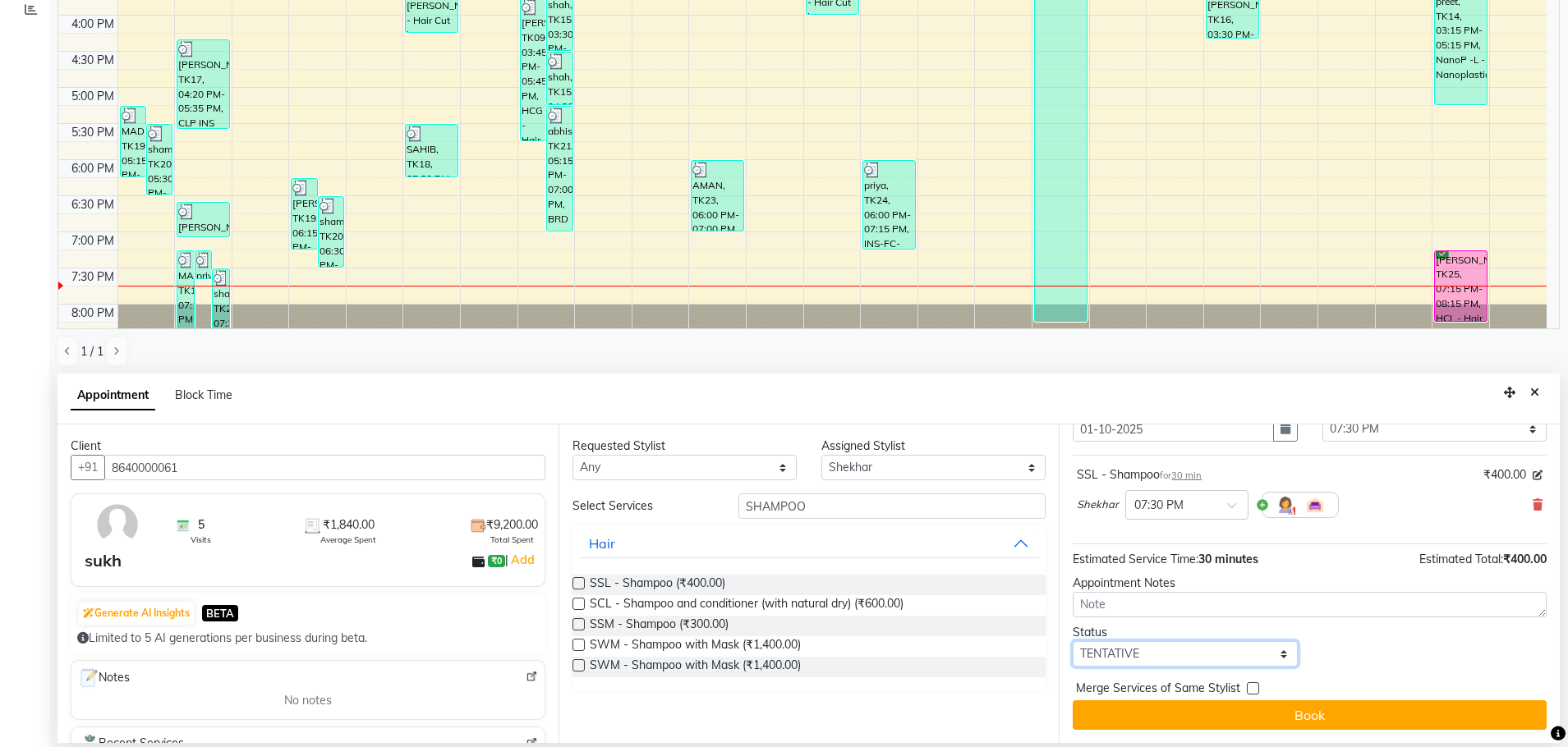
drag, startPoint x: 1127, startPoint y: 662, endPoint x: 1138, endPoint y: 642, distance: 22.8
click at [1127, 662] on select "Select TENTATIVE CONFIRM CHECK-IN UPCOMING" at bounding box center [1184, 654] width 224 height 26
select select "confirm booking"
click at [1072, 641] on select "Select TENTATIVE CONFIRM CHECK-IN UPCOMING" at bounding box center [1184, 654] width 224 height 26
click at [1258, 705] on button "Book" at bounding box center [1309, 716] width 474 height 29
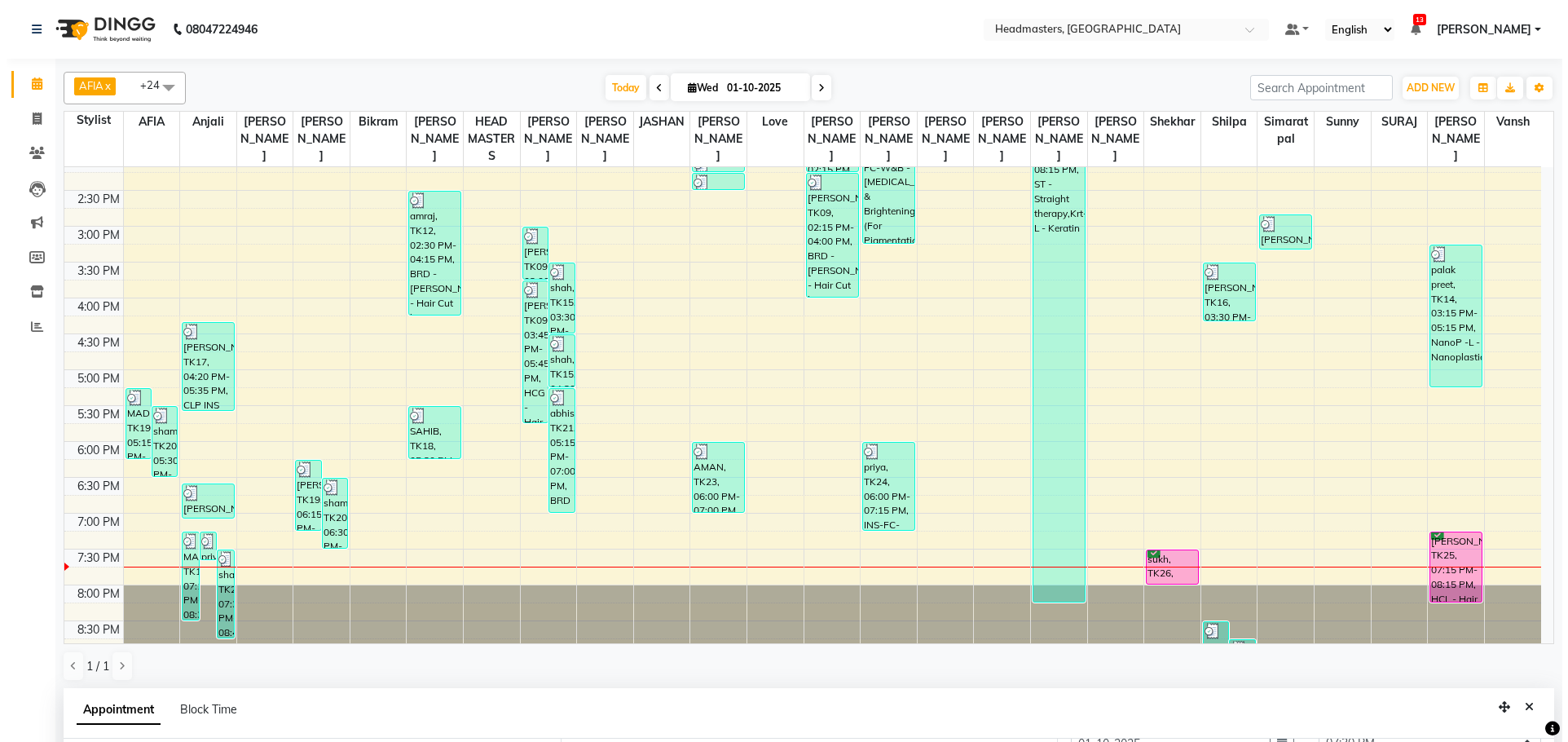
scroll to position [456, 0]
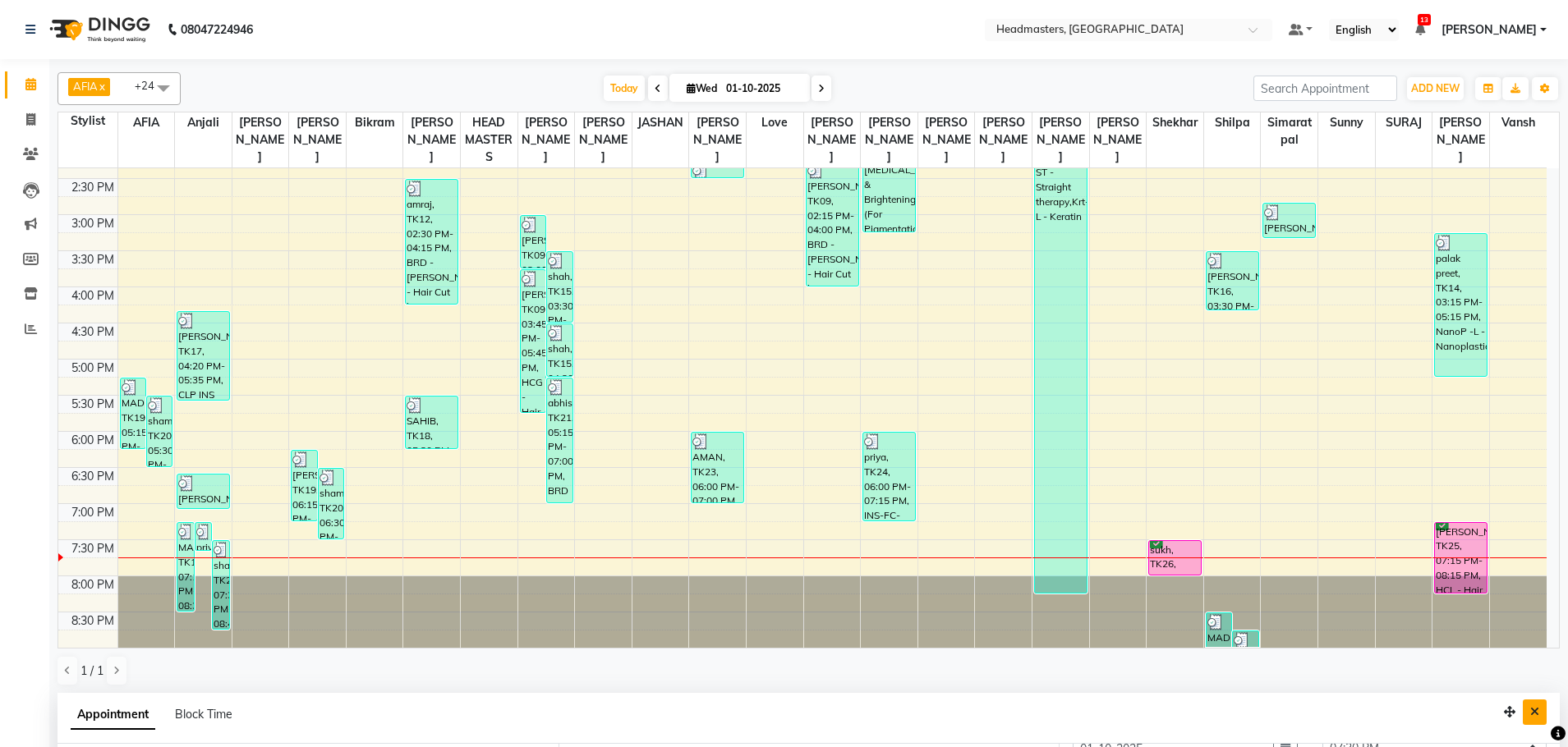
click at [1536, 711] on icon "Close" at bounding box center [1534, 712] width 9 height 12
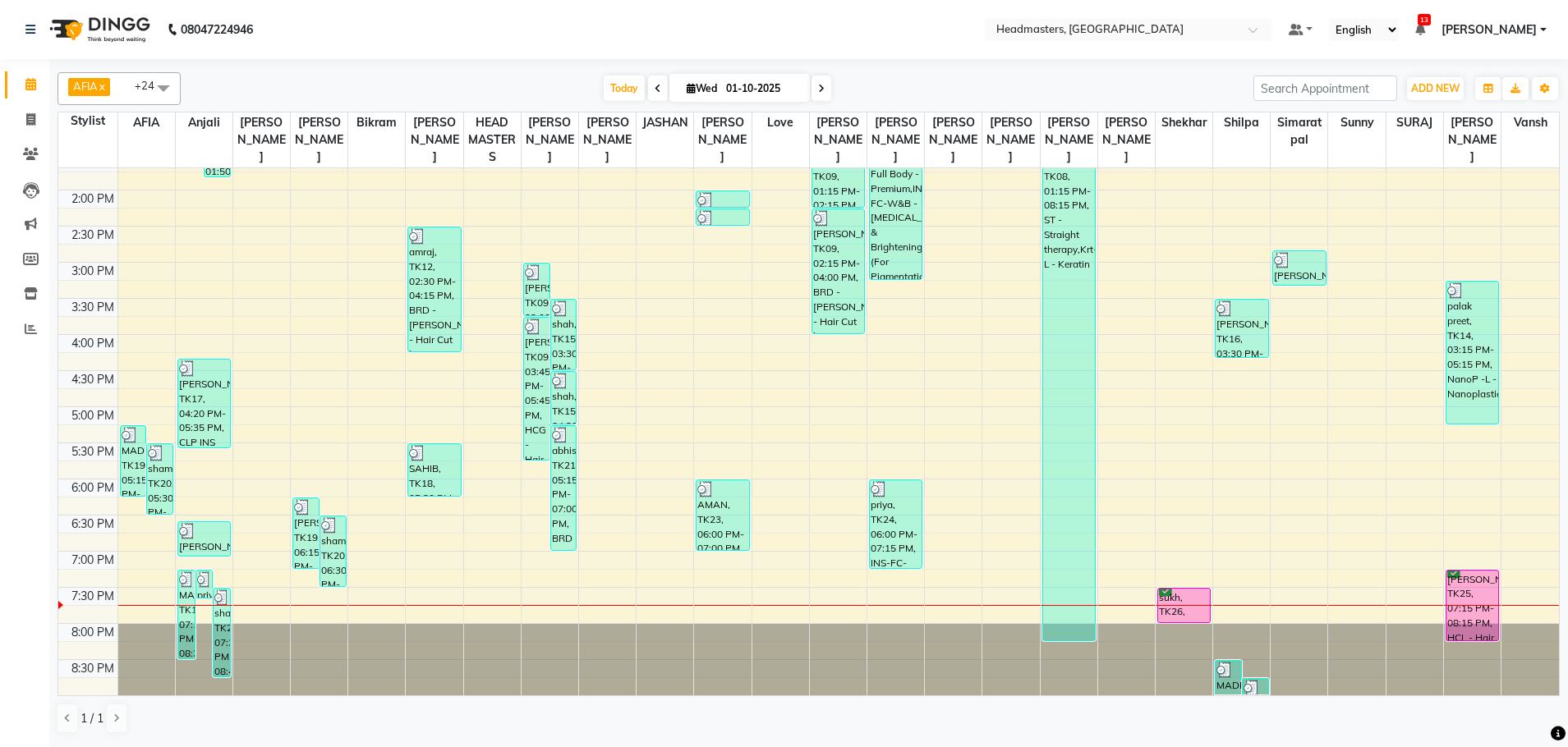
scroll to position [411, 0]
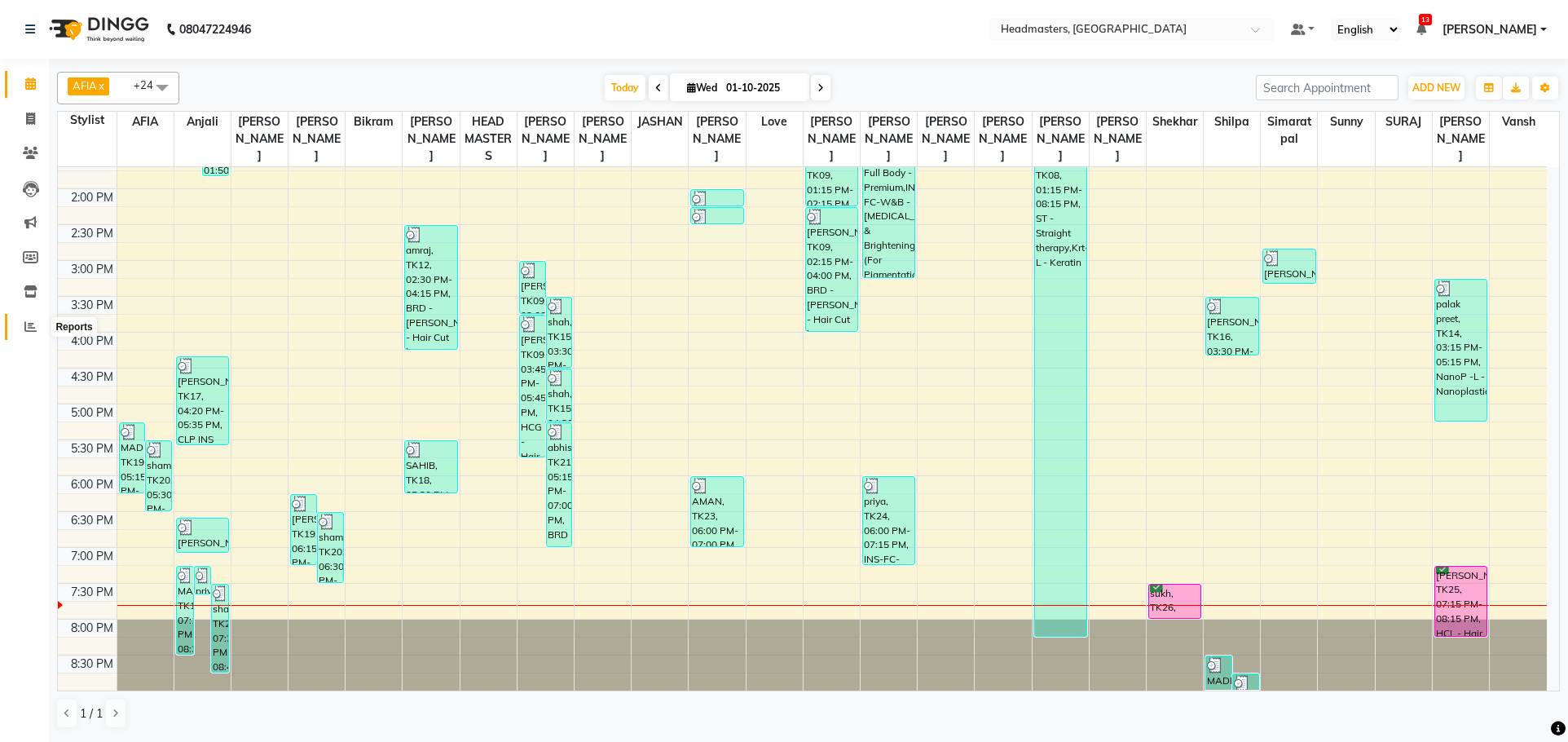
click at [39, 336] on link "Reports" at bounding box center [24, 328] width 39 height 27
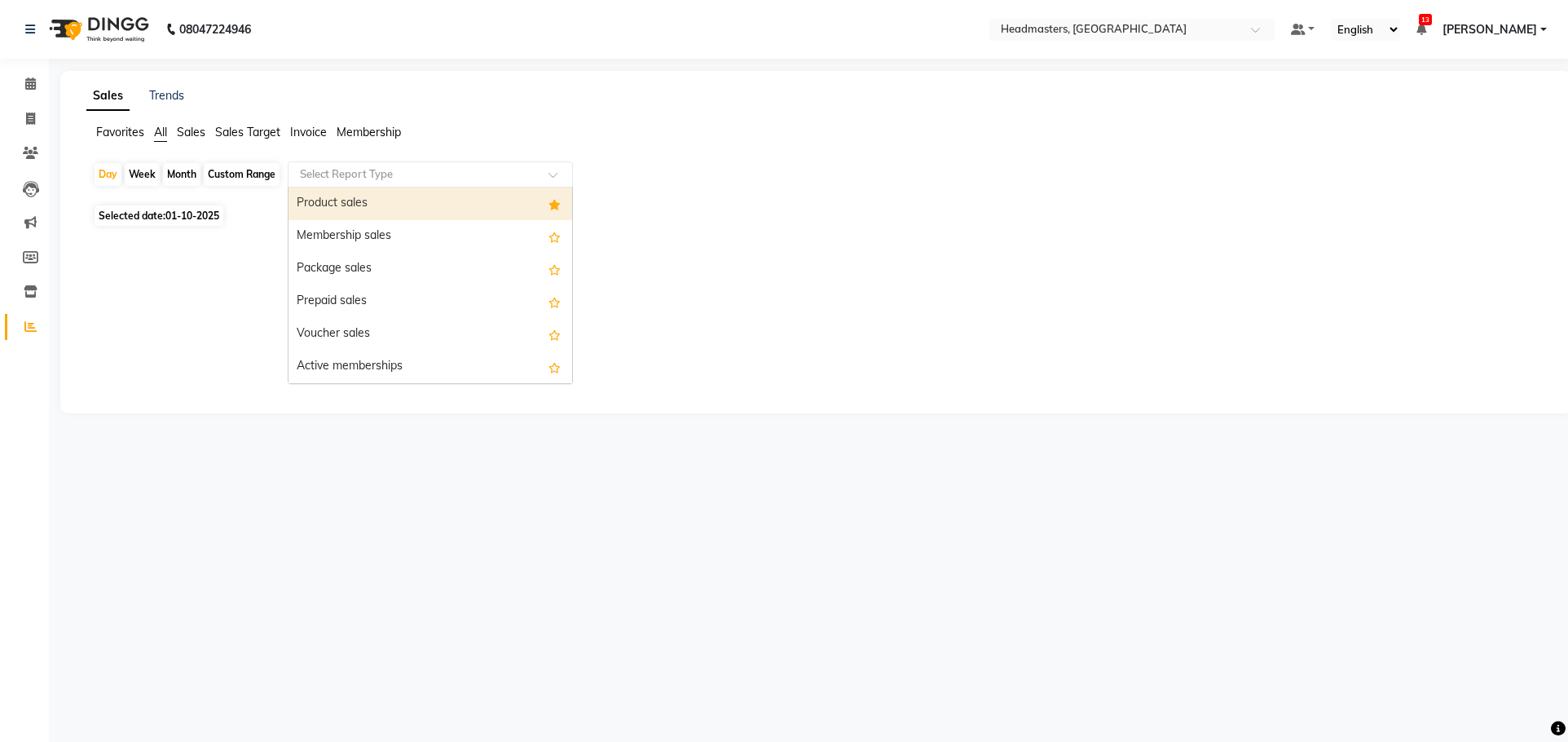
click at [352, 180] on input "text" at bounding box center [413, 175] width 235 height 17
click at [335, 197] on div "Product sales" at bounding box center [430, 203] width 284 height 32
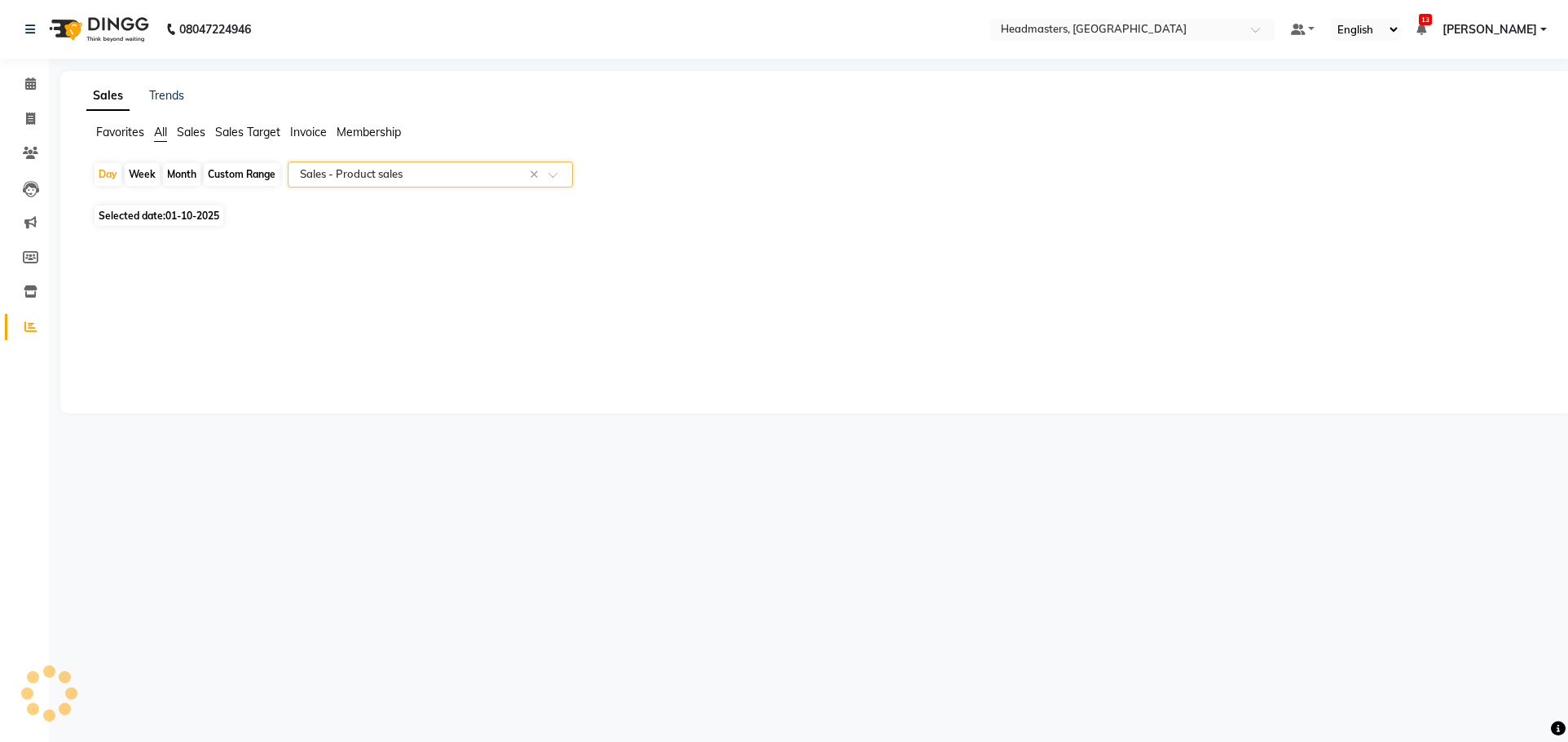
select select "csv"
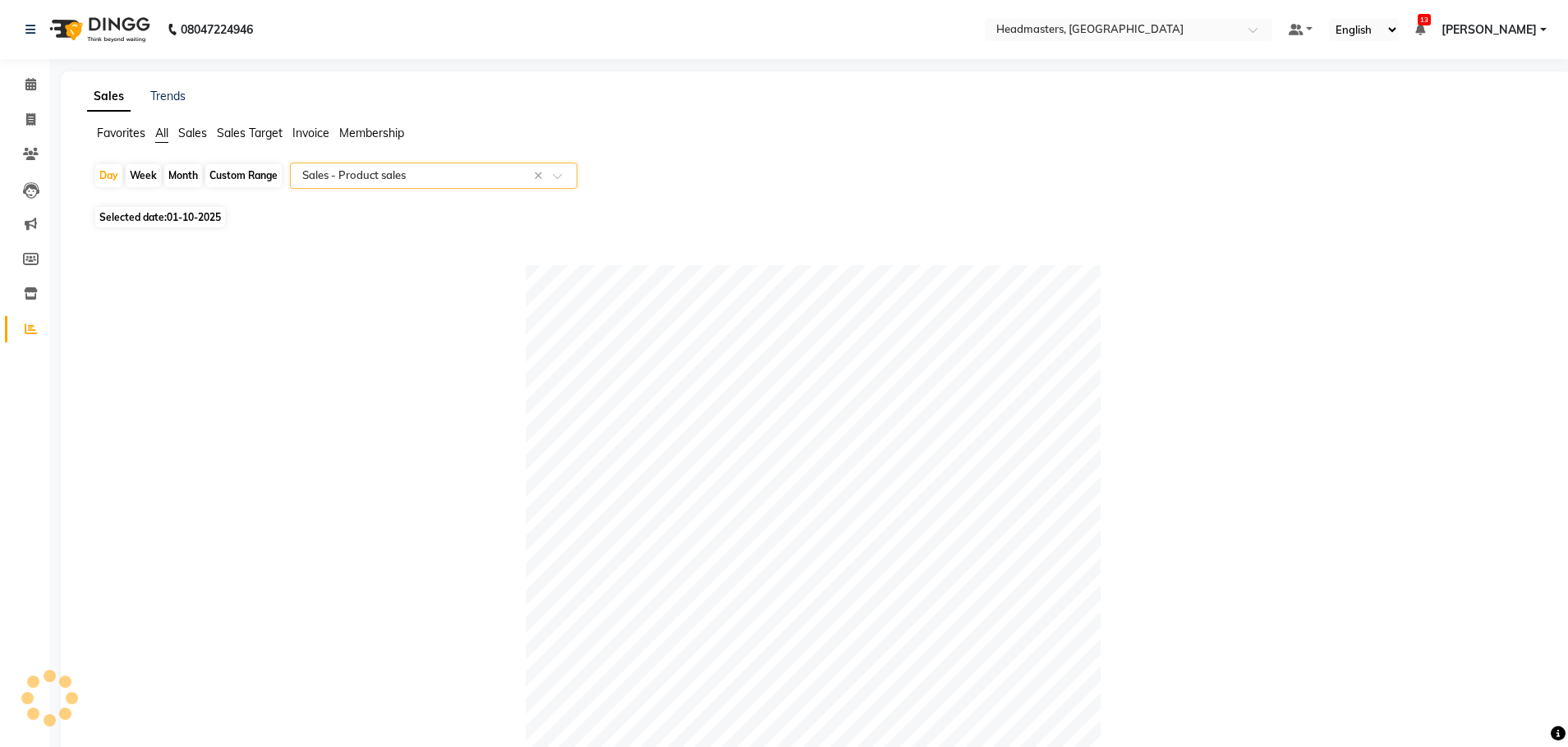
scroll to position [0, 13]
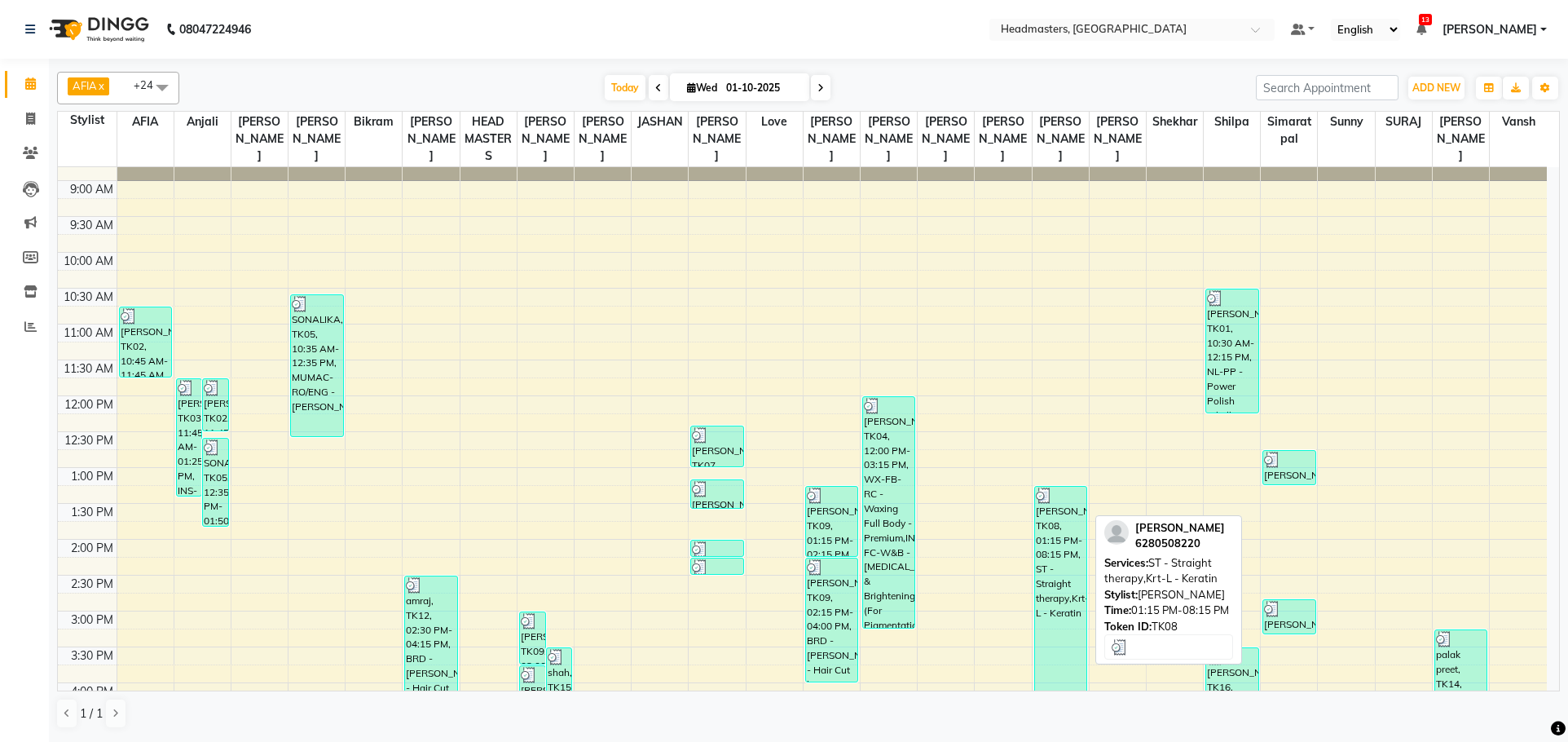
scroll to position [409, 0]
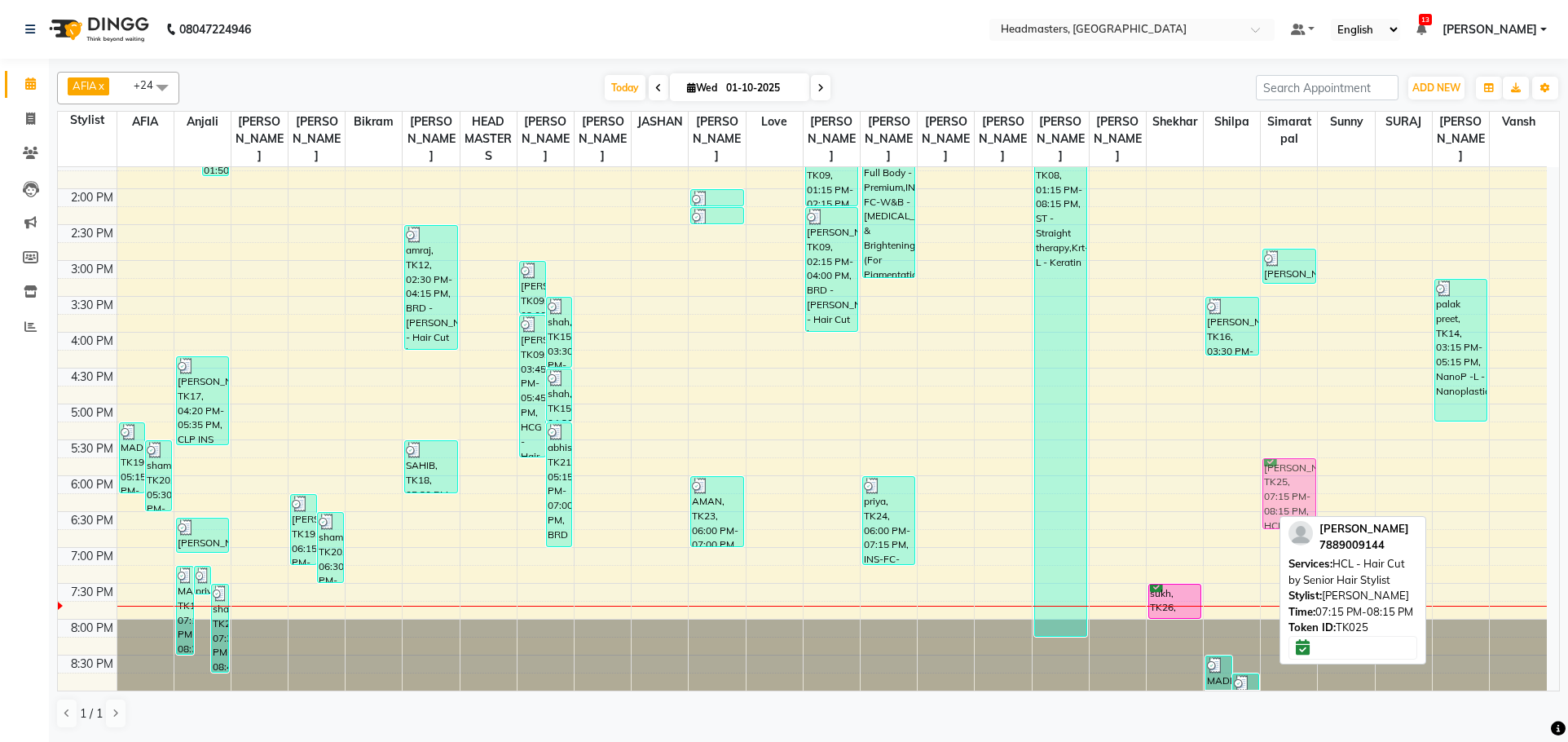
drag, startPoint x: 1455, startPoint y: 581, endPoint x: 1277, endPoint y: 465, distance: 212.5
click at [1277, 465] on tr "MADHAVI, TK19, 05:15 PM-06:15 PM, MUKRY-PARTY - Kryolan - PARTY shama, TK20, 05…" at bounding box center [802, 224] width 1489 height 932
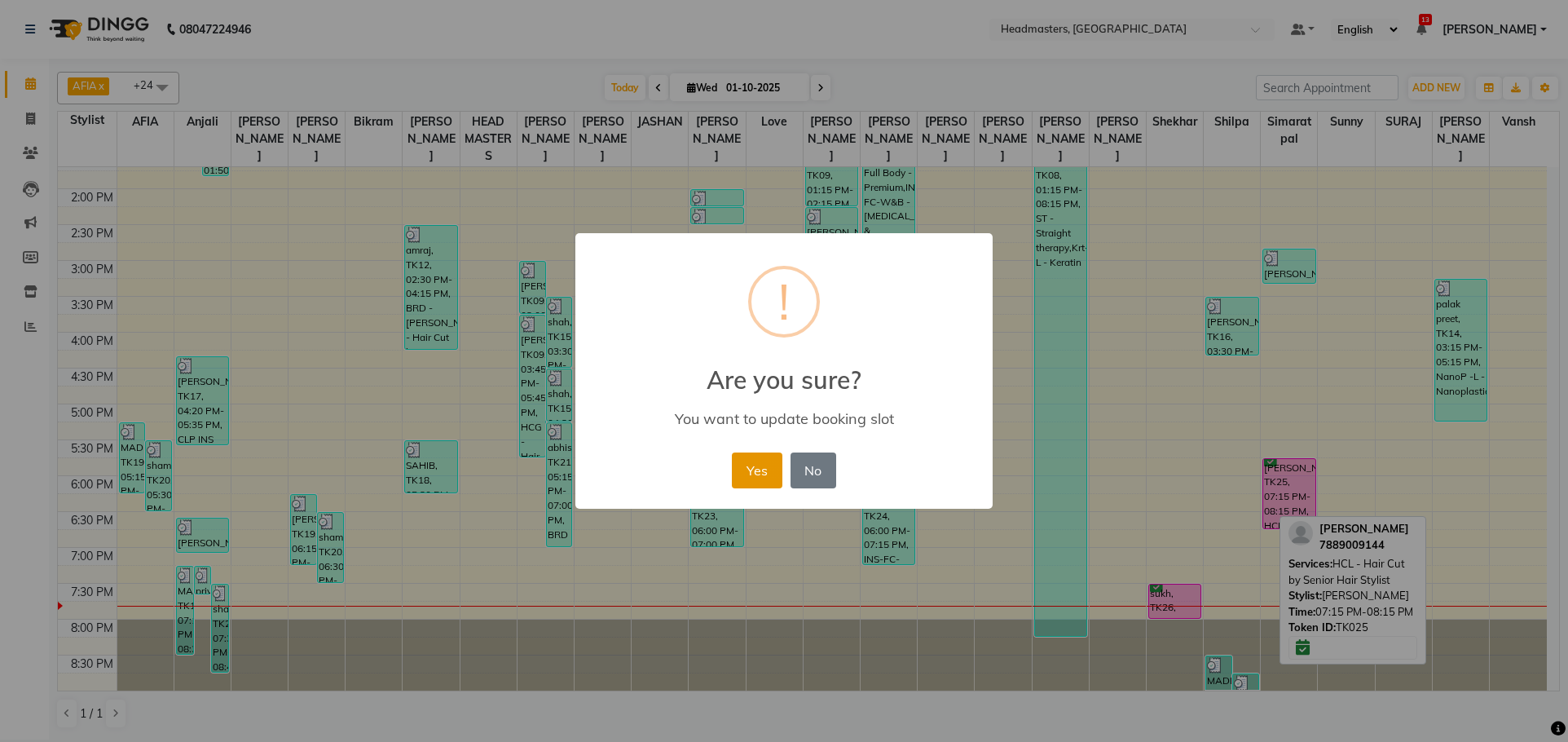
click at [751, 467] on button "Yes" at bounding box center [756, 470] width 50 height 36
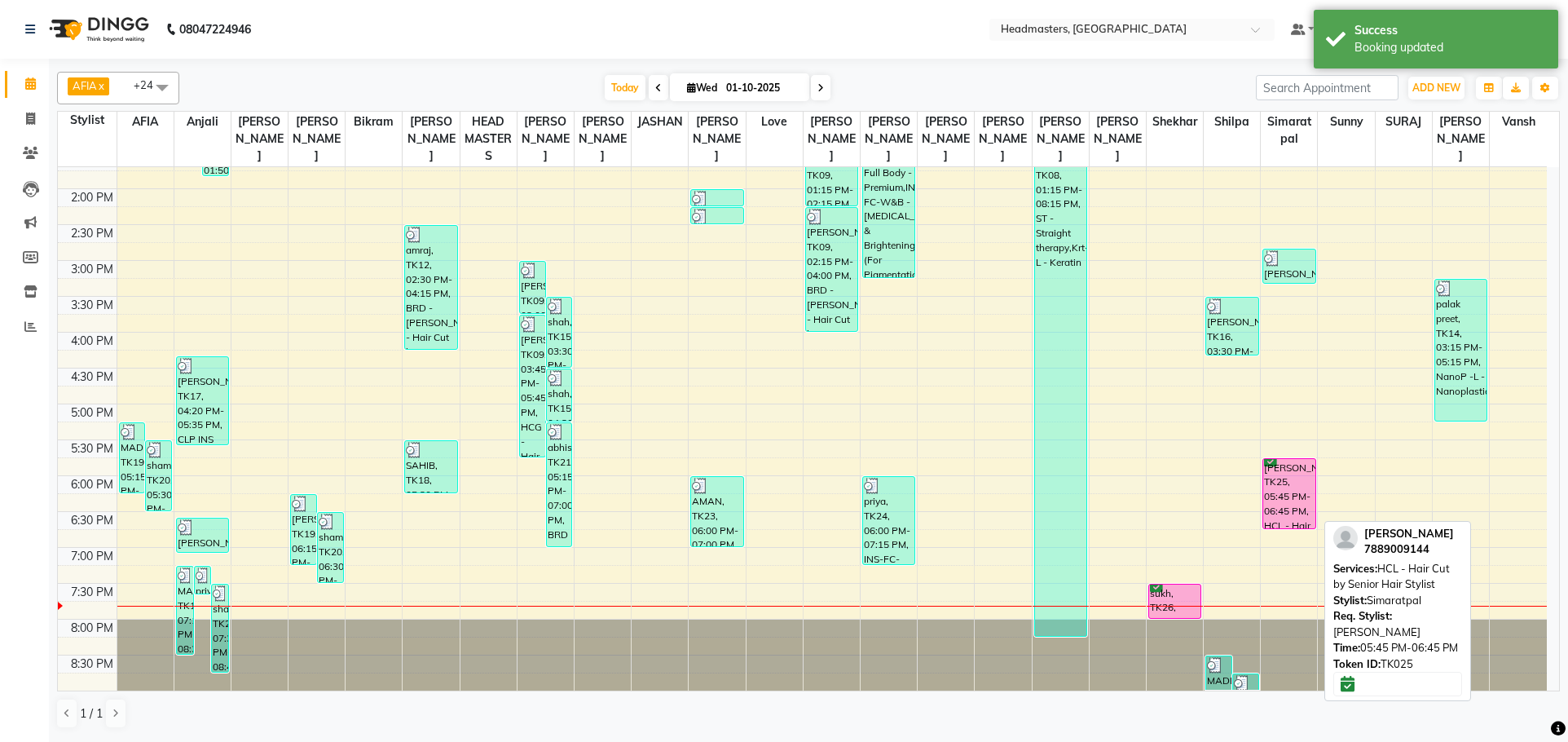
click at [1286, 502] on div "SIMRAN, TK25, 05:45 PM-06:45 PM, HCL - Hair Cut by Senior Hair Stylist" at bounding box center [1289, 493] width 52 height 69
click at [1283, 489] on div "SIMRAN, TK25, 05:45 PM-06:45 PM, HCL - Hair Cut by Senior Hair Stylist" at bounding box center [1289, 493] width 52 height 69
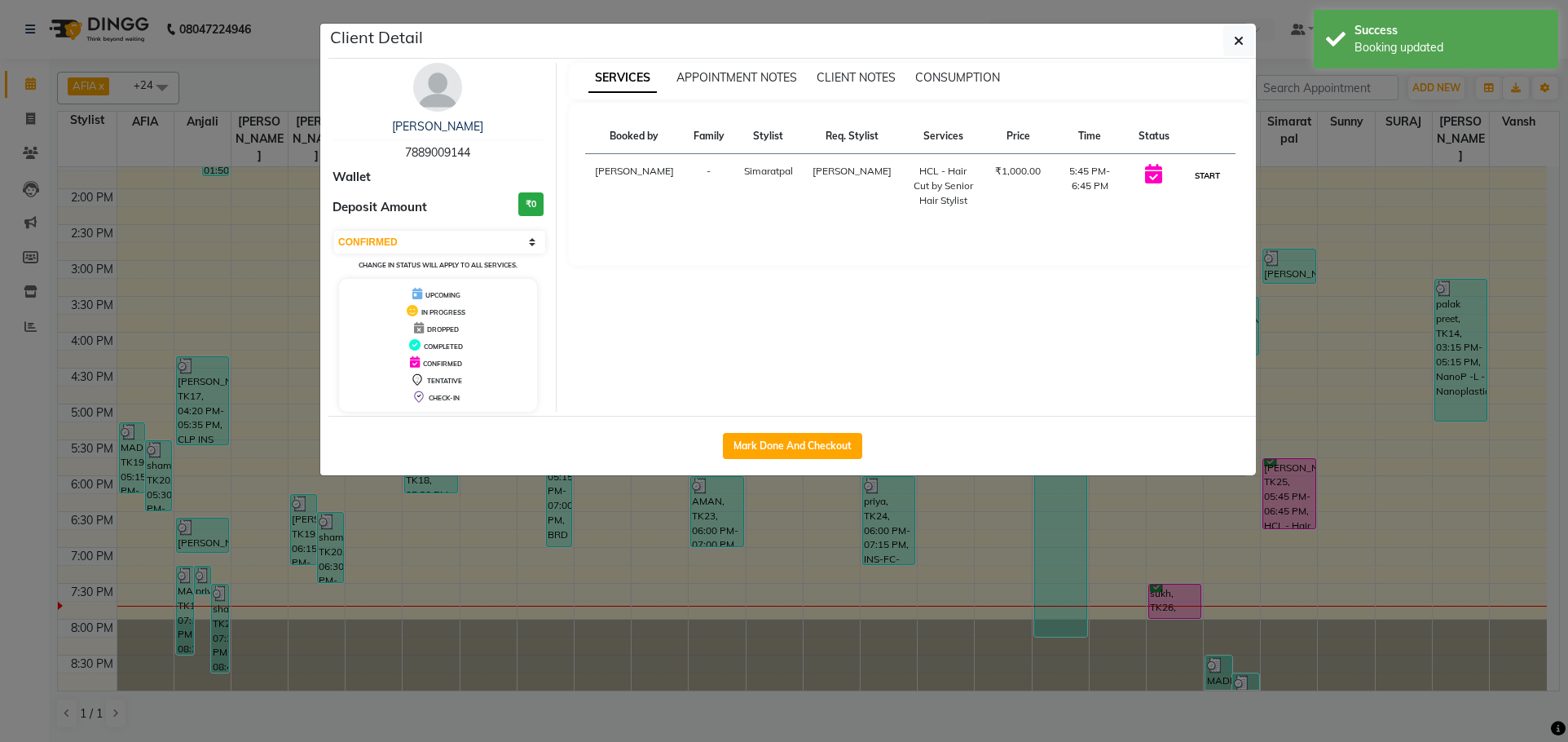
click at [1194, 183] on button "START" at bounding box center [1207, 176] width 33 height 20
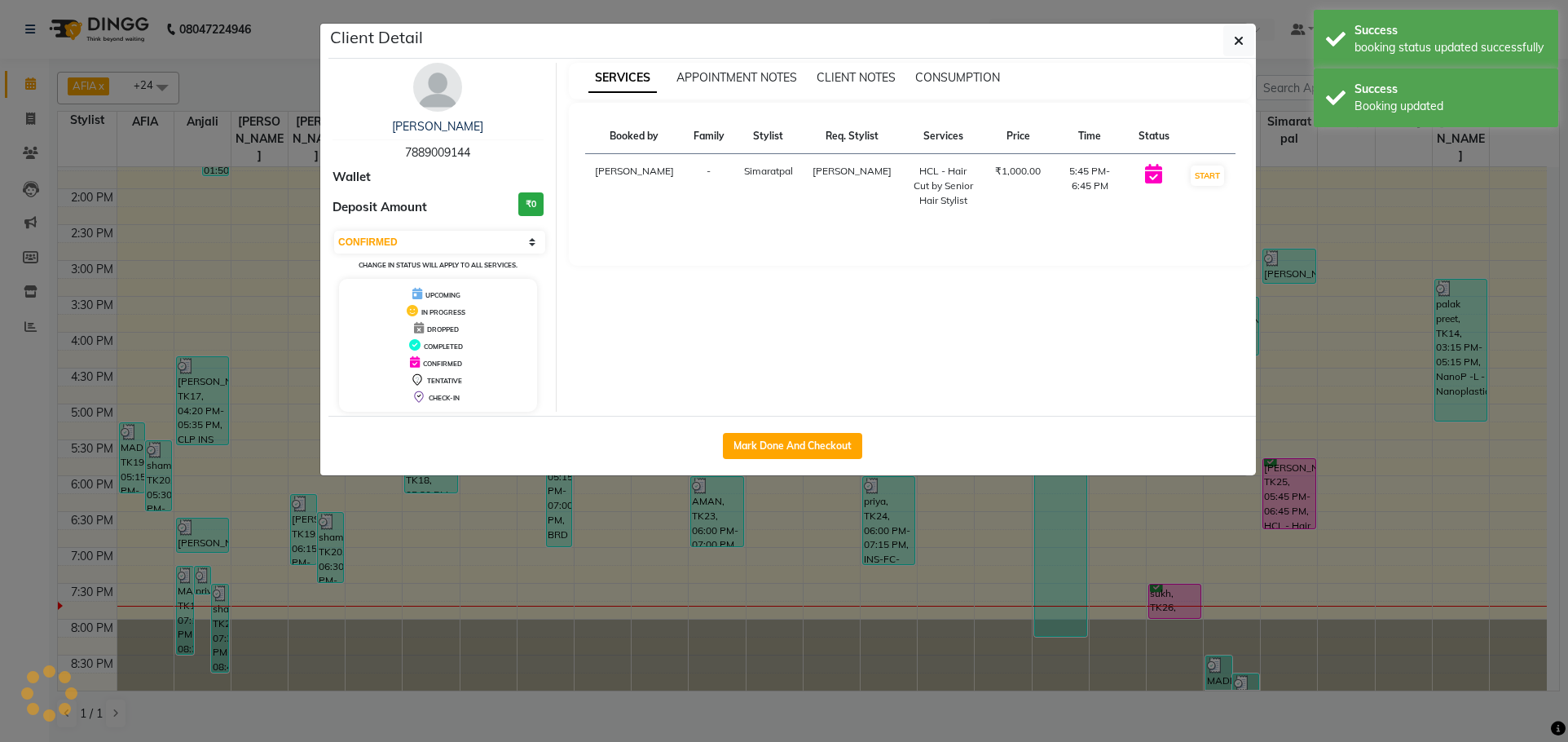
select select "1"
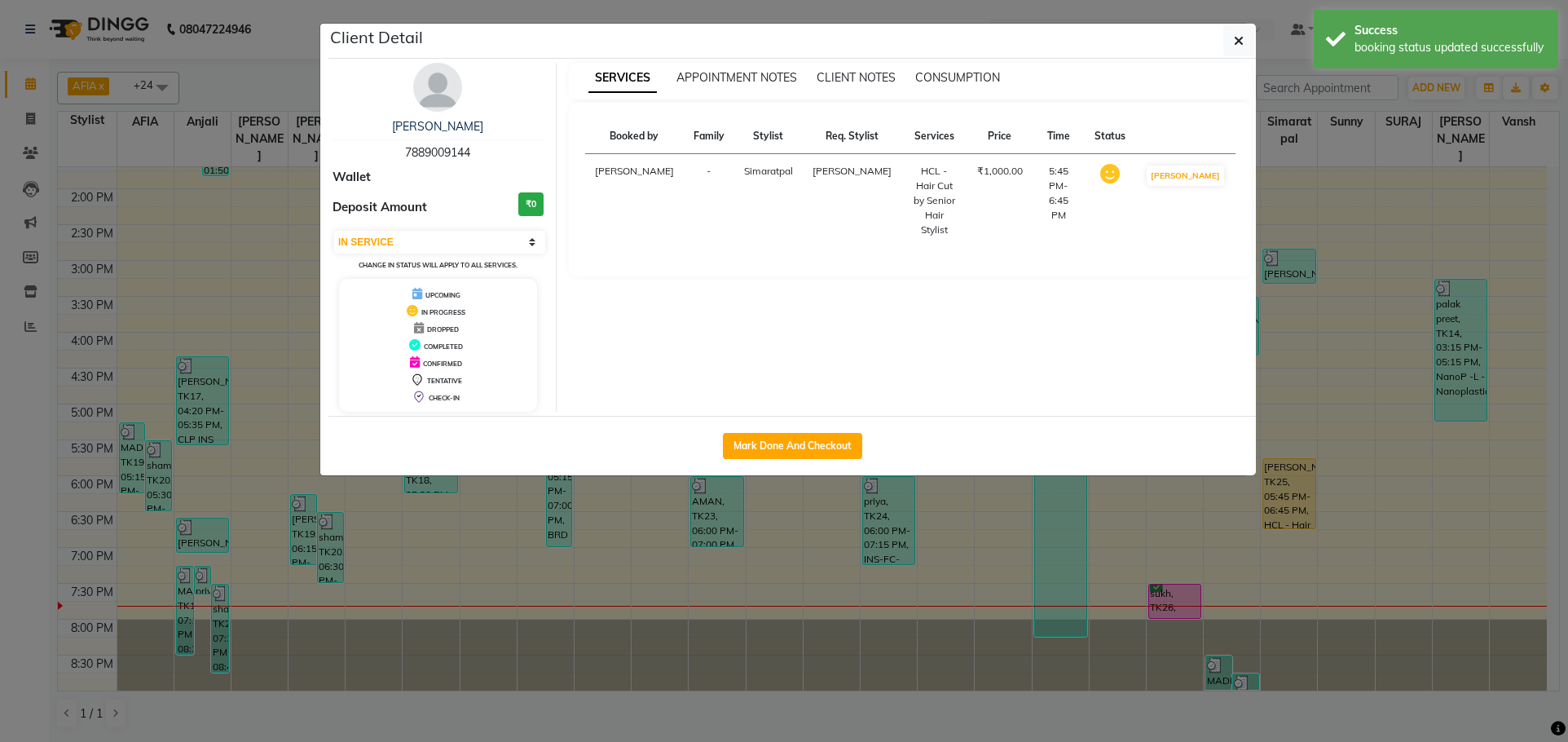
click at [1325, 164] on ngb-modal-window "Client Detail SIMRAN 7889009144 Wallet Deposit Amount ₹0 Select IN SERVICE CONF…" at bounding box center [784, 371] width 1568 height 742
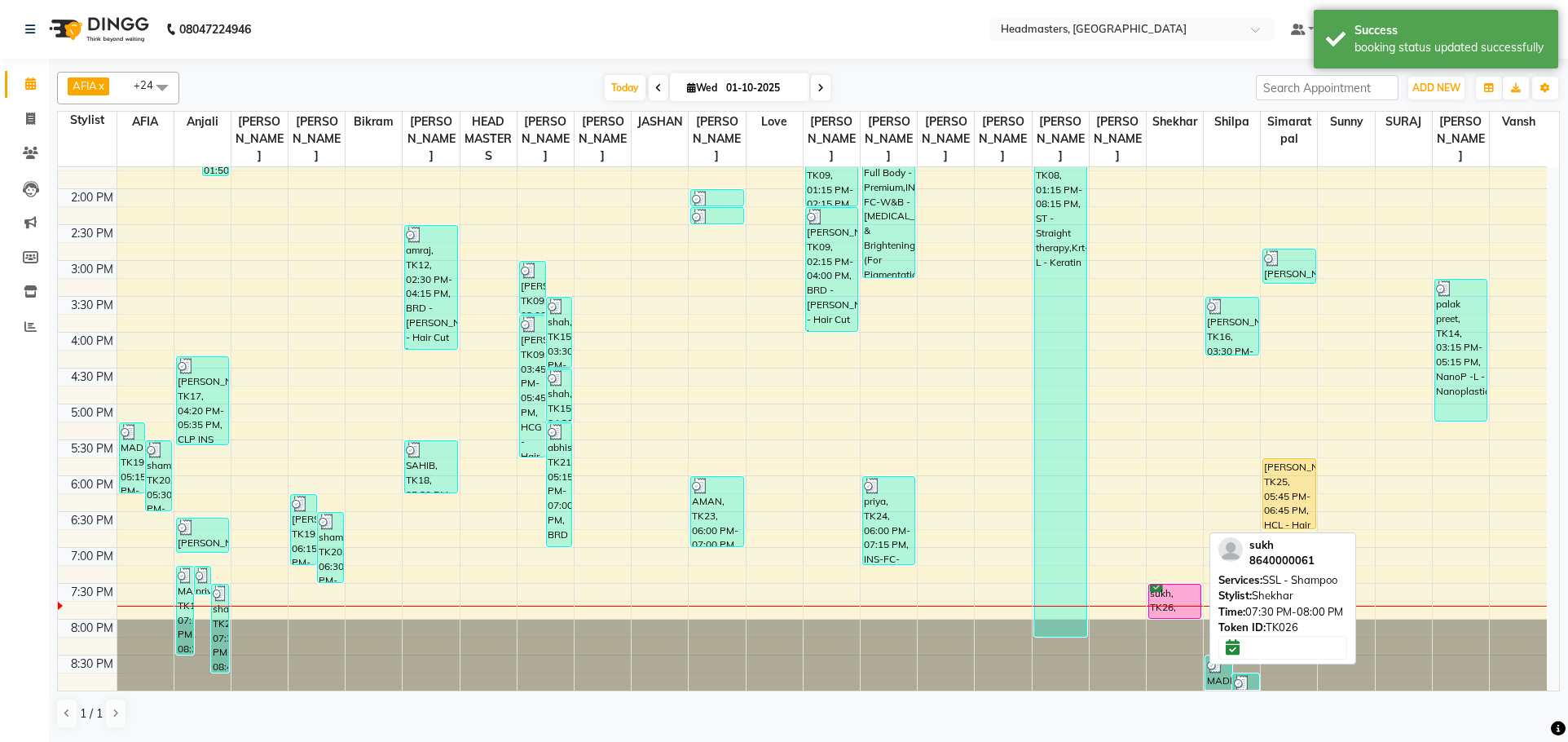
click at [1171, 594] on div "sukh, TK26, 07:30 PM-08:00 PM, SSL - Shampoo" at bounding box center [1174, 602] width 52 height 33
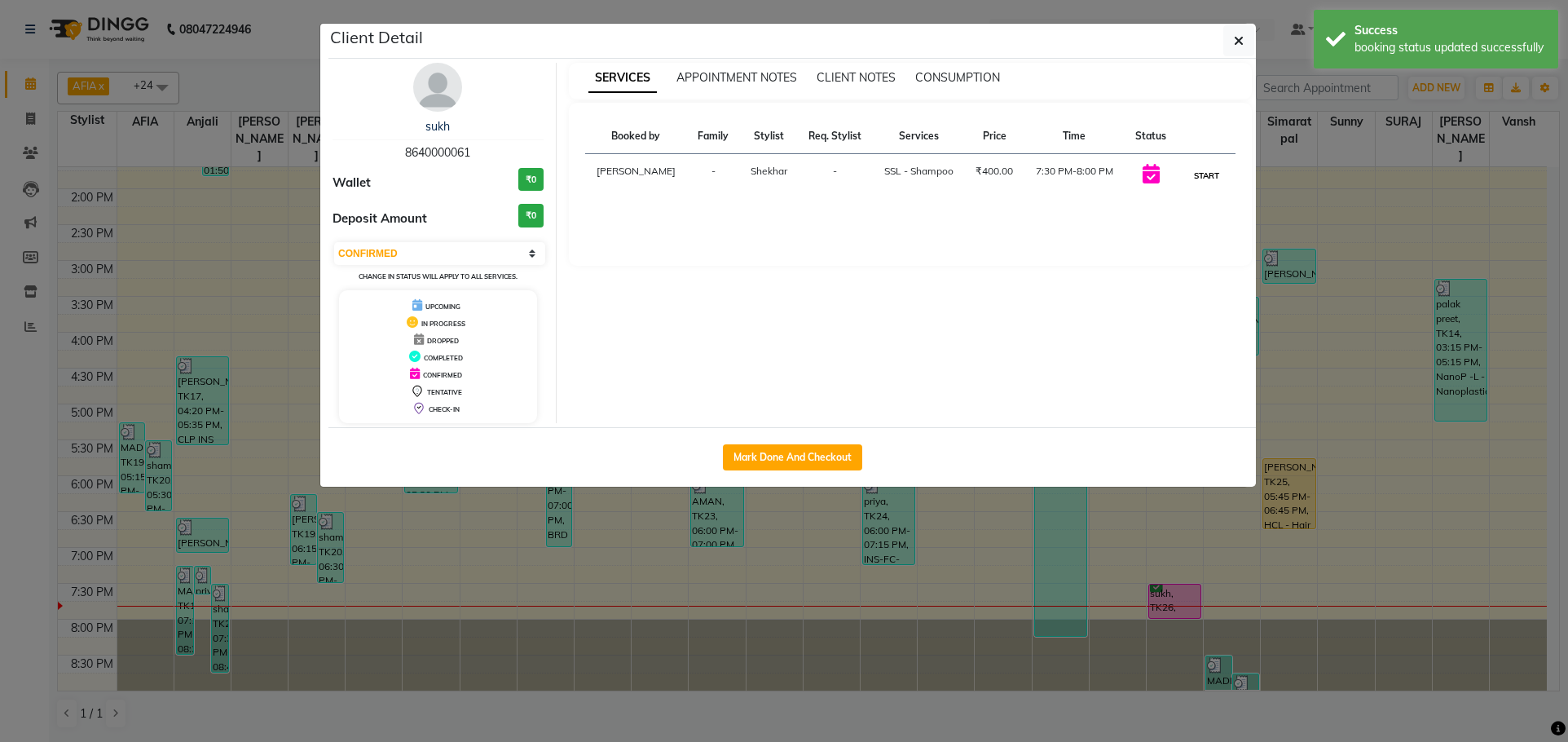
click at [1196, 185] on button "START" at bounding box center [1206, 176] width 33 height 20
select select "1"
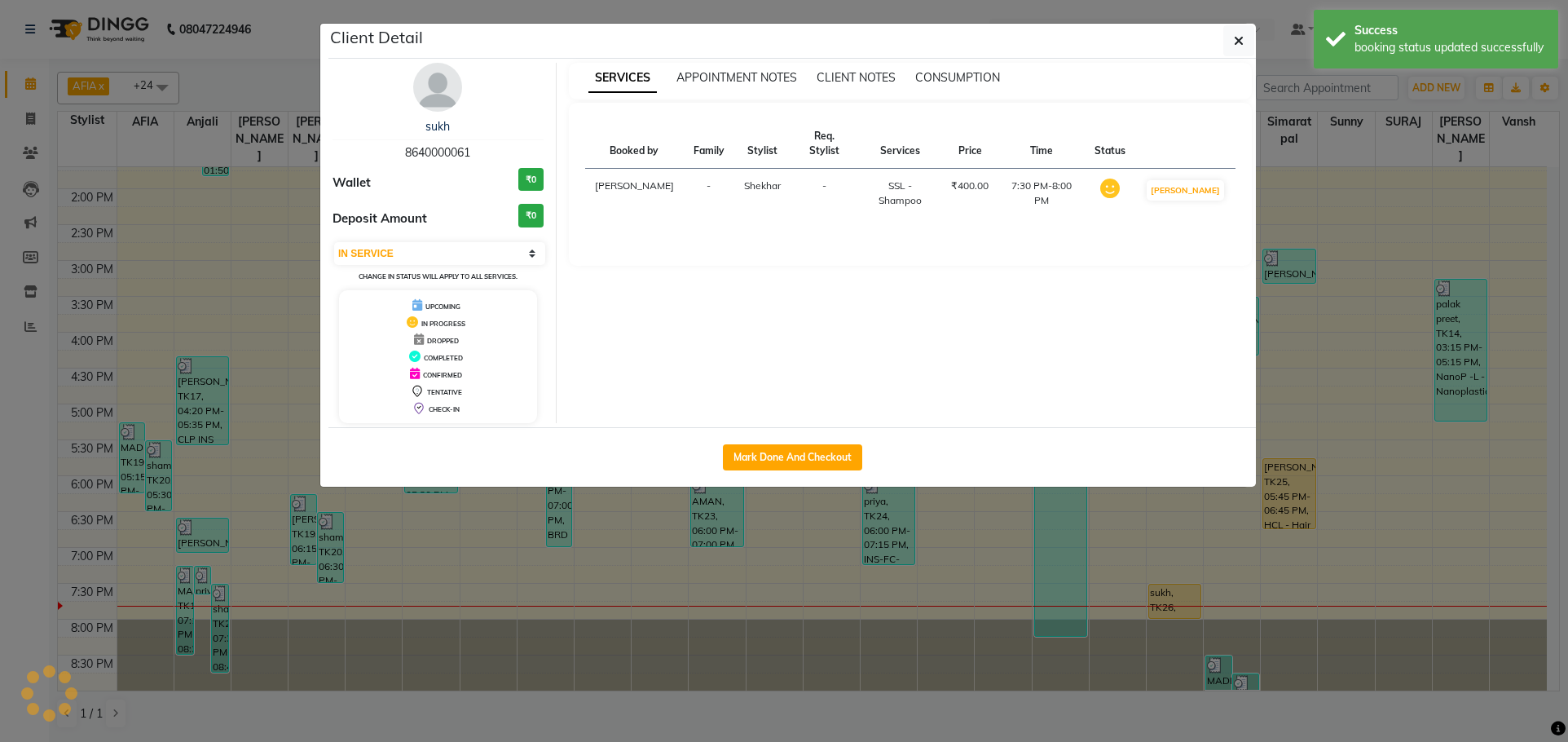
click at [1272, 160] on ngb-modal-window "Client Detail sukh 8640000061 Wallet ₹0 Deposit Amount ₹0 Select IN SERVICE CON…" at bounding box center [784, 371] width 1568 height 742
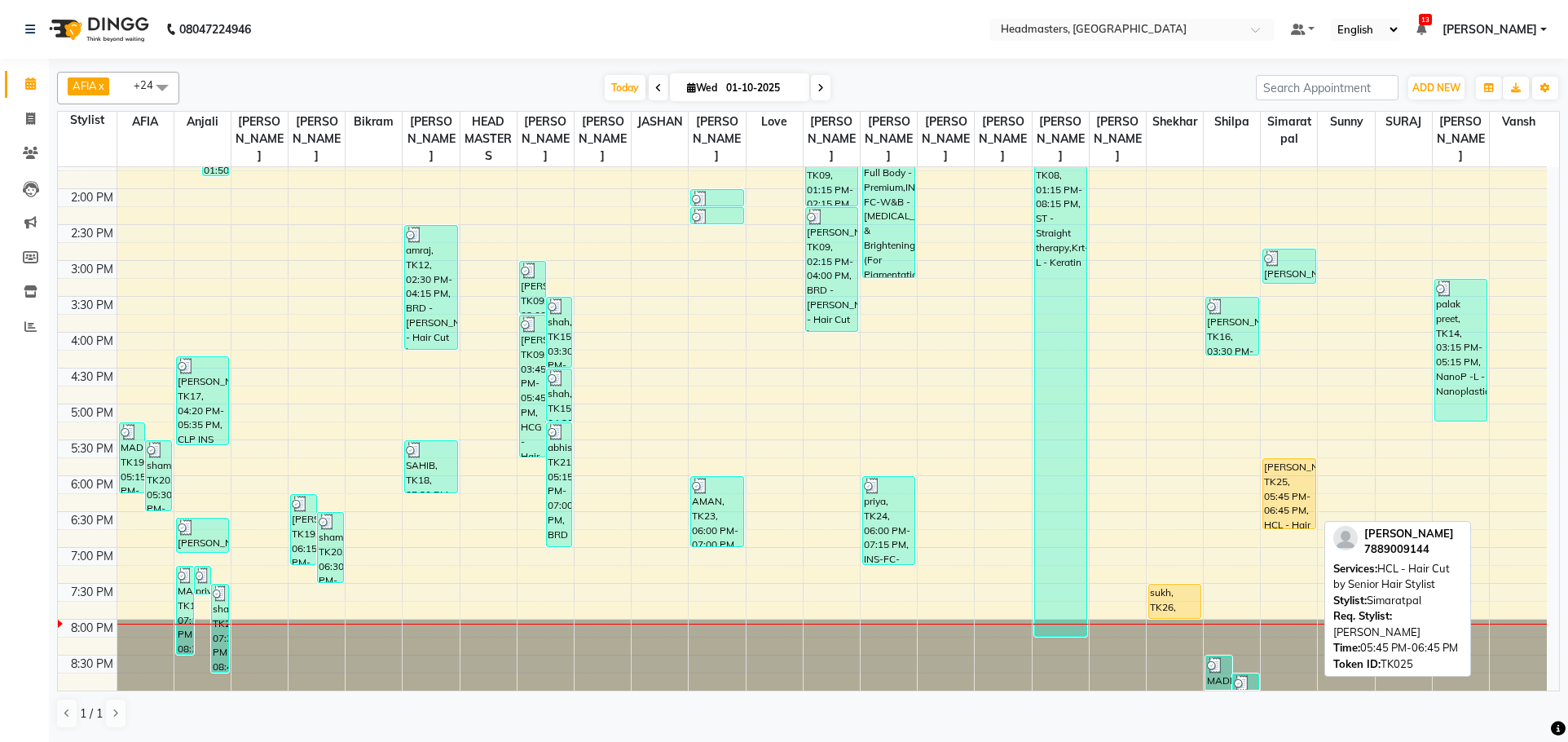
click at [1291, 481] on div "SIMRAN, TK25, 05:45 PM-06:45 PM, HCL - Hair Cut by Senior Hair Stylist" at bounding box center [1289, 493] width 52 height 69
select select "1"
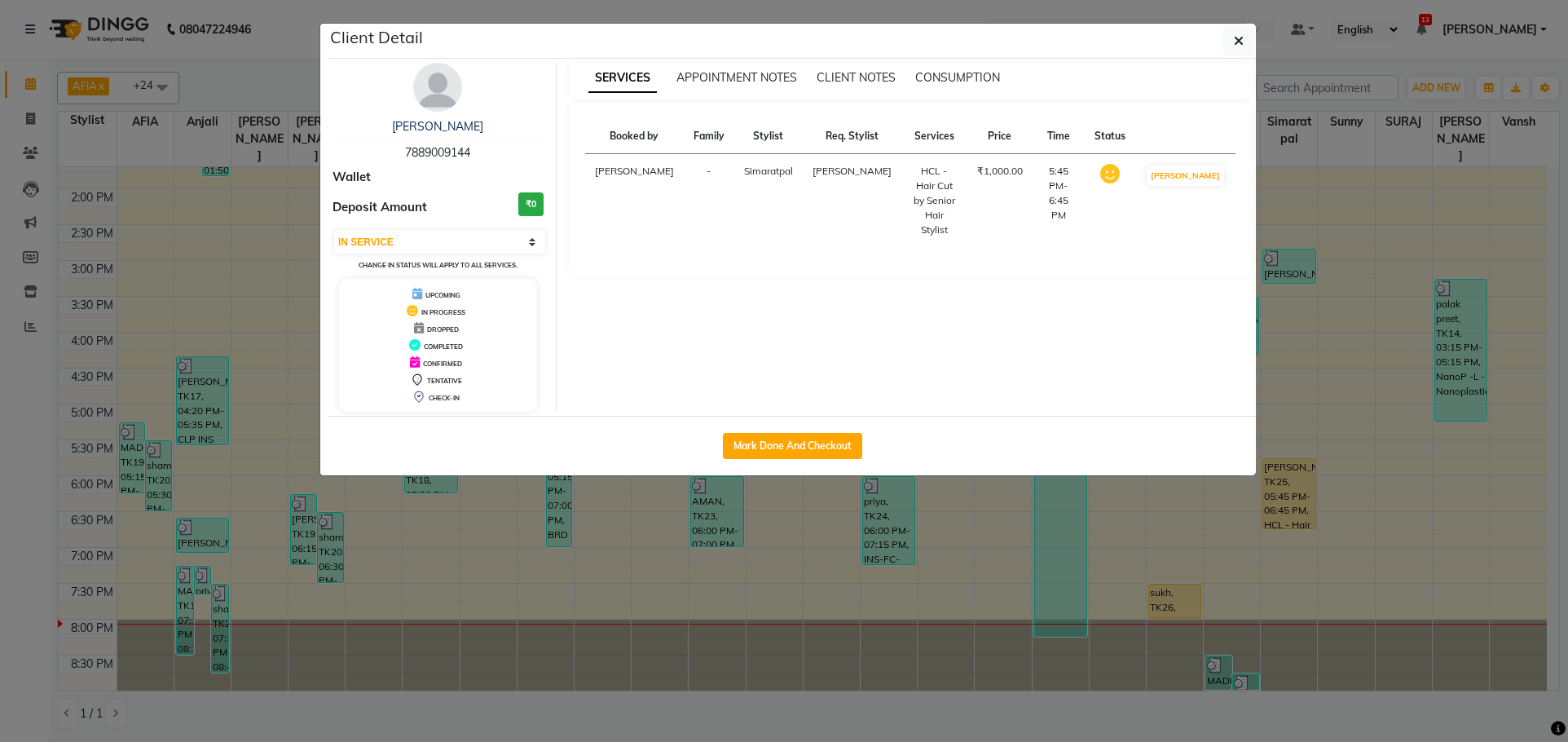
click at [1428, 425] on ngb-modal-window "Client Detail SIMRAN 7889009144 Wallet Deposit Amount ₹0 Select IN SERVICE CONF…" at bounding box center [784, 371] width 1568 height 742
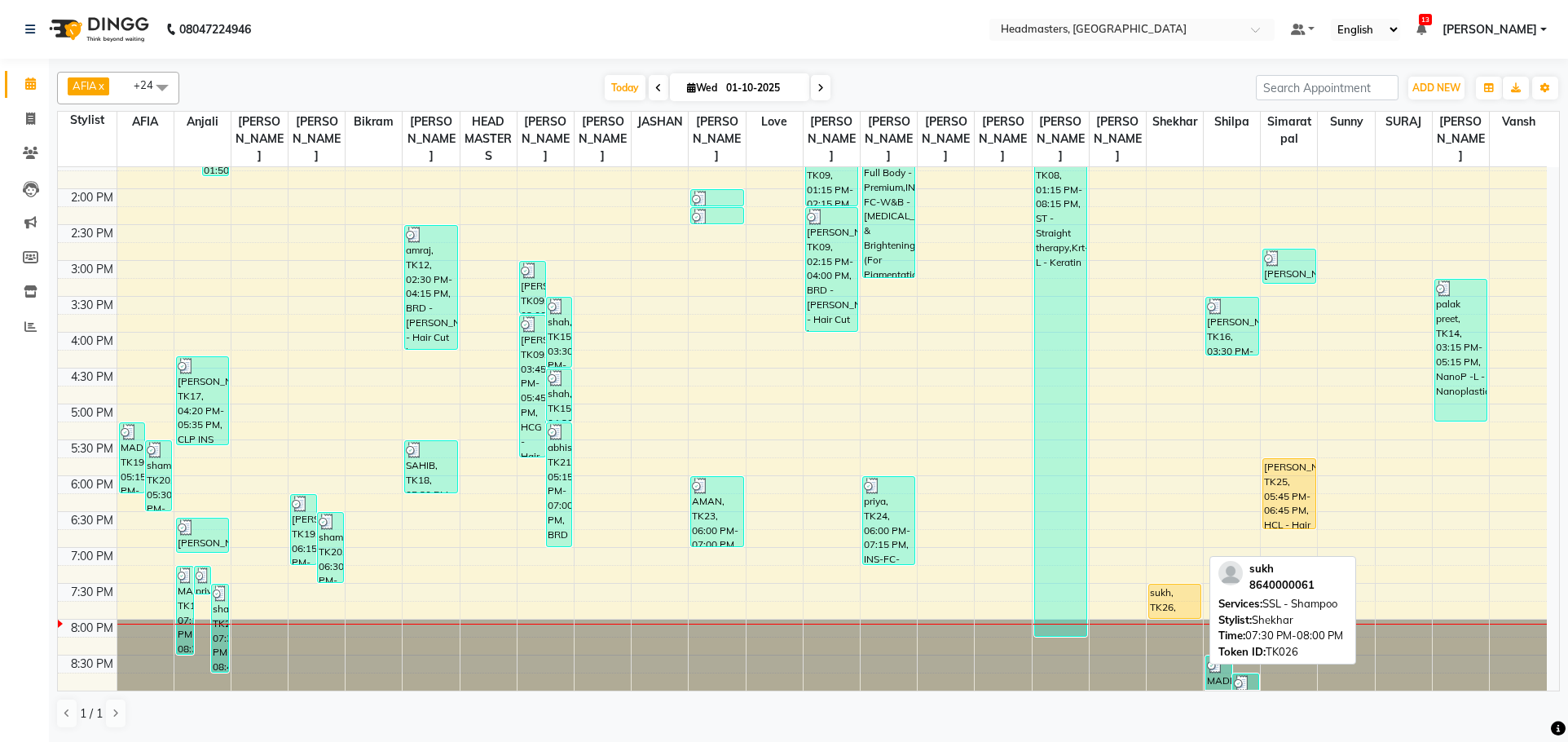
click at [1179, 608] on div "sukh, TK26, 07:30 PM-08:00 PM, SSL - Shampoo" at bounding box center [1174, 602] width 52 height 33
select select "1"
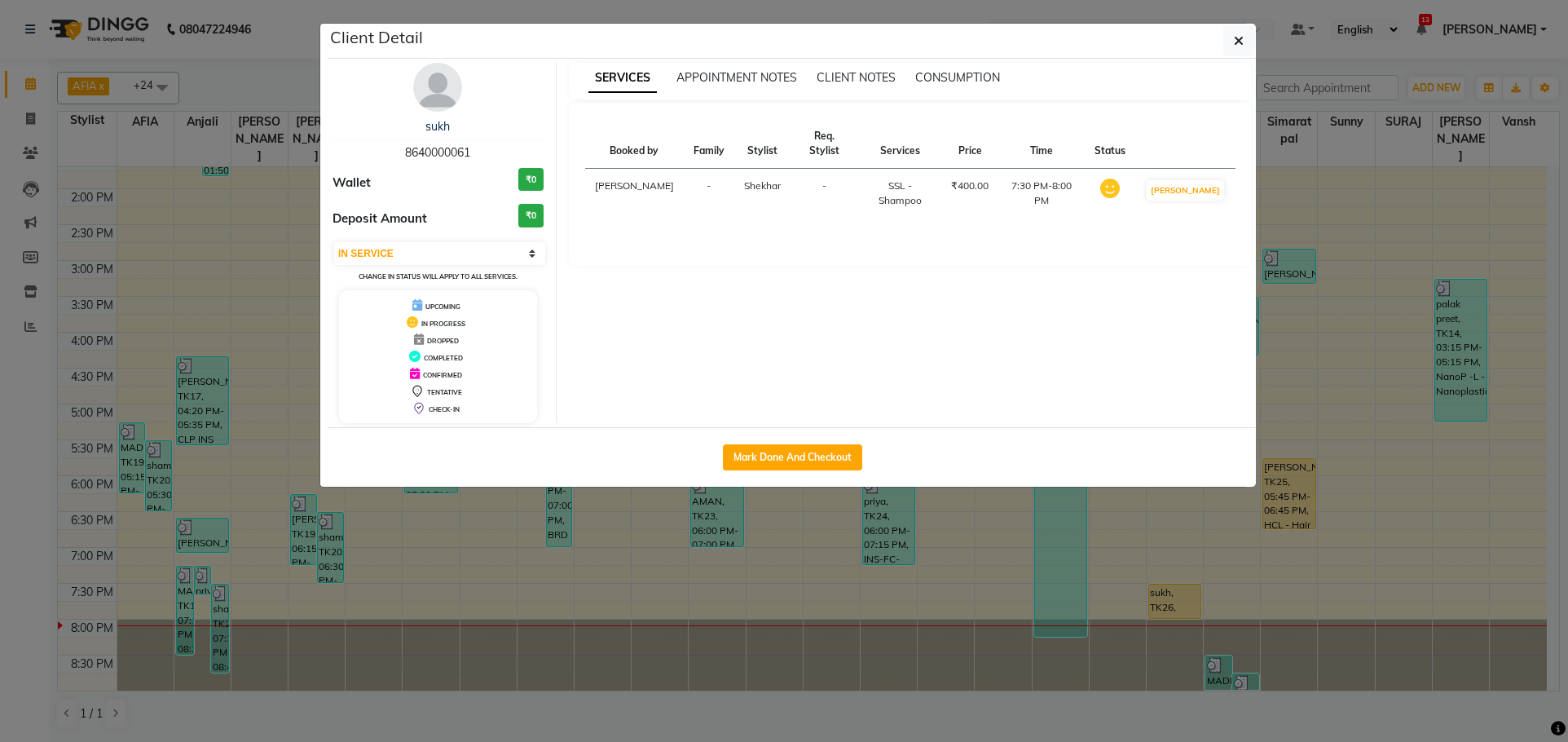
click at [1344, 370] on ngb-modal-window "Client Detail sukh 8640000061 Wallet ₹0 Deposit Amount ₹0 Select IN SERVICE CON…" at bounding box center [784, 371] width 1568 height 742
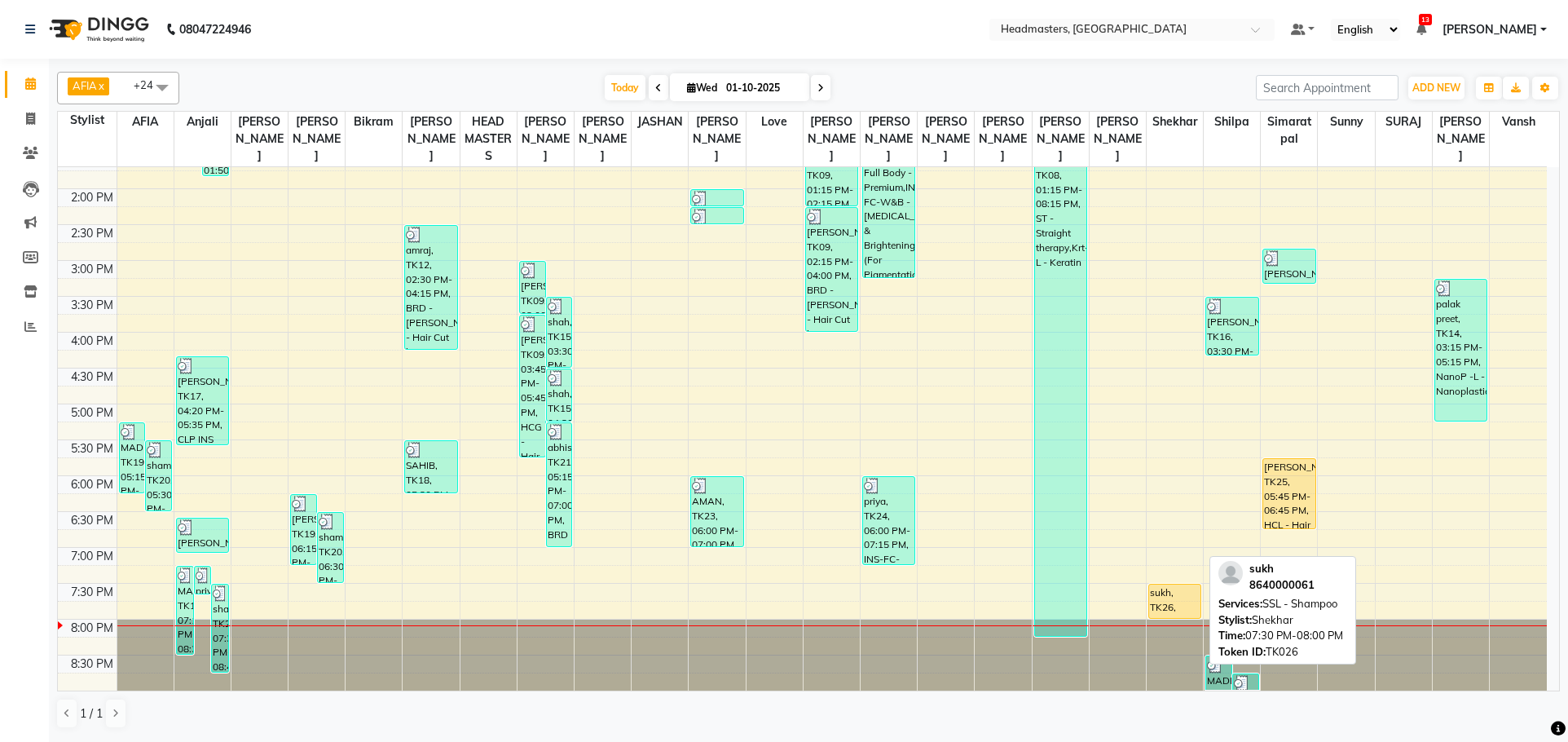
click at [1168, 599] on div "sukh, TK26, 07:30 PM-08:00 PM, SSL - Shampoo" at bounding box center [1174, 602] width 52 height 33
select select "1"
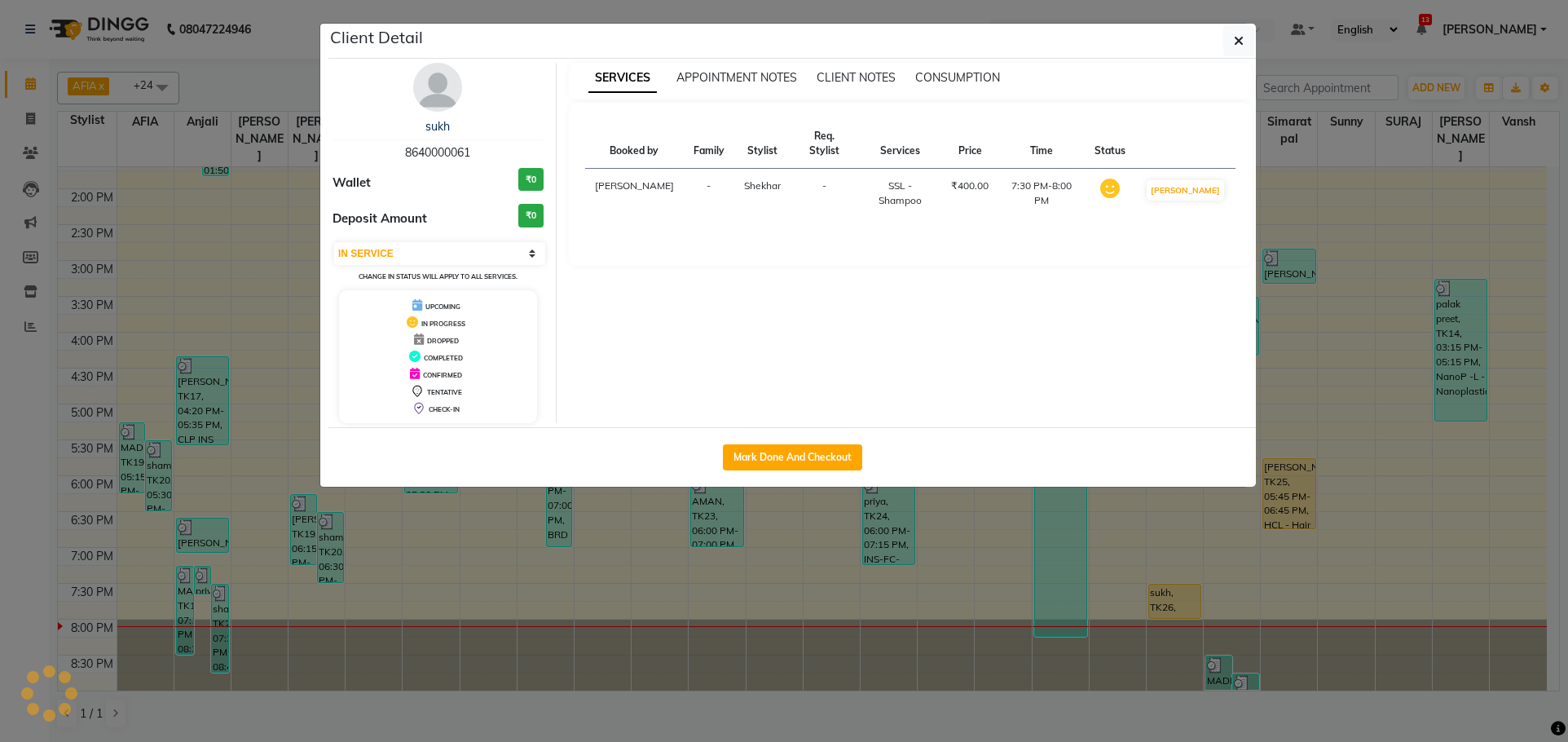
drag, startPoint x: 1240, startPoint y: 48, endPoint x: 1281, endPoint y: 23, distance: 48.0
click at [1240, 48] on span "button" at bounding box center [1239, 40] width 10 height 17
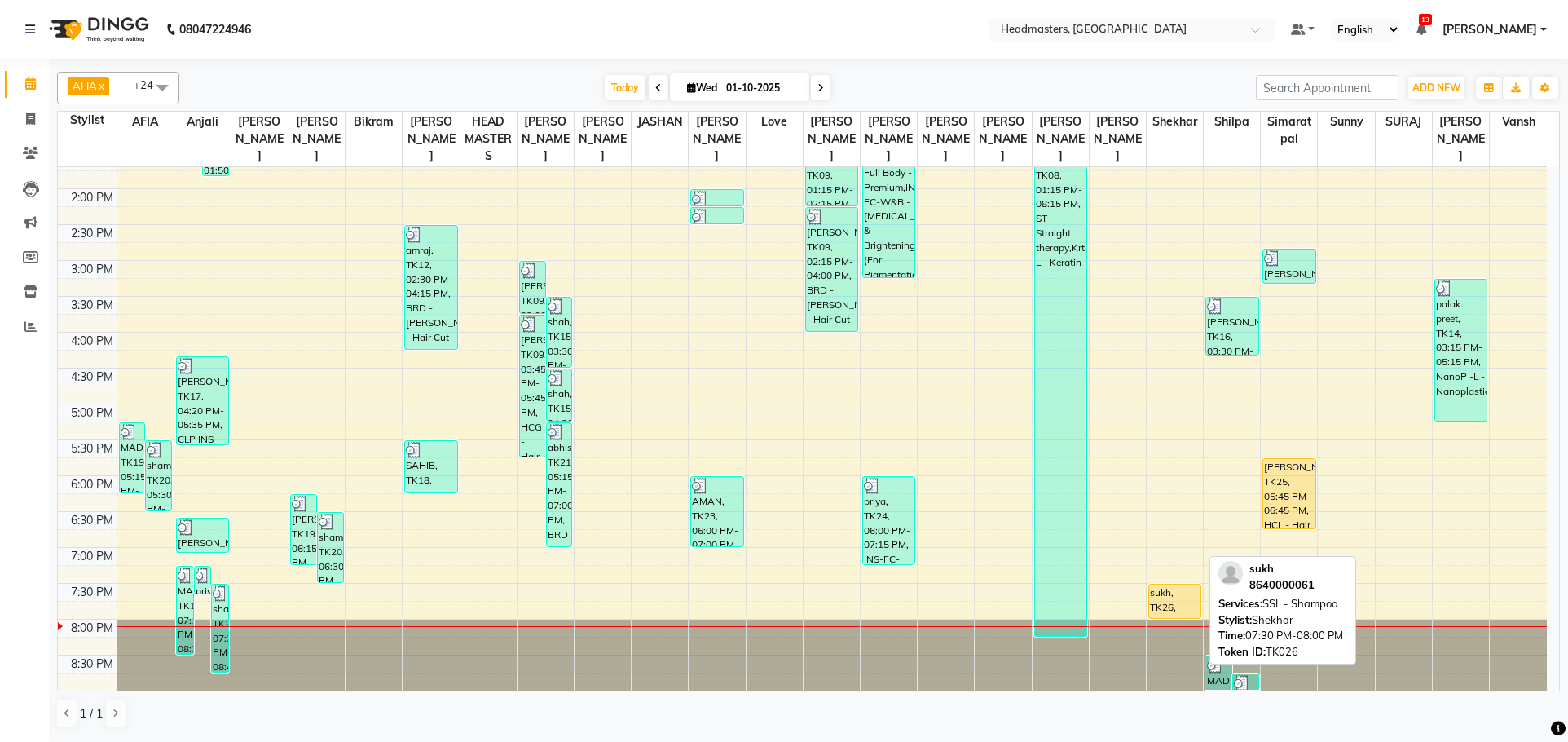
click at [1165, 596] on div "sukh, TK26, 07:30 PM-08:00 PM, SSL - Shampoo" at bounding box center [1174, 602] width 52 height 33
select select "1"
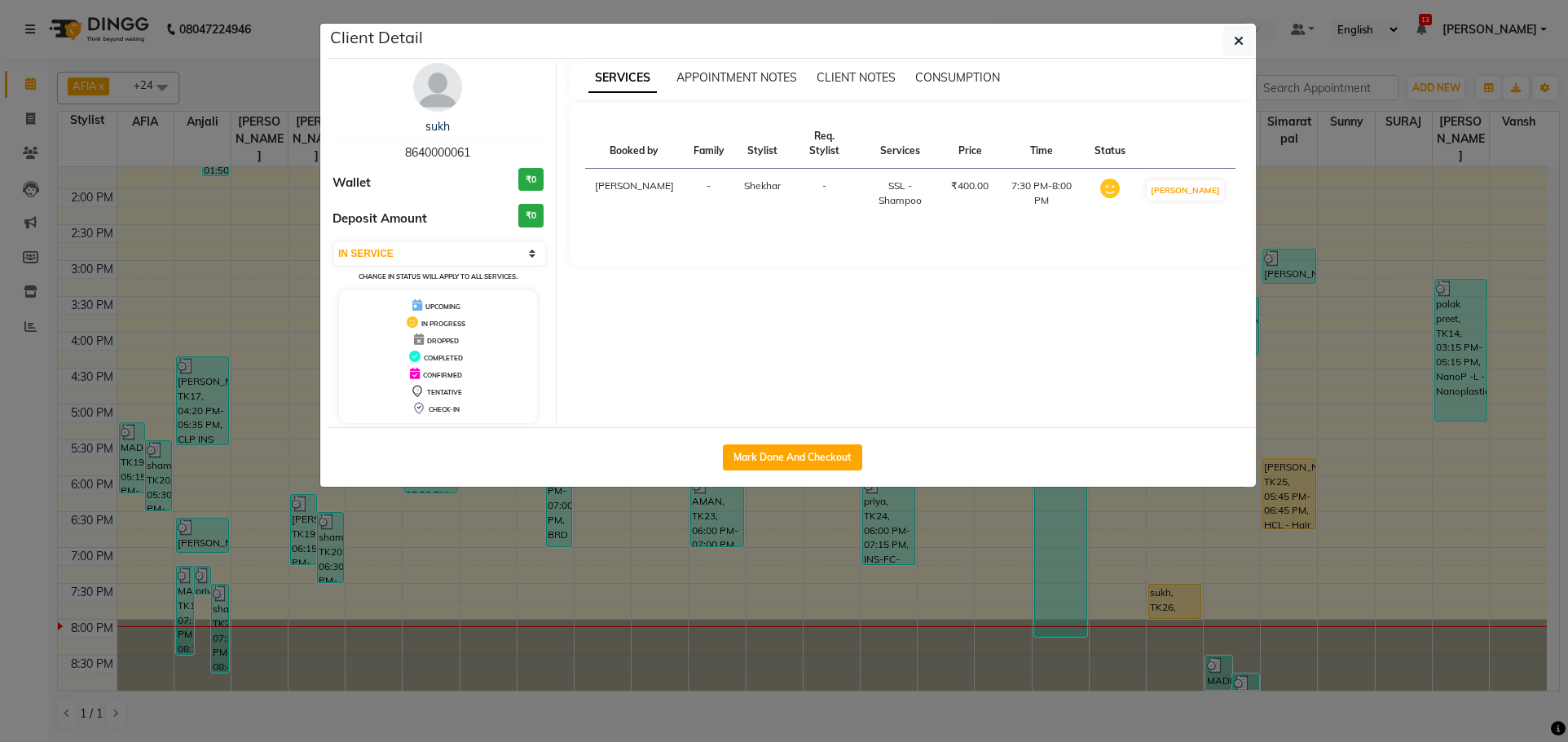
click at [1361, 349] on ngb-modal-window "Client Detail sukh 8640000061 Wallet ₹0 Deposit Amount ₹0 Select IN SERVICE CON…" at bounding box center [784, 371] width 1568 height 742
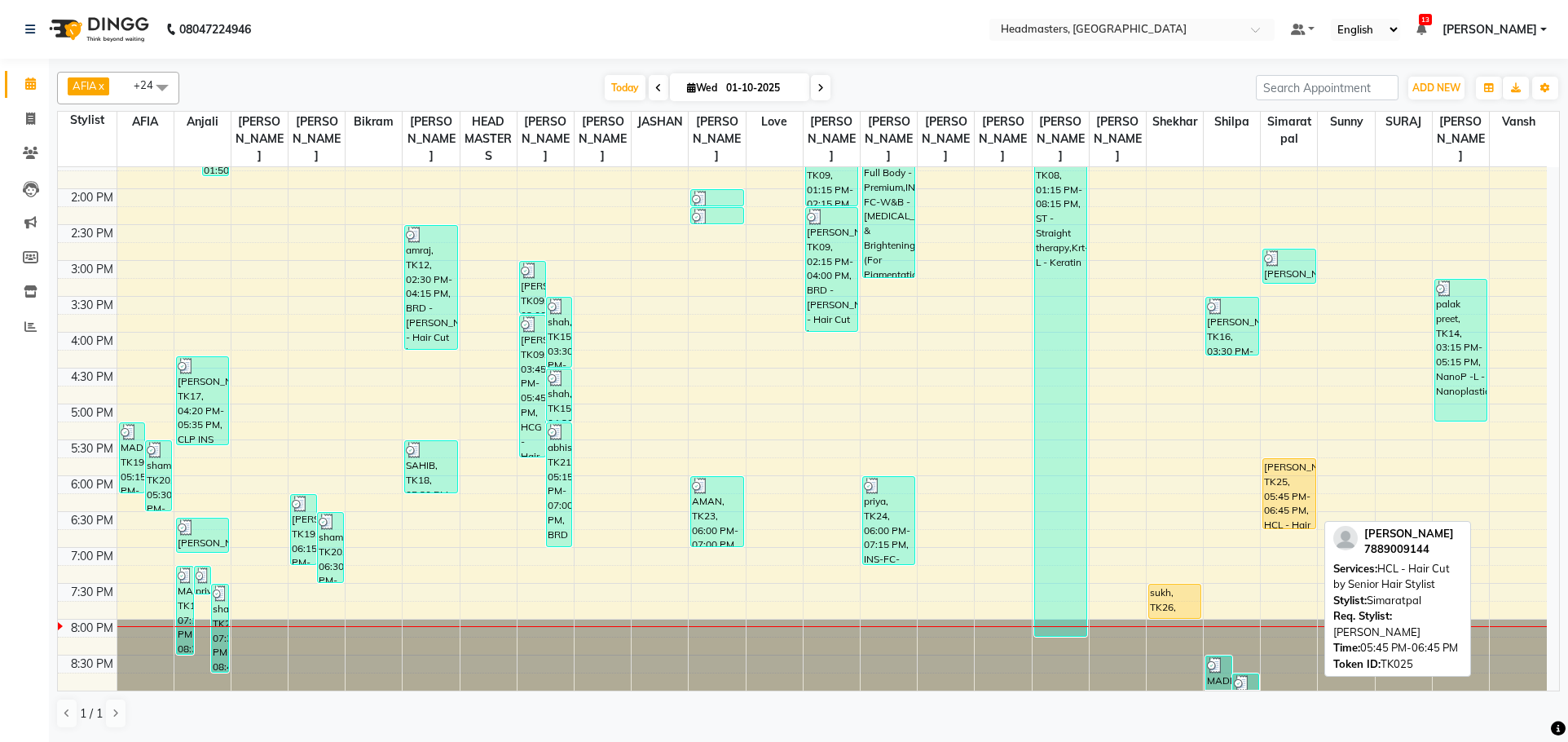
click at [1291, 484] on div "SIMRAN, TK25, 05:45 PM-06:45 PM, HCL - Hair Cut by Senior Hair Stylist" at bounding box center [1289, 493] width 52 height 69
select select "1"
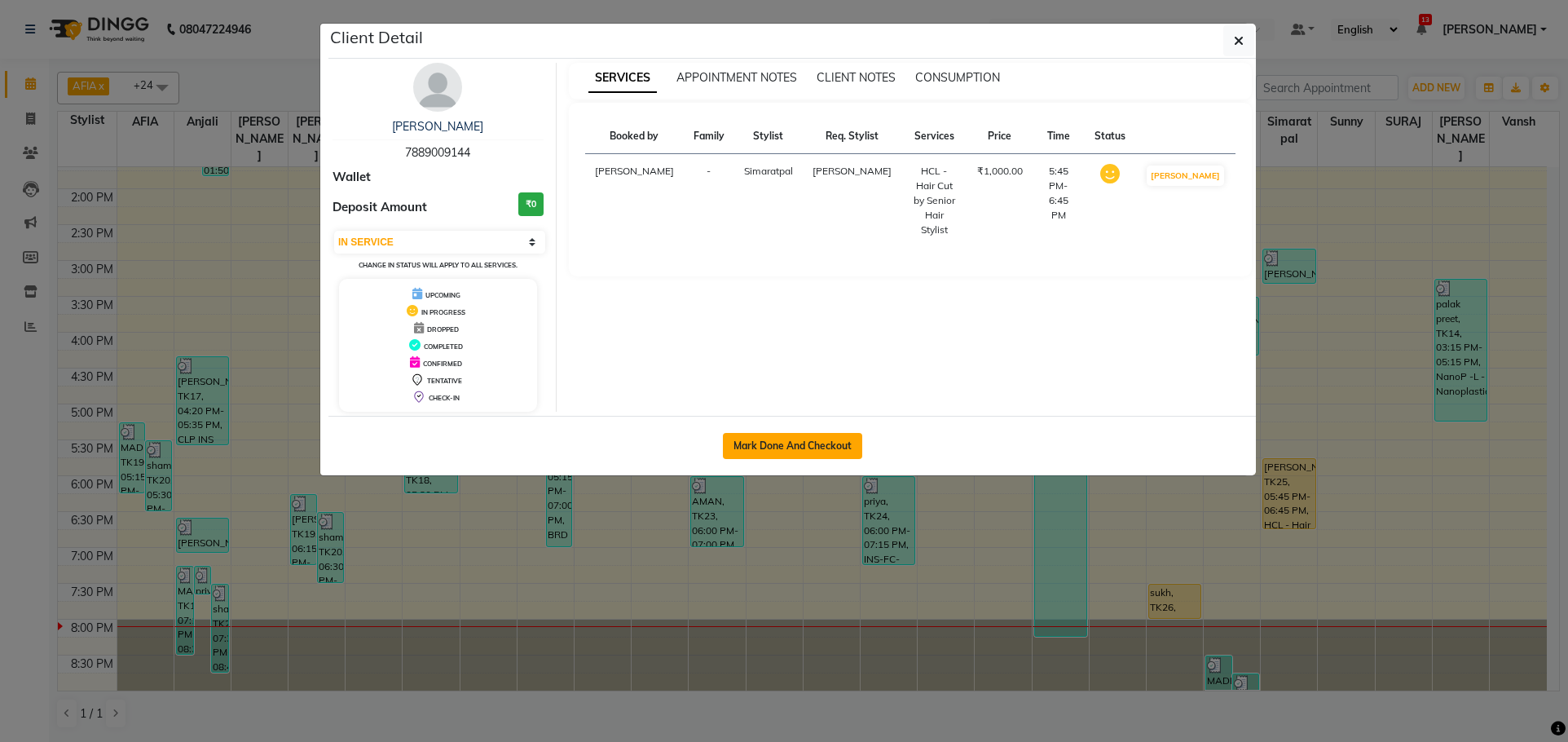
click at [812, 449] on button "Mark Done And Checkout" at bounding box center [792, 446] width 139 height 26
select select "service"
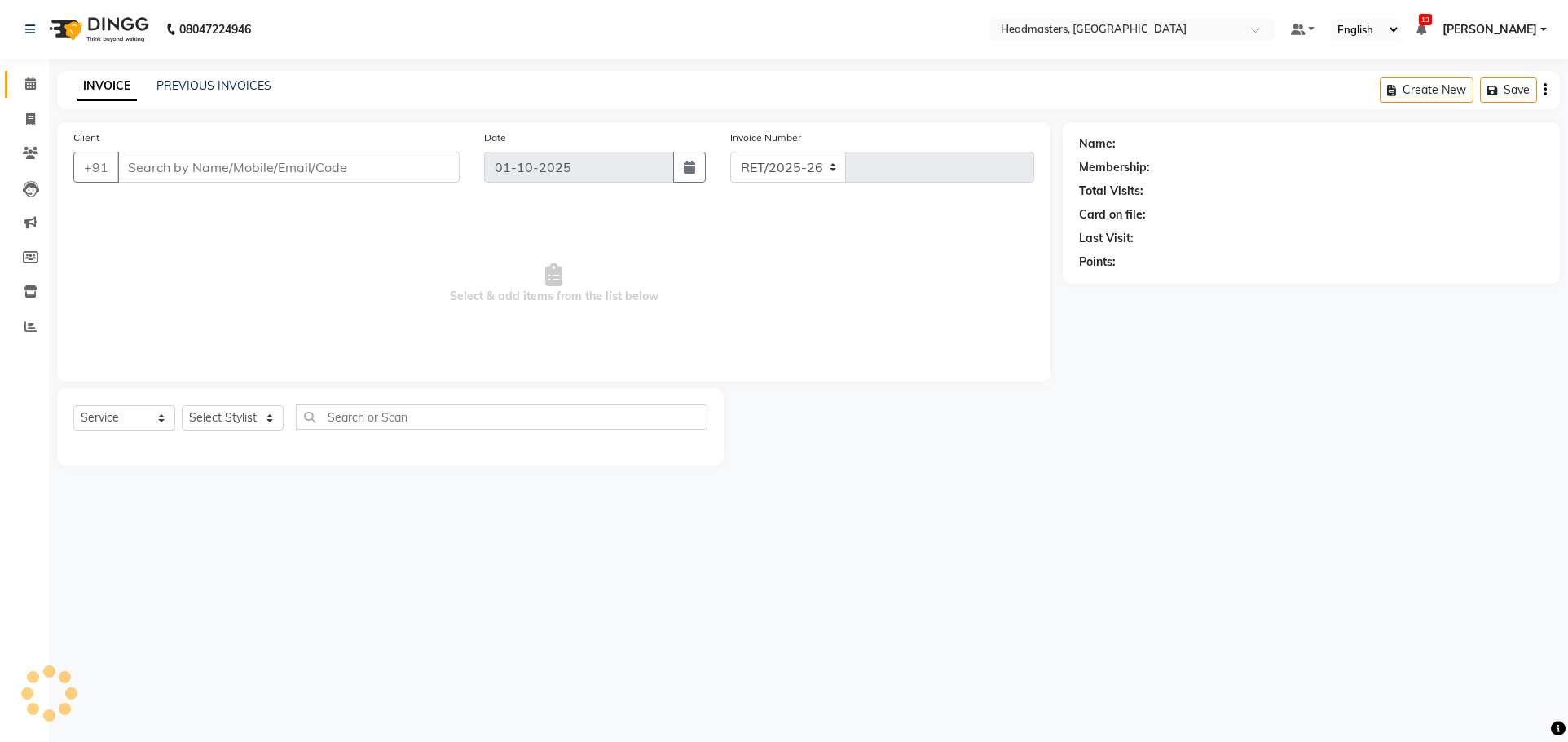
select select "7136"
type input "3882"
type input "7889009144"
select select "60670"
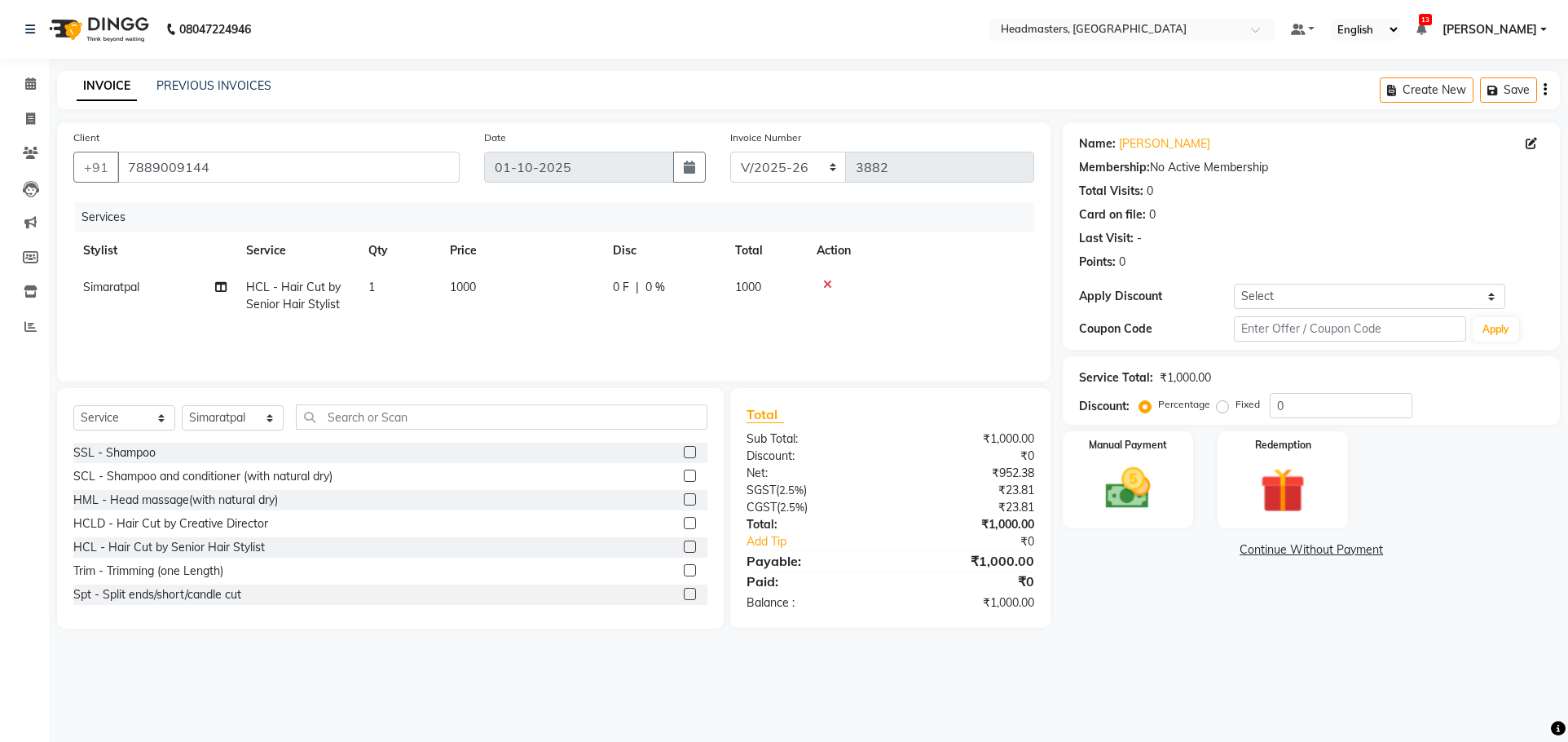
click at [645, 297] on td "0 F | 0 %" at bounding box center [664, 295] width 122 height 54
select select "60670"
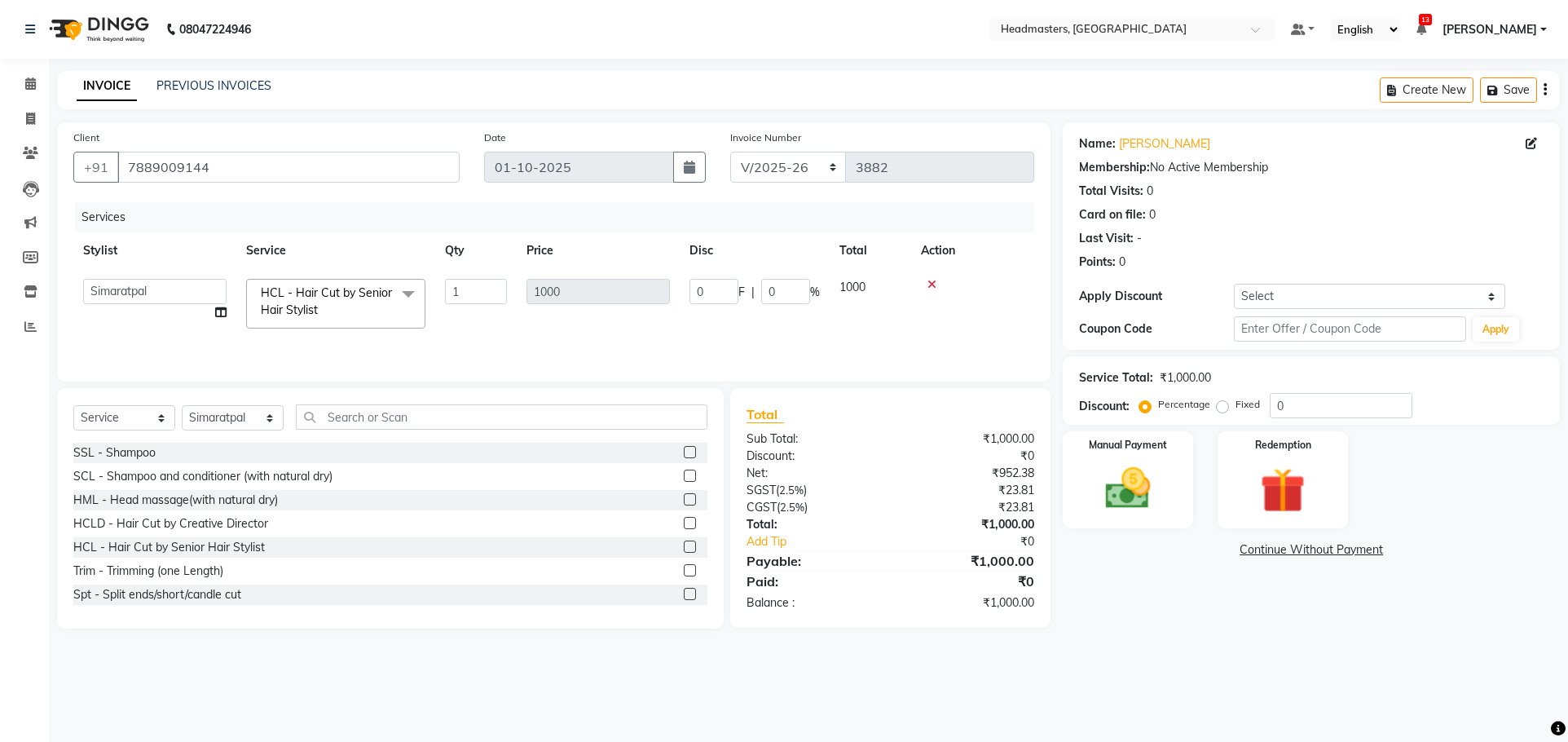
drag, startPoint x: 752, startPoint y: 296, endPoint x: 726, endPoint y: 280, distance: 30.5
click at [750, 298] on div "0 F | 0 %" at bounding box center [755, 292] width 131 height 25
click at [722, 279] on input "0" at bounding box center [714, 292] width 49 height 25
type input "0300"
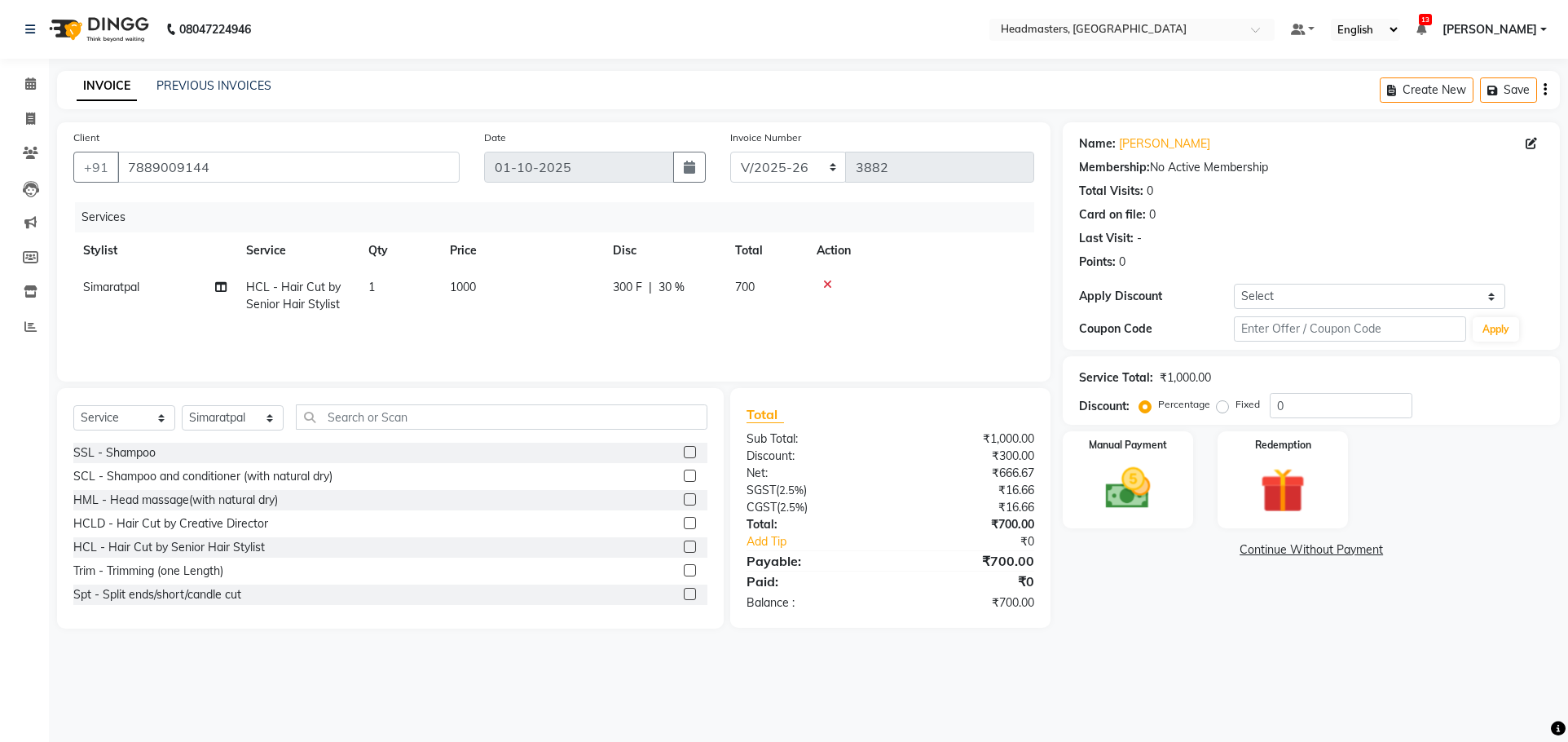
click at [708, 324] on div "Services Stylist Service Qty Price Disc Total Action Simaratpal HCL - Hair Cut …" at bounding box center [554, 283] width 961 height 163
click at [1113, 451] on div "Manual Payment" at bounding box center [1128, 481] width 135 height 101
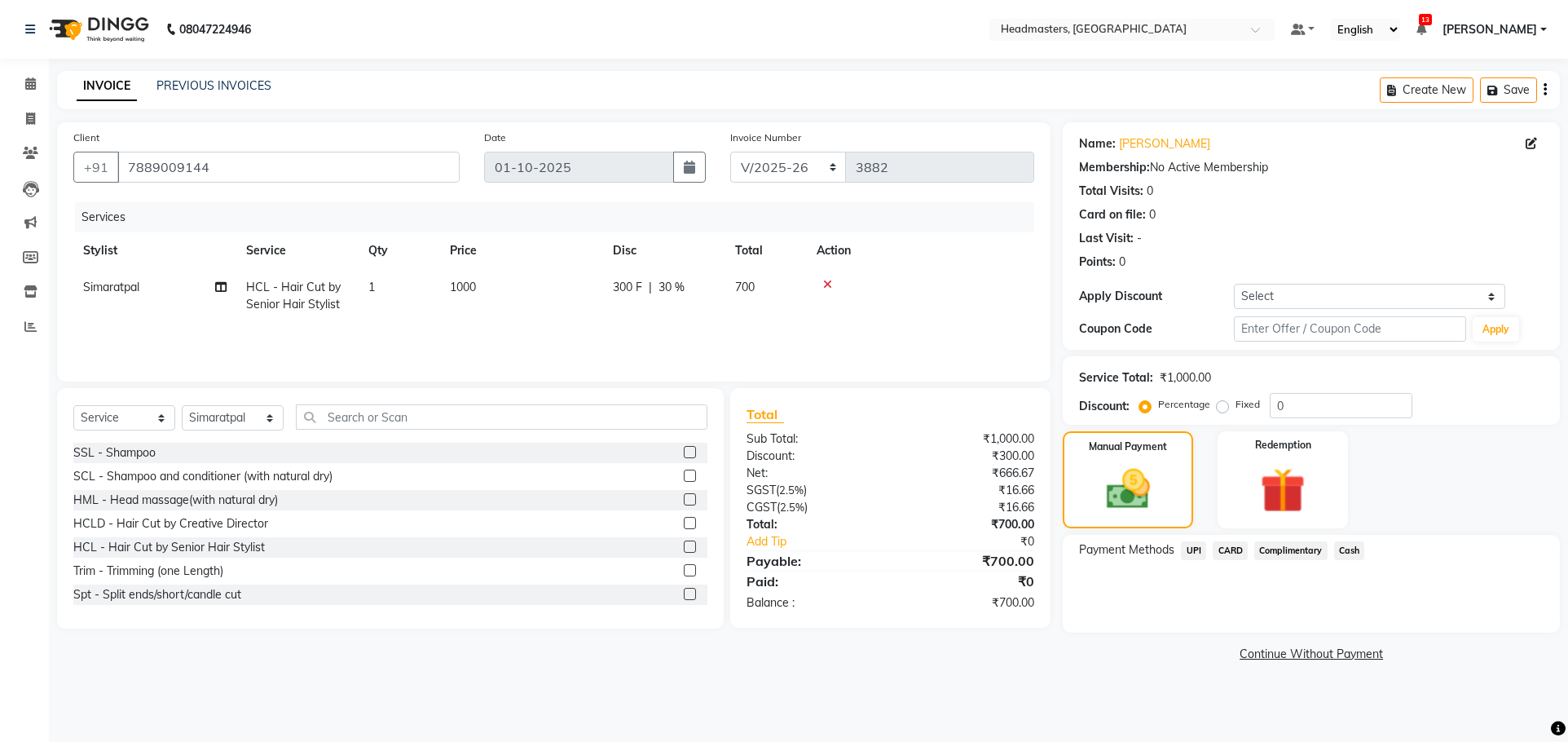
click at [1179, 546] on div "UPI" at bounding box center [1190, 552] width 32 height 22
drag, startPoint x: 1195, startPoint y: 551, endPoint x: 1200, endPoint y: 560, distance: 10.3
click at [1196, 551] on span "UPI" at bounding box center [1194, 550] width 25 height 19
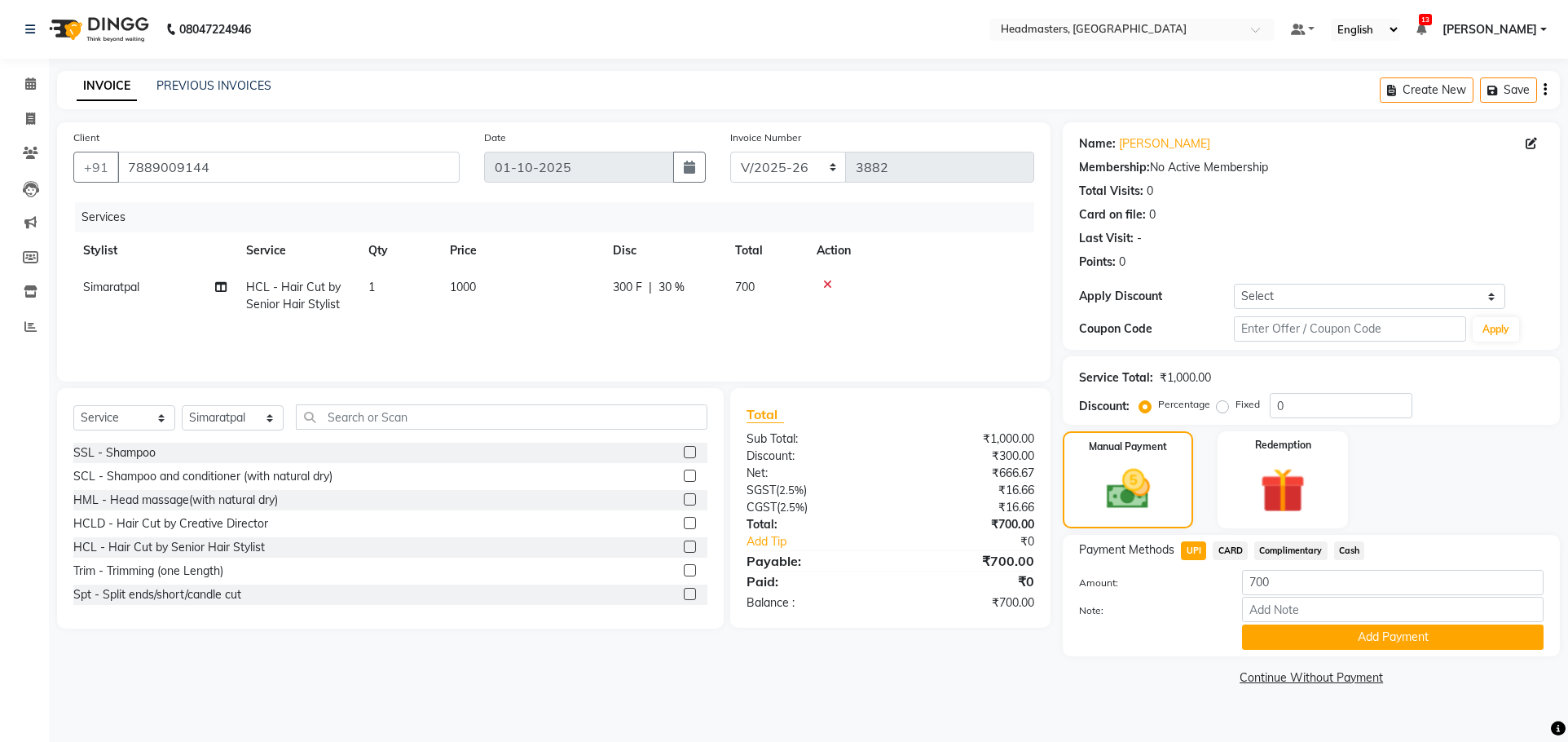
click at [1301, 635] on button "Add Payment" at bounding box center [1394, 638] width 302 height 25
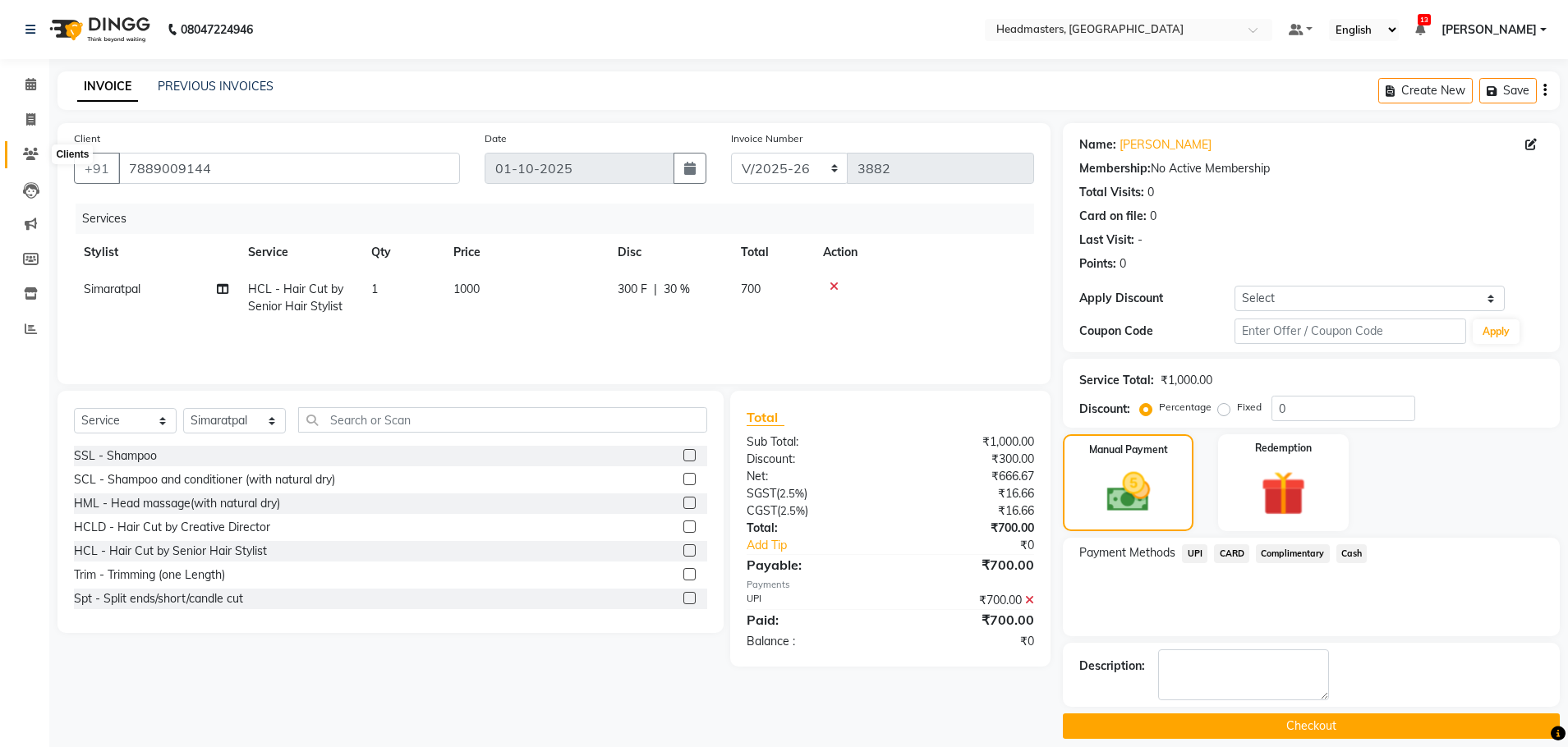
click at [25, 150] on icon at bounding box center [30, 154] width 16 height 13
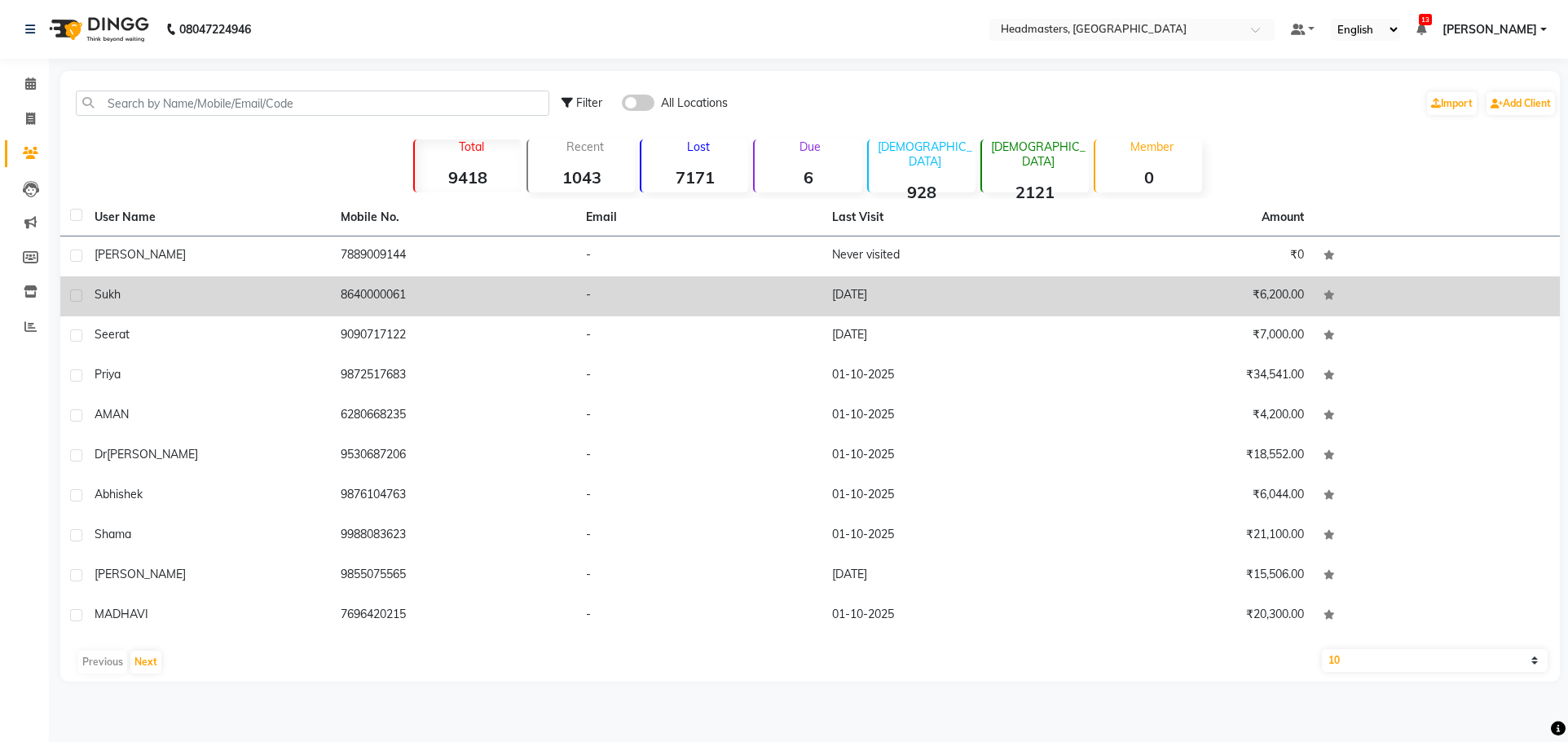
click at [286, 294] on div "sukh" at bounding box center [208, 295] width 227 height 18
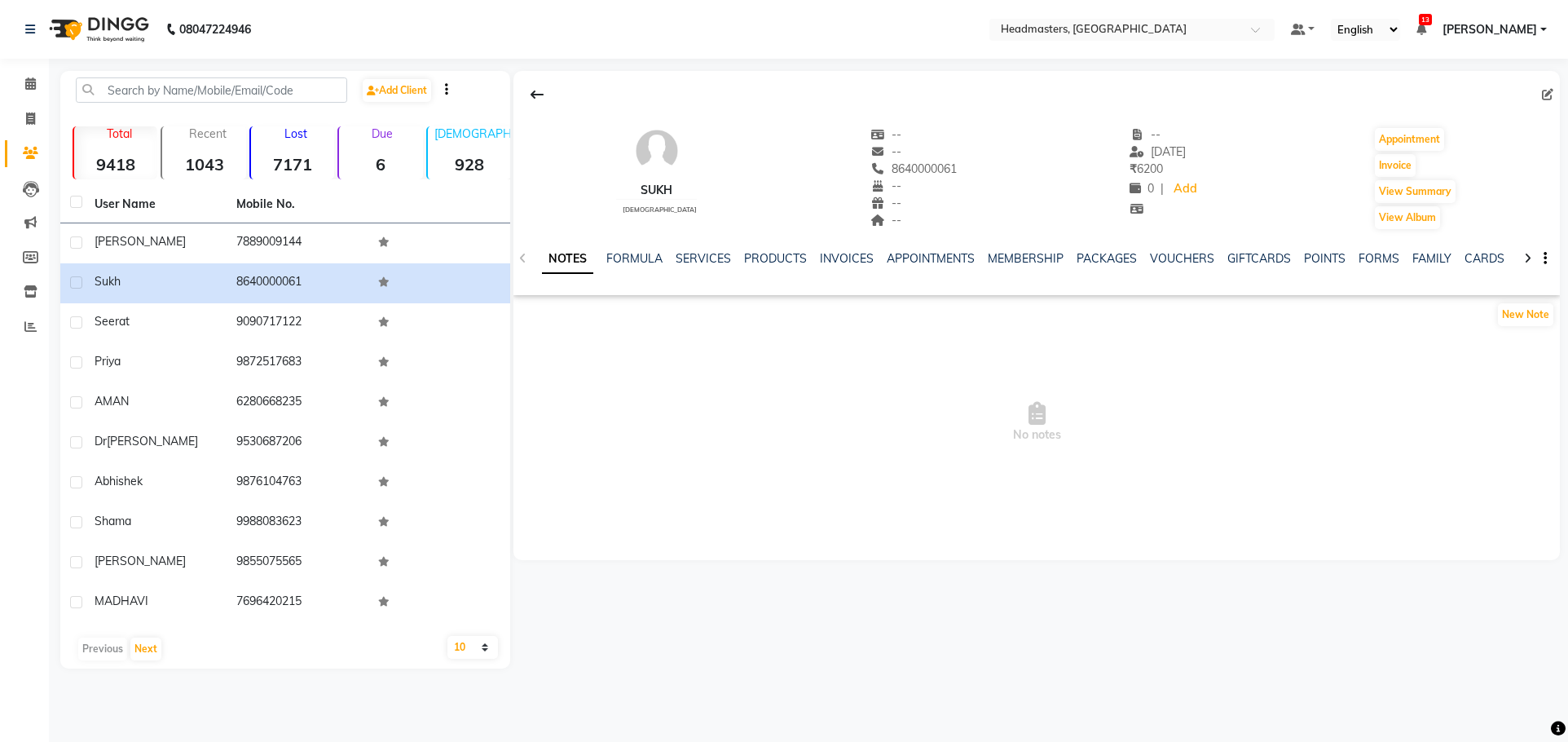
click at [725, 251] on div "SERVICES" at bounding box center [703, 259] width 56 height 18
click at [723, 252] on link "SERVICES" at bounding box center [703, 258] width 56 height 15
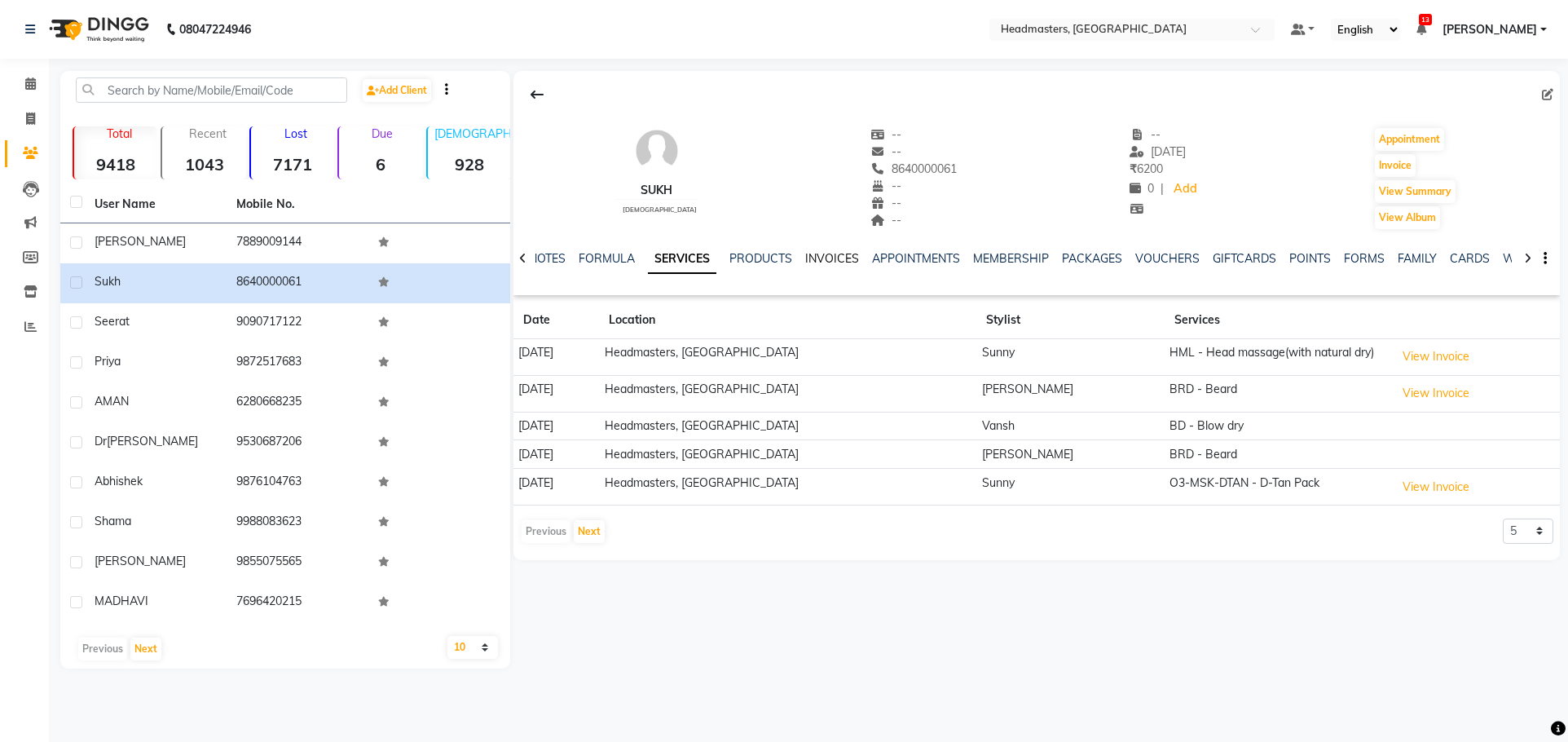
click at [833, 258] on link "INVOICES" at bounding box center [831, 258] width 54 height 15
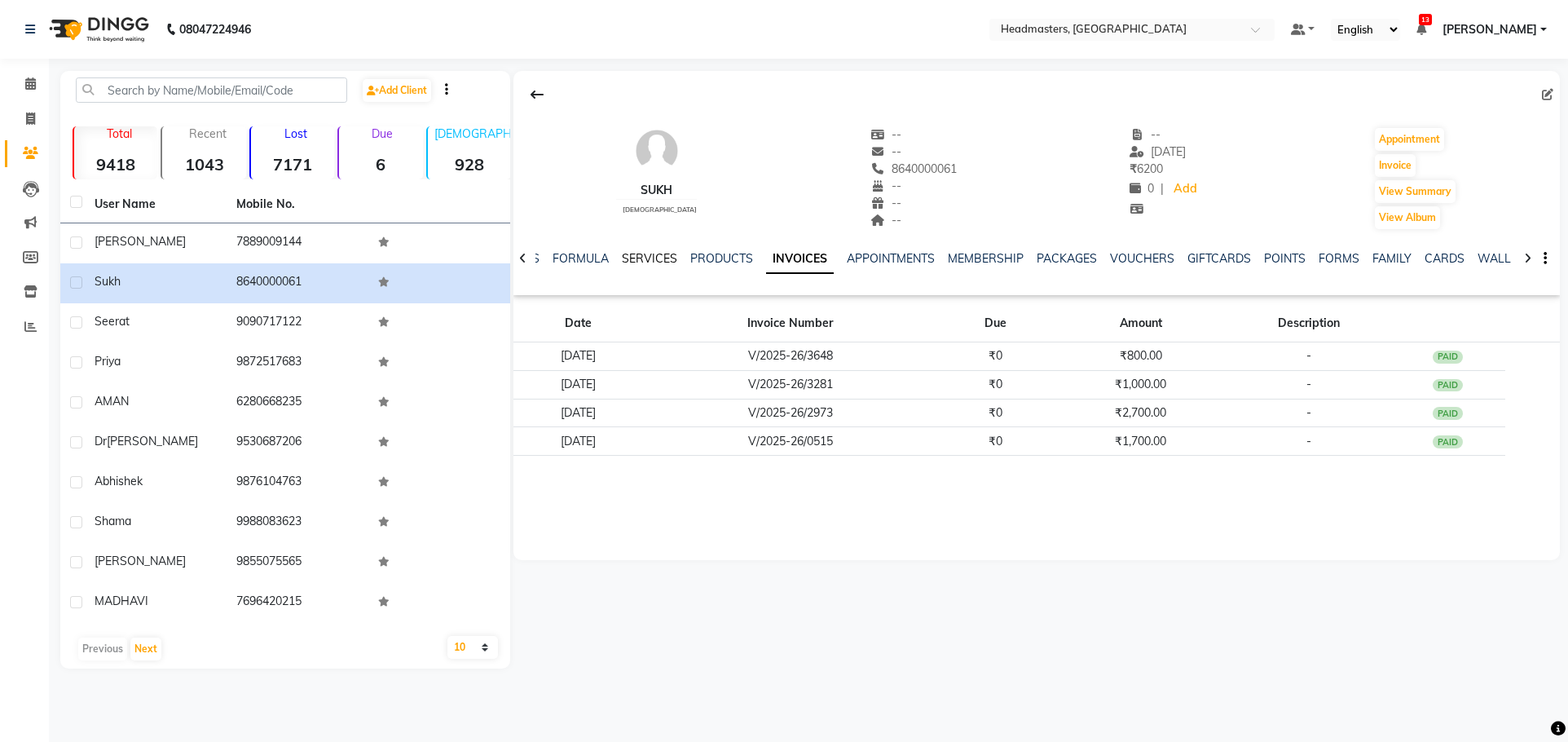
click at [641, 260] on link "SERVICES" at bounding box center [649, 258] width 56 height 15
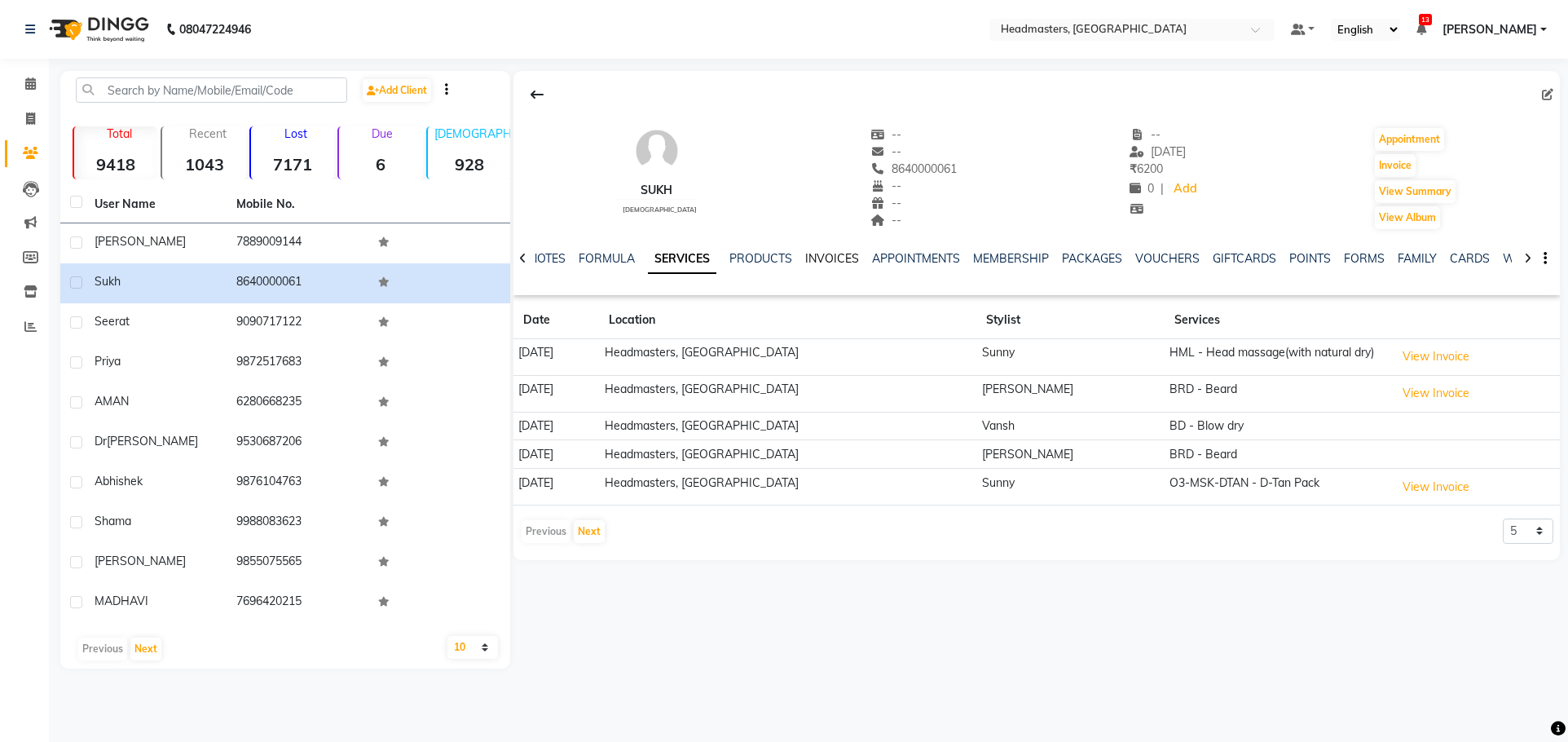
click at [836, 260] on link "INVOICES" at bounding box center [831, 258] width 54 height 15
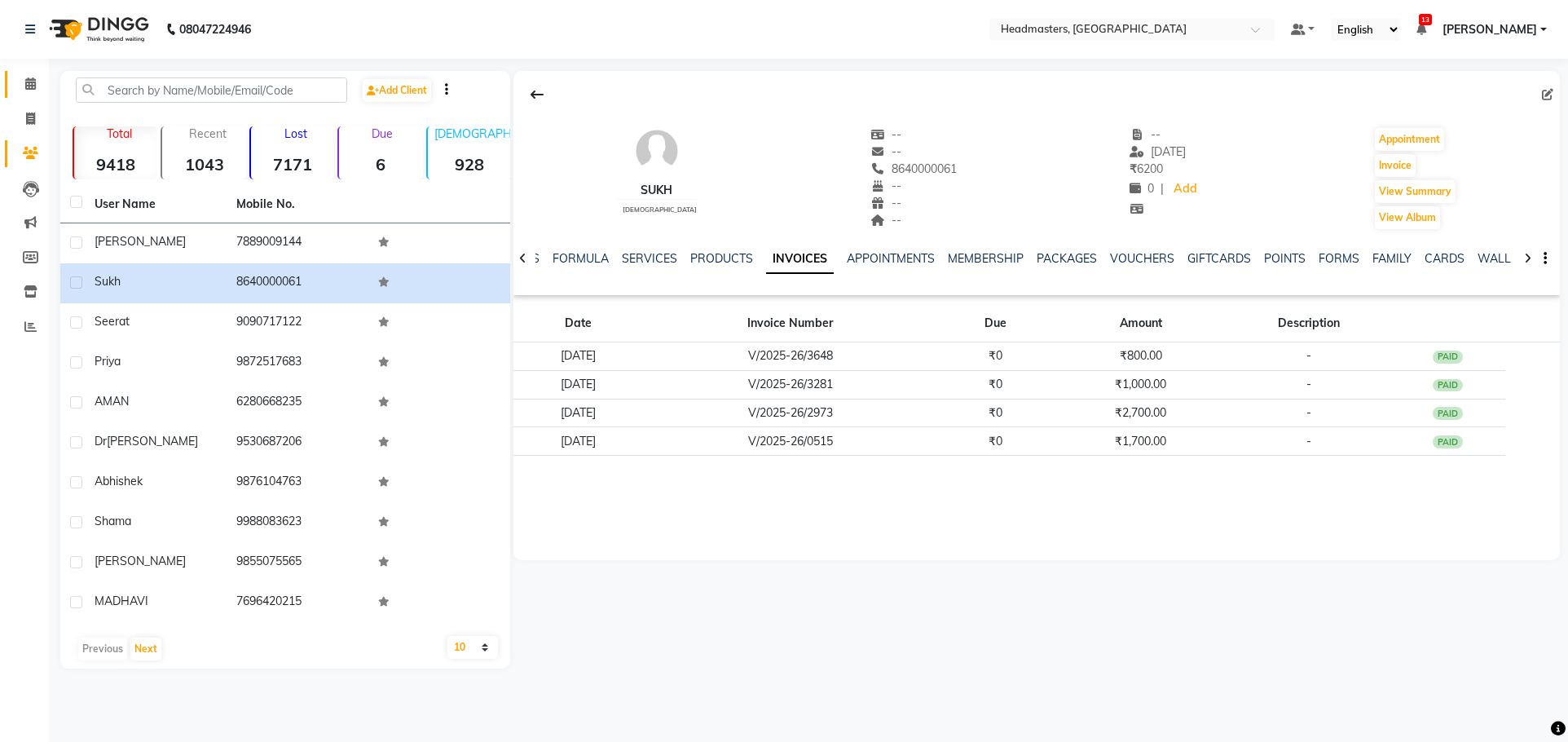
click at [14, 92] on link "Calendar" at bounding box center [24, 85] width 39 height 27
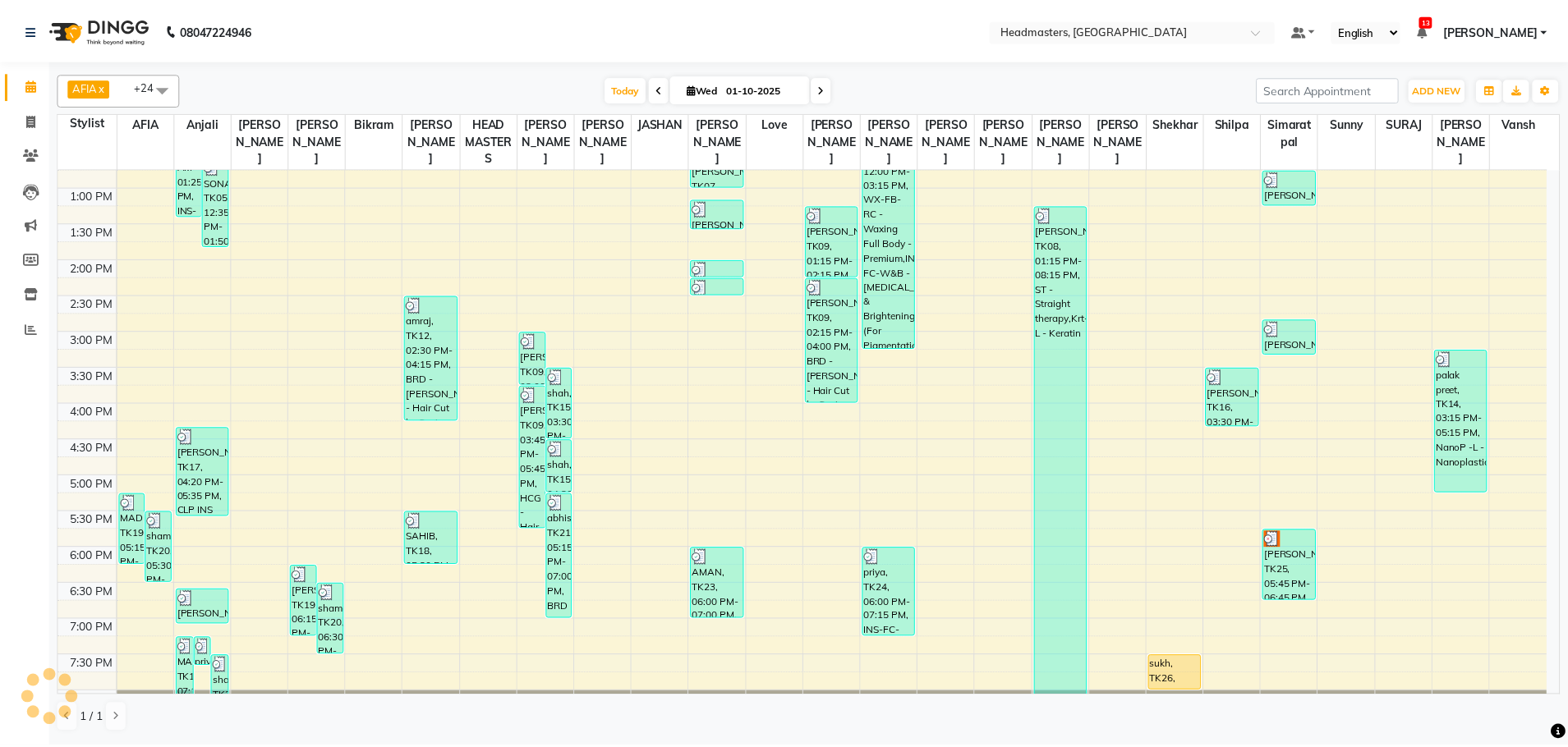
scroll to position [411, 0]
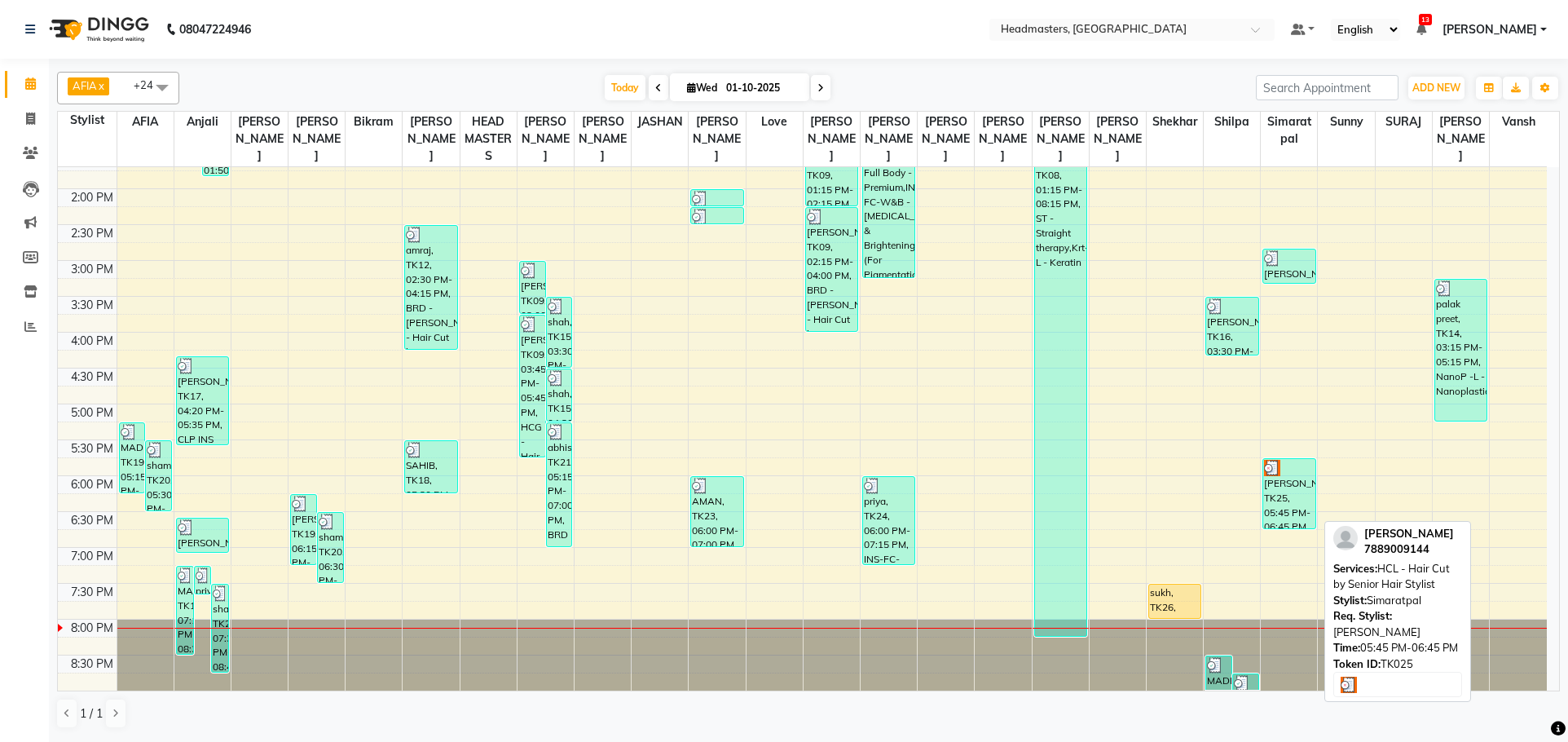
click at [1294, 488] on div "SIMRAN, TK25, 05:45 PM-06:45 PM, HCL - Hair Cut by Senior Hair Stylist" at bounding box center [1289, 493] width 52 height 69
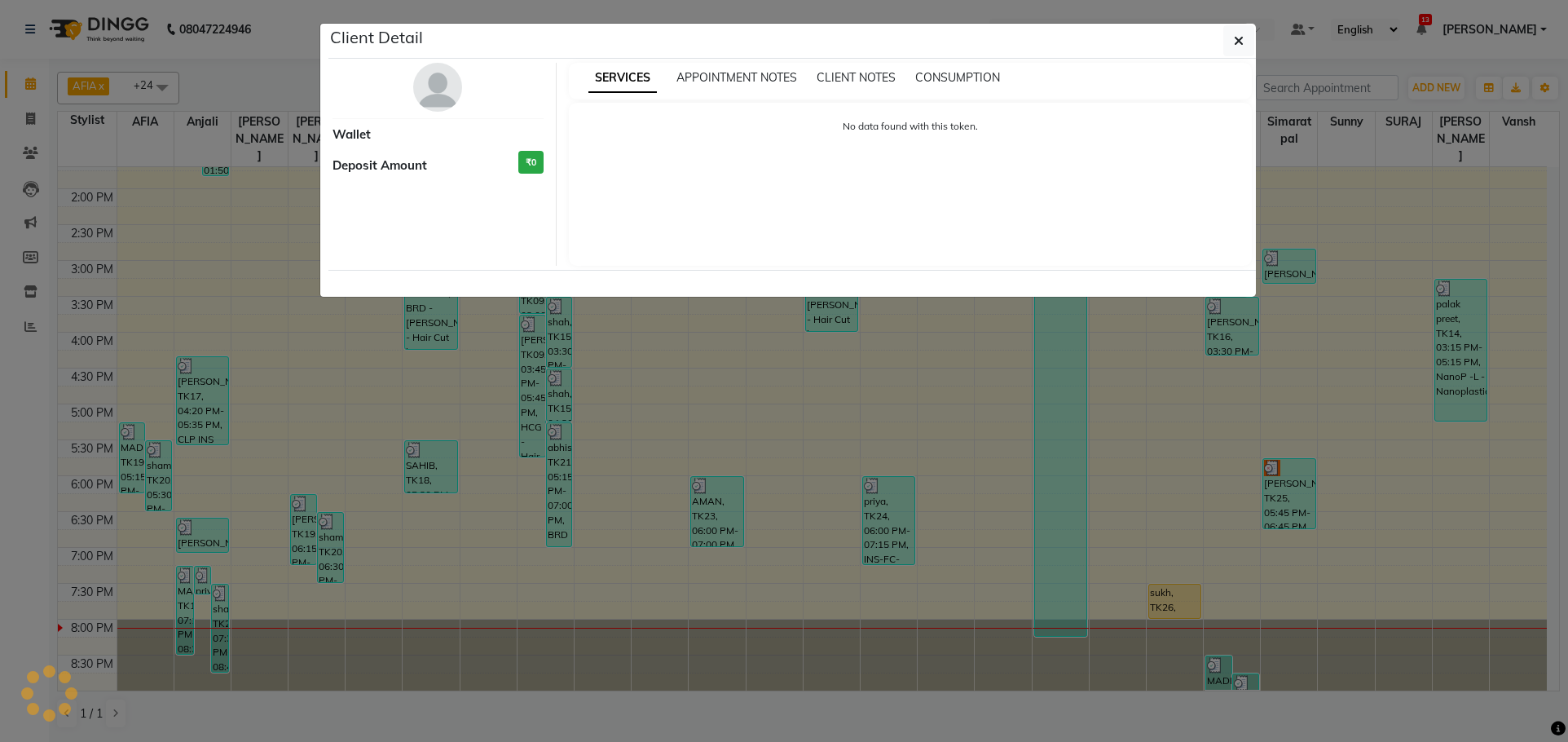
select select "3"
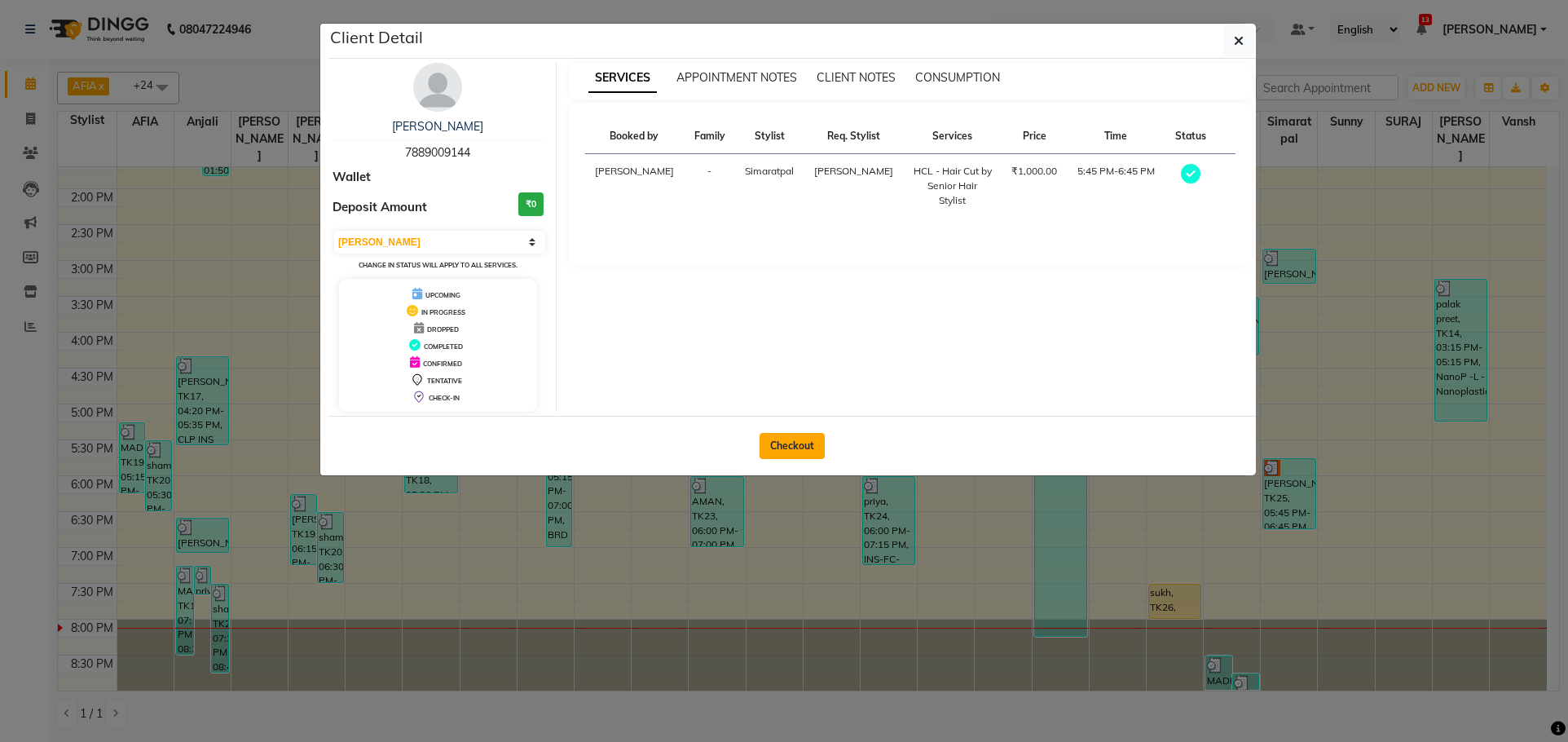
click at [802, 447] on button "Checkout" at bounding box center [792, 446] width 65 height 26
select select "7136"
select select "service"
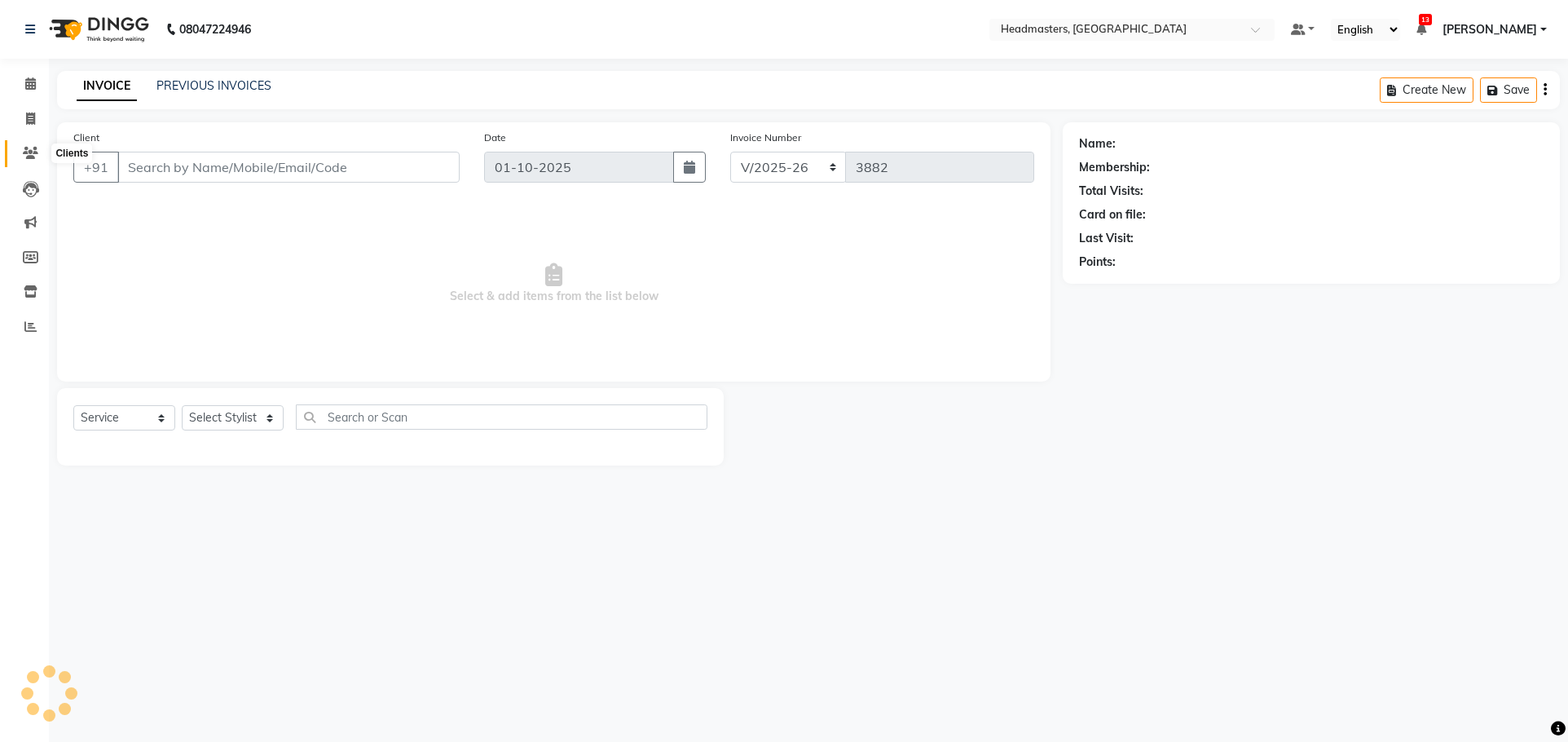
click at [21, 158] on span at bounding box center [30, 153] width 28 height 19
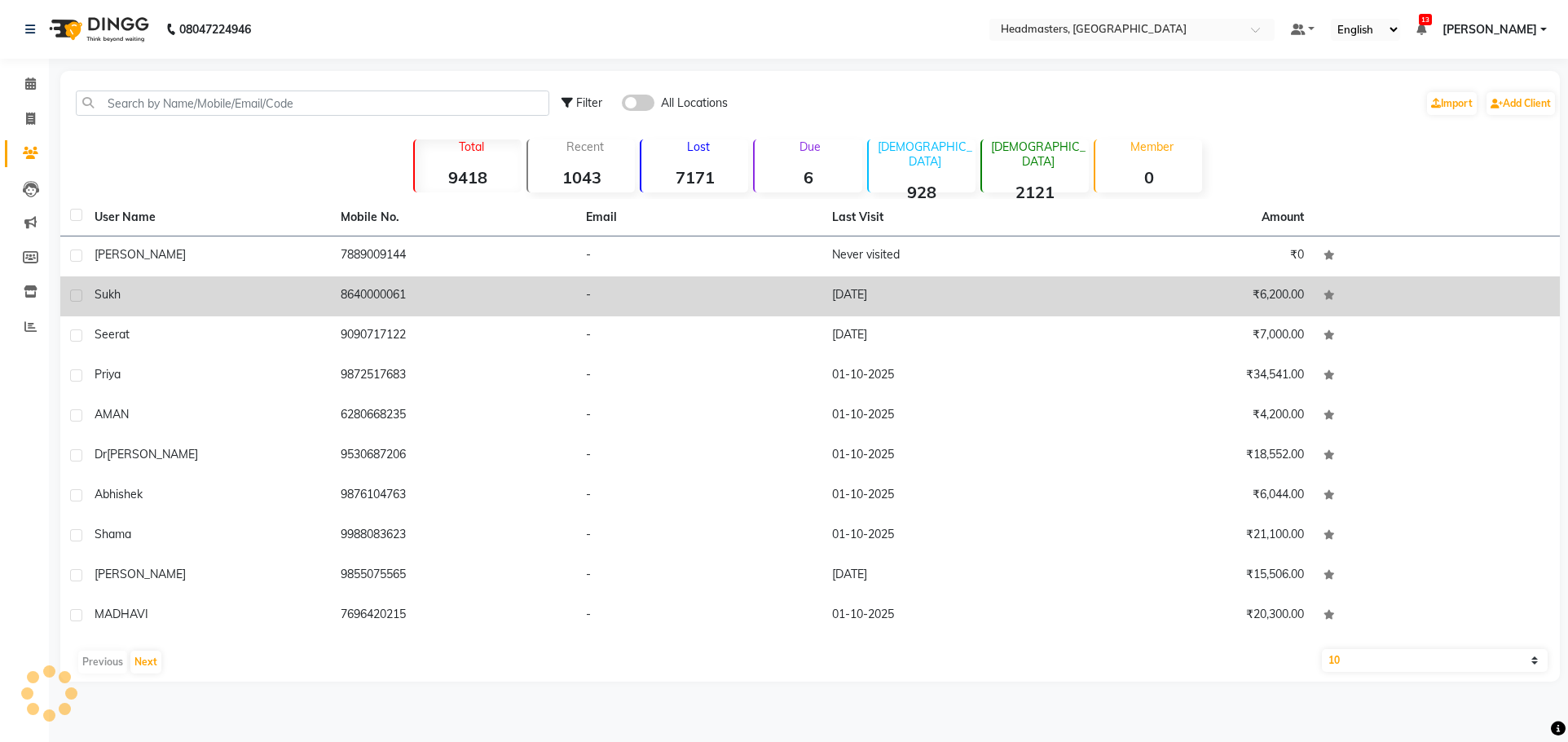
click at [157, 291] on div "sukh" at bounding box center [208, 295] width 227 height 18
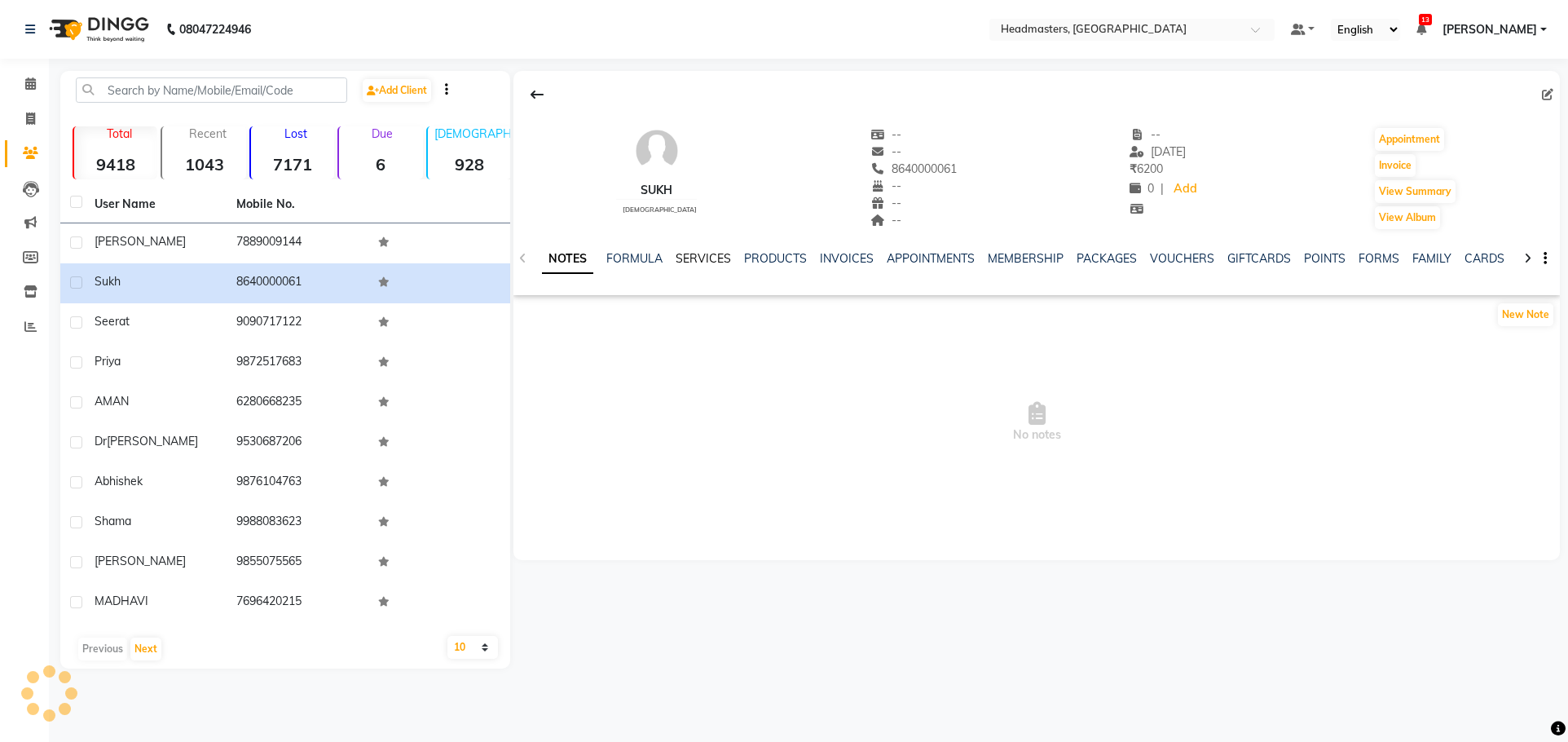
click at [720, 258] on link "SERVICES" at bounding box center [703, 258] width 56 height 15
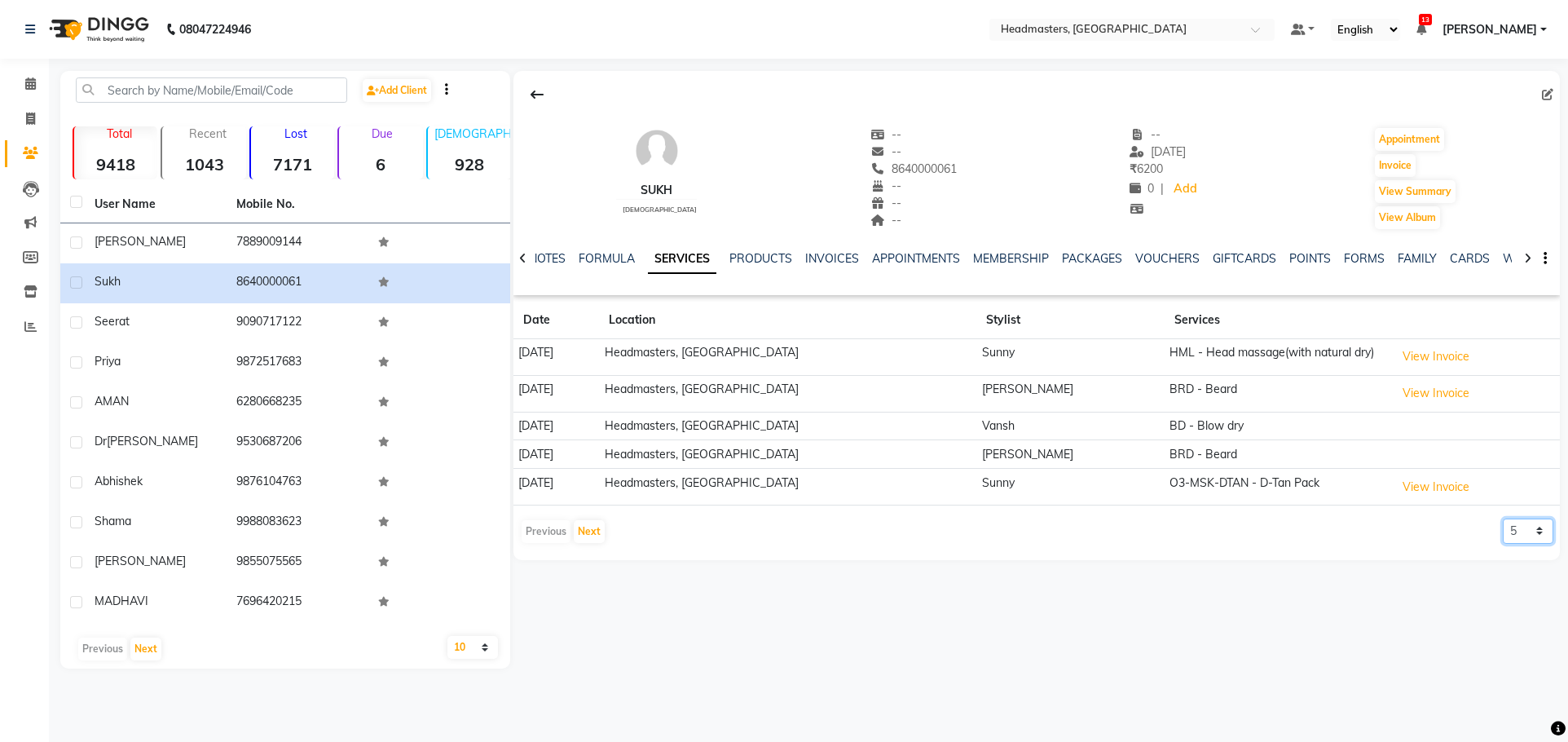
click at [1536, 533] on select "5 10 50 100 500" at bounding box center [1528, 531] width 51 height 25
select select "10"
click at [1503, 519] on select "5 10 50 100 500" at bounding box center [1528, 531] width 51 height 25
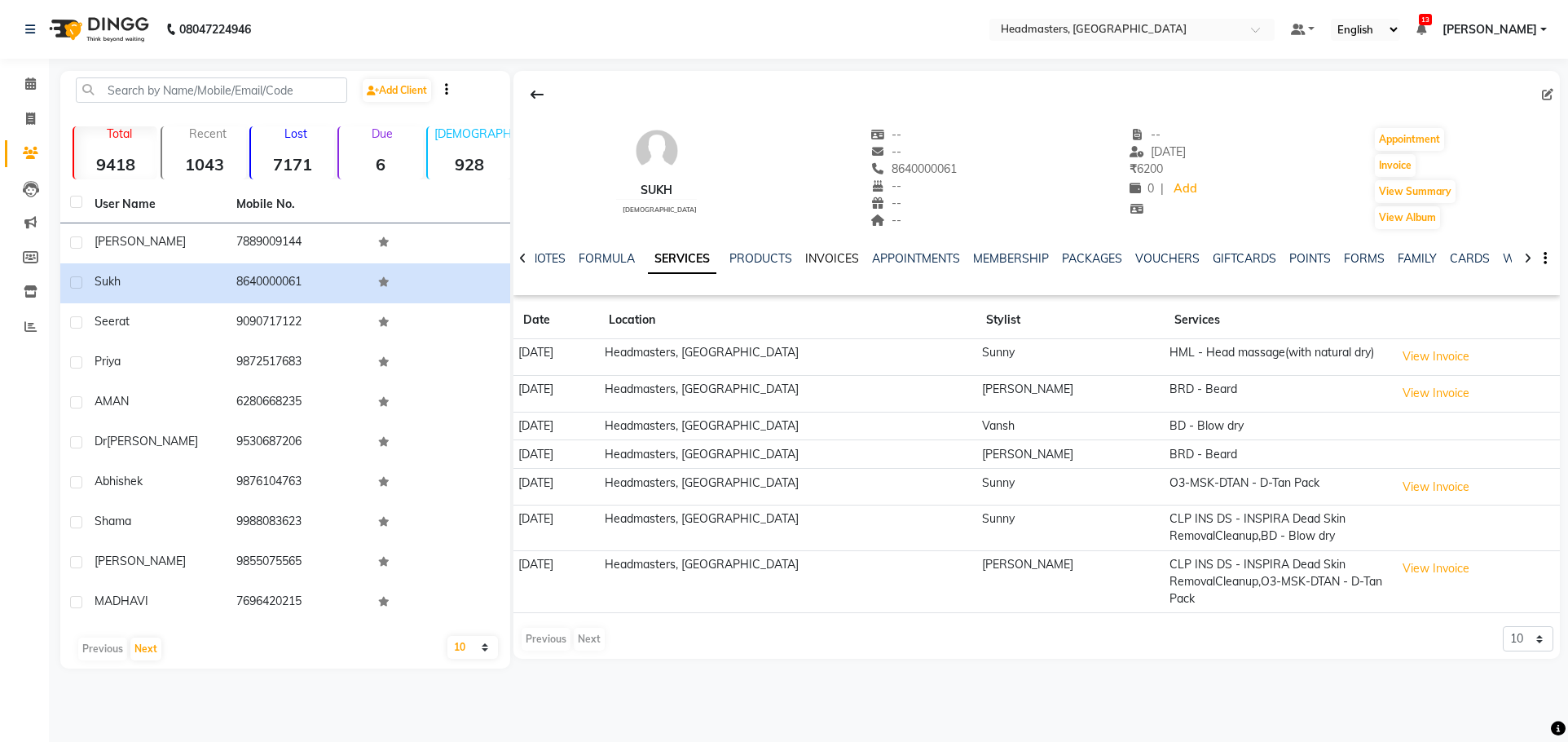
click at [837, 256] on link "INVOICES" at bounding box center [831, 258] width 54 height 15
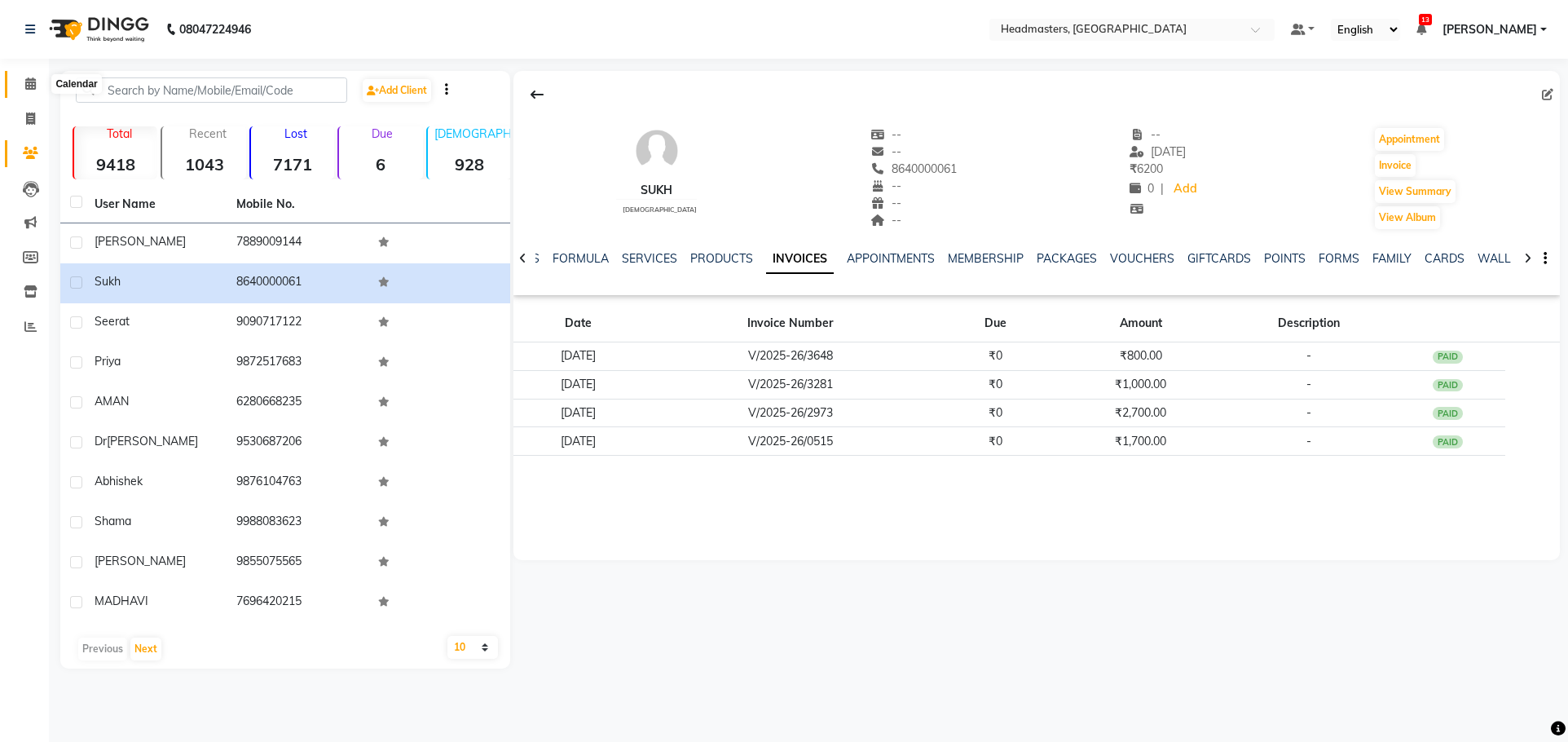
click at [19, 80] on span at bounding box center [30, 84] width 28 height 19
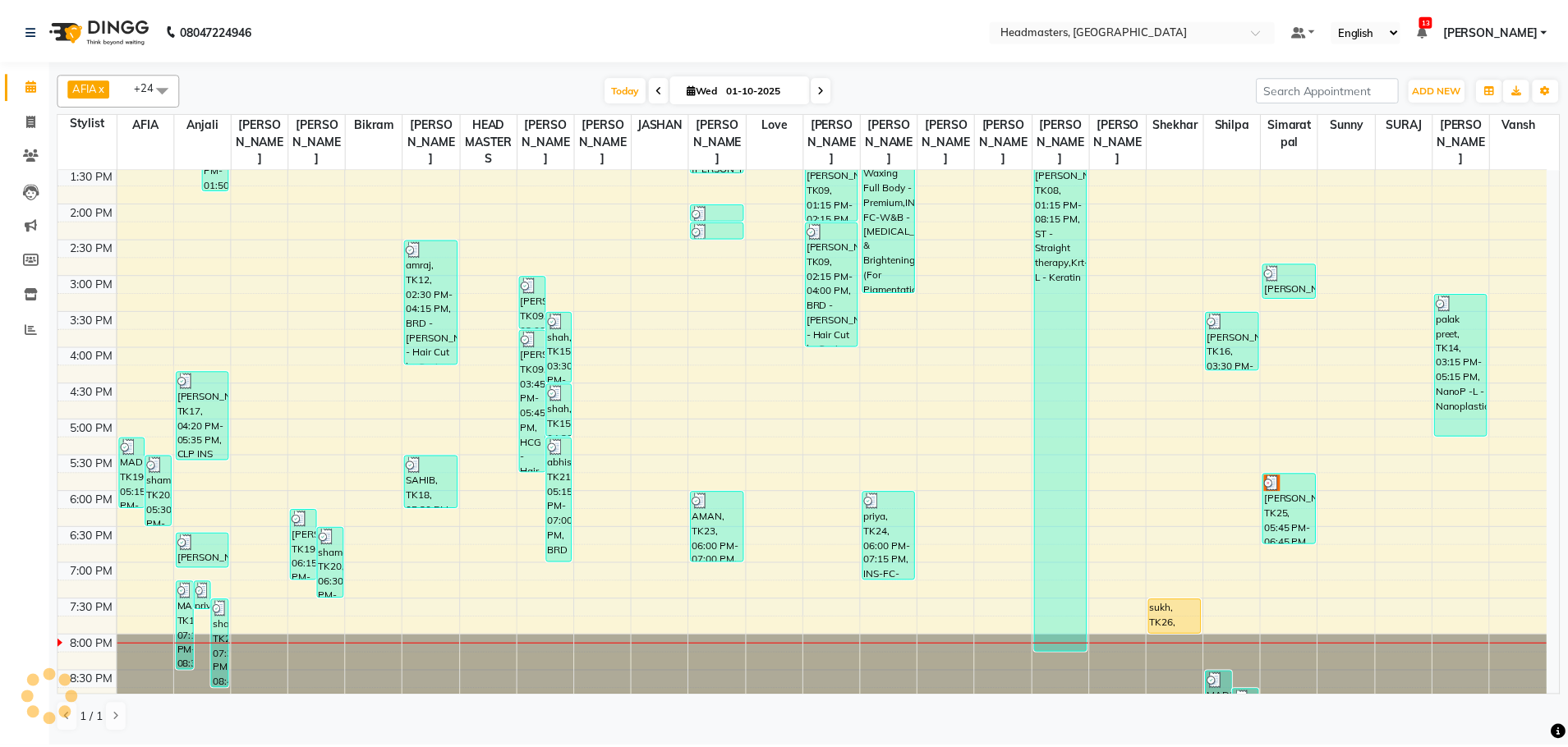
scroll to position [411, 0]
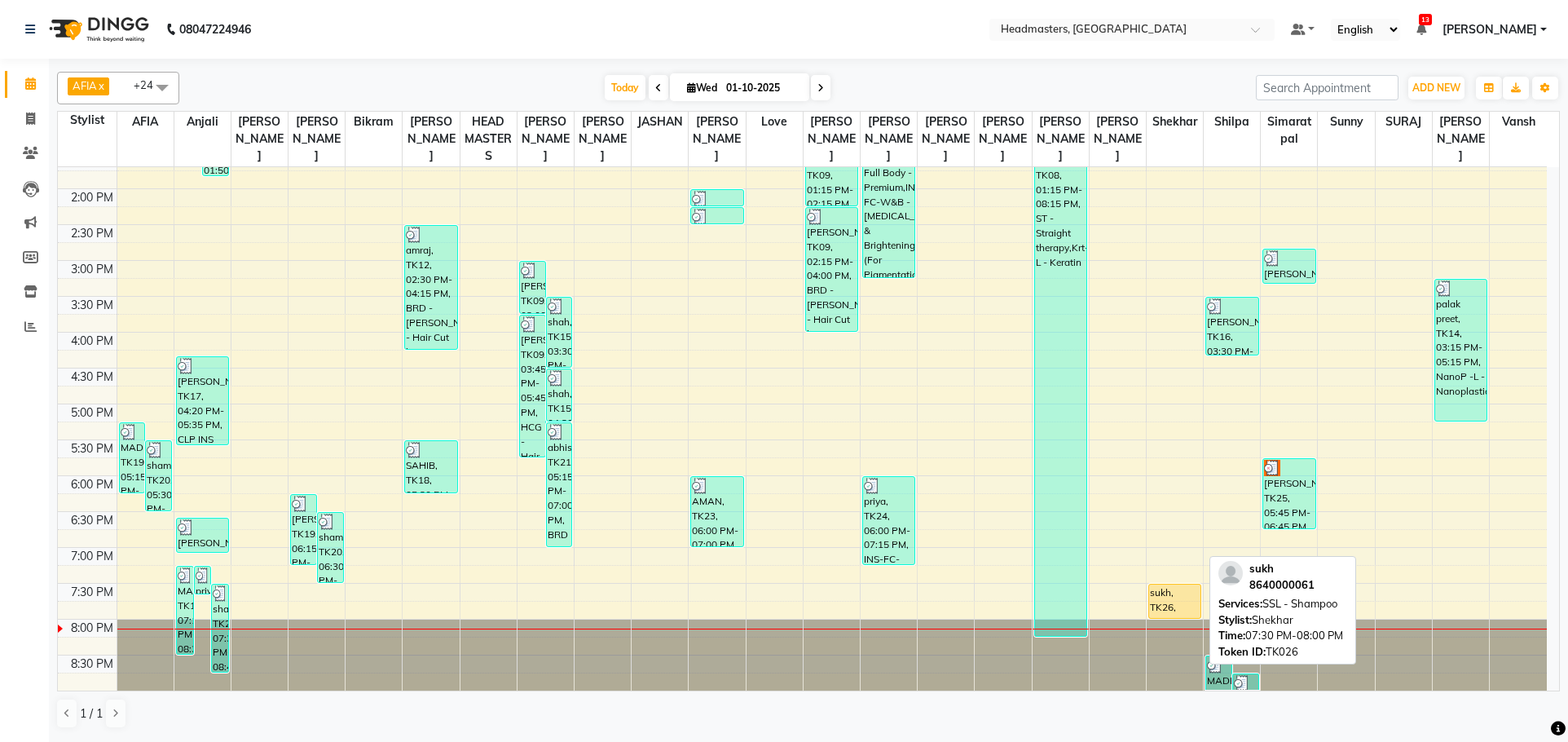
click at [1159, 592] on div "sukh, TK26, 07:30 PM-08:00 PM, SSL - Shampoo" at bounding box center [1174, 602] width 52 height 33
select select "1"
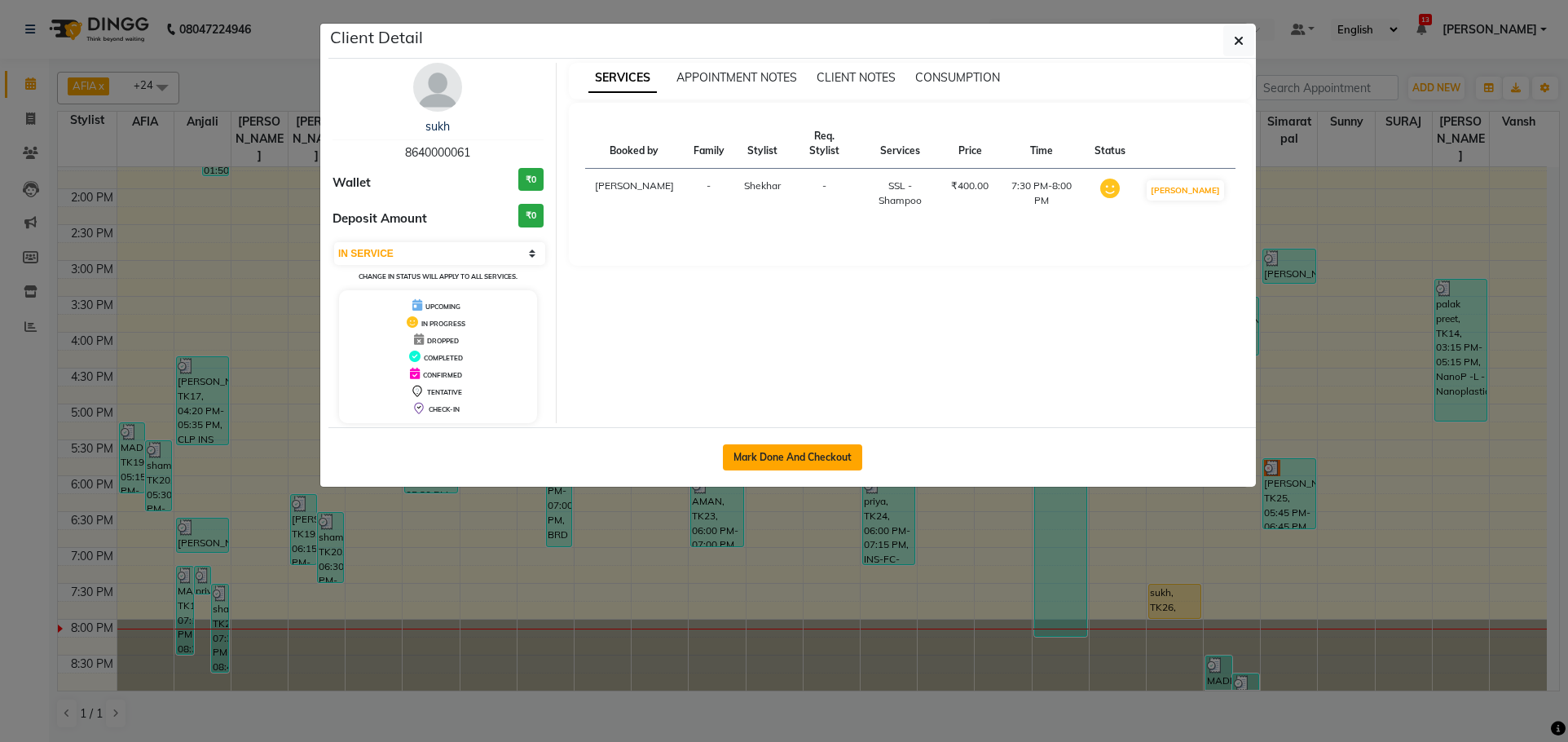
click at [821, 449] on button "Mark Done And Checkout" at bounding box center [792, 457] width 139 height 26
select select "7136"
select select "service"
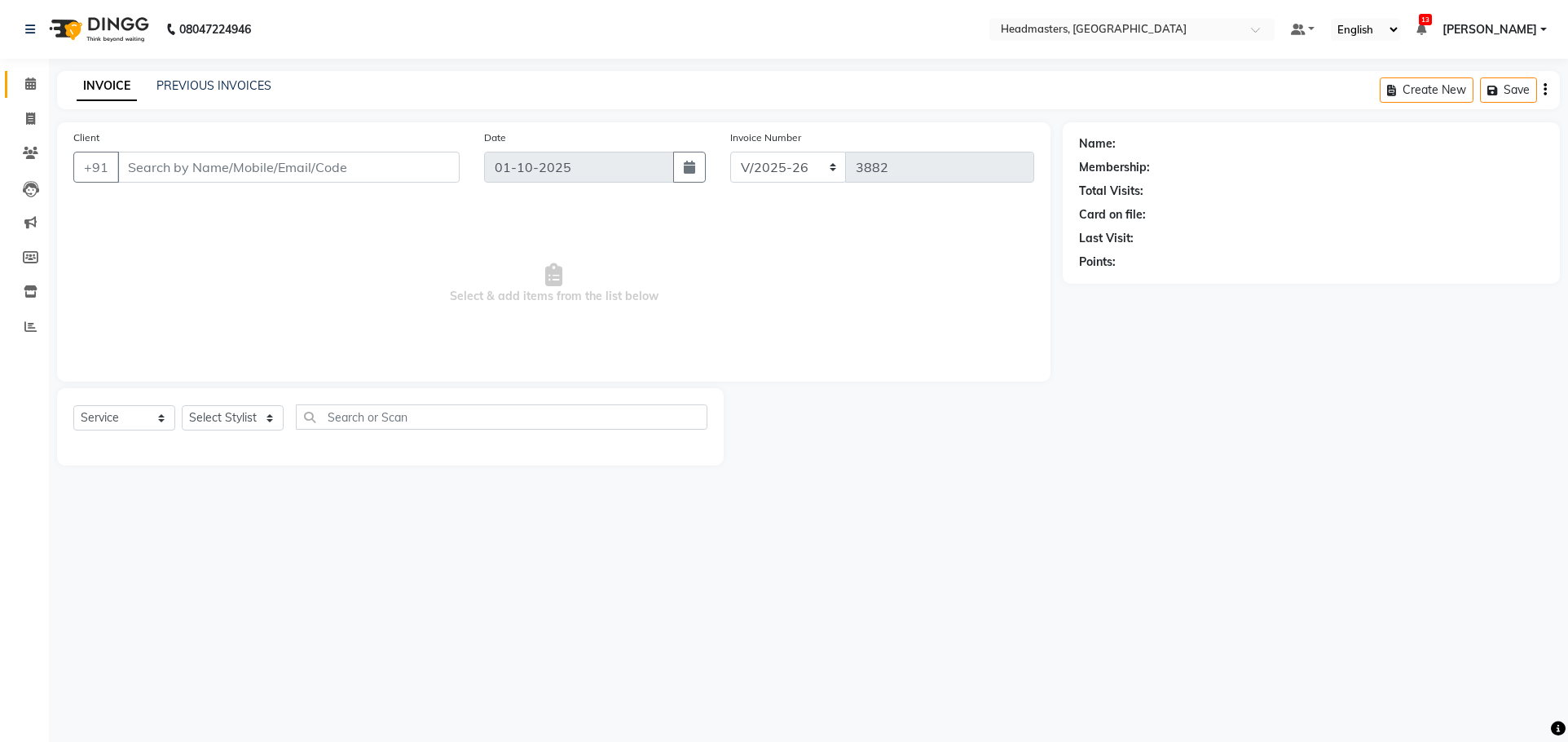
type input "8640000061"
select select "60672"
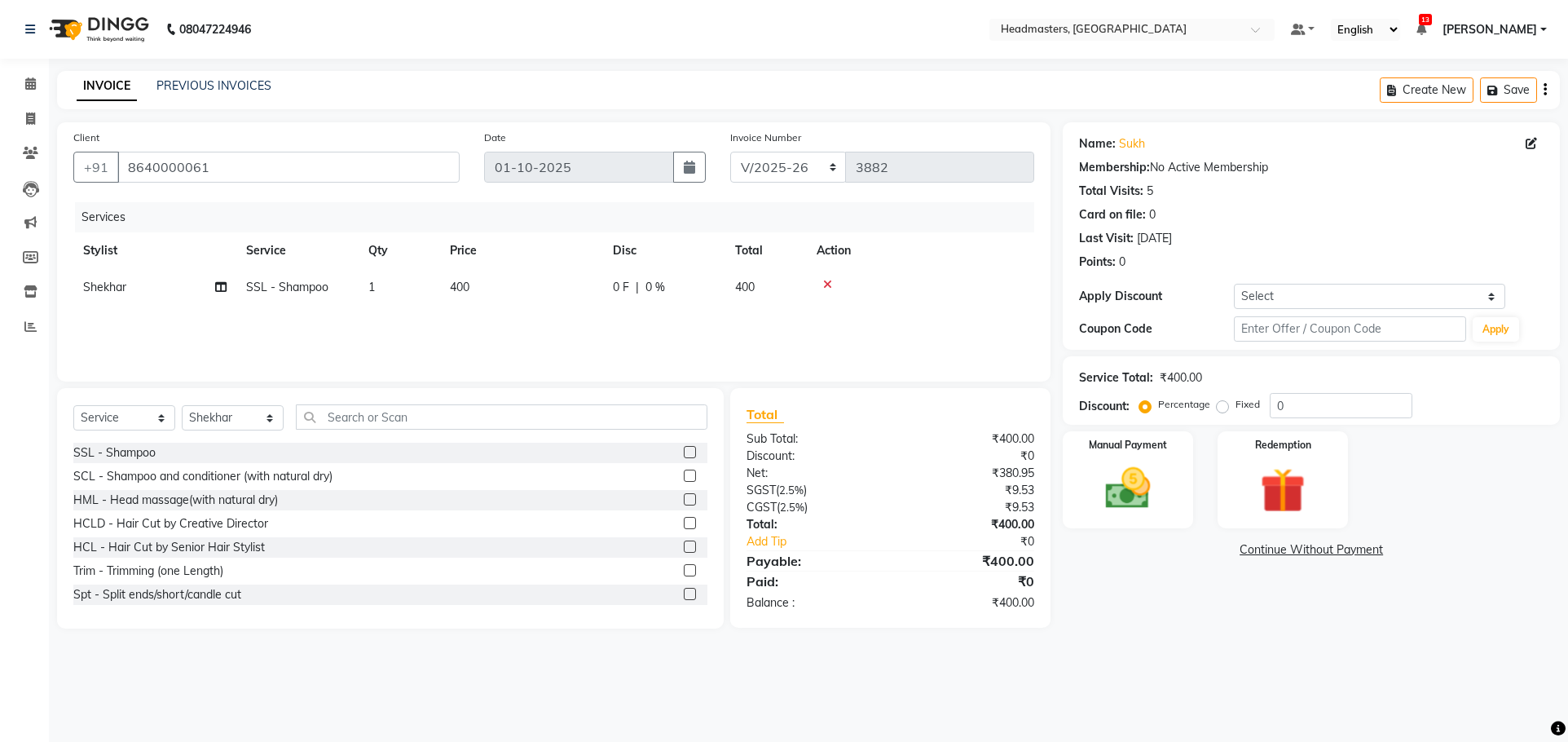
click at [277, 276] on td "SSL - Shampoo" at bounding box center [297, 288] width 122 height 37
select select "60672"
click at [307, 282] on span "SSL - Shampoo x" at bounding box center [336, 294] width 179 height 32
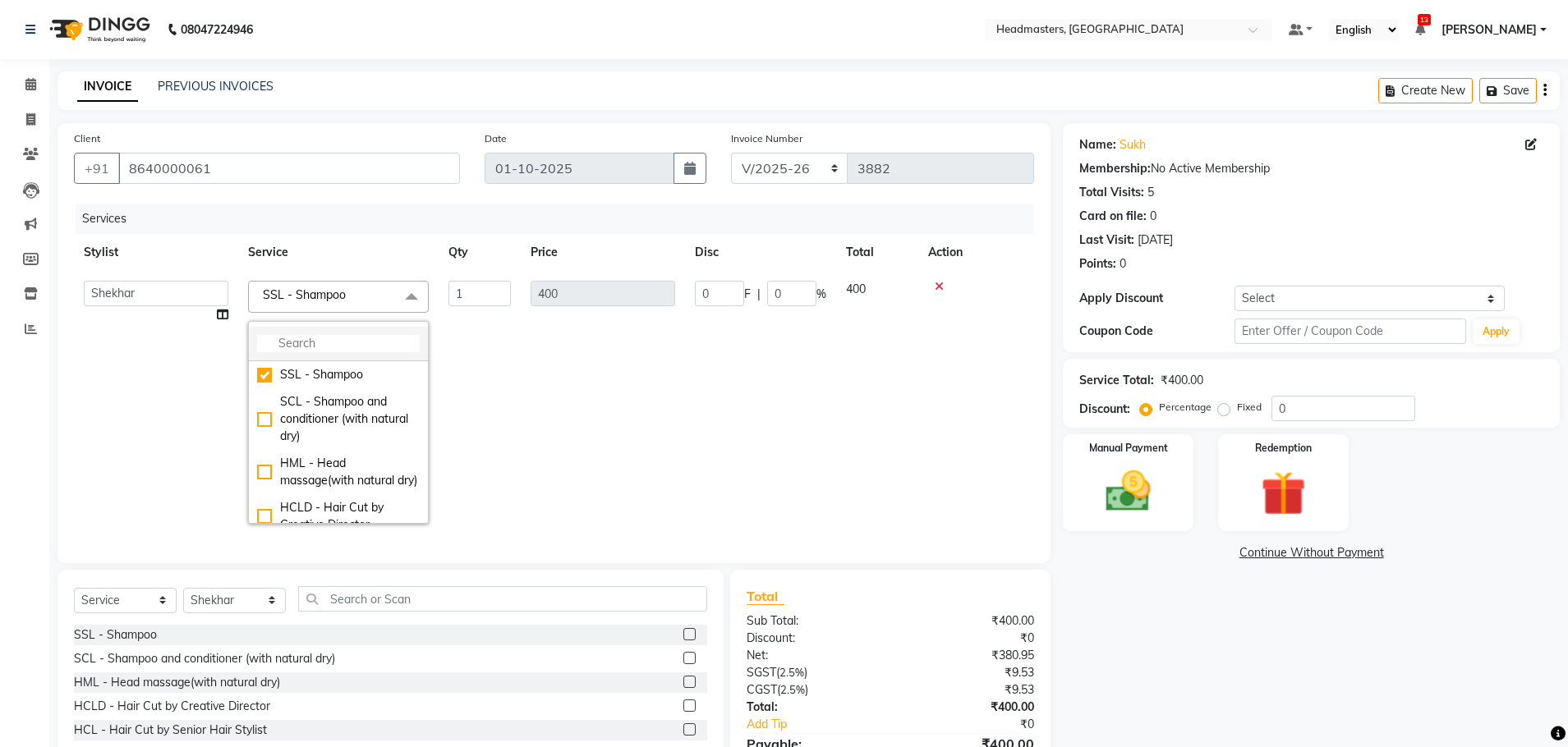
click at [324, 342] on input "multiselect-search" at bounding box center [339, 344] width 163 height 18
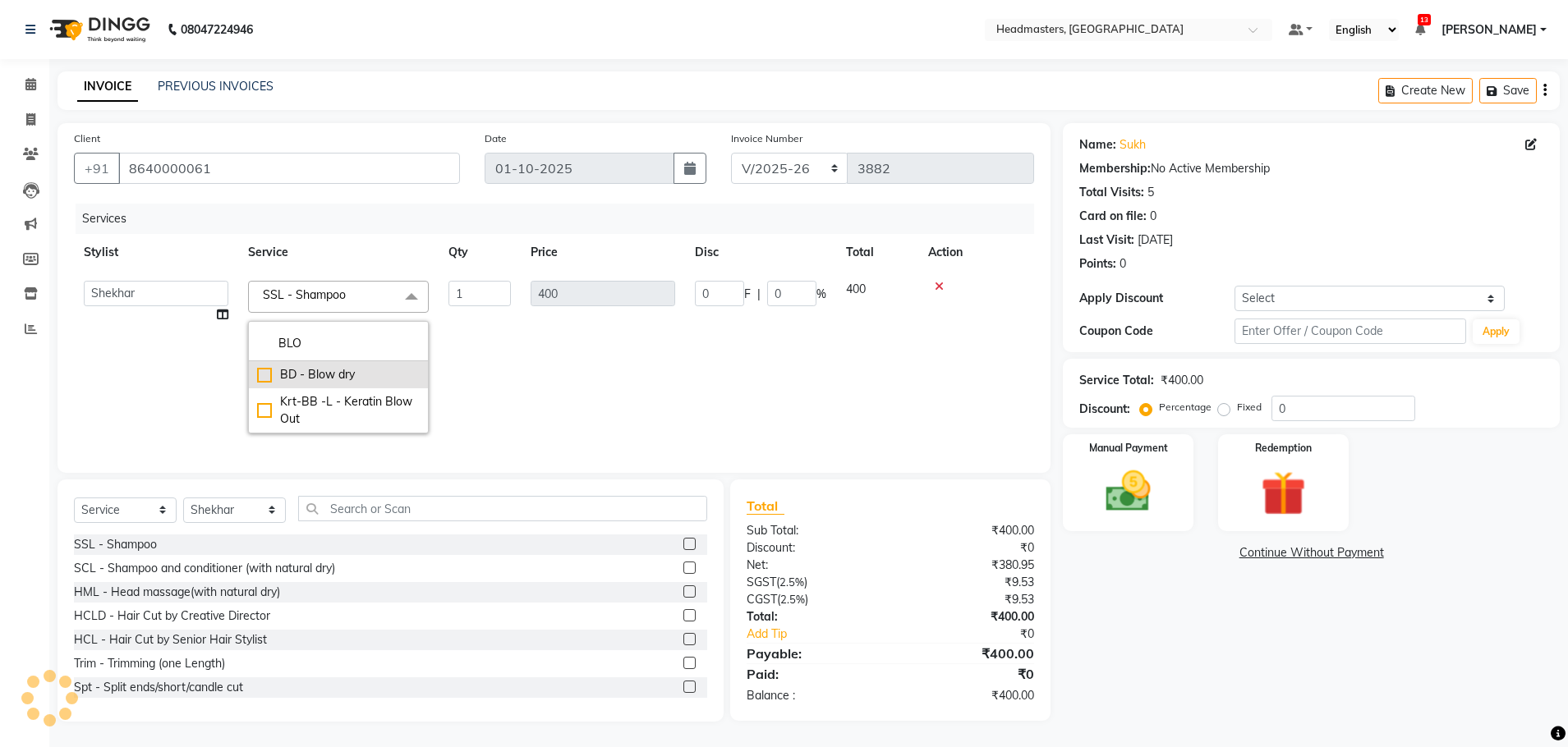
type input "BLO"
click at [341, 375] on div "BD - Blow dry" at bounding box center [339, 375] width 163 height 18
checkbox input "true"
type input "800"
click at [728, 336] on td "0 F | 0 %" at bounding box center [761, 357] width 151 height 173
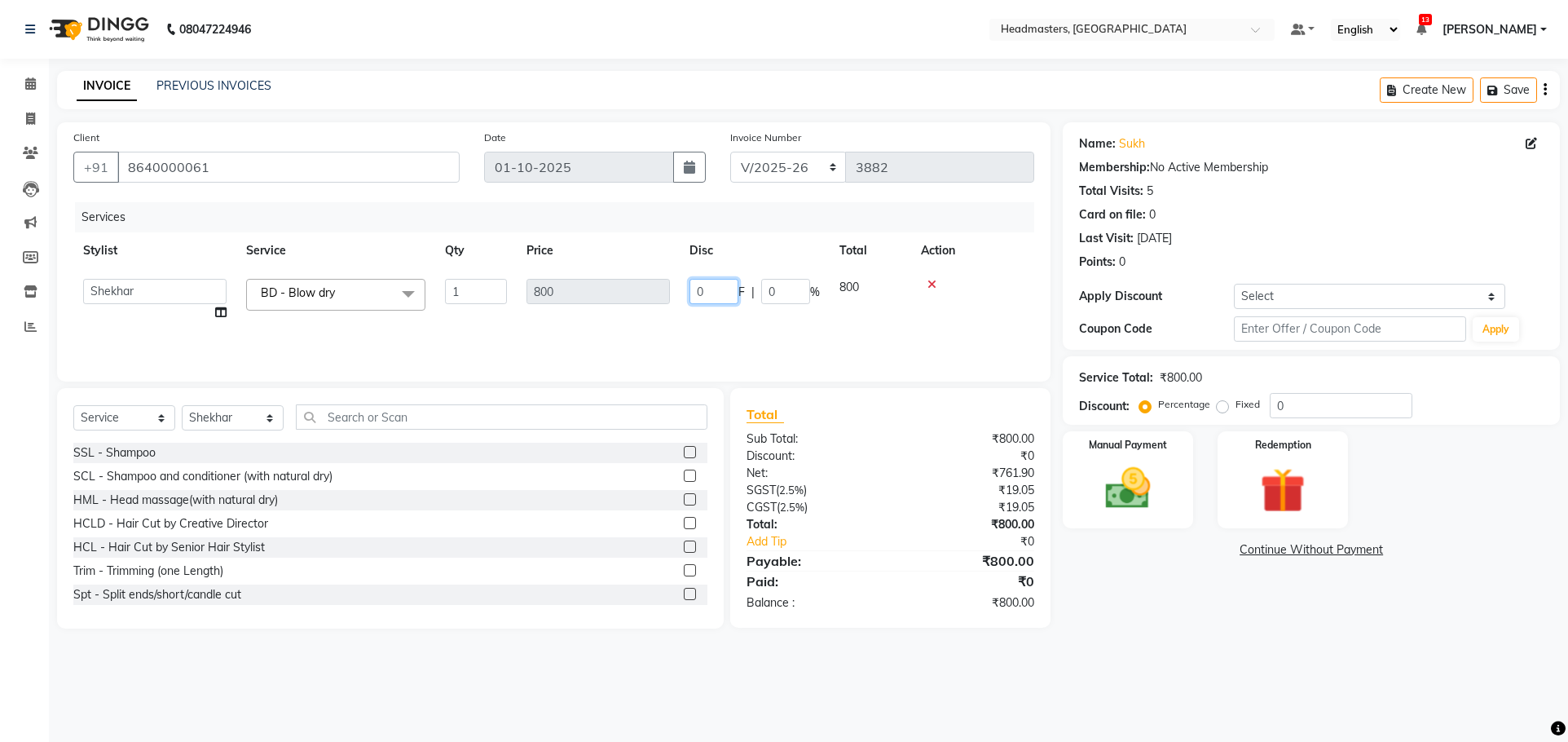
click at [716, 299] on input "0" at bounding box center [714, 292] width 49 height 25
type input "0300"
click at [723, 342] on div "Services Stylist Service Qty Price Disc Total Action AFIA Anjali Ankita Arwinde…" at bounding box center [554, 283] width 961 height 163
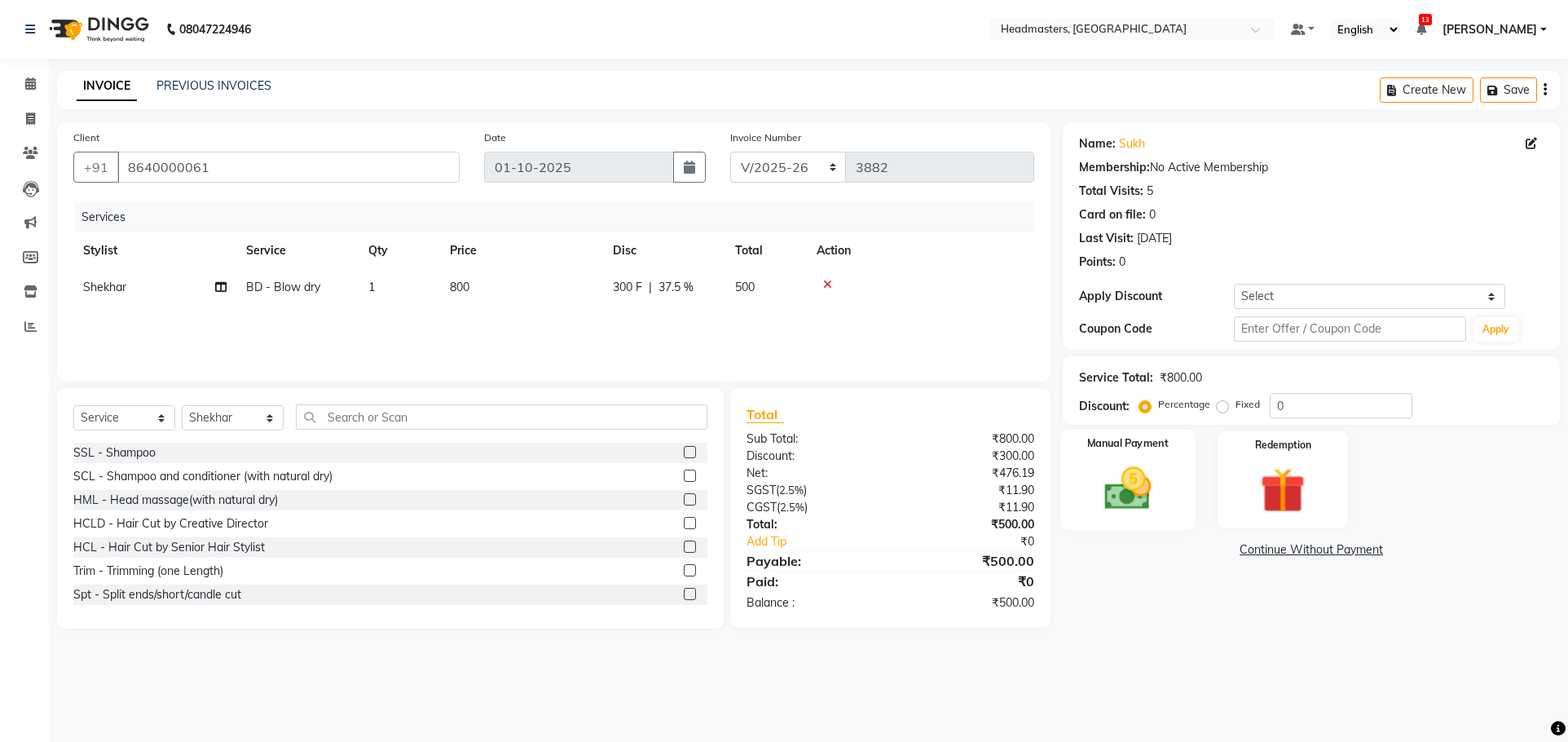
click at [1145, 476] on img at bounding box center [1128, 488] width 77 height 54
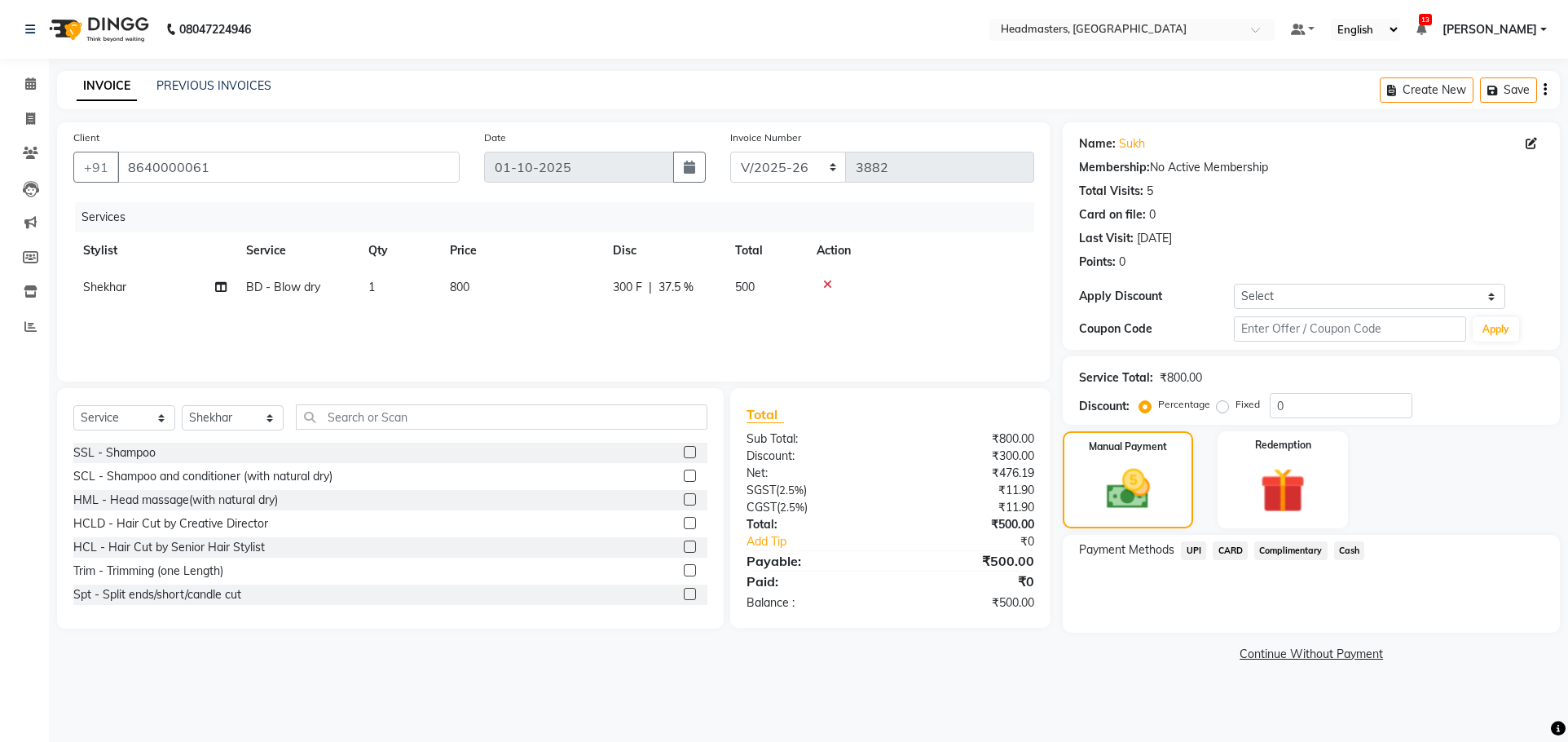
click at [1348, 546] on span "Cash" at bounding box center [1350, 550] width 31 height 19
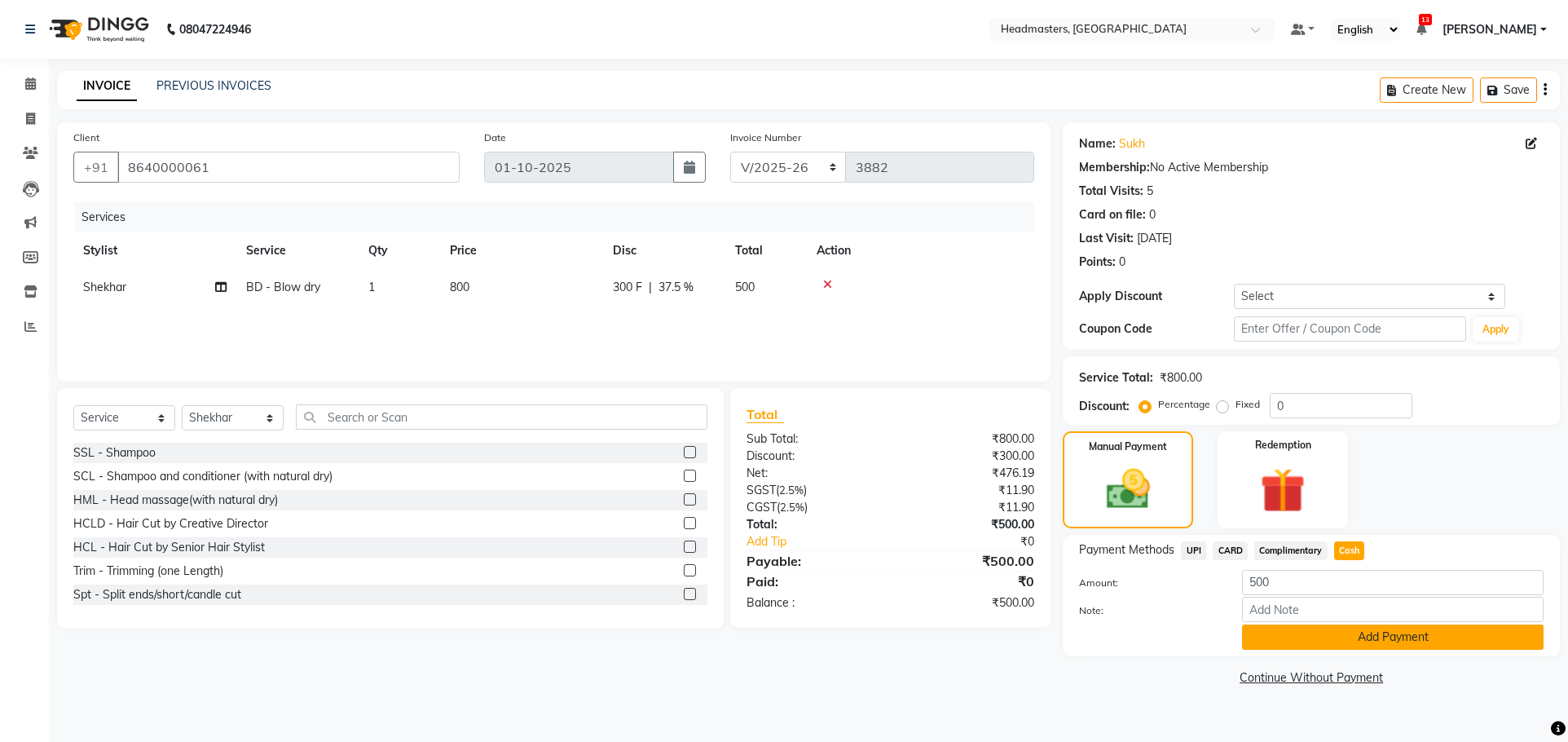
click at [1346, 643] on button "Add Payment" at bounding box center [1394, 638] width 302 height 25
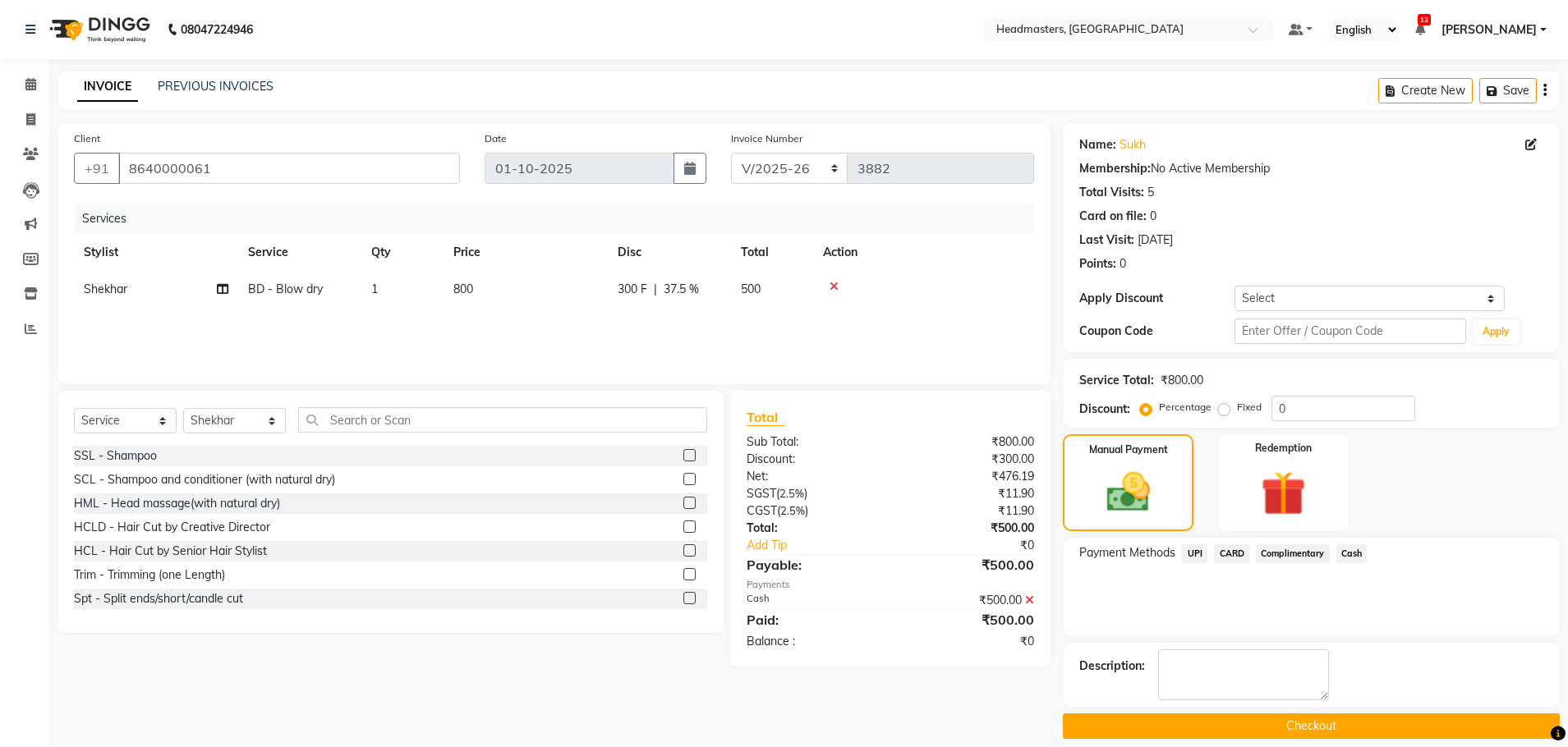
click at [1281, 735] on button "Checkout" at bounding box center [1311, 726] width 497 height 26
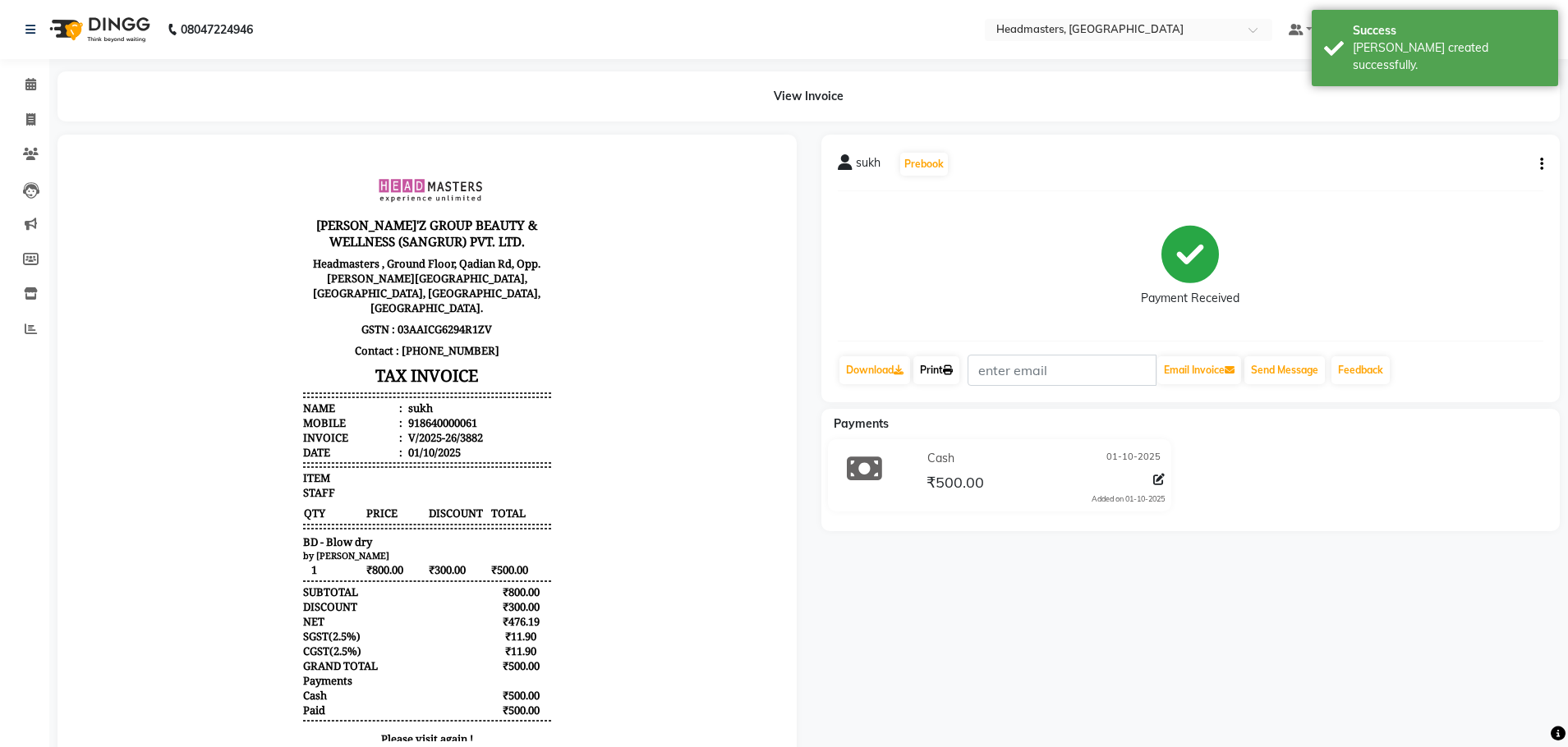
click at [919, 367] on link "Print" at bounding box center [936, 370] width 46 height 27
click at [946, 366] on link "Print" at bounding box center [936, 370] width 46 height 27
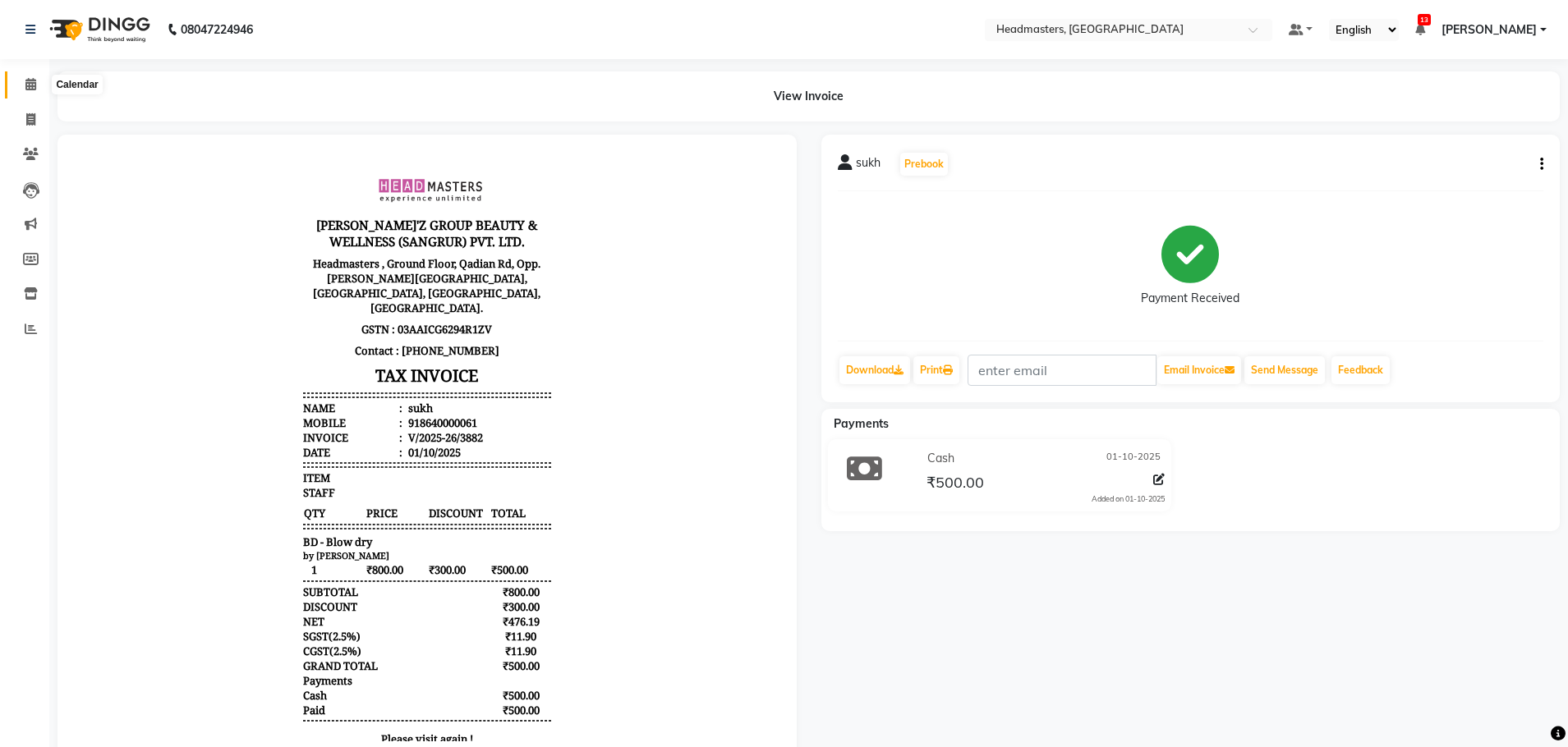
click at [30, 78] on icon at bounding box center [30, 83] width 11 height 13
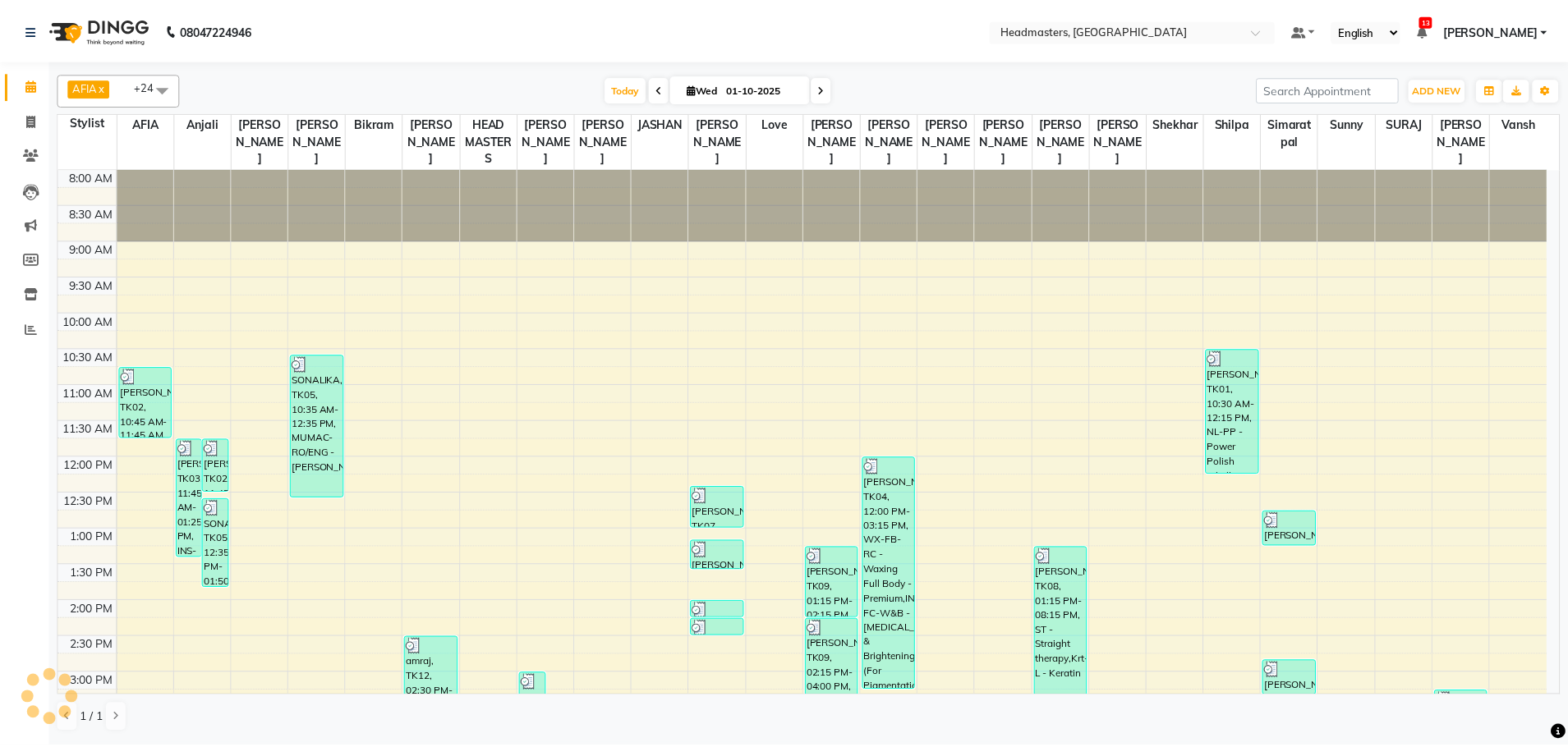
scroll to position [411, 0]
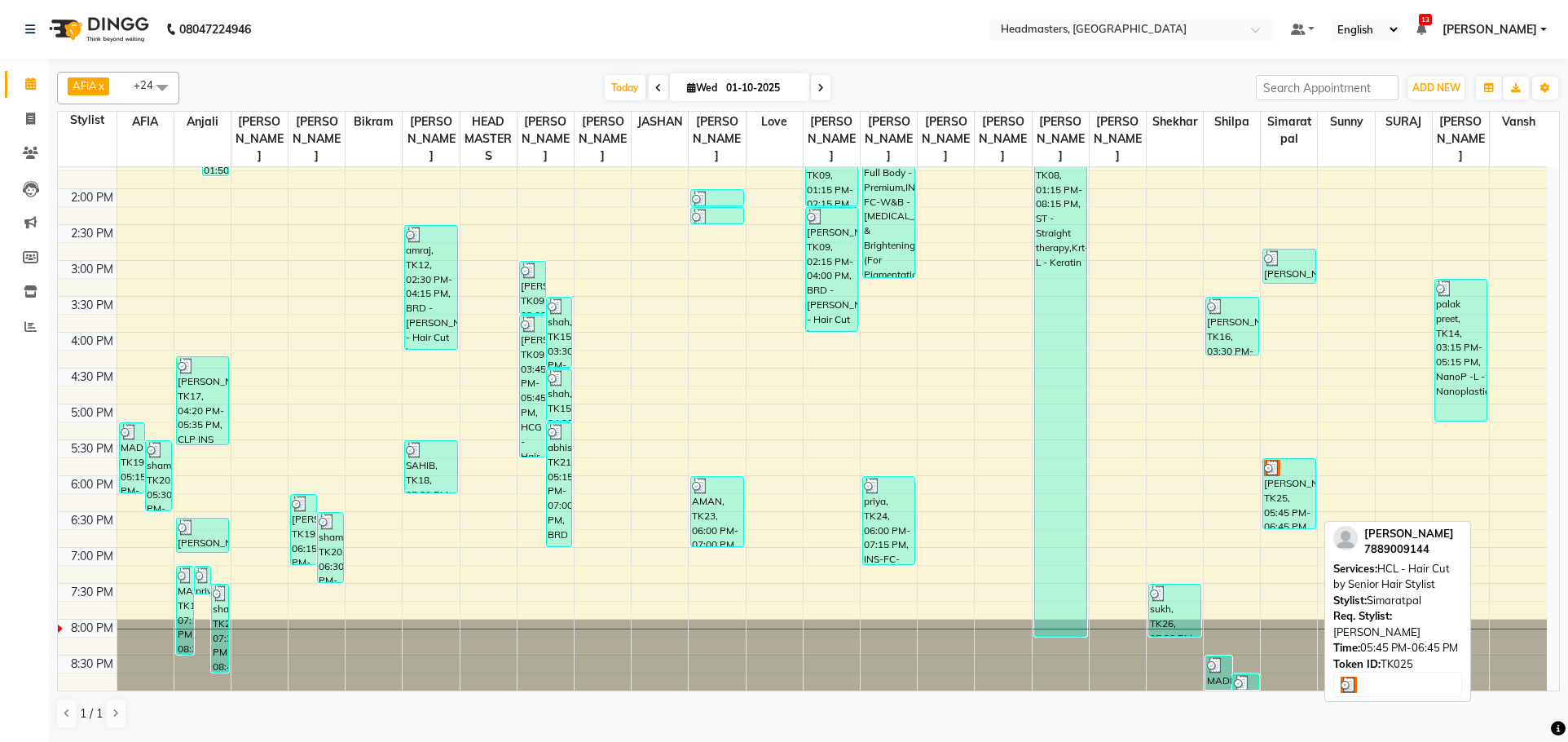
click at [1279, 476] on div "SIMRAN, TK25, 05:45 PM-06:45 PM, HCL - Hair Cut by Senior Hair Stylist" at bounding box center [1289, 493] width 52 height 69
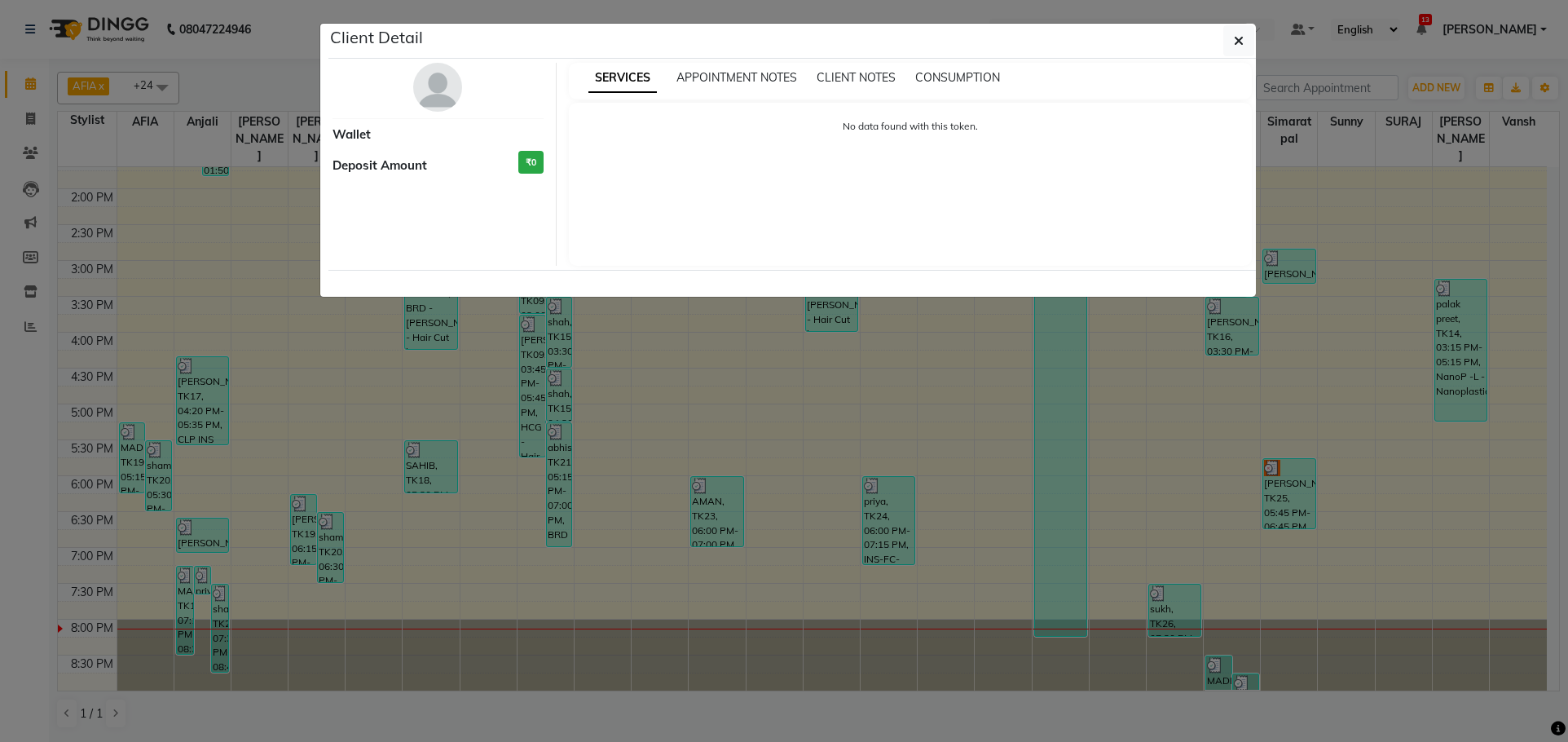
select select "3"
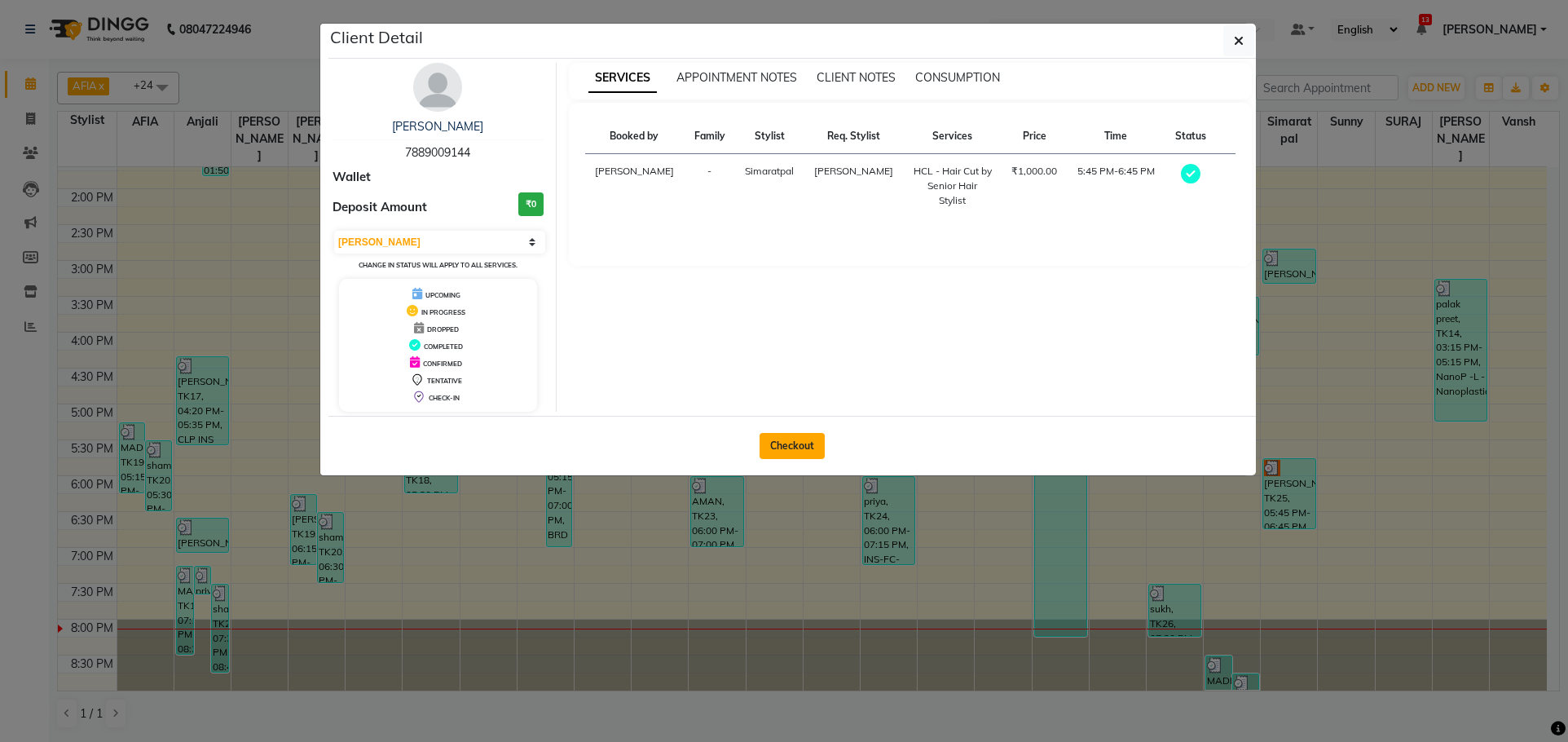
click at [797, 441] on button "Checkout" at bounding box center [792, 446] width 65 height 26
select select "service"
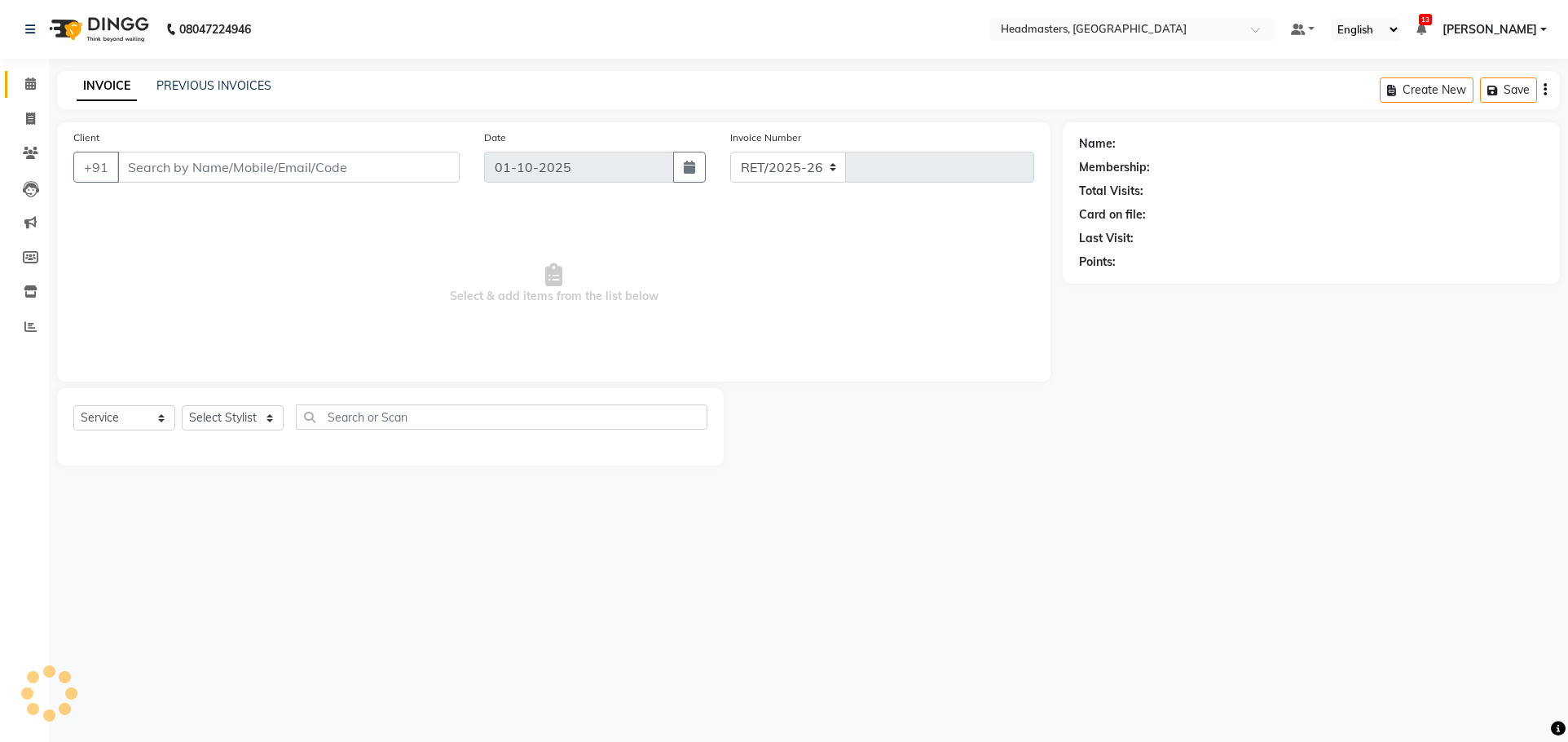
select select "7136"
type input "3883"
type input "7889009144"
select select "60670"
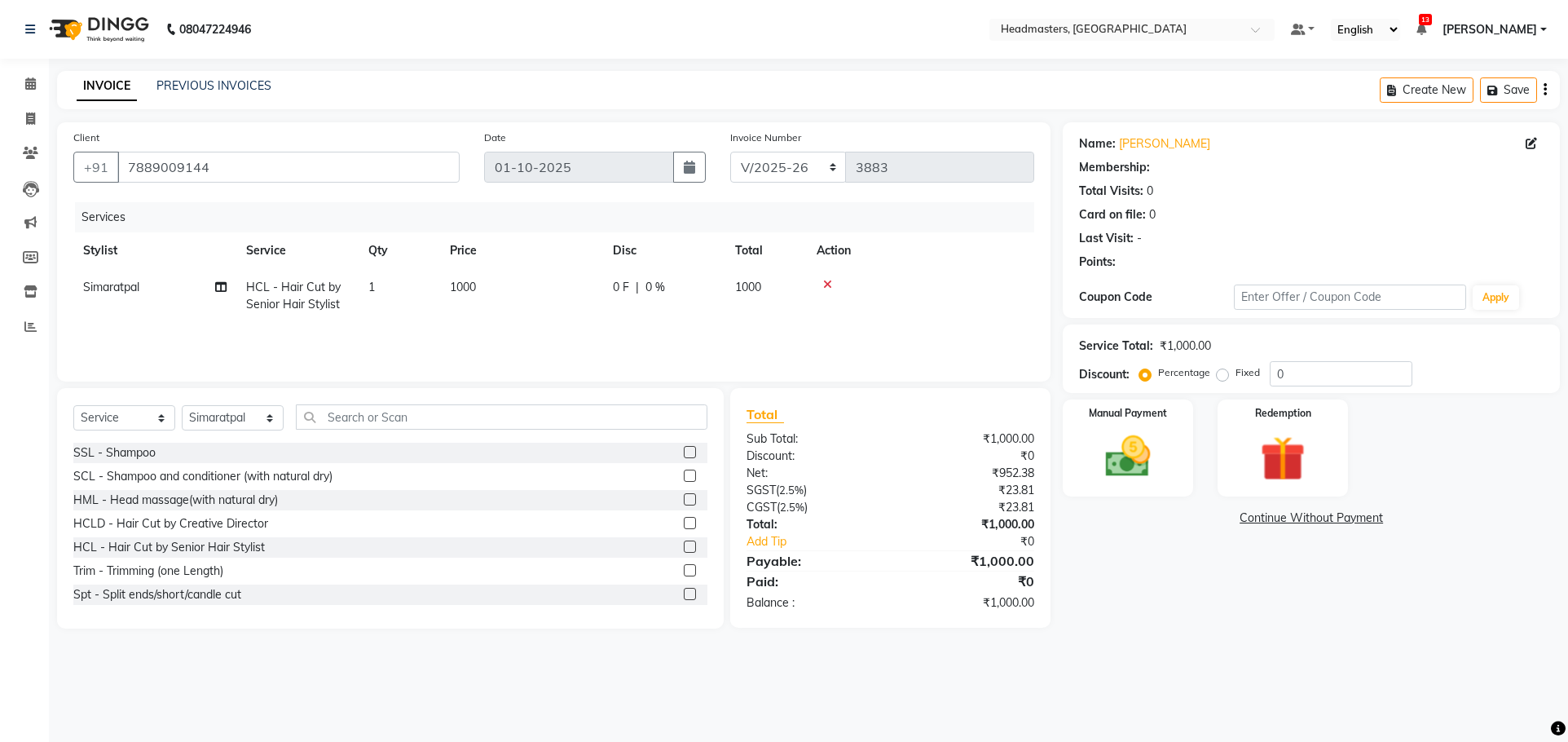
click at [671, 283] on div "0 F | 0 %" at bounding box center [664, 288] width 102 height 18
select select "60670"
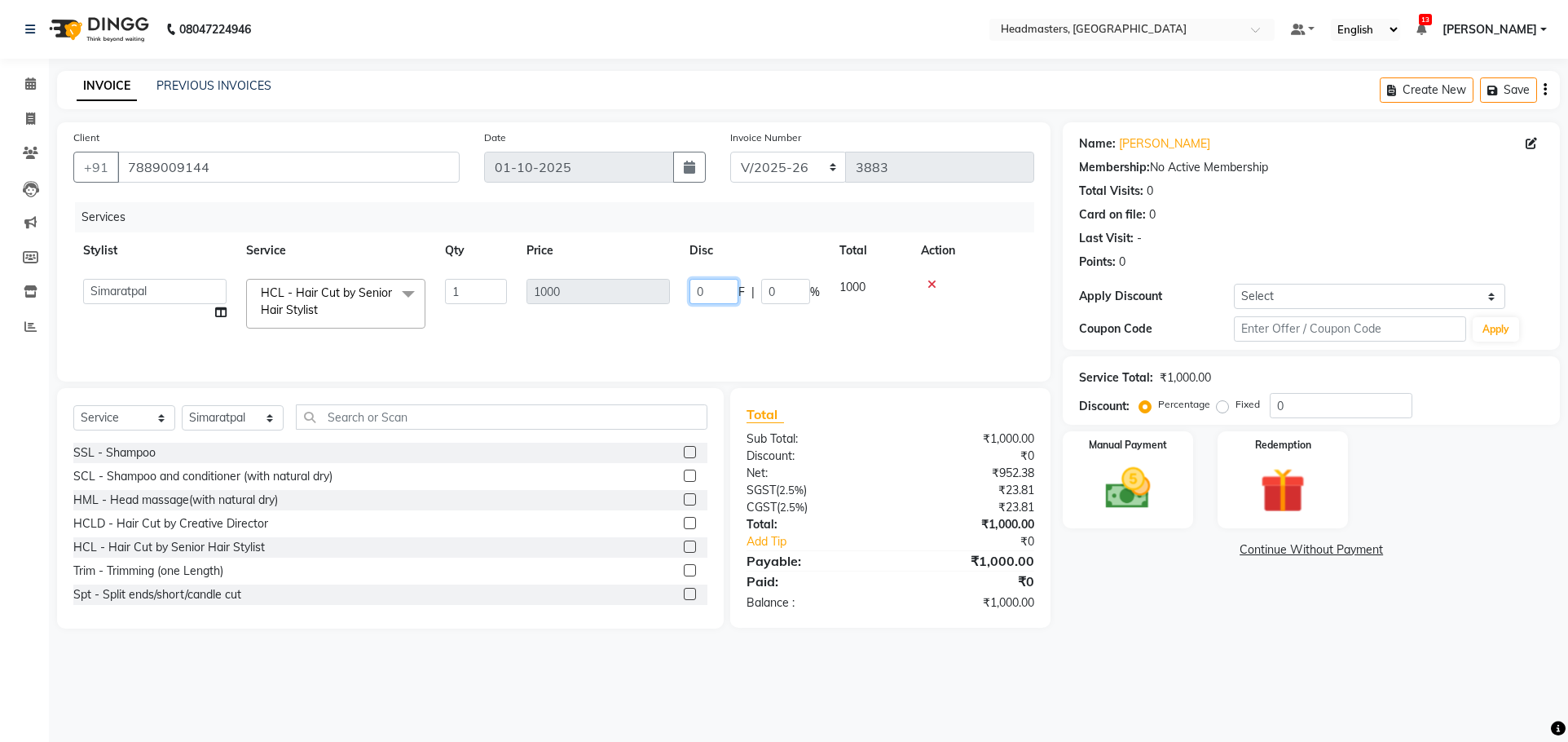
click at [715, 291] on input "0" at bounding box center [714, 292] width 49 height 25
type input "0300"
drag, startPoint x: 1251, startPoint y: 636, endPoint x: 1167, endPoint y: 520, distance: 143.2
click at [1250, 636] on main "INVOICE PREVIOUS INVOICES Create New Save Client +91 7889009144 Date 01-10-2025…" at bounding box center [808, 362] width 1519 height 582
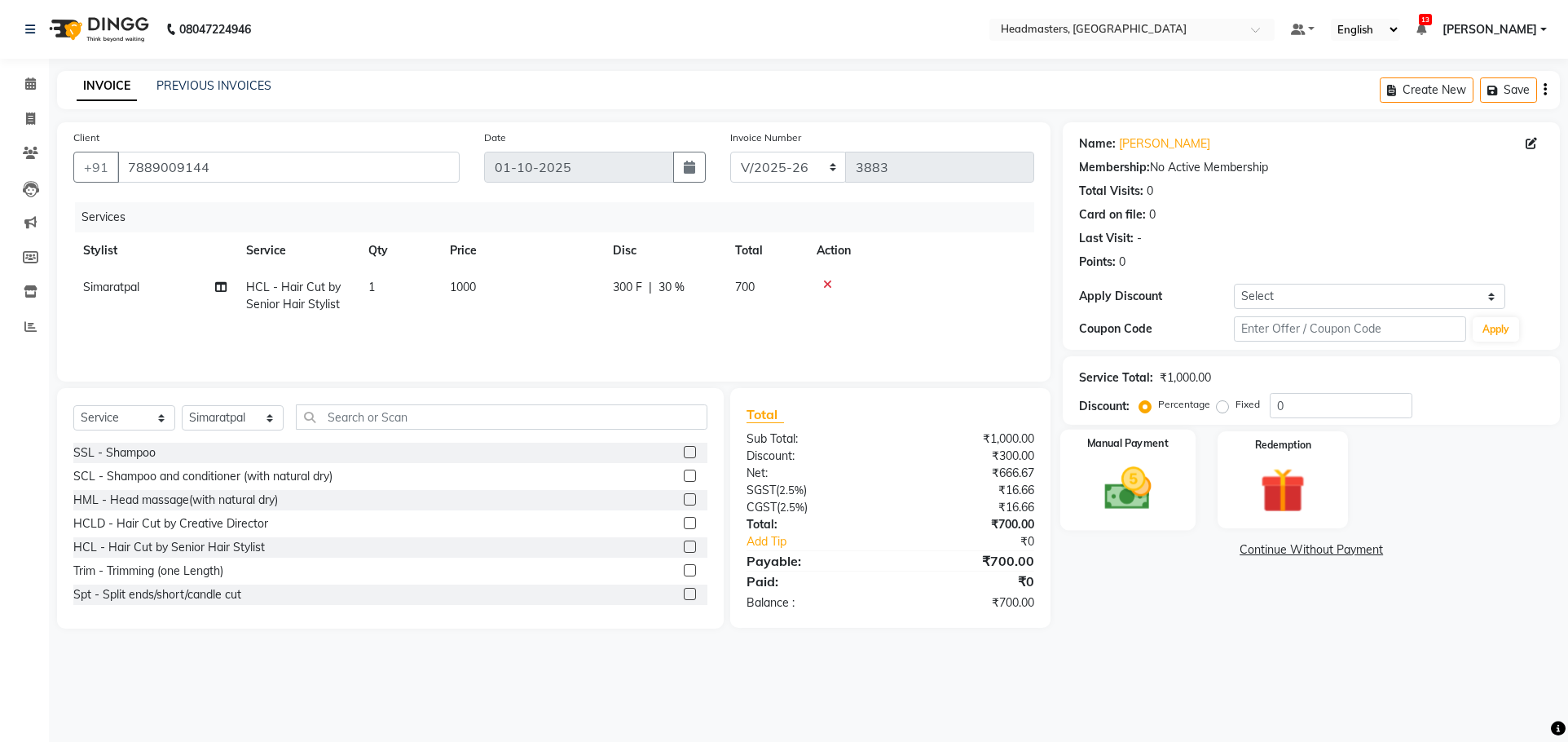
click at [1096, 449] on label "Manual Payment" at bounding box center [1128, 445] width 82 height 16
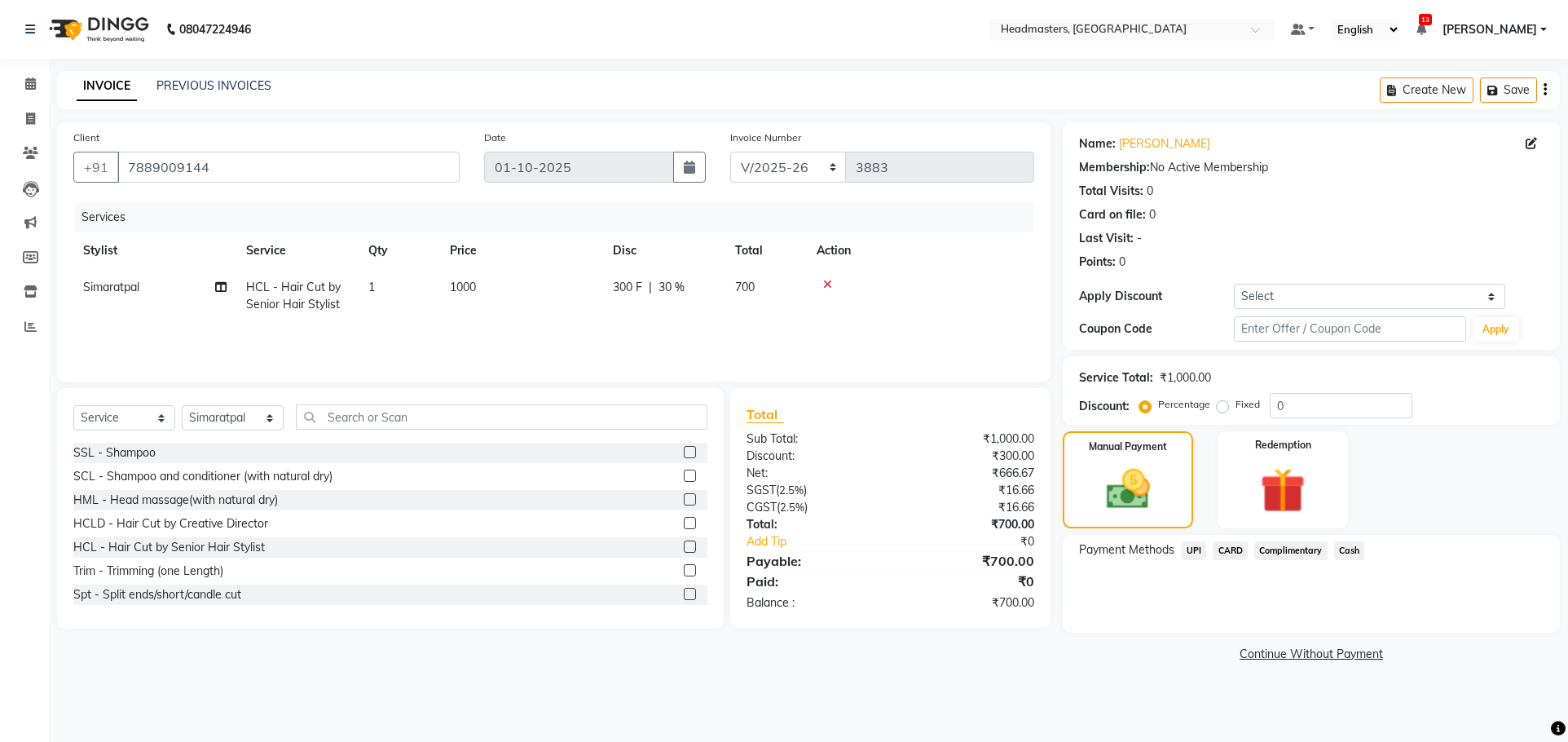
click at [1191, 546] on span "UPI" at bounding box center [1194, 550] width 25 height 19
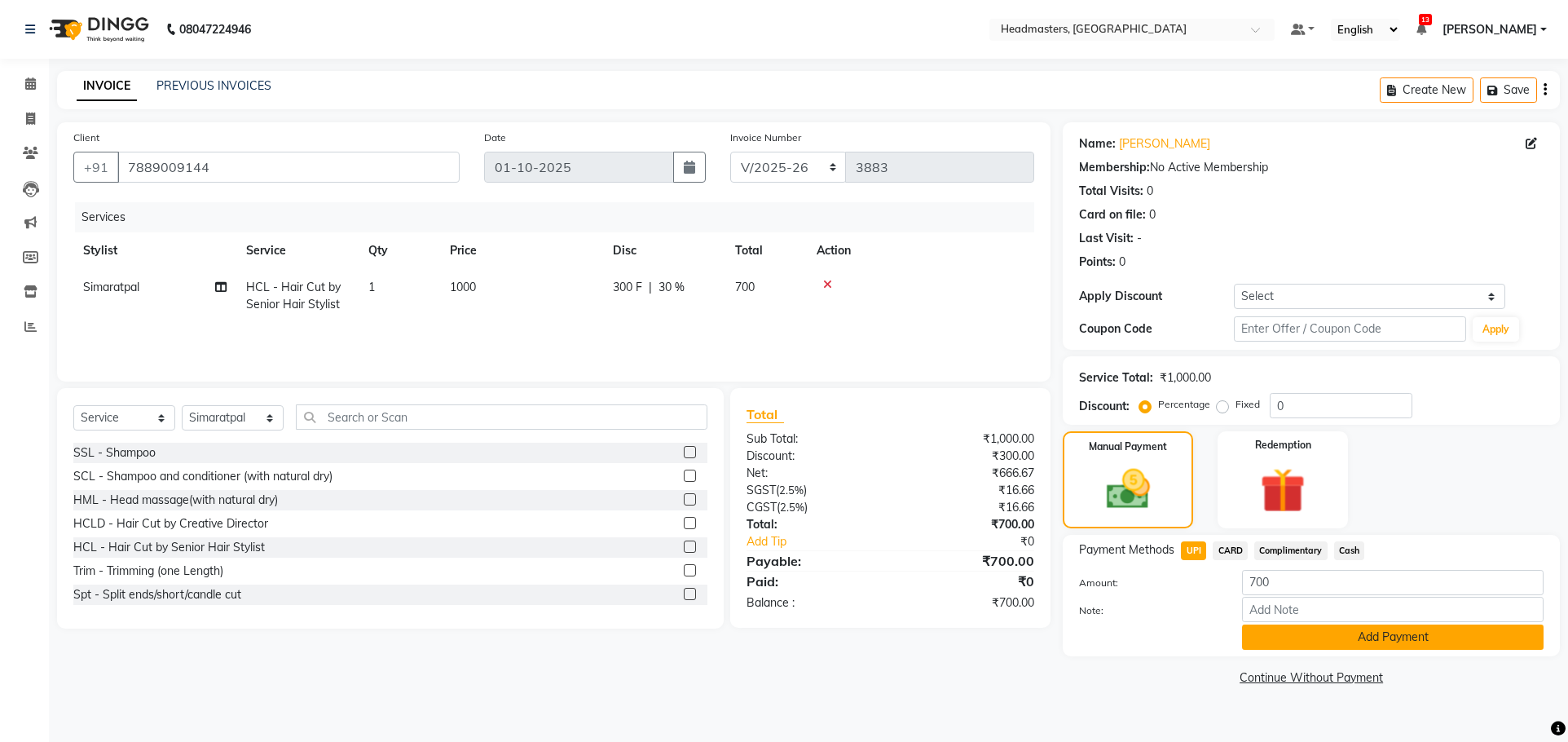
click at [1333, 641] on button "Add Payment" at bounding box center [1394, 638] width 302 height 25
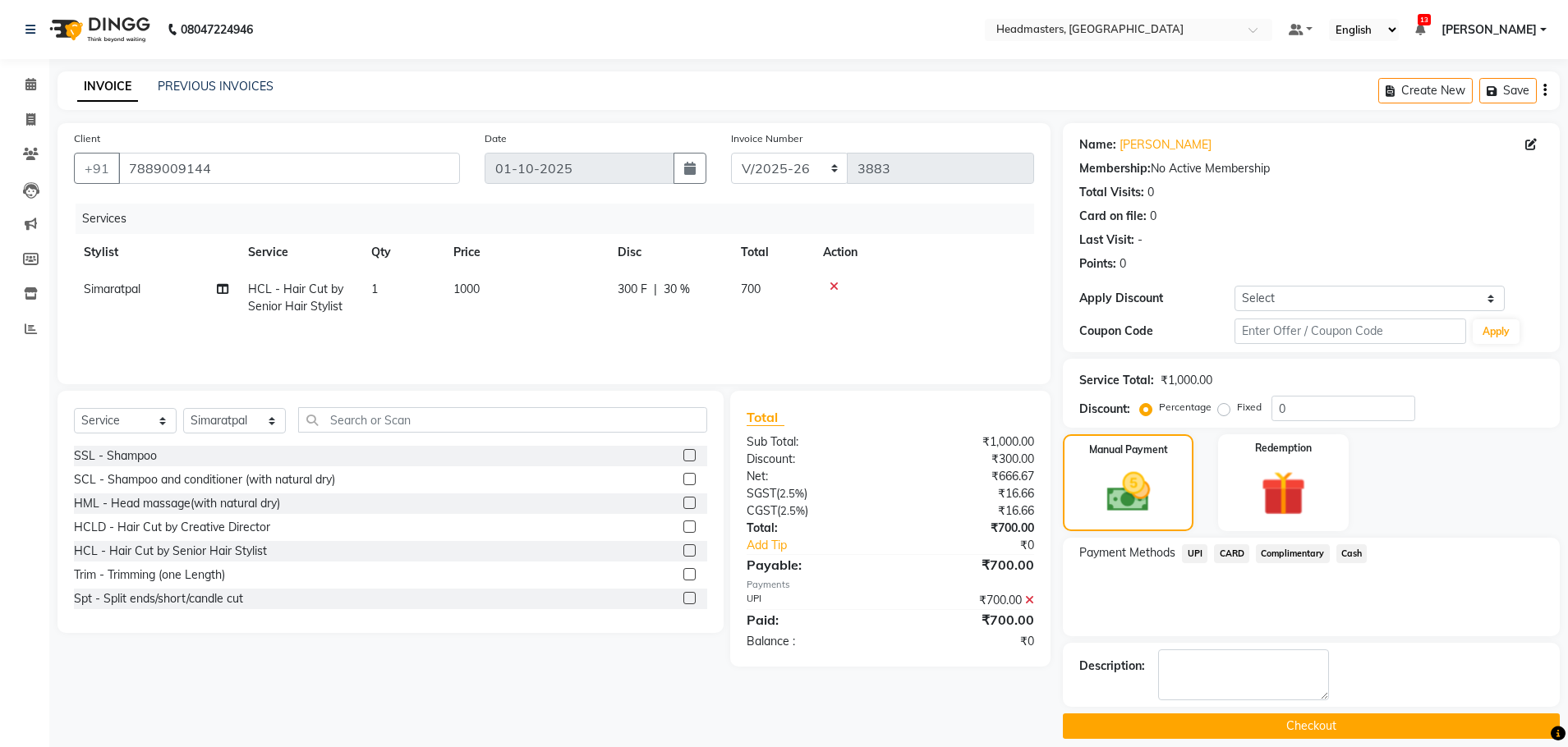
click at [1312, 718] on button "Checkout" at bounding box center [1311, 726] width 497 height 26
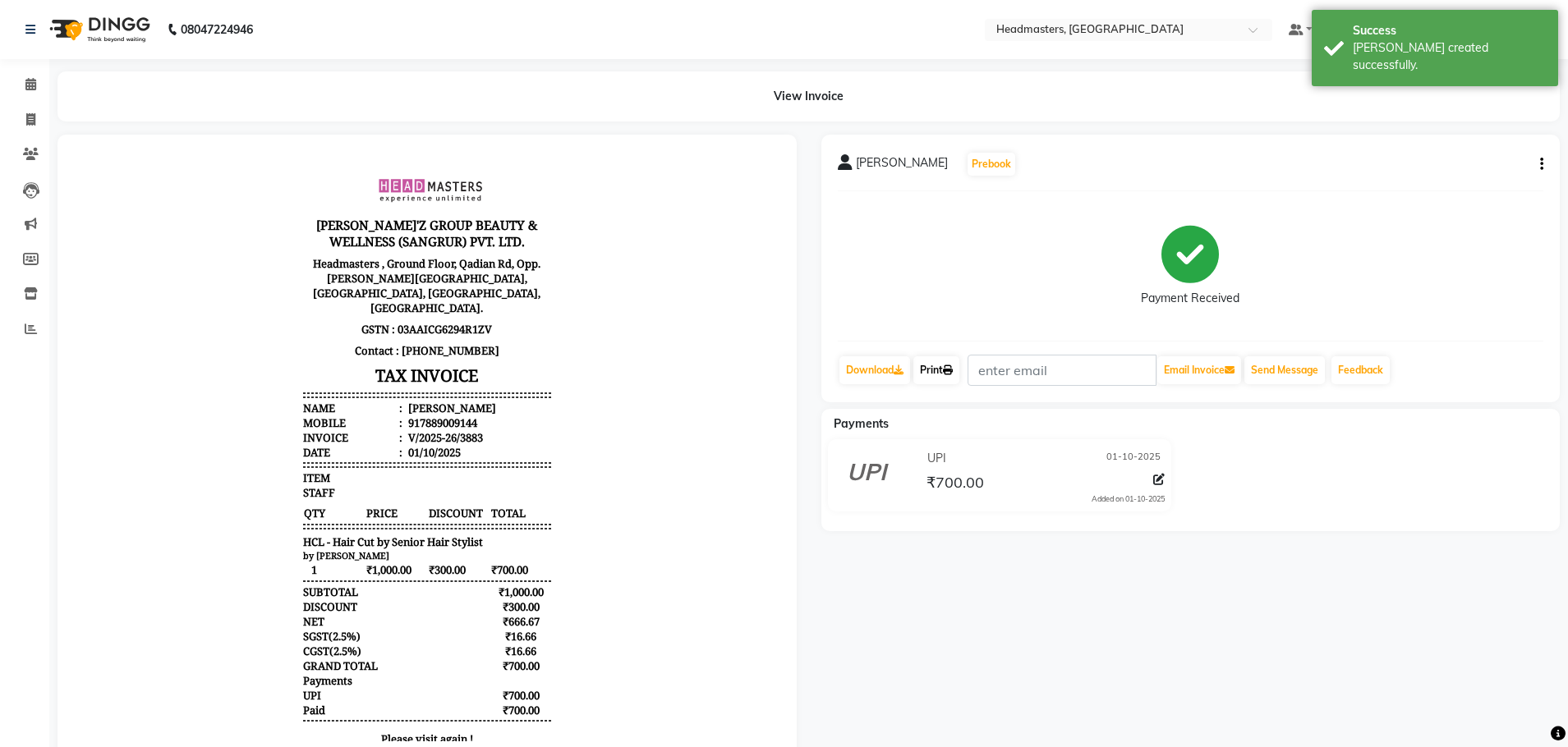
click at [951, 363] on link "Print" at bounding box center [936, 370] width 46 height 27
